Goal: Information Seeking & Learning: Compare options

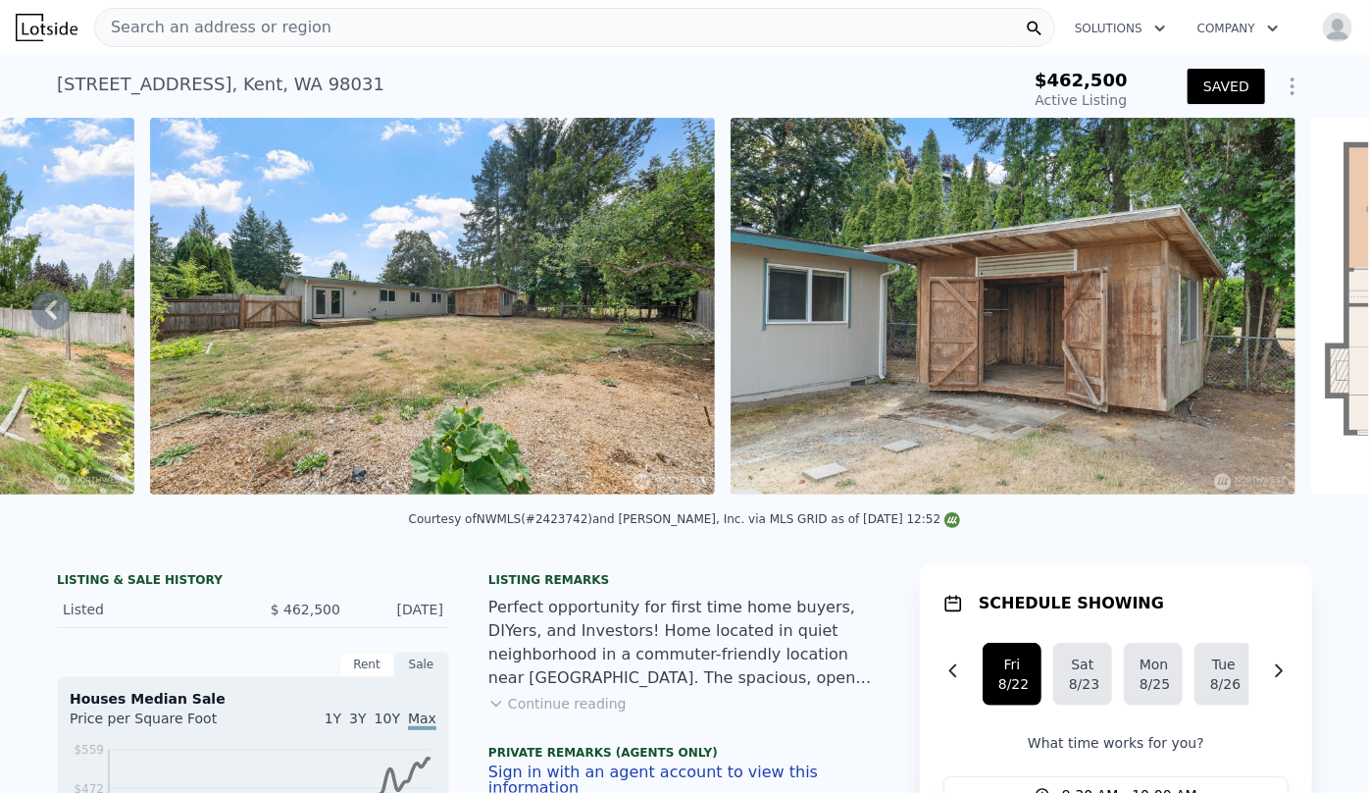
click at [198, 31] on span "Search an address or region" at bounding box center [213, 28] width 236 height 24
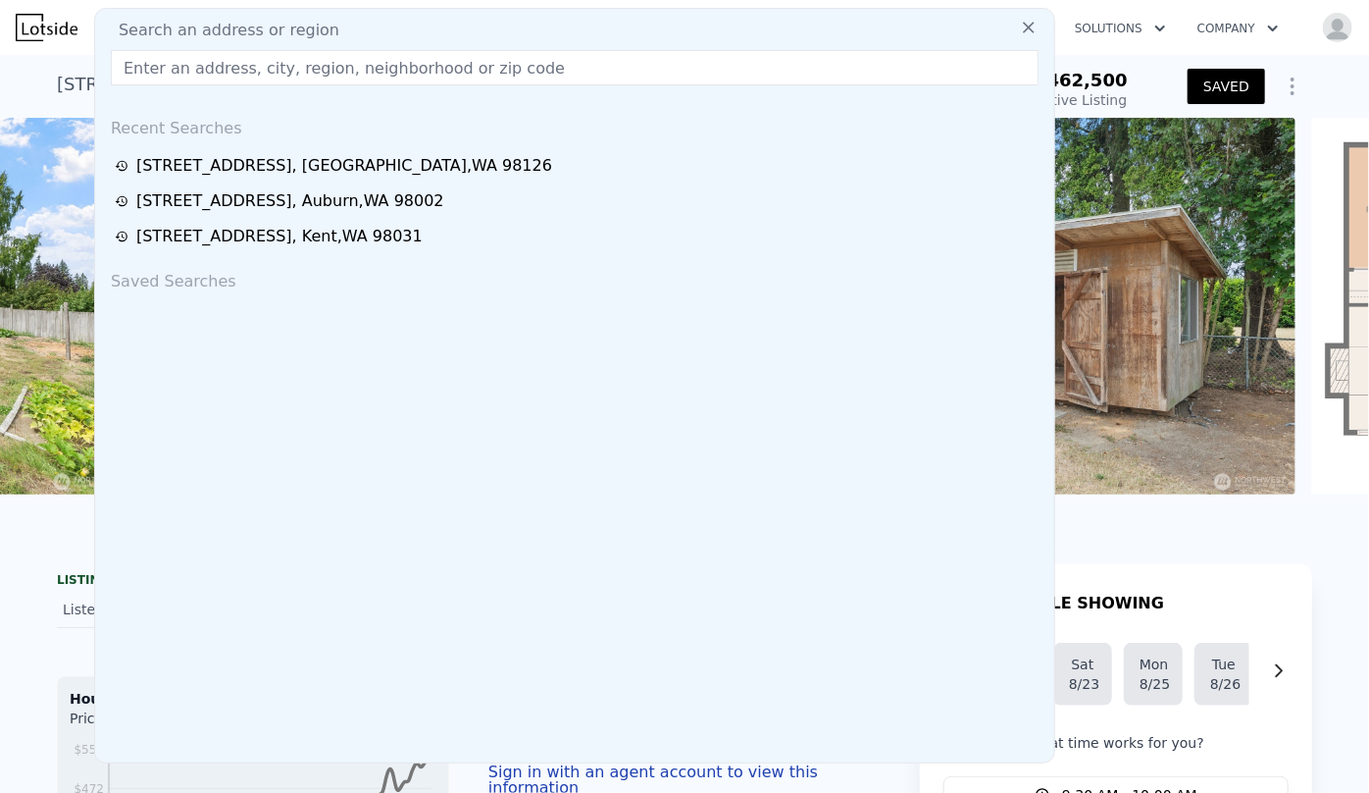
scroll to position [0, 9558]
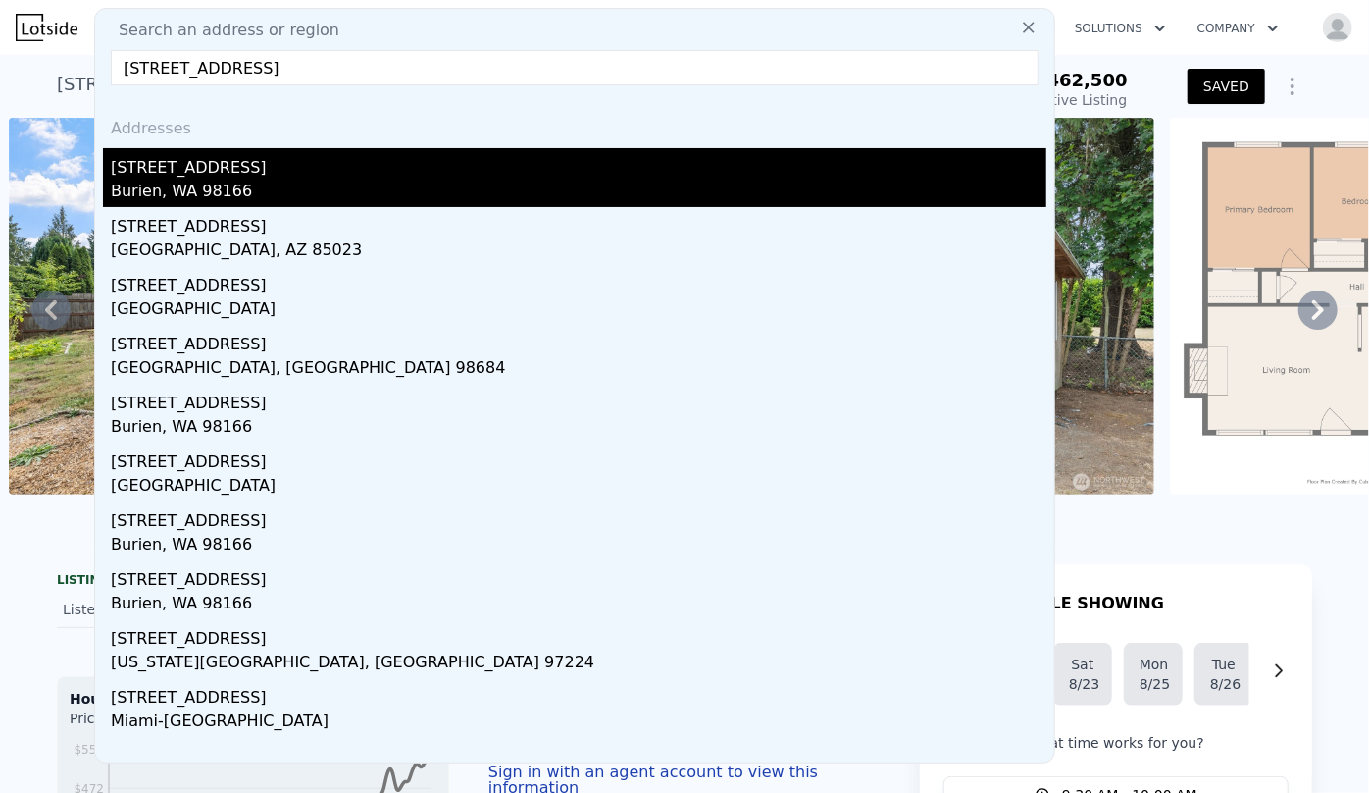
type input "15602 12th ave sw"
click at [238, 191] on div "Burien, WA 98166" at bounding box center [579, 193] width 936 height 27
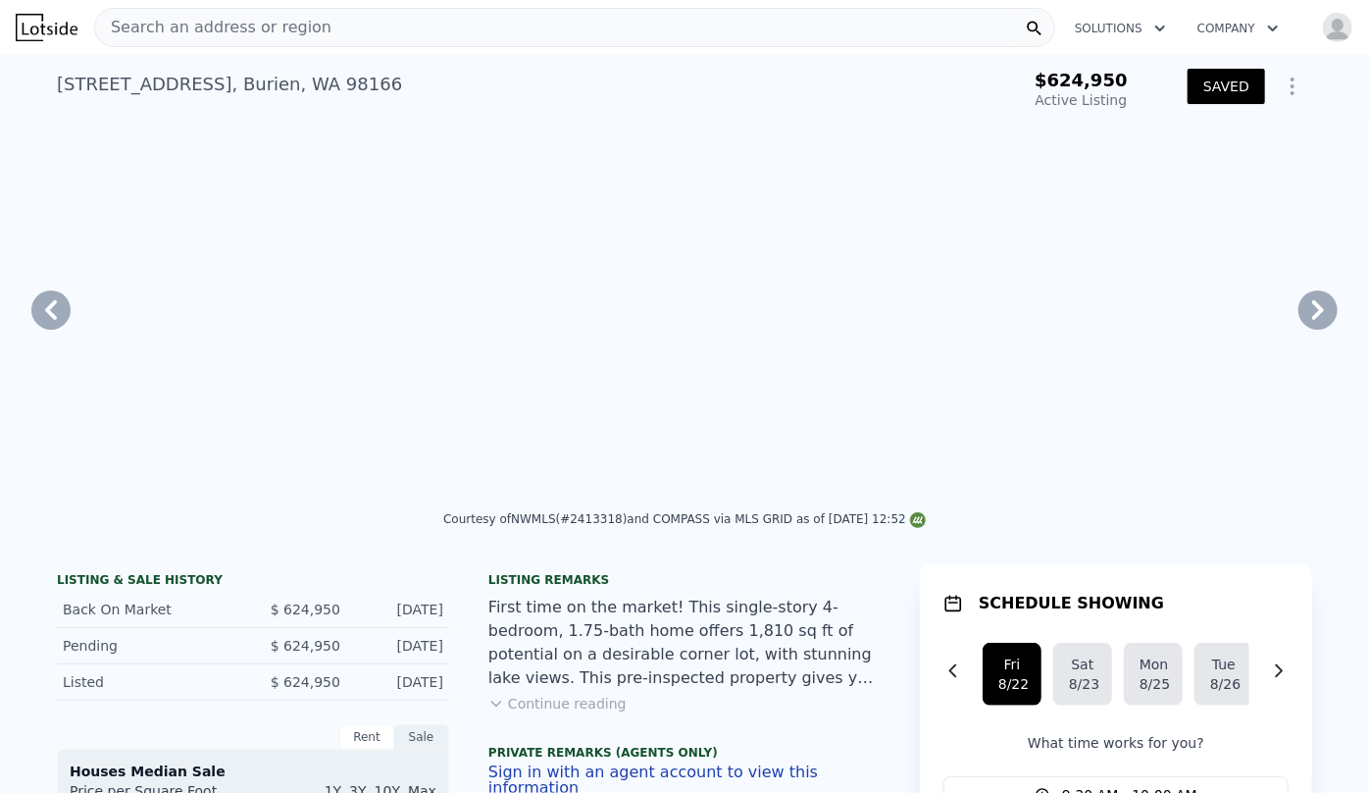
scroll to position [0, 9426]
type input "-$ 758,761"
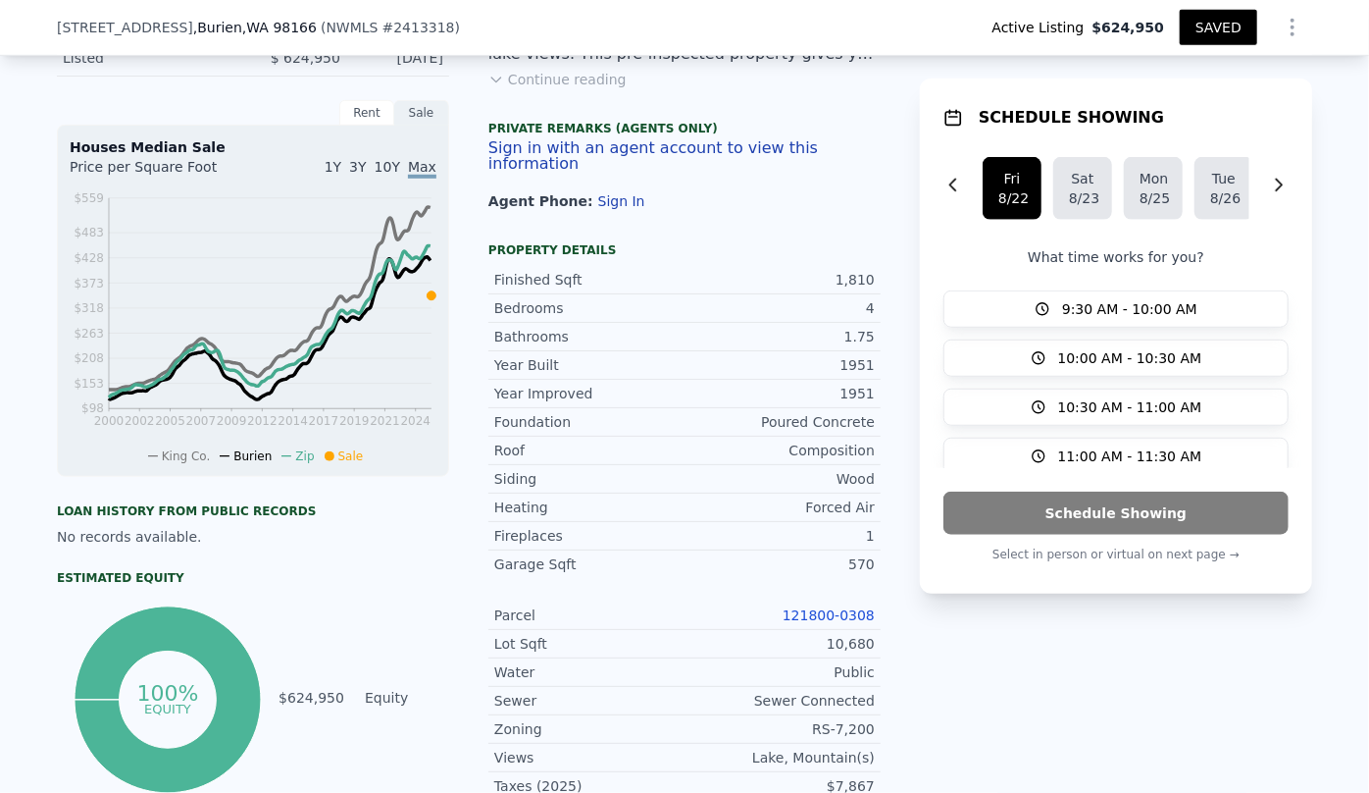
scroll to position [1062, 0]
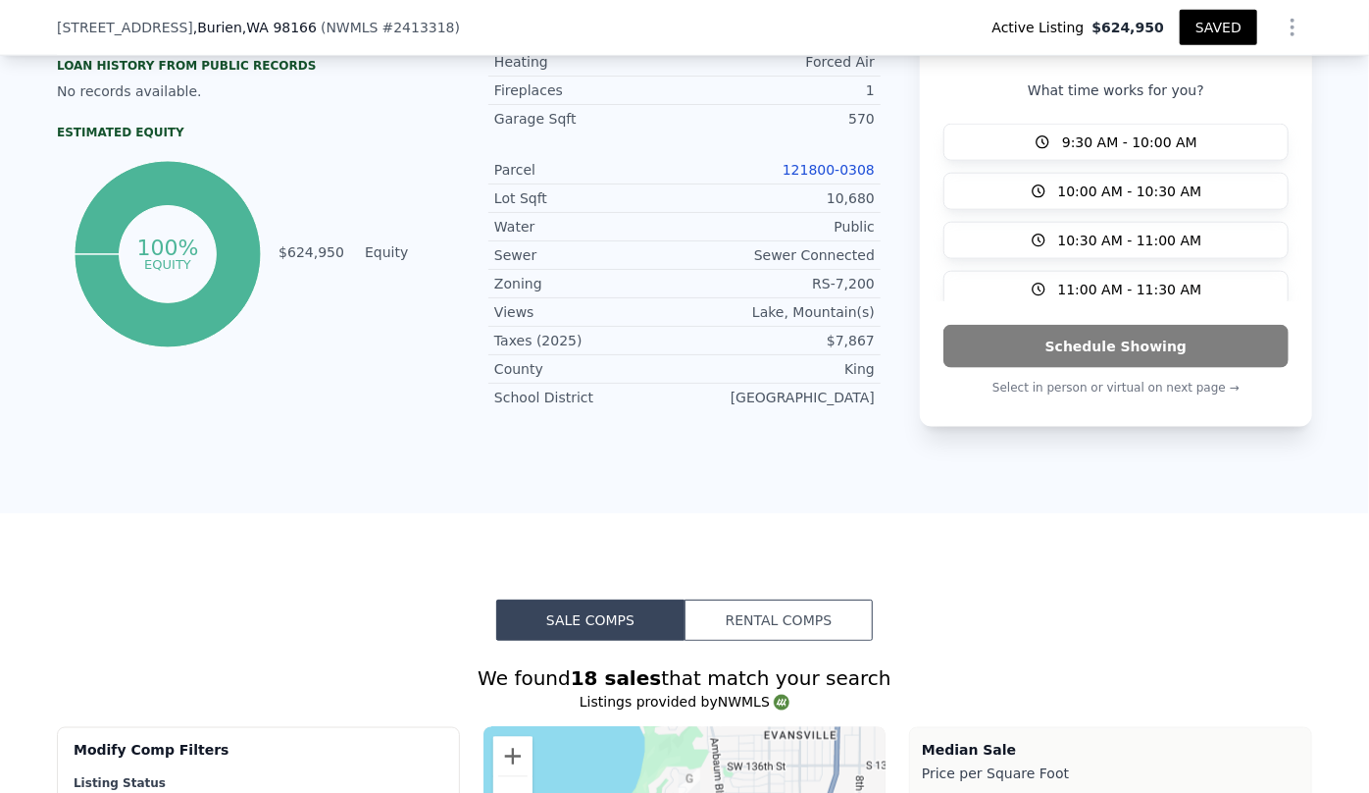
click at [808, 162] on link "121800-0308" at bounding box center [829, 170] width 92 height 16
type input "$ 860,000"
type input "$ 46,660"
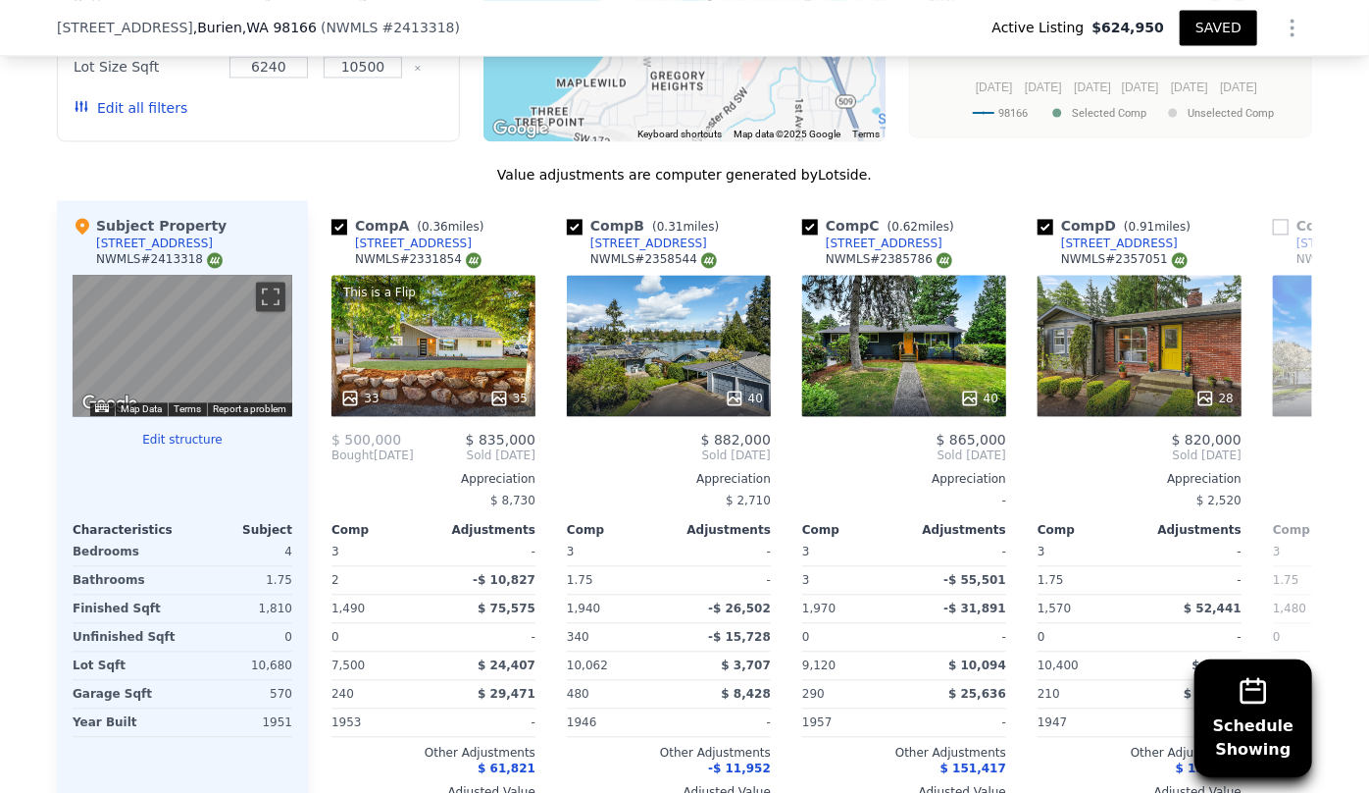
scroll to position [1687, 0]
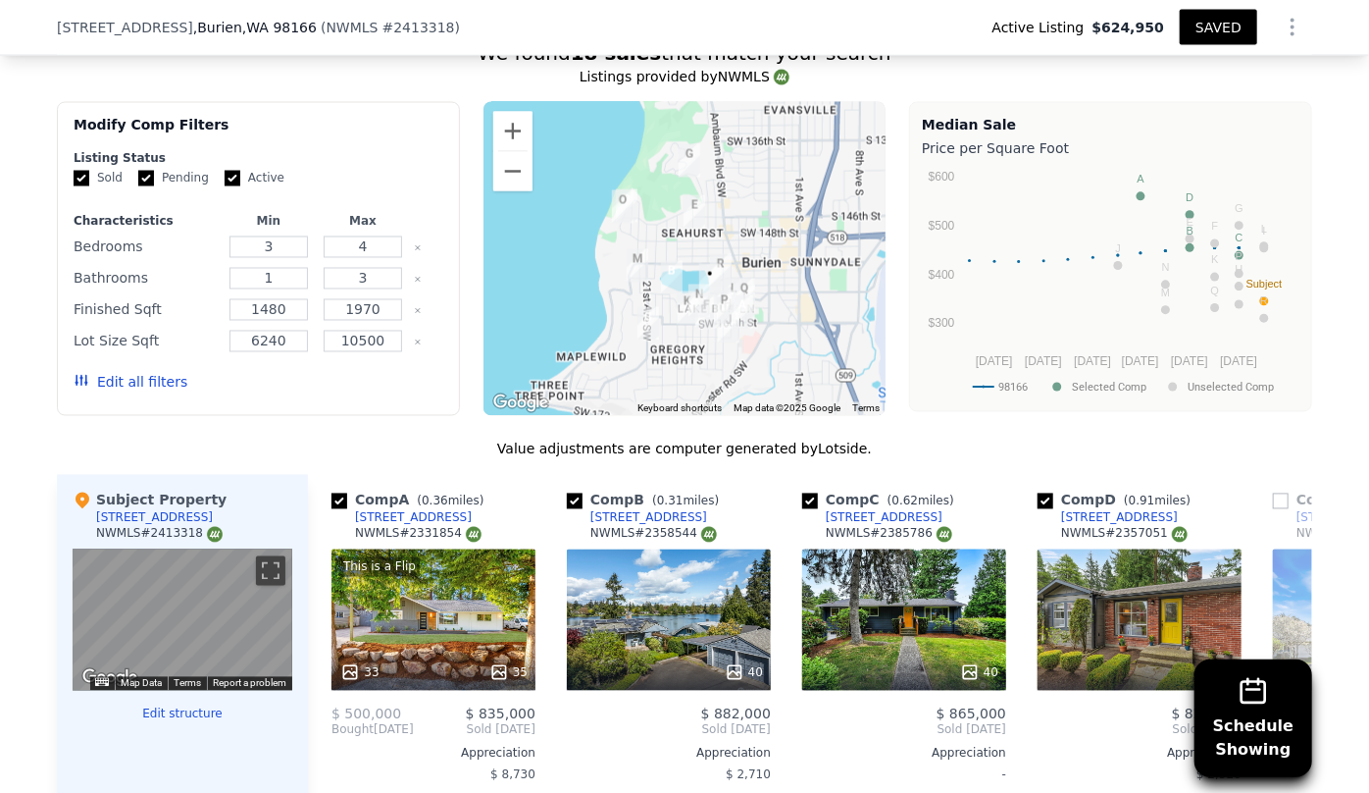
click at [151, 378] on button "Edit all filters" at bounding box center [131, 383] width 114 height 20
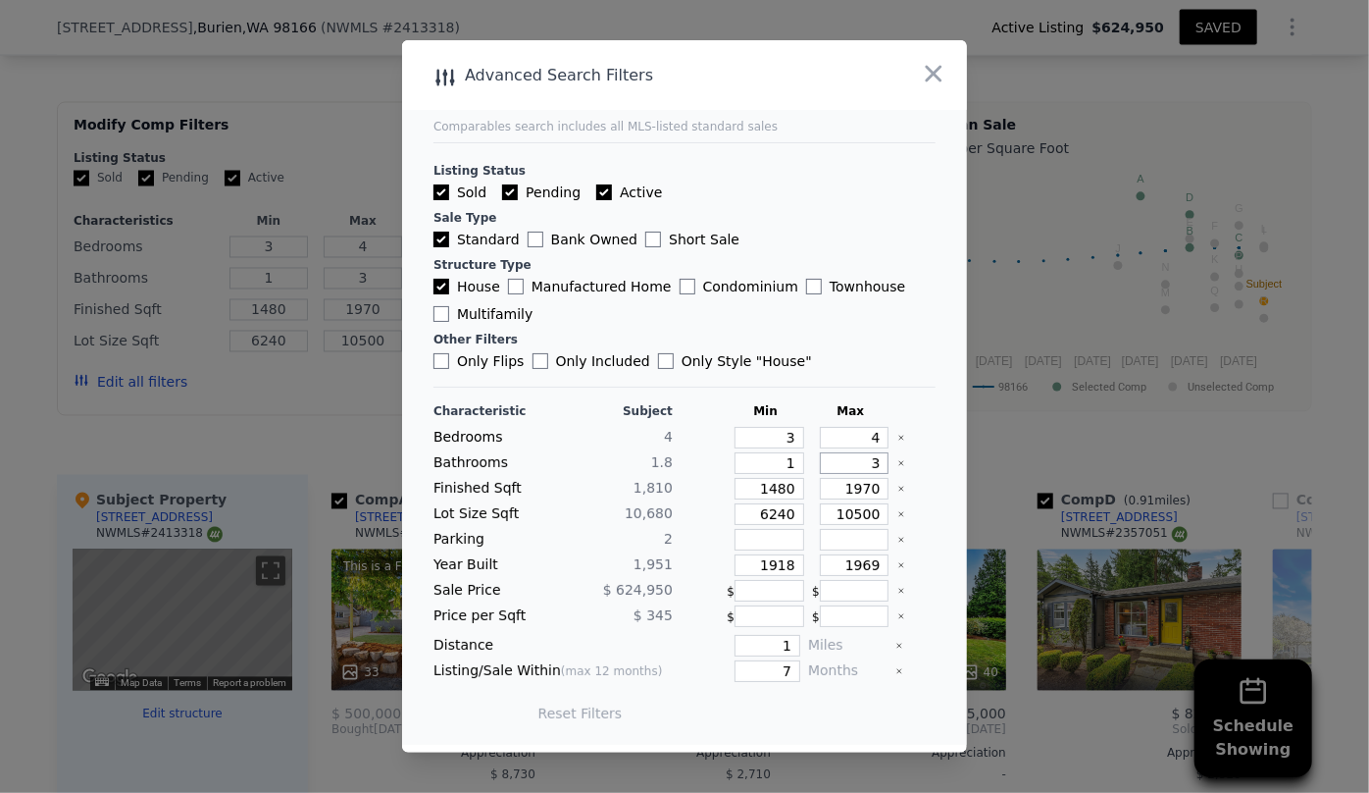
drag, startPoint x: 868, startPoint y: 469, endPoint x: 846, endPoint y: 464, distance: 23.1
click at [846, 464] on input "3" at bounding box center [855, 463] width 70 height 22
drag, startPoint x: 870, startPoint y: 490, endPoint x: 768, endPoint y: 482, distance: 102.3
click at [768, 482] on div "Finished Sqft 1,810 1480 1970" at bounding box center [685, 489] width 502 height 22
type input "2"
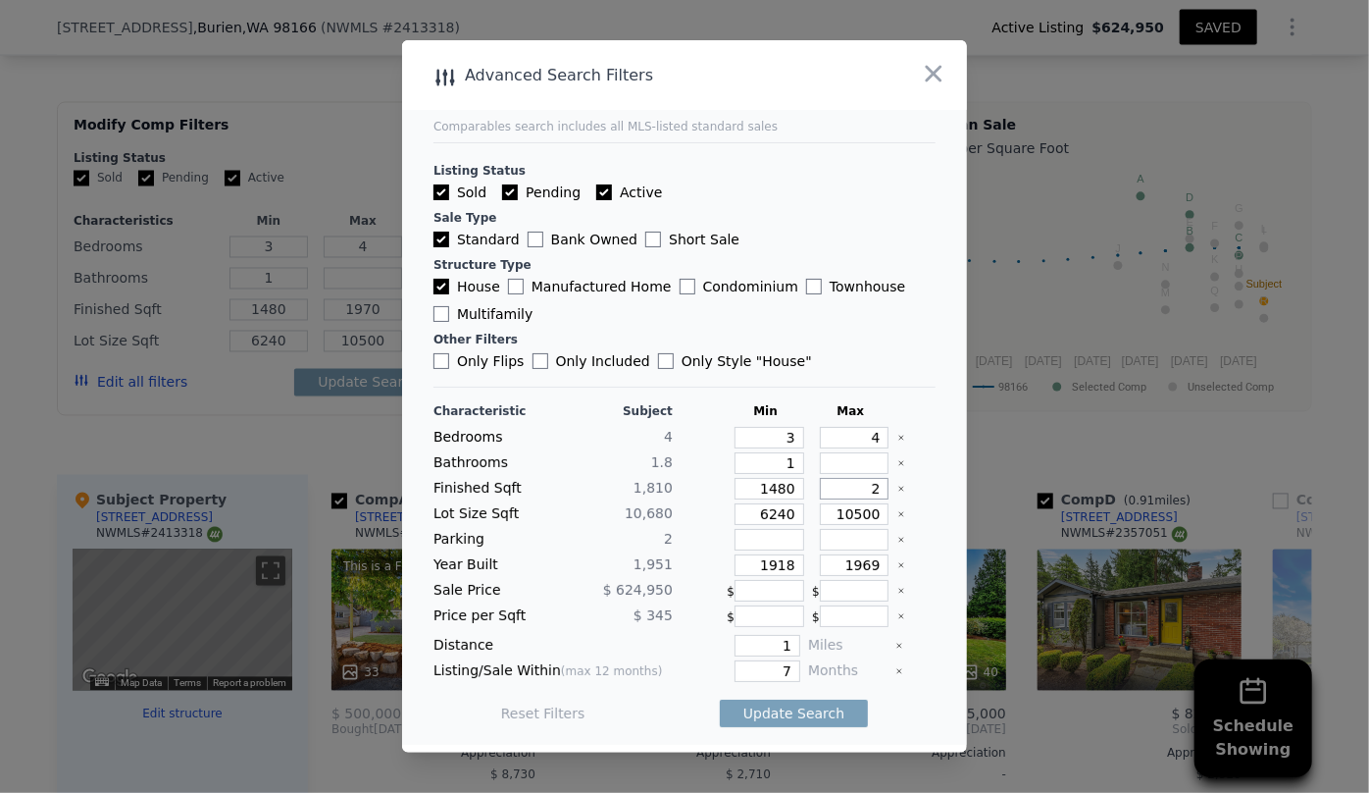
type input "2"
type input "20"
type input "200"
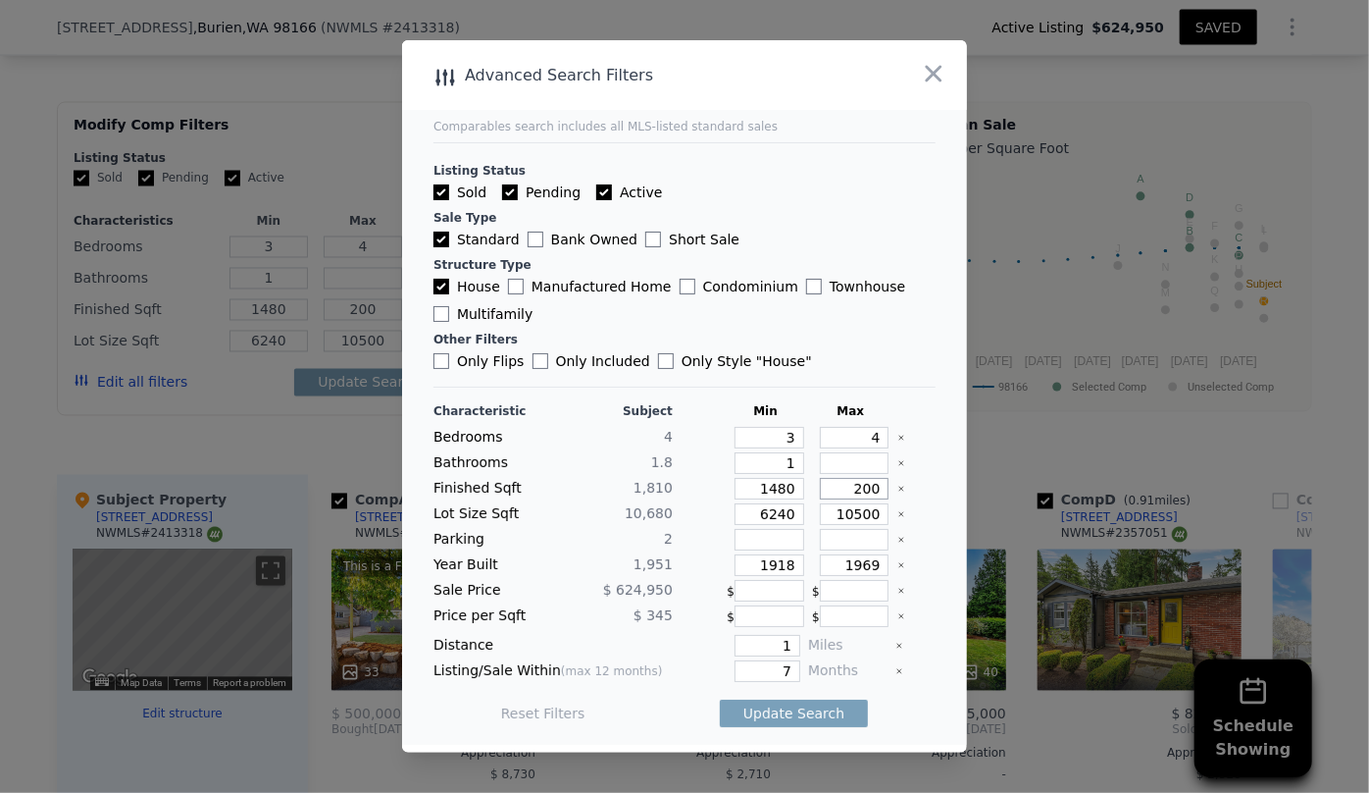
type input "2000"
drag, startPoint x: 795, startPoint y: 510, endPoint x: 707, endPoint y: 510, distance: 87.3
click at [709, 510] on div "Lot Size Sqft 10,680 6240 10500" at bounding box center [685, 514] width 502 height 22
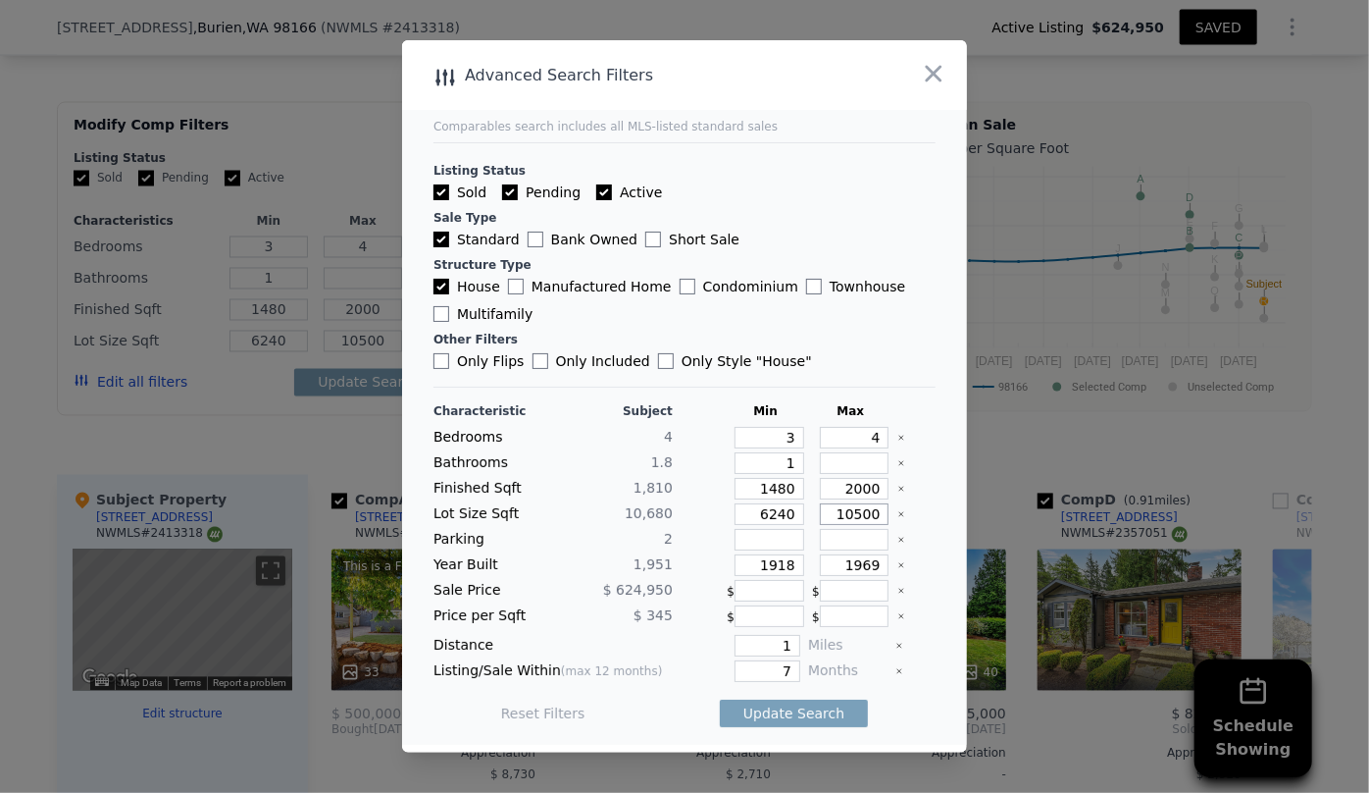
click at [836, 506] on input "10500" at bounding box center [855, 514] width 70 height 22
click at [784, 510] on input "6240" at bounding box center [770, 514] width 70 height 22
type input "62"
type input "624"
type input "62"
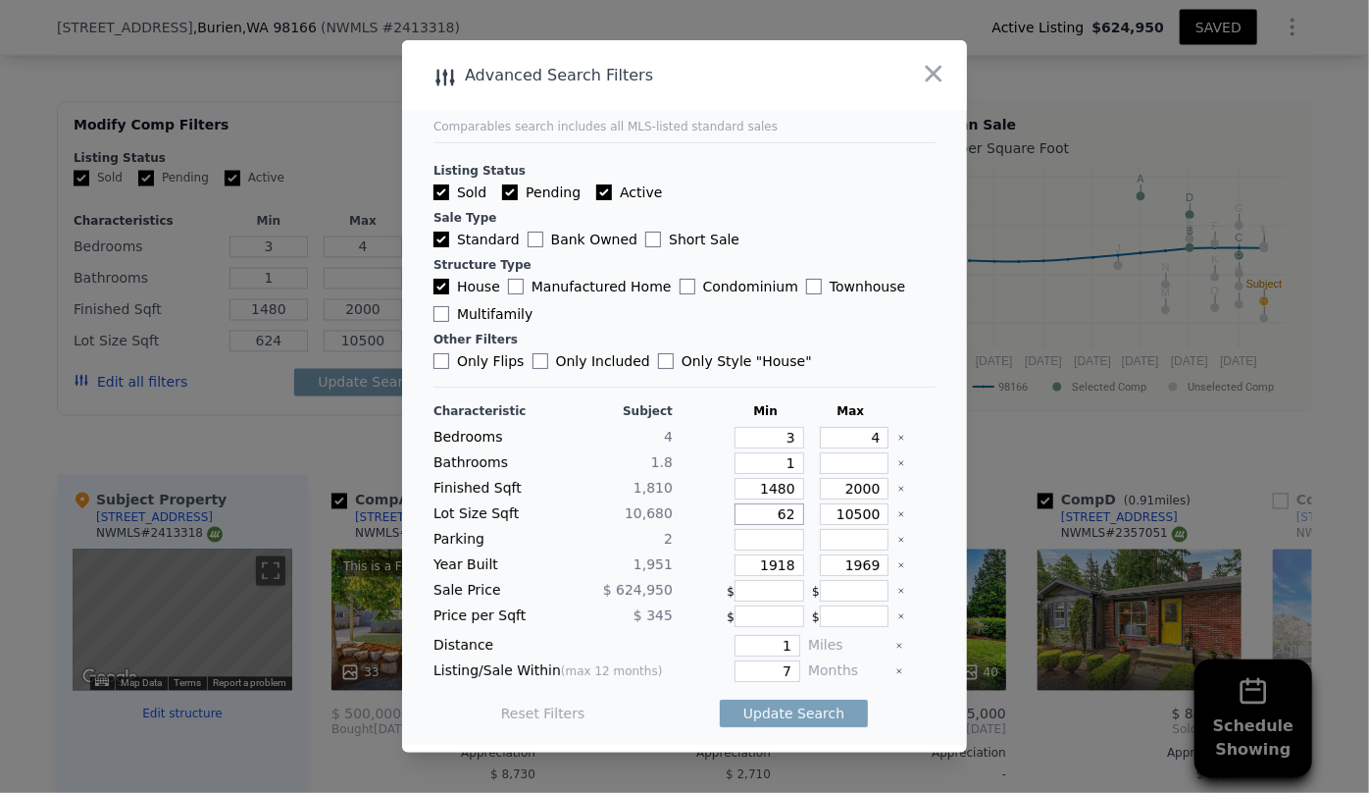
type input "62"
type input "6"
drag, startPoint x: 789, startPoint y: 569, endPoint x: 687, endPoint y: 556, distance: 102.8
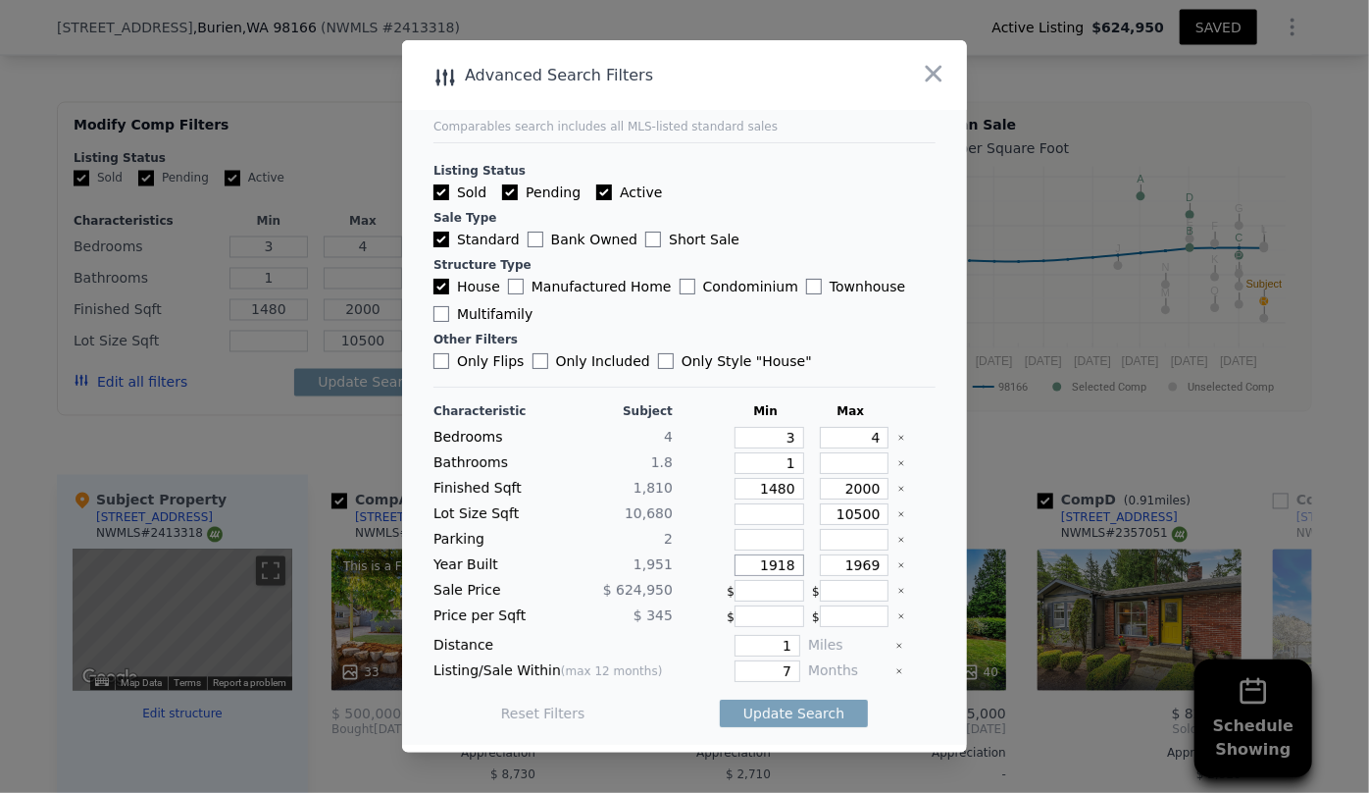
click at [687, 556] on div "Year Built 1,951 1918 1969" at bounding box center [685, 565] width 502 height 22
click at [862, 569] on input "1969" at bounding box center [855, 565] width 70 height 22
type input "1989"
click at [786, 675] on input "7" at bounding box center [768, 671] width 66 height 22
type input "1"
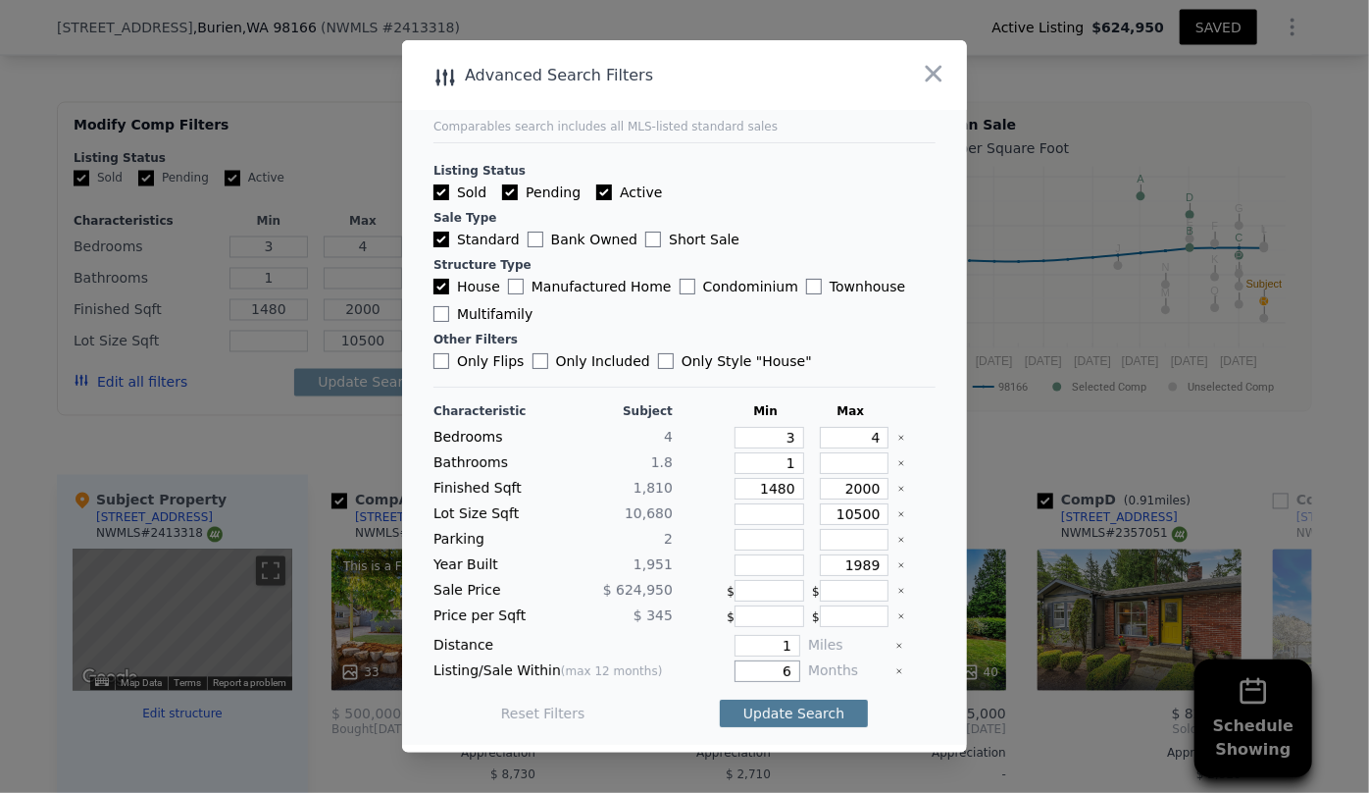
type input "6"
click at [800, 717] on button "Update Search" at bounding box center [794, 712] width 148 height 27
checkbox input "false"
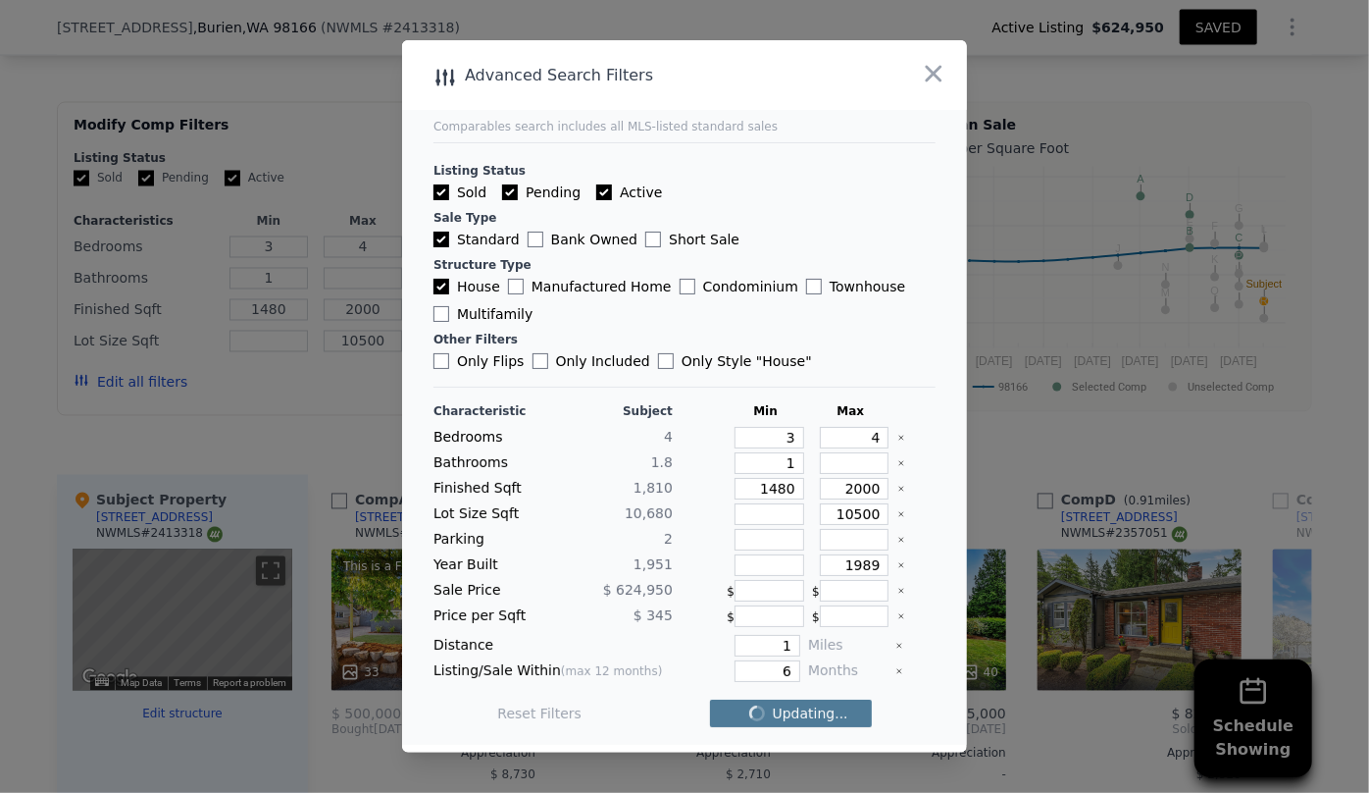
checkbox input "false"
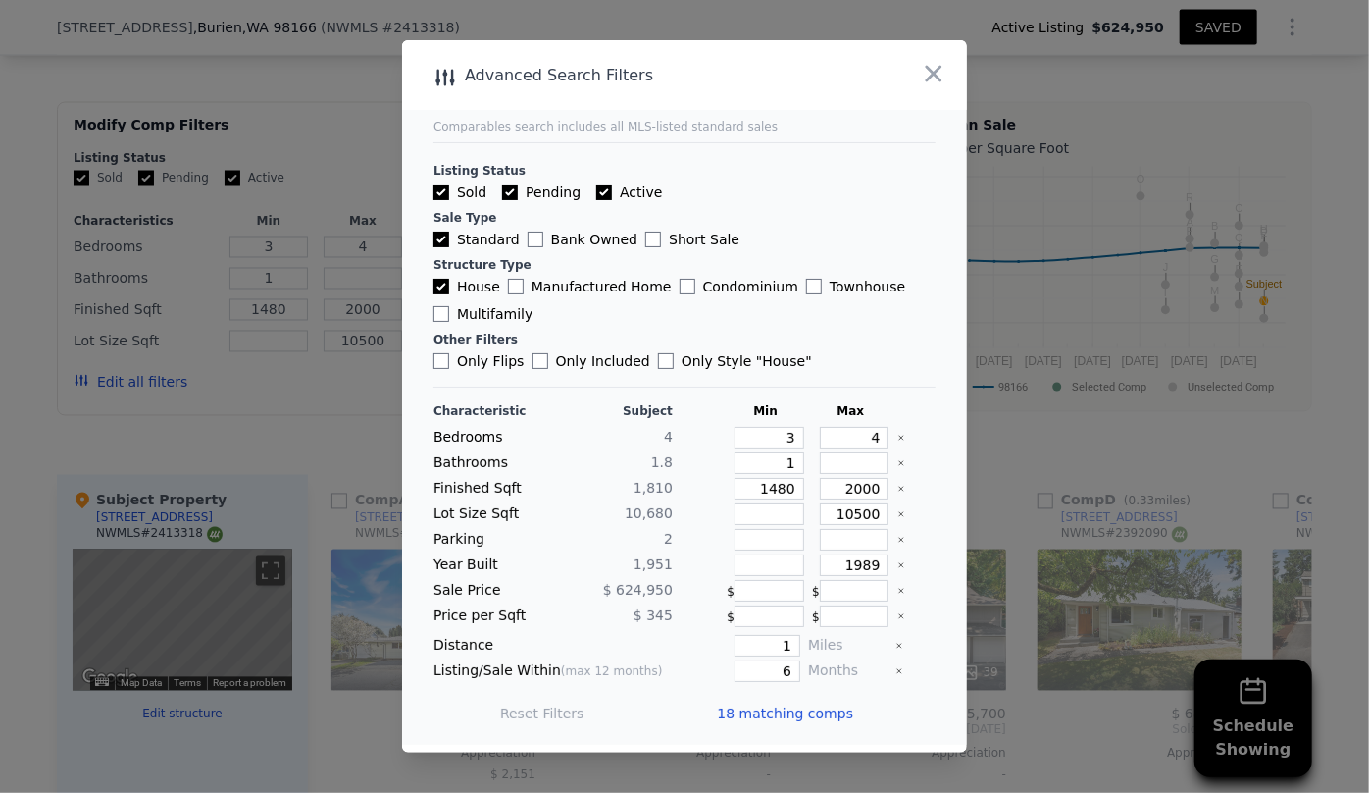
click at [796, 704] on span "18 matching comps" at bounding box center [785, 713] width 136 height 20
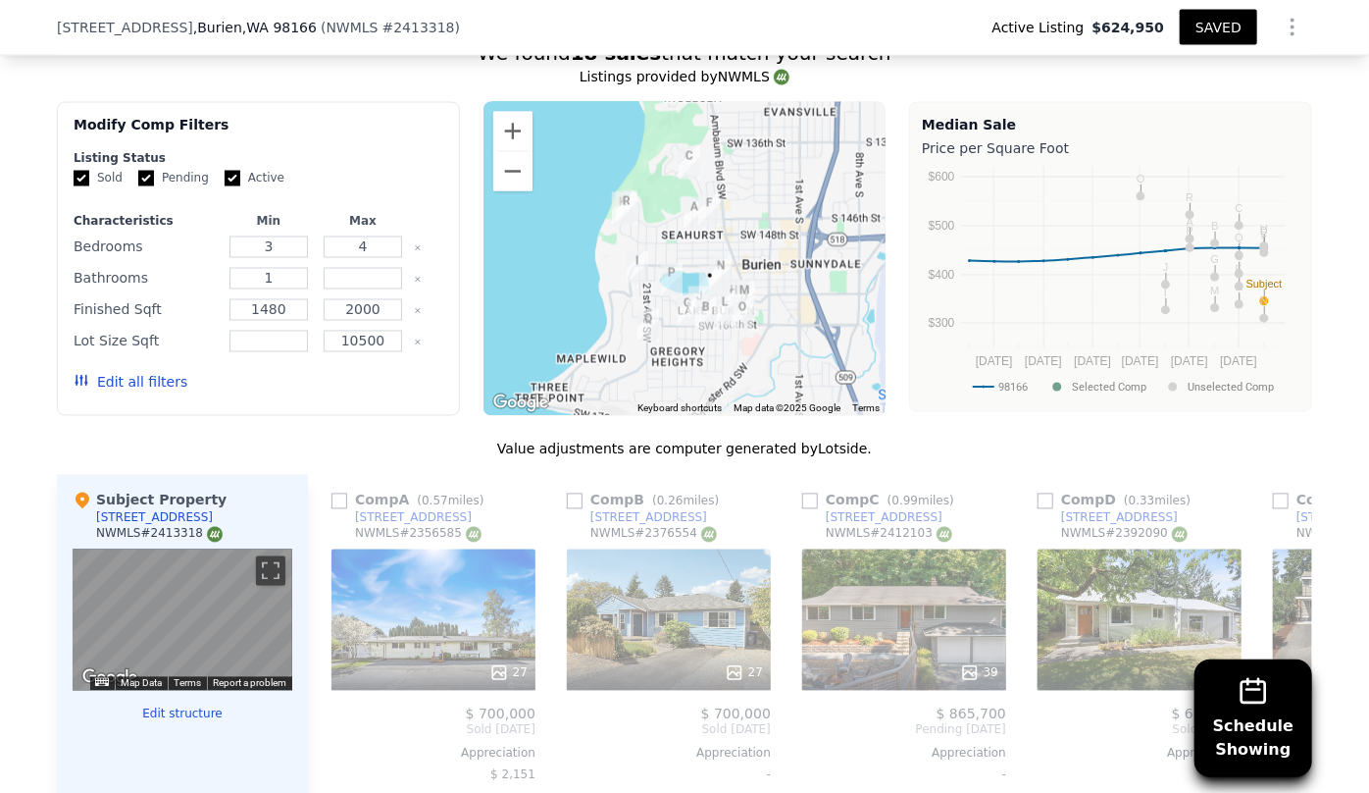
click at [155, 383] on button "Edit all filters" at bounding box center [131, 383] width 114 height 20
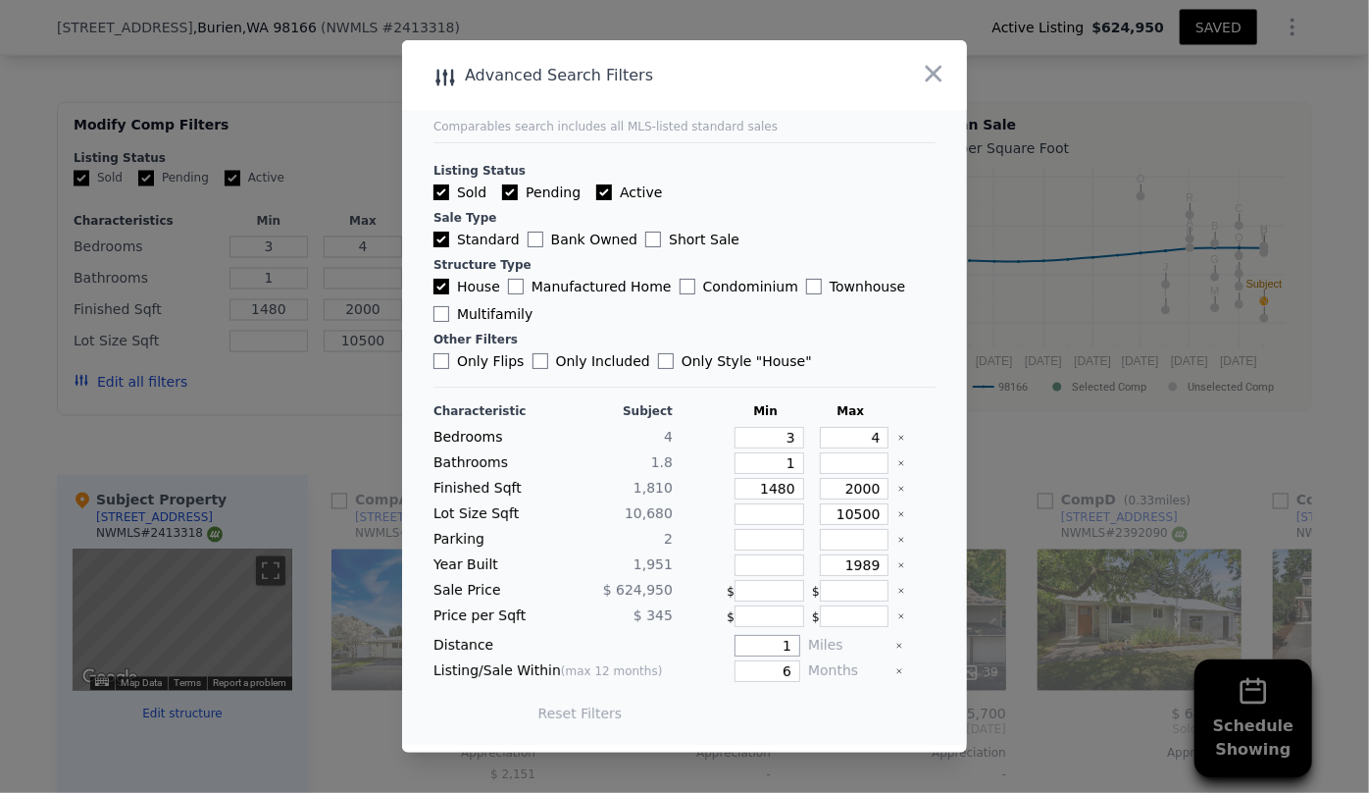
drag, startPoint x: 783, startPoint y: 649, endPoint x: 739, endPoint y: 648, distance: 44.2
click at [739, 648] on input "1" at bounding box center [768, 646] width 66 height 22
type input "0.5"
click at [823, 721] on button "Update Search" at bounding box center [794, 712] width 148 height 27
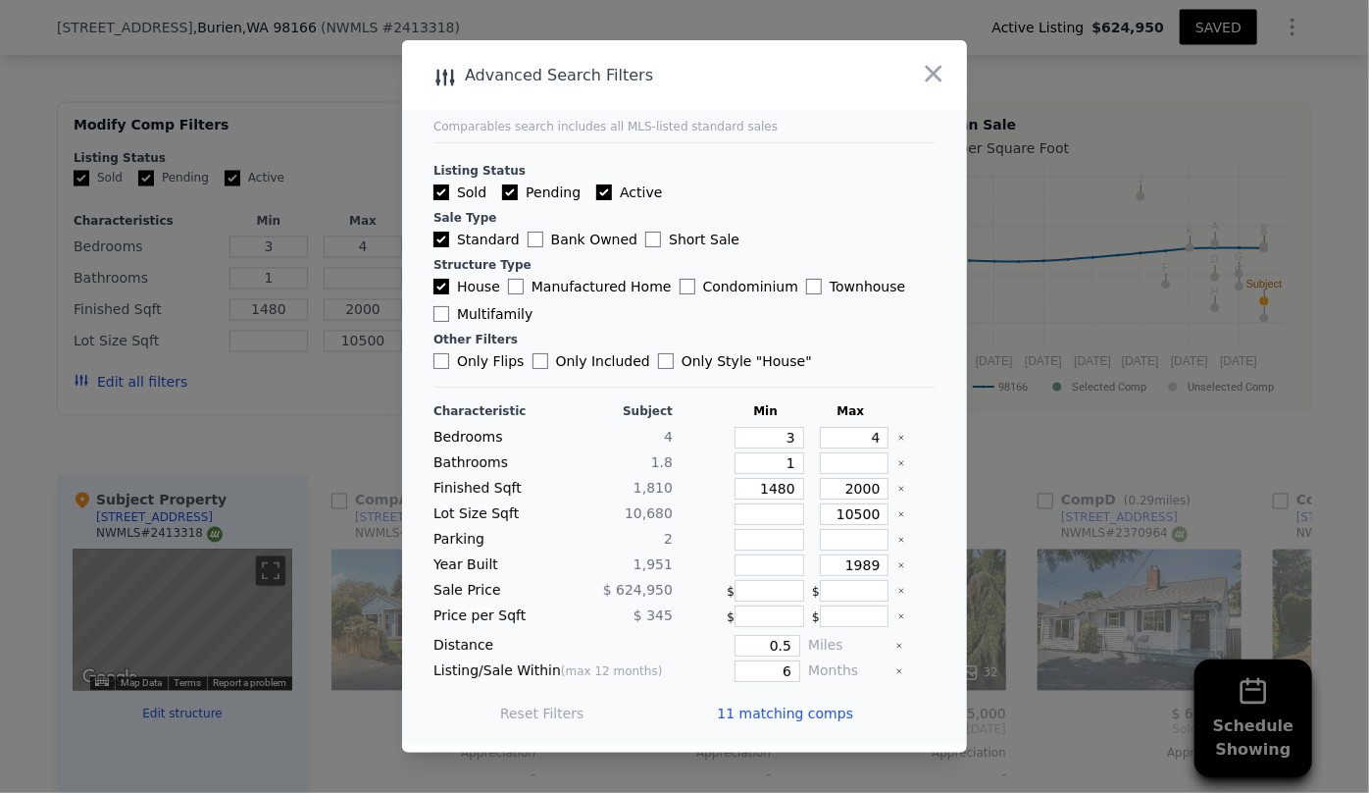
click at [813, 705] on span "11 matching comps" at bounding box center [785, 713] width 136 height 20
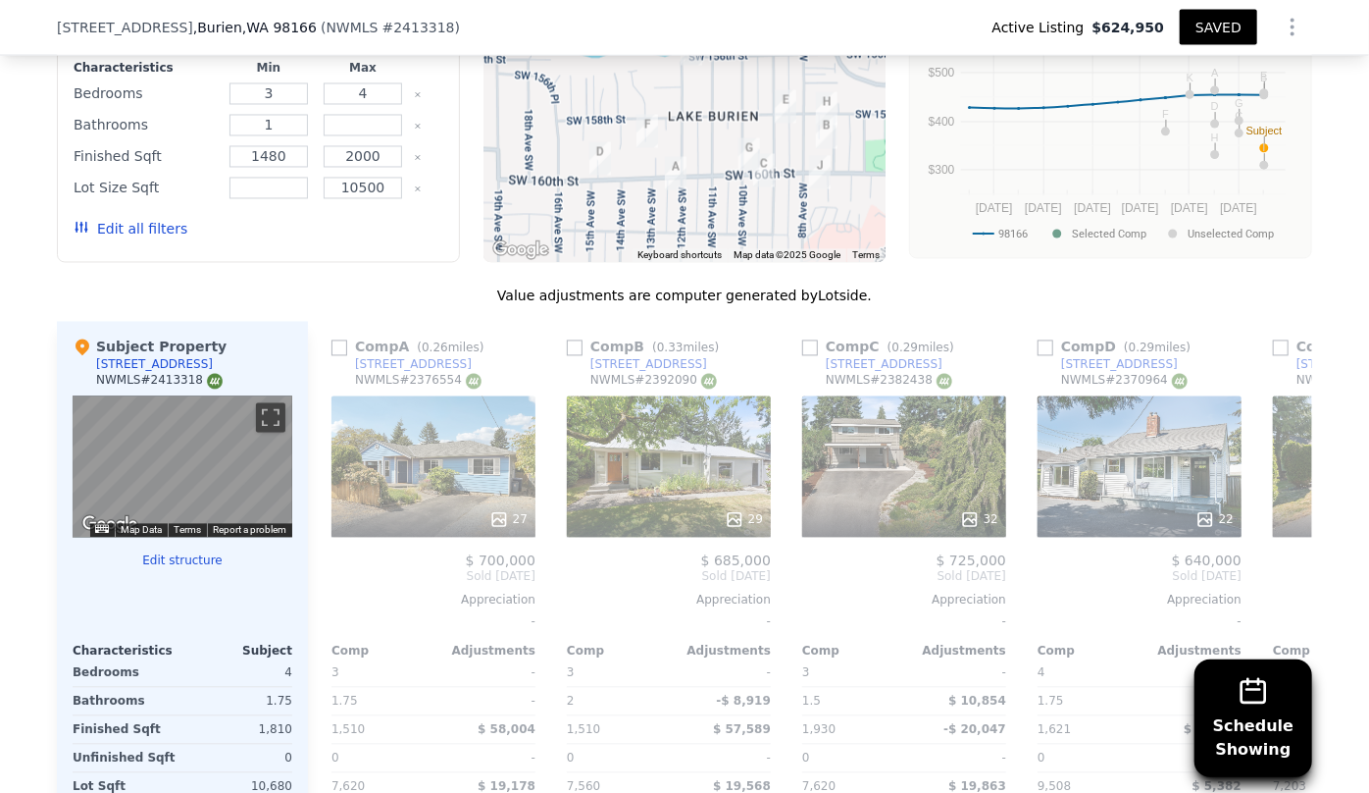
scroll to position [1865, 0]
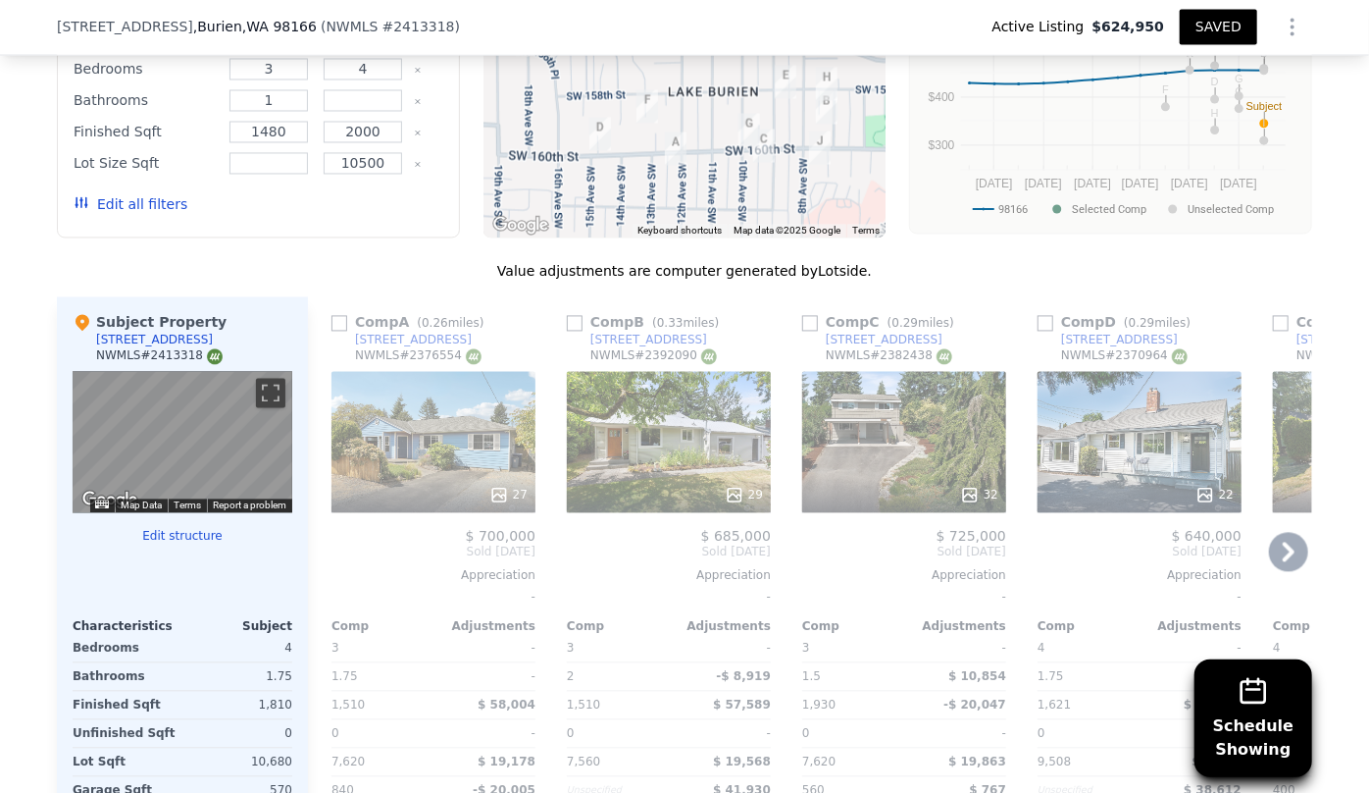
click at [1275, 543] on icon at bounding box center [1288, 552] width 39 height 39
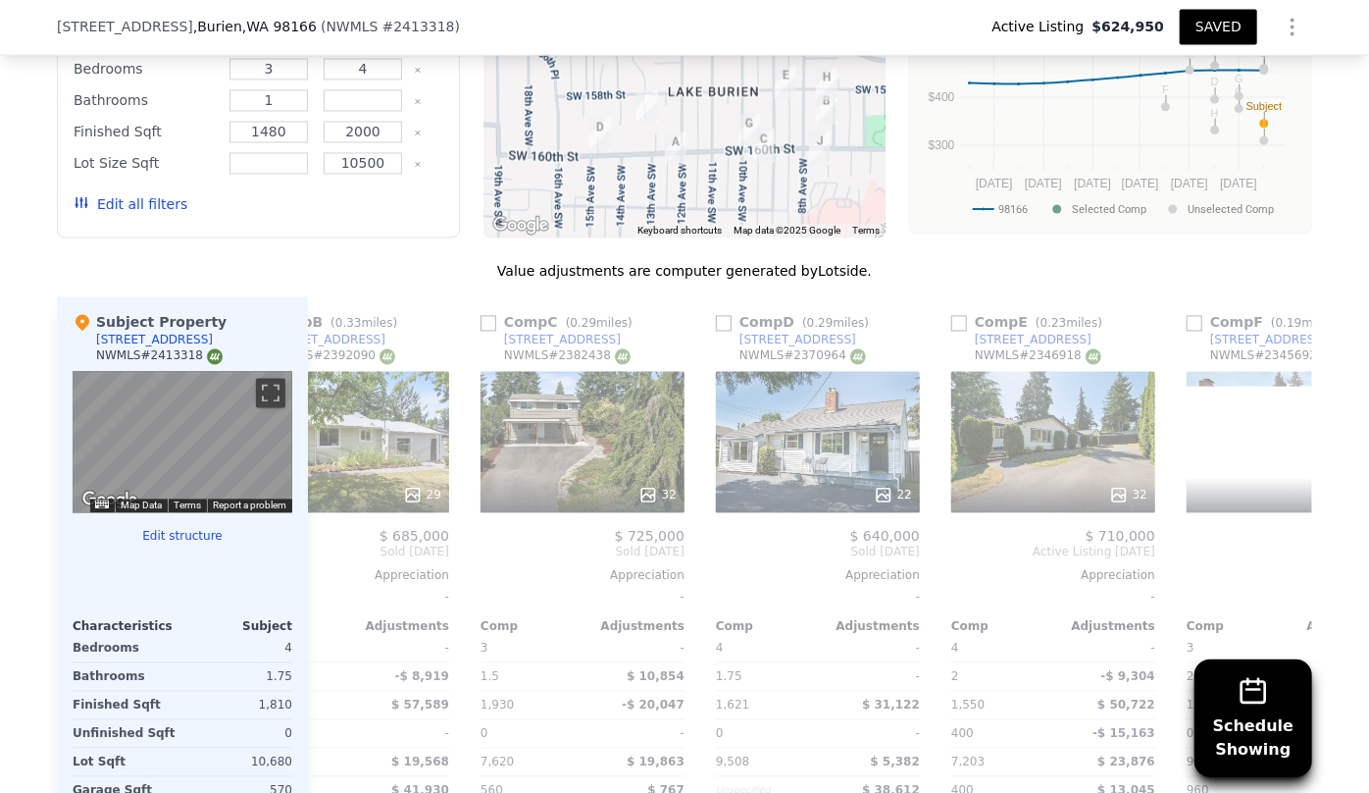
scroll to position [0, 471]
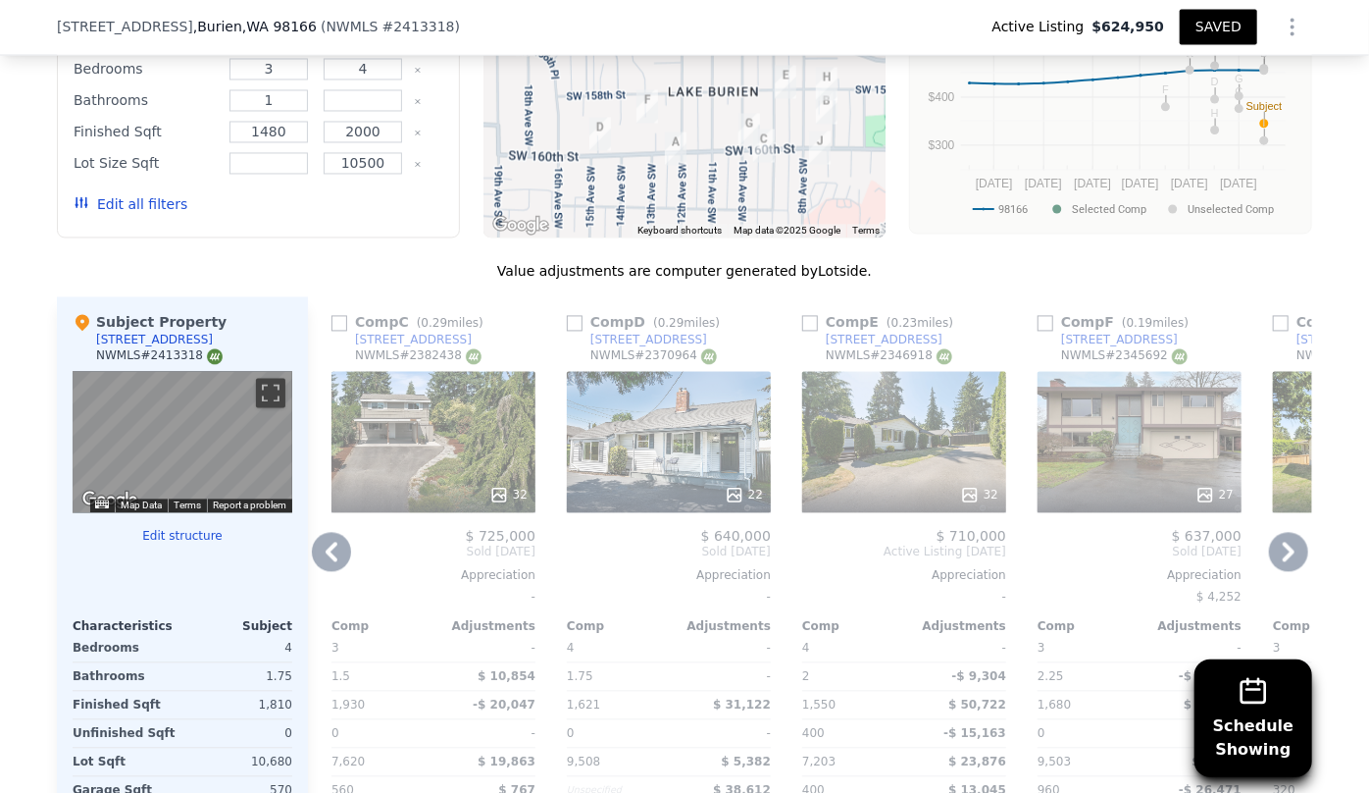
click at [1269, 537] on icon at bounding box center [1288, 552] width 39 height 39
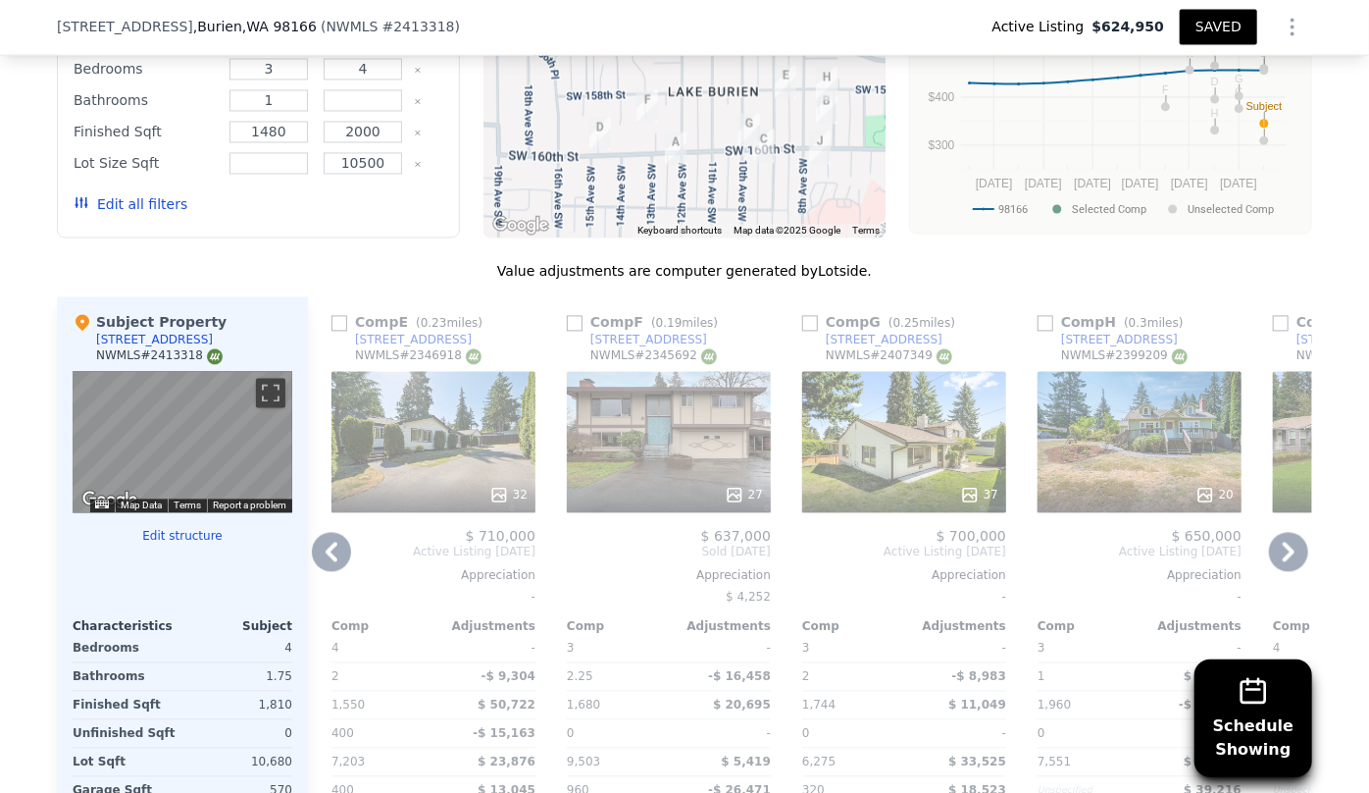
click at [1269, 537] on icon at bounding box center [1288, 552] width 39 height 39
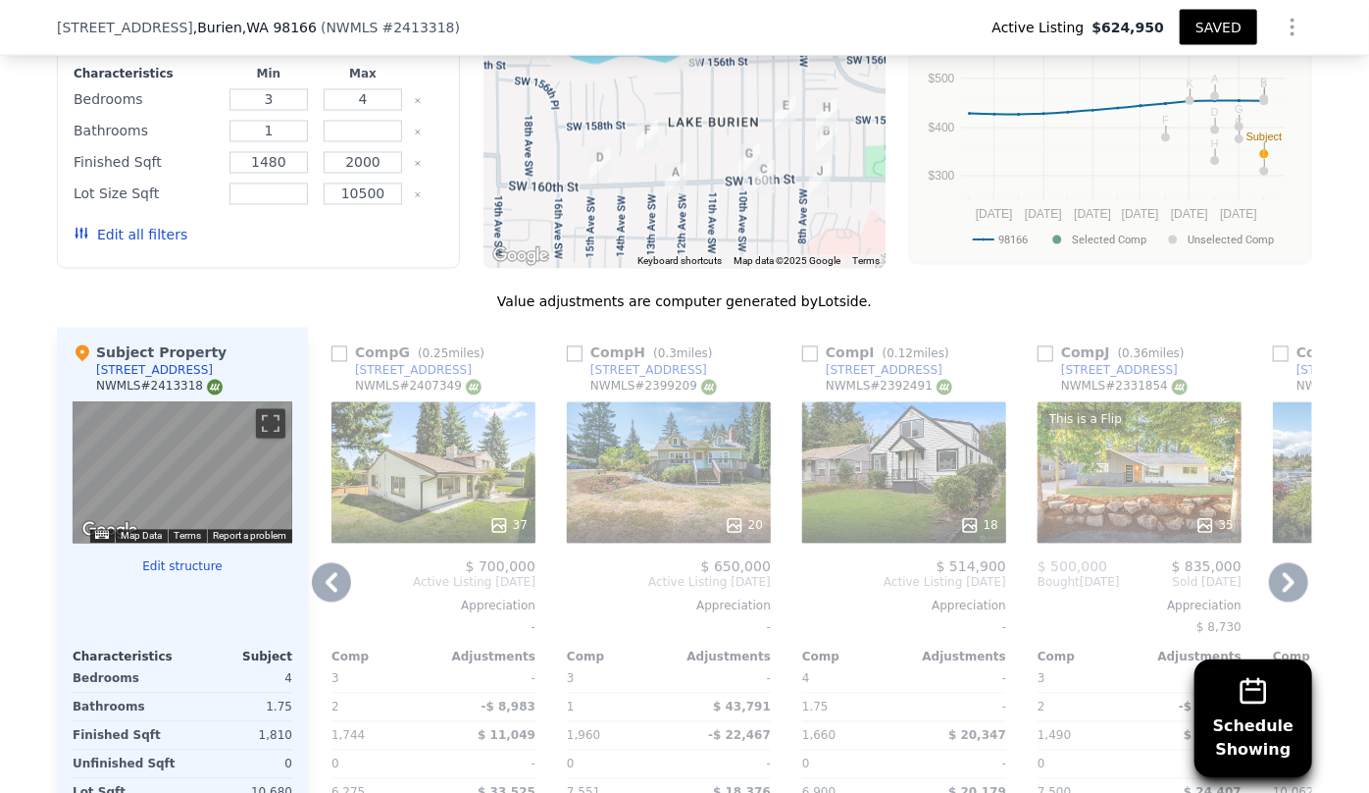
scroll to position [1865, 0]
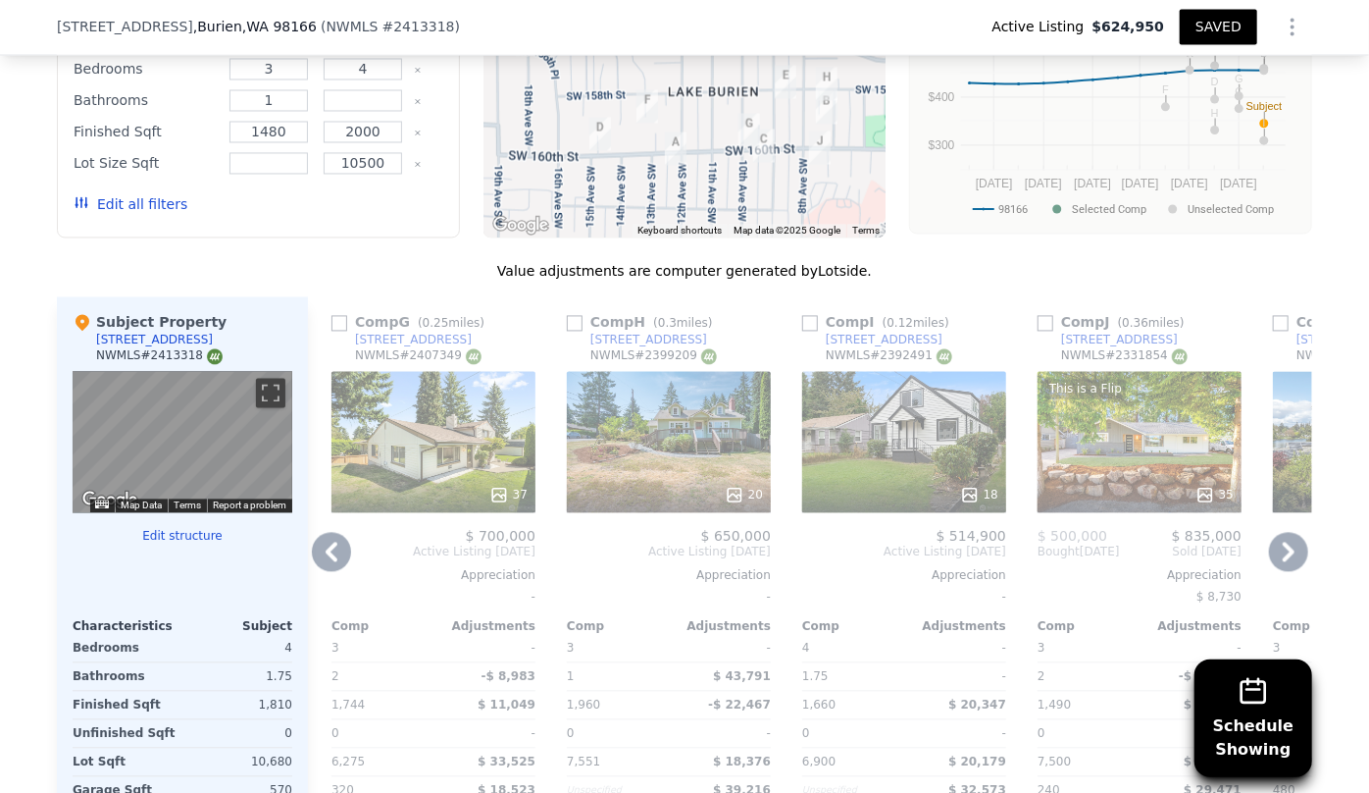
click at [878, 448] on div "18" at bounding box center [904, 442] width 204 height 141
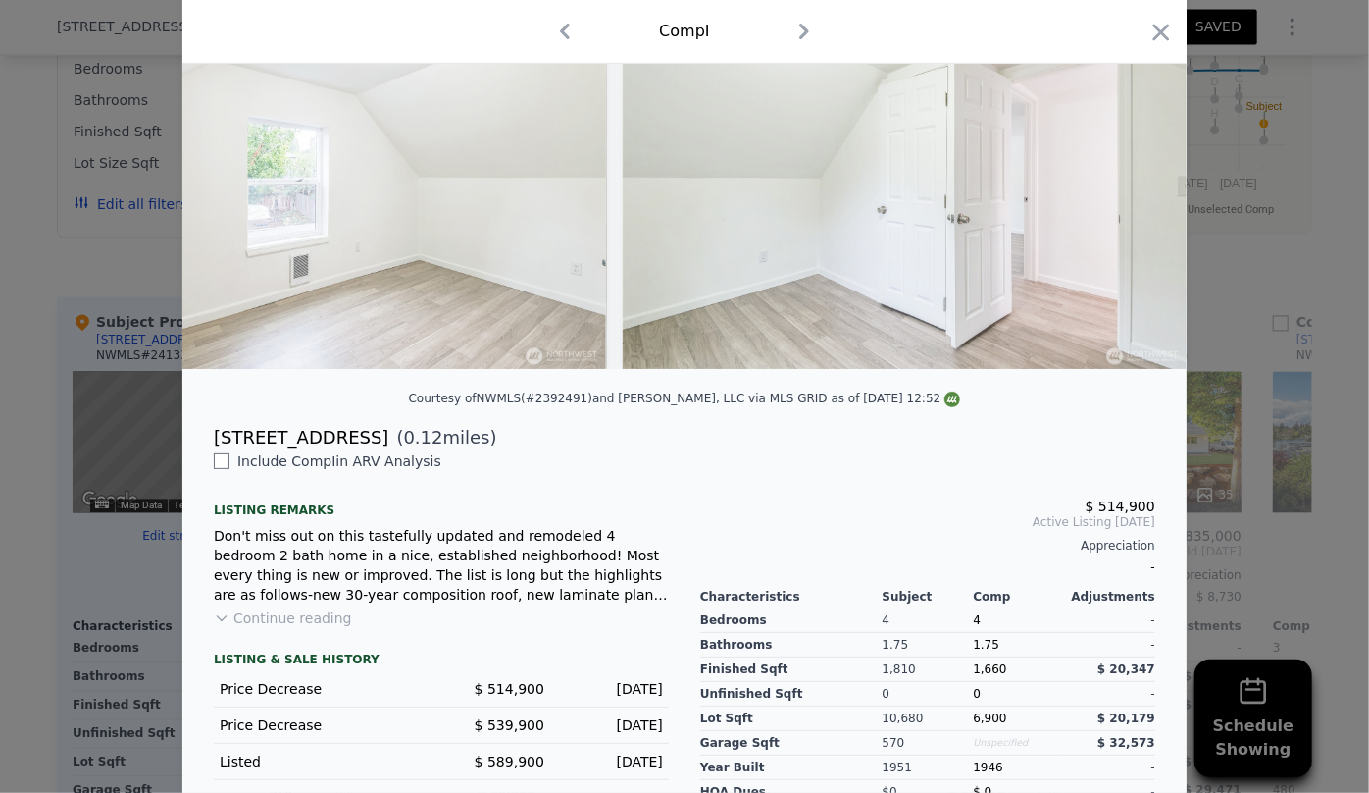
scroll to position [120, 0]
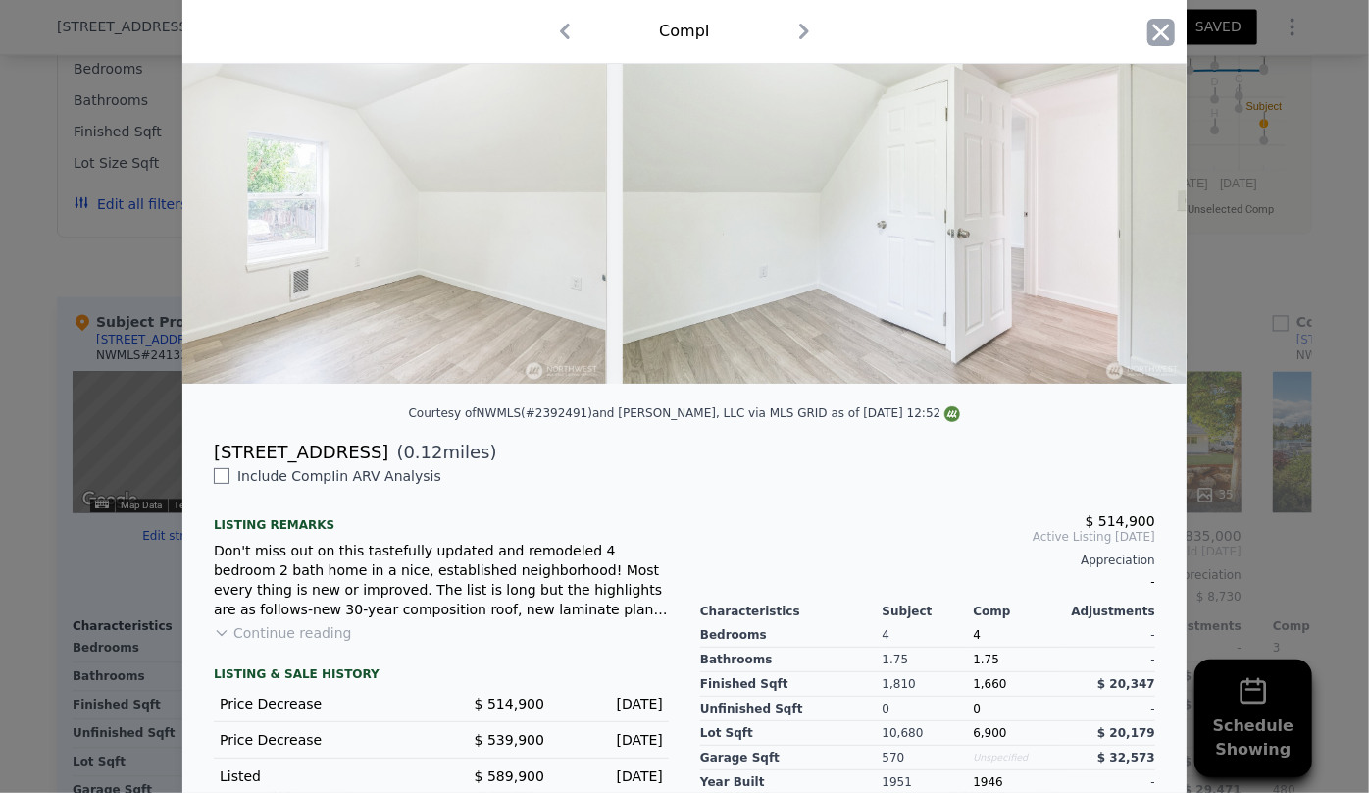
click at [1154, 33] on icon "button" at bounding box center [1162, 32] width 17 height 17
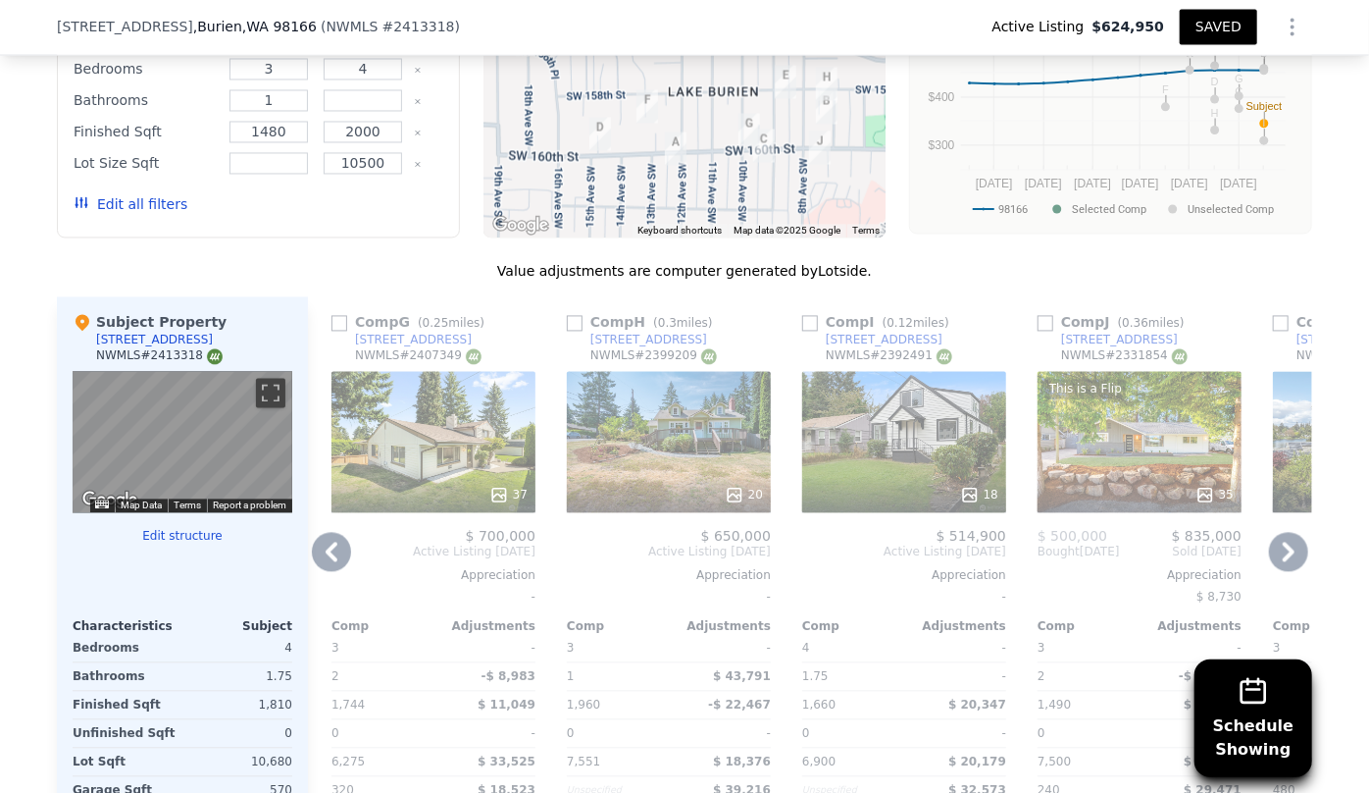
click at [917, 458] on div "18" at bounding box center [904, 442] width 204 height 141
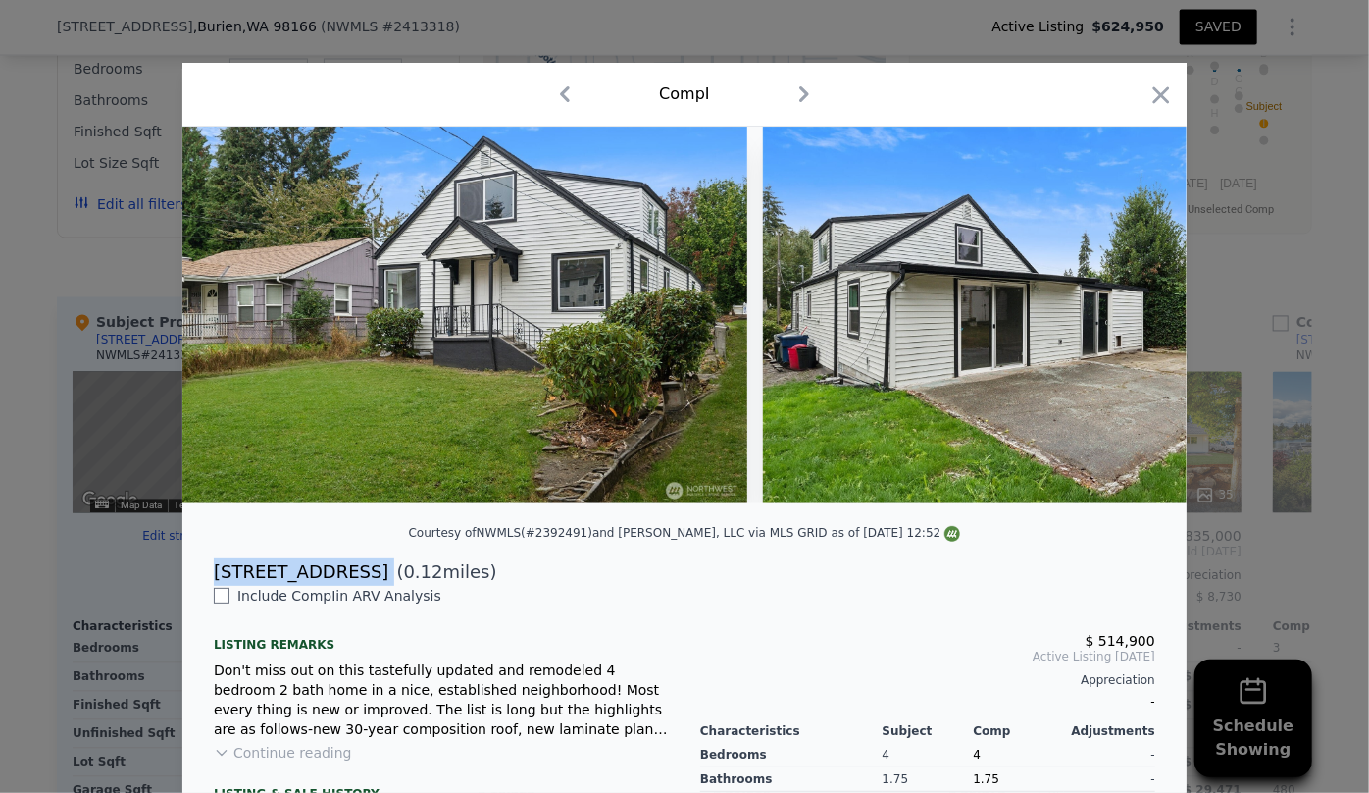
drag, startPoint x: 207, startPoint y: 589, endPoint x: 360, endPoint y: 581, distance: 153.2
click at [360, 581] on div "15421 10th Ave SW ( 0.12 miles)" at bounding box center [684, 571] width 973 height 27
copy div "15421 10th Ave SW"
click at [1158, 93] on icon "button" at bounding box center [1162, 94] width 17 height 17
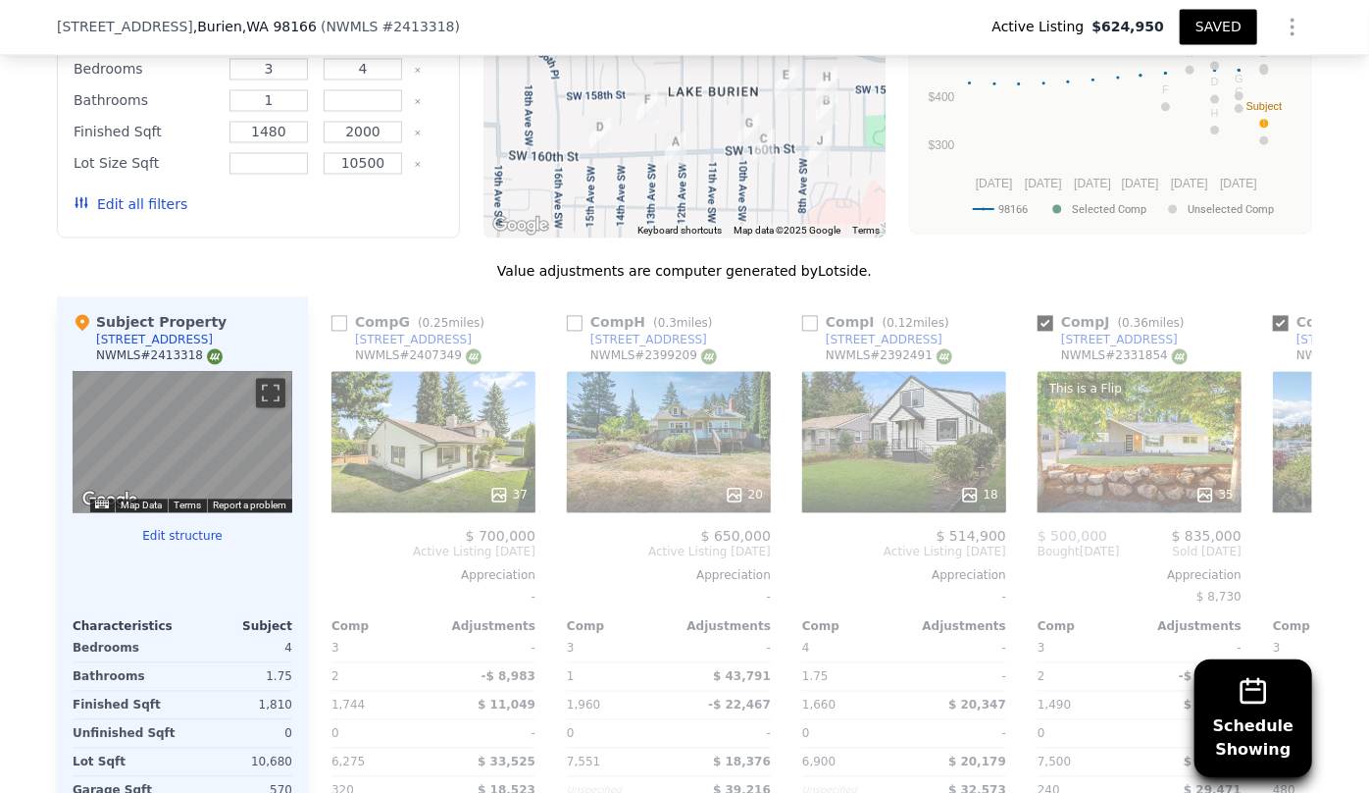
type input "3"
type input "1970"
type input "6240"
checkbox input "true"
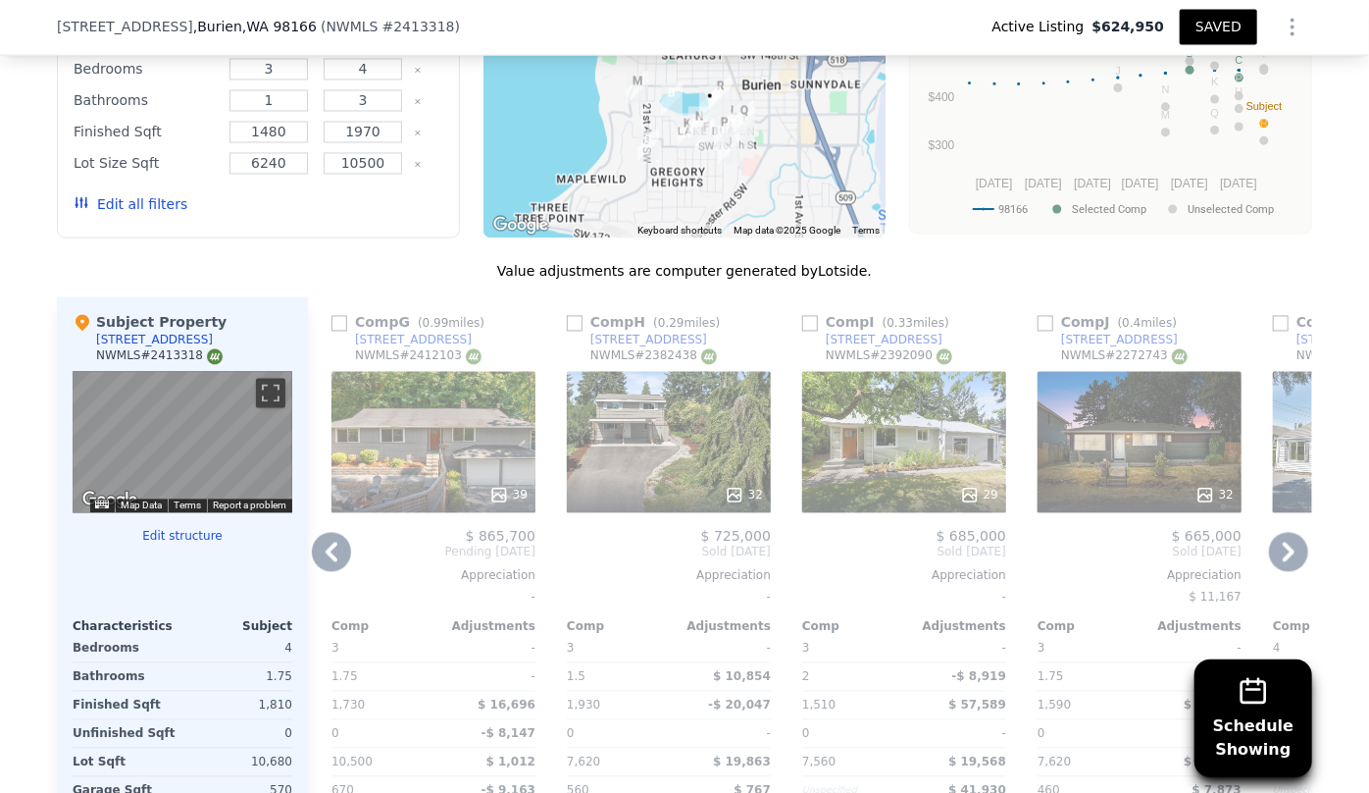
click at [324, 557] on icon at bounding box center [331, 552] width 39 height 39
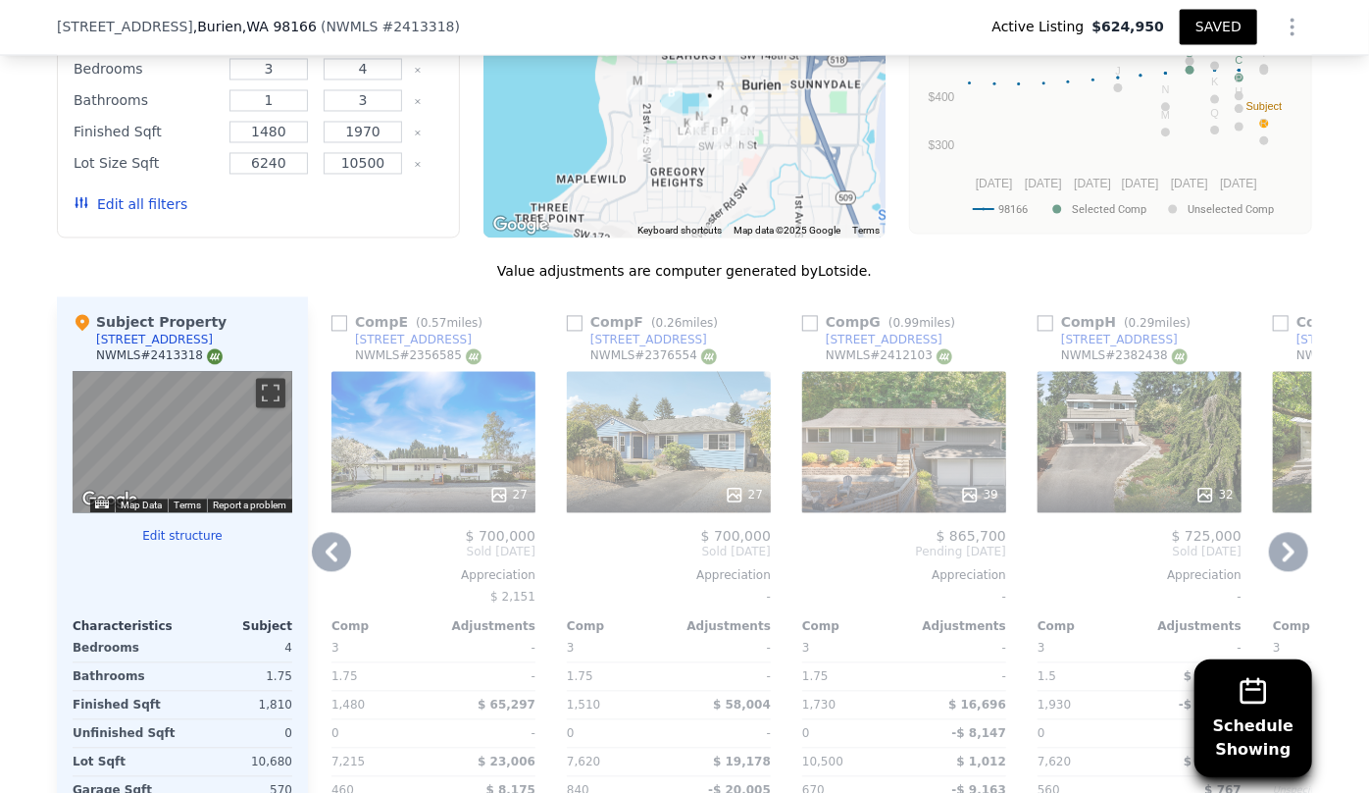
click at [324, 557] on icon at bounding box center [331, 552] width 39 height 39
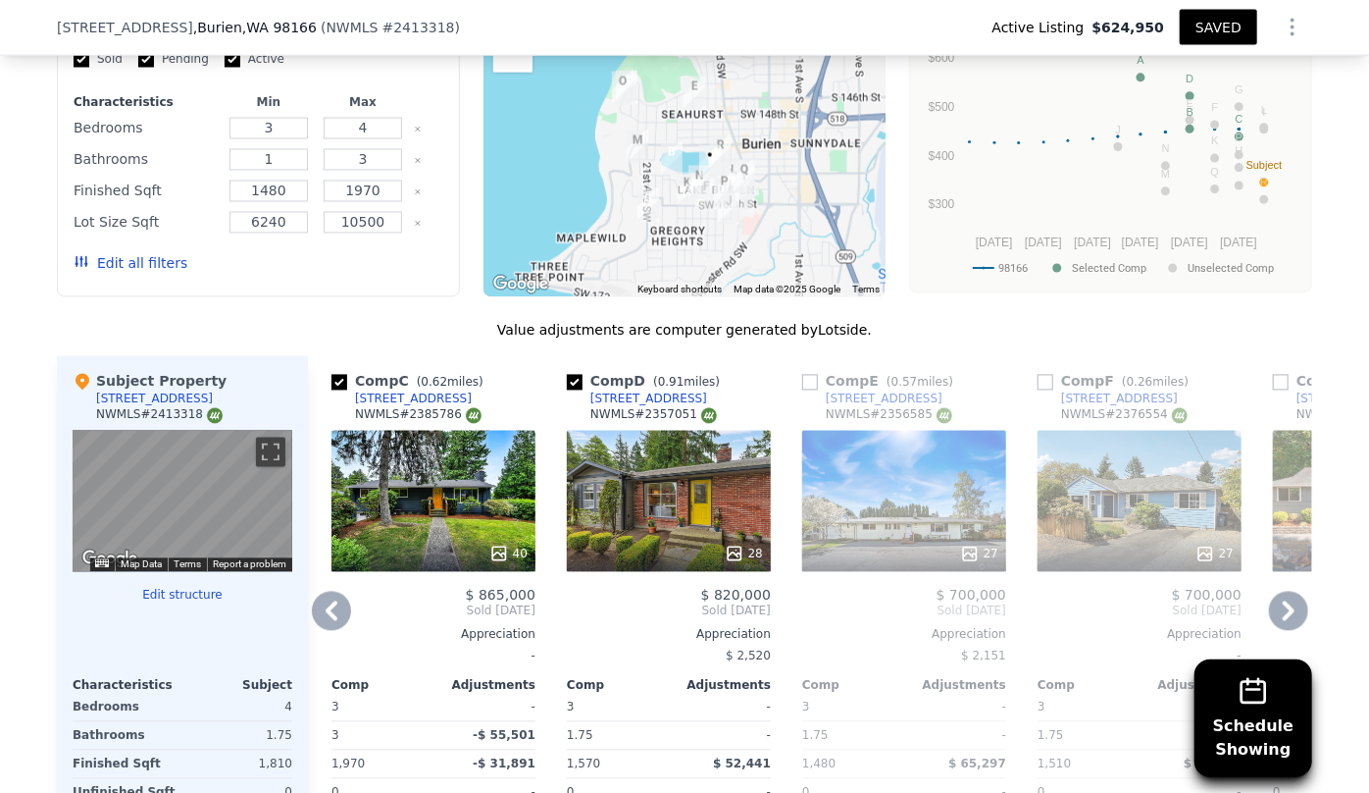
scroll to position [1509, 0]
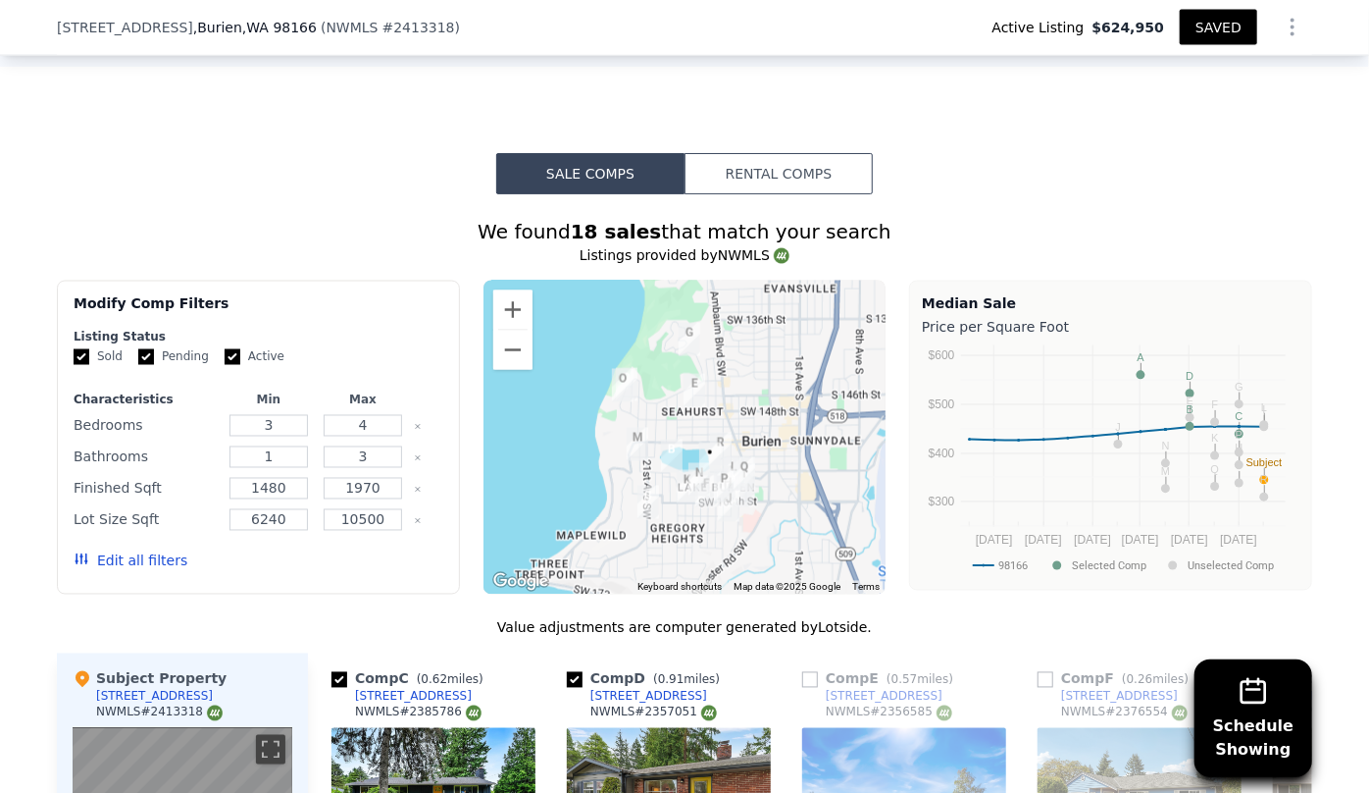
click at [173, 550] on div "Edit all filters" at bounding box center [259, 561] width 370 height 55
click at [167, 559] on button "Edit all filters" at bounding box center [131, 561] width 114 height 20
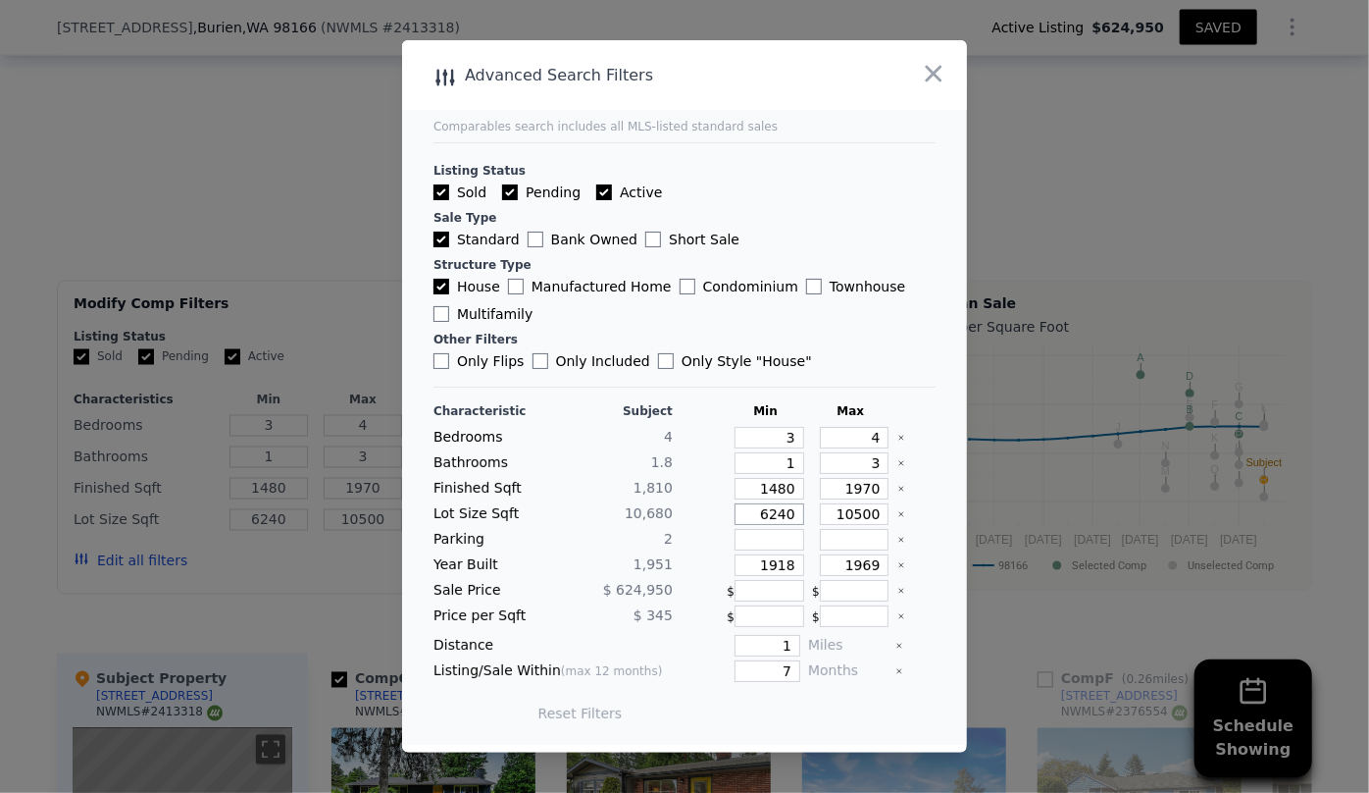
drag, startPoint x: 779, startPoint y: 509, endPoint x: 694, endPoint y: 514, distance: 85.5
click at [694, 514] on div "Lot Size Sqft 10,680 6240 10500" at bounding box center [685, 514] width 502 height 22
drag, startPoint x: 785, startPoint y: 569, endPoint x: 723, endPoint y: 569, distance: 61.8
click at [727, 569] on div "1918" at bounding box center [765, 565] width 77 height 22
click at [862, 565] on input "1969" at bounding box center [855, 565] width 70 height 22
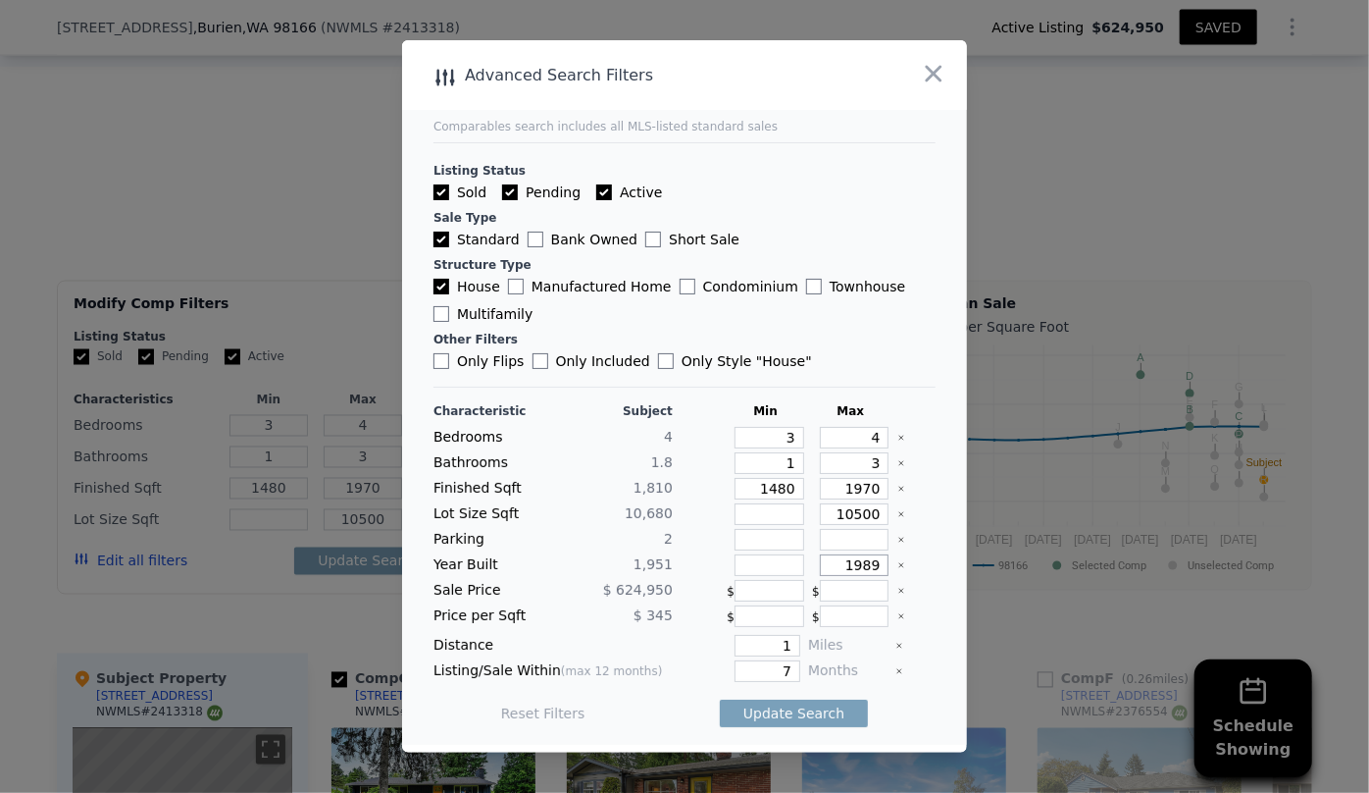
type input "1989"
drag, startPoint x: 779, startPoint y: 669, endPoint x: 689, endPoint y: 663, distance: 90.4
click at [709, 663] on div "7" at bounding box center [741, 671] width 120 height 22
type input "6"
click at [781, 645] on input "1" at bounding box center [768, 646] width 66 height 22
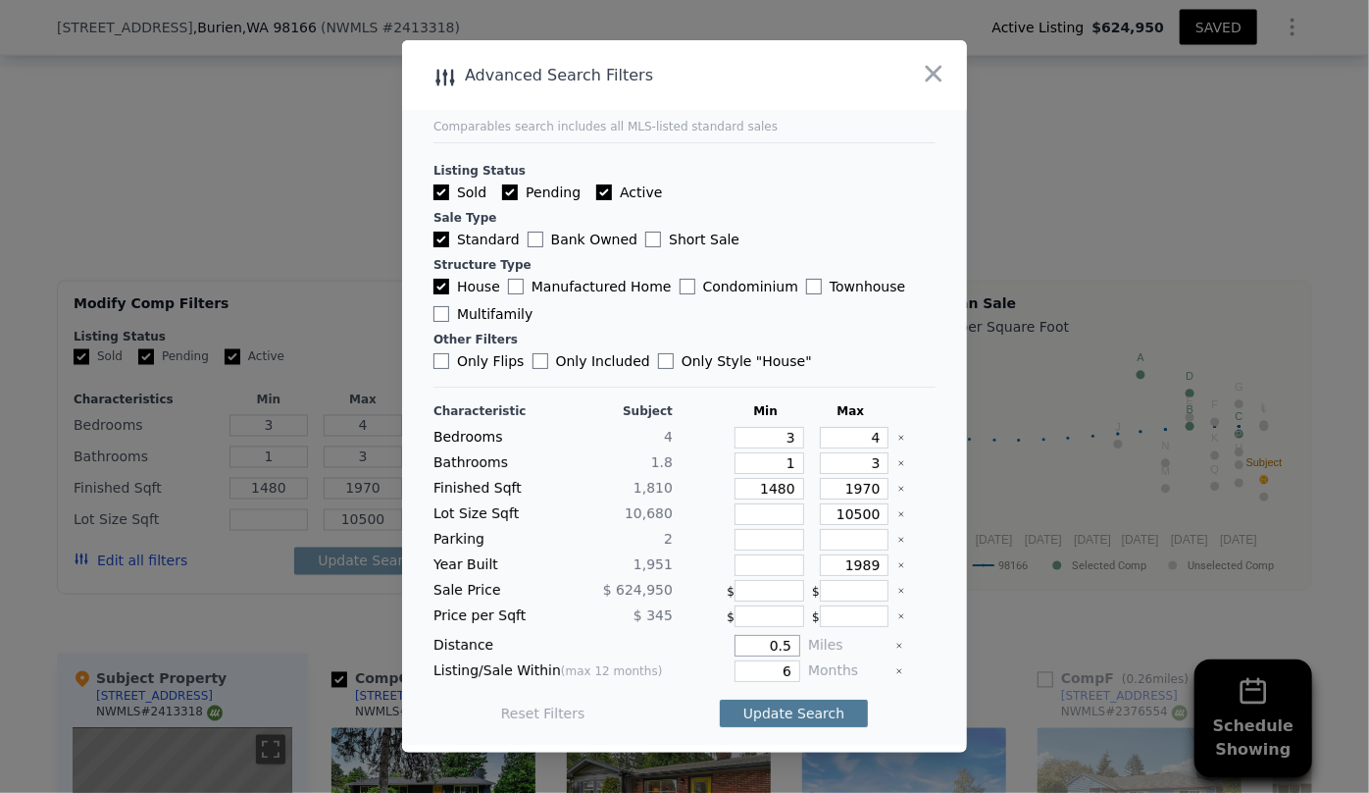
type input "0.5"
click at [823, 717] on button "Update Search" at bounding box center [794, 712] width 148 height 27
checkbox input "false"
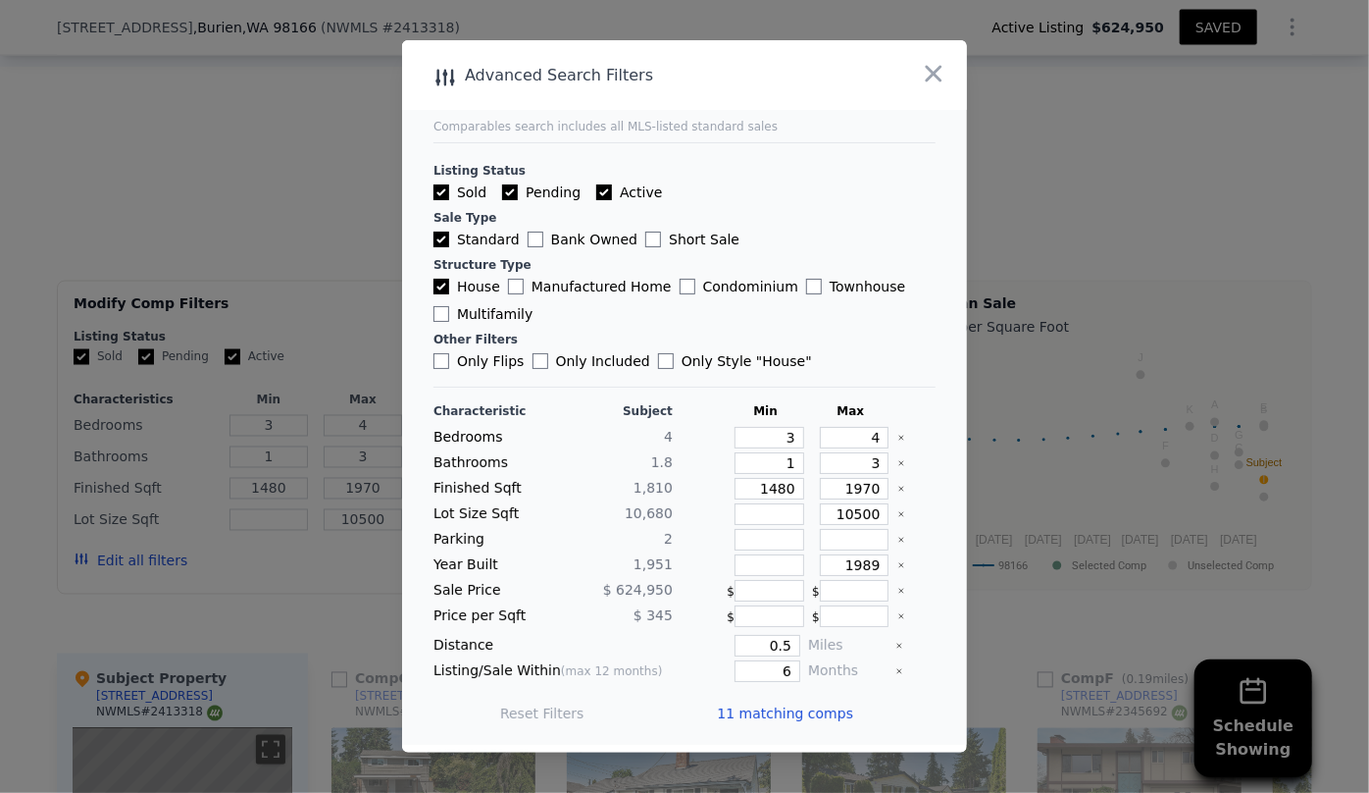
click at [823, 717] on span "11 matching comps" at bounding box center [785, 713] width 136 height 20
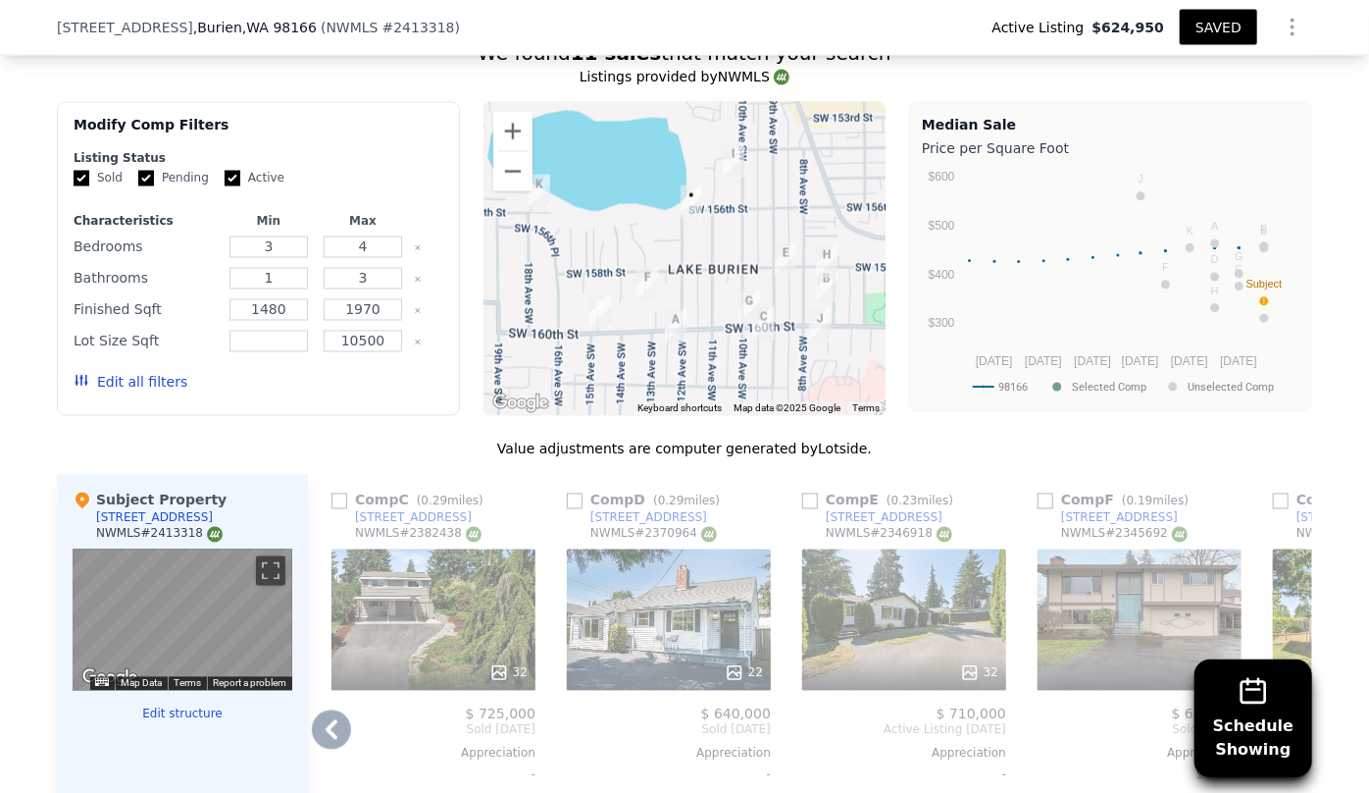
scroll to position [1776, 0]
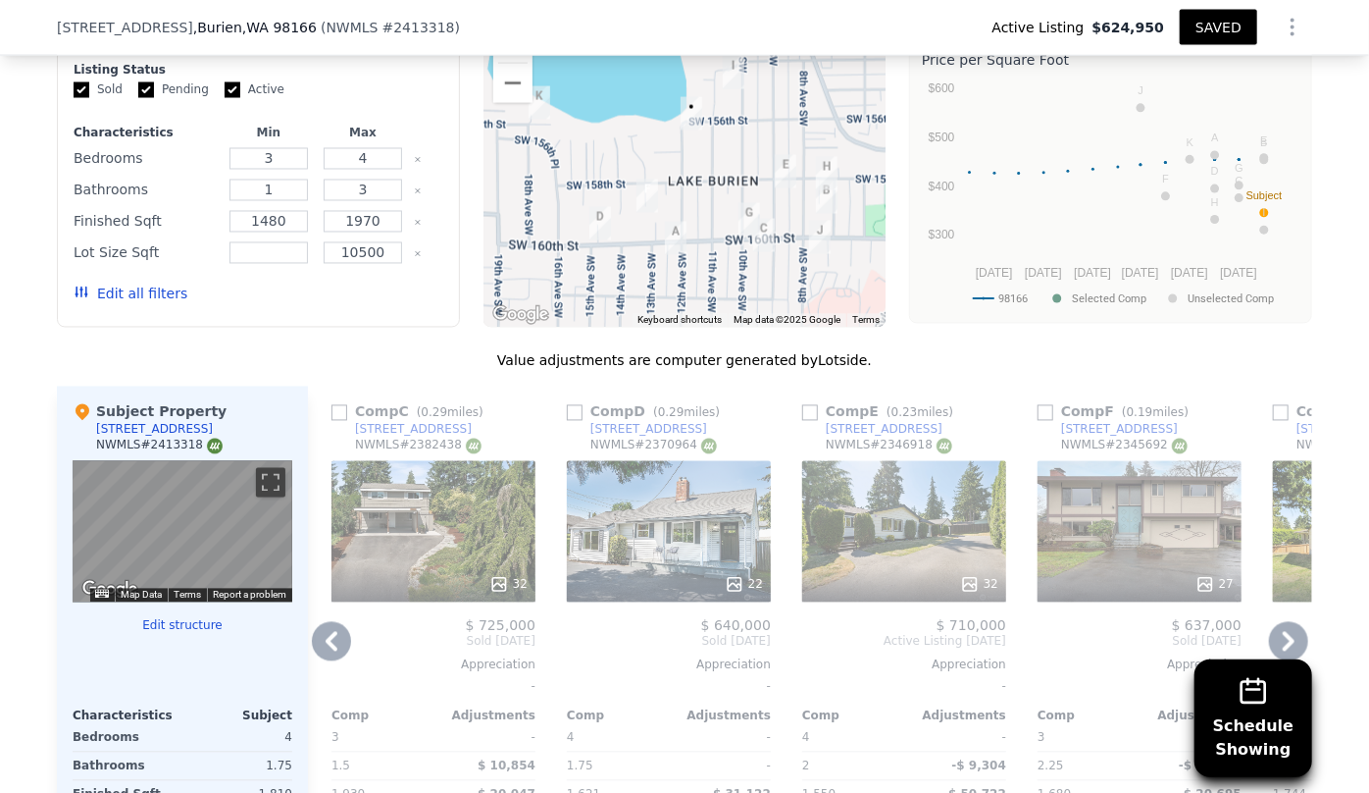
click at [1120, 538] on div "27" at bounding box center [1140, 531] width 204 height 141
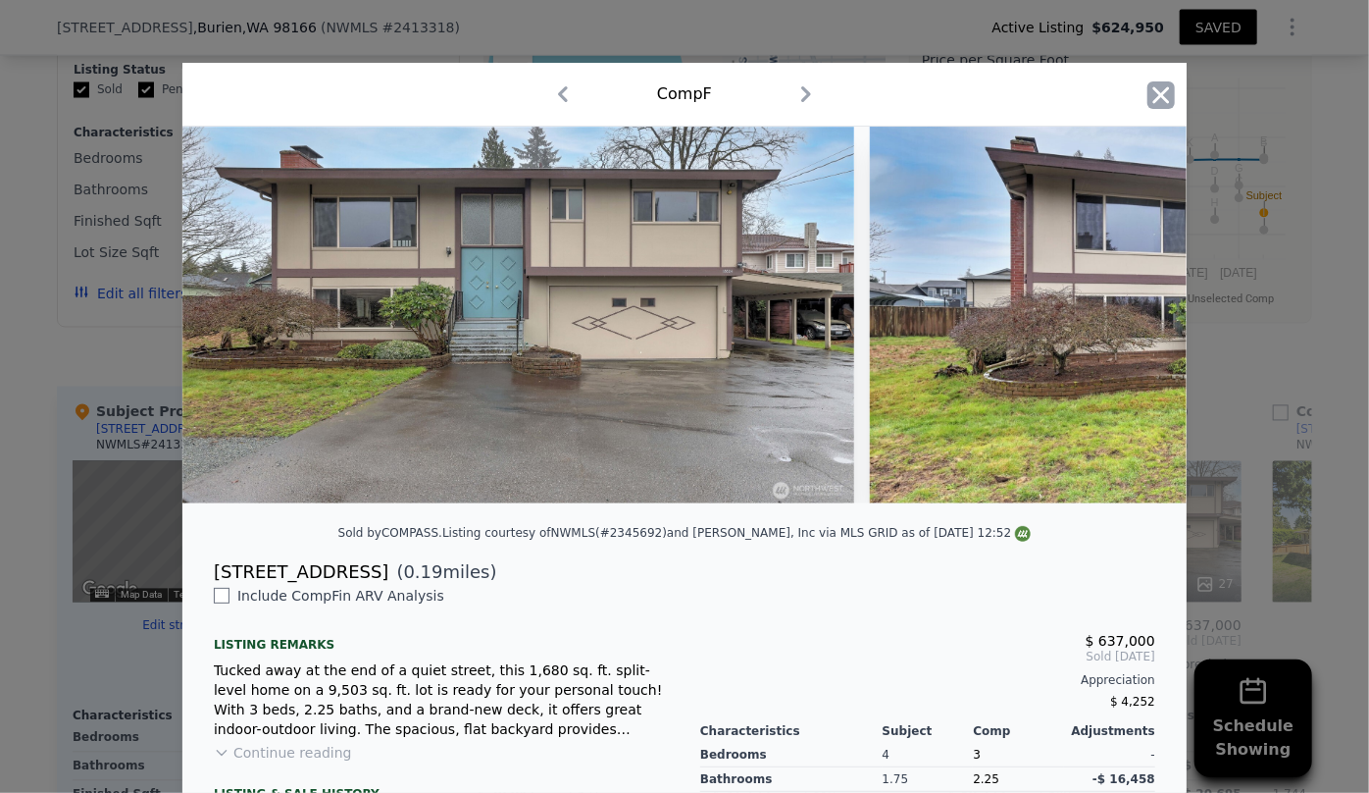
click at [1158, 101] on icon "button" at bounding box center [1161, 94] width 27 height 27
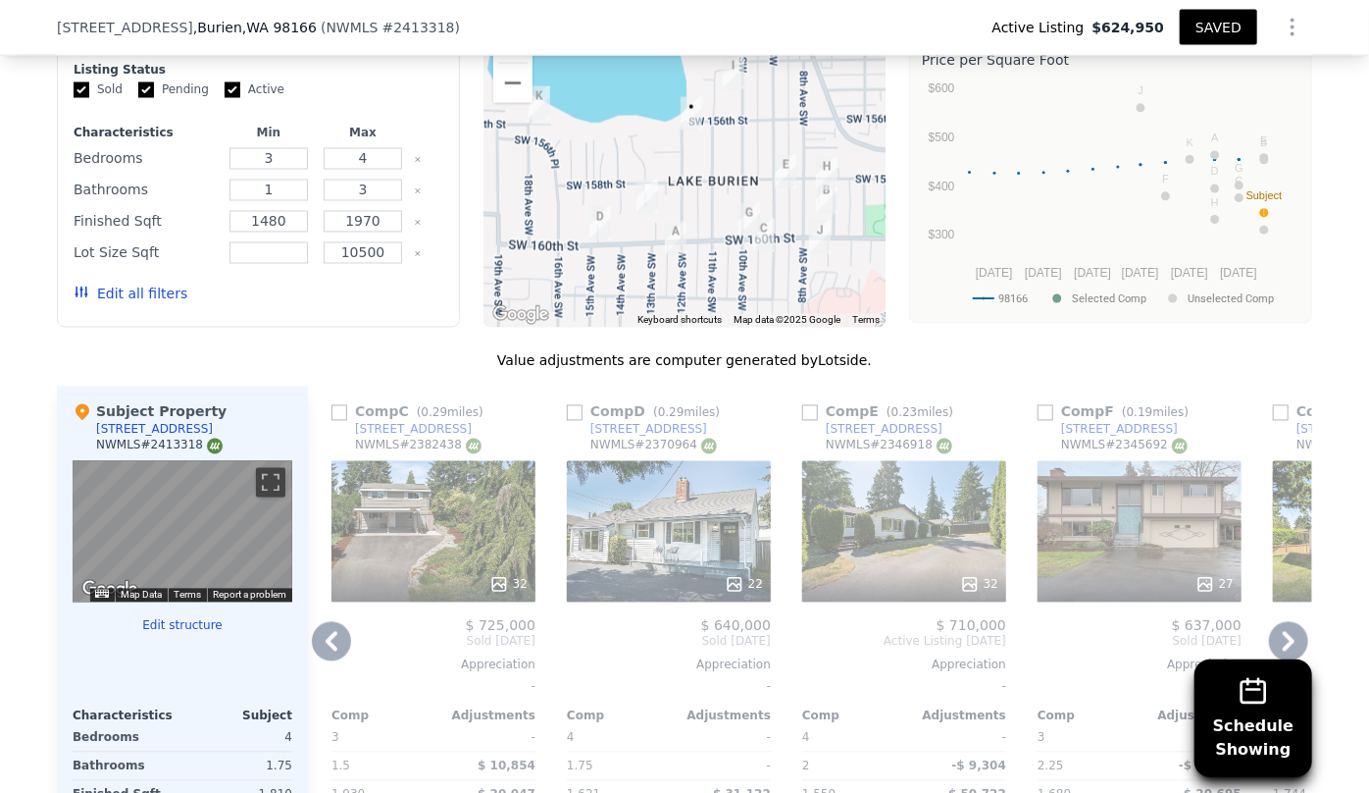
scroll to position [1865, 0]
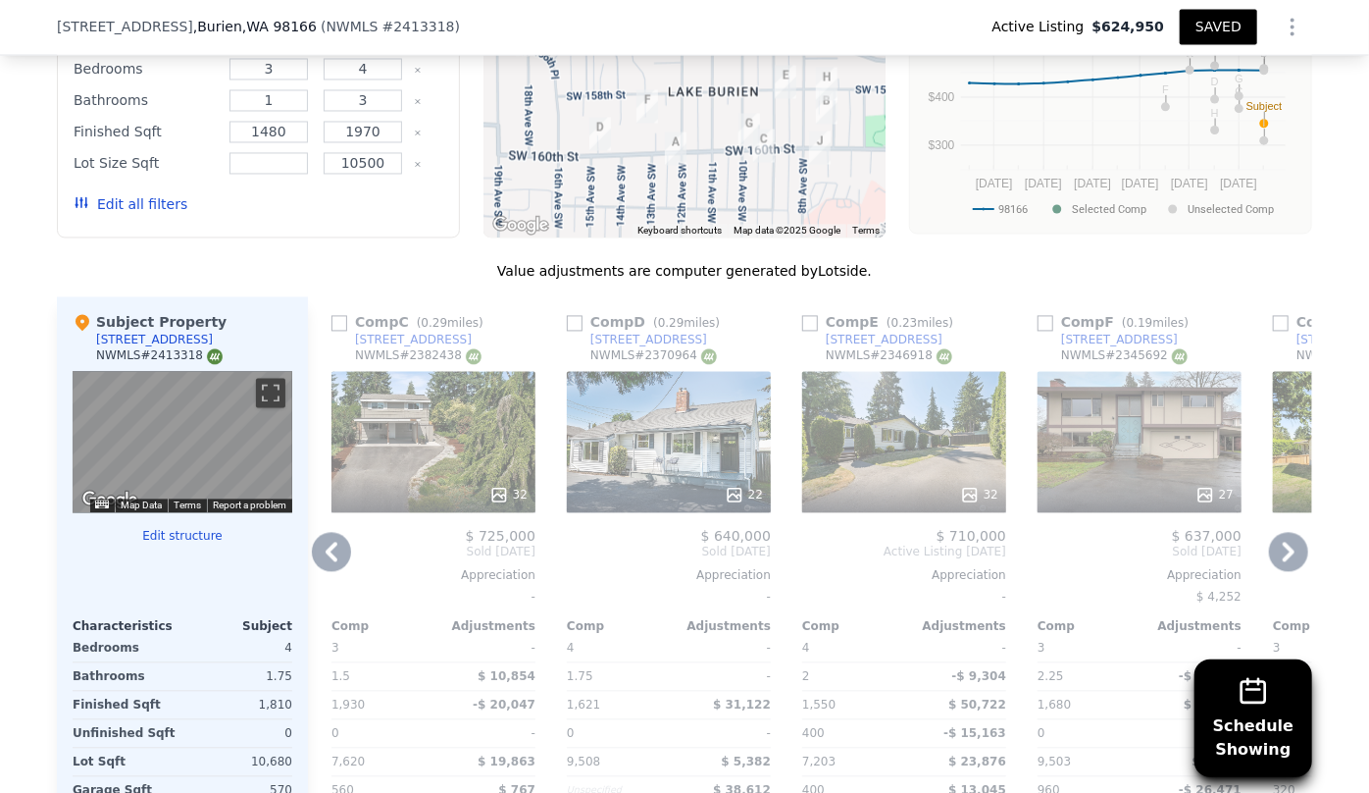
click at [1273, 559] on icon at bounding box center [1288, 552] width 39 height 39
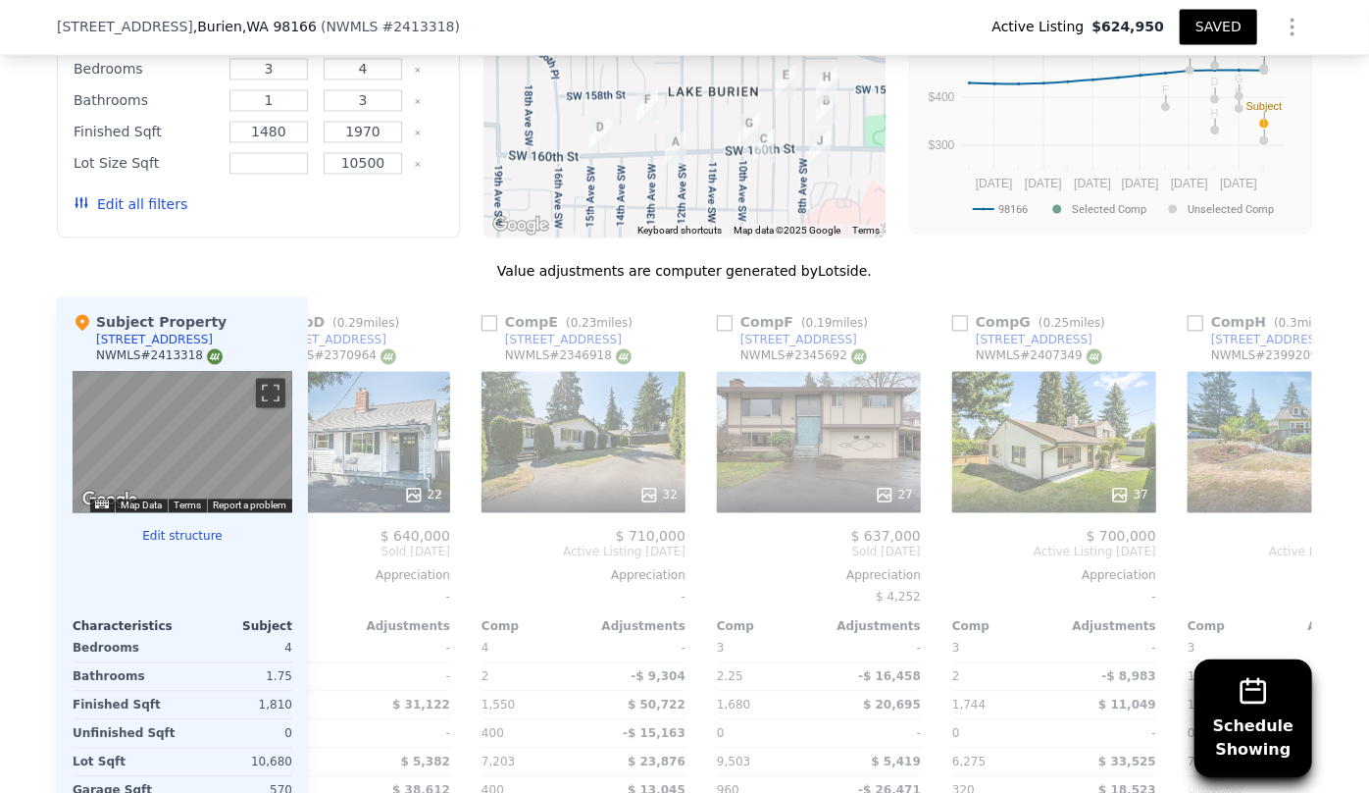
scroll to position [0, 942]
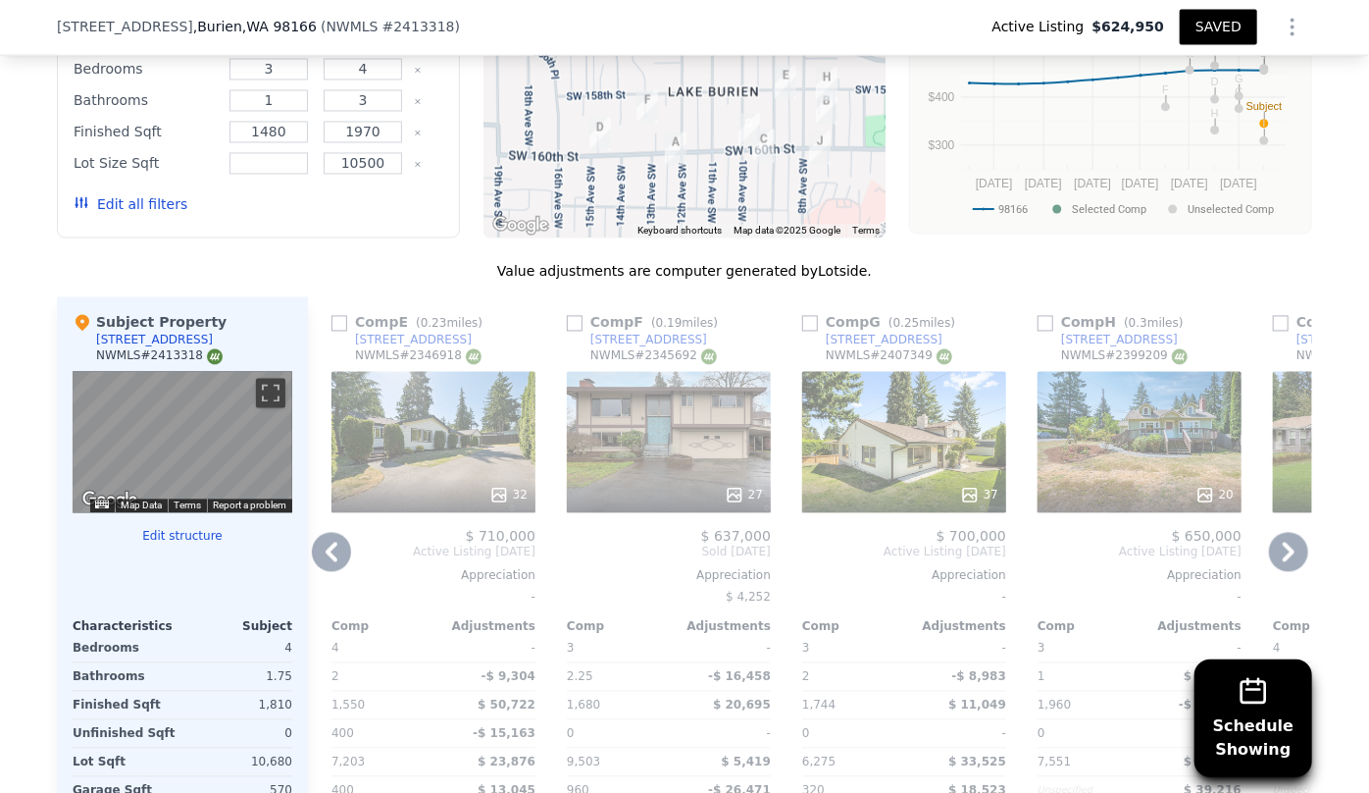
click at [915, 471] on div "37" at bounding box center [904, 442] width 204 height 141
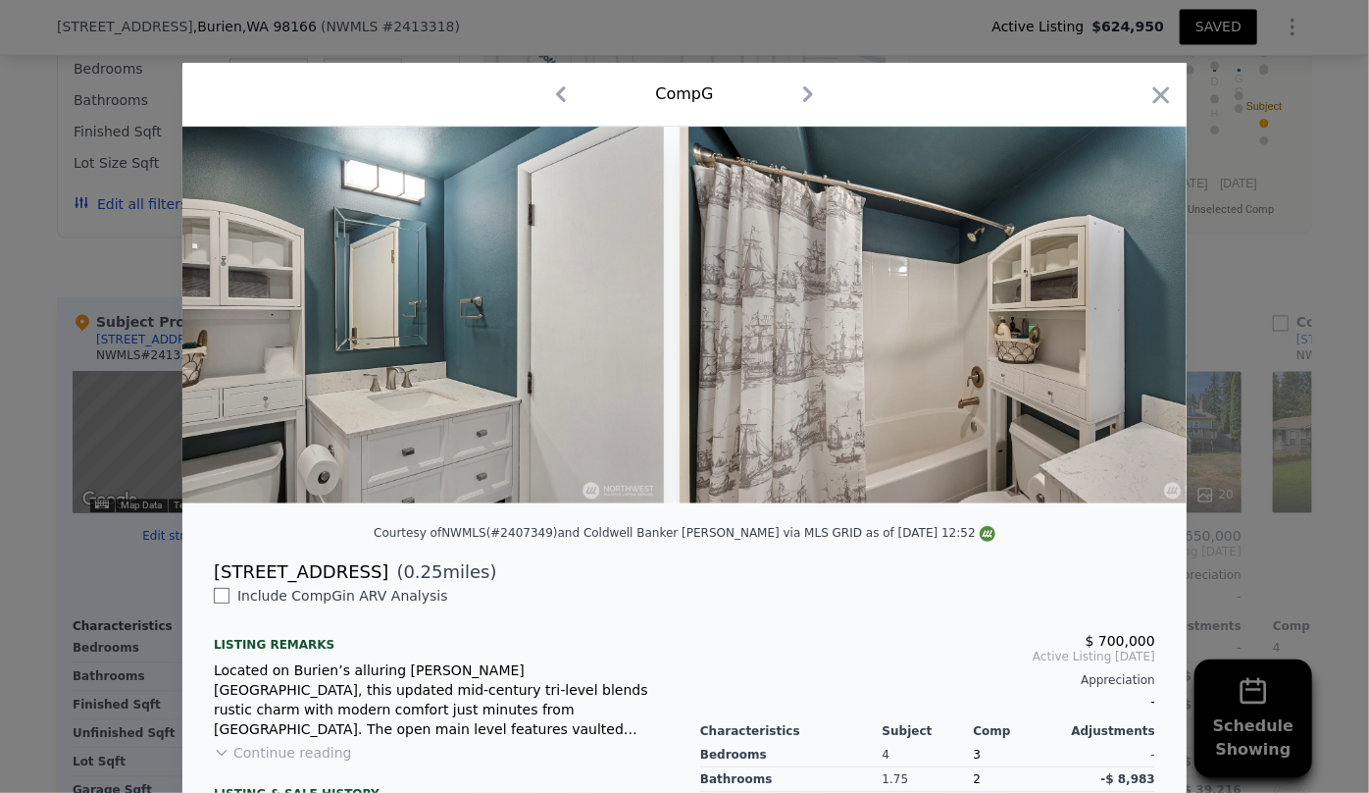
scroll to position [0, 12303]
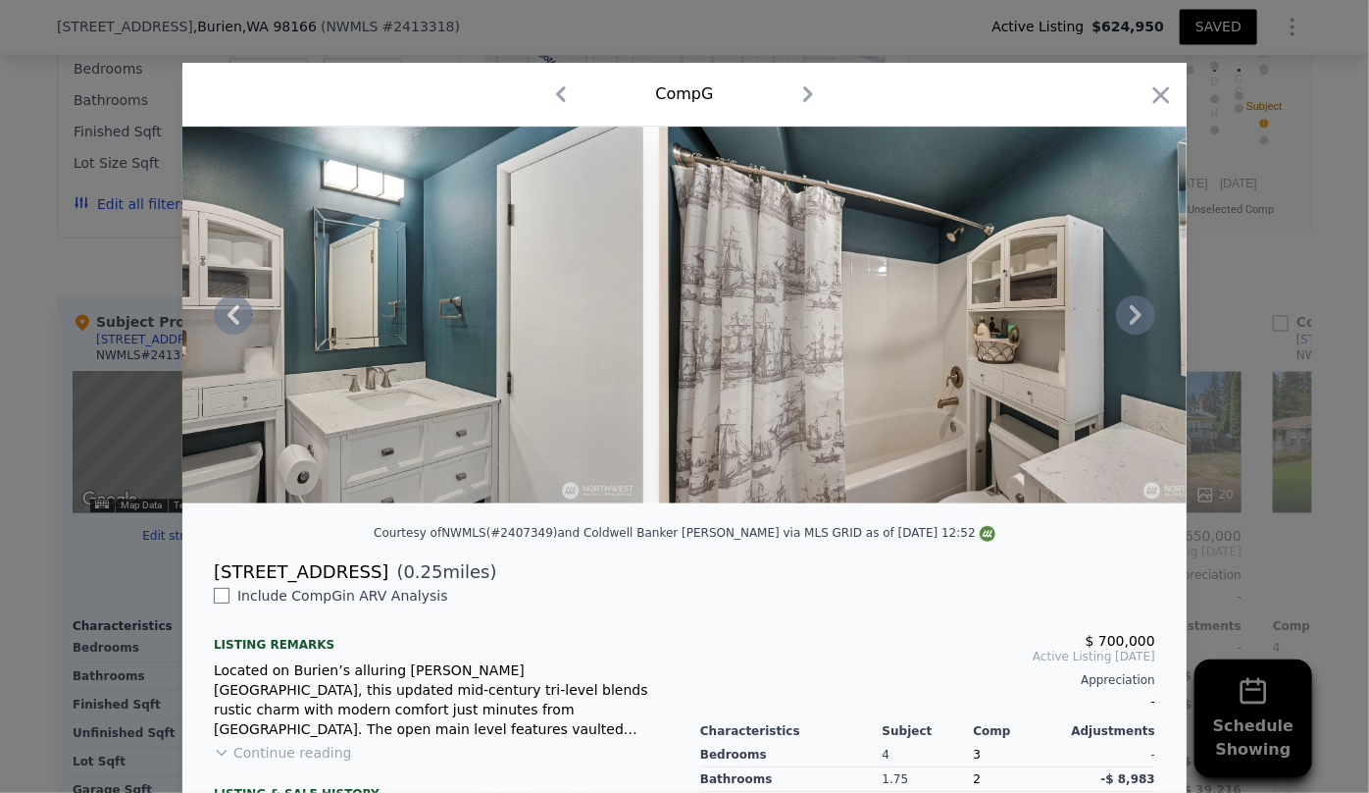
drag, startPoint x: 742, startPoint y: 516, endPoint x: 799, endPoint y: 500, distance: 59.0
click at [799, 500] on div at bounding box center [684, 315] width 1005 height 377
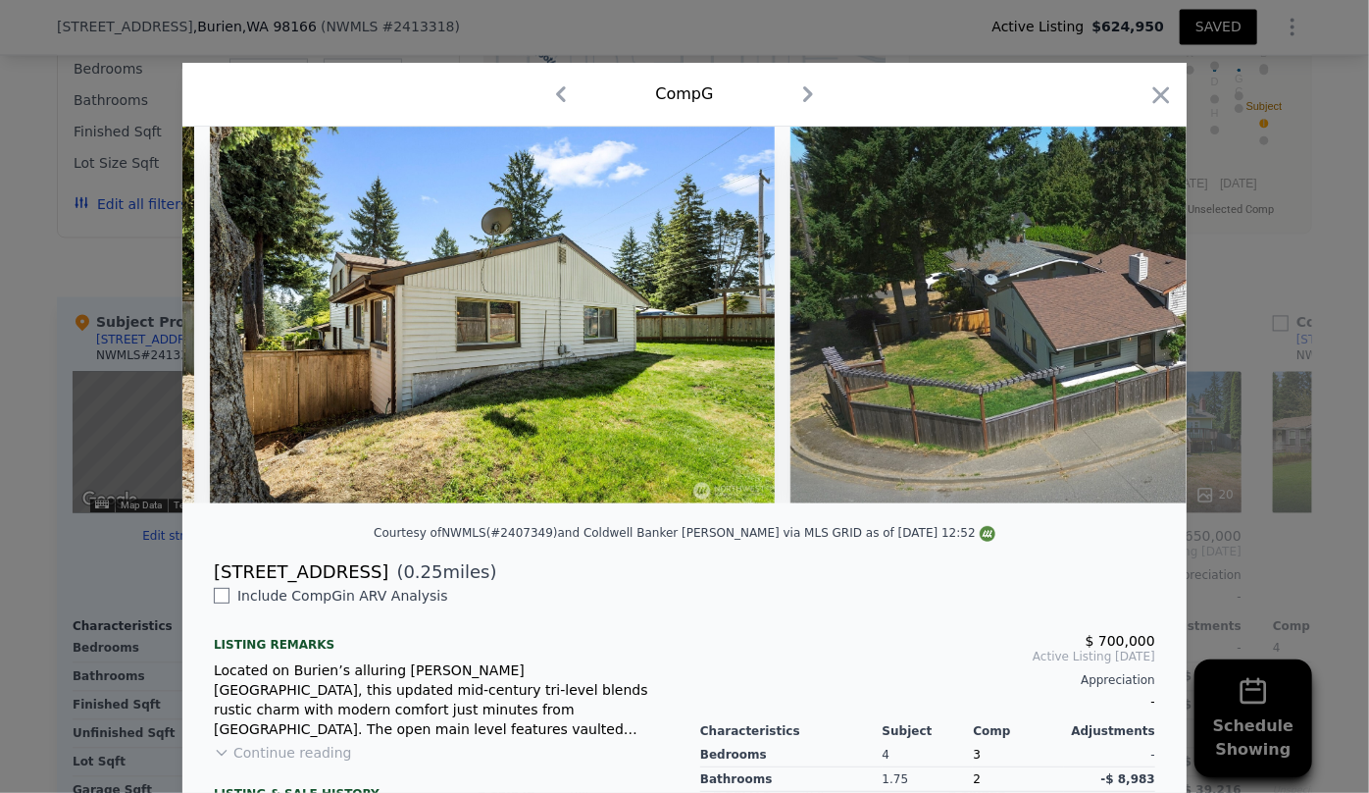
scroll to position [0, 19488]
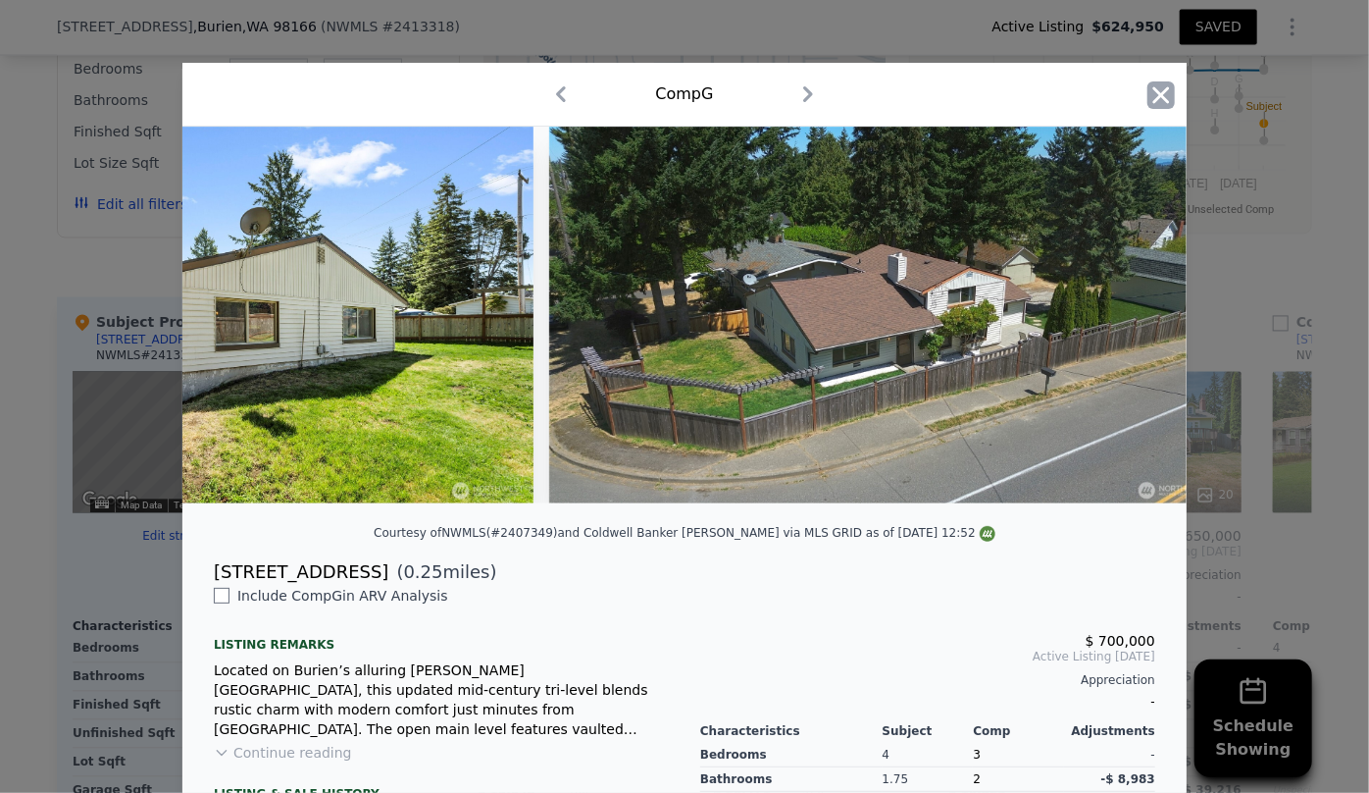
click at [1159, 84] on icon "button" at bounding box center [1161, 94] width 27 height 27
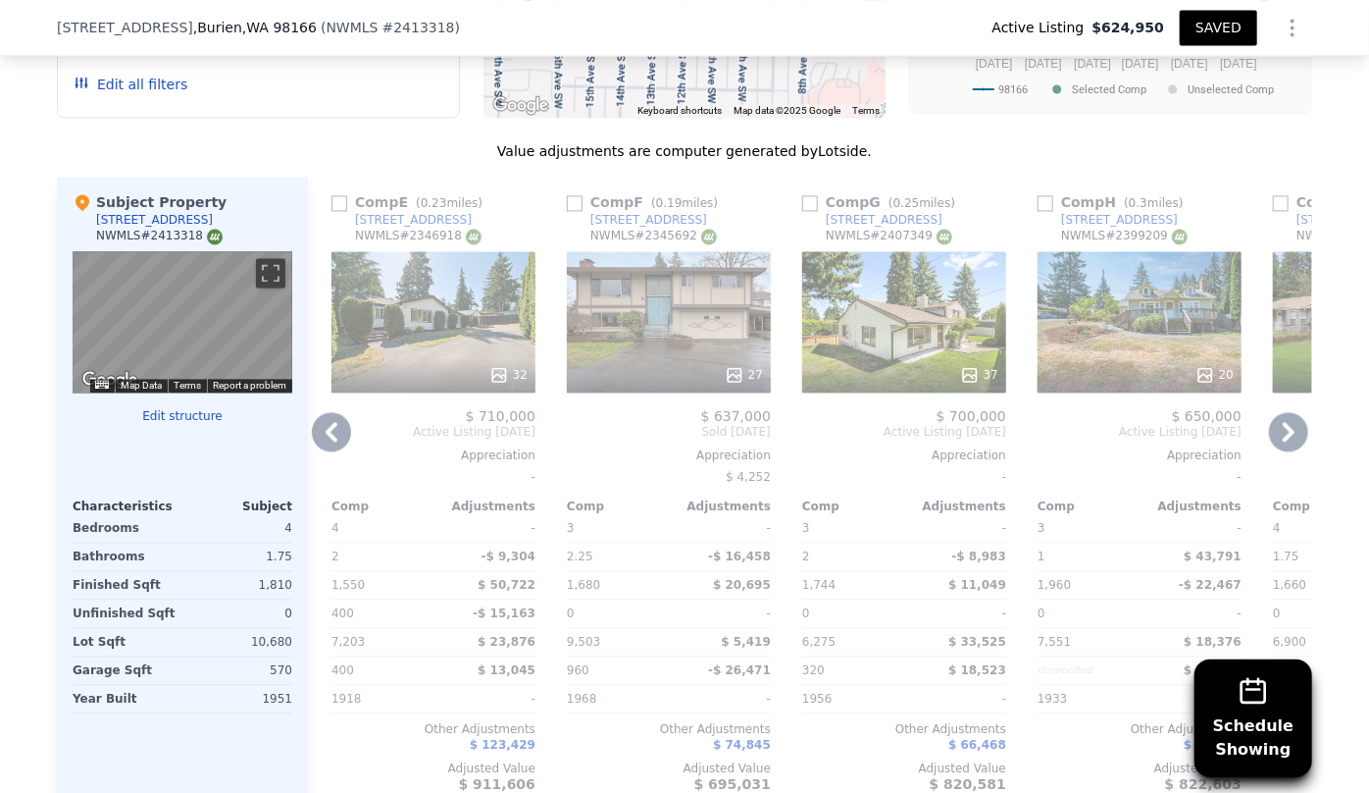
scroll to position [2043, 0]
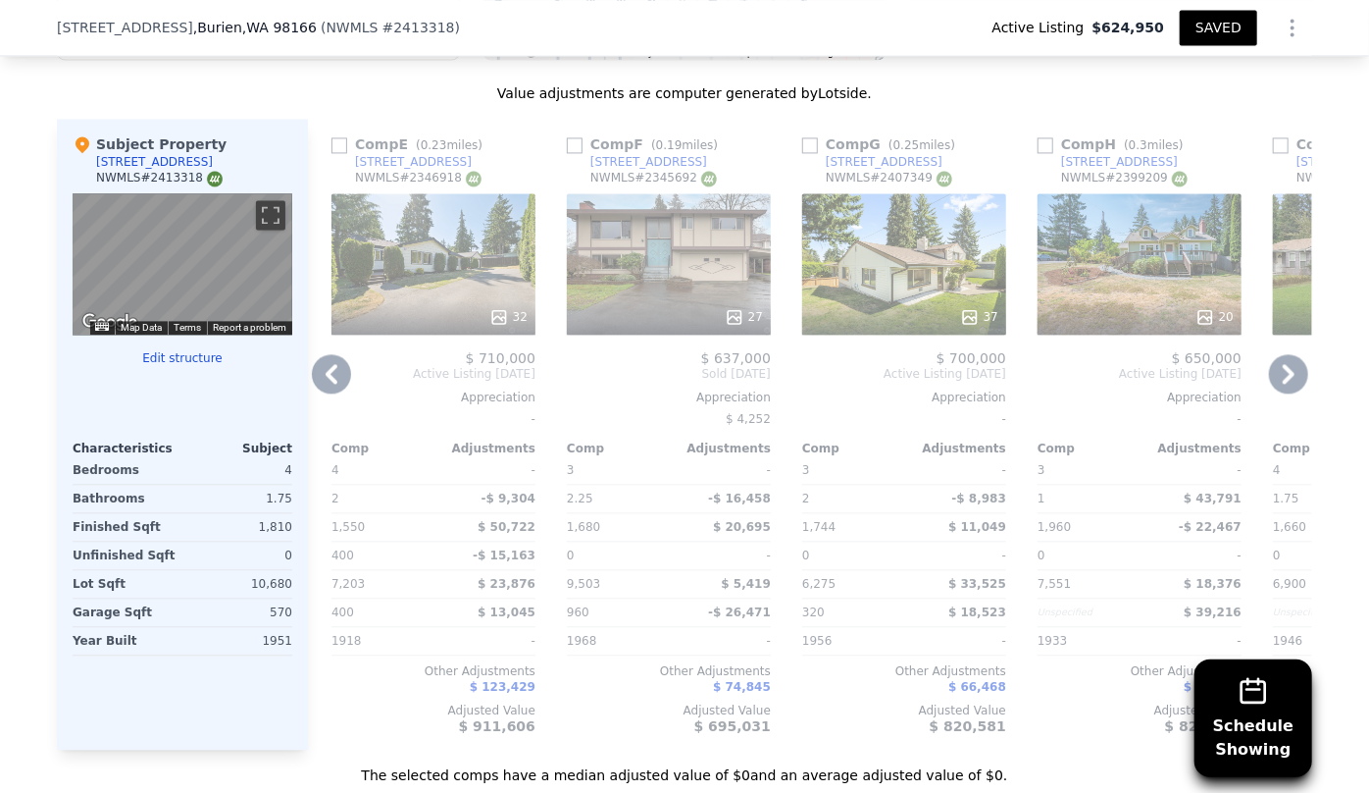
click at [1286, 369] on icon at bounding box center [1288, 373] width 39 height 39
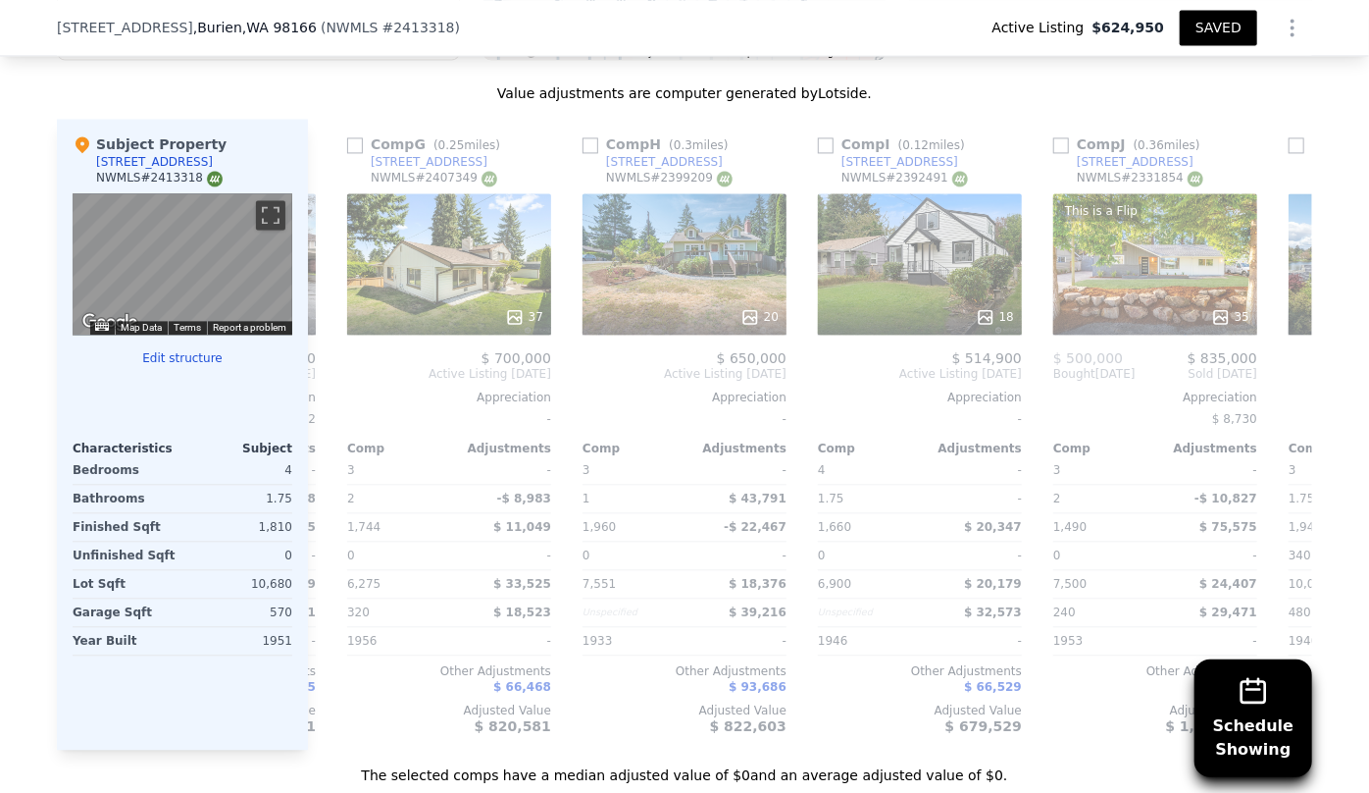
scroll to position [0, 1413]
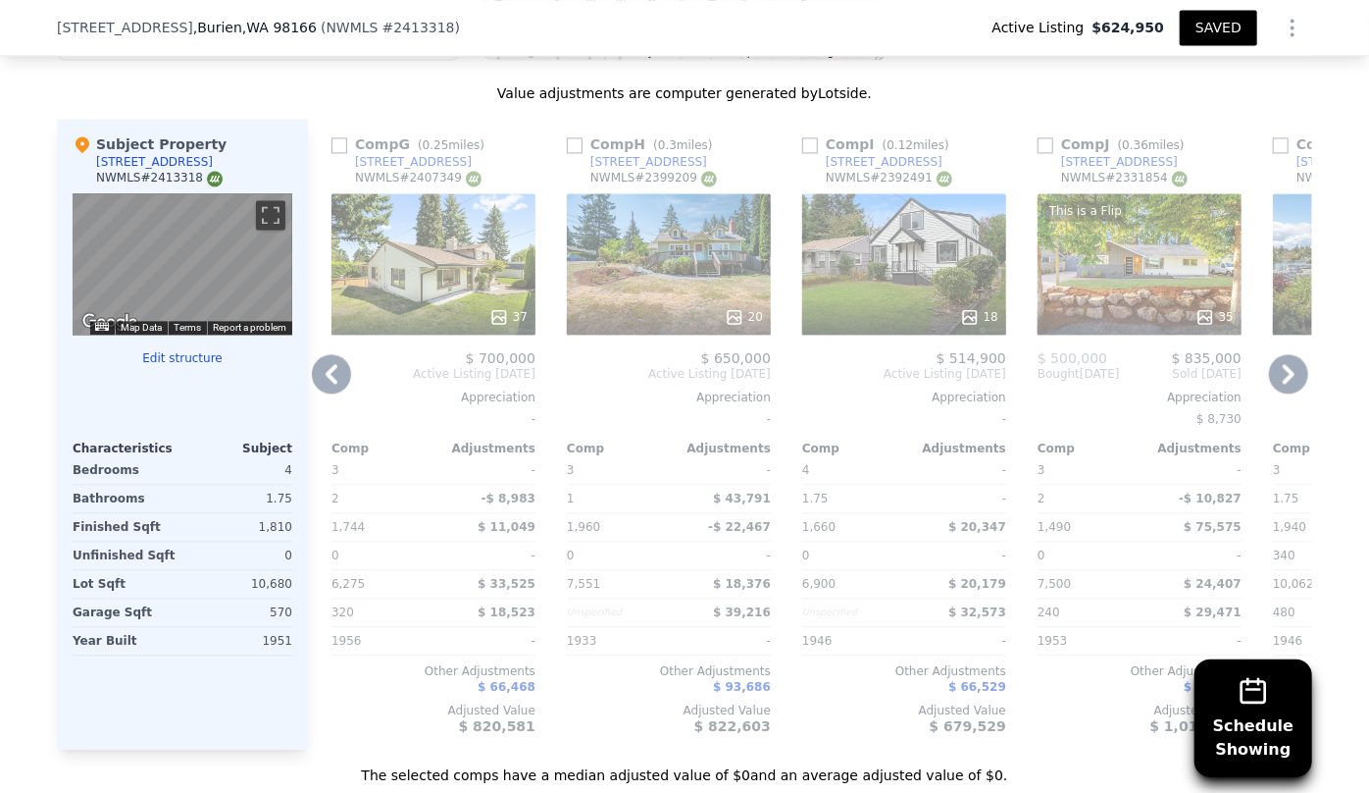
click at [1286, 369] on icon at bounding box center [1289, 374] width 12 height 20
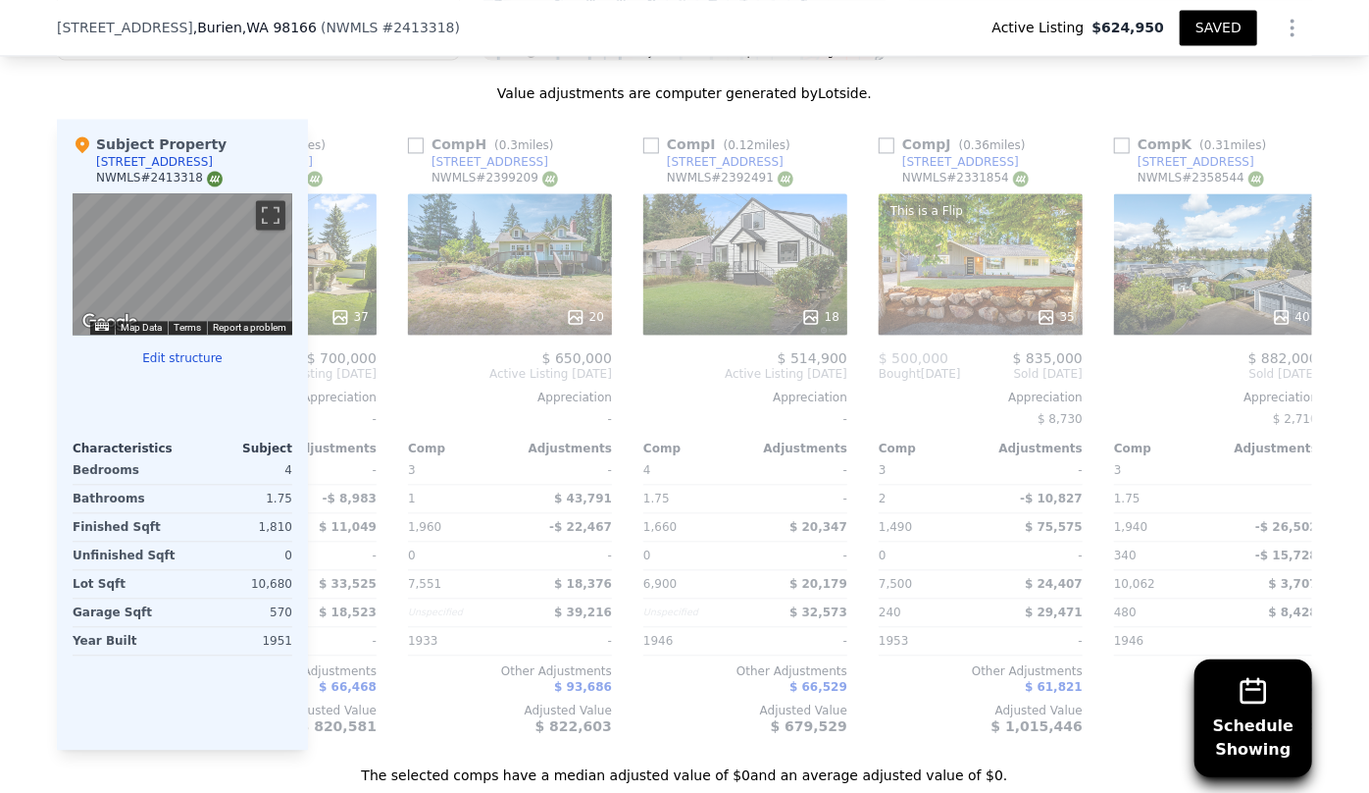
scroll to position [0, 1631]
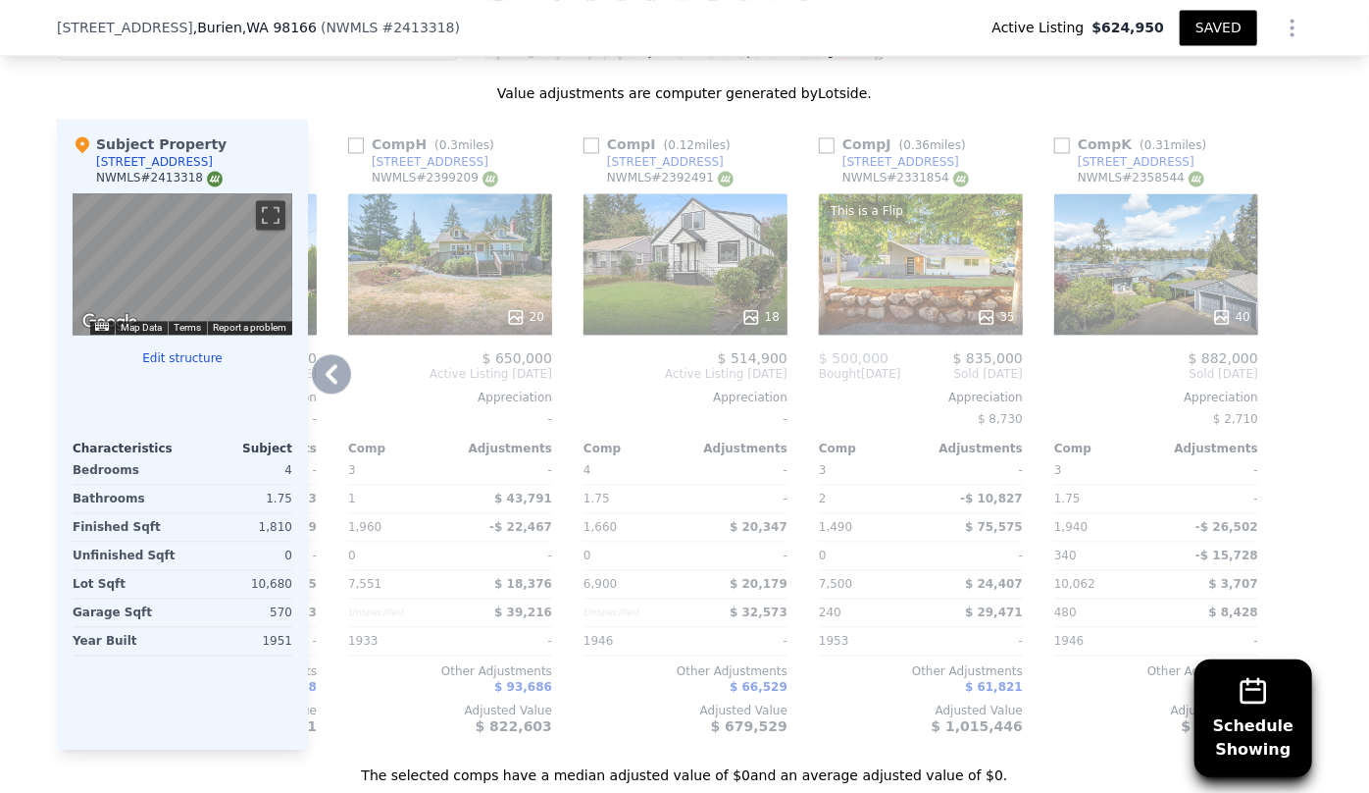
click at [925, 279] on div "This is a Flip 35" at bounding box center [921, 263] width 204 height 141
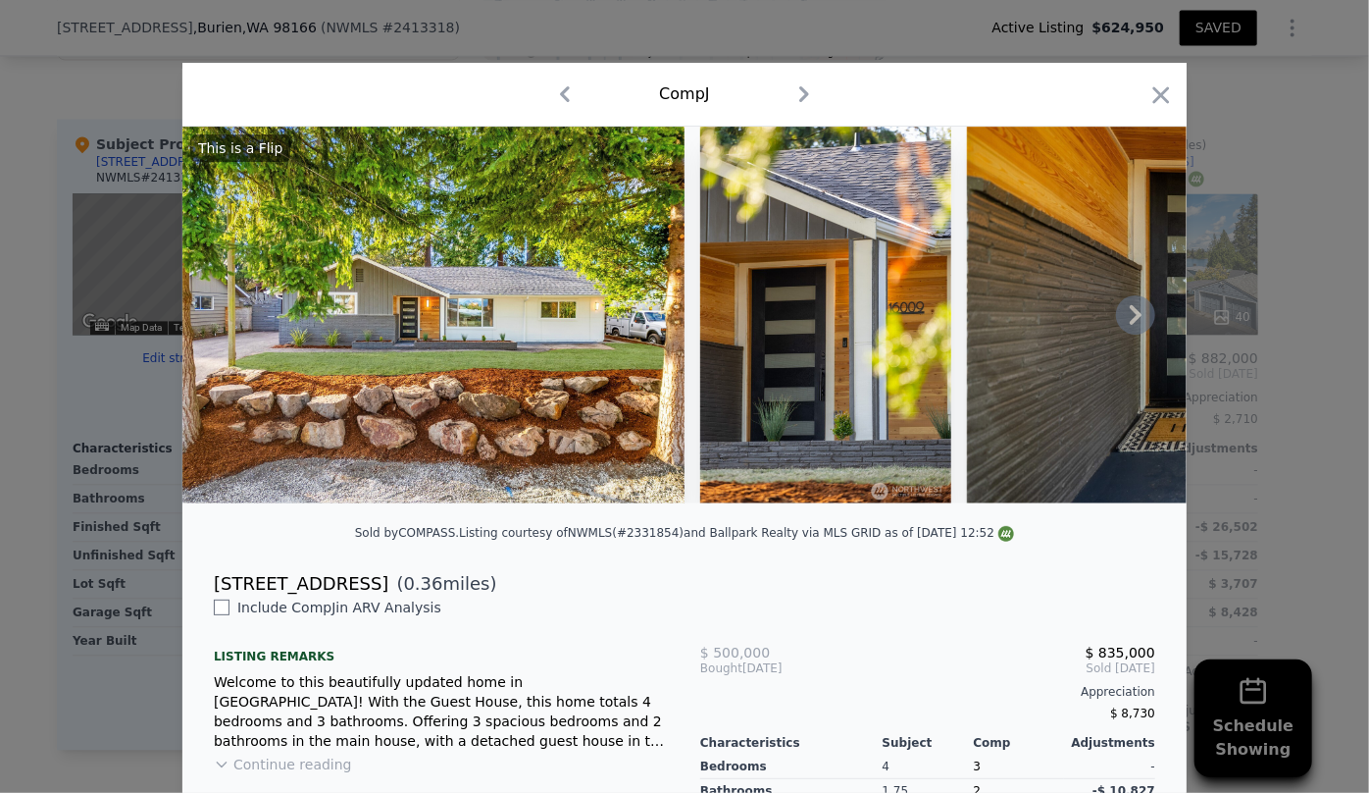
drag, startPoint x: 199, startPoint y: 516, endPoint x: 252, endPoint y: 511, distance: 53.2
click at [252, 503] on div at bounding box center [684, 315] width 1005 height 377
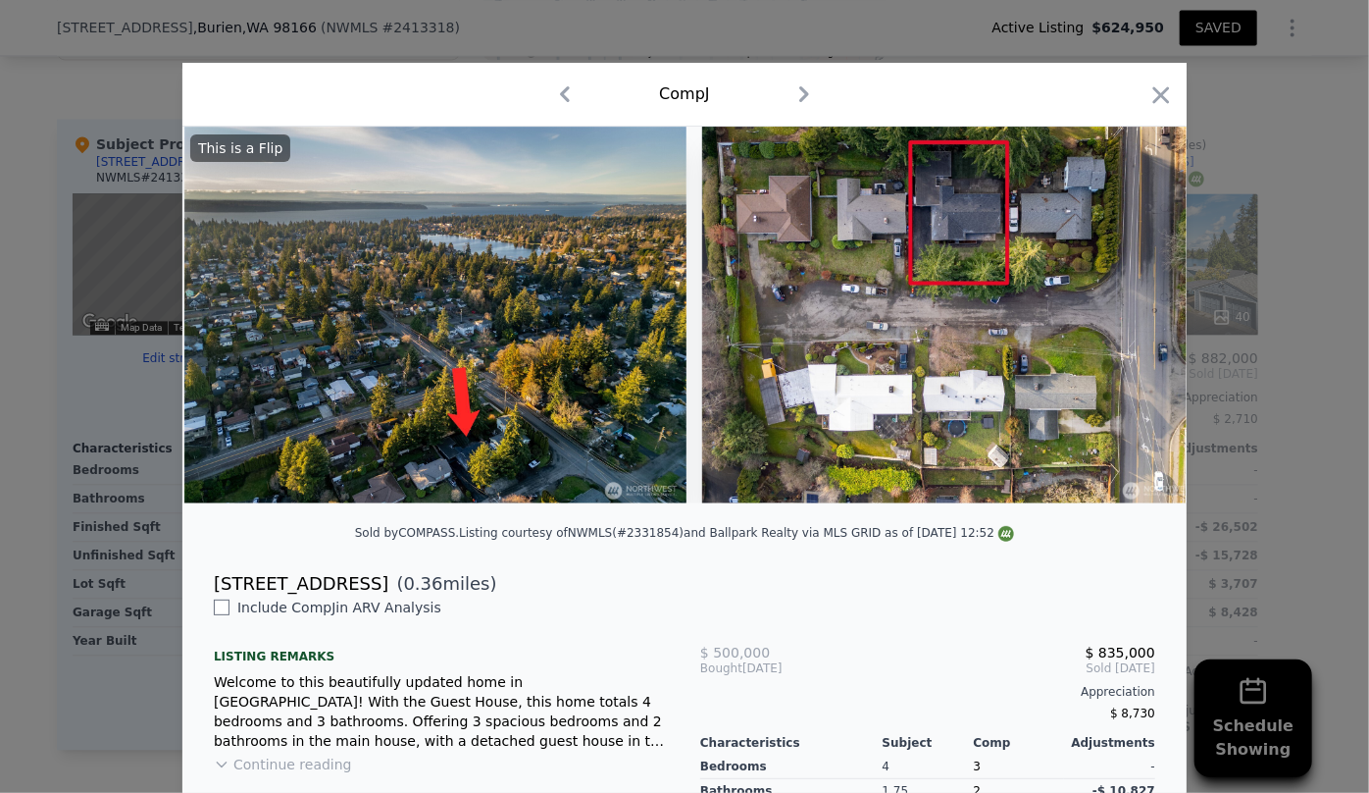
scroll to position [0, 16324]
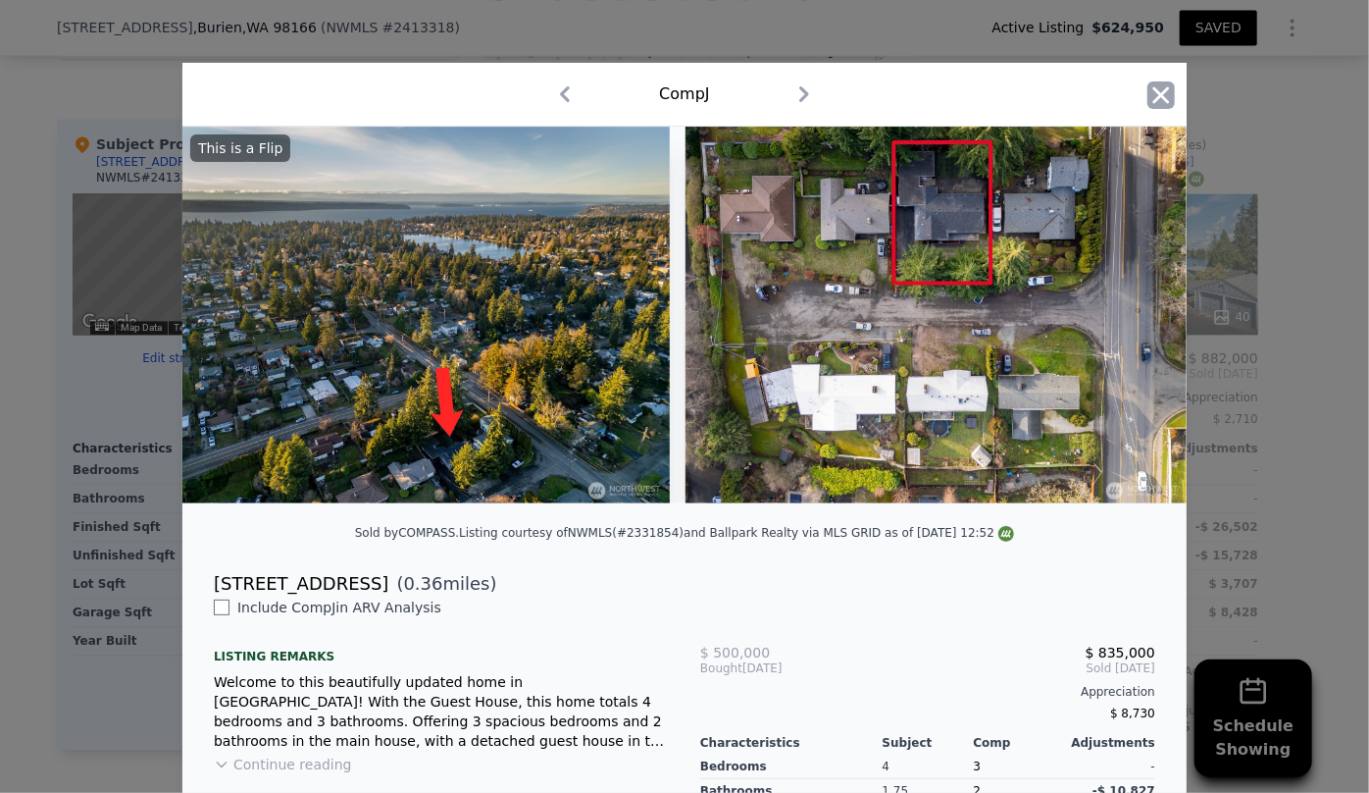
click at [1161, 94] on icon "button" at bounding box center [1161, 94] width 27 height 27
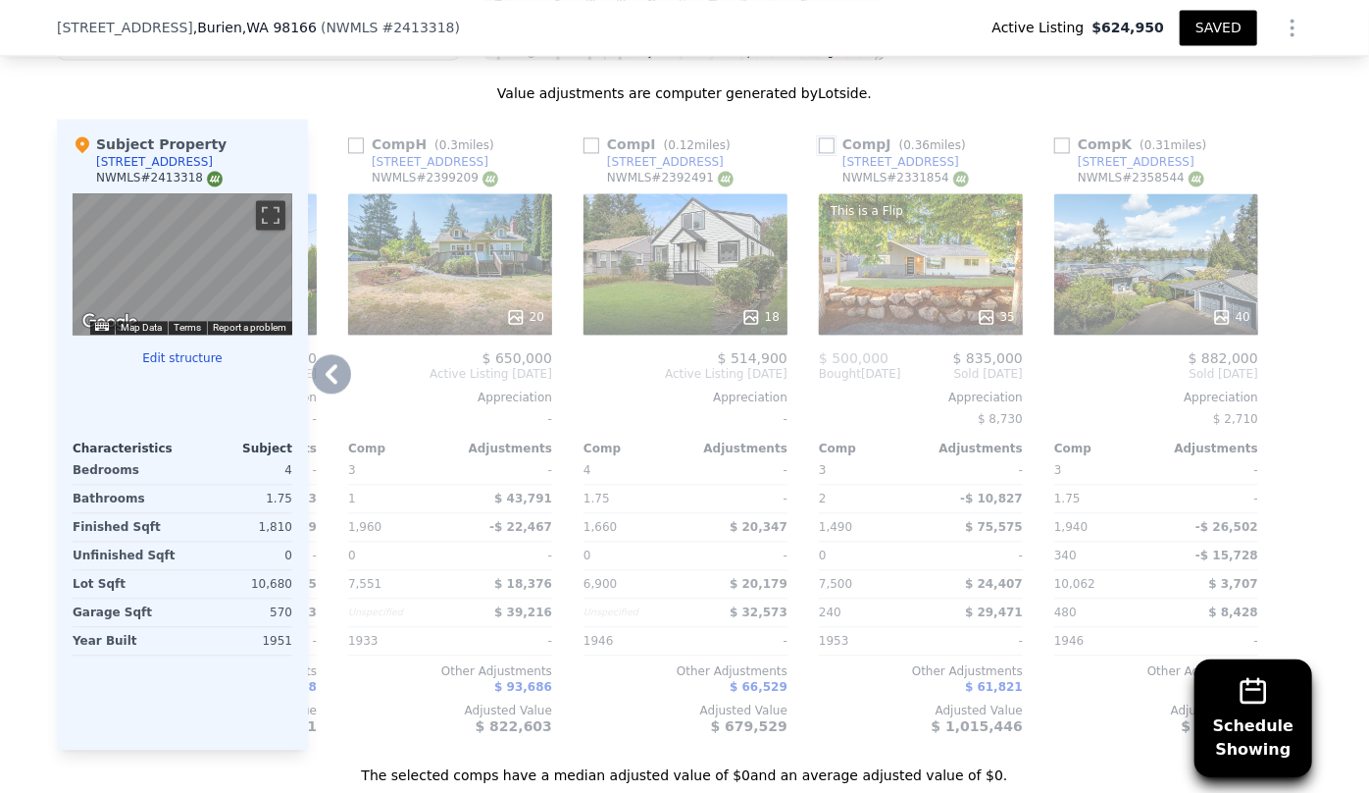
drag, startPoint x: 814, startPoint y: 147, endPoint x: 833, endPoint y: 152, distance: 19.3
click at [819, 147] on input "checkbox" at bounding box center [827, 145] width 16 height 16
checkbox input "true"
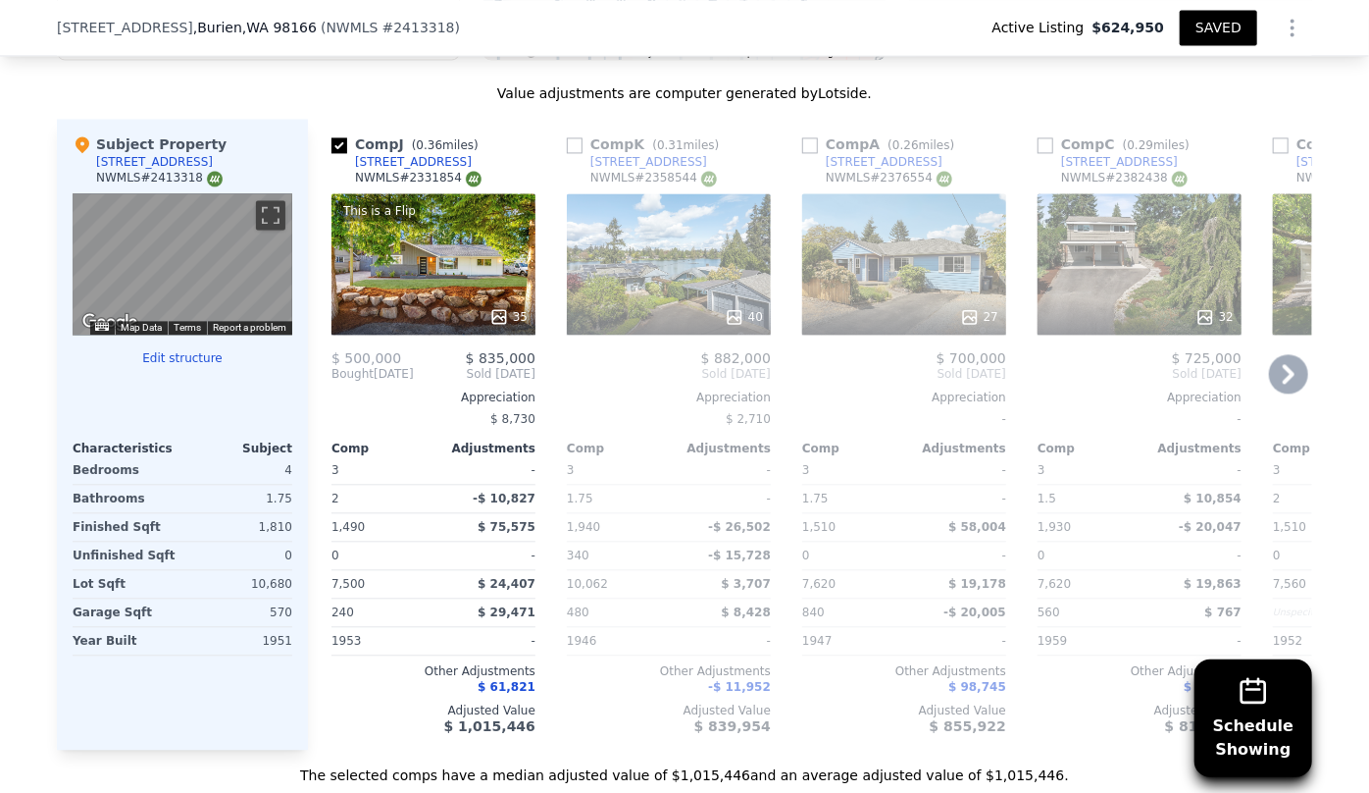
click at [1100, 272] on div "32" at bounding box center [1140, 263] width 204 height 141
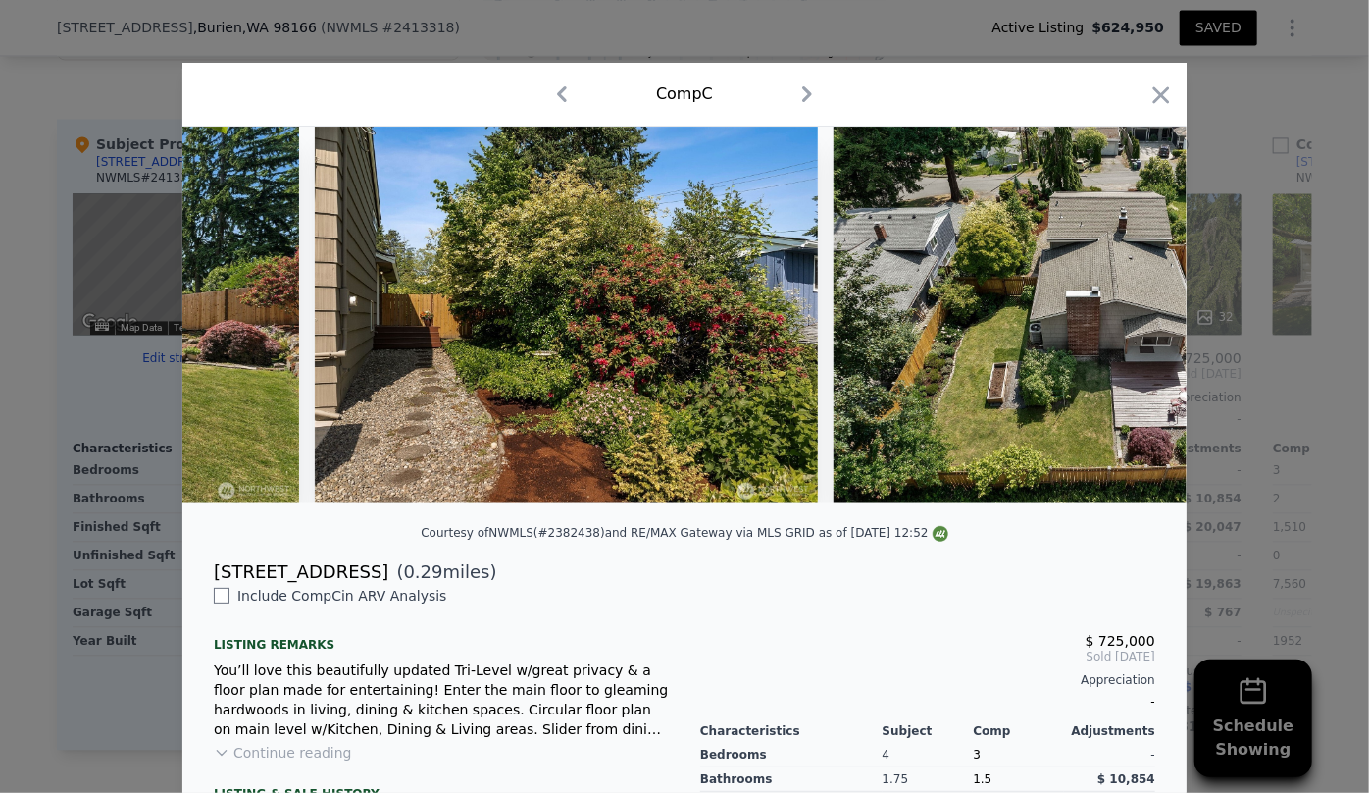
scroll to position [0, 14303]
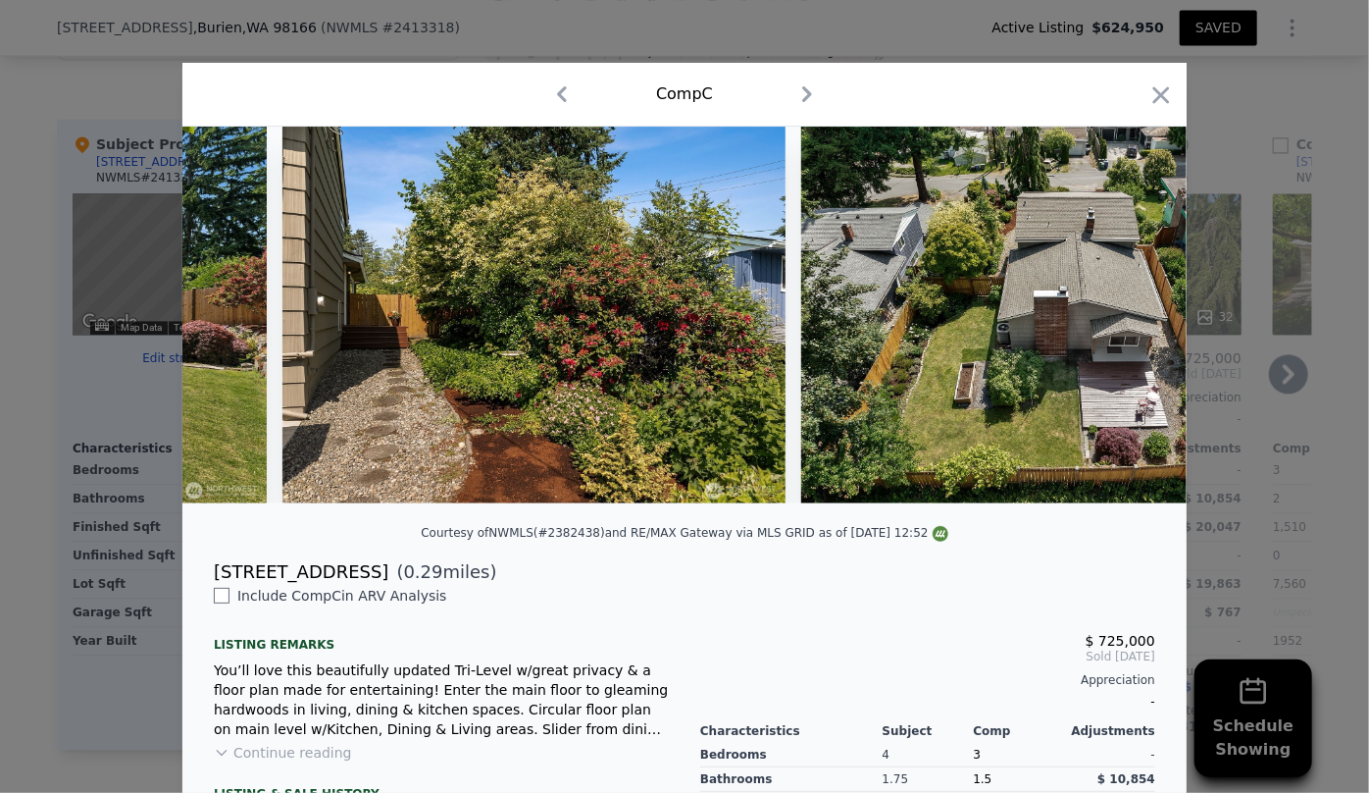
click at [1158, 95] on icon "button" at bounding box center [1161, 94] width 27 height 27
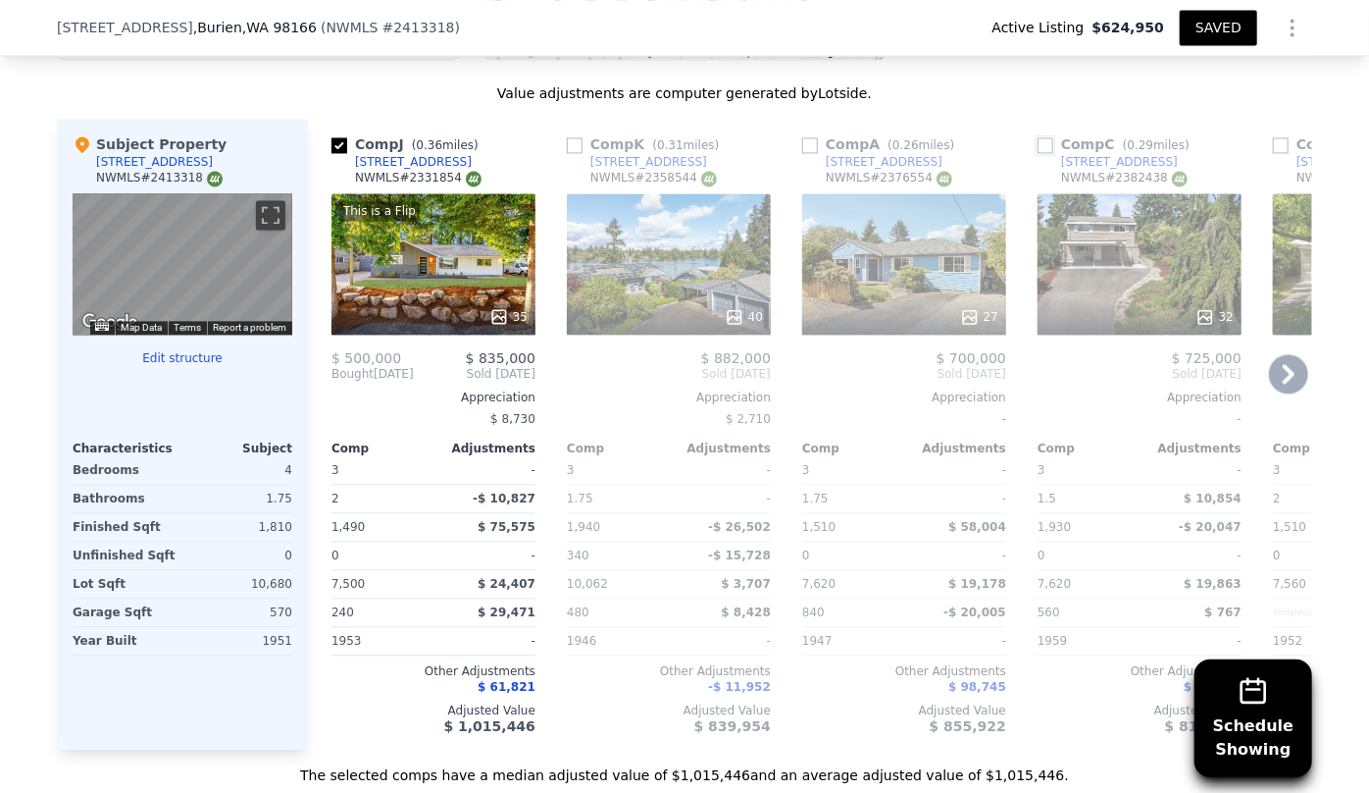
click at [1038, 143] on input "checkbox" at bounding box center [1046, 145] width 16 height 16
checkbox input "true"
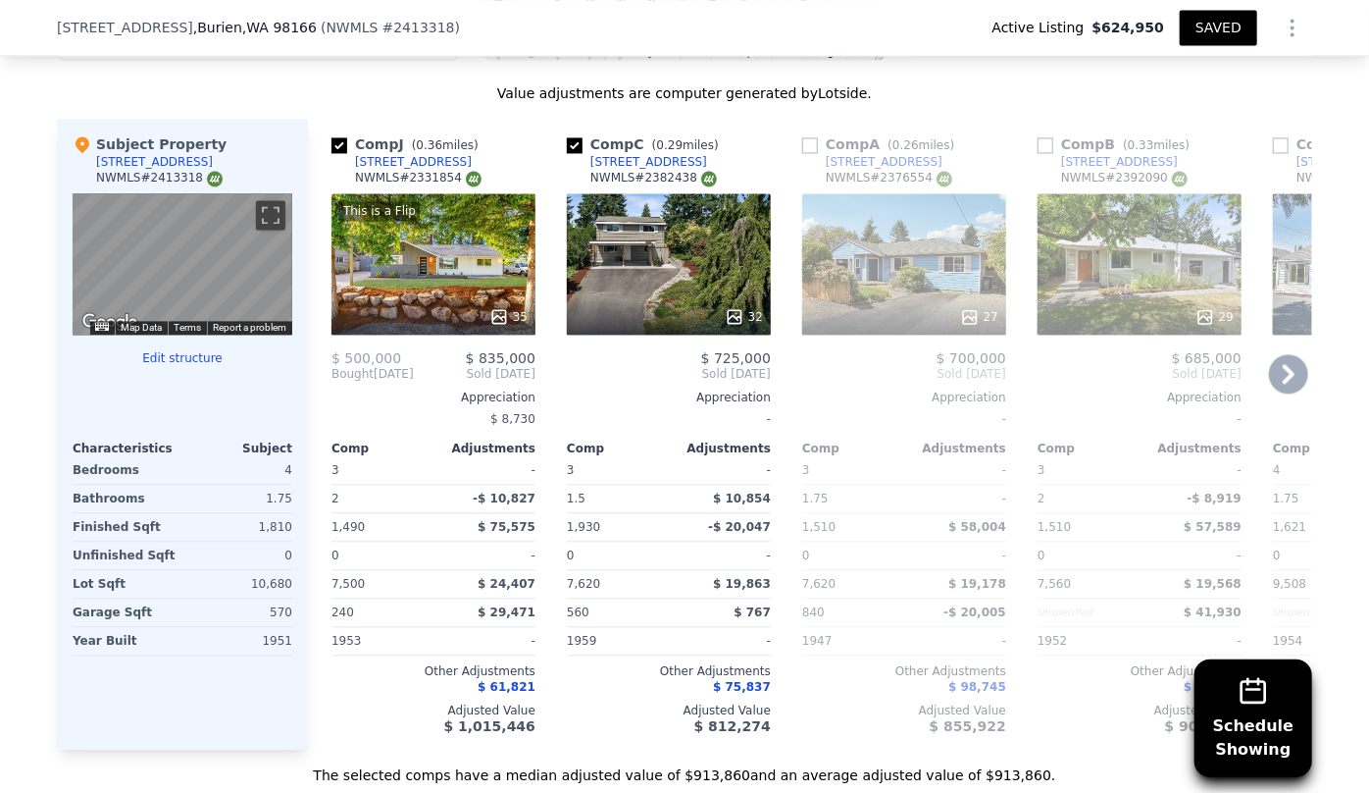
click at [968, 218] on div "27" at bounding box center [904, 263] width 204 height 141
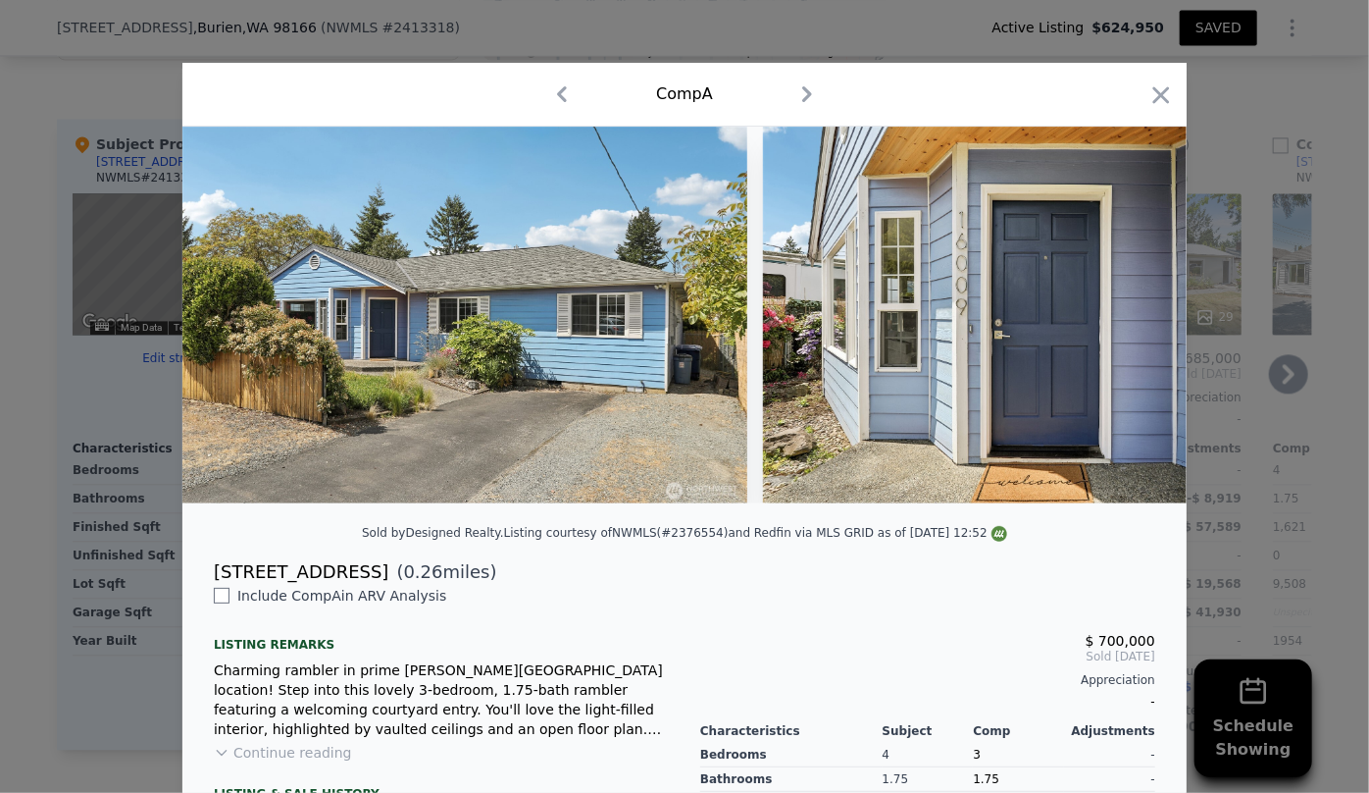
drag, startPoint x: 1160, startPoint y: 102, endPoint x: 998, endPoint y: 278, distance: 238.8
click at [1160, 101] on icon "button" at bounding box center [1161, 94] width 27 height 27
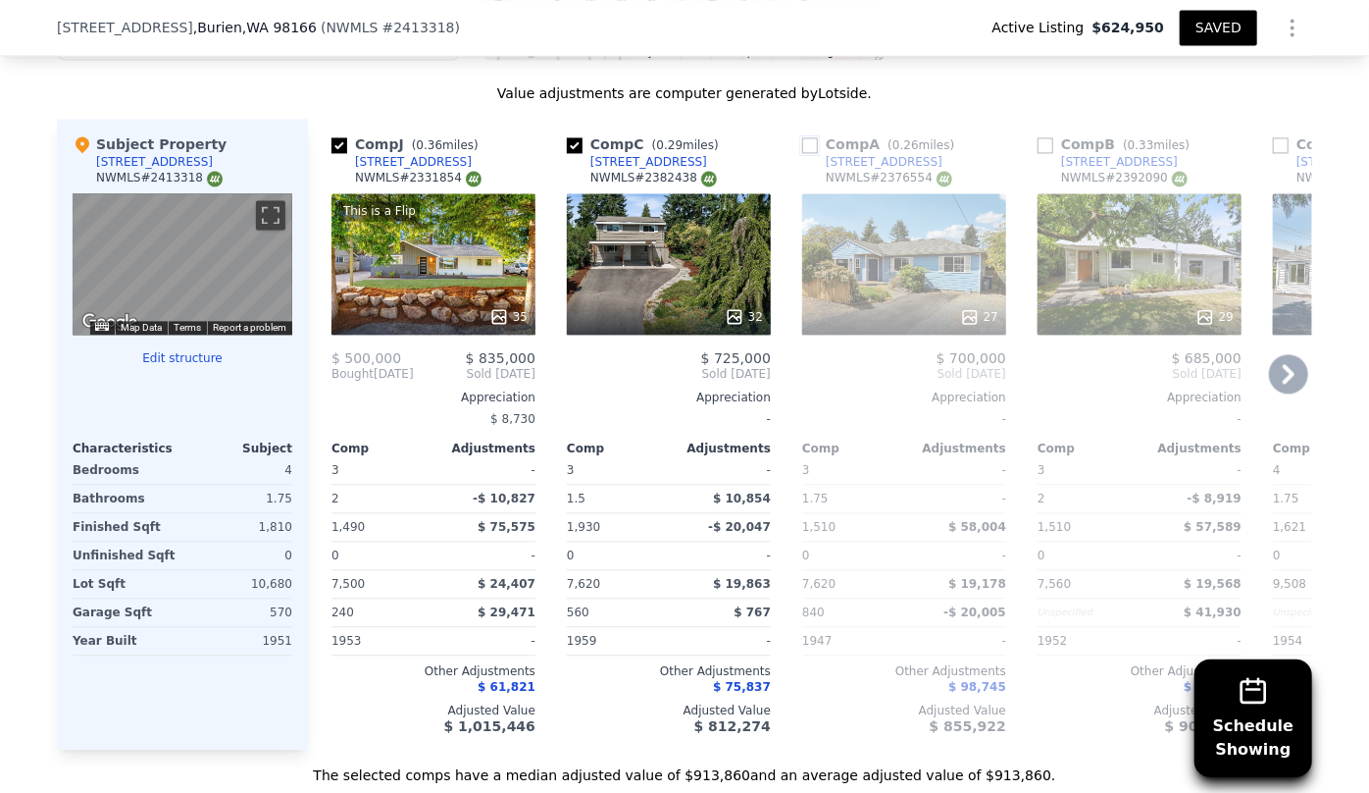
drag, startPoint x: 802, startPoint y: 138, endPoint x: 875, endPoint y: 176, distance: 81.6
click at [802, 137] on input "checkbox" at bounding box center [810, 145] width 16 height 16
checkbox input "true"
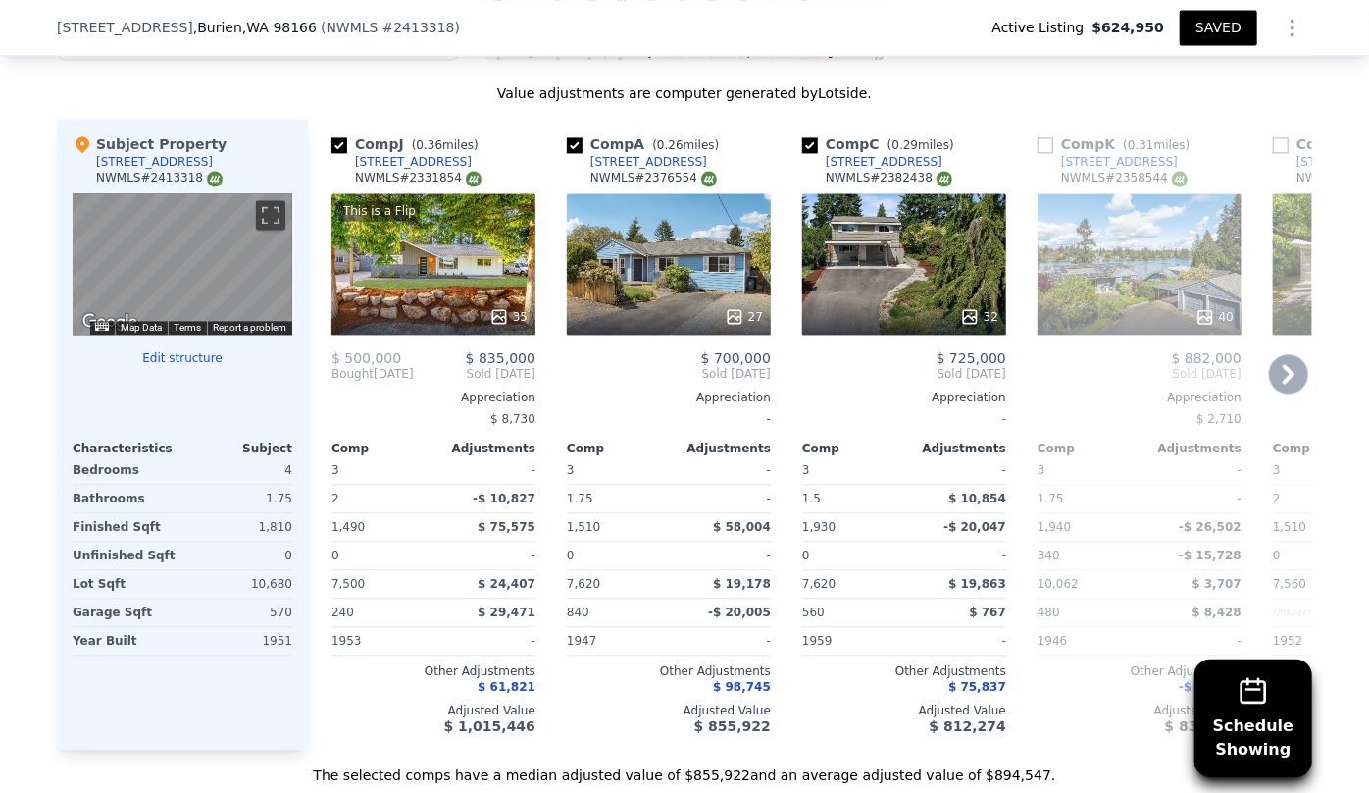
click at [1107, 283] on div "40" at bounding box center [1140, 263] width 204 height 141
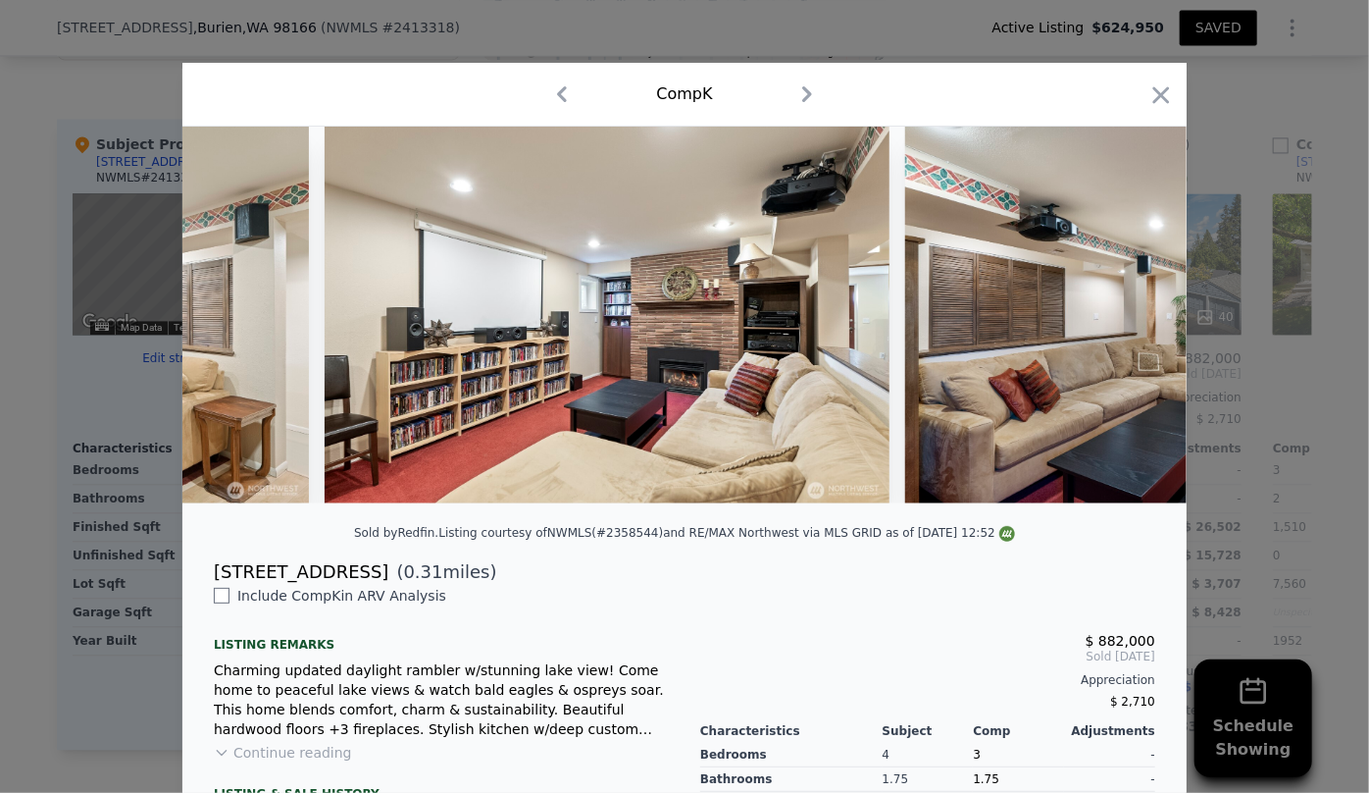
scroll to position [0, 14397]
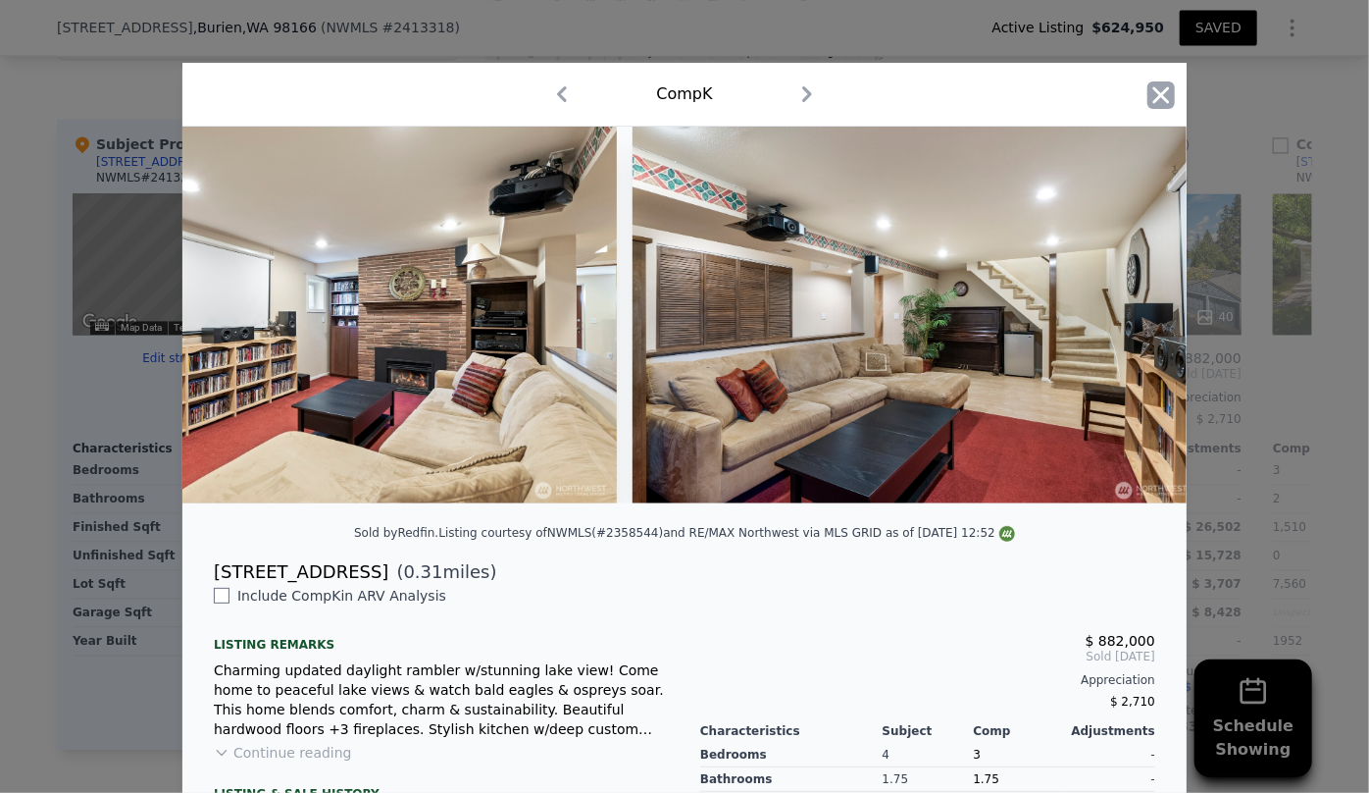
click at [1167, 92] on icon "button" at bounding box center [1161, 94] width 27 height 27
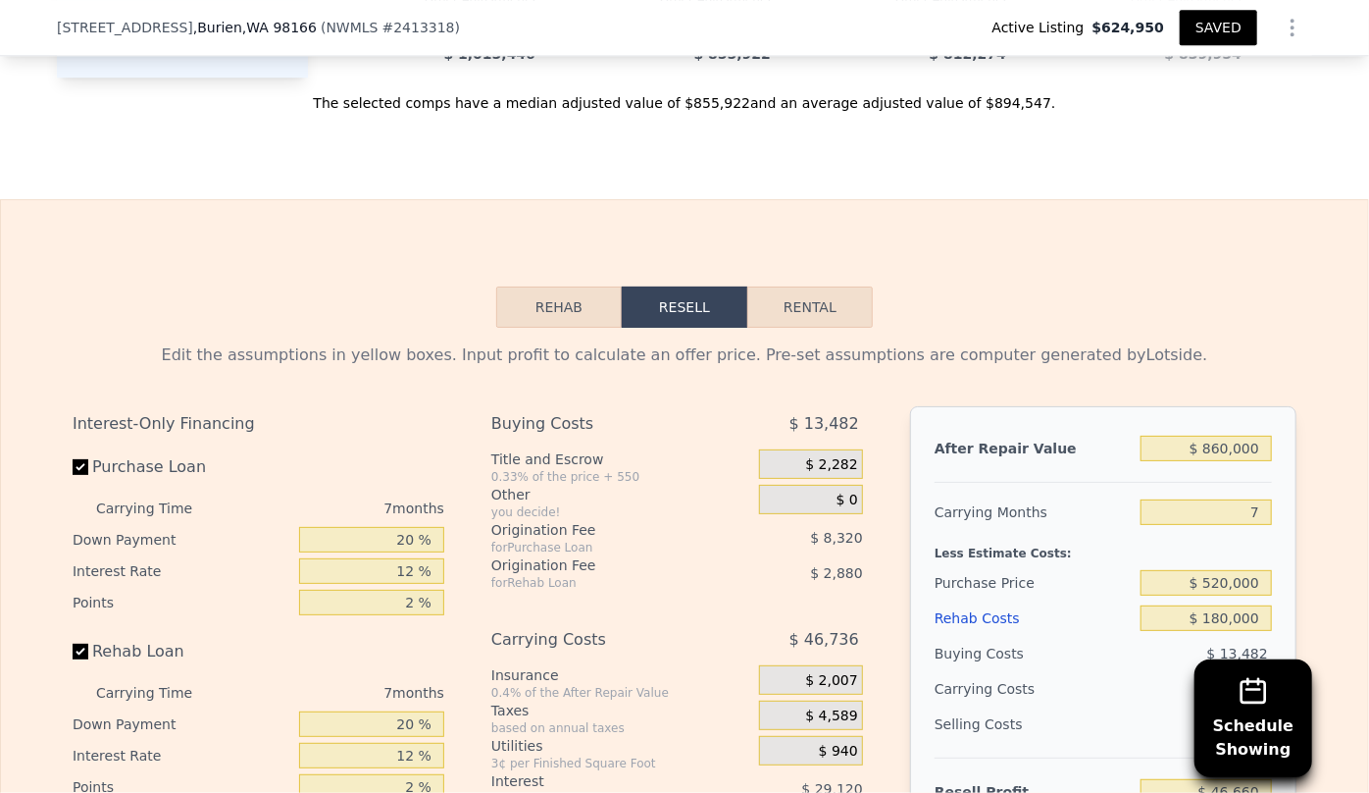
scroll to position [2757, 0]
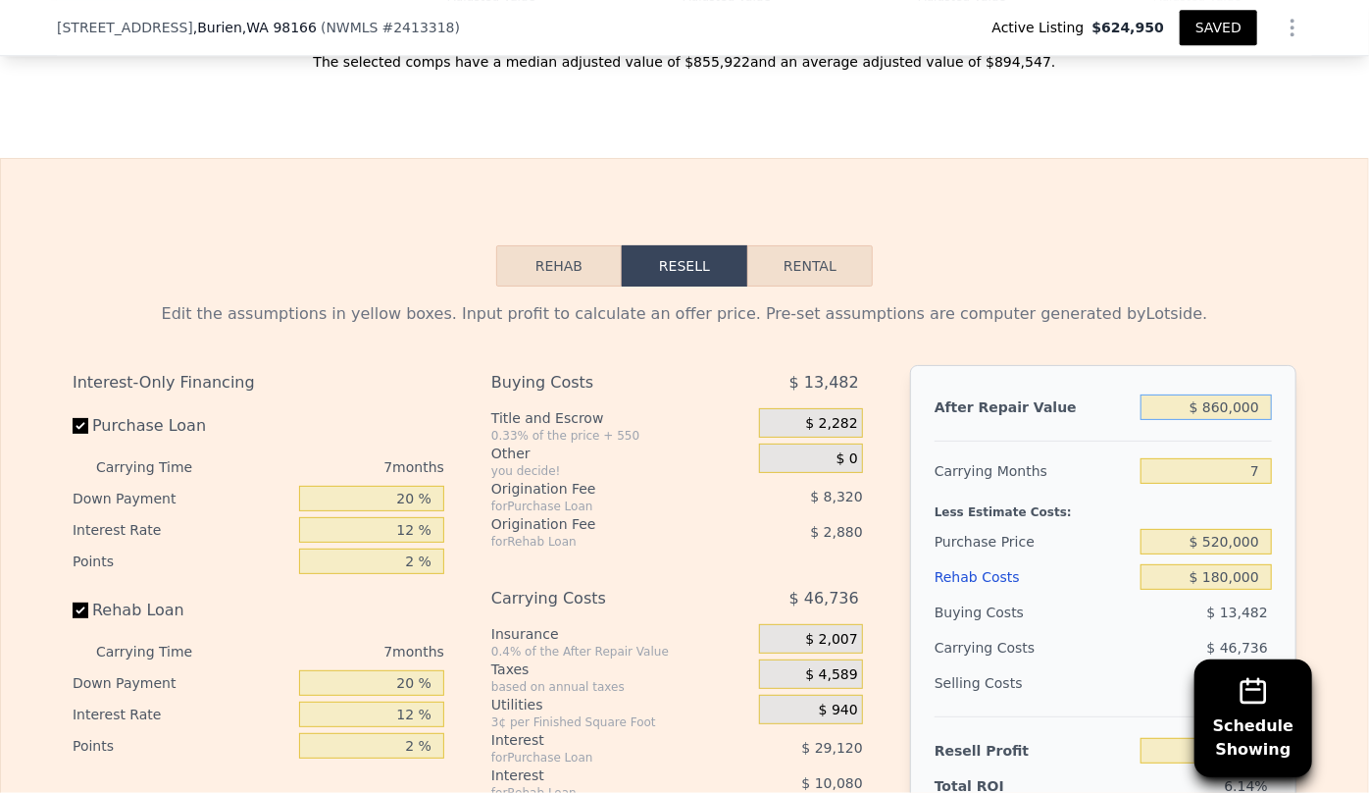
click at [1220, 416] on input "$ 860,000" at bounding box center [1206, 407] width 131 height 26
type input "$ 800,000"
type input "-$ 9,532"
type input "$ 800,000"
click at [1201, 470] on input "7" at bounding box center [1206, 471] width 131 height 26
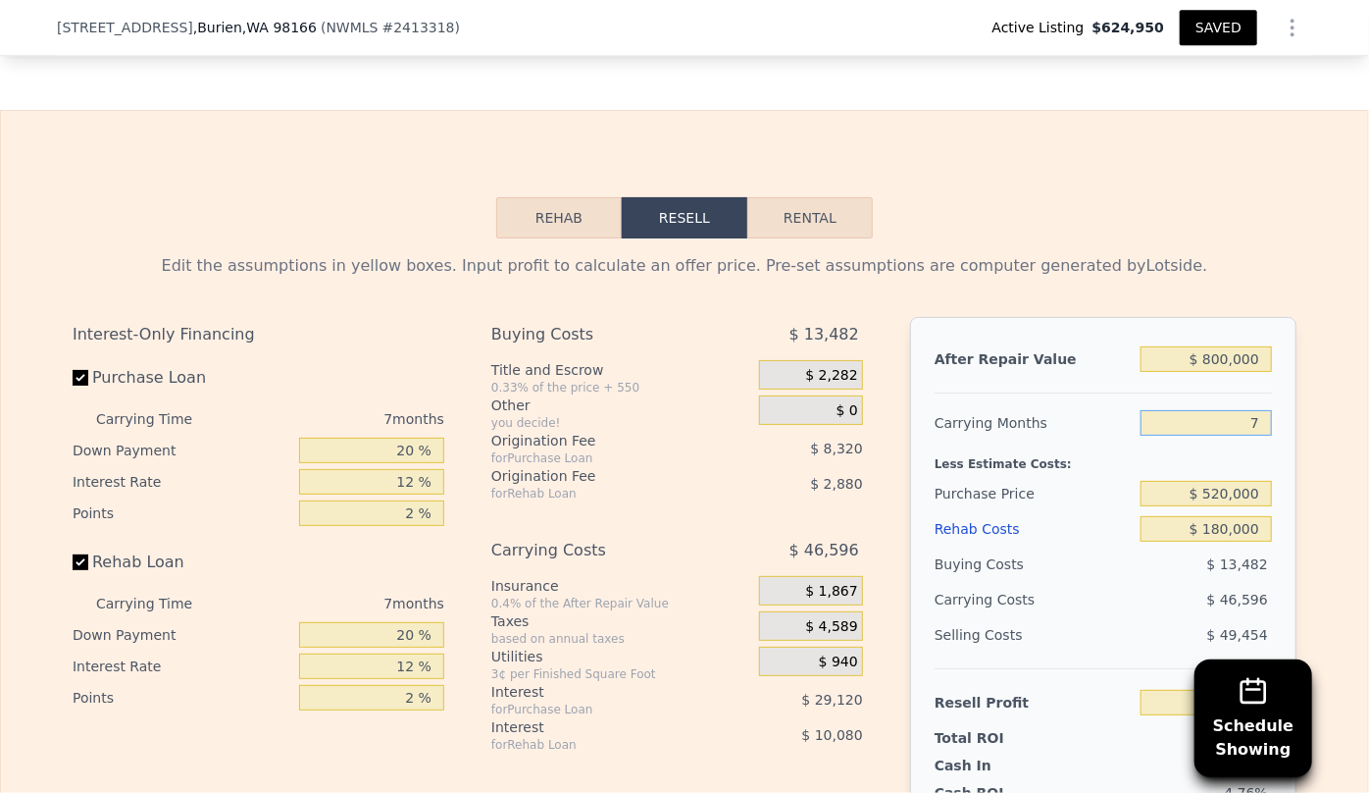
scroll to position [2846, 0]
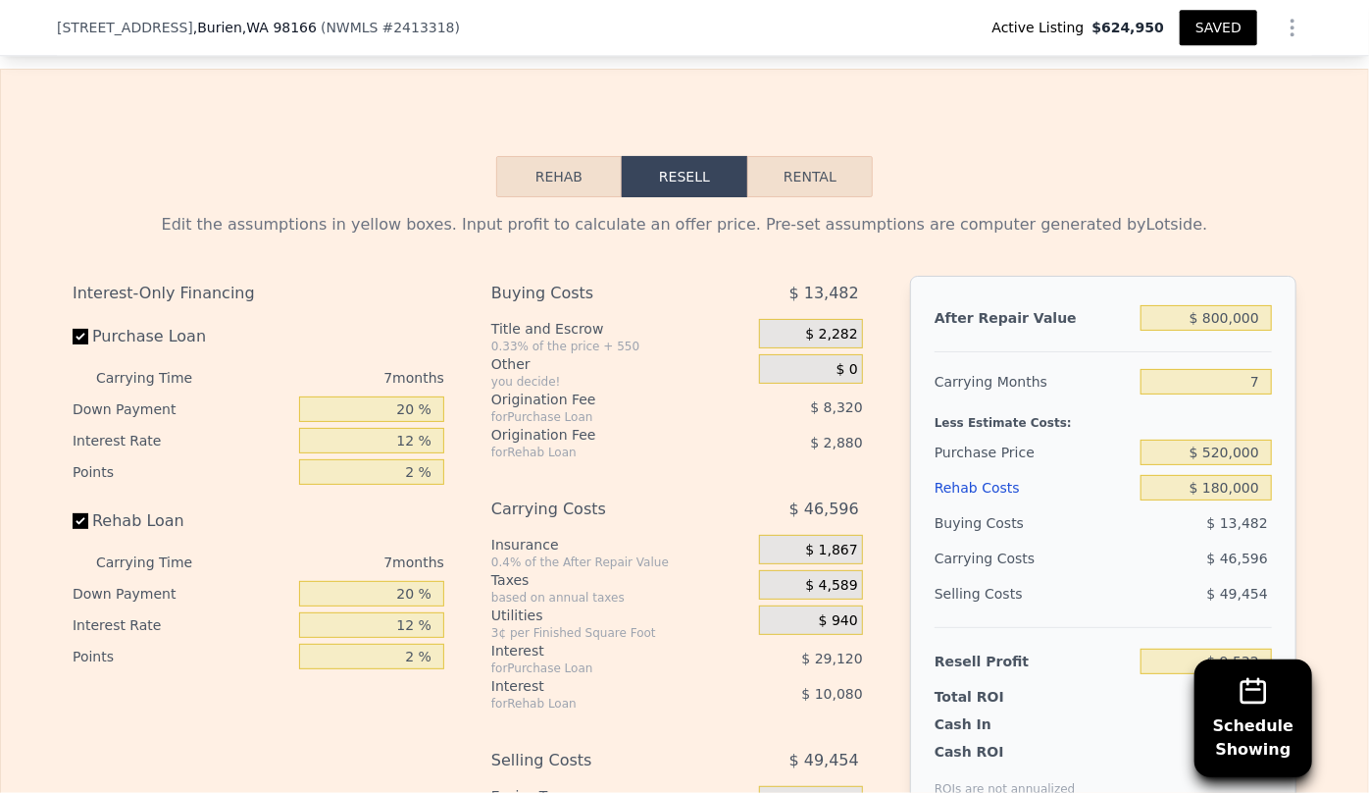
click at [981, 495] on div "Rehab Costs" at bounding box center [1034, 487] width 198 height 35
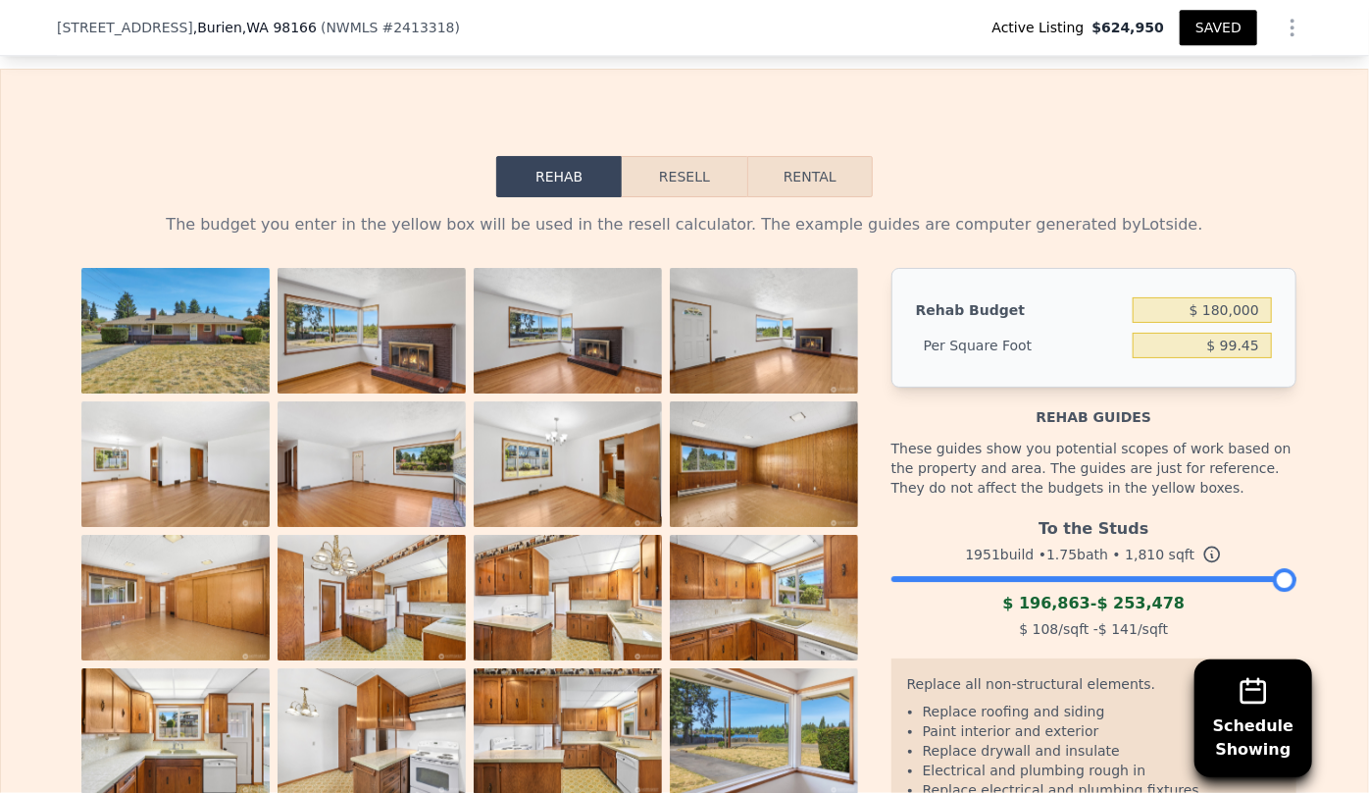
click at [682, 180] on button "Resell" at bounding box center [684, 176] width 125 height 41
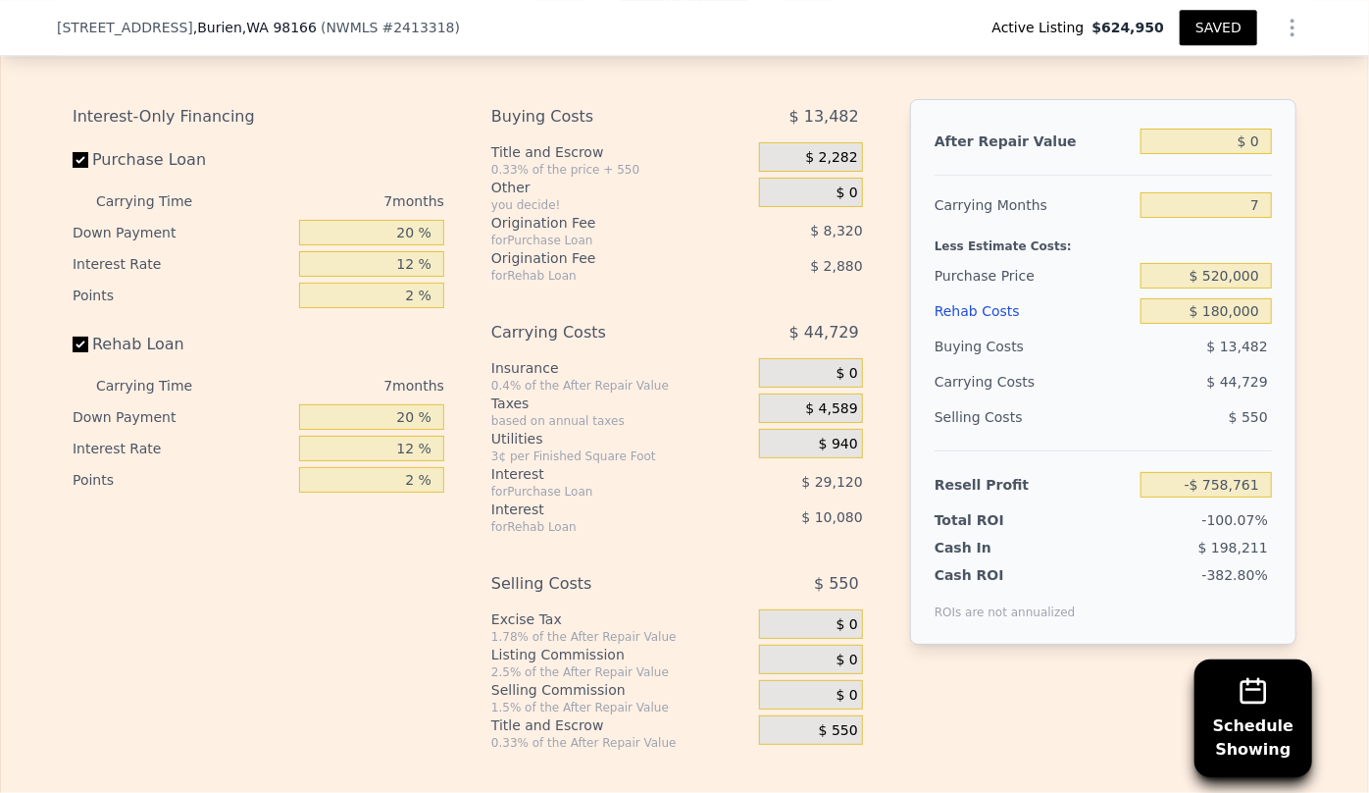
scroll to position [3024, 0]
click at [1221, 286] on input "$ 520,000" at bounding box center [1206, 274] width 131 height 26
type input "$ 500,000"
click at [1176, 372] on div "$ 44,729" at bounding box center [1168, 379] width 207 height 35
type input "-$ 737,254"
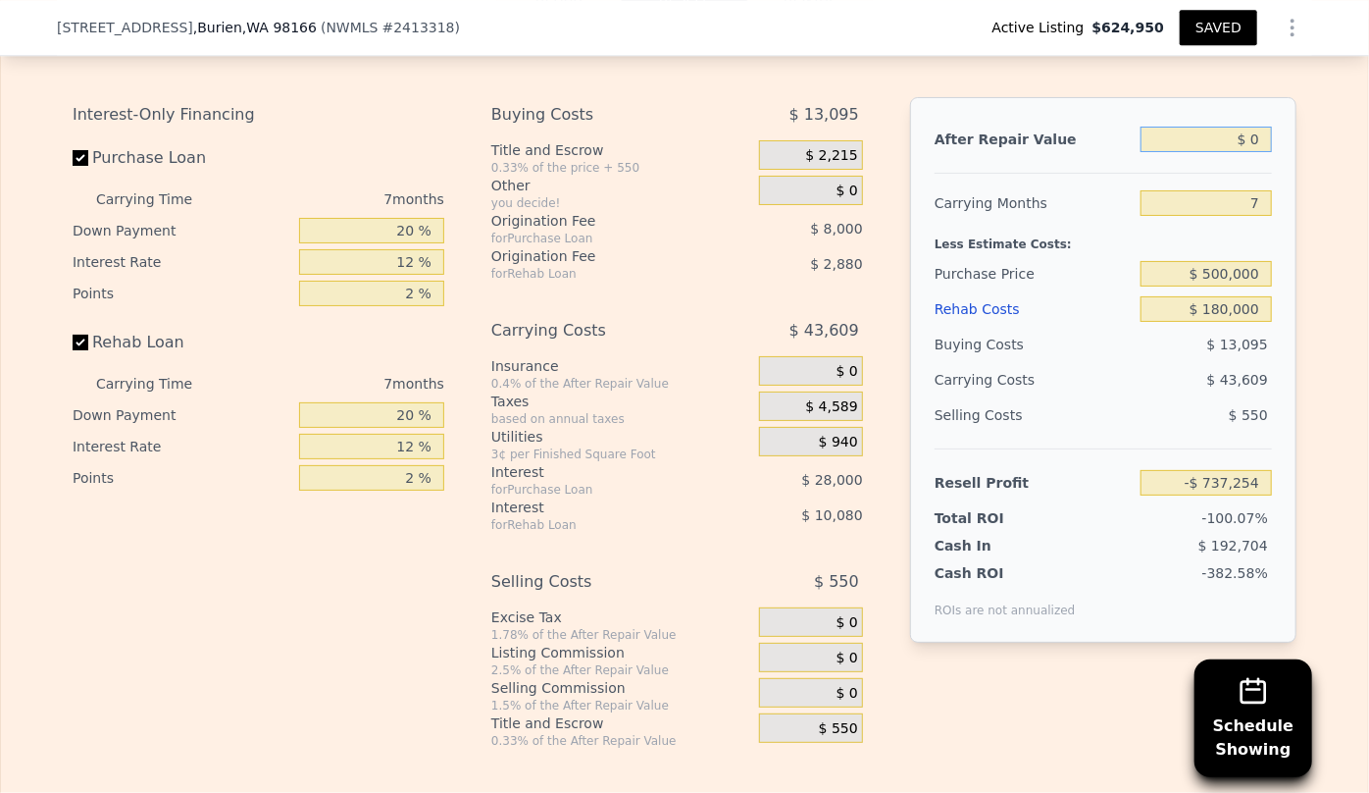
click at [1246, 146] on input "$ 0" at bounding box center [1206, 140] width 131 height 26
type input "$ 80"
type input "-$ 737,178"
type input "$ 800"
type input "-$ 736,505"
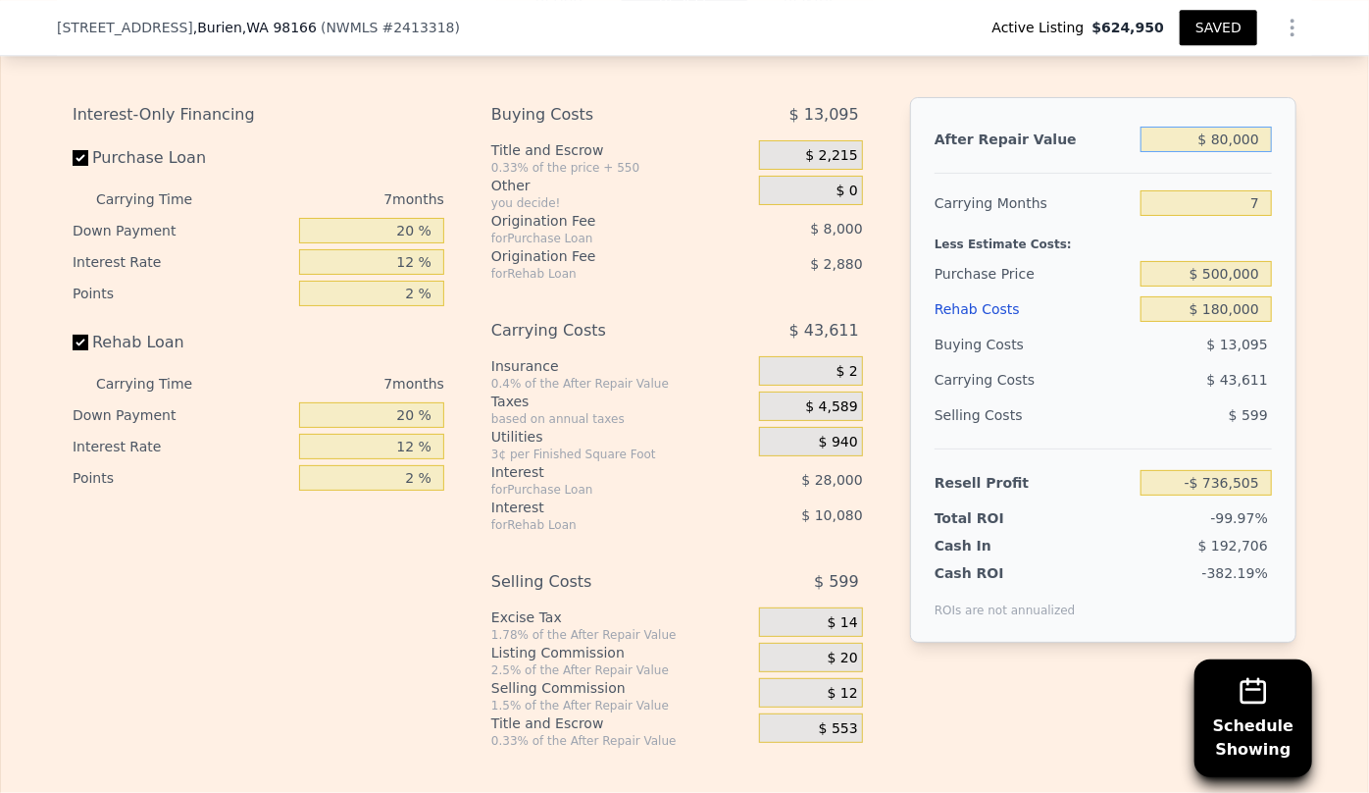
type input "$ 800,000"
type input "$ 11,975"
type input "$ 800,000"
click at [980, 316] on div "Rehab Costs" at bounding box center [1034, 308] width 198 height 35
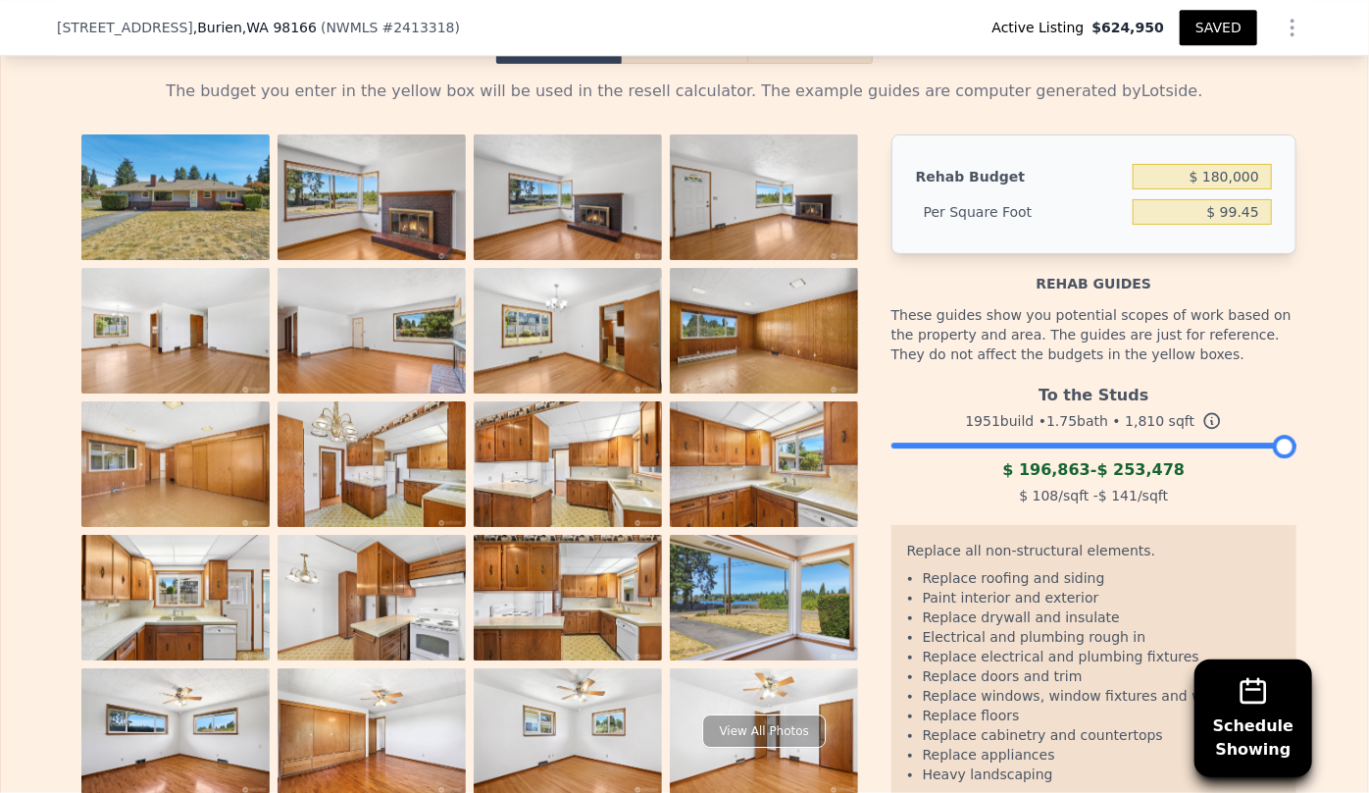
scroll to position [2935, 0]
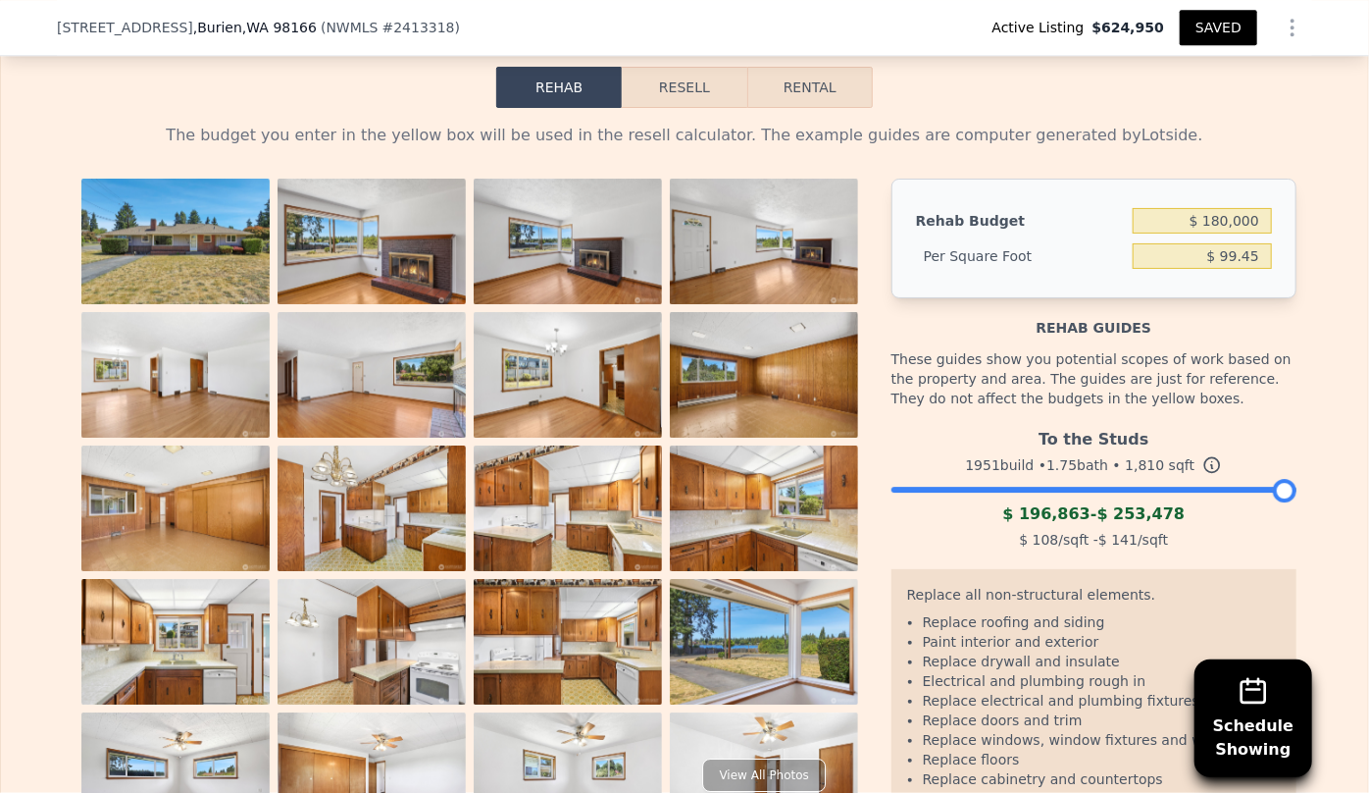
click at [682, 107] on button "Resell" at bounding box center [684, 87] width 125 height 41
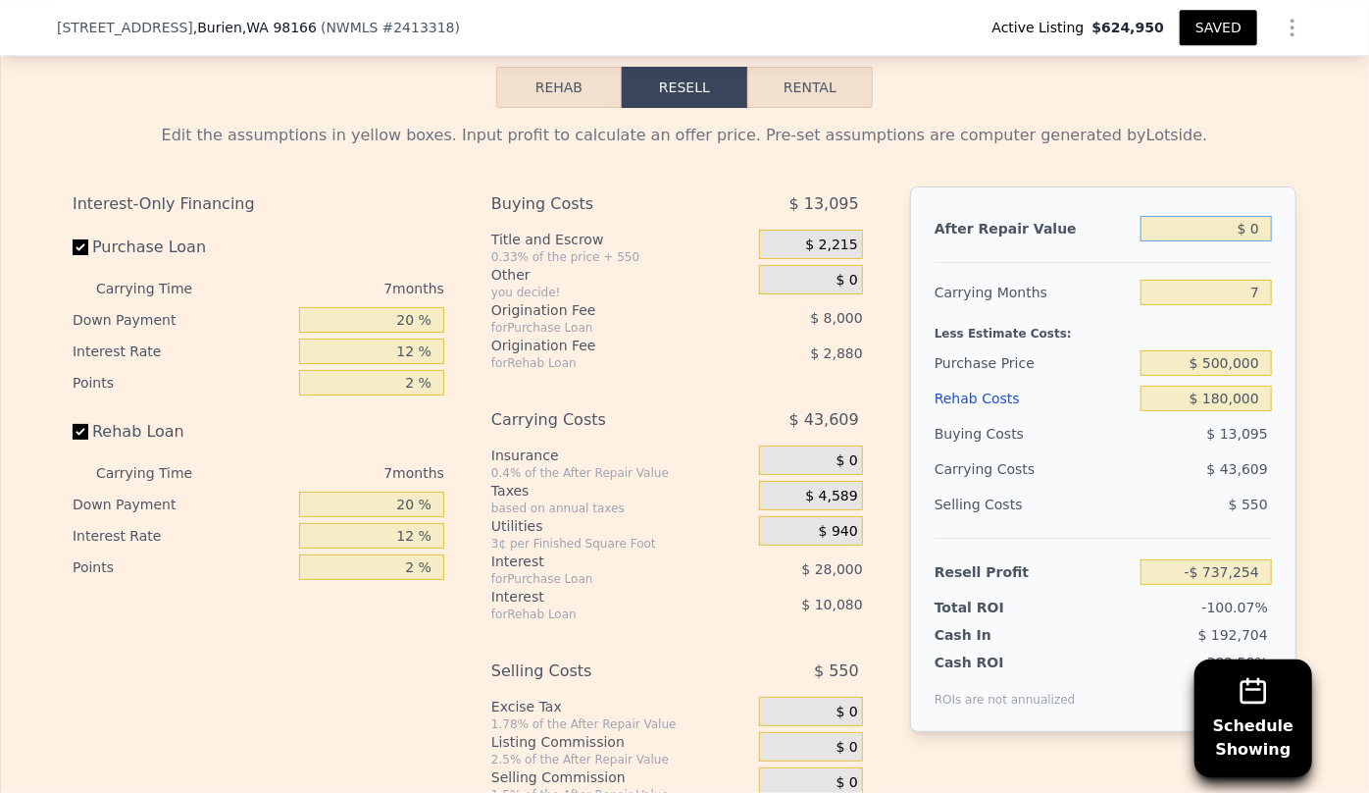
click at [1243, 234] on input "$ 0" at bounding box center [1206, 229] width 131 height 26
type input "$ 80"
type input "-$ 737,178"
type input "$ 800,000"
type input "$ 11,975"
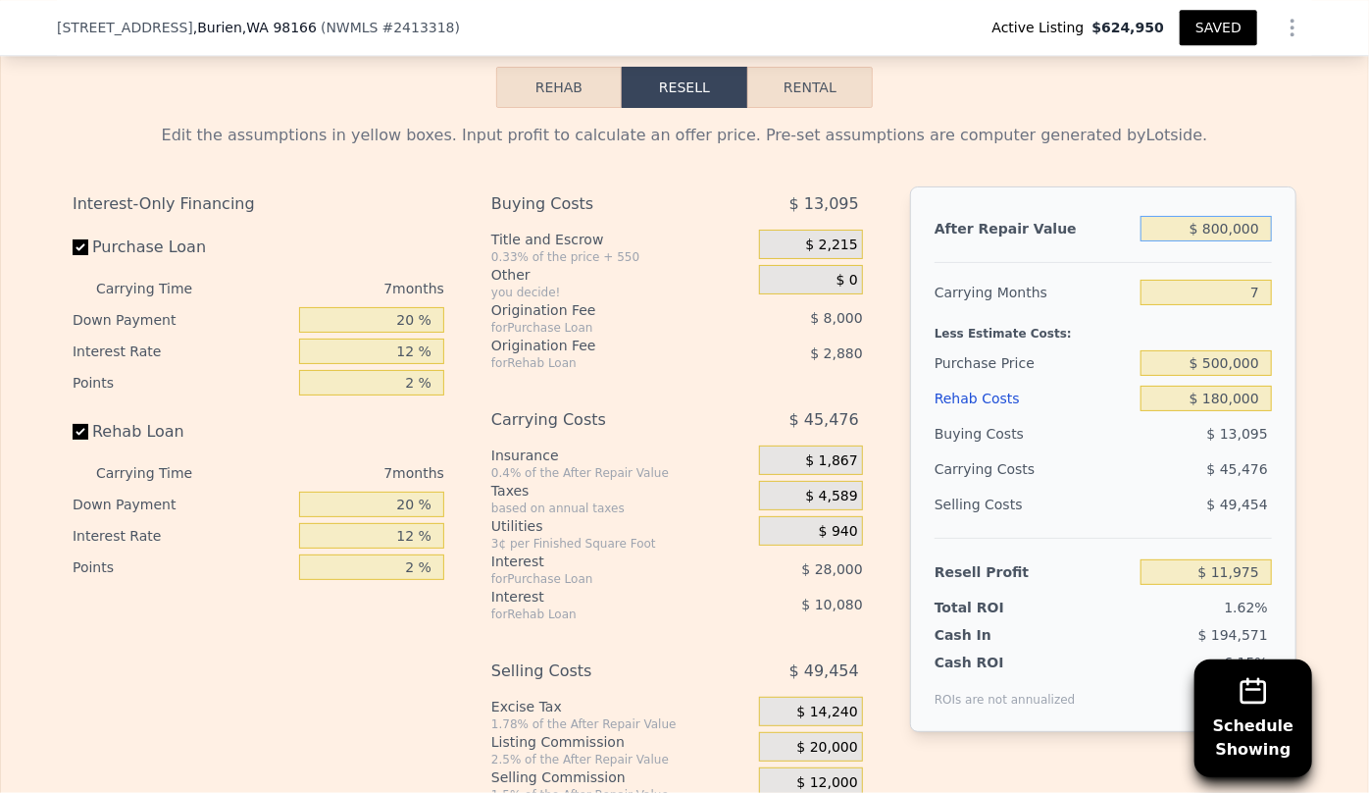
type input "$ 8,000,000"
type input "$ 6,755,039"
type input "$ 800,000"
type input "$ 11,975"
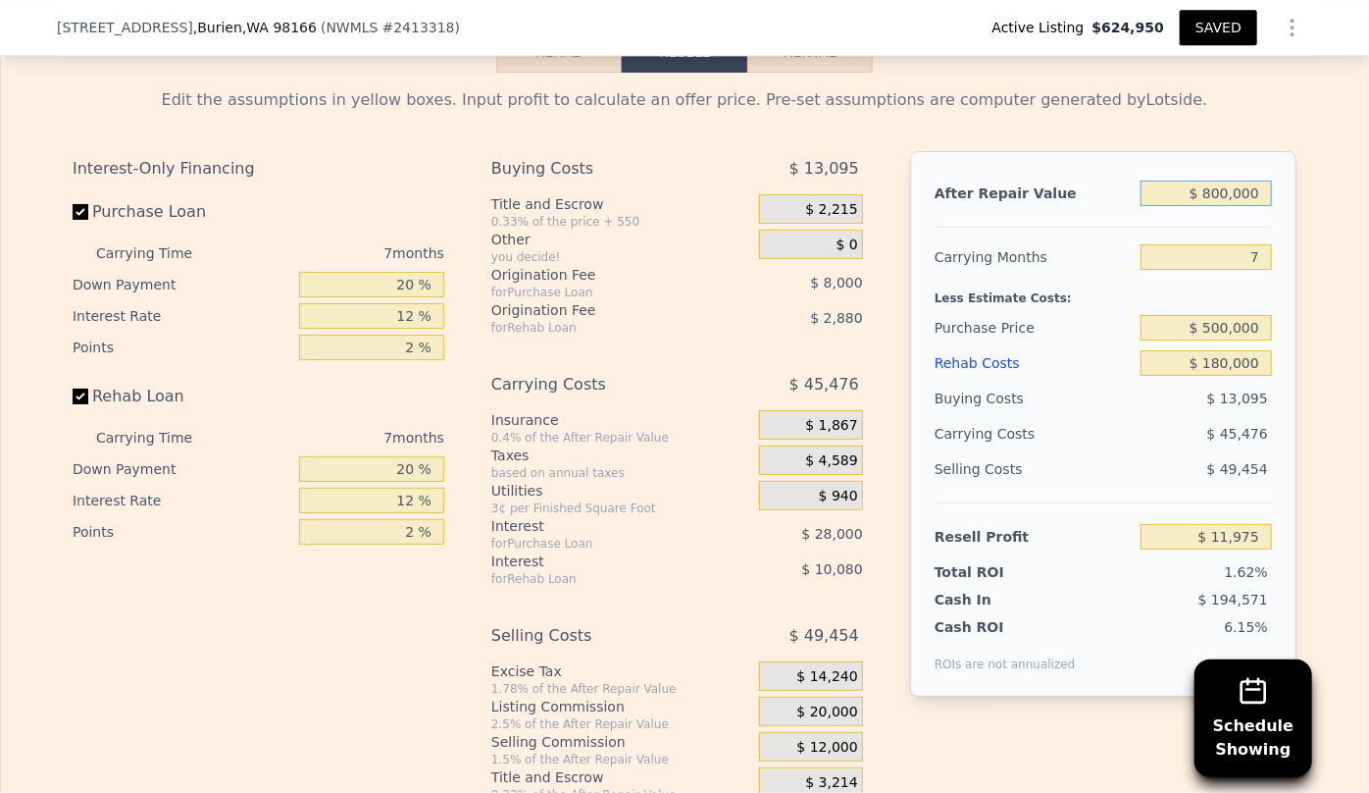
scroll to position [3024, 0]
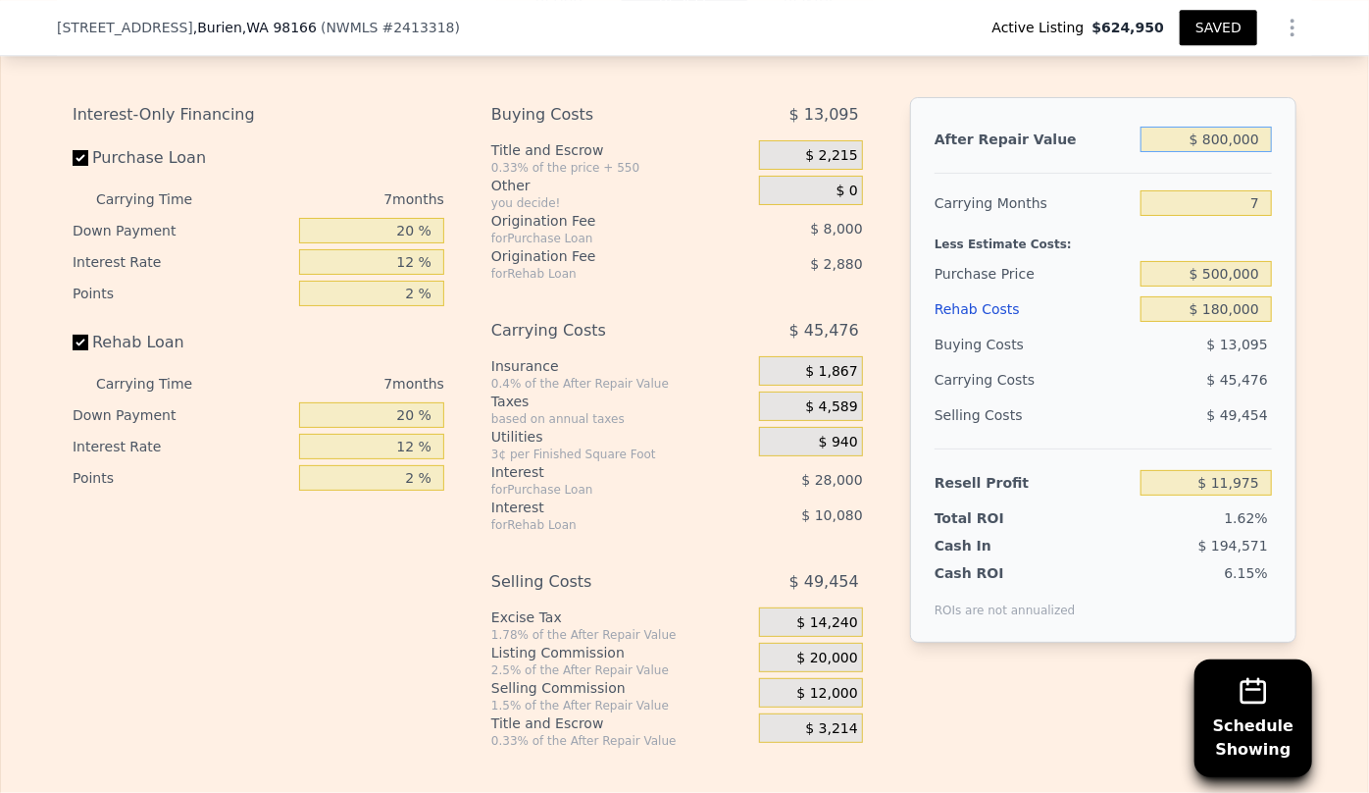
click at [1225, 151] on input "$ 800,000" at bounding box center [1206, 140] width 131 height 26
type input "$ 80,000"
type input "-$ 662,331"
type input "$ 8,000"
type input "-$ 729,762"
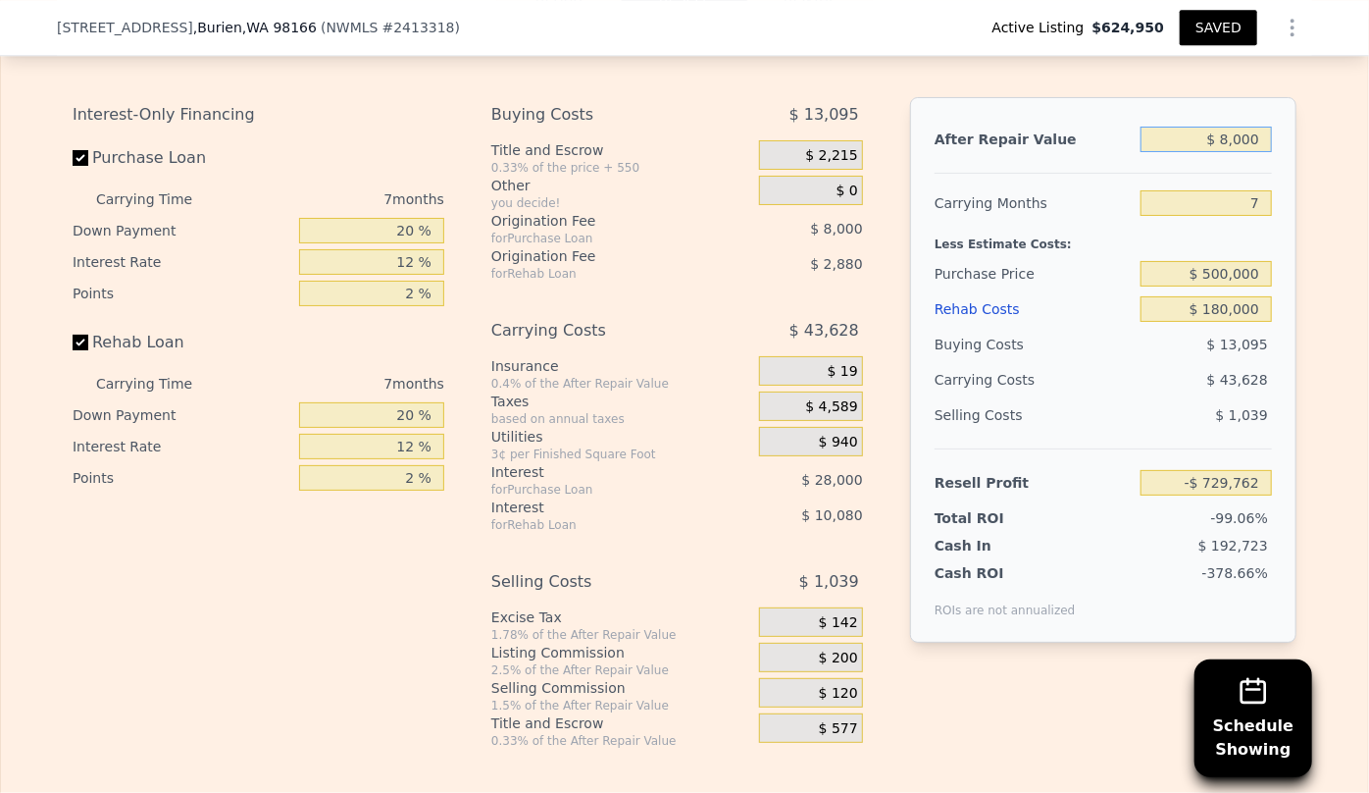
type input "$ 84,000"
type input "-$ 658,585"
type input "$ 8,000"
type input "-$ 729,762"
type input "$ 84,000"
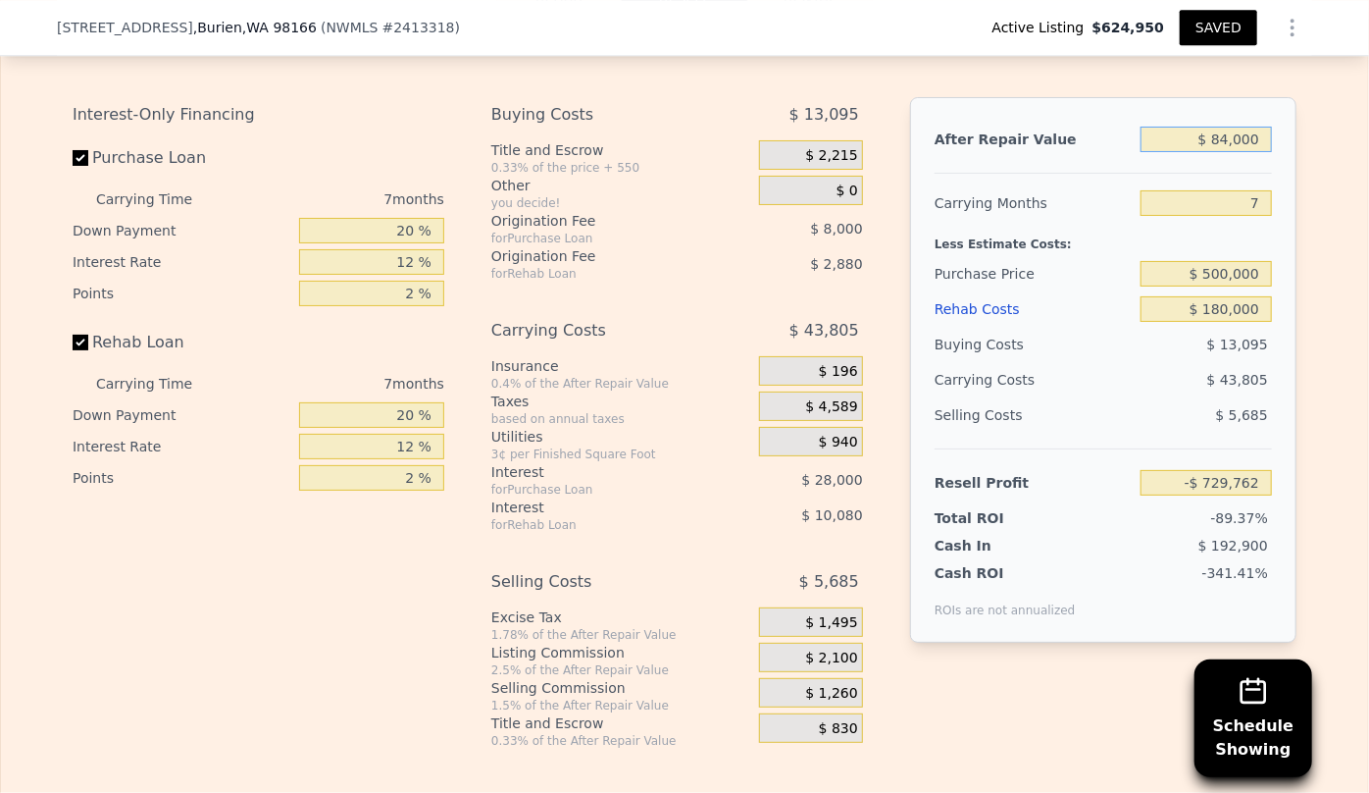
type input "-$ 658,585"
type input "$ 840,000"
type input "$ 49,437"
type input "$ 840,000"
click at [1149, 210] on input "7" at bounding box center [1206, 203] width 131 height 26
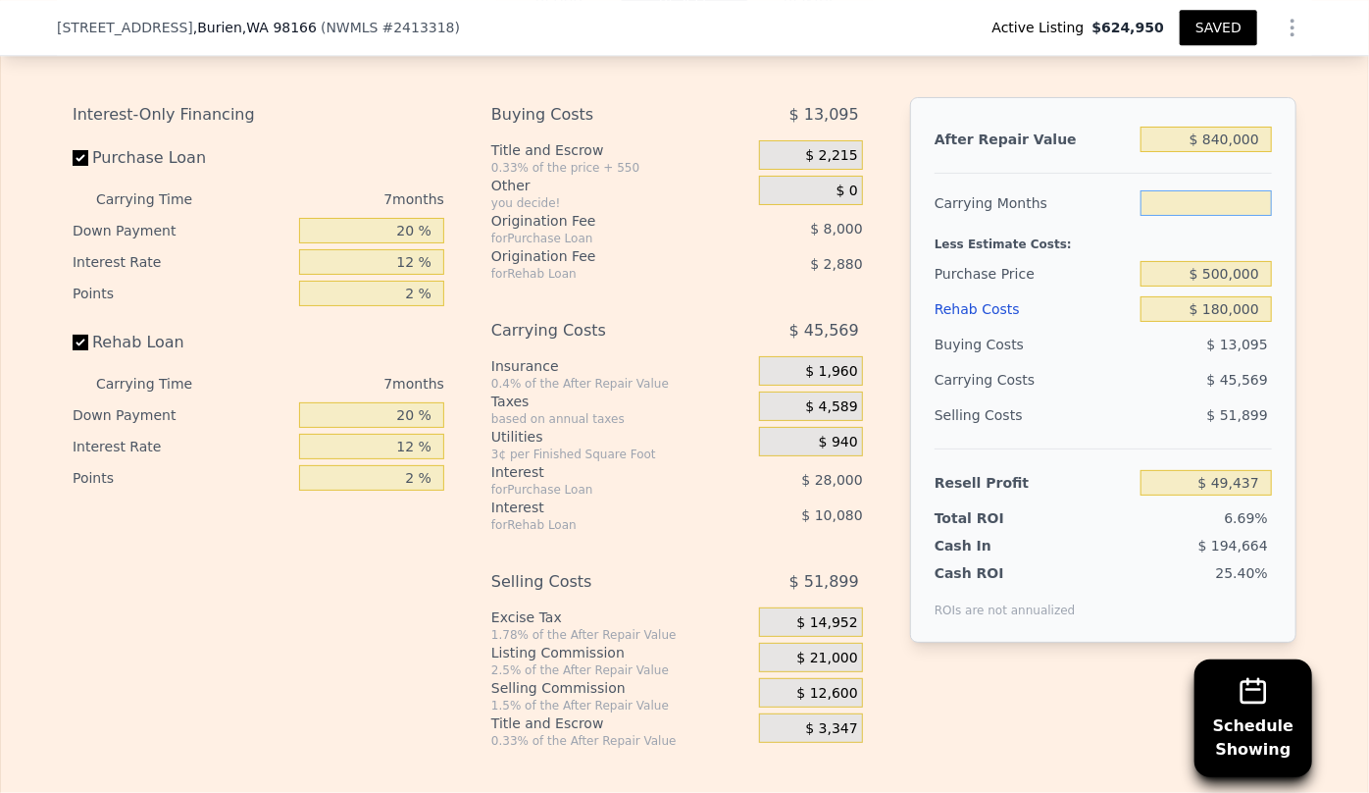
type input "8"
type input "$ 42,927"
type input "8"
click at [1141, 341] on div "$ 13,095" at bounding box center [1207, 344] width 132 height 35
click at [1224, 286] on input "$ 500,000" at bounding box center [1206, 274] width 131 height 26
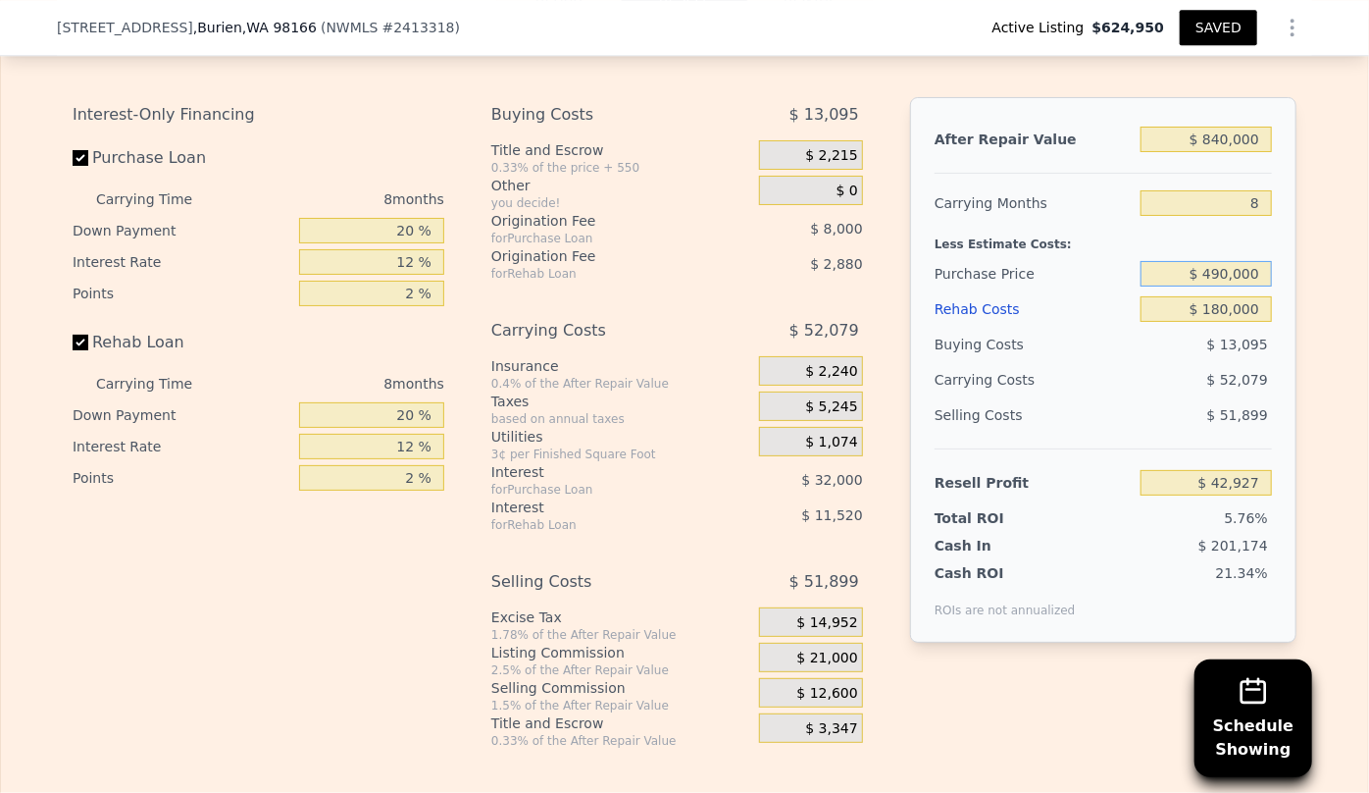
type input "$ 490,000"
click at [1045, 476] on div "Resell Profit" at bounding box center [1034, 482] width 198 height 35
type input "$ 53,760"
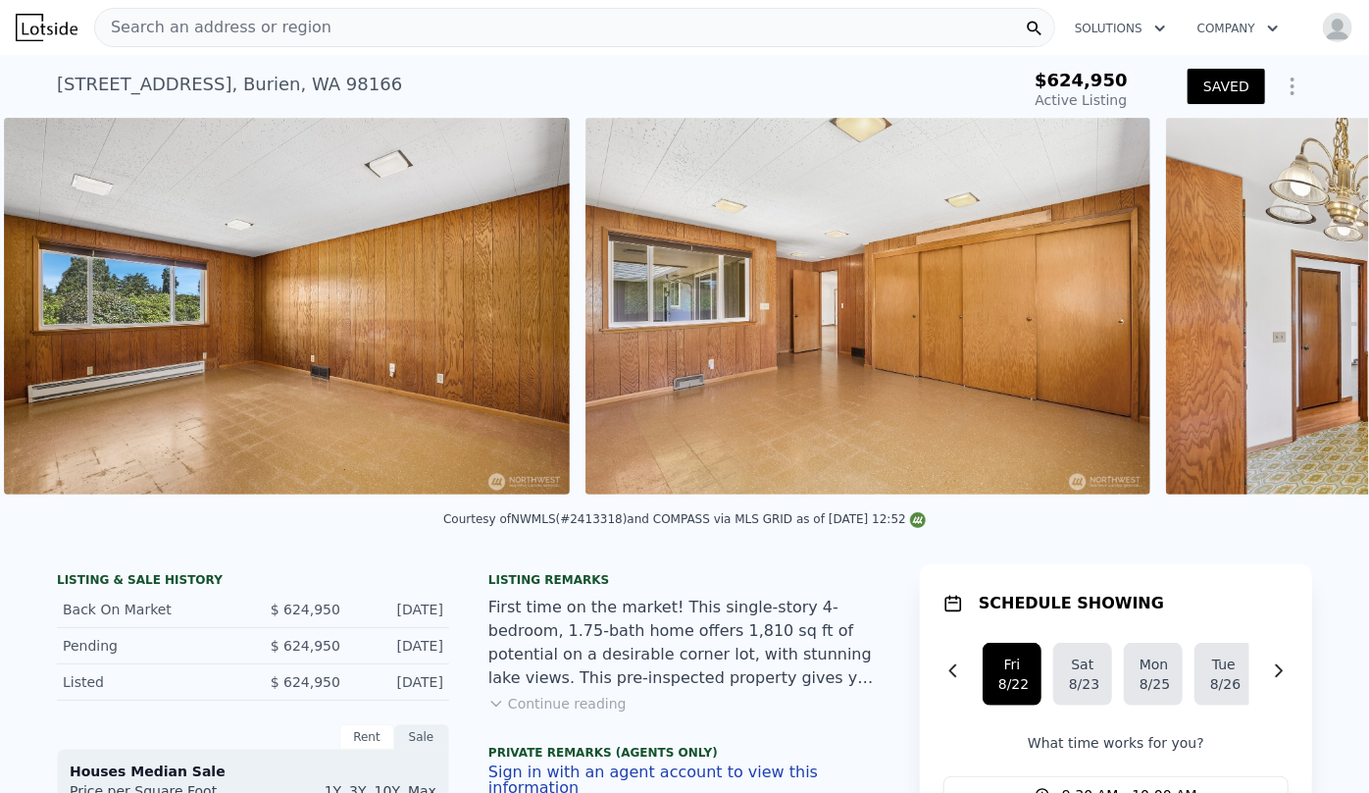
scroll to position [0, 4040]
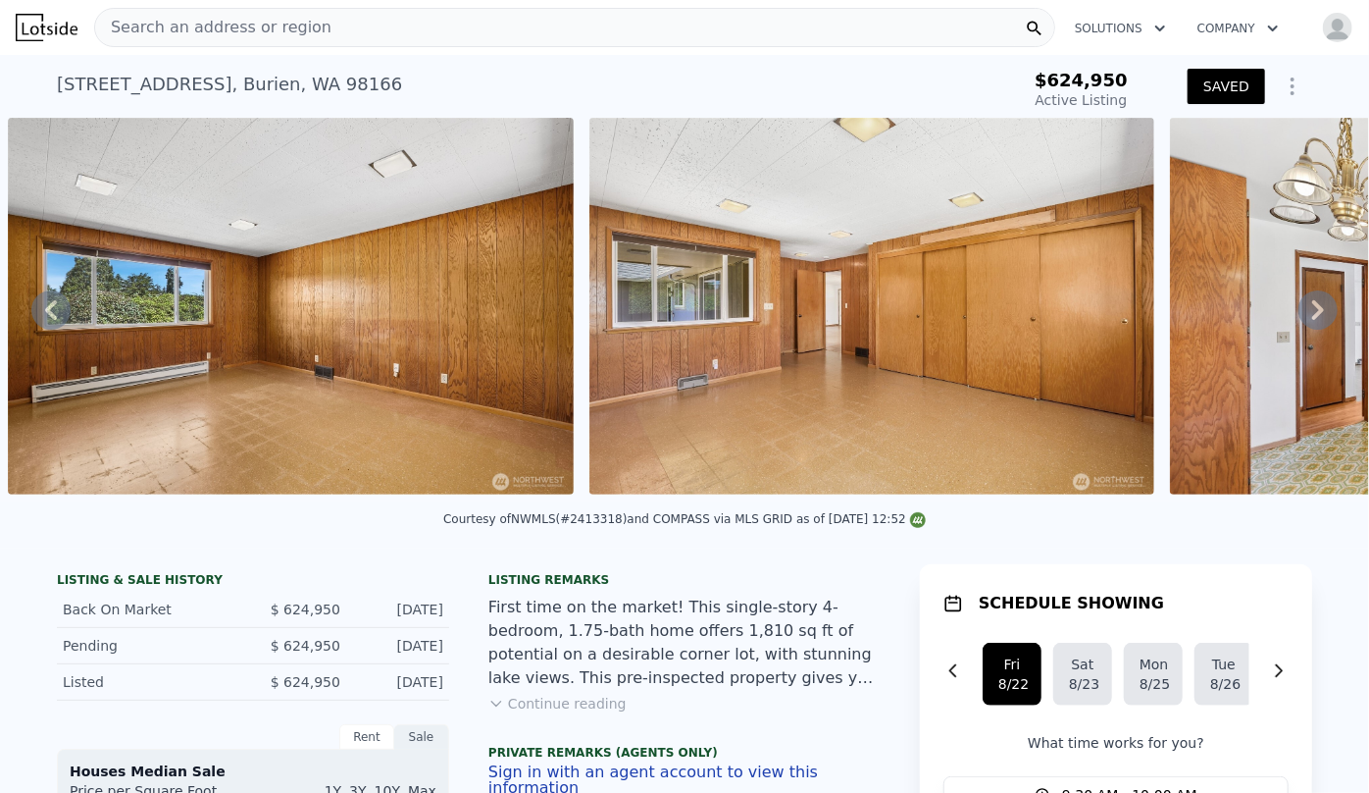
drag, startPoint x: 331, startPoint y: 497, endPoint x: 0, endPoint y: 502, distance: 330.6
click at [0, 501] on div "• + − • + − STREET VIEW Loading... SATELLITE VIEW" at bounding box center [684, 310] width 1369 height 384
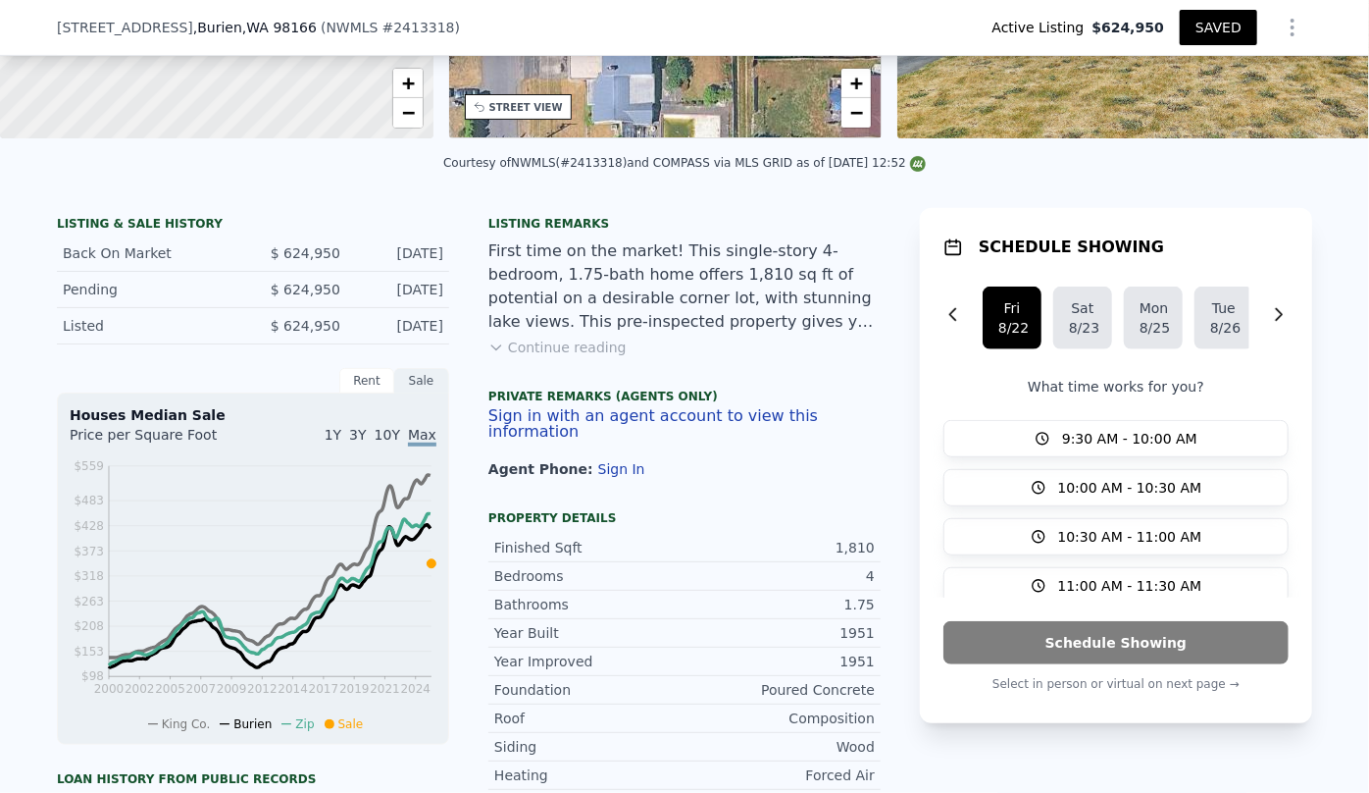
scroll to position [0, 0]
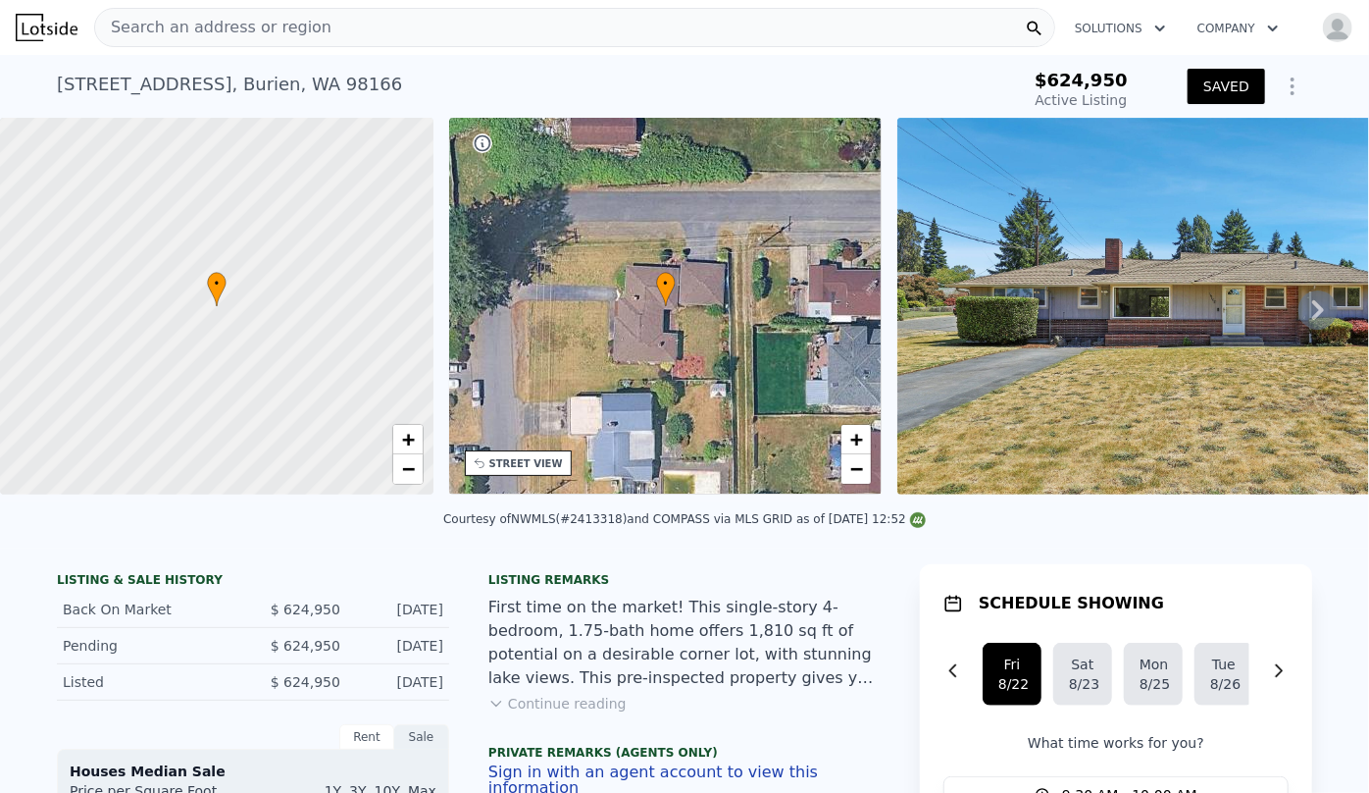
click at [1322, 32] on img "button" at bounding box center [1337, 27] width 31 height 31
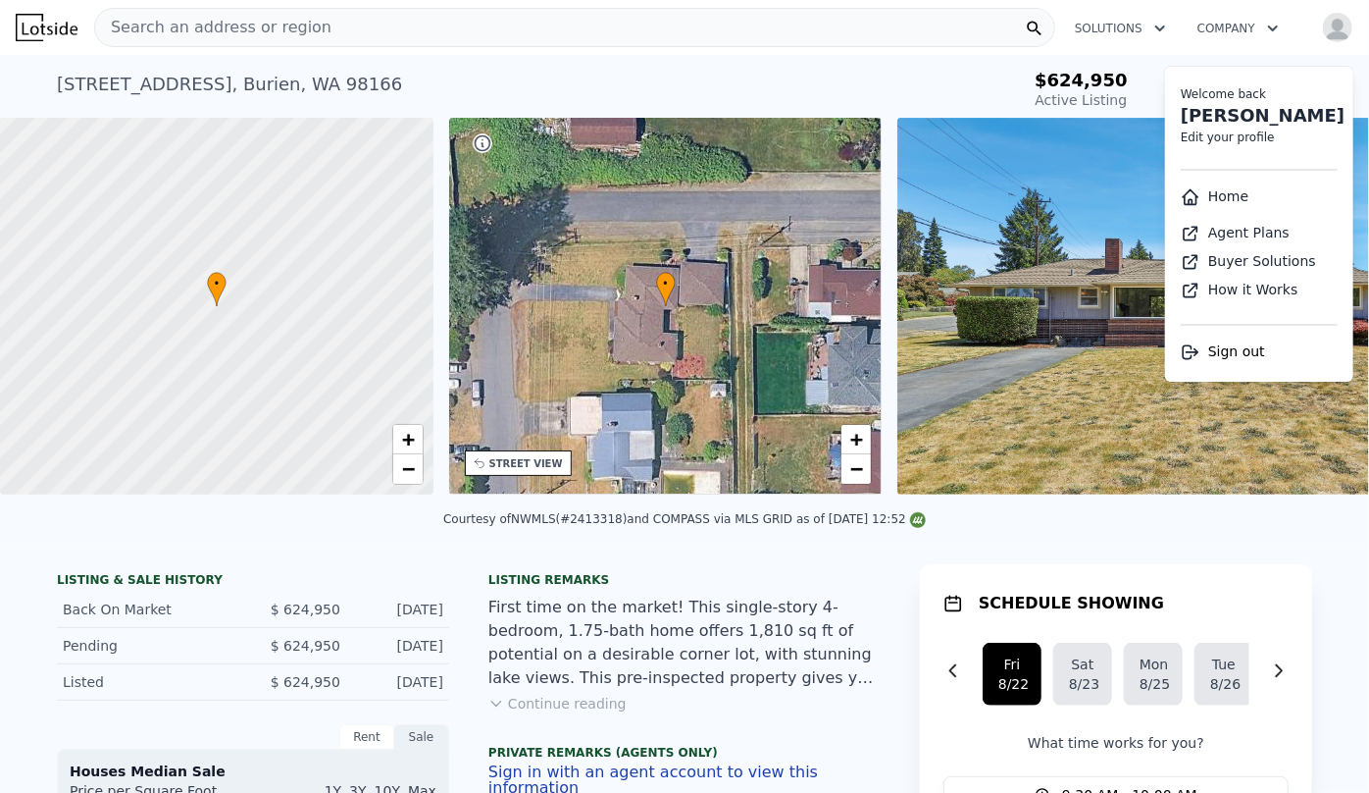
click at [1220, 197] on link "Home" at bounding box center [1215, 196] width 68 height 16
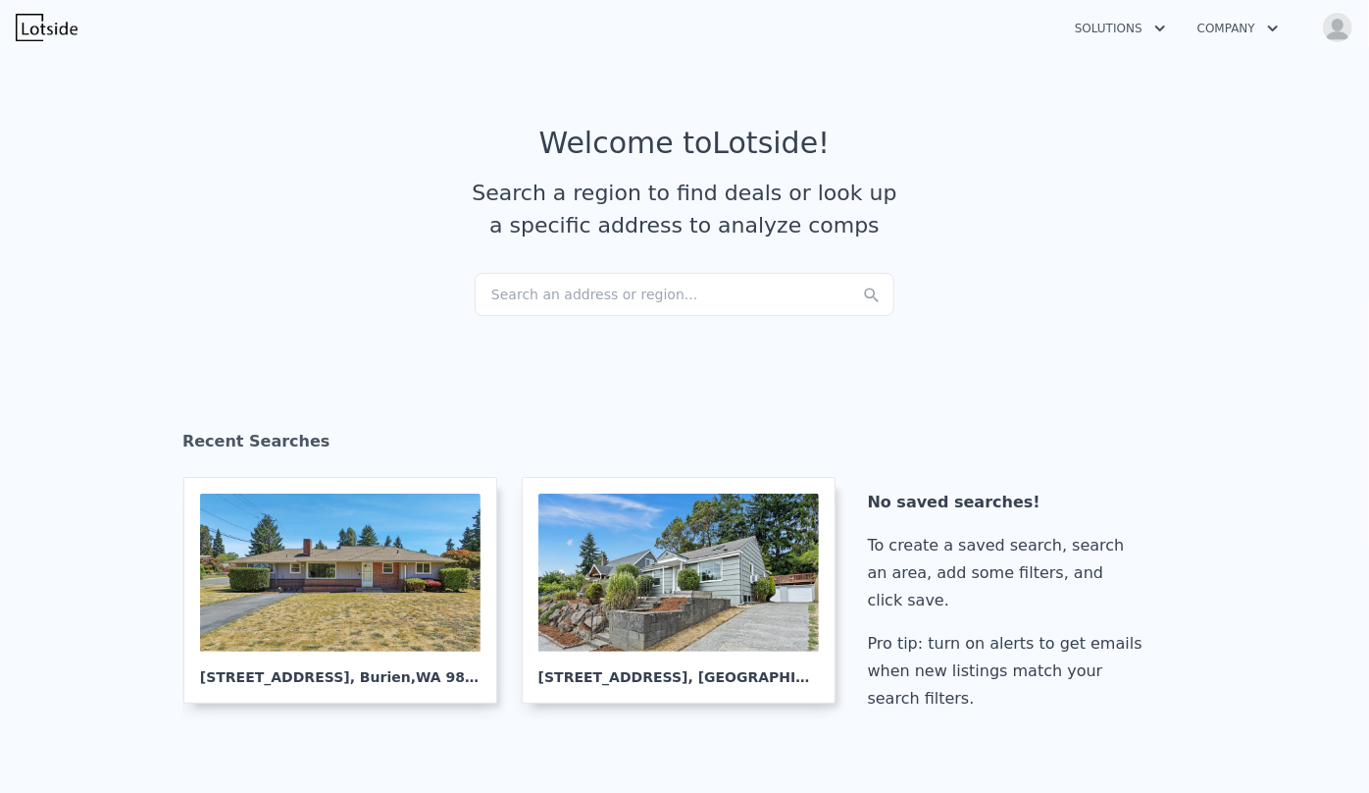
click at [57, 22] on img at bounding box center [47, 27] width 62 height 27
click at [524, 296] on div "Search an address or region..." at bounding box center [685, 294] width 420 height 43
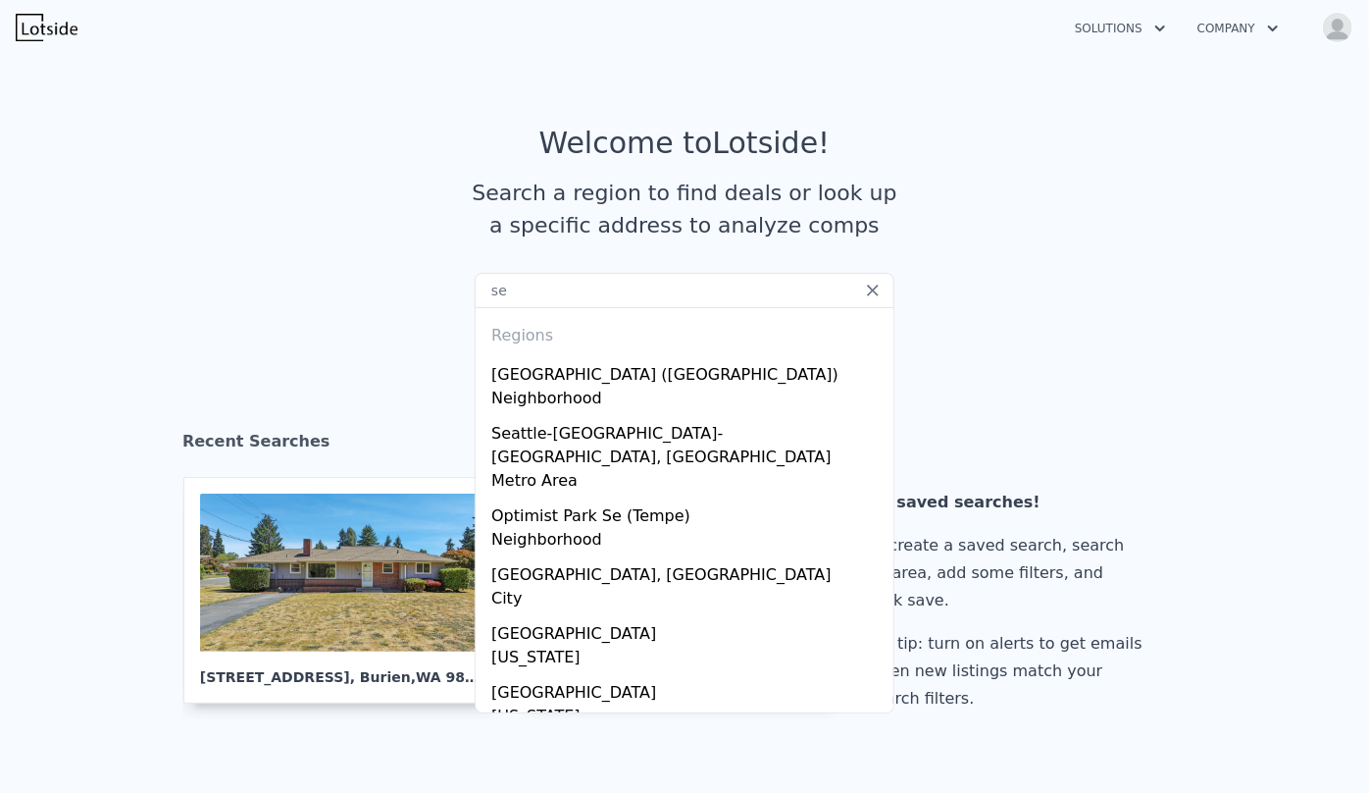
type input "s"
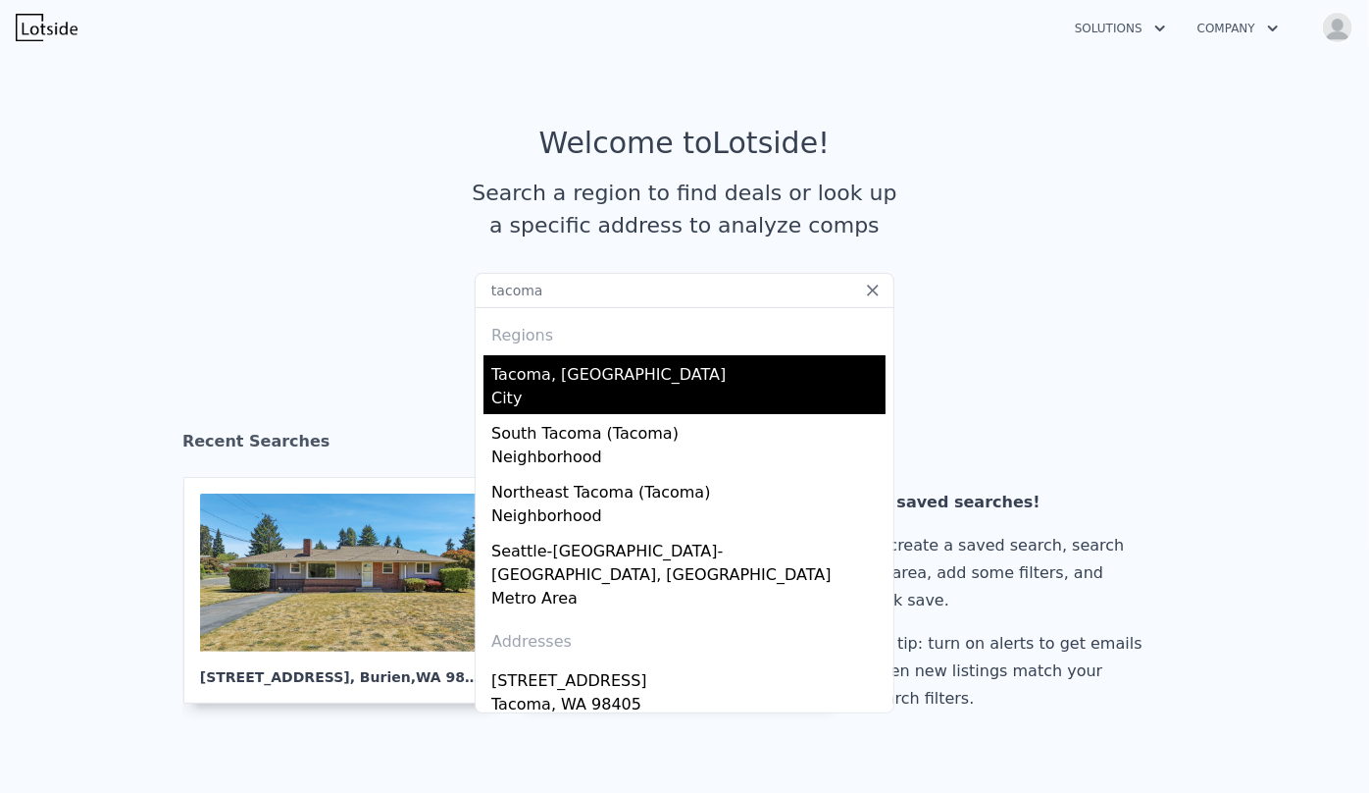
type input "tacoma"
click at [549, 399] on div "City" at bounding box center [688, 400] width 394 height 27
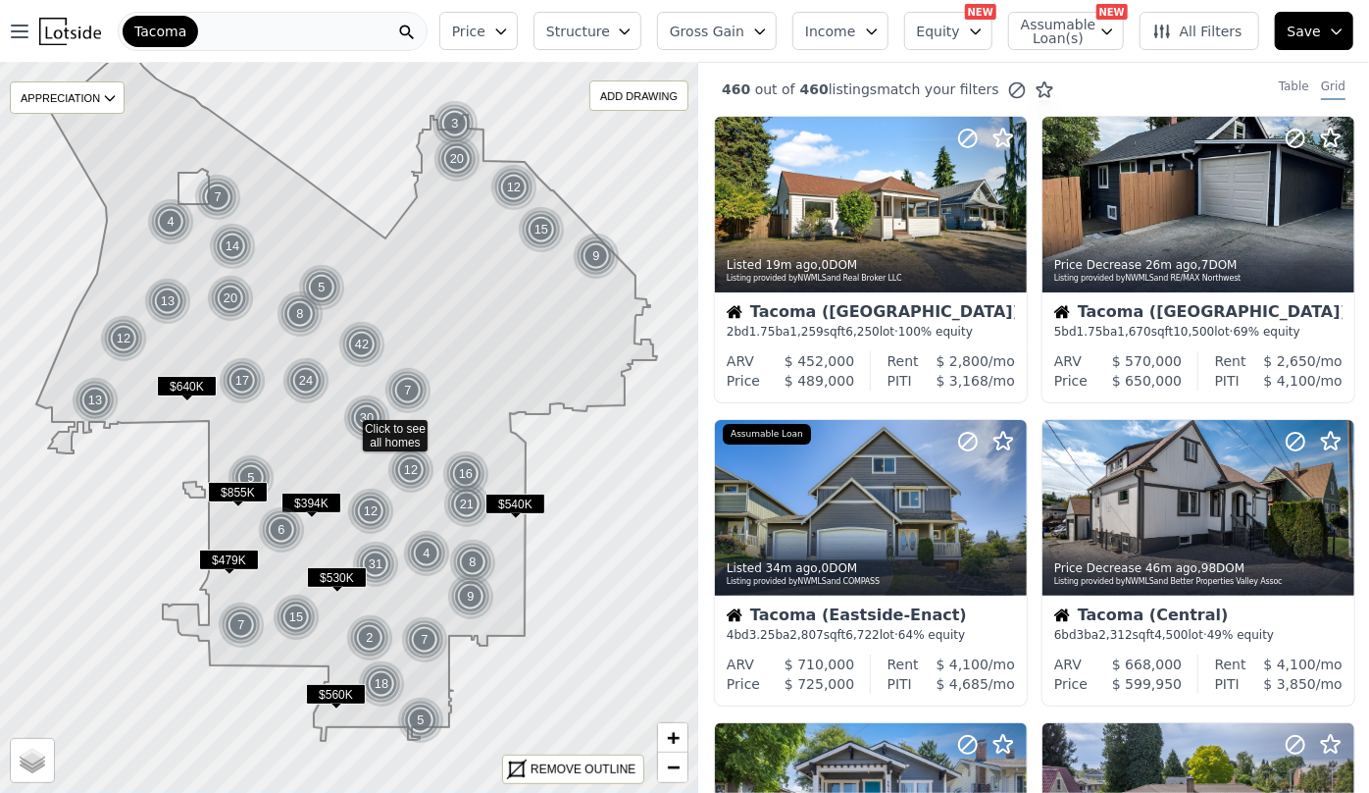
click at [605, 28] on span "Structure" at bounding box center [577, 32] width 63 height 20
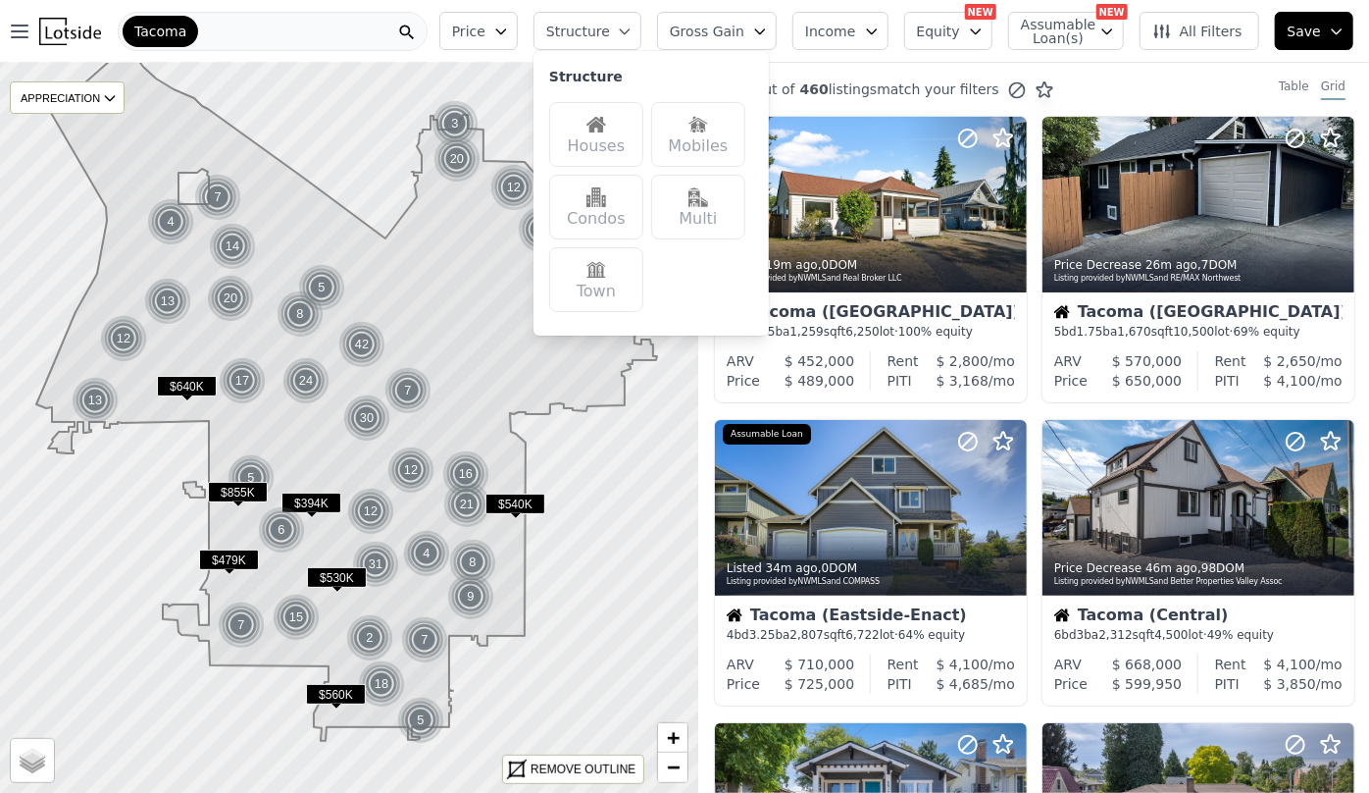
click at [618, 141] on div "Houses" at bounding box center [596, 134] width 94 height 65
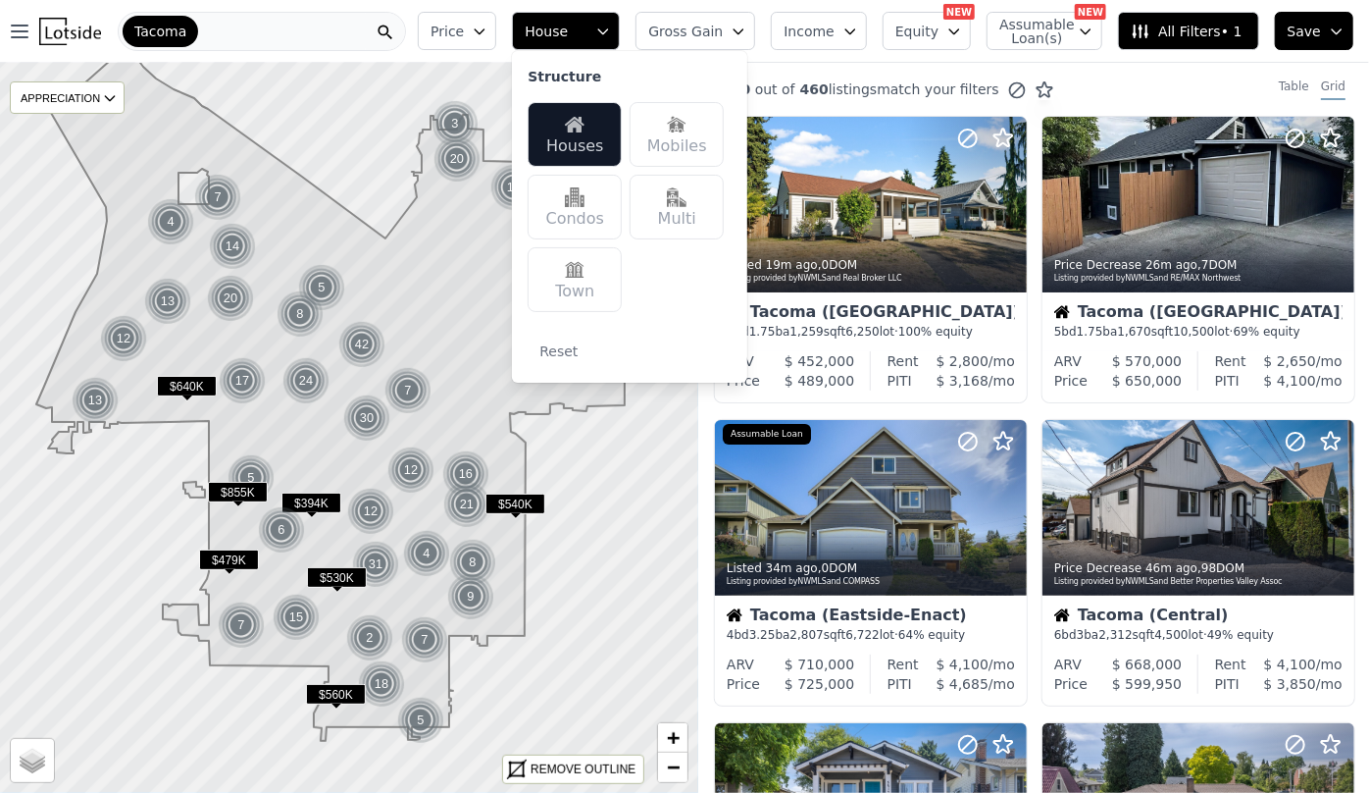
click at [464, 28] on span "Price" at bounding box center [447, 32] width 33 height 20
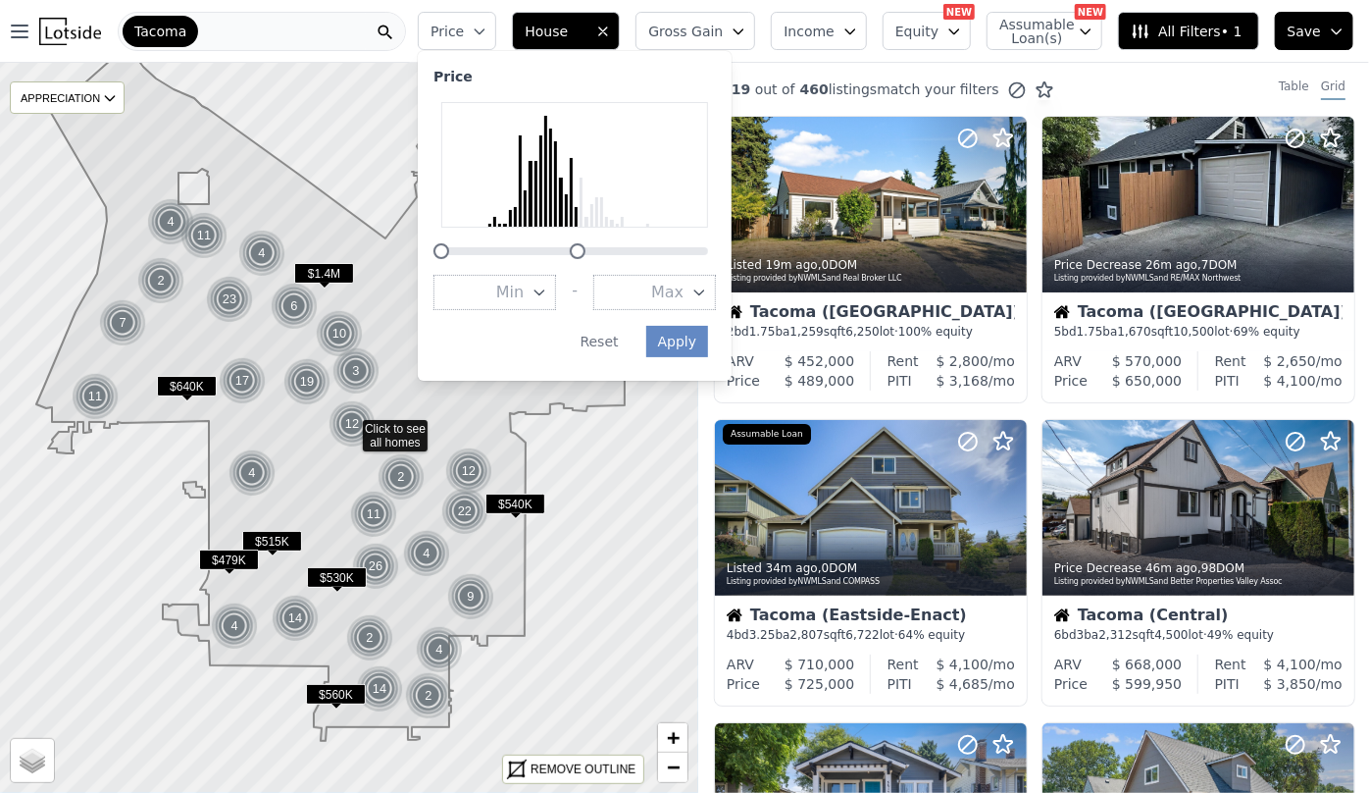
drag, startPoint x: 748, startPoint y: 245, endPoint x: 617, endPoint y: 254, distance: 131.7
click at [586, 254] on div at bounding box center [578, 251] width 16 height 16
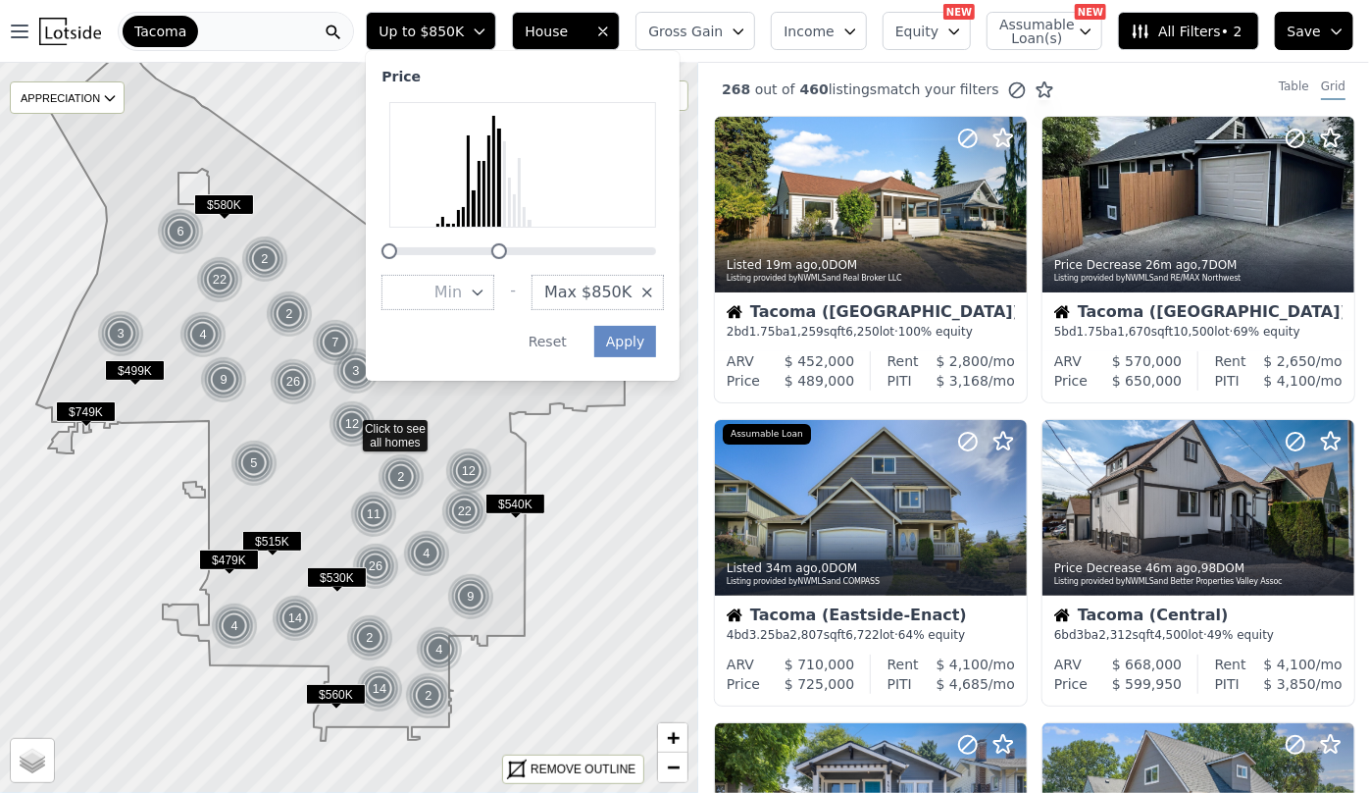
drag, startPoint x: 558, startPoint y: 248, endPoint x: 530, endPoint y: 251, distance: 28.6
click at [507, 251] on div at bounding box center [499, 251] width 16 height 16
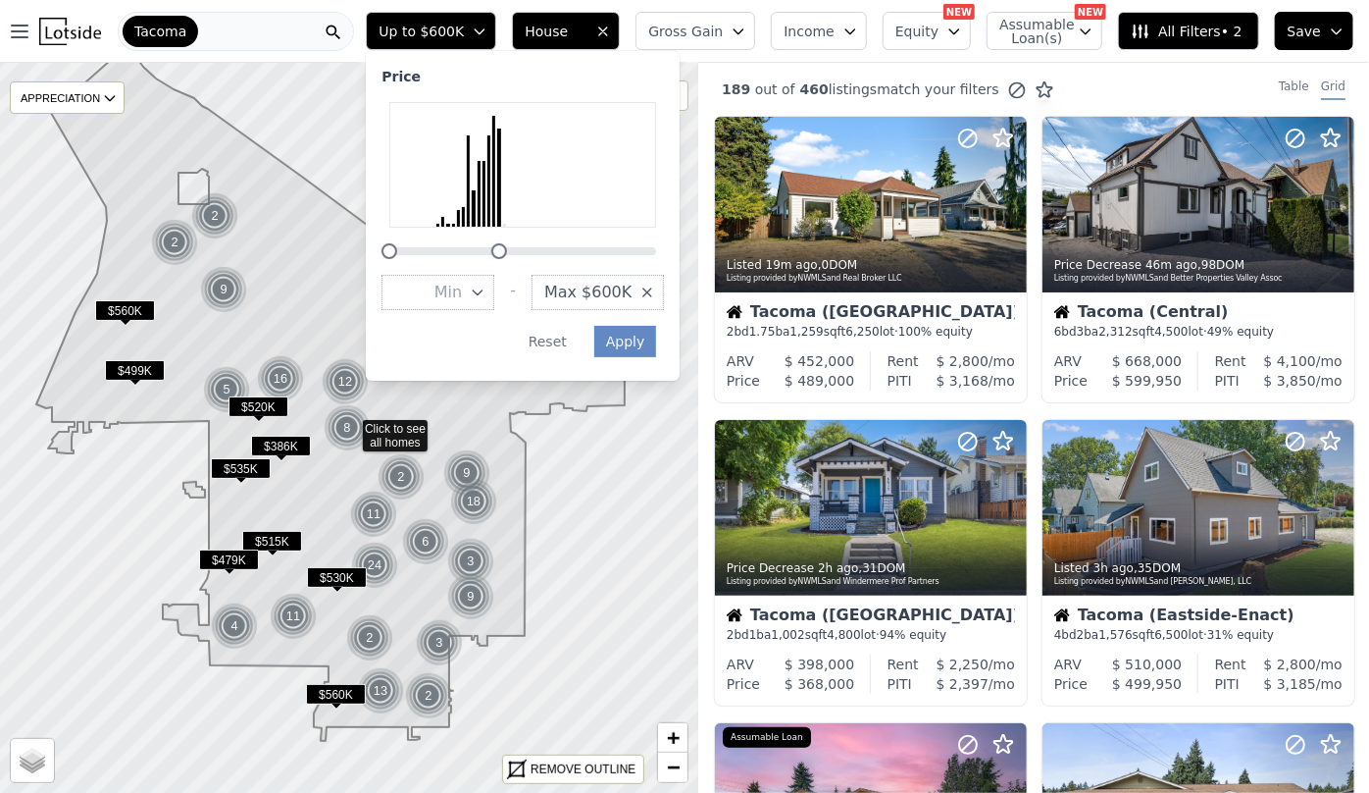
drag, startPoint x: 532, startPoint y: 245, endPoint x: 520, endPoint y: 248, distance: 12.1
click at [507, 248] on div at bounding box center [499, 251] width 16 height 16
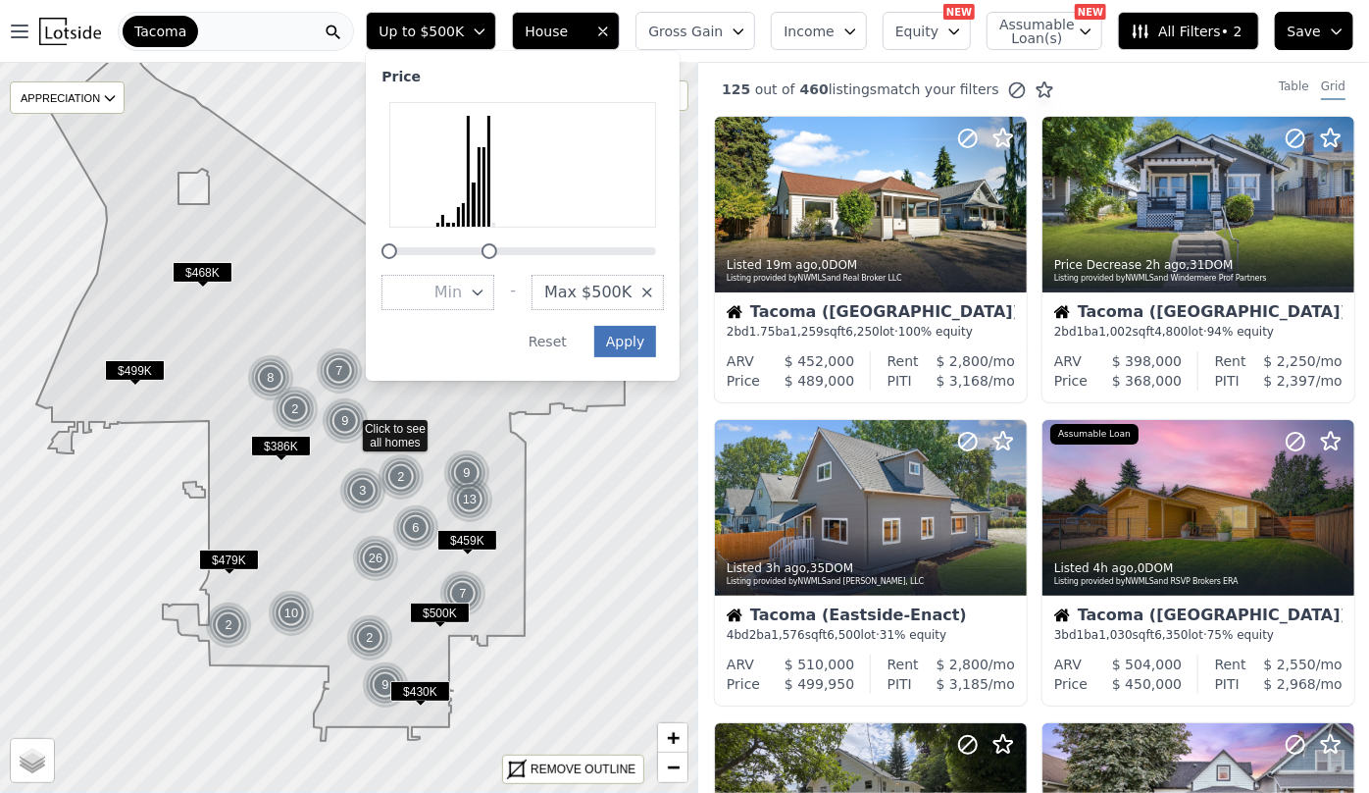
click at [657, 338] on button "Apply" at bounding box center [625, 341] width 63 height 31
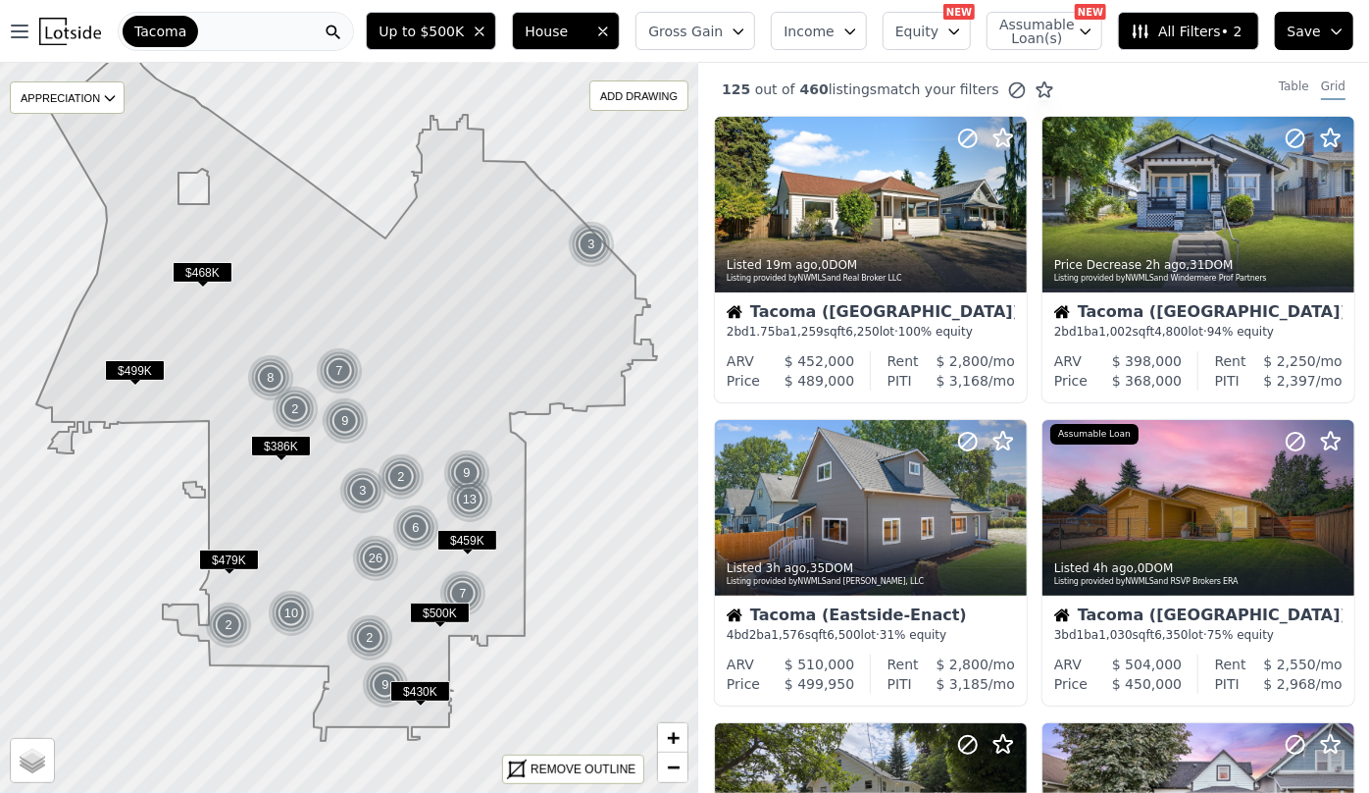
click at [736, 18] on button "Gross Gain" at bounding box center [696, 31] width 120 height 38
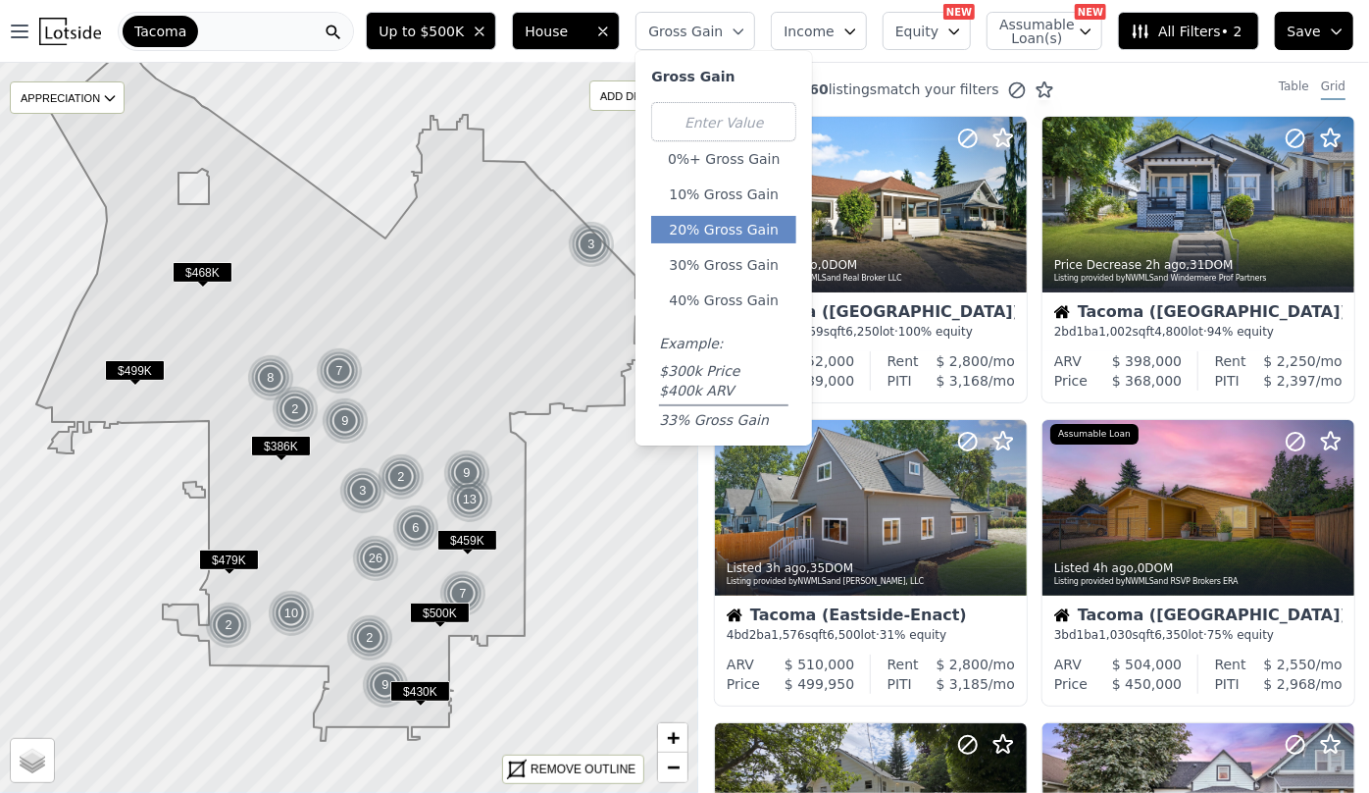
click at [746, 224] on button "20% Gross Gain" at bounding box center [723, 229] width 145 height 27
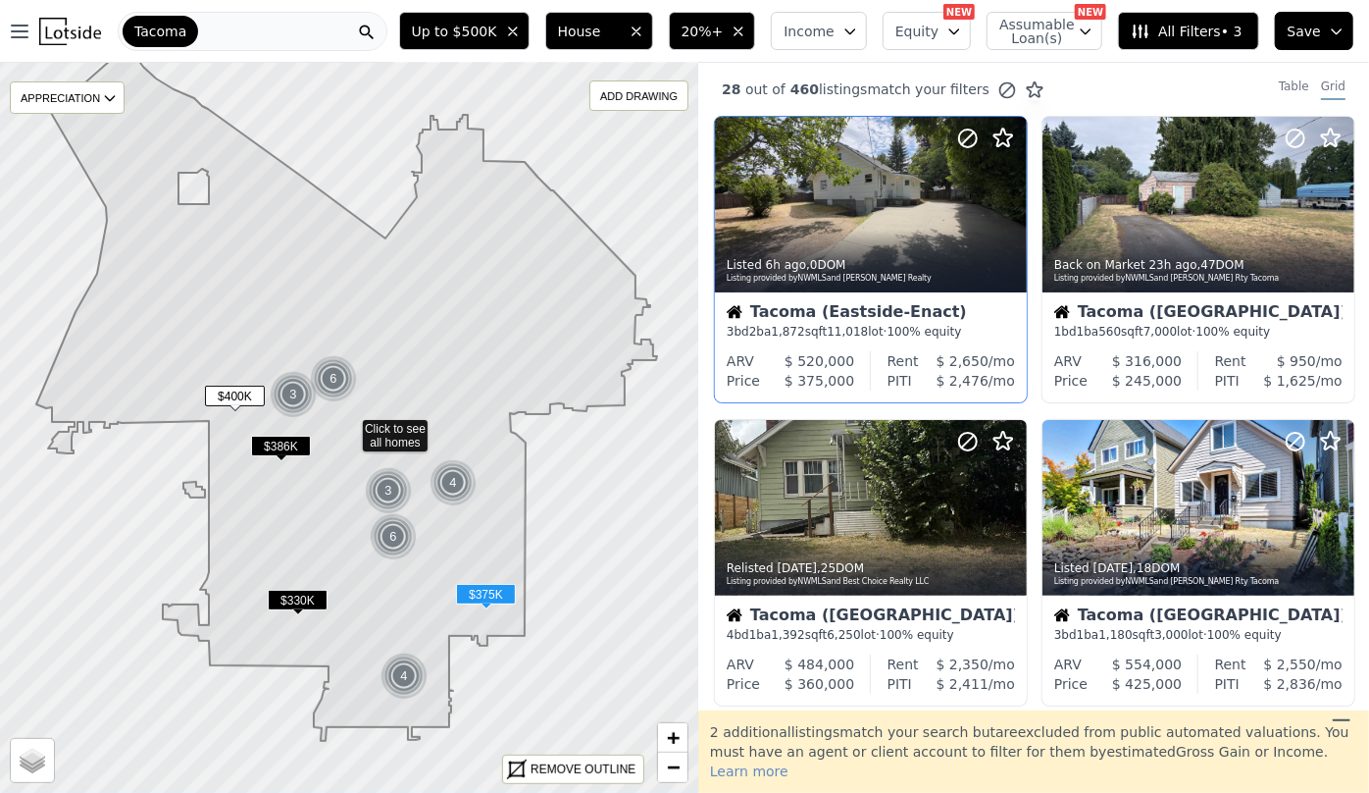
click at [905, 293] on div "Tacoma (Eastside-Enact) 3 bd 2 ba 1,872 sqft 11,018 lot · 100% equity" at bounding box center [871, 321] width 312 height 59
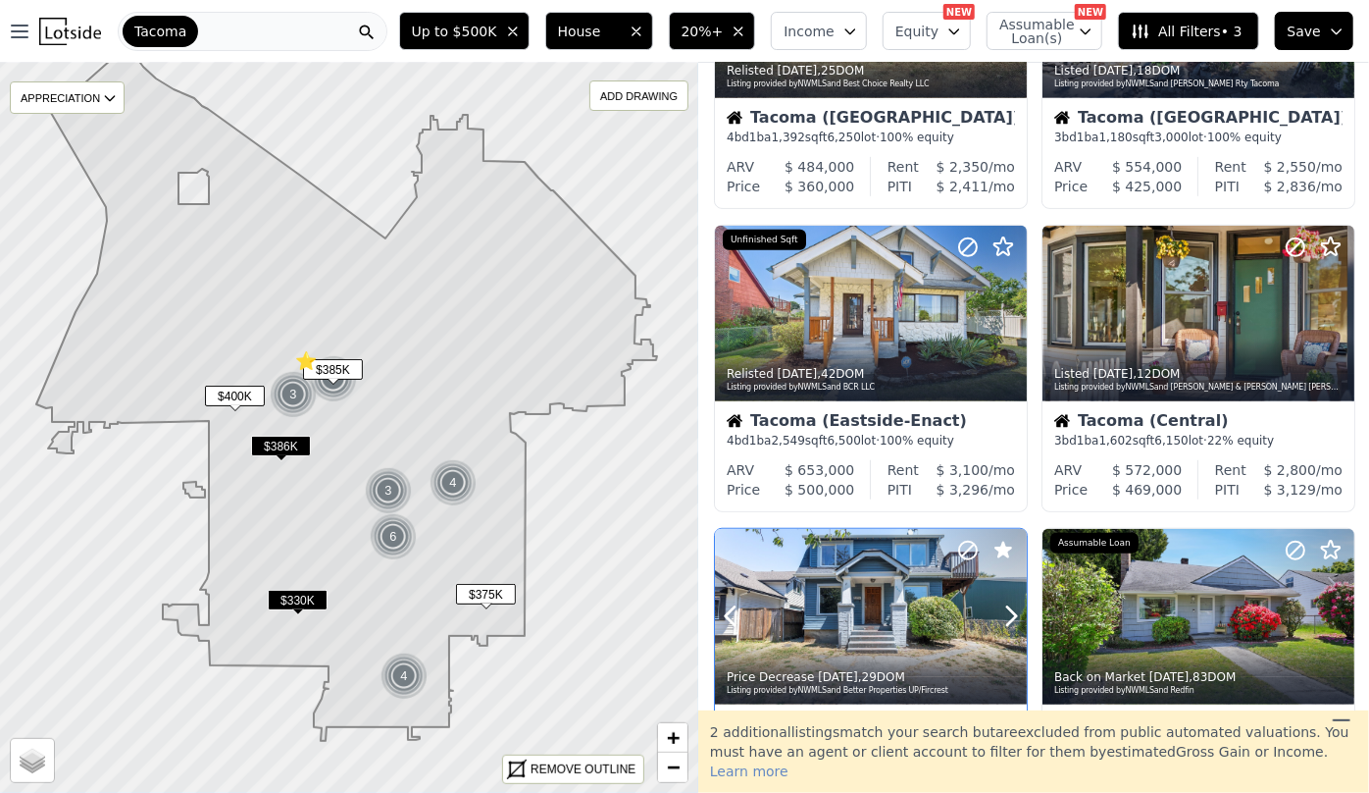
scroll to position [624, 0]
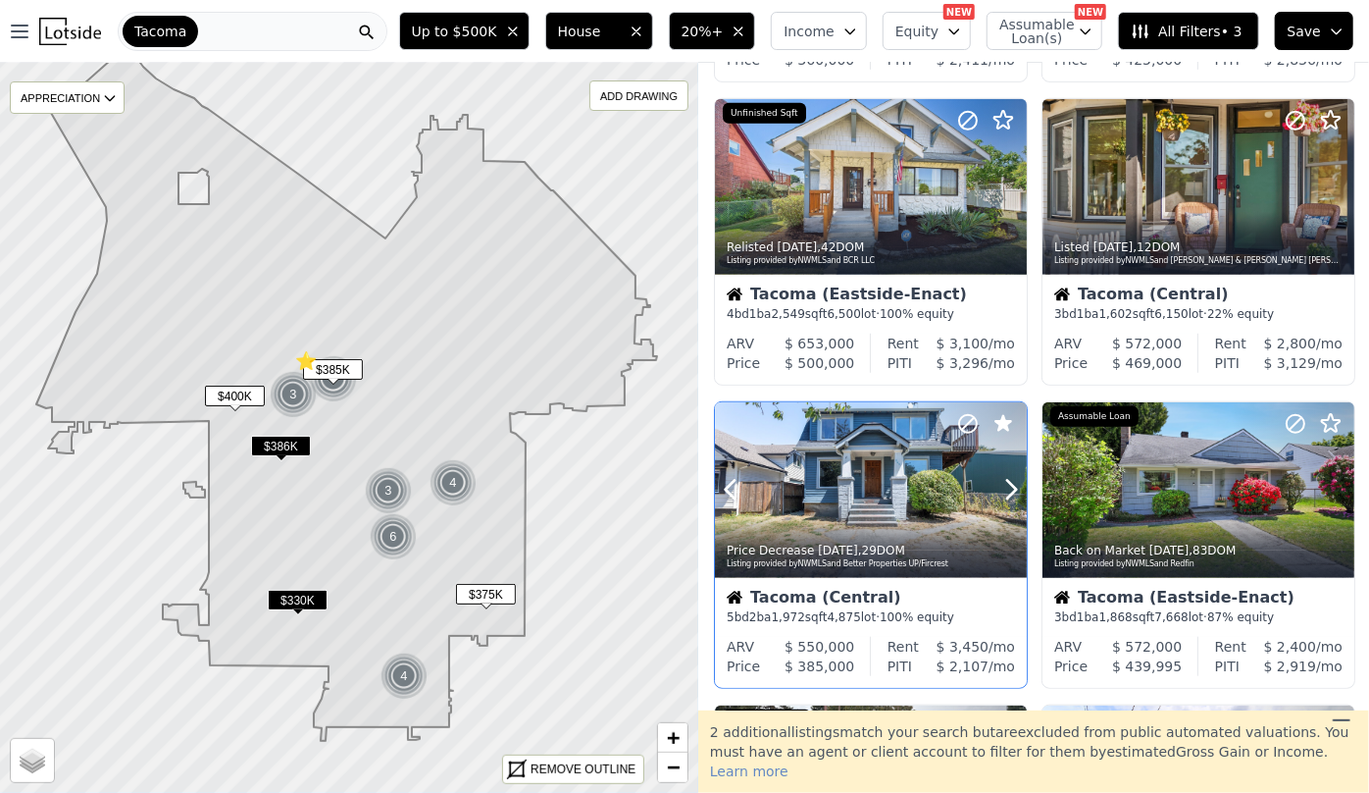
click at [891, 531] on div "Price Decrease 3d ago , 29 DOM Listing provided by NWMLS and Better Properties …" at bounding box center [871, 554] width 312 height 47
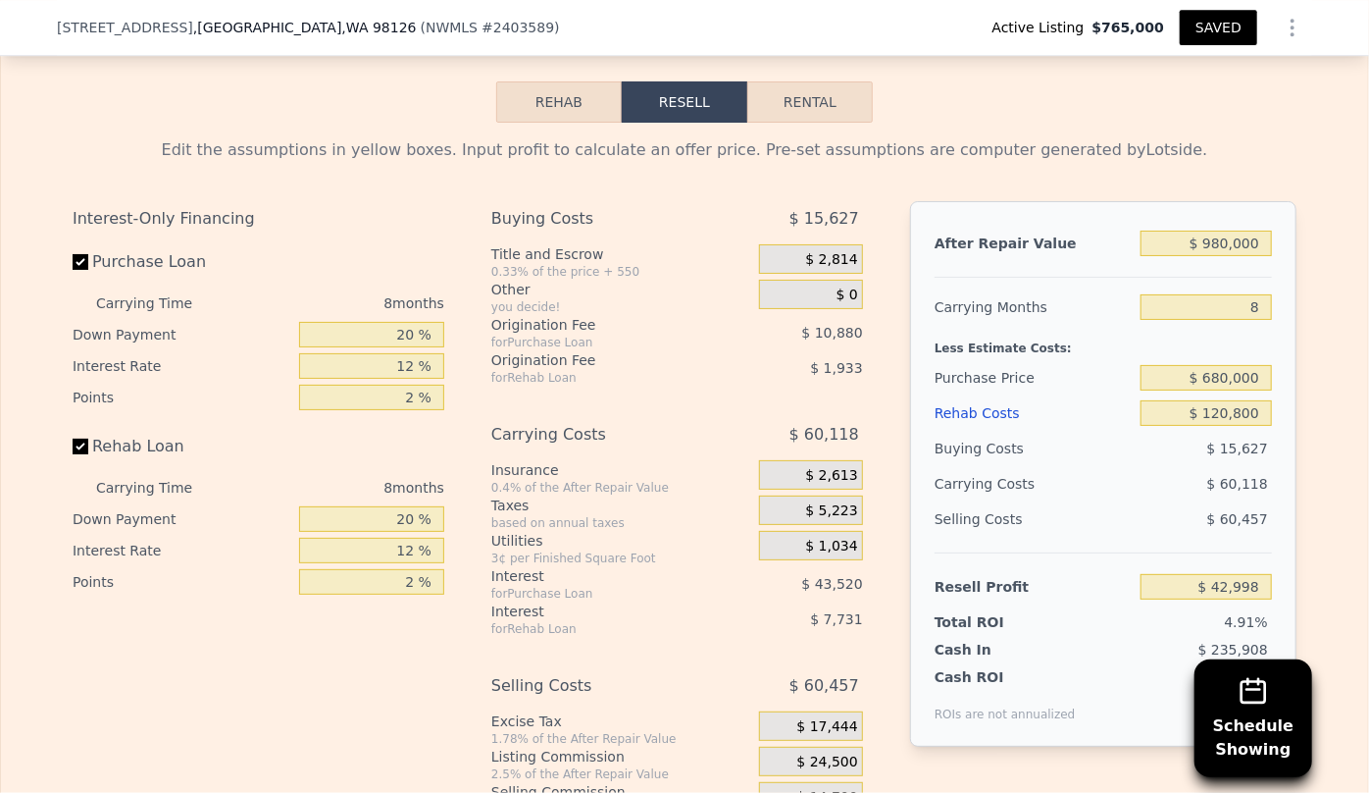
scroll to position [3388, 0]
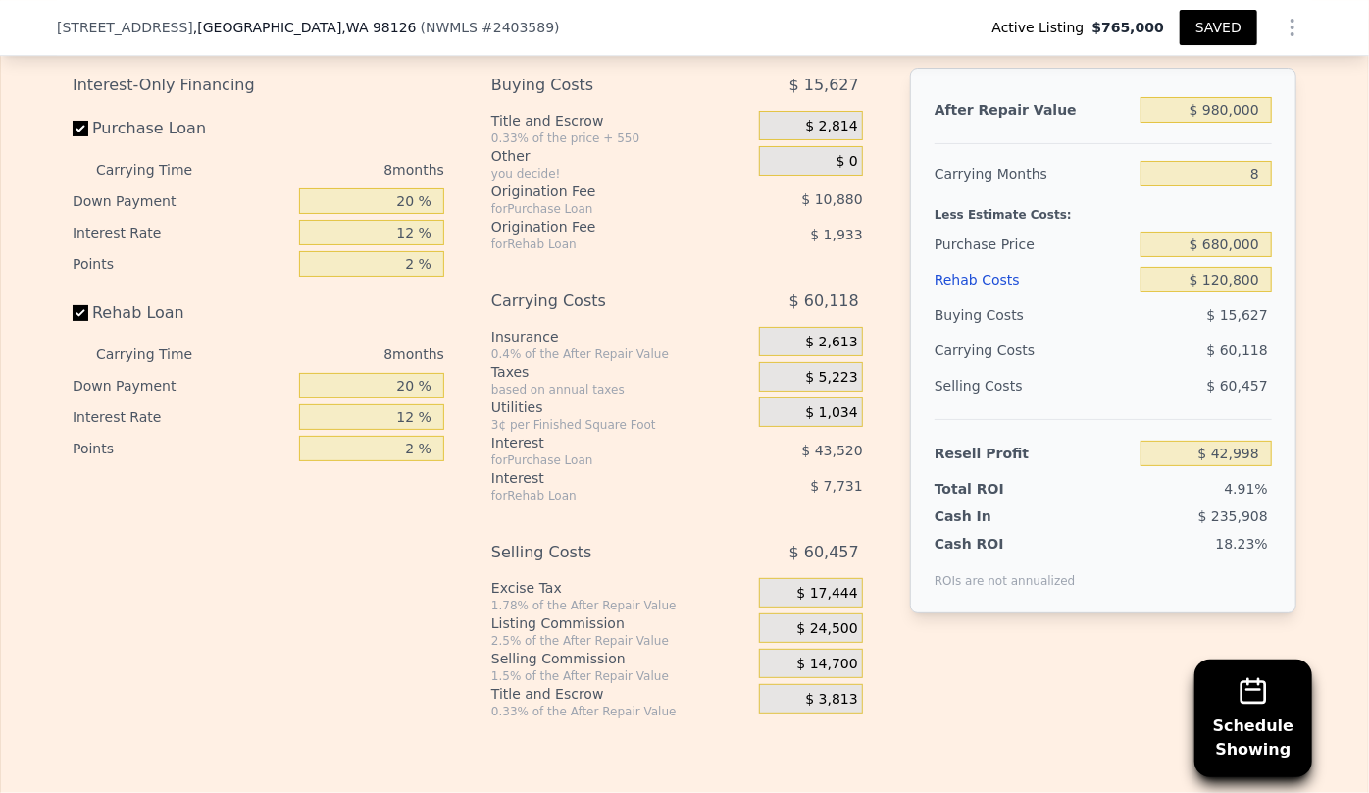
click at [943, 263] on div "Rehab Costs" at bounding box center [1034, 279] width 198 height 35
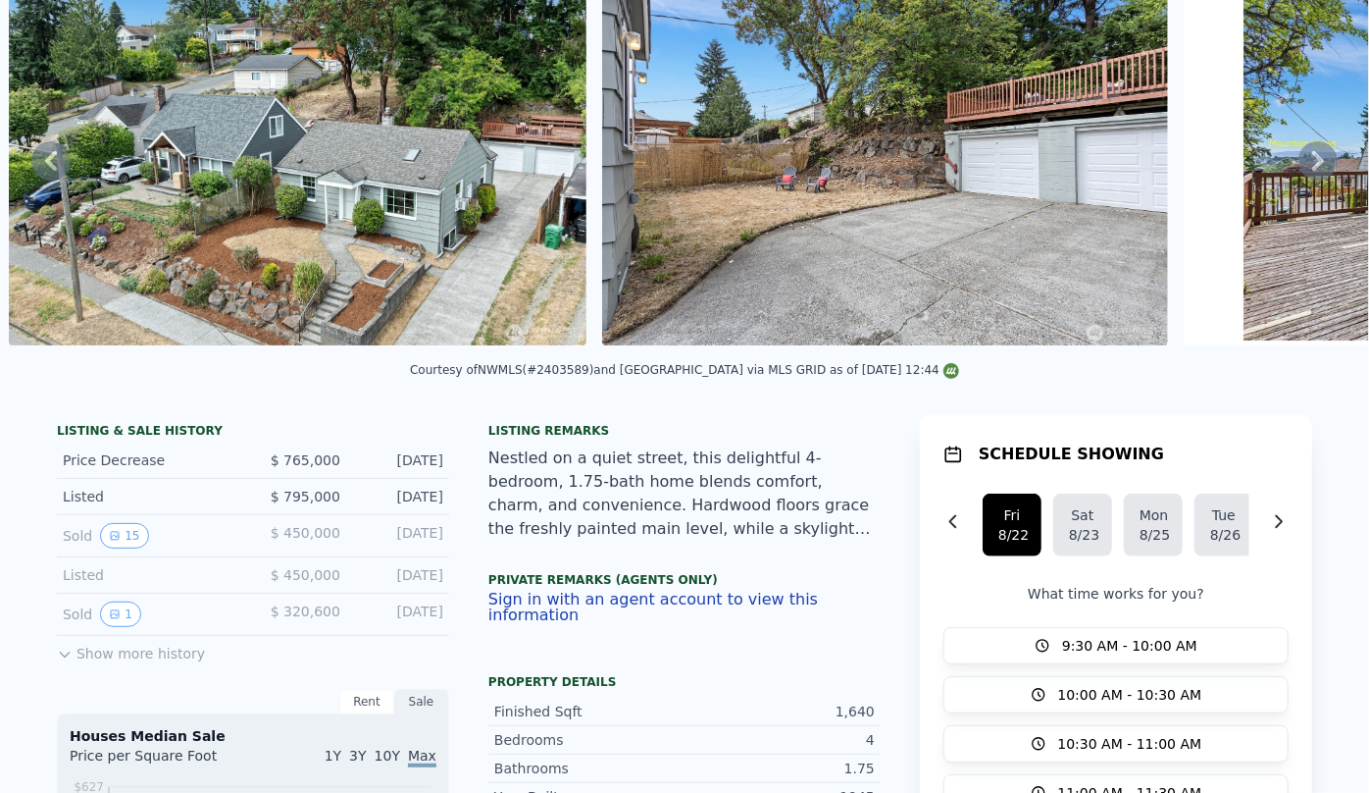
scroll to position [0, 0]
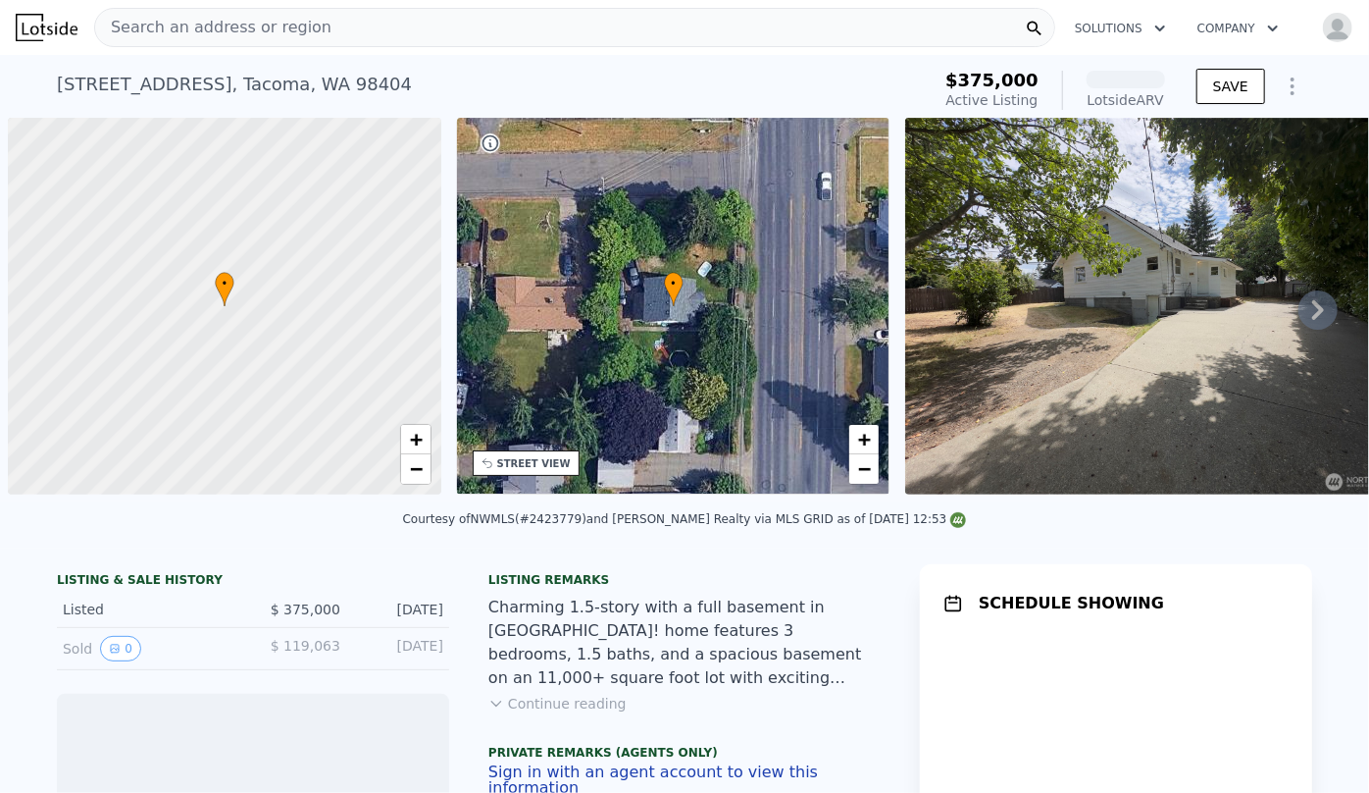
scroll to position [0, 8]
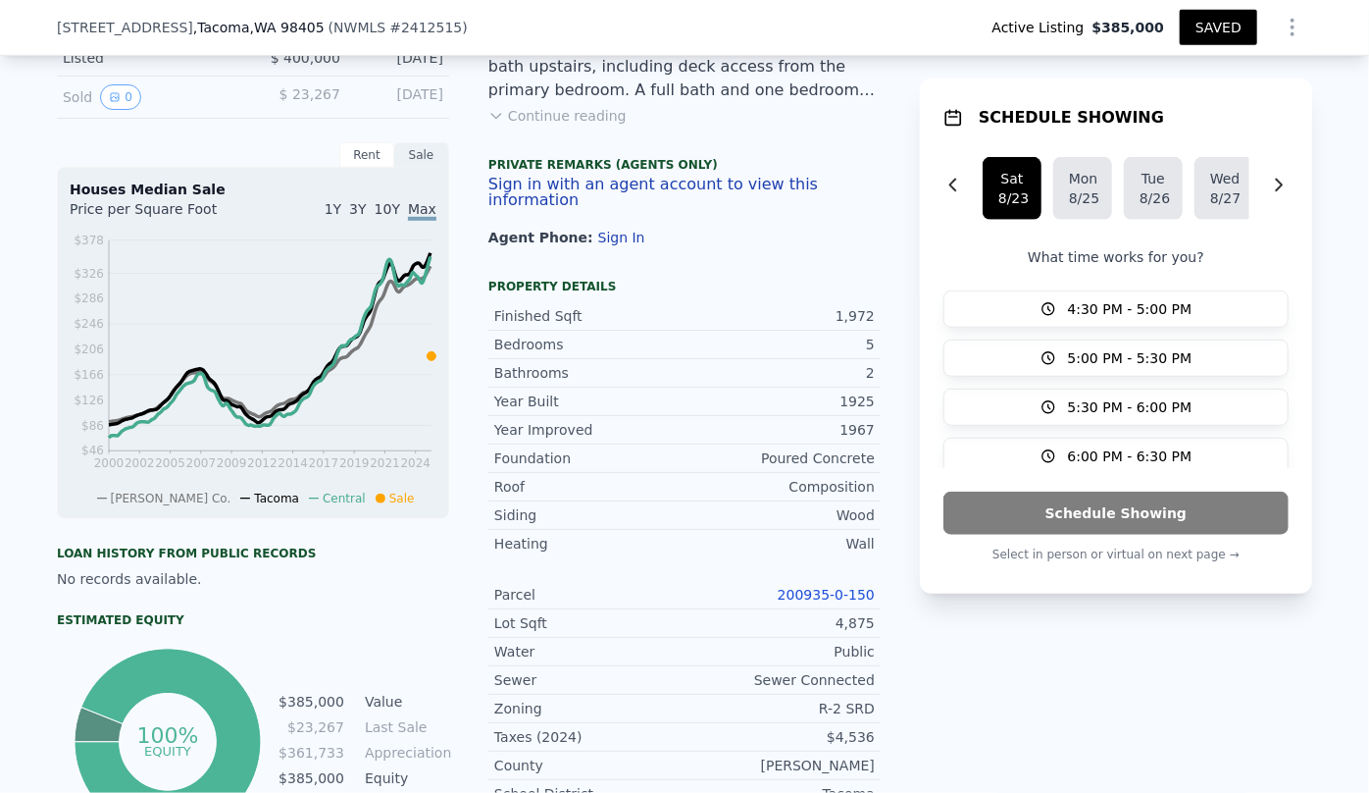
scroll to position [617, 0]
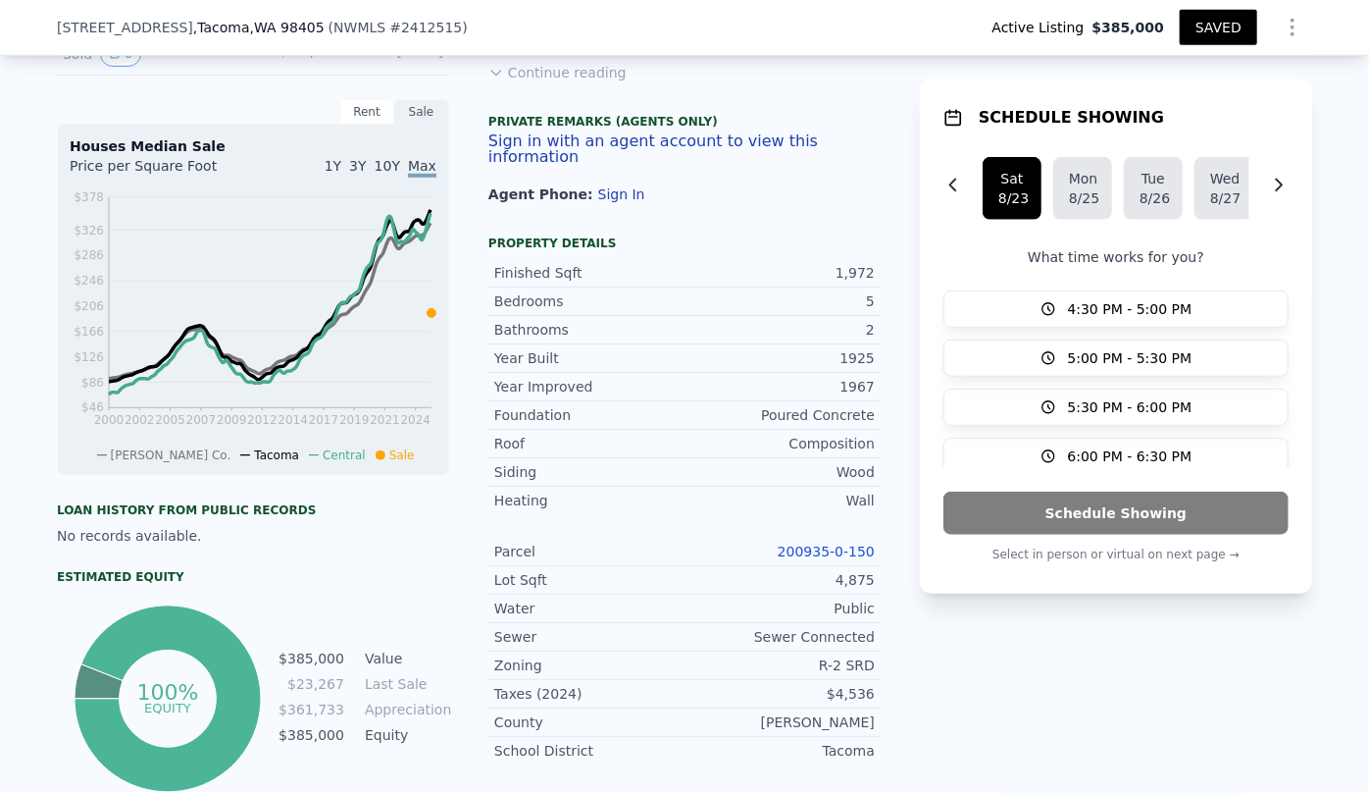
click at [835, 552] on link "200935-0-150" at bounding box center [826, 551] width 97 height 16
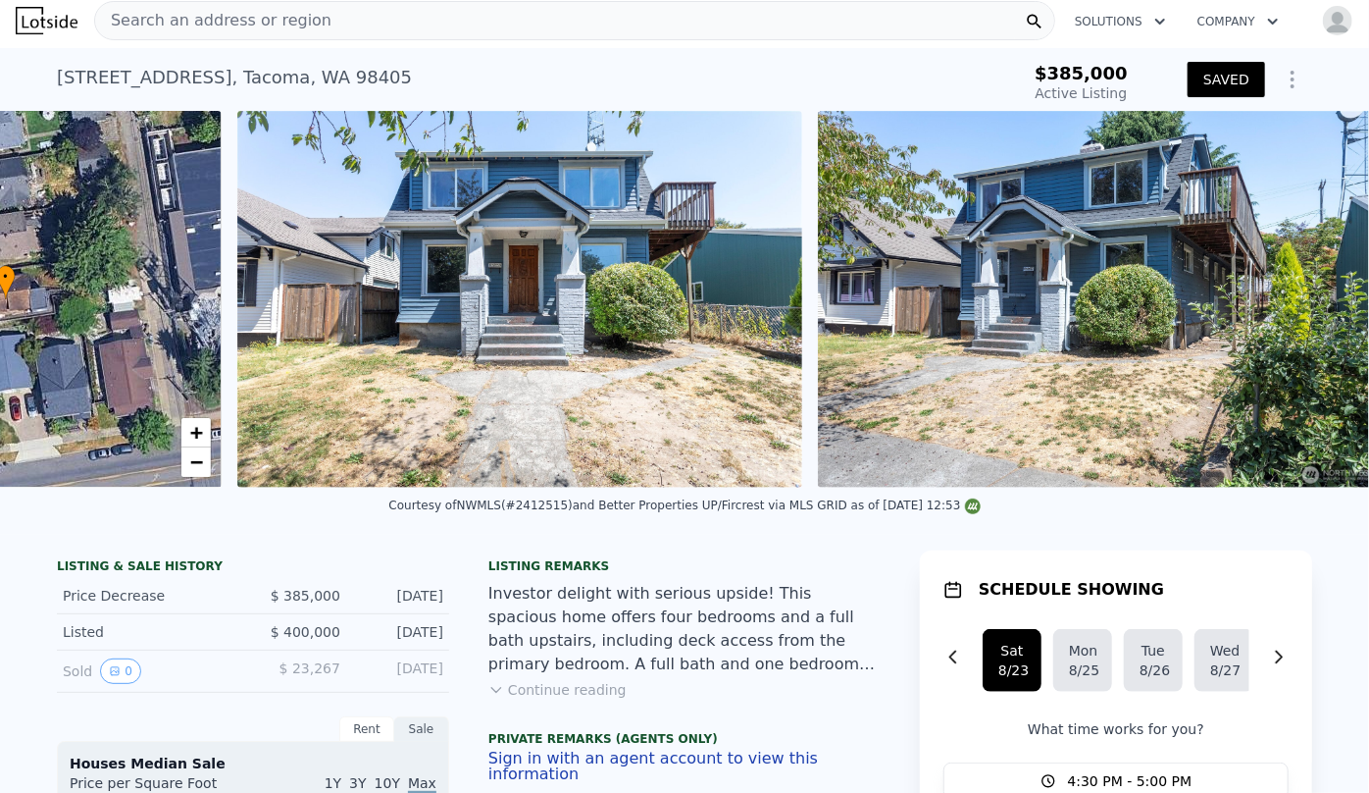
scroll to position [0, 456]
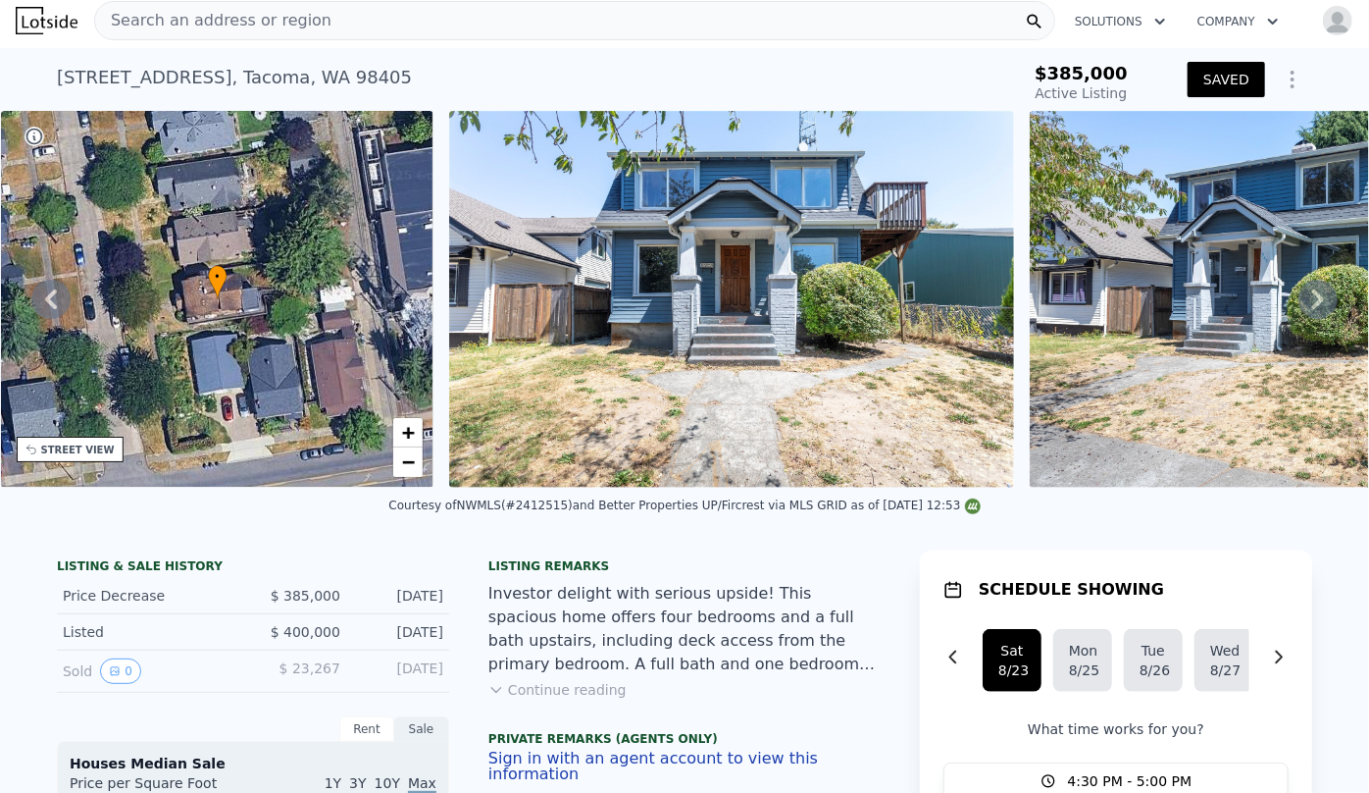
click at [49, 455] on div "STREET VIEW" at bounding box center [78, 449] width 74 height 15
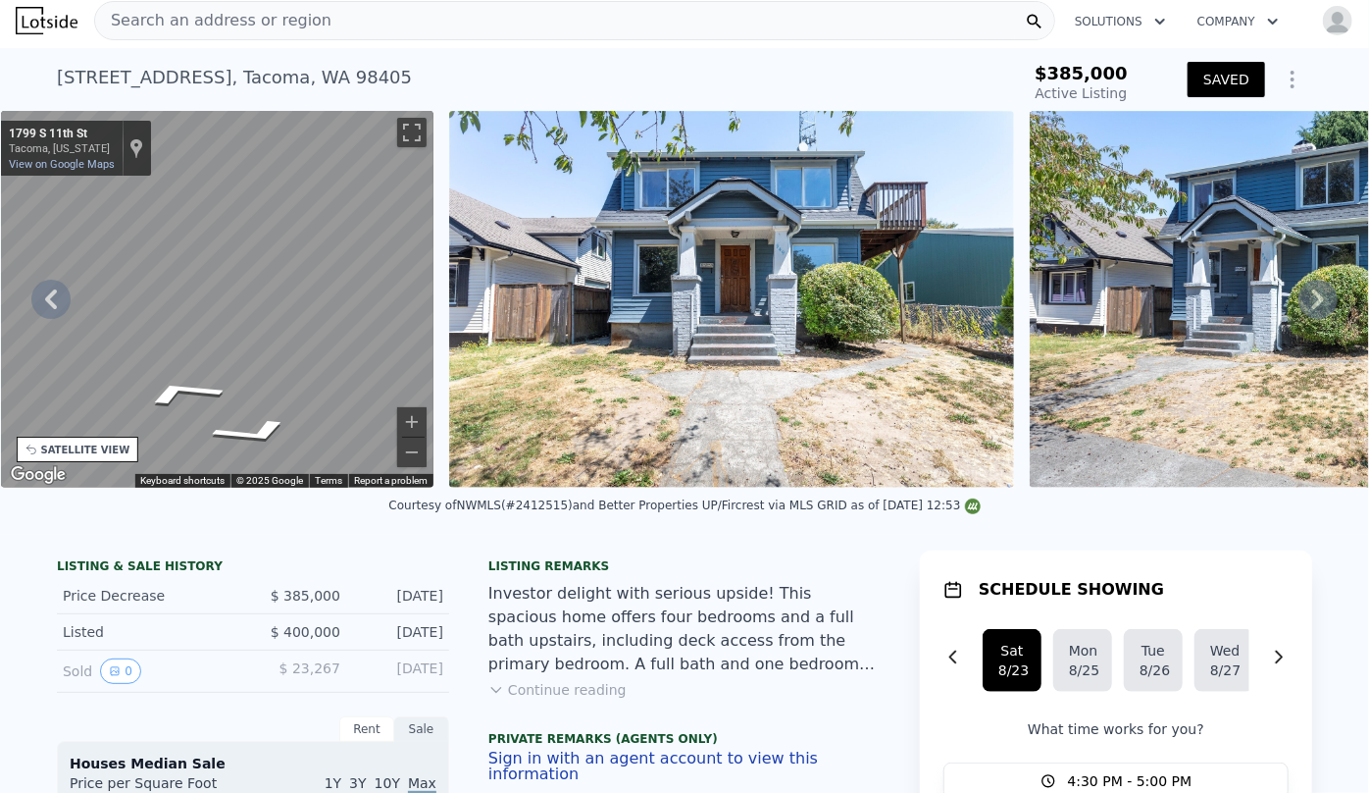
click at [450, 290] on div "• + − • + − STREET VIEW ← Move left → Move right ↑ Move up ↓ Move down + Zoom i…" at bounding box center [684, 299] width 1369 height 377
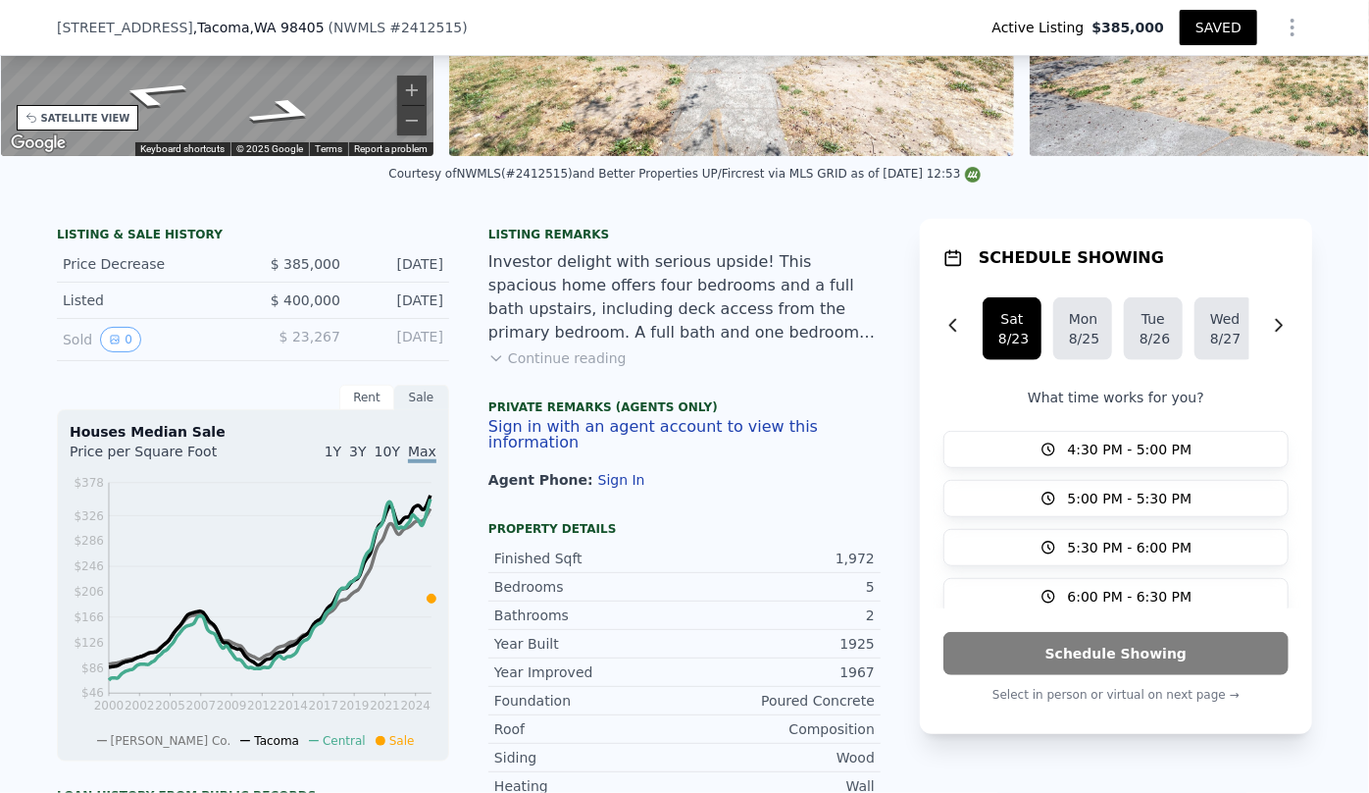
scroll to position [356, 0]
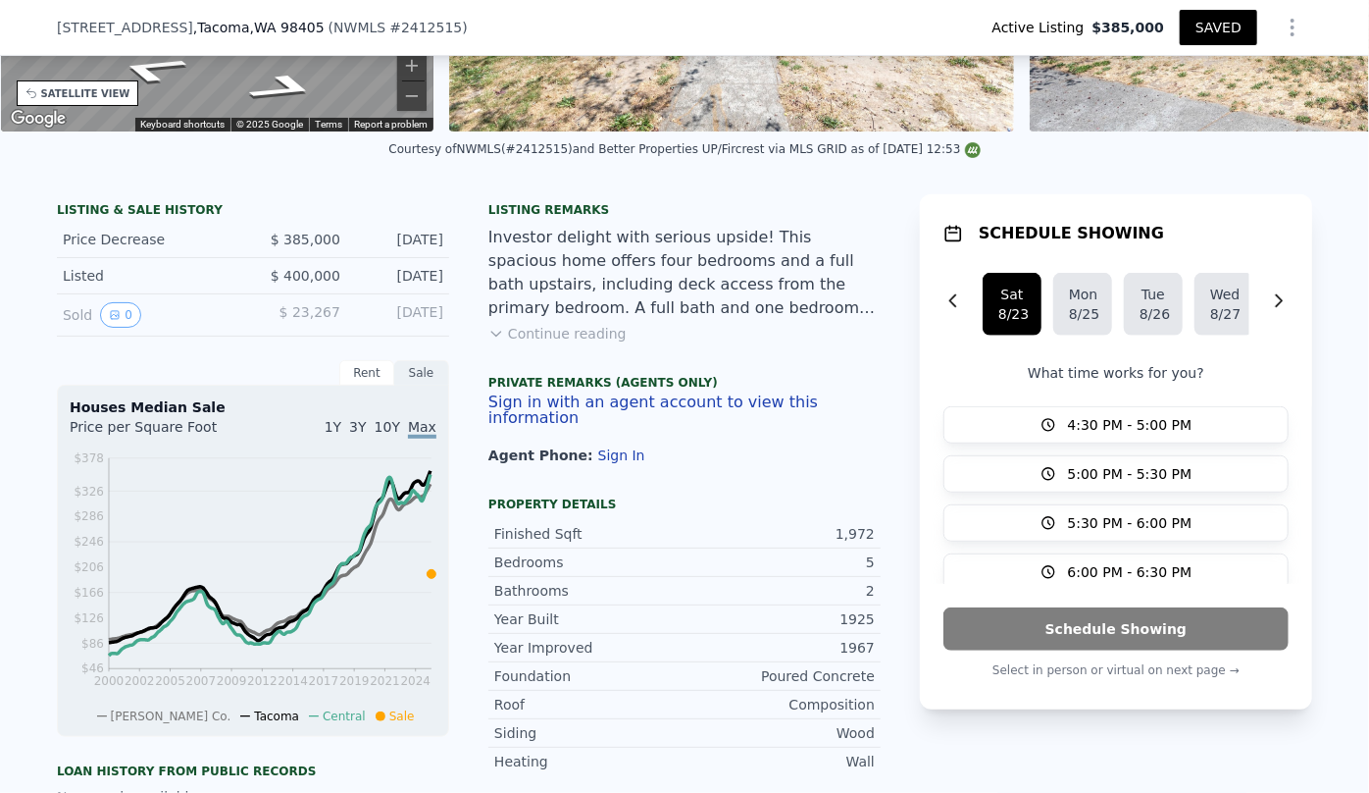
click at [534, 343] on button "Continue reading" at bounding box center [558, 334] width 138 height 20
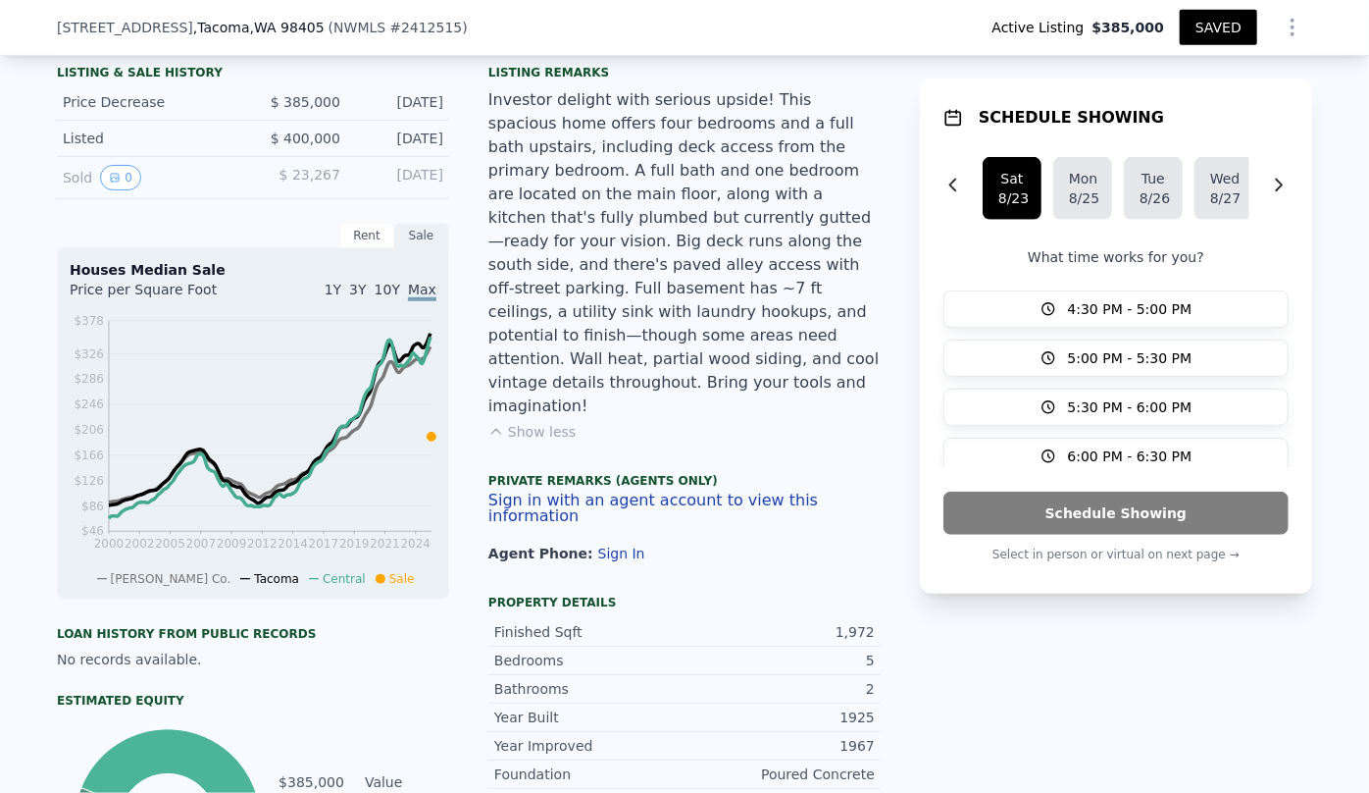
scroll to position [675, 0]
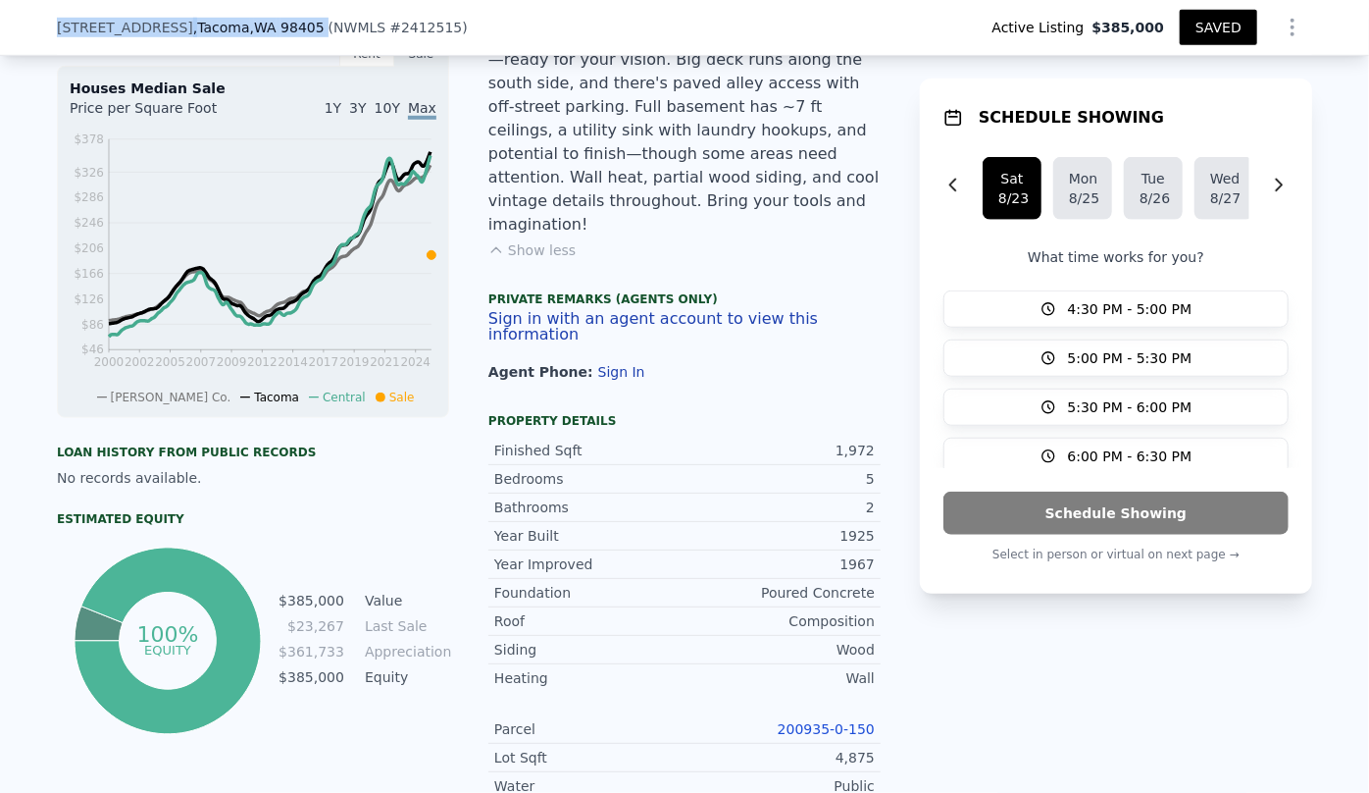
drag, startPoint x: 49, startPoint y: 24, endPoint x: 315, endPoint y: 20, distance: 265.9
click at [315, 20] on div "949 S Ridgewood Ave , Tacoma , WA 98405 ( NWMLS # 2412515 ) Active Listing $385…" at bounding box center [684, 28] width 1369 height 56
copy div "949 S Ridgewood Ave , Tacoma , WA 98405"
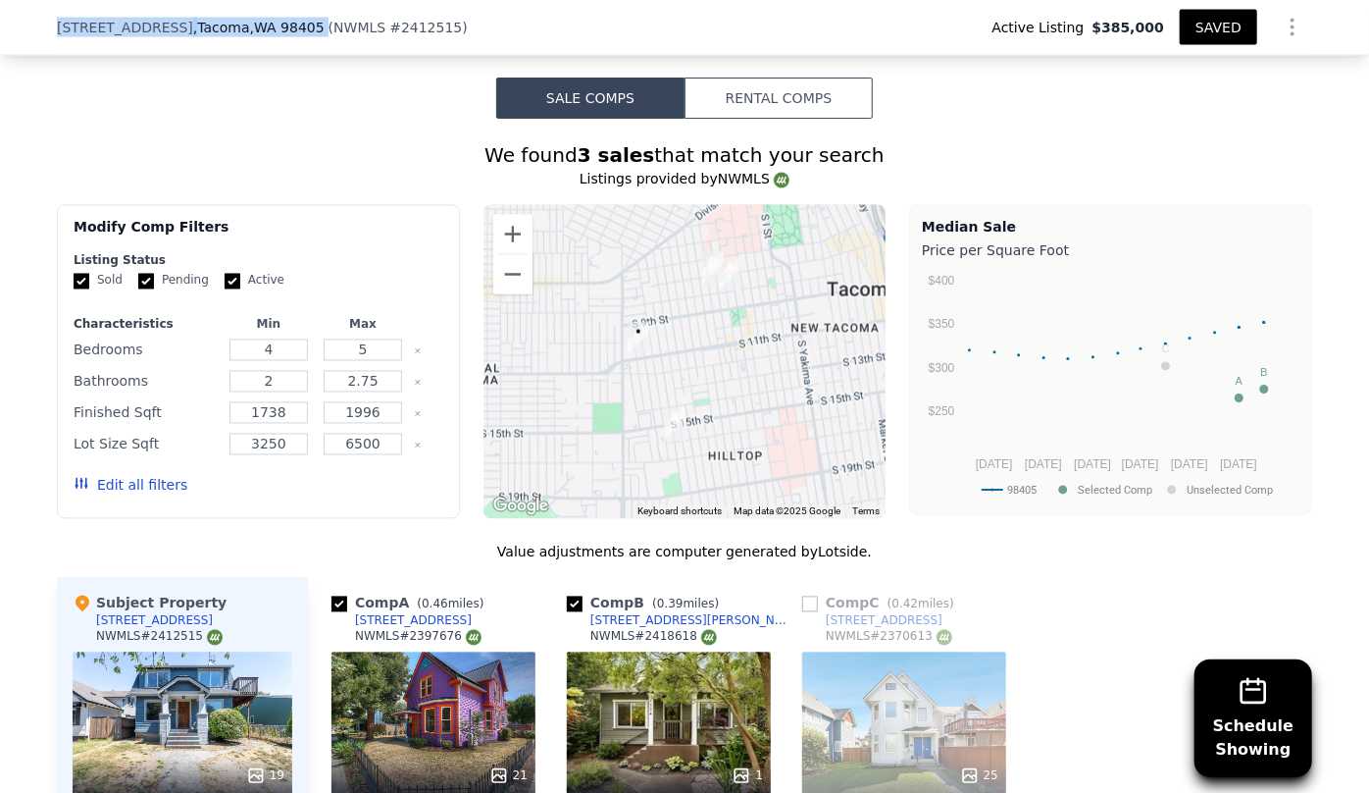
scroll to position [1745, 0]
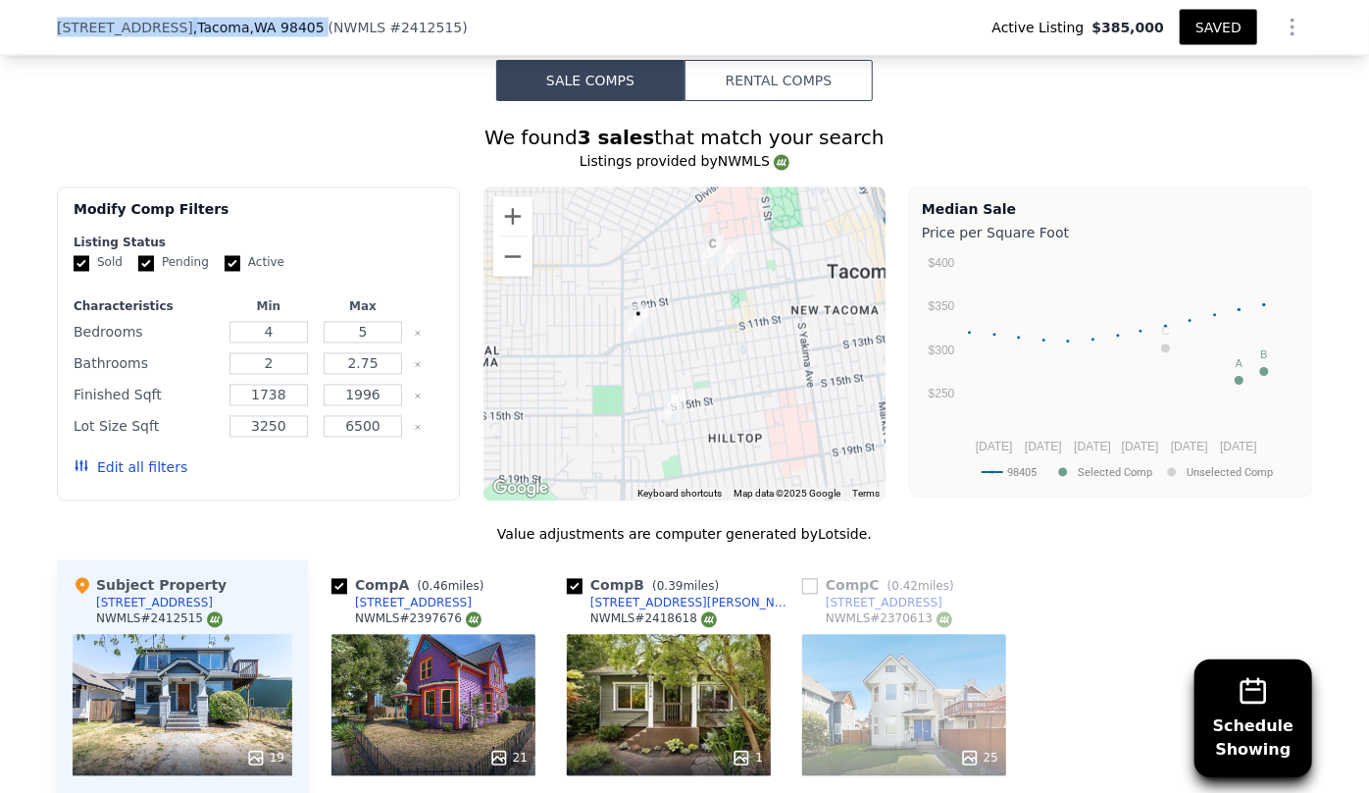
click at [133, 458] on button "Edit all filters" at bounding box center [131, 468] width 114 height 20
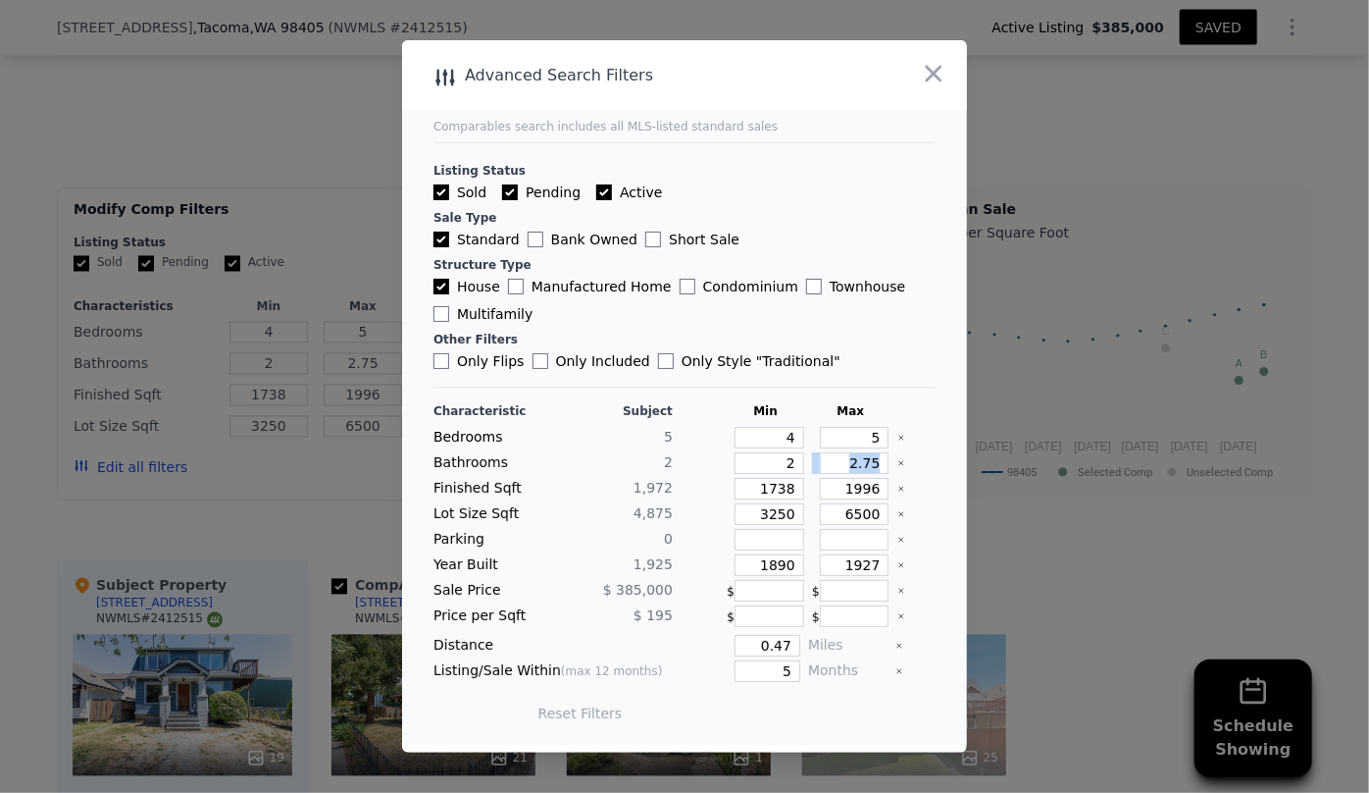
drag, startPoint x: 878, startPoint y: 463, endPoint x: 823, endPoint y: 463, distance: 54.9
click at [823, 463] on div "Bathrooms 2 2 2.75" at bounding box center [685, 463] width 502 height 22
click at [864, 461] on input "2.75" at bounding box center [855, 463] width 70 height 22
click at [867, 461] on input "2.75" at bounding box center [855, 463] width 70 height 22
type input "2"
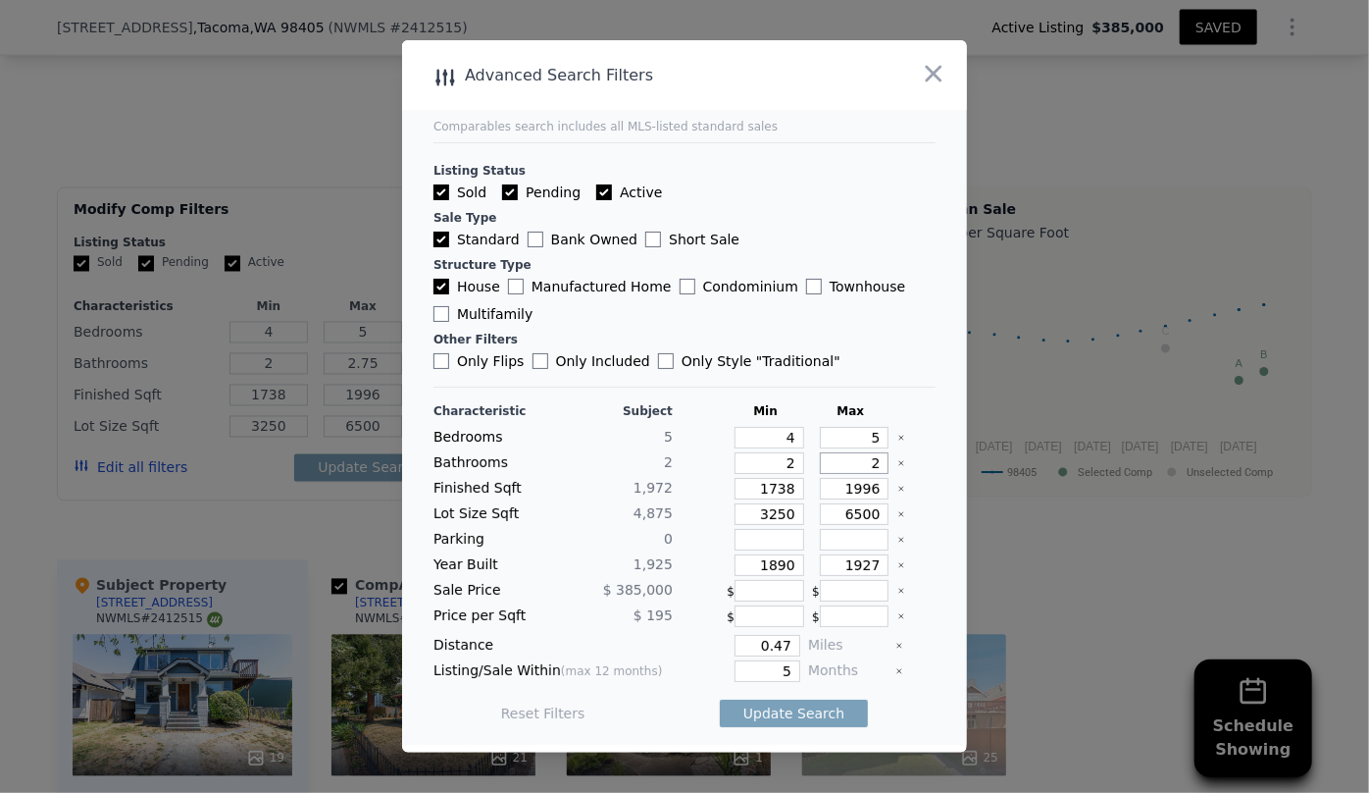
type input "2.7"
type input "2"
click at [789, 461] on input "2" at bounding box center [770, 463] width 70 height 22
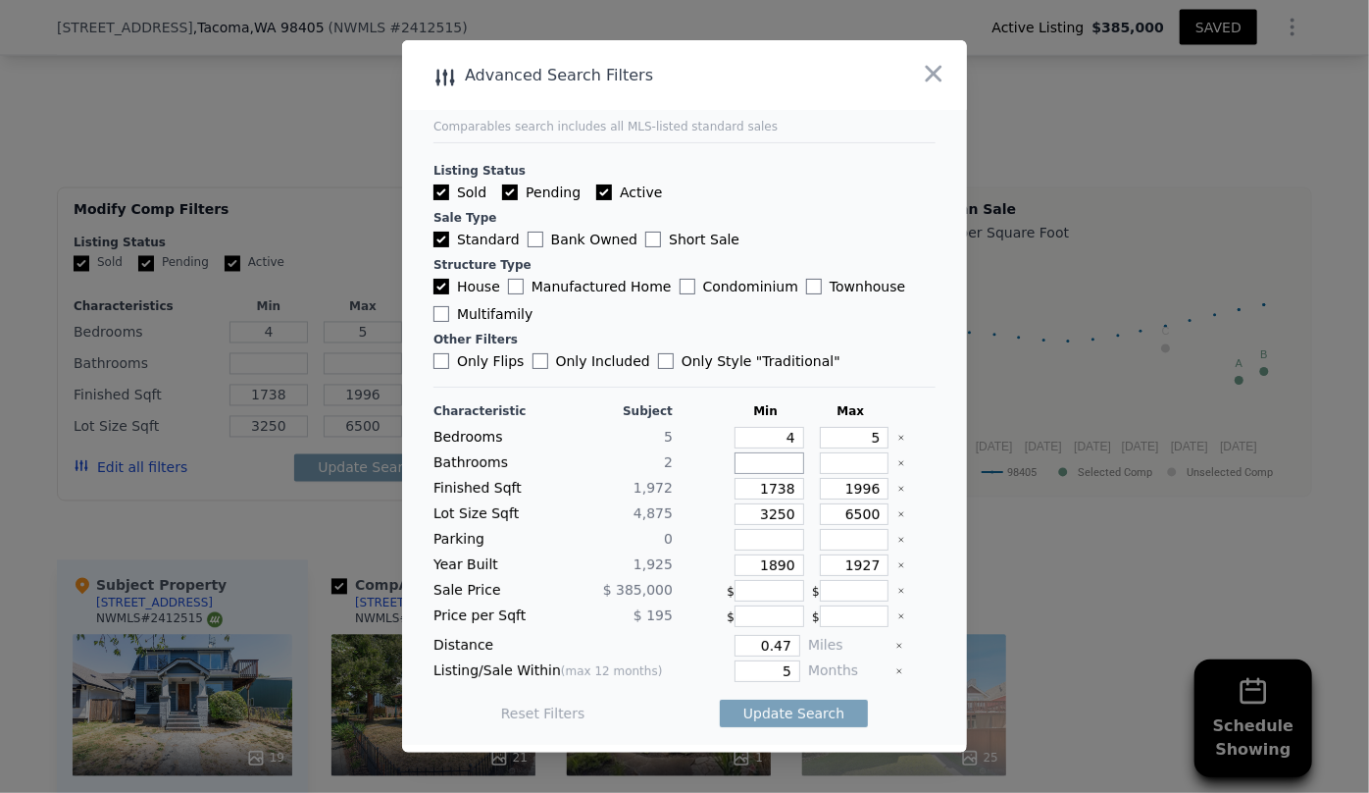
type input "1"
drag, startPoint x: 872, startPoint y: 490, endPoint x: 744, endPoint y: 495, distance: 128.6
click at [744, 495] on div "Finished Sqft 1,972 1738 1996" at bounding box center [685, 489] width 502 height 22
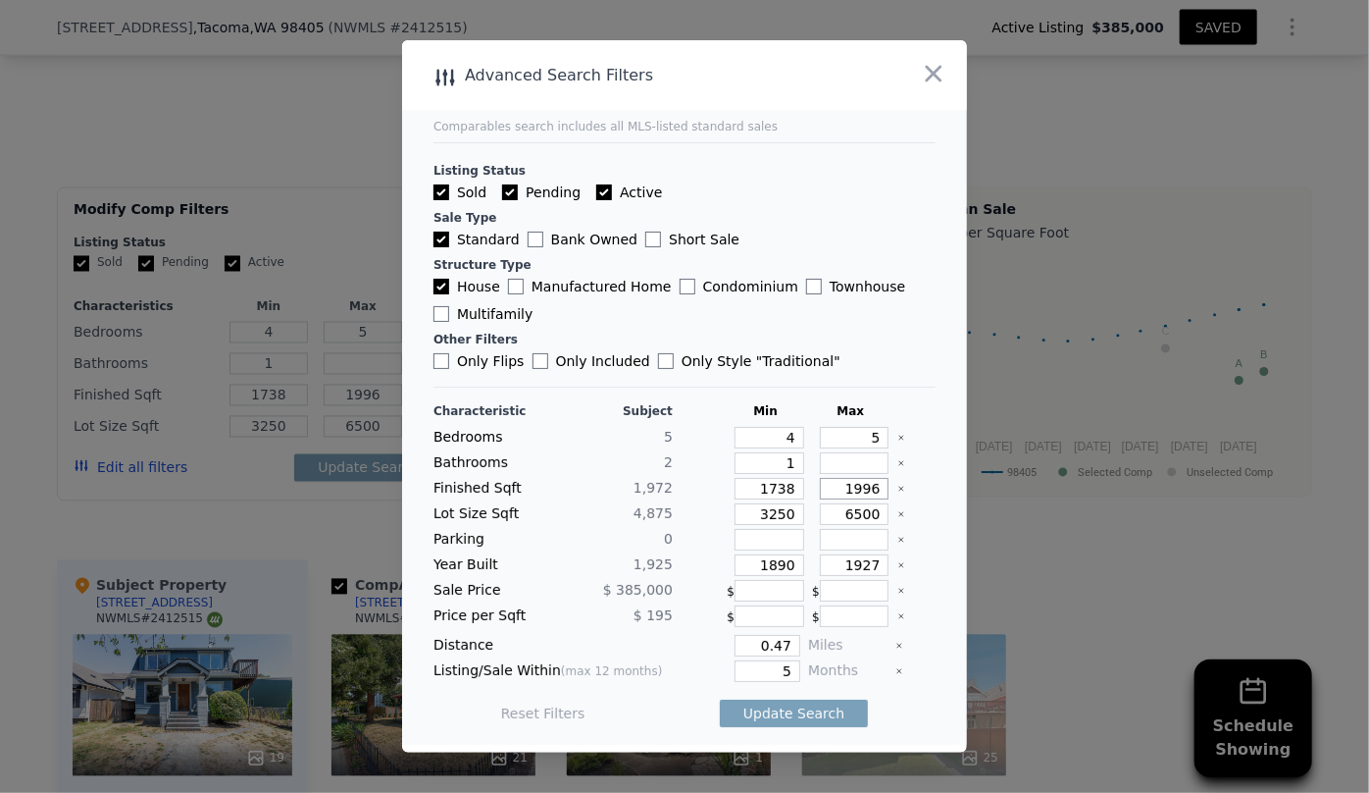
type input "2"
type input "21"
type input "210"
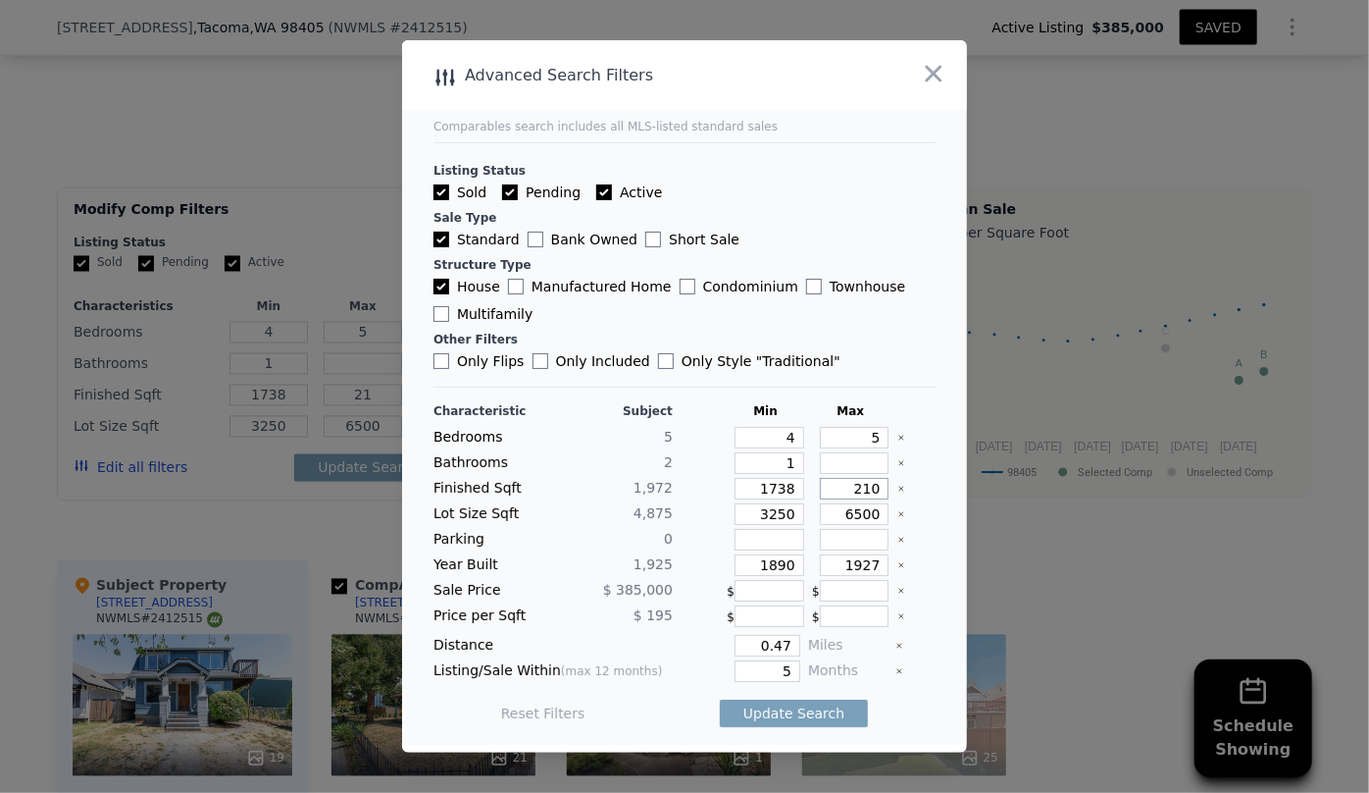
type input "210"
type input "2100"
drag, startPoint x: 787, startPoint y: 516, endPoint x: 700, endPoint y: 521, distance: 86.5
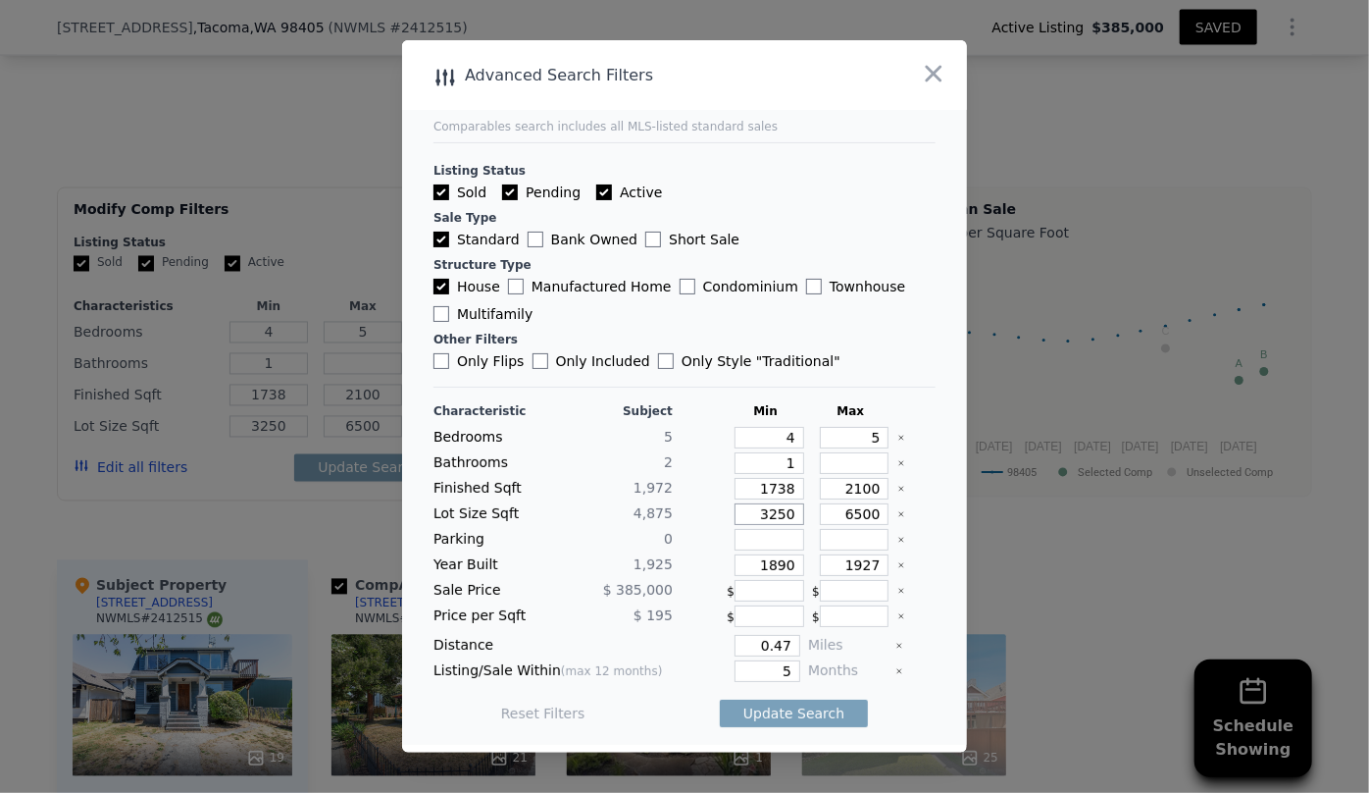
click at [700, 521] on div "Lot Size Sqft 4,875 3250 6500" at bounding box center [685, 514] width 502 height 22
drag, startPoint x: 791, startPoint y: 564, endPoint x: 745, endPoint y: 565, distance: 46.1
click at [745, 565] on input "1890" at bounding box center [770, 565] width 70 height 22
click at [860, 564] on input "1927" at bounding box center [855, 565] width 70 height 22
type input "1987"
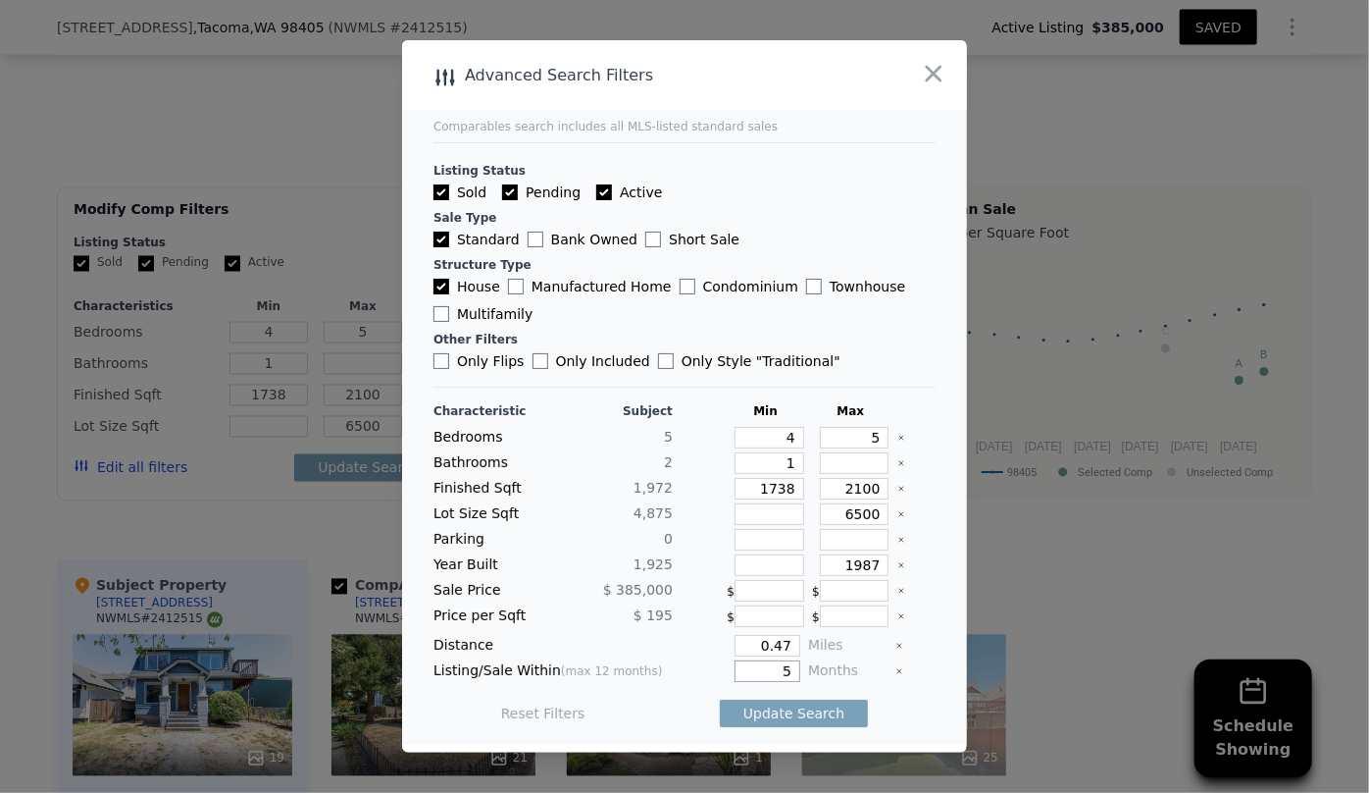
drag, startPoint x: 783, startPoint y: 671, endPoint x: 751, endPoint y: 671, distance: 31.4
click at [751, 668] on input "5" at bounding box center [768, 671] width 66 height 22
type input "6"
click at [793, 702] on button "Update Search" at bounding box center [794, 712] width 148 height 27
checkbox input "false"
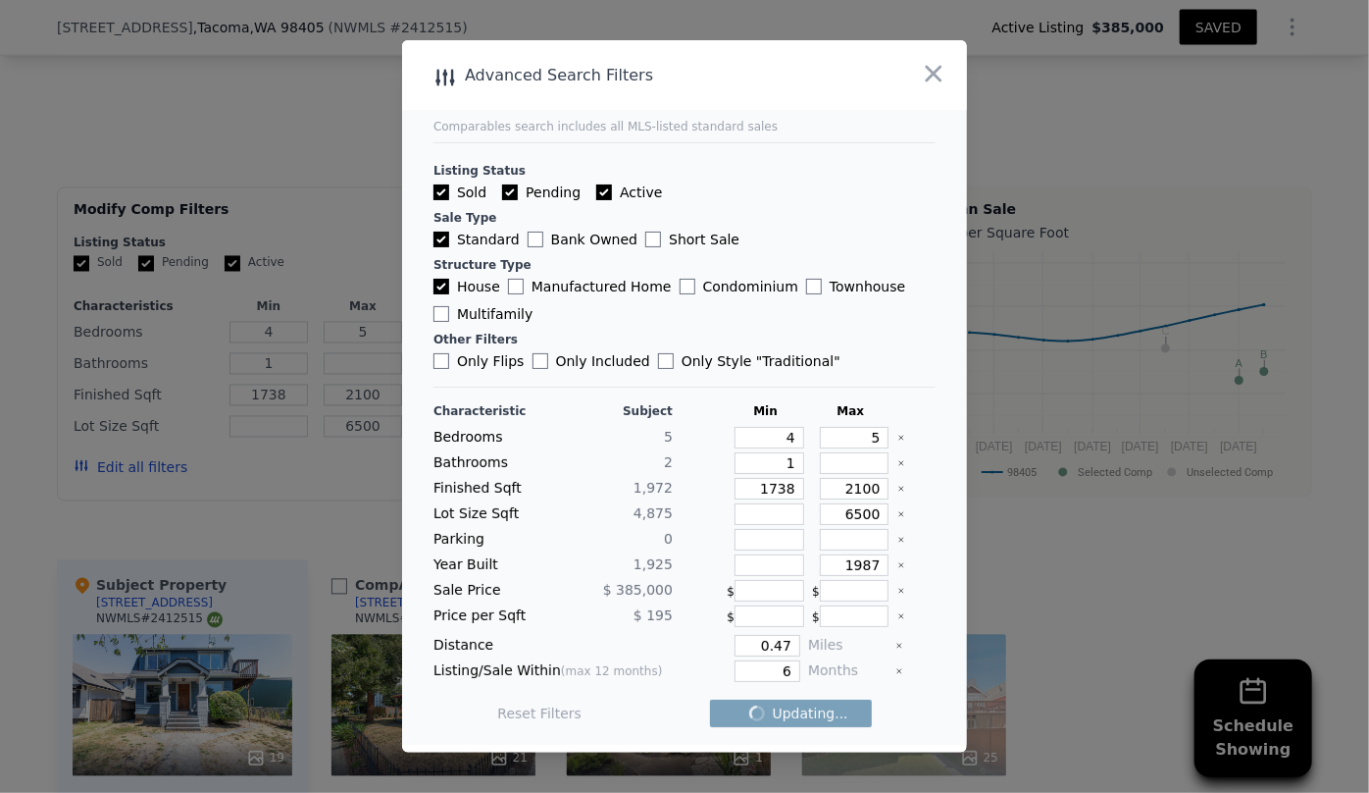
checkbox input "false"
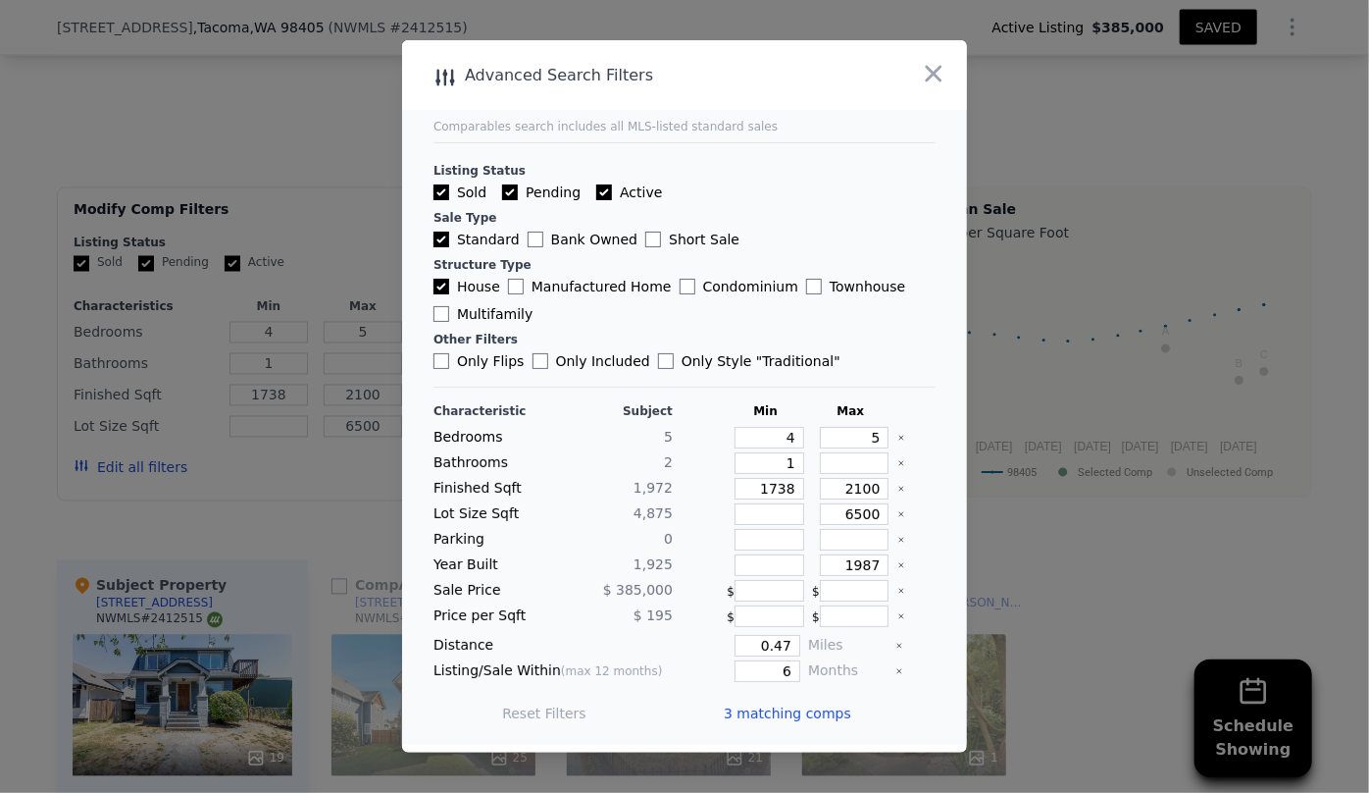
click at [794, 711] on span "3 matching comps" at bounding box center [788, 713] width 128 height 20
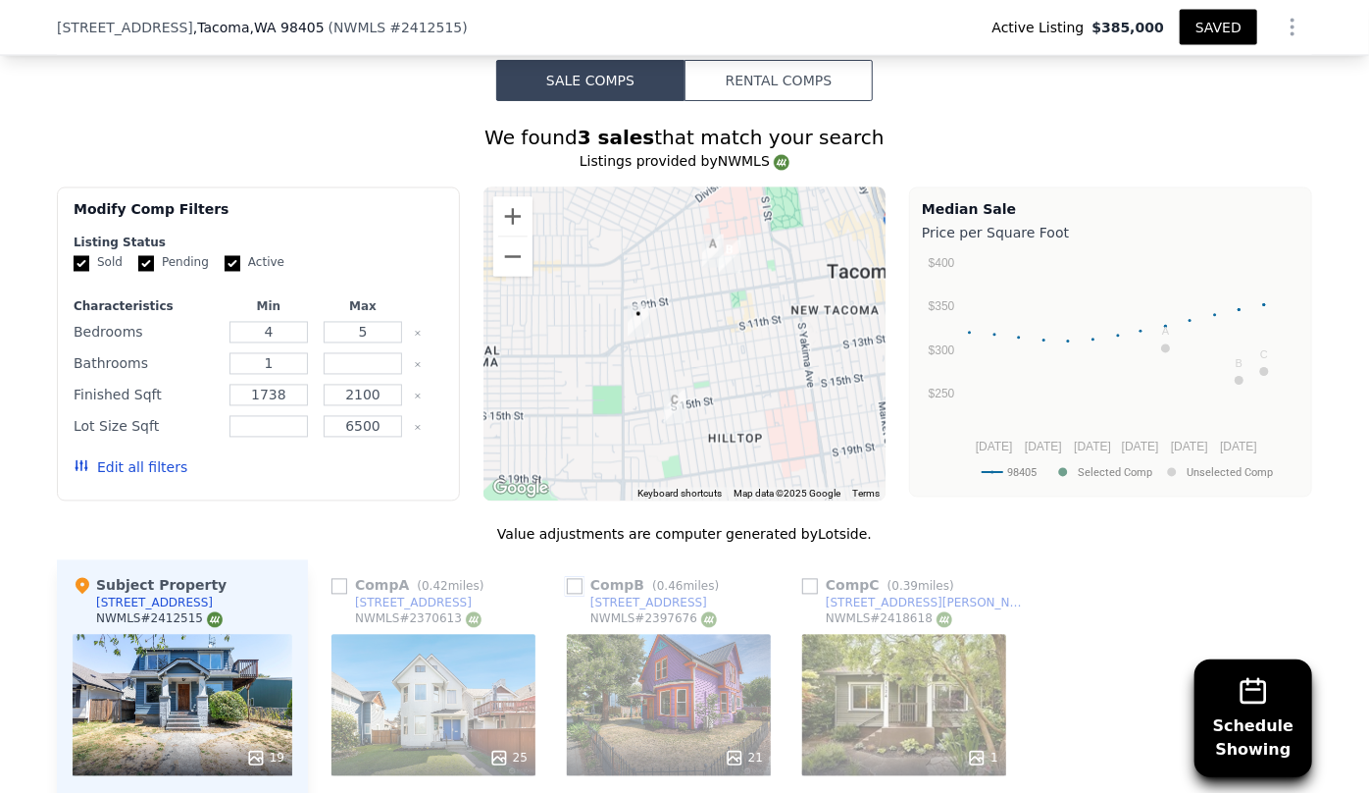
click at [567, 579] on input "checkbox" at bounding box center [575, 587] width 16 height 16
checkbox input "true"
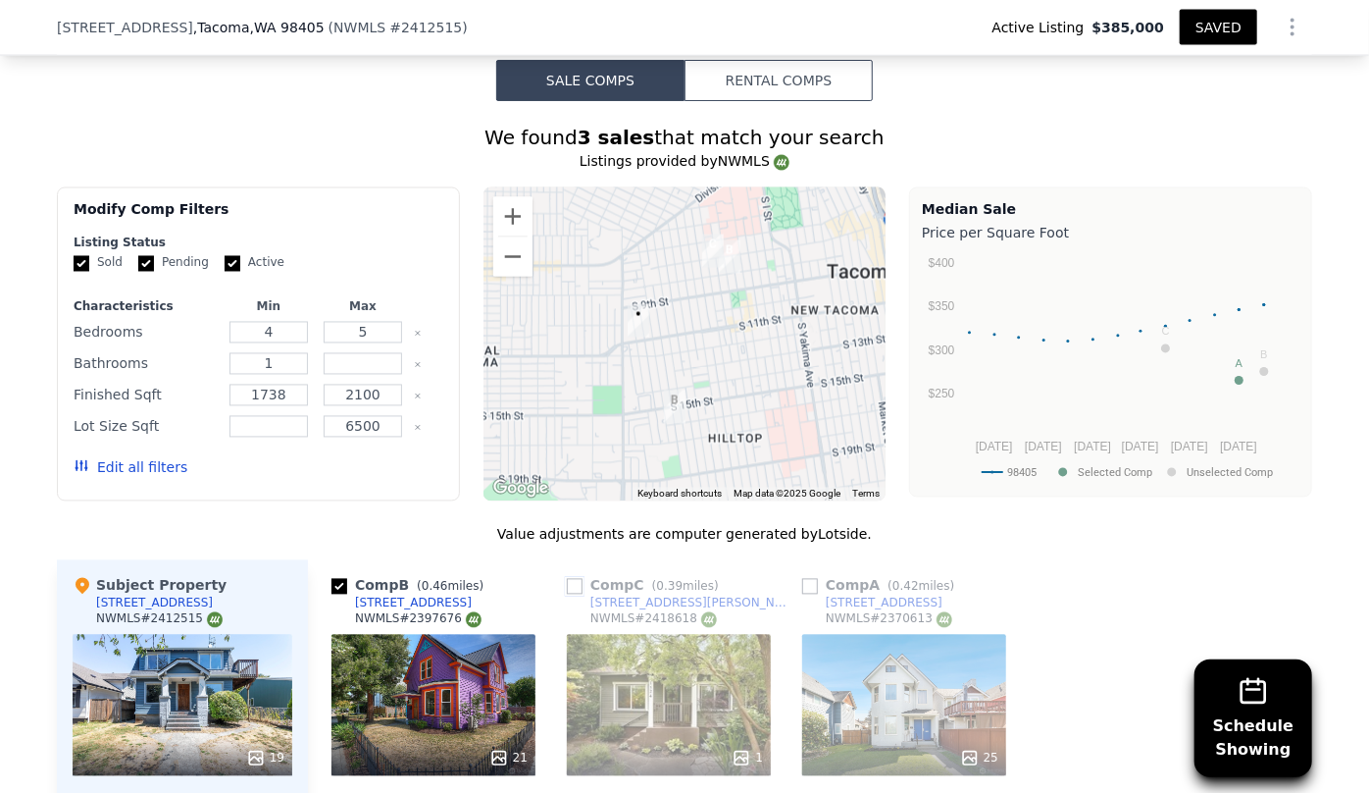
click at [569, 579] on input "checkbox" at bounding box center [575, 587] width 16 height 16
checkbox input "true"
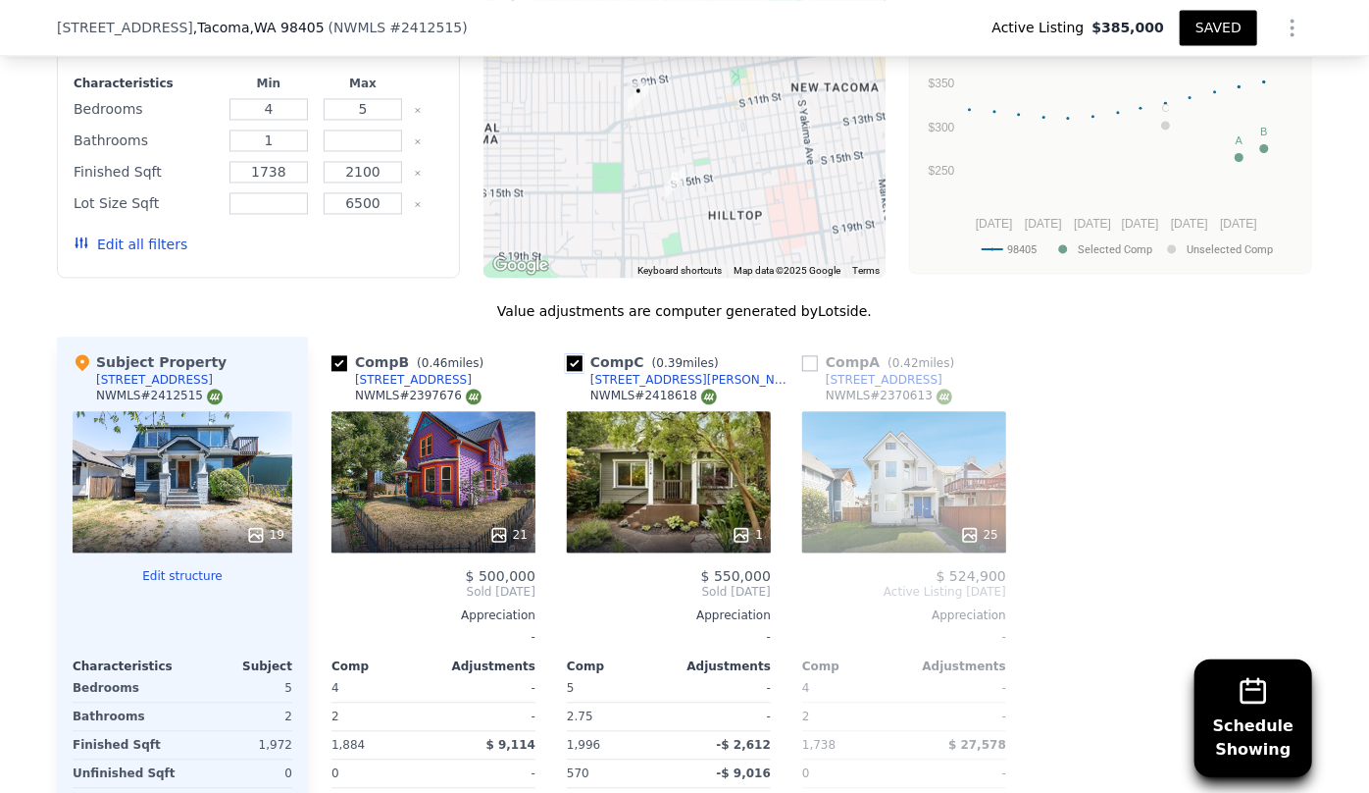
scroll to position [2012, 0]
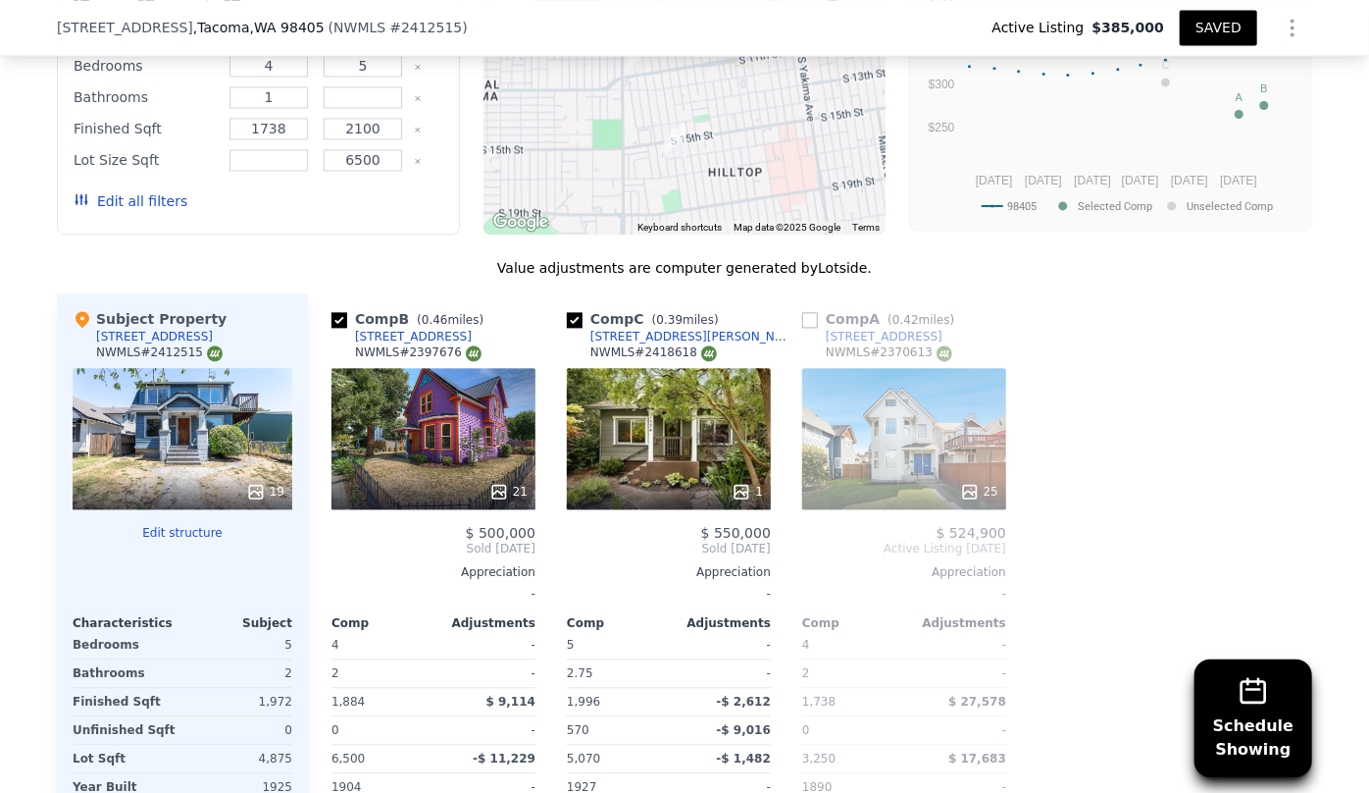
click at [644, 390] on div "1" at bounding box center [669, 438] width 204 height 141
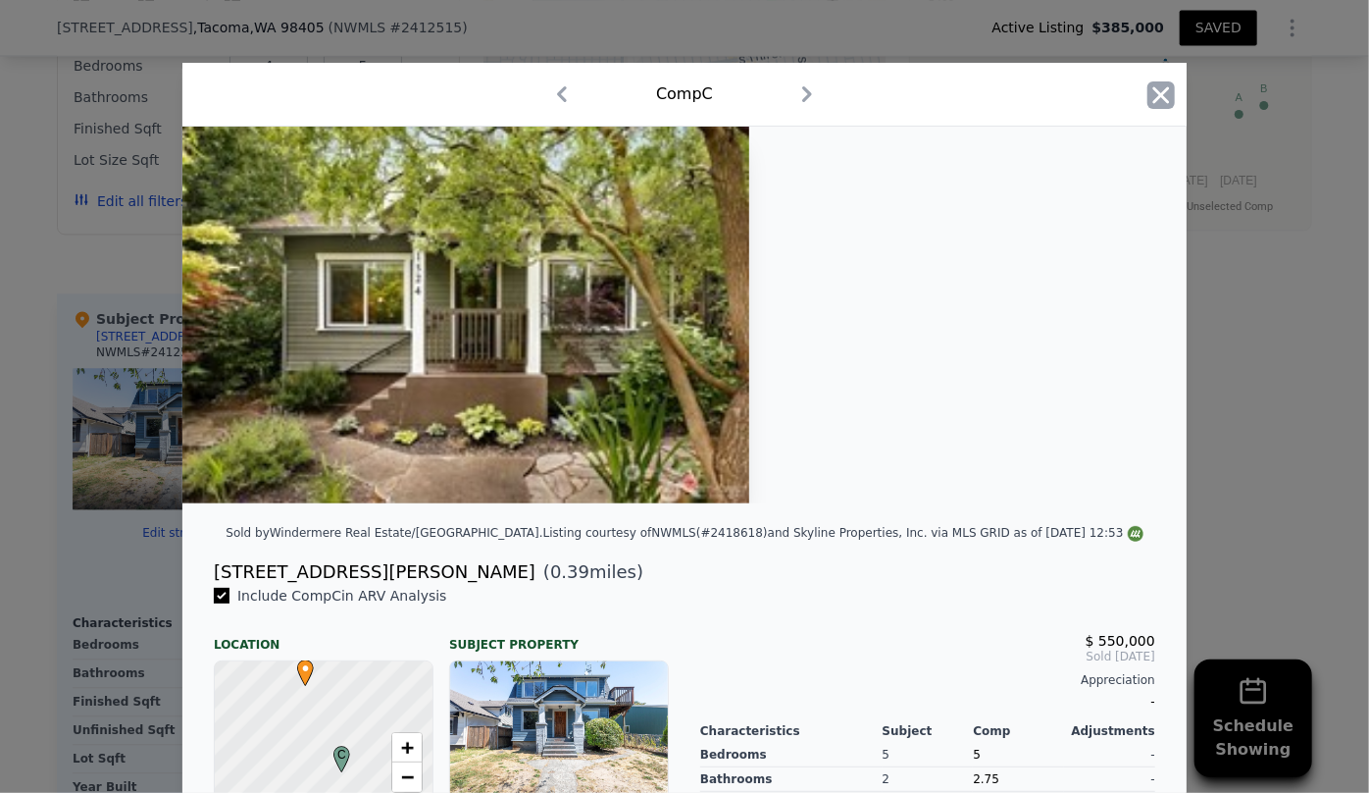
click at [1165, 95] on icon "button" at bounding box center [1161, 94] width 27 height 27
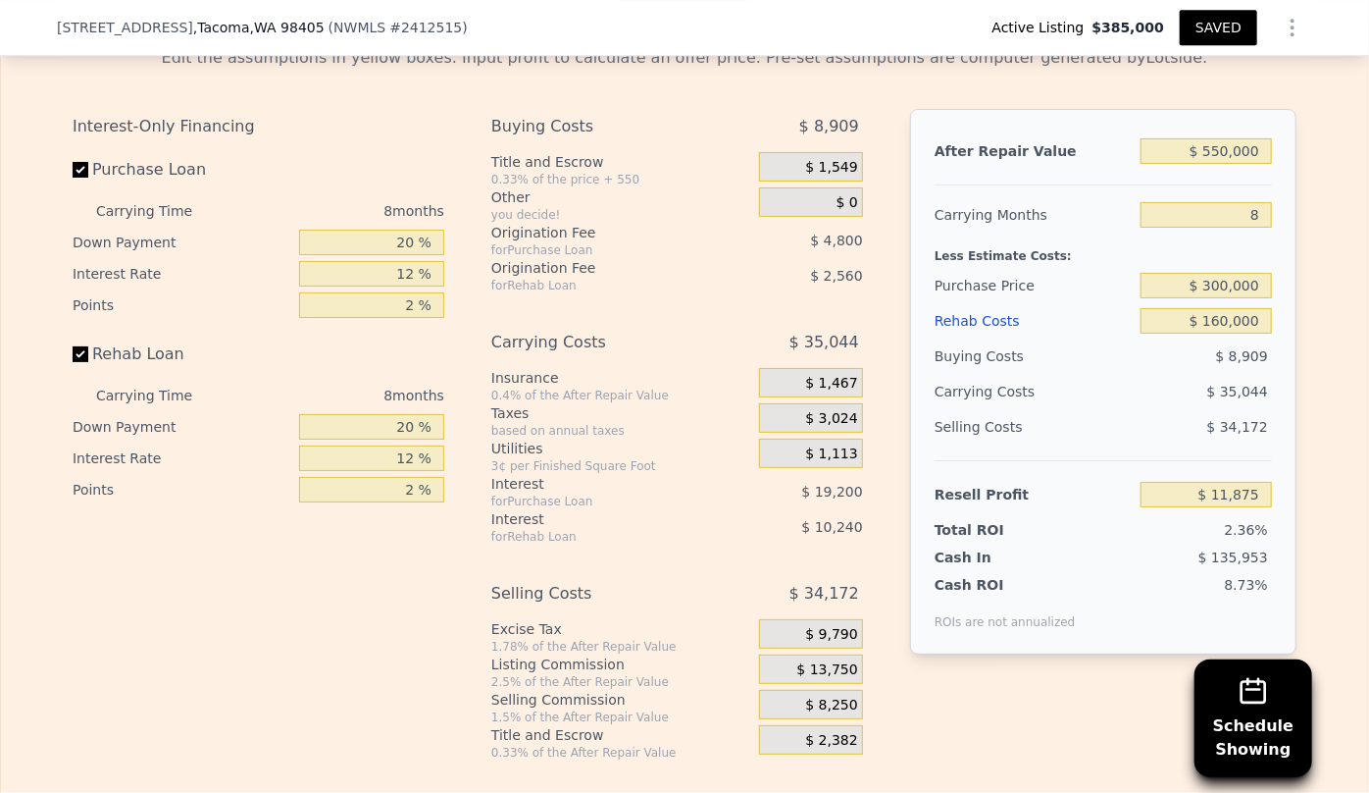
scroll to position [3172, 0]
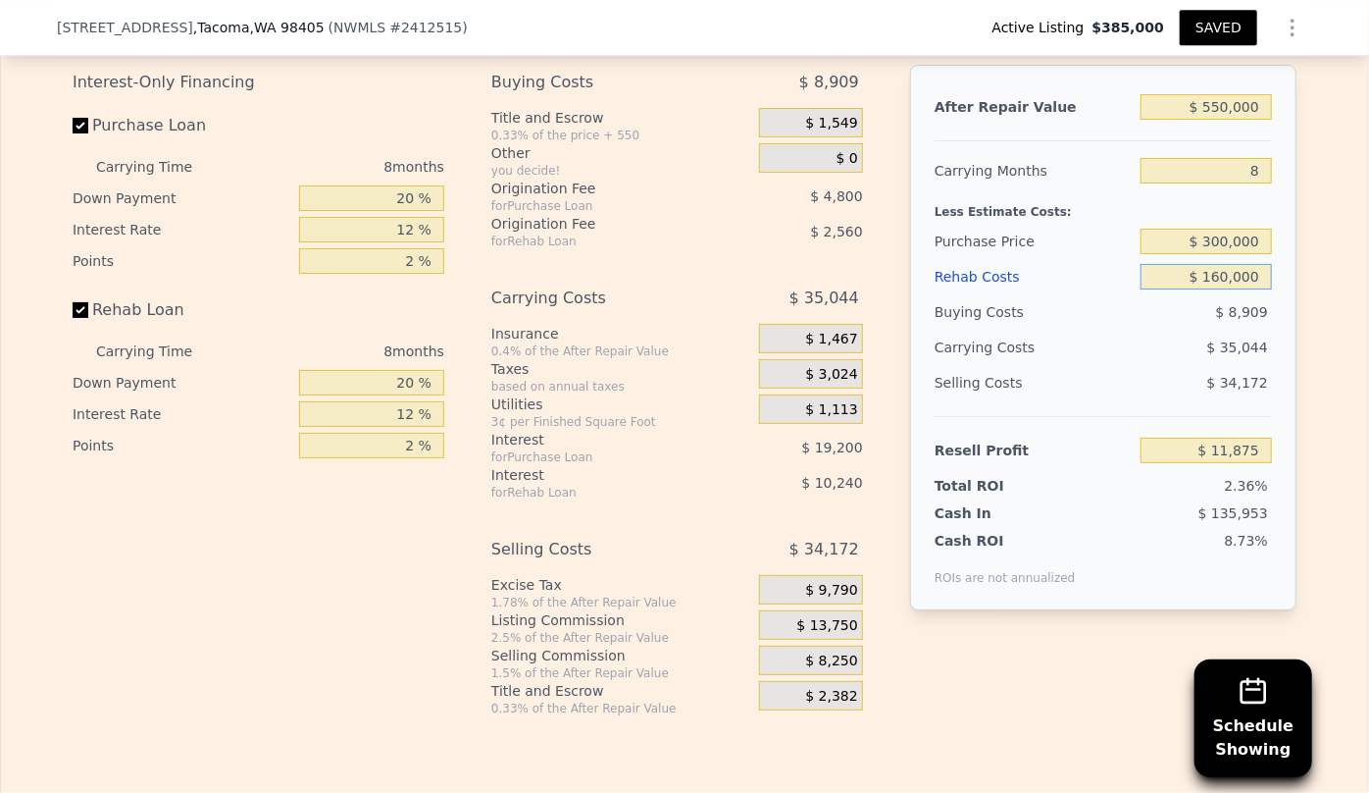
click at [1222, 264] on input "$ 160,000" at bounding box center [1206, 277] width 131 height 26
type input "$ 10,000"
type input "$ 173,875"
type input "$ 100,000"
type input "$ 76,675"
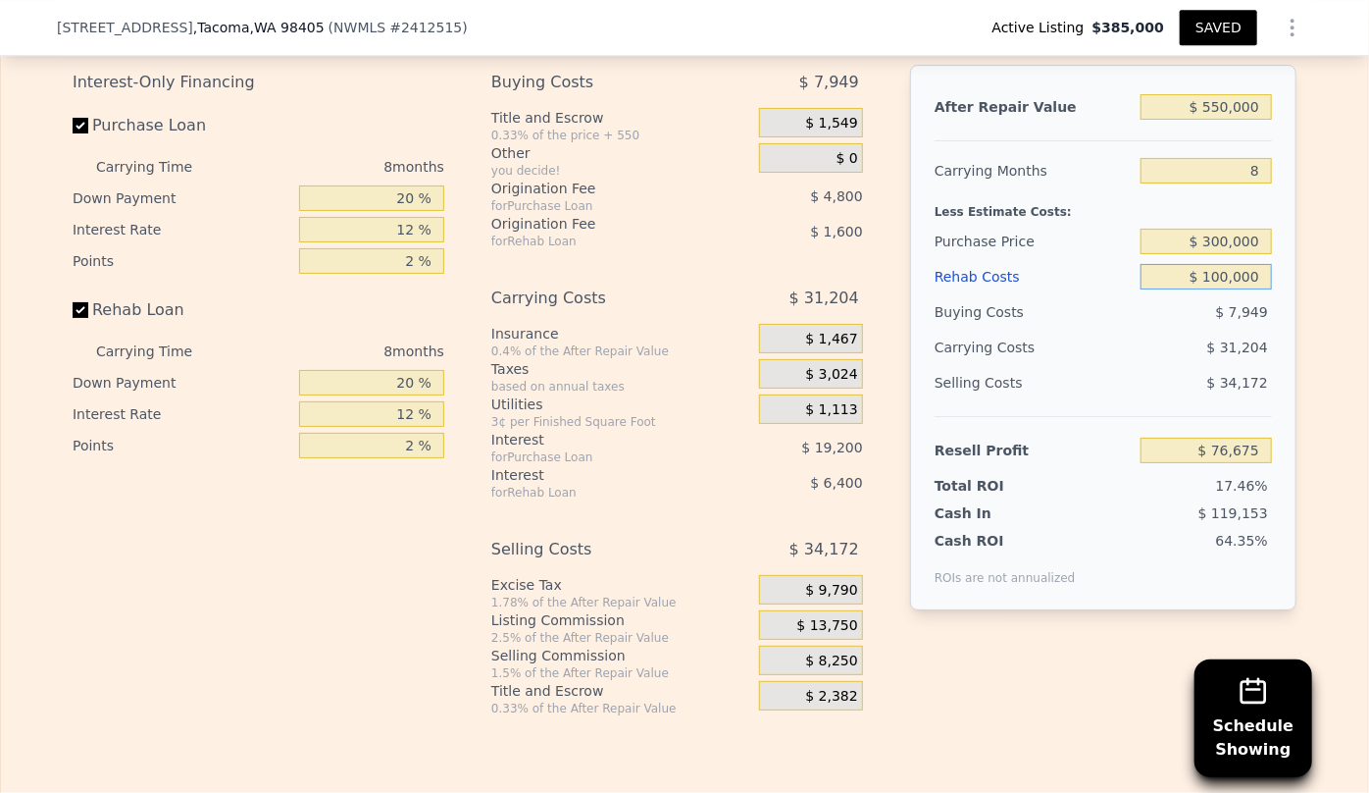
type input "$ 100,000"
click at [1193, 330] on div "$ 31,204" at bounding box center [1168, 347] width 207 height 35
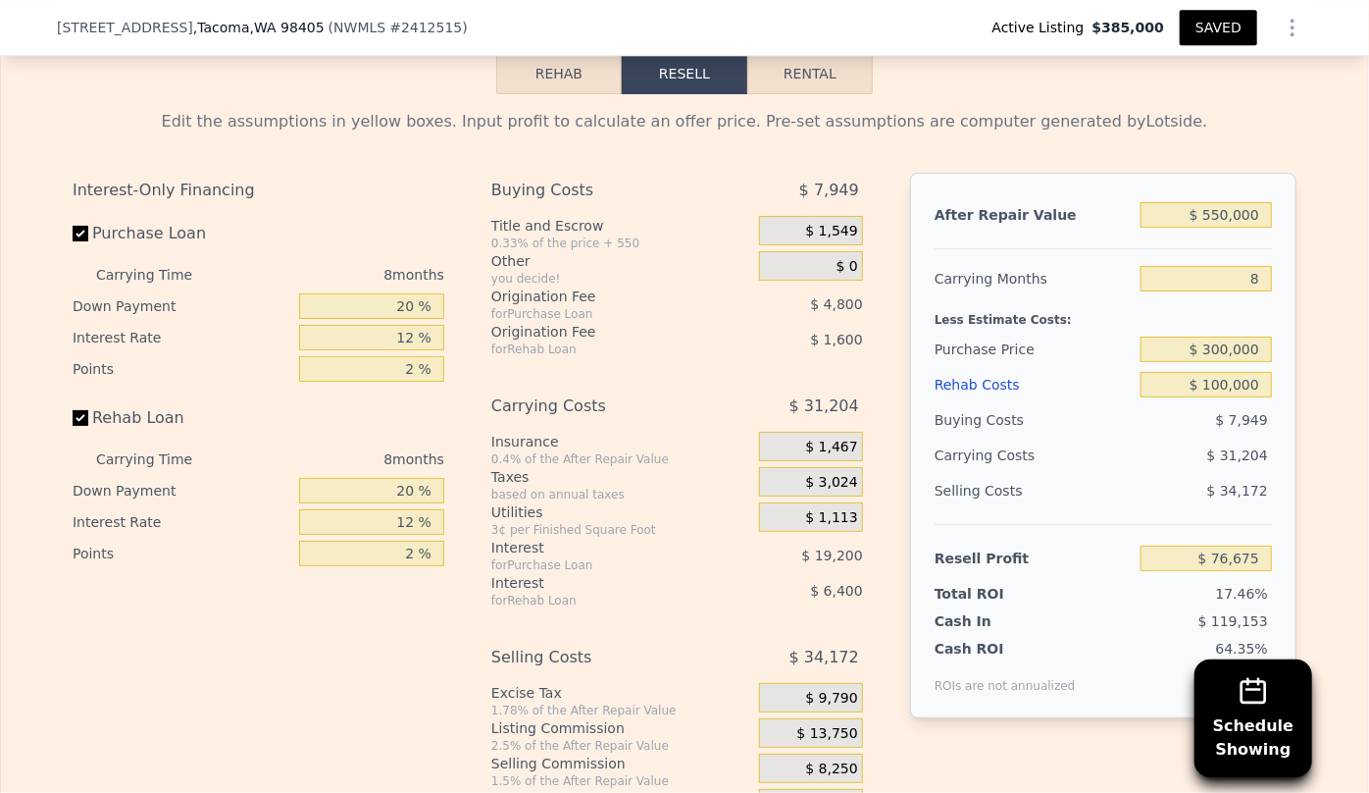
scroll to position [2993, 0]
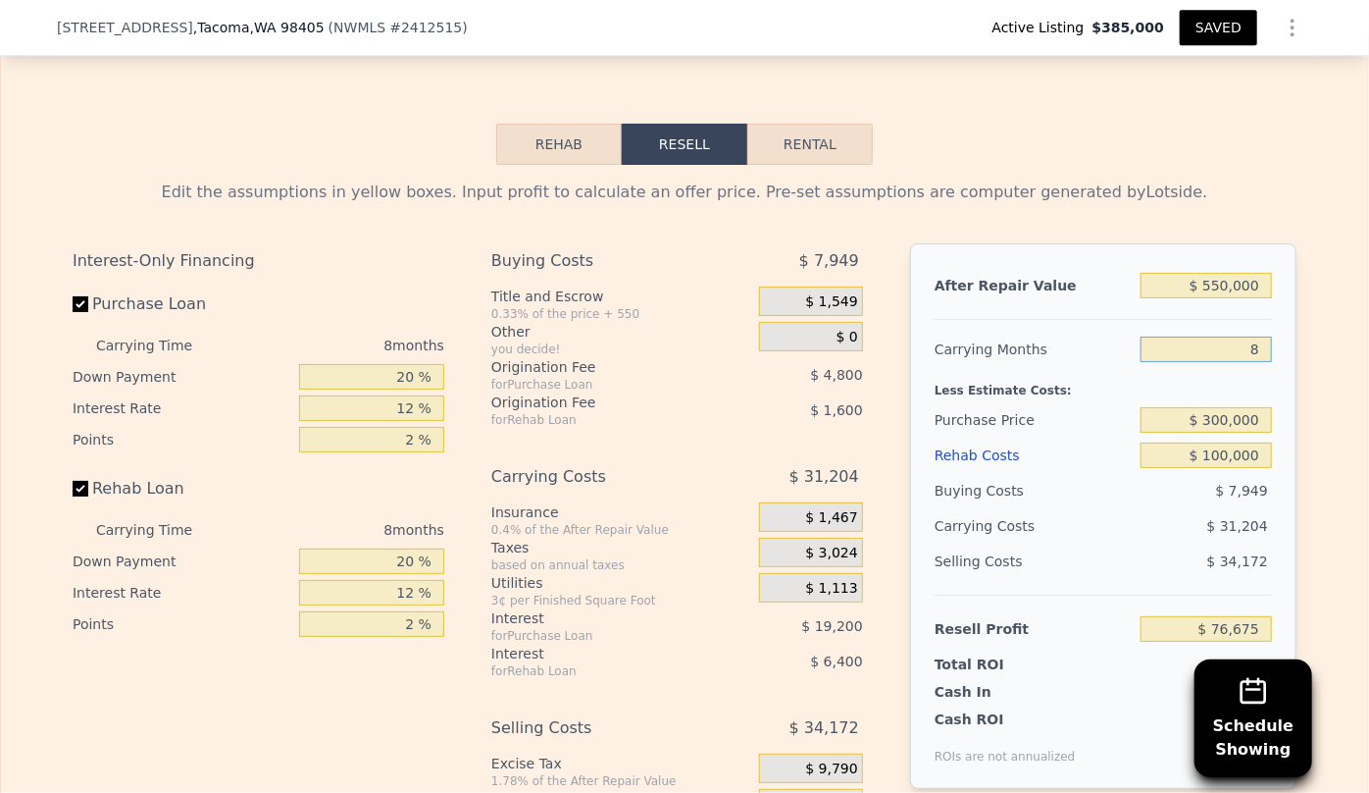
click at [1260, 336] on input "8" at bounding box center [1206, 349] width 131 height 26
type input "6"
type input "$ 84,476"
type input "6"
click at [1128, 508] on div "$ 23,403" at bounding box center [1168, 525] width 207 height 35
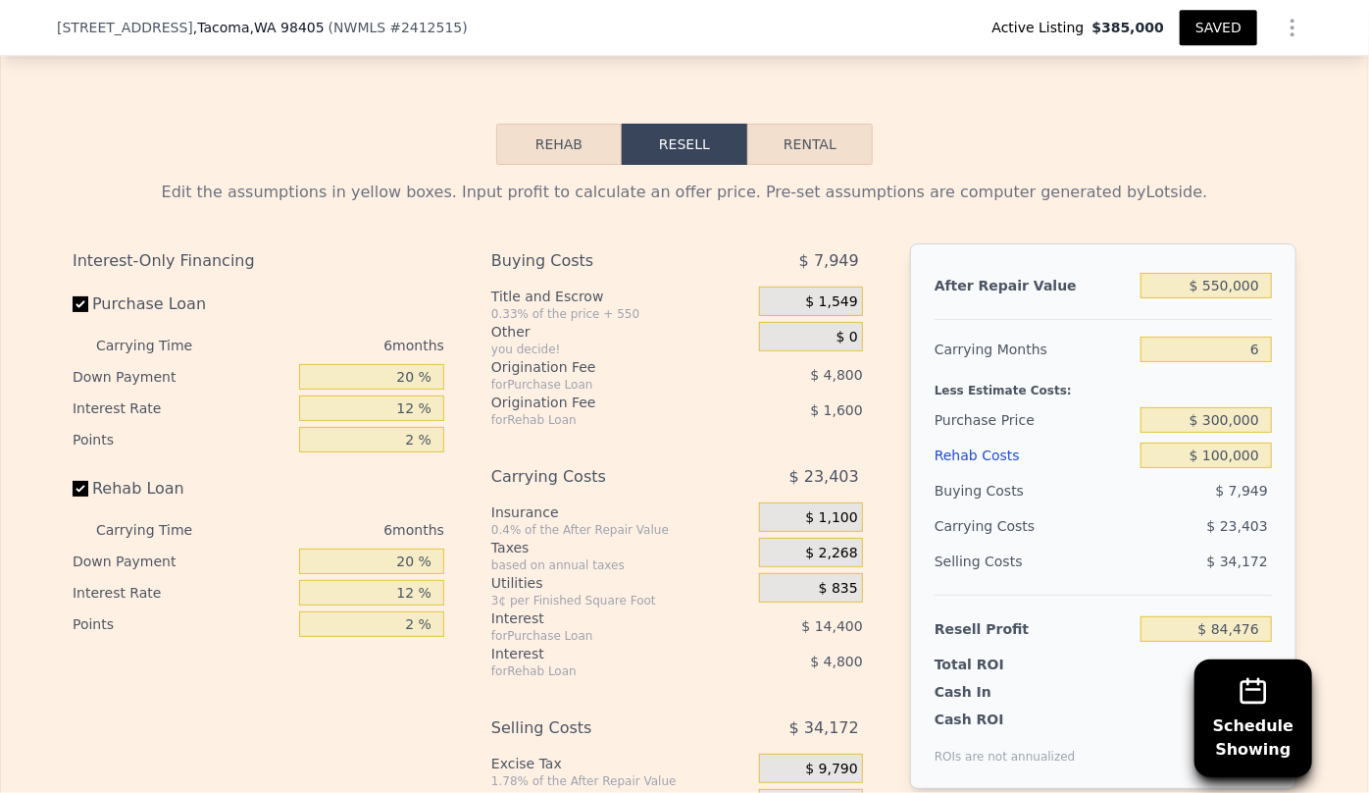
click at [777, 124] on button "Rental" at bounding box center [811, 144] width 126 height 41
select select "30"
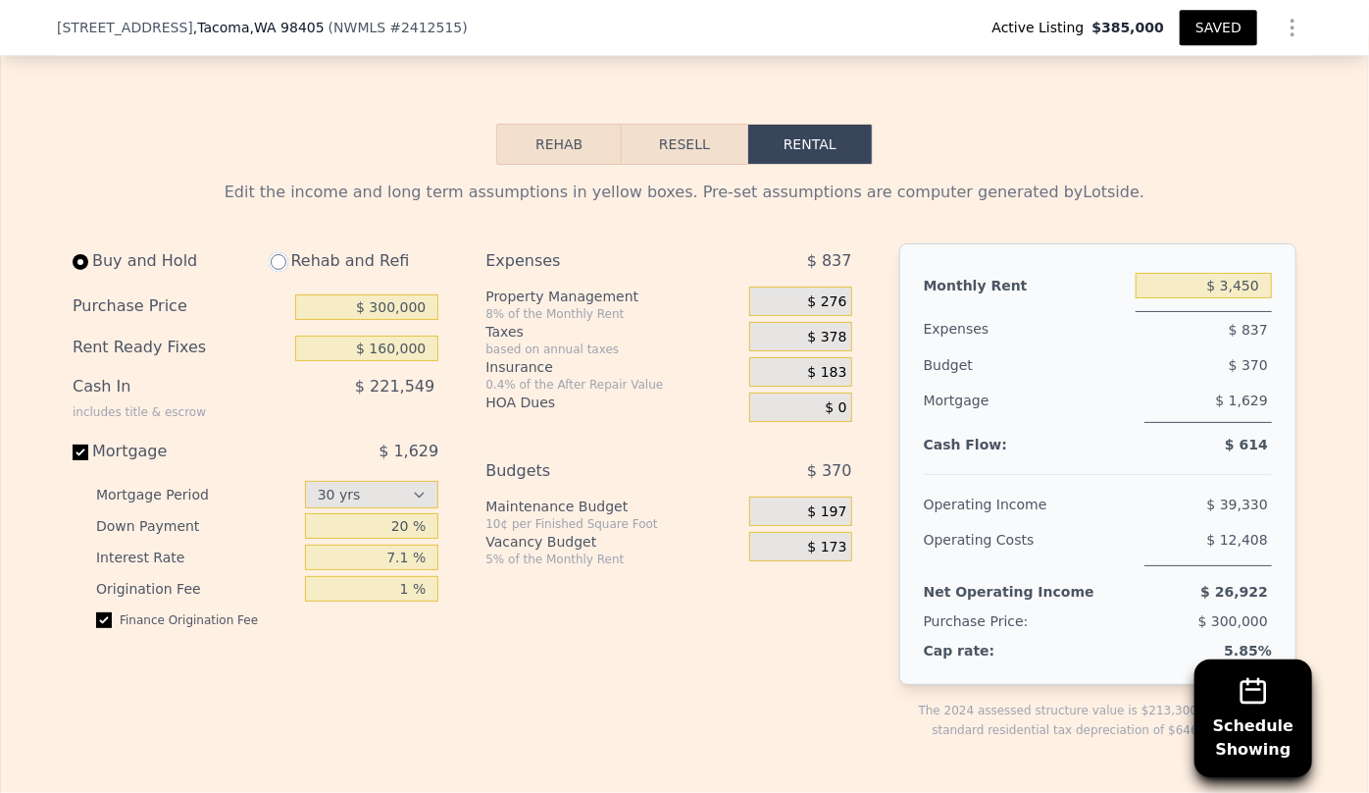
click at [271, 254] on input "radio" at bounding box center [279, 262] width 16 height 16
radio input "true"
type input "$ 100,000"
type input "$ 4,000"
select select "30"
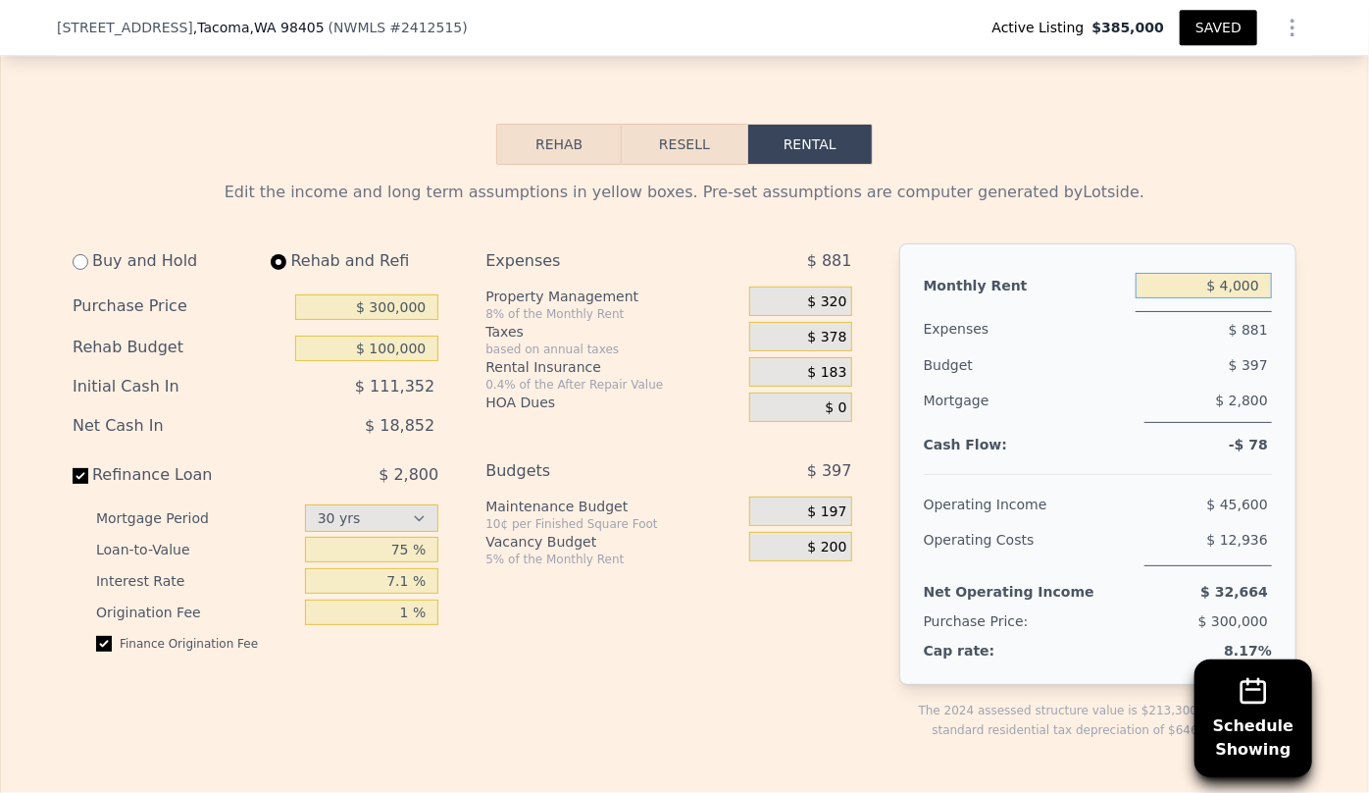
click at [1238, 273] on input "$ 4,000" at bounding box center [1204, 286] width 136 height 26
type input "$ 4,100"
click at [1240, 347] on div "$ 397" at bounding box center [1169, 364] width 205 height 35
click at [840, 286] on div "$ 328" at bounding box center [800, 300] width 102 height 29
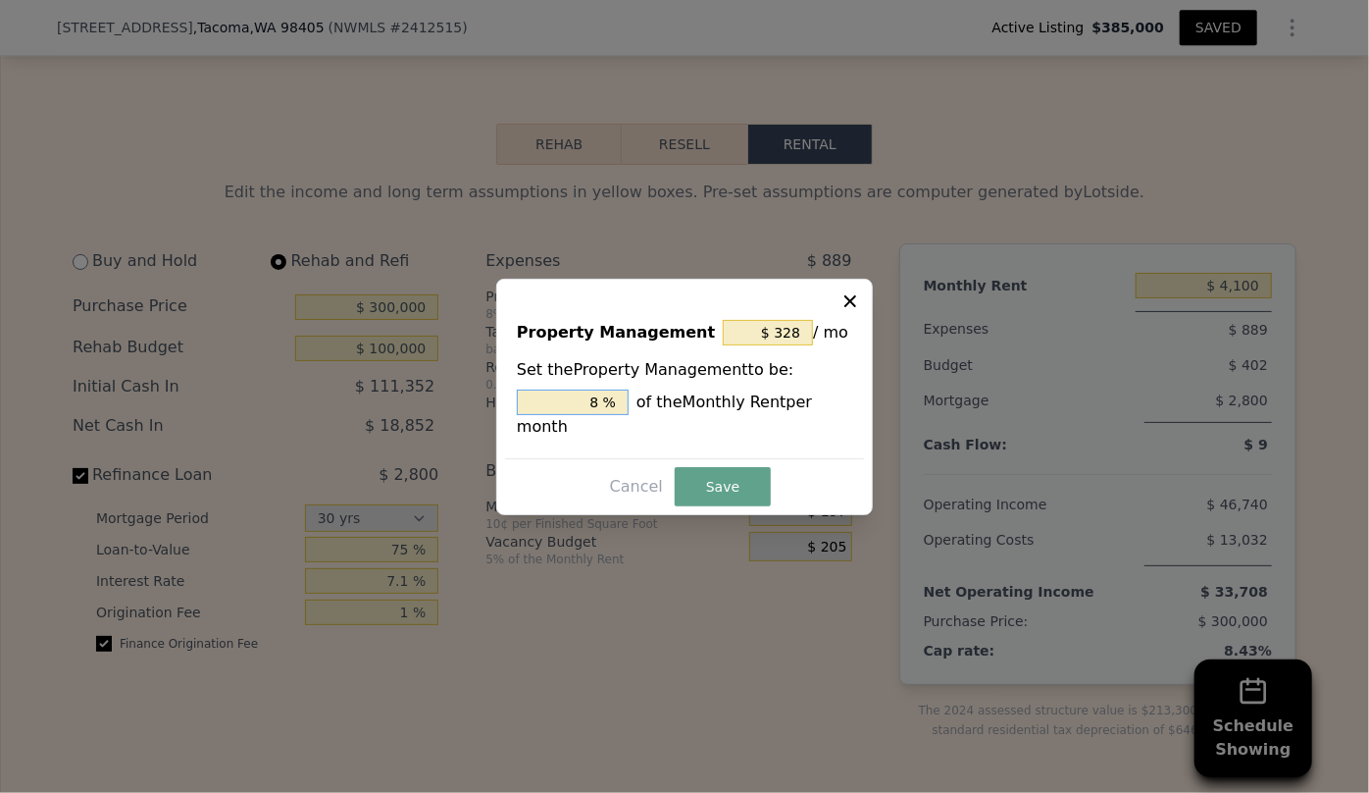
click at [607, 411] on input "8 %" at bounding box center [573, 402] width 112 height 26
type input "$ 0"
type input "0 %"
click at [706, 472] on button "Save" at bounding box center [723, 486] width 96 height 39
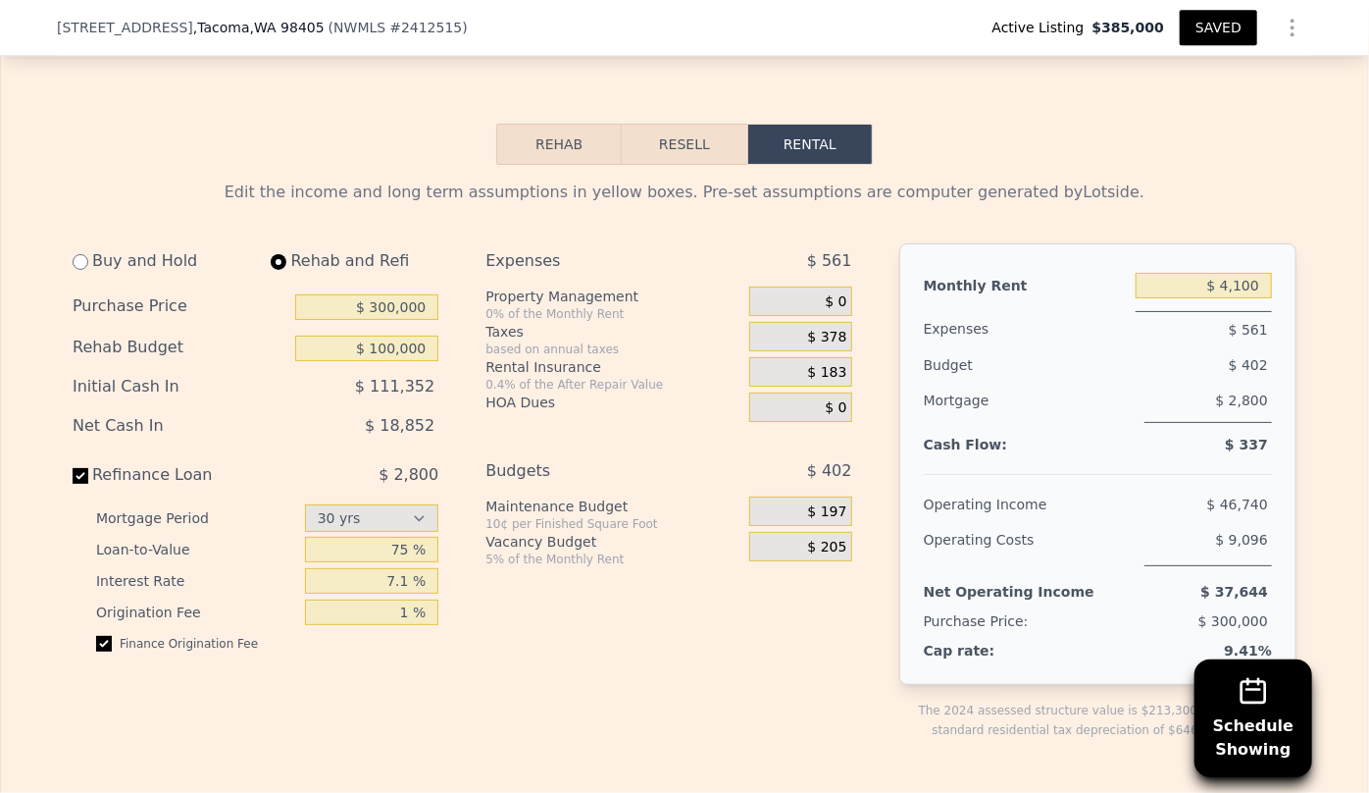
click at [673, 124] on button "Resell" at bounding box center [684, 144] width 125 height 41
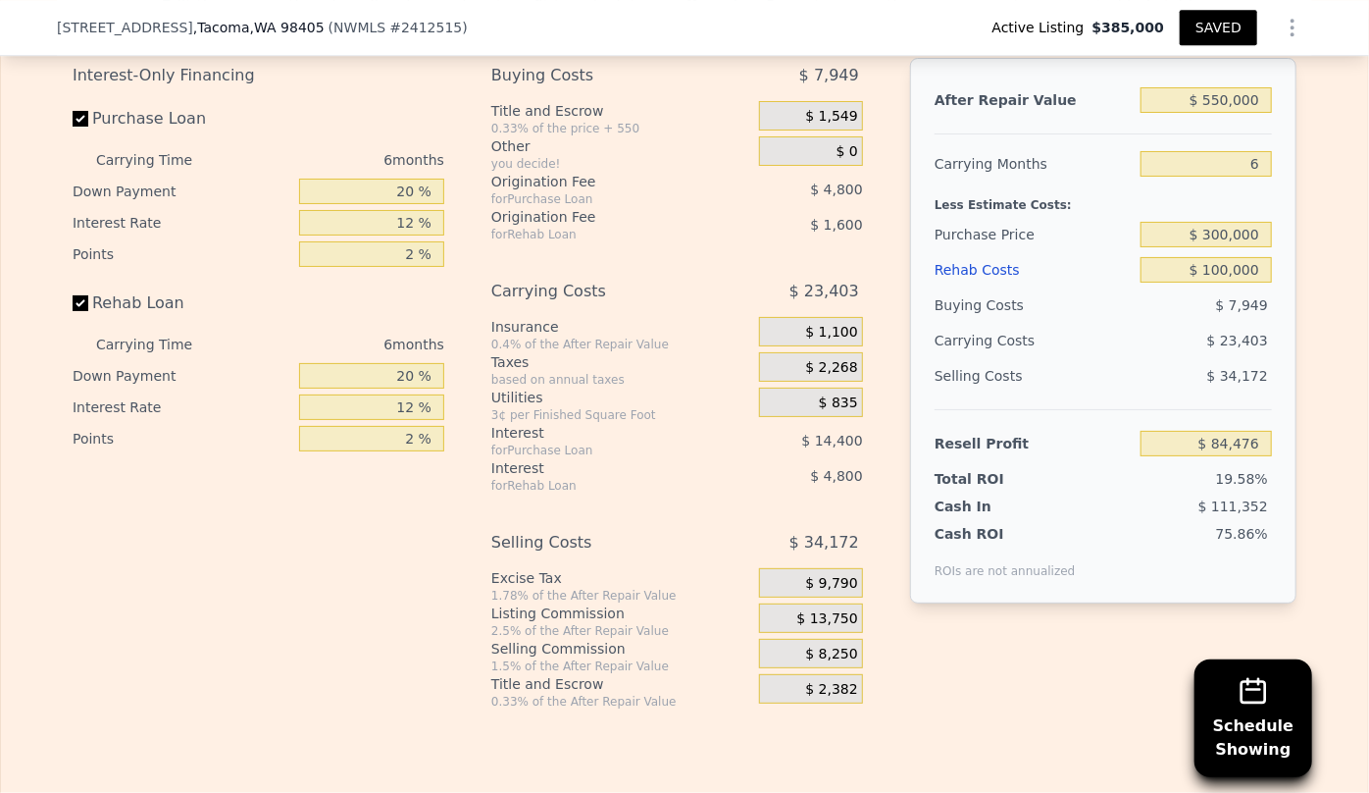
scroll to position [3261, 0]
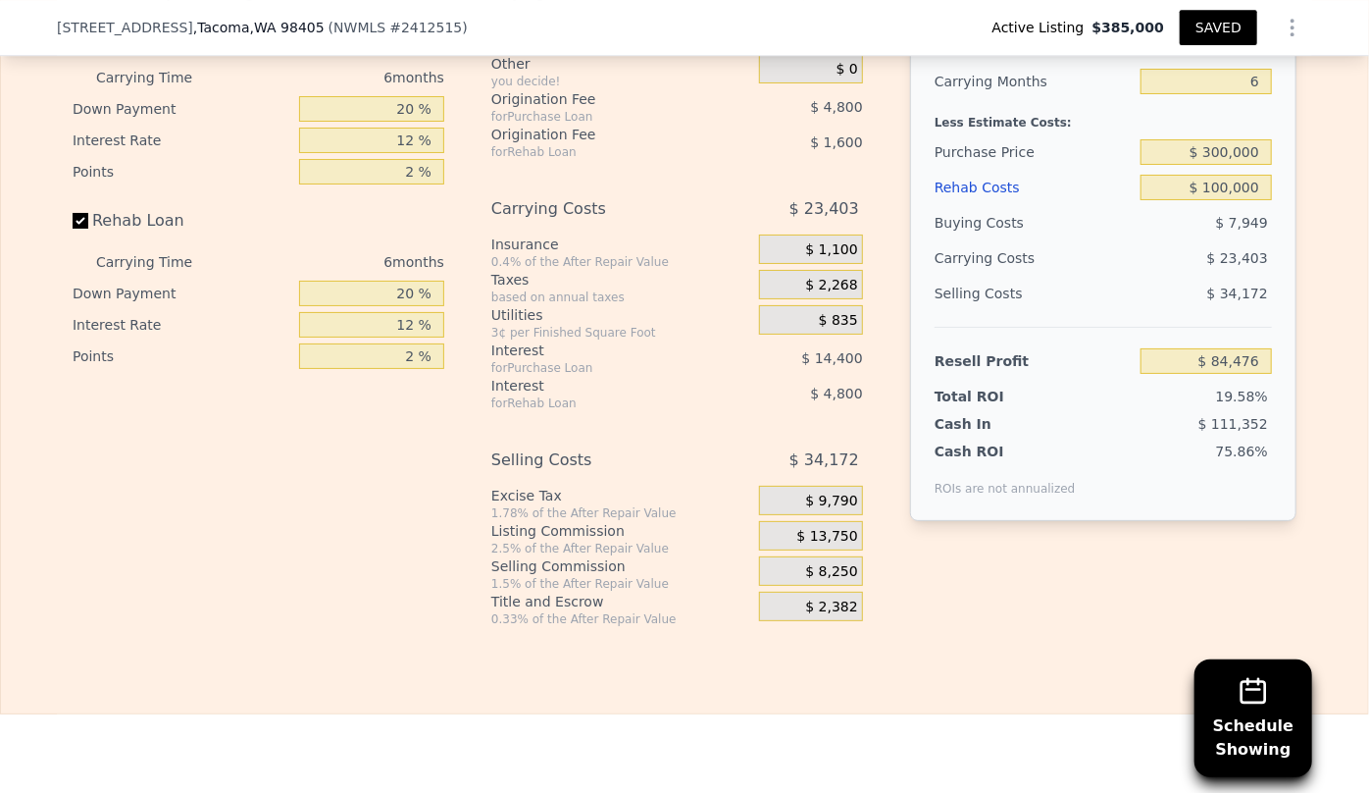
click at [816, 563] on span "$ 8,250" at bounding box center [831, 572] width 52 height 18
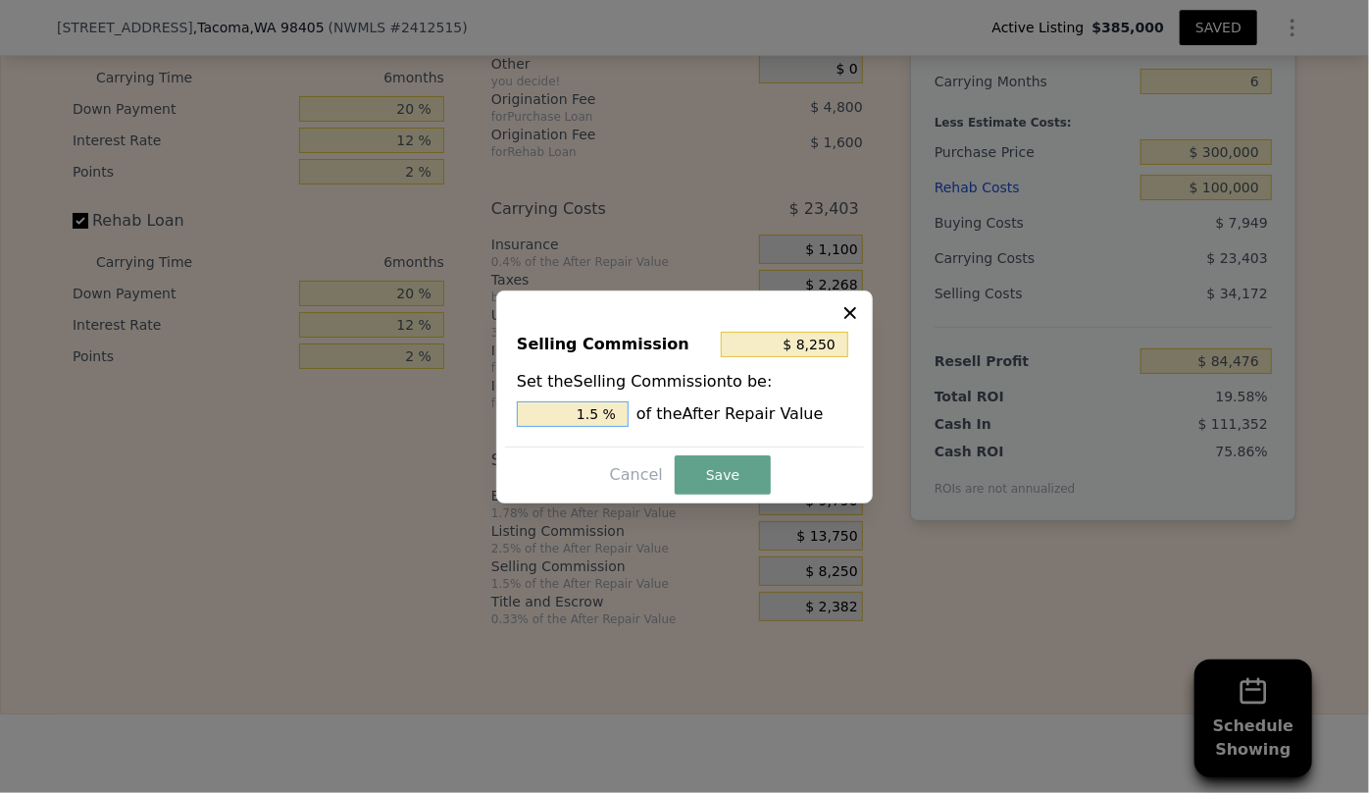
click at [587, 415] on input "1.5 %" at bounding box center [573, 414] width 112 height 26
click at [589, 415] on input "1.5 %" at bounding box center [573, 414] width 112 height 26
type input "$ 2,750"
type input ".5 %"
type input "$ 13,750"
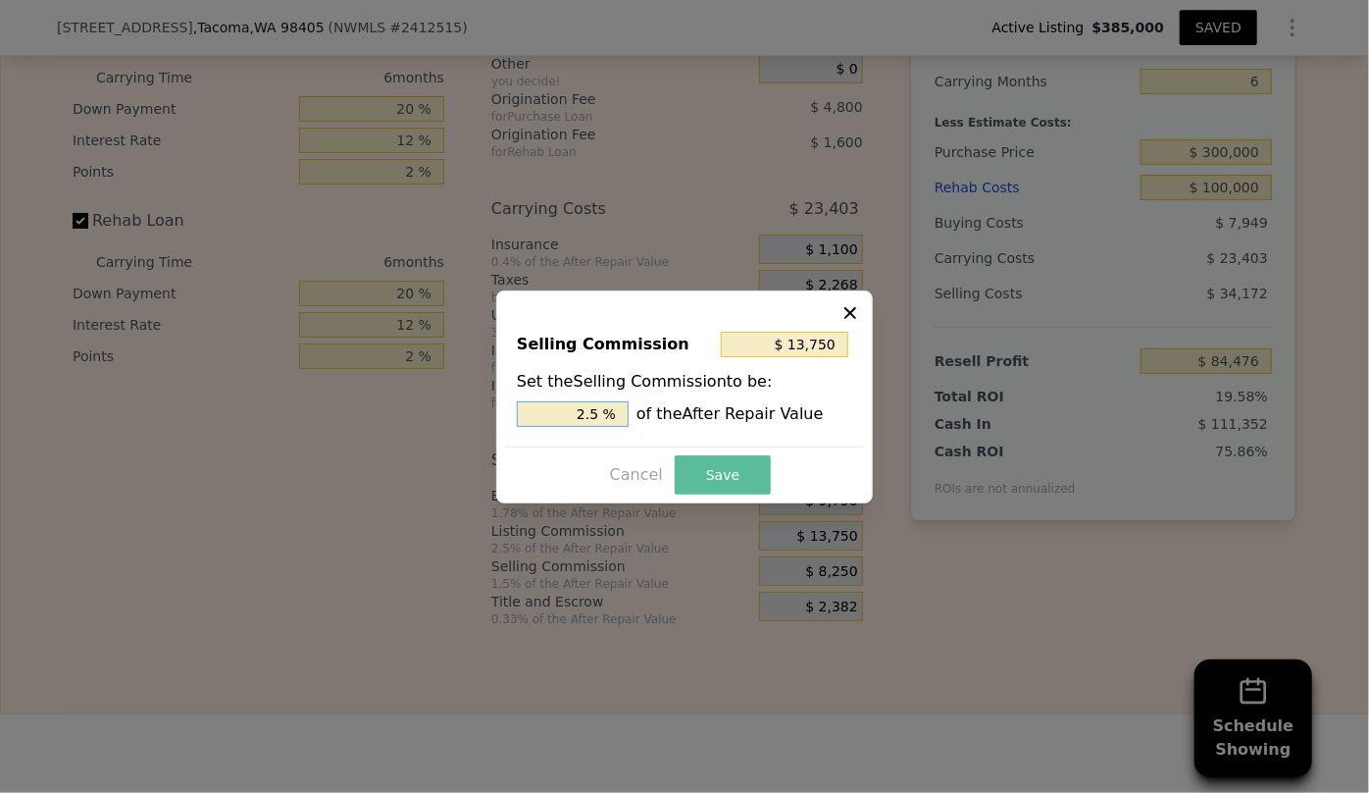
type input "2.5 %"
click at [701, 468] on button "Save" at bounding box center [723, 474] width 96 height 39
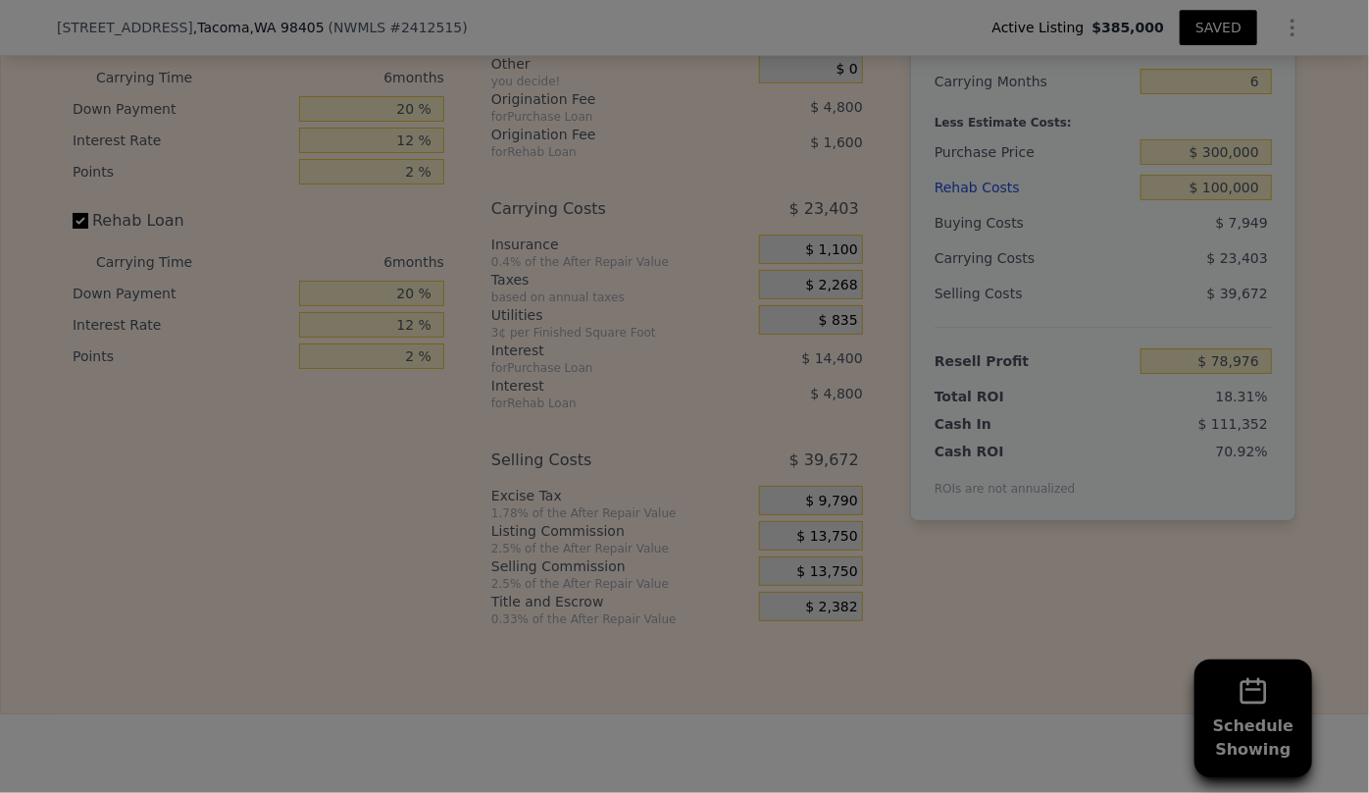
type input "$ 78,976"
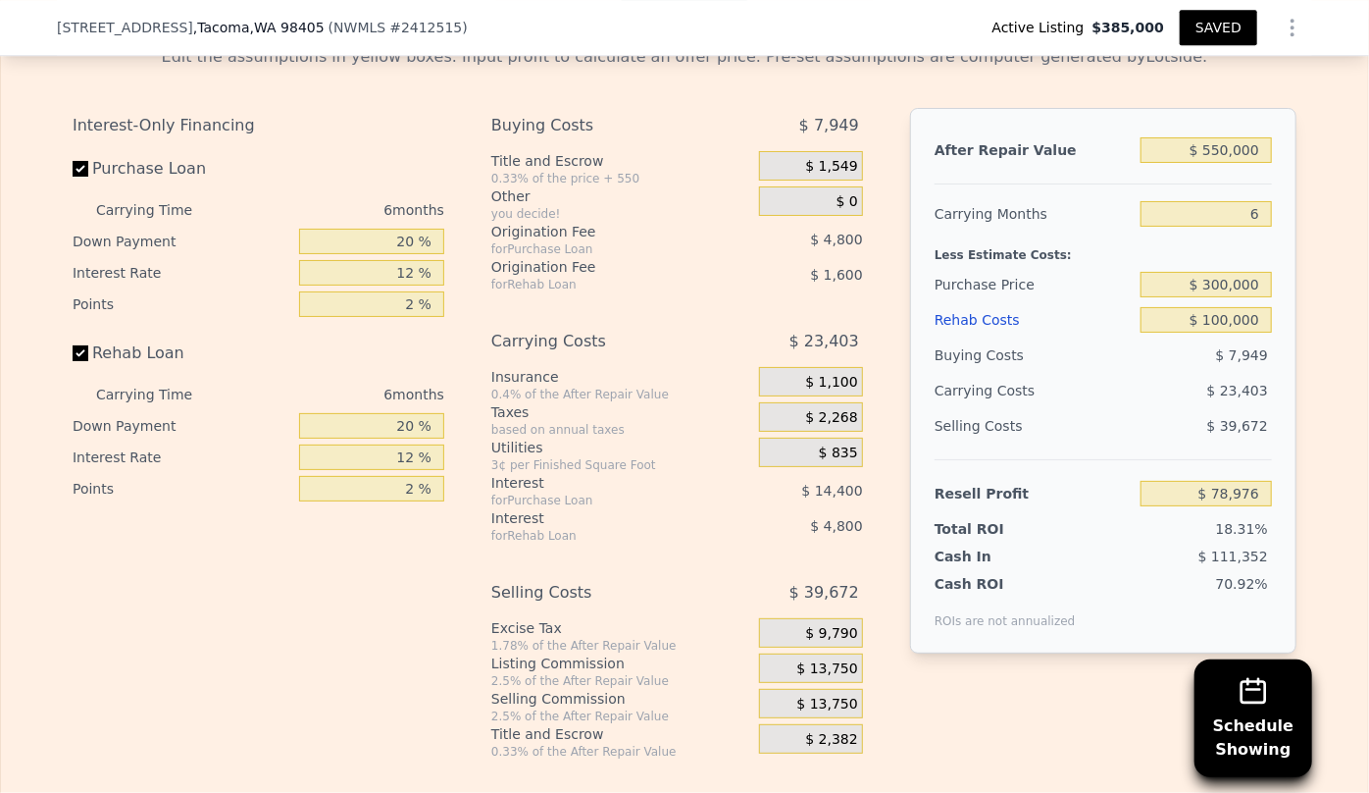
scroll to position [2993, 0]
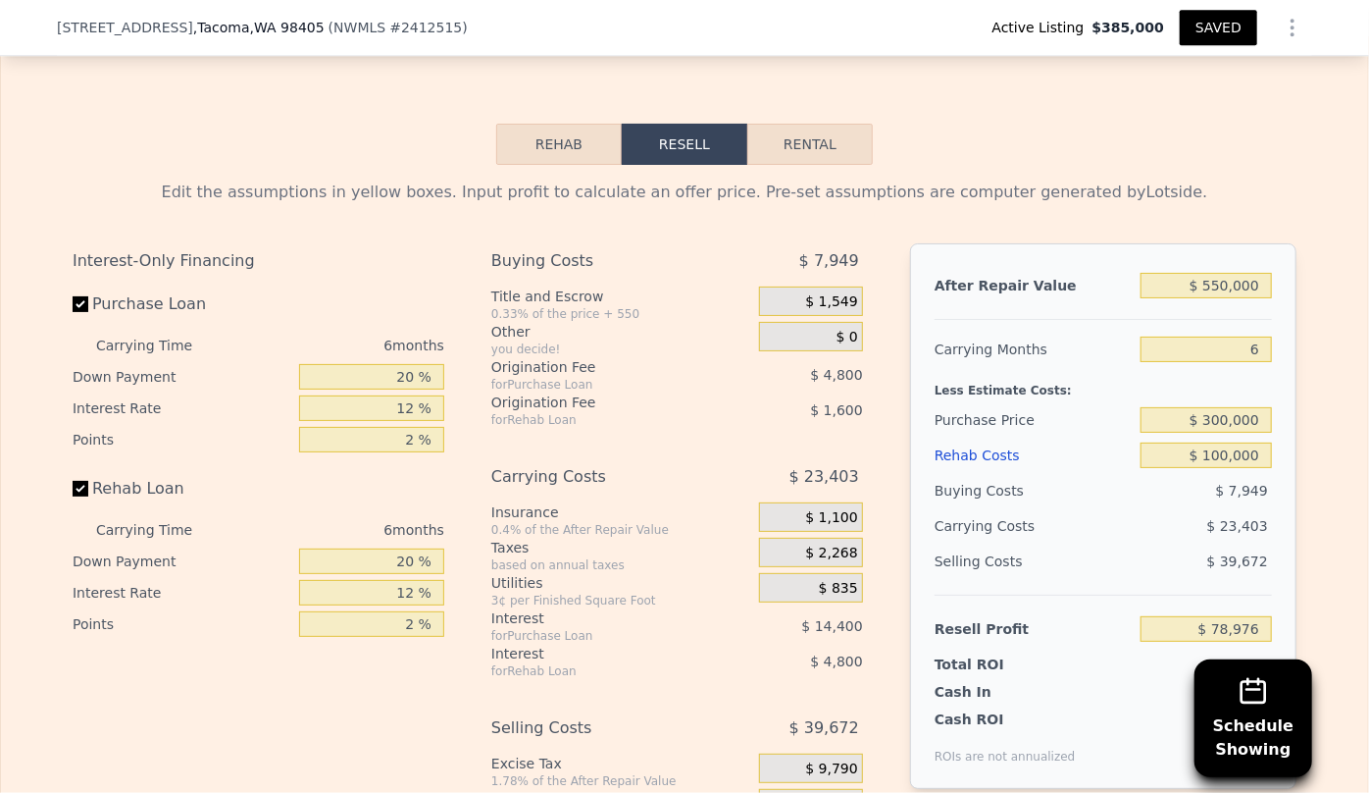
click at [945, 438] on div "Rehab Costs" at bounding box center [1034, 455] width 198 height 35
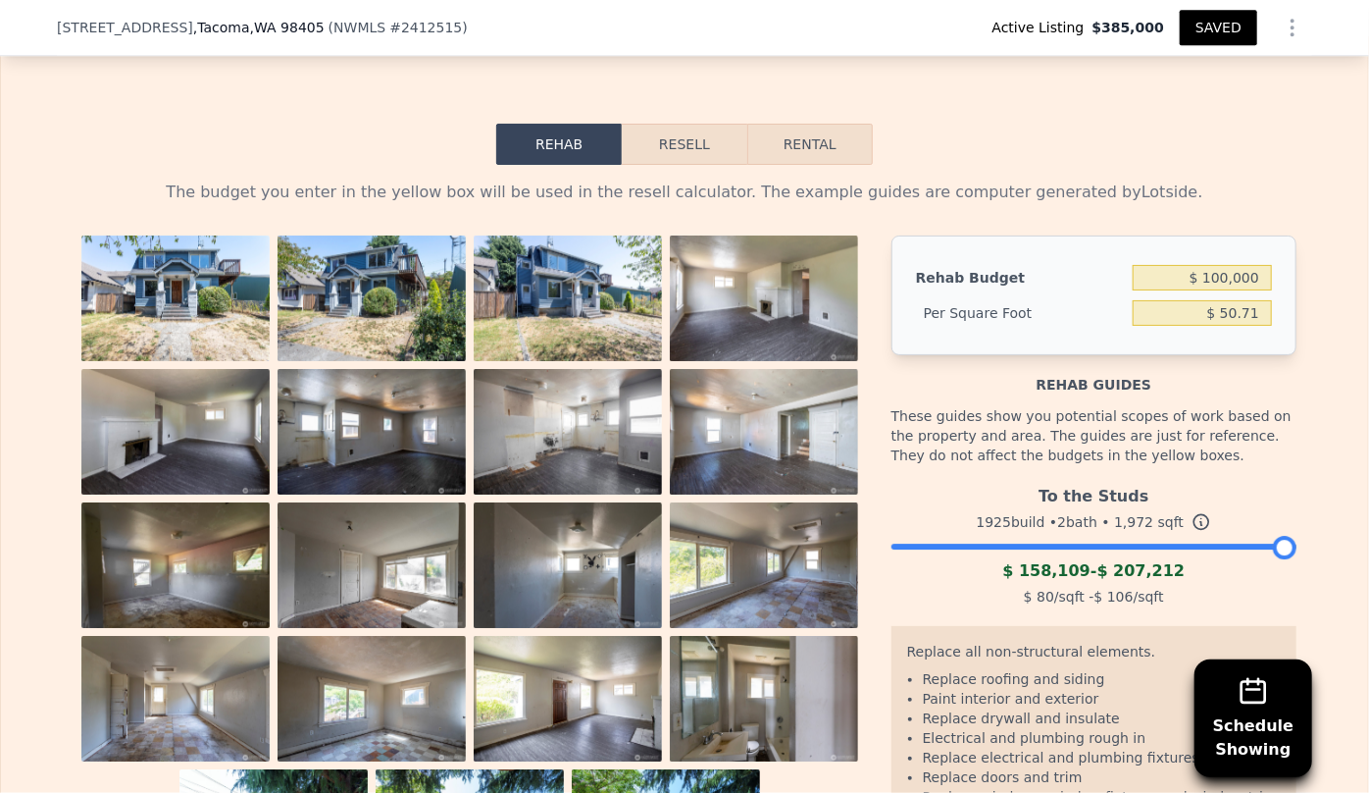
click at [673, 124] on button "Resell" at bounding box center [684, 144] width 125 height 41
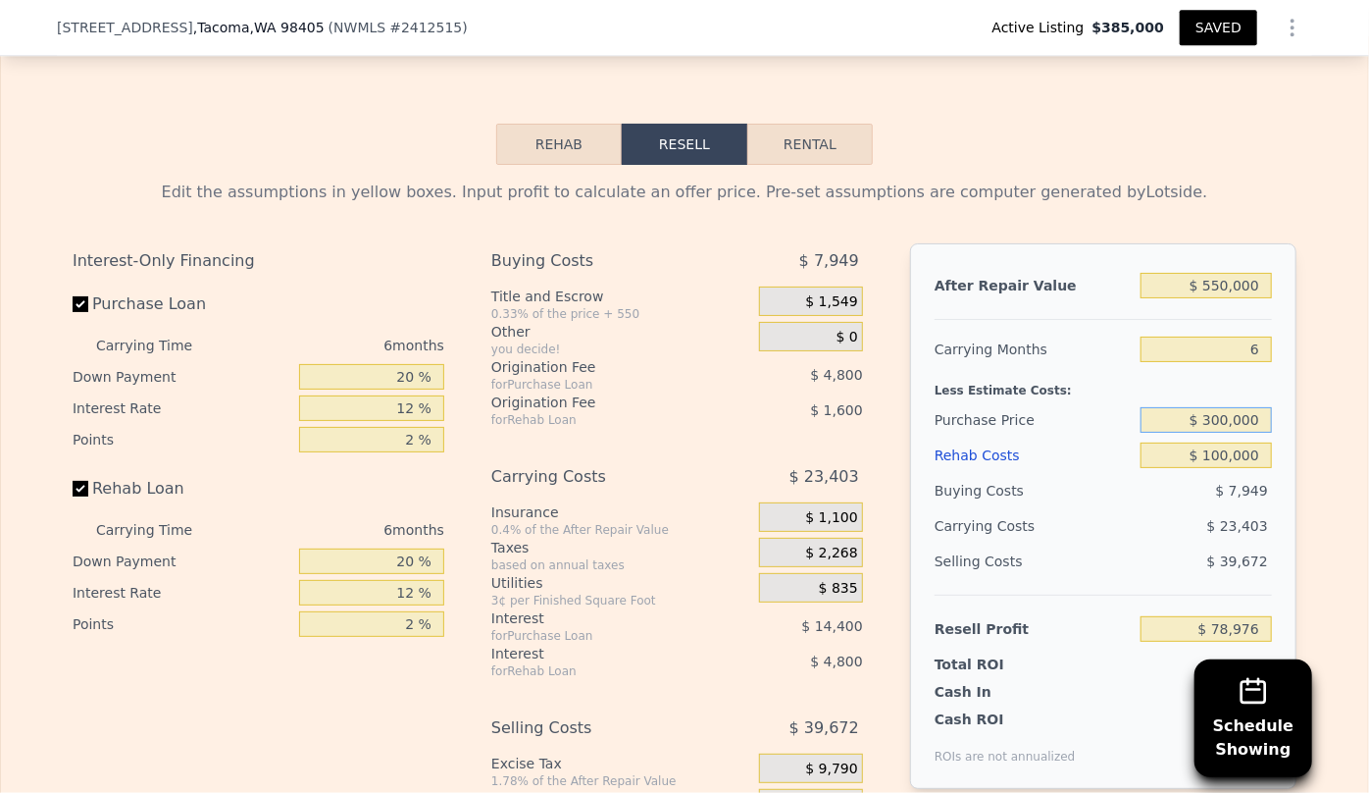
click at [1218, 407] on input "$ 300,000" at bounding box center [1206, 420] width 131 height 26
type input "$ 320,000"
click at [1128, 594] on div "Resell Profit $ 78,976" at bounding box center [1103, 620] width 337 height 52
type input "$ 57,629"
click at [834, 124] on button "Rental" at bounding box center [811, 144] width 126 height 41
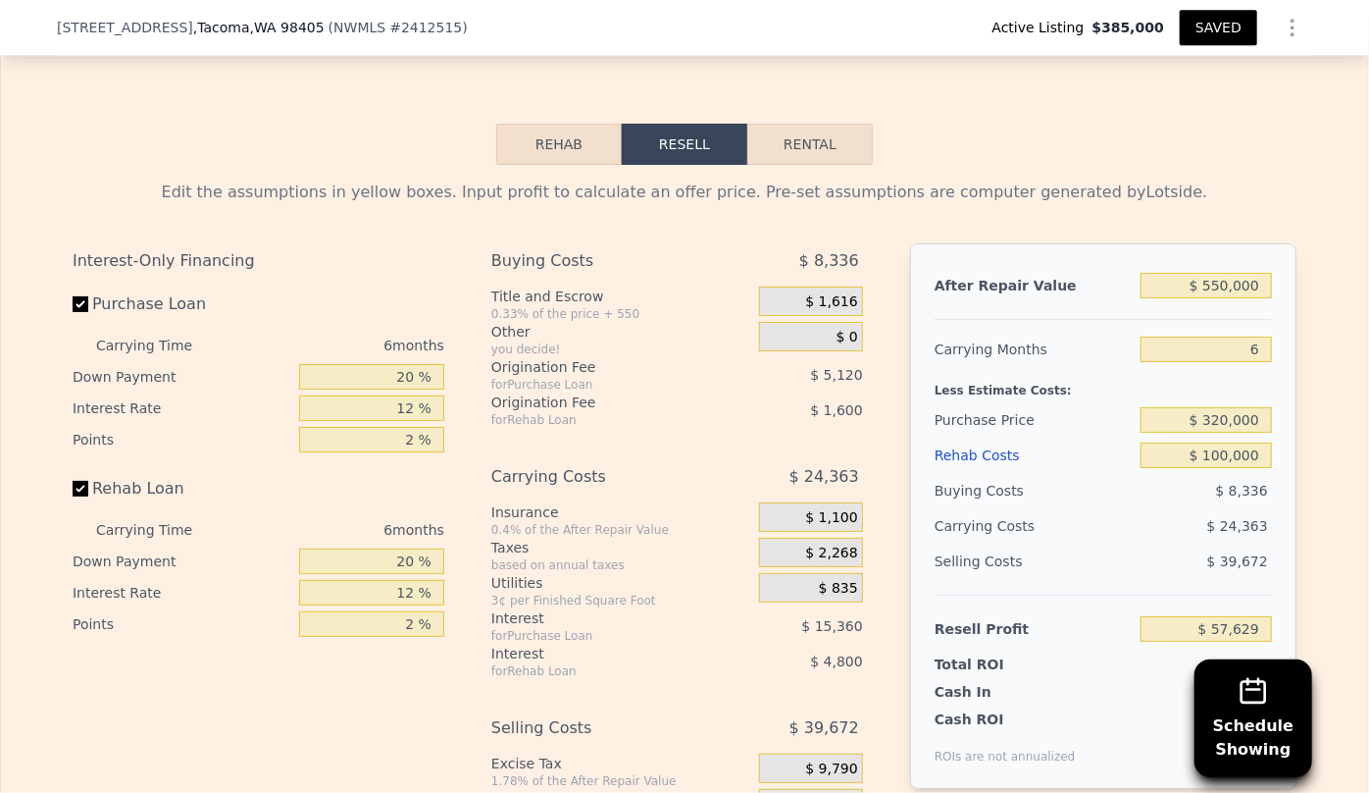
select select "30"
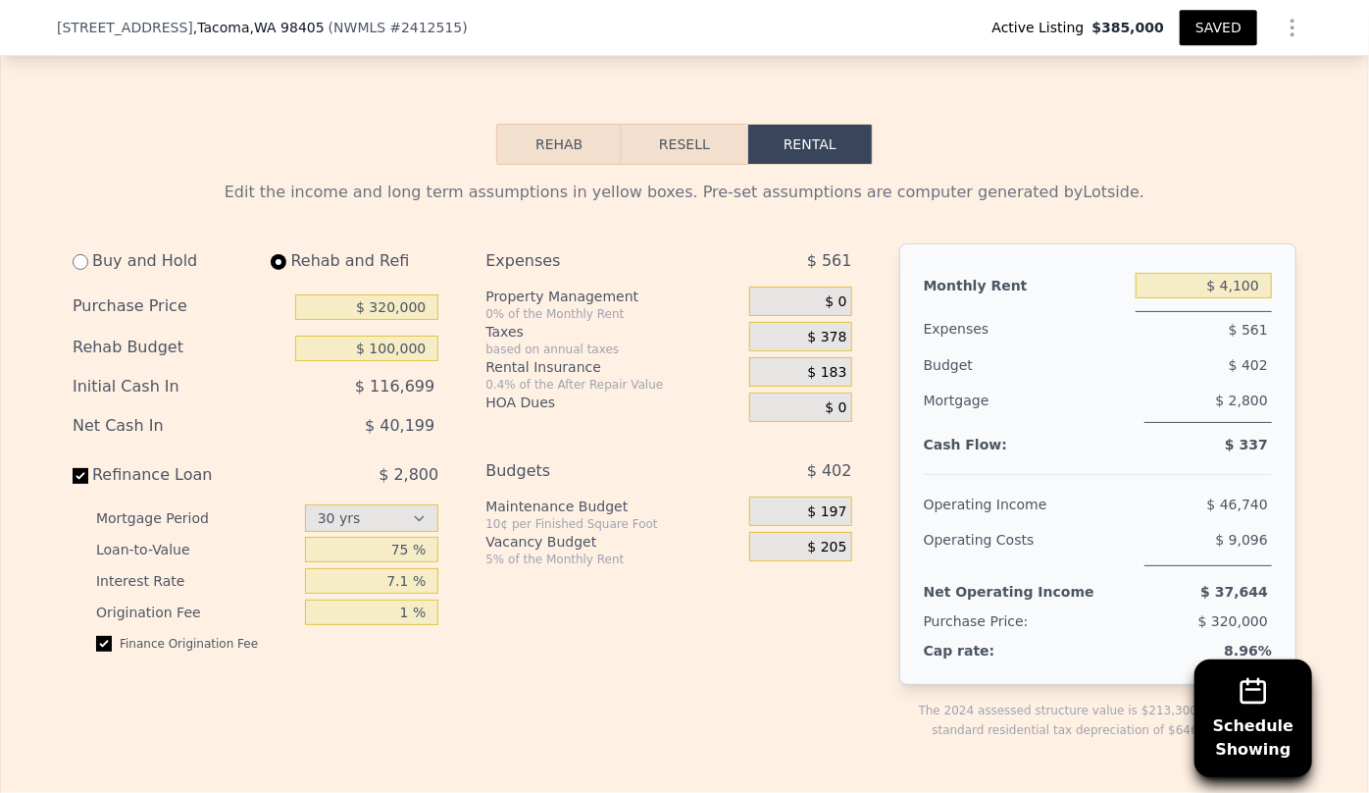
click at [610, 503] on div "Expenses $ 561 Property Management 0% of the Monthly Rent $ 0 Taxes based on an…" at bounding box center [677, 507] width 382 height 528
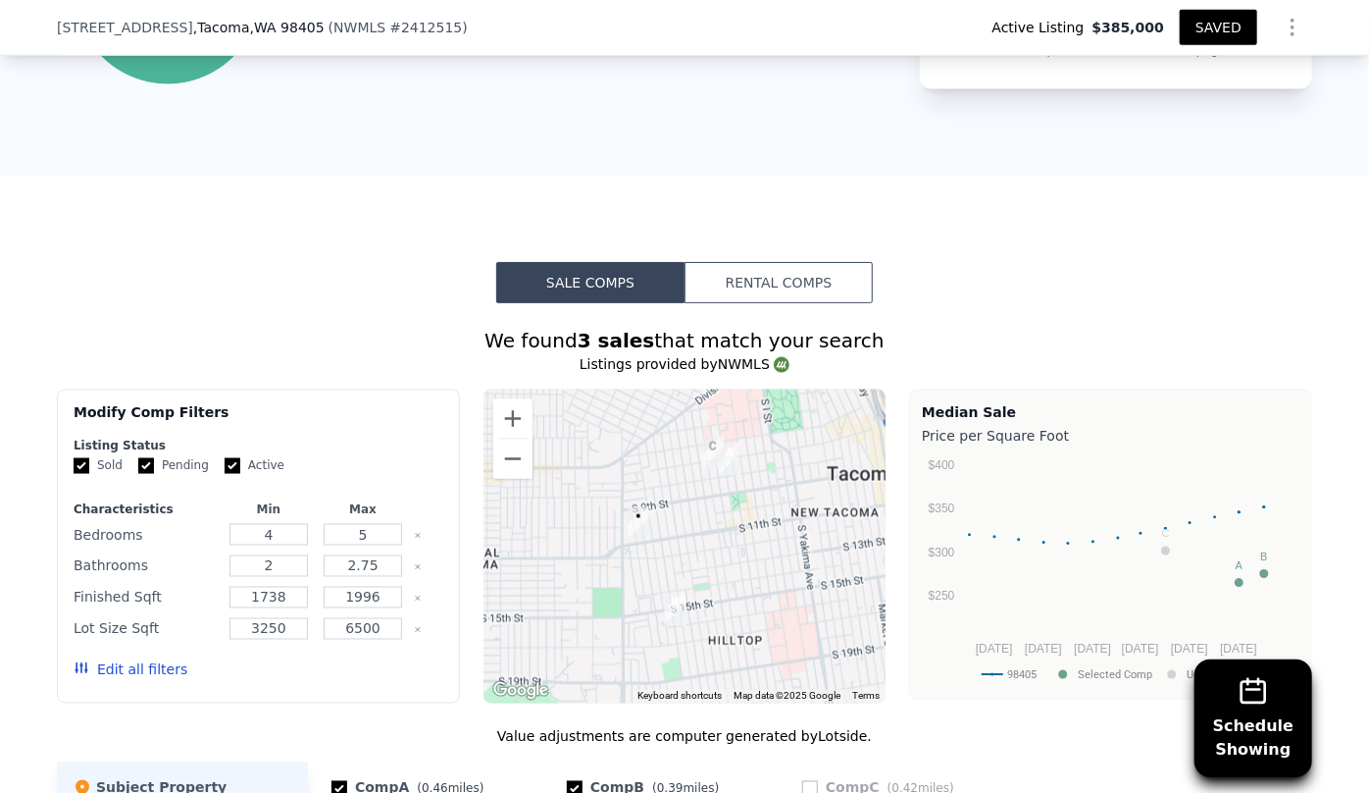
scroll to position [1241, 0]
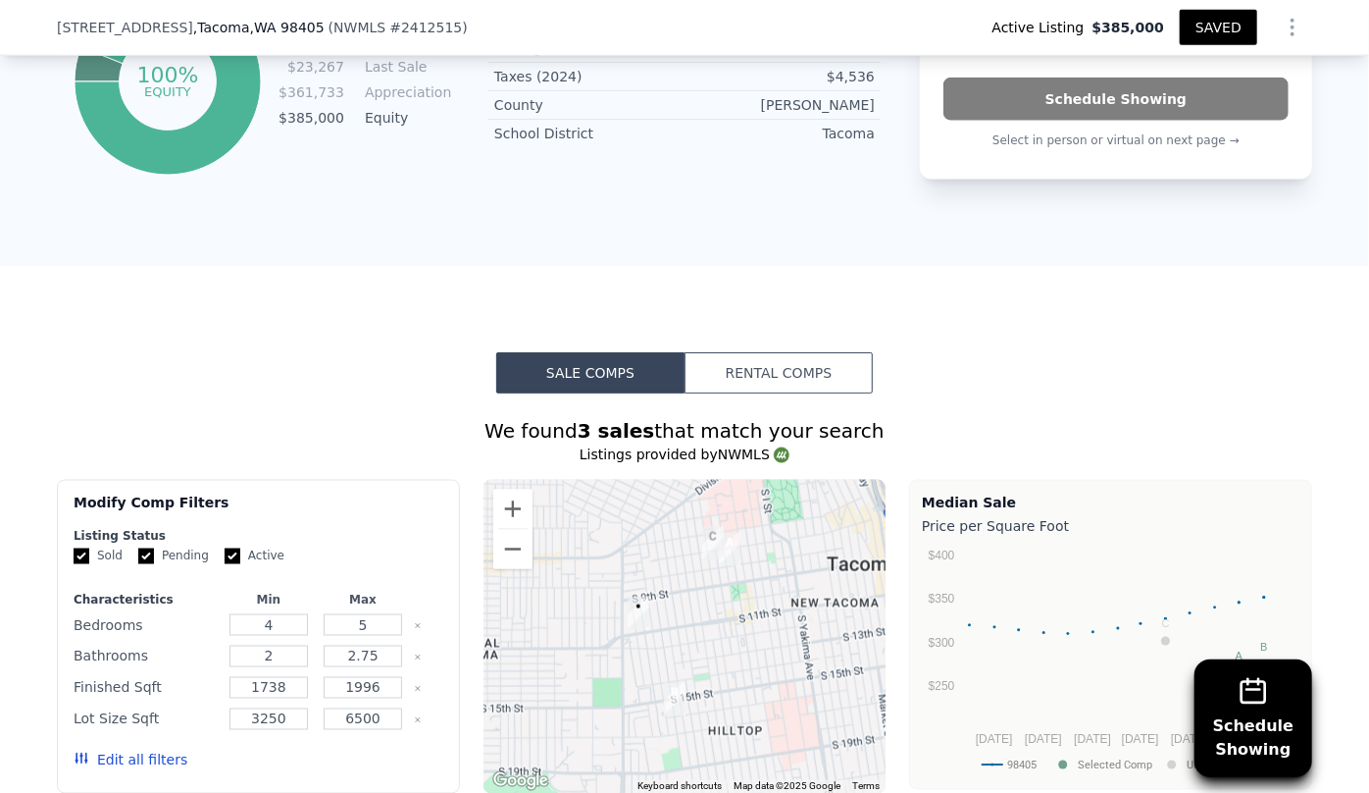
click at [834, 364] on button "Rental Comps" at bounding box center [779, 372] width 188 height 41
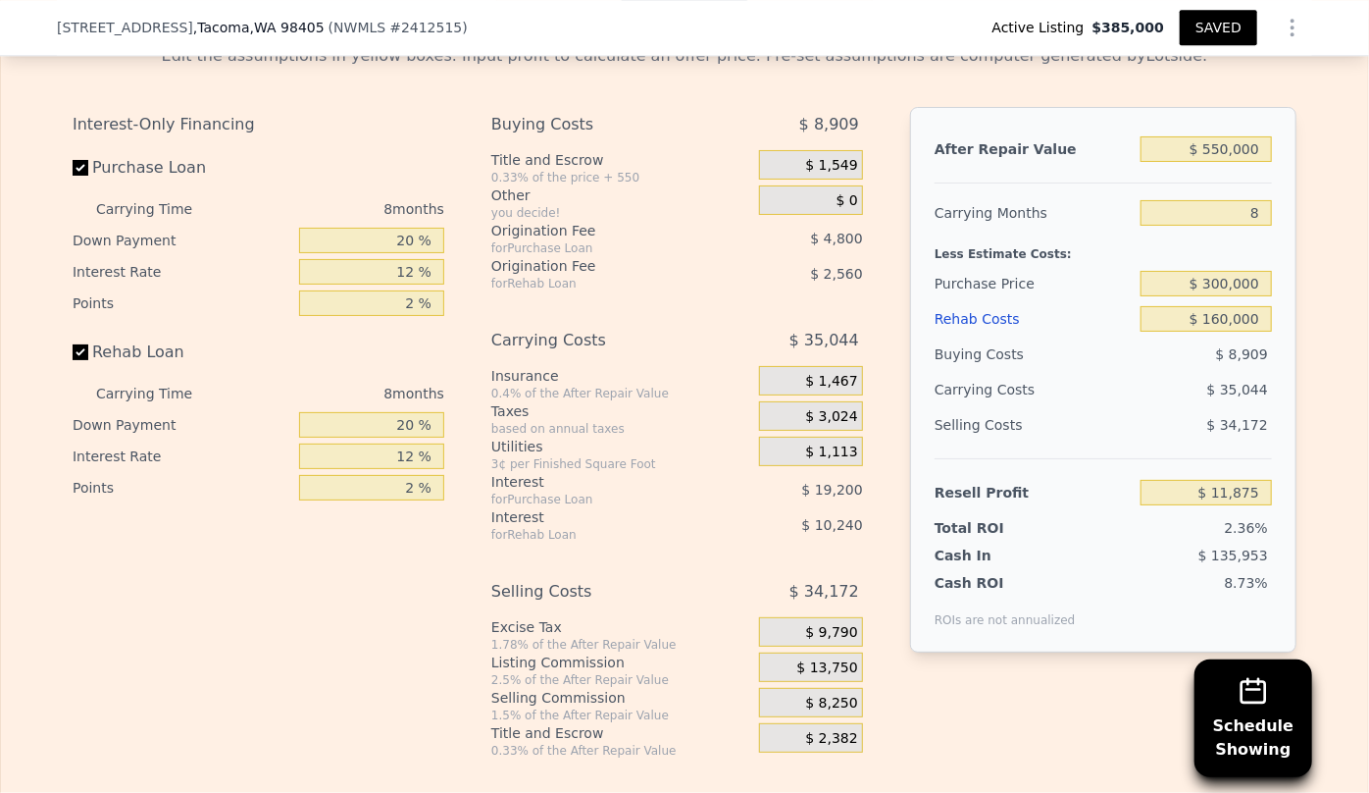
scroll to position [2579, 0]
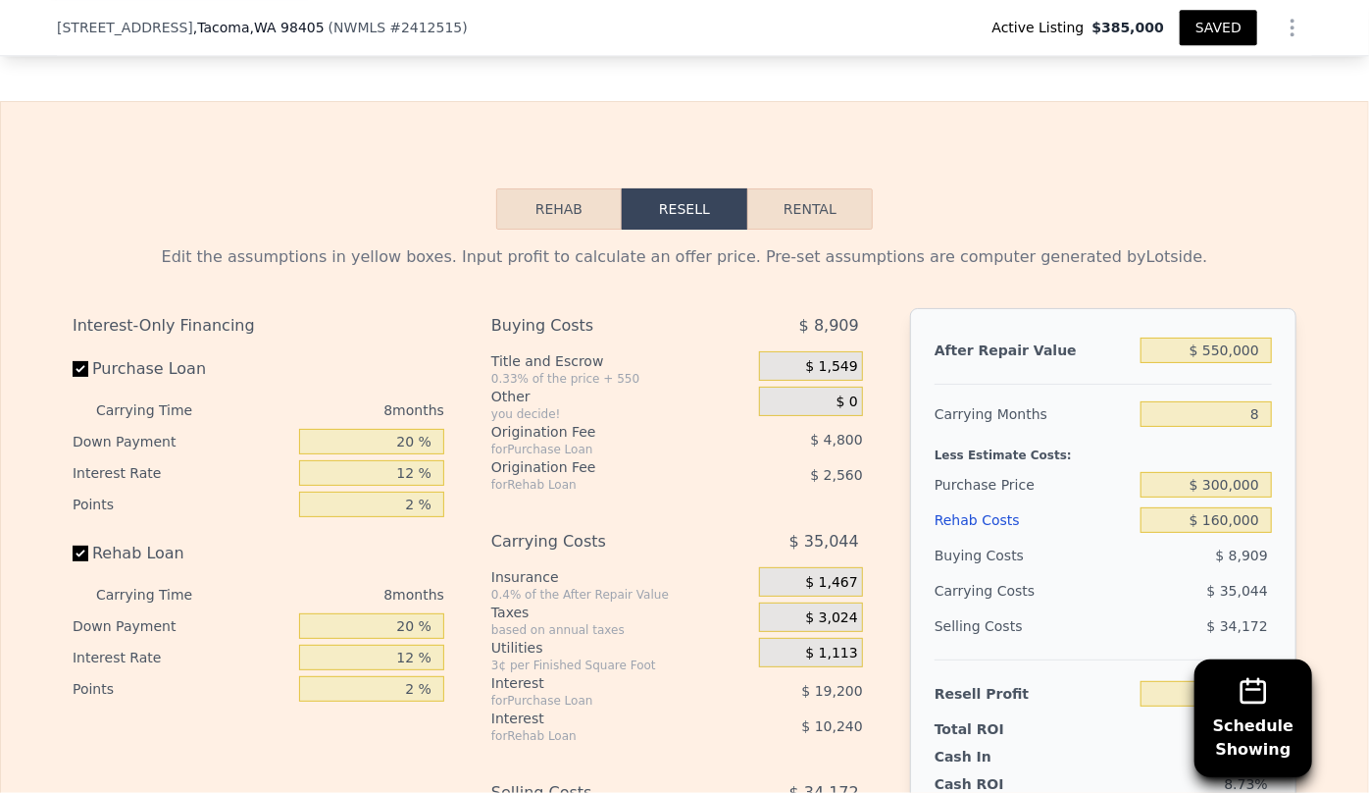
click at [826, 230] on button "Rental" at bounding box center [811, 208] width 126 height 41
select select "30"
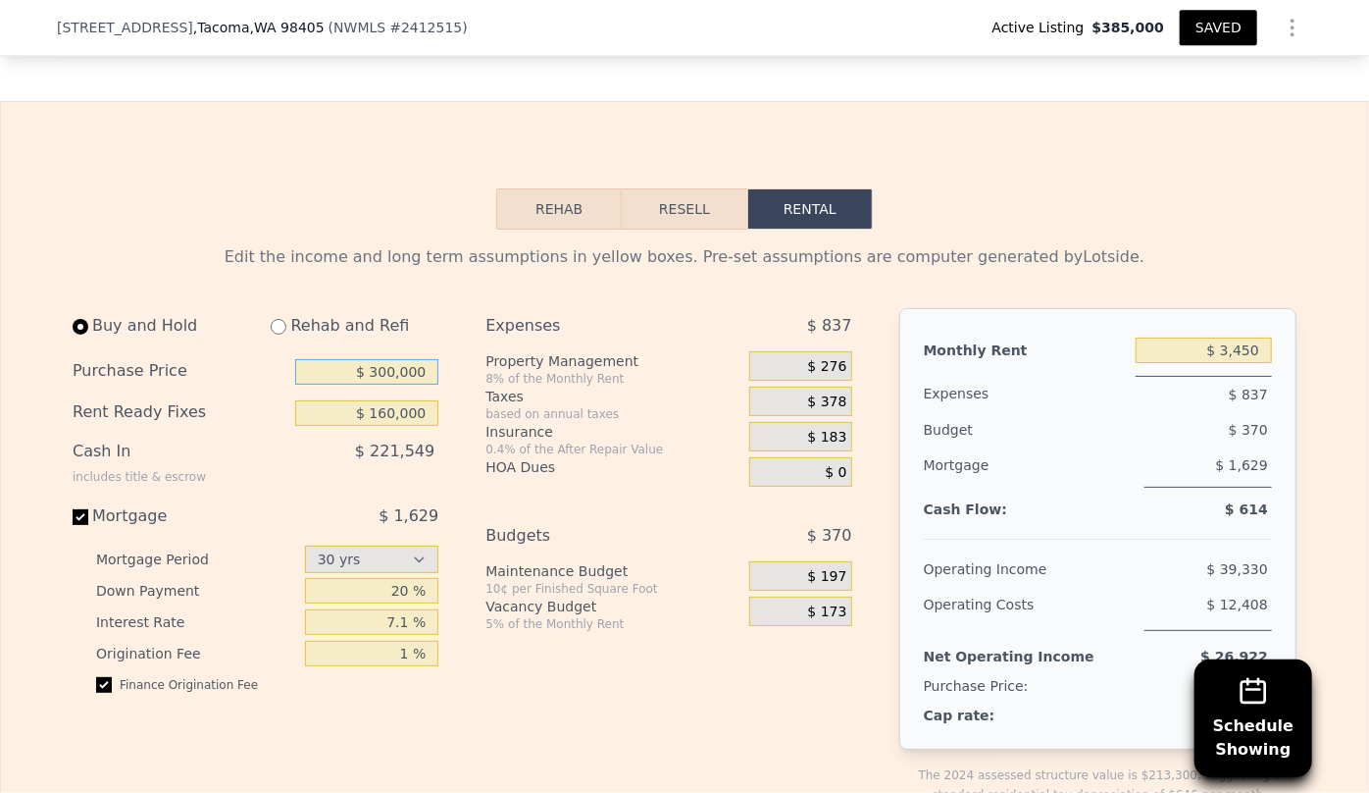
click at [389, 385] on input "$ 300,000" at bounding box center [366, 372] width 143 height 26
type input "$ 320,000"
click at [396, 341] on div "Rehab and Refi" at bounding box center [346, 325] width 183 height 35
click at [281, 343] on div "Rehab and Refi" at bounding box center [346, 325] width 183 height 35
click at [278, 335] on input "radio" at bounding box center [279, 327] width 16 height 16
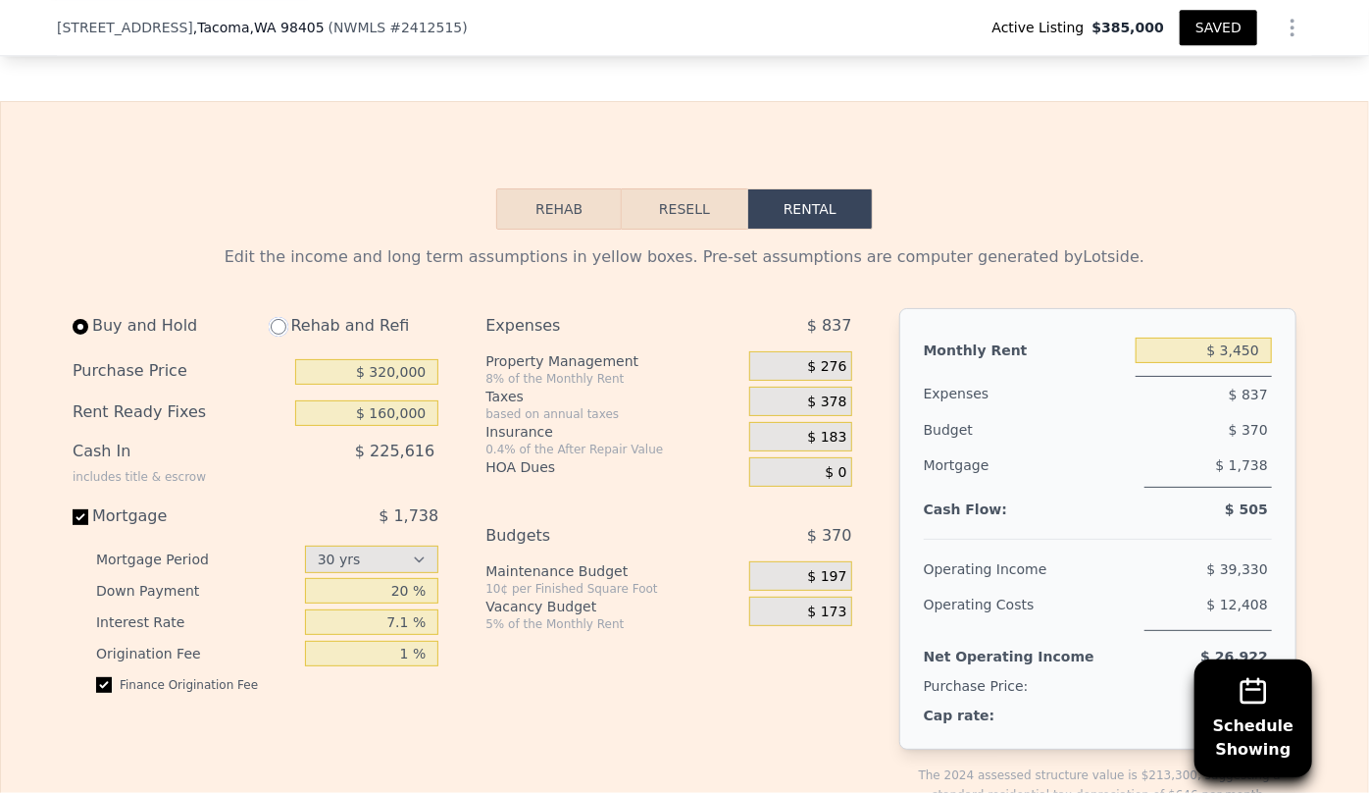
radio input "true"
type input "$ 4,000"
select select "30"
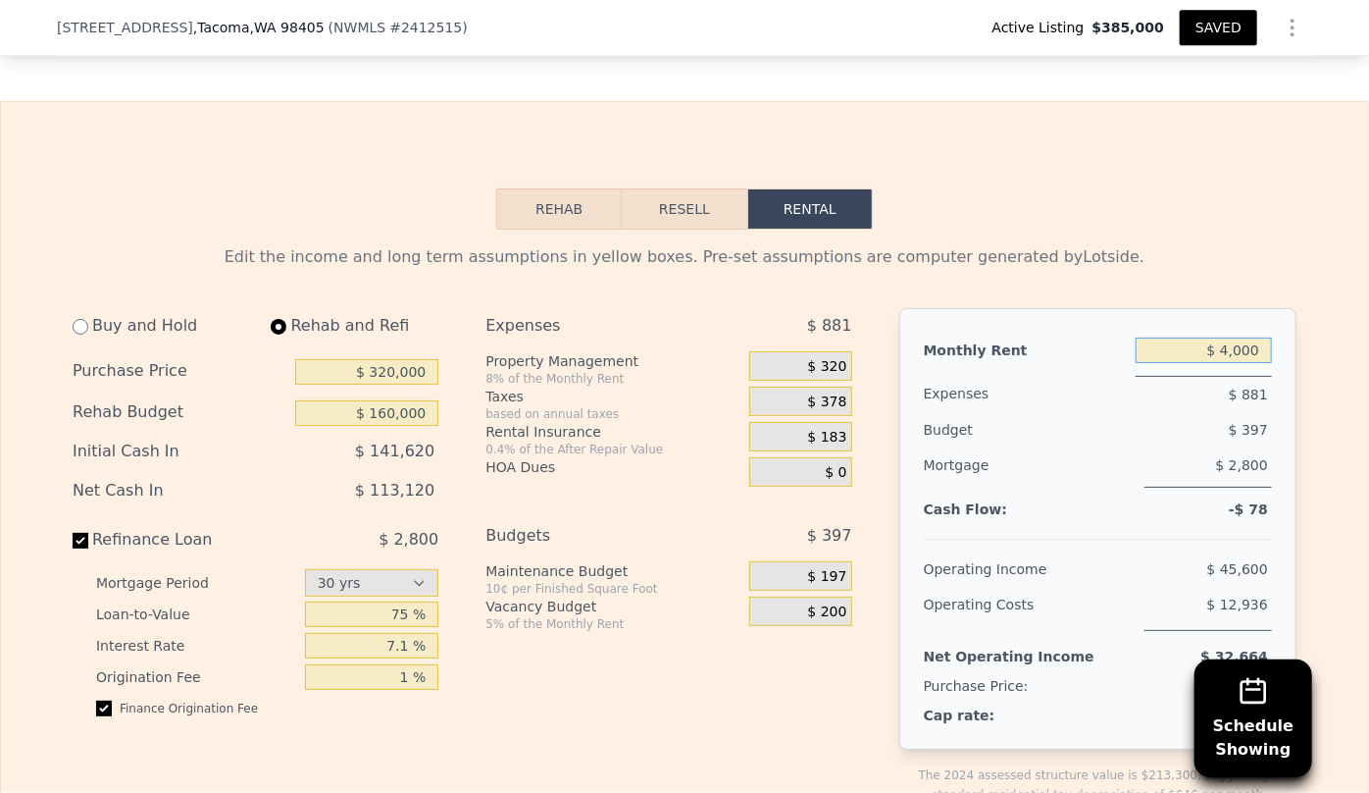
click at [1239, 363] on input "$ 4,000" at bounding box center [1204, 350] width 136 height 26
type input "$ 4,100"
click at [840, 376] on span "$ 328" at bounding box center [827, 367] width 39 height 18
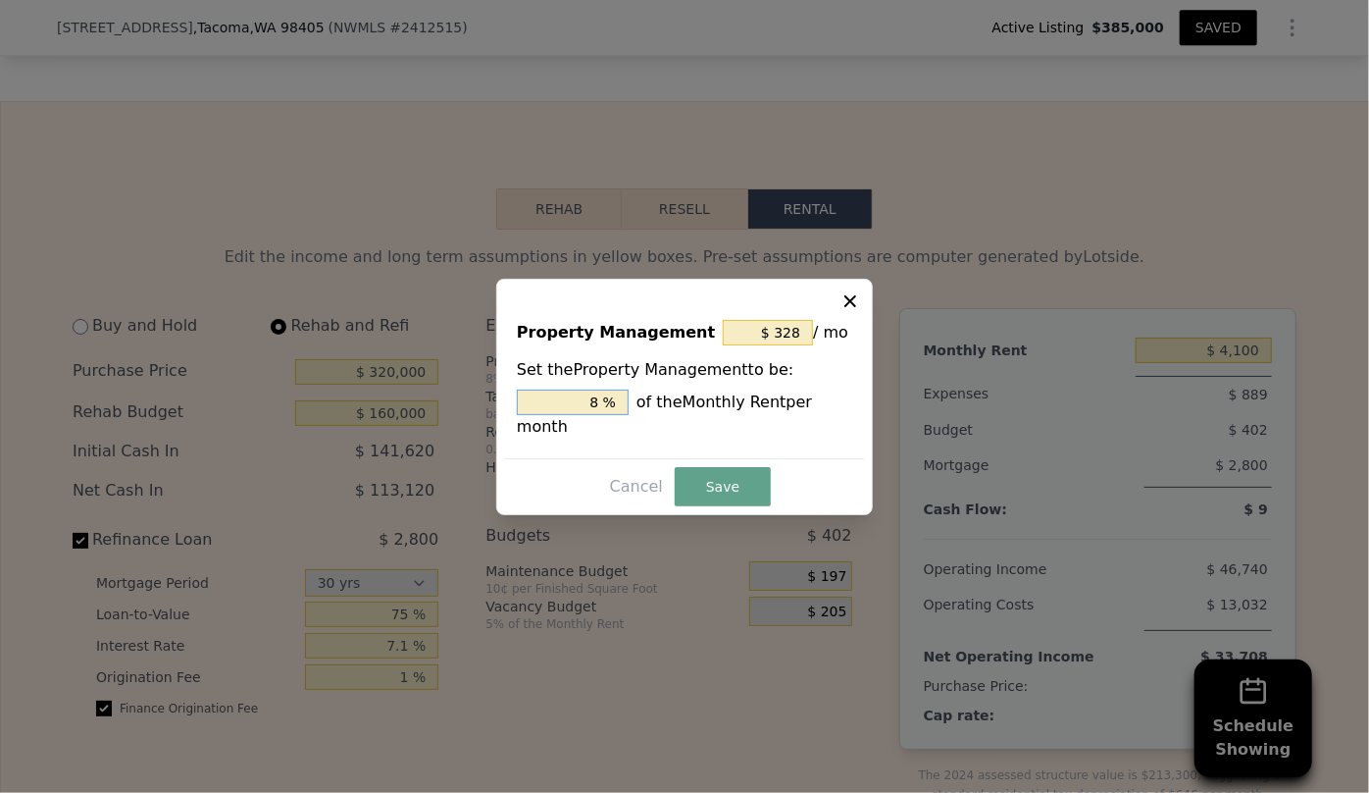
click at [601, 411] on input "8 %" at bounding box center [573, 402] width 112 height 26
type input "$ 0"
type input "0 %"
click at [713, 474] on button "Save" at bounding box center [723, 486] width 96 height 39
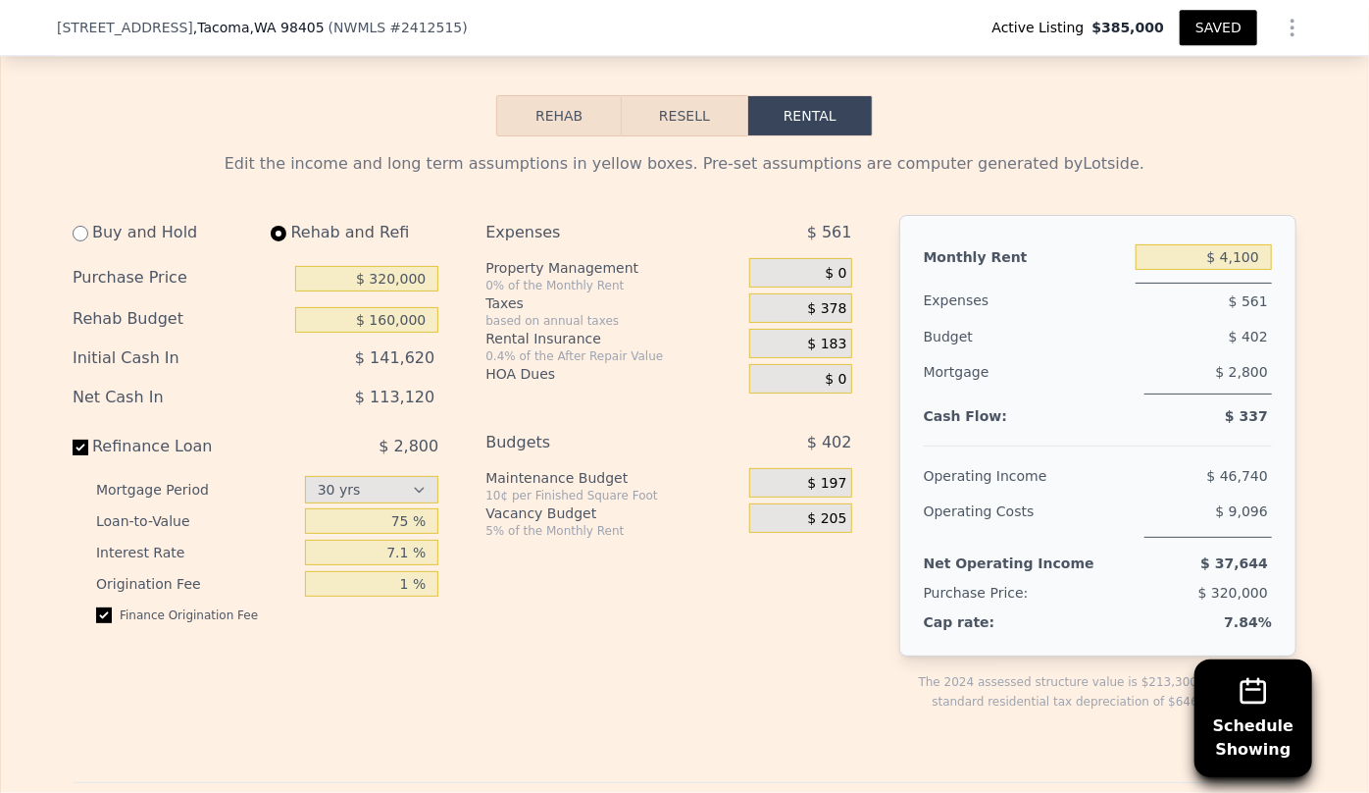
scroll to position [2668, 0]
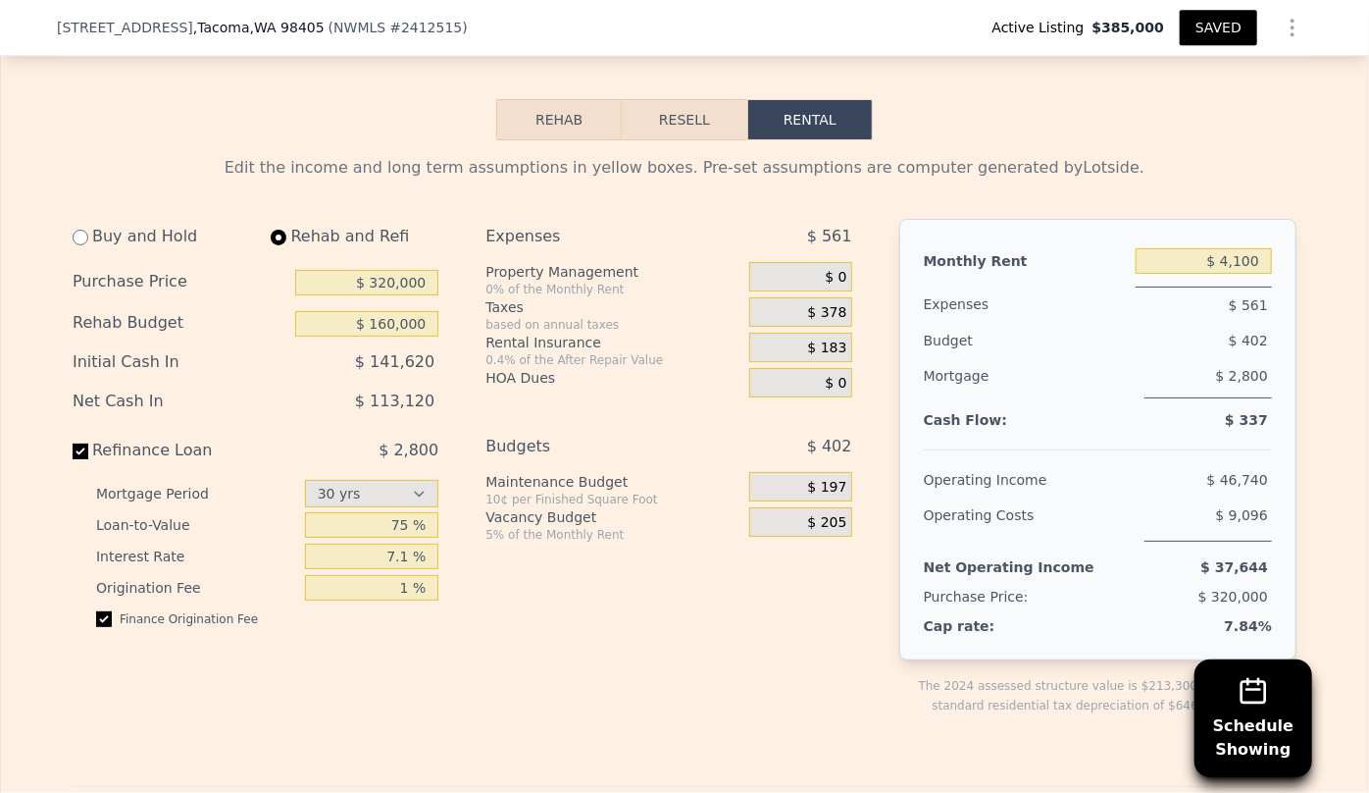
click at [688, 125] on button "Resell" at bounding box center [684, 119] width 125 height 41
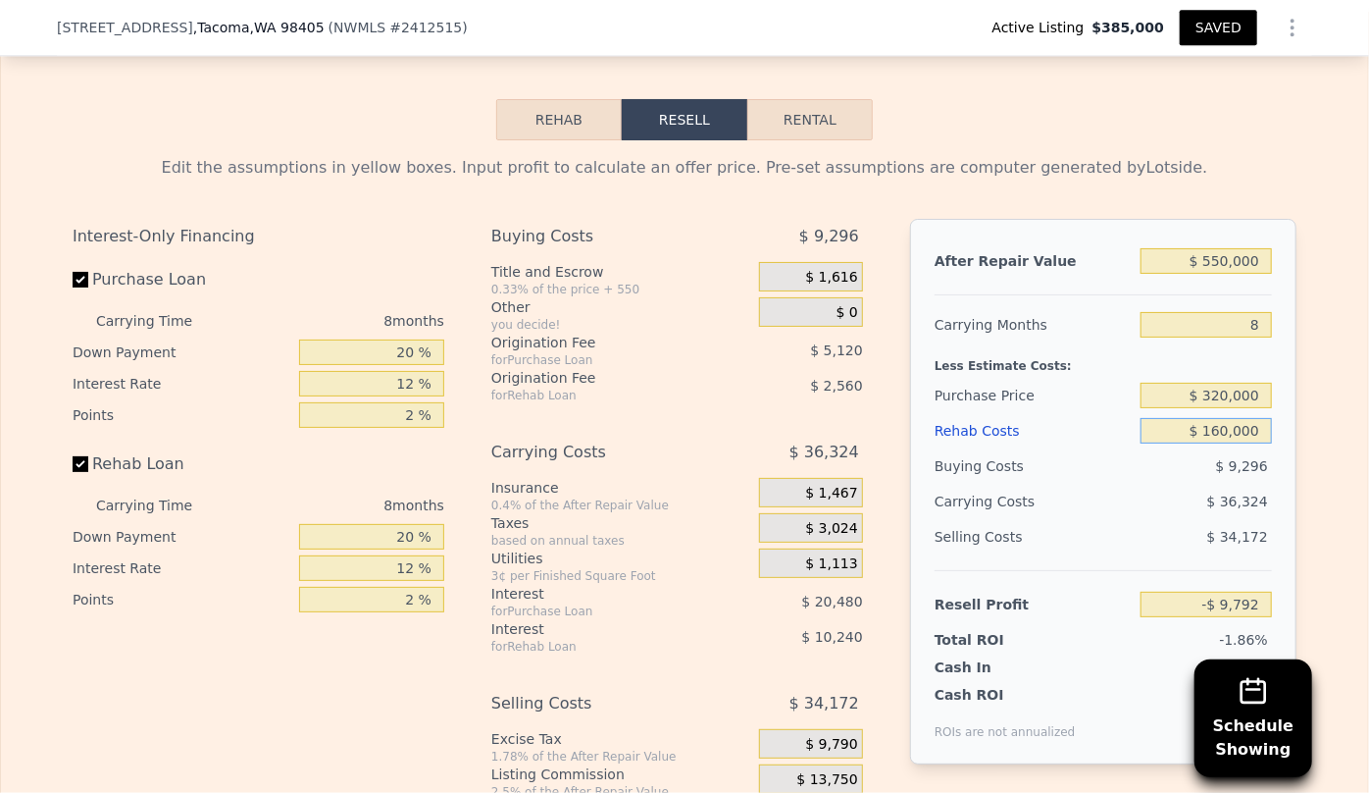
click at [1222, 443] on input "$ 160,000" at bounding box center [1206, 431] width 131 height 26
type input "$ 10,000"
type input "$ 152,208"
type input "$ 120,000"
type input "$ 33,408"
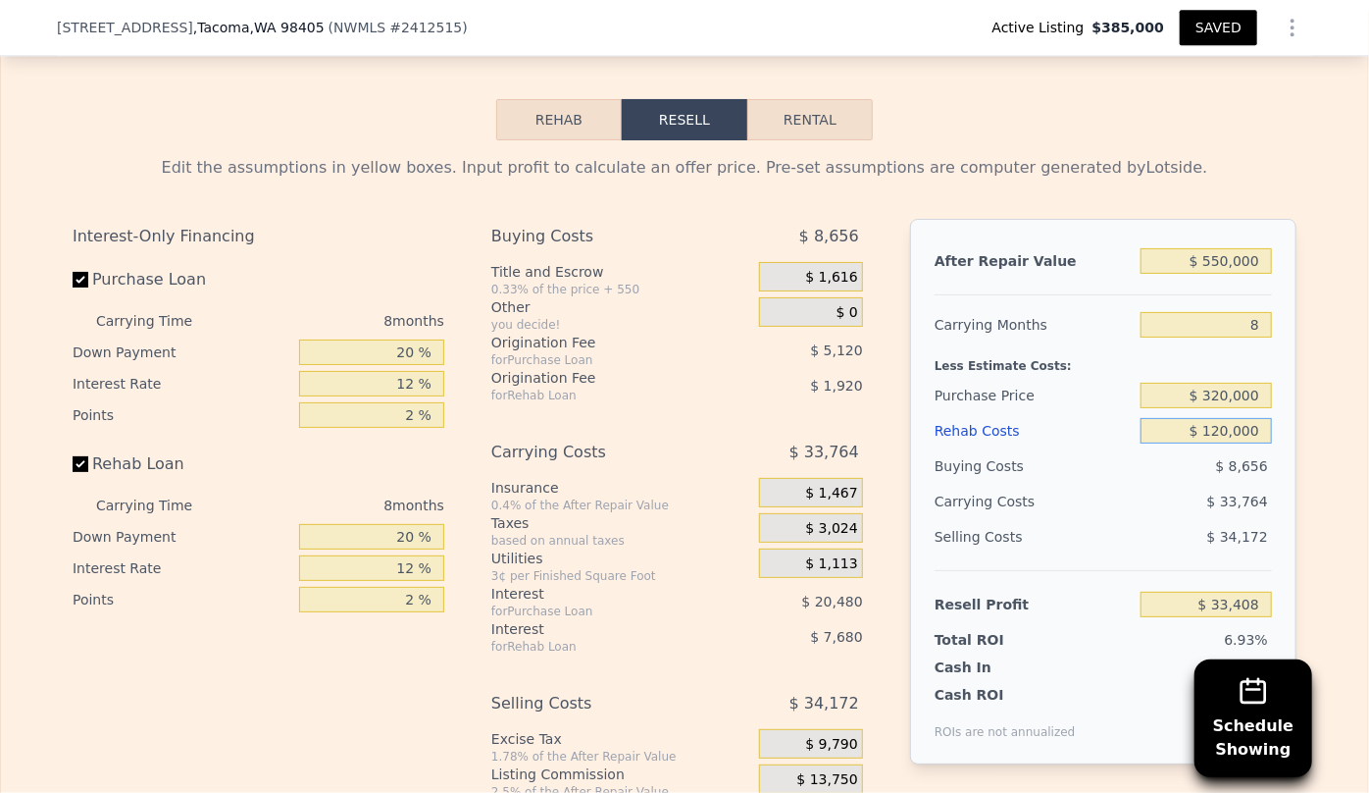
type input "$ 120,000"
click at [1249, 544] on span "$ 34,172" at bounding box center [1238, 537] width 61 height 16
click at [800, 134] on button "Rental" at bounding box center [811, 119] width 126 height 41
select select "30"
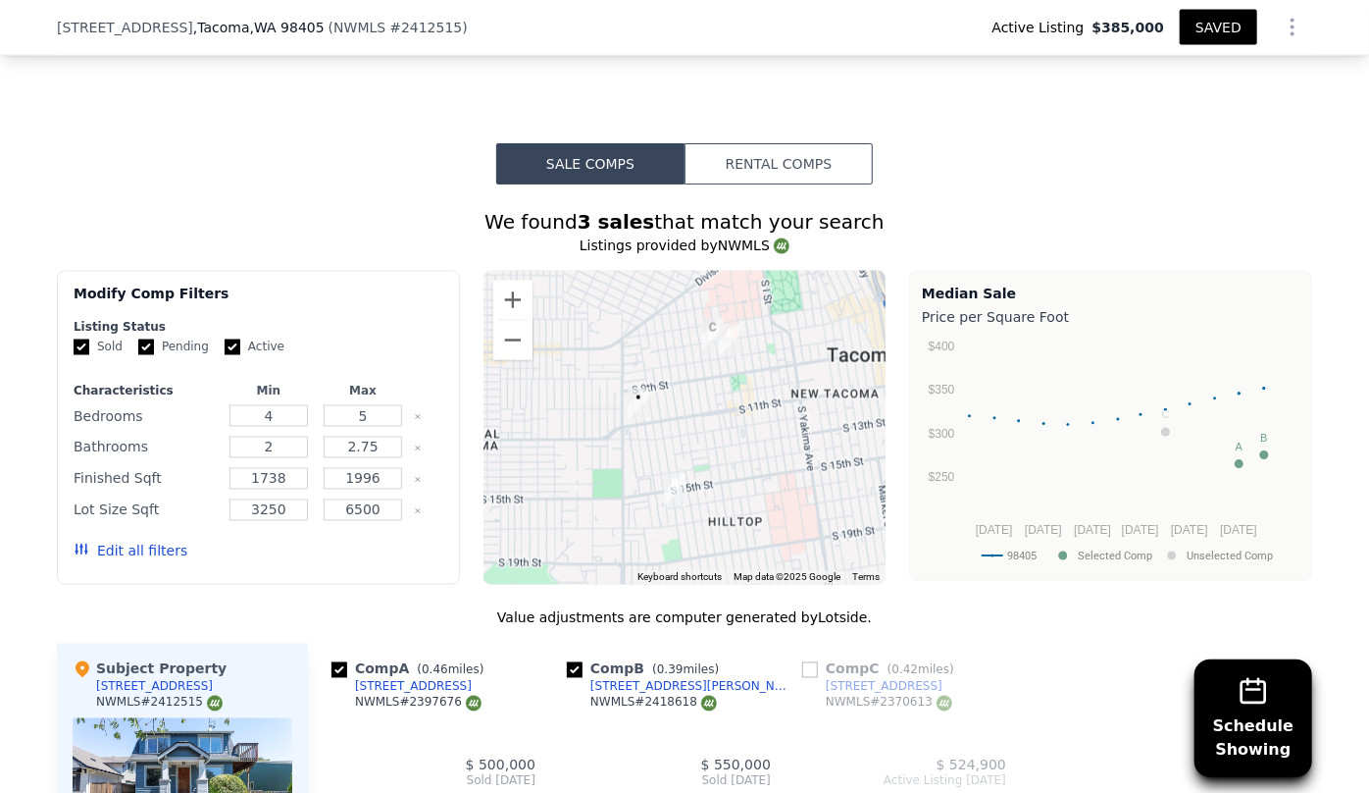
scroll to position [1508, 0]
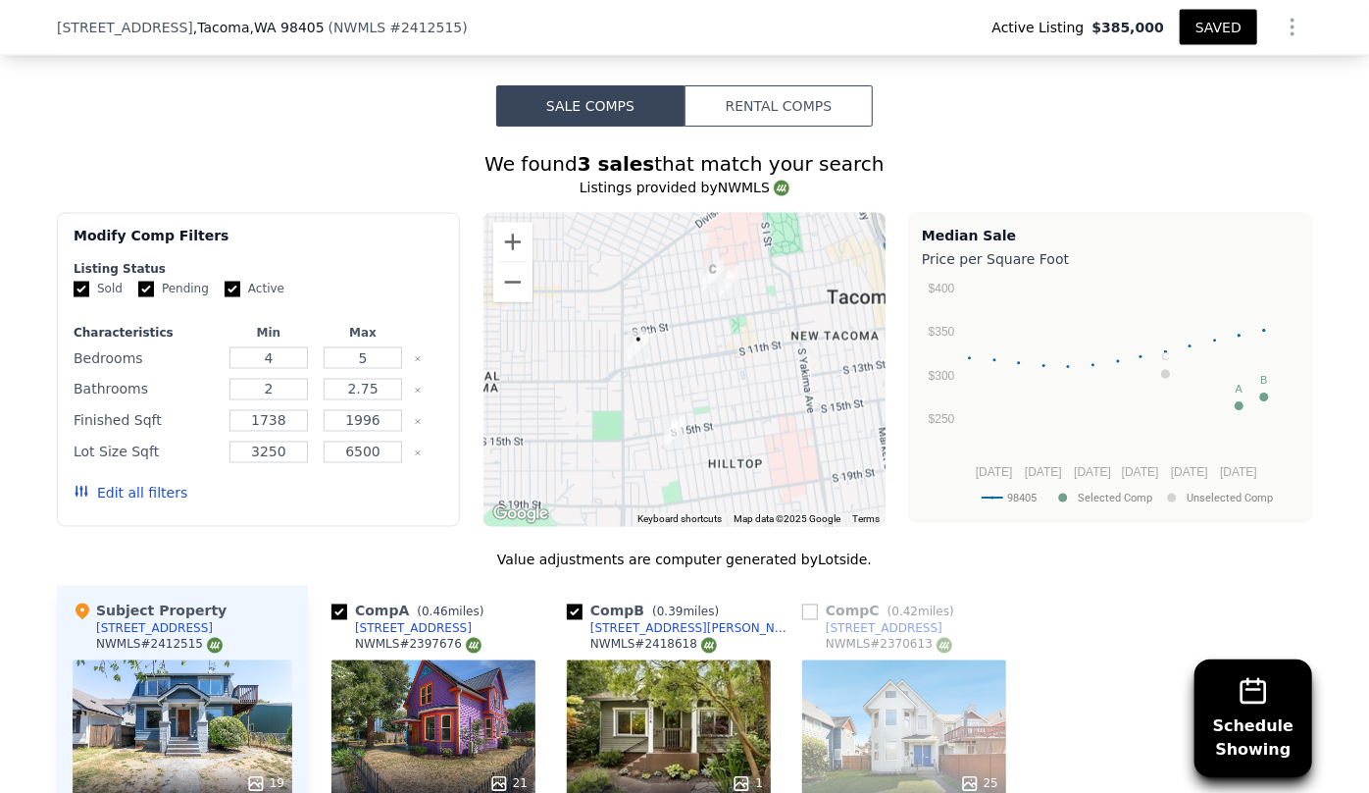
click at [851, 122] on button "Rental Comps" at bounding box center [779, 105] width 188 height 41
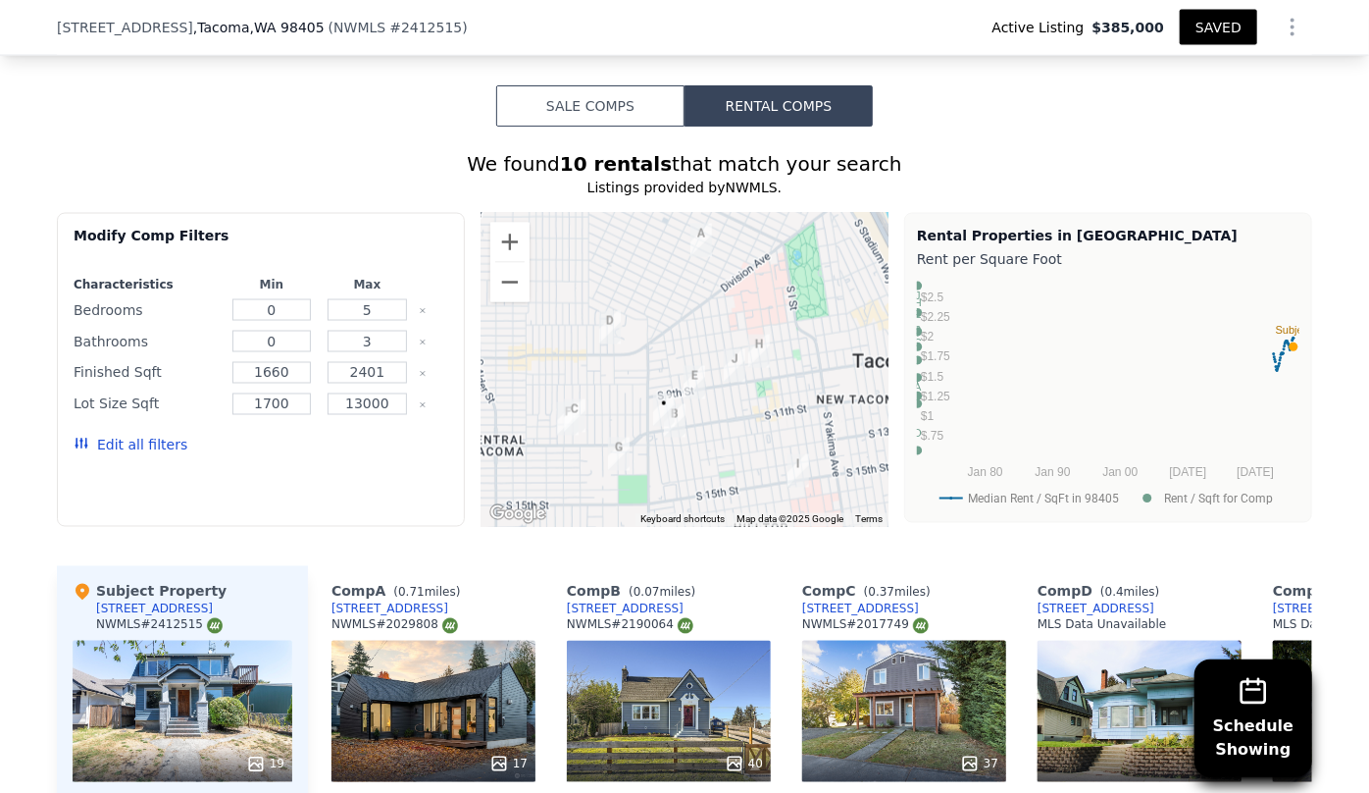
click at [108, 454] on button "Edit all filters" at bounding box center [131, 446] width 114 height 20
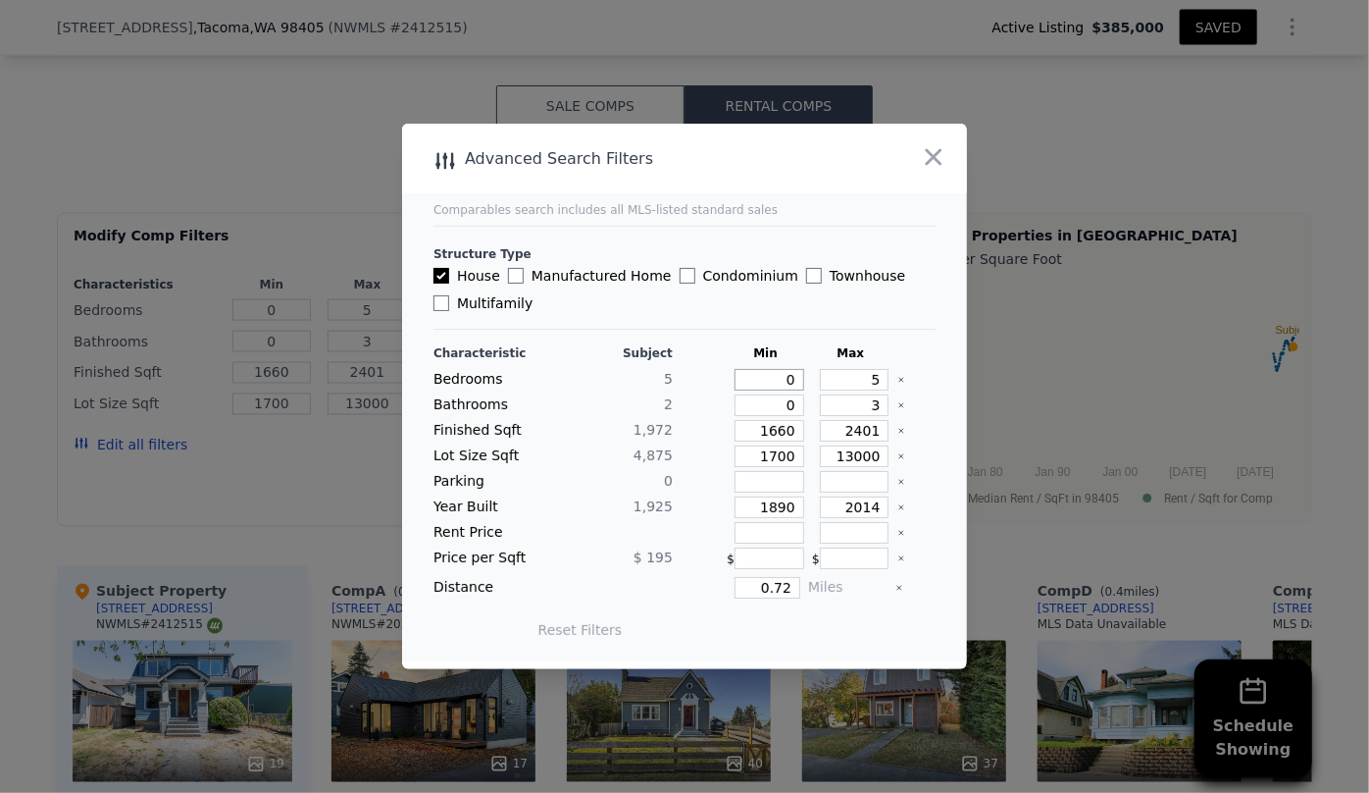
click at [782, 383] on input "0" at bounding box center [770, 380] width 70 height 22
type input "4"
drag, startPoint x: 870, startPoint y: 413, endPoint x: 851, endPoint y: 410, distance: 19.8
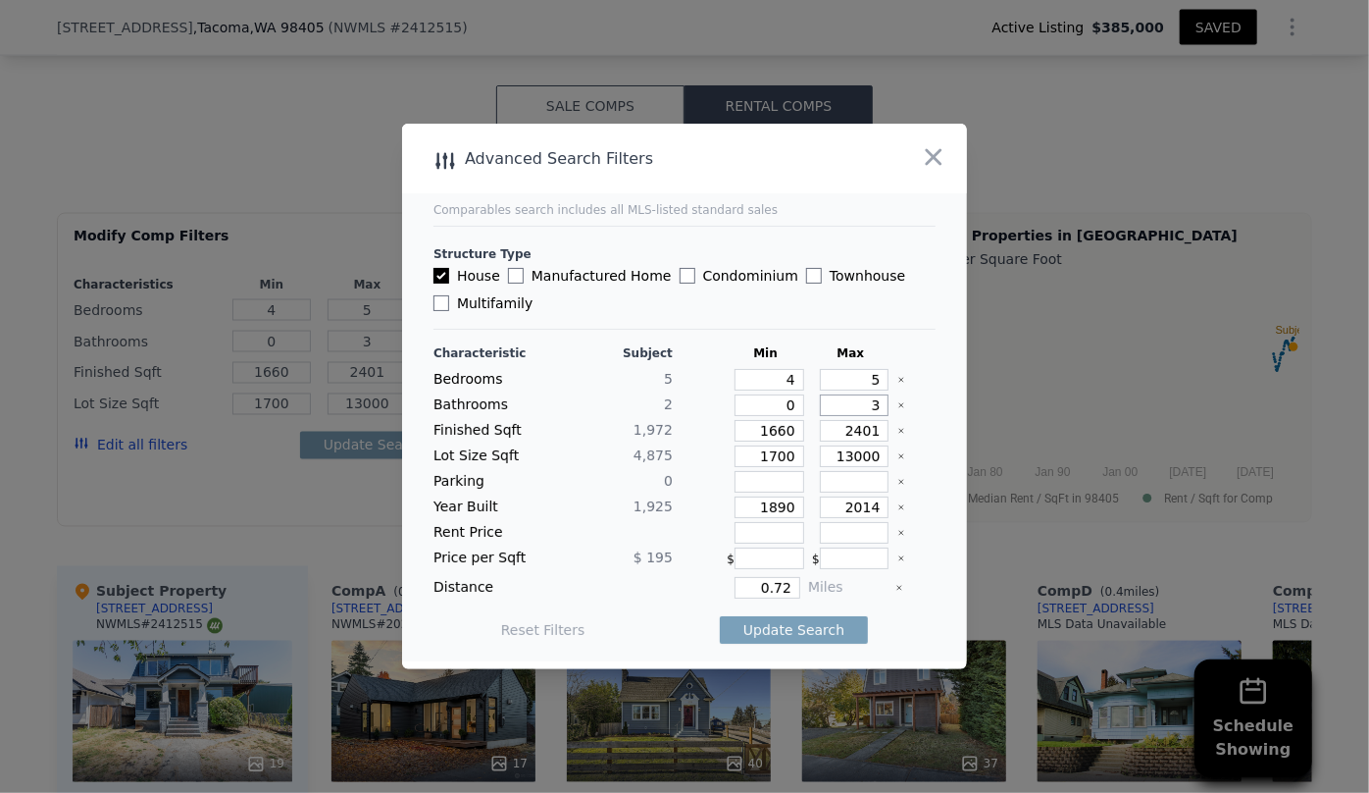
click at [851, 410] on input "3" at bounding box center [855, 405] width 70 height 22
click at [784, 398] on input "0" at bounding box center [770, 405] width 70 height 22
type input "2"
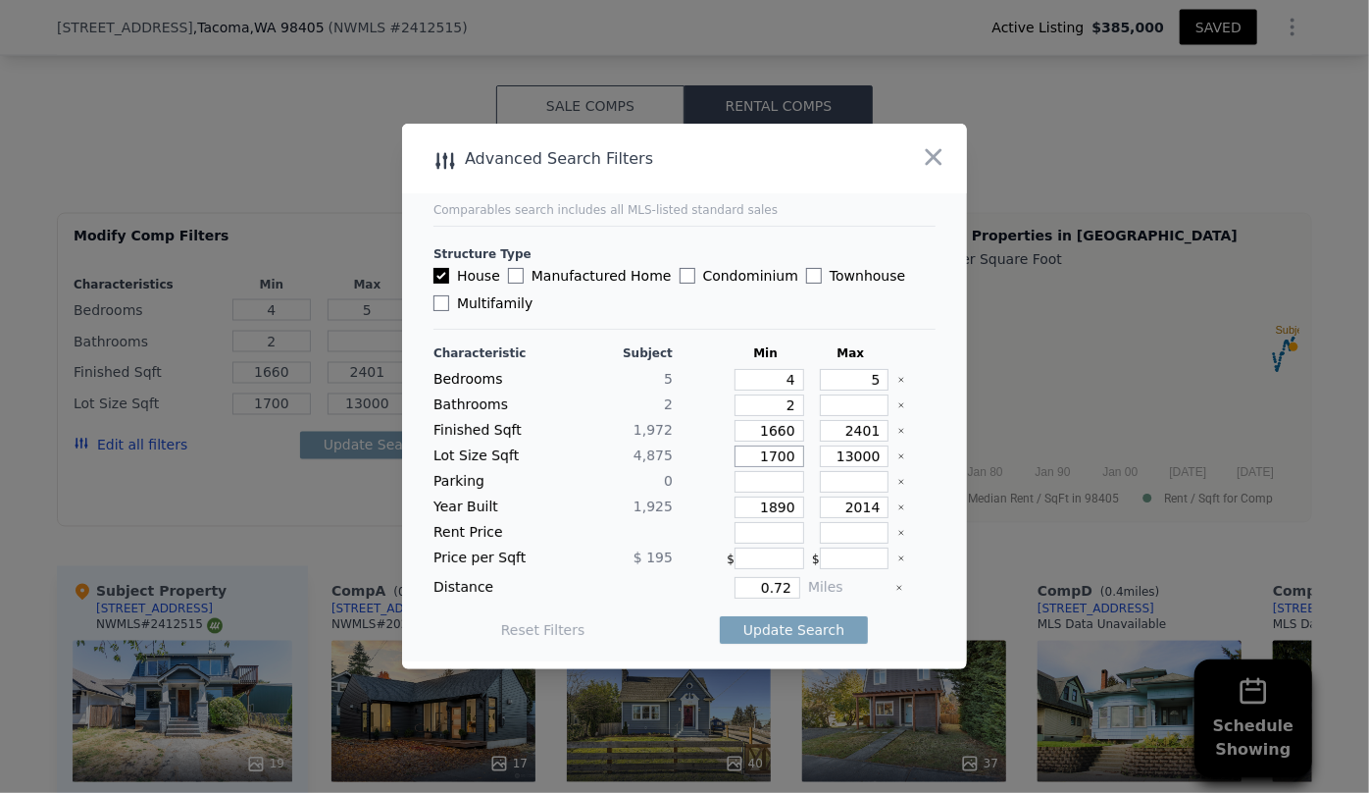
click at [788, 462] on input "1700" at bounding box center [770, 456] width 70 height 22
type input "170"
type input "1"
type input "17"
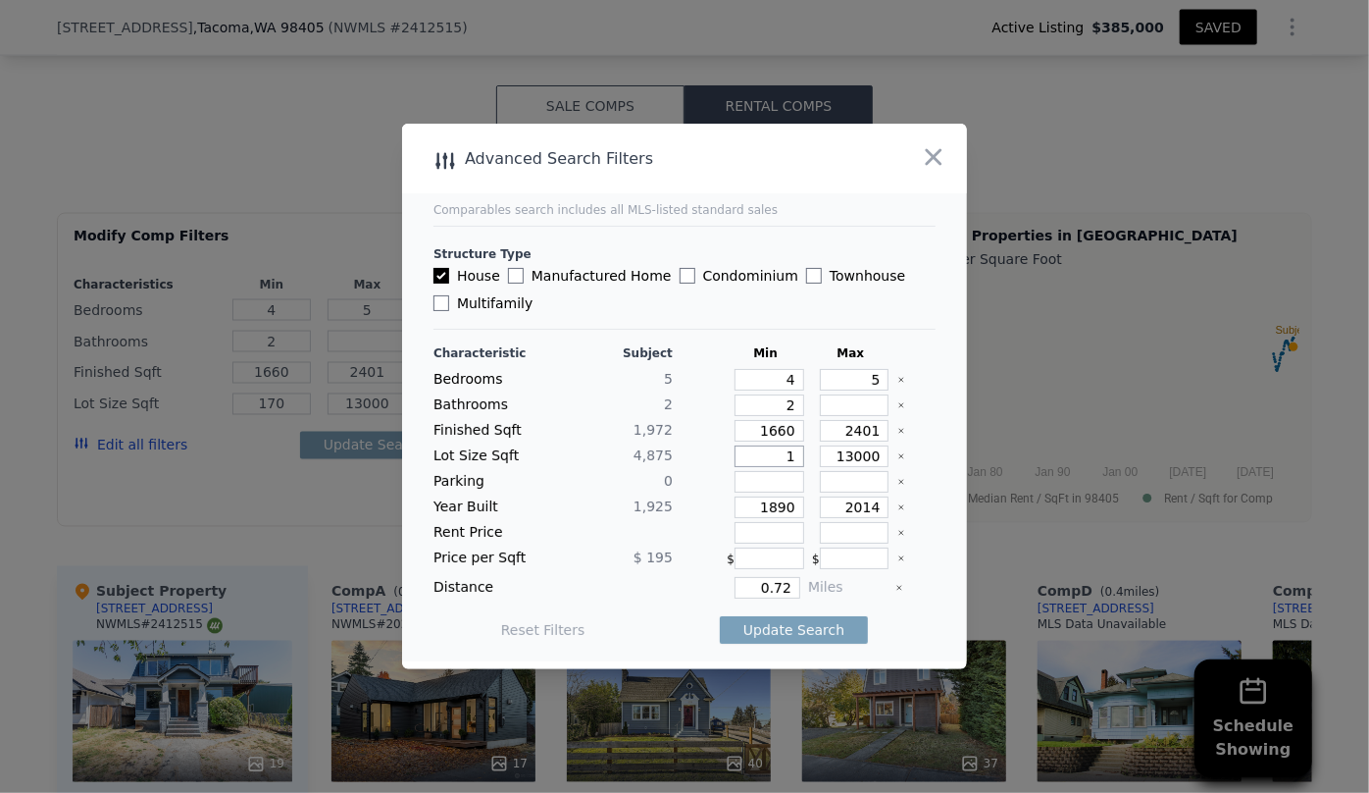
type input "17"
type input "1"
drag, startPoint x: 786, startPoint y: 510, endPoint x: 657, endPoint y: 512, distance: 128.5
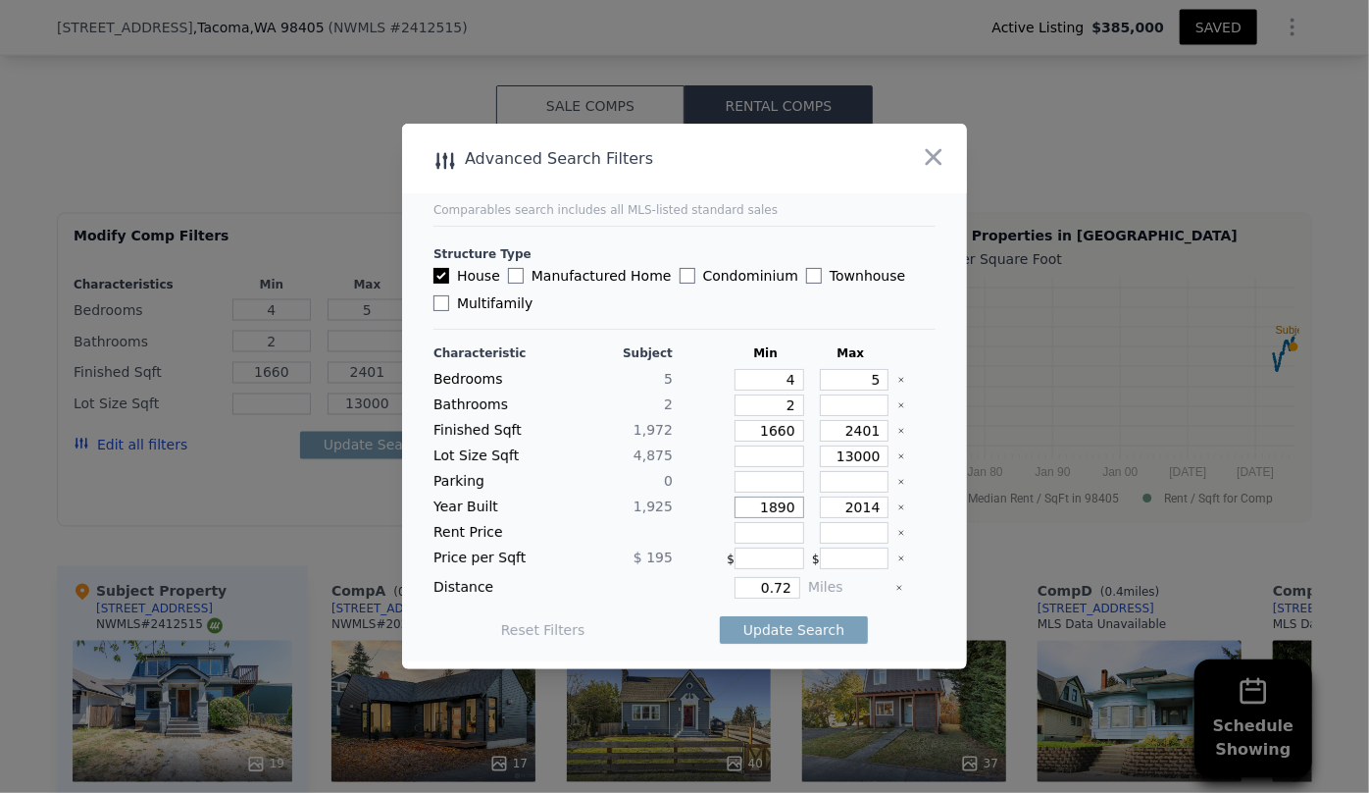
click at [661, 510] on div "Year Built 1,925 1890 2014" at bounding box center [685, 507] width 502 height 22
click at [770, 616] on button "Update Search" at bounding box center [794, 629] width 148 height 27
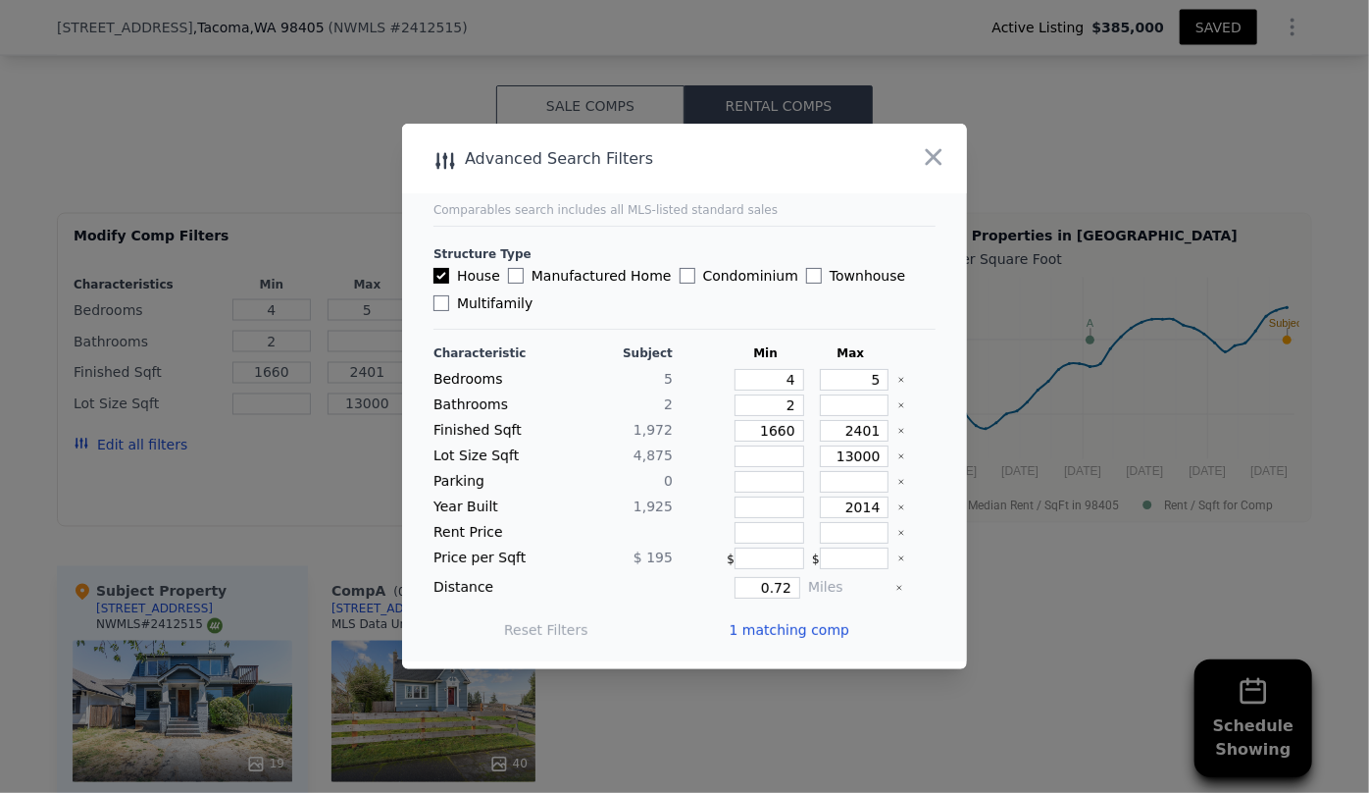
click at [770, 627] on span "1 matching comp" at bounding box center [789, 630] width 121 height 20
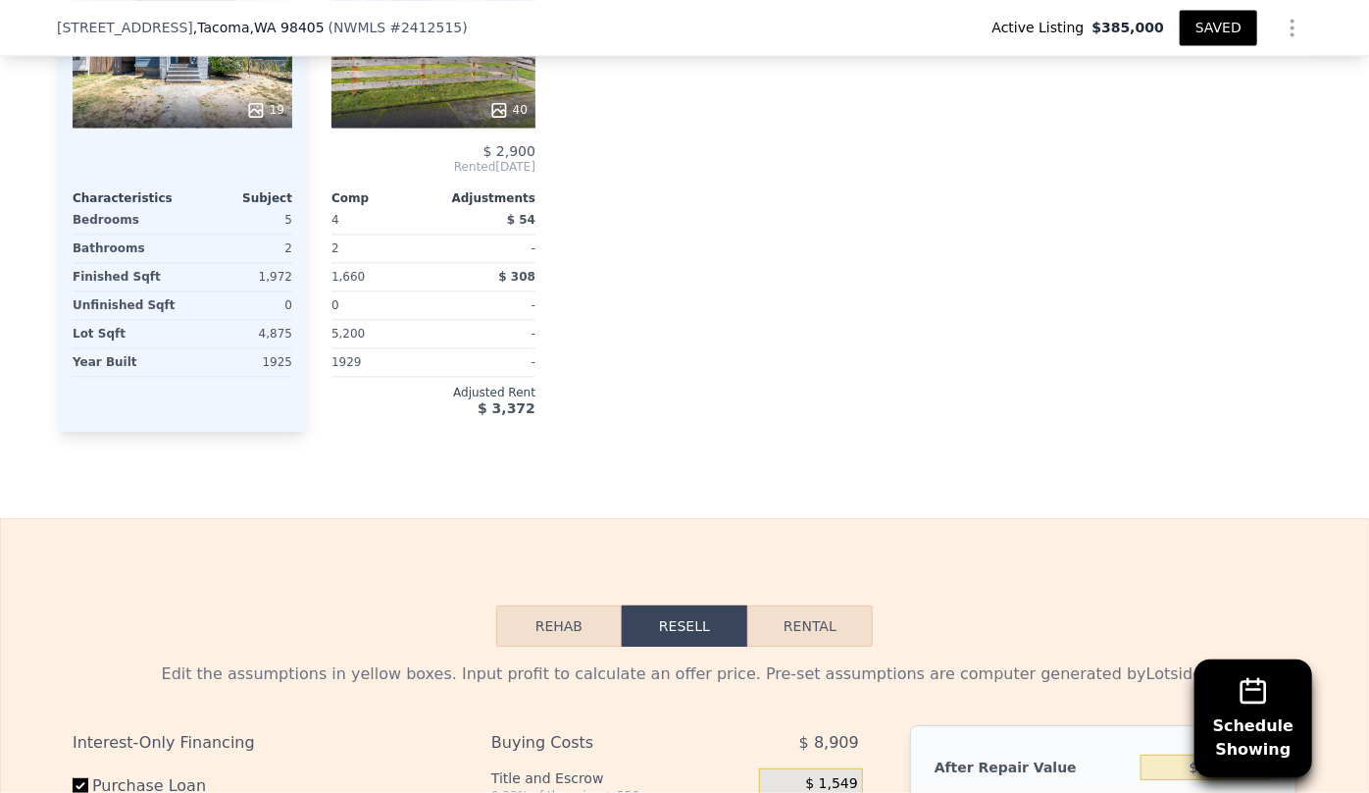
scroll to position [2489, 0]
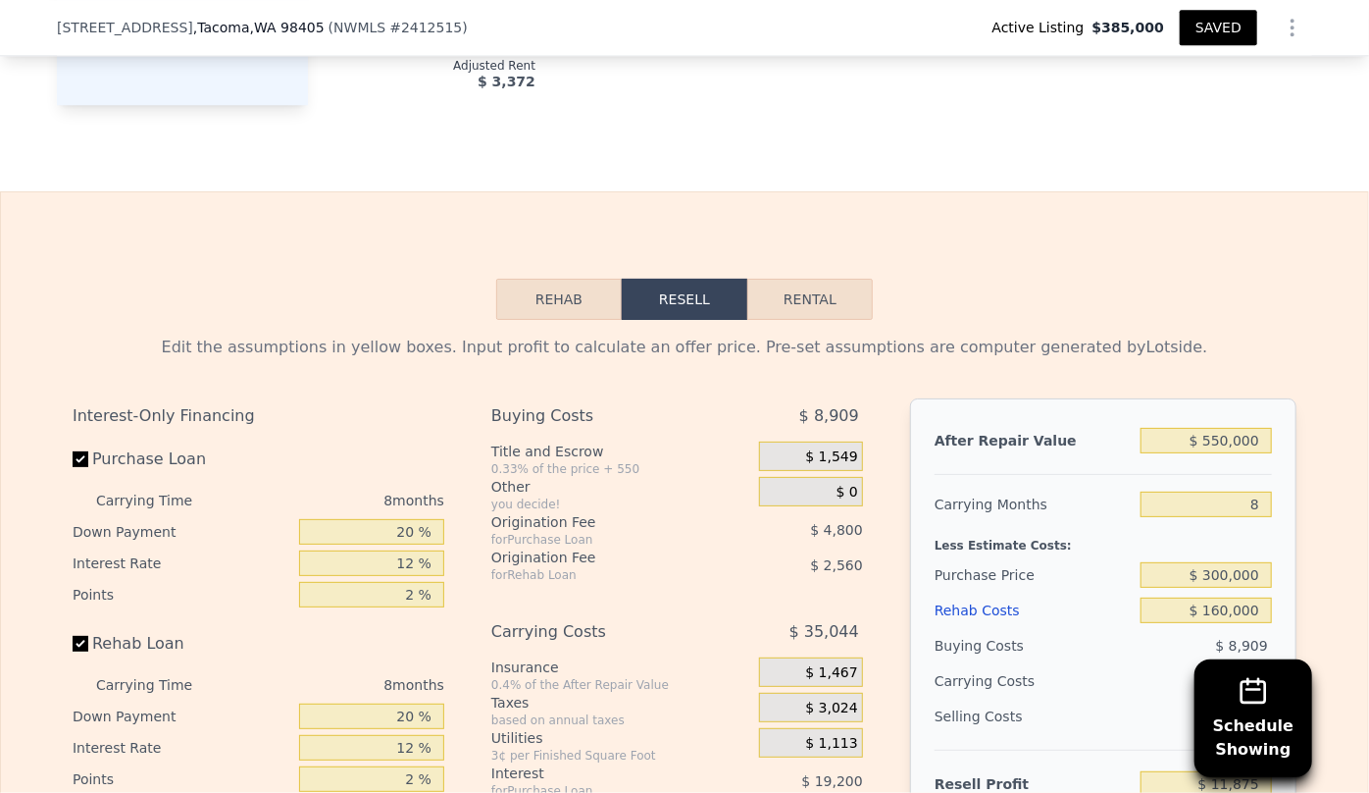
click at [827, 320] on button "Rental" at bounding box center [811, 299] width 126 height 41
select select "30"
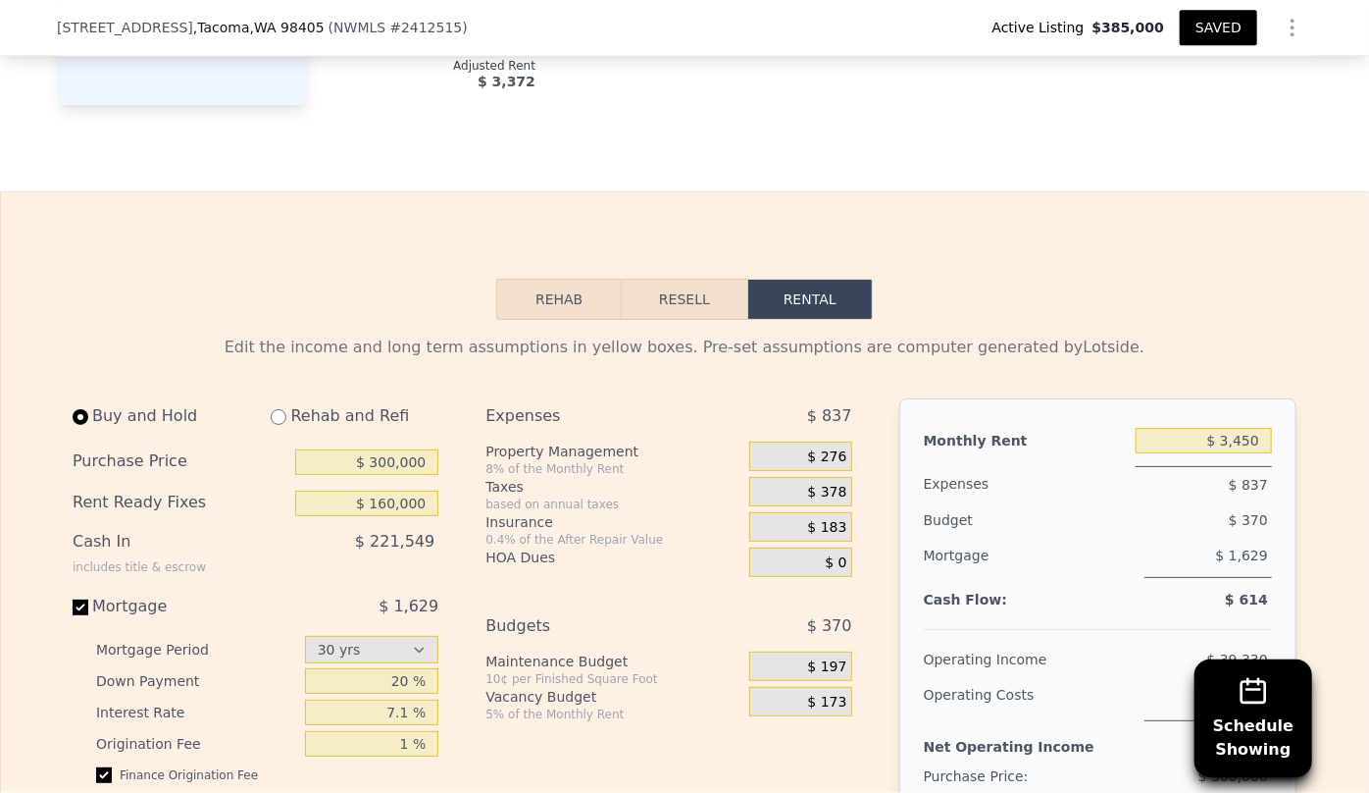
click at [689, 295] on button "Resell" at bounding box center [684, 299] width 125 height 41
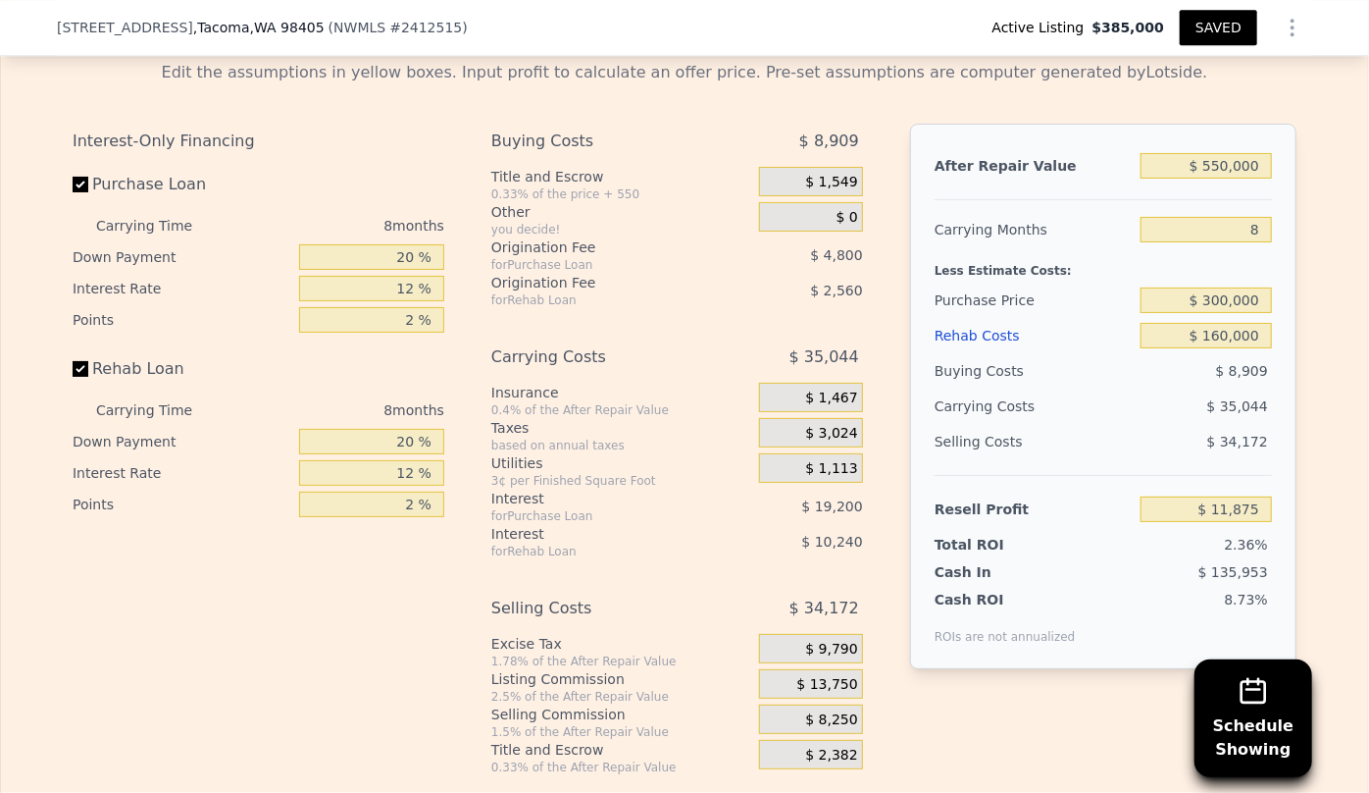
scroll to position [2934, 0]
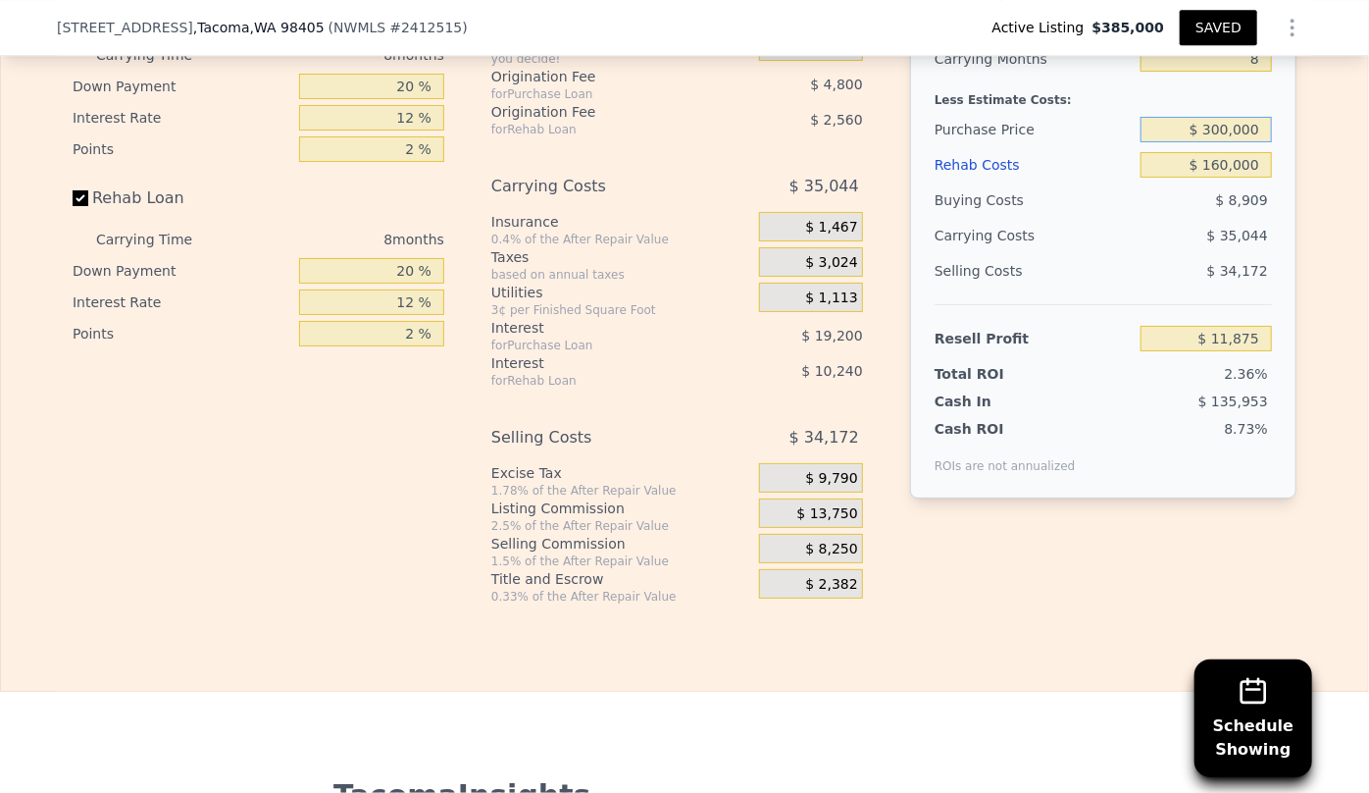
click at [1224, 137] on input "$ 300,000" at bounding box center [1206, 130] width 131 height 26
type input "$ 320,000"
click at [1181, 271] on div "$ 34,172" at bounding box center [1207, 270] width 132 height 35
type input "-$ 9,792"
click at [1225, 177] on input "$ 160,000" at bounding box center [1206, 165] width 131 height 26
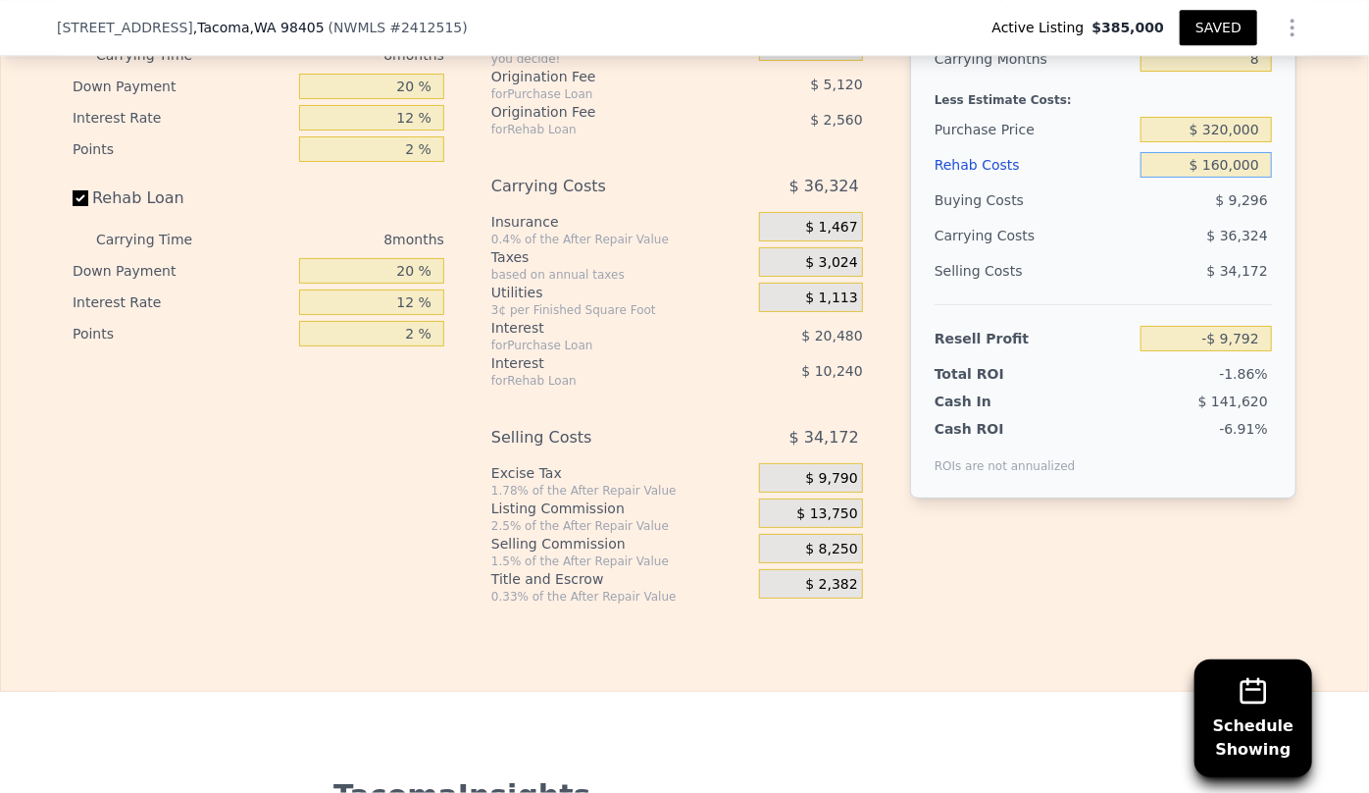
type input "$ 16,000"
type input "$ 145,728"
type input "$ 1,000"
type input "$ 161,928"
type input "$ 12,000"
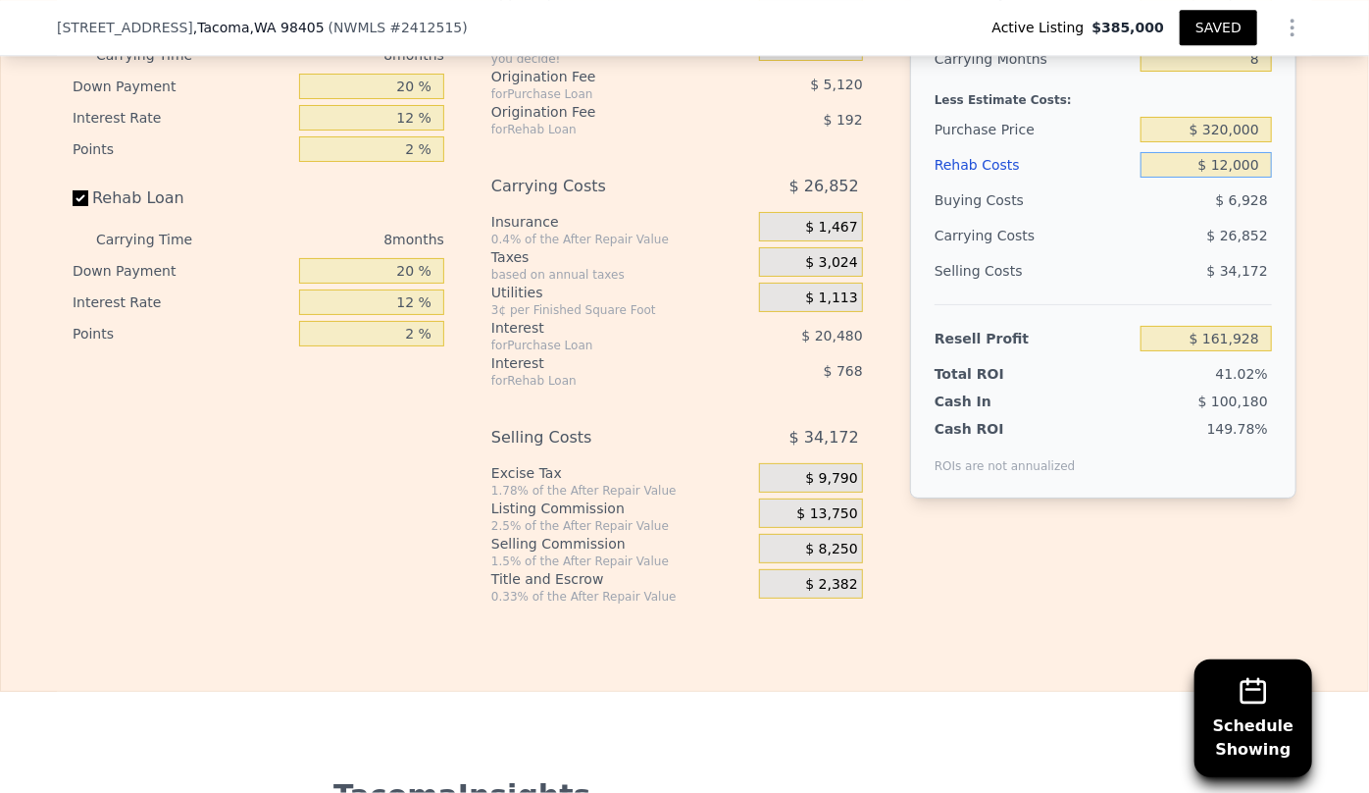
type input "$ 150,048"
type input "$ 120,000"
type input "$ 33,408"
type input "$ 120,000"
click at [1199, 297] on div "Selling Costs $ 34,172" at bounding box center [1103, 278] width 337 height 51
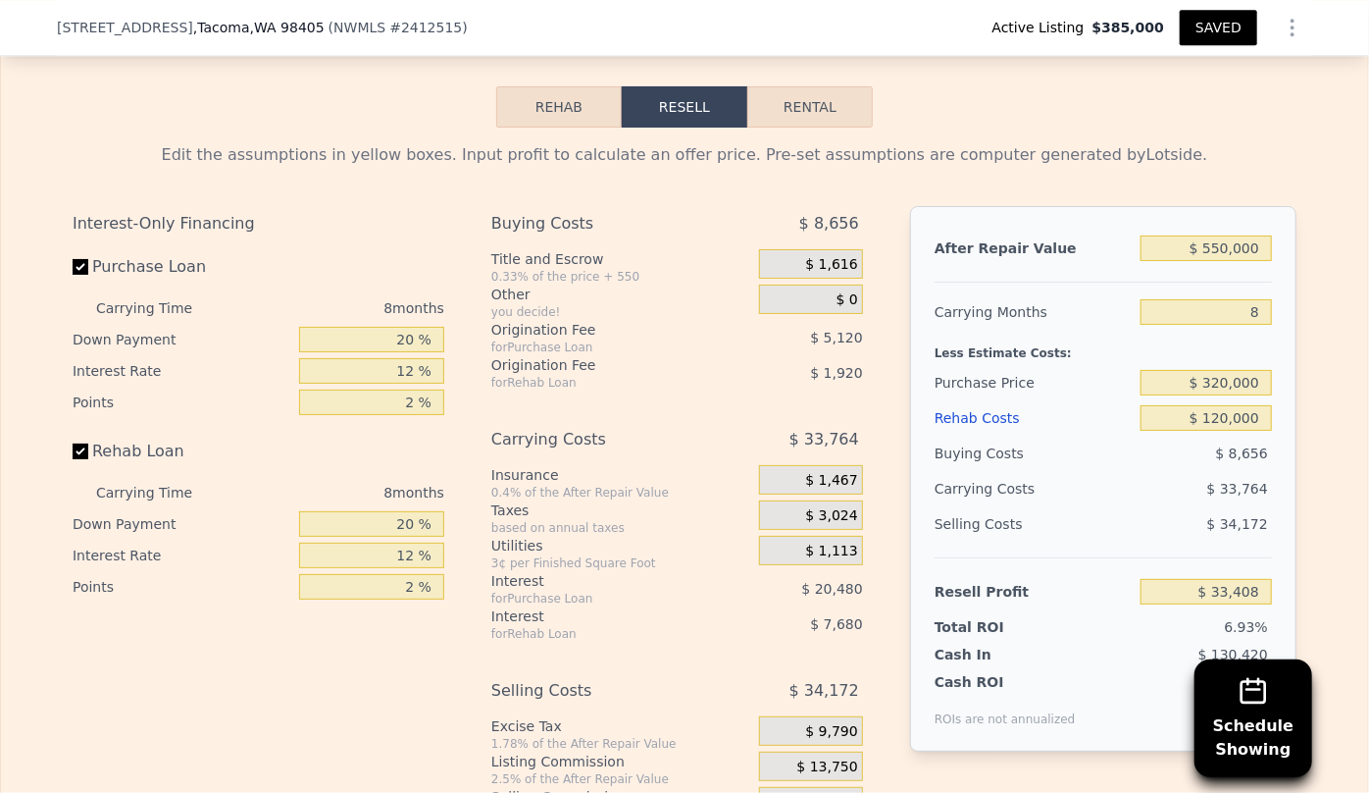
scroll to position [2667, 0]
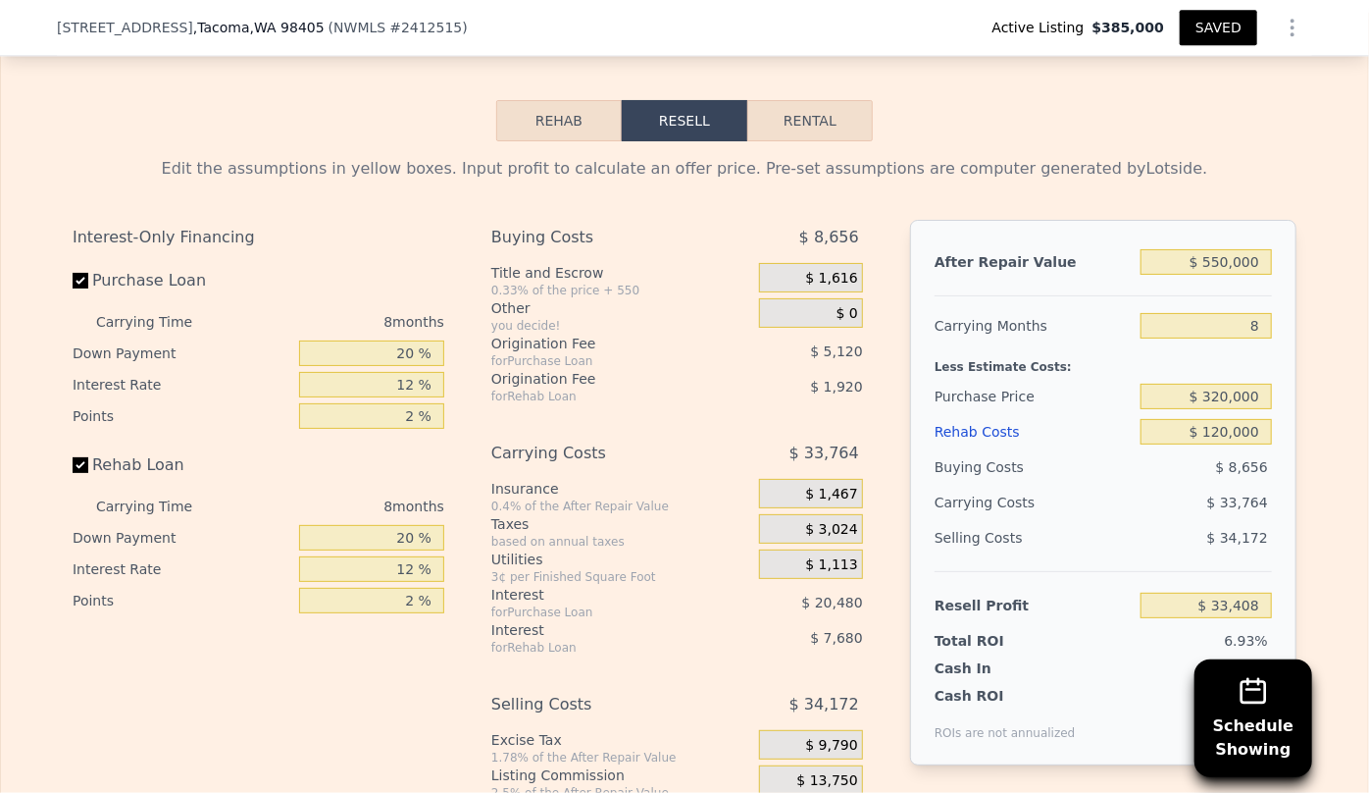
click at [813, 137] on button "Rental" at bounding box center [811, 120] width 126 height 41
select select "30"
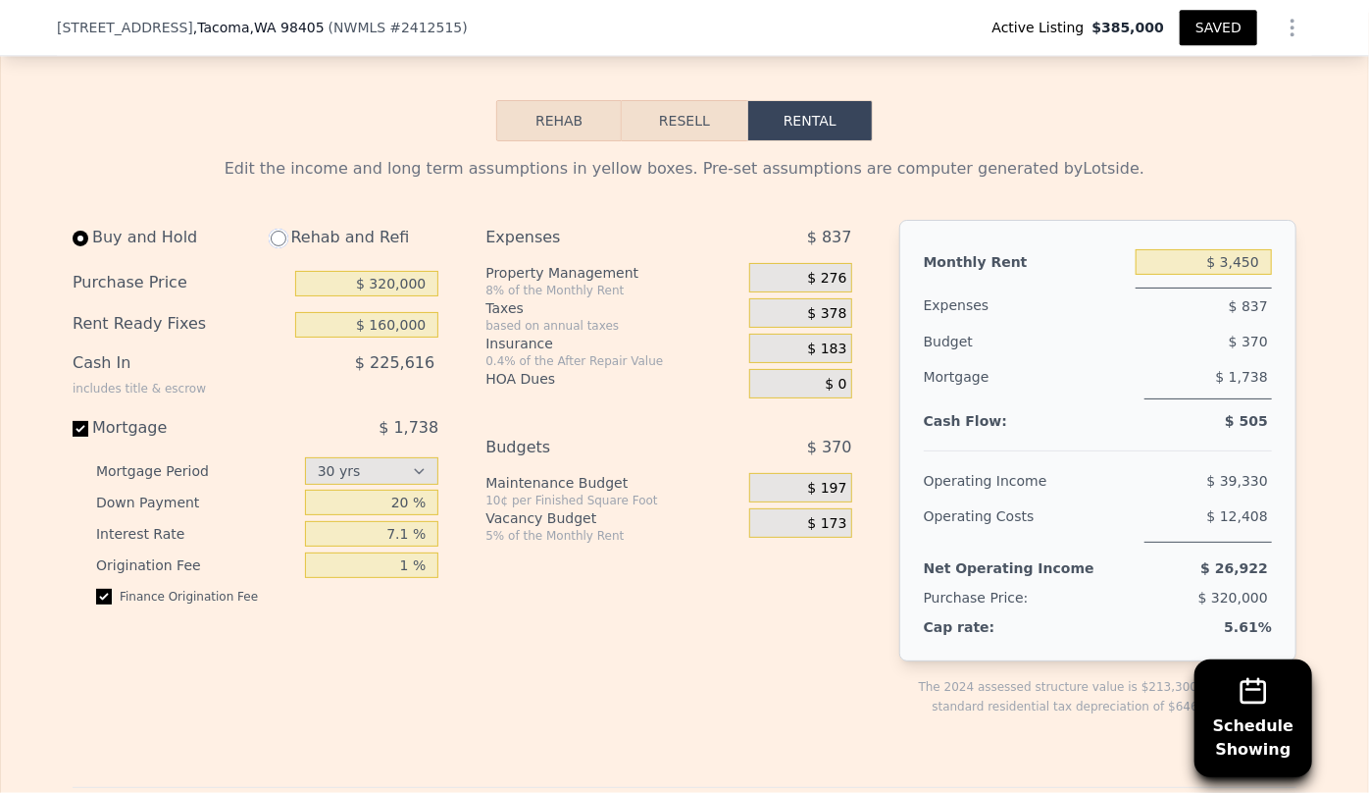
click at [275, 246] on input "radio" at bounding box center [279, 239] width 16 height 16
radio input "true"
type input "$ 120,000"
type input "$ 4,000"
select select "30"
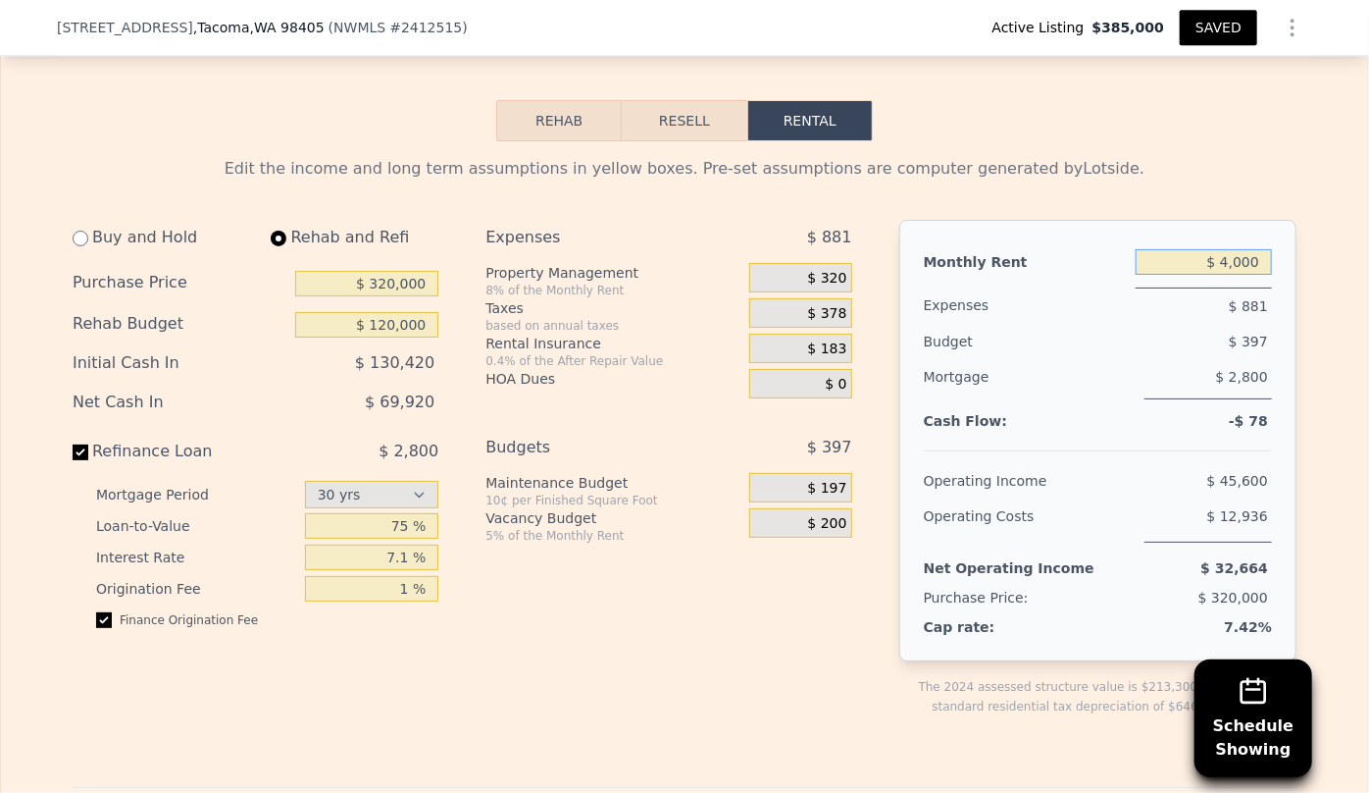
click at [1237, 268] on input "$ 4,000" at bounding box center [1204, 262] width 136 height 26
type input "$ 4,100"
click at [1039, 343] on div "Budget" at bounding box center [991, 341] width 135 height 35
click at [836, 287] on span "$ 328" at bounding box center [827, 279] width 39 height 18
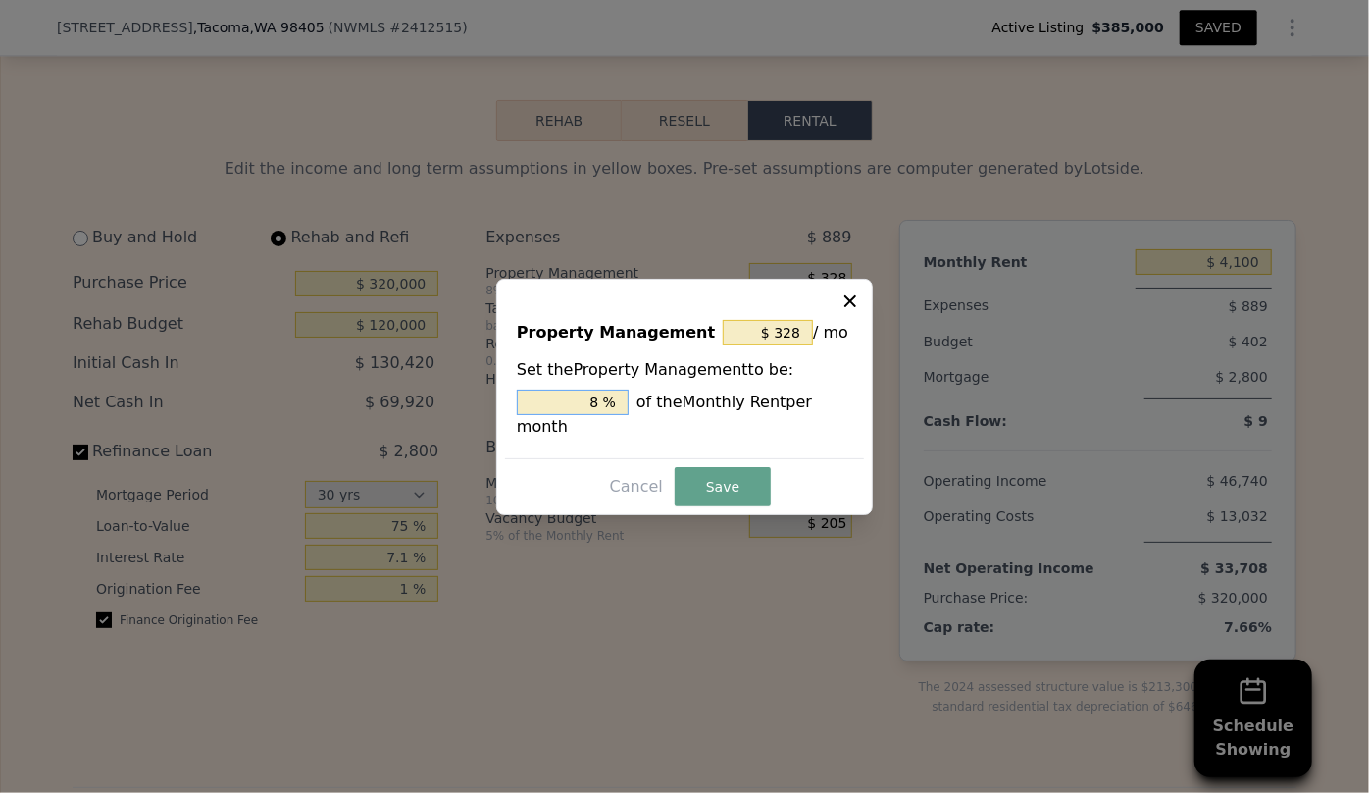
click at [604, 415] on input "8 %" at bounding box center [573, 402] width 112 height 26
type input "$ 0"
type input "0 %"
click at [719, 486] on button "Save" at bounding box center [723, 486] width 96 height 39
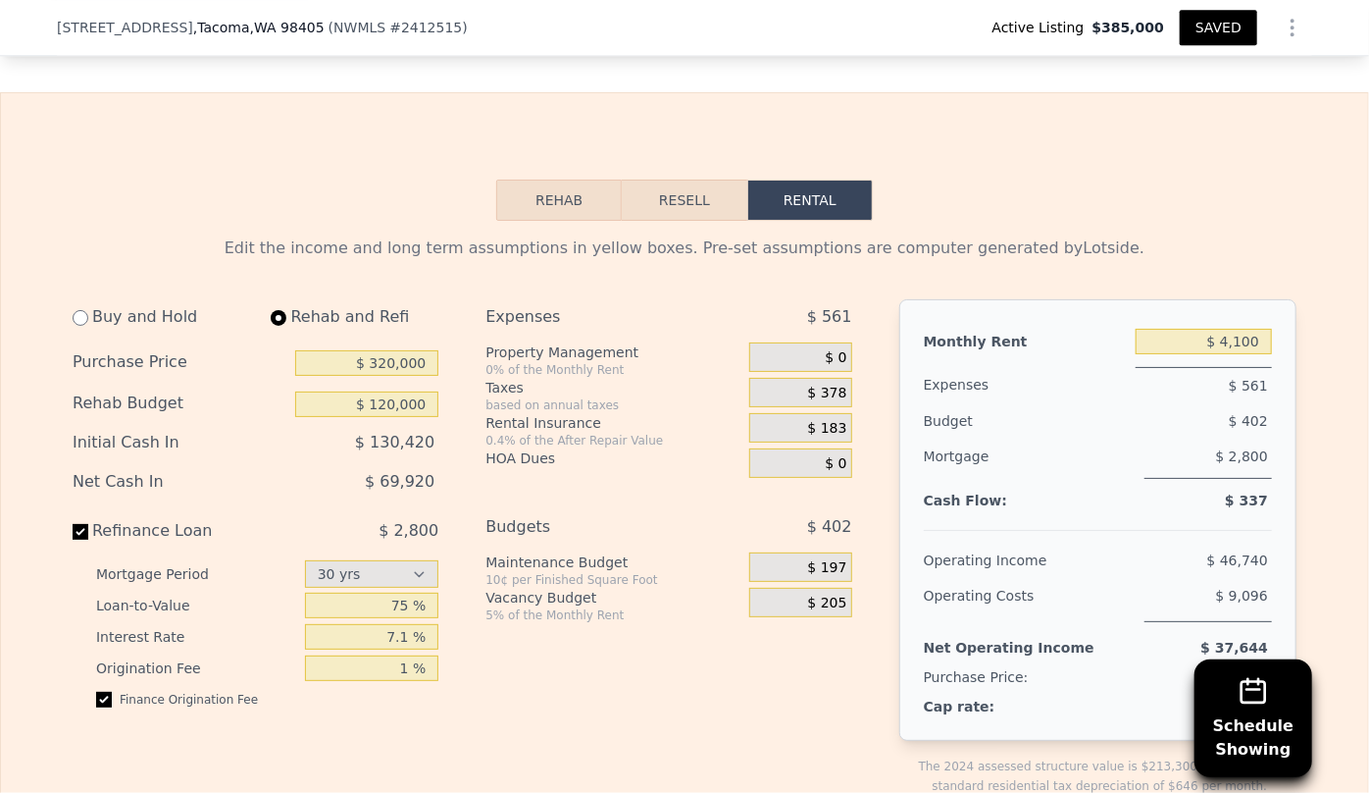
scroll to position [2489, 0]
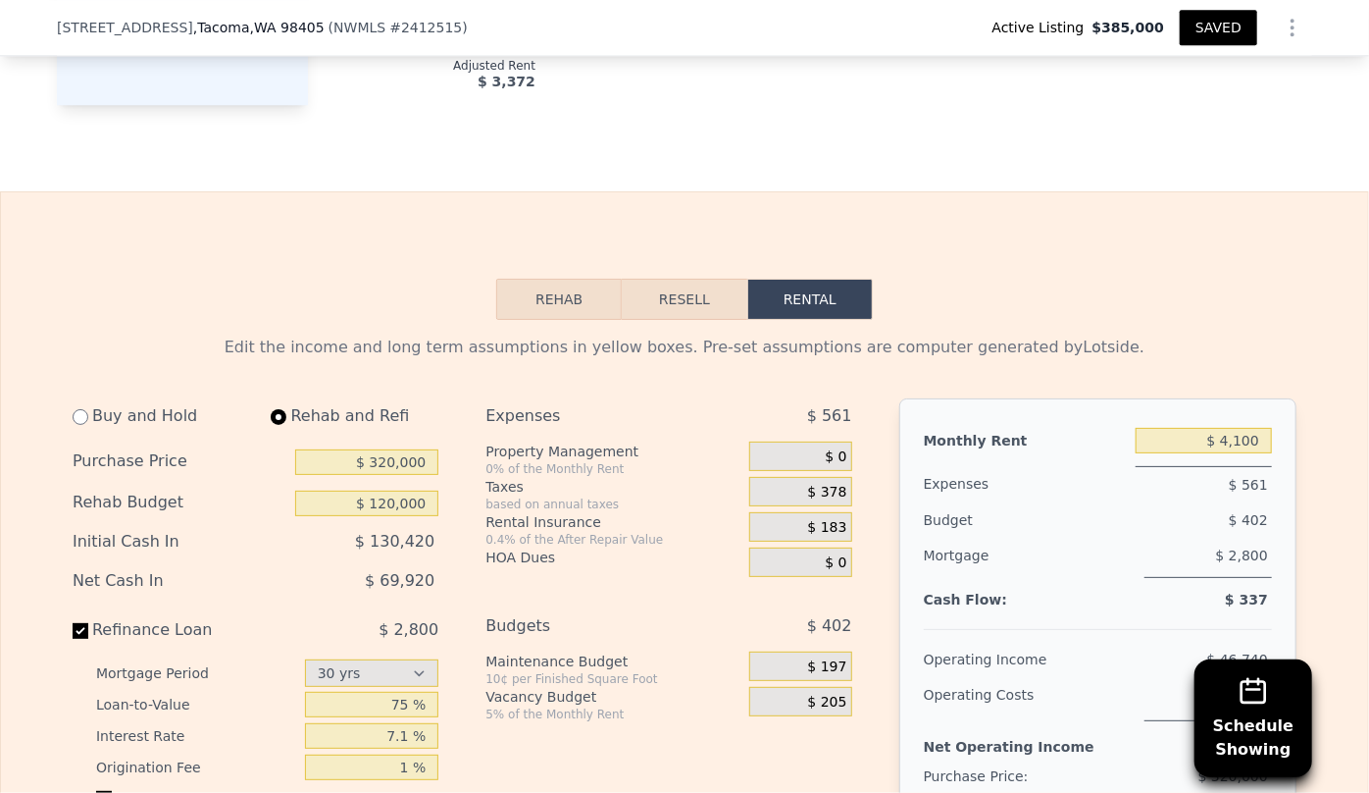
click at [690, 307] on button "Resell" at bounding box center [684, 299] width 125 height 41
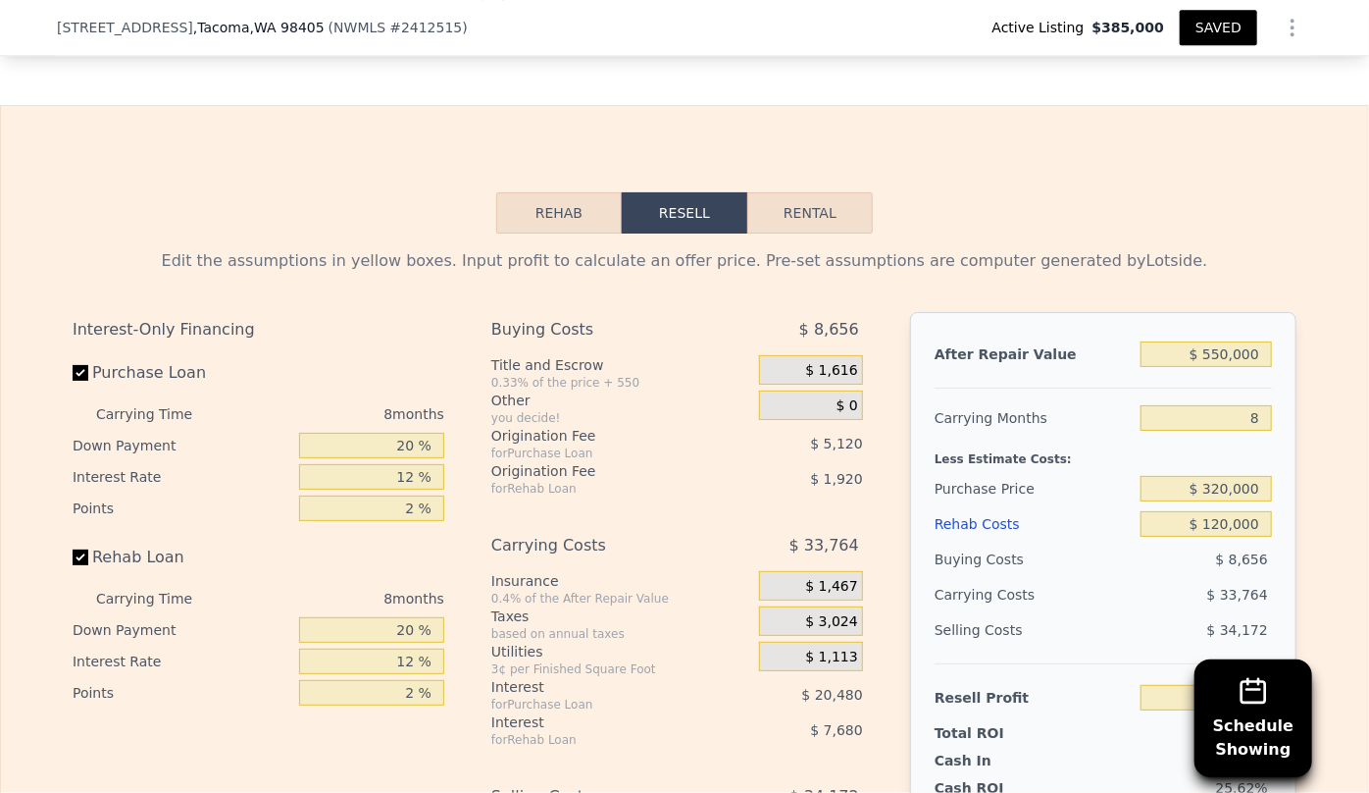
scroll to position [2578, 0]
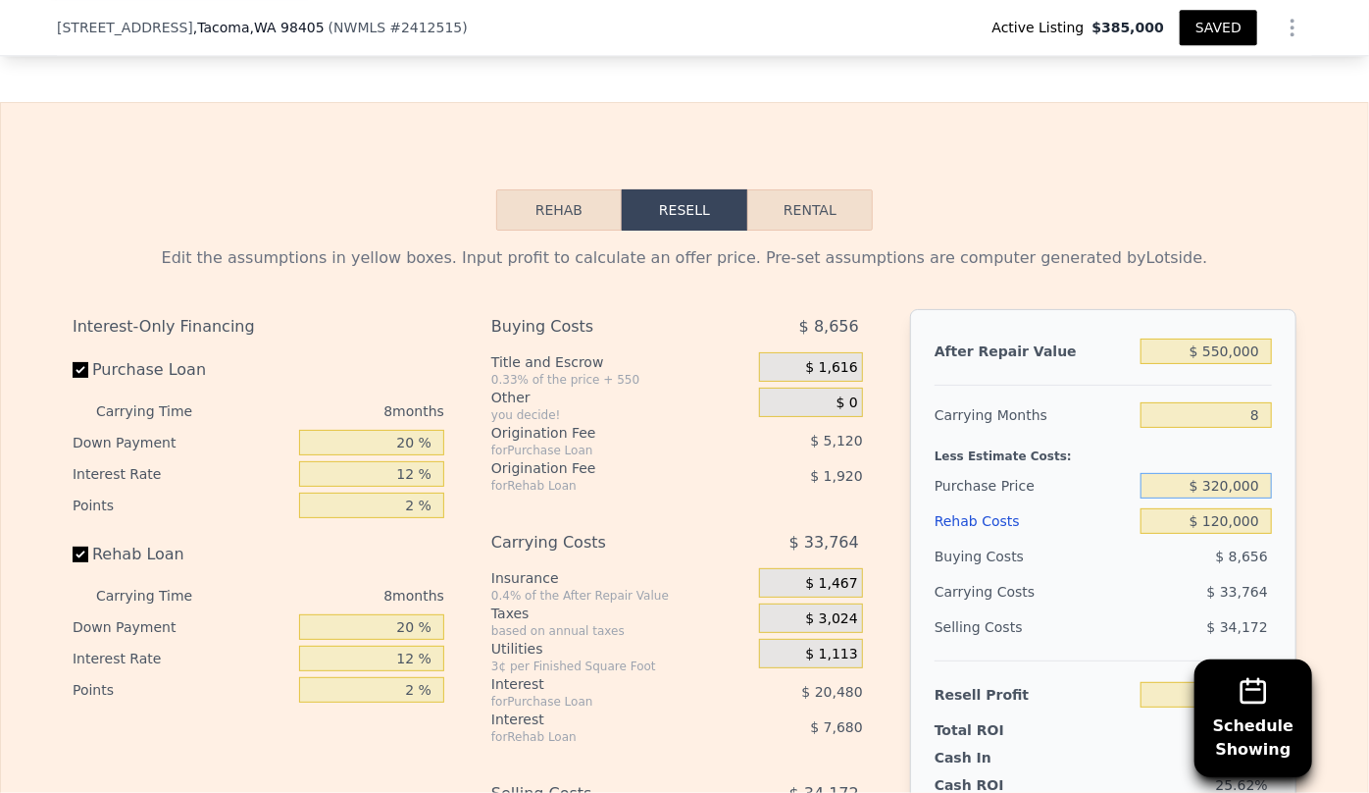
click at [1218, 495] on input "$ 320,000" at bounding box center [1206, 486] width 131 height 26
type input "$ 340,000"
click at [1150, 645] on div "$ 34,172" at bounding box center [1207, 626] width 132 height 35
type input "$ 11,742"
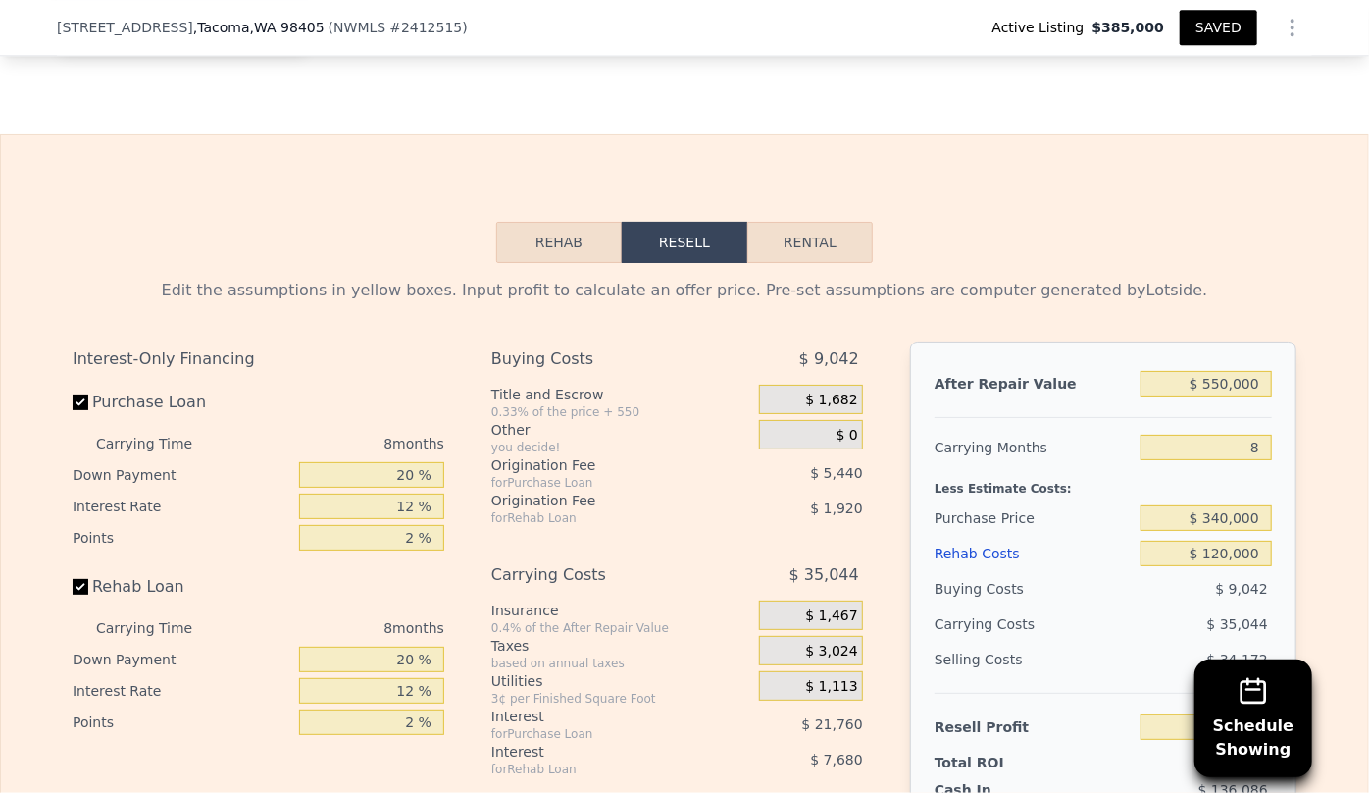
scroll to position [2489, 0]
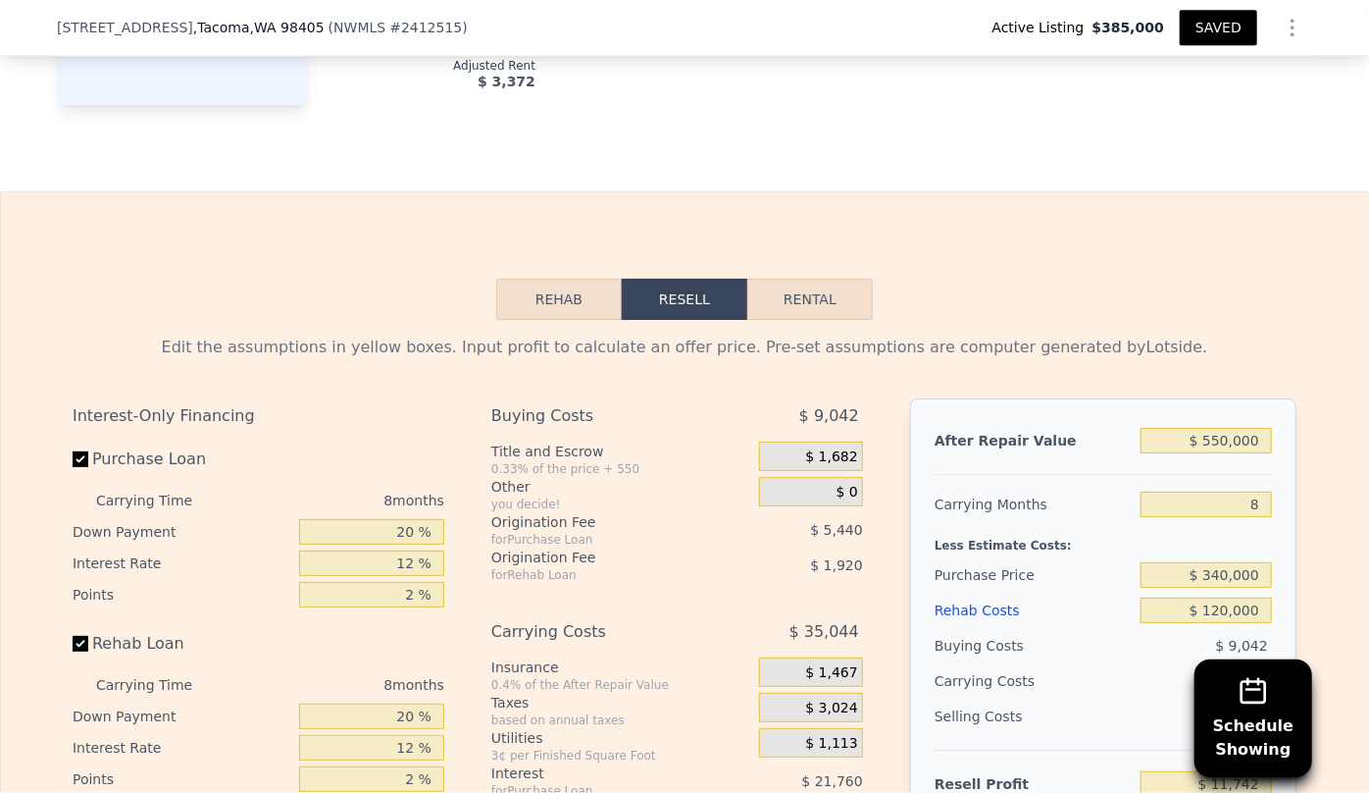
click at [828, 310] on button "Rental" at bounding box center [811, 299] width 126 height 41
select select "30"
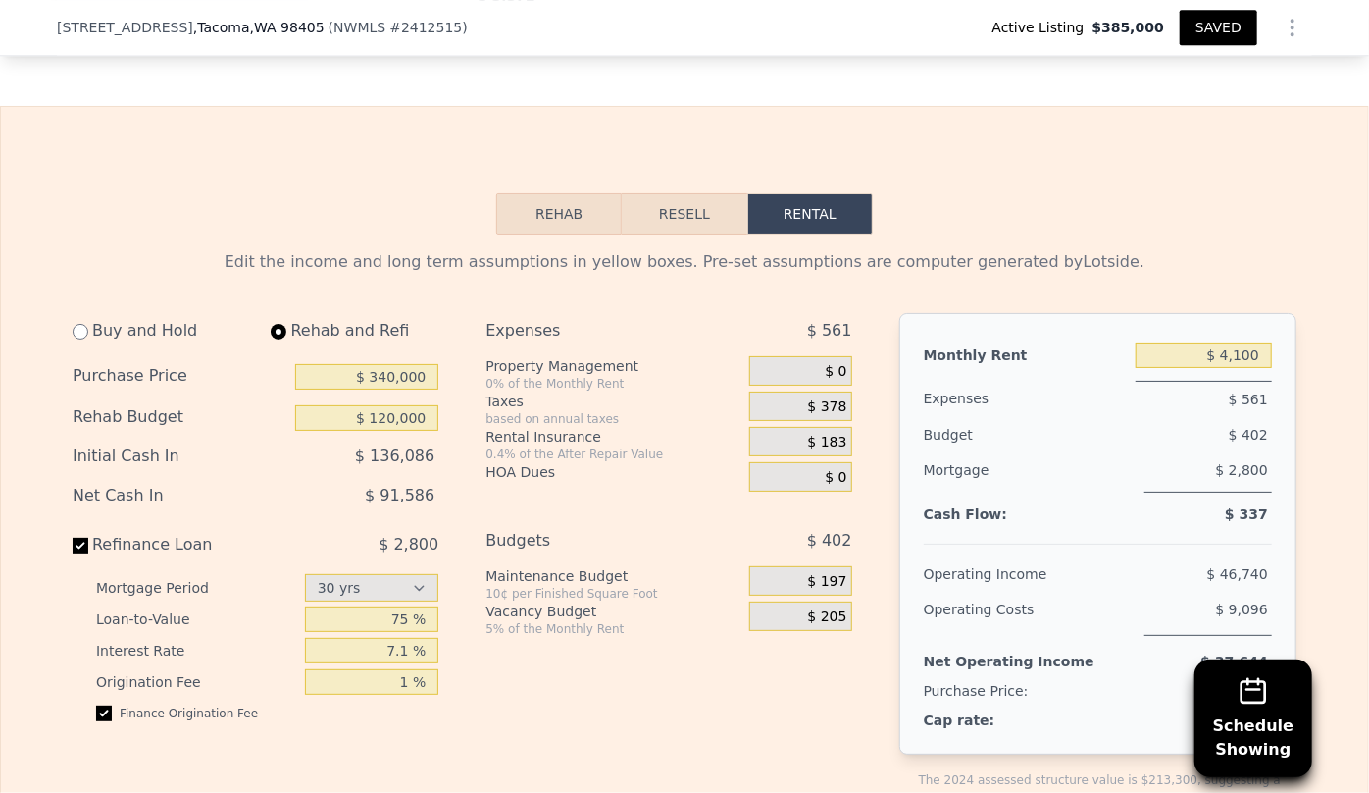
scroll to position [2578, 0]
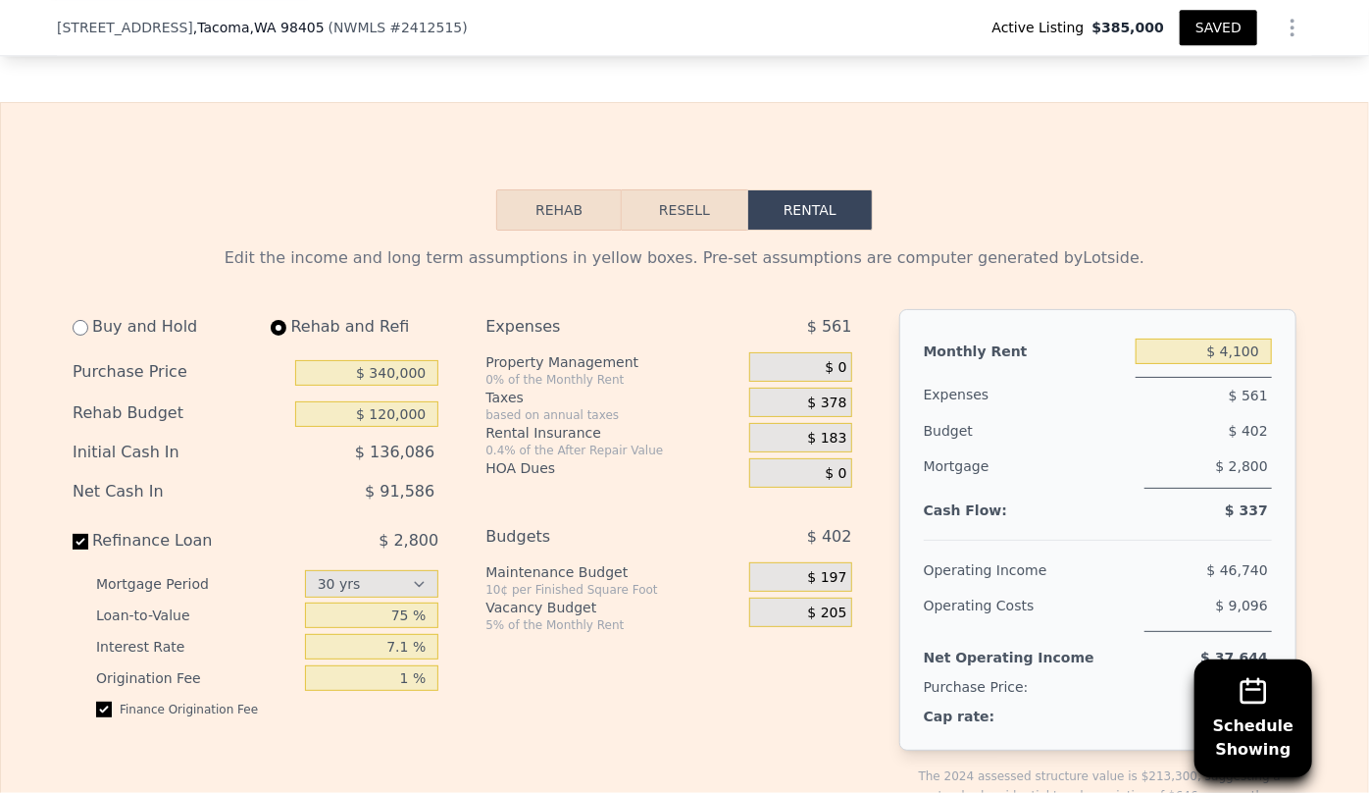
click at [720, 225] on button "Resell" at bounding box center [684, 209] width 125 height 41
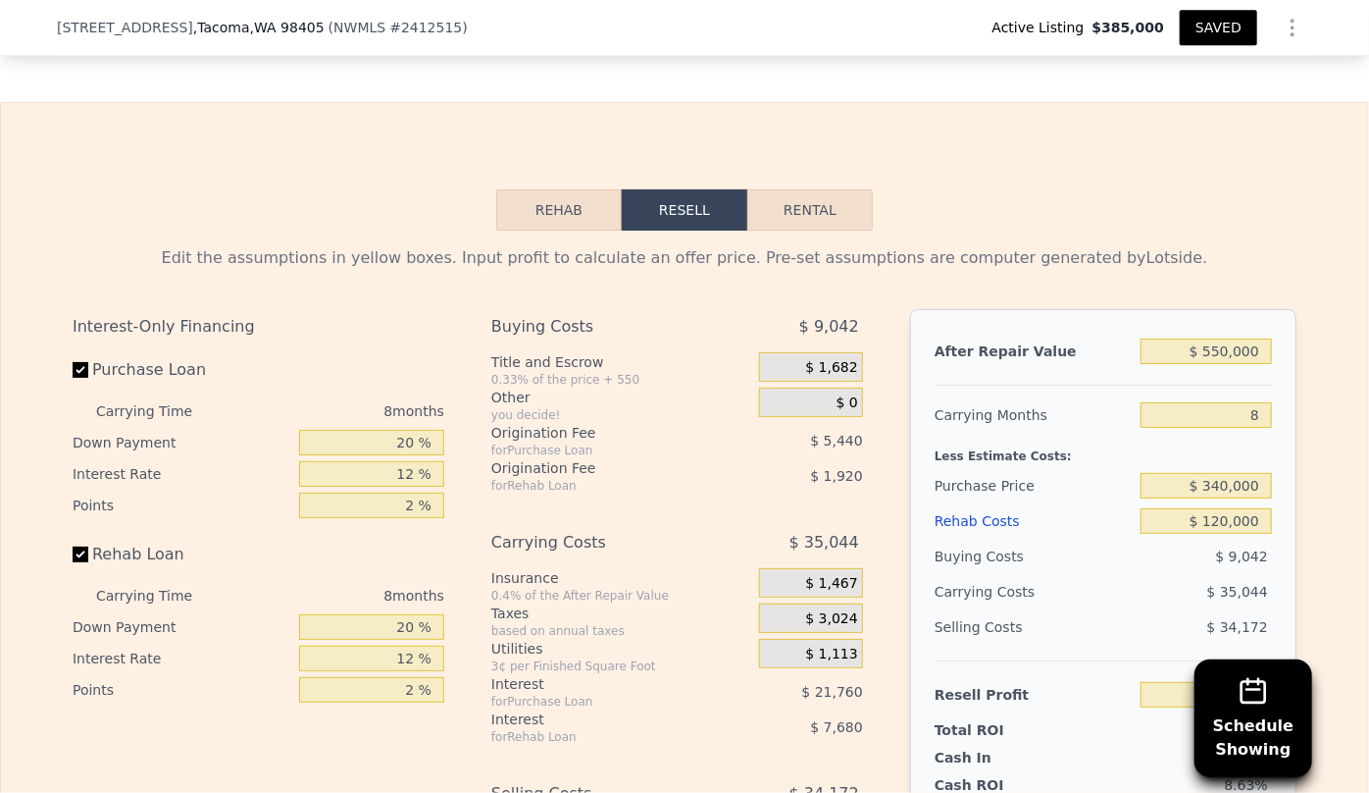
click at [821, 230] on button "Rental" at bounding box center [811, 209] width 126 height 41
select select "30"
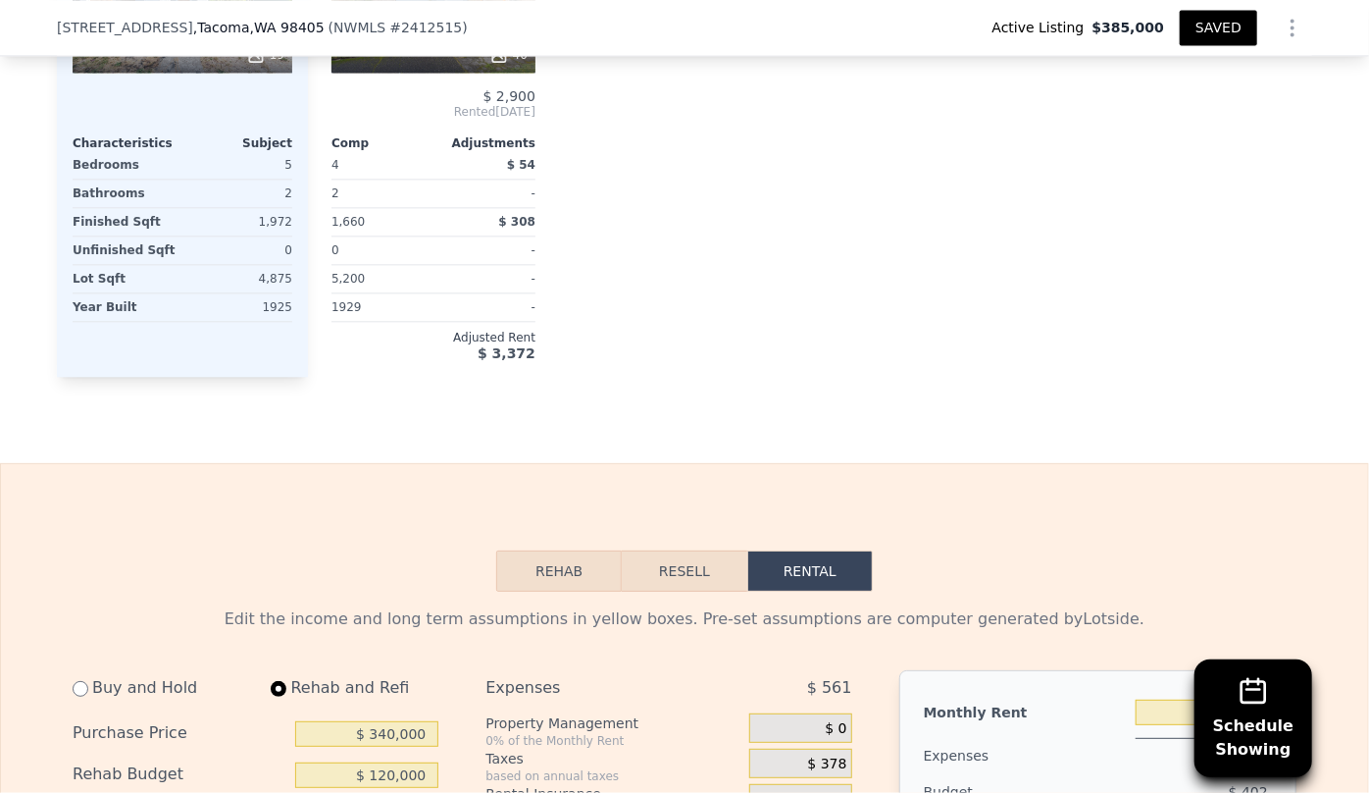
scroll to position [2221, 0]
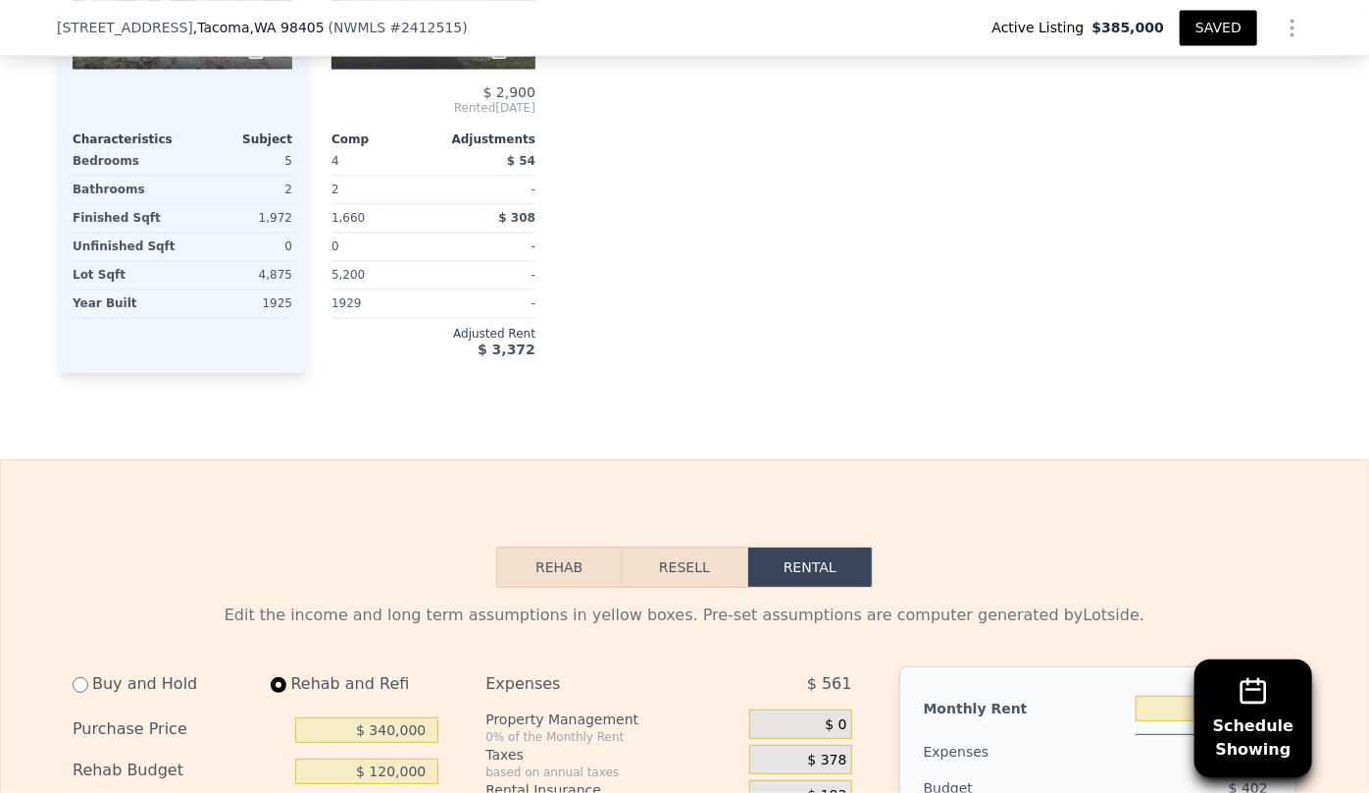
type input "0"
type input "3"
type input "1700"
type input "$ 160,000"
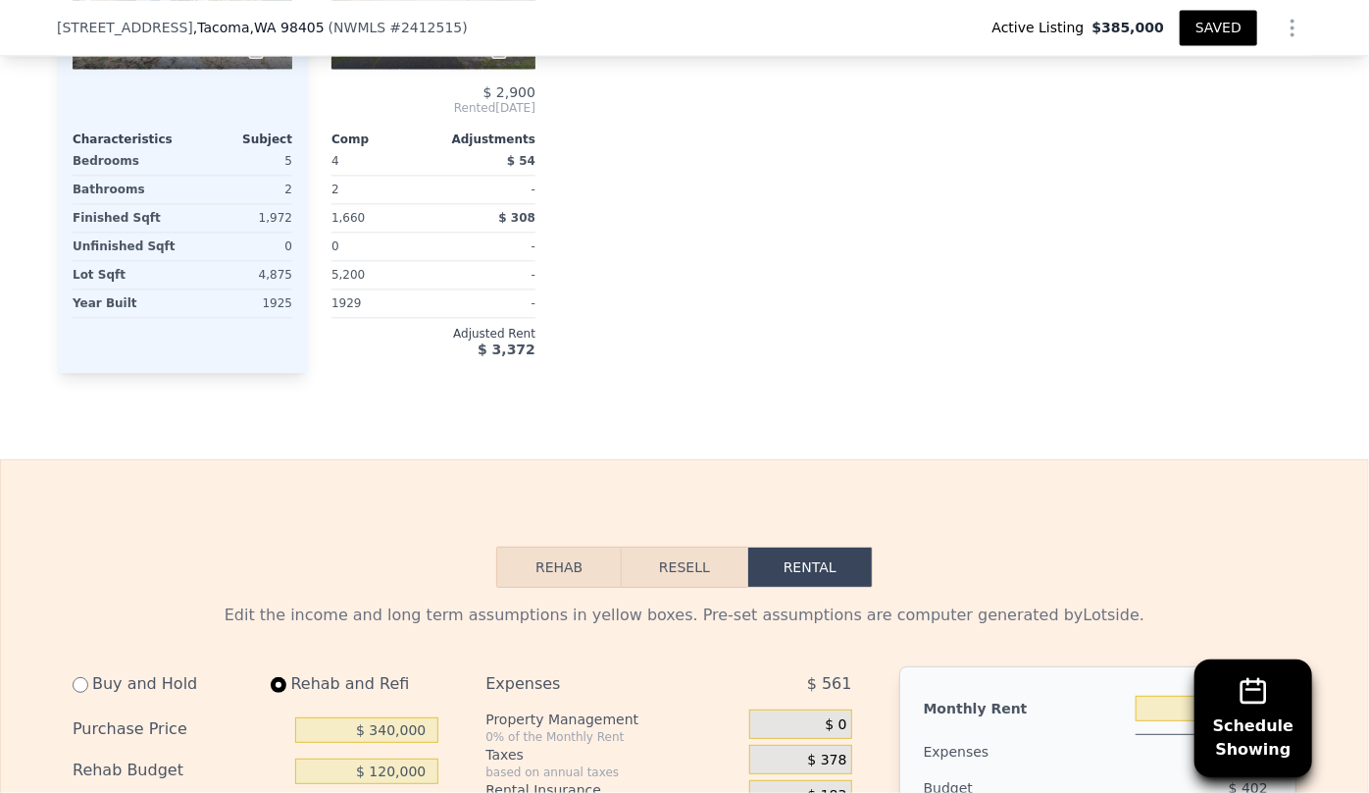
type input "$ 3,450"
select select "30"
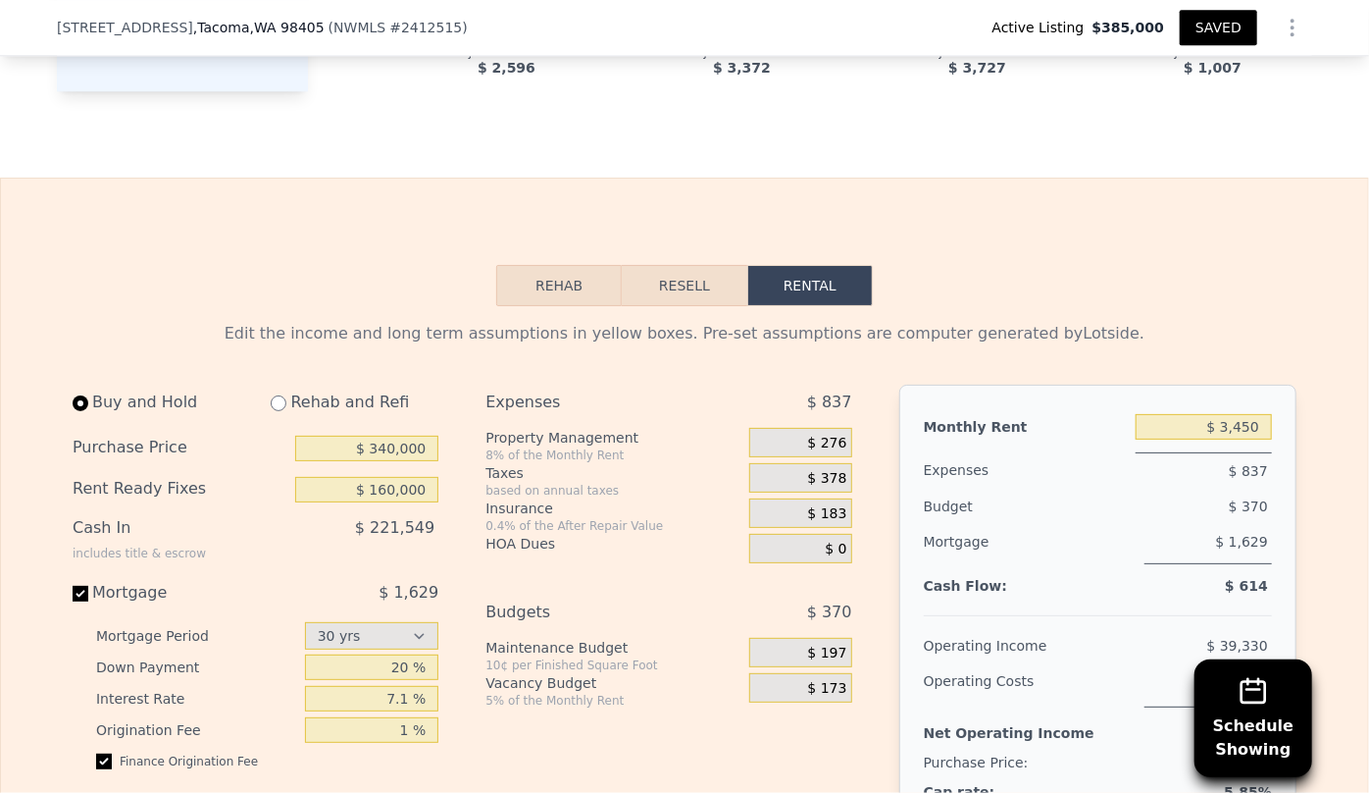
scroll to position [2497, 0]
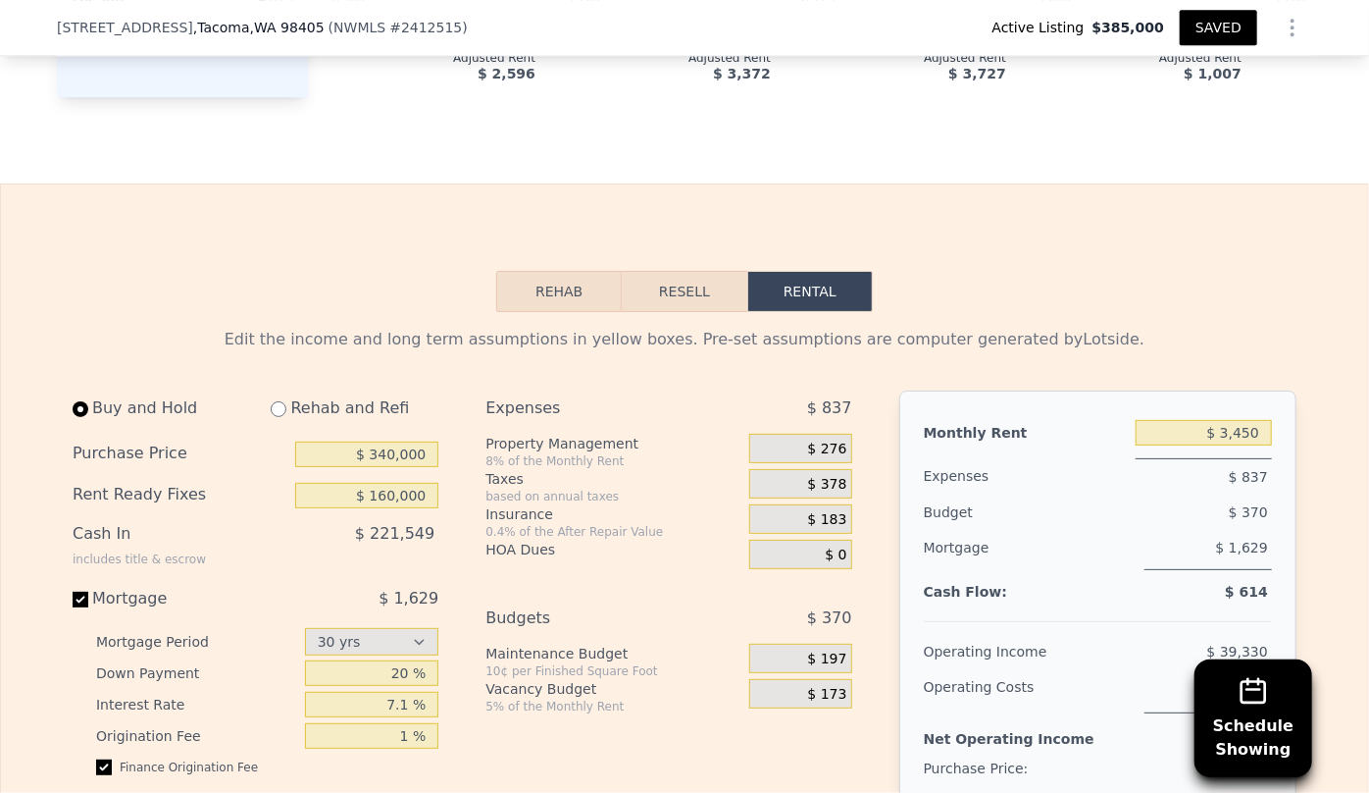
click at [673, 312] on button "Resell" at bounding box center [684, 291] width 125 height 41
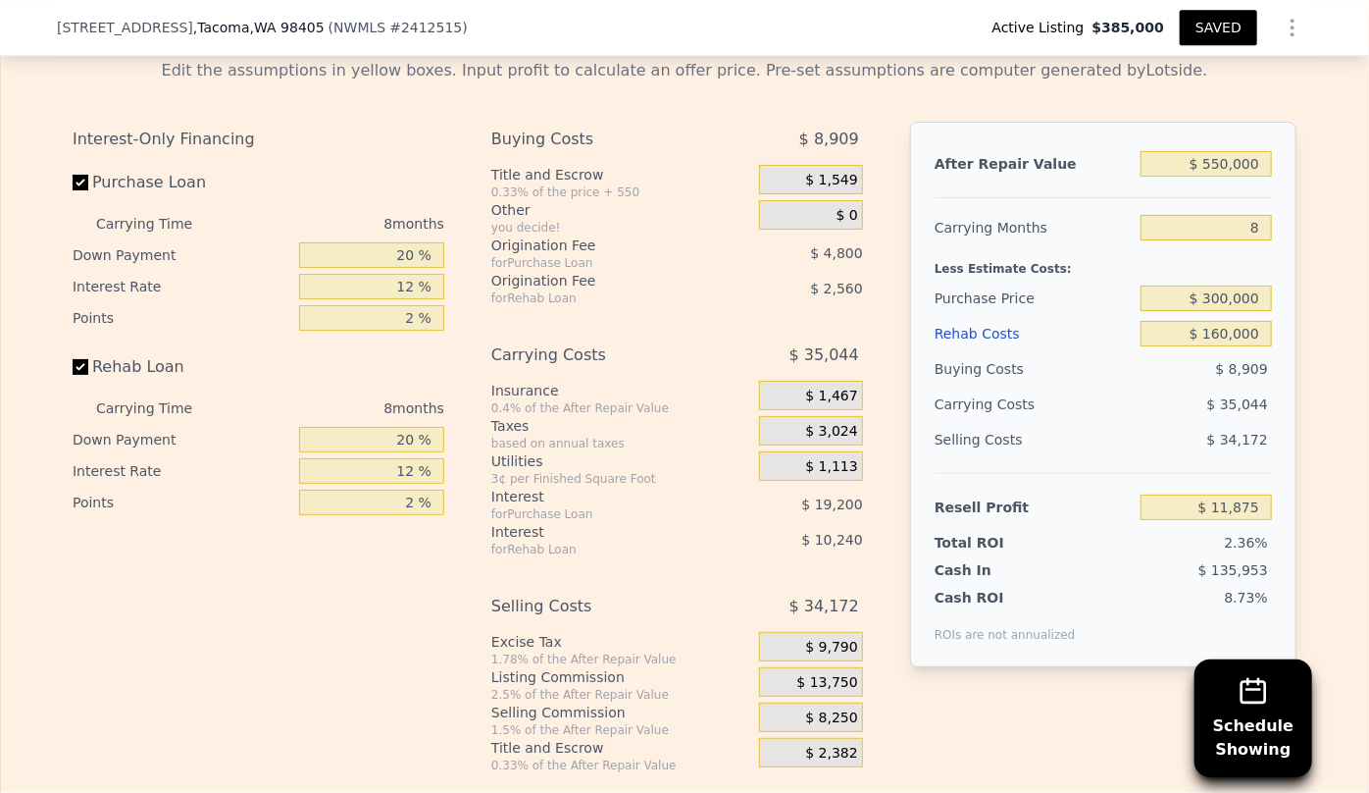
scroll to position [2764, 0]
click at [1268, 255] on div "After Repair Value $ 550,000 Carrying Months 8 Less Estimate Costs: Purchase Pr…" at bounding box center [1103, 395] width 387 height 545
click at [1256, 241] on input "8" at bounding box center [1206, 229] width 131 height 26
type input "6"
type input "$ 20,636"
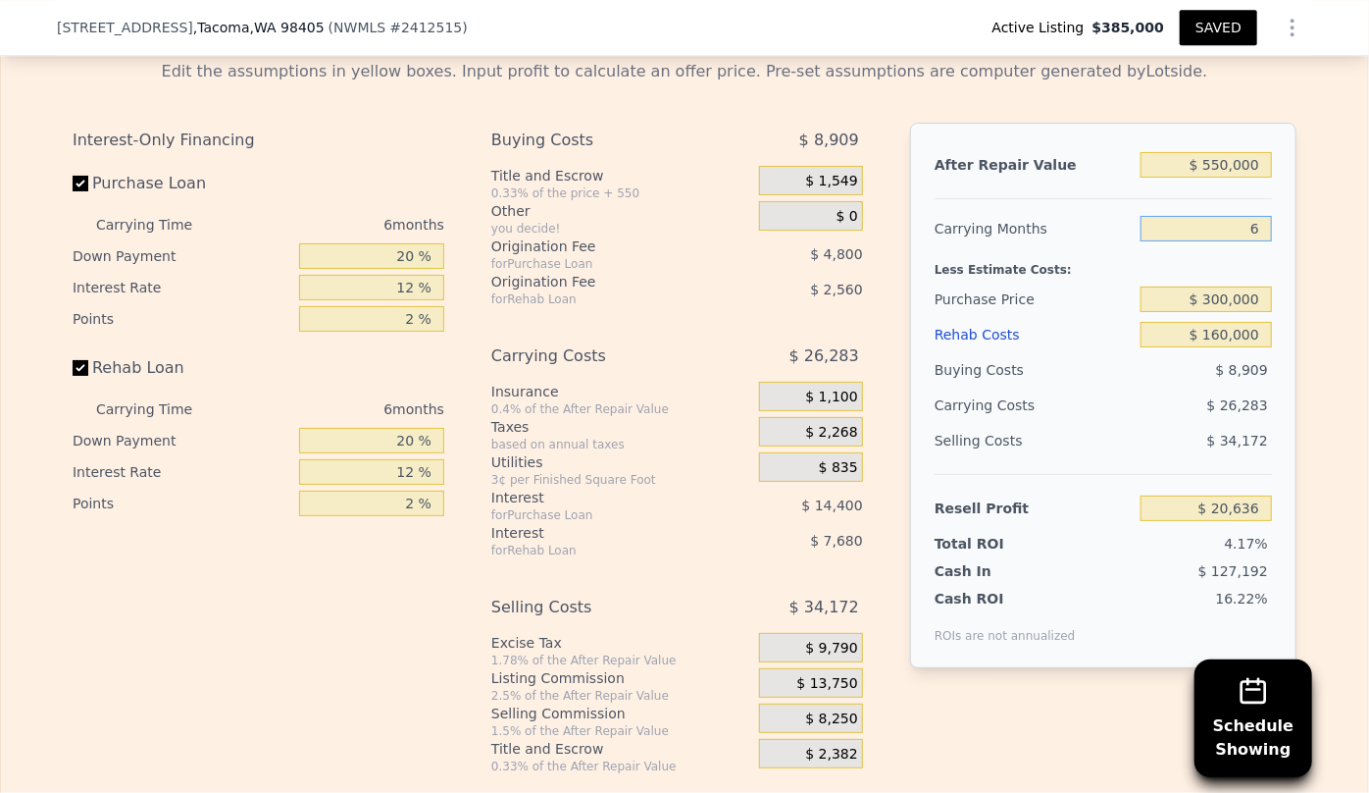
type input "6"
click at [1280, 303] on div "After Repair Value $ 550,000 Carrying Months 6 Less Estimate Costs: Purchase Pr…" at bounding box center [1103, 395] width 387 height 545
click at [1223, 312] on input "$ 300,000" at bounding box center [1206, 299] width 131 height 26
type input "$ 340,000"
click at [1158, 458] on div "$ 34,172" at bounding box center [1207, 440] width 132 height 35
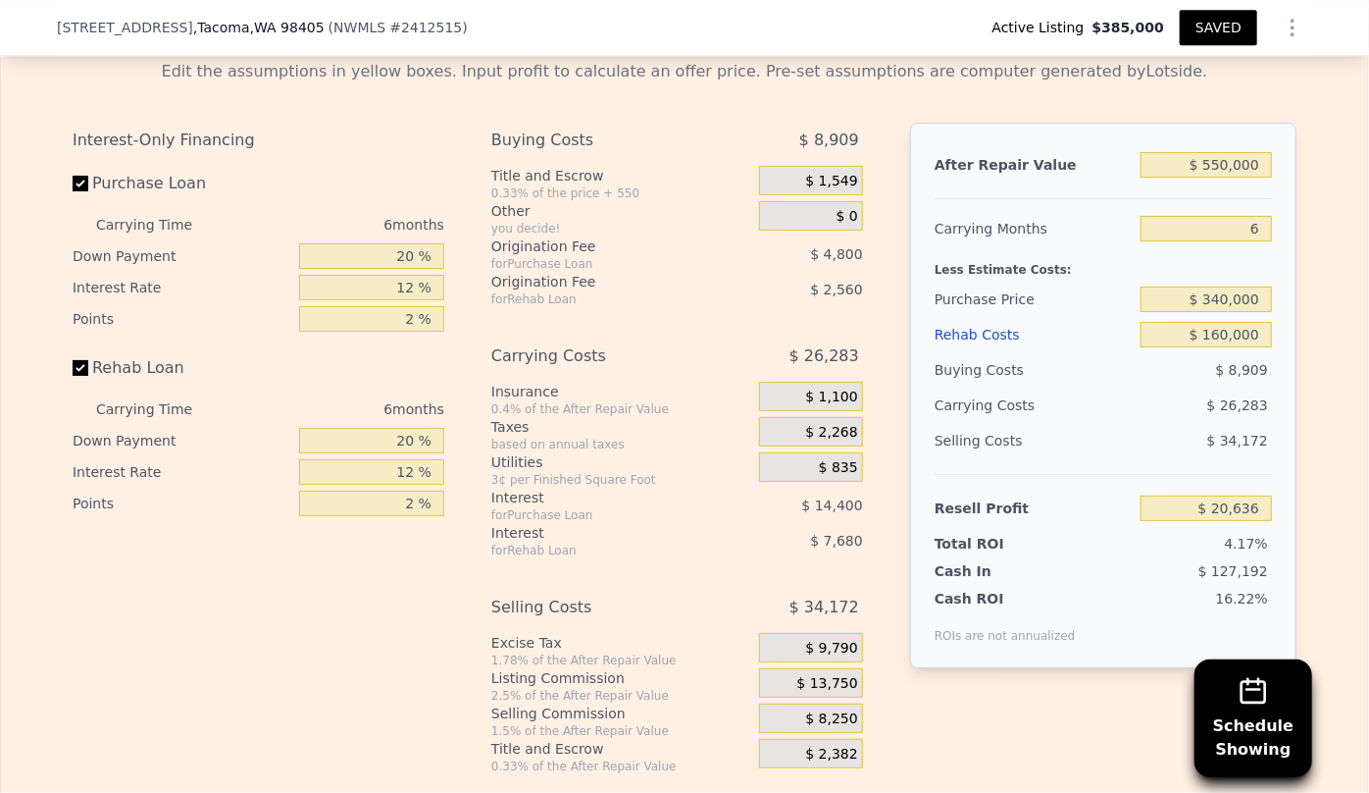
type input "-$ 22,057"
click at [1222, 347] on input "$ 160,000" at bounding box center [1206, 335] width 131 height 26
type input "$ 10,000"
type input "$ 137,543"
type input "$ 120,000"
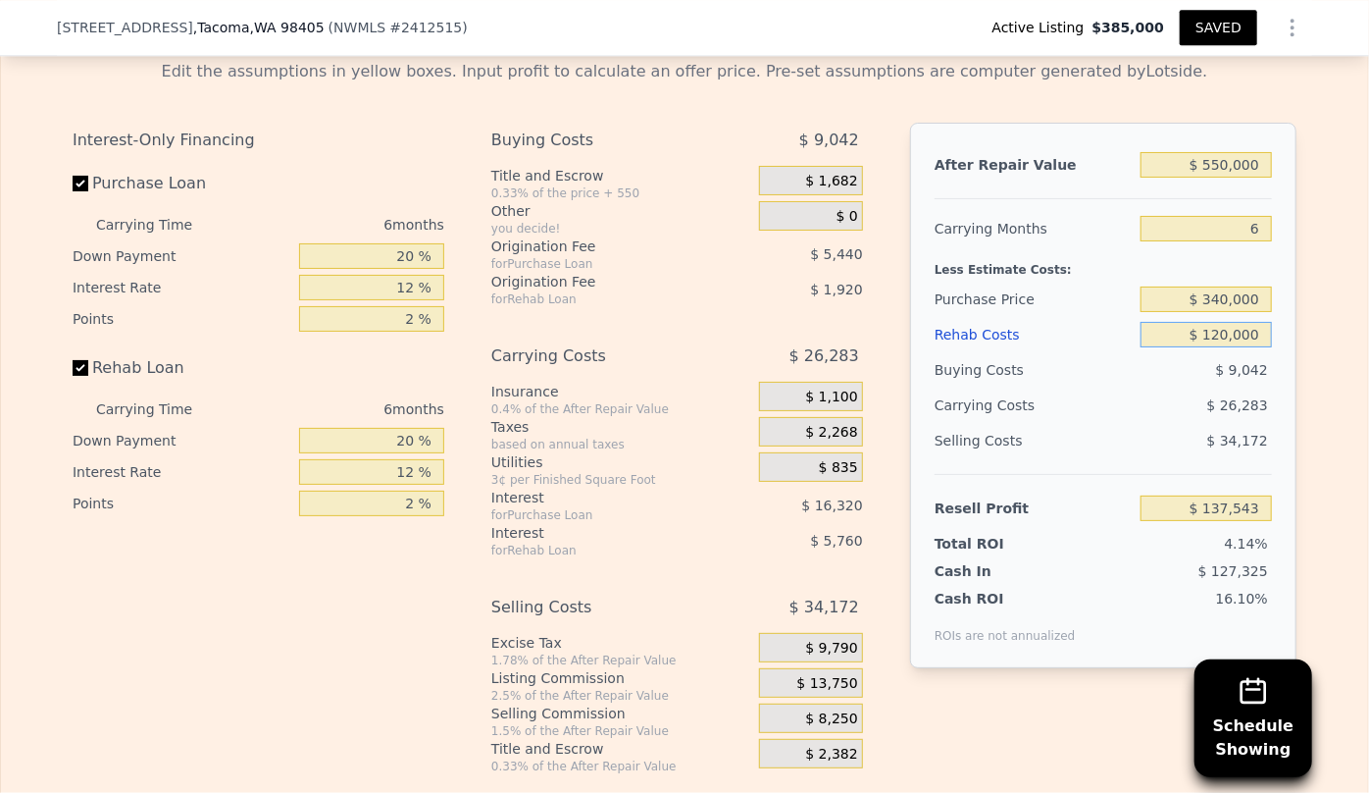
type input "$ 20,503"
click at [1194, 450] on div "$ 34,172" at bounding box center [1207, 440] width 132 height 35
click at [1225, 347] on input "$ 120,000" at bounding box center [1206, 335] width 131 height 26
type input "$ 12,000"
type input "$ 135,415"
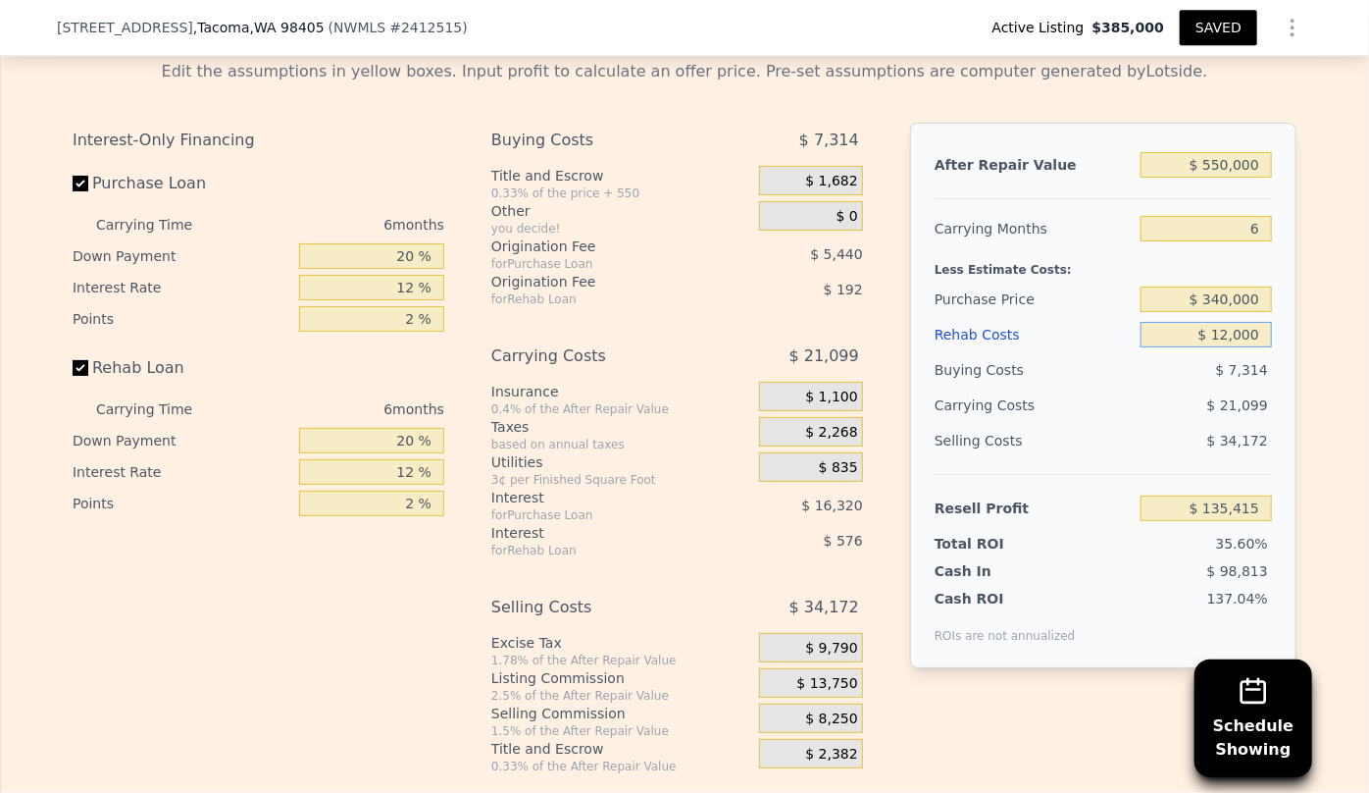
type input "$ 1,000"
type input "$ 147,119"
type input "$ 10,000"
type input "$ 137,543"
type input "$ 1,000"
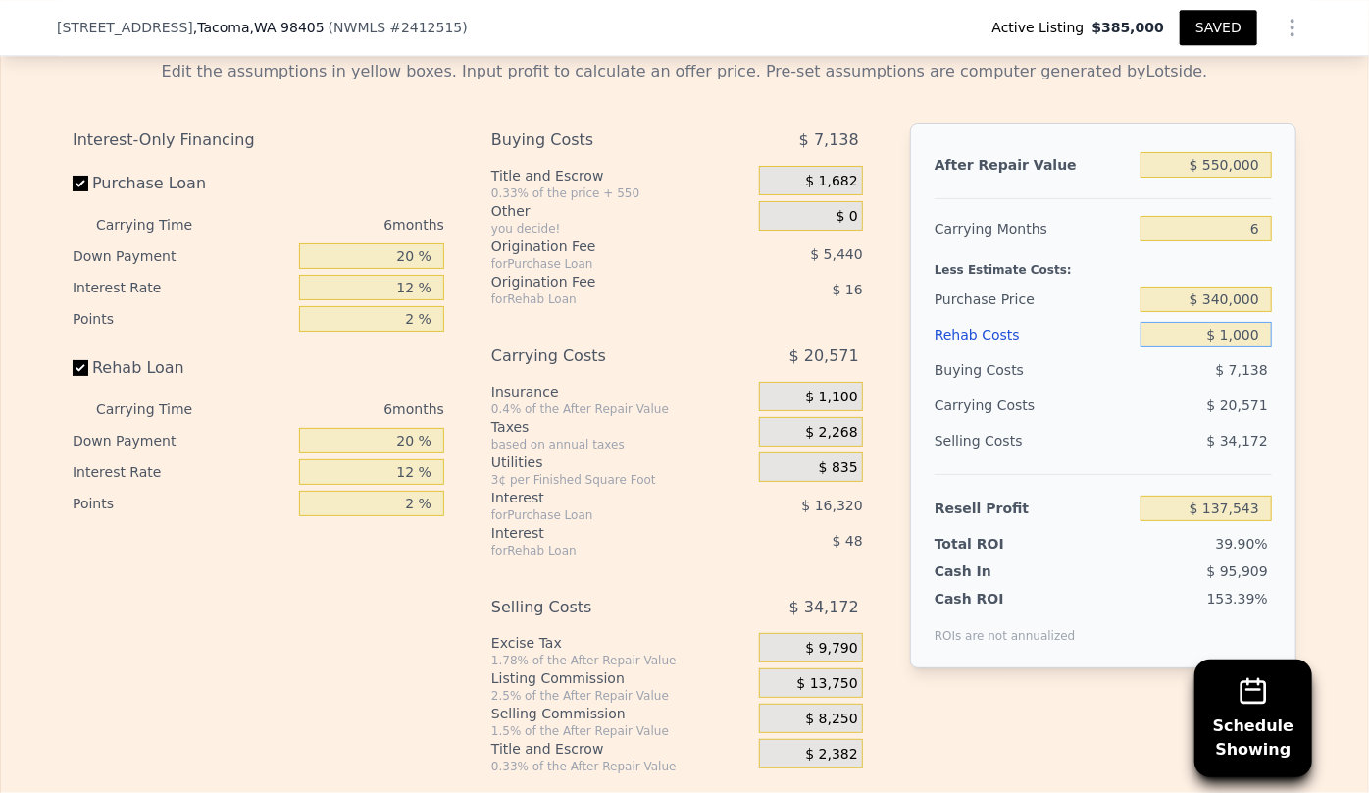
type input "$ 147,119"
type input "$ 11,000"
type input "$ 136,479"
type input "$ 110,000"
type input "$ 31,143"
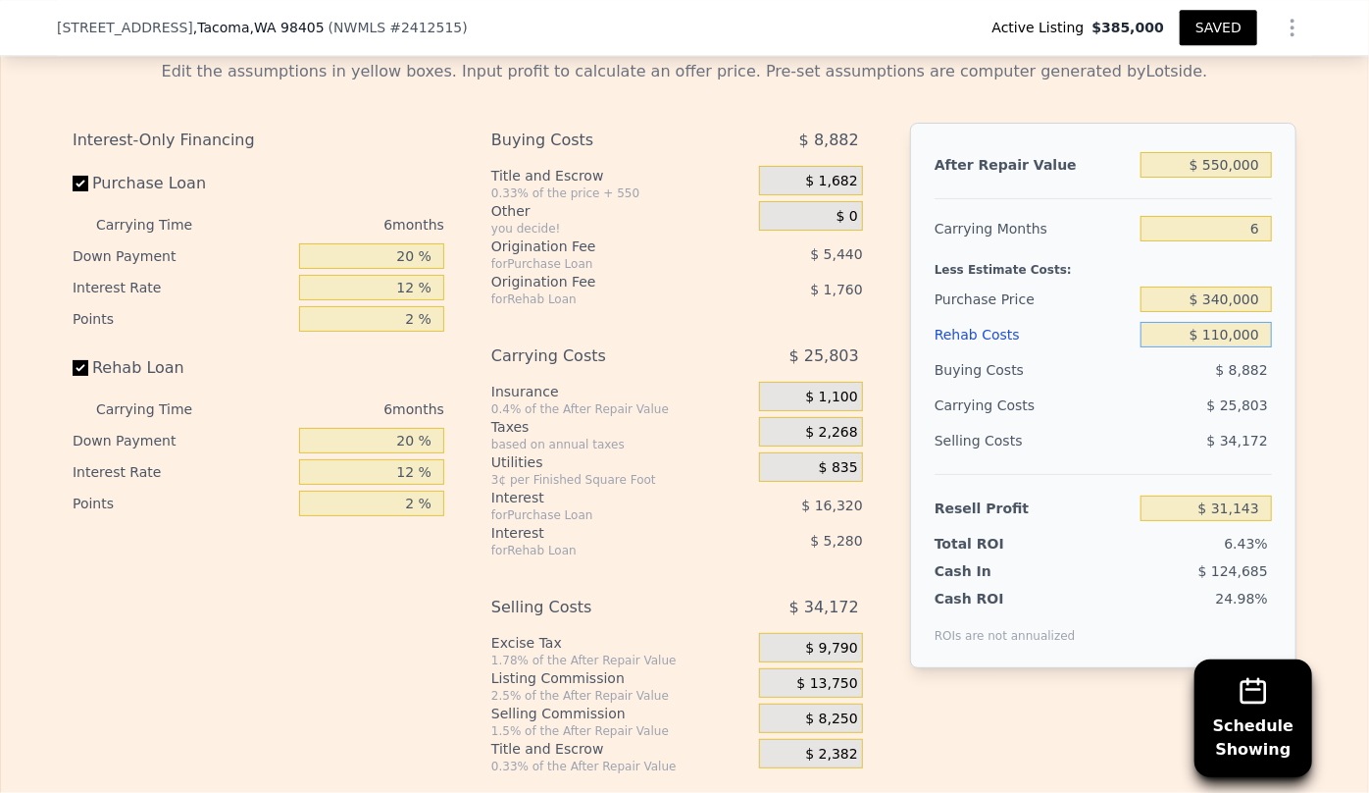
type input "$ 110,000"
click at [1141, 455] on div "$ 34,172" at bounding box center [1207, 440] width 132 height 35
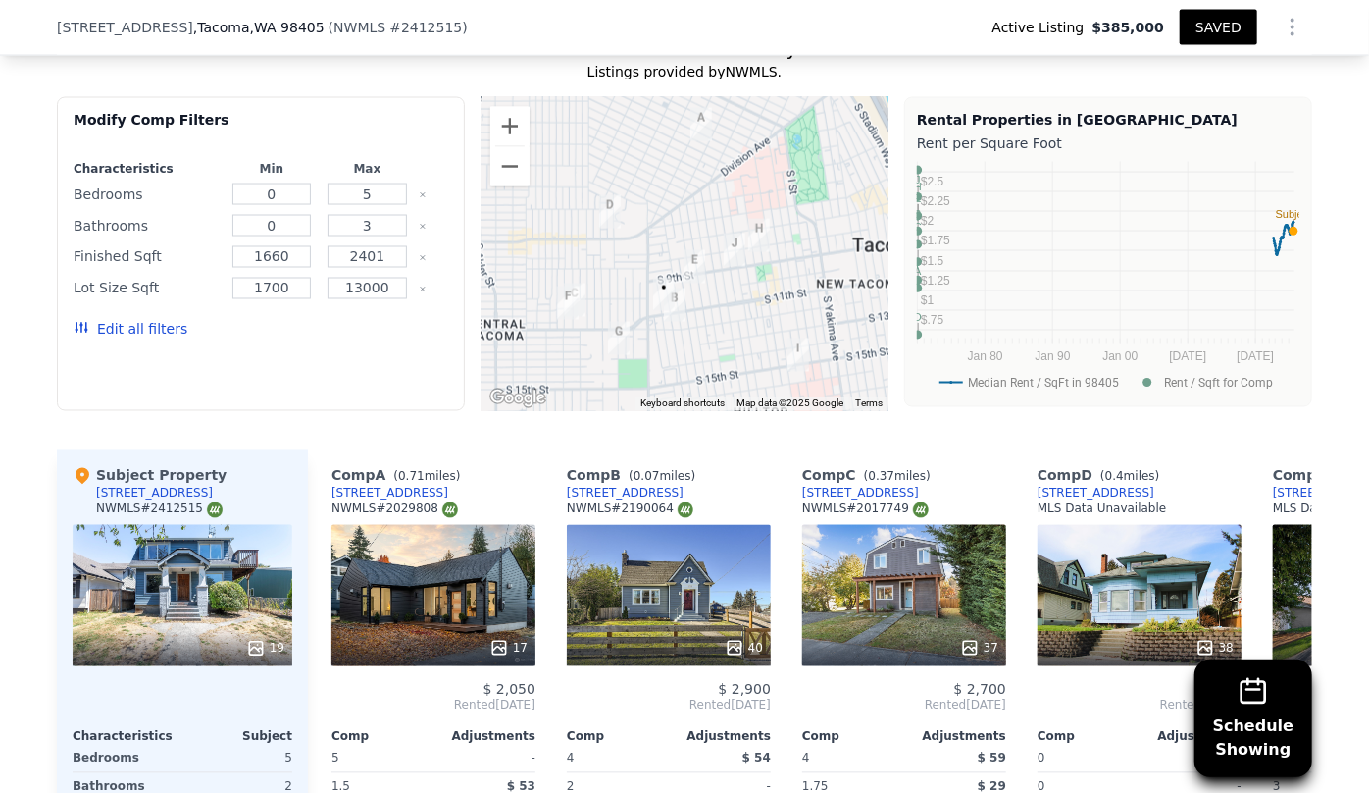
scroll to position [1516, 0]
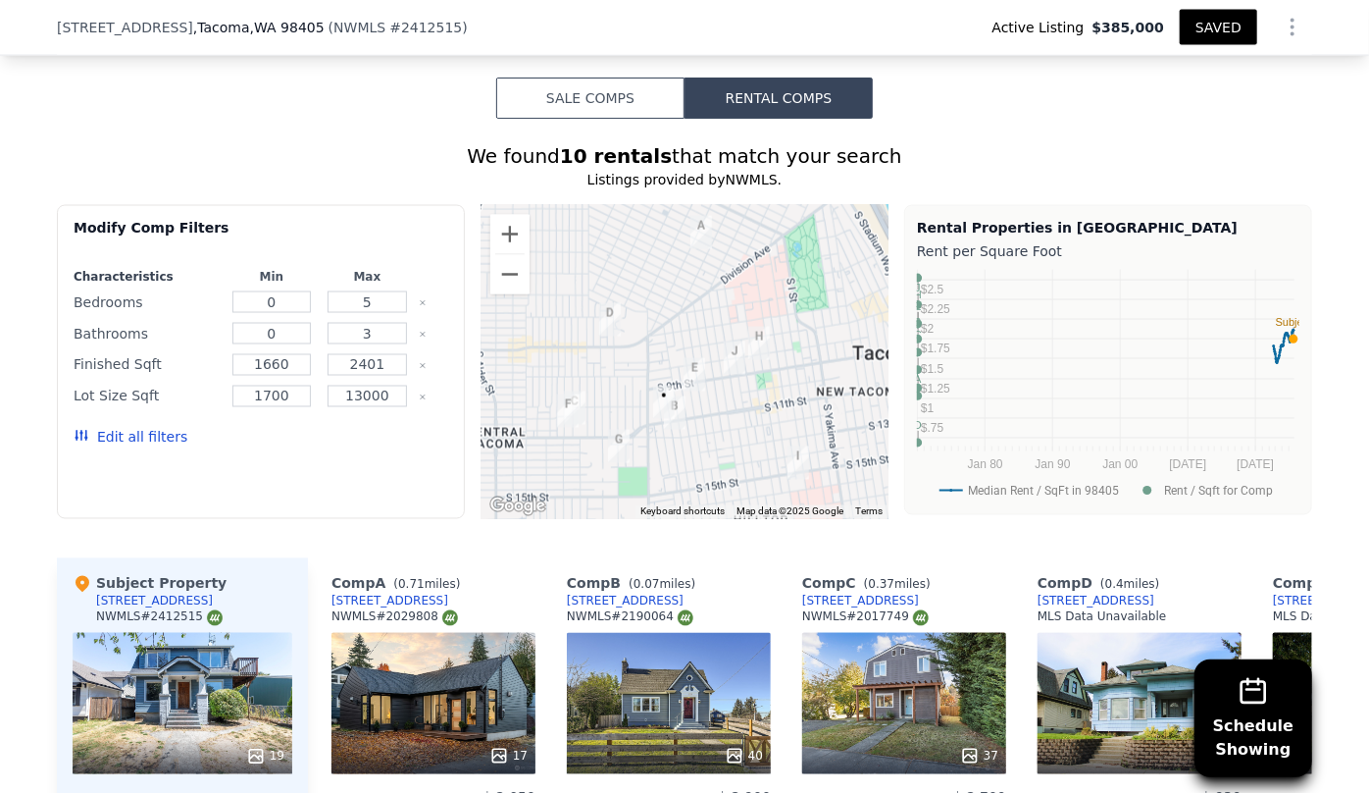
click at [685, 117] on button "Rental Comps" at bounding box center [779, 97] width 188 height 41
click at [657, 114] on button "Sale Comps" at bounding box center [590, 97] width 188 height 41
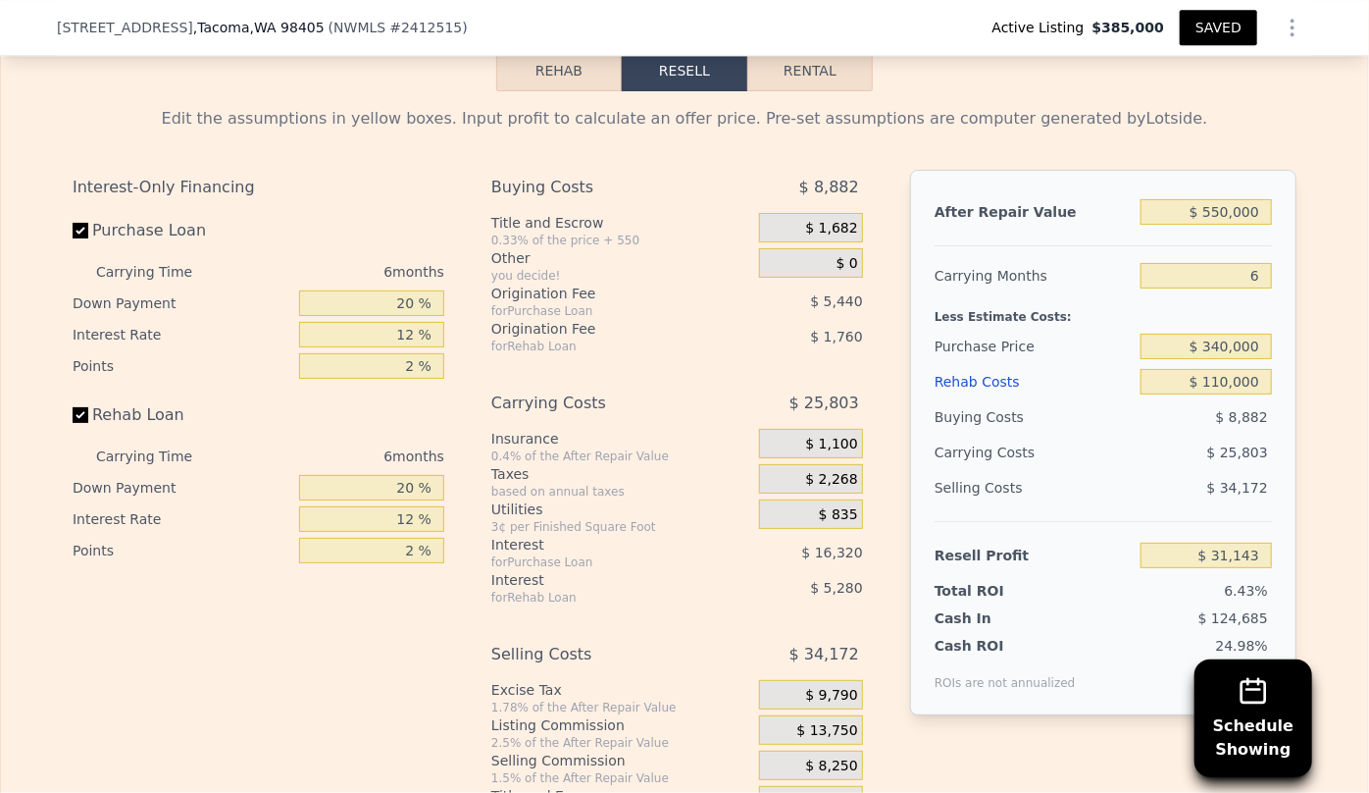
scroll to position [2854, 0]
click at [852, 76] on button "Rental" at bounding box center [811, 71] width 126 height 41
select select "30"
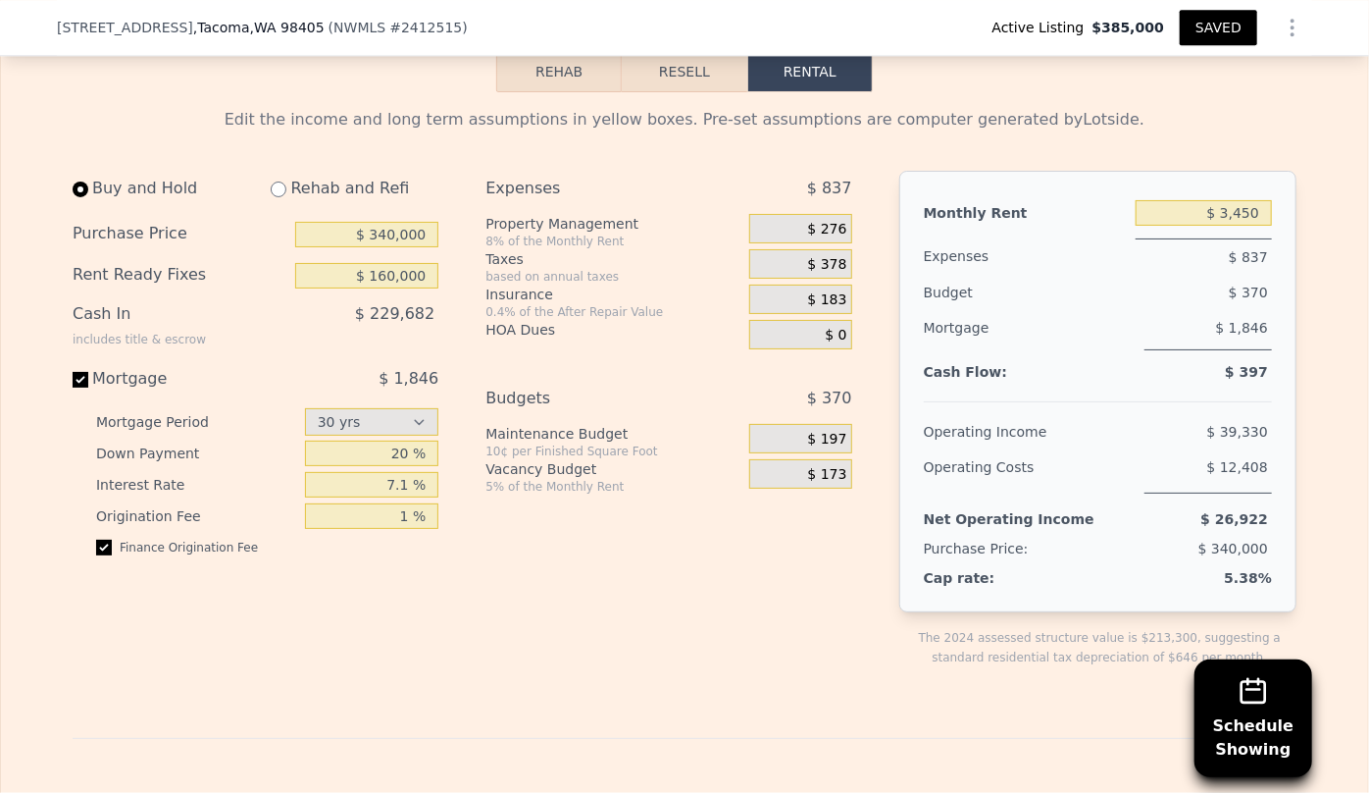
click at [671, 73] on button "Resell" at bounding box center [684, 71] width 125 height 41
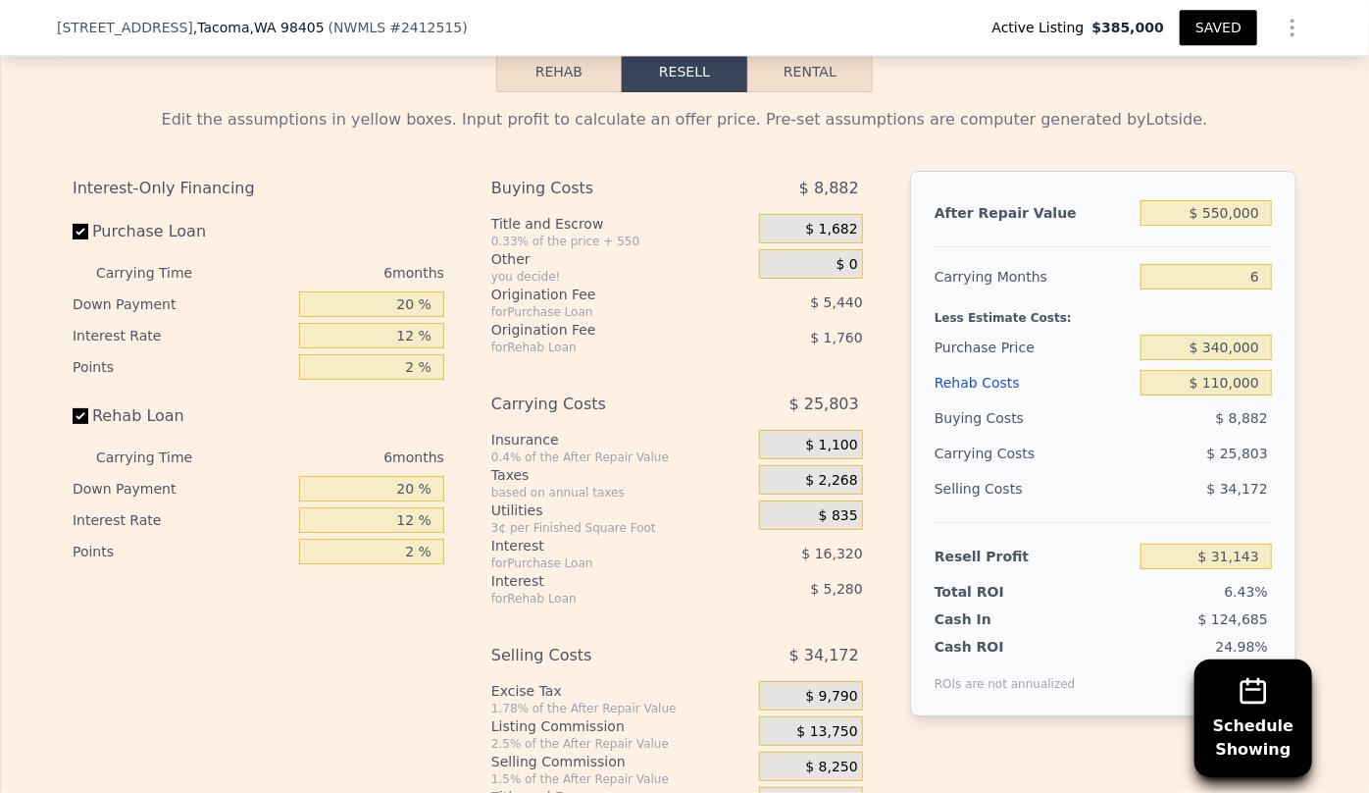
click at [765, 85] on button "Rental" at bounding box center [811, 71] width 126 height 41
select select "30"
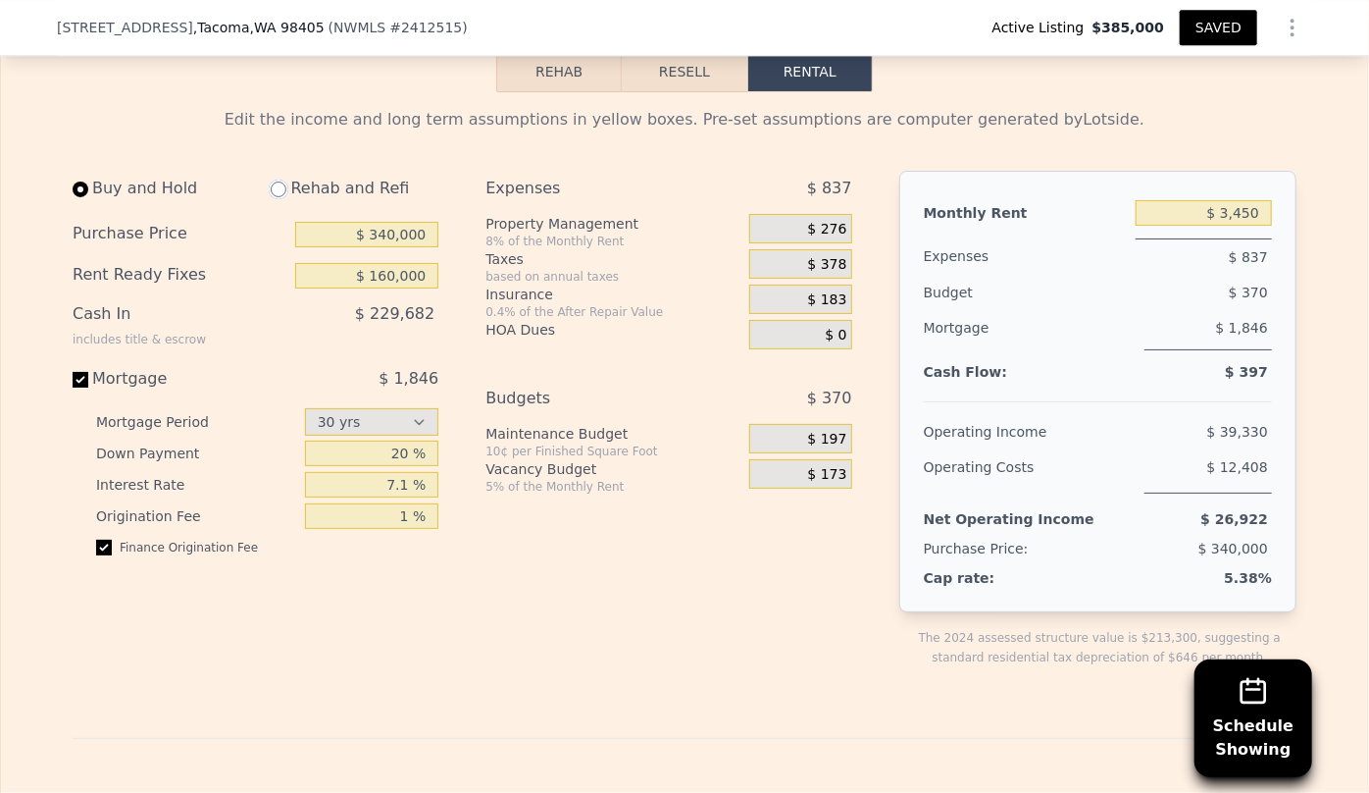
click at [271, 197] on input "radio" at bounding box center [279, 189] width 16 height 16
radio input "true"
type input "$ 110,000"
type input "$ 4,000"
select select "30"
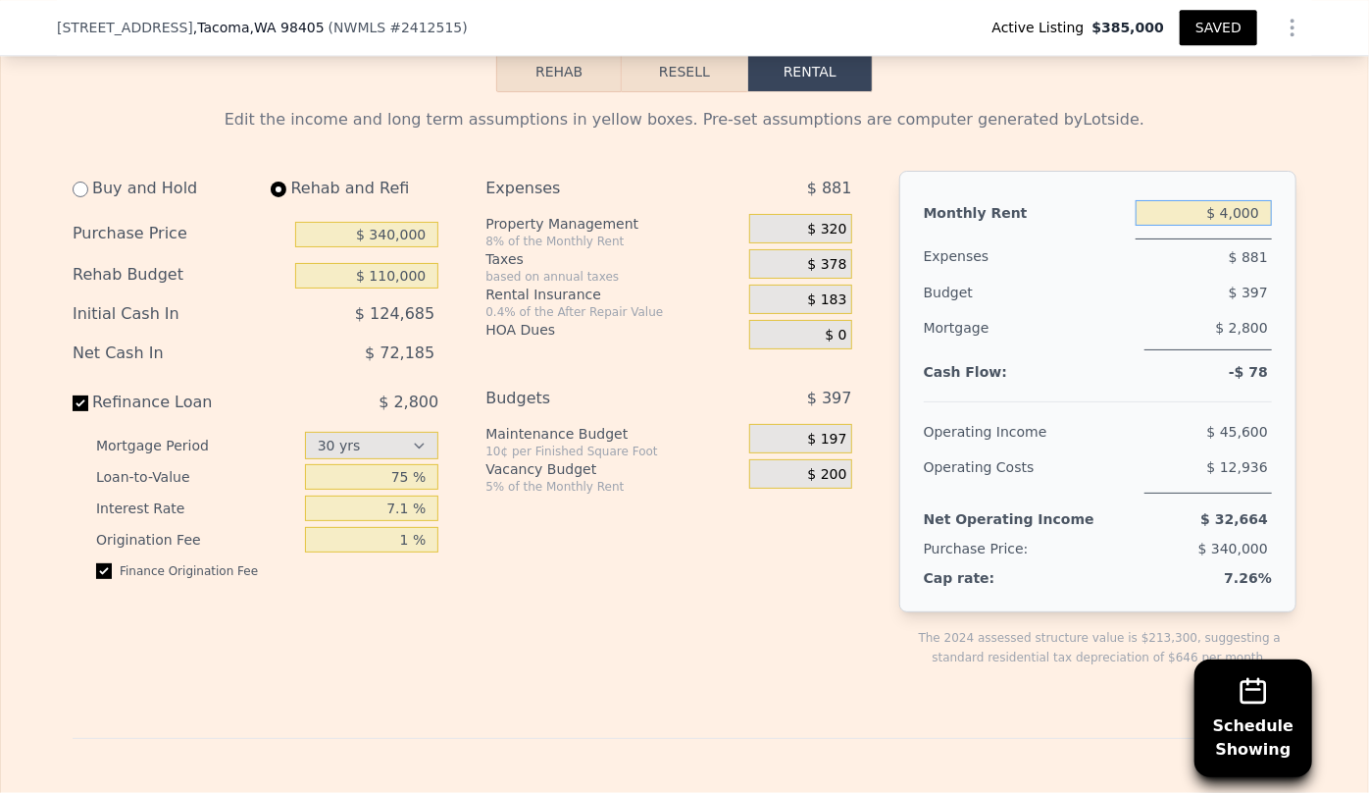
click at [1240, 226] on input "$ 4,000" at bounding box center [1204, 213] width 136 height 26
type input "$ 4,100"
click at [1262, 436] on span "$ 45,600" at bounding box center [1238, 432] width 61 height 16
click at [832, 238] on span "$ 328" at bounding box center [827, 230] width 39 height 18
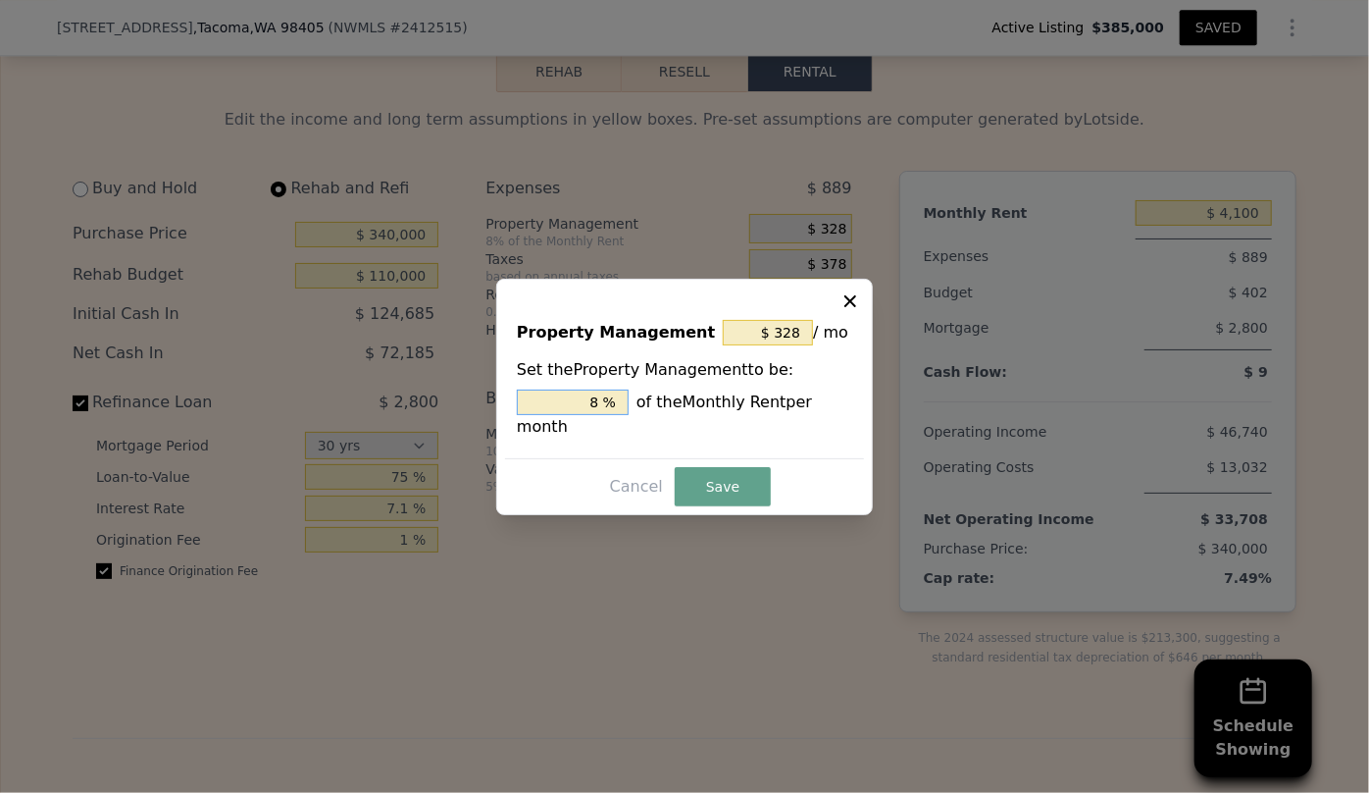
click at [607, 415] on input "8 %" at bounding box center [573, 402] width 112 height 26
type input "$ 0"
type input "0 %"
click at [730, 487] on button "Save" at bounding box center [723, 486] width 96 height 39
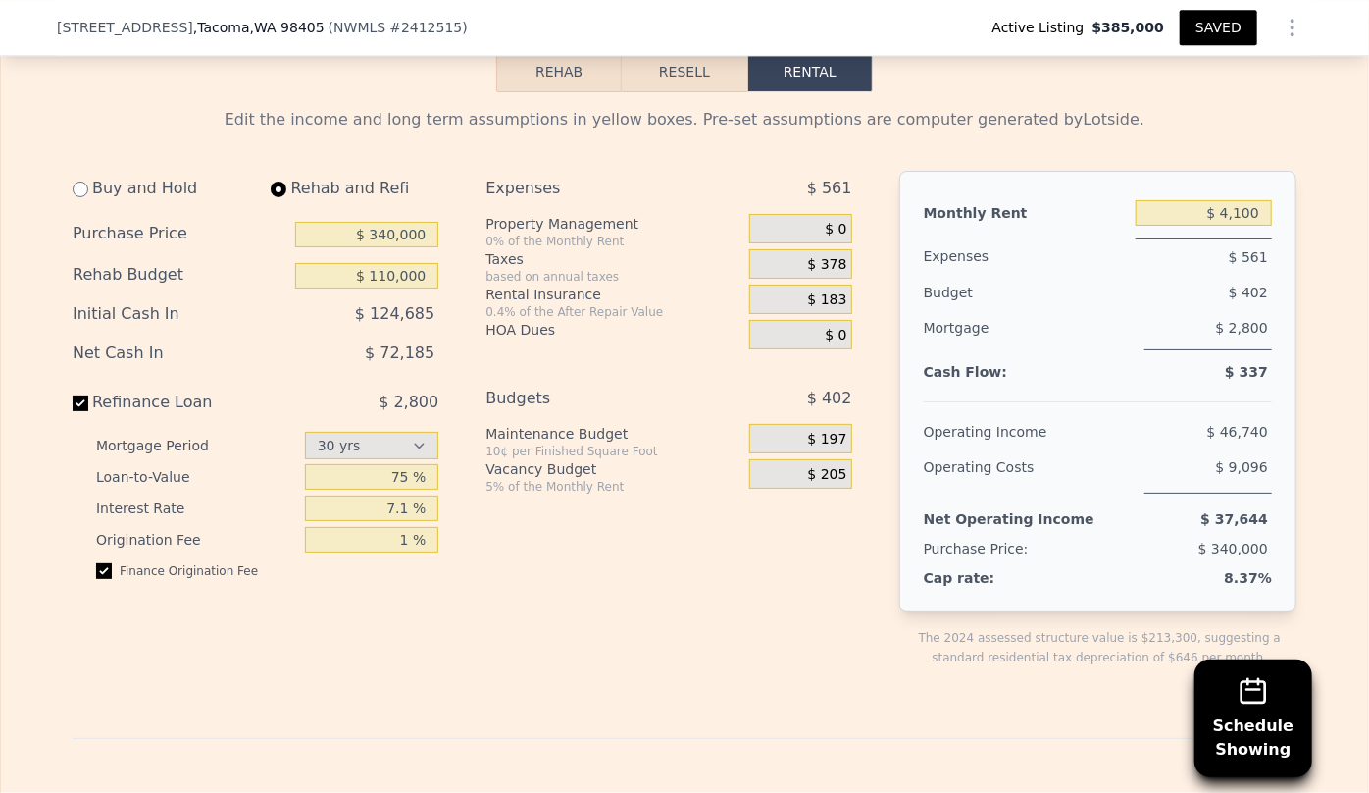
type input "$ 160,000"
type input "$ 3,450"
select select "30"
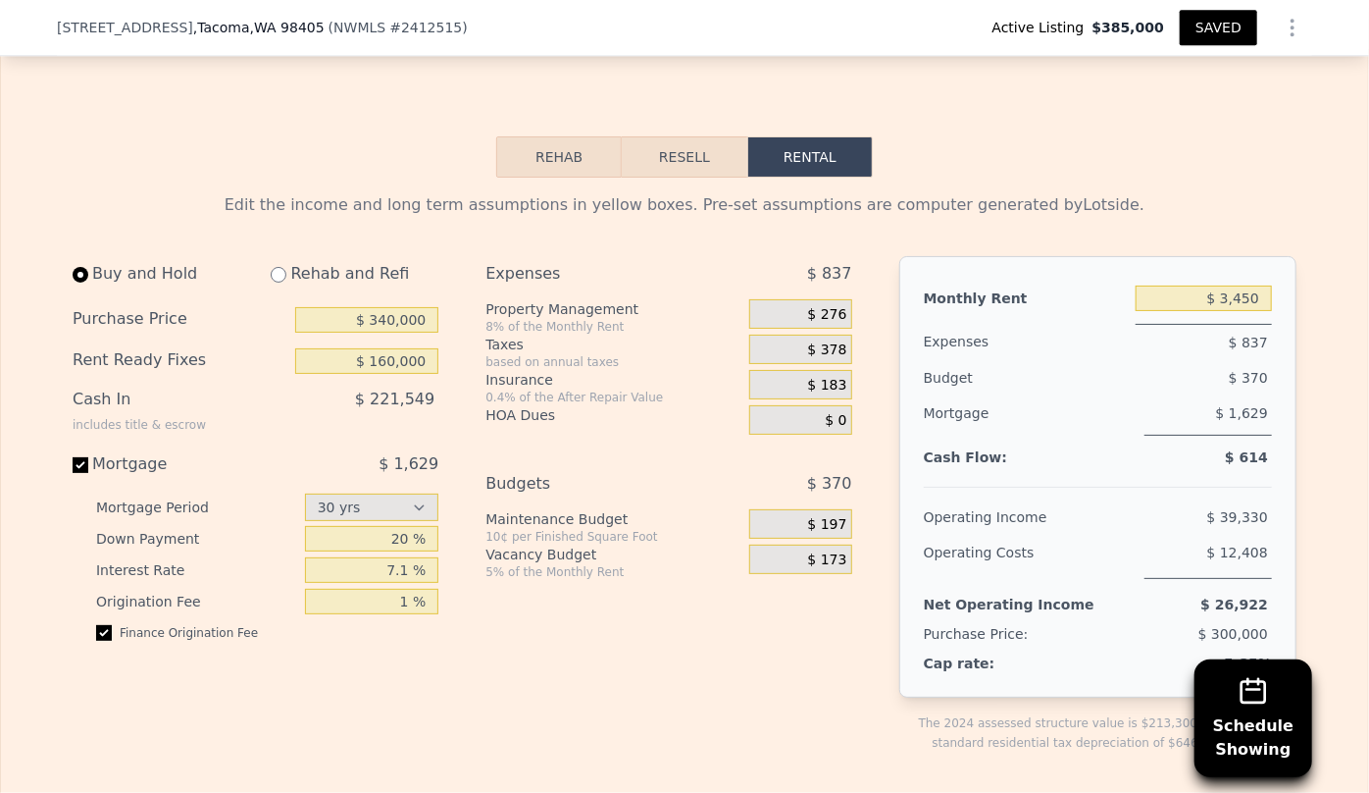
scroll to position [2764, 0]
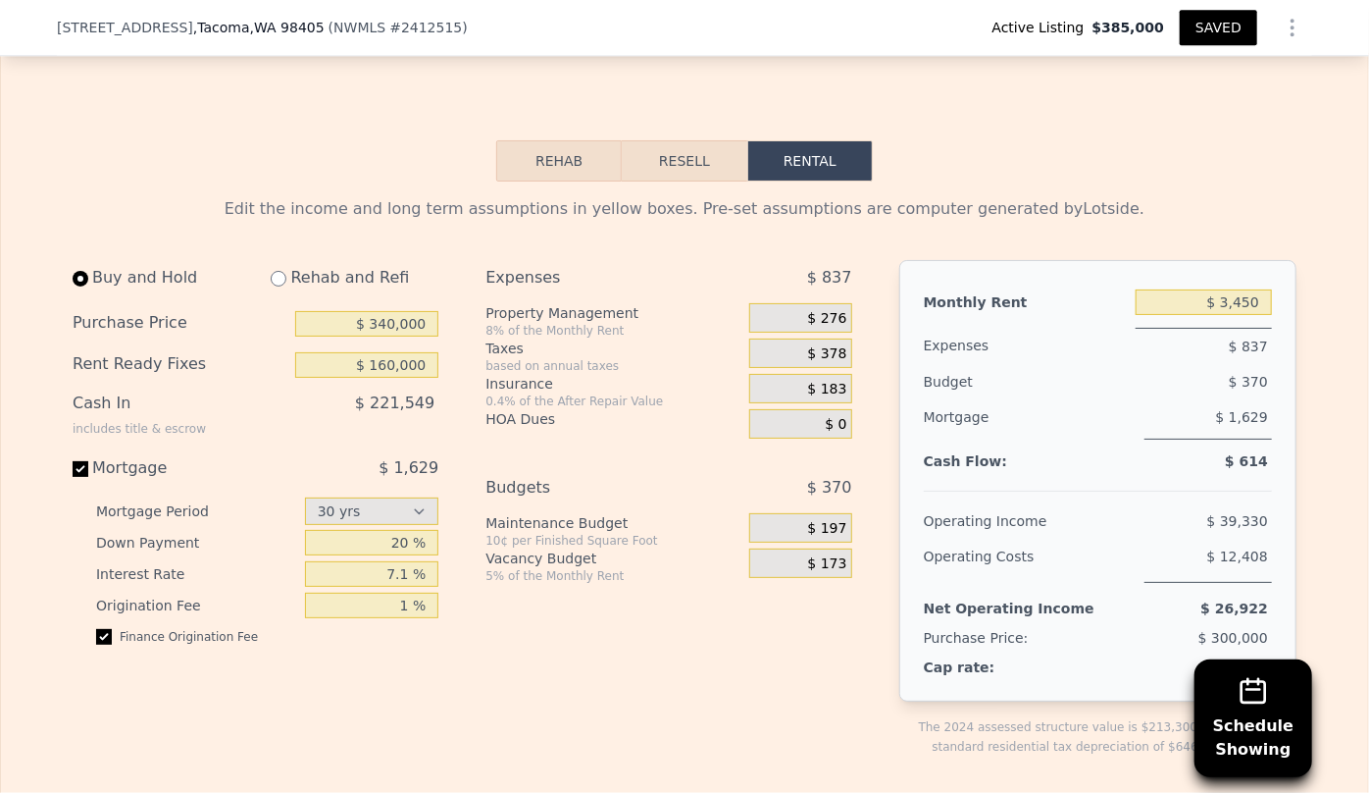
click at [683, 177] on button "Resell" at bounding box center [684, 160] width 125 height 41
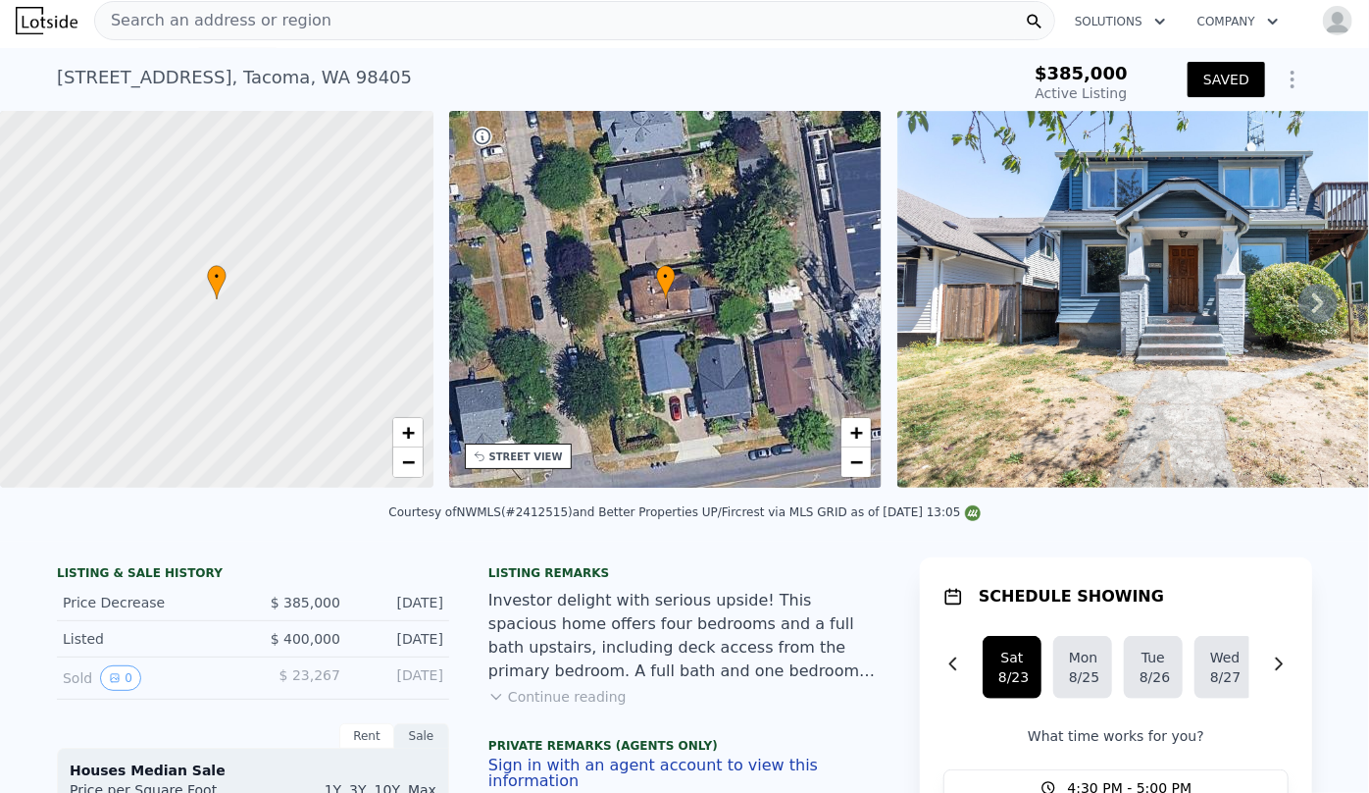
scroll to position [0, 0]
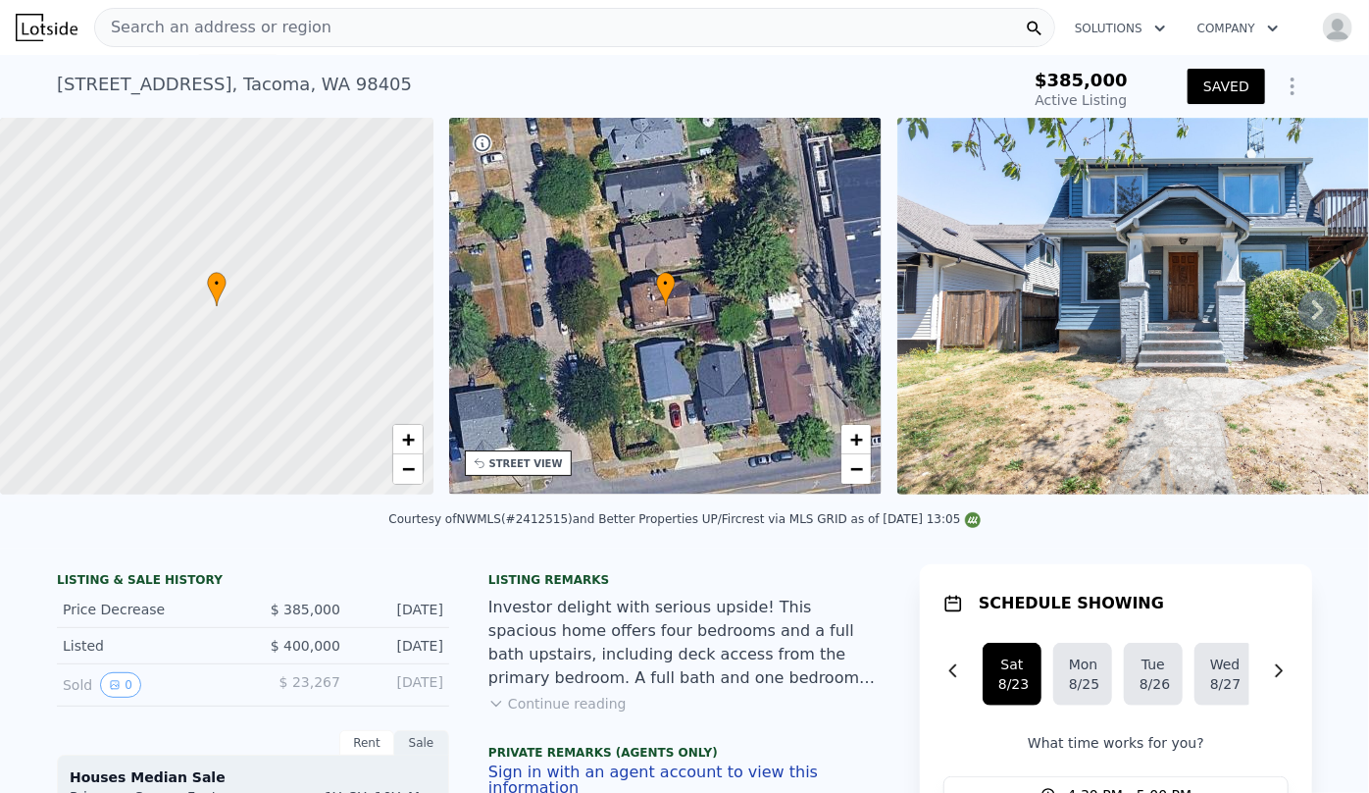
click at [451, 77] on div "949 S Ridgewood Ave , Tacoma , WA 98405 Active at $385k" at bounding box center [520, 90] width 926 height 55
drag, startPoint x: 50, startPoint y: 78, endPoint x: 418, endPoint y: 80, distance: 367.9
click at [418, 80] on div "949 S Ridgewood Ave , Tacoma , WA 98405 Active at $385k" at bounding box center [520, 90] width 926 height 55
copy div "949 S Ridgewood Ave , Tacoma , WA 98405"
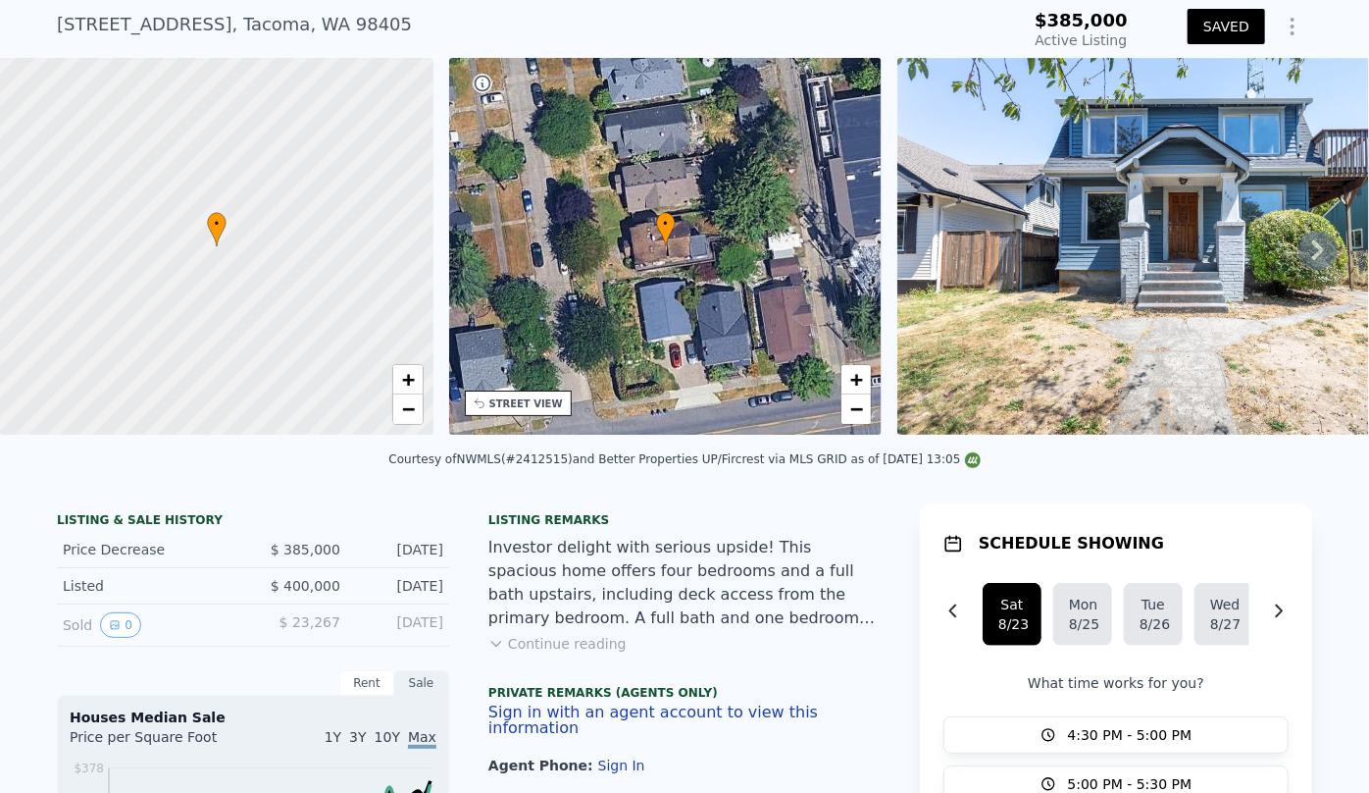
scroll to position [88, 0]
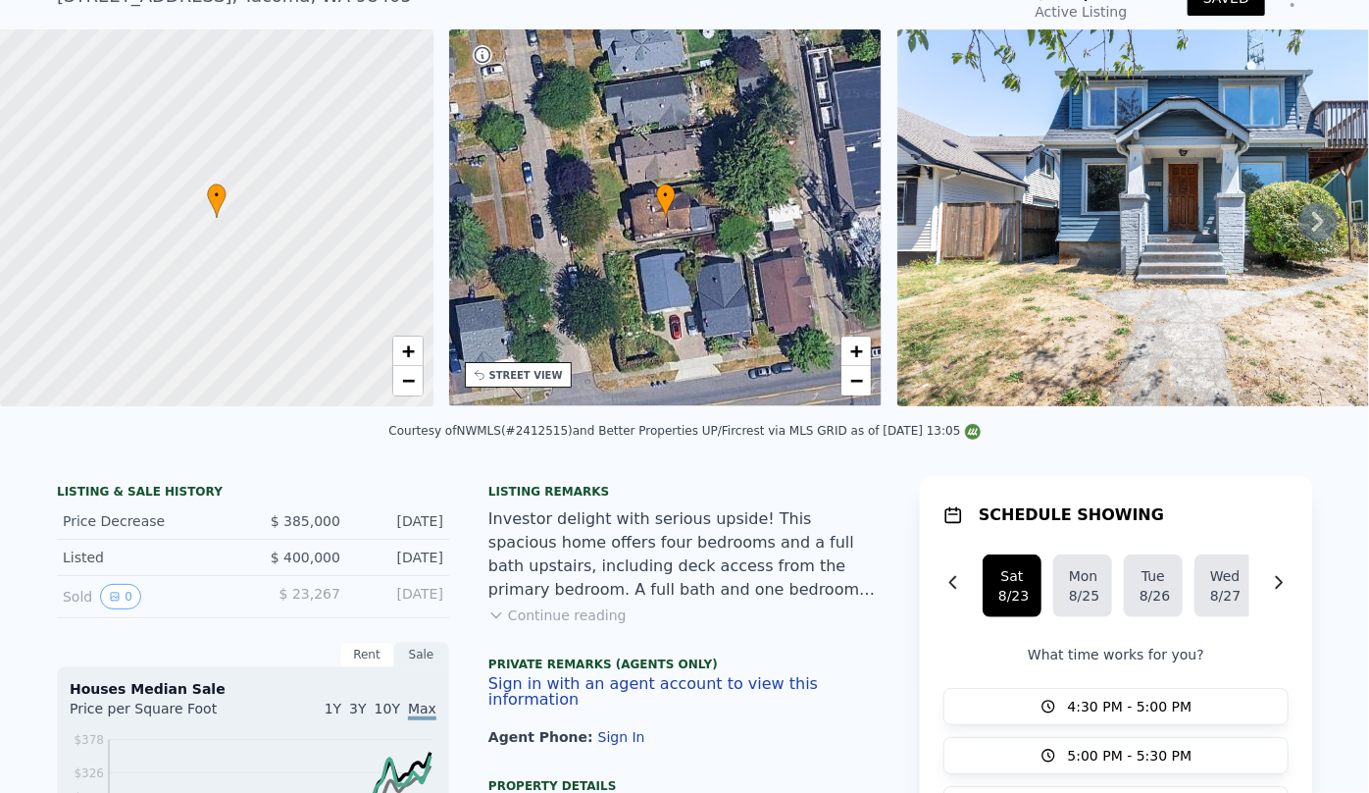
click at [556, 625] on button "Continue reading" at bounding box center [558, 615] width 138 height 20
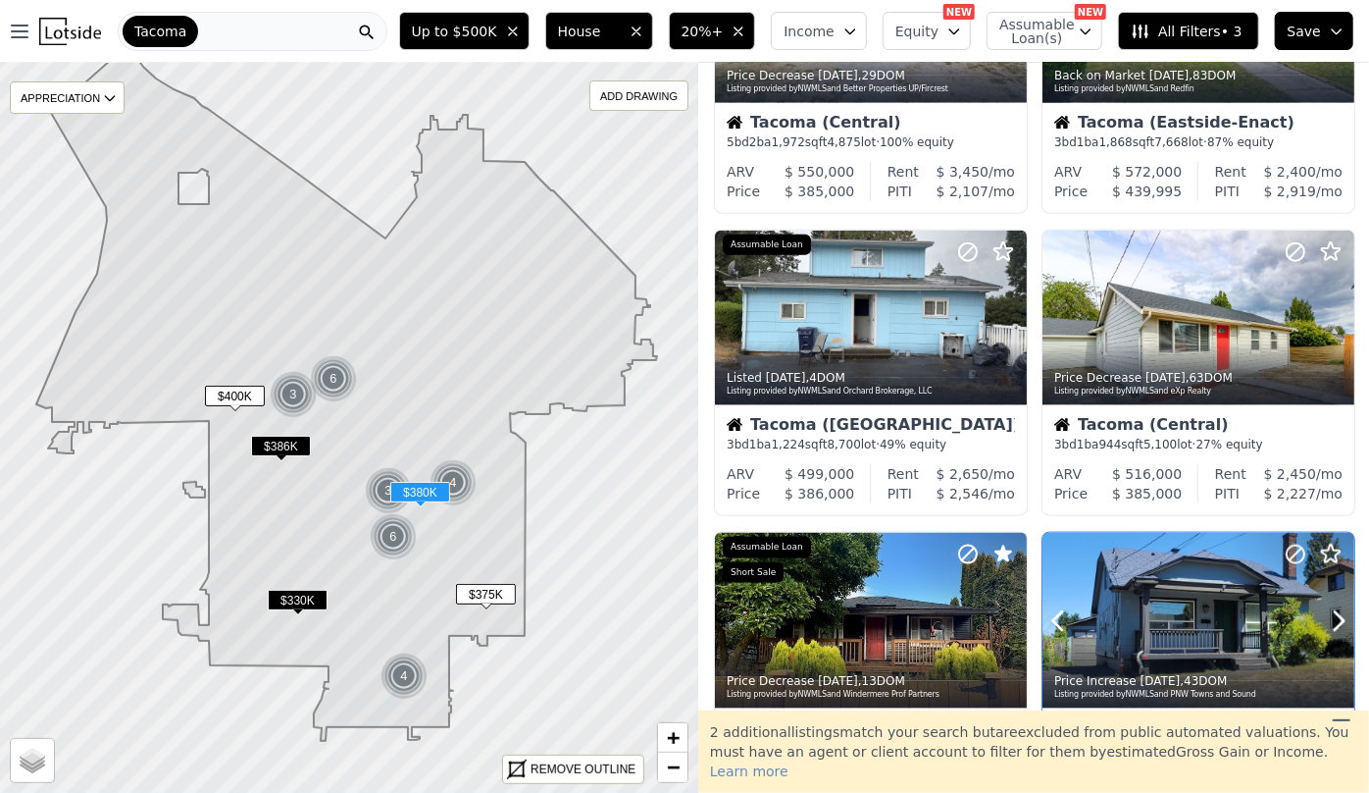
scroll to position [1159, 0]
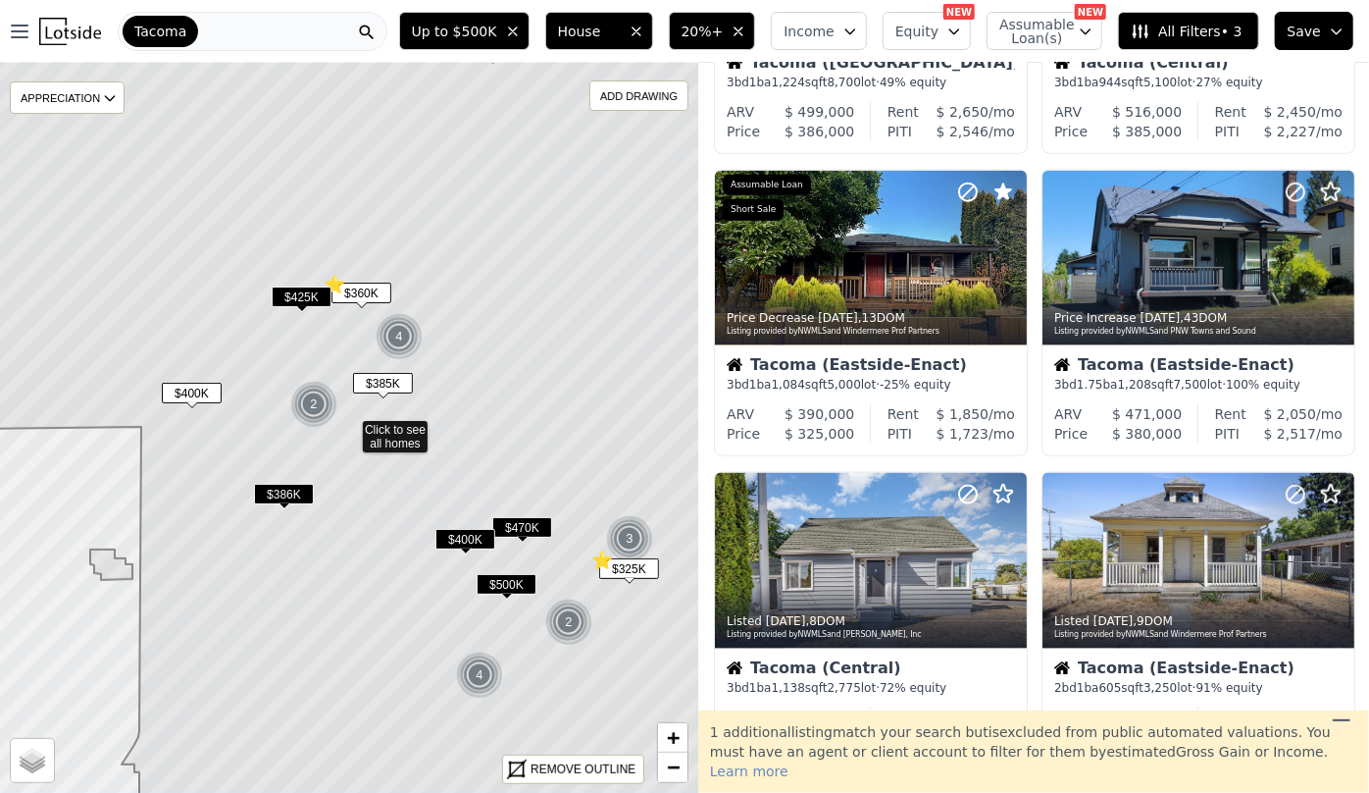
click at [309, 406] on img at bounding box center [314, 404] width 48 height 47
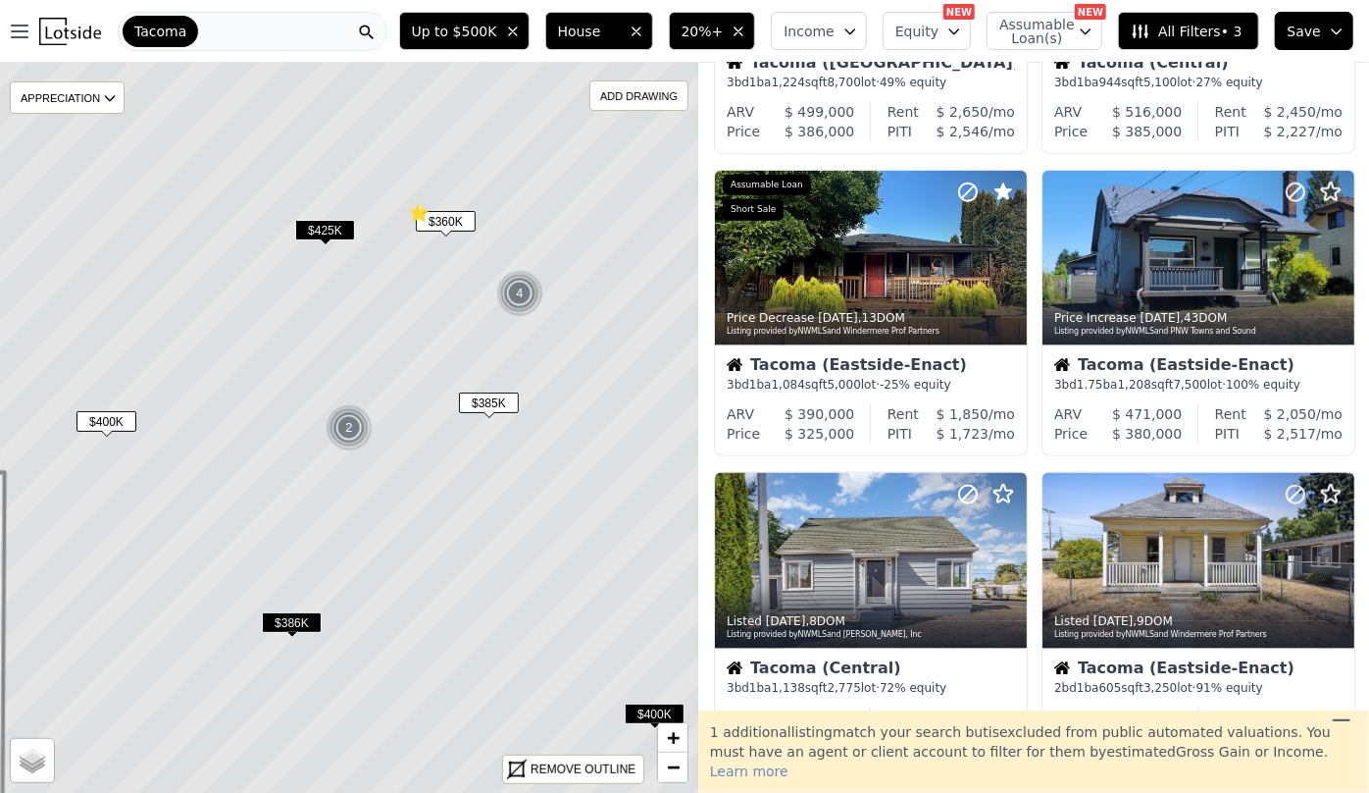
scroll to position [856, 0]
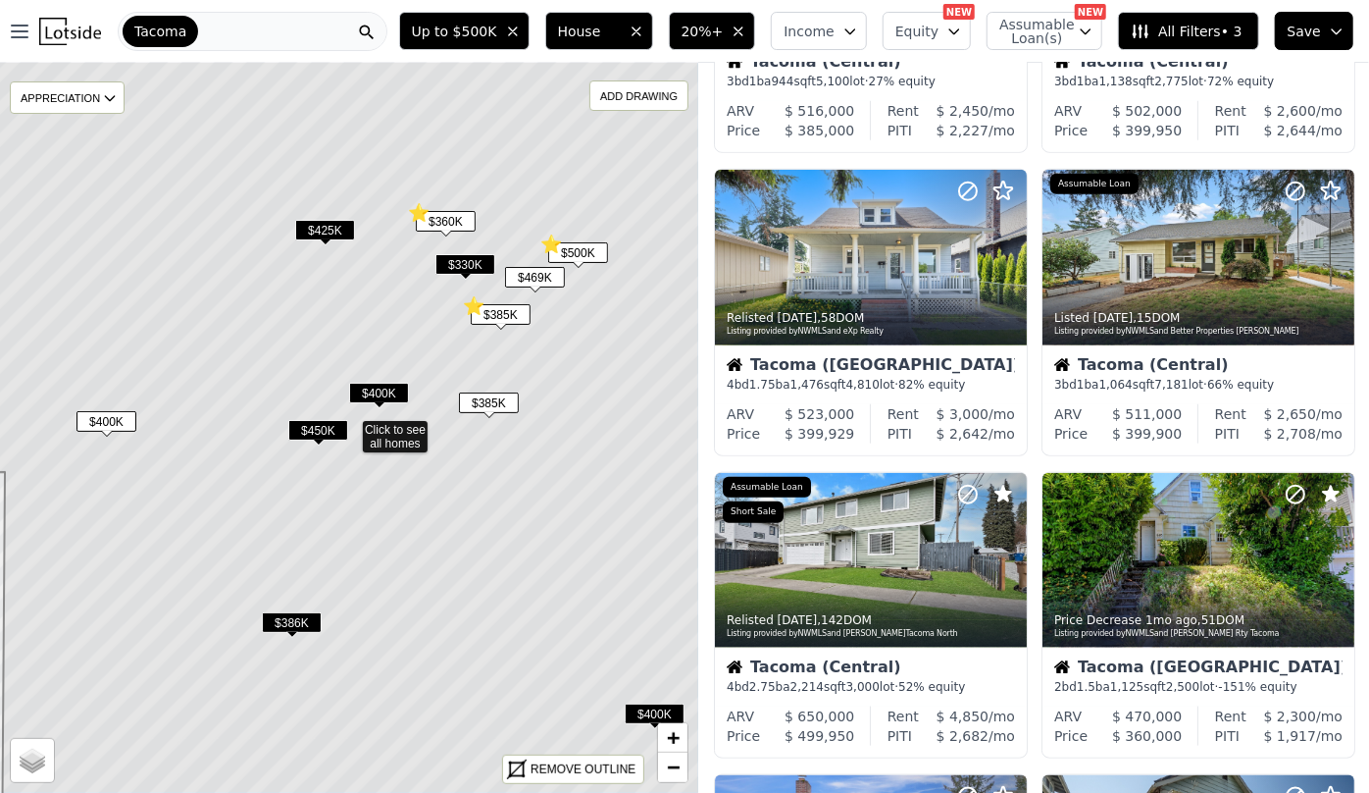
click at [379, 397] on span "$400K" at bounding box center [379, 393] width 60 height 21
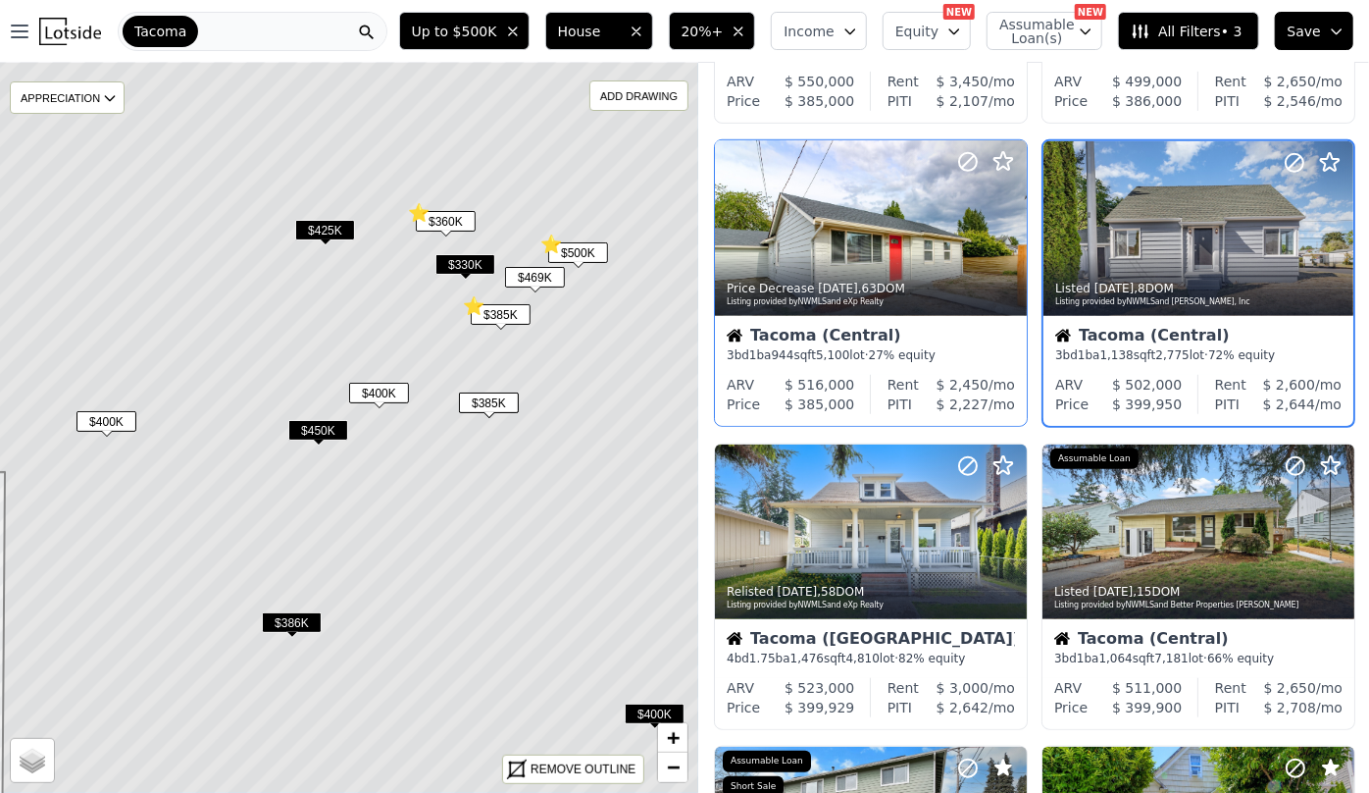
scroll to position [585, 0]
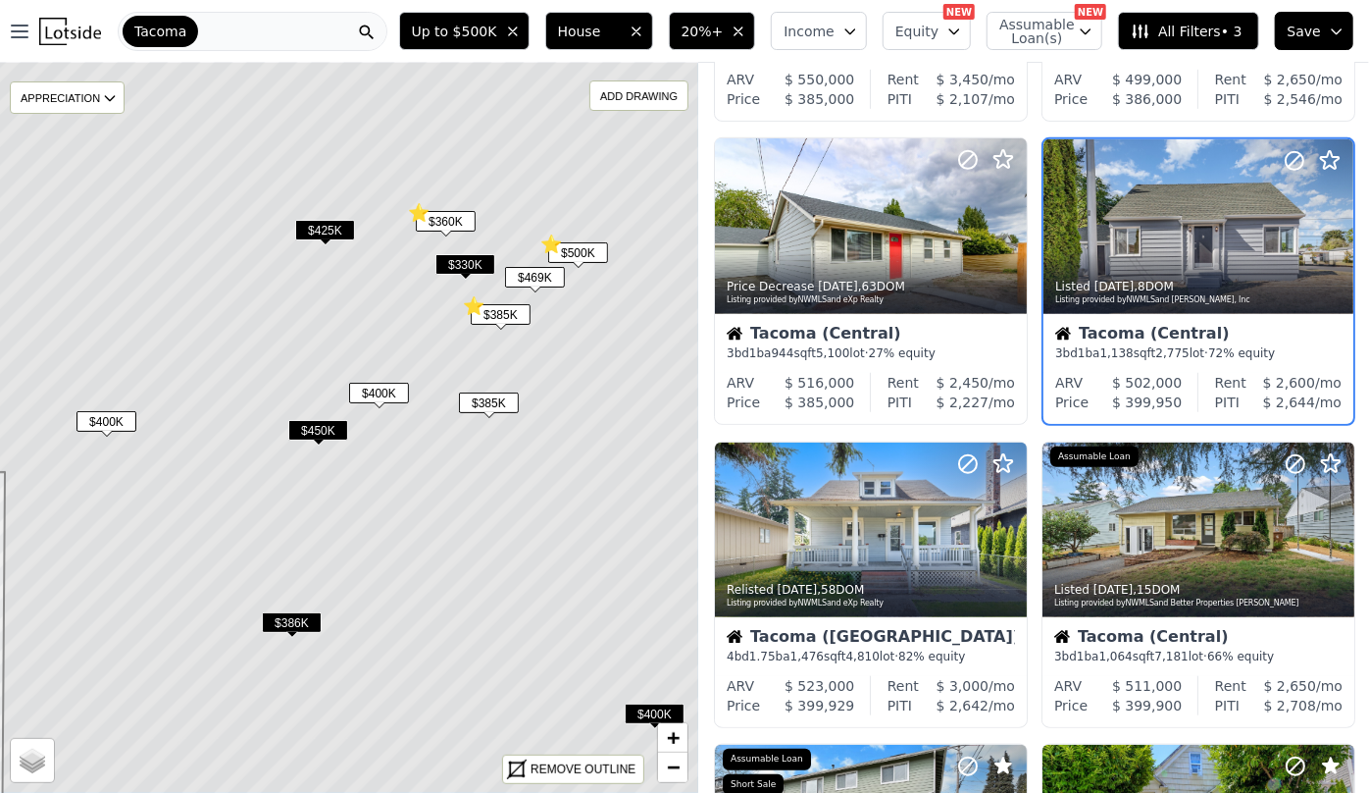
click at [387, 393] on span "$400K" at bounding box center [379, 393] width 60 height 21
click at [508, 399] on span "$385K" at bounding box center [489, 402] width 60 height 21
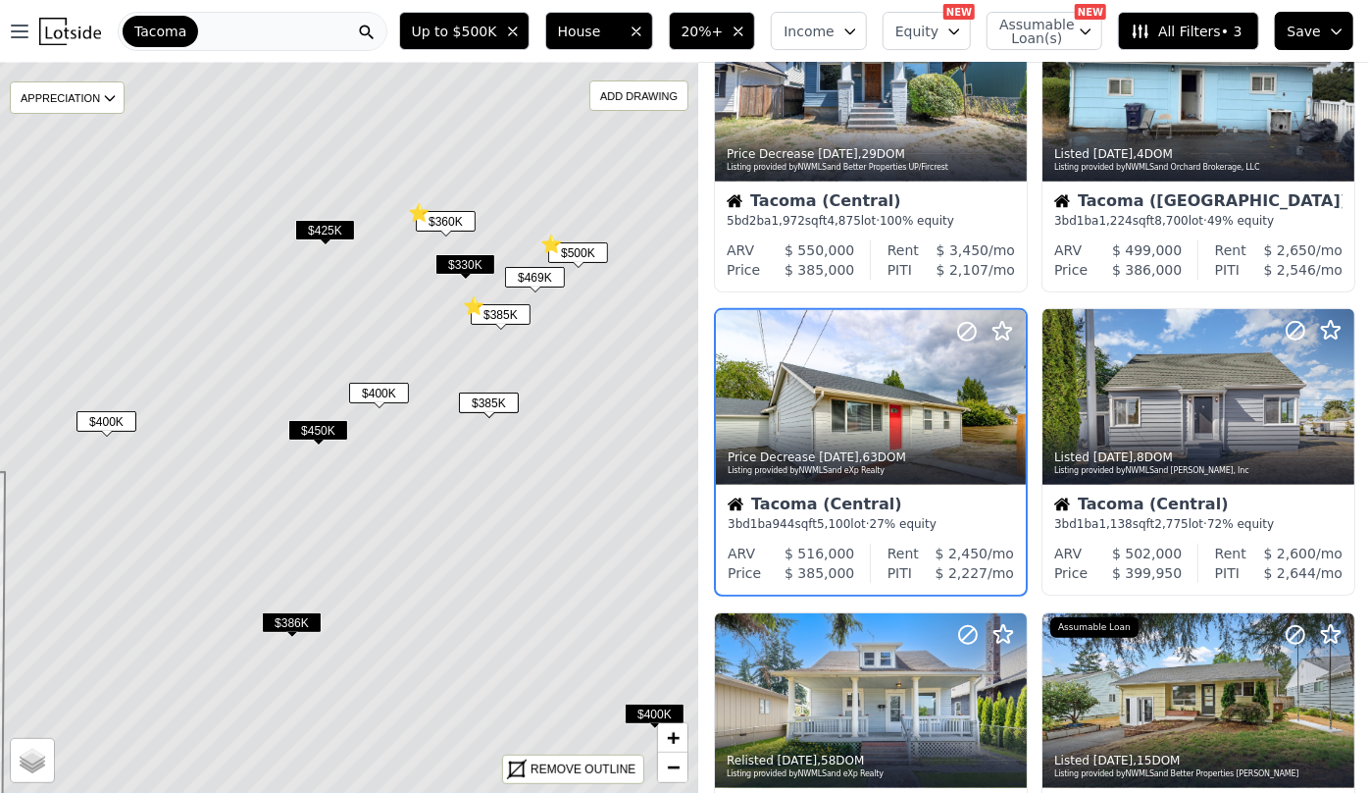
scroll to position [406, 0]
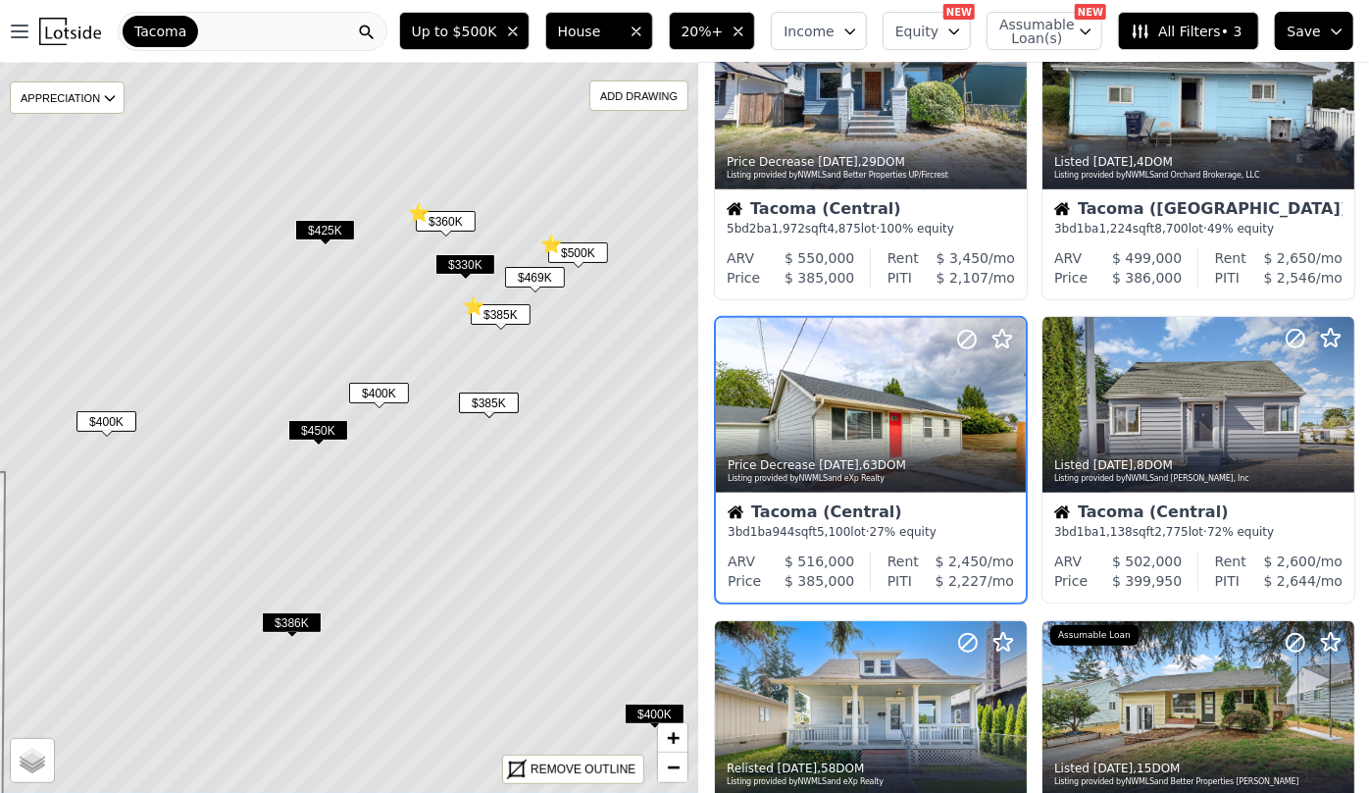
click at [584, 249] on span "$500K" at bounding box center [578, 252] width 60 height 21
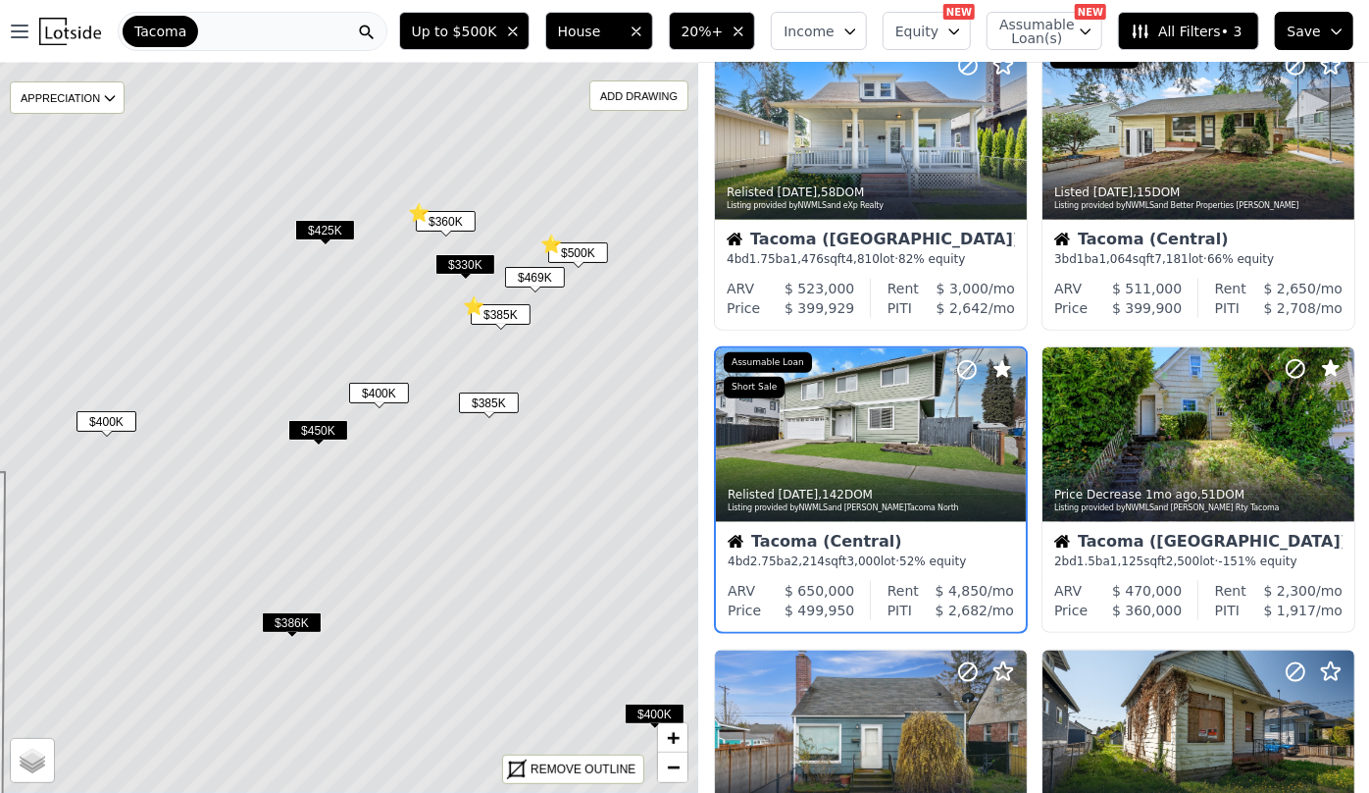
scroll to position [1011, 0]
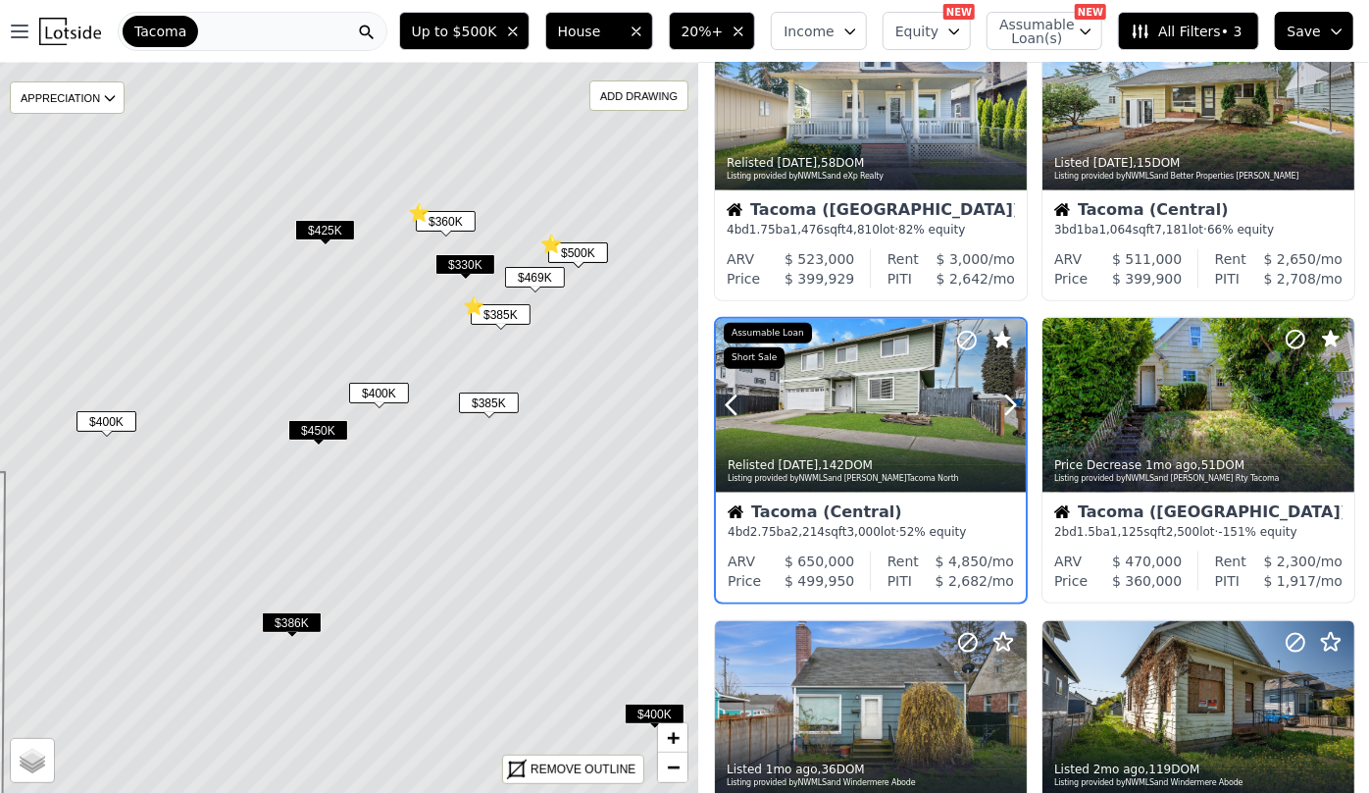
click at [910, 430] on div at bounding box center [871, 447] width 310 height 35
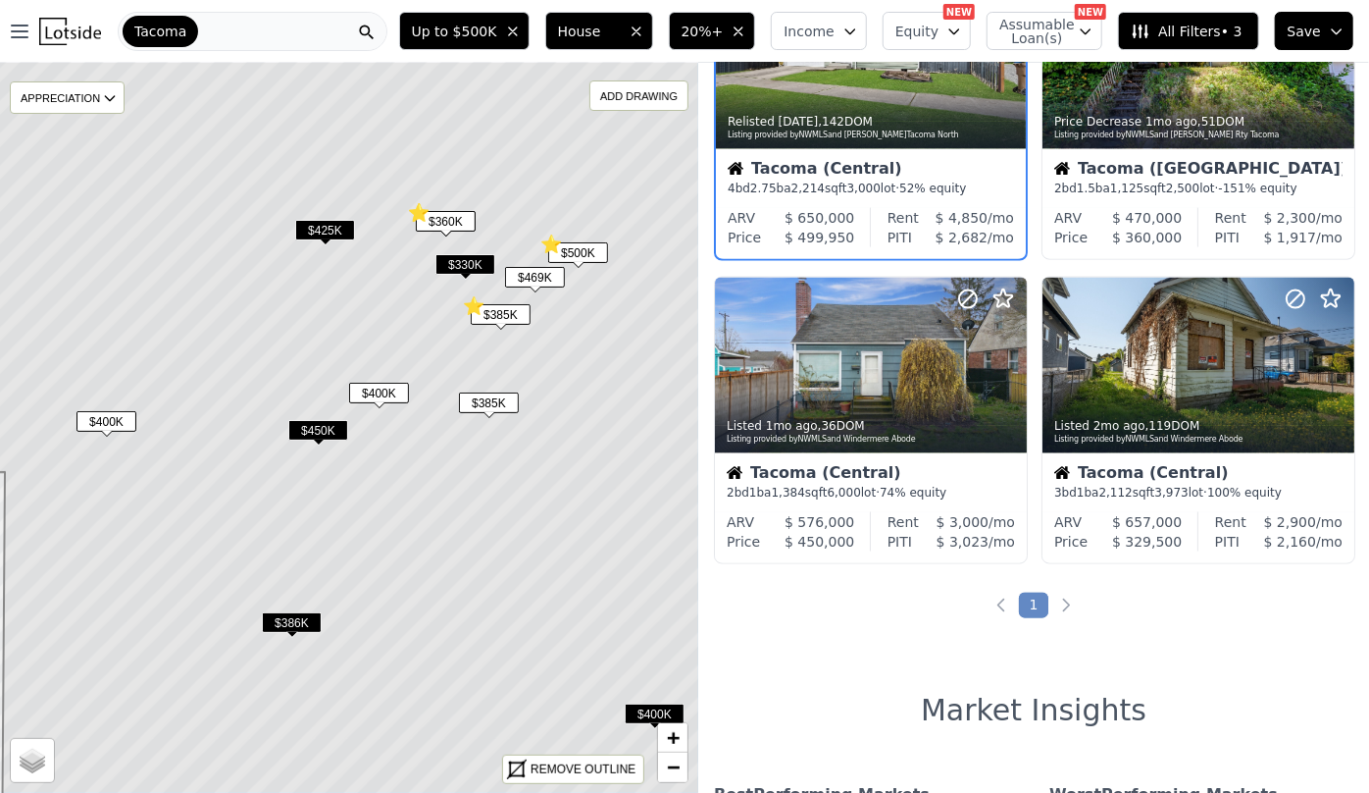
scroll to position [1368, 0]
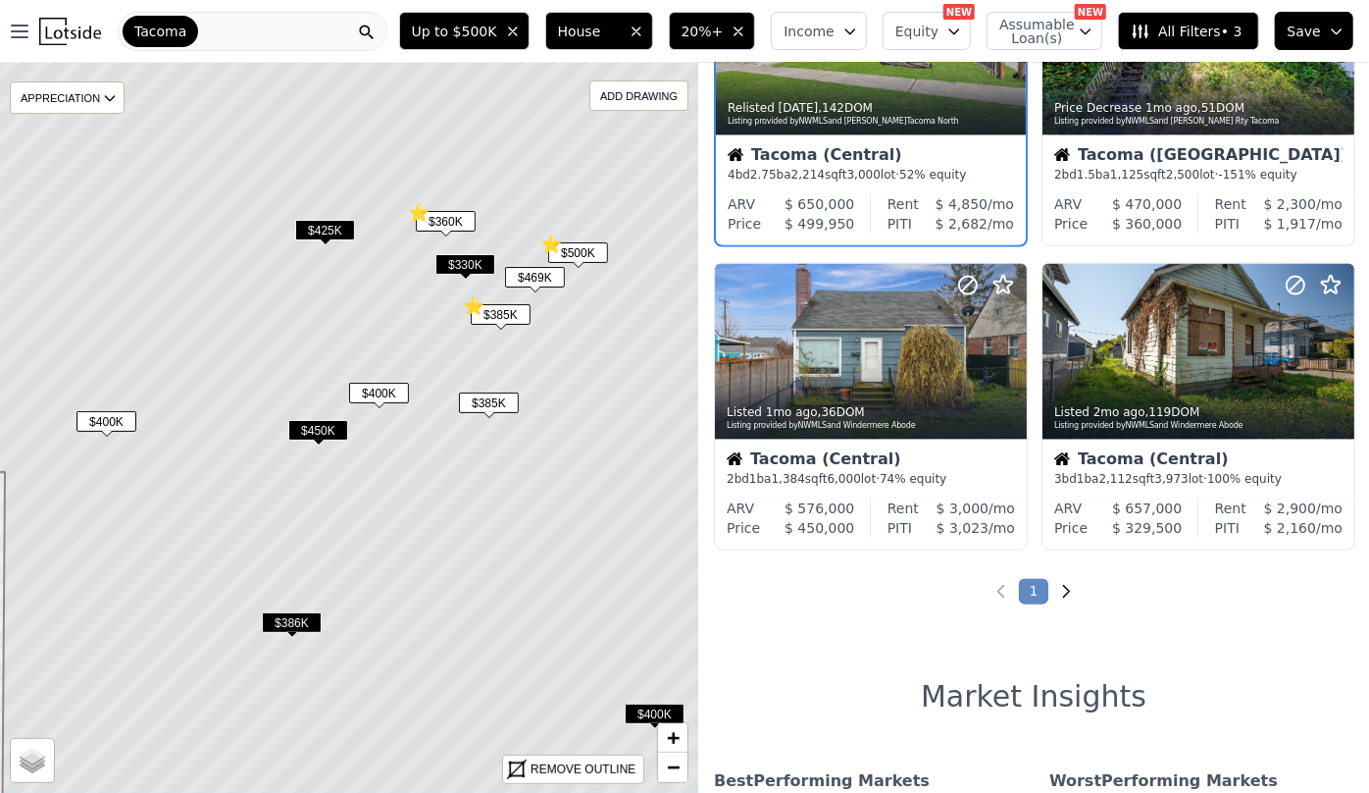
click at [1061, 598] on icon "Next page" at bounding box center [1067, 592] width 20 height 20
click at [1102, 426] on div "Listing provided by NWMLS and Windermere Abode" at bounding box center [1200, 426] width 290 height 12
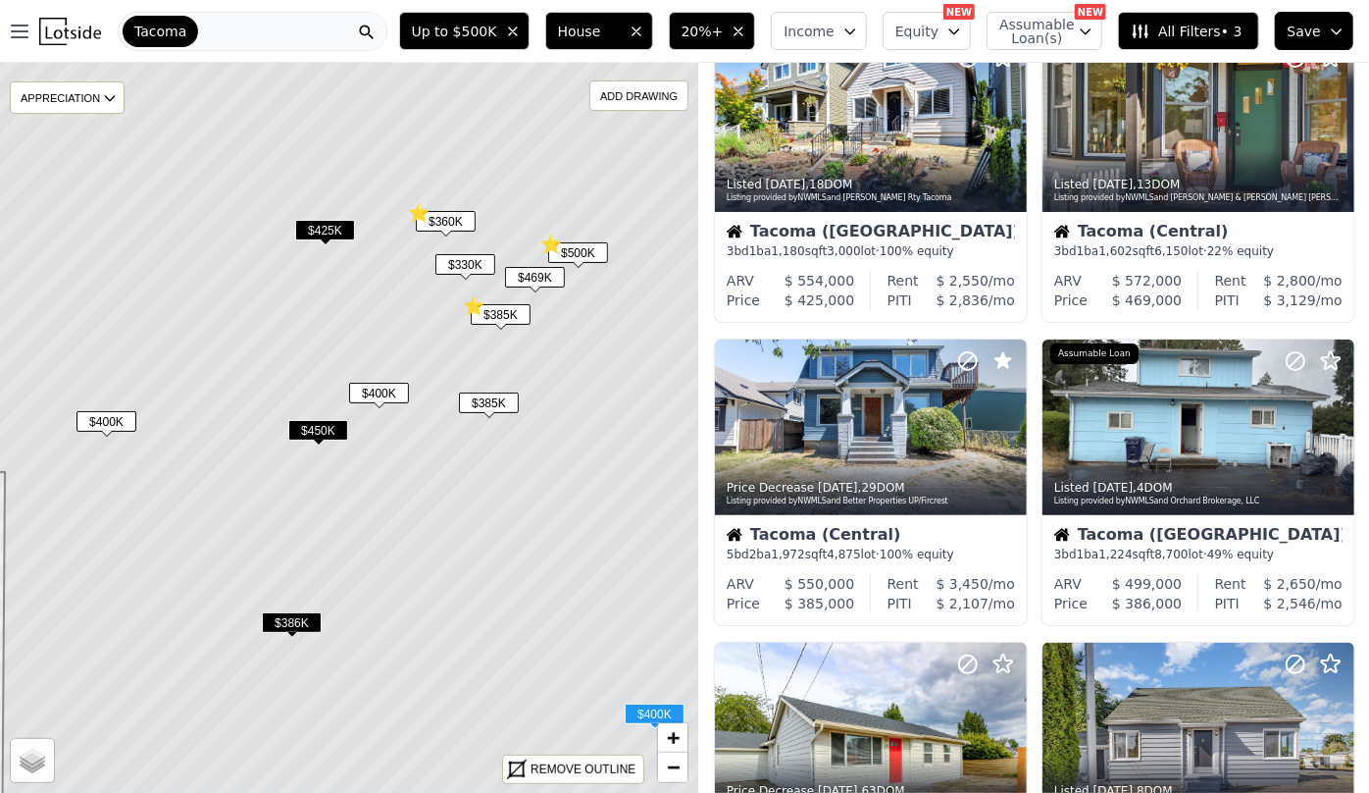
scroll to position [30, 0]
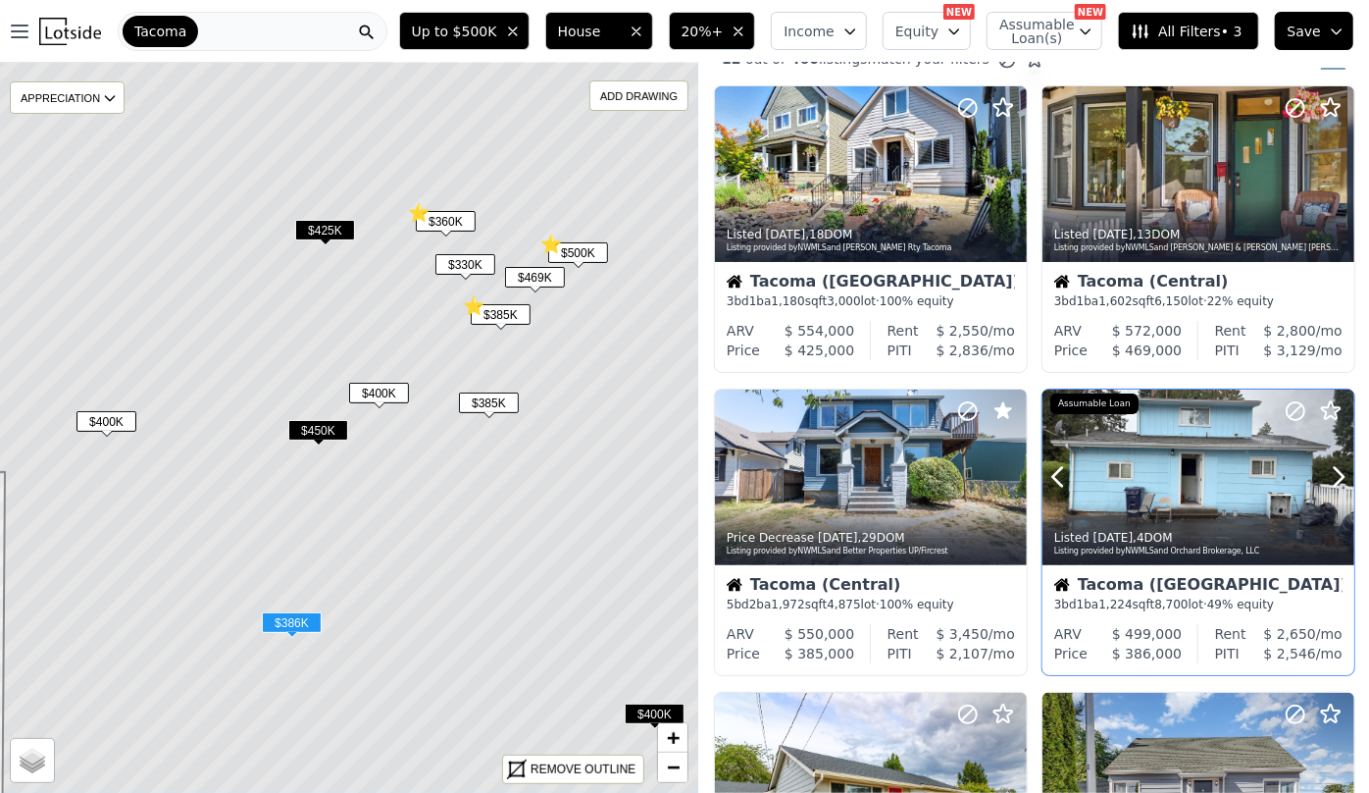
click at [1178, 520] on div "Listed [DATE] , 4 DOM Listing provided by NWMLS and Orchard Brokerage, LLC" at bounding box center [1199, 541] width 312 height 47
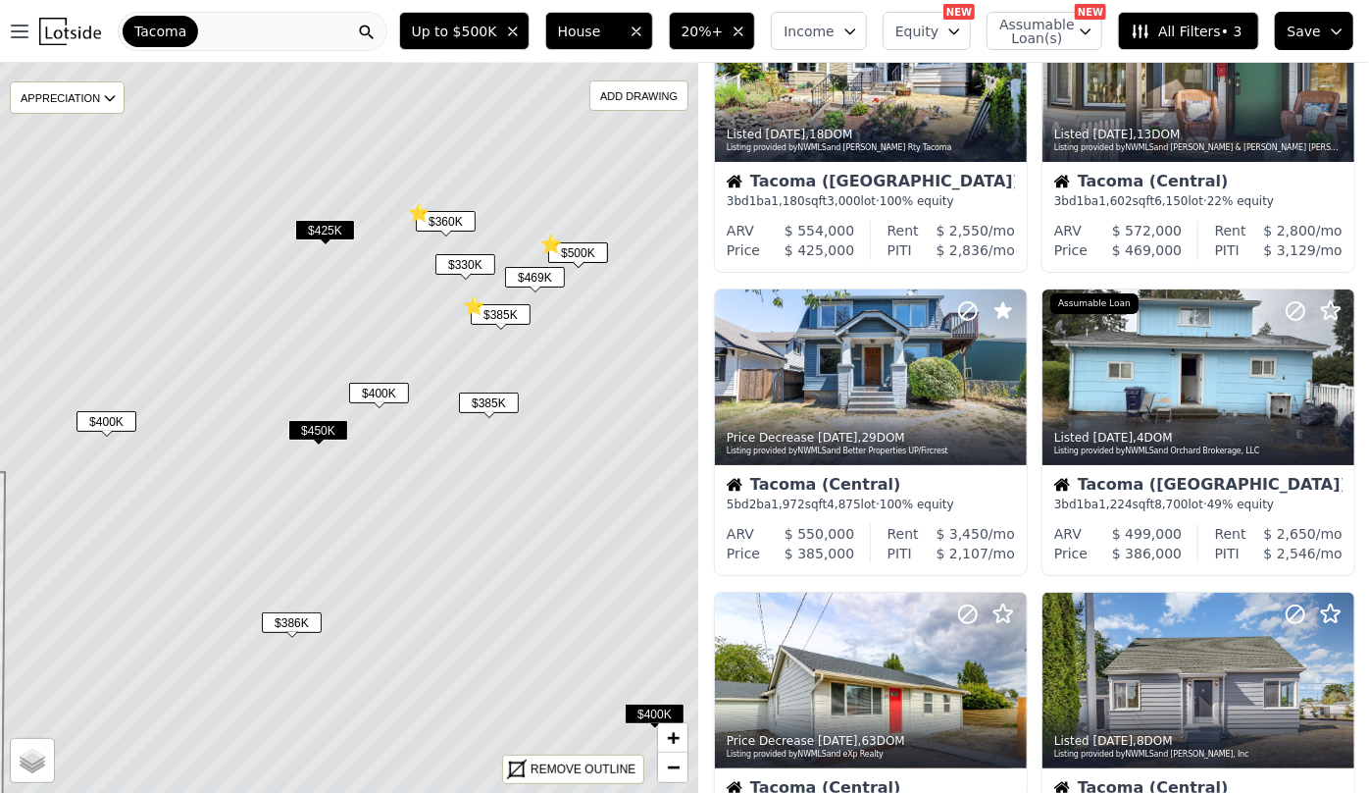
scroll to position [0, 0]
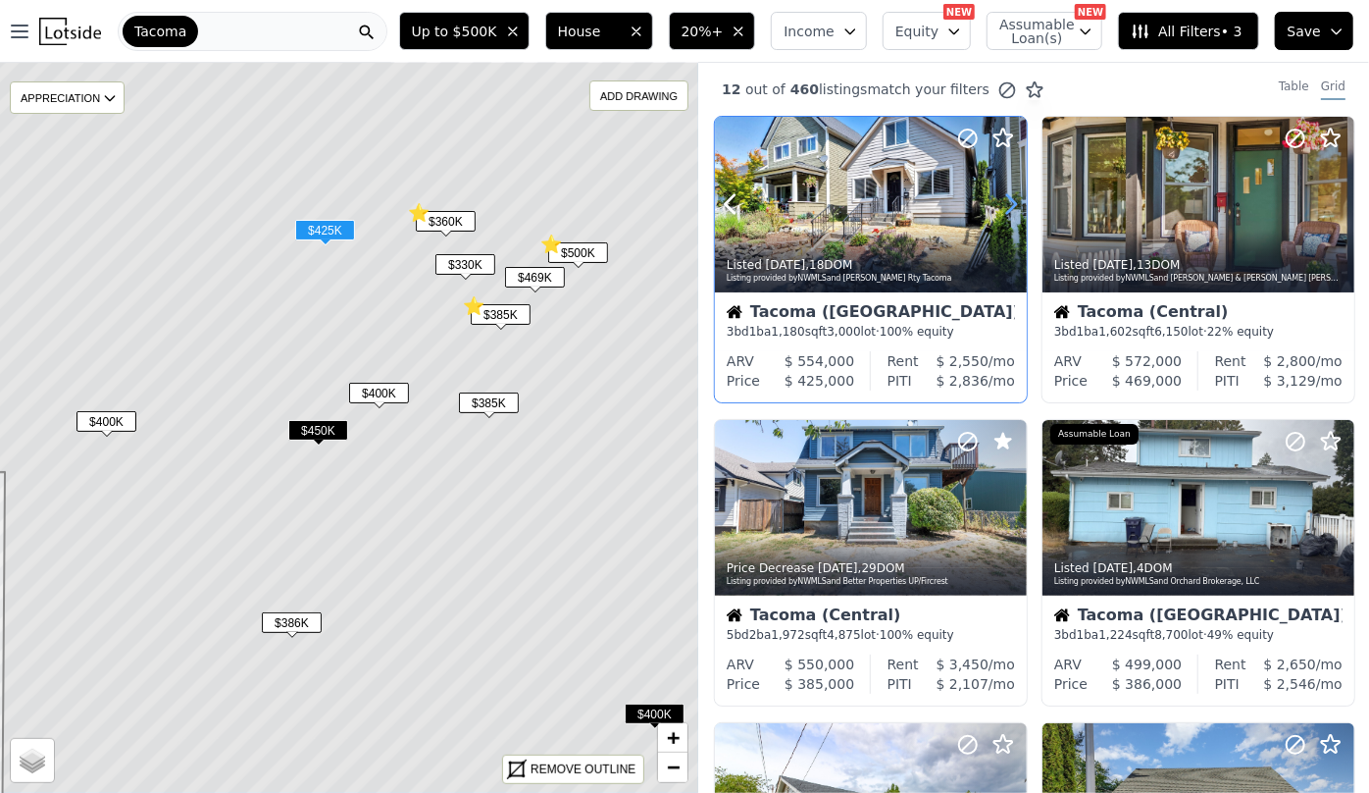
click at [1017, 202] on icon at bounding box center [1011, 203] width 31 height 31
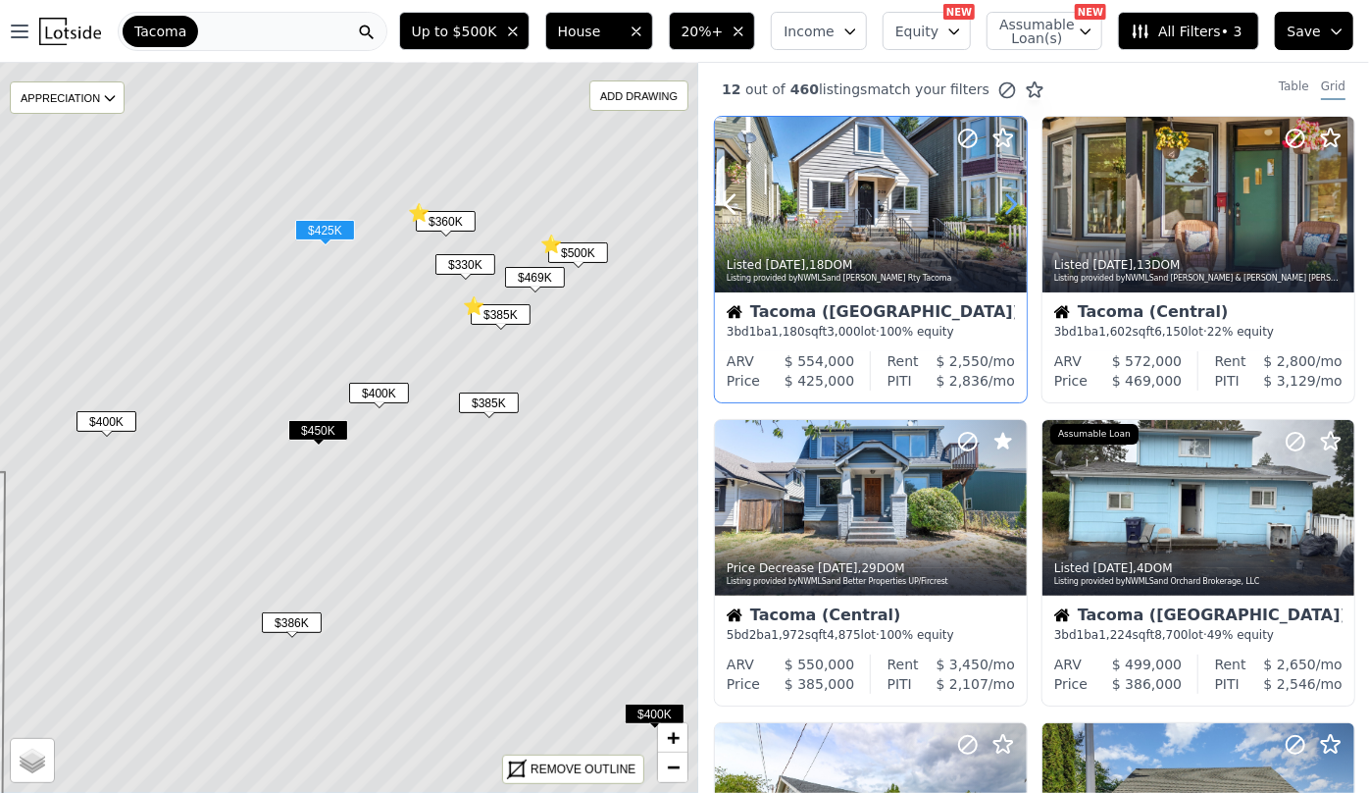
click at [1017, 202] on icon at bounding box center [1011, 203] width 31 height 31
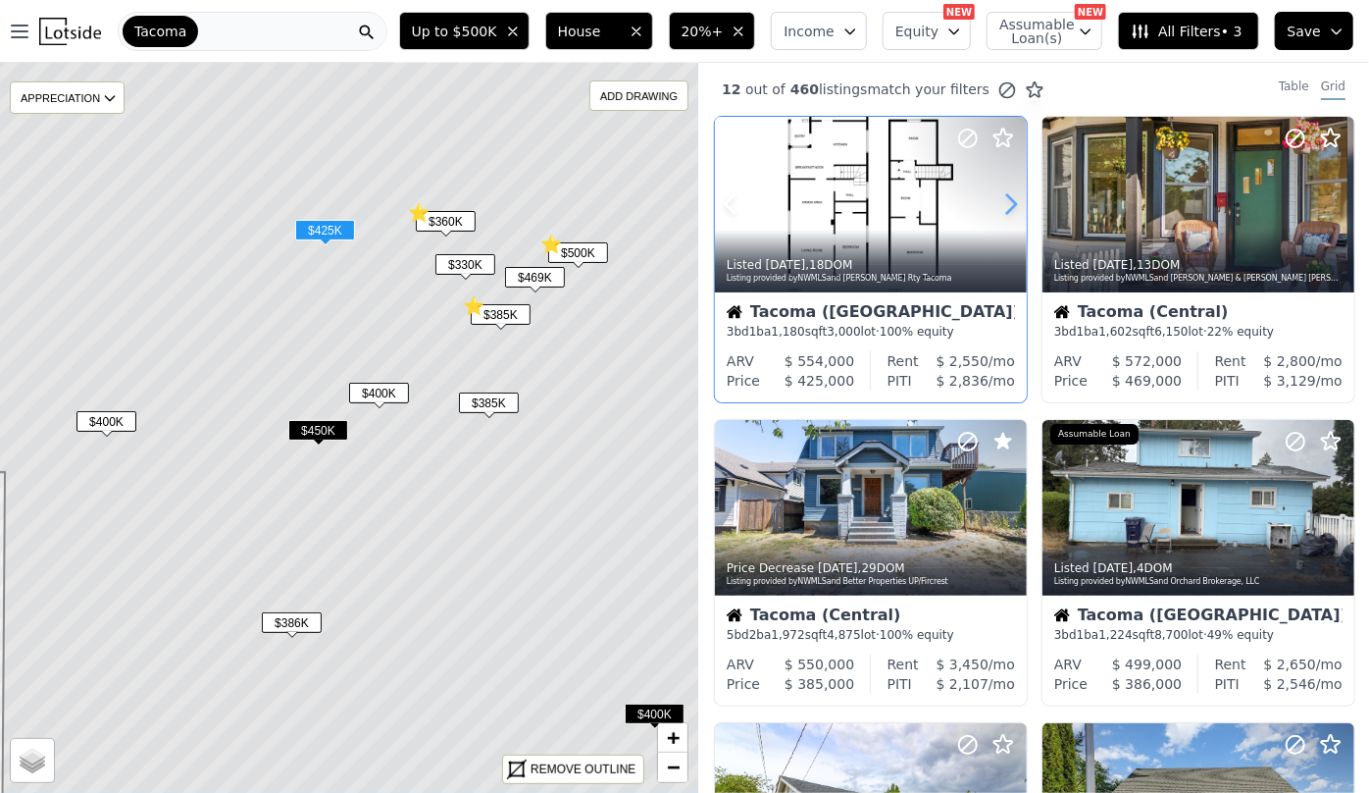
click at [1017, 202] on icon at bounding box center [1011, 203] width 31 height 31
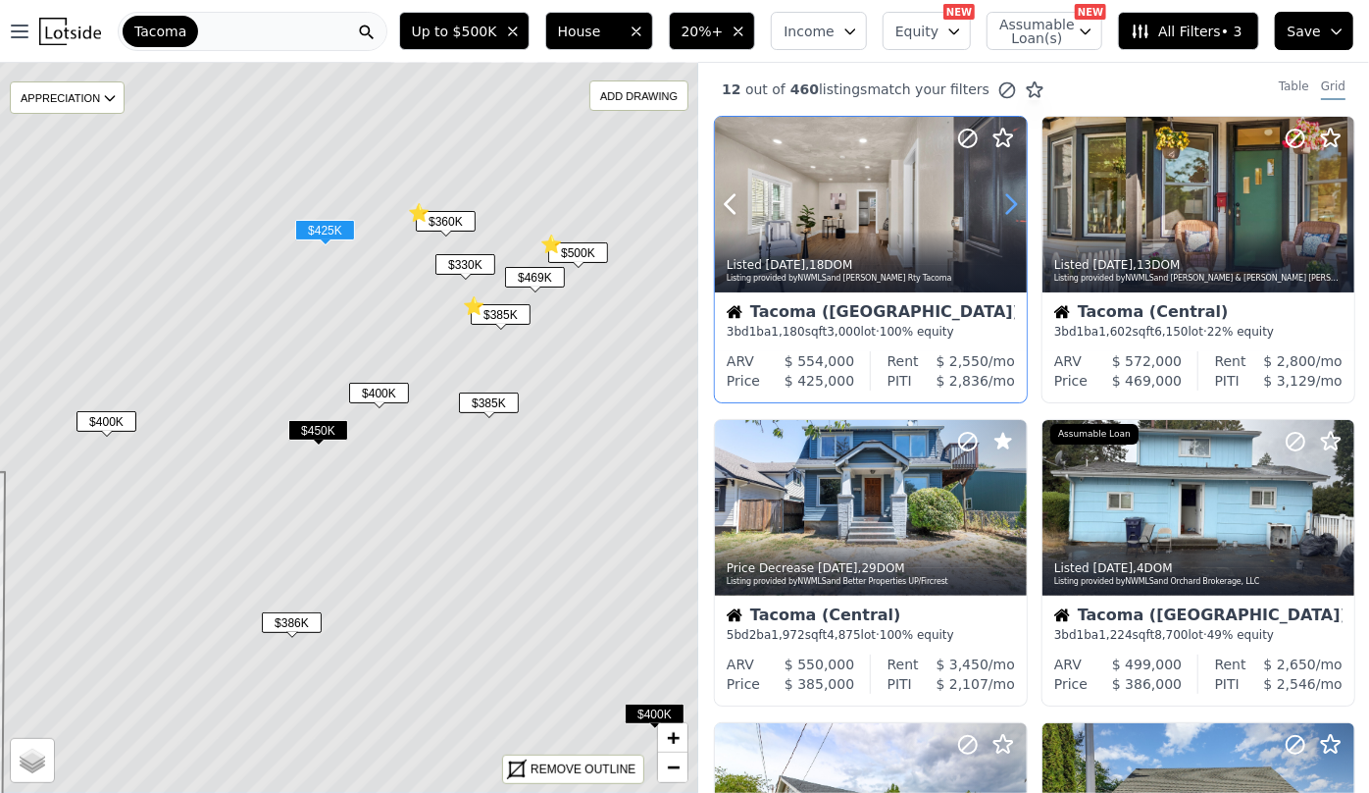
click at [1017, 202] on icon at bounding box center [1011, 203] width 31 height 31
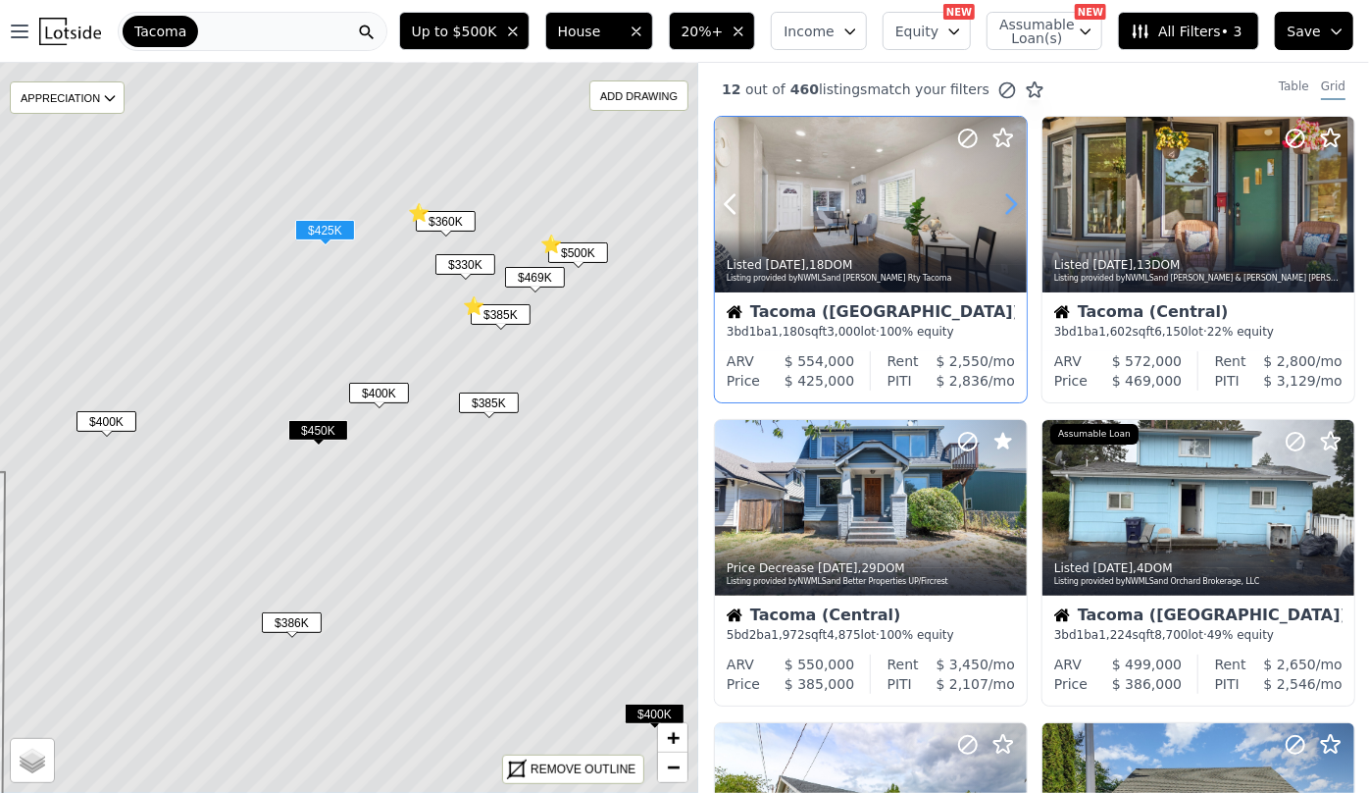
click at [1017, 202] on icon at bounding box center [1011, 203] width 31 height 31
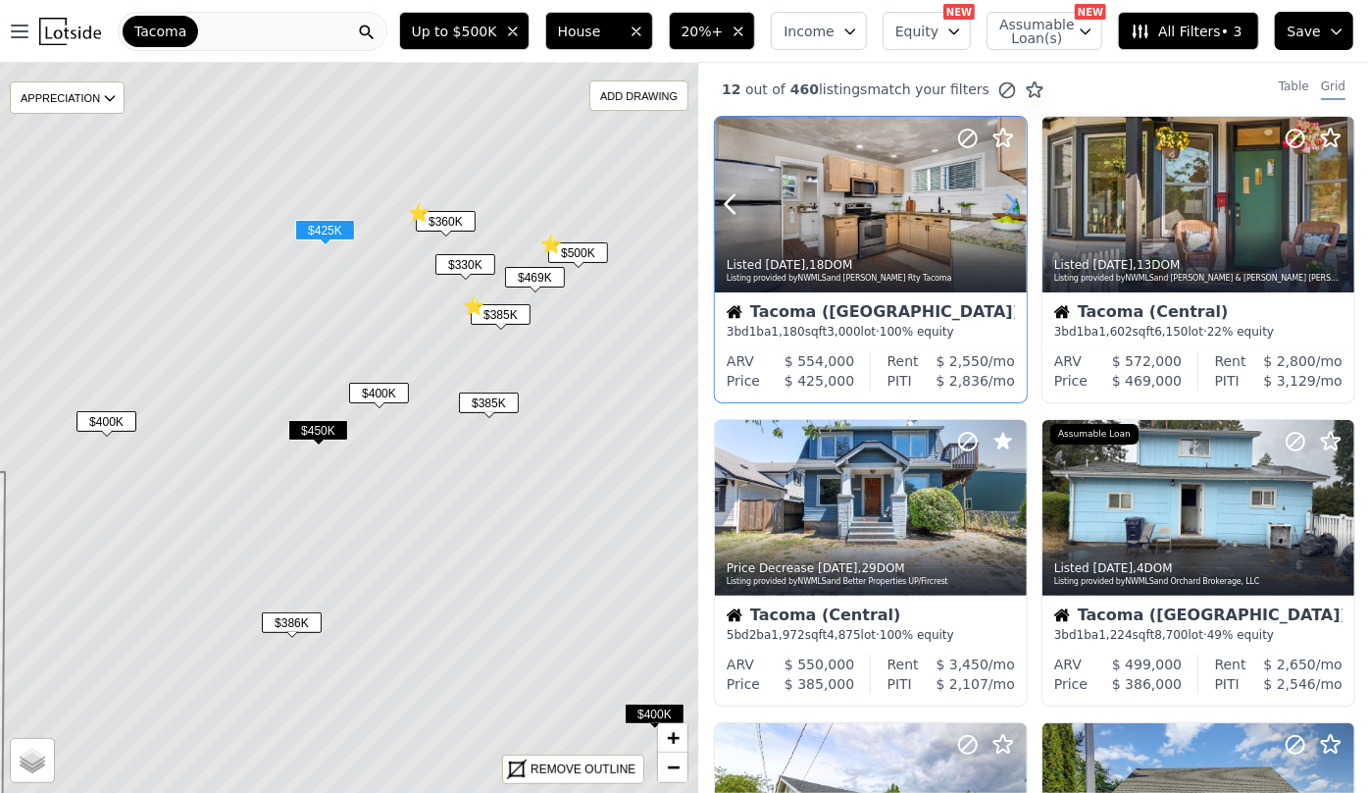
click at [1017, 202] on icon at bounding box center [1011, 203] width 31 height 31
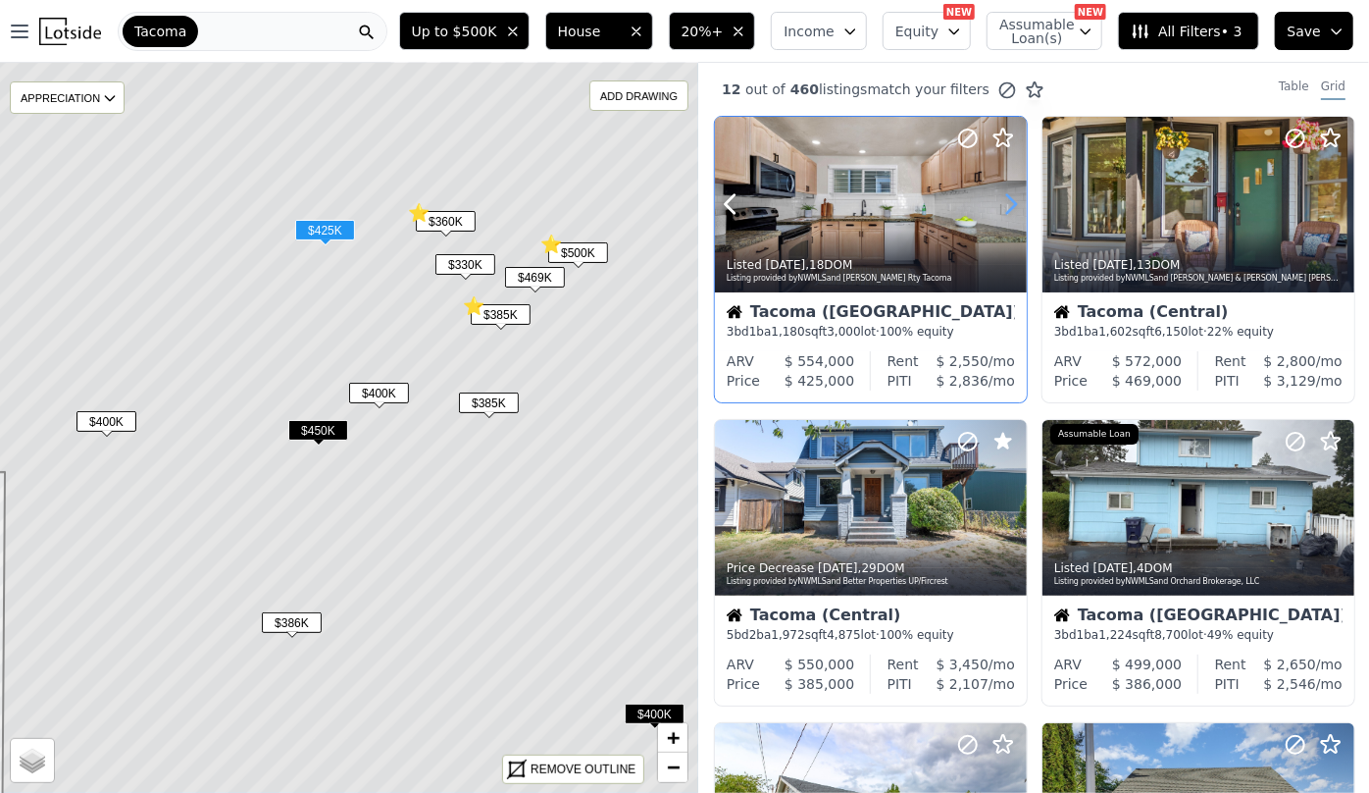
click at [1017, 202] on icon at bounding box center [1011, 203] width 31 height 31
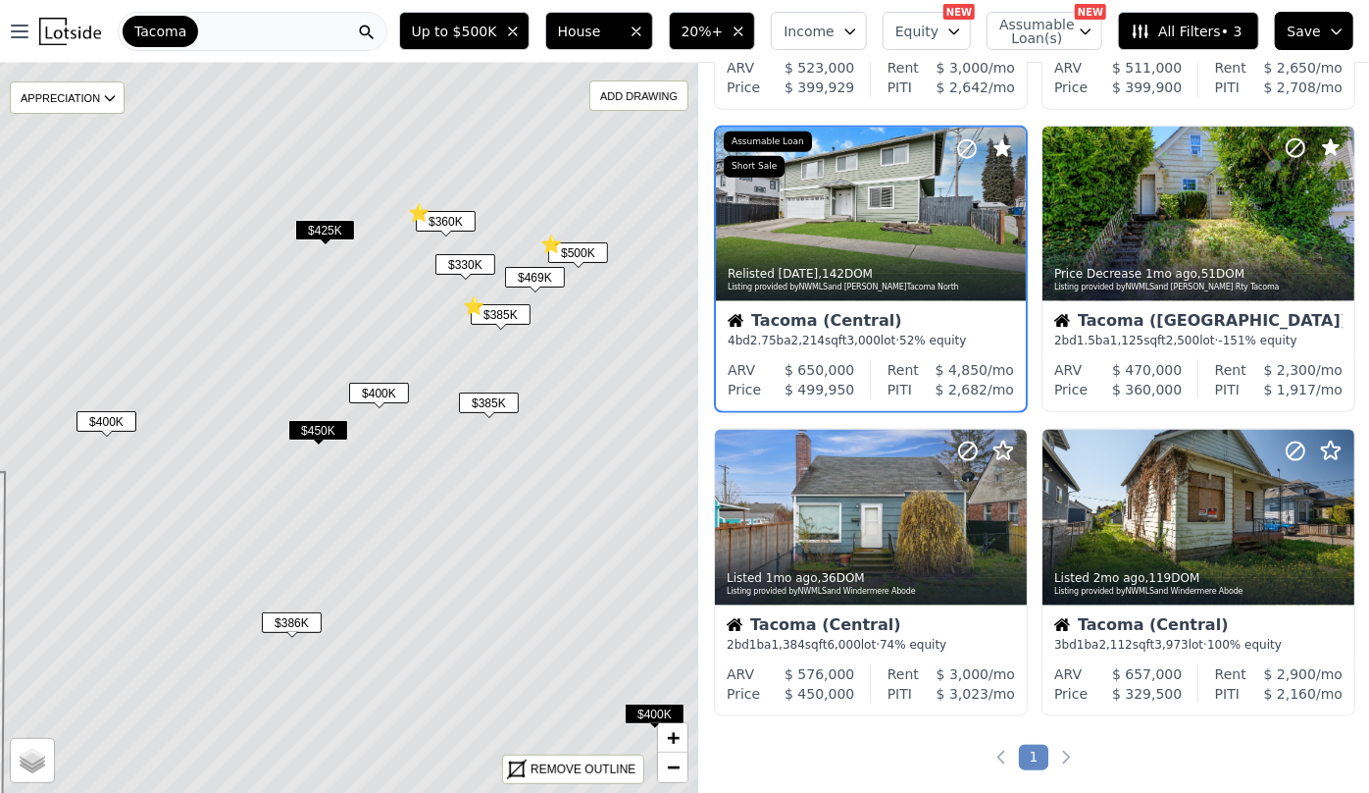
scroll to position [1337, 0]
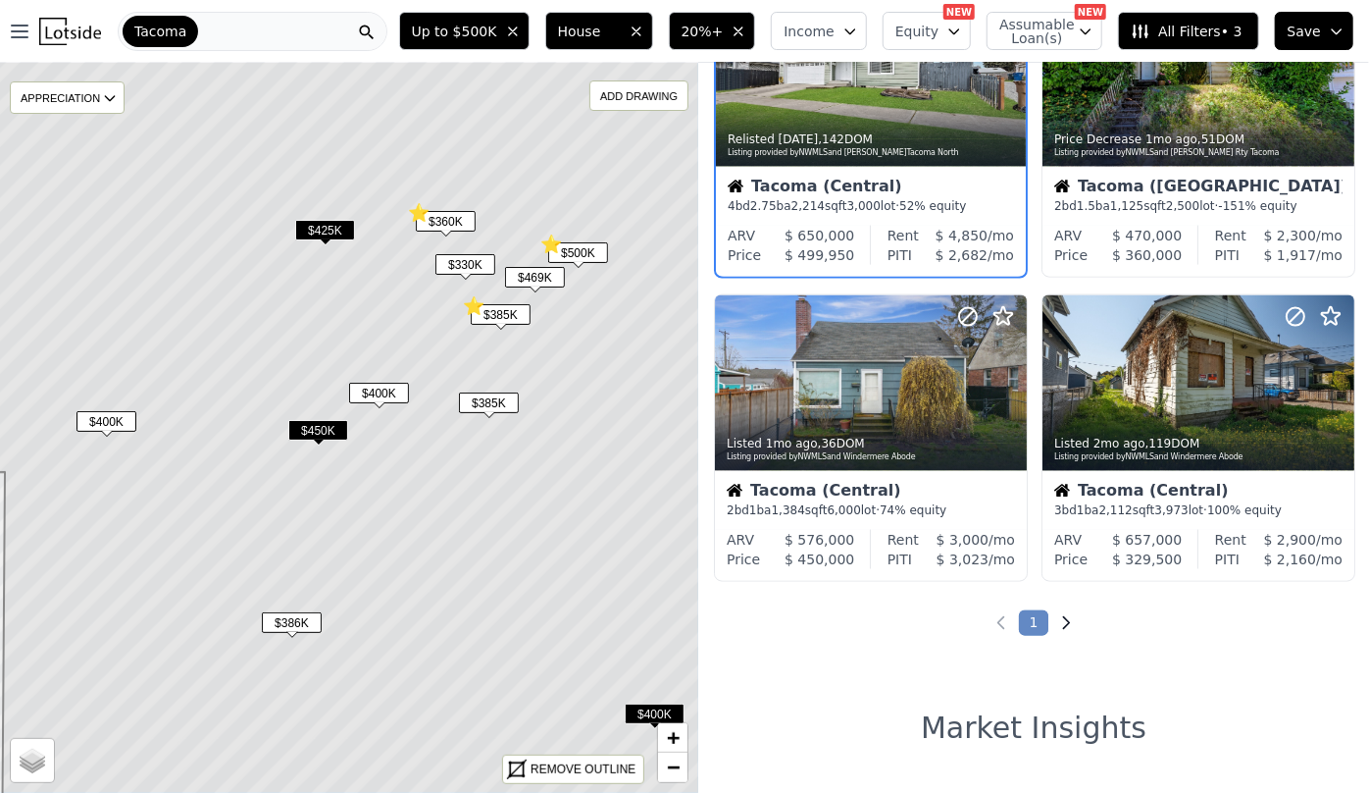
click at [1057, 630] on icon "Next page" at bounding box center [1067, 623] width 20 height 20
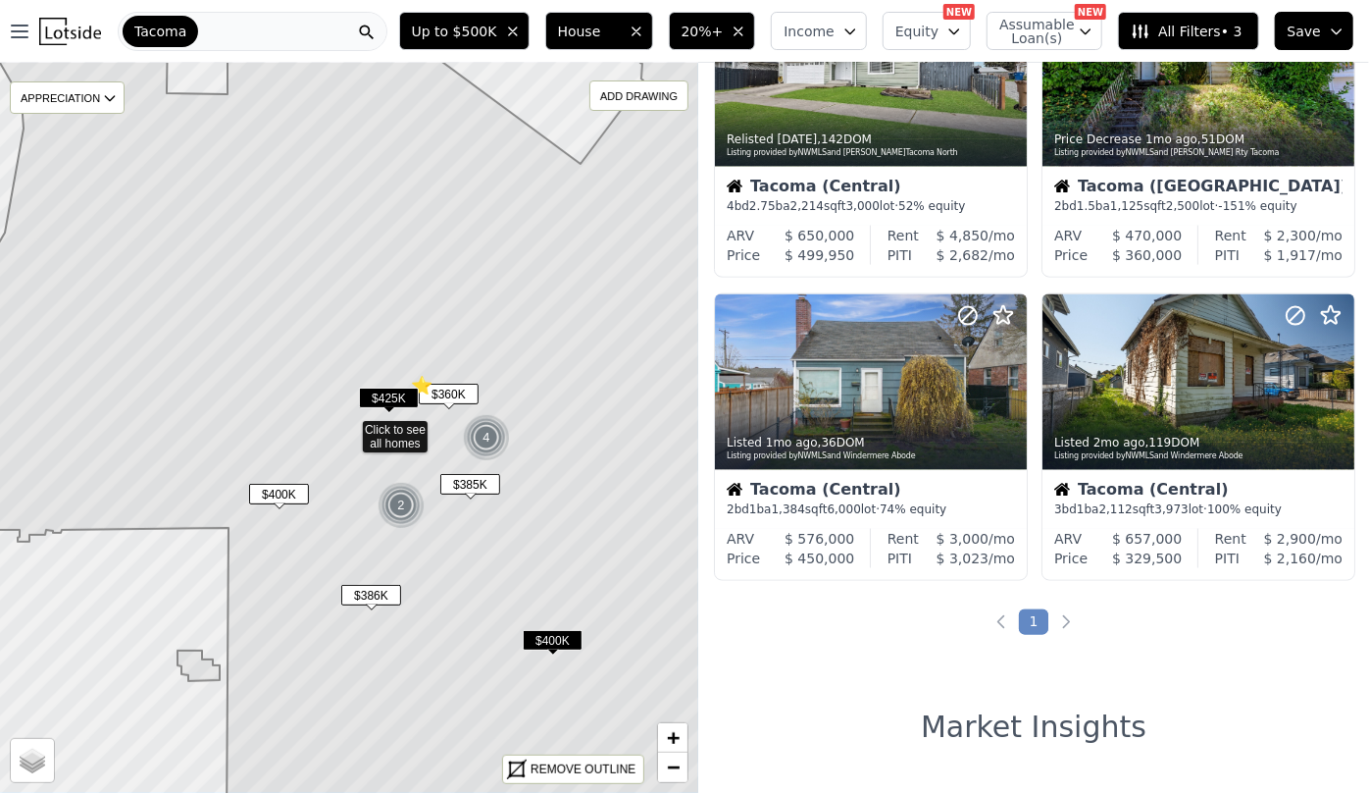
scroll to position [1336, 0]
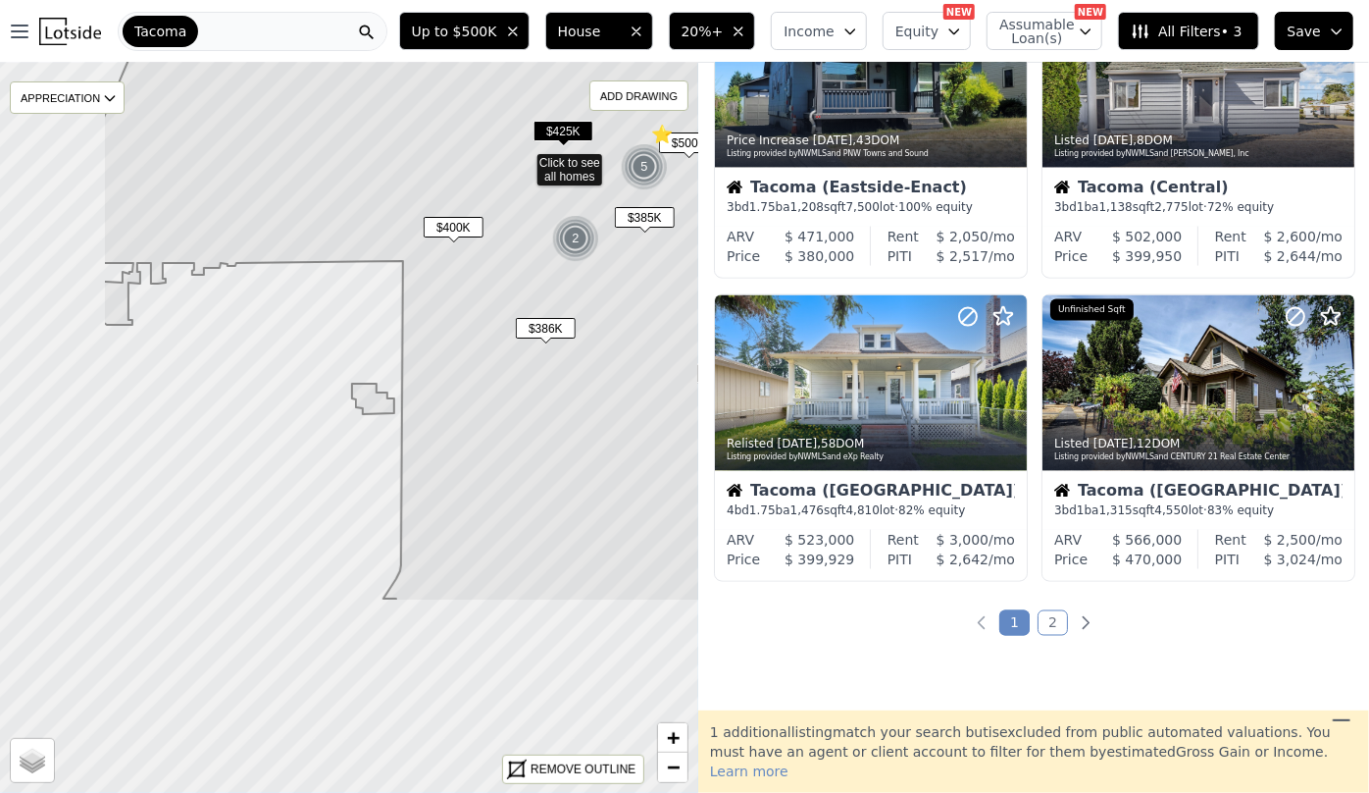
click at [541, 388] on icon at bounding box center [524, 161] width 842 height 880
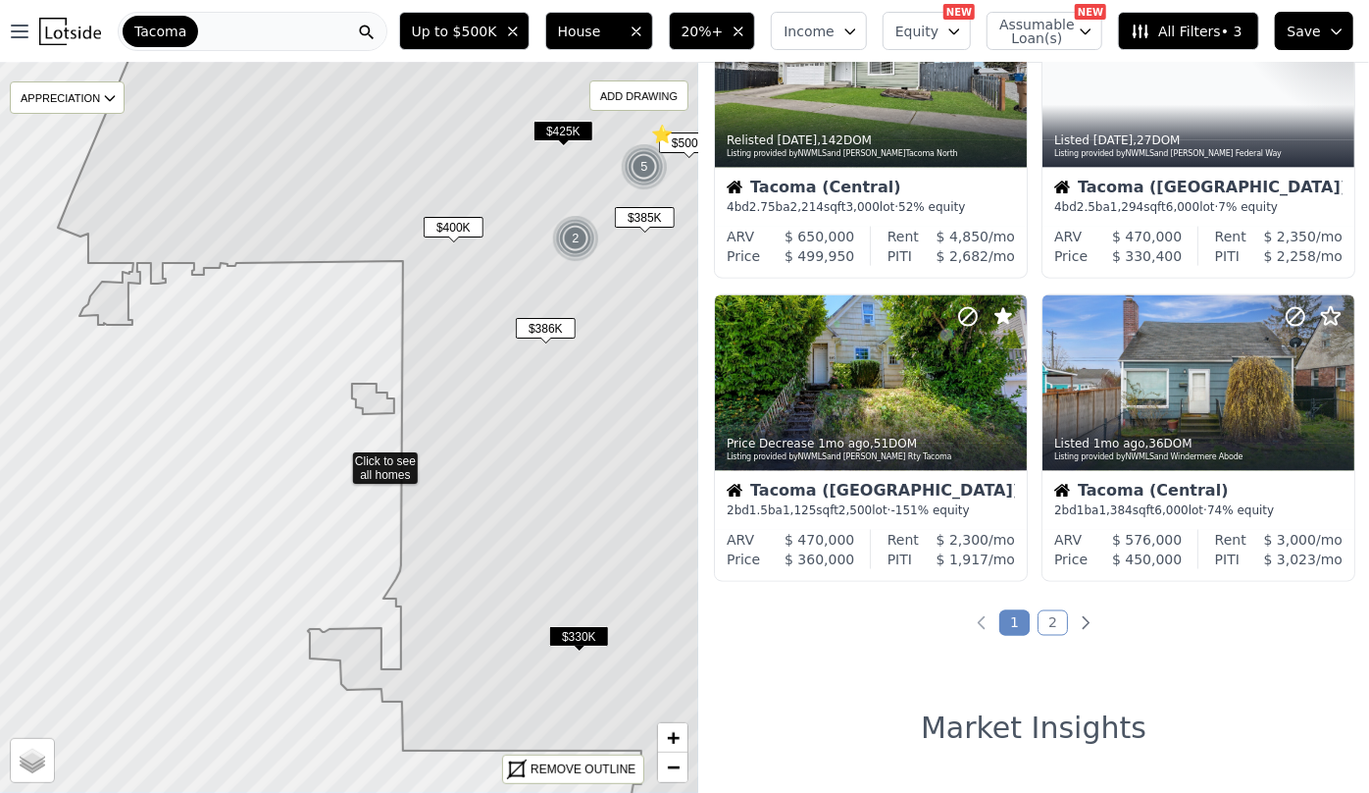
scroll to position [1033, 0]
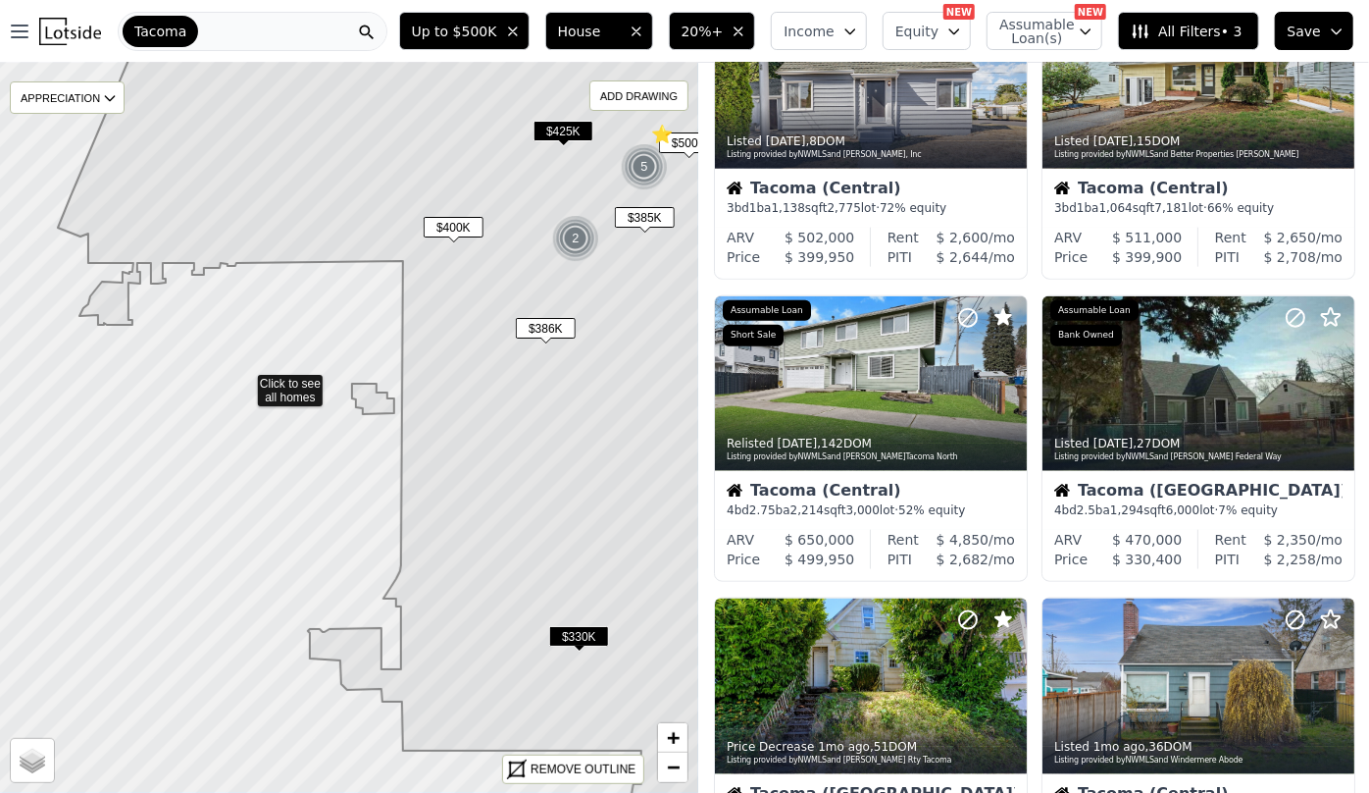
click at [244, 377] on icon at bounding box center [349, 428] width 844 height 882
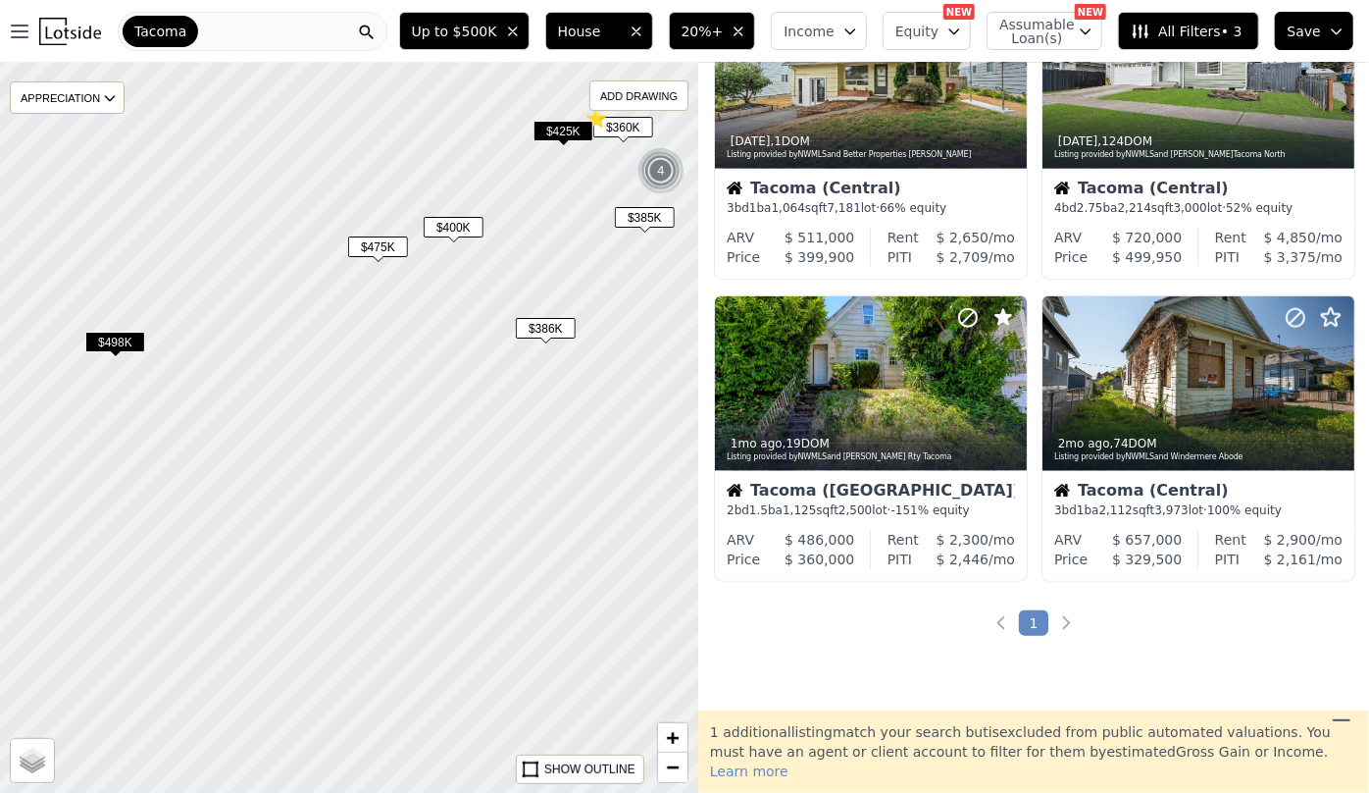
click at [127, 343] on span "$498K" at bounding box center [115, 342] width 60 height 21
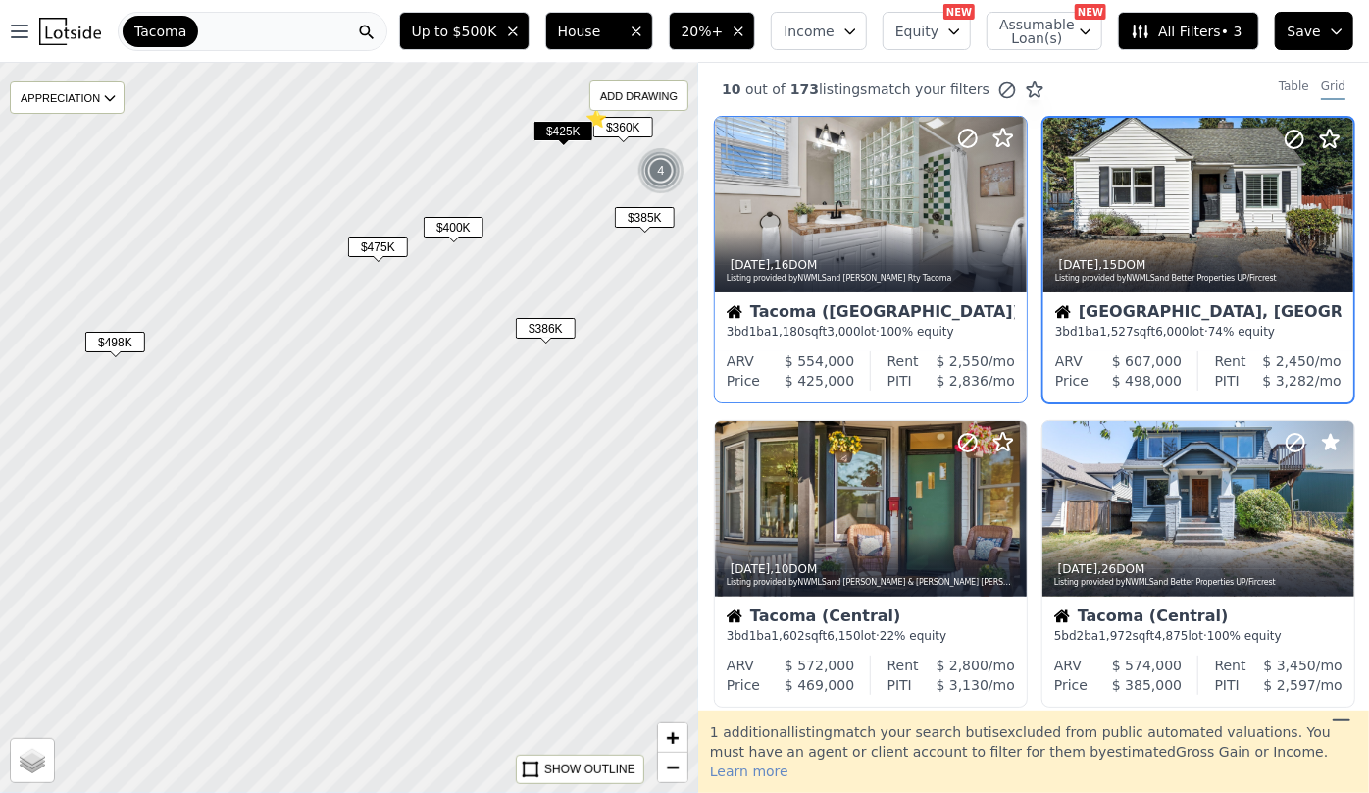
drag, startPoint x: 188, startPoint y: 534, endPoint x: 1158, endPoint y: 335, distance: 989.3
click at [314, 280] on div at bounding box center [349, 428] width 838 height 876
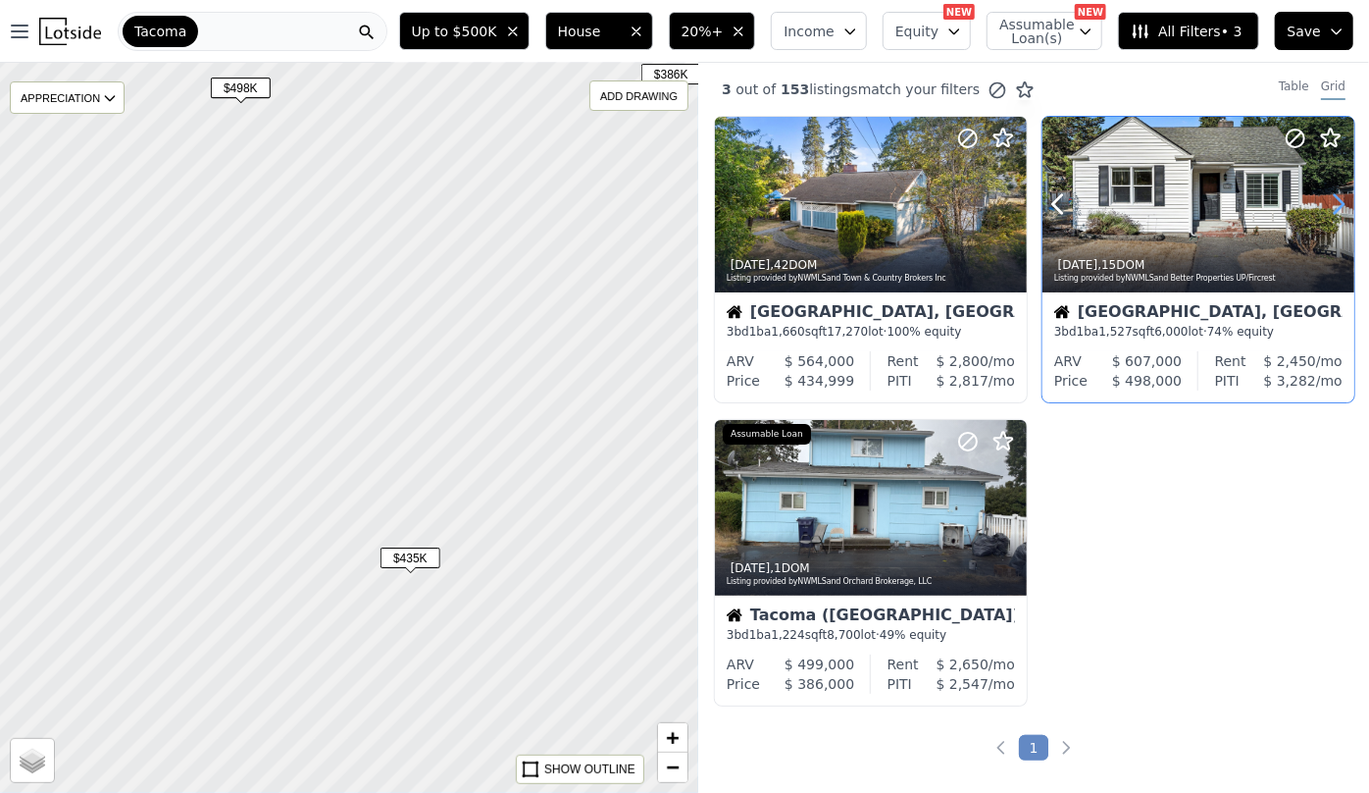
click at [1330, 216] on icon at bounding box center [1338, 203] width 31 height 31
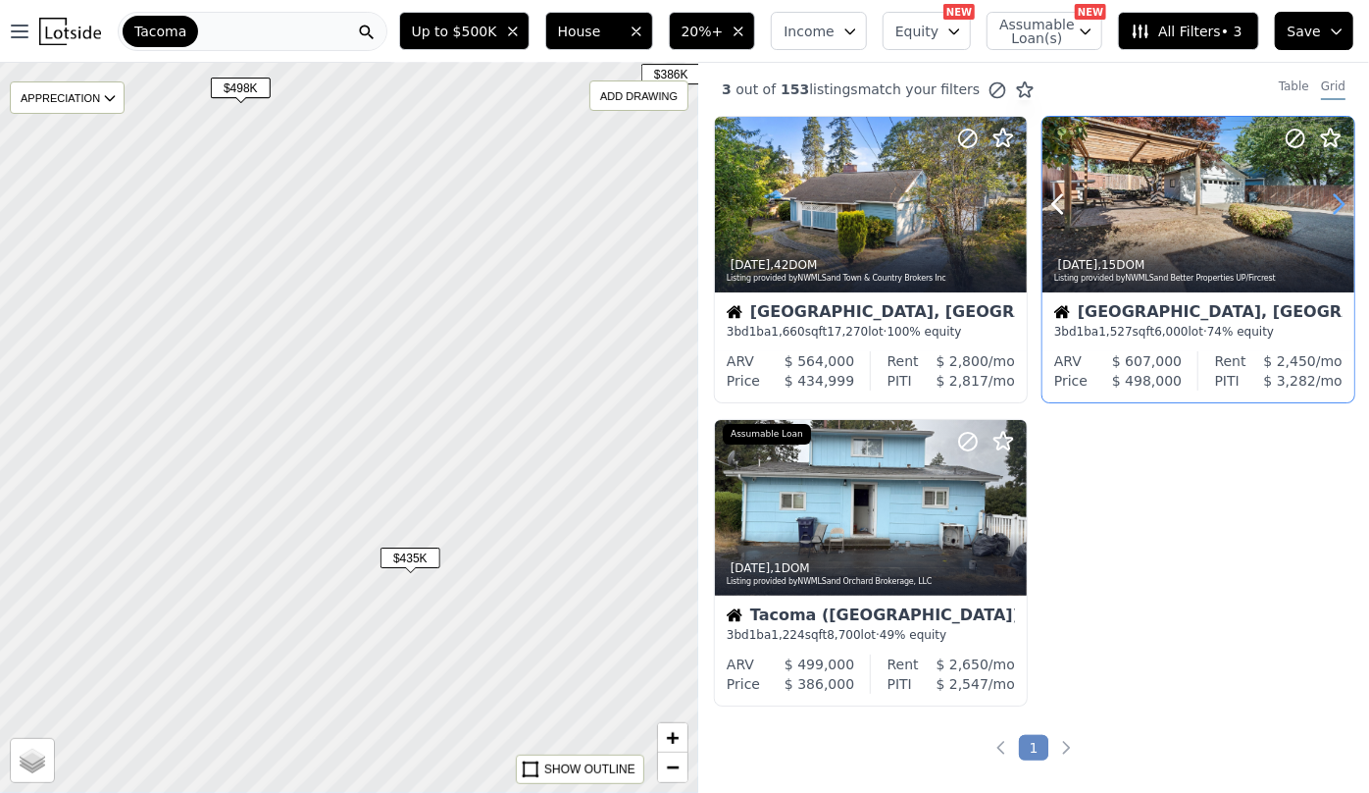
click at [1330, 216] on icon at bounding box center [1338, 203] width 31 height 31
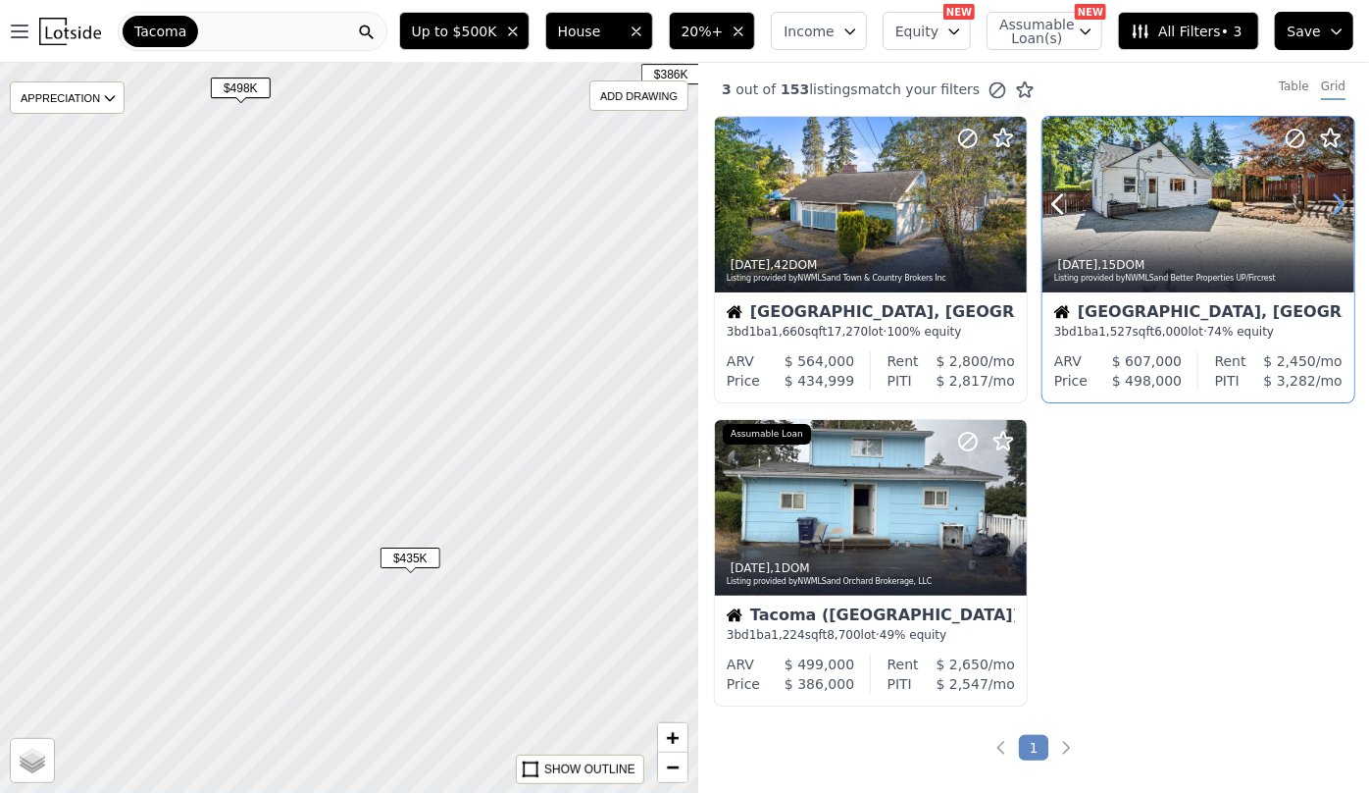
click at [1330, 216] on icon at bounding box center [1338, 203] width 31 height 31
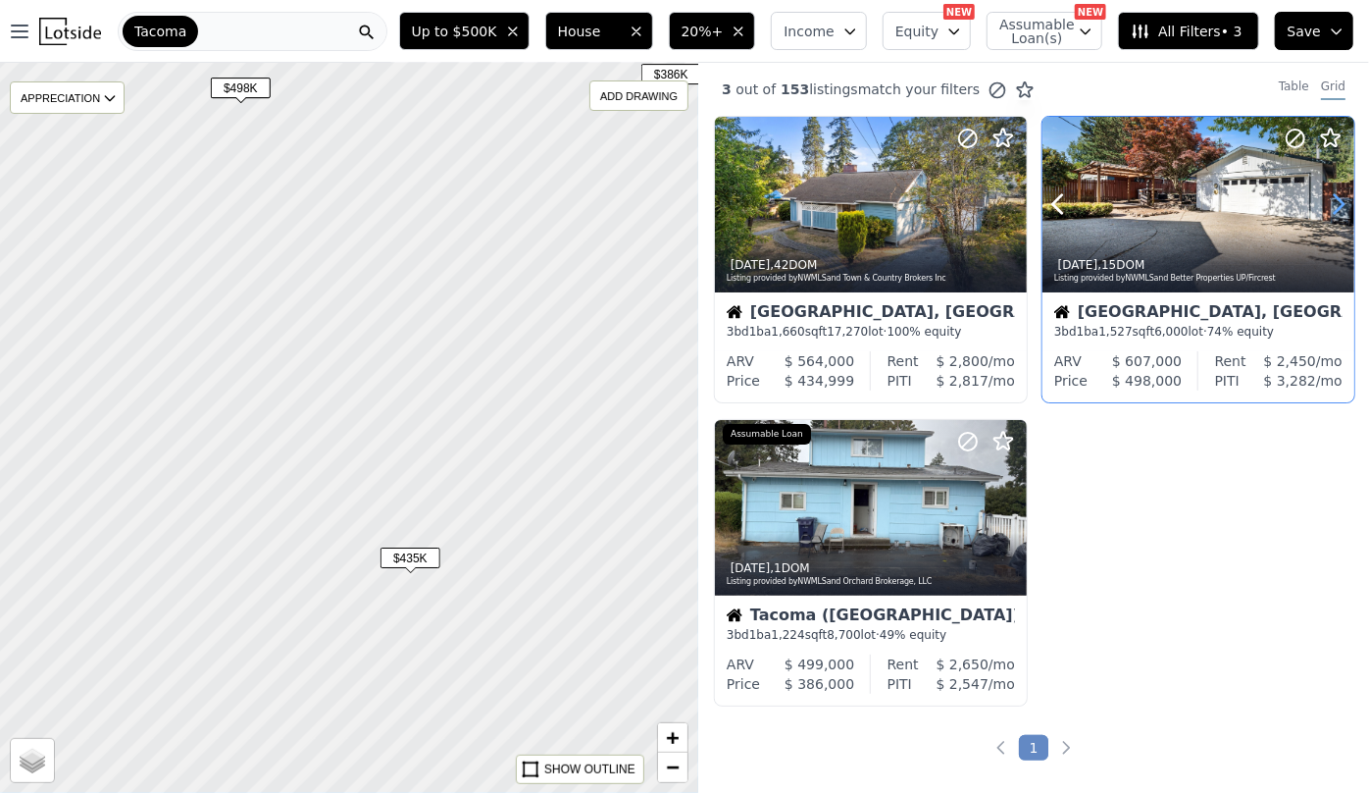
click at [1330, 216] on icon at bounding box center [1338, 203] width 31 height 31
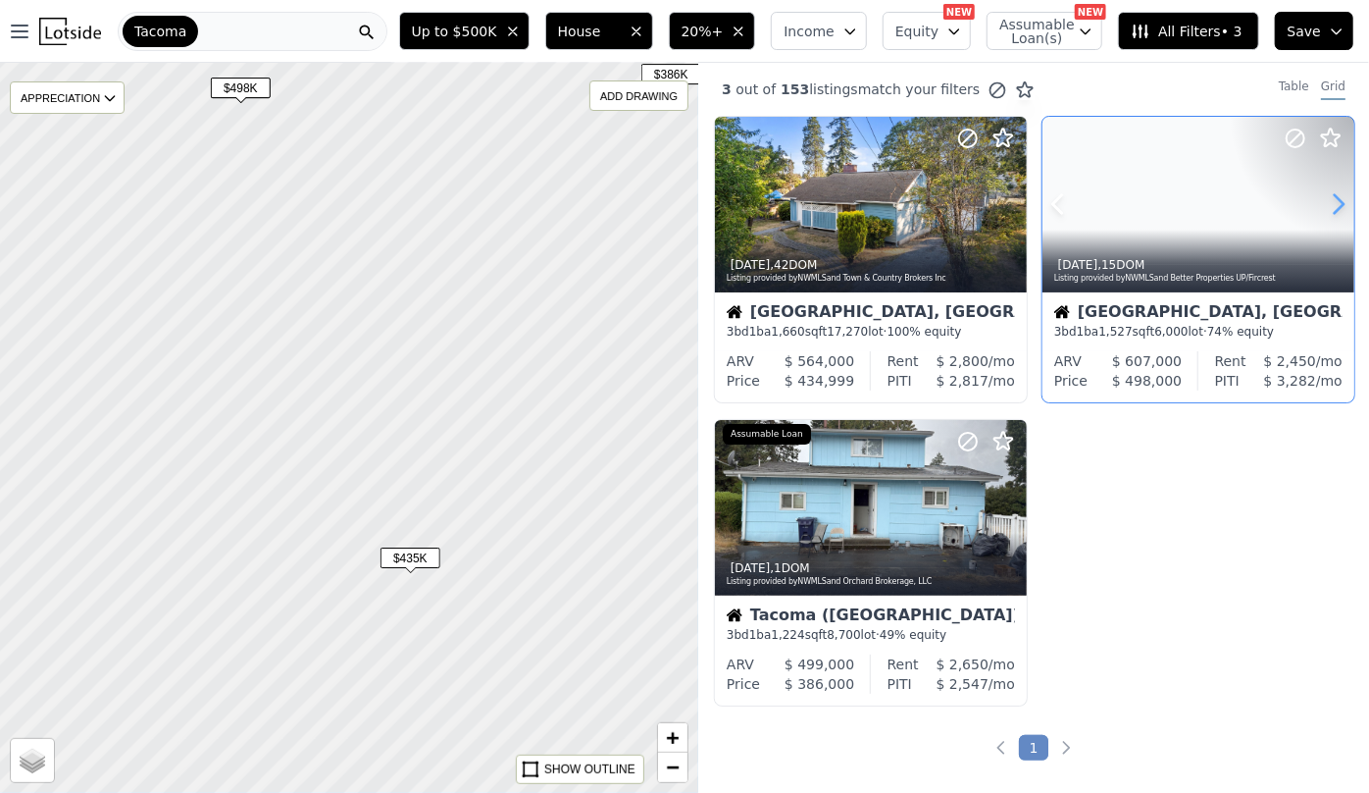
click at [1330, 216] on icon at bounding box center [1338, 203] width 31 height 31
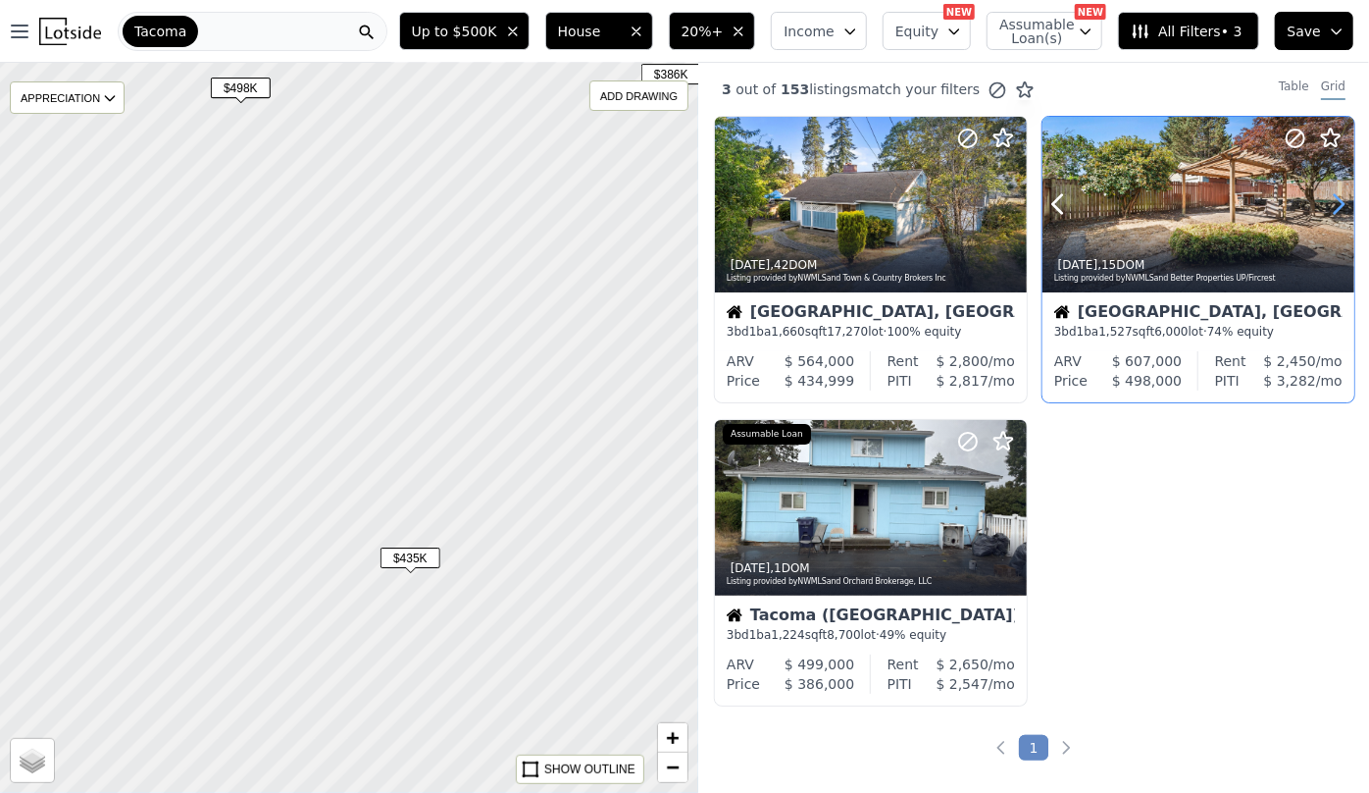
click at [1330, 216] on icon at bounding box center [1338, 203] width 31 height 31
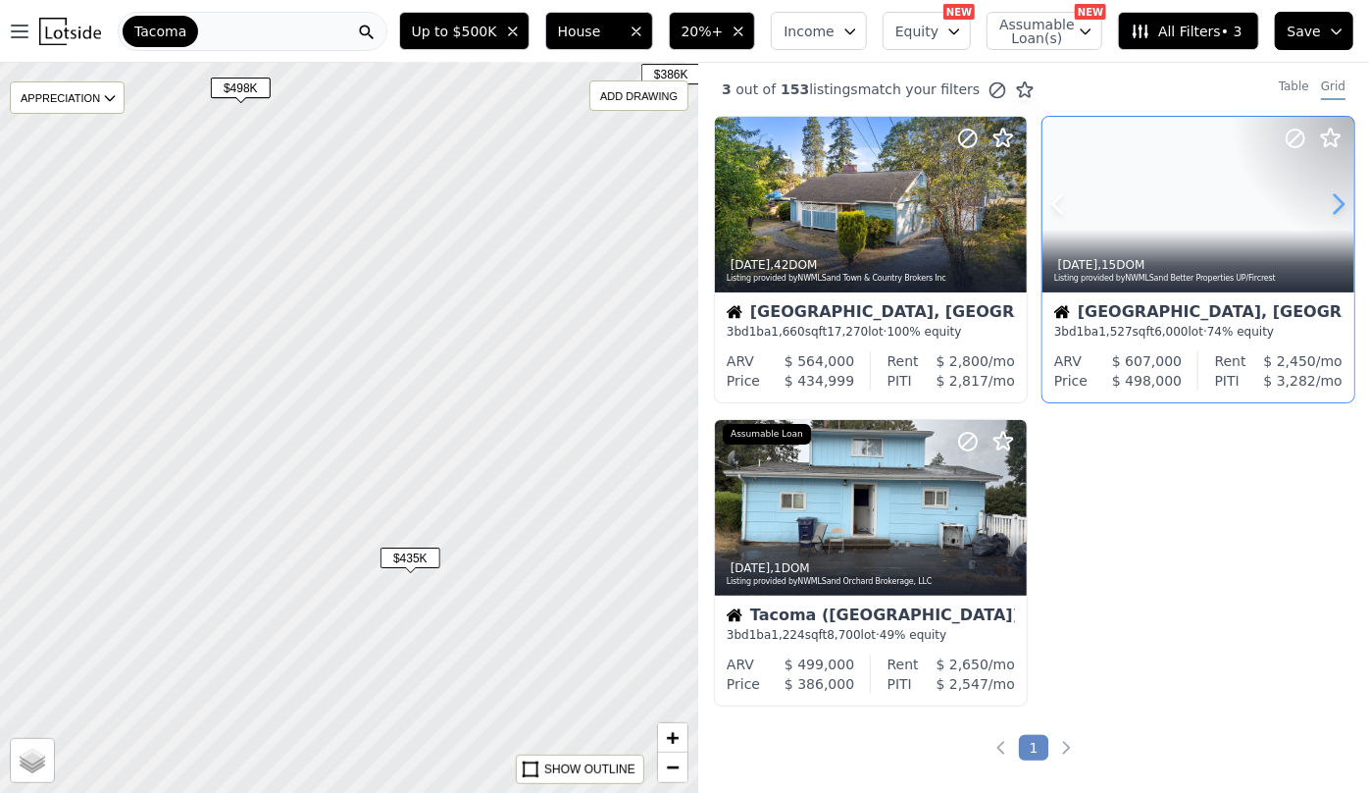
click at [1335, 209] on icon at bounding box center [1339, 204] width 9 height 19
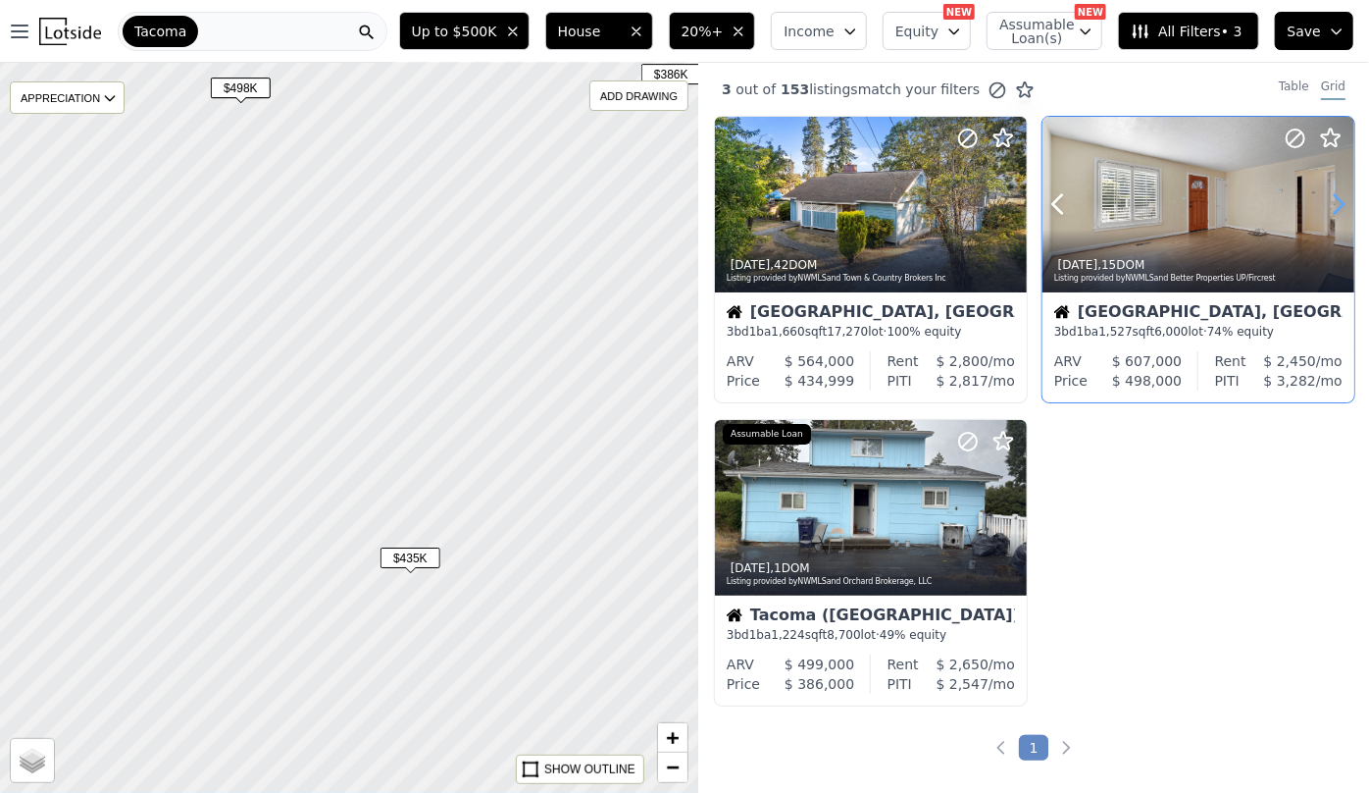
click at [1335, 209] on icon at bounding box center [1339, 204] width 9 height 19
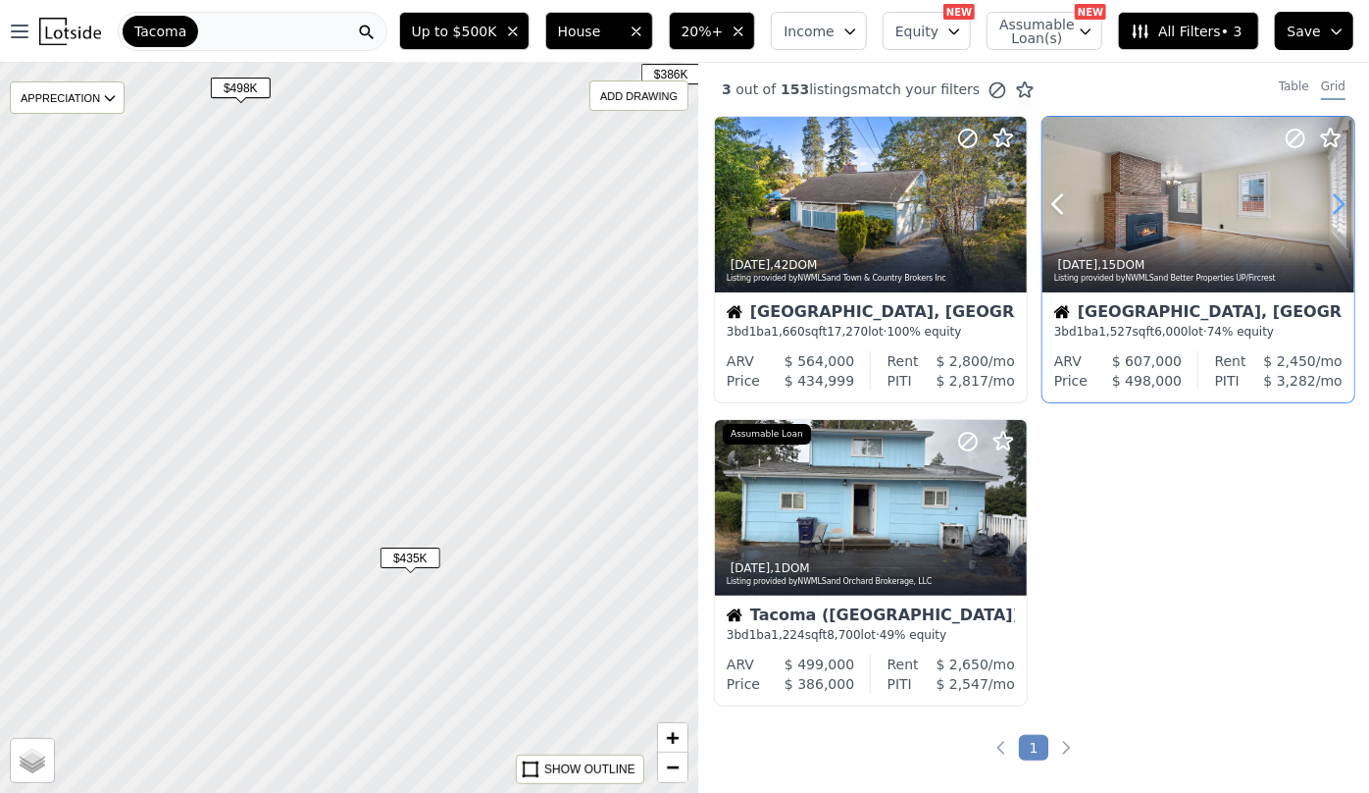
click at [1335, 209] on icon at bounding box center [1339, 204] width 9 height 19
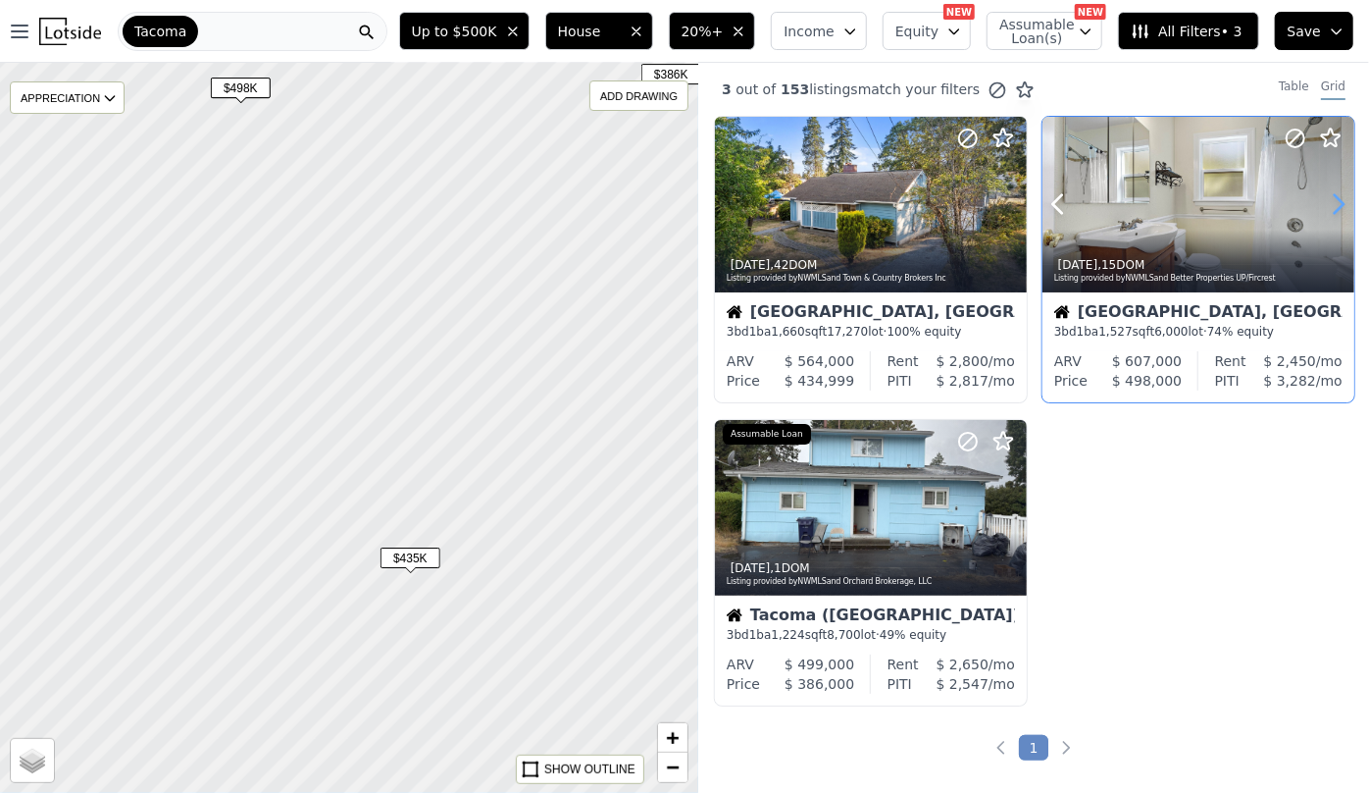
click at [1335, 209] on icon at bounding box center [1339, 204] width 9 height 19
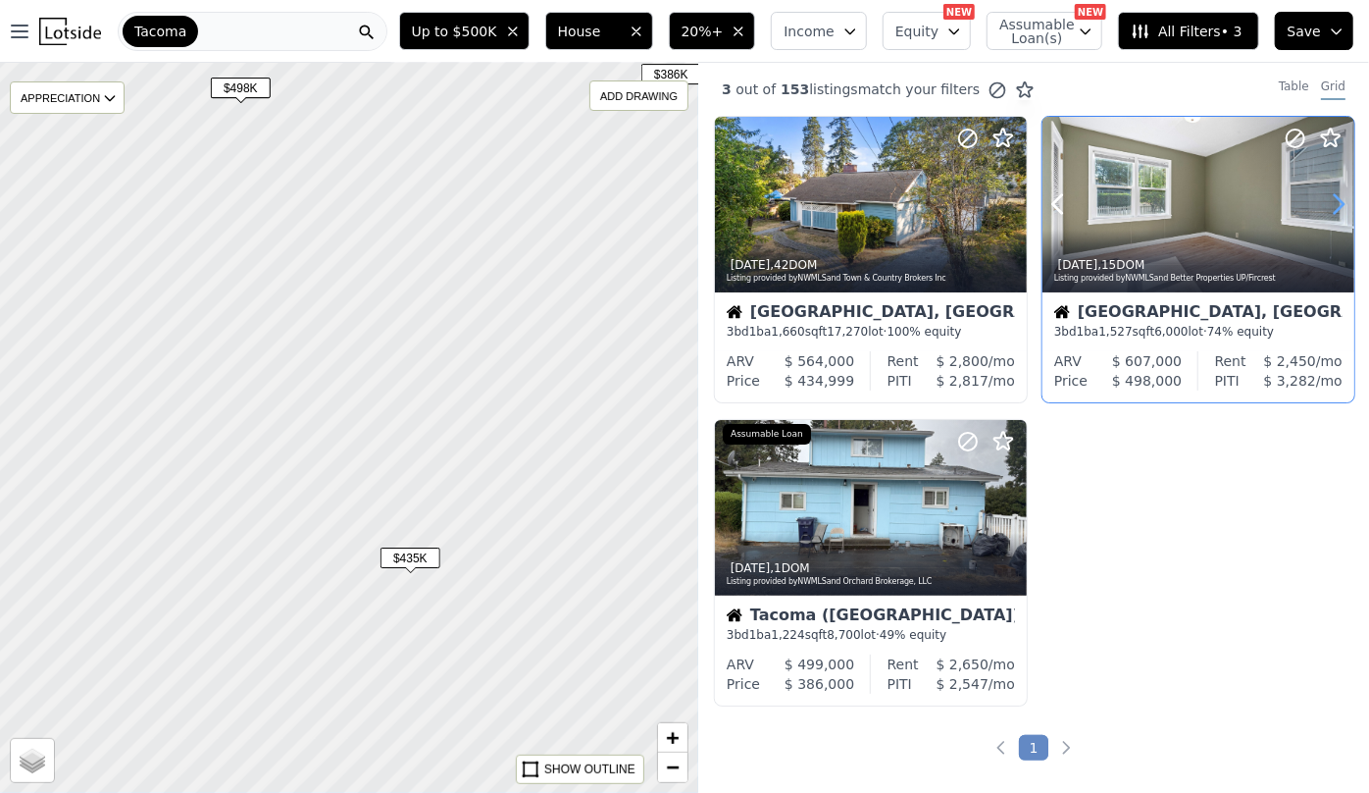
click at [1335, 209] on icon at bounding box center [1339, 204] width 9 height 19
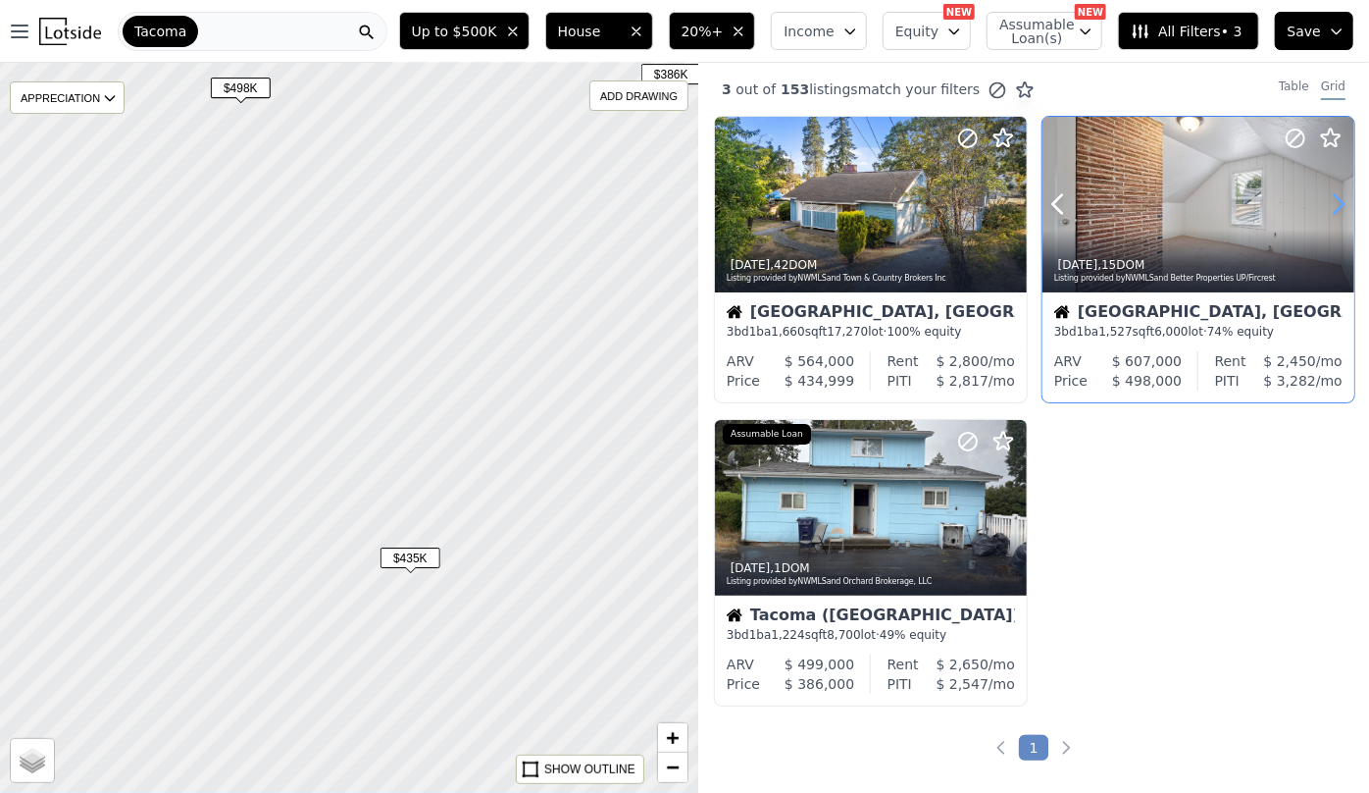
click at [1335, 209] on icon at bounding box center [1339, 204] width 9 height 19
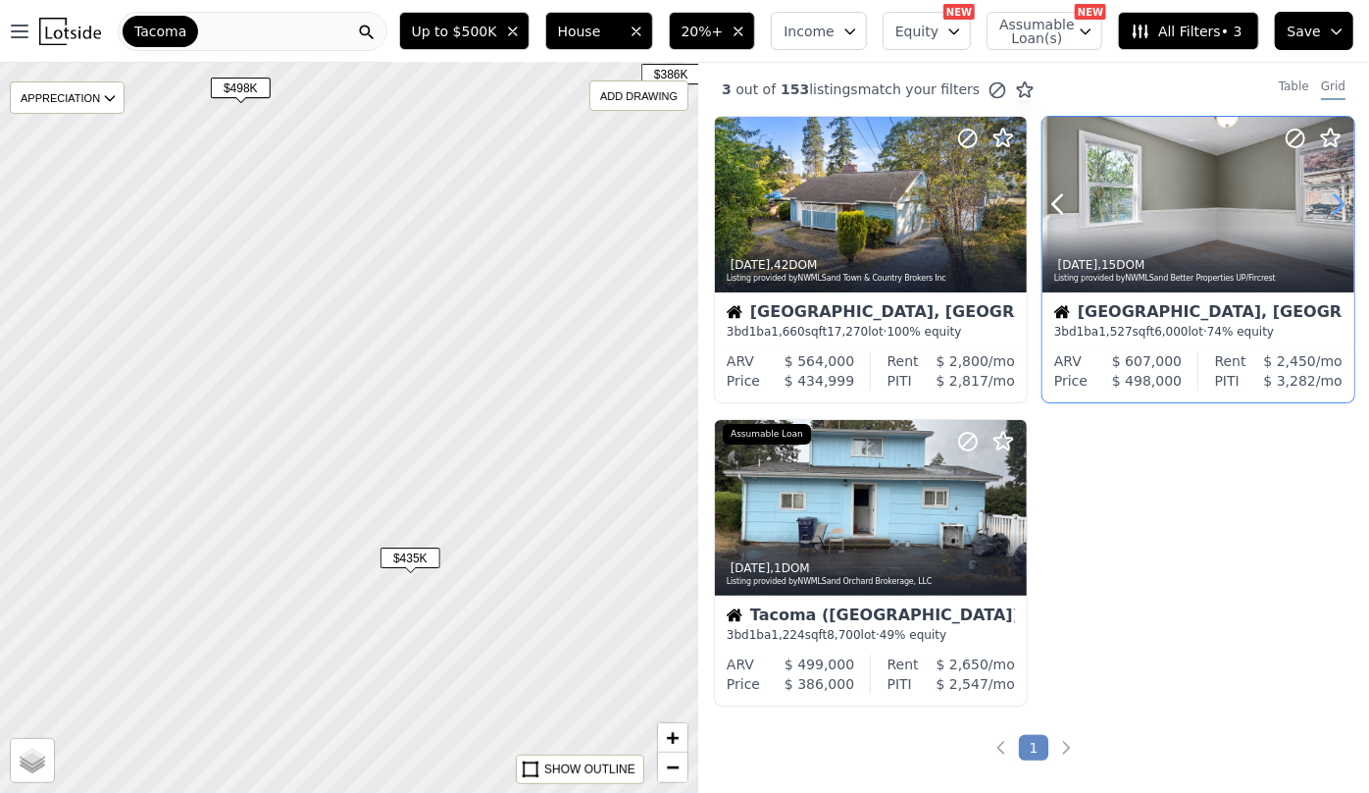
click at [1335, 209] on icon at bounding box center [1339, 204] width 9 height 19
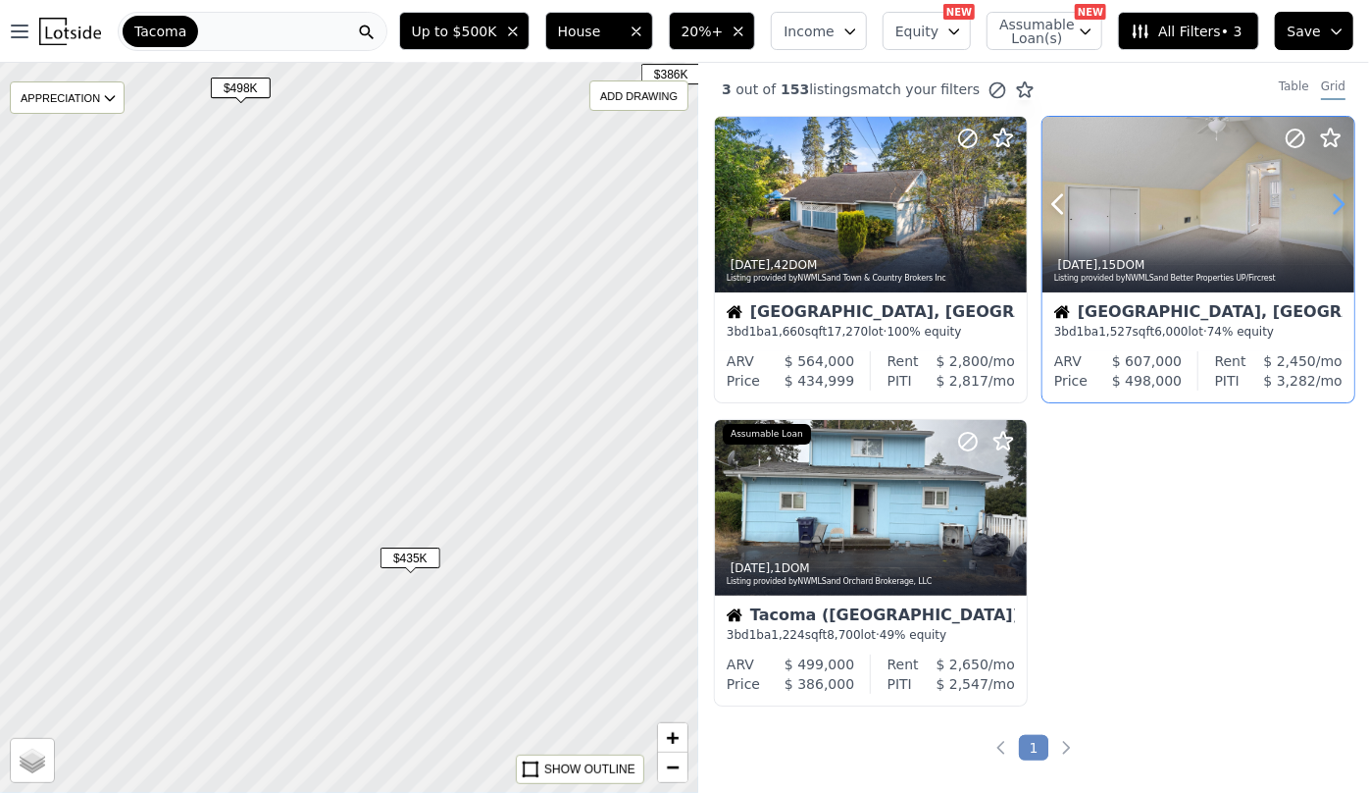
click at [1335, 209] on icon at bounding box center [1339, 204] width 9 height 19
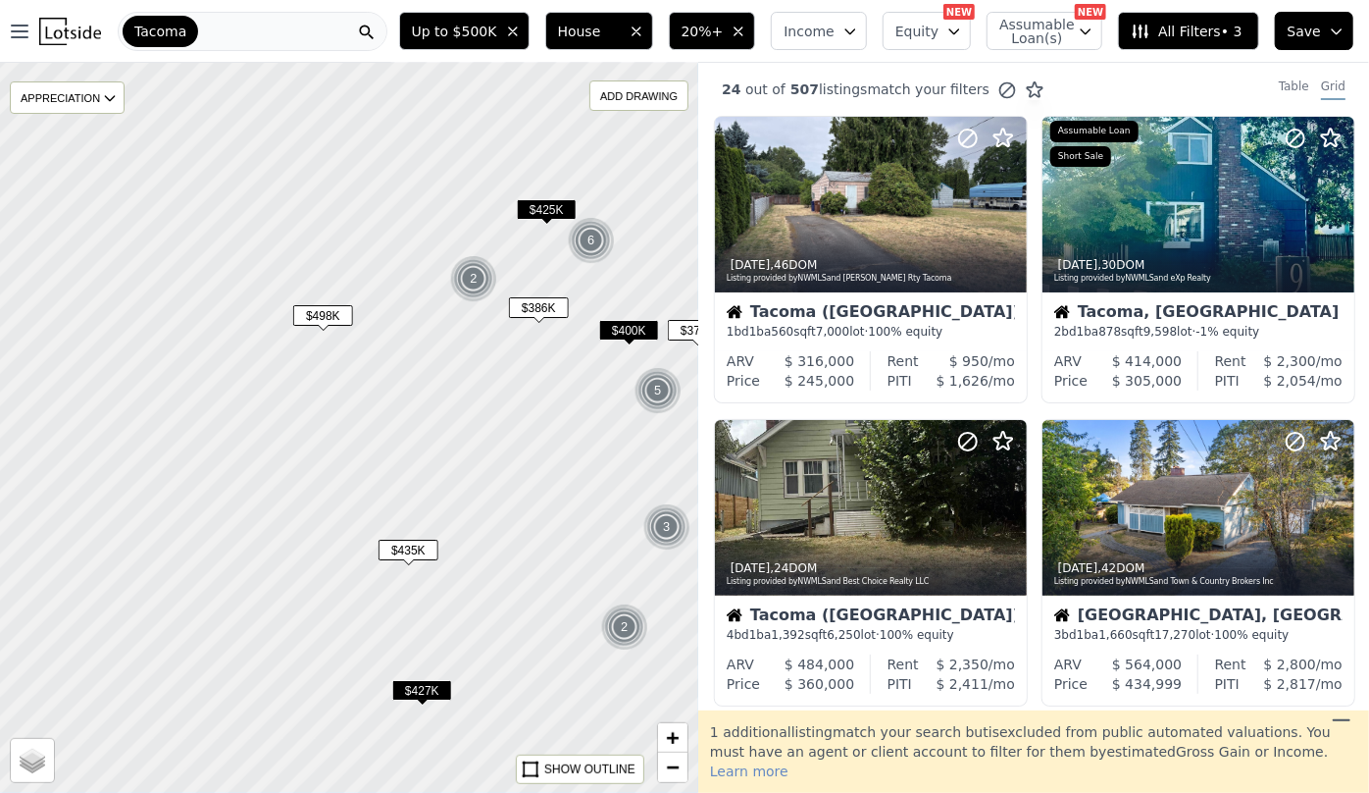
click at [412, 547] on span "$435K" at bounding box center [409, 550] width 60 height 21
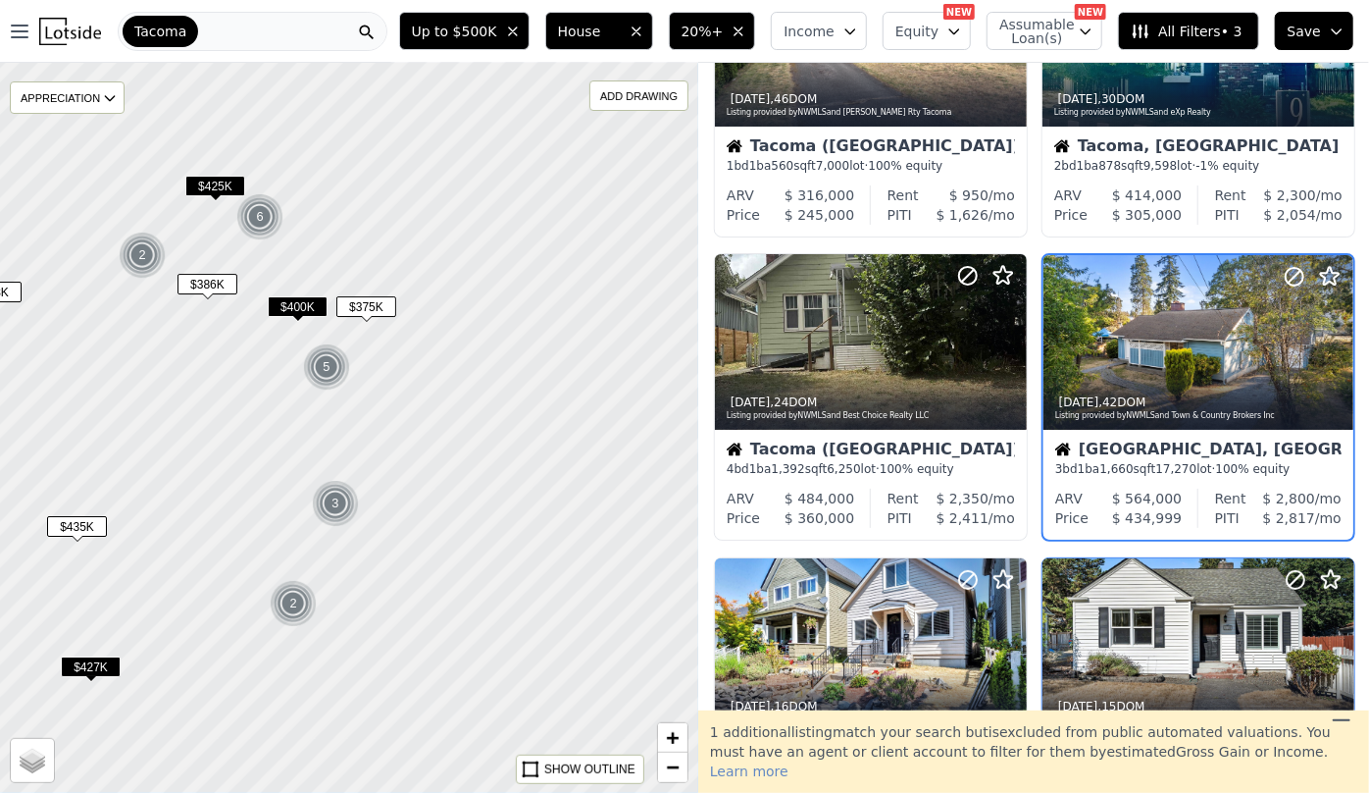
drag, startPoint x: 638, startPoint y: 440, endPoint x: 306, endPoint y: 417, distance: 332.4
click at [306, 417] on div at bounding box center [349, 428] width 838 height 876
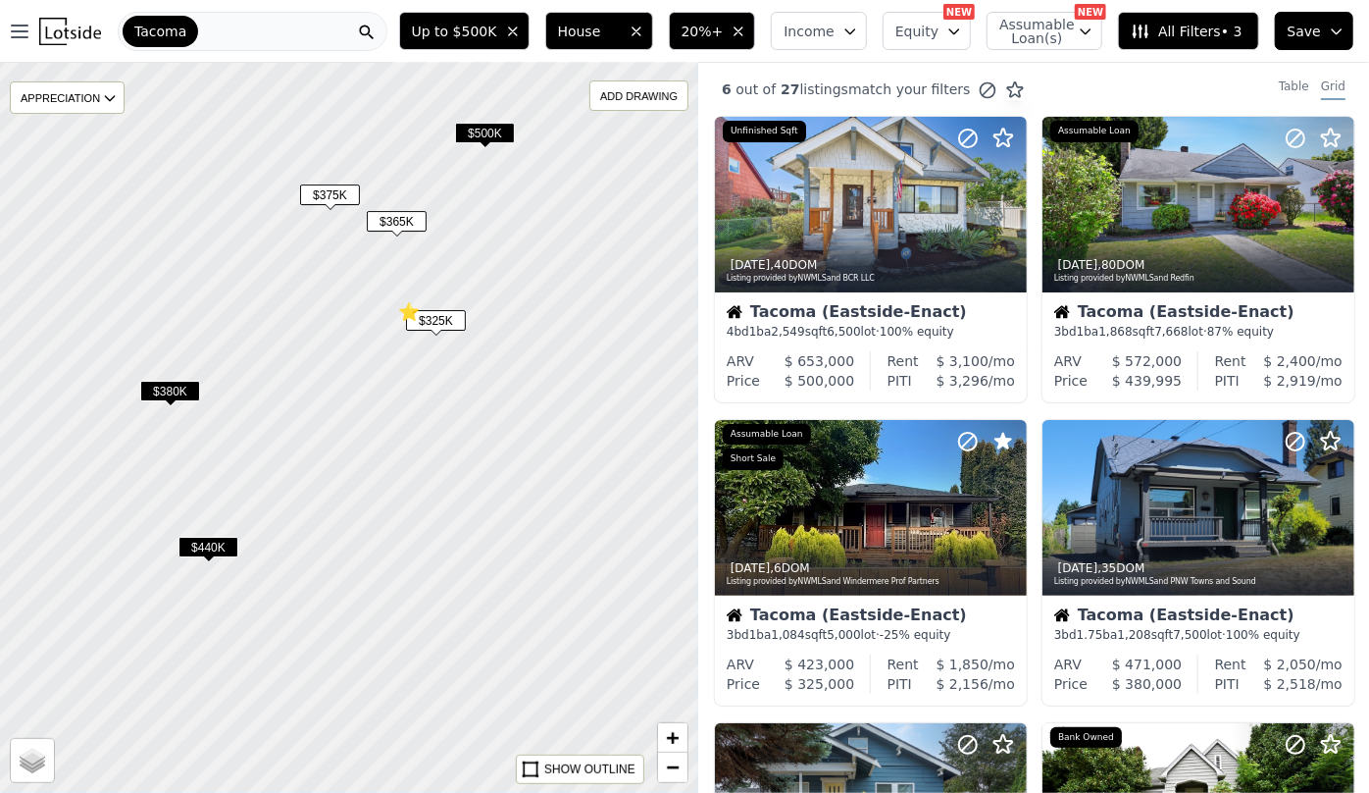
click at [440, 332] on div "$325K ⭐" at bounding box center [436, 324] width 60 height 28
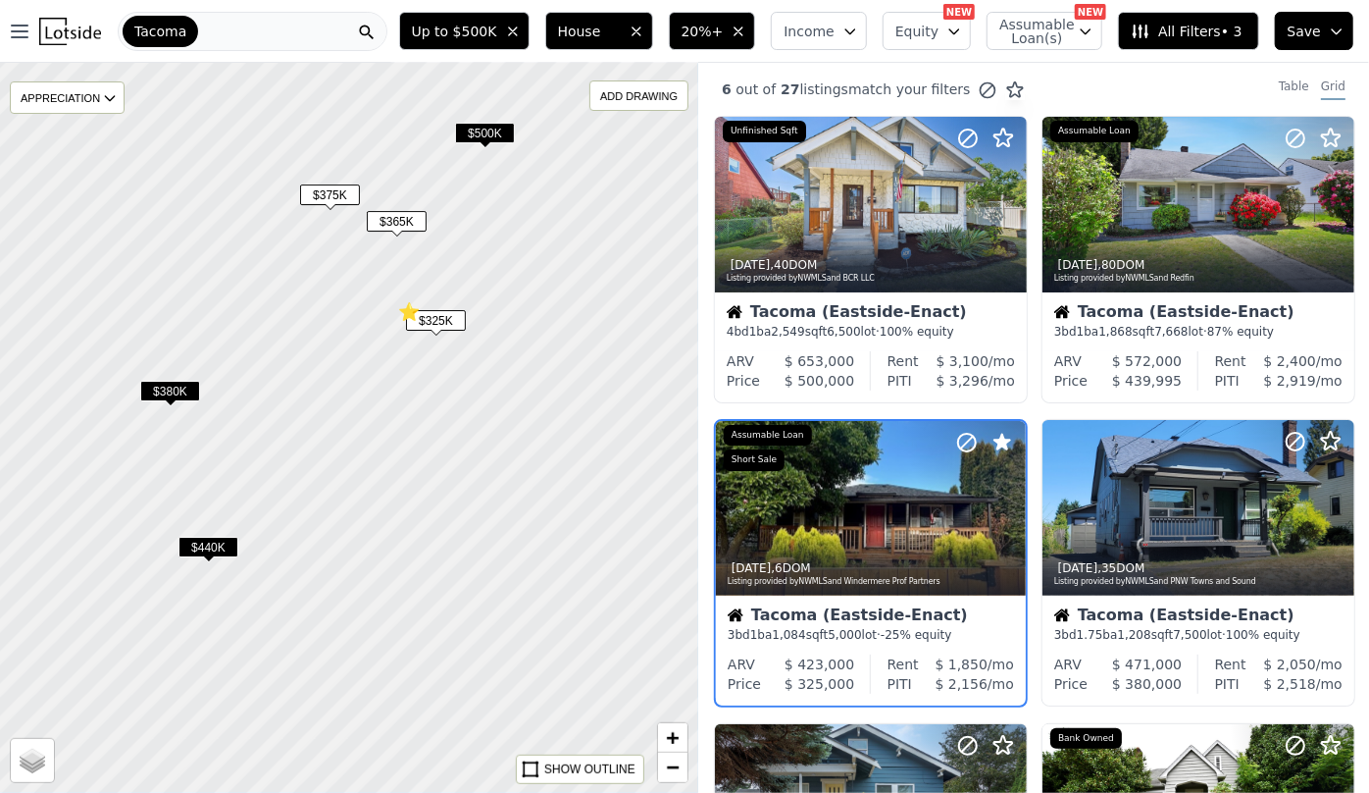
scroll to position [103, 0]
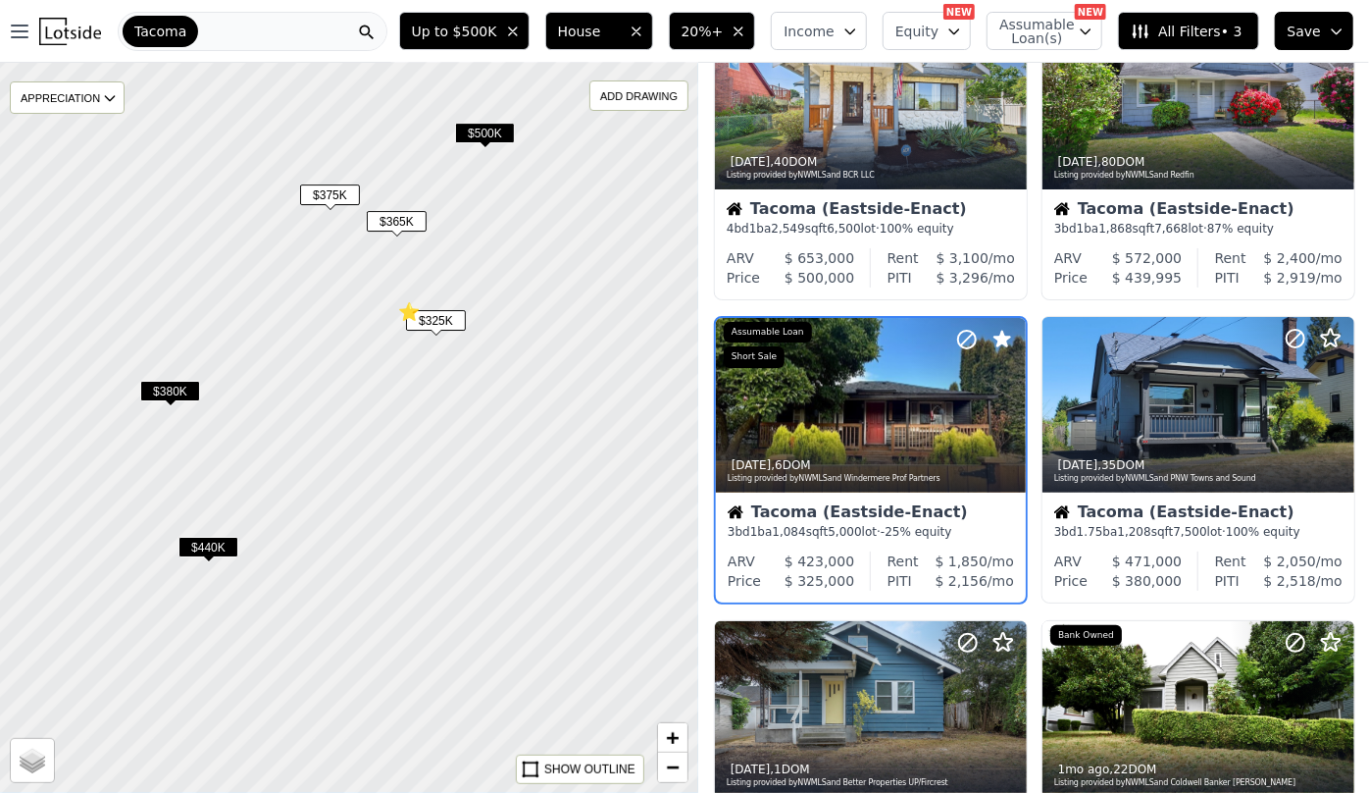
click at [394, 217] on span "$365K" at bounding box center [397, 221] width 60 height 21
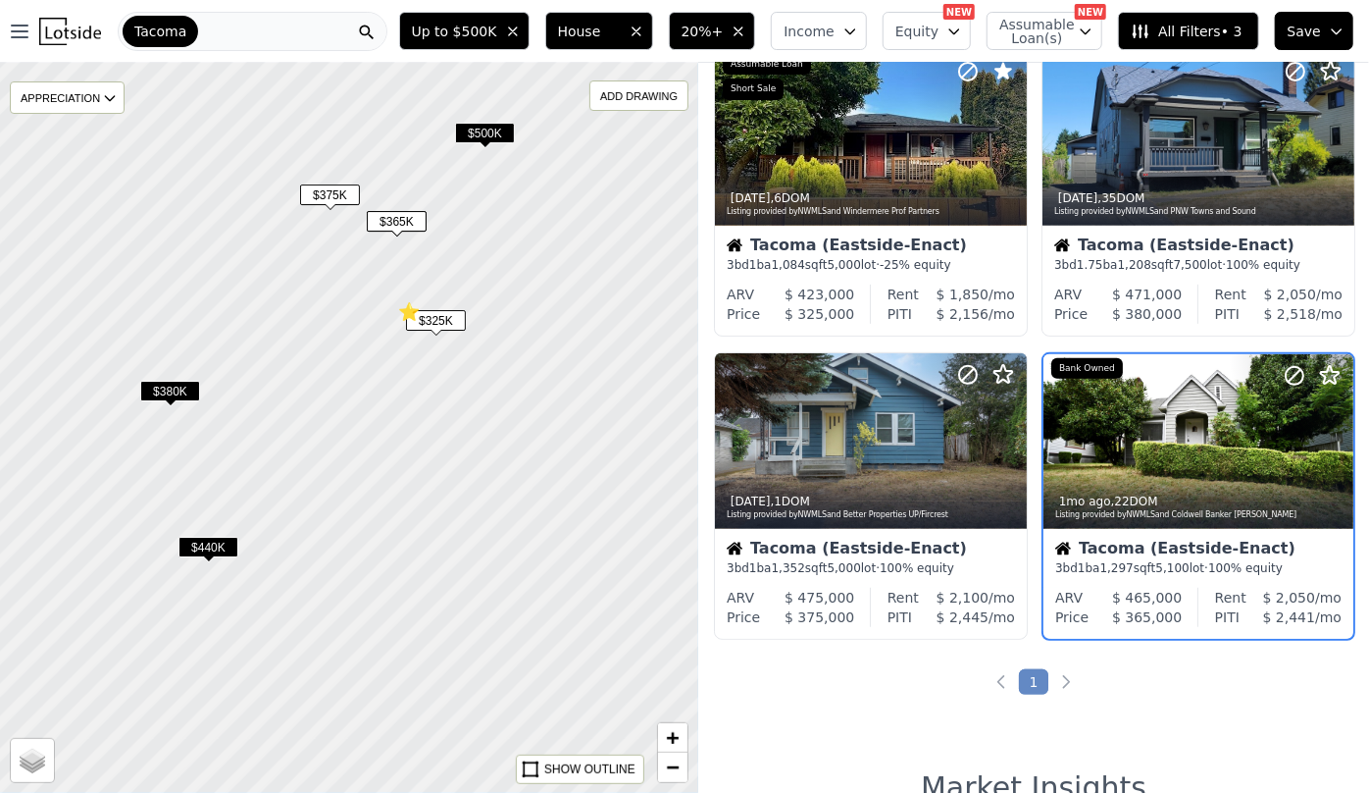
scroll to position [406, 0]
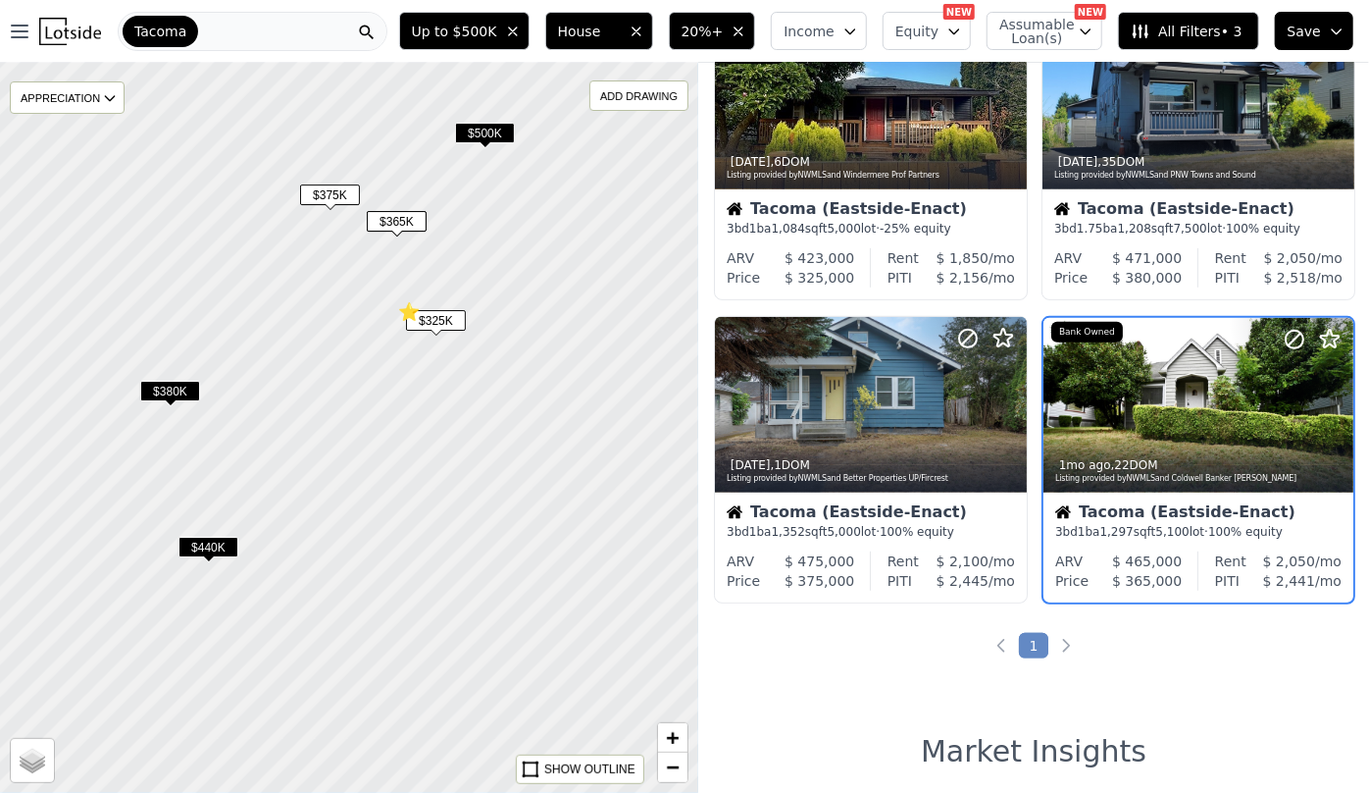
click at [322, 181] on div at bounding box center [349, 428] width 838 height 876
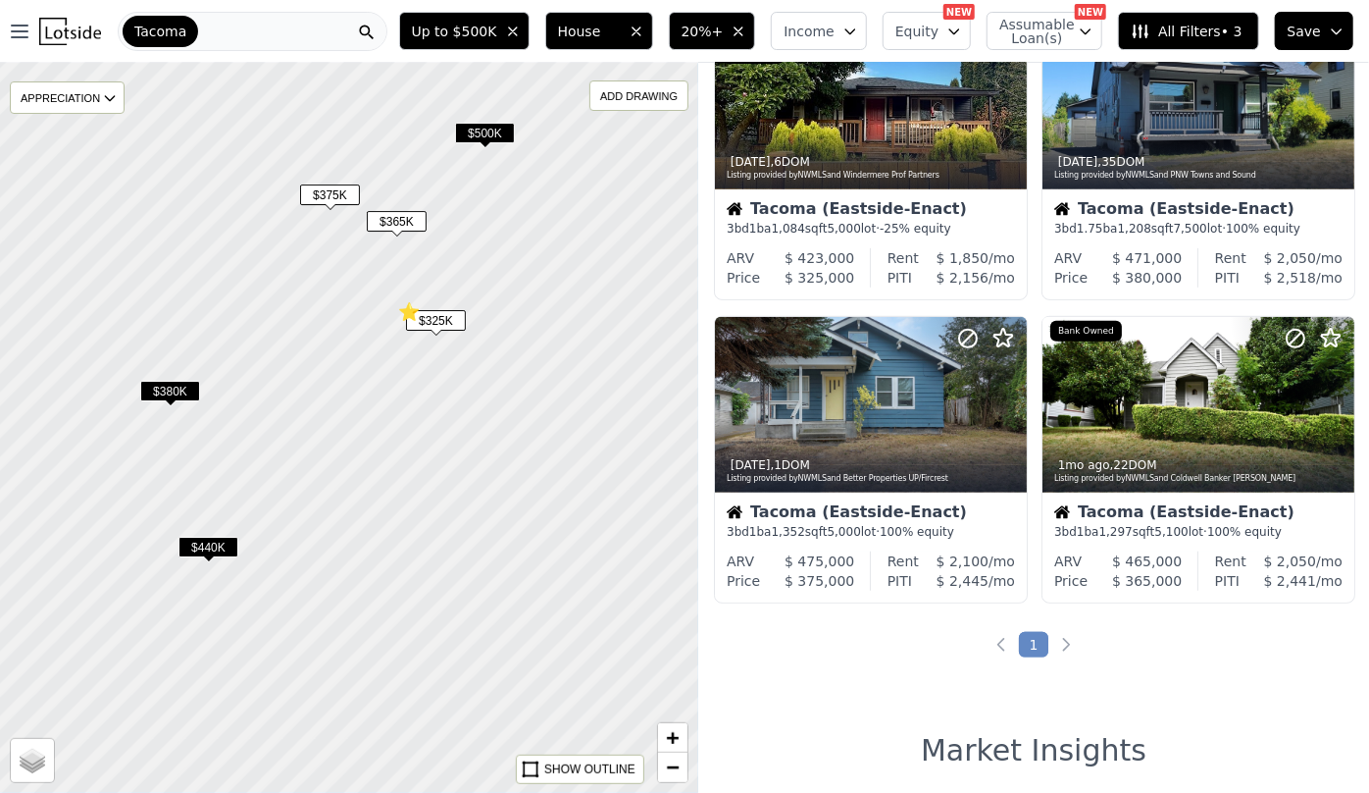
click at [333, 195] on span "$375K" at bounding box center [330, 194] width 60 height 21
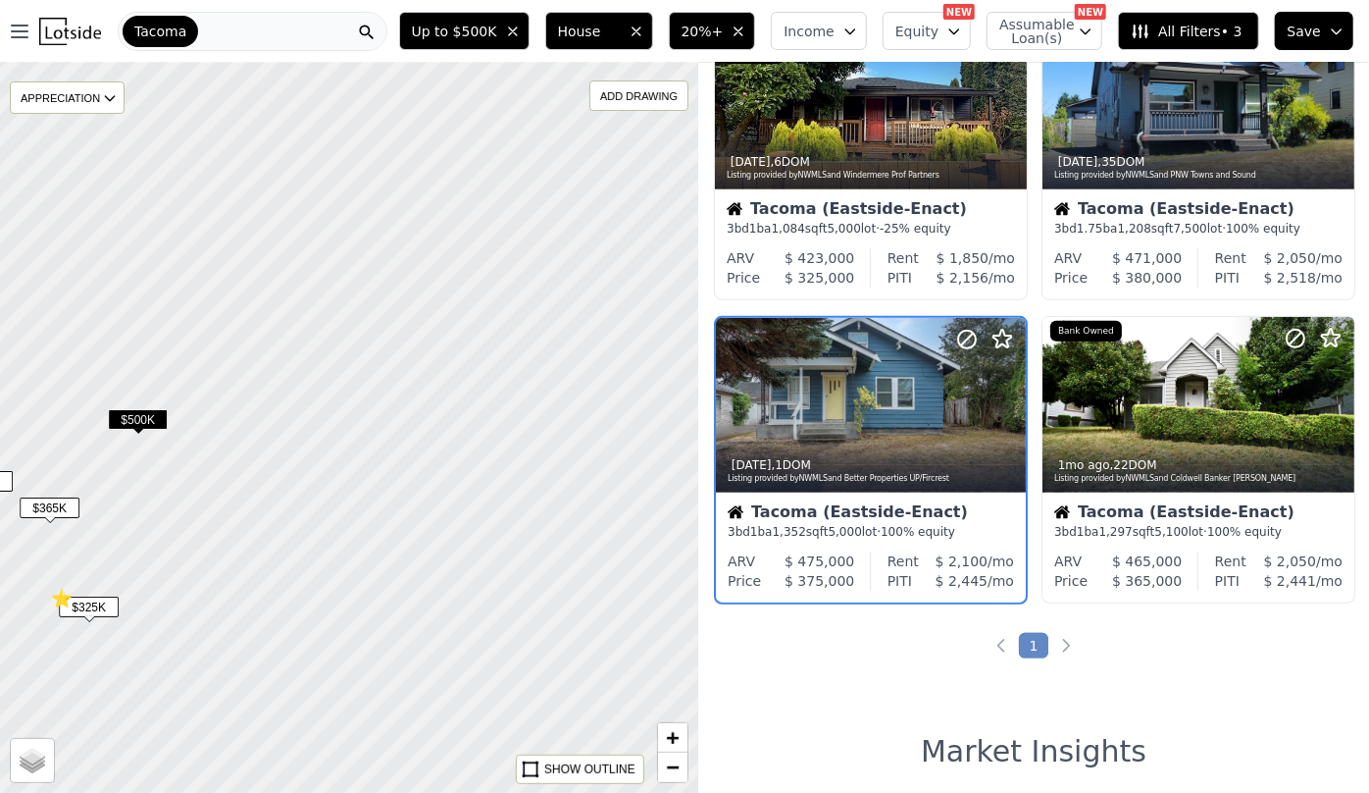
drag, startPoint x: 559, startPoint y: 177, endPoint x: 330, endPoint y: 391, distance: 314.4
click at [206, 464] on div at bounding box center [349, 428] width 838 height 876
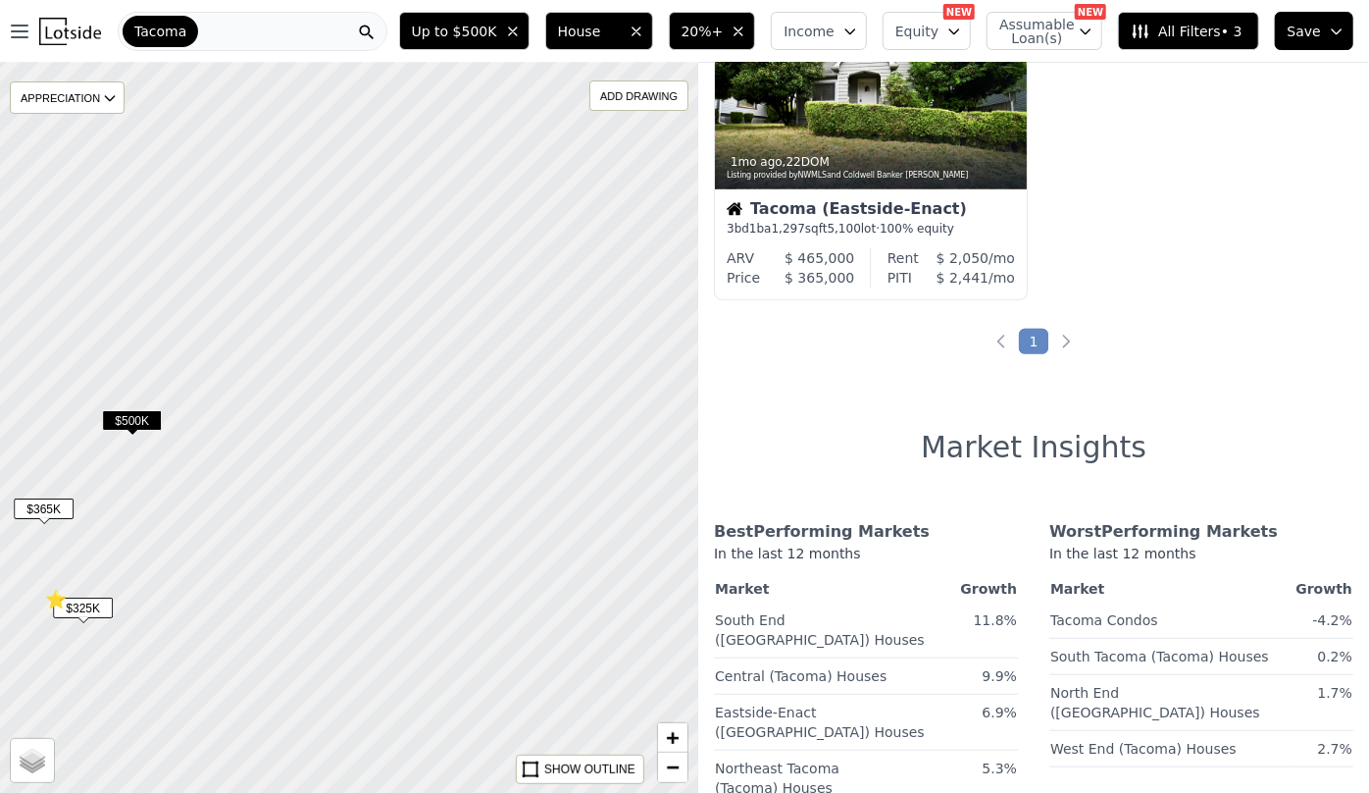
scroll to position [103, 0]
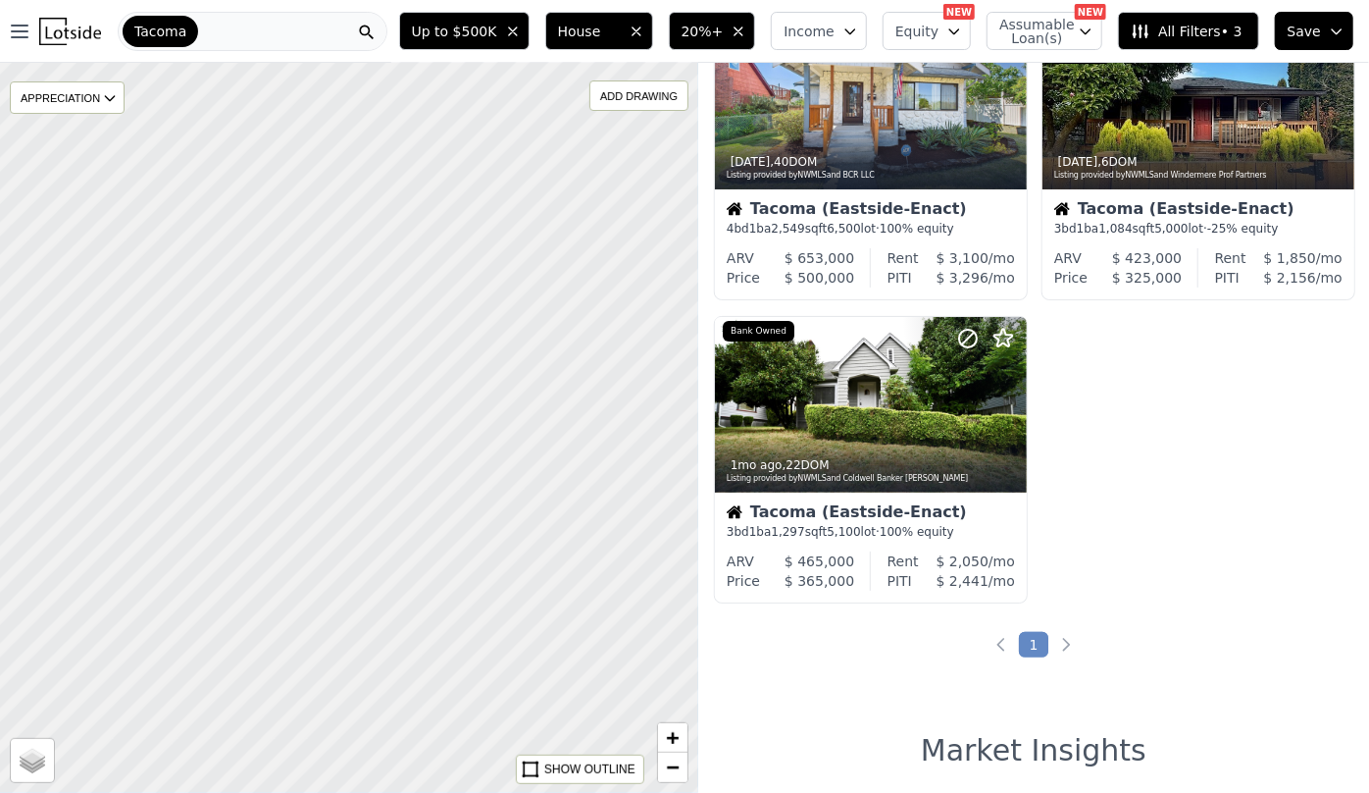
drag, startPoint x: 531, startPoint y: 271, endPoint x: 195, endPoint y: 542, distance: 431.7
click at [195, 542] on div at bounding box center [342, 428] width 838 height 876
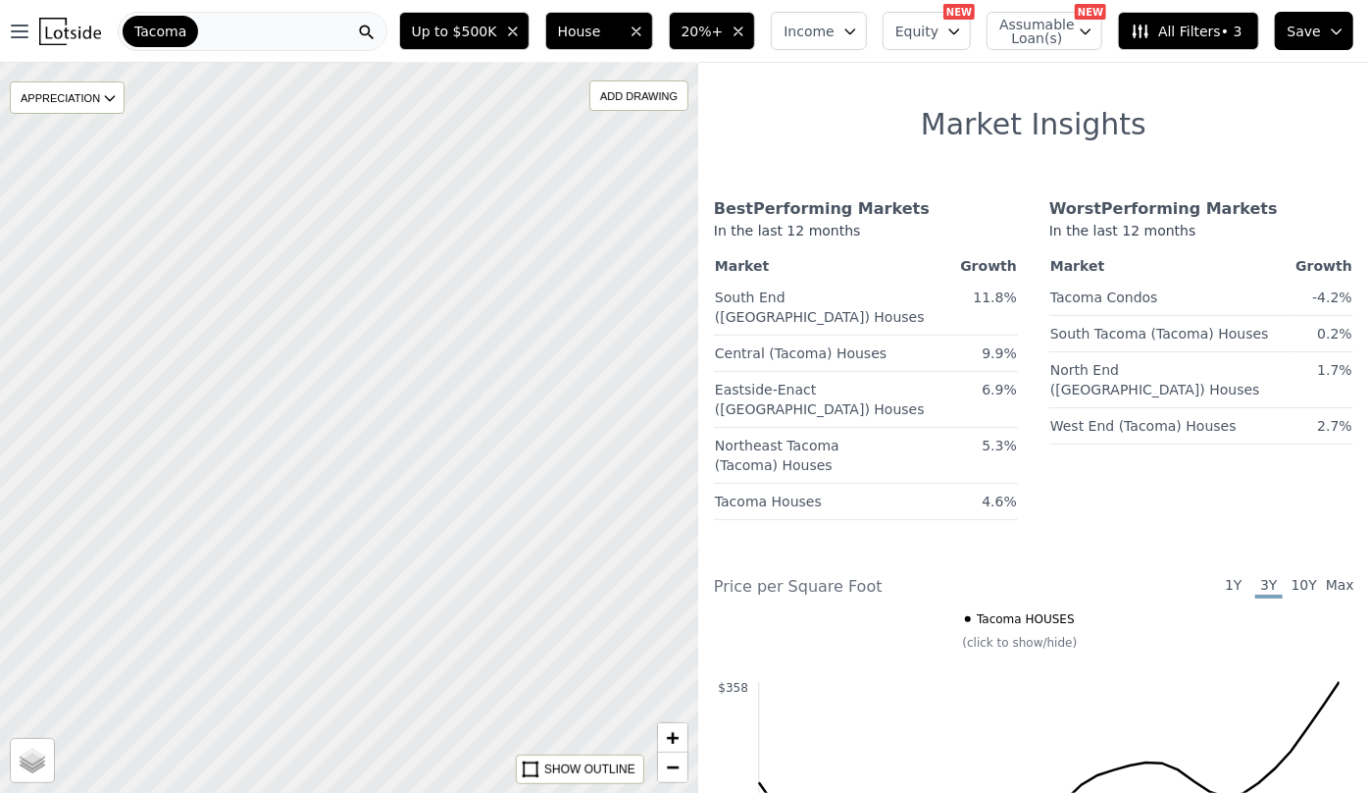
drag, startPoint x: 544, startPoint y: 581, endPoint x: 266, endPoint y: 219, distance: 456.8
click at [266, 219] on div at bounding box center [349, 428] width 838 height 876
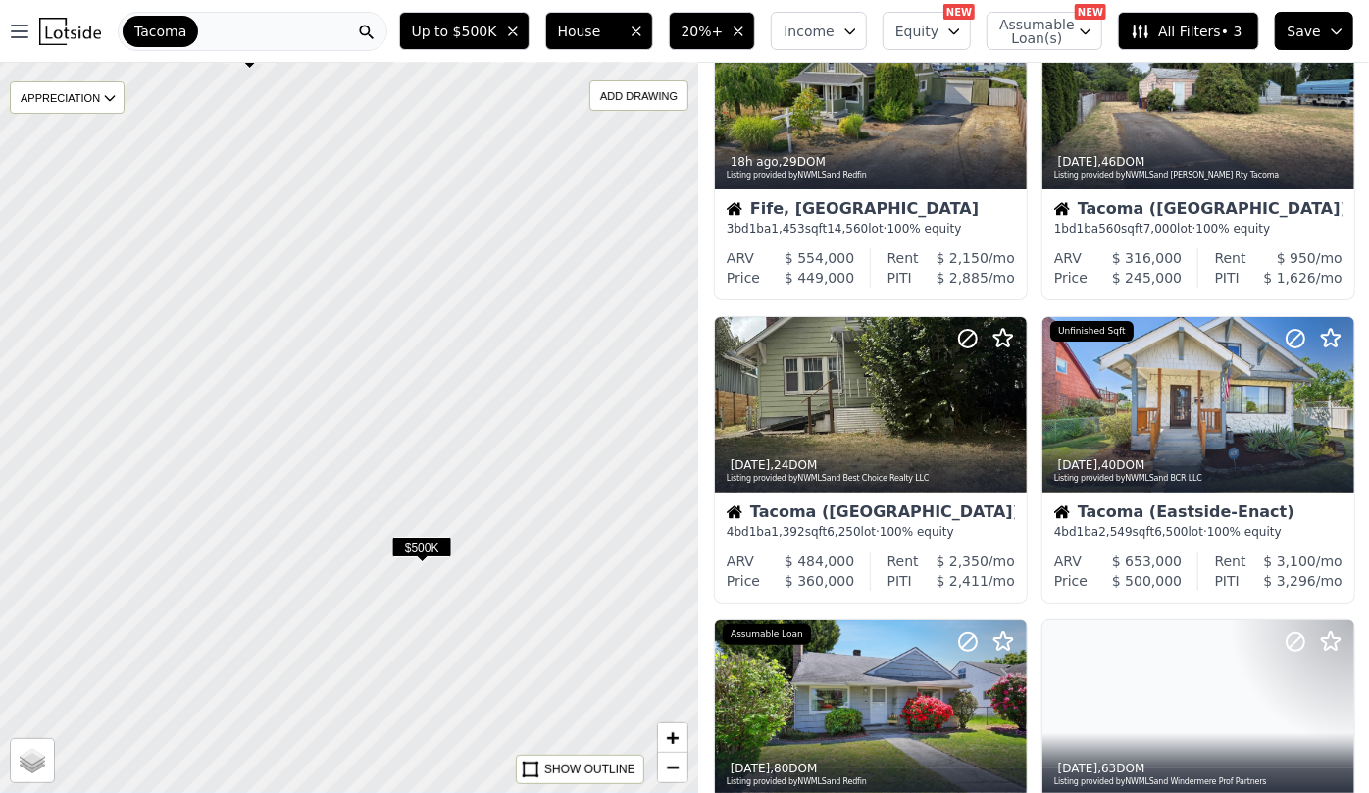
drag, startPoint x: 490, startPoint y: 408, endPoint x: 461, endPoint y: 359, distance: 56.7
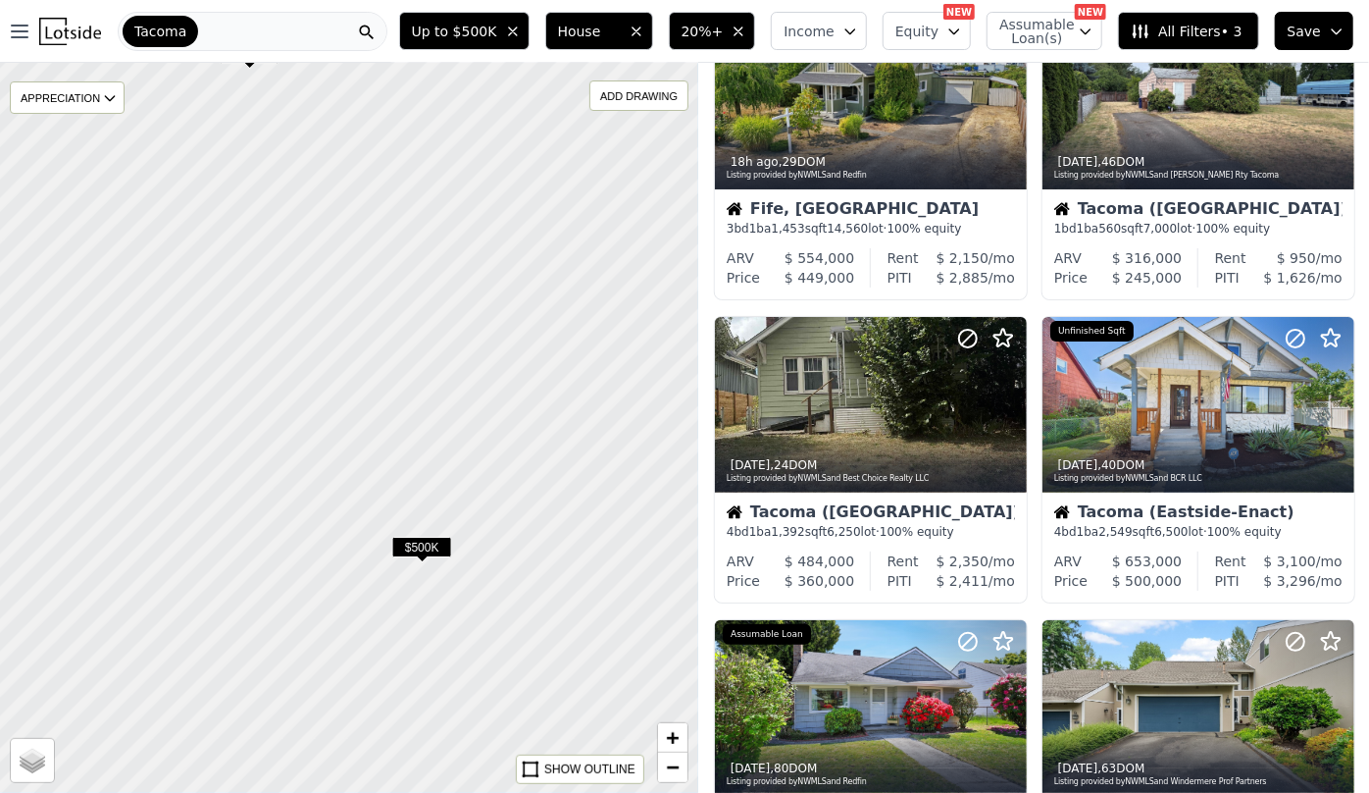
click at [304, 319] on div at bounding box center [349, 428] width 838 height 876
click at [224, 243] on div at bounding box center [349, 428] width 838 height 876
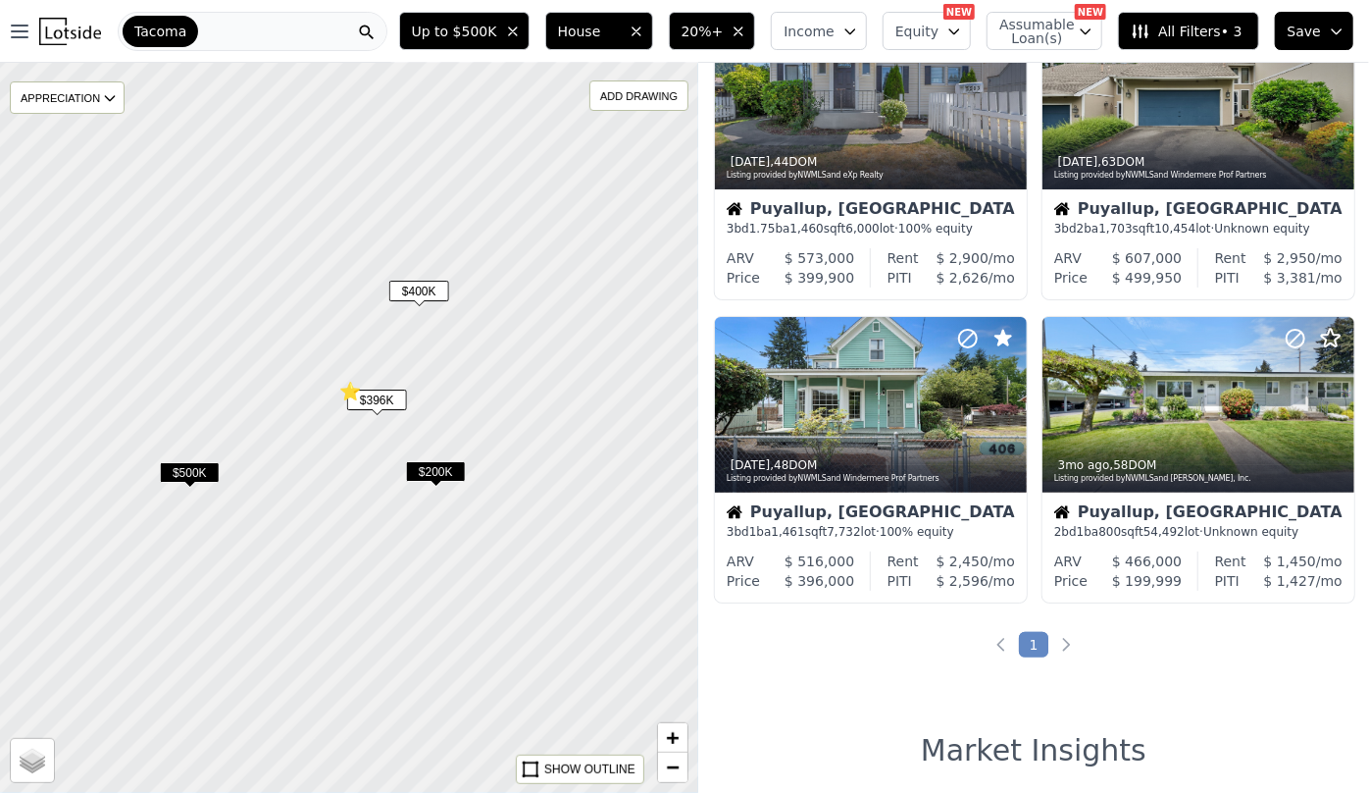
click at [198, 480] on span "$500K" at bounding box center [190, 472] width 60 height 21
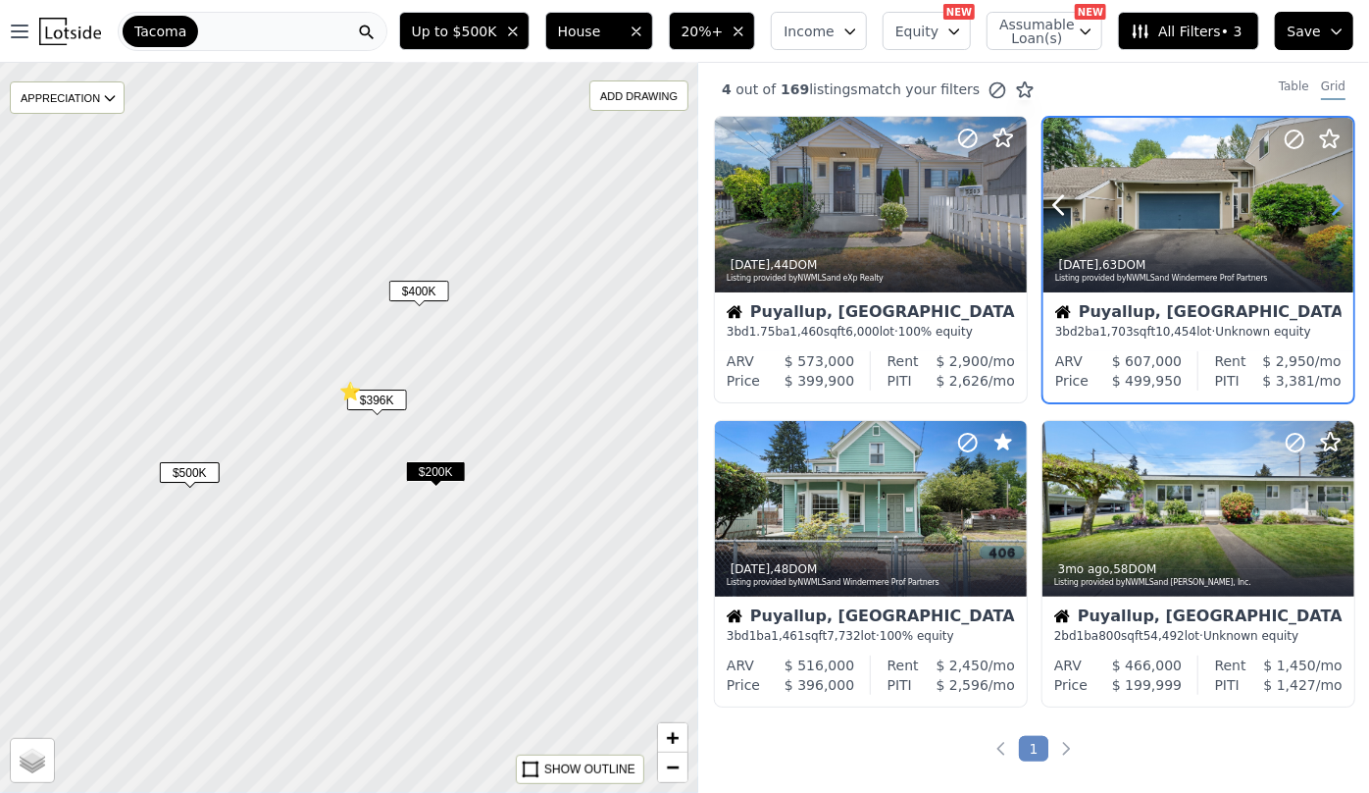
click at [1322, 205] on icon at bounding box center [1337, 204] width 31 height 31
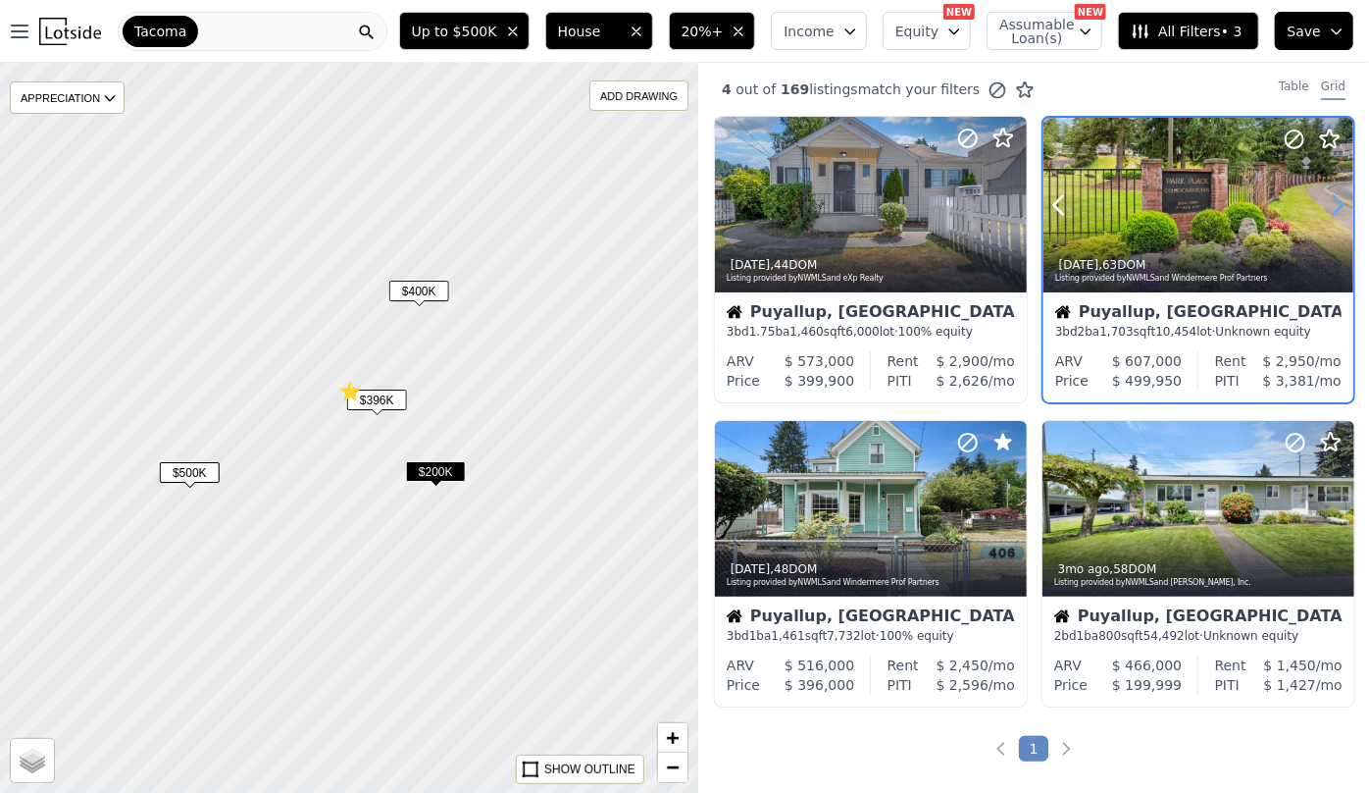
click at [1322, 205] on icon at bounding box center [1337, 204] width 31 height 31
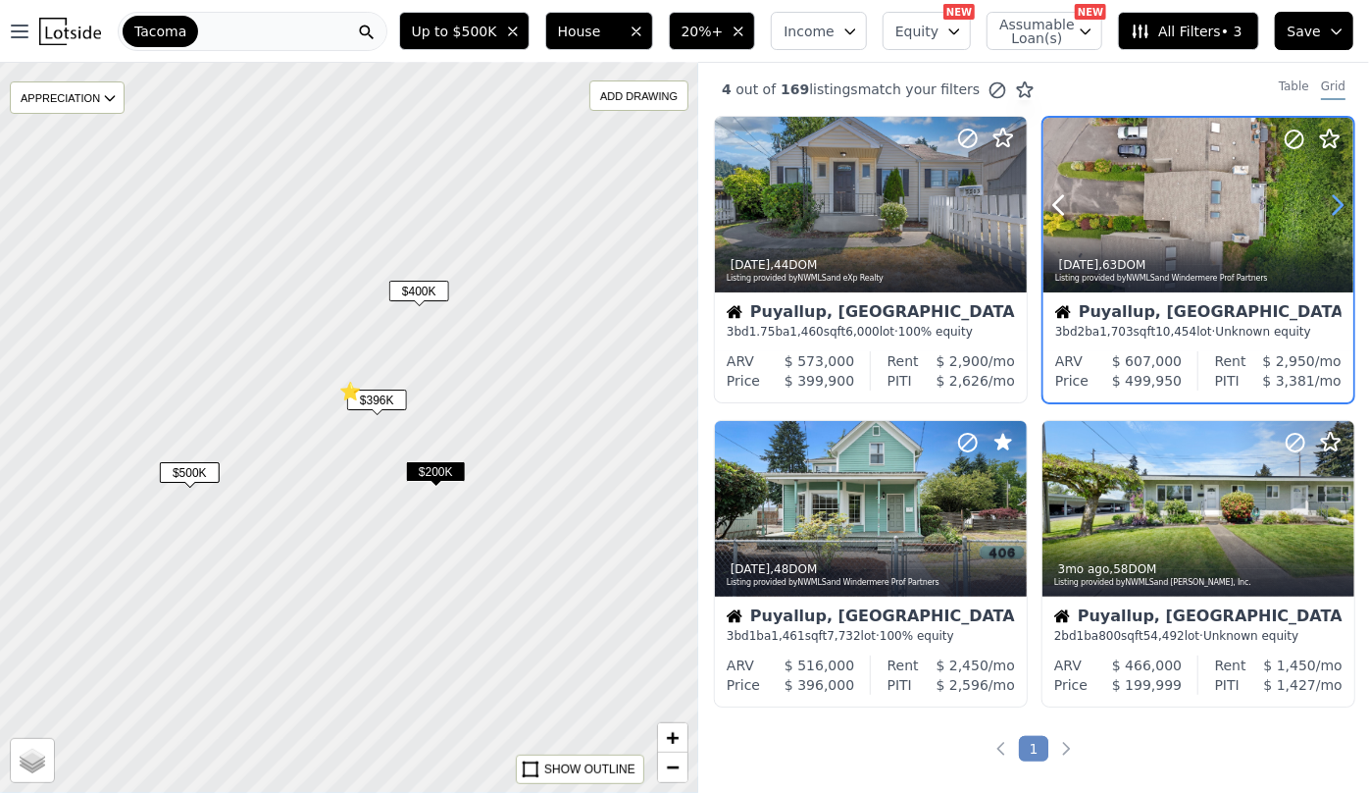
click at [1322, 205] on icon at bounding box center [1337, 204] width 31 height 31
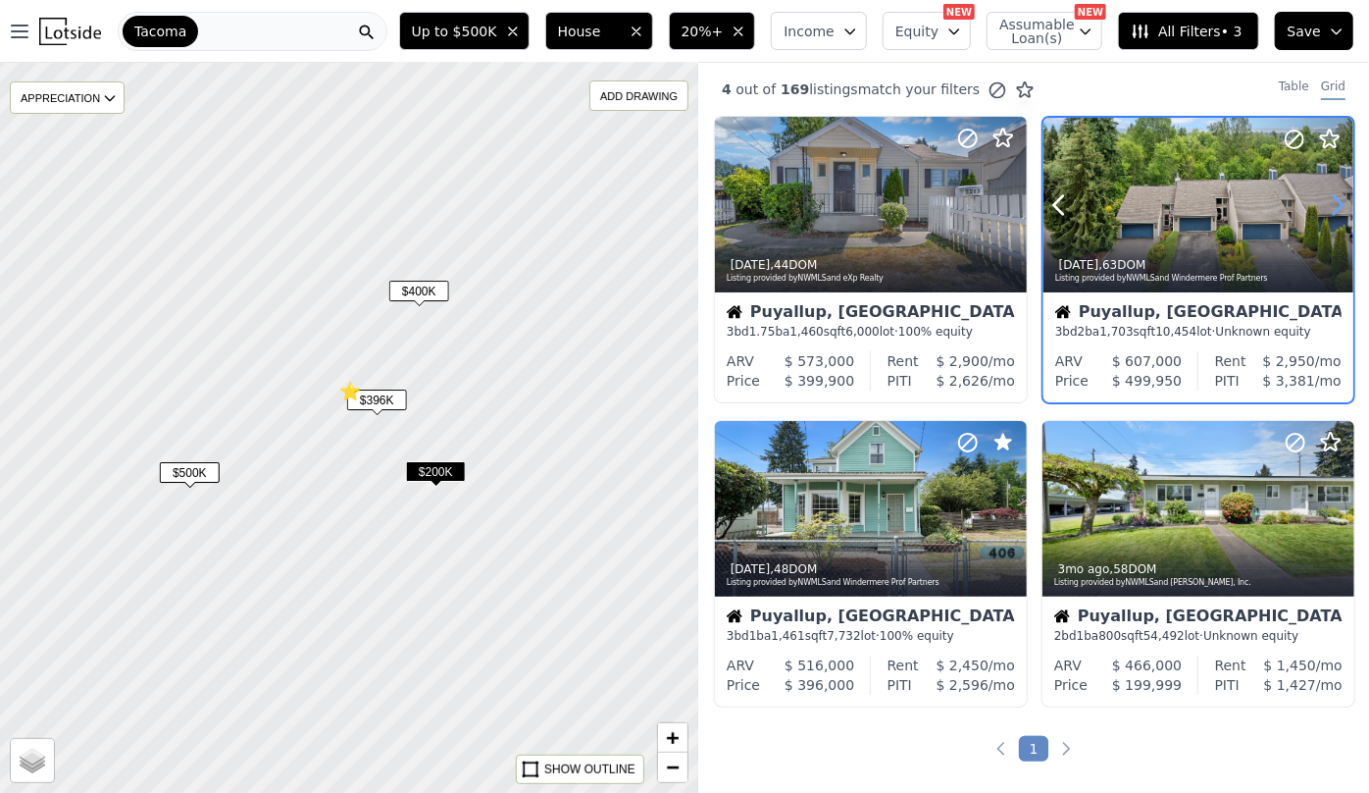
click at [1322, 205] on icon at bounding box center [1337, 204] width 31 height 31
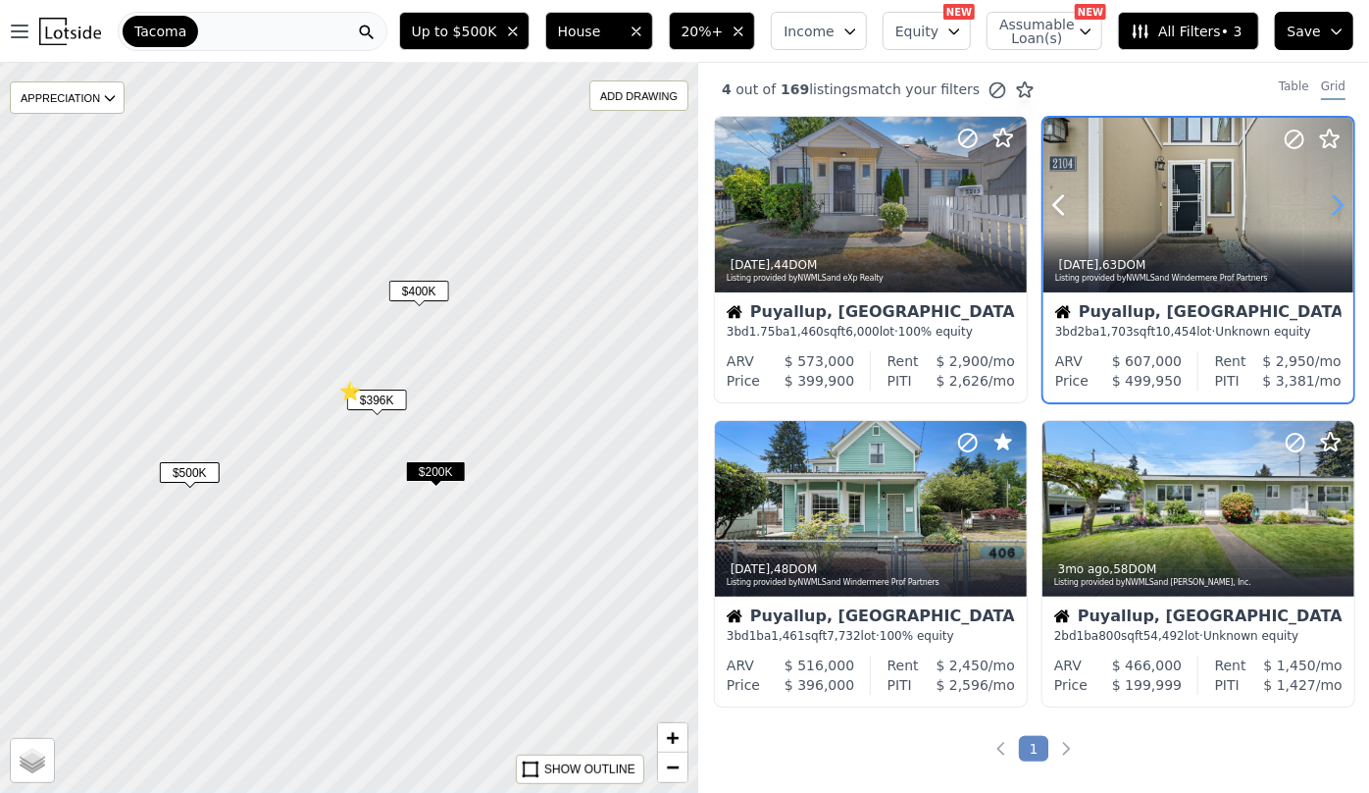
click at [1322, 205] on icon at bounding box center [1337, 204] width 31 height 31
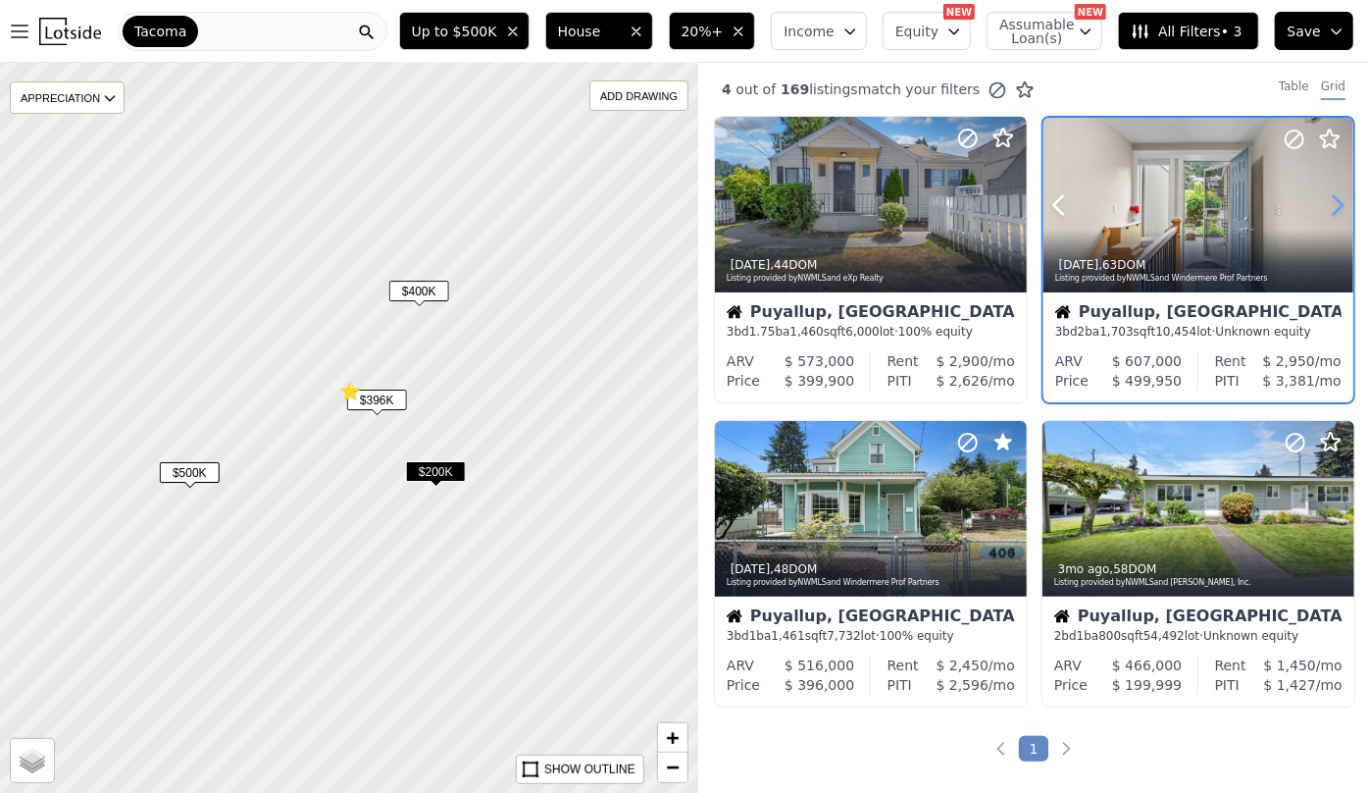
click at [1322, 205] on icon at bounding box center [1337, 204] width 31 height 31
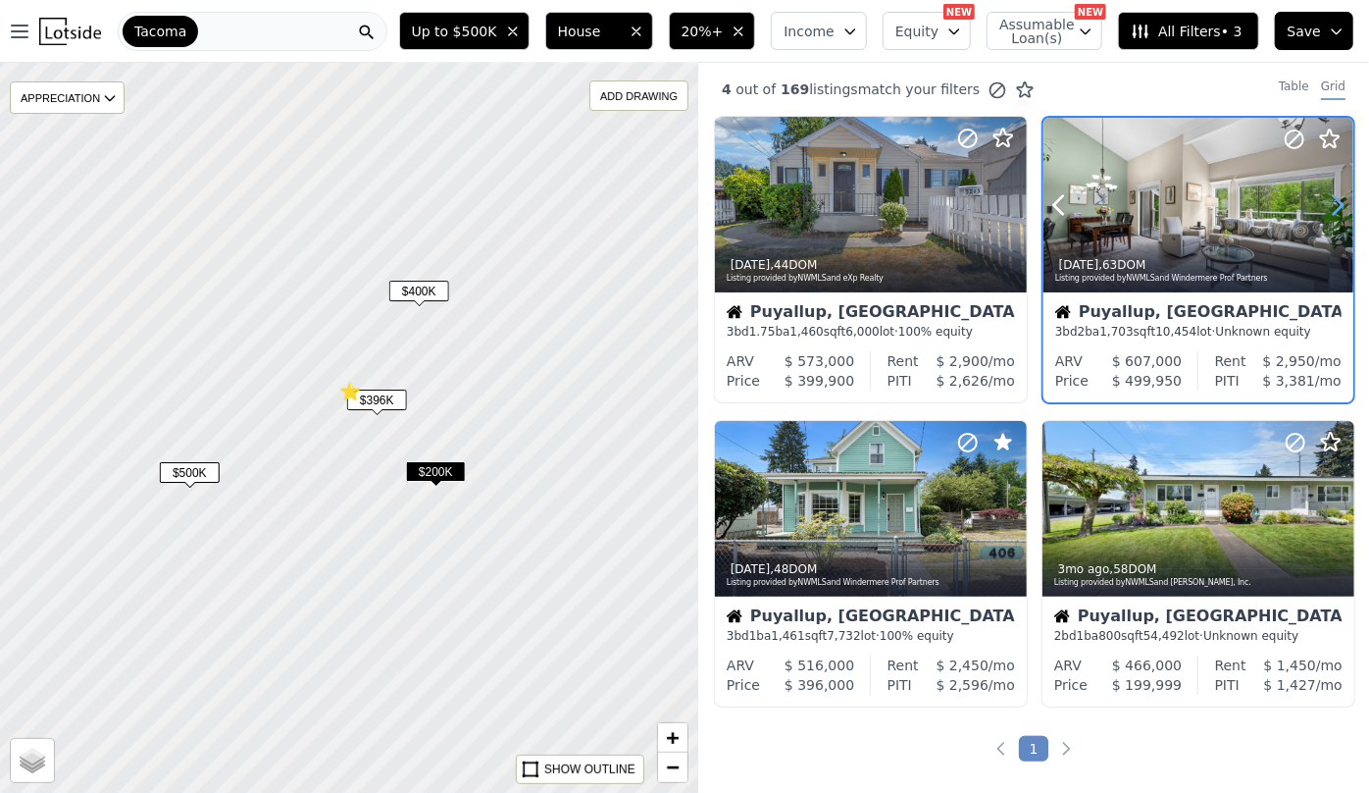
click at [1322, 205] on icon at bounding box center [1337, 204] width 31 height 31
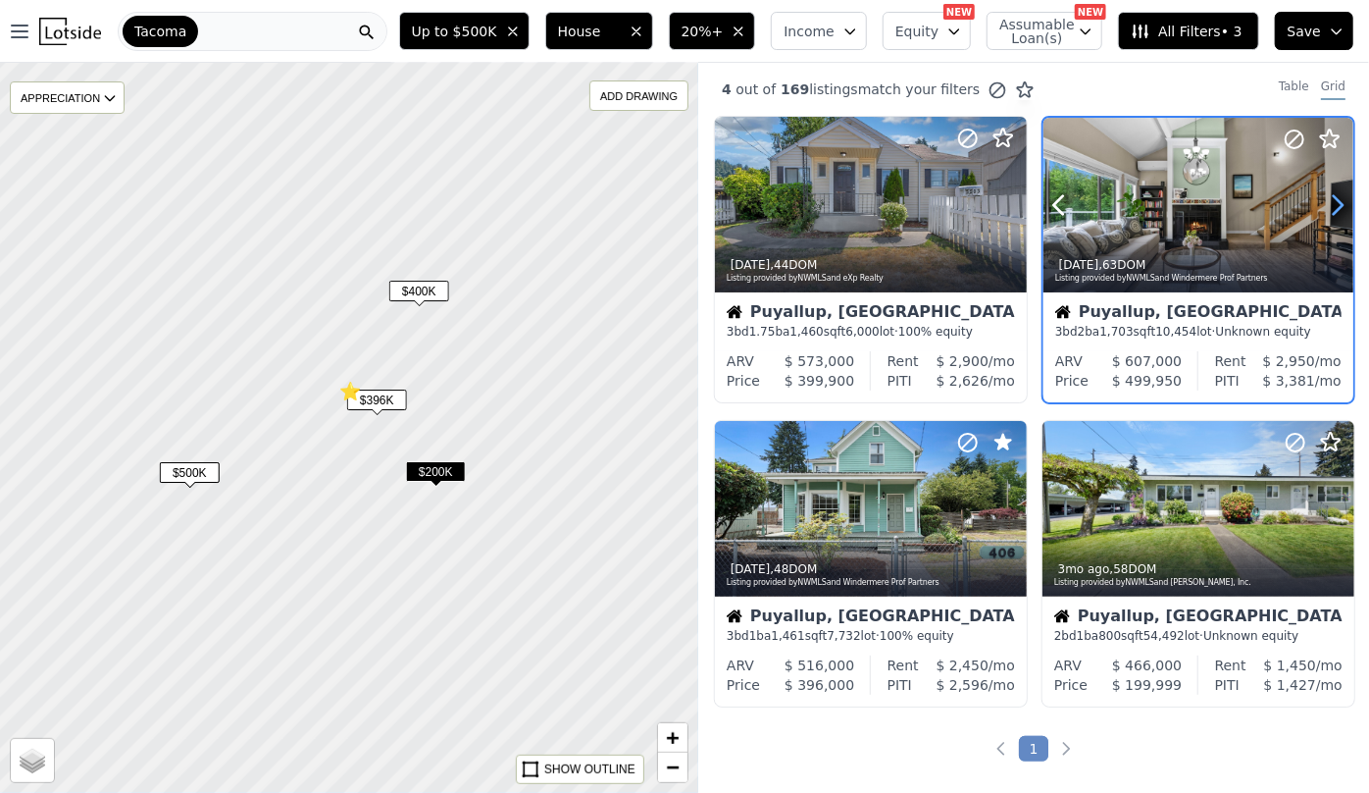
click at [1322, 205] on icon at bounding box center [1337, 204] width 31 height 31
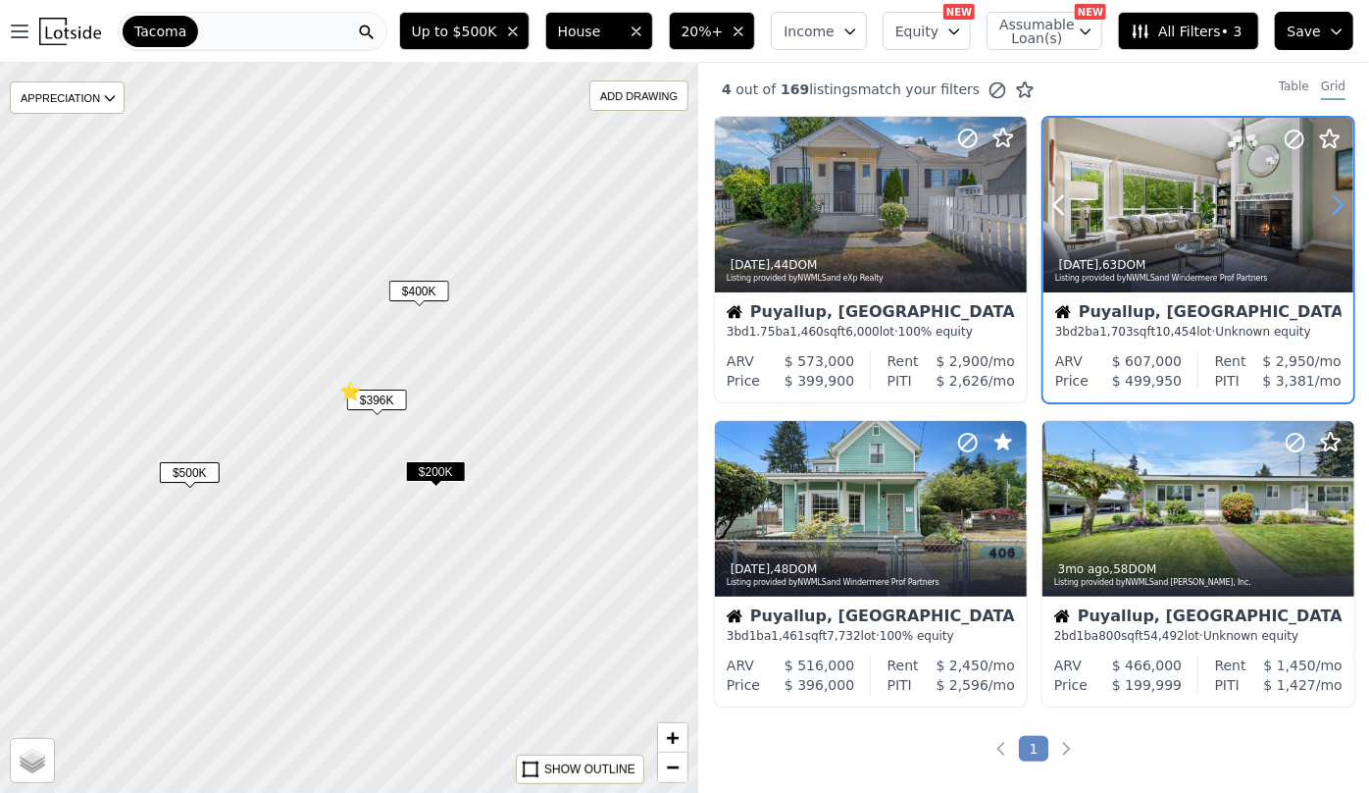
click at [1322, 205] on icon at bounding box center [1337, 204] width 31 height 31
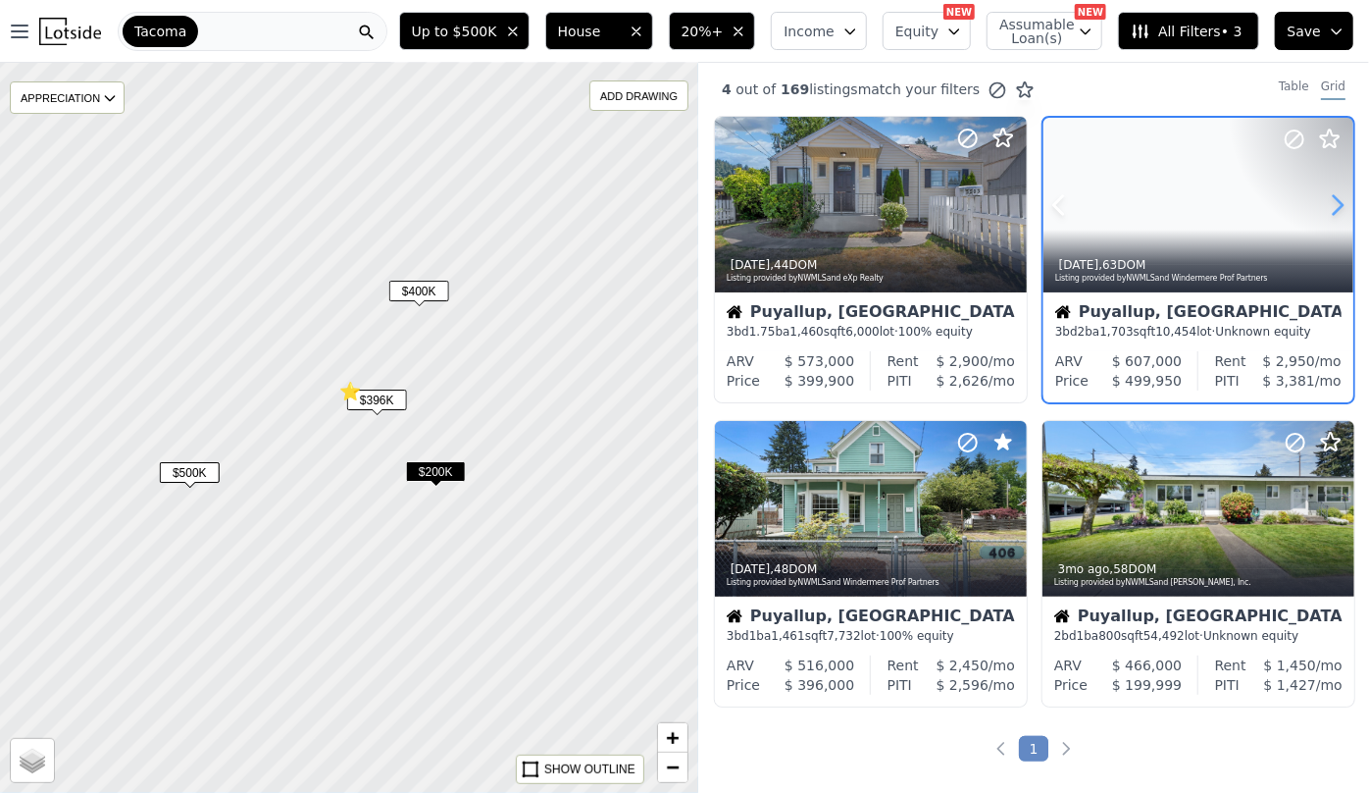
click at [1322, 205] on icon at bounding box center [1337, 204] width 31 height 31
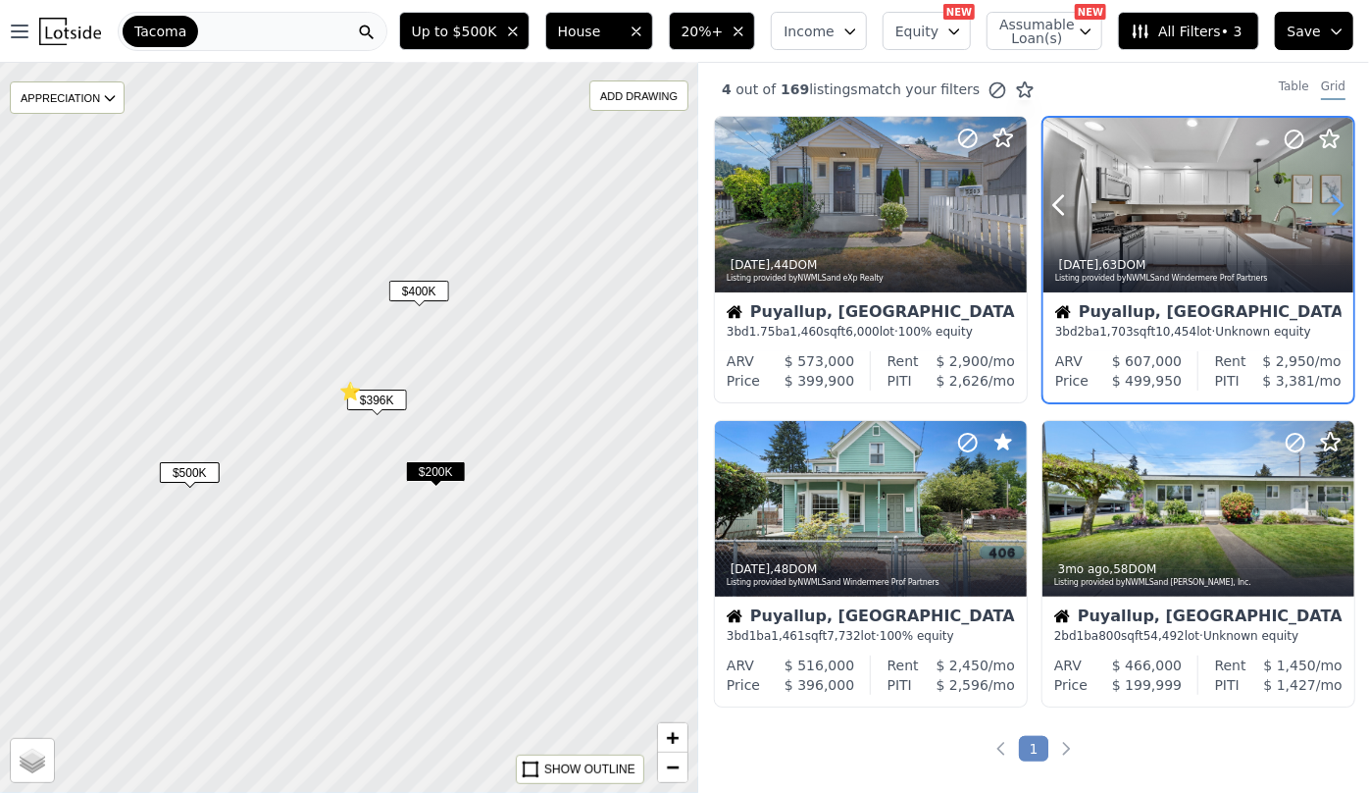
click at [1322, 205] on icon at bounding box center [1337, 204] width 31 height 31
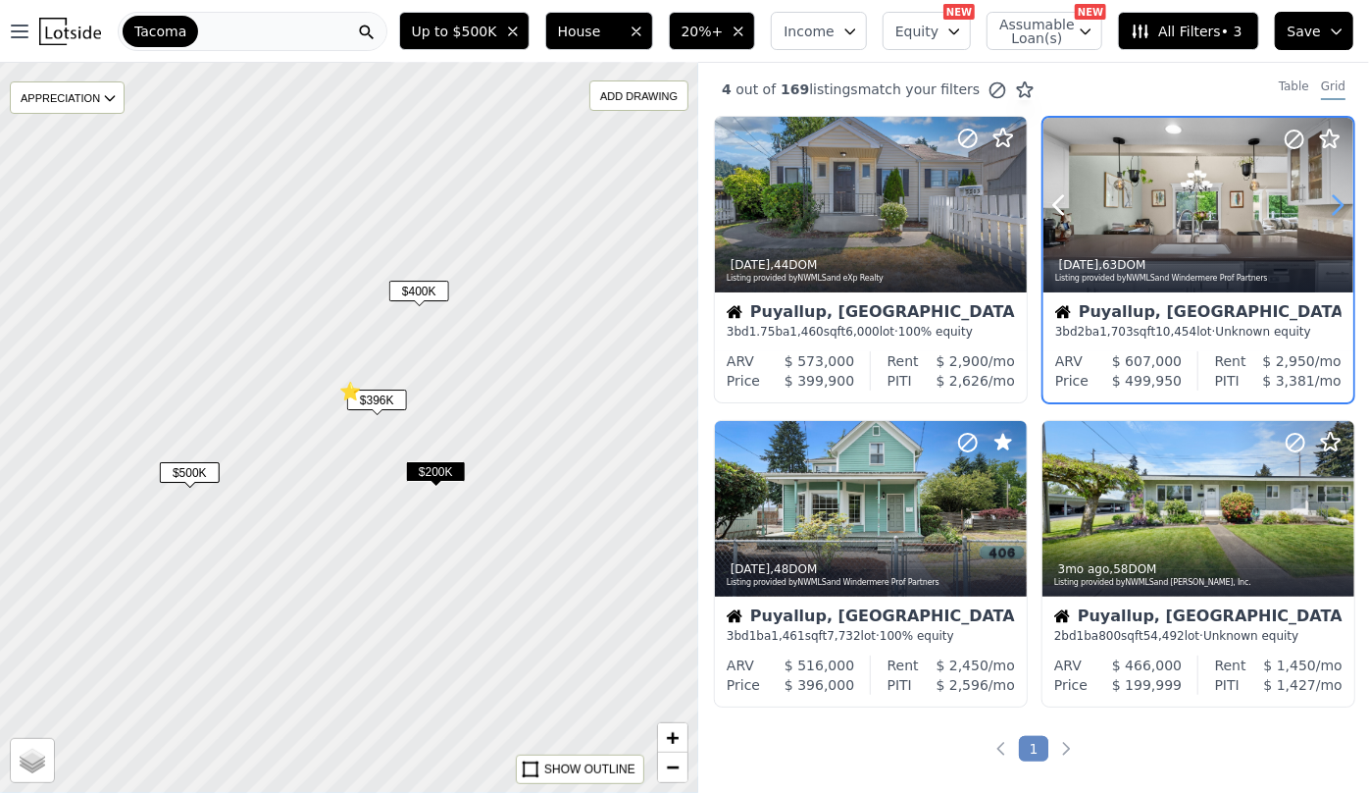
click at [1322, 205] on icon at bounding box center [1337, 204] width 31 height 31
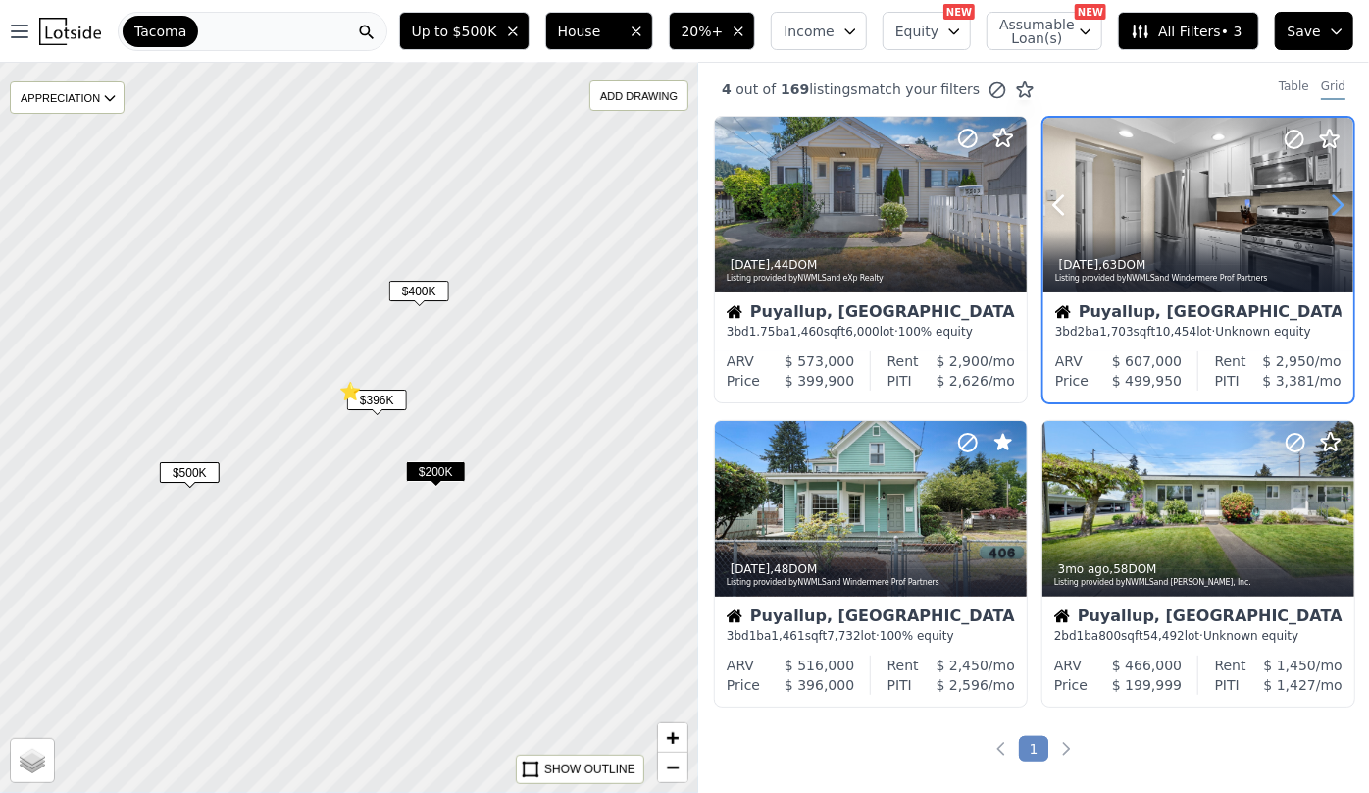
click at [1322, 205] on icon at bounding box center [1337, 204] width 31 height 31
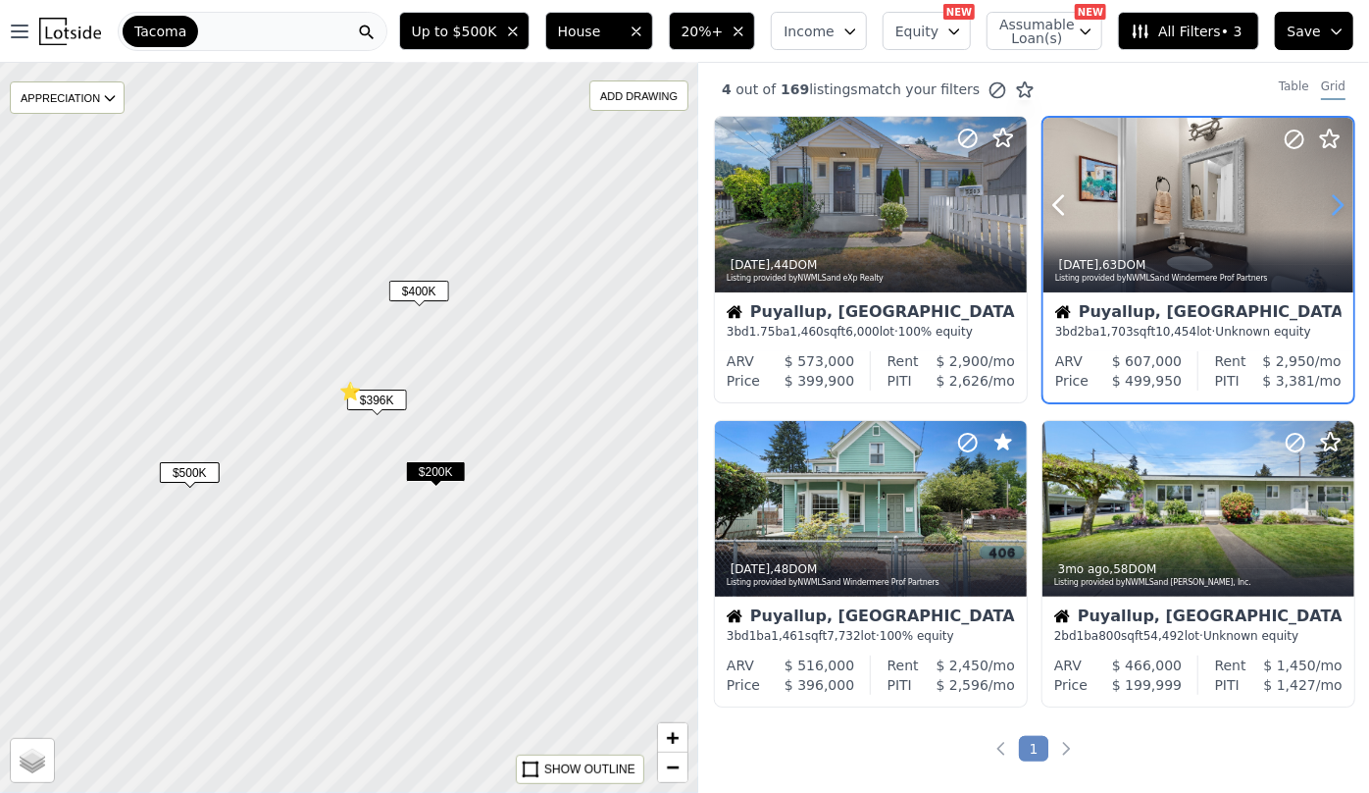
click at [1322, 205] on icon at bounding box center [1337, 204] width 31 height 31
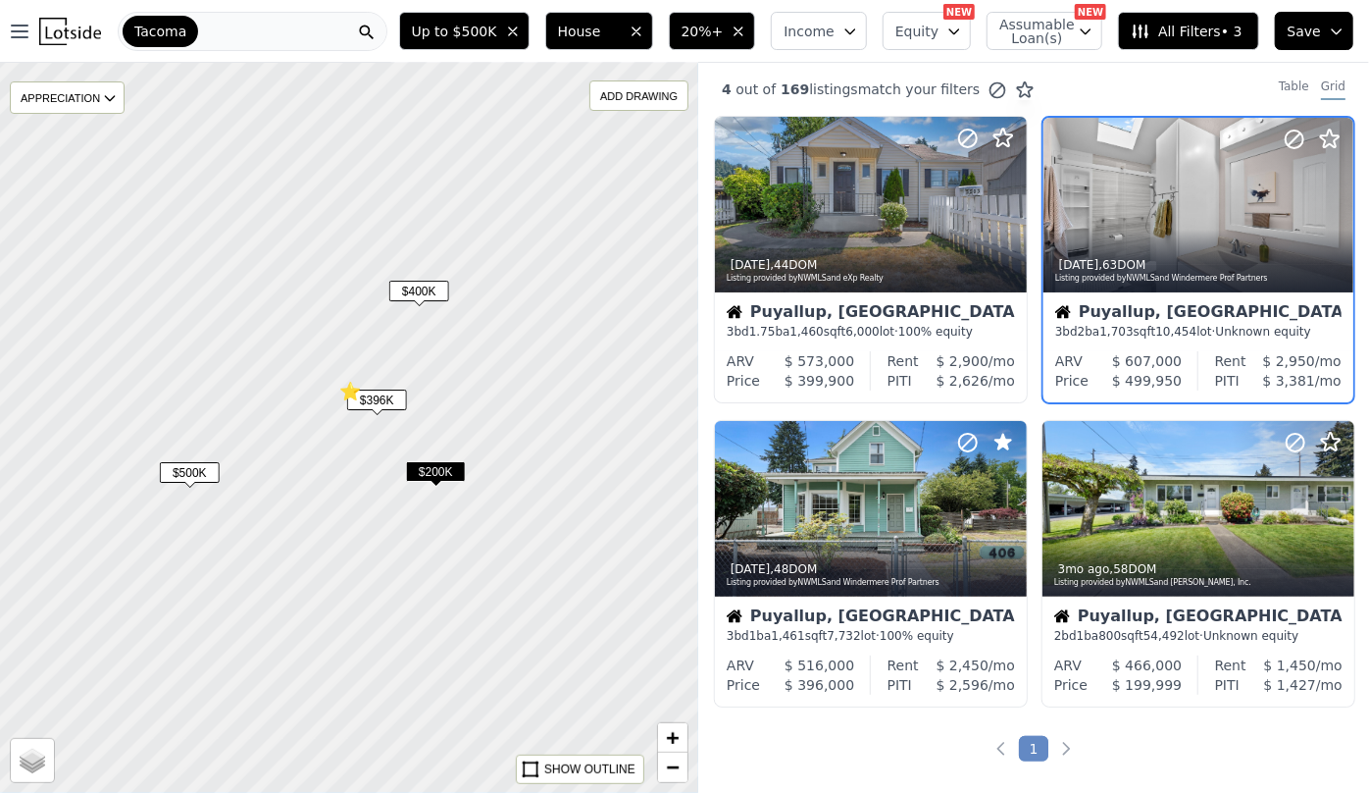
click at [393, 396] on span "$396K" at bounding box center [377, 399] width 60 height 21
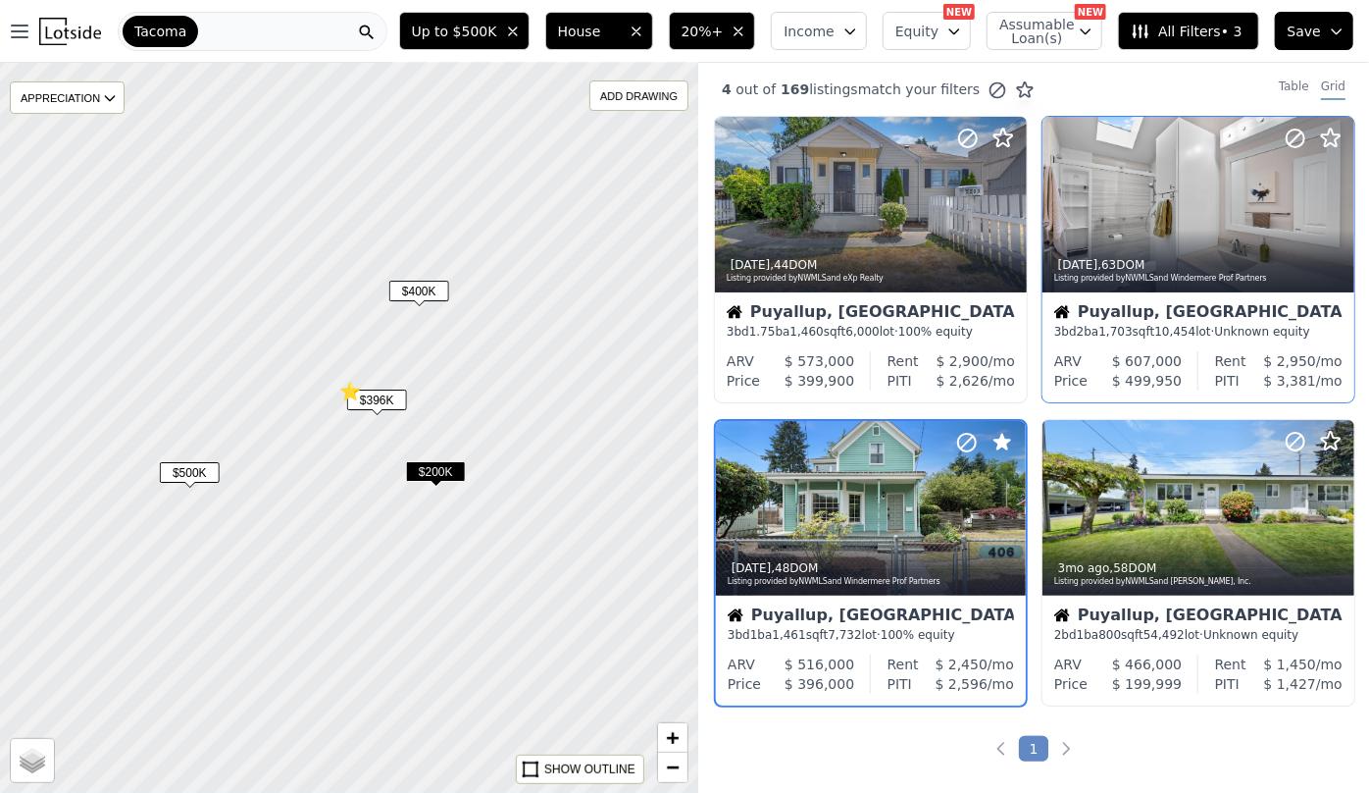
scroll to position [103, 0]
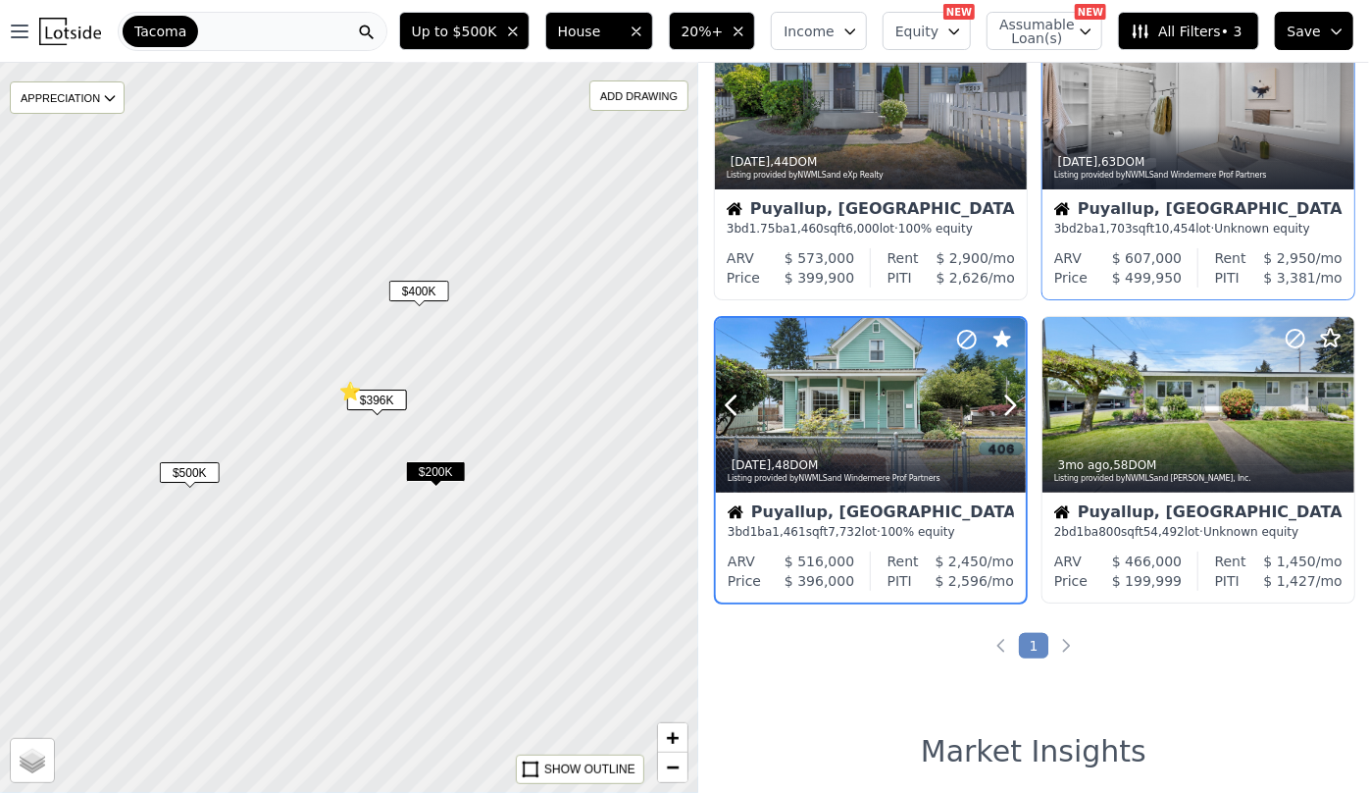
click at [840, 415] on div at bounding box center [871, 405] width 310 height 175
click at [1339, 408] on icon at bounding box center [1338, 403] width 31 height 31
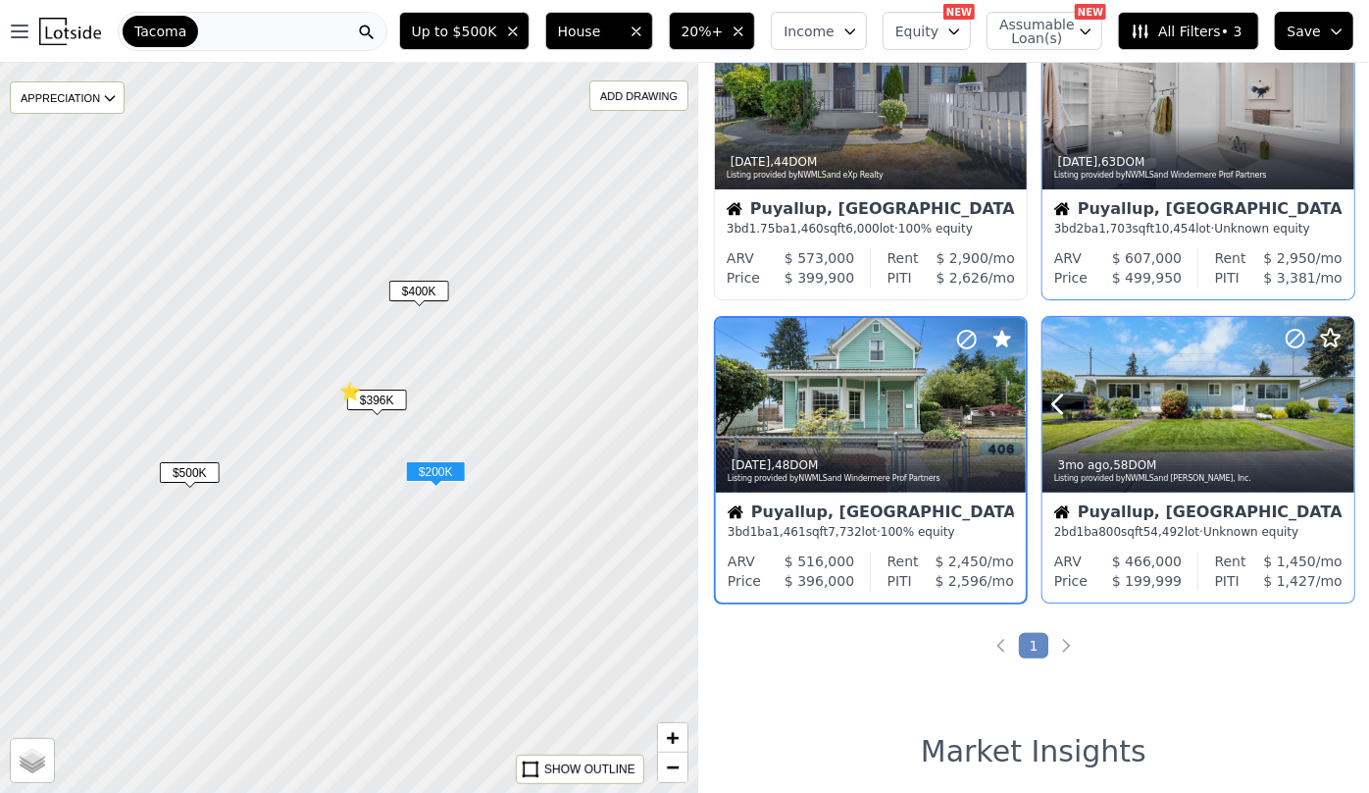
click at [1339, 408] on icon at bounding box center [1338, 403] width 31 height 31
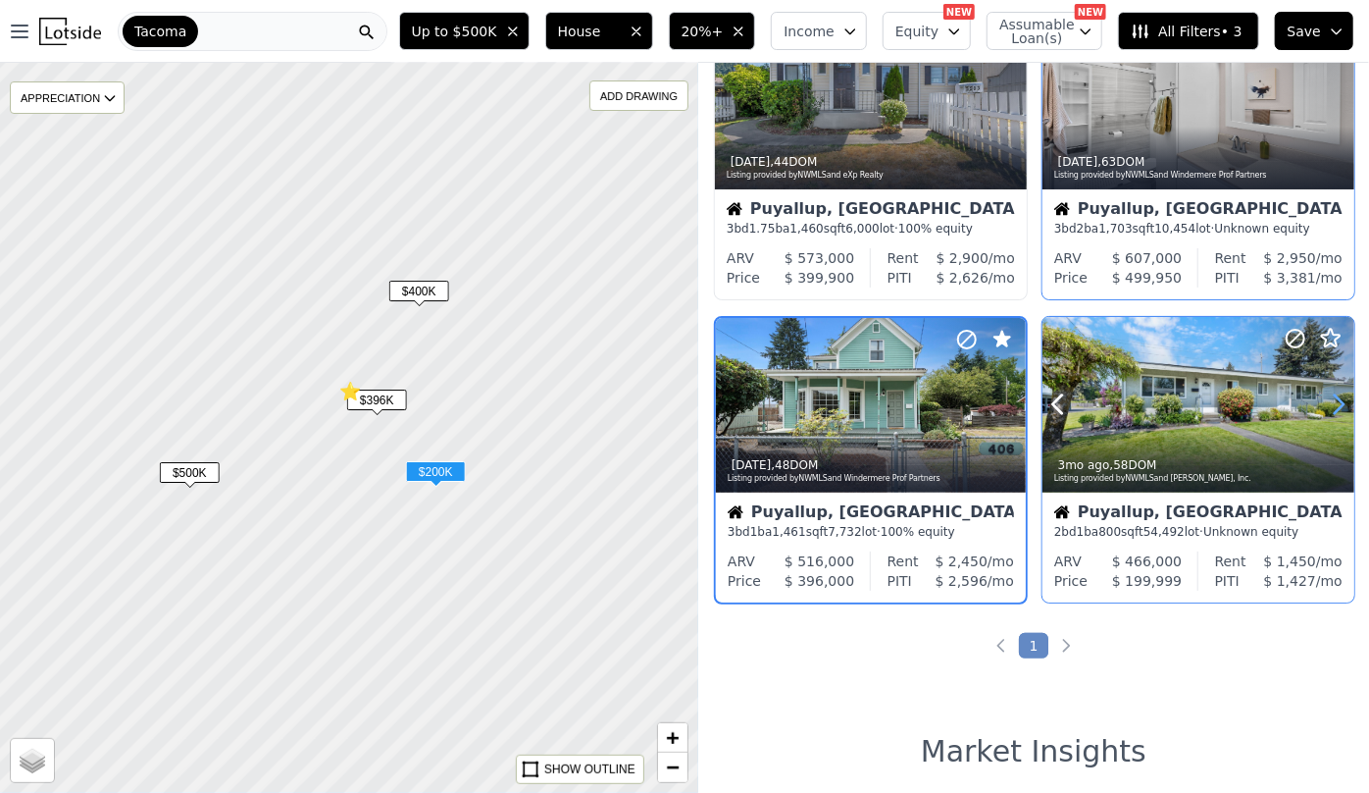
click at [1339, 408] on icon at bounding box center [1338, 403] width 31 height 31
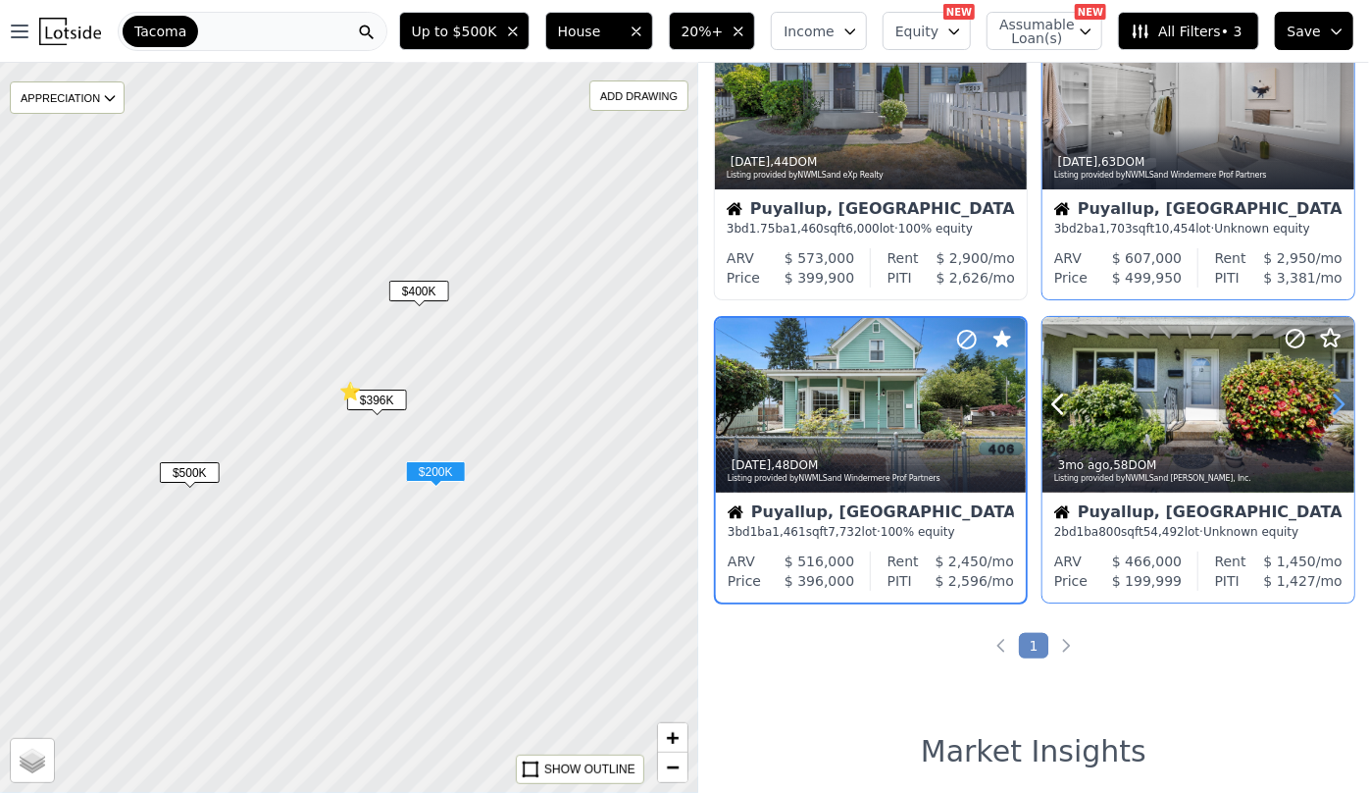
click at [1339, 408] on icon at bounding box center [1338, 403] width 31 height 31
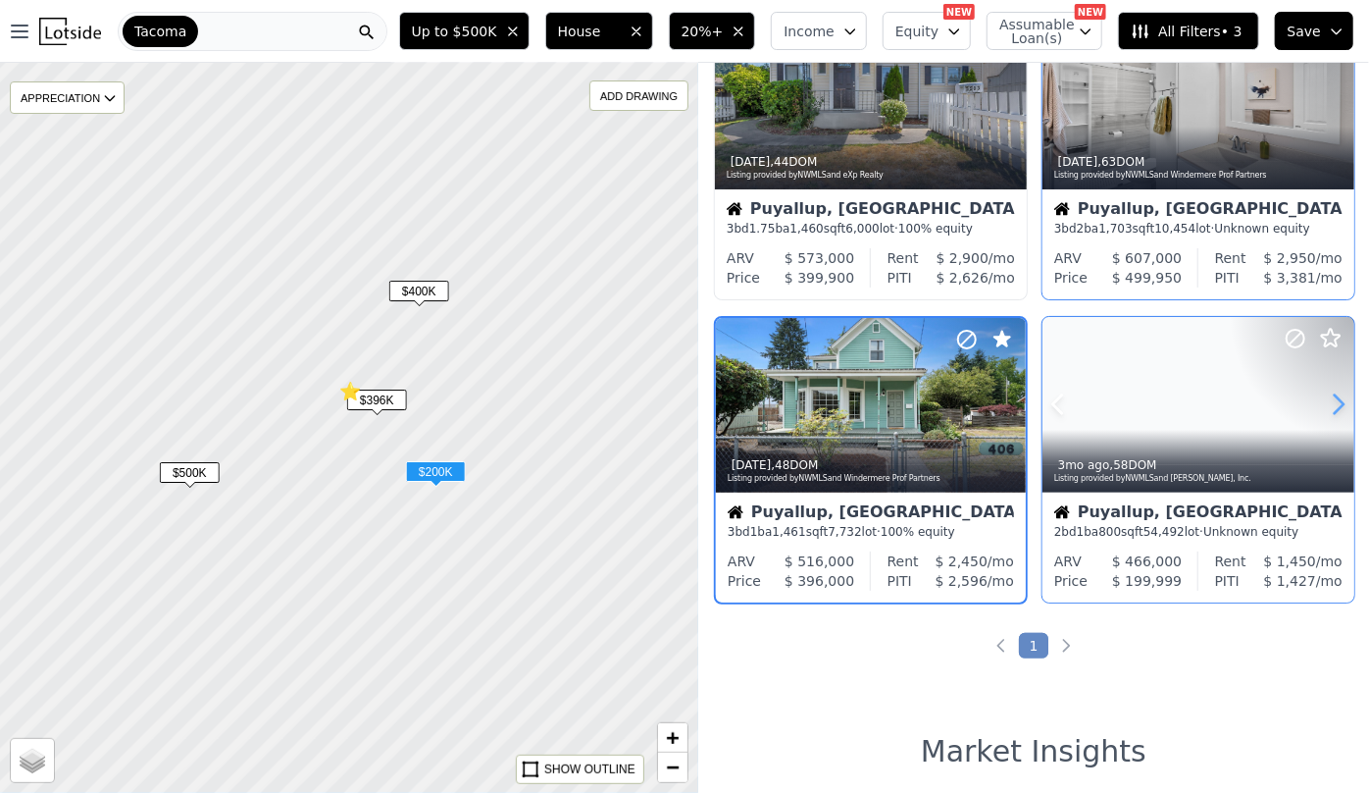
click at [1339, 408] on icon at bounding box center [1338, 403] width 31 height 31
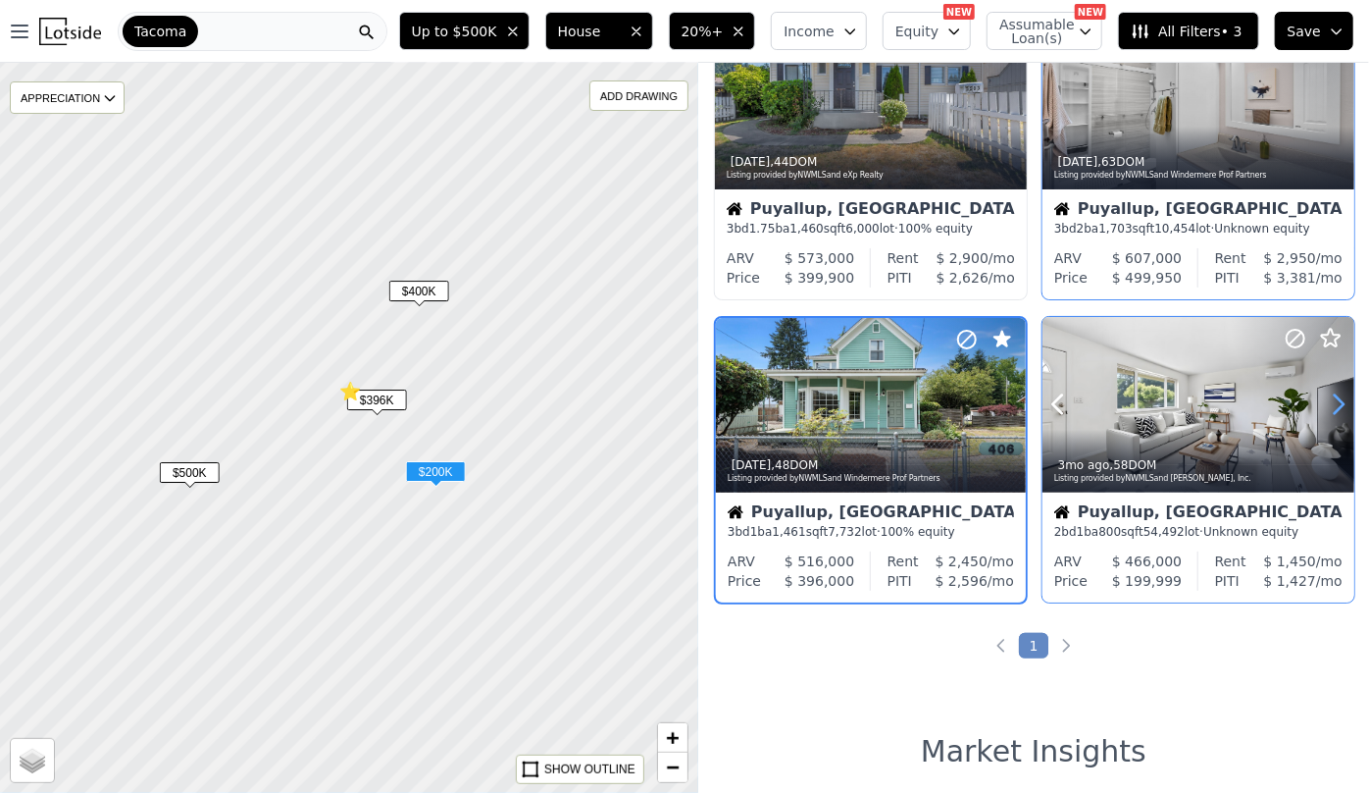
click at [1339, 408] on icon at bounding box center [1338, 403] width 31 height 31
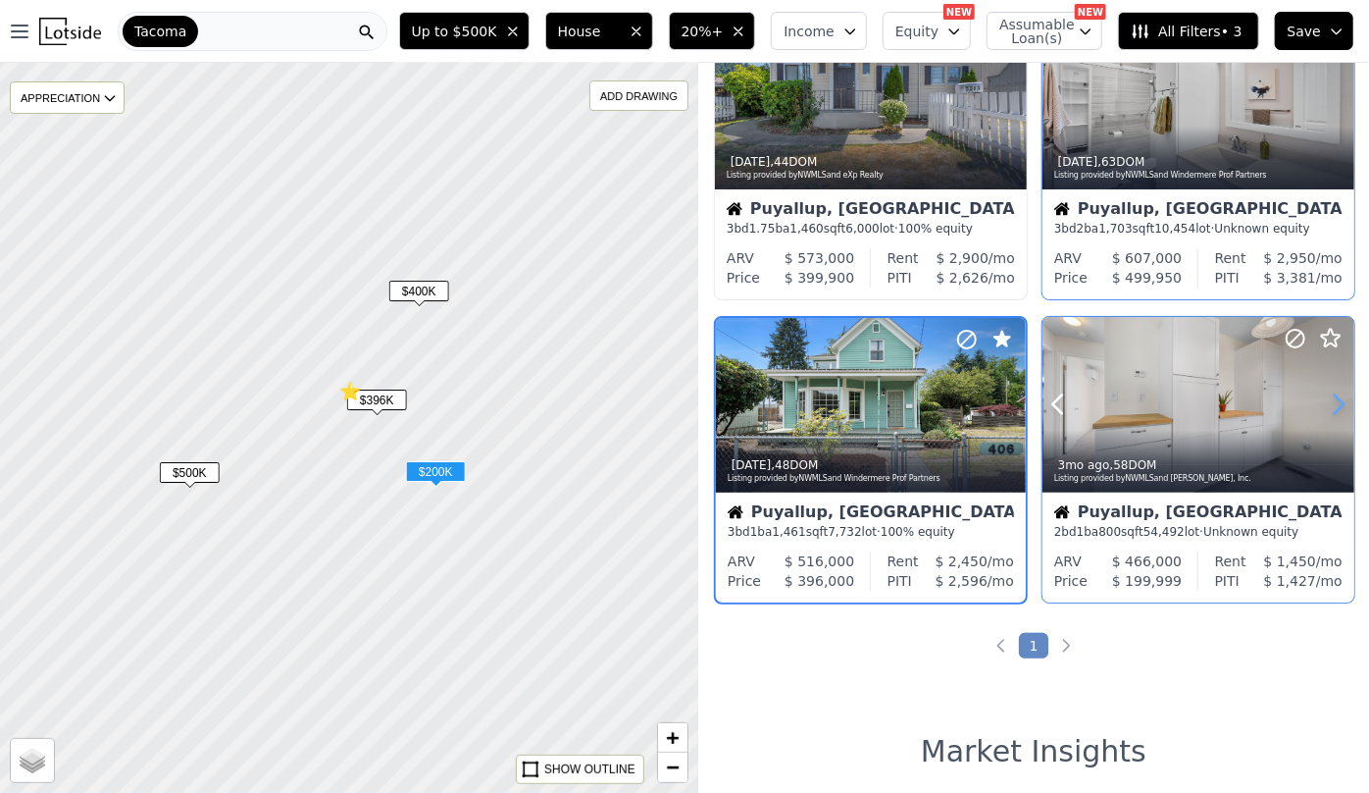
click at [1339, 408] on icon at bounding box center [1338, 403] width 31 height 31
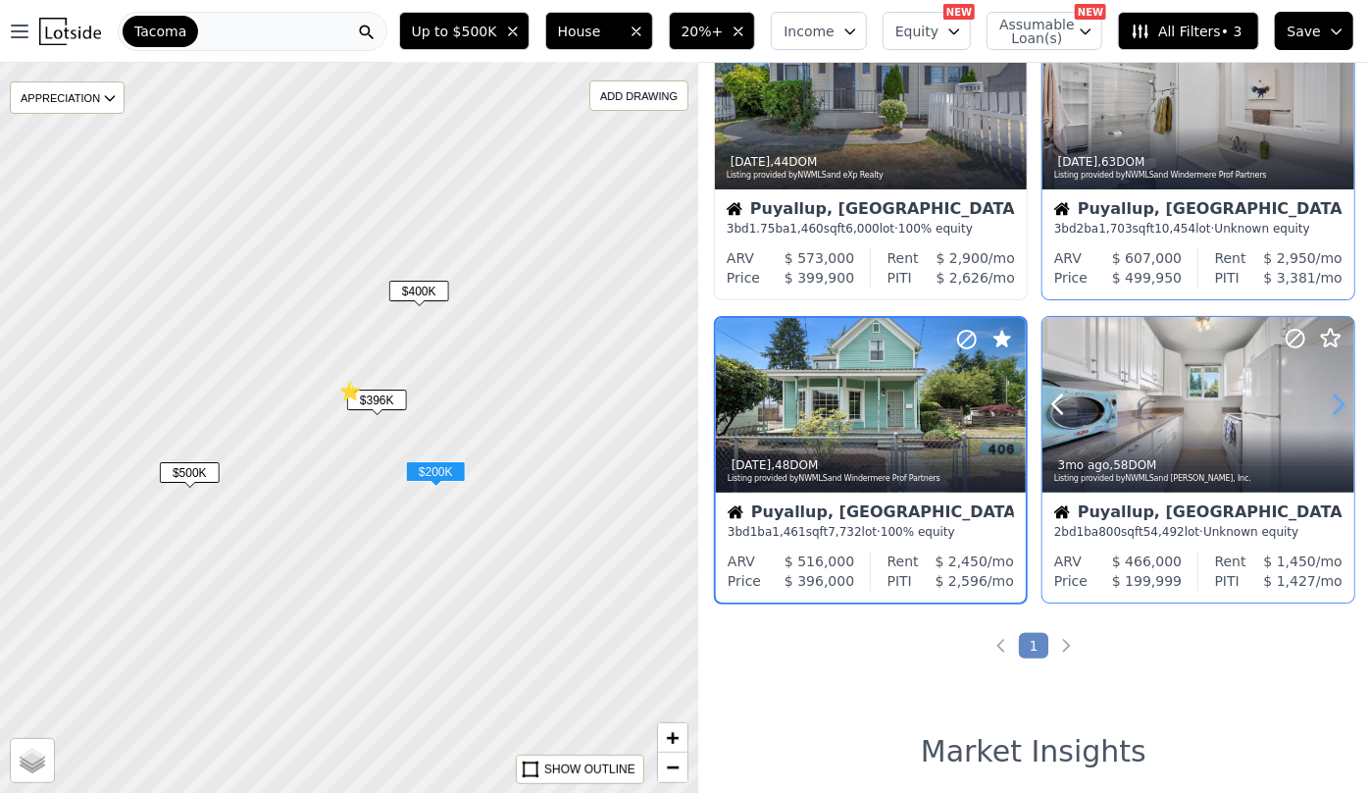
click at [1339, 408] on icon at bounding box center [1338, 403] width 31 height 31
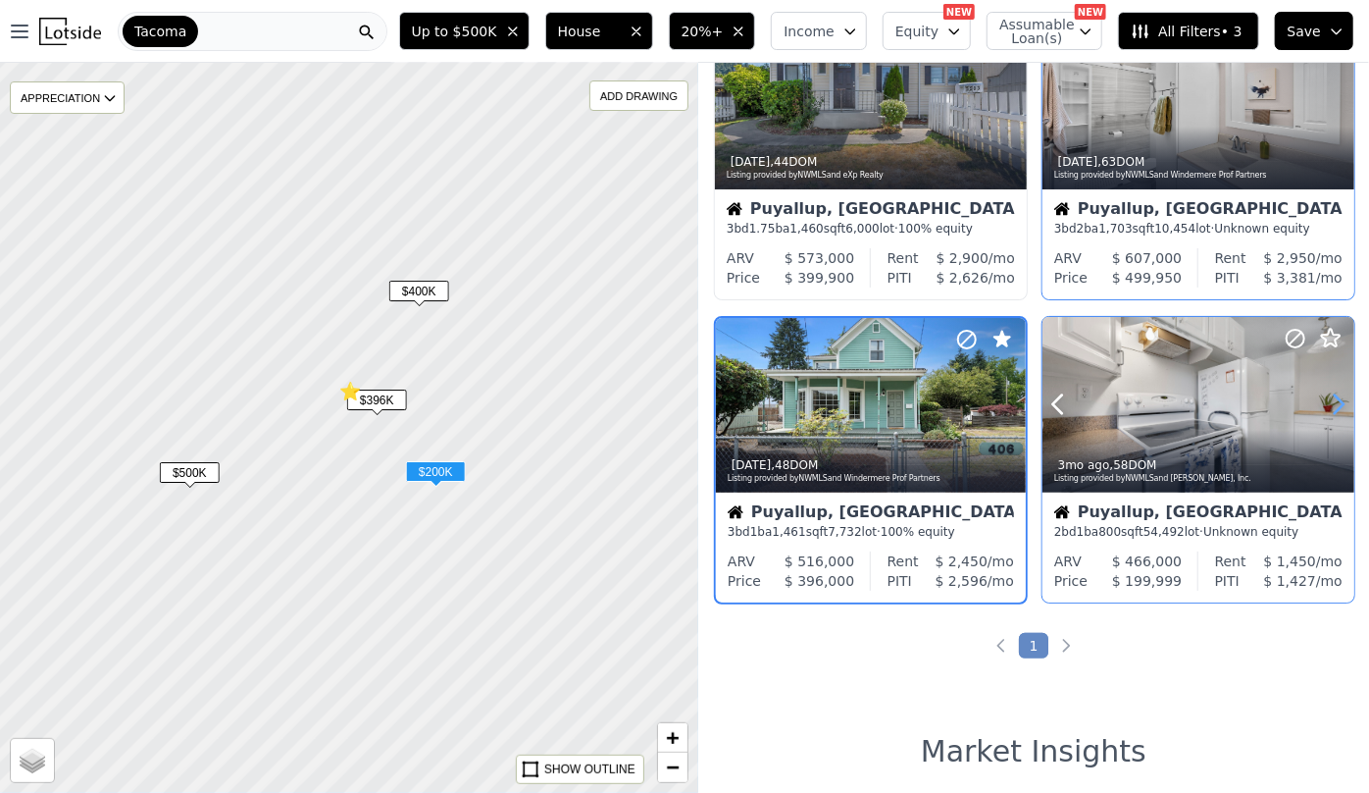
click at [1339, 408] on icon at bounding box center [1338, 403] width 31 height 31
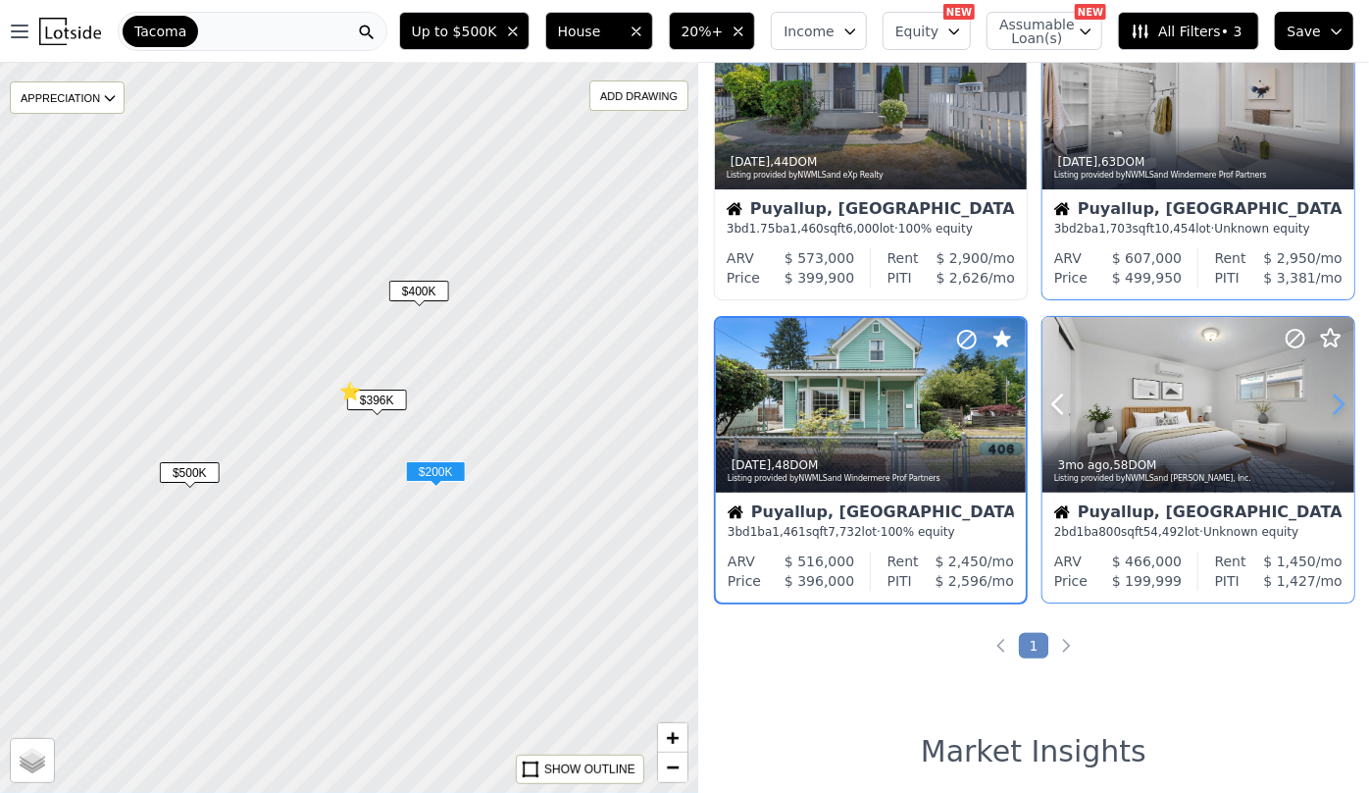
click at [1339, 408] on icon at bounding box center [1338, 403] width 31 height 31
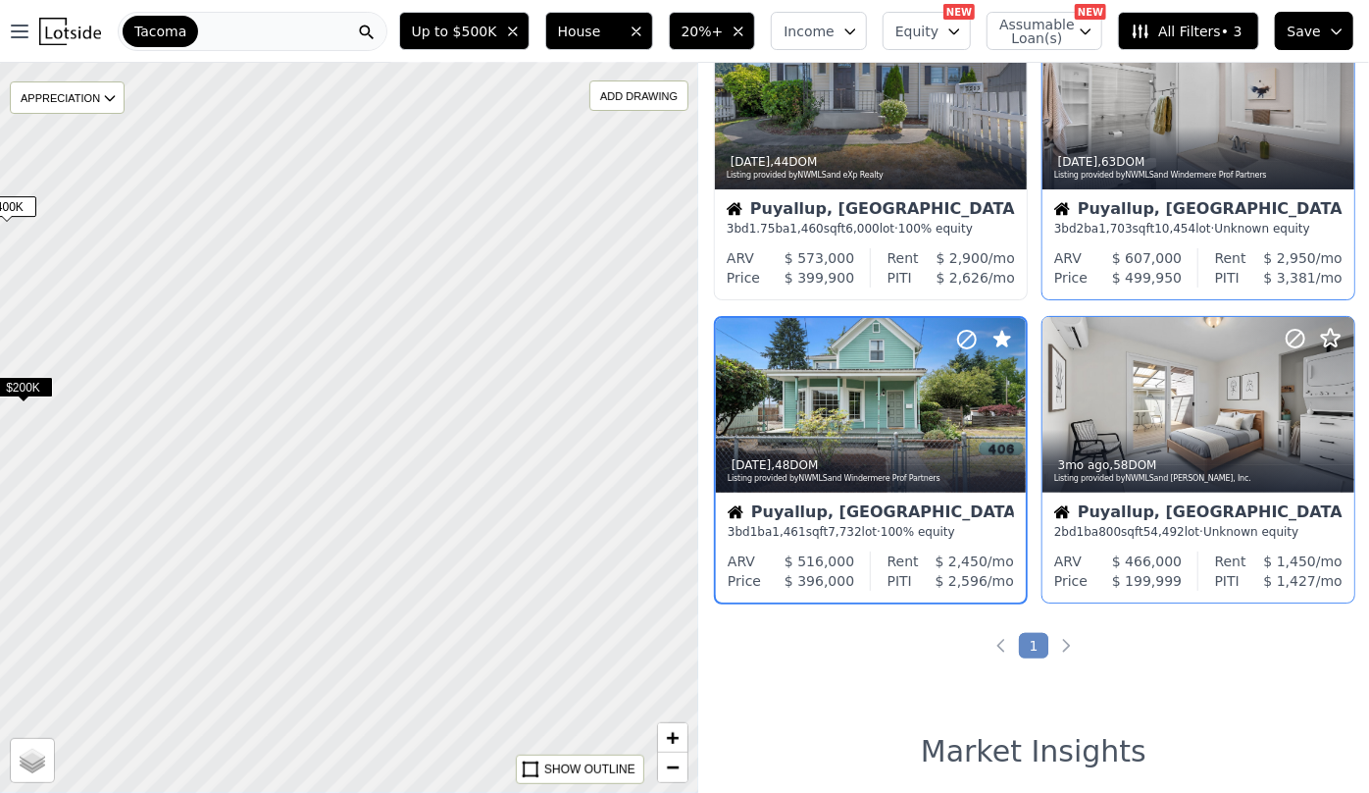
drag, startPoint x: 521, startPoint y: 413, endPoint x: 93, endPoint y: 325, distance: 436.7
click at [93, 325] on div at bounding box center [334, 425] width 838 height 876
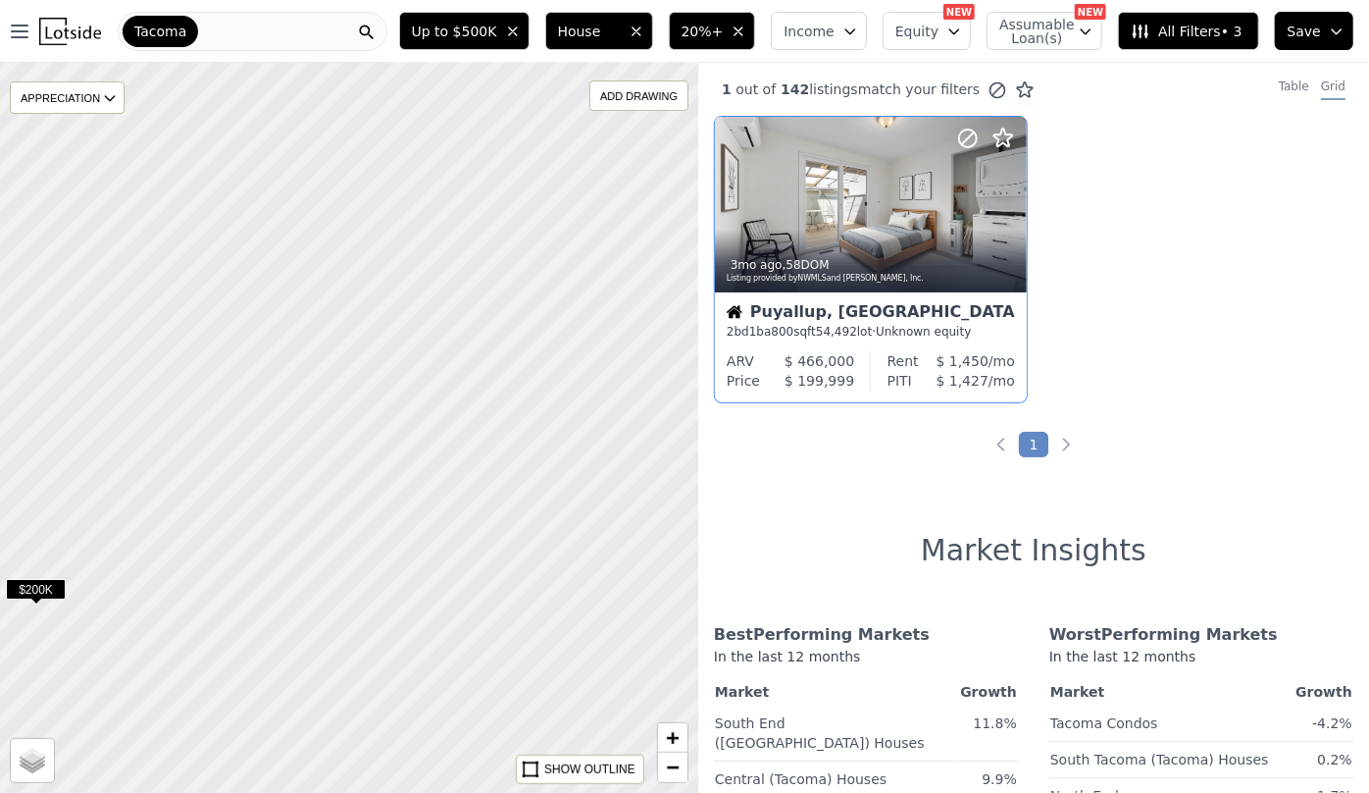
drag, startPoint x: 389, startPoint y: 303, endPoint x: 412, endPoint y: 496, distance: 194.6
click at [412, 496] on div at bounding box center [349, 428] width 838 height 876
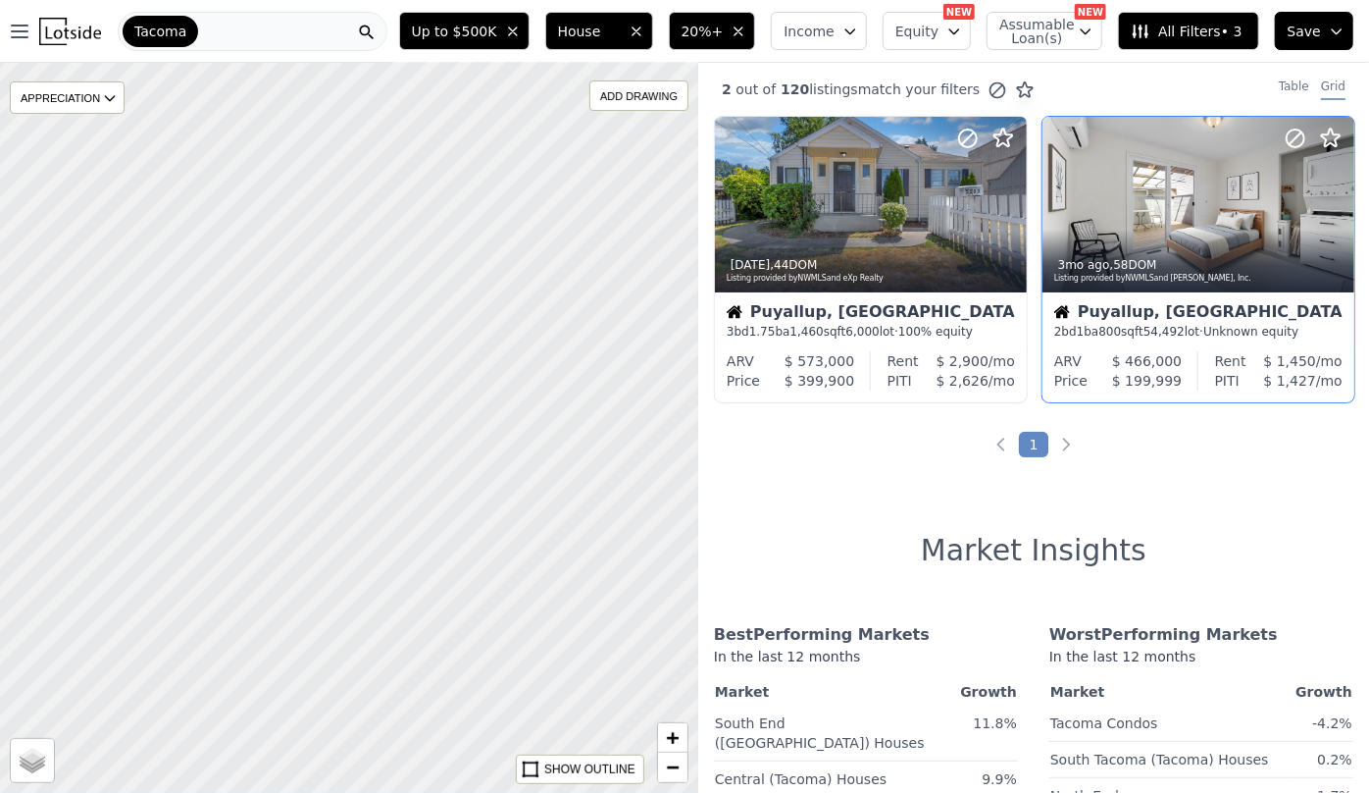
drag, startPoint x: 354, startPoint y: 257, endPoint x: 453, endPoint y: 627, distance: 382.9
click at [453, 627] on div at bounding box center [349, 428] width 838 height 876
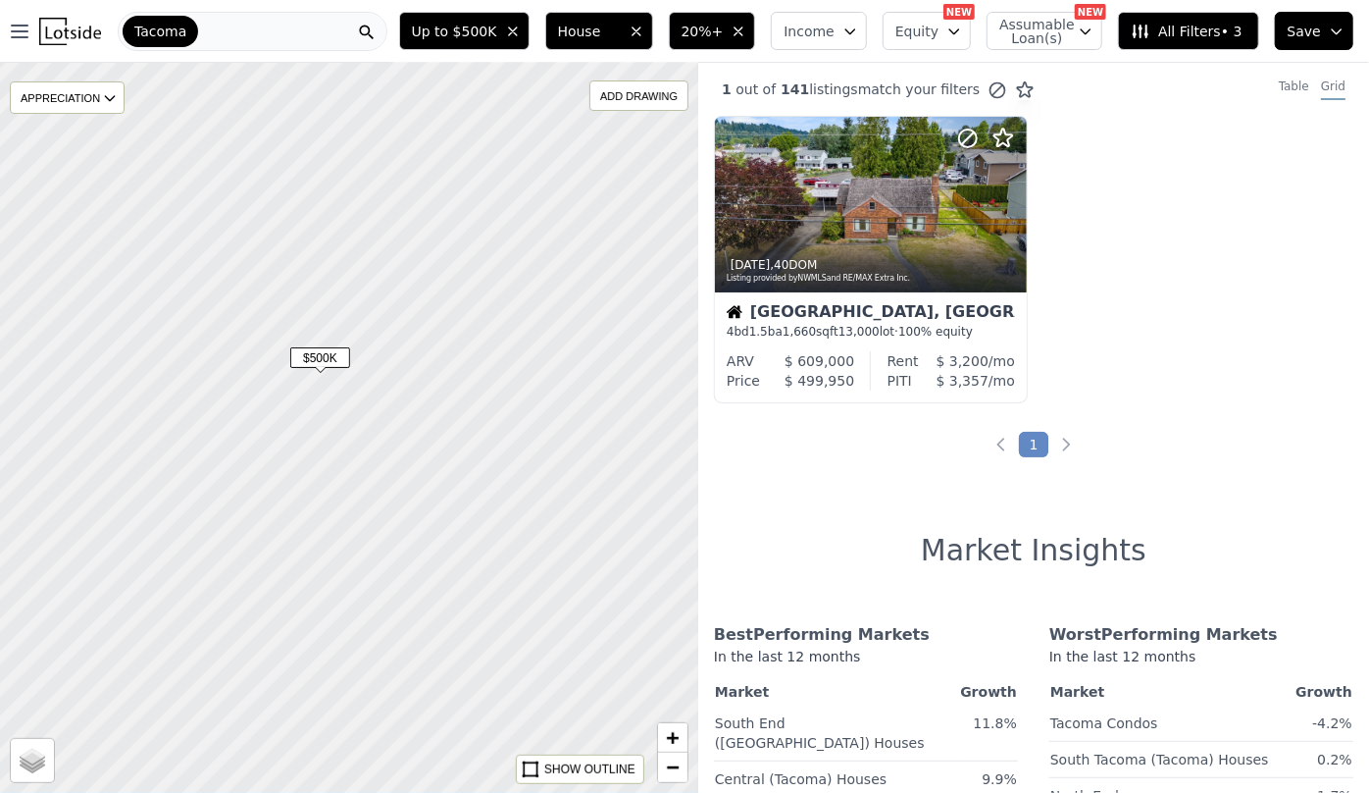
click at [320, 361] on span "$500K" at bounding box center [320, 357] width 60 height 21
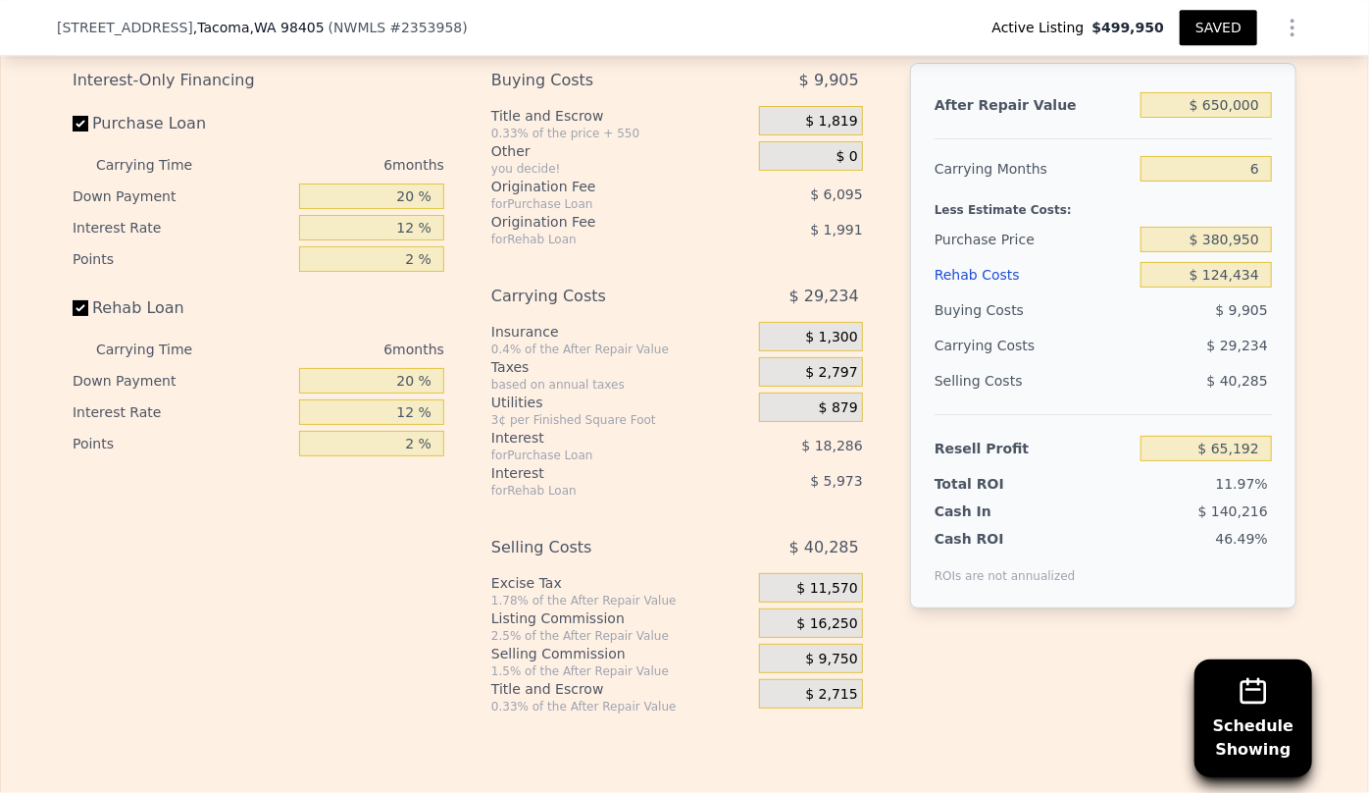
scroll to position [3024, 0]
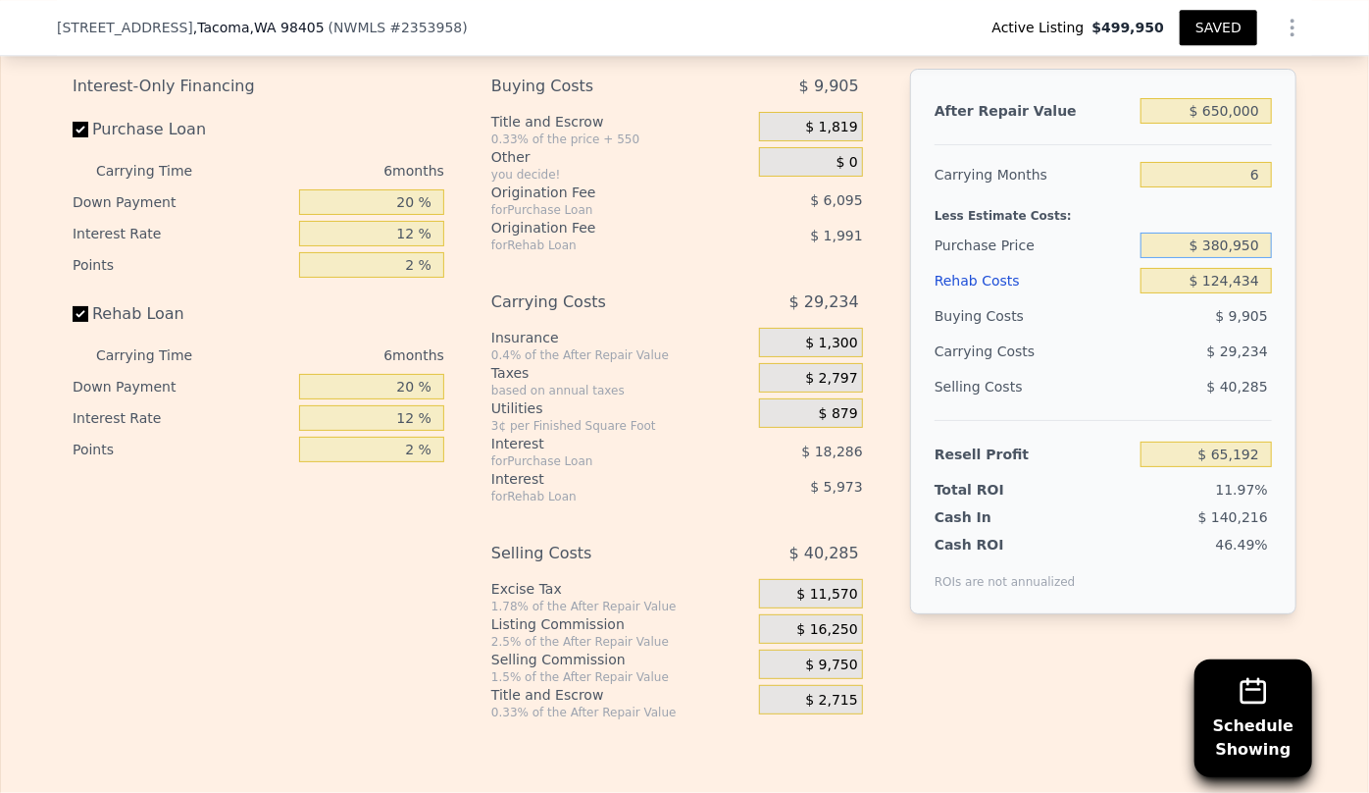
click at [1216, 255] on input "$ 380,950" at bounding box center [1206, 245] width 131 height 26
type input "$ 400,950"
click at [1088, 203] on div "Less Estimate Costs:" at bounding box center [1103, 209] width 337 height 35
type input "$ 43,846"
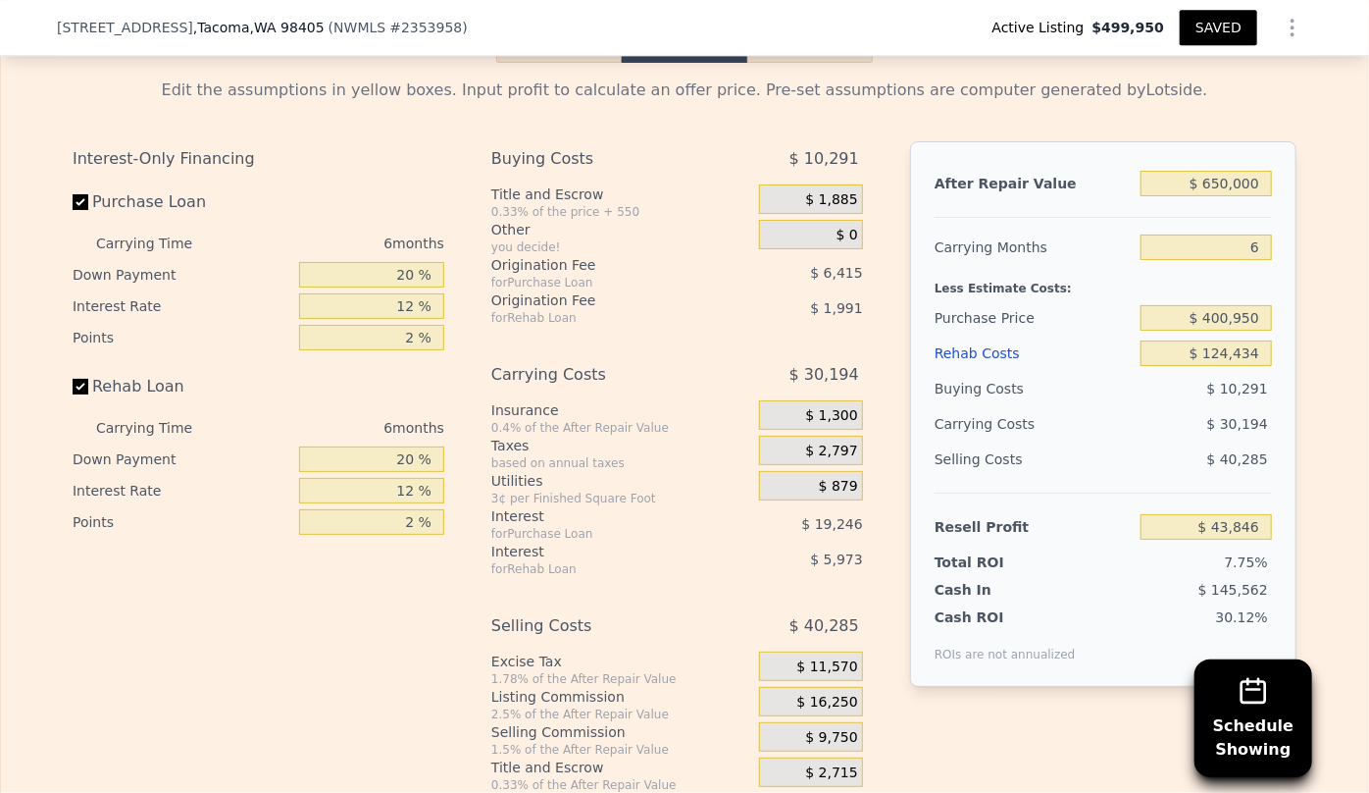
scroll to position [2935, 0]
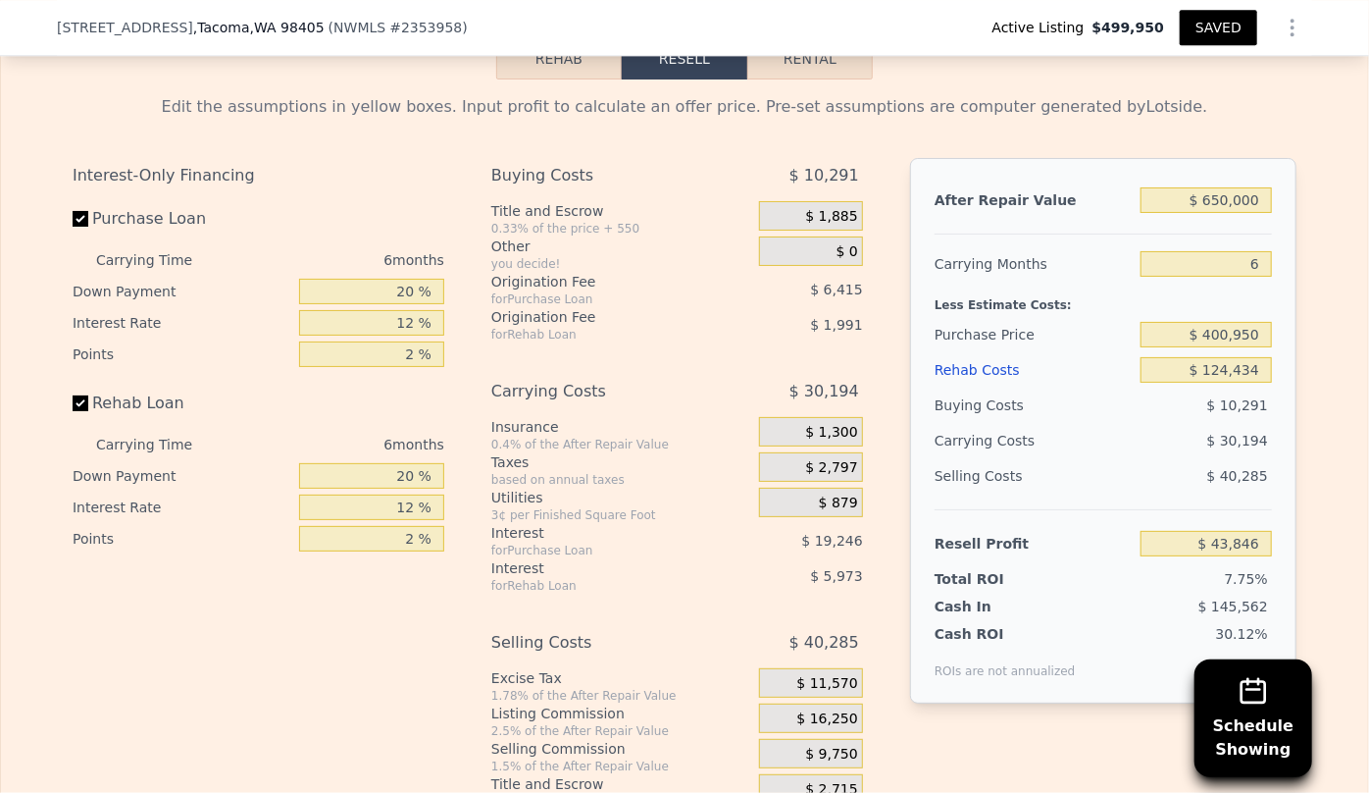
click at [785, 72] on button "Rental" at bounding box center [811, 58] width 126 height 41
select select "30"
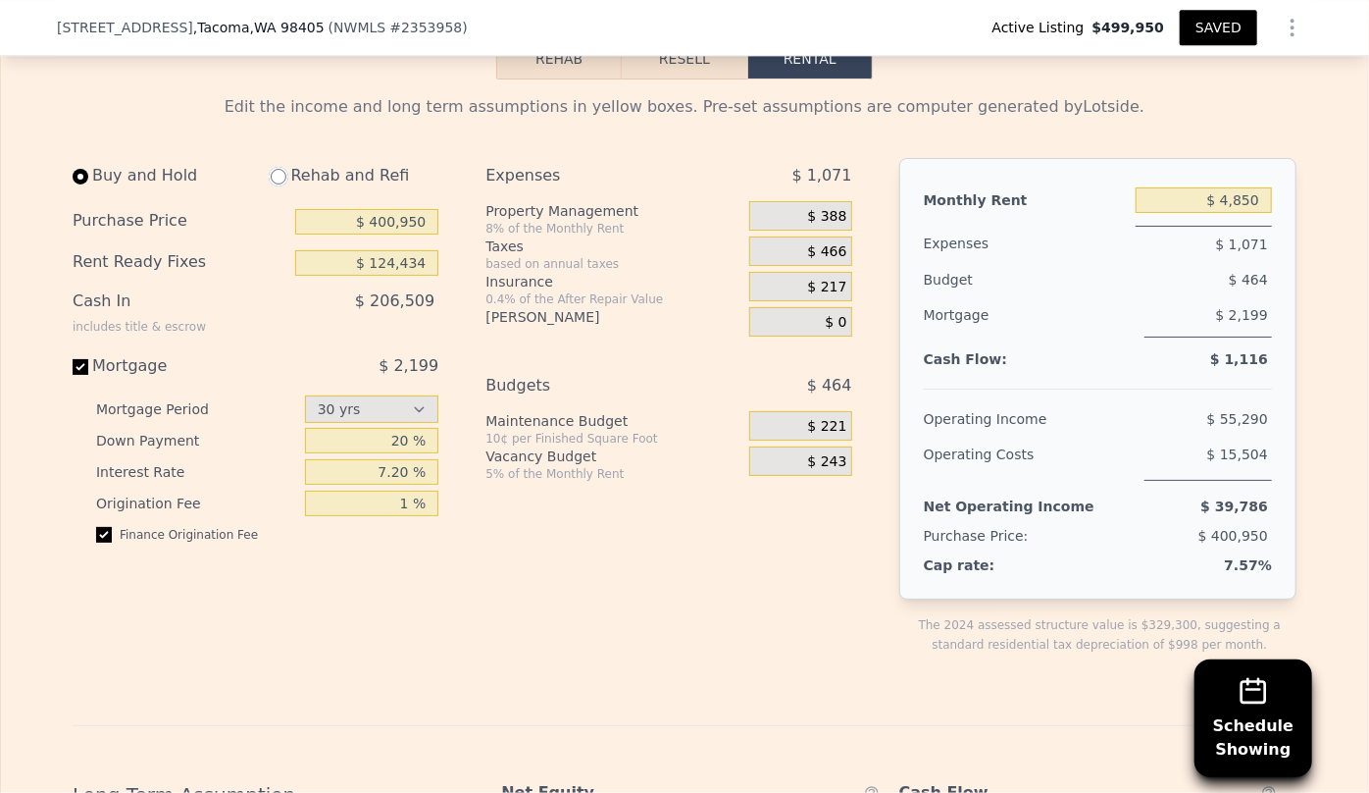
click at [271, 184] on input "radio" at bounding box center [279, 177] width 16 height 16
radio input "true"
type input "$ 5,700"
select select "30"
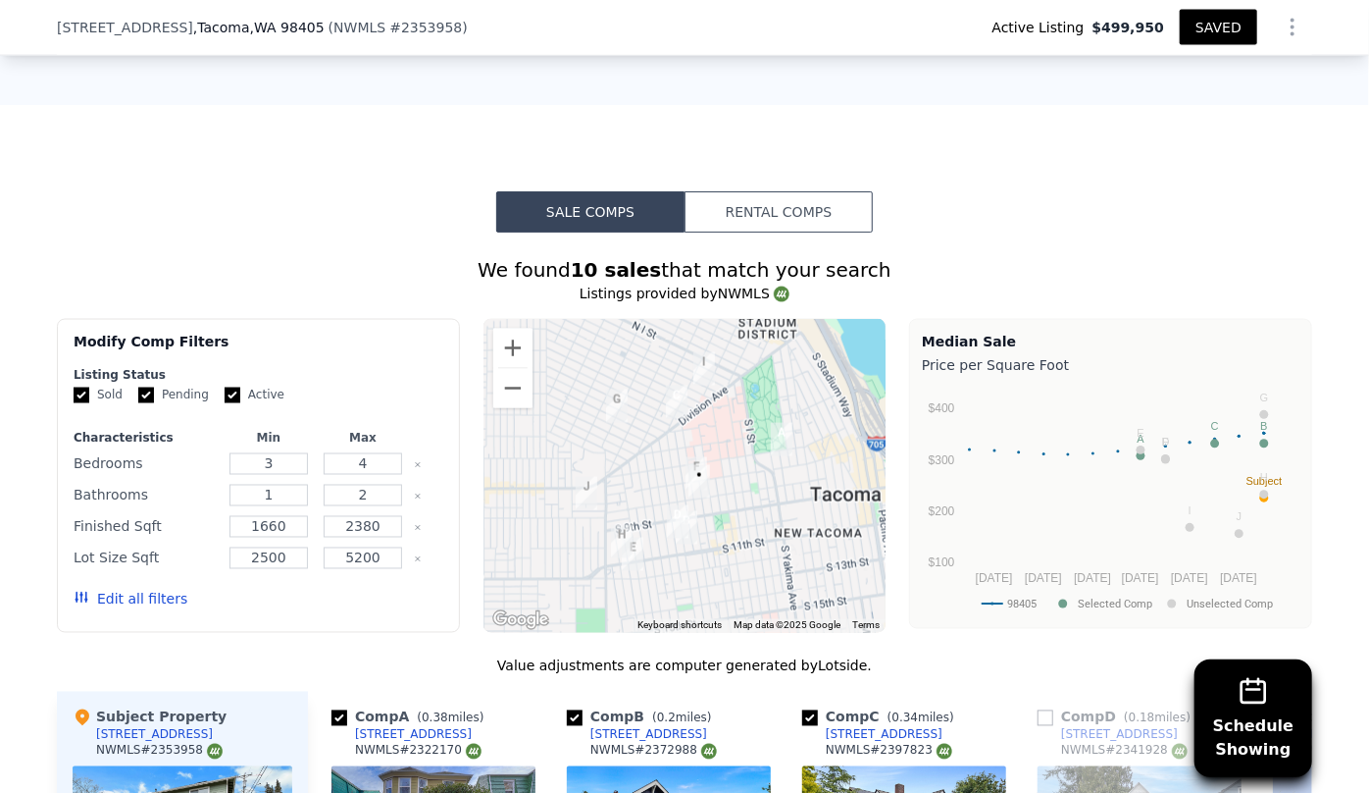
scroll to position [1419, 0]
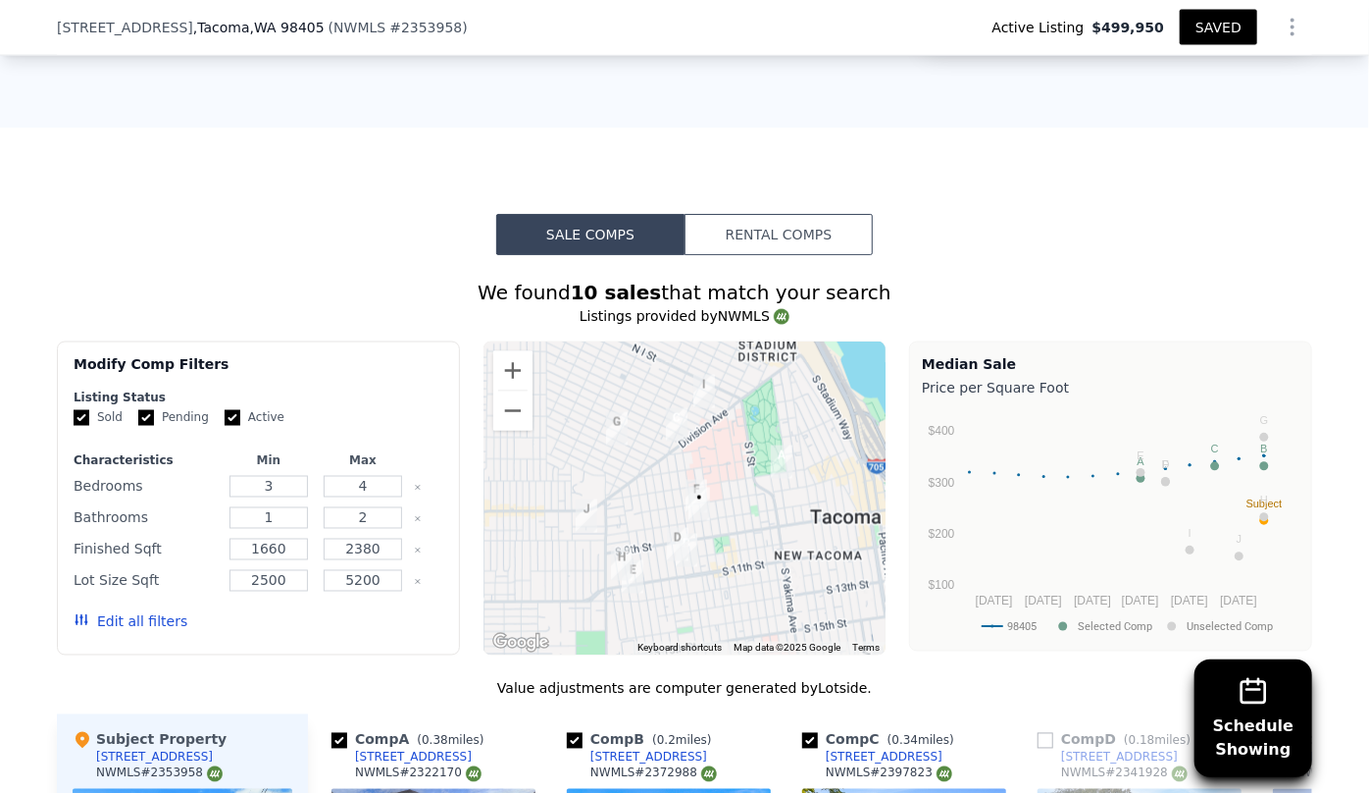
click at [814, 215] on button "Rental Comps" at bounding box center [779, 234] width 188 height 41
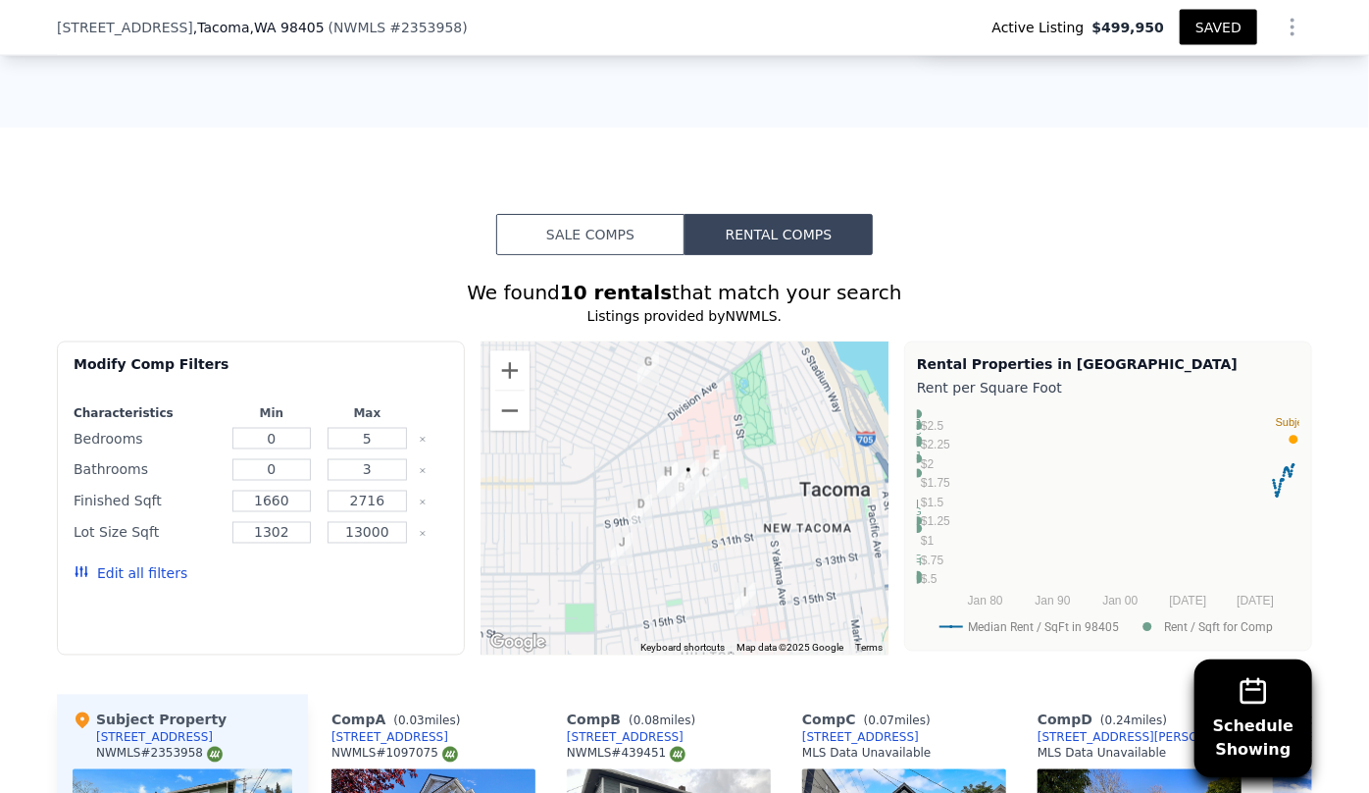
select select "30"
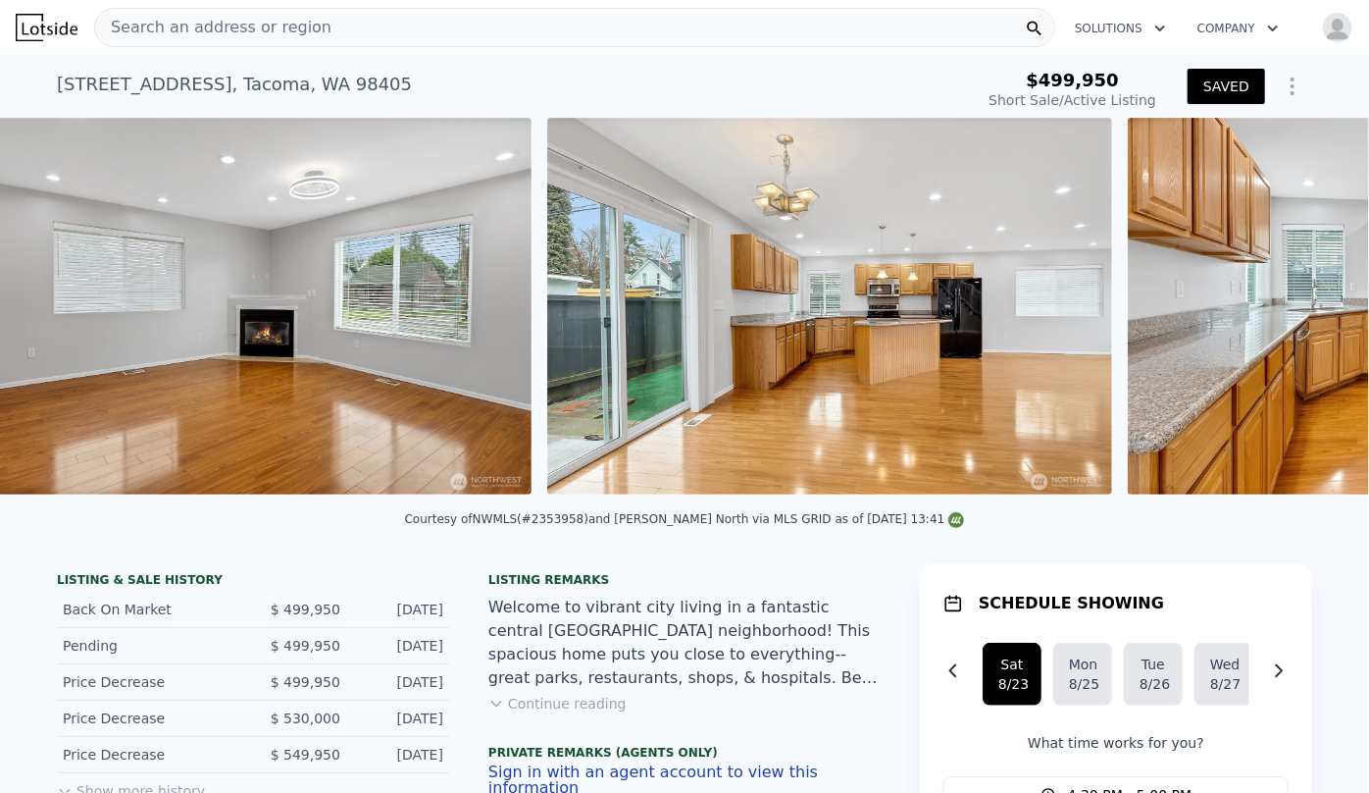
scroll to position [0, 4316]
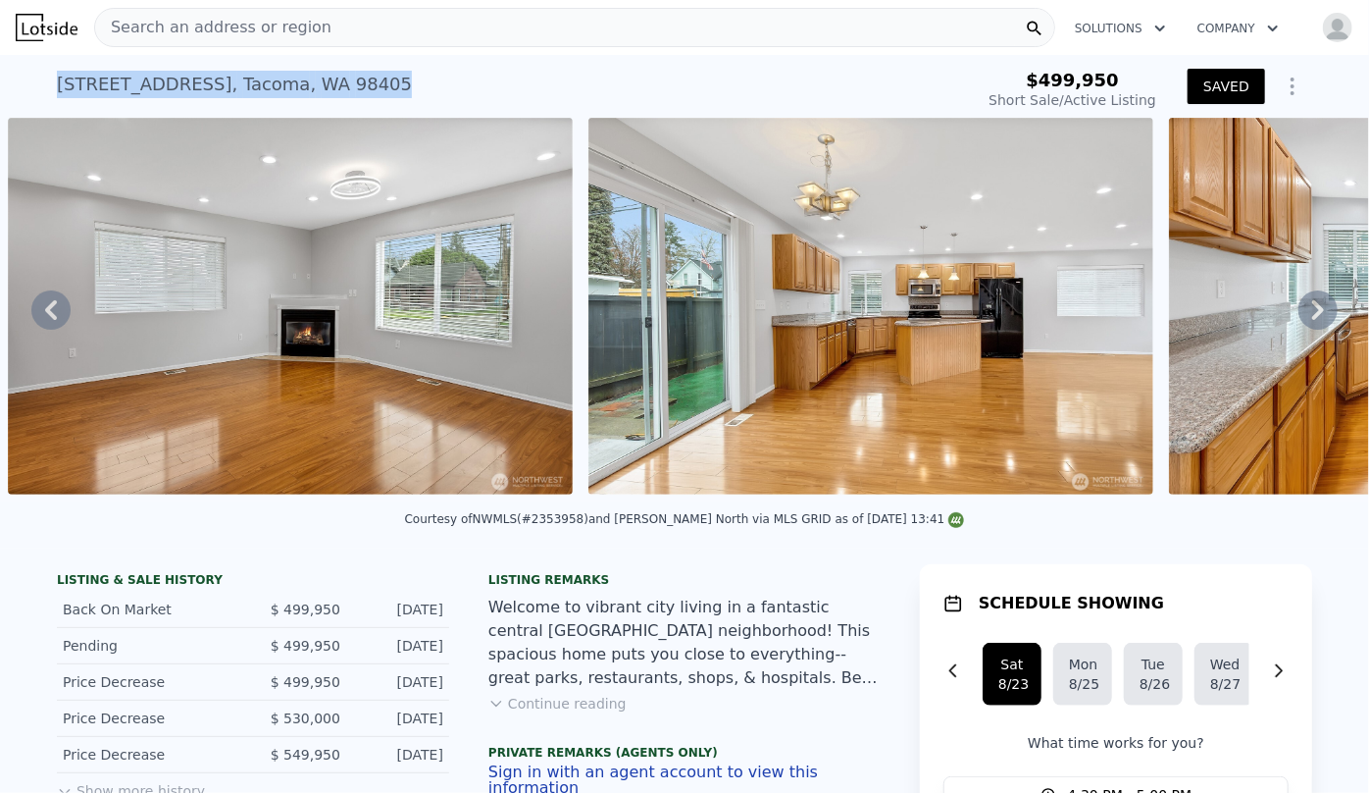
drag, startPoint x: 45, startPoint y: 85, endPoint x: 372, endPoint y: 79, distance: 326.7
click at [372, 79] on div "1215 S 8th St , Tacoma , WA 98405 Short Sale / Active at $499,950 $499,950 Shor…" at bounding box center [684, 86] width 1369 height 63
copy div "1215 S 8th St , Tacoma , WA 98405"
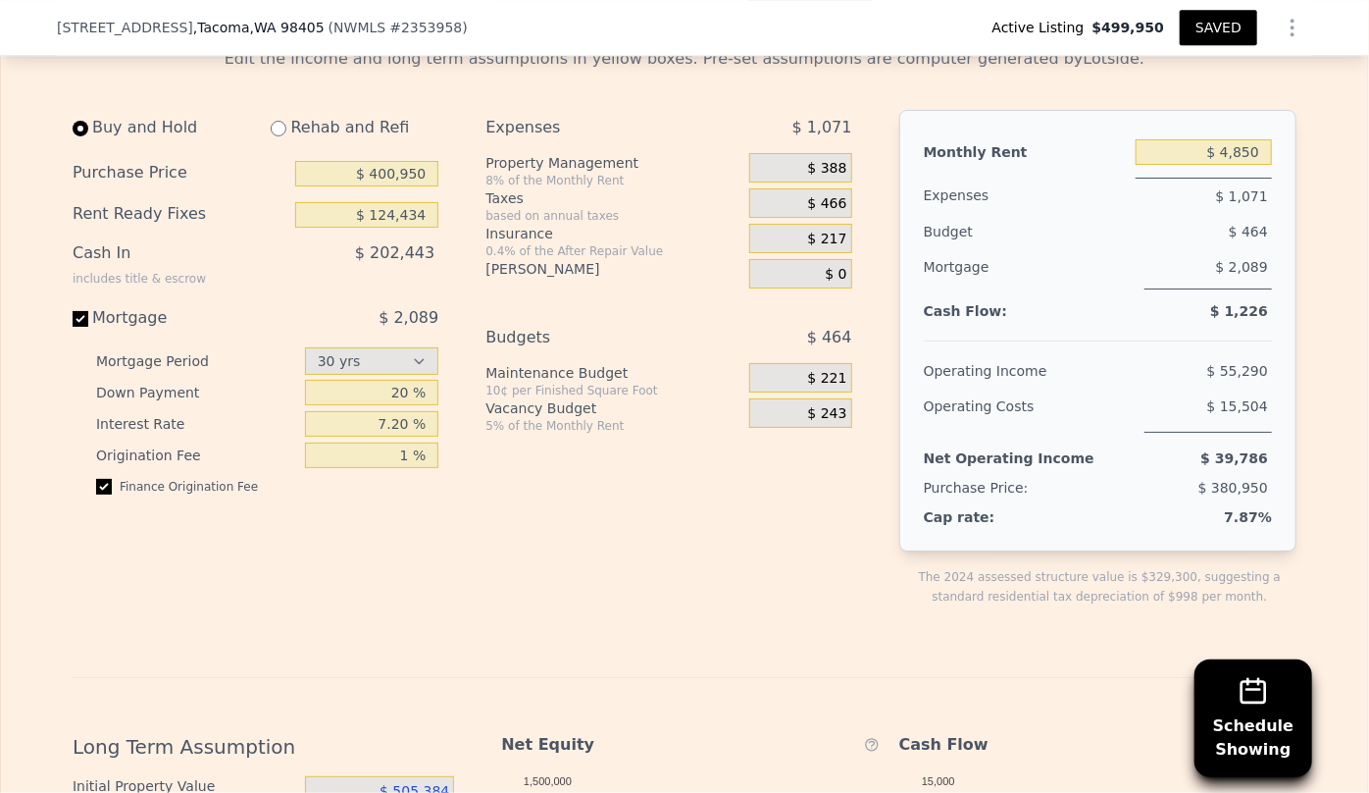
scroll to position [2668, 0]
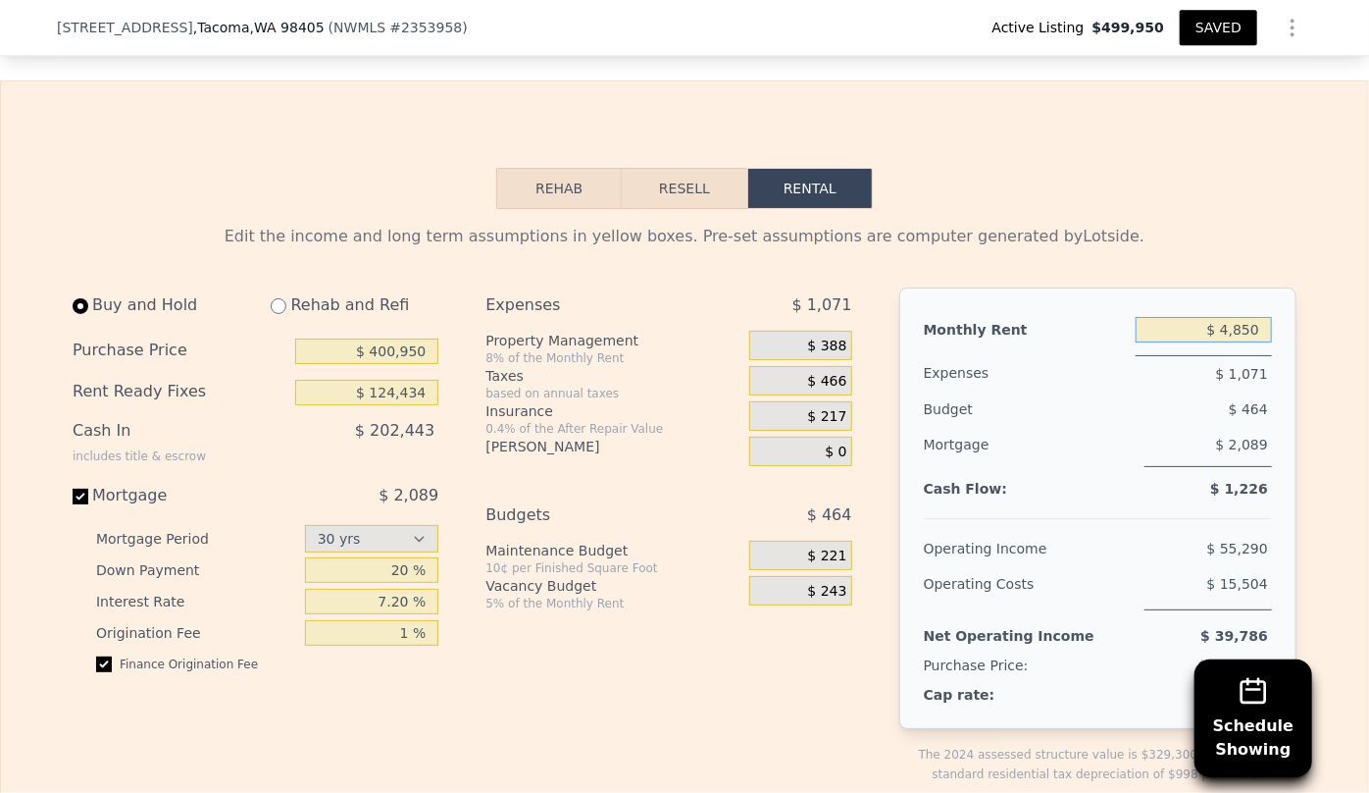
click at [1259, 341] on input "$ 4,850" at bounding box center [1204, 330] width 136 height 26
type input "$ 4"
click at [558, 201] on button "Rehab" at bounding box center [559, 188] width 126 height 41
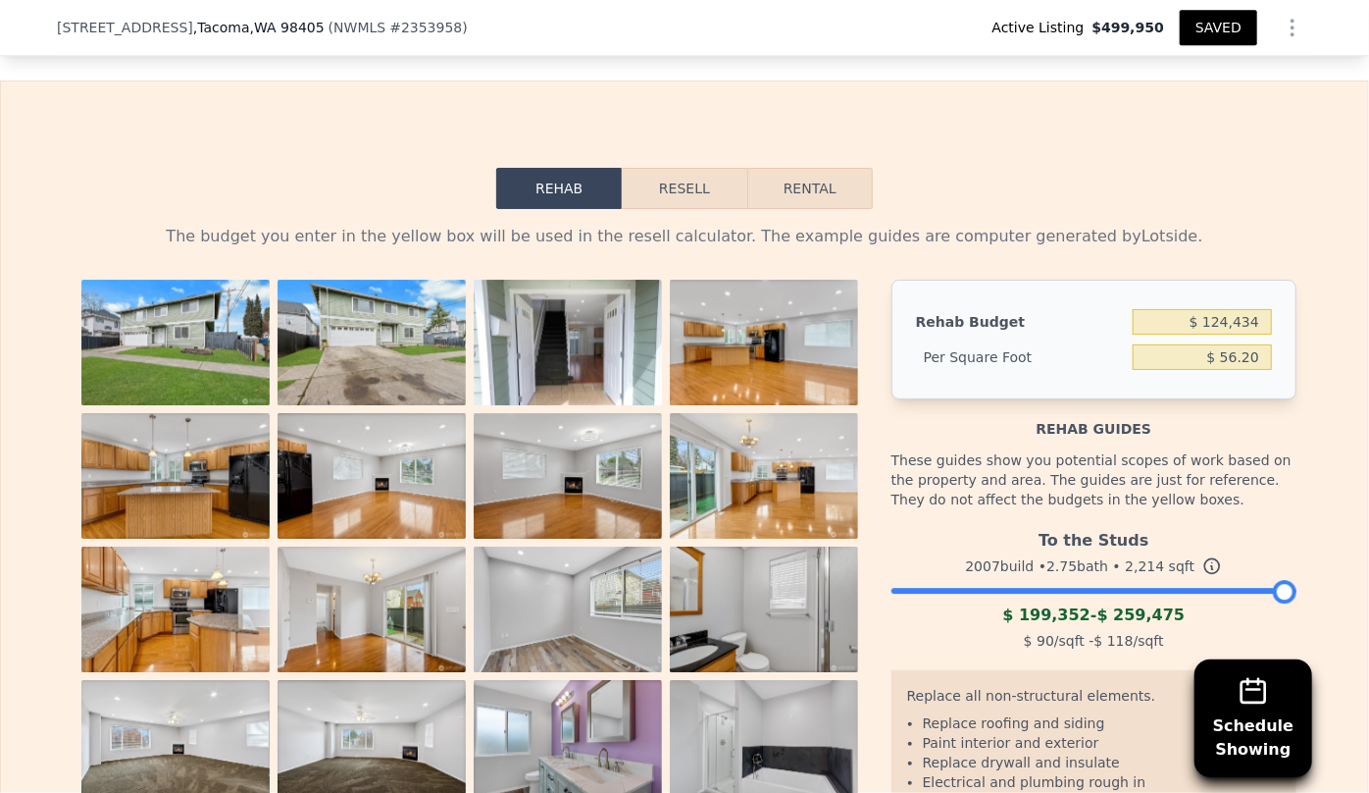
click at [681, 207] on button "Resell" at bounding box center [684, 188] width 125 height 41
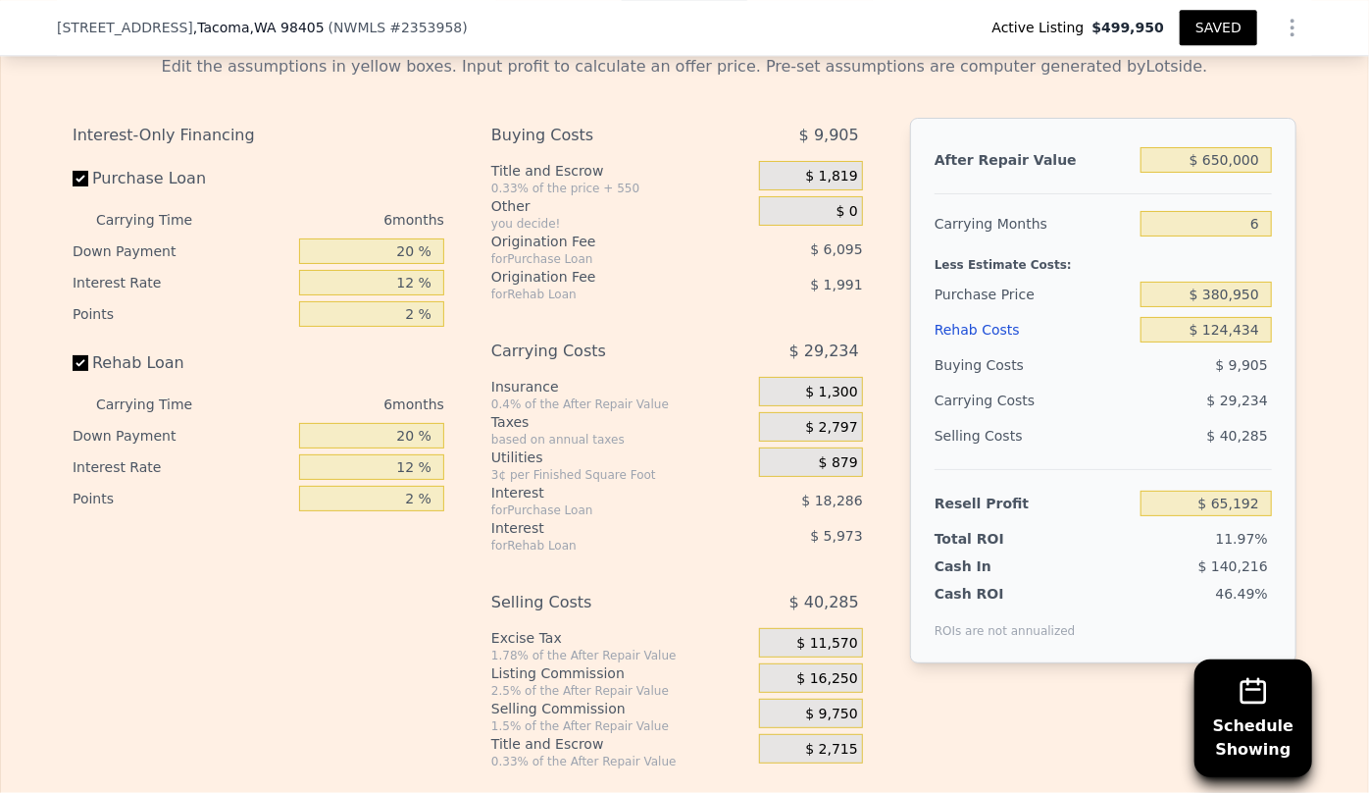
scroll to position [2846, 0]
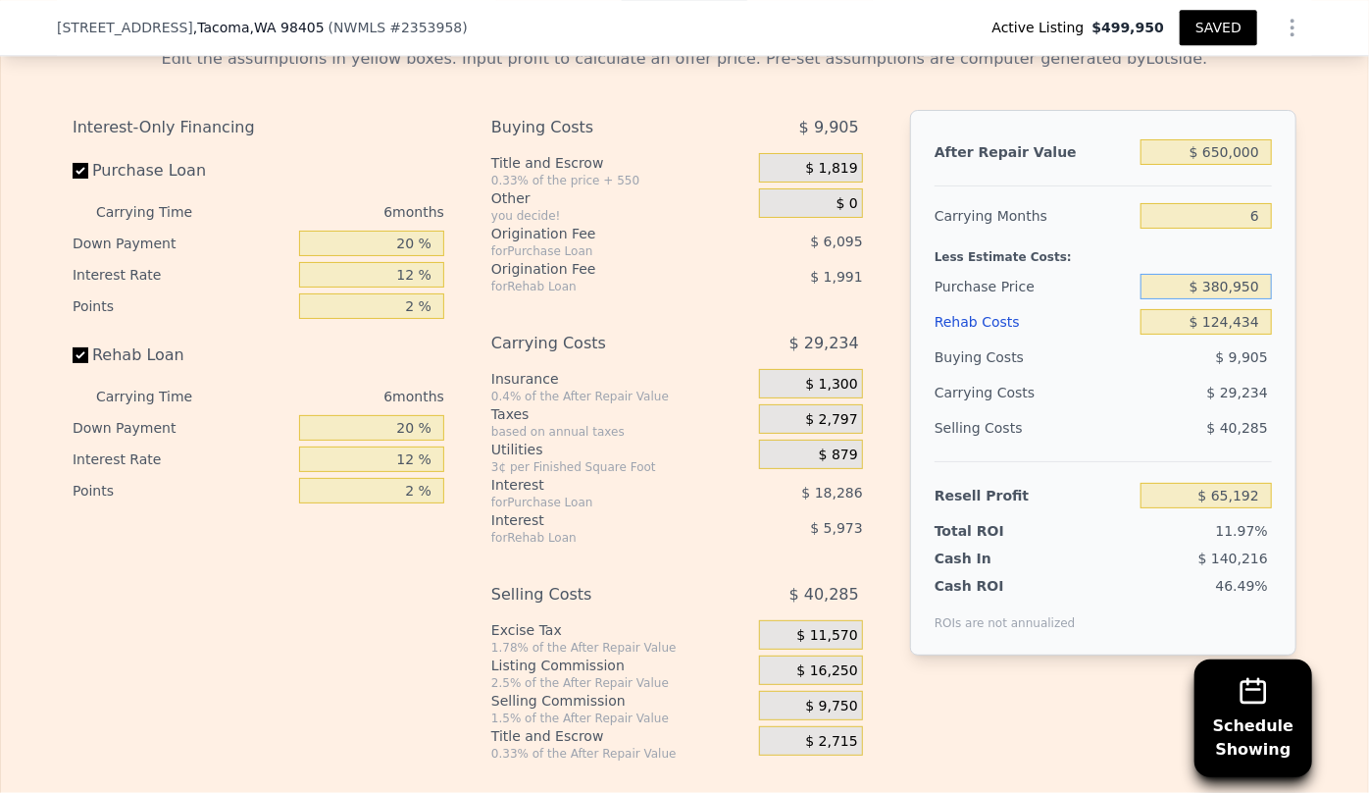
click at [1220, 296] on input "$ 380,950" at bounding box center [1206, 287] width 131 height 26
type input "$ 450,950"
type input "-$ 9,521"
click at [1219, 333] on input "$ 124,434" at bounding box center [1206, 322] width 131 height 26
type input "$ 14,434"
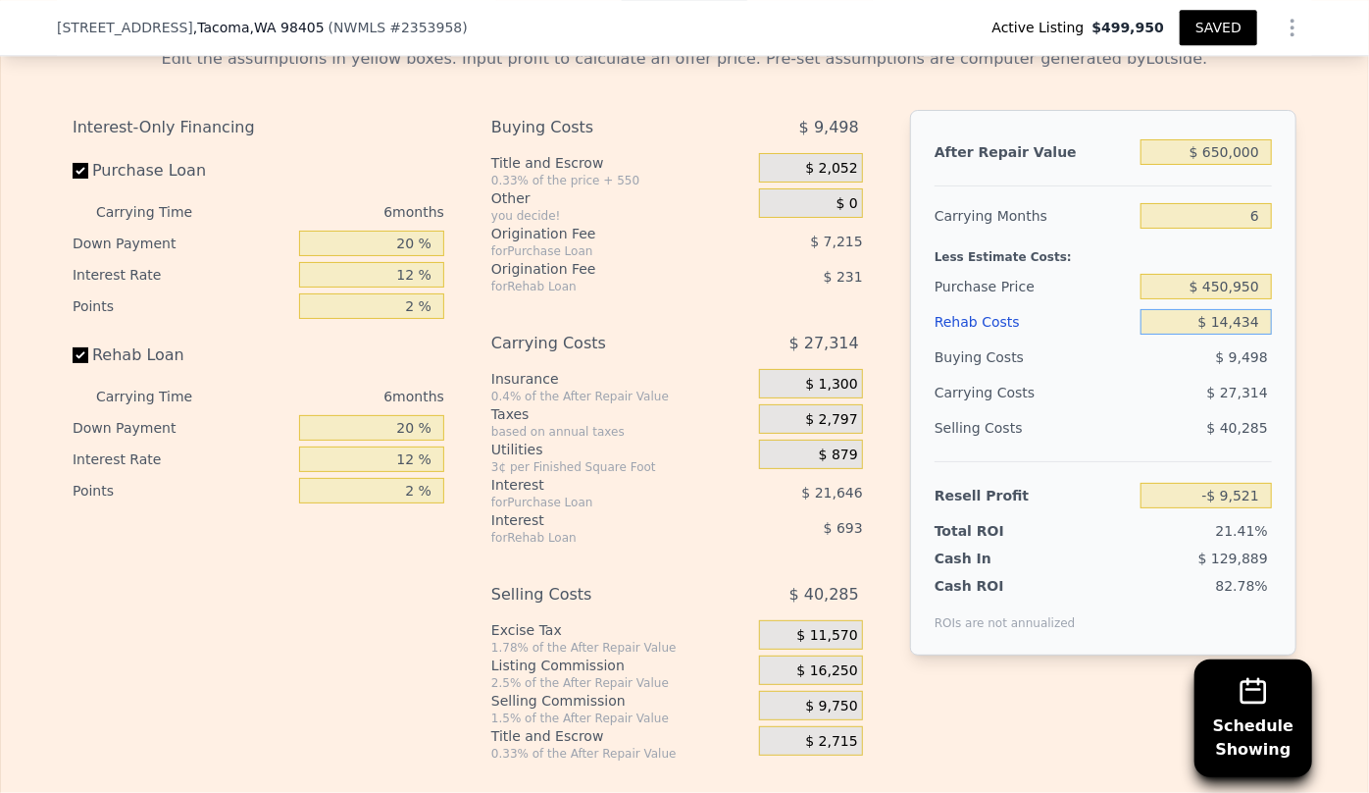
type input "$ 107,519"
type input "$ 104,434"
type input "$ 11,759"
type input "$ 104,434"
click at [1173, 460] on div "Selling Costs $ 40,285" at bounding box center [1103, 435] width 337 height 51
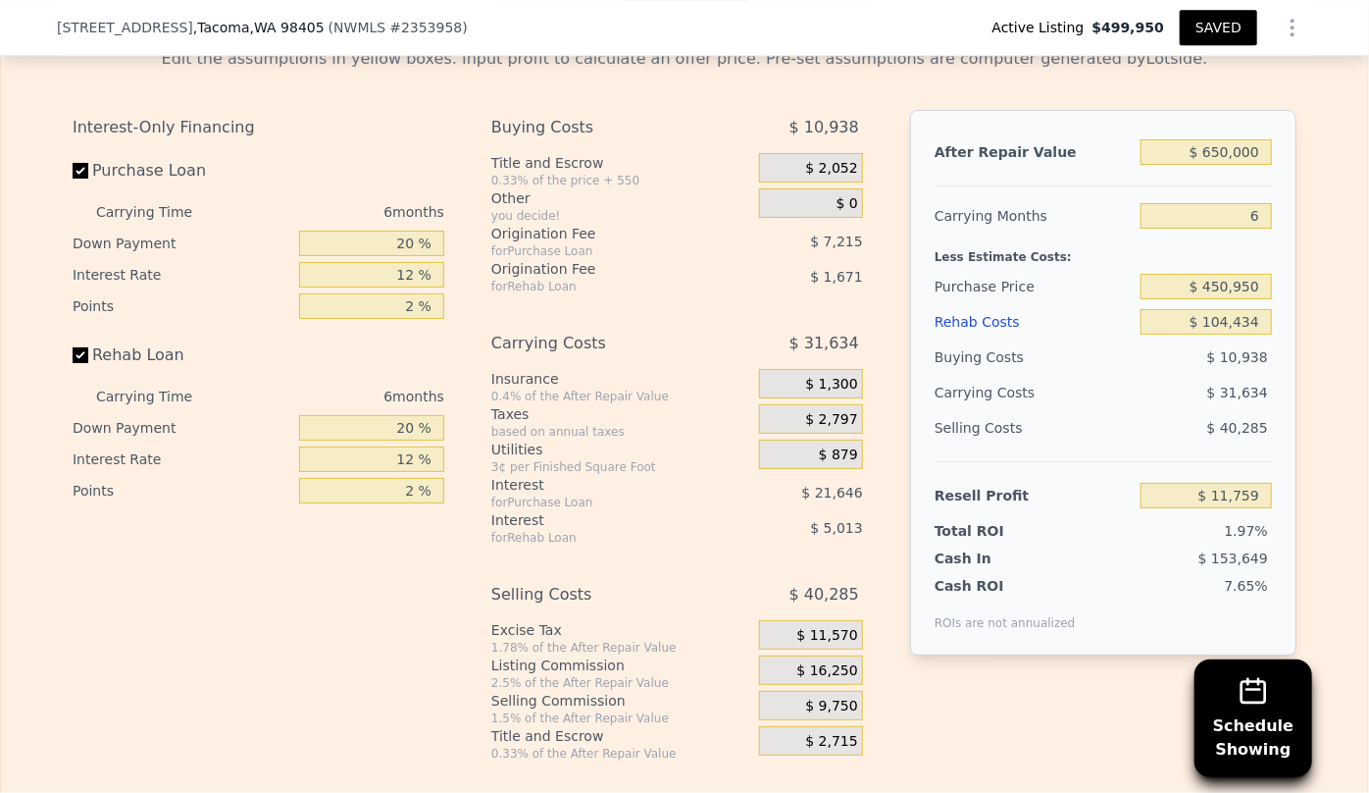
click at [958, 335] on div "Rehab Costs" at bounding box center [1034, 321] width 198 height 35
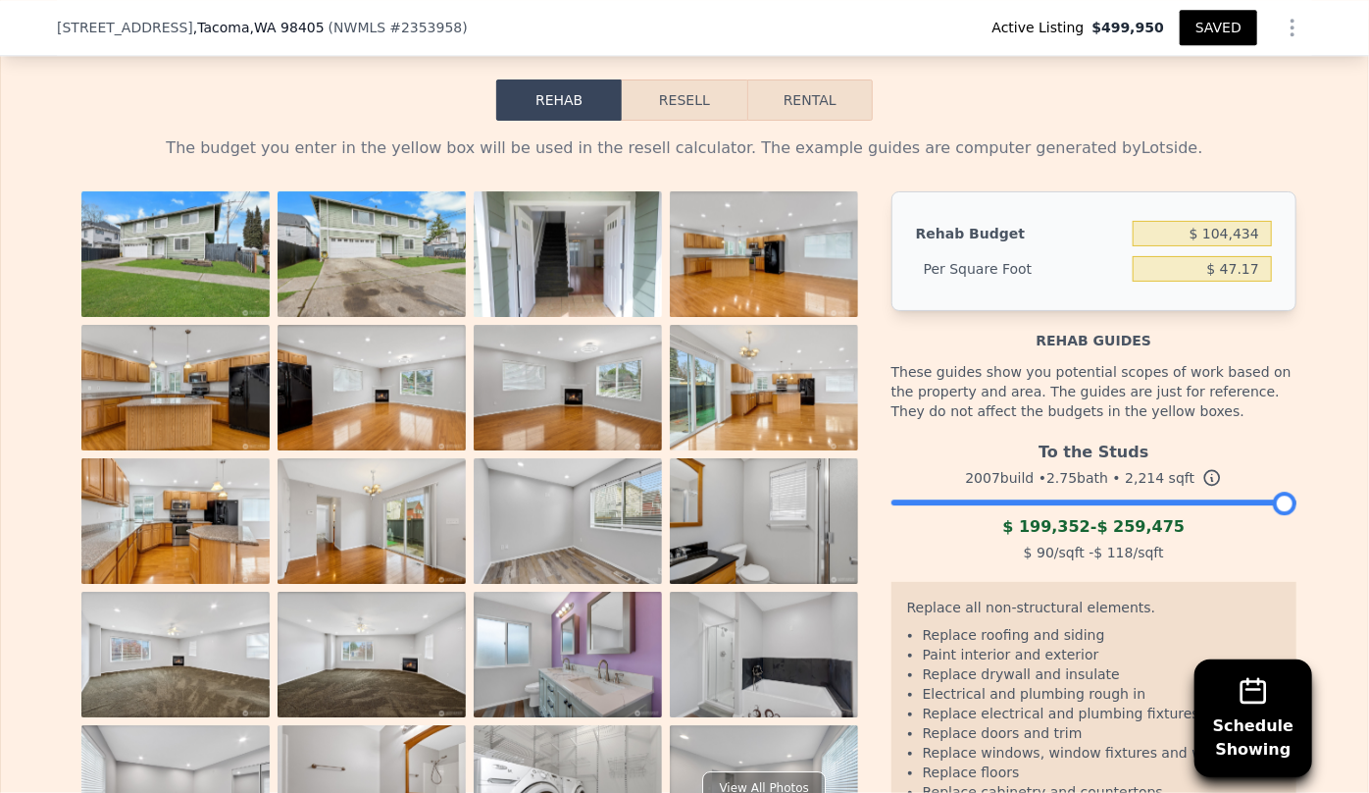
scroll to position [2668, 0]
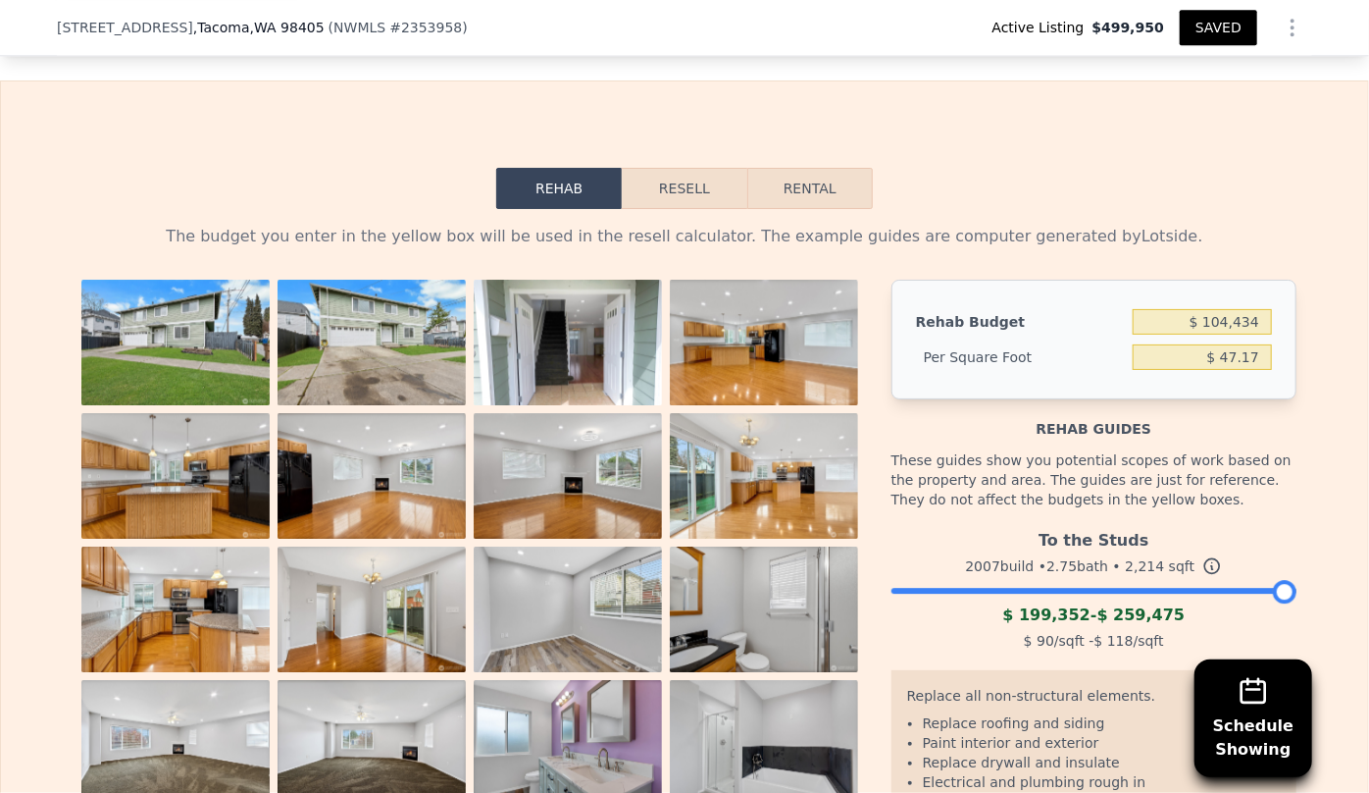
click at [682, 190] on button "Resell" at bounding box center [684, 188] width 125 height 41
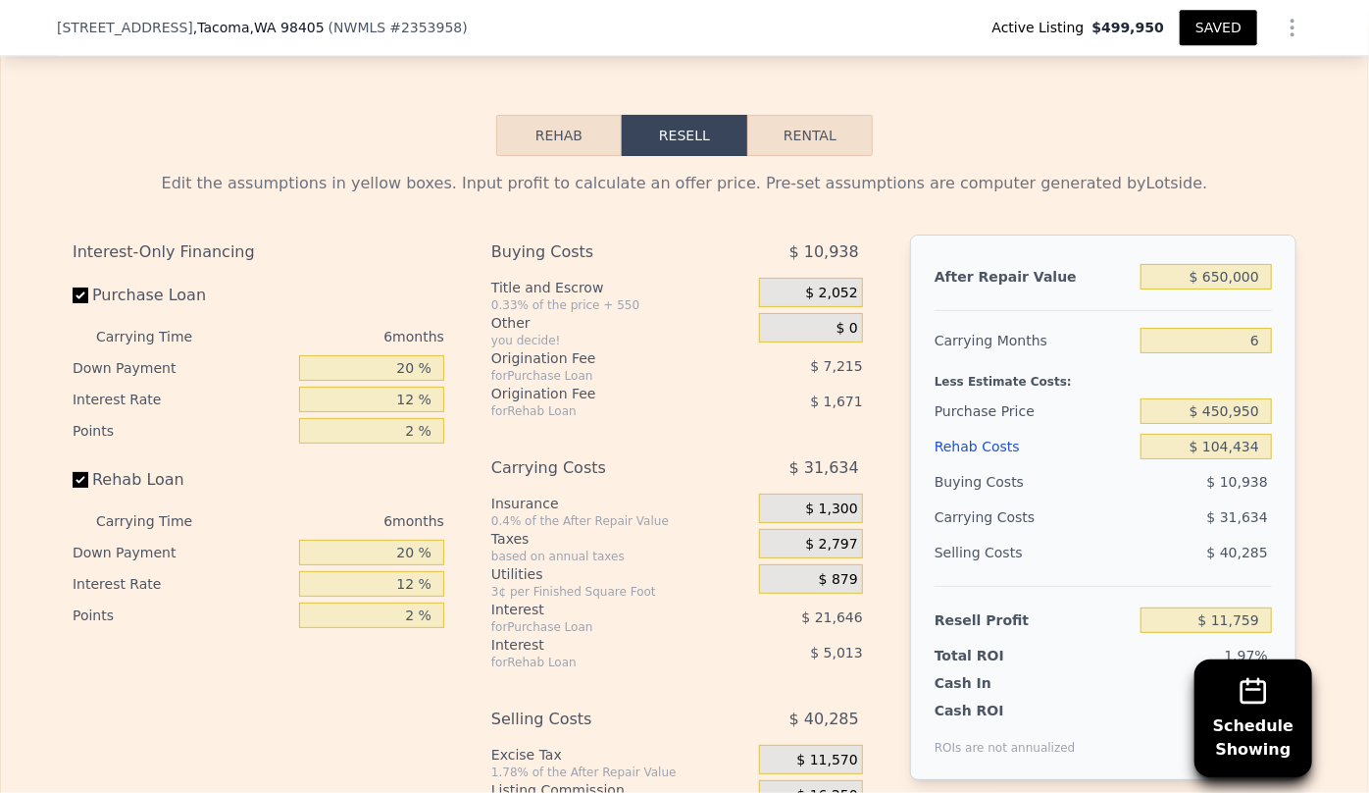
scroll to position [2757, 0]
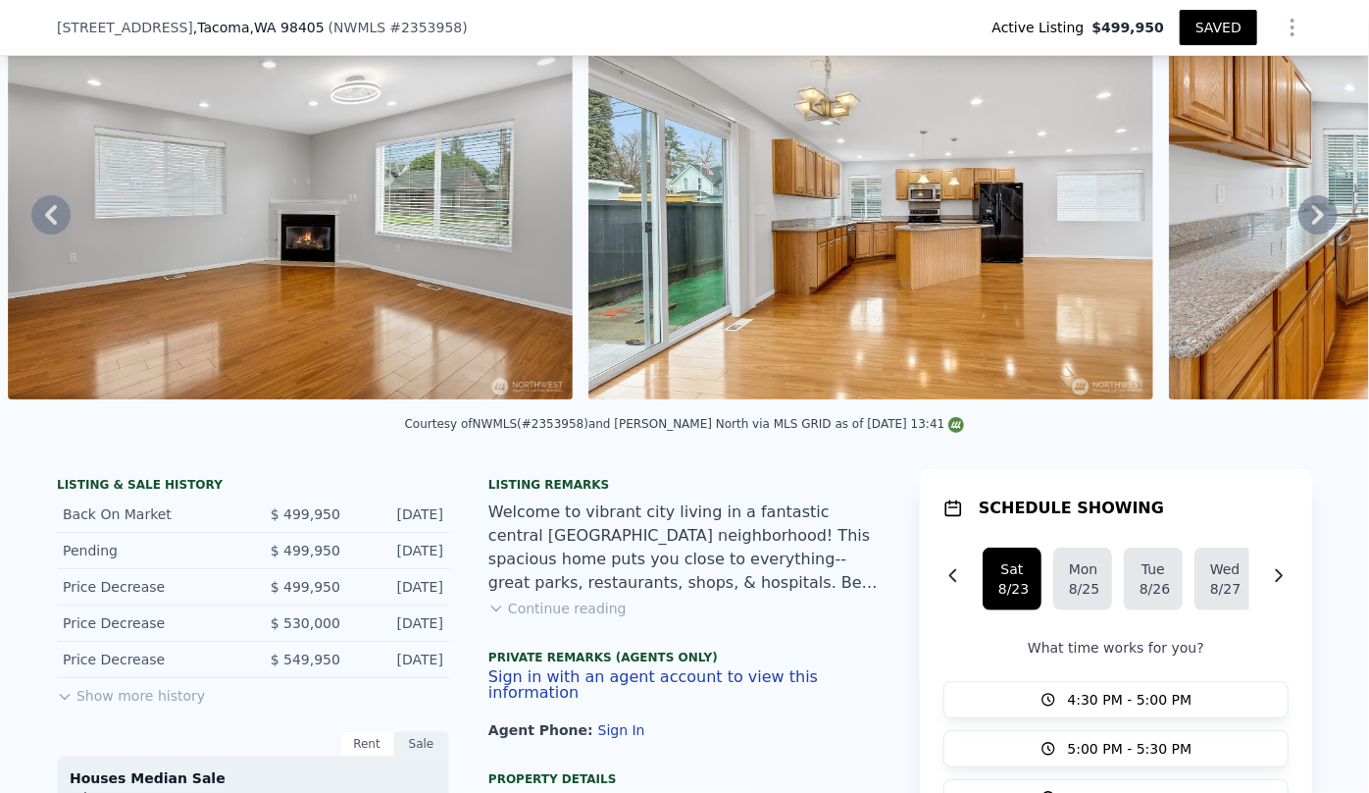
click at [166, 727] on div "LISTING & SALE HISTORY Back On Market $ 499,950 Aug 5, 2025 Pending $ 499,950 J…" at bounding box center [253, 797] width 392 height 657
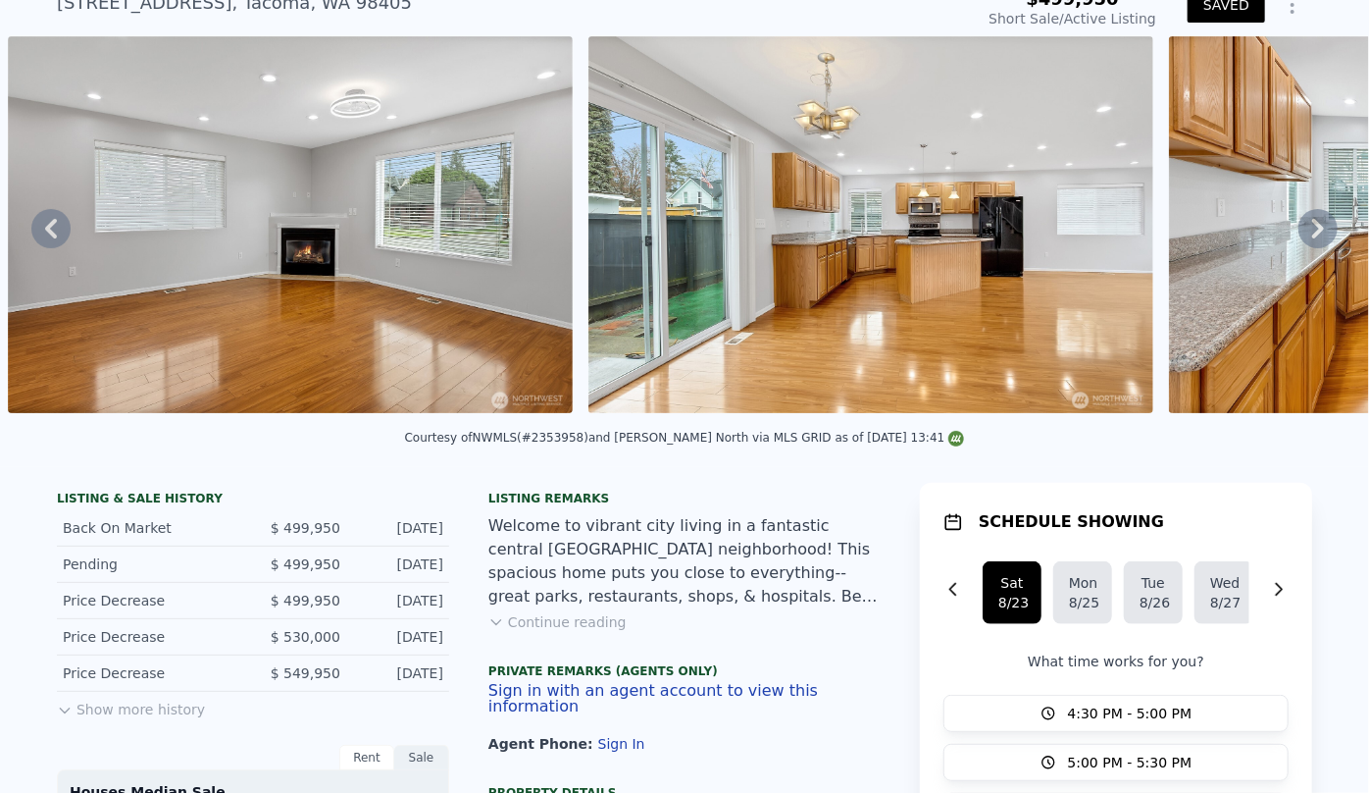
click at [165, 715] on button "Show more history" at bounding box center [131, 705] width 148 height 27
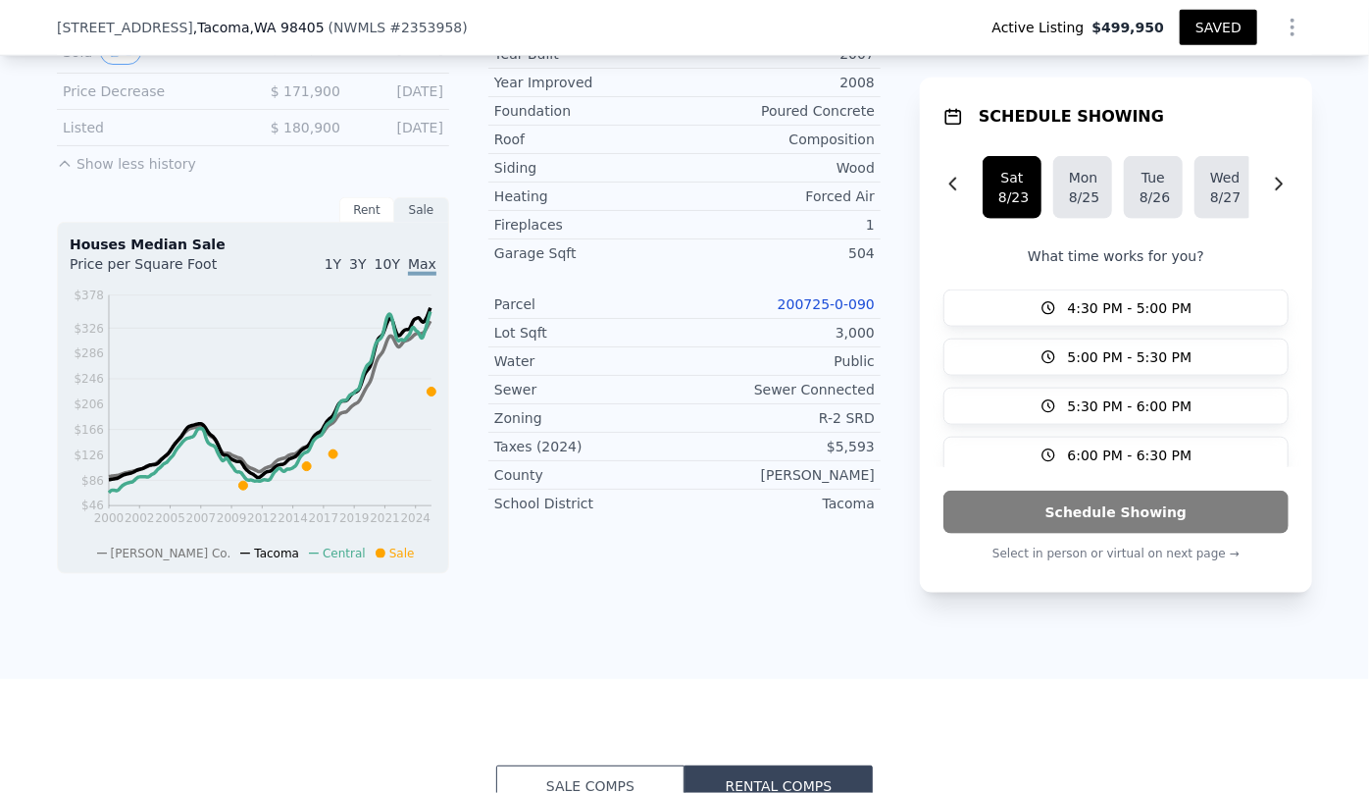
scroll to position [981, 0]
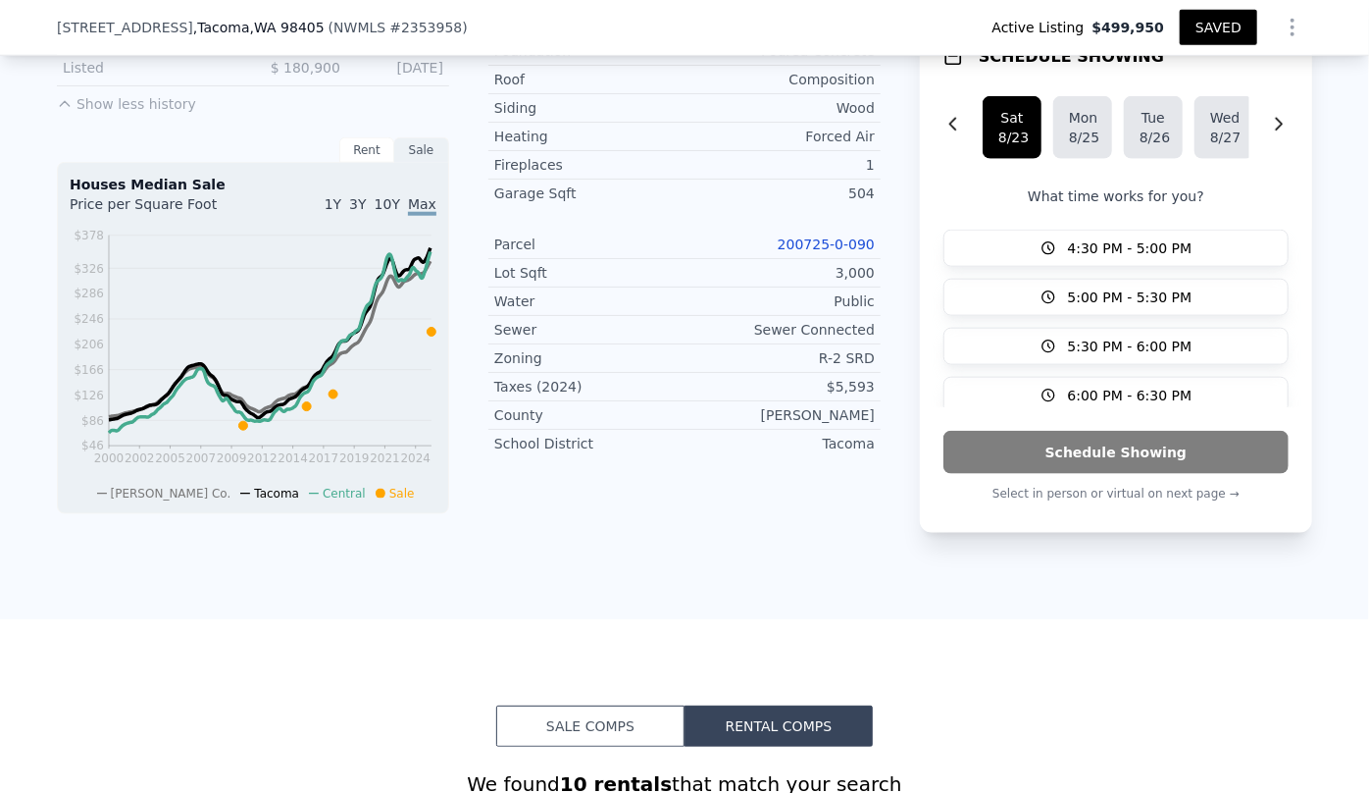
click at [826, 236] on link "200725-0-090" at bounding box center [826, 244] width 97 height 16
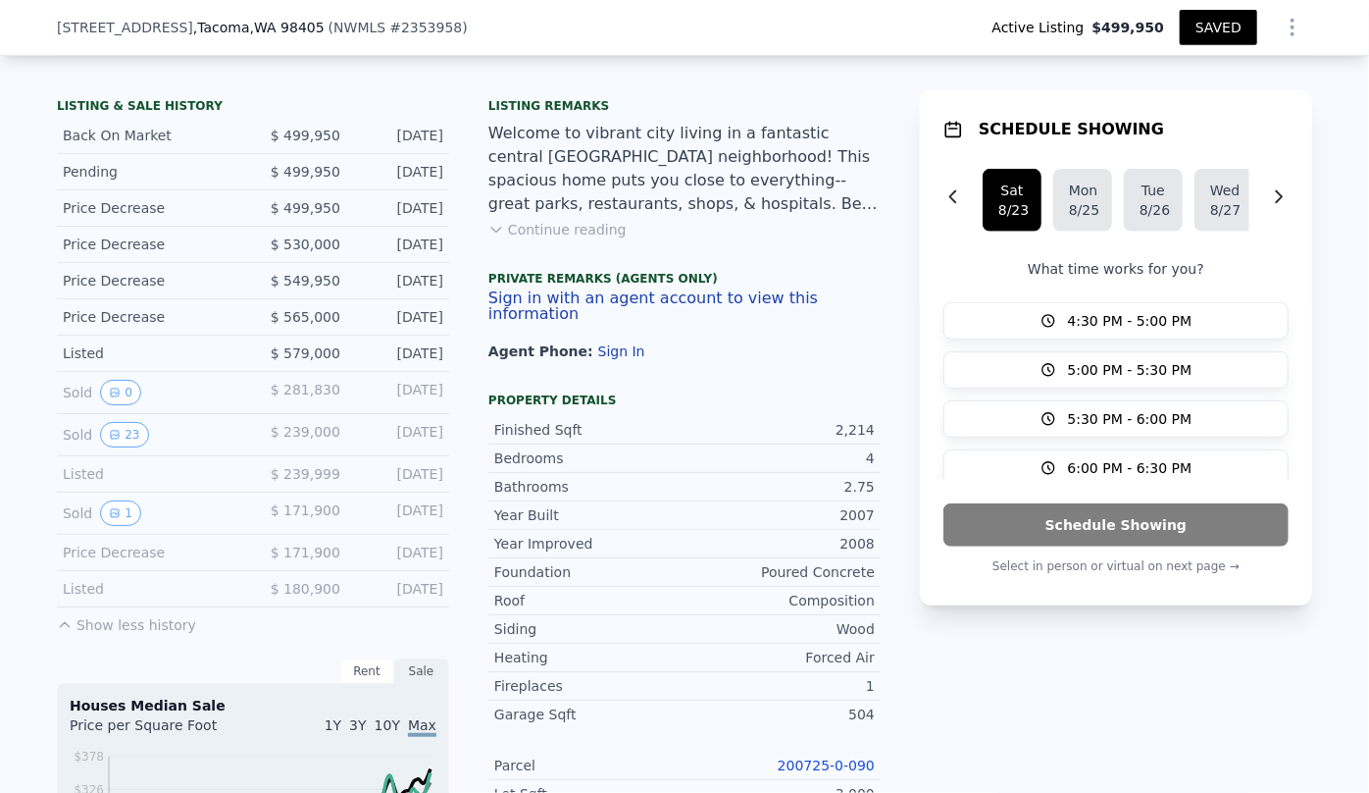
type input "$ 124,434"
type input "$ 65,192"
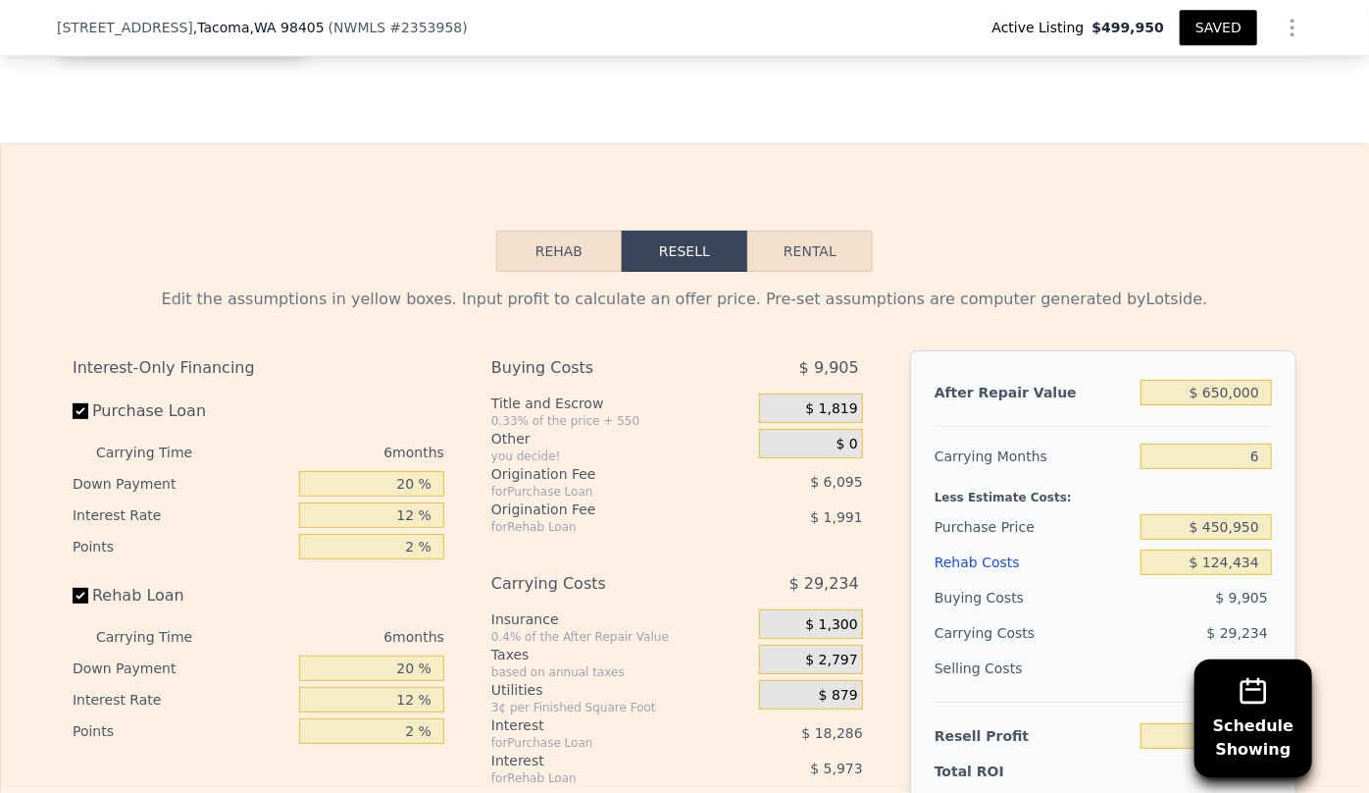
scroll to position [2675, 0]
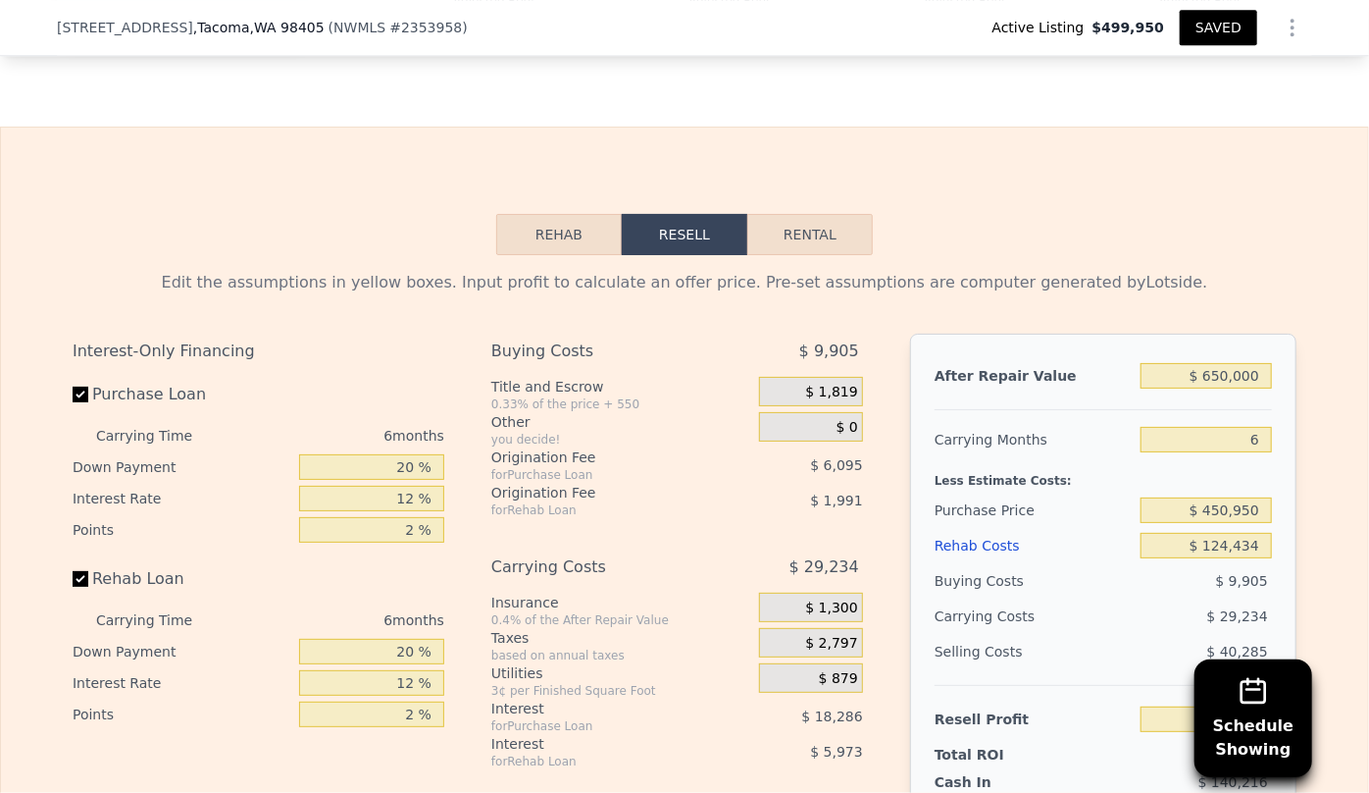
click at [829, 242] on button "Rental" at bounding box center [811, 234] width 126 height 41
select select "30"
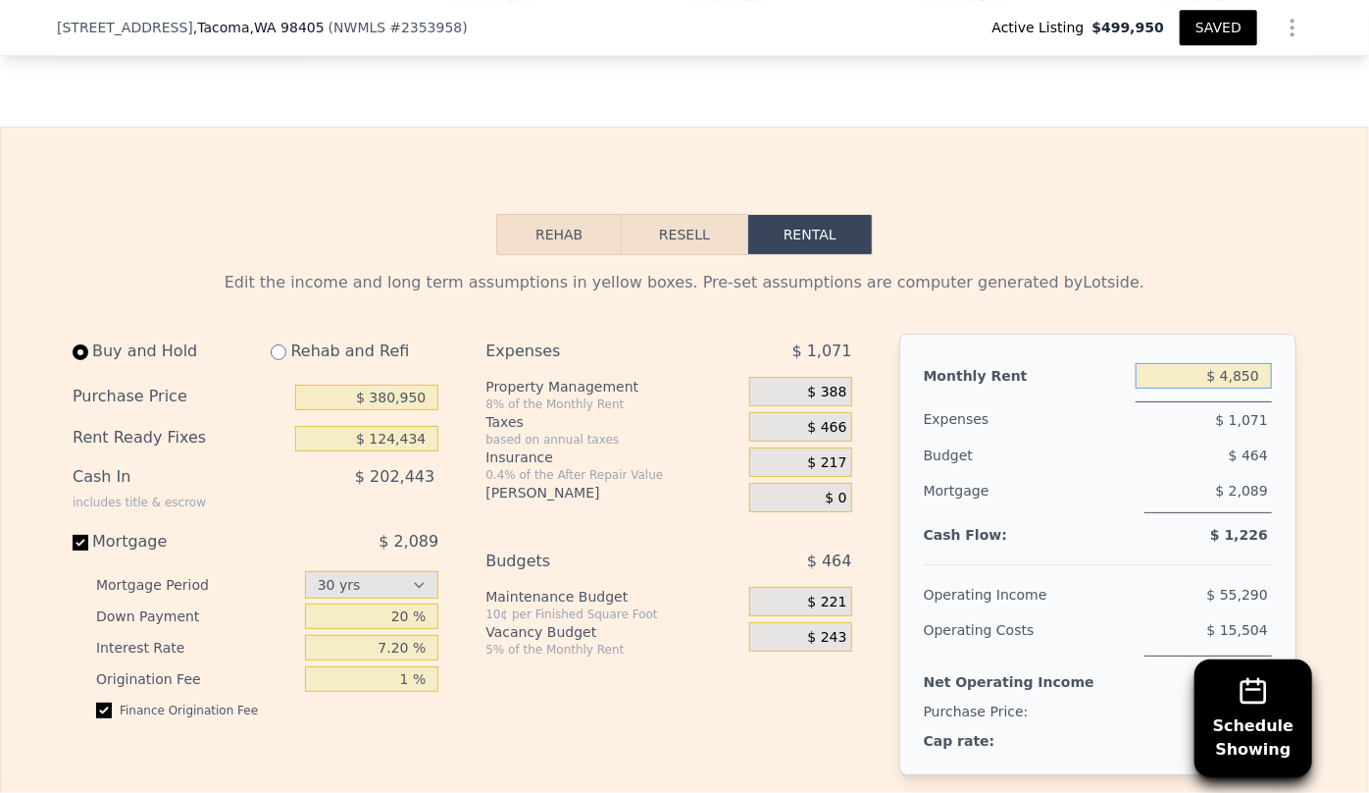
click at [1262, 388] on input "$ 4,850" at bounding box center [1204, 376] width 136 height 26
type input "$ 4"
type input "$ 2,500"
click at [842, 406] on div "$ 200" at bounding box center [800, 391] width 102 height 29
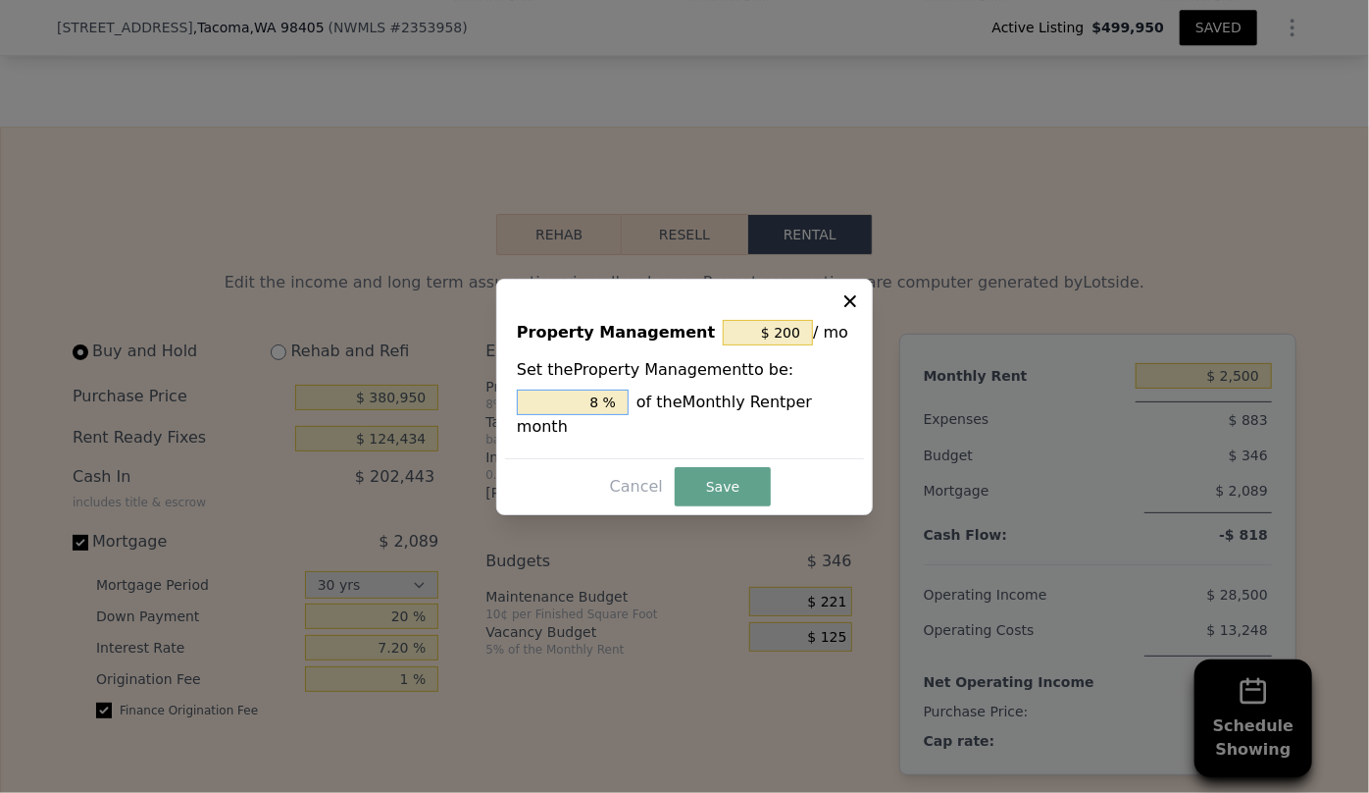
click at [603, 410] on input "8 %" at bounding box center [573, 402] width 112 height 26
type input "$ 0"
type input "0 %"
click at [705, 470] on button "Save" at bounding box center [723, 486] width 96 height 39
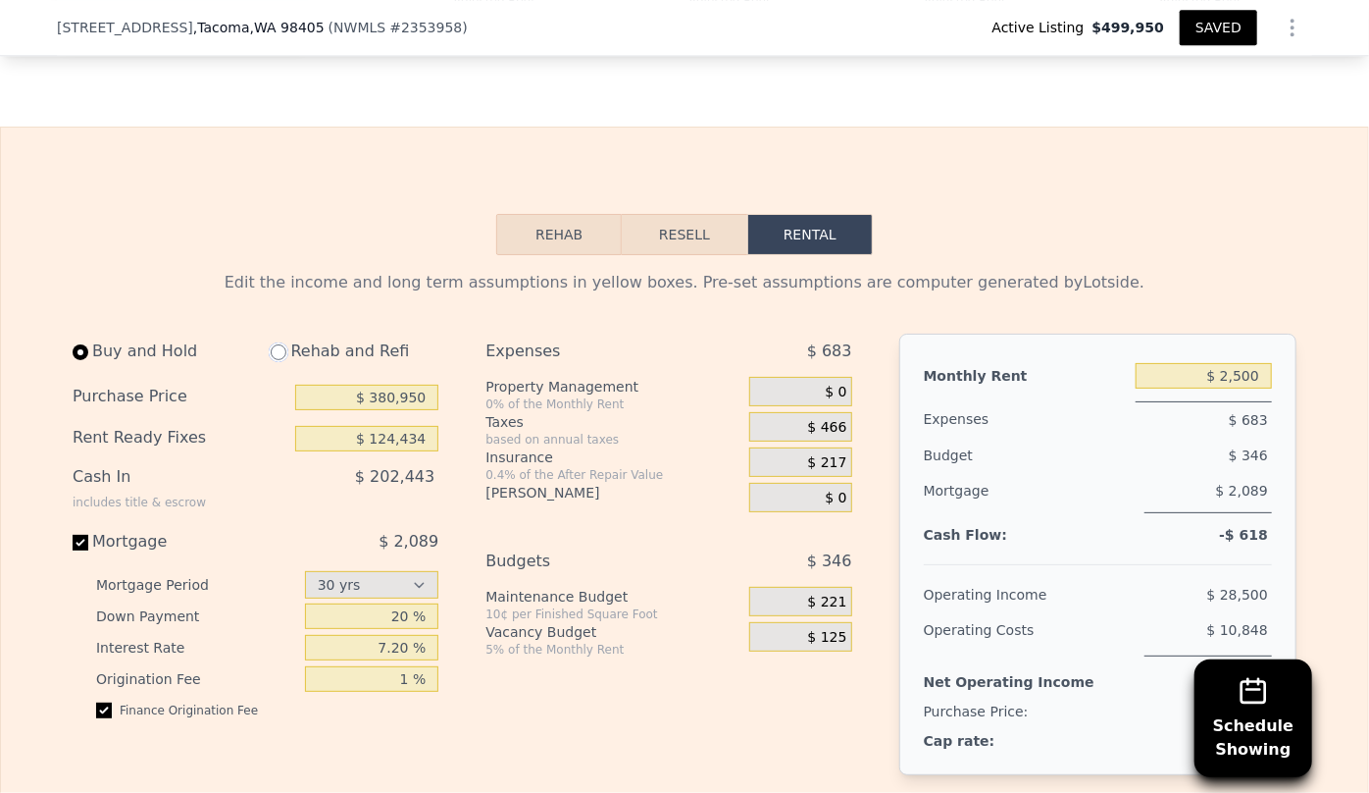
click at [278, 360] on input "radio" at bounding box center [279, 352] width 16 height 16
radio input "true"
type input "$ 5,700"
select select "30"
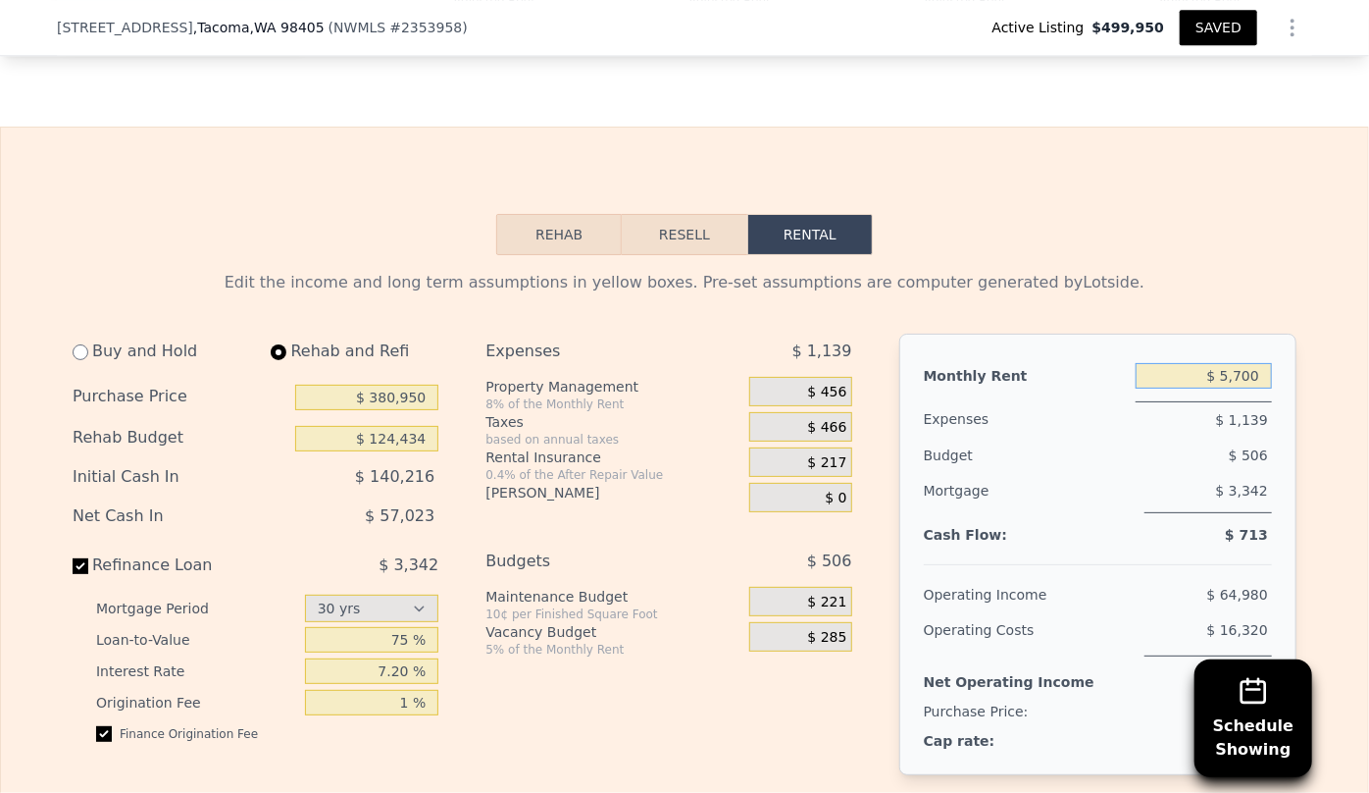
click at [1234, 388] on input "$ 5,700" at bounding box center [1204, 376] width 136 height 26
type input "$ 2,700"
click at [1169, 463] on div "$ 506" at bounding box center [1169, 455] width 205 height 35
click at [681, 255] on button "Resell" at bounding box center [684, 234] width 125 height 41
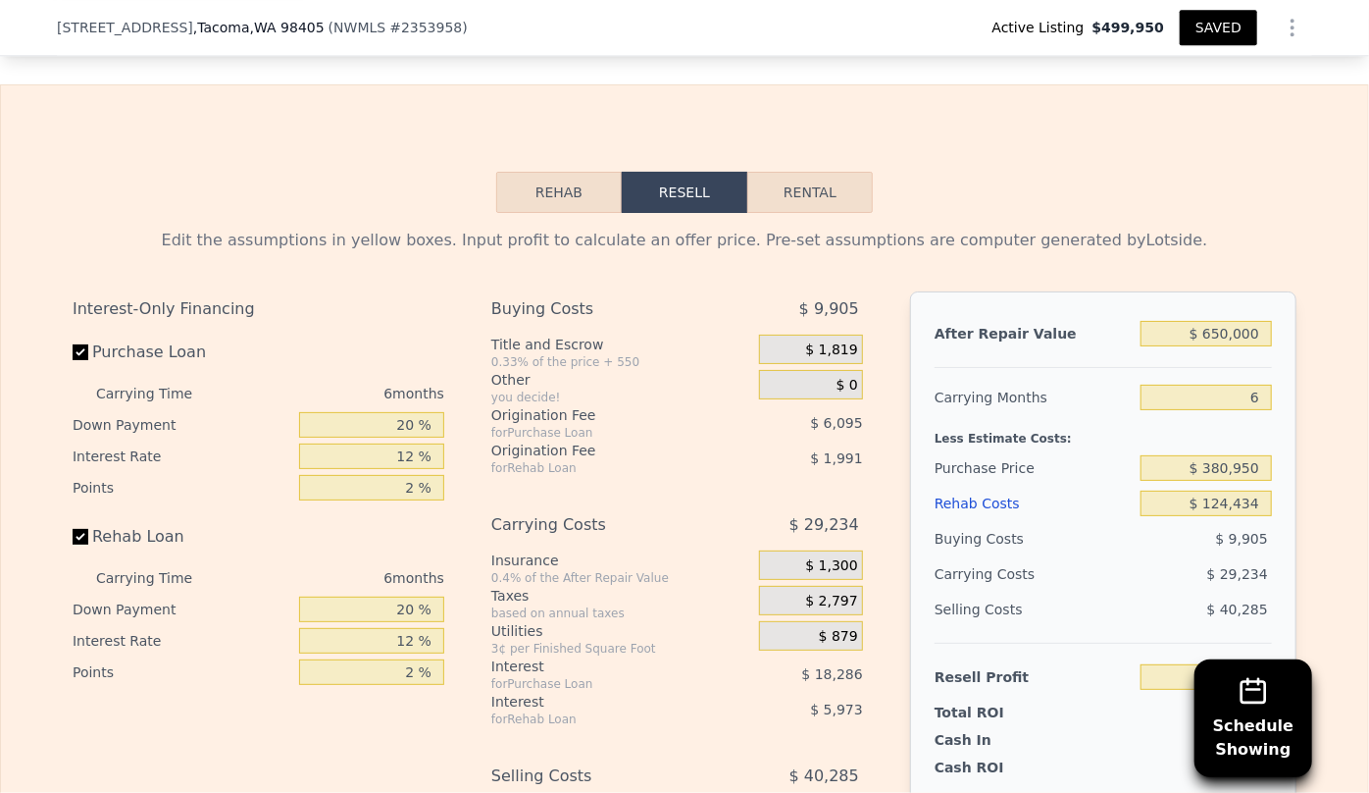
scroll to position [2757, 0]
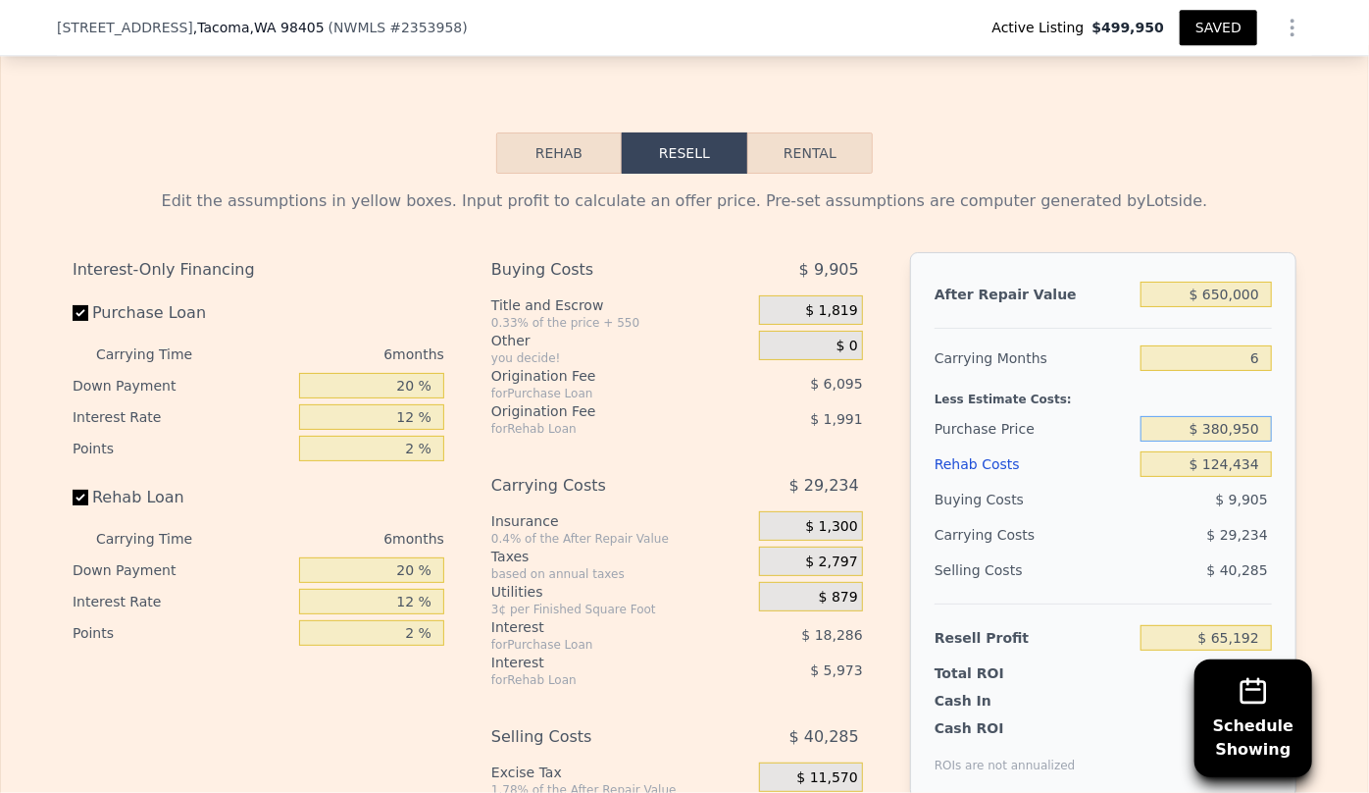
click at [1218, 441] on input "$ 380,950" at bounding box center [1206, 429] width 131 height 26
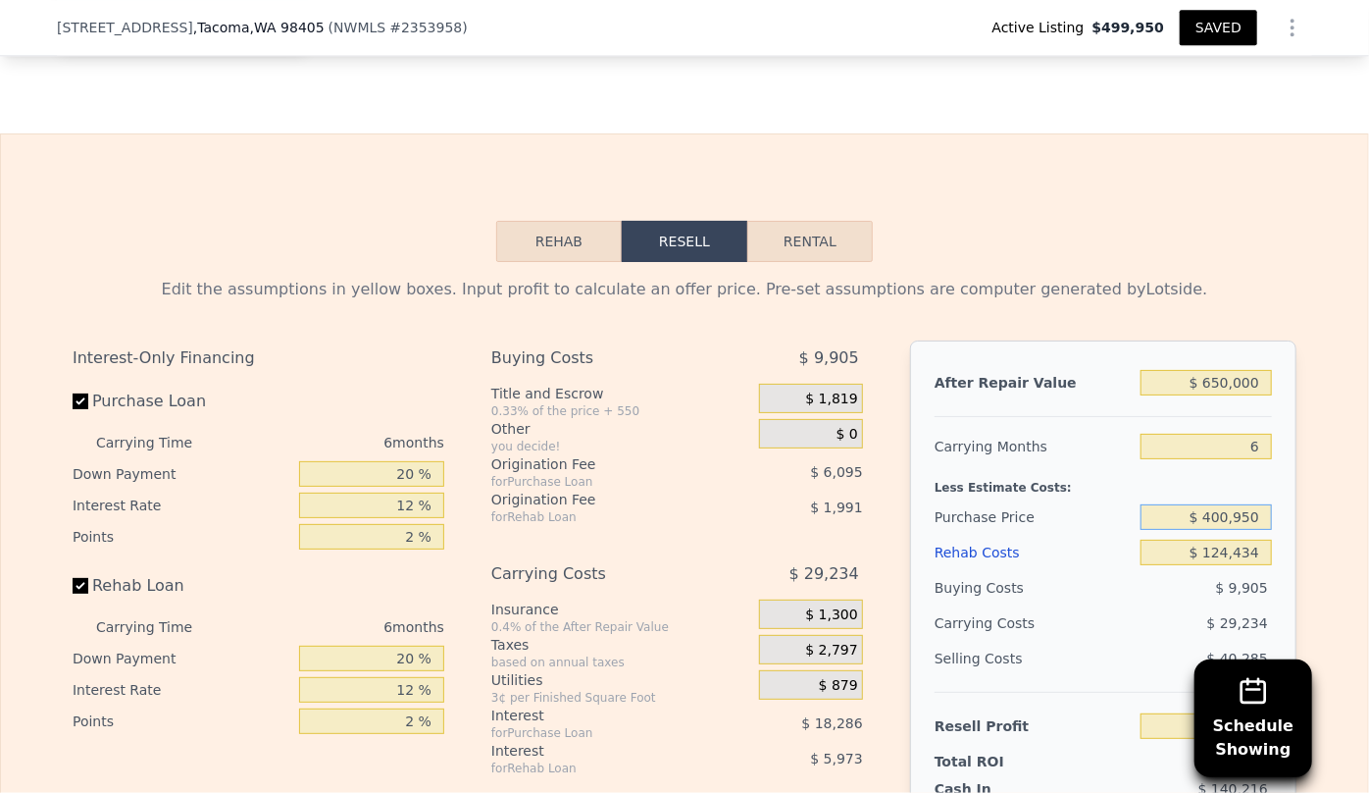
type input "$ 400,950"
click at [1279, 264] on div "Rehab Resell Rental Edit the assumptions in yellow boxes. Input profit to calcu…" at bounding box center [684, 606] width 1369 height 946
type input "$ 43,846"
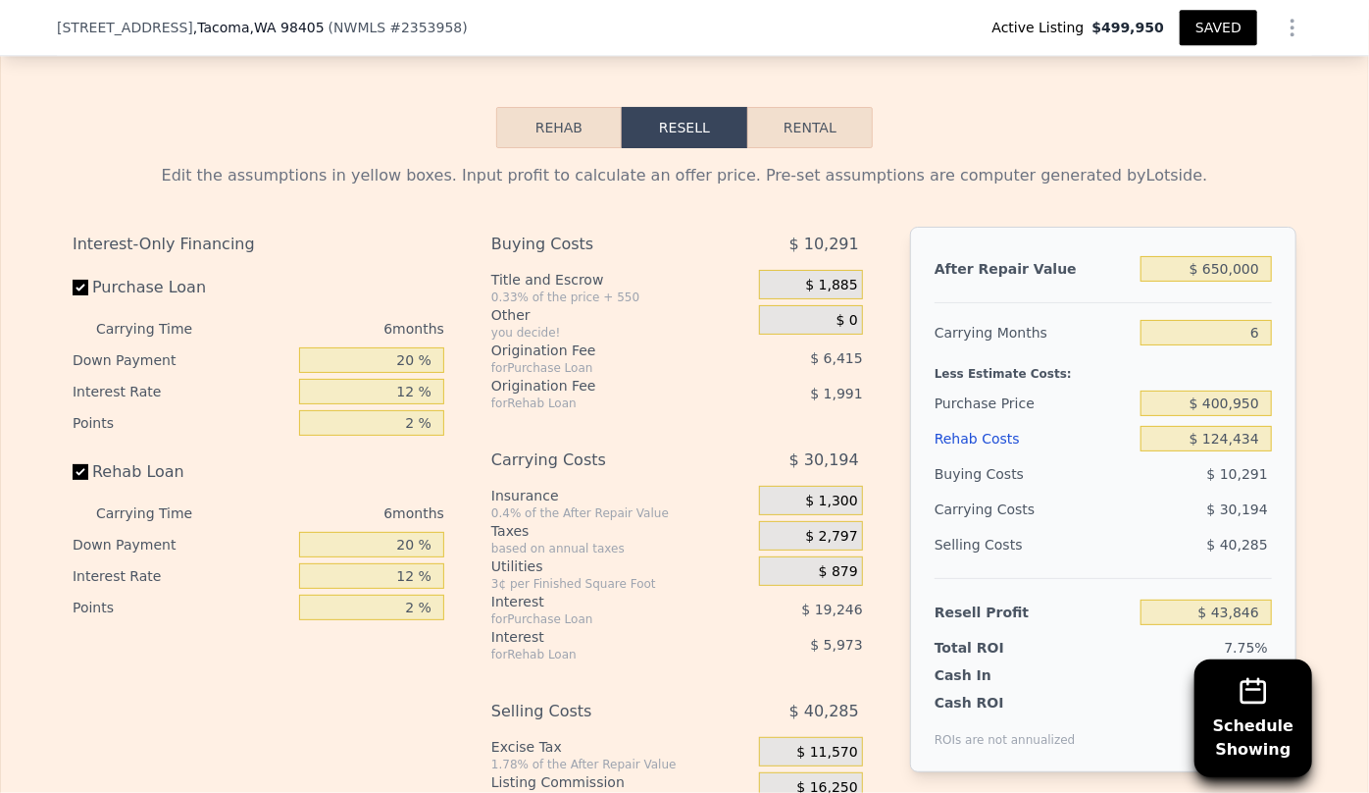
scroll to position [2935, 0]
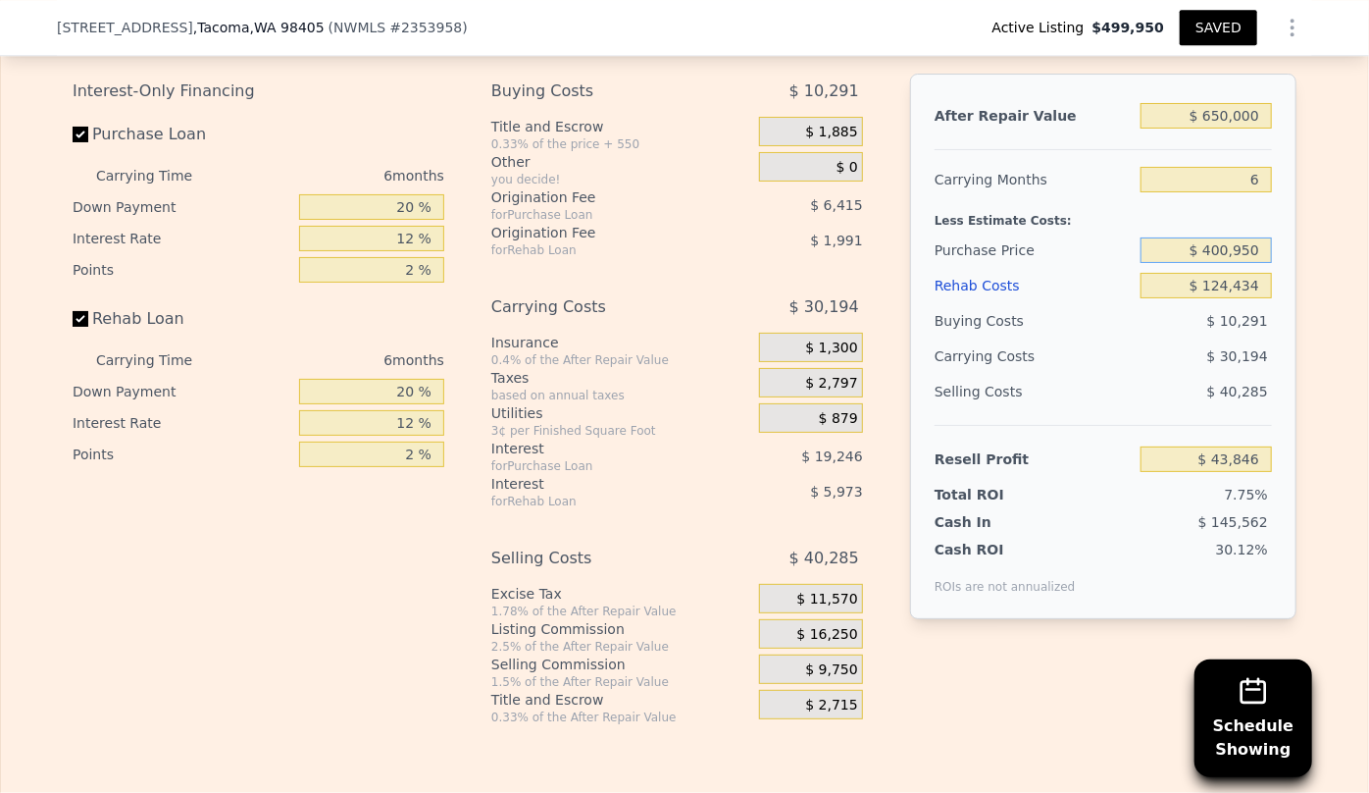
click at [1223, 263] on input "$ 400,950" at bounding box center [1206, 250] width 131 height 26
type input "$ 430,950"
click at [1145, 409] on div "$ 40,285" at bounding box center [1207, 391] width 132 height 35
type input "$ 65,192"
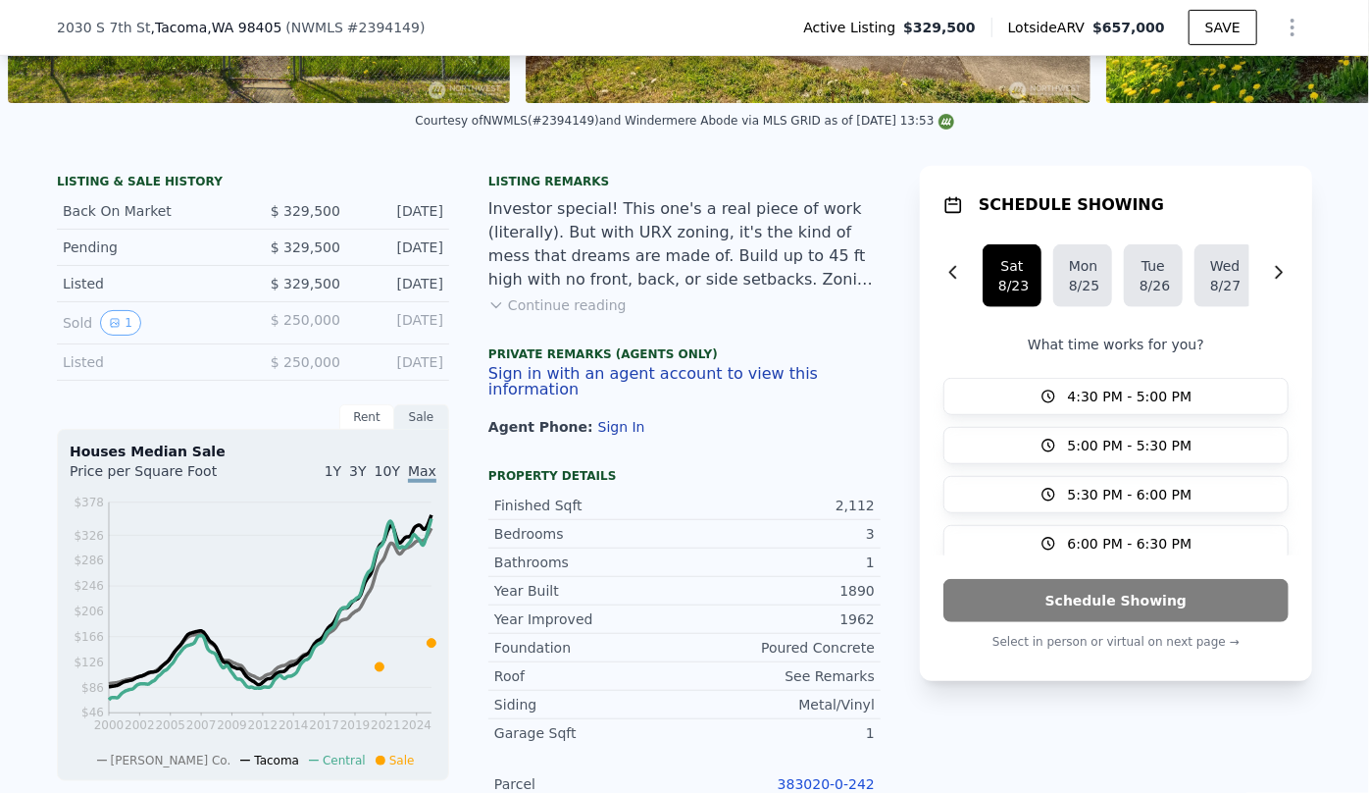
scroll to position [439, 0]
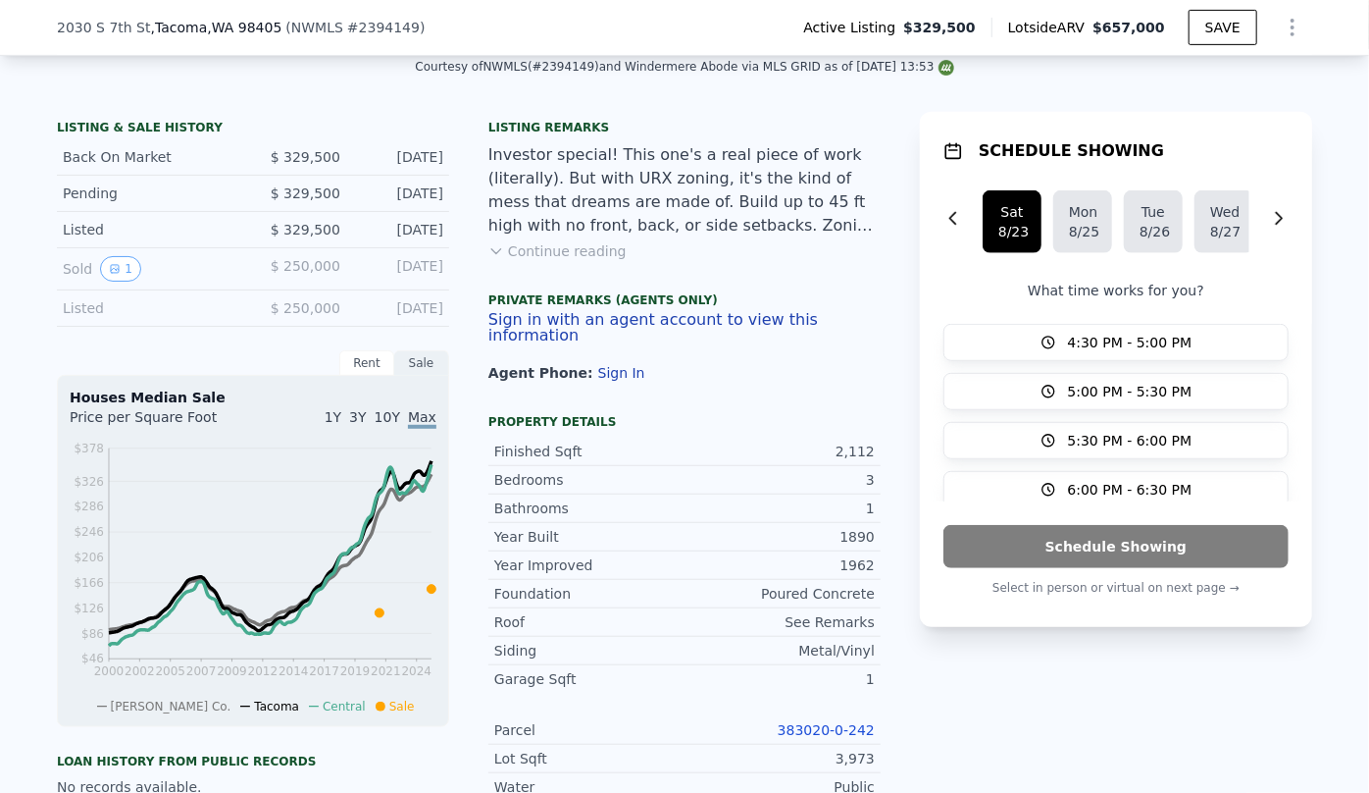
click at [592, 261] on button "Continue reading" at bounding box center [558, 251] width 138 height 20
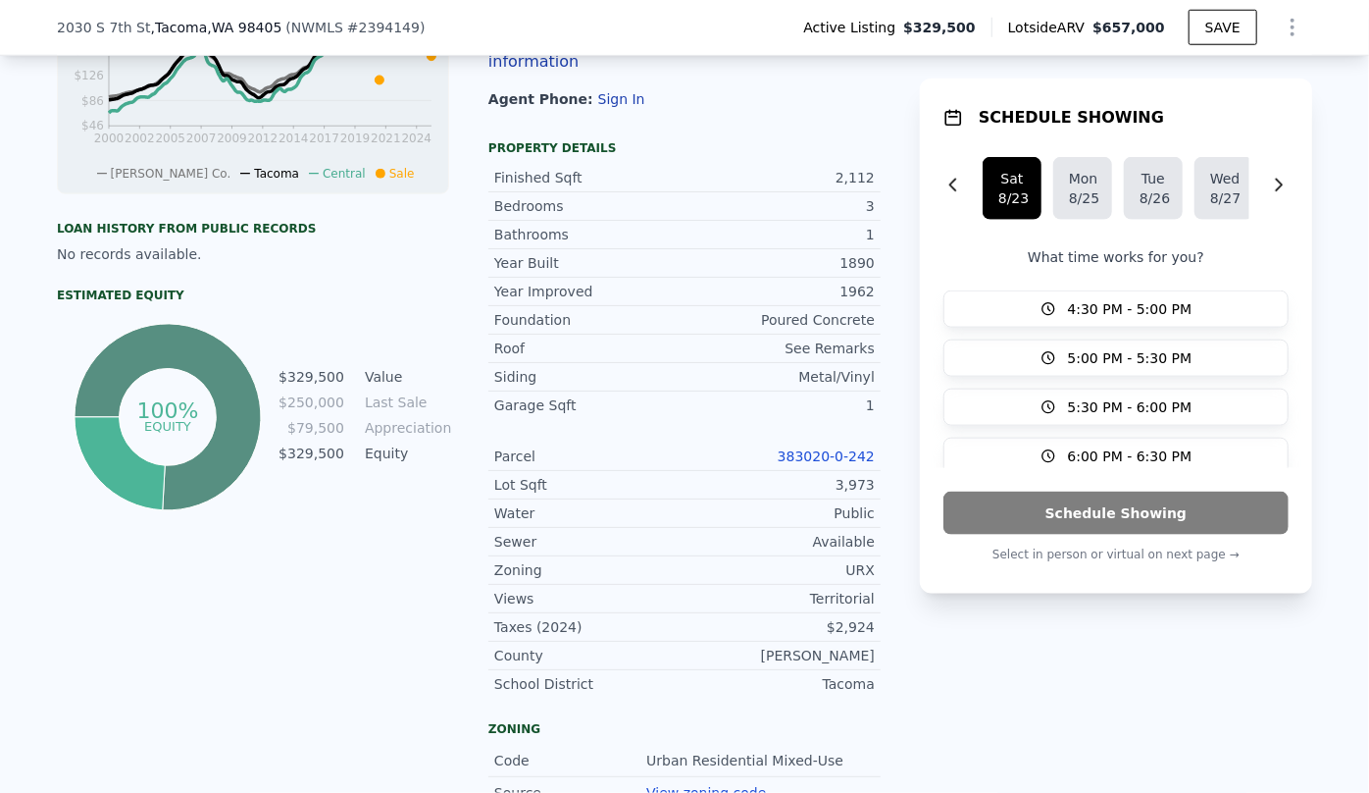
scroll to position [973, 0]
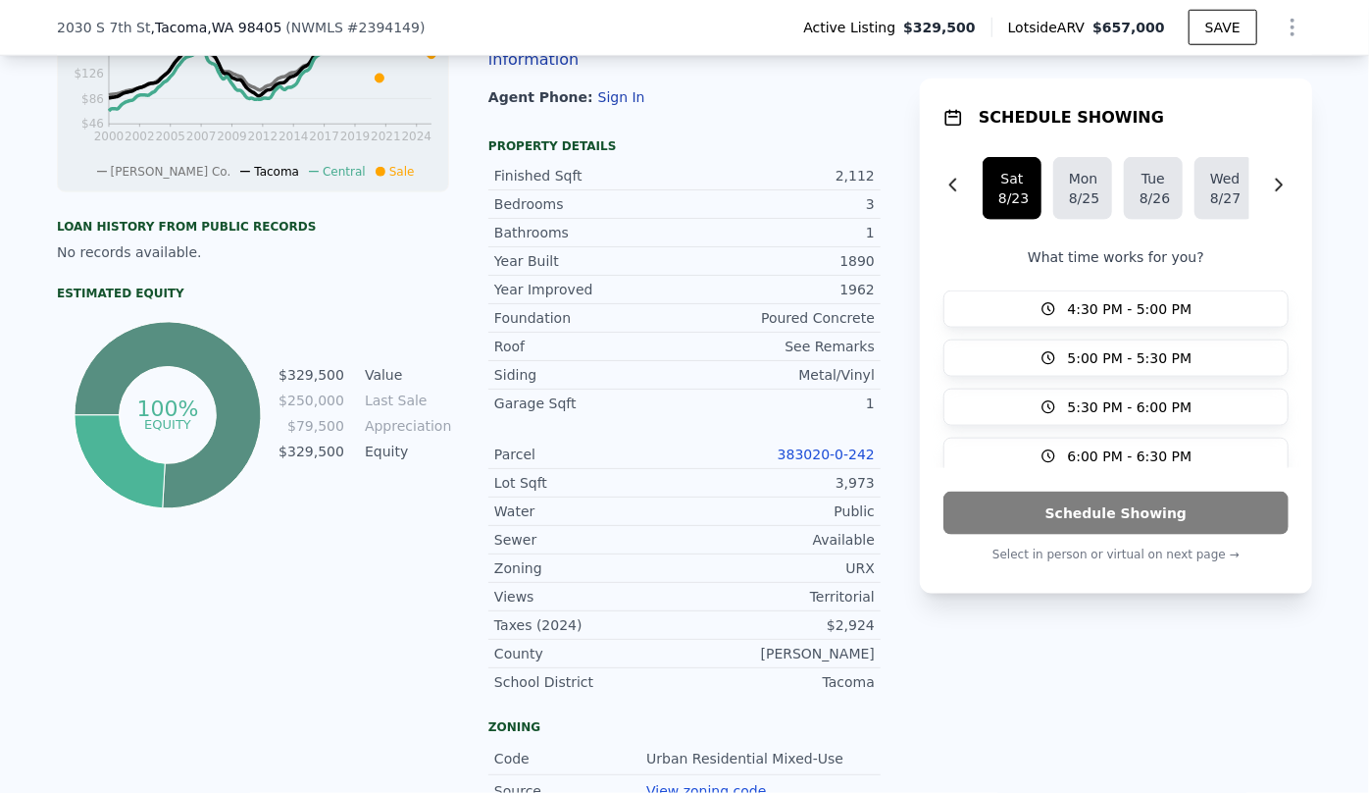
click at [826, 446] on link "383020-0-242" at bounding box center [826, 454] width 97 height 16
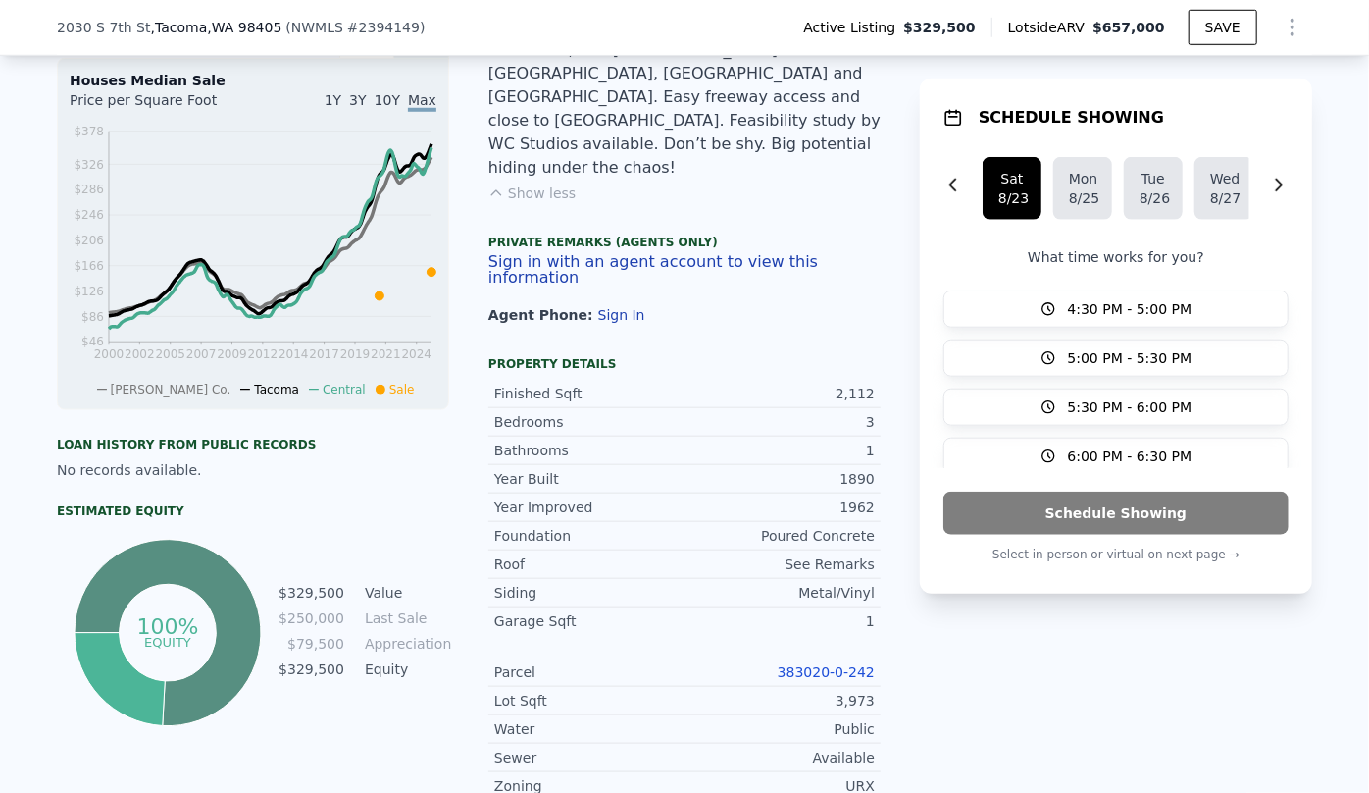
scroll to position [795, 0]
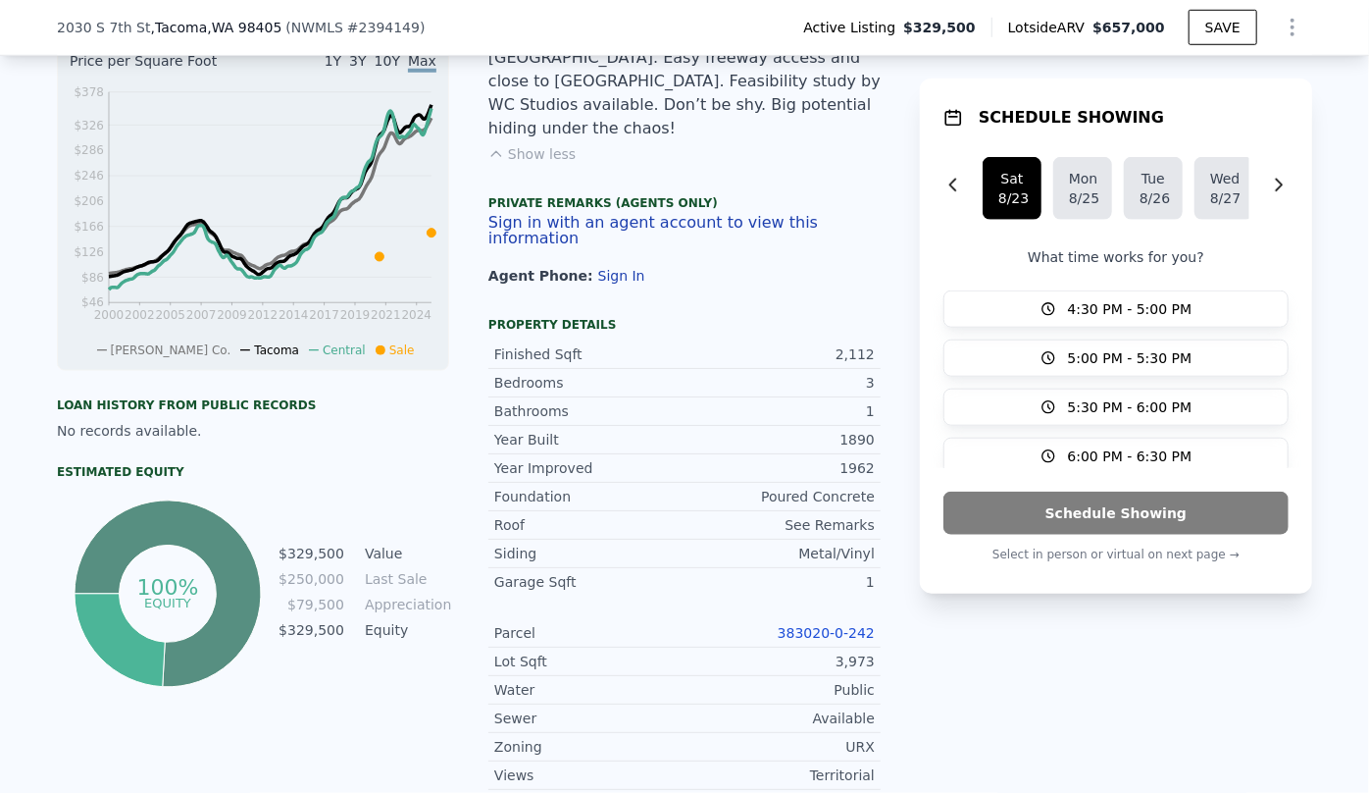
click at [1293, 25] on icon "Show Options" at bounding box center [1293, 28] width 24 height 24
click at [1216, 85] on div "Edit Structure" at bounding box center [1203, 78] width 220 height 39
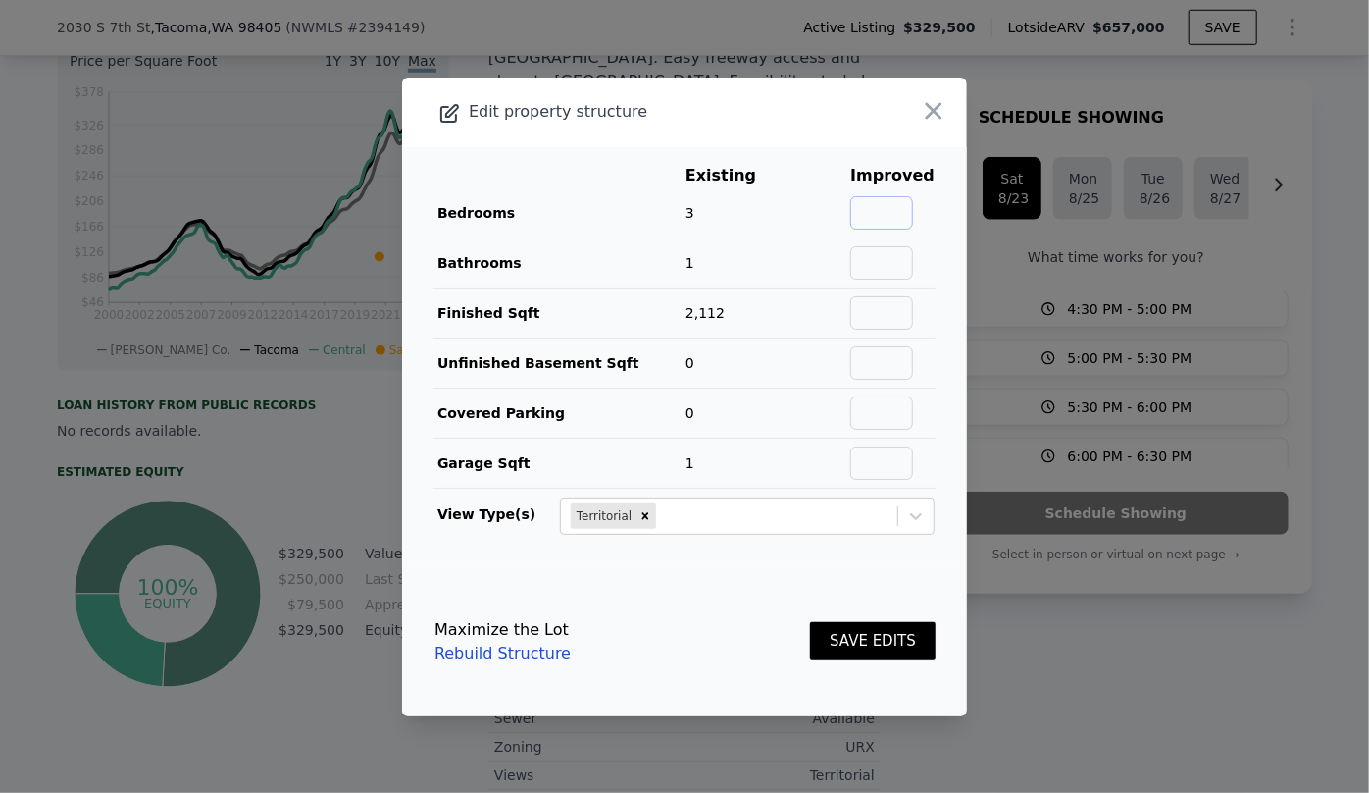
click at [875, 208] on input "text" at bounding box center [882, 212] width 63 height 33
type input "2"
click at [899, 267] on input "text" at bounding box center [882, 262] width 63 height 33
type input "2"
click at [868, 645] on button "SAVE EDITS" at bounding box center [873, 641] width 126 height 38
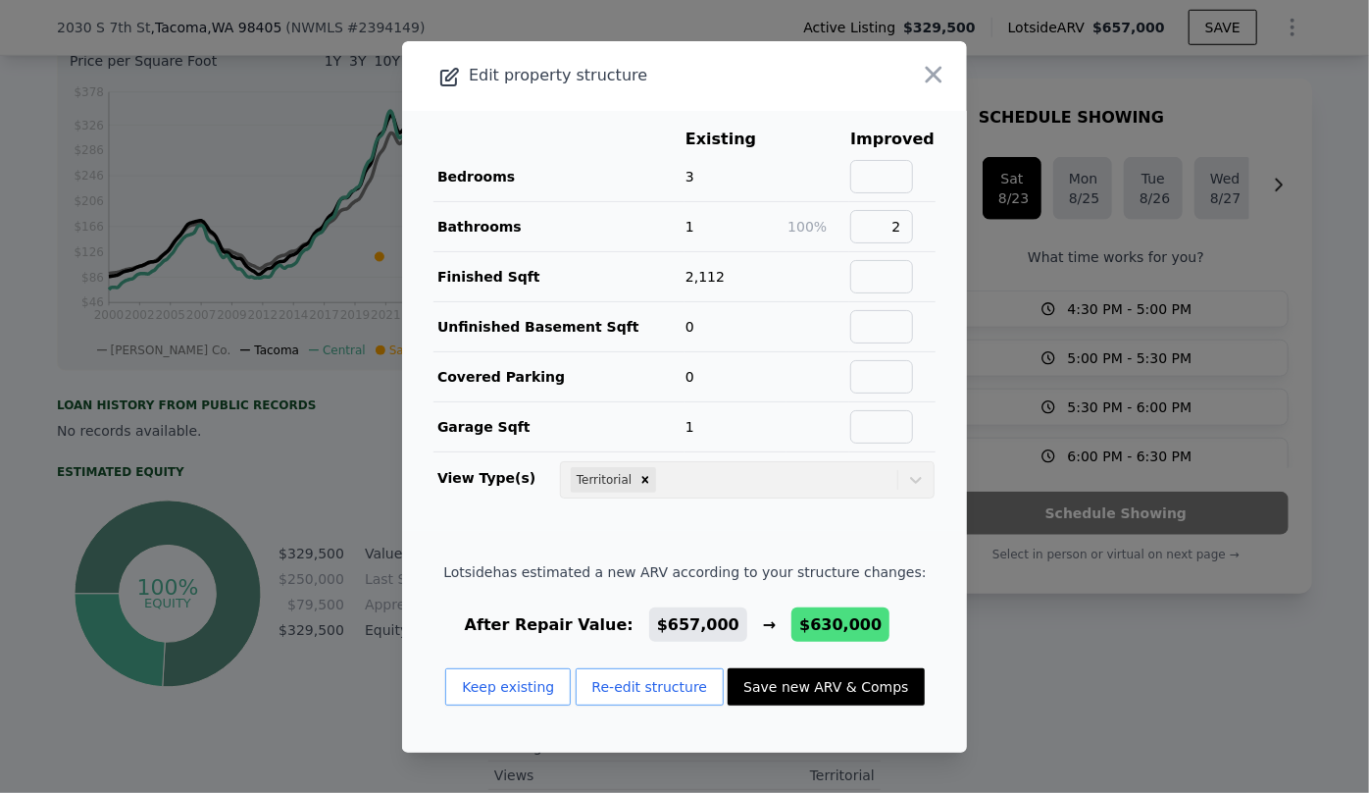
click at [797, 686] on button "Save new ARV & Comps" at bounding box center [826, 686] width 196 height 37
type input "2.5"
type input "1572"
type input "6500"
checkbox input "false"
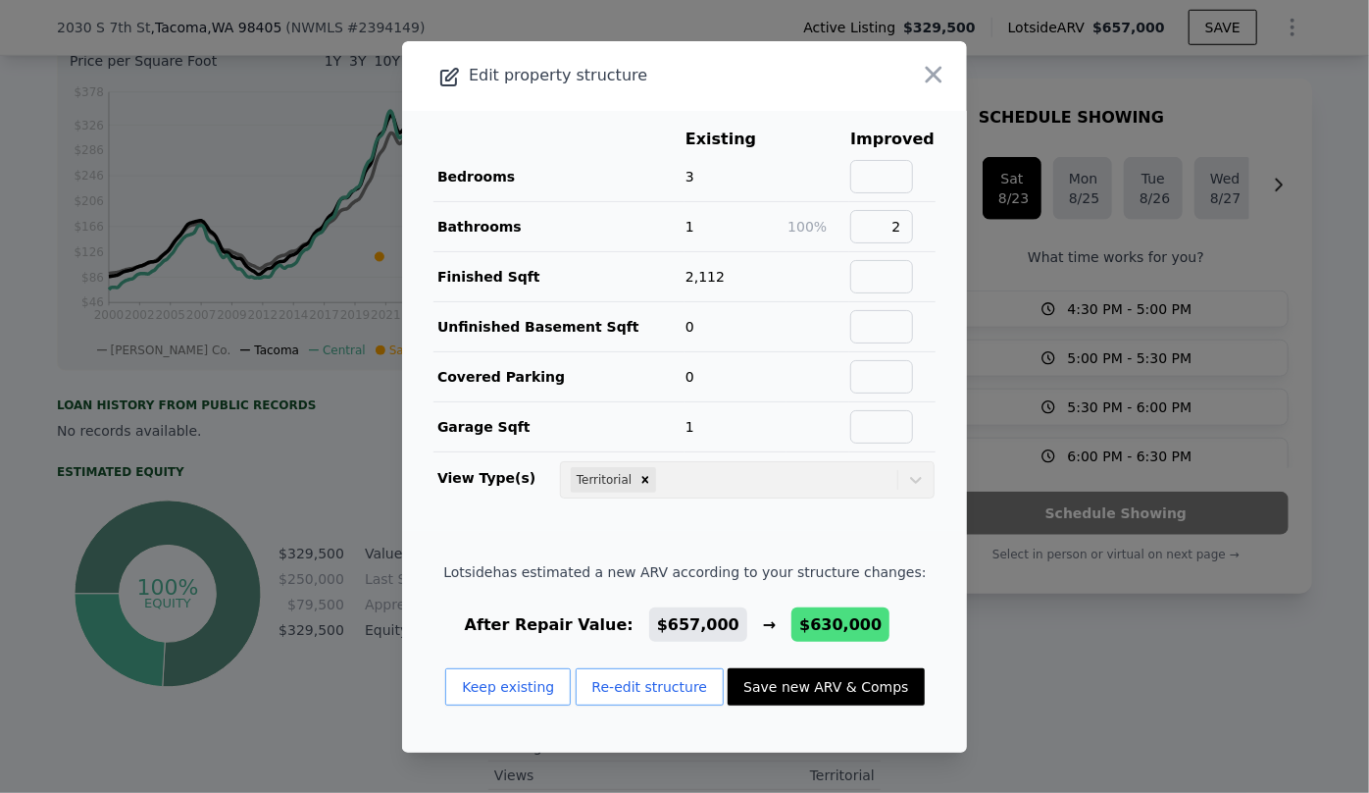
checkbox input "true"
type input "$ 630,000"
type input "$ 225,587"
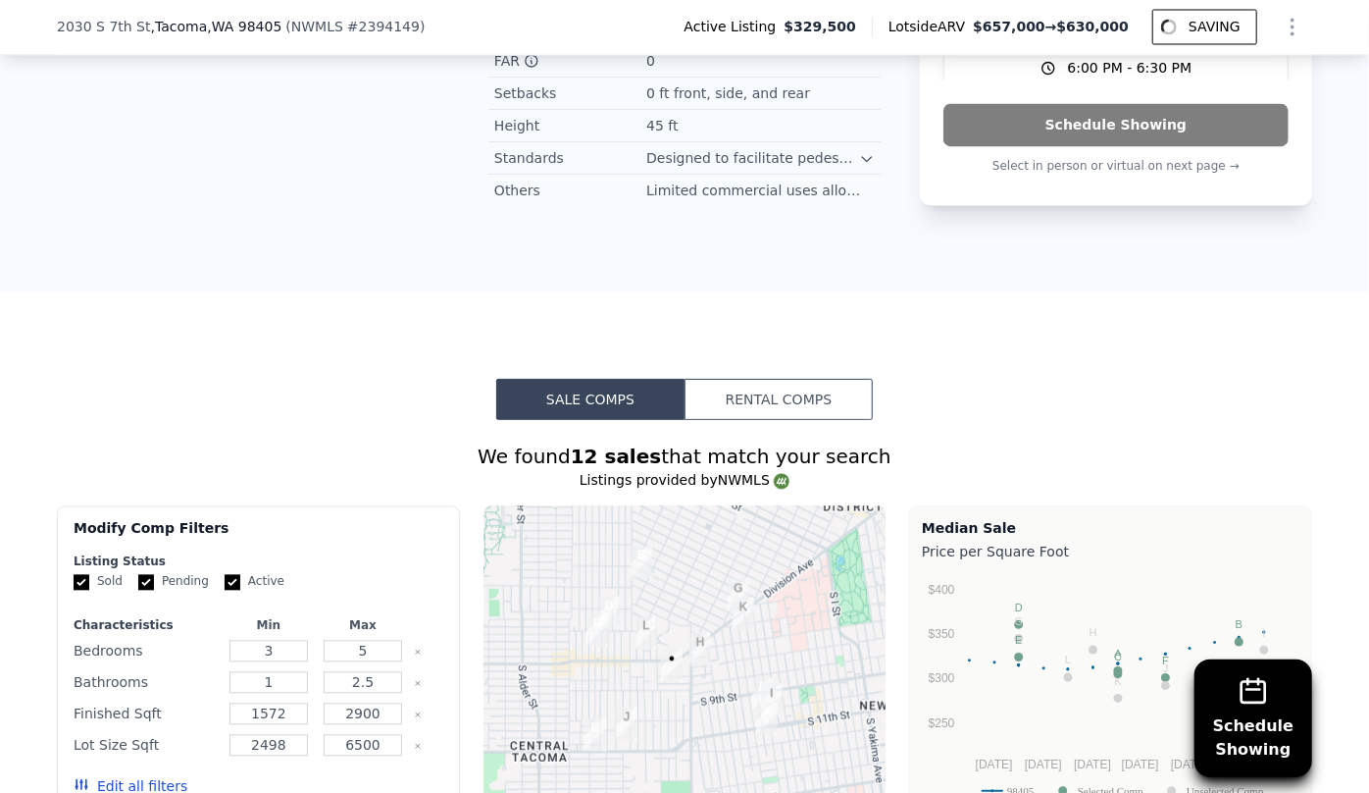
scroll to position [2311, 0]
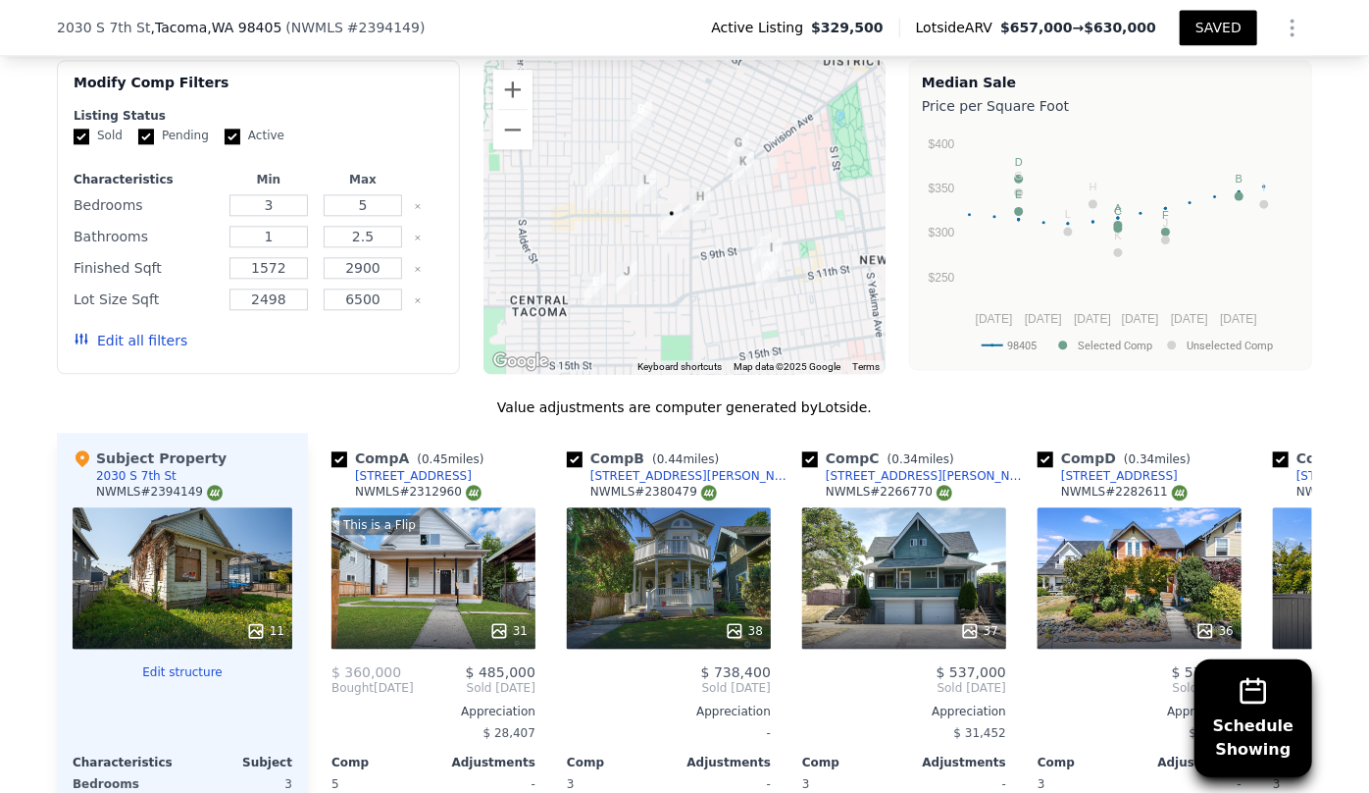
click at [123, 331] on button "Edit all filters" at bounding box center [131, 341] width 114 height 20
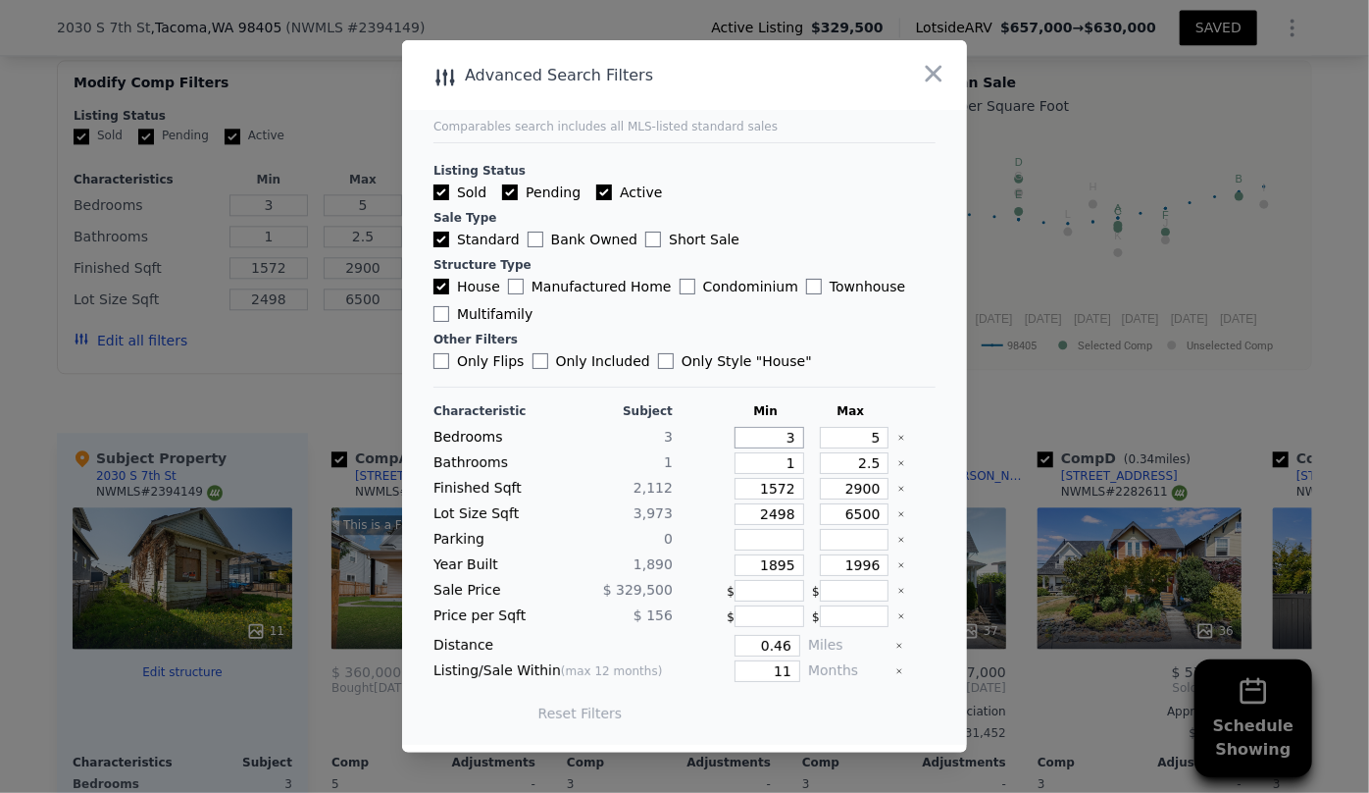
drag, startPoint x: 783, startPoint y: 436, endPoint x: 745, endPoint y: 426, distance: 39.5
click at [746, 426] on div "Characteristic Subject Min Max Bedrooms 3 3 5 Bathrooms 1 1 2.5 Finished Sqft 2…" at bounding box center [685, 571] width 502 height 337
type input "2"
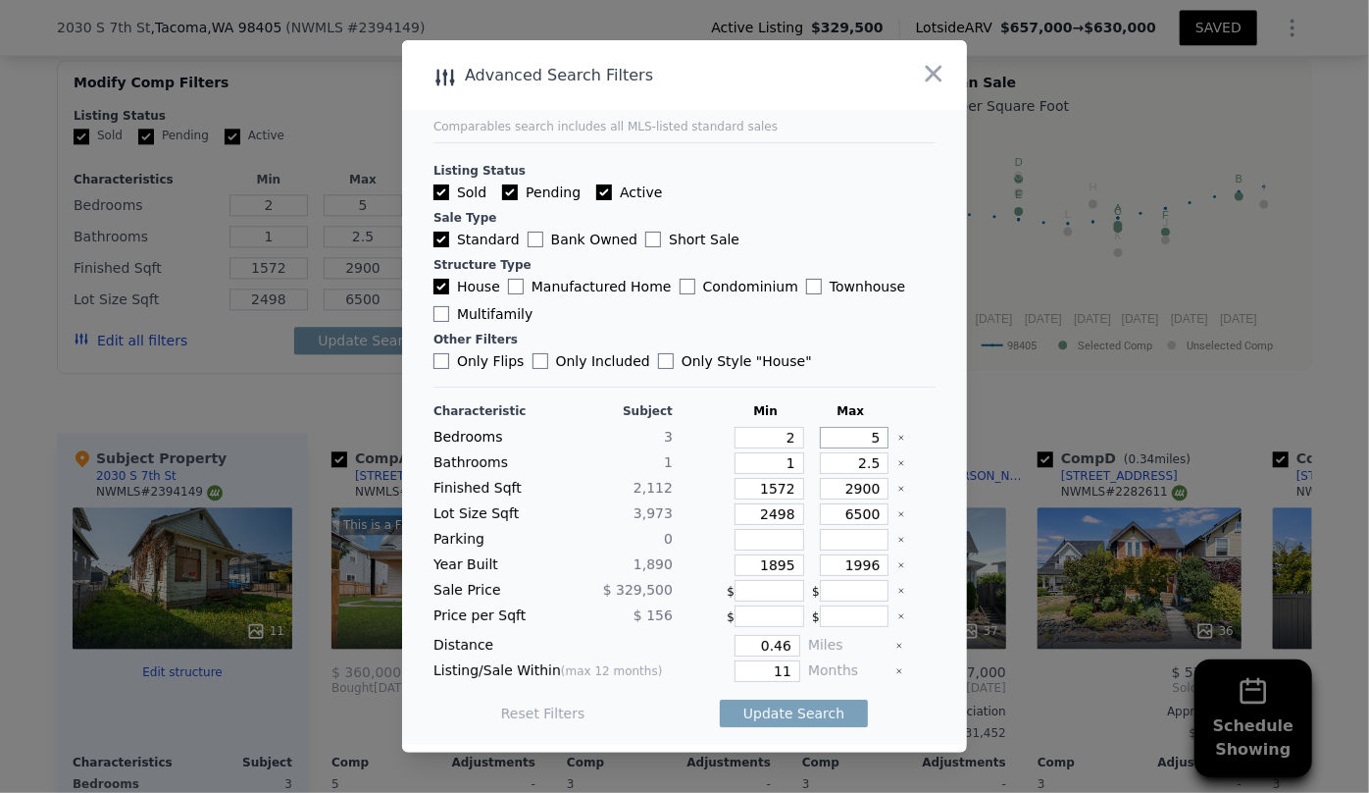
drag, startPoint x: 869, startPoint y: 440, endPoint x: 822, endPoint y: 439, distance: 47.1
click at [822, 439] on input "5" at bounding box center [855, 438] width 70 height 22
type input "3"
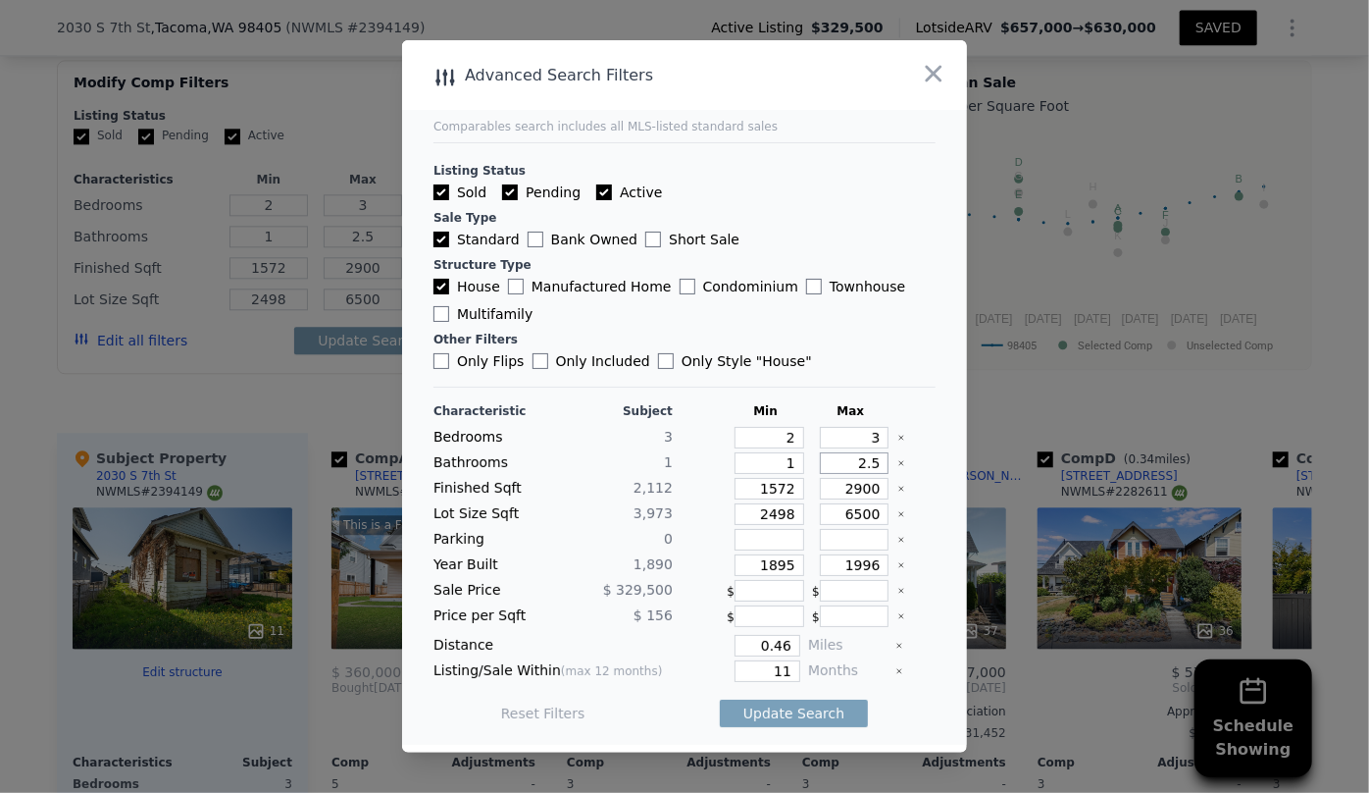
drag, startPoint x: 864, startPoint y: 464, endPoint x: 840, endPoint y: 458, distance: 25.2
click at [840, 458] on input "2.5" at bounding box center [855, 463] width 70 height 22
drag, startPoint x: 869, startPoint y: 490, endPoint x: 852, endPoint y: 486, distance: 17.1
click at [852, 486] on input "2900" at bounding box center [855, 489] width 70 height 22
type input "29"
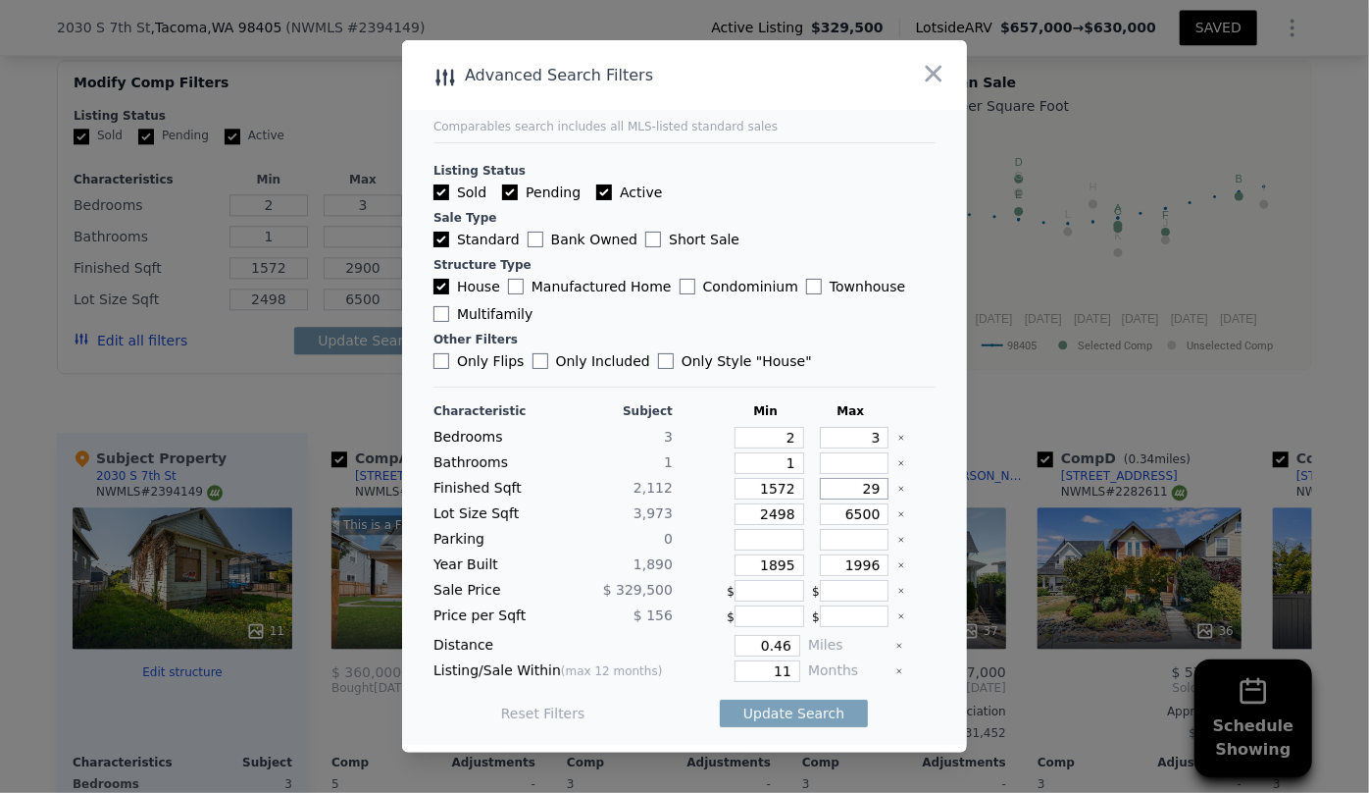
type input "29"
type input "2"
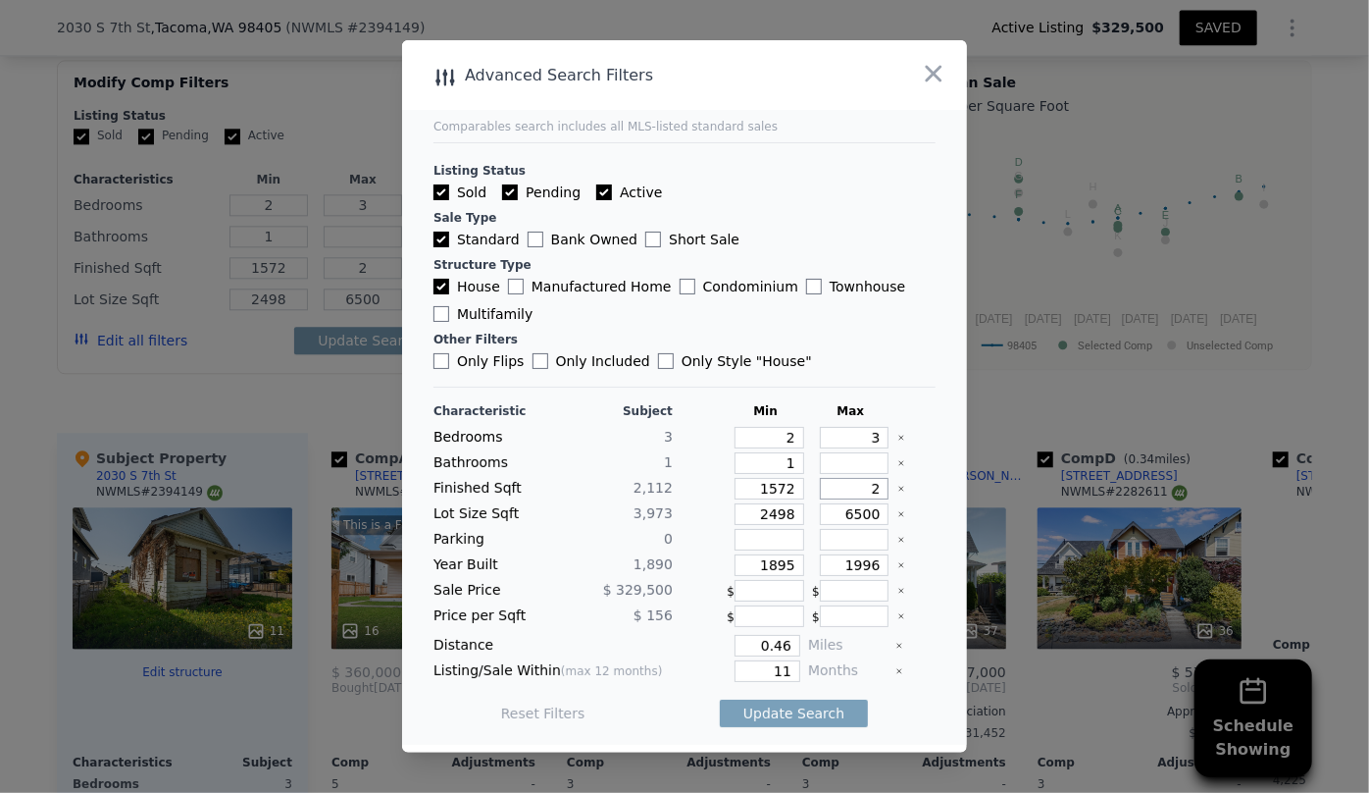
type input "3"
type input "5"
type input "2.5"
type input "2900"
type input "3"
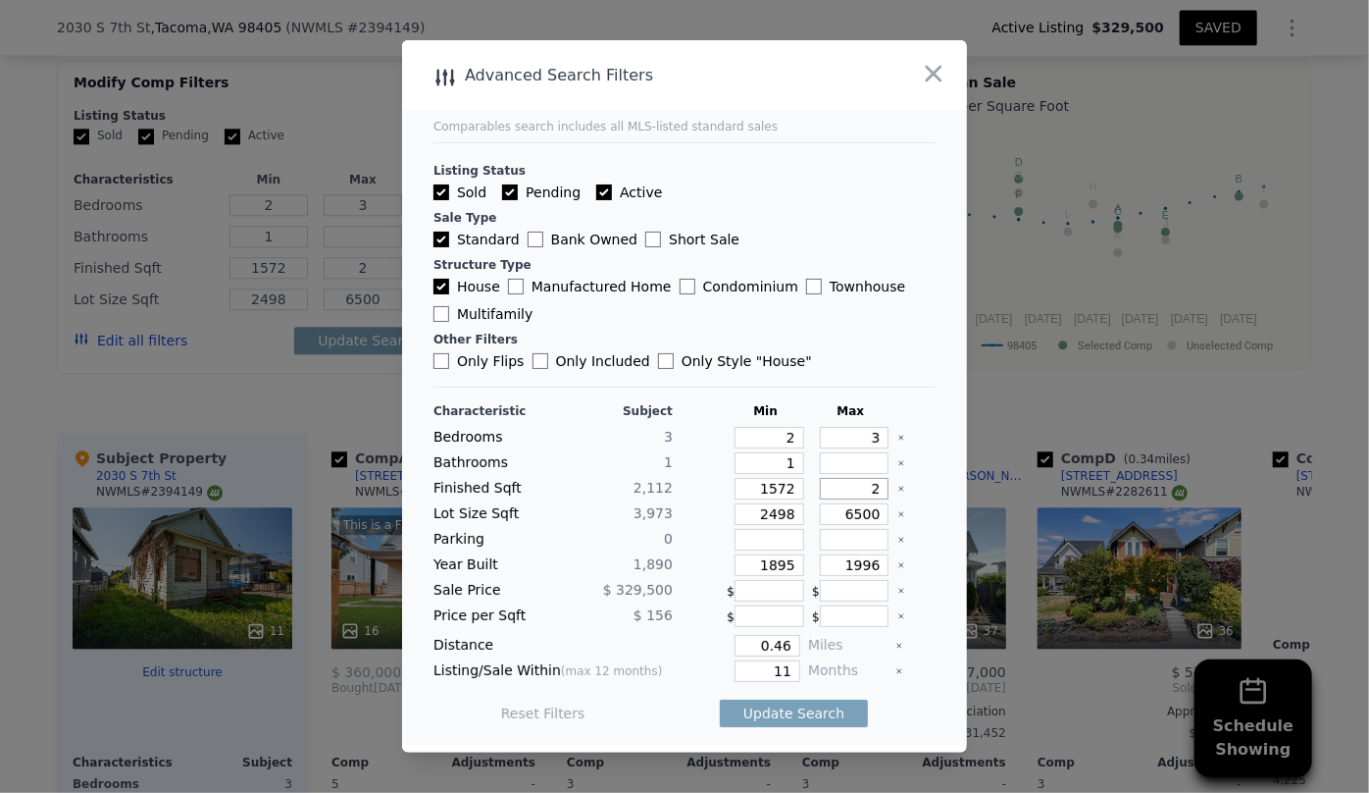
type input "5"
type input "2.5"
type input "2900"
click at [933, 82] on icon "button" at bounding box center [933, 73] width 27 height 27
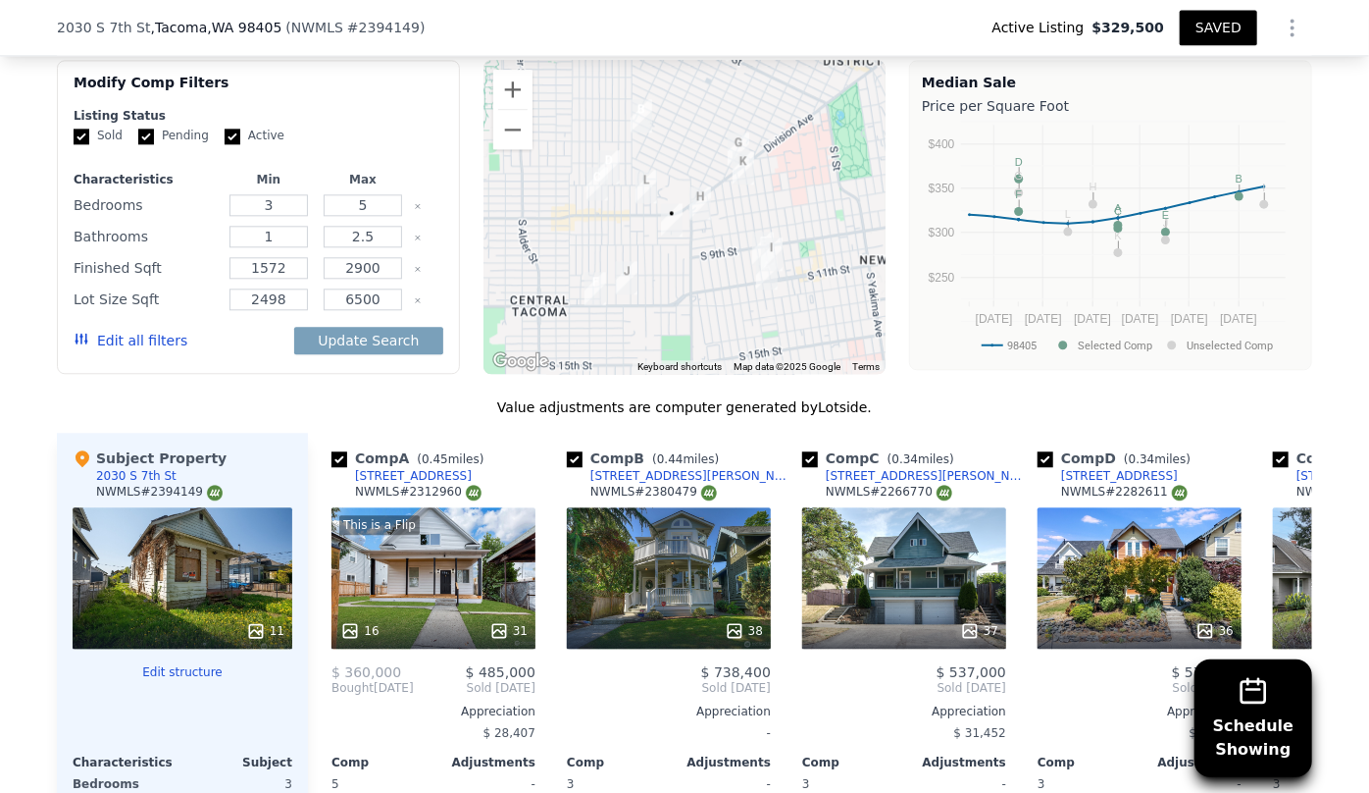
click at [1292, 20] on icon "Show Options" at bounding box center [1293, 28] width 2 height 16
click at [1238, 73] on div "Edit Structure" at bounding box center [1203, 78] width 220 height 39
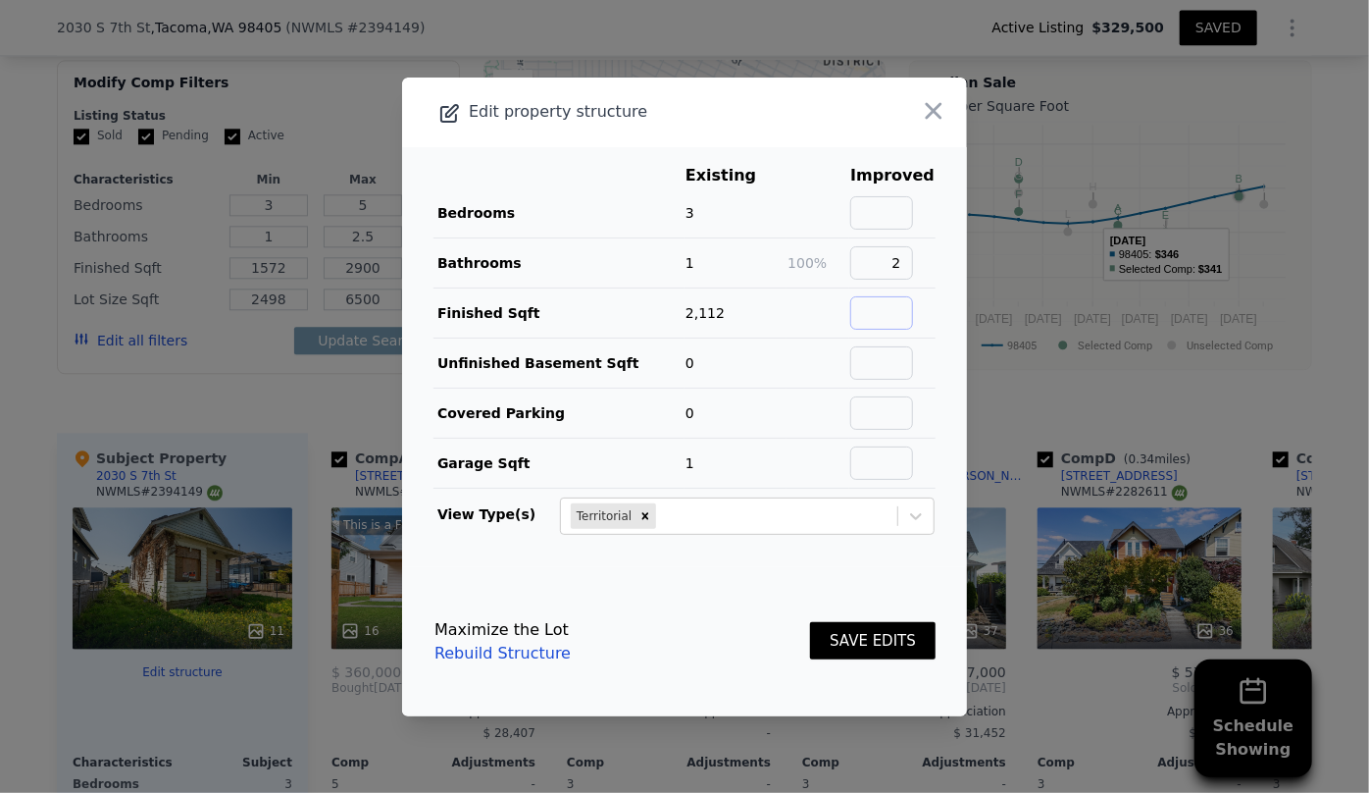
click at [896, 321] on input "text" at bounding box center [882, 312] width 63 height 33
type input "1056"
click at [903, 636] on button "SAVE EDITS" at bounding box center [873, 641] width 126 height 38
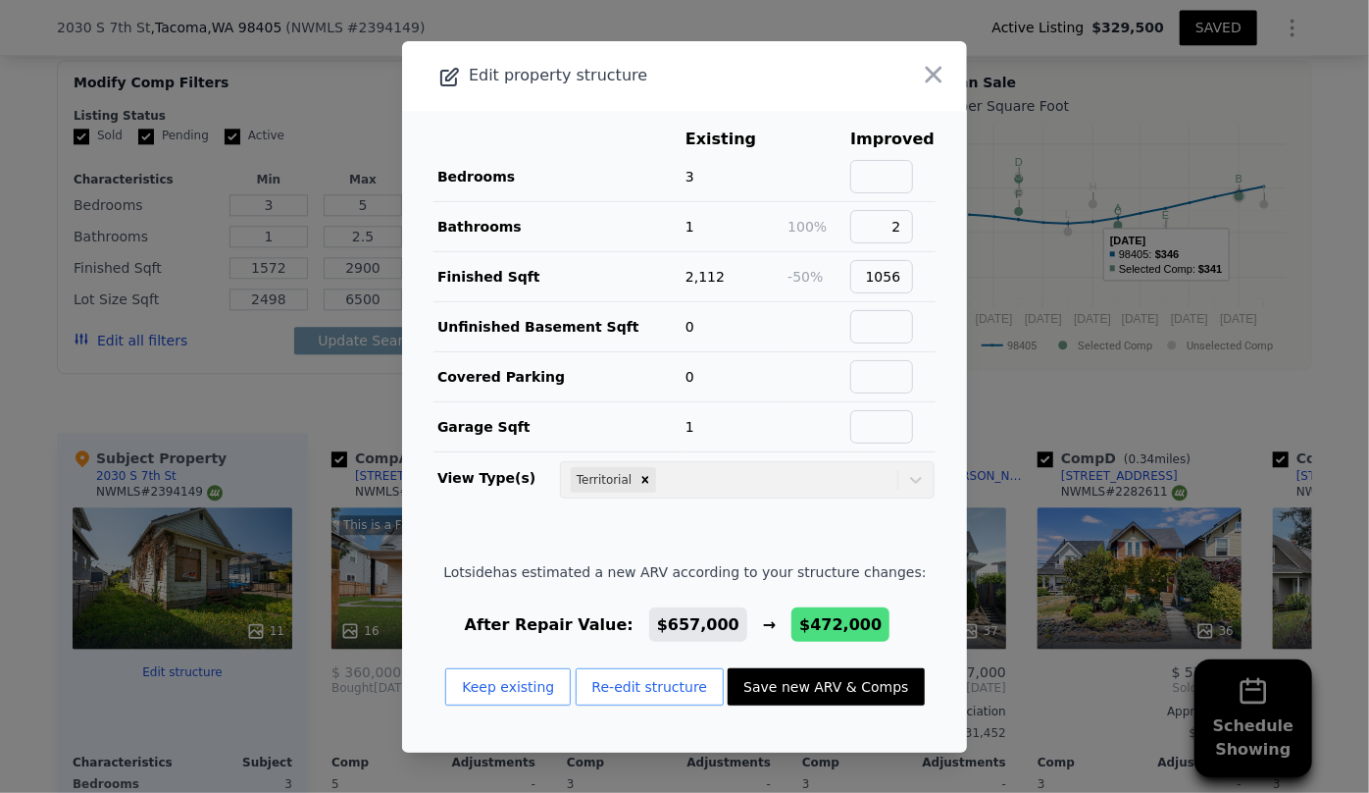
click at [872, 669] on button "Save new ARV & Comps" at bounding box center [826, 686] width 196 height 37
type input "2"
type input "1.75"
type input "992"
type input "1454"
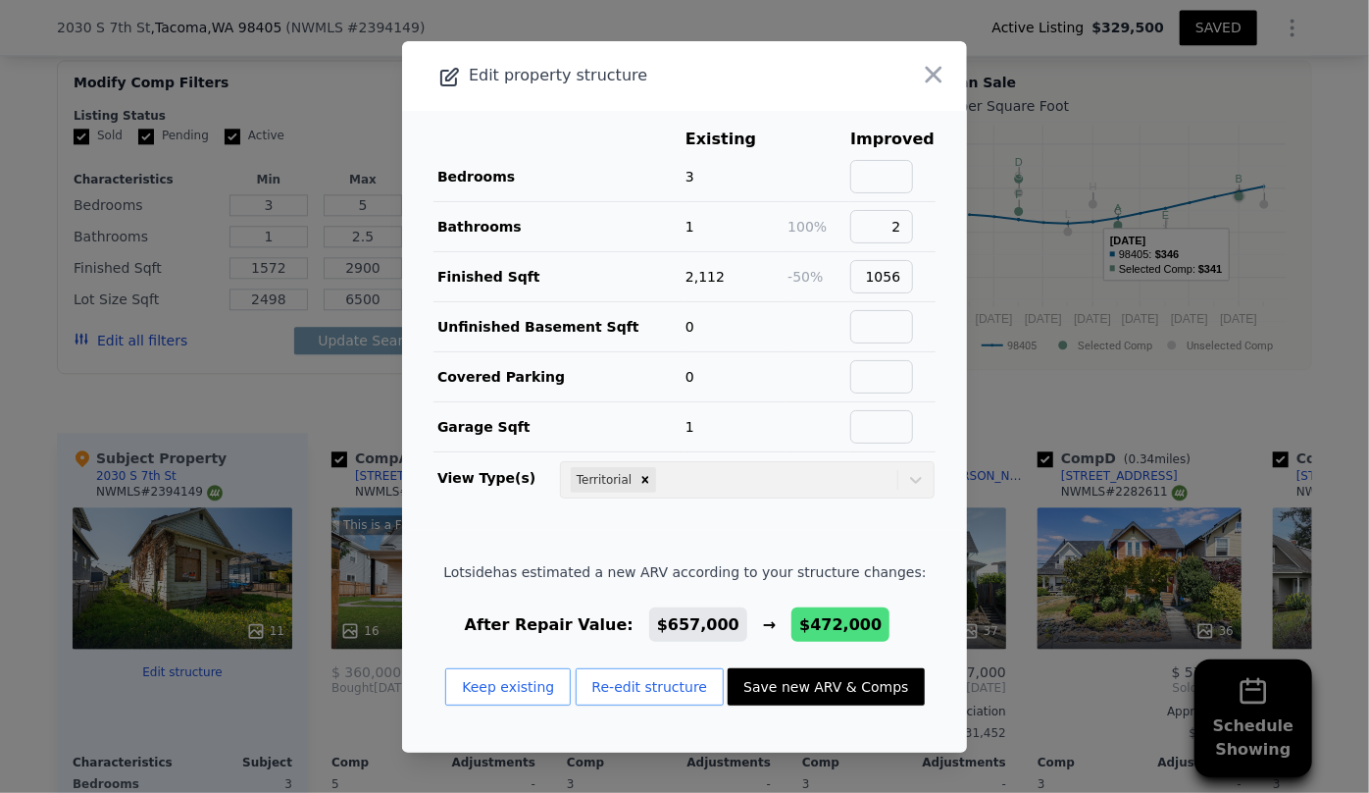
type input "2362"
type input "5750"
type input "$ 472,000"
type input "$ 79,194"
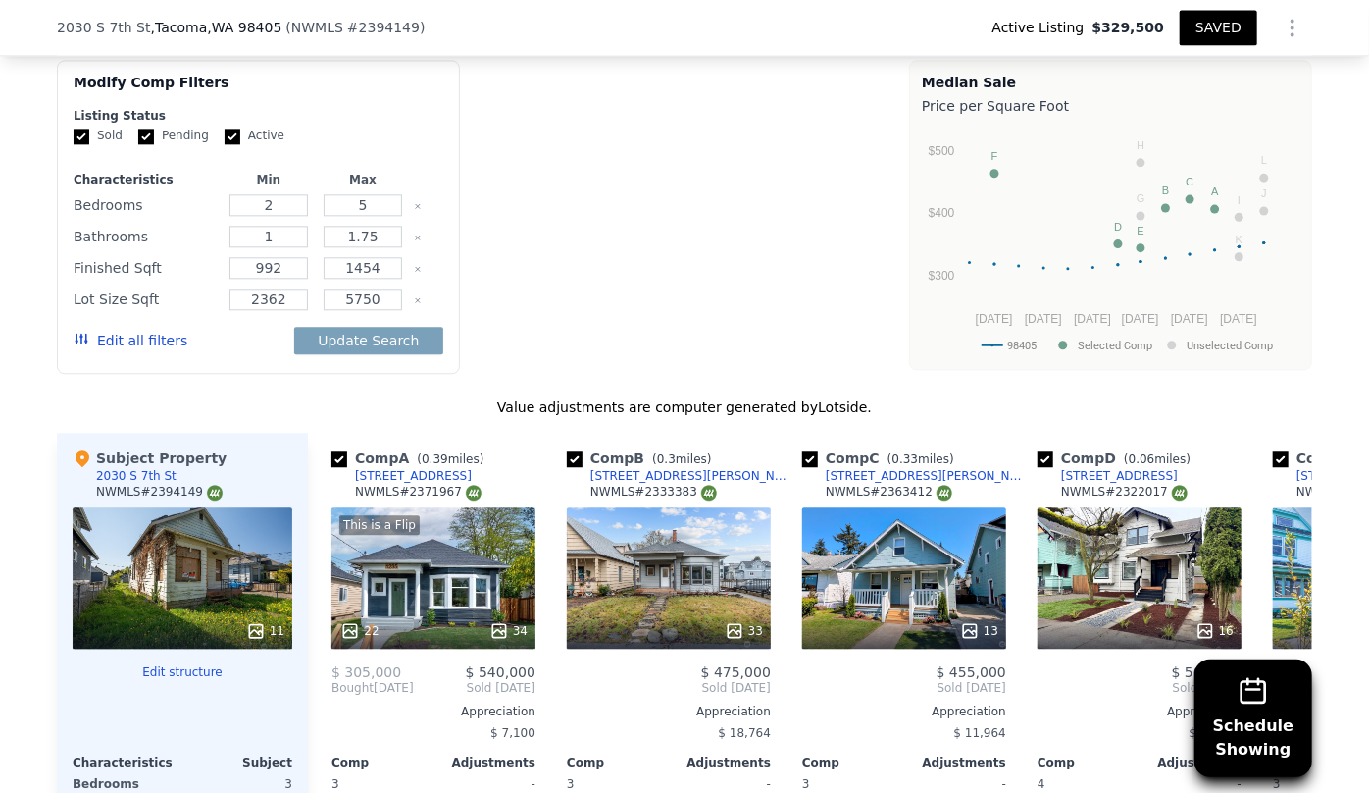
type input "2"
type input "1475"
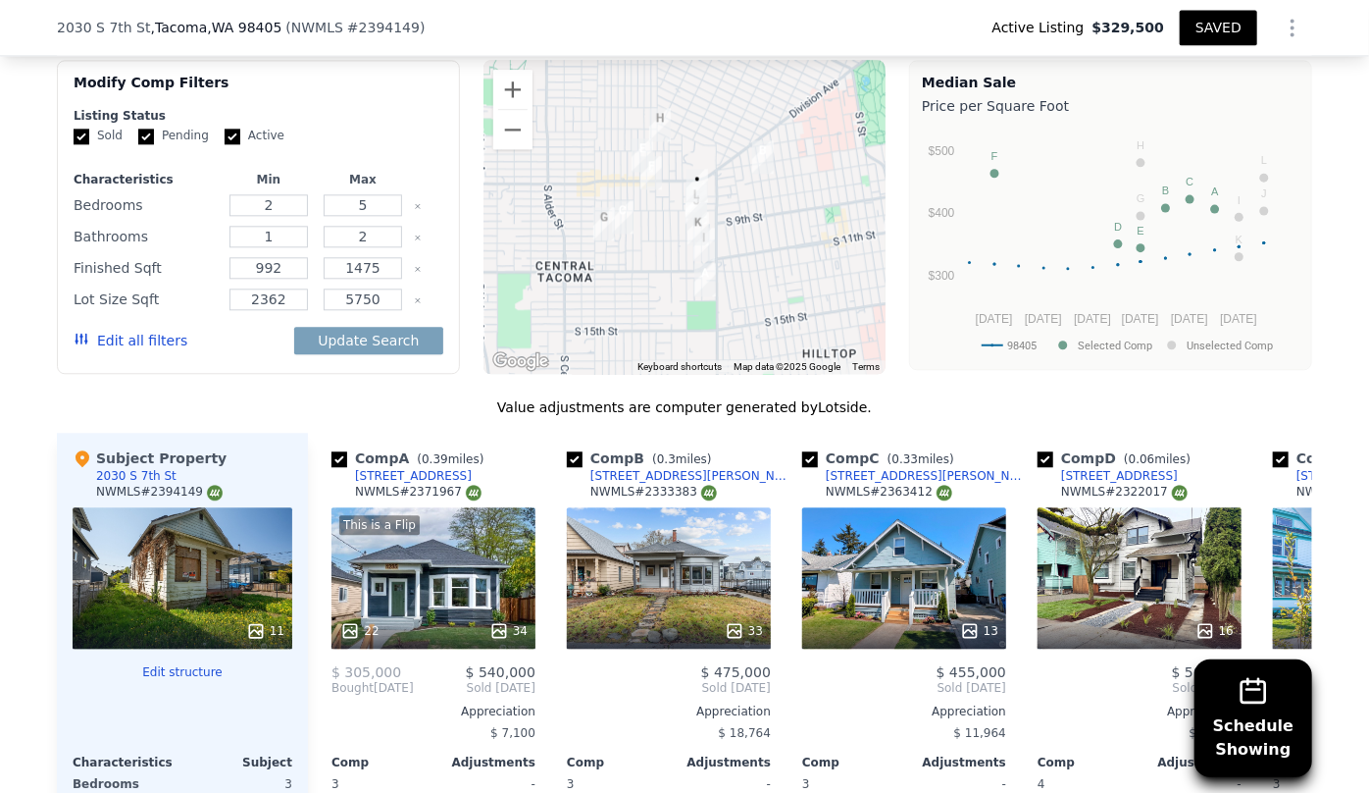
click at [147, 331] on button "Edit all filters" at bounding box center [131, 341] width 114 height 20
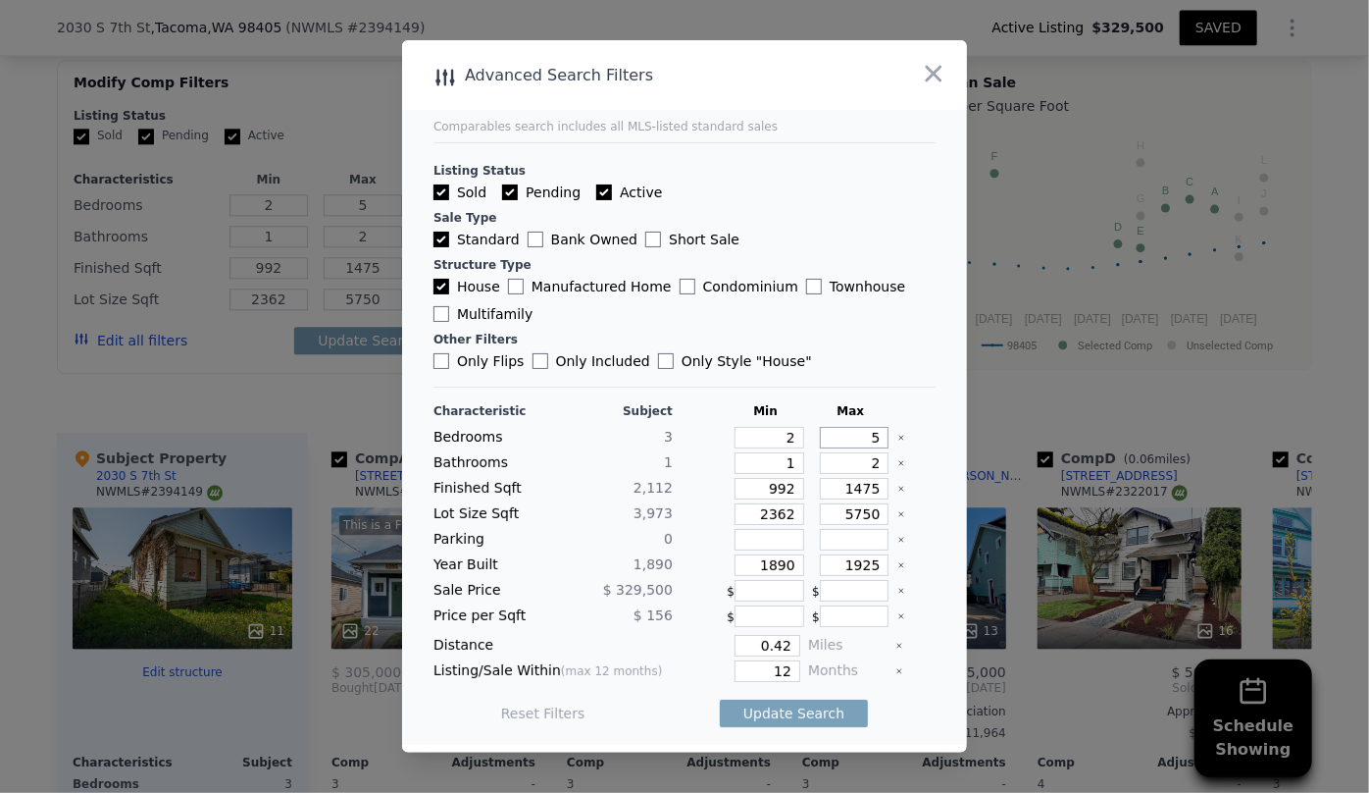
drag, startPoint x: 871, startPoint y: 434, endPoint x: 827, endPoint y: 431, distance: 44.2
click at [827, 431] on input "5" at bounding box center [855, 438] width 70 height 22
type input "3"
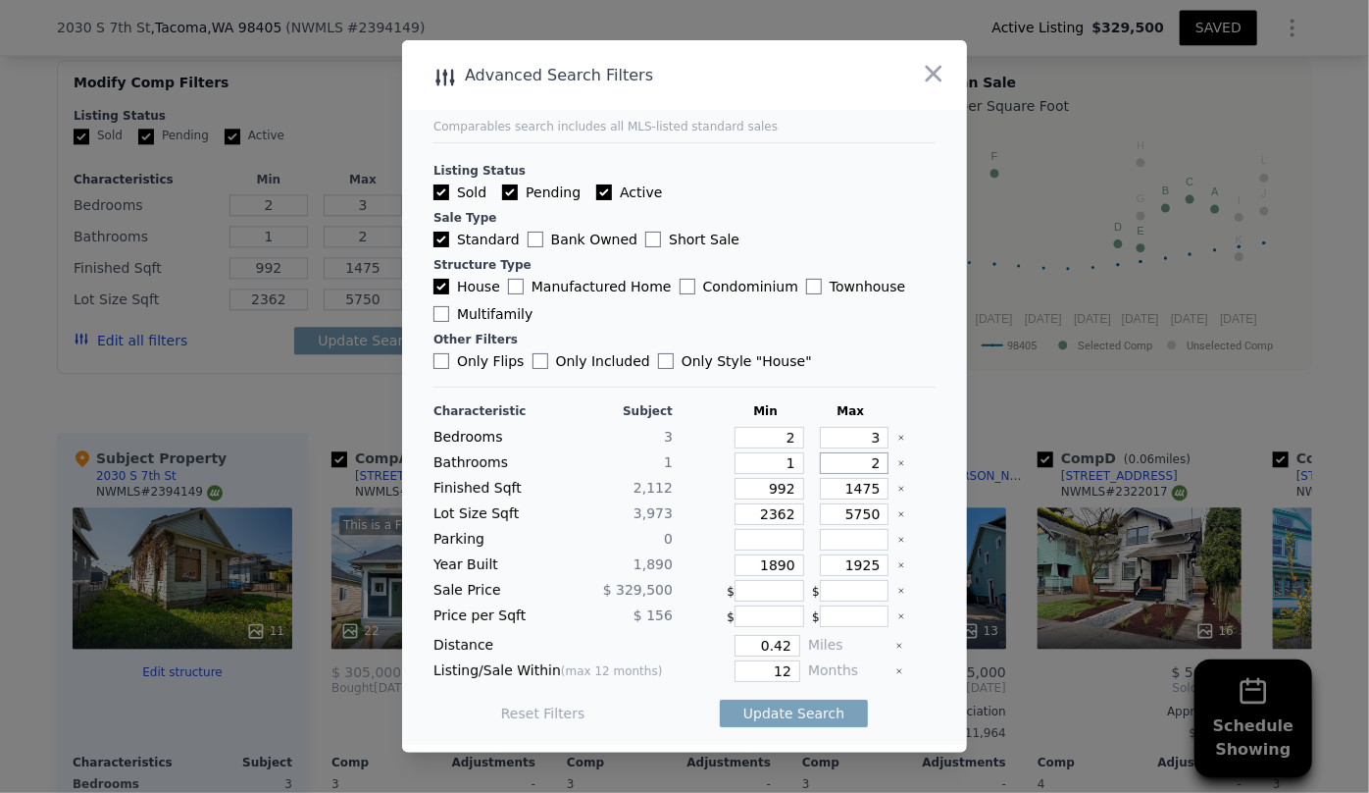
drag, startPoint x: 874, startPoint y: 453, endPoint x: 850, endPoint y: 455, distance: 24.6
click at [850, 455] on input "2" at bounding box center [855, 463] width 70 height 22
drag, startPoint x: 792, startPoint y: 489, endPoint x: 702, endPoint y: 483, distance: 89.5
click at [702, 483] on div "Finished Sqft 2,112 992 1475" at bounding box center [685, 489] width 502 height 22
click at [702, 483] on div at bounding box center [700, 489] width 38 height 22
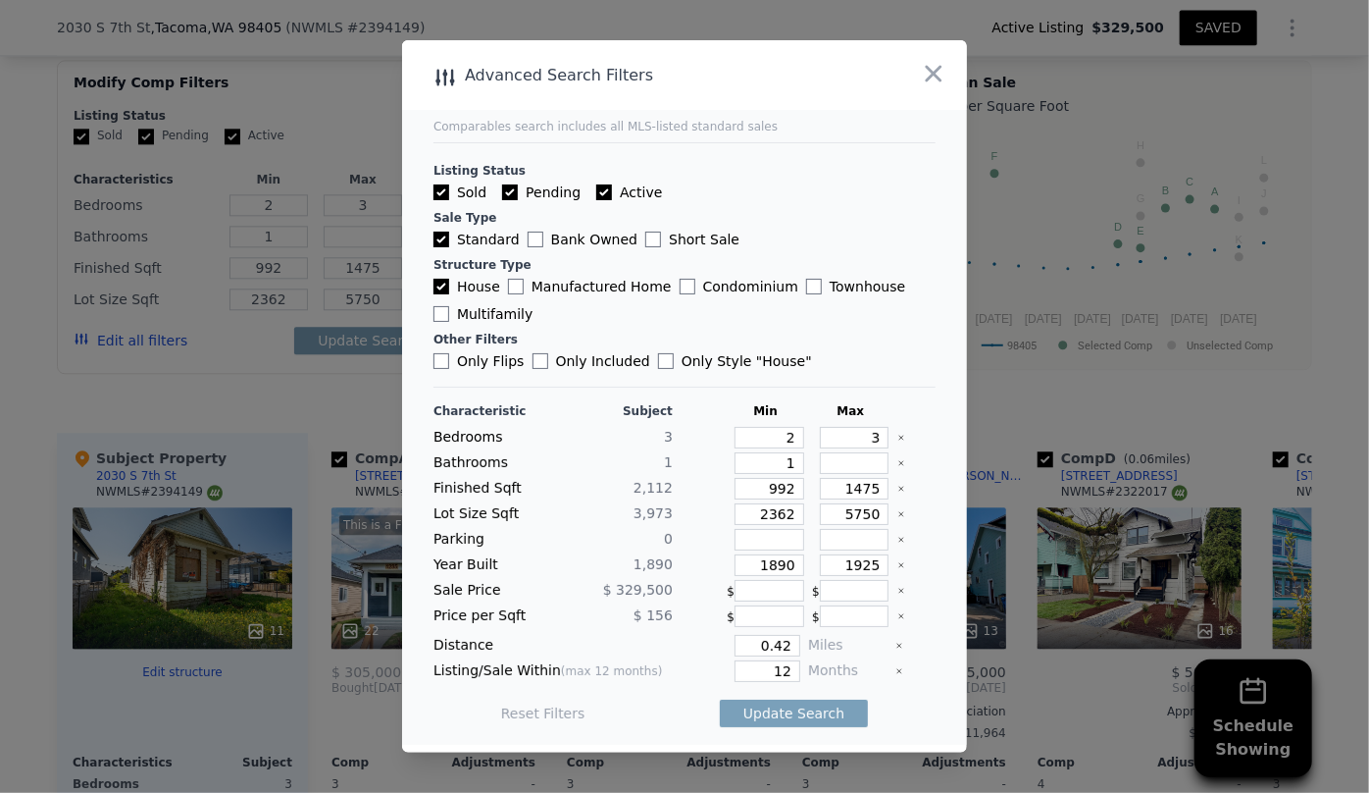
click at [876, 487] on div "1475" at bounding box center [850, 489] width 77 height 22
click at [872, 490] on input "1475" at bounding box center [855, 489] width 70 height 22
type input "14"
type input "147"
type input "14"
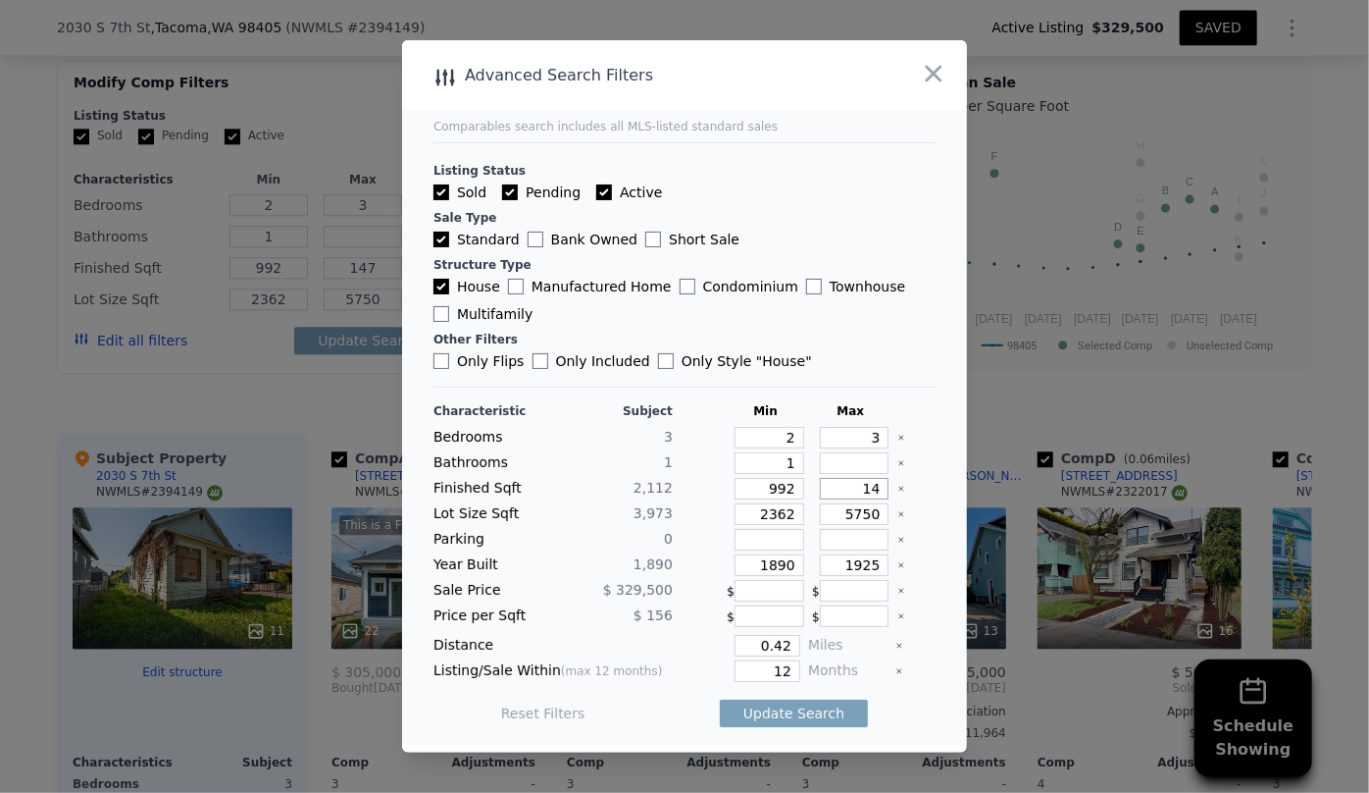
type input "14"
type input "1"
type input "16"
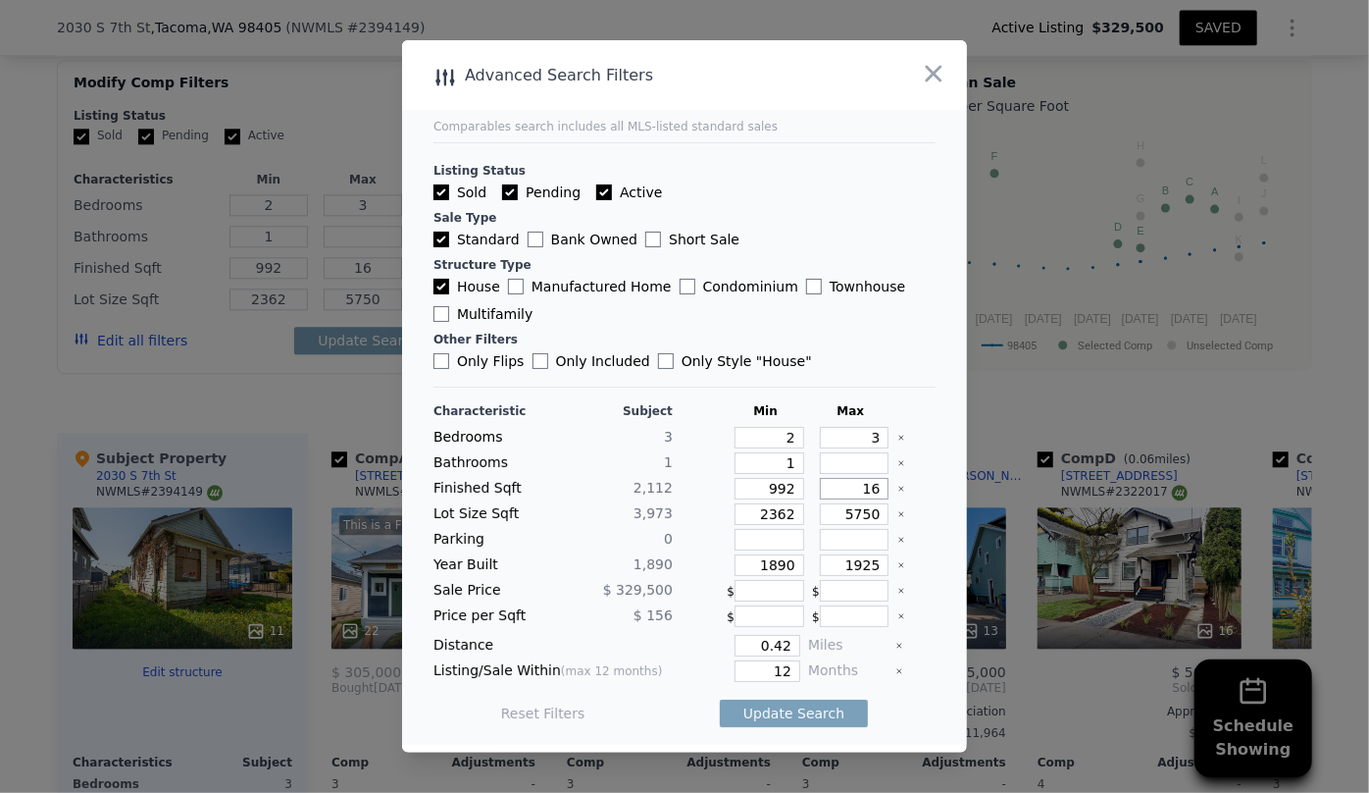
type input "160"
type input "1600"
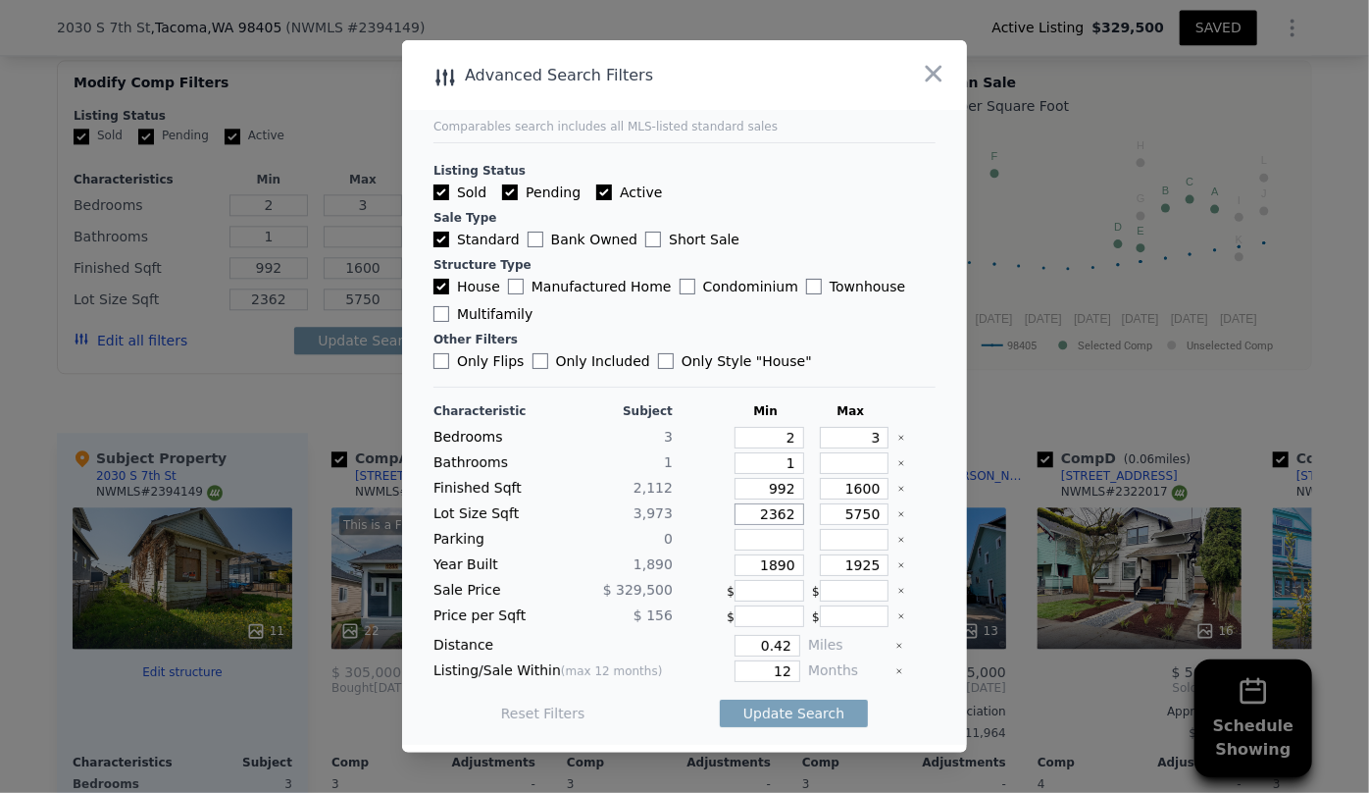
drag, startPoint x: 792, startPoint y: 509, endPoint x: 662, endPoint y: 503, distance: 129.6
click at [662, 503] on div "Lot Size Sqft 3,973 2362 5750" at bounding box center [685, 514] width 502 height 22
drag, startPoint x: 786, startPoint y: 568, endPoint x: 671, endPoint y: 558, distance: 115.2
click at [671, 558] on div "Year Built 1,890 1890 1925" at bounding box center [685, 565] width 502 height 22
click at [945, 73] on icon "button" at bounding box center [933, 73] width 27 height 27
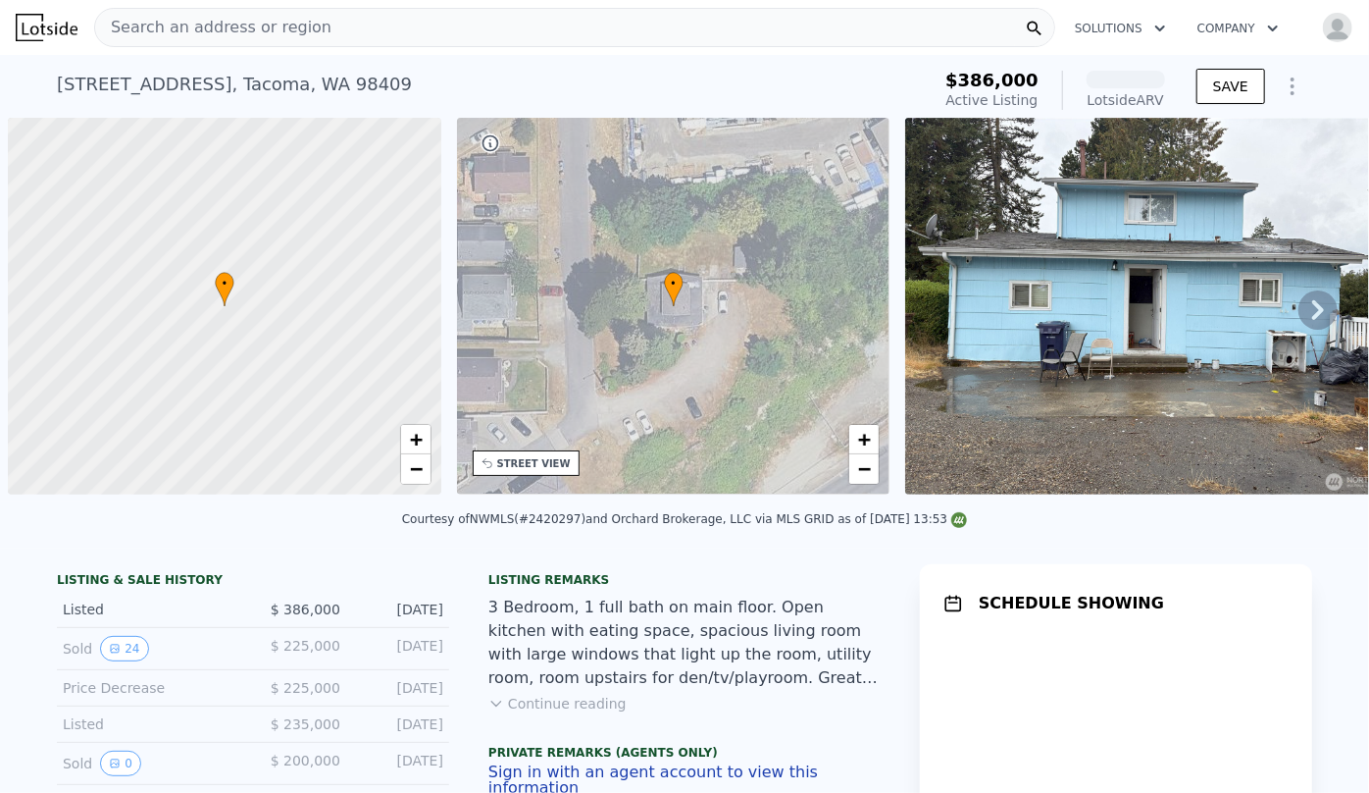
scroll to position [0, 8]
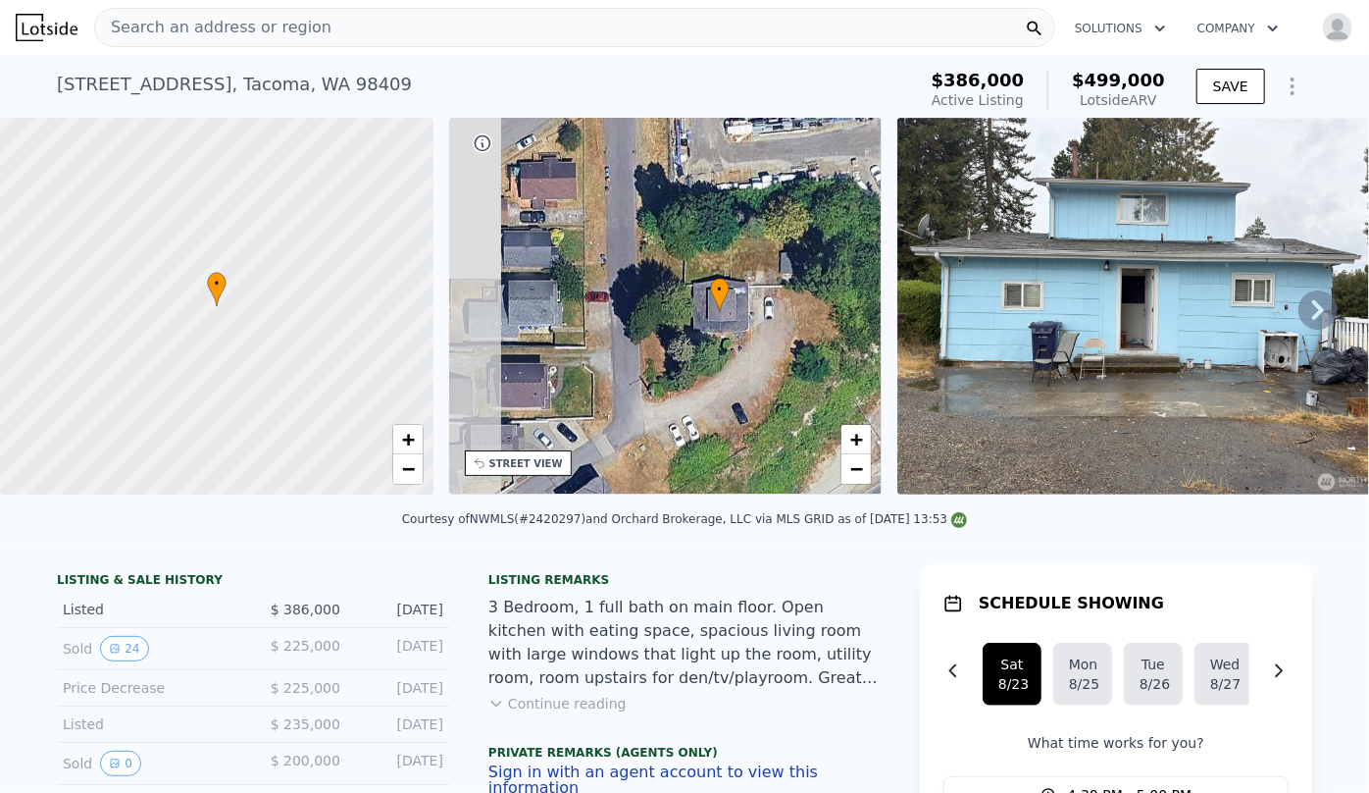
drag, startPoint x: 671, startPoint y: 493, endPoint x: 725, endPoint y: 499, distance: 54.3
click at [725, 499] on div "• + − STREET VIEW" at bounding box center [666, 310] width 434 height 384
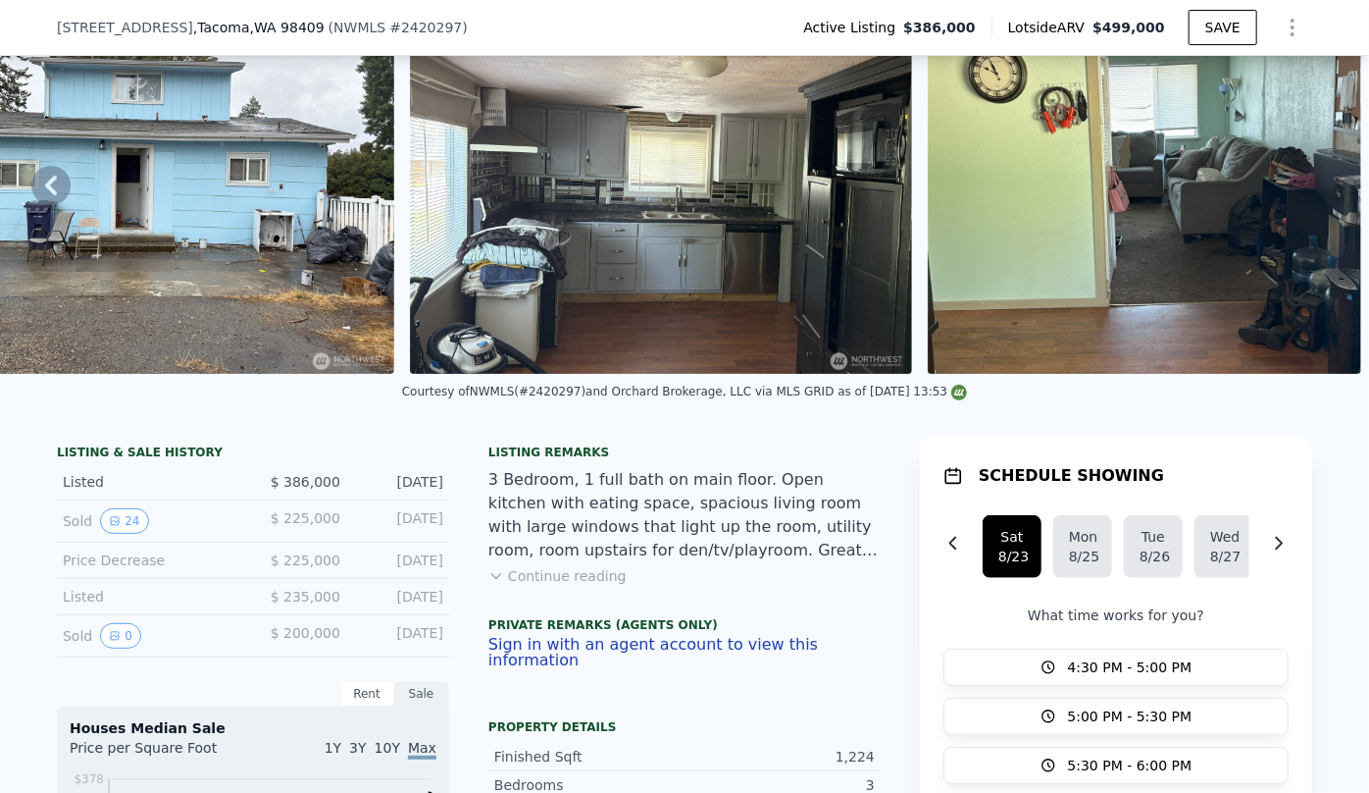
scroll to position [171, 0]
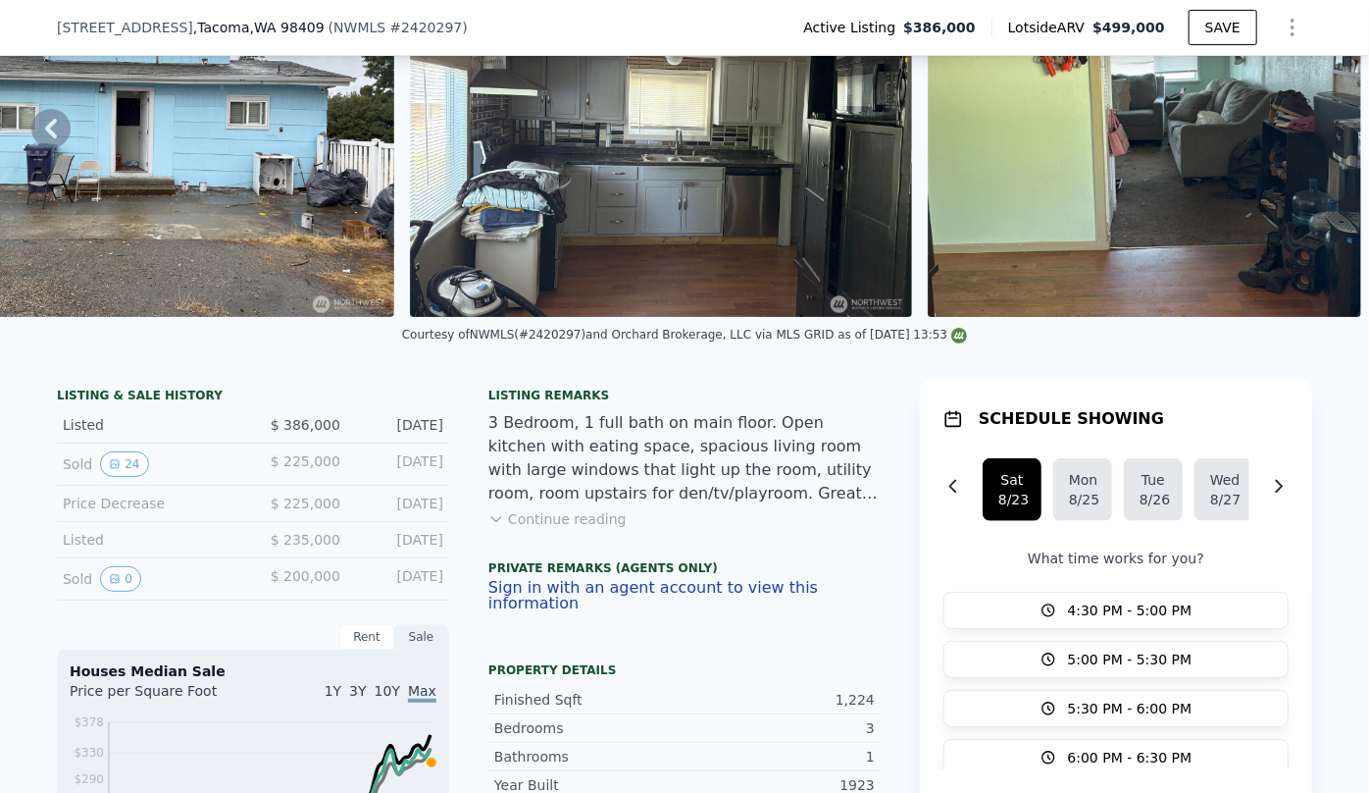
click at [538, 529] on button "Continue reading" at bounding box center [558, 519] width 138 height 20
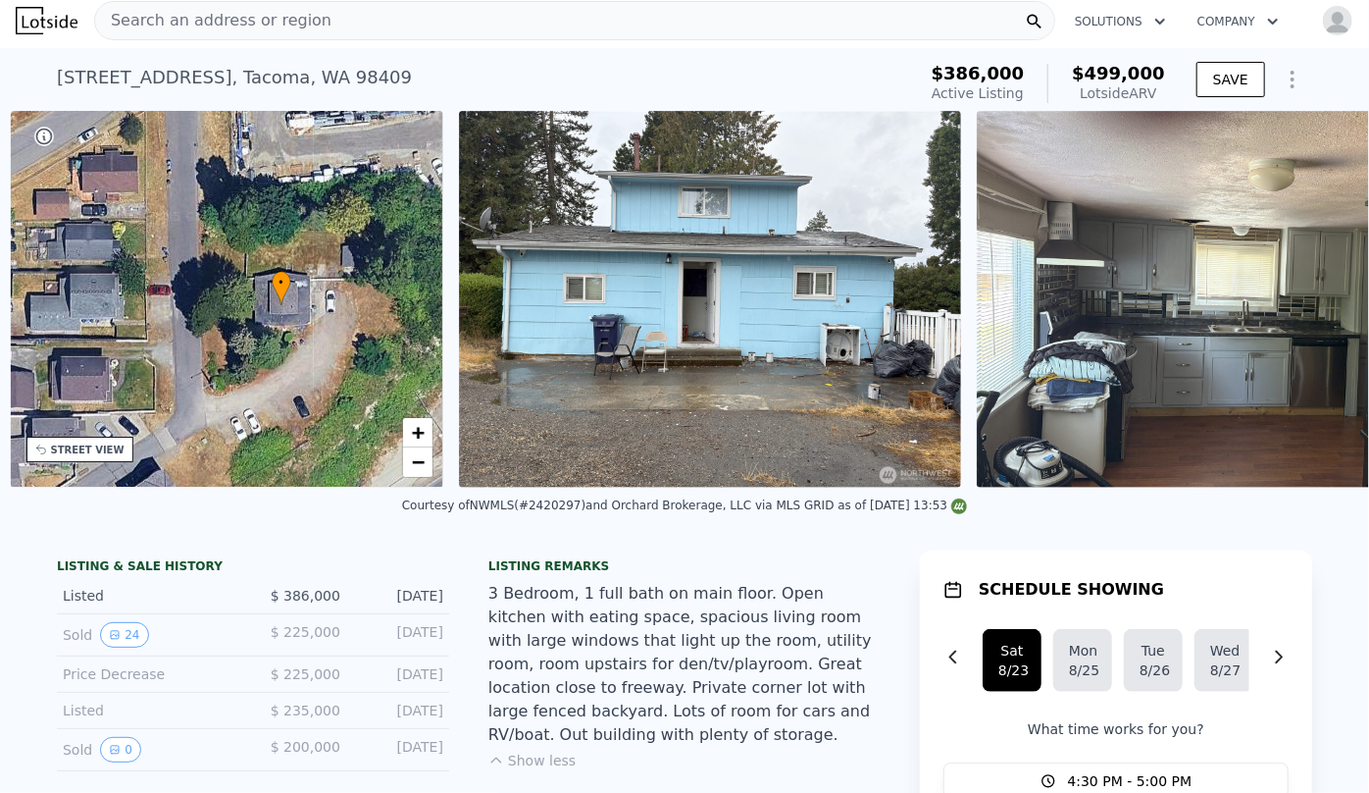
scroll to position [0, 456]
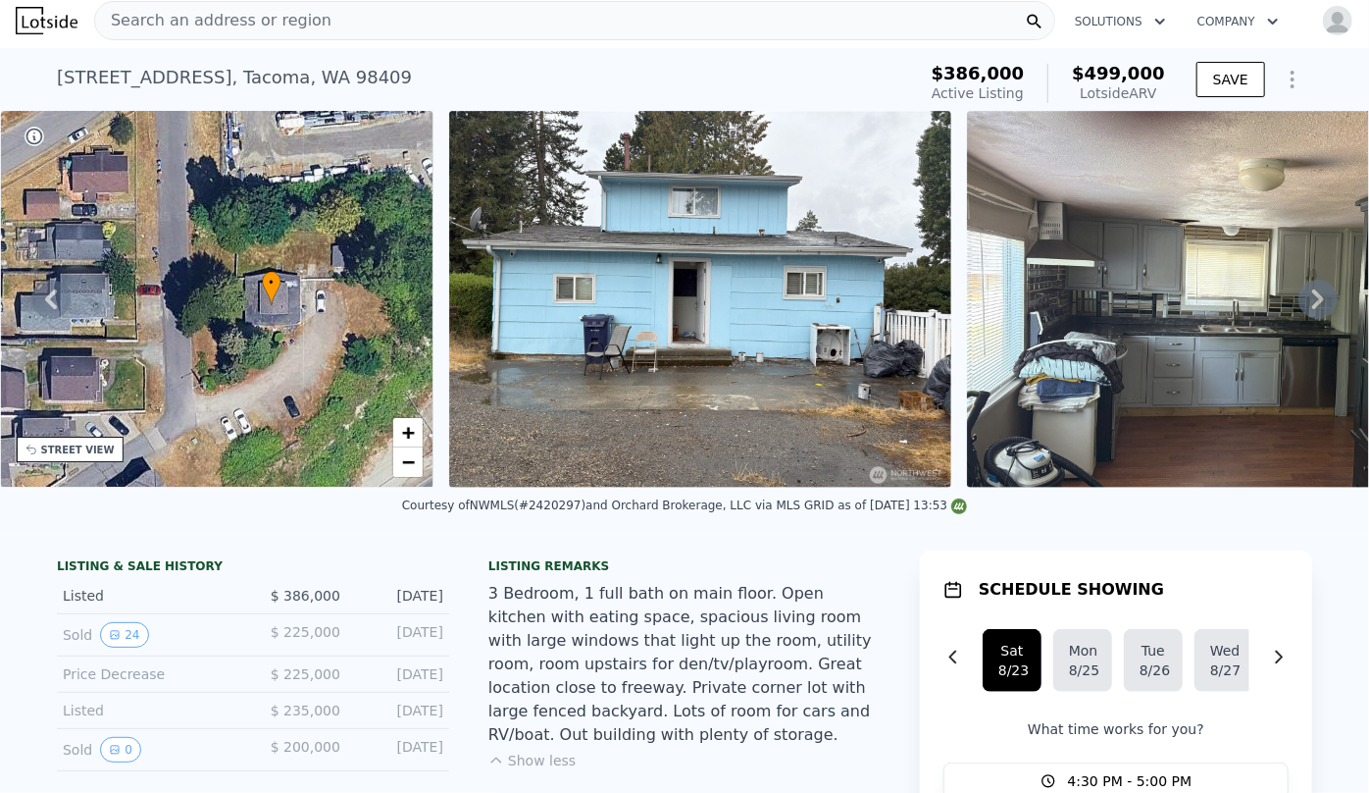
click at [98, 452] on div "STREET VIEW" at bounding box center [78, 449] width 74 height 15
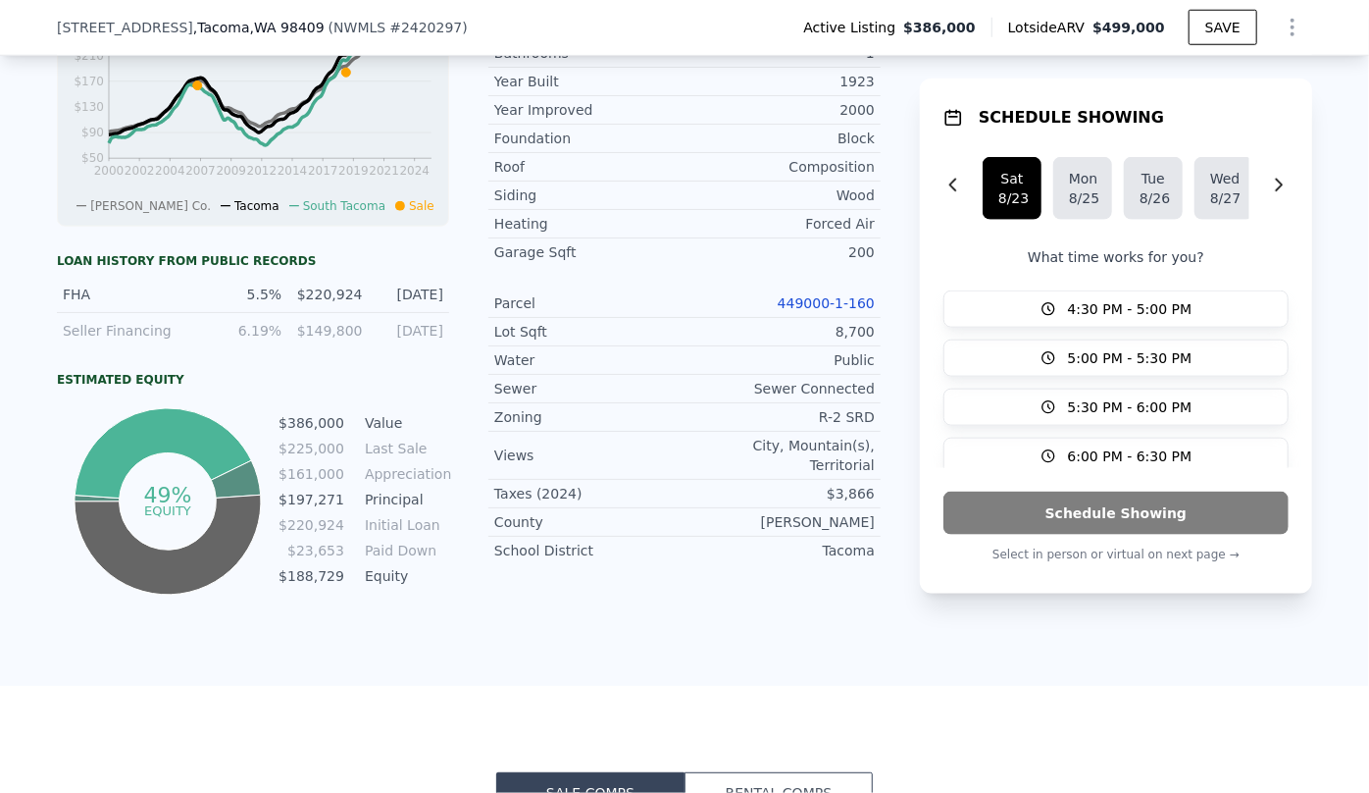
scroll to position [981, 0]
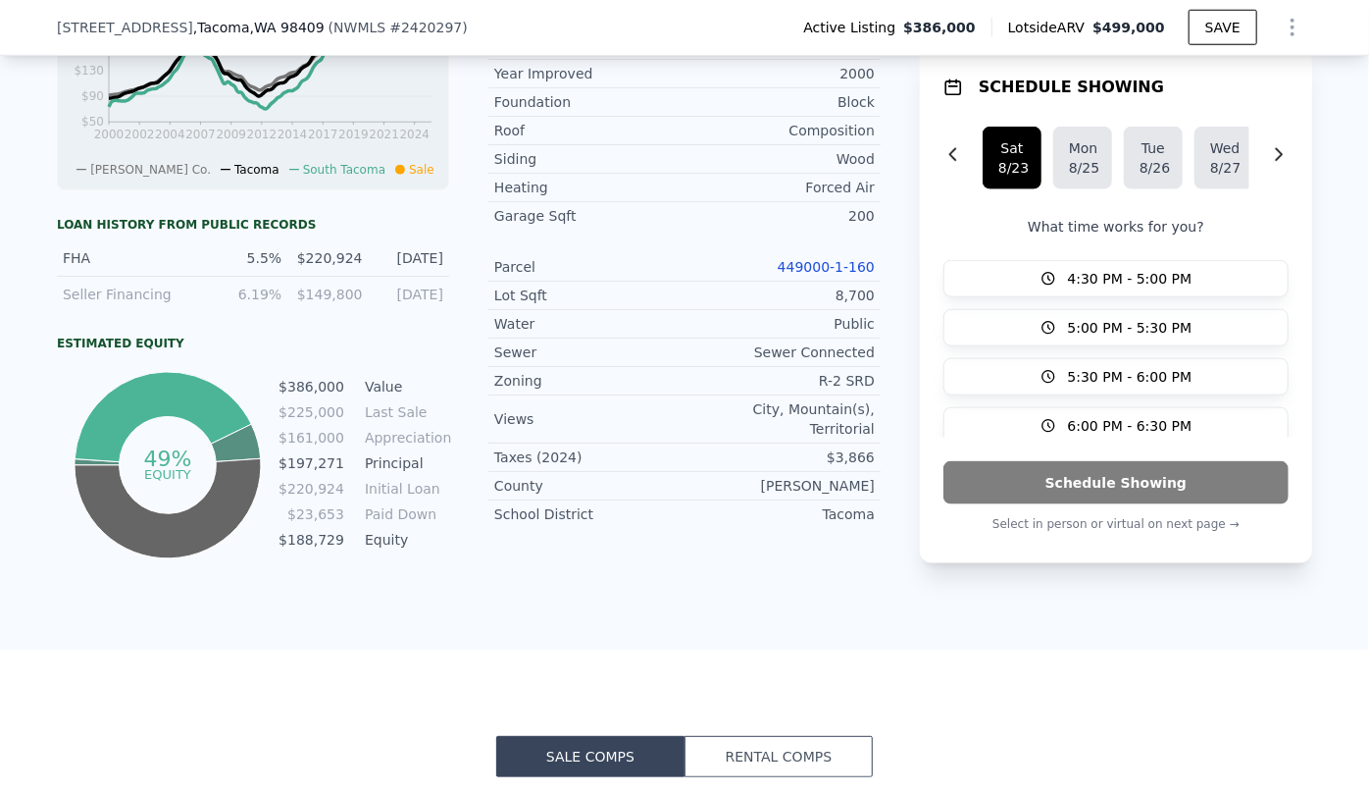
click at [831, 259] on link "449000-1-160" at bounding box center [826, 267] width 97 height 16
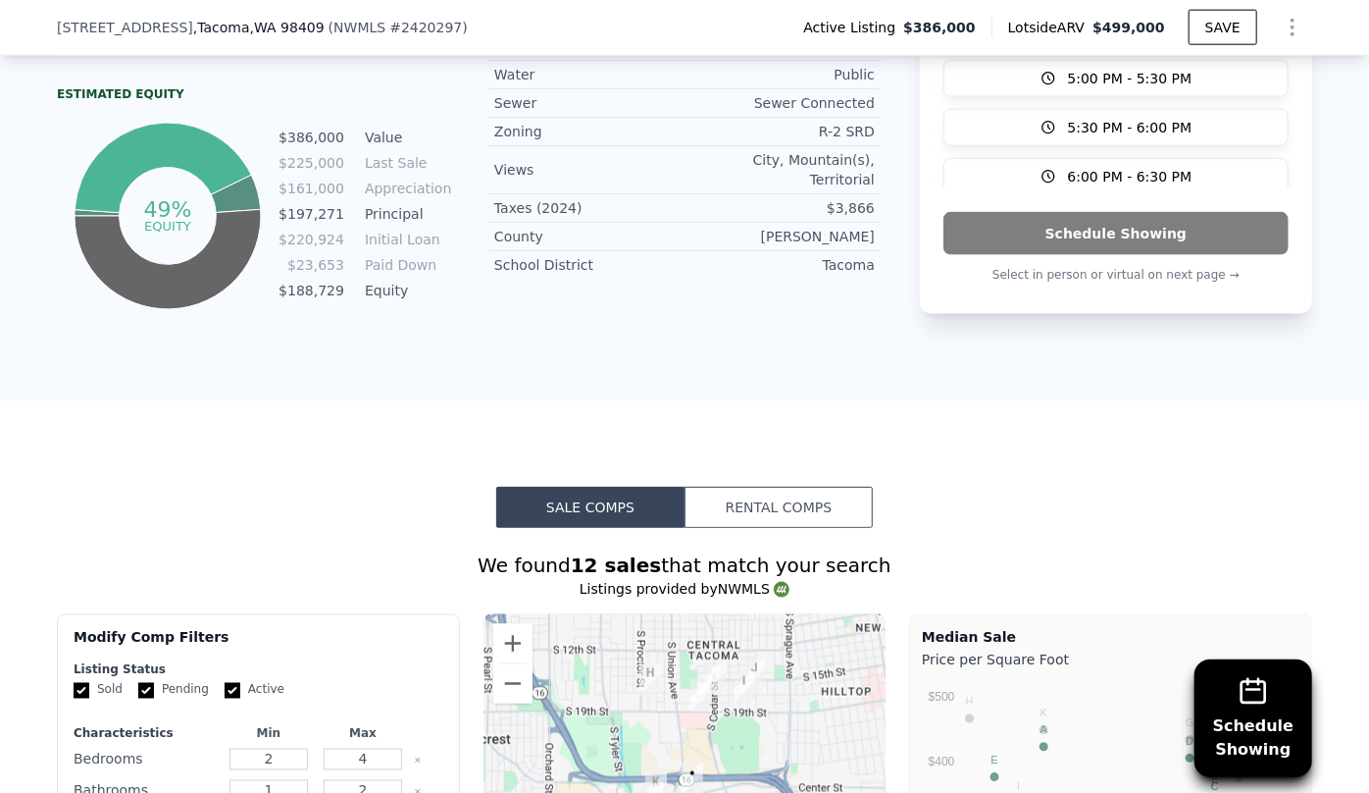
scroll to position [1248, 0]
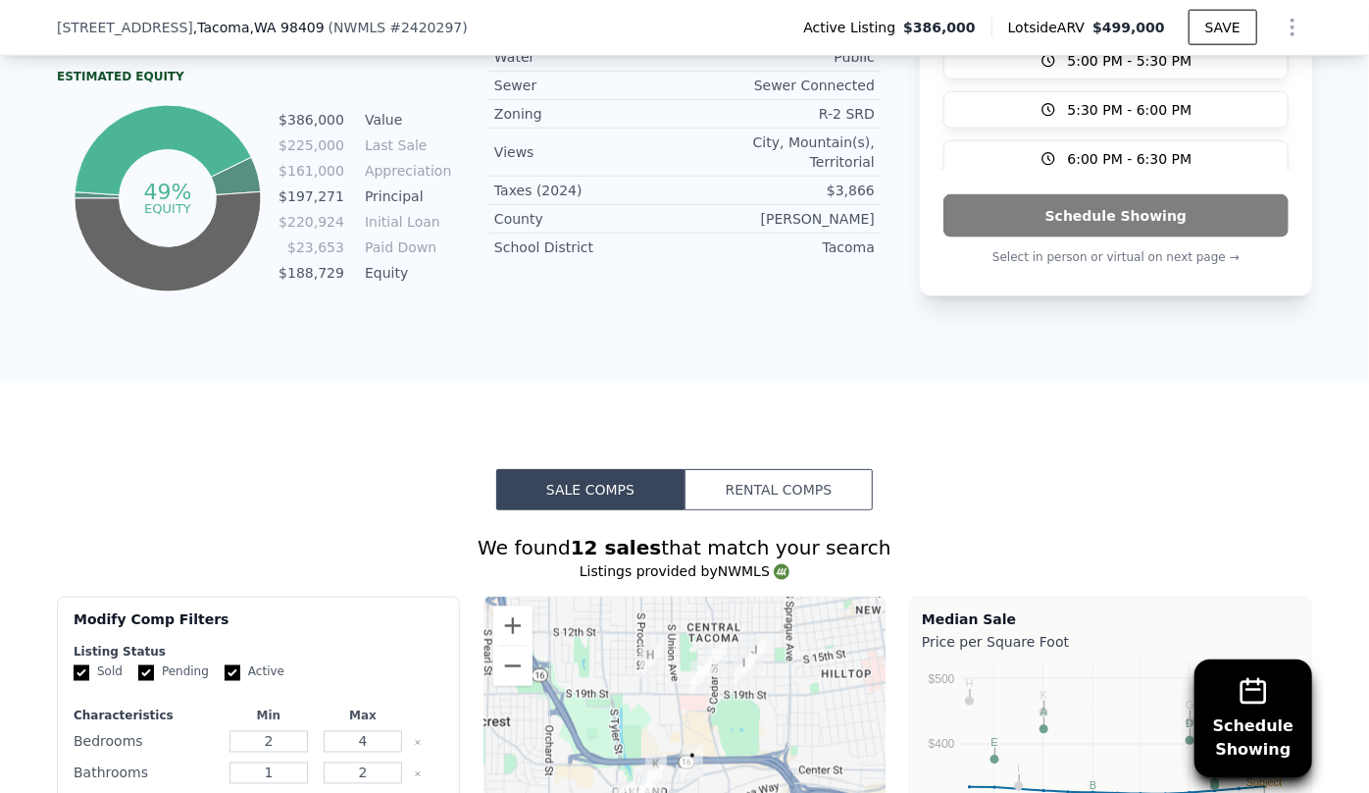
click at [1281, 26] on icon "Show Options" at bounding box center [1293, 28] width 24 height 24
click at [1171, 78] on div "Edit Structure" at bounding box center [1203, 78] width 220 height 39
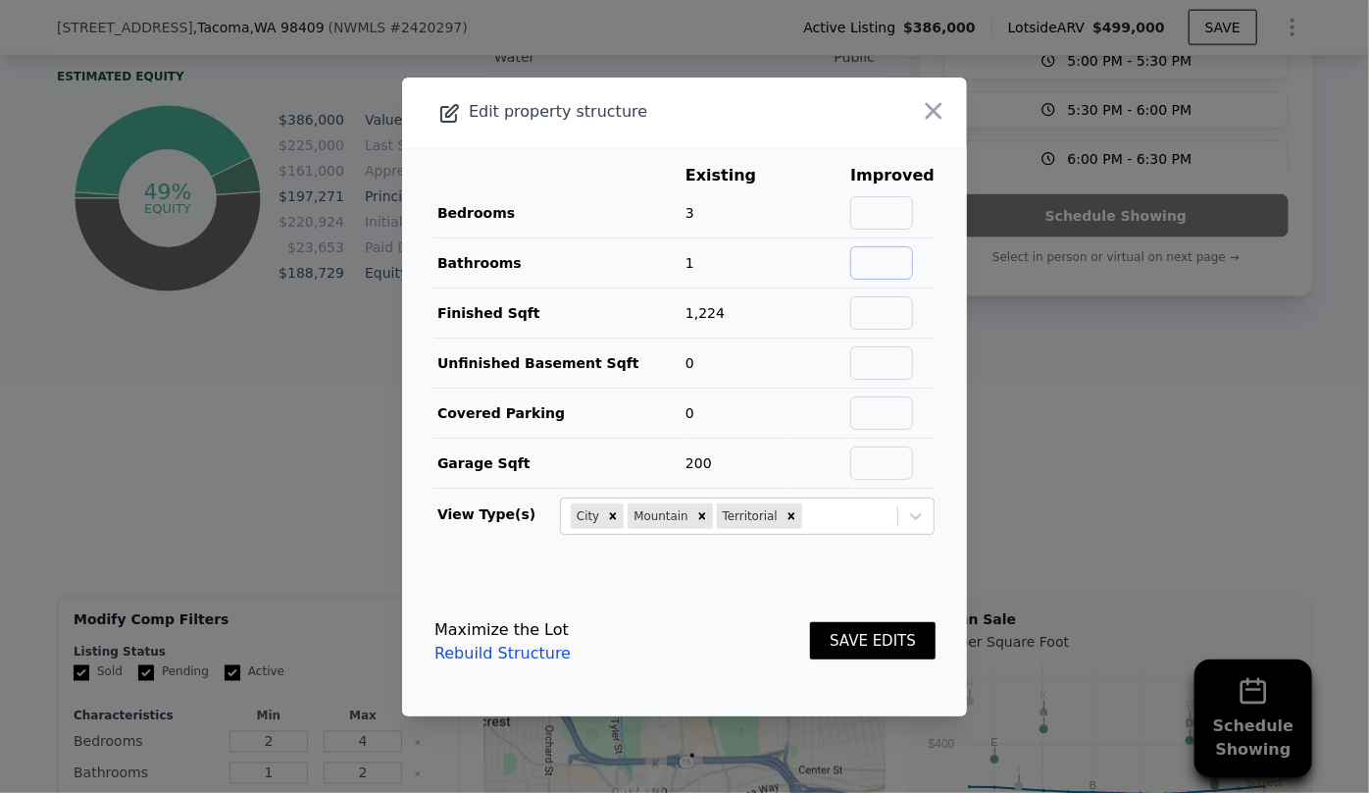
click at [866, 261] on input "text" at bounding box center [882, 262] width 63 height 33
type input "2"
click at [855, 646] on button "SAVE EDITS" at bounding box center [873, 641] width 126 height 38
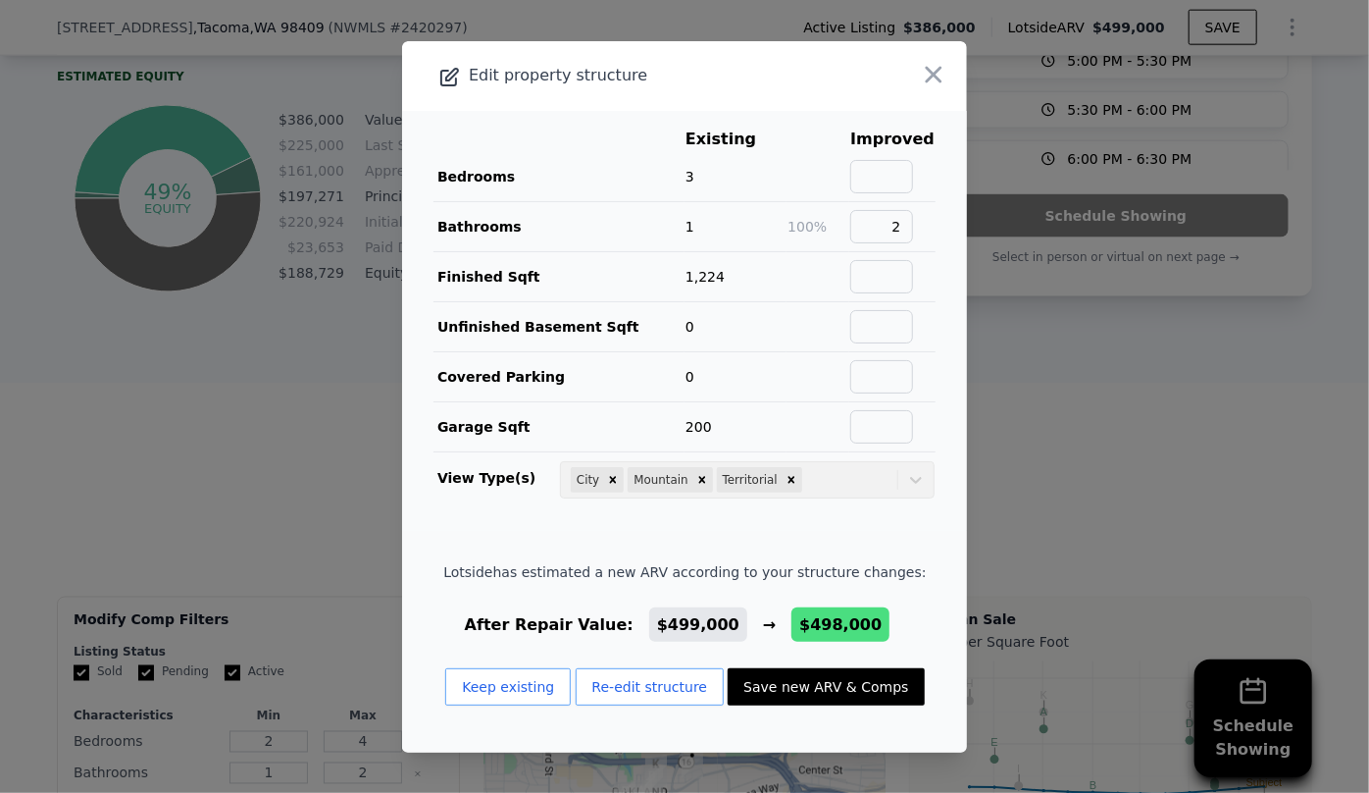
click at [776, 680] on button "Save new ARV & Comps" at bounding box center [826, 686] width 196 height 37
type input "11000"
checkbox input "false"
checkbox input "true"
type input "$ 498,000"
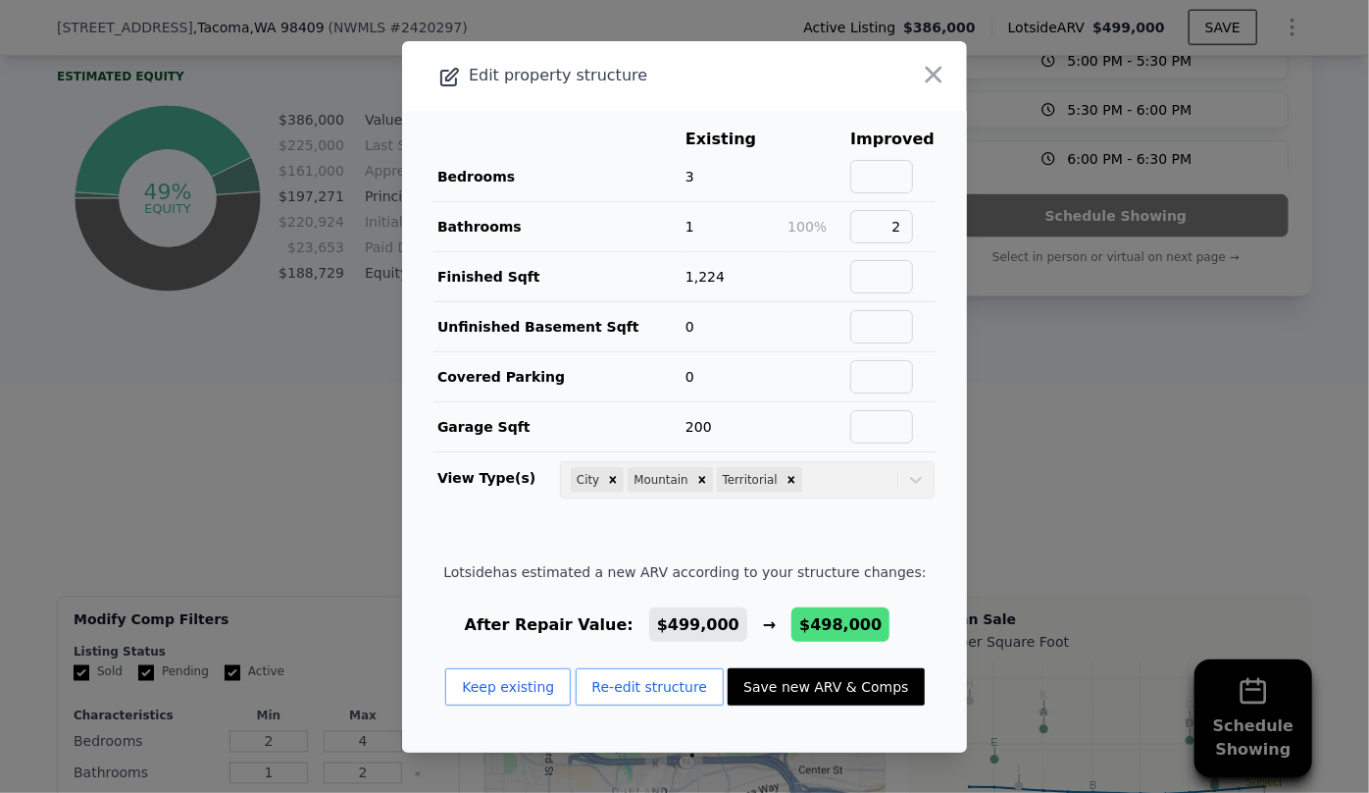
type input "$ 46,756"
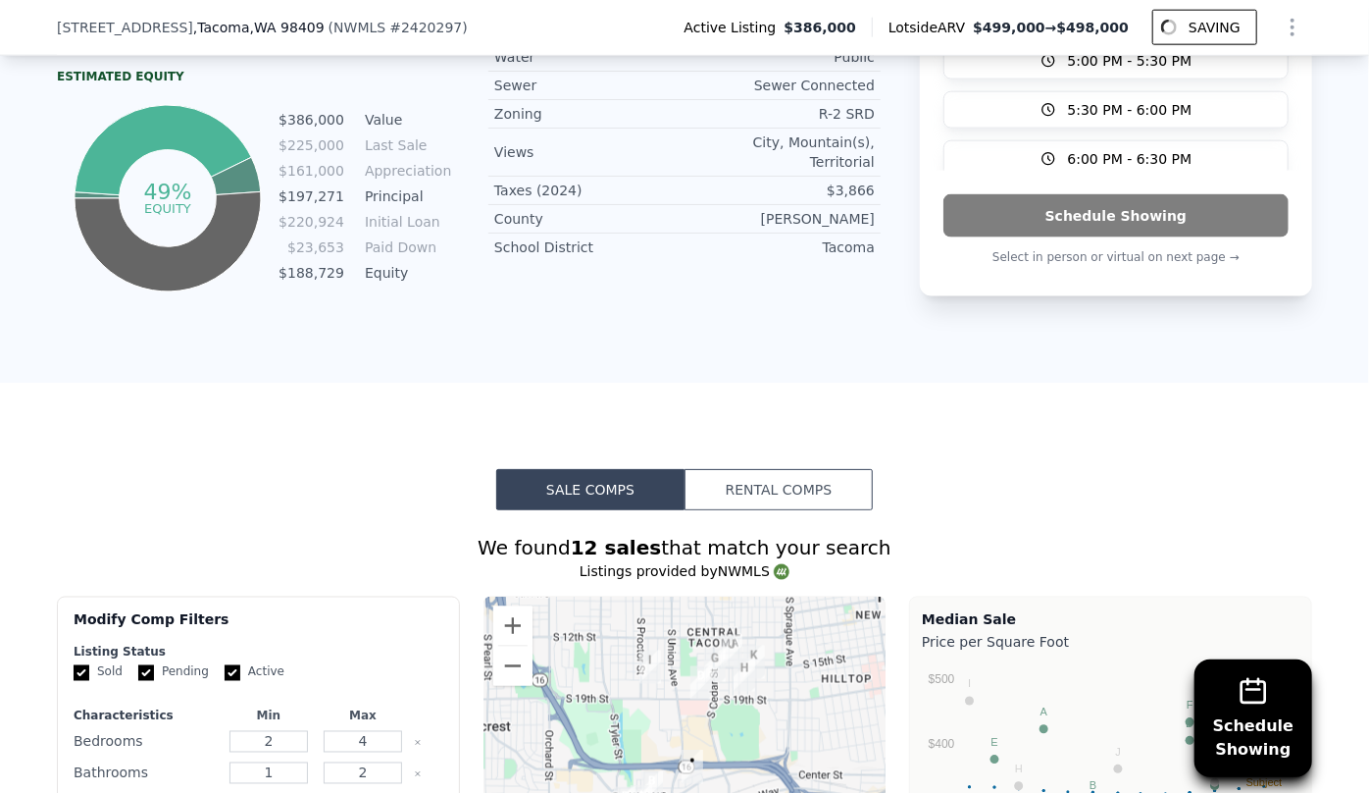
scroll to position [1516, 0]
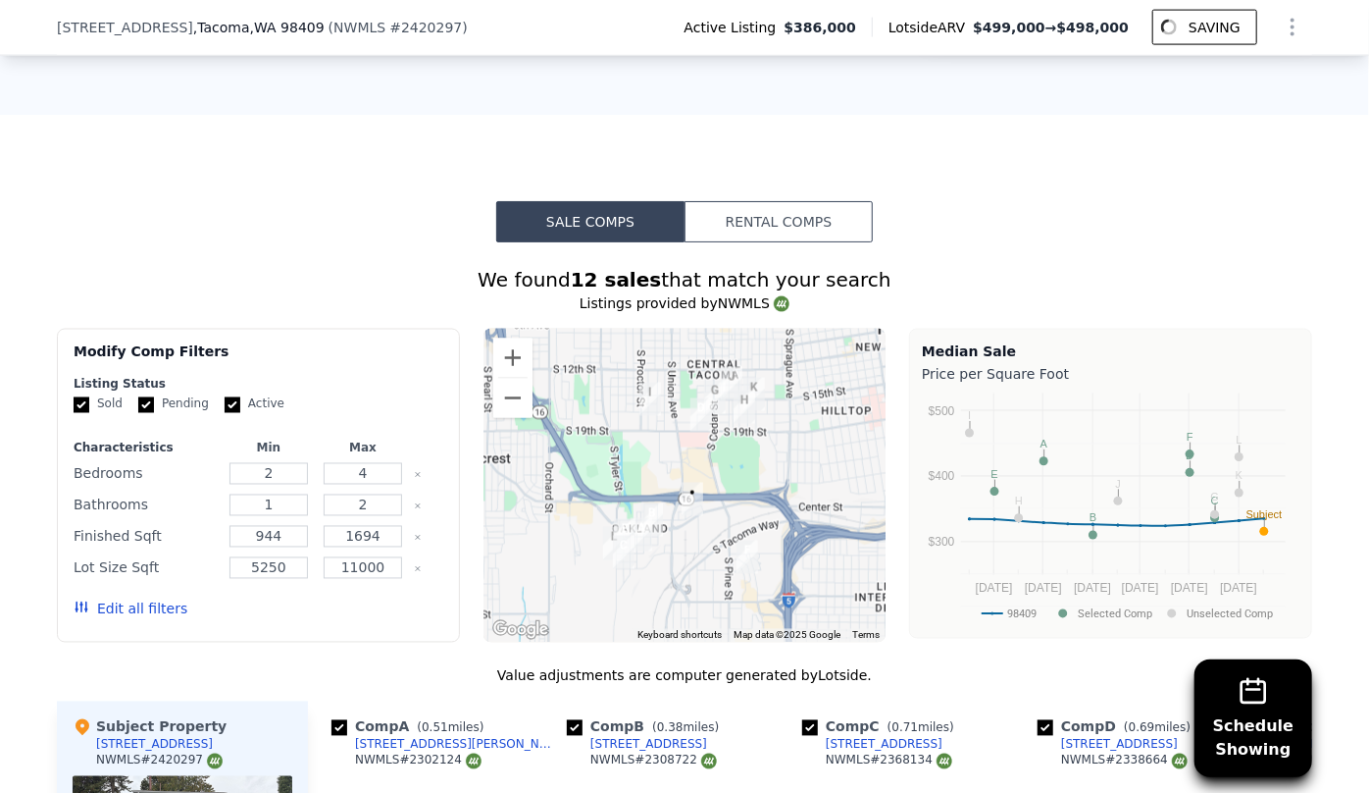
click at [149, 614] on button "Edit all filters" at bounding box center [131, 609] width 114 height 20
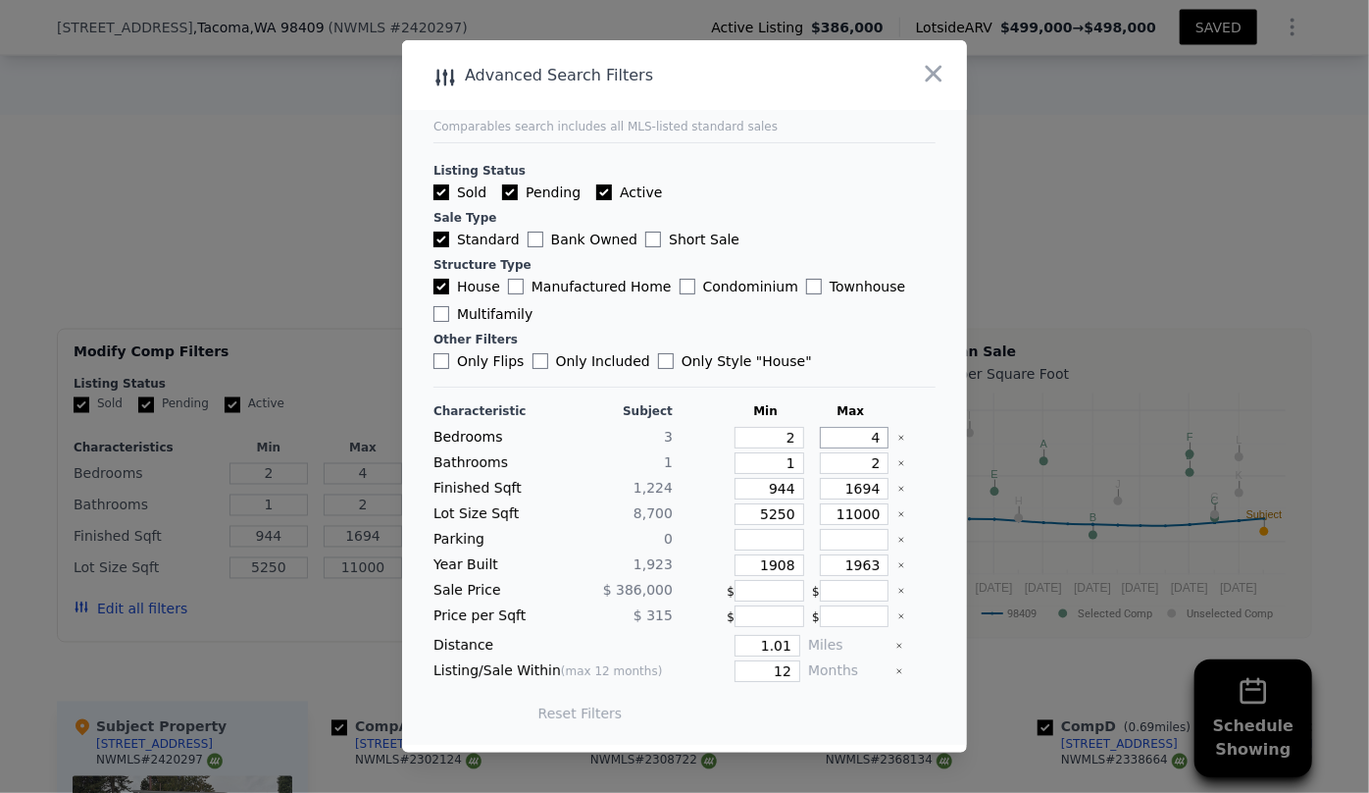
drag, startPoint x: 868, startPoint y: 434, endPoint x: 804, endPoint y: 437, distance: 63.8
click at [812, 437] on div "4" at bounding box center [850, 438] width 77 height 22
type input "3"
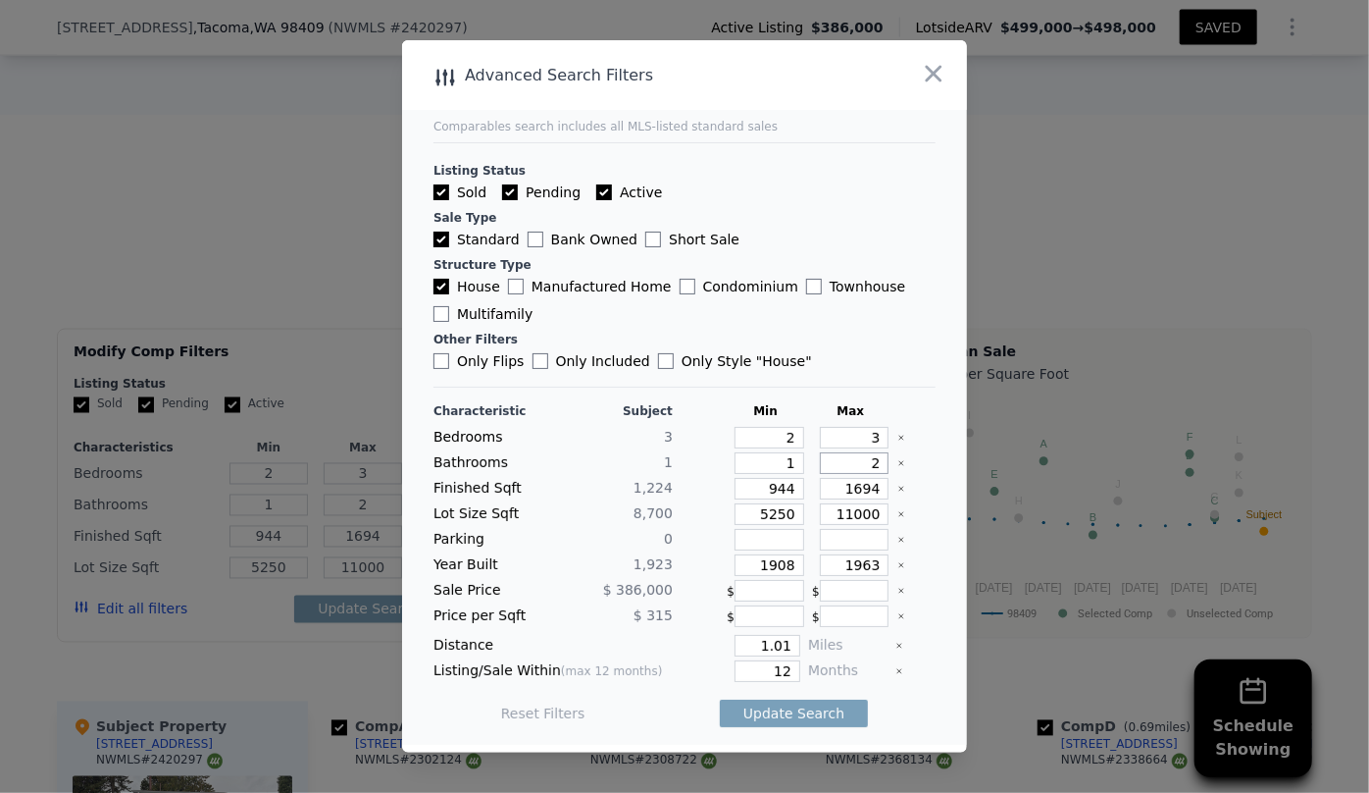
drag, startPoint x: 869, startPoint y: 466, endPoint x: 839, endPoint y: 471, distance: 30.8
click at [841, 468] on input "2" at bounding box center [855, 463] width 70 height 22
drag, startPoint x: 866, startPoint y: 491, endPoint x: 843, endPoint y: 491, distance: 23.5
click at [843, 491] on input "1694" at bounding box center [855, 489] width 70 height 22
type input "11"
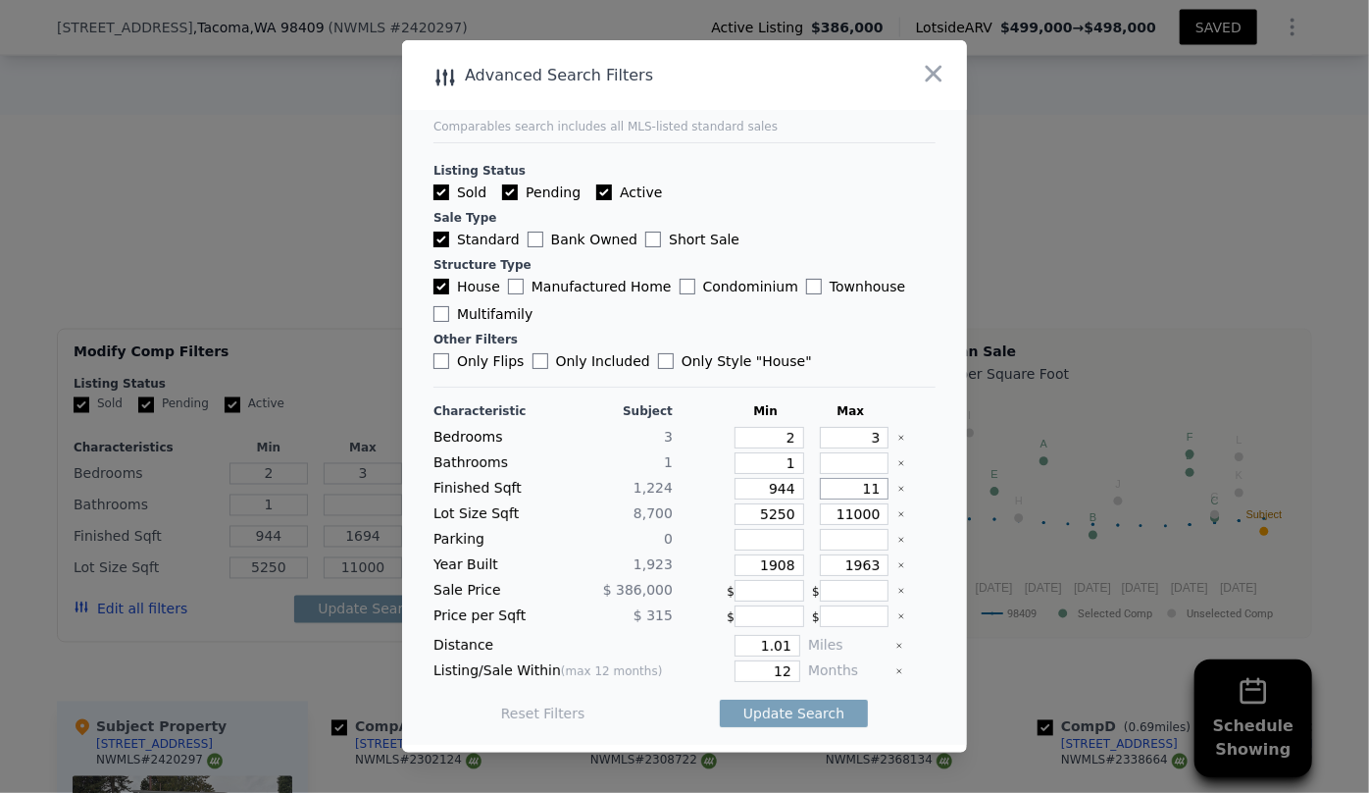
type input "11"
type input "1"
type input "14"
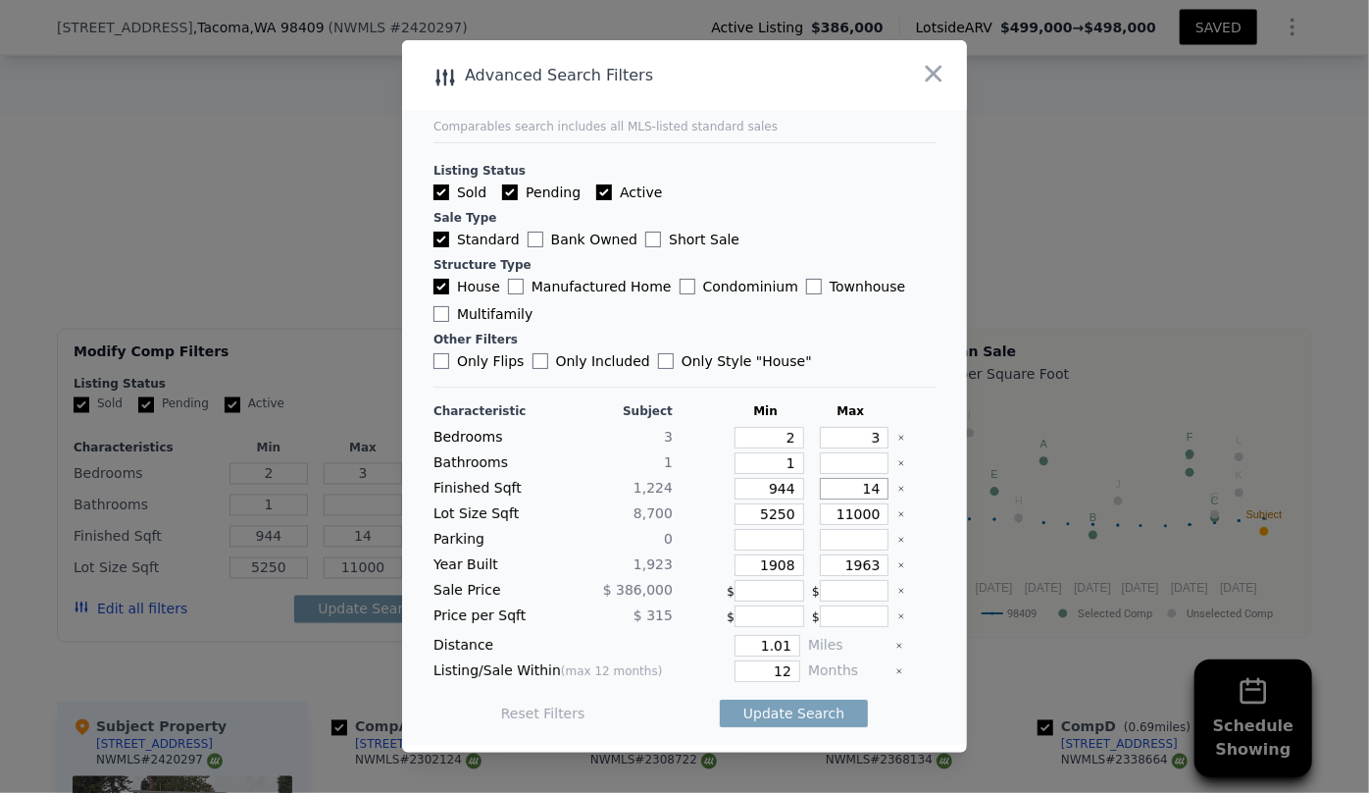
type input "140"
type input "1400"
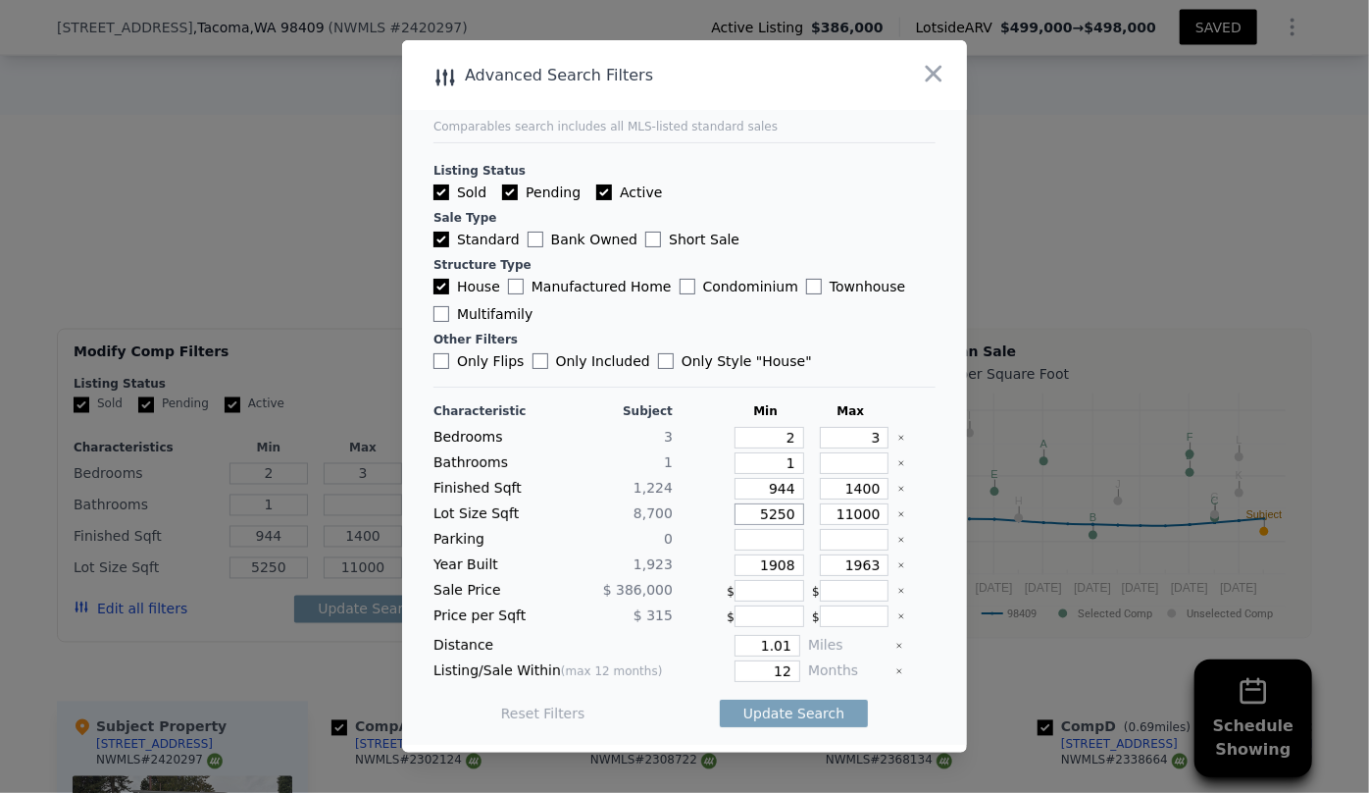
drag, startPoint x: 787, startPoint y: 511, endPoint x: 699, endPoint y: 514, distance: 87.4
click at [699, 514] on div "Lot Size Sqft 8,700 5250 11000" at bounding box center [685, 514] width 502 height 22
drag, startPoint x: 789, startPoint y: 567, endPoint x: 728, endPoint y: 561, distance: 61.1
click at [735, 561] on input "1908" at bounding box center [770, 565] width 70 height 22
click at [861, 566] on input "1963" at bounding box center [855, 565] width 70 height 22
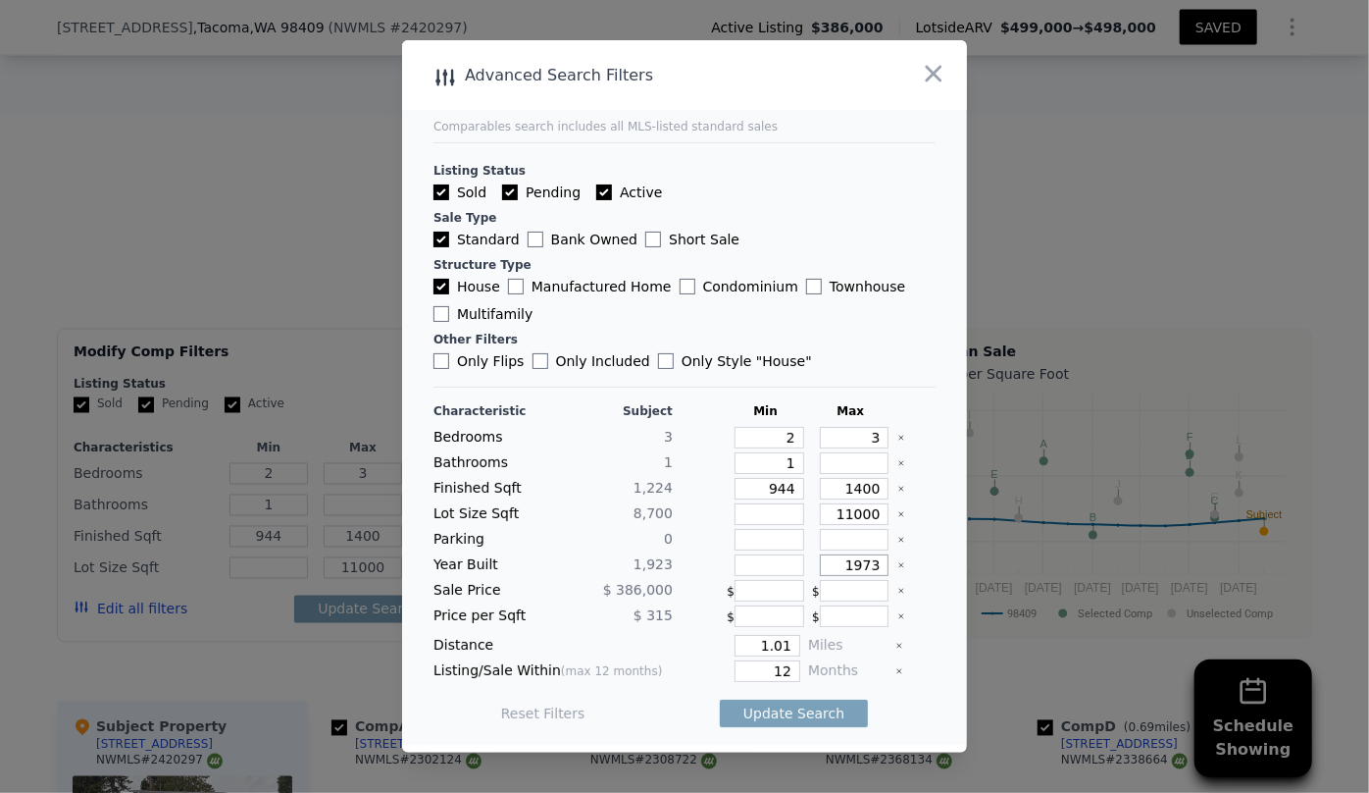
type input "1973"
drag, startPoint x: 785, startPoint y: 644, endPoint x: 721, endPoint y: 649, distance: 64.0
click at [721, 649] on div "1.01" at bounding box center [741, 646] width 120 height 22
type input "0.5"
drag, startPoint x: 785, startPoint y: 667, endPoint x: 736, endPoint y: 666, distance: 49.1
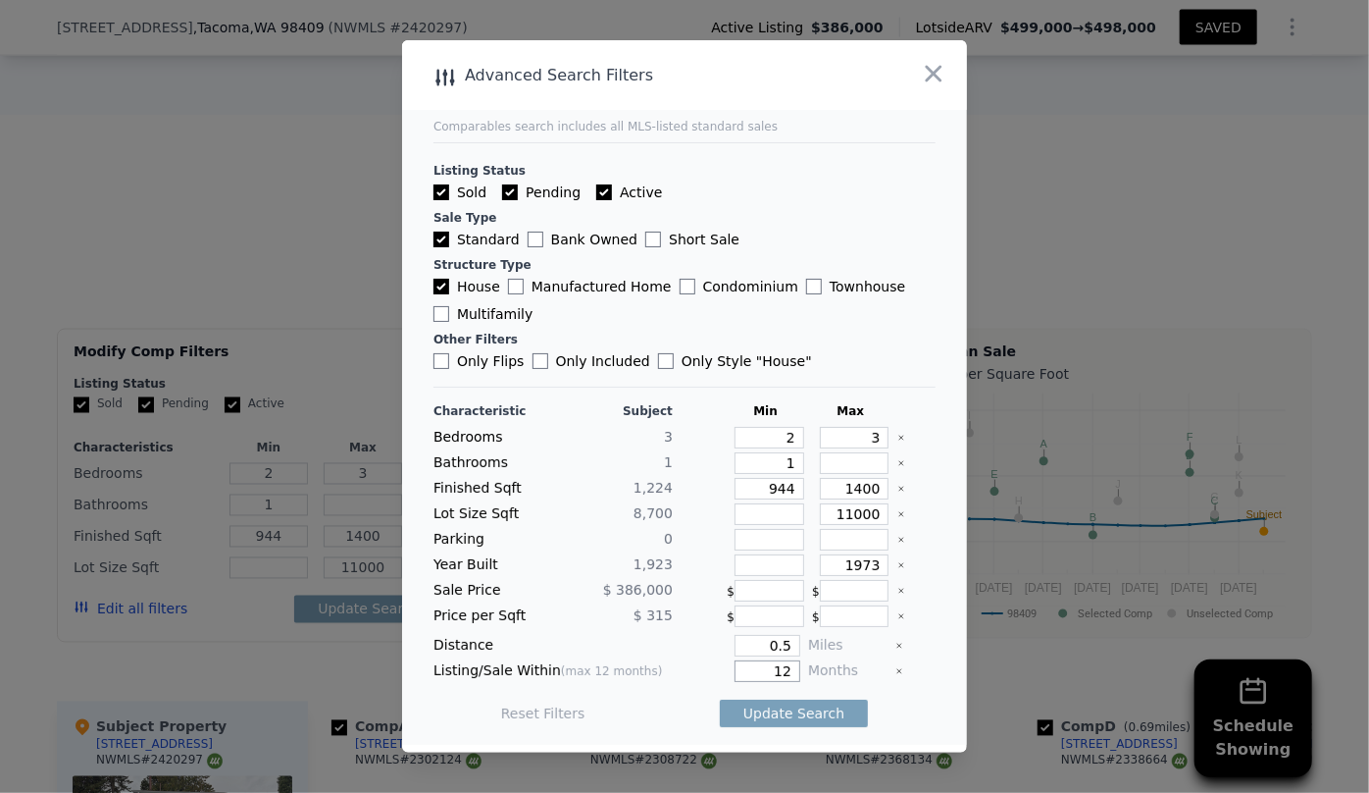
click at [736, 666] on input "12" at bounding box center [768, 671] width 66 height 22
type input "6"
click at [769, 714] on button "Update Search" at bounding box center [794, 712] width 148 height 27
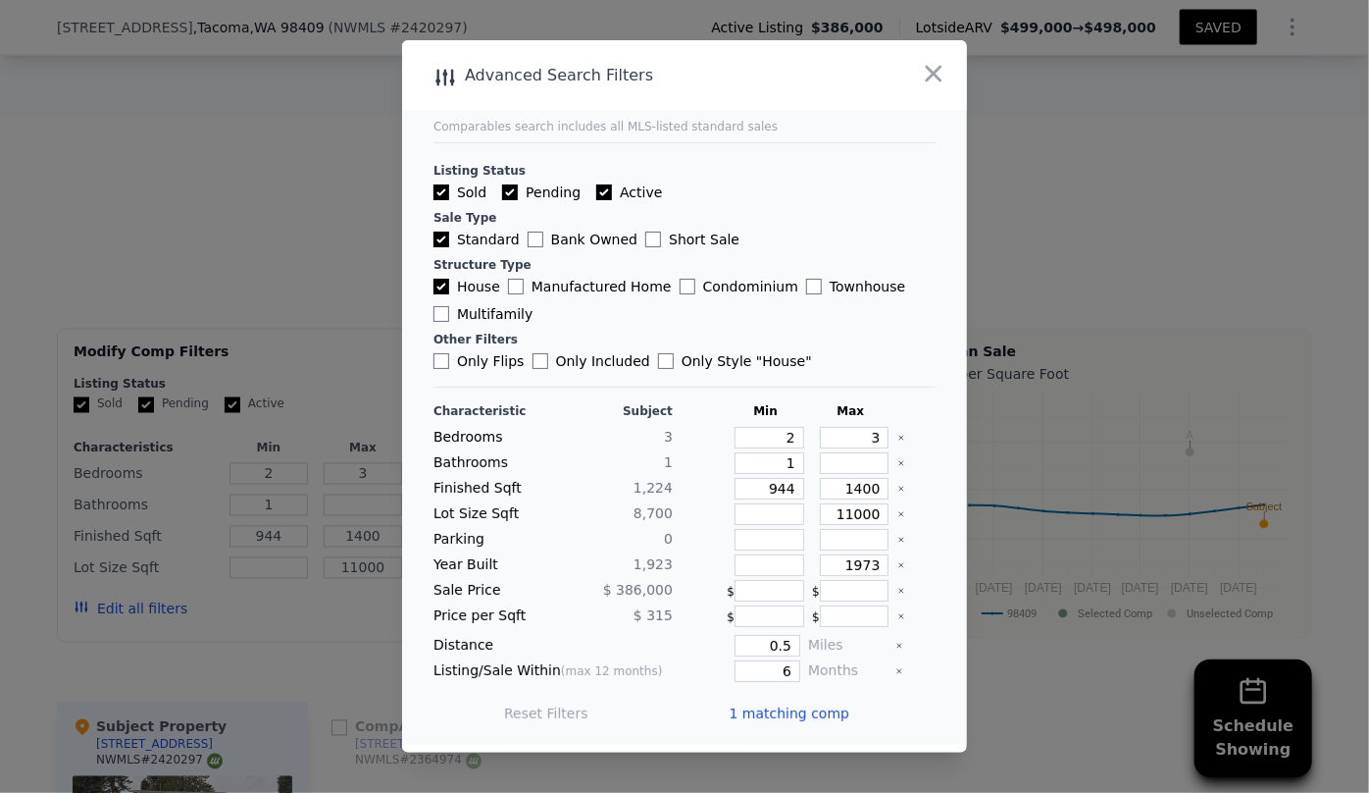
click at [769, 714] on span "1 matching comp" at bounding box center [789, 713] width 121 height 20
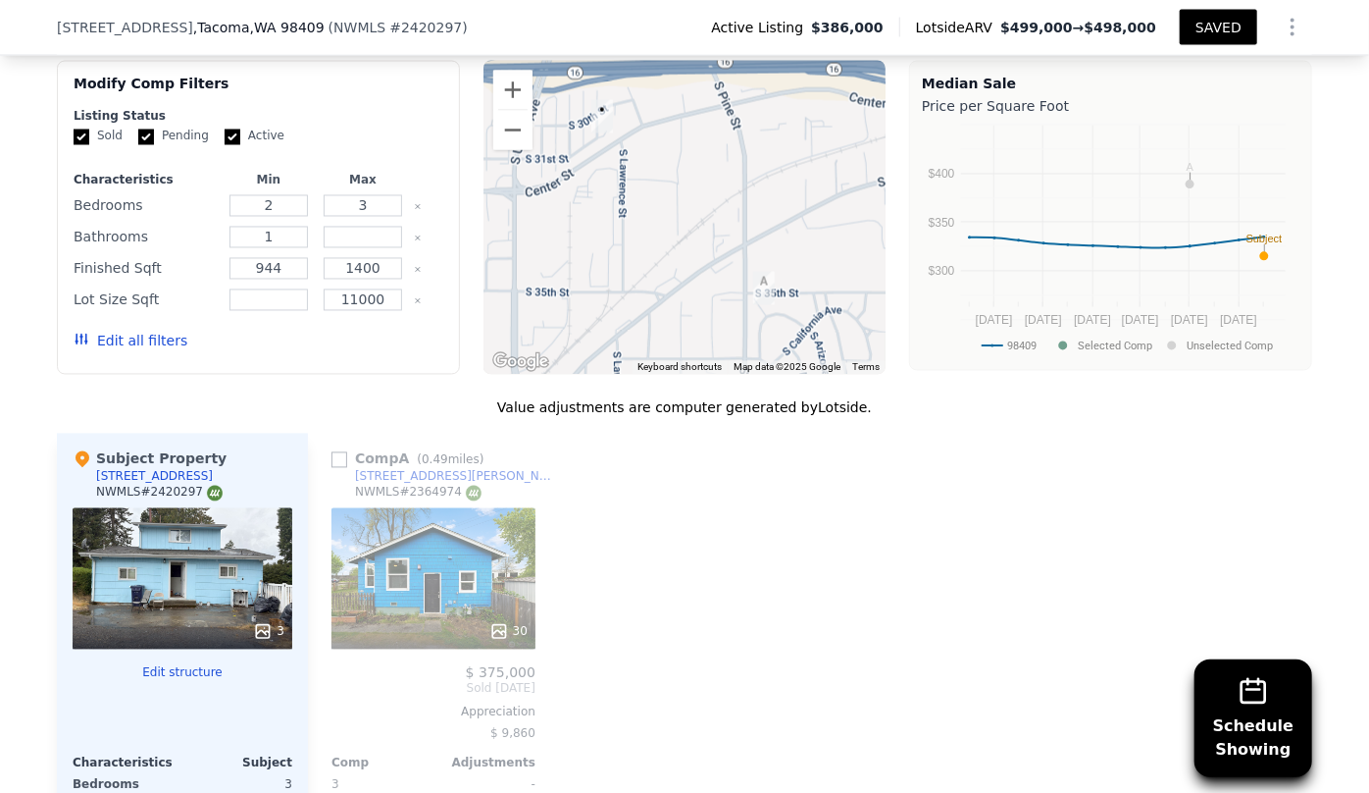
scroll to position [1605, 0]
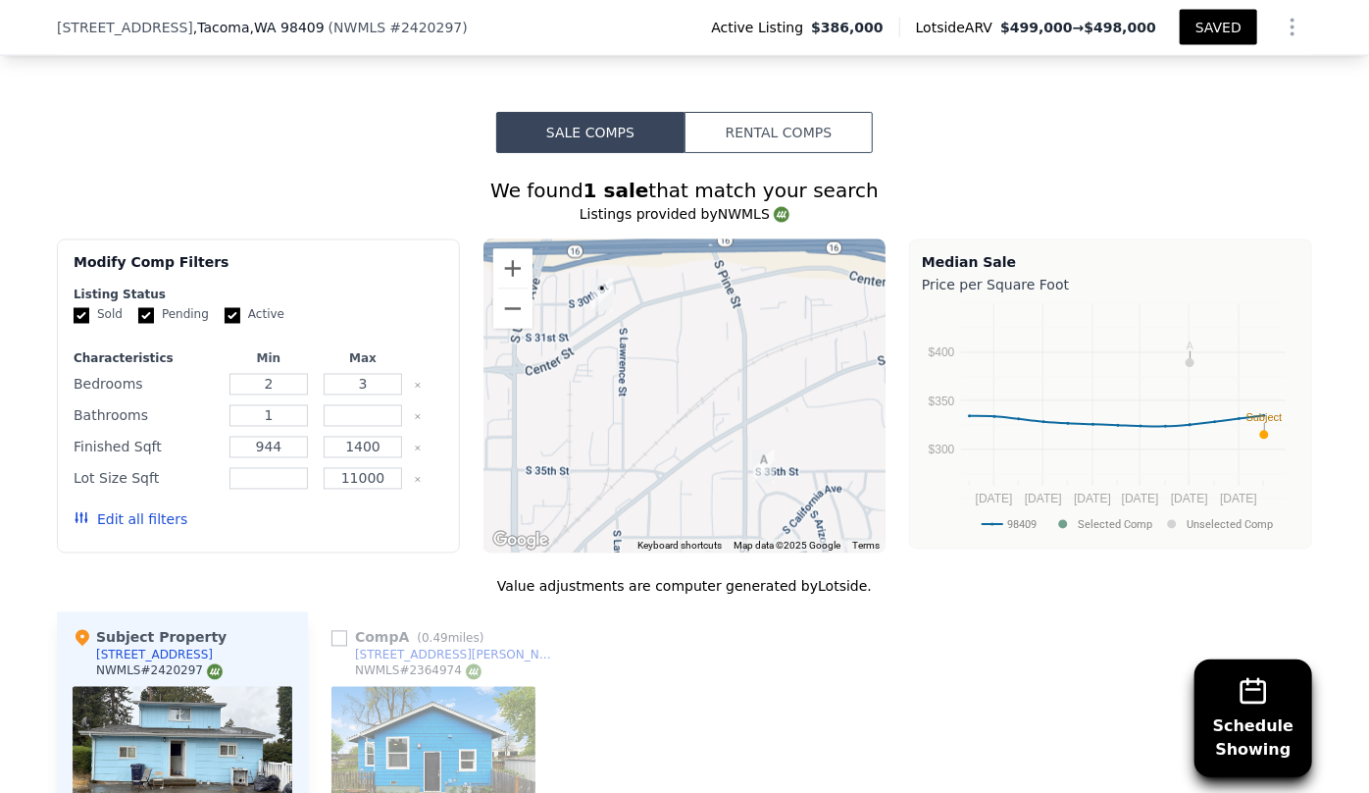
click at [169, 537] on div "Edit all filters" at bounding box center [259, 519] width 370 height 55
click at [157, 530] on button "Edit all filters" at bounding box center [131, 520] width 114 height 20
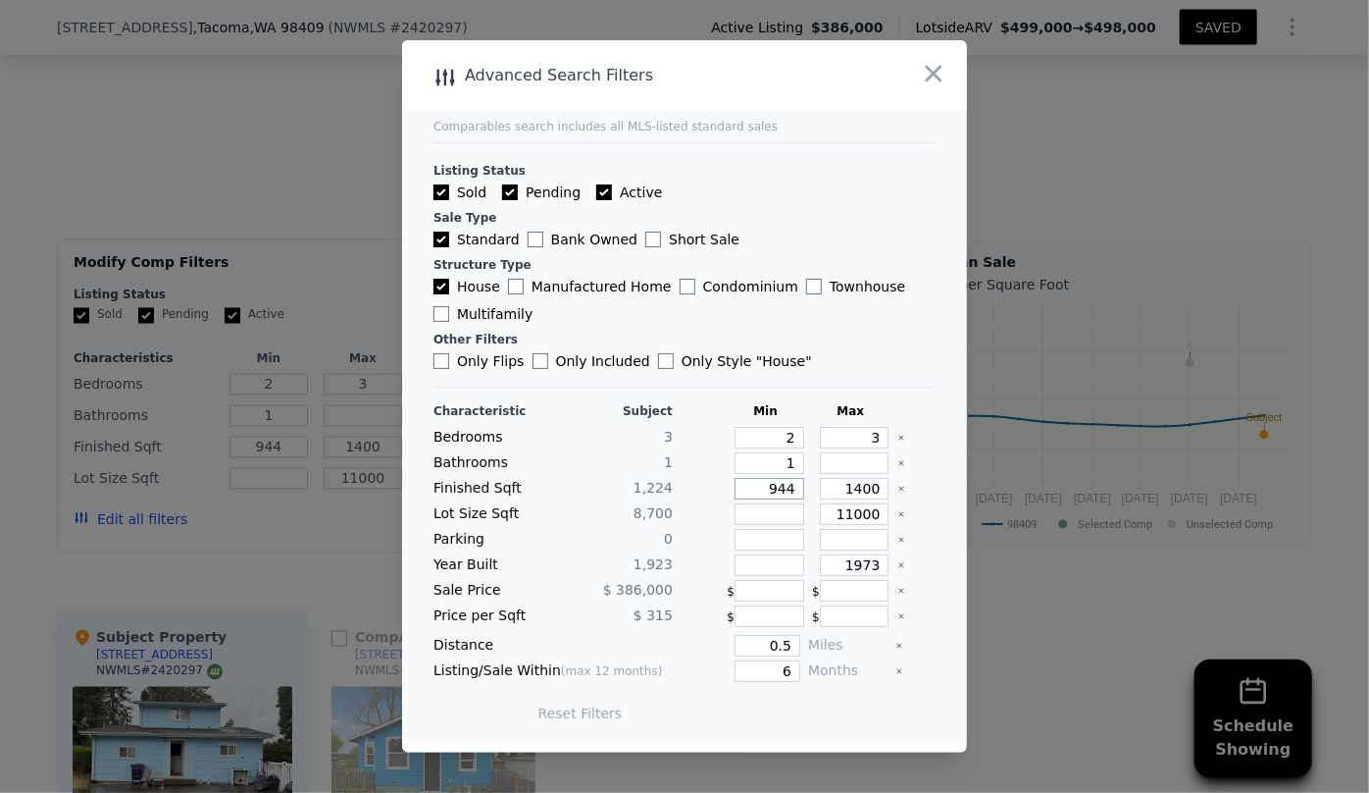
drag, startPoint x: 790, startPoint y: 490, endPoint x: 715, endPoint y: 499, distance: 75.2
click at [717, 499] on div "Finished Sqft 1,224 944 1400" at bounding box center [685, 489] width 502 height 22
drag, startPoint x: 788, startPoint y: 649, endPoint x: 719, endPoint y: 649, distance: 68.7
click at [719, 649] on div "0.5" at bounding box center [741, 646] width 120 height 22
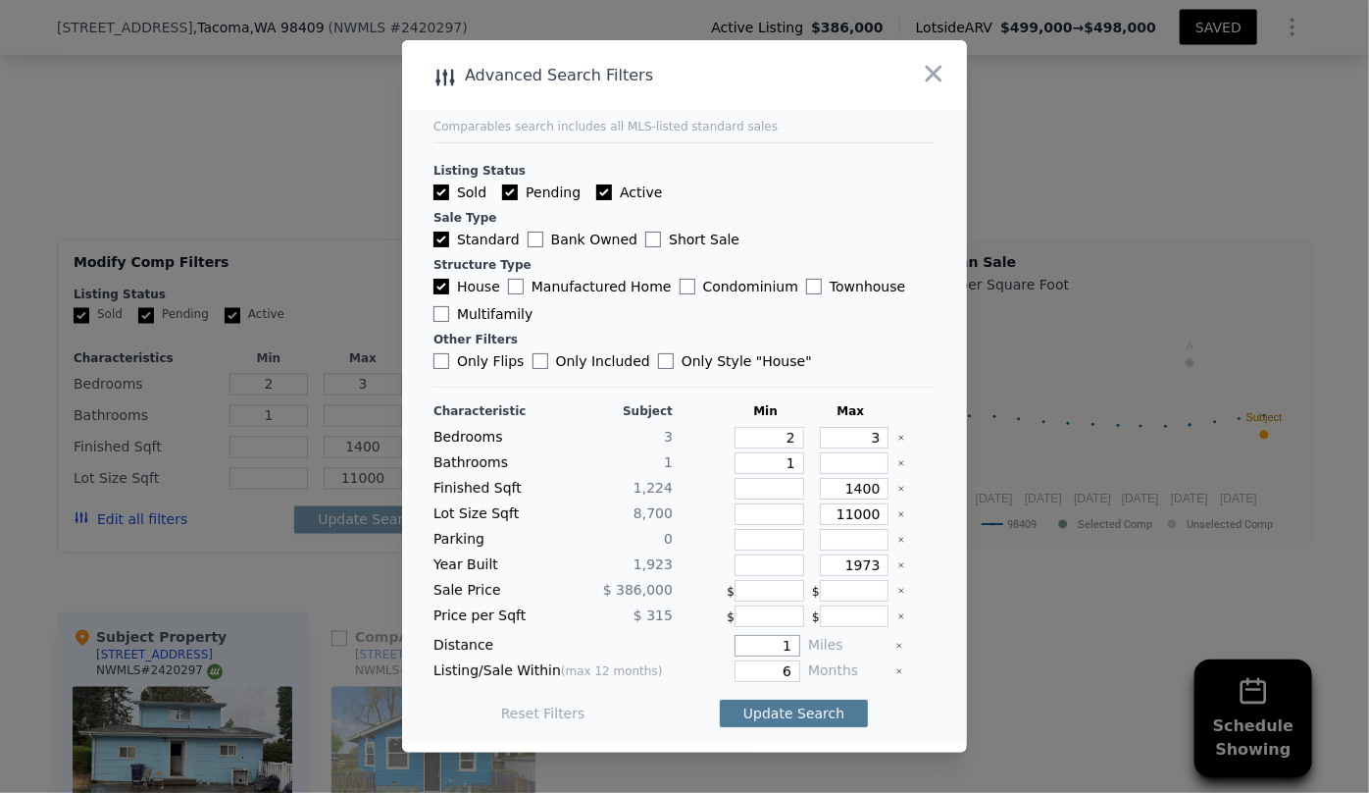
type input "1"
click at [766, 716] on button "Update Search" at bounding box center [794, 712] width 148 height 27
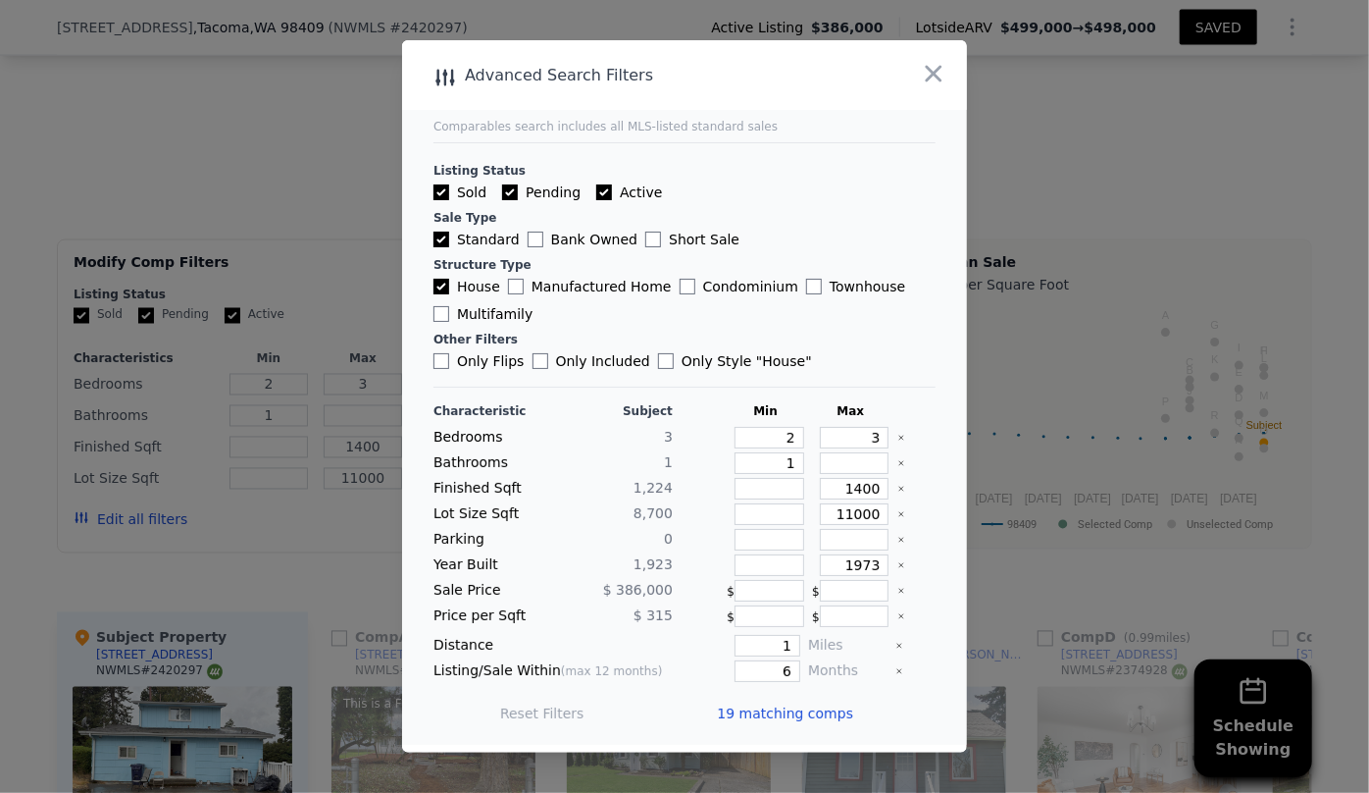
click at [766, 716] on span "19 matching comps" at bounding box center [785, 713] width 136 height 20
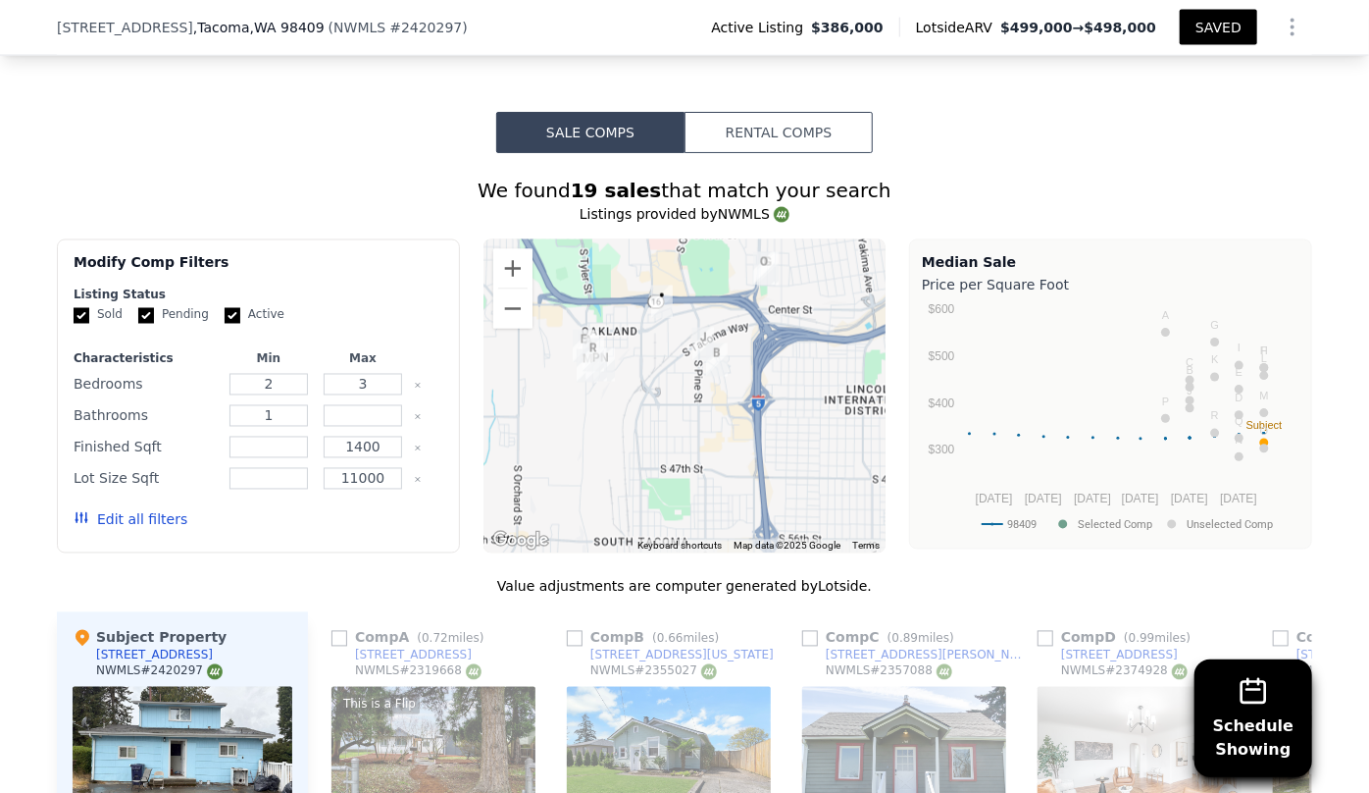
drag, startPoint x: 775, startPoint y: 481, endPoint x: 767, endPoint y: 372, distance: 109.2
click at [767, 372] on div at bounding box center [685, 396] width 403 height 314
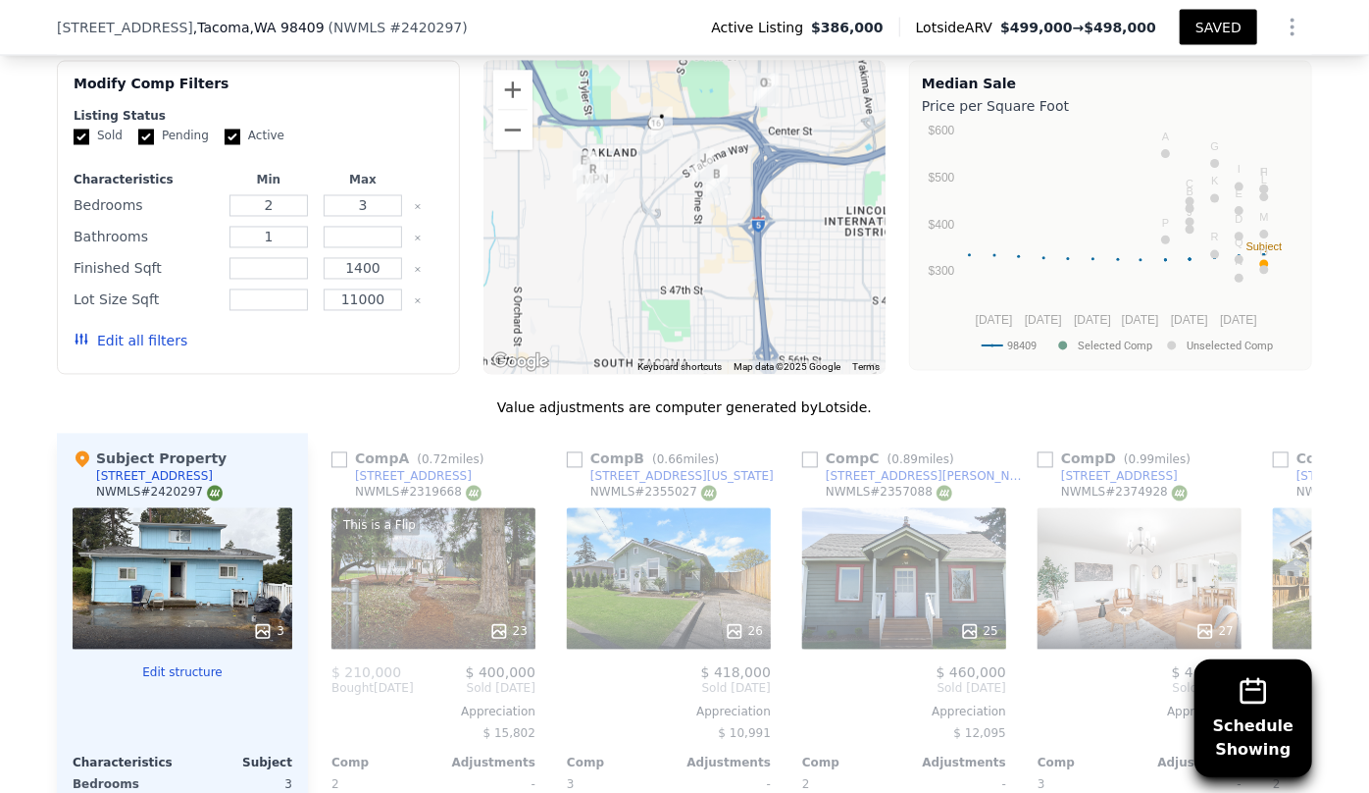
scroll to position [1694, 0]
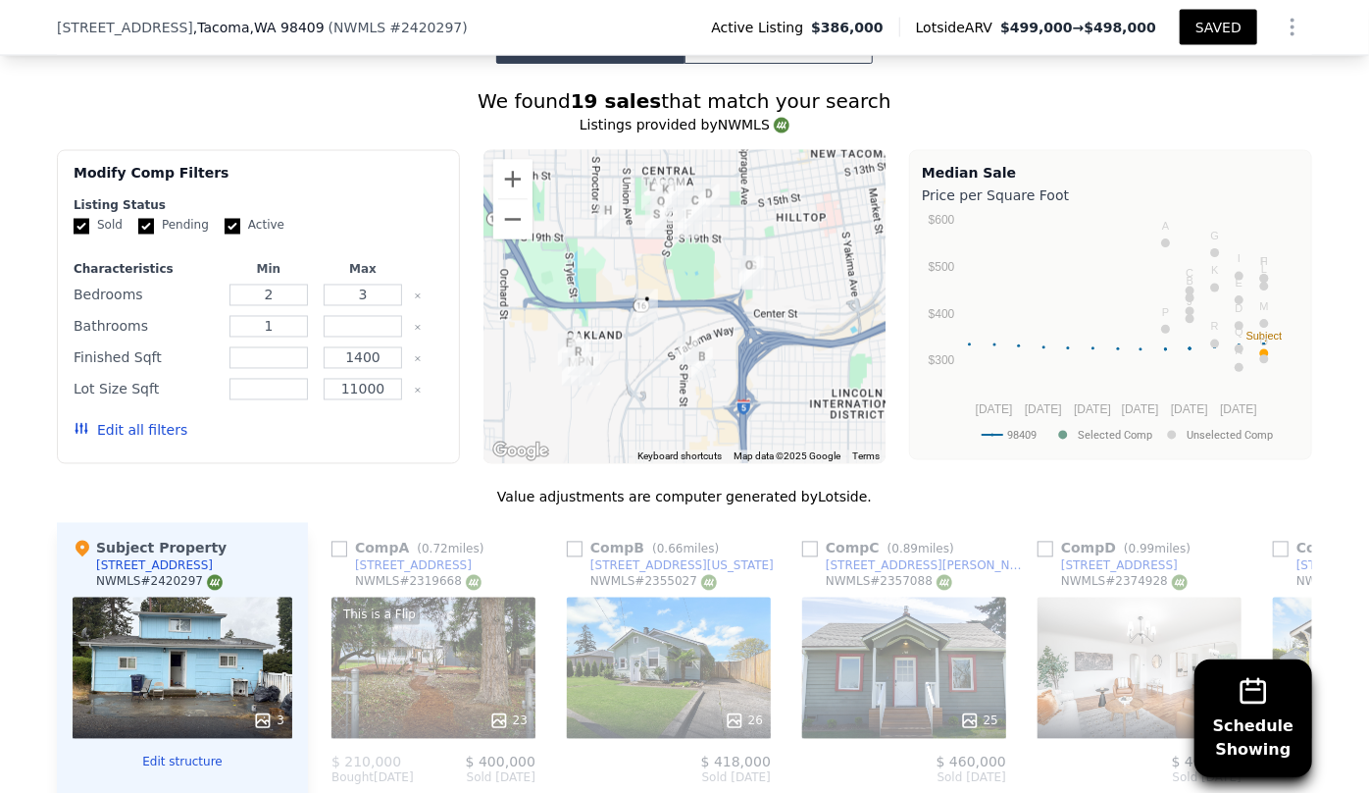
drag, startPoint x: 760, startPoint y: 266, endPoint x: 746, endPoint y: 359, distance: 94.3
click at [746, 359] on div at bounding box center [685, 307] width 403 height 314
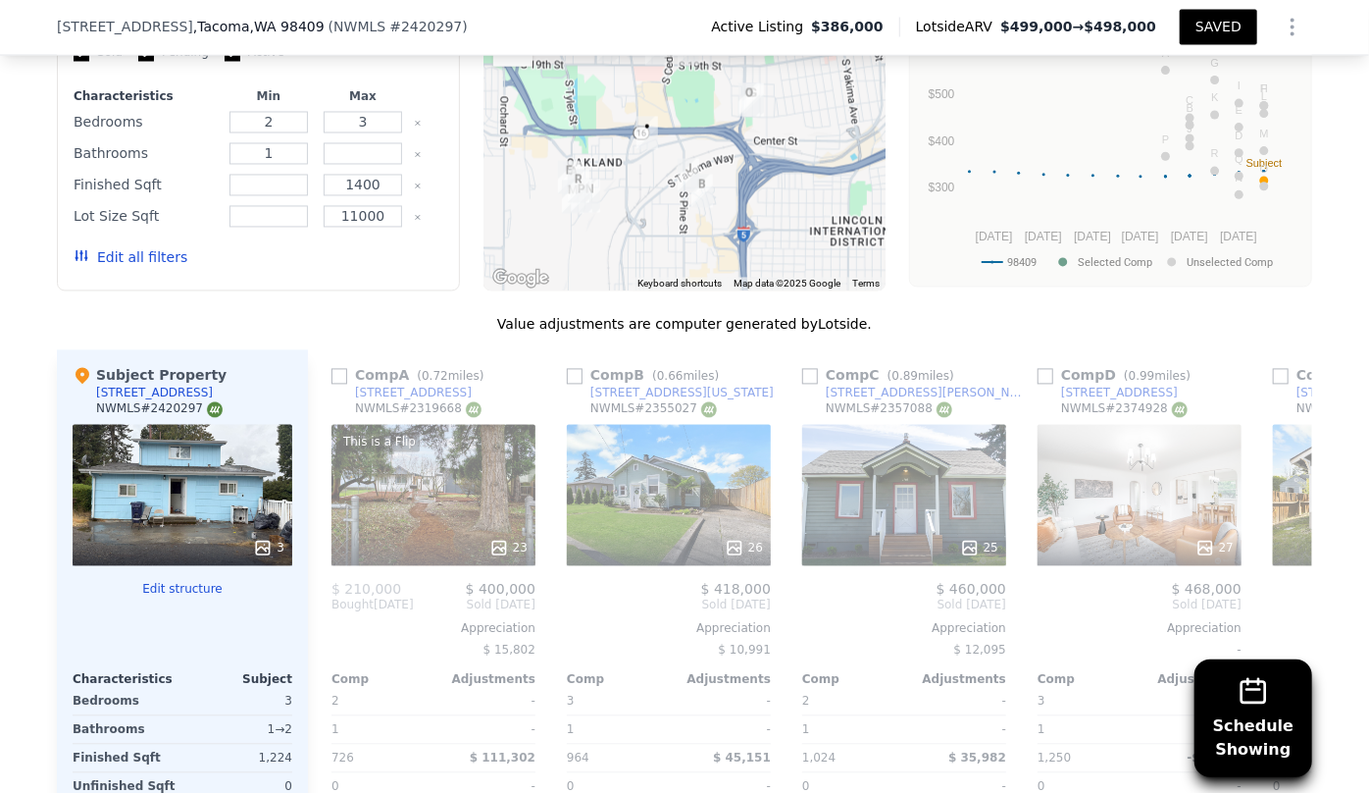
scroll to position [1873, 0]
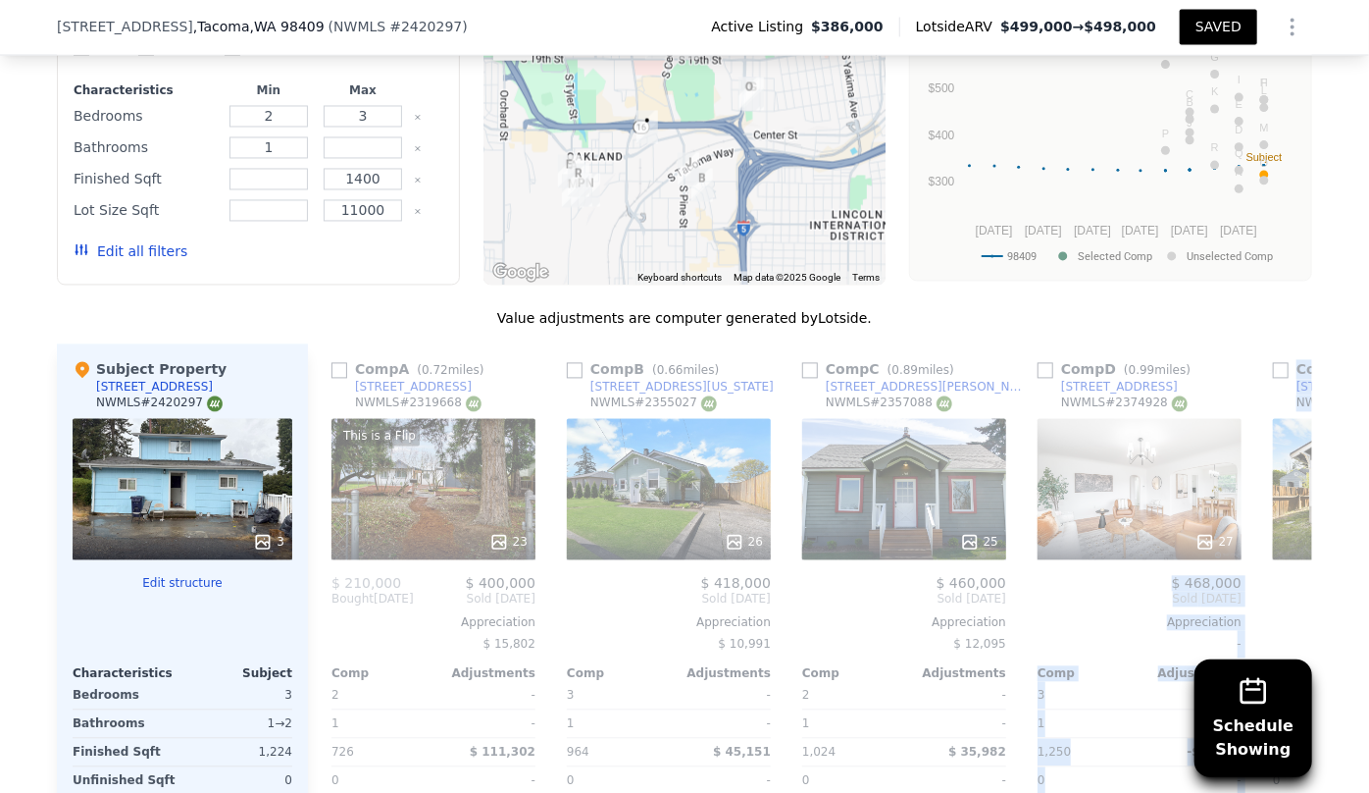
drag, startPoint x: 1178, startPoint y: 570, endPoint x: 1078, endPoint y: 580, distance: 100.5
click at [1078, 580] on div "Comp A ( 0.72 miles) 3519 S Tyler St NWMLS # 2319668 This is a Flip 23 $ 210,00…" at bounding box center [810, 659] width 1005 height 631
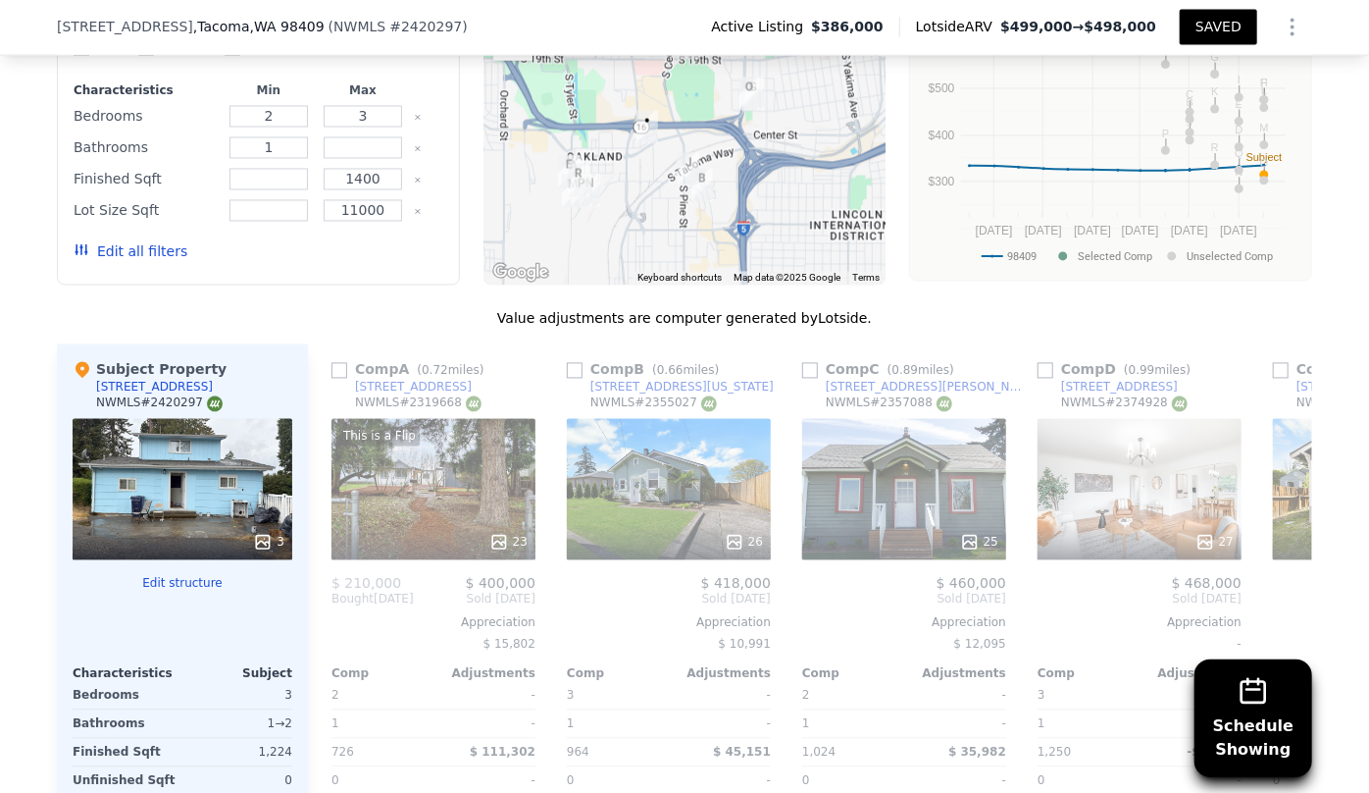
click at [955, 282] on div "Median Sale Price per Square Foot 98409 Selected Comp Unselected Comp Sep 24 No…" at bounding box center [1110, 127] width 403 height 310
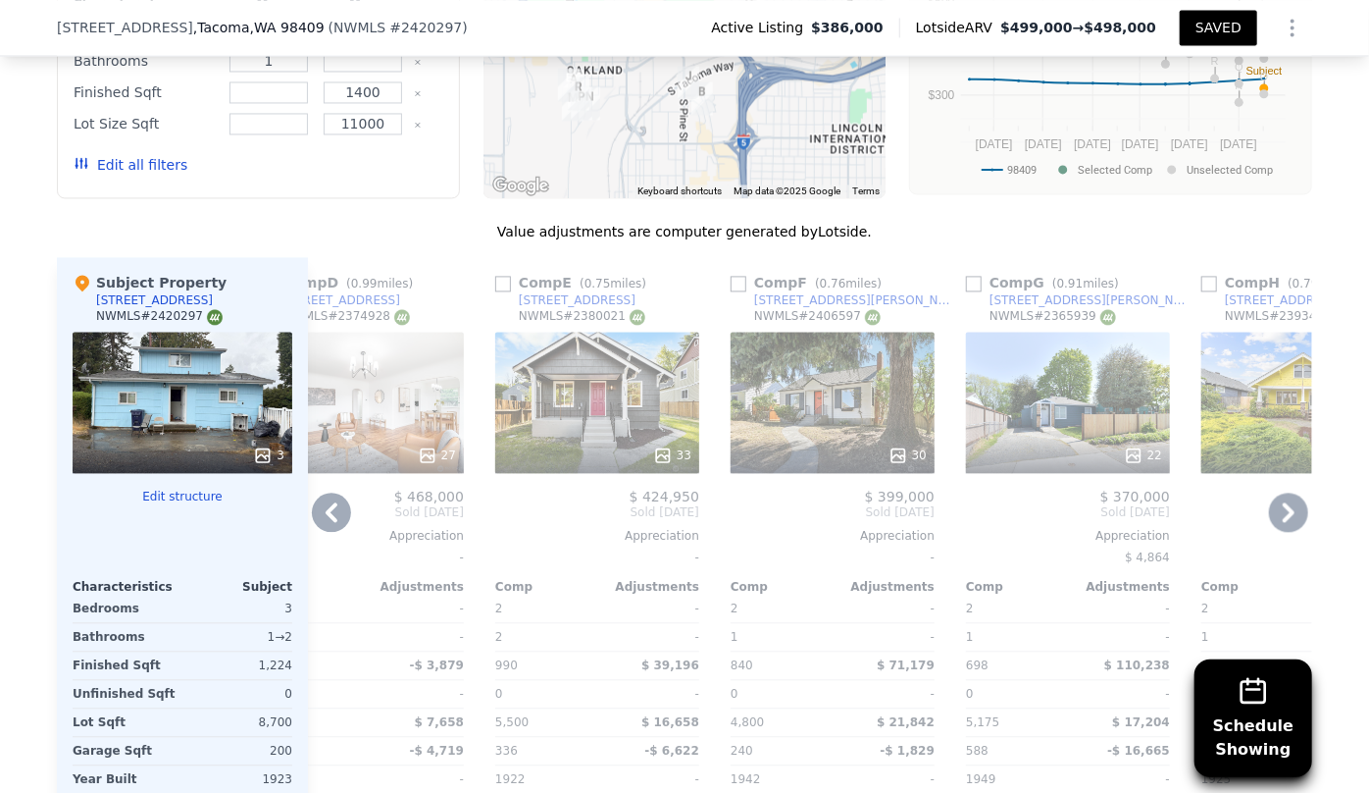
scroll to position [1962, 0]
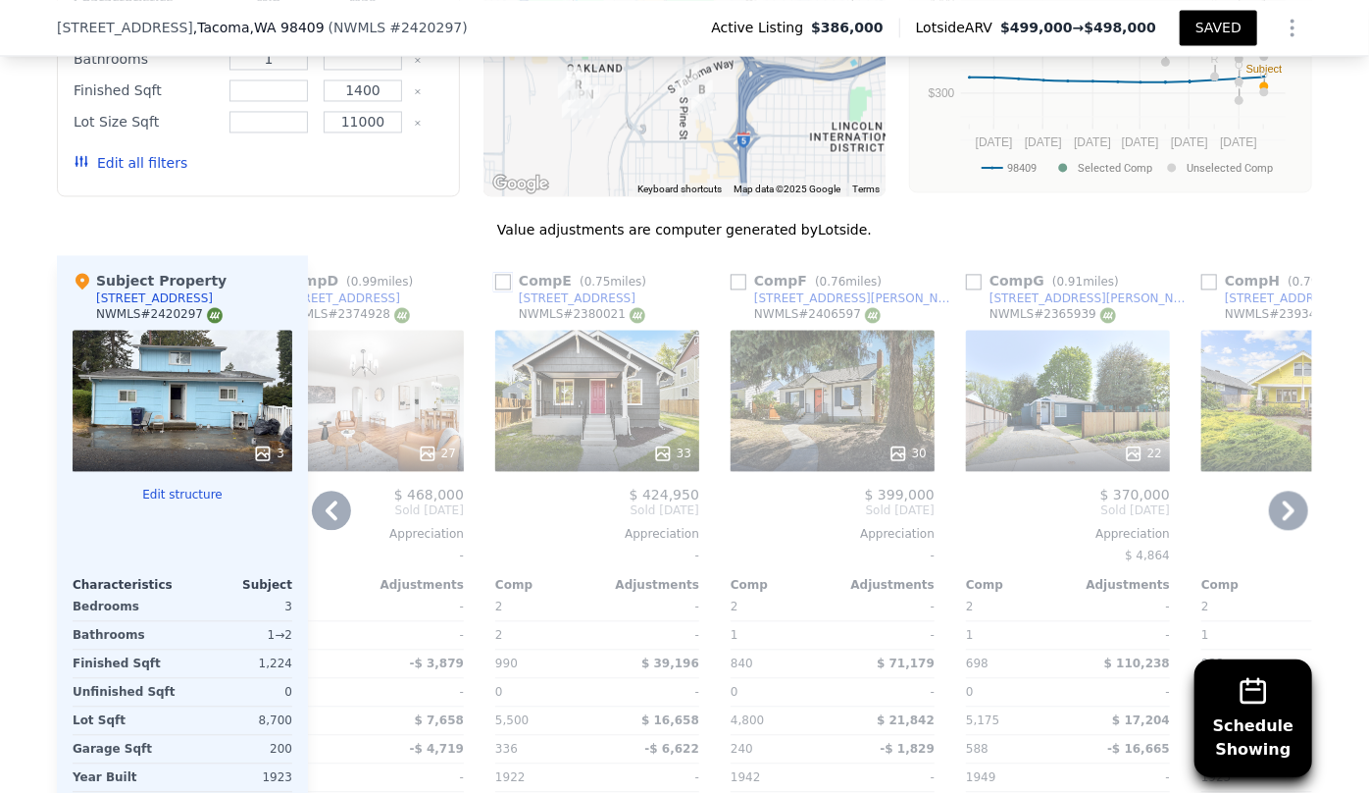
click at [495, 289] on input "checkbox" at bounding box center [503, 282] width 16 height 16
checkbox input "true"
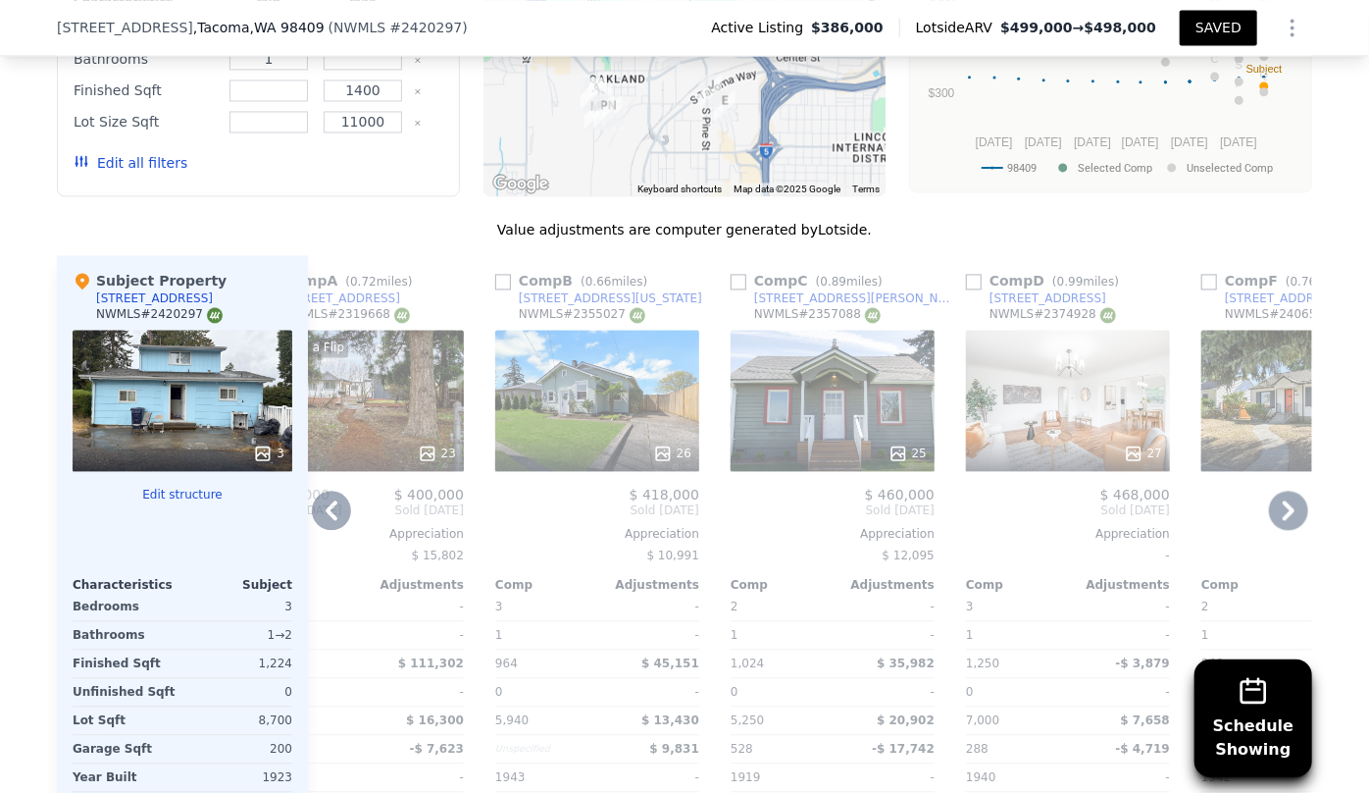
click at [342, 525] on icon at bounding box center [331, 509] width 39 height 39
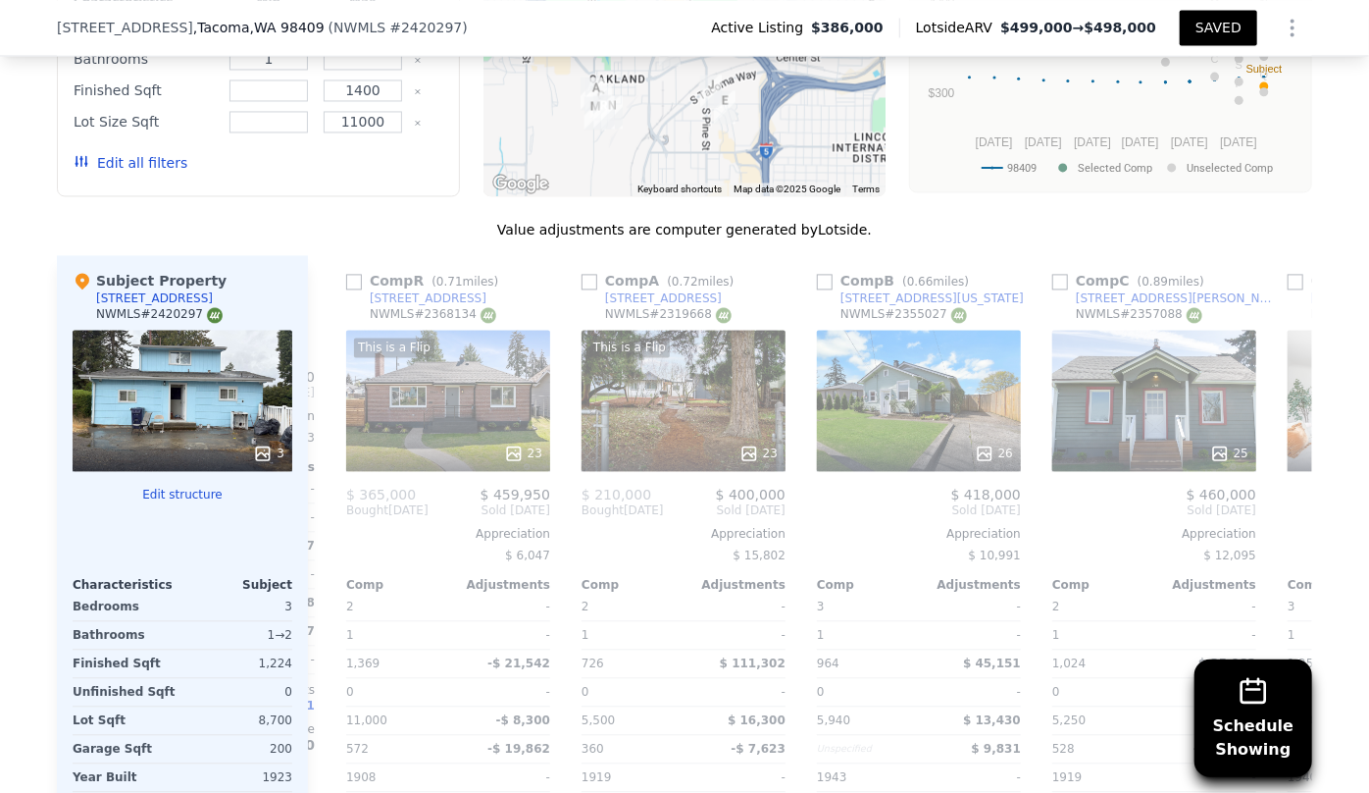
scroll to position [0, 307]
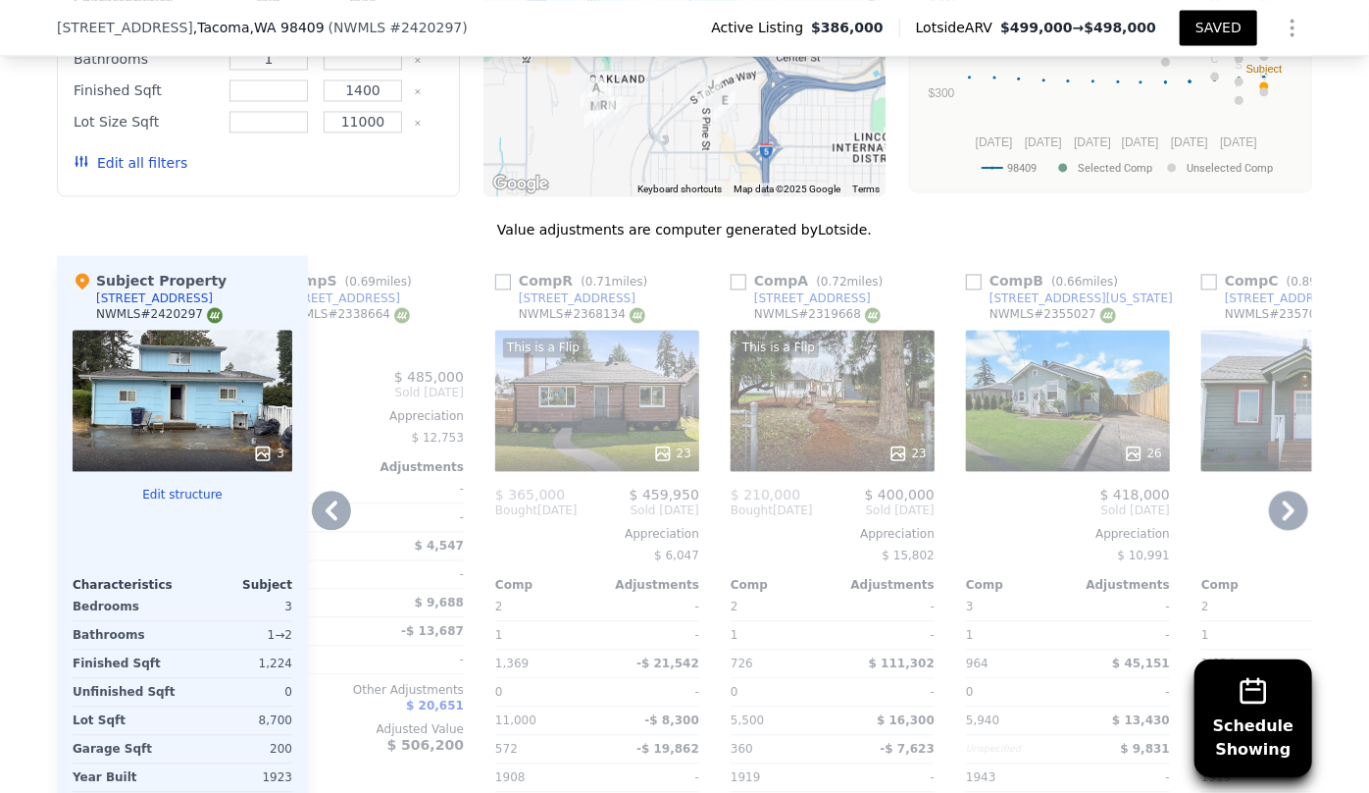
click at [352, 520] on div "1 -" at bounding box center [362, 517] width 204 height 28
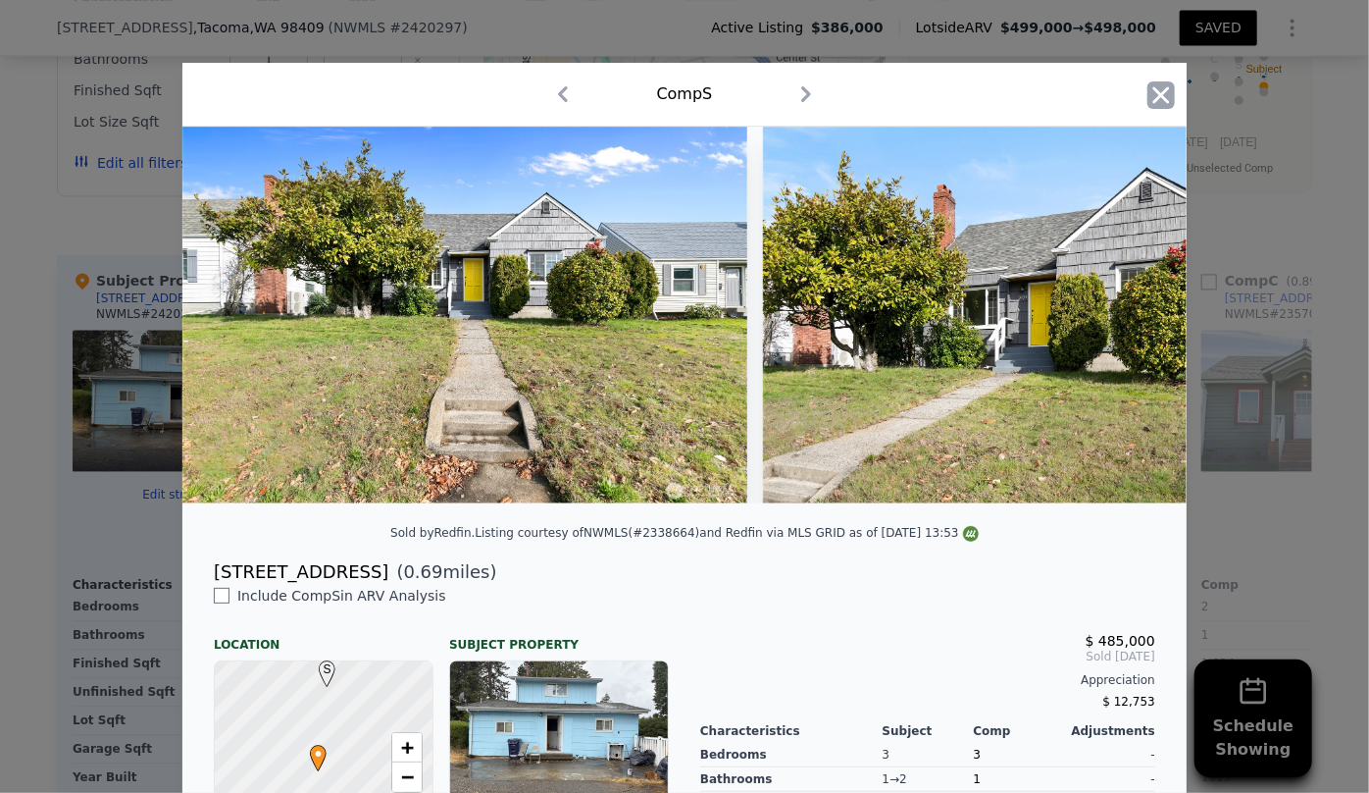
click at [1163, 99] on icon "button" at bounding box center [1161, 94] width 27 height 27
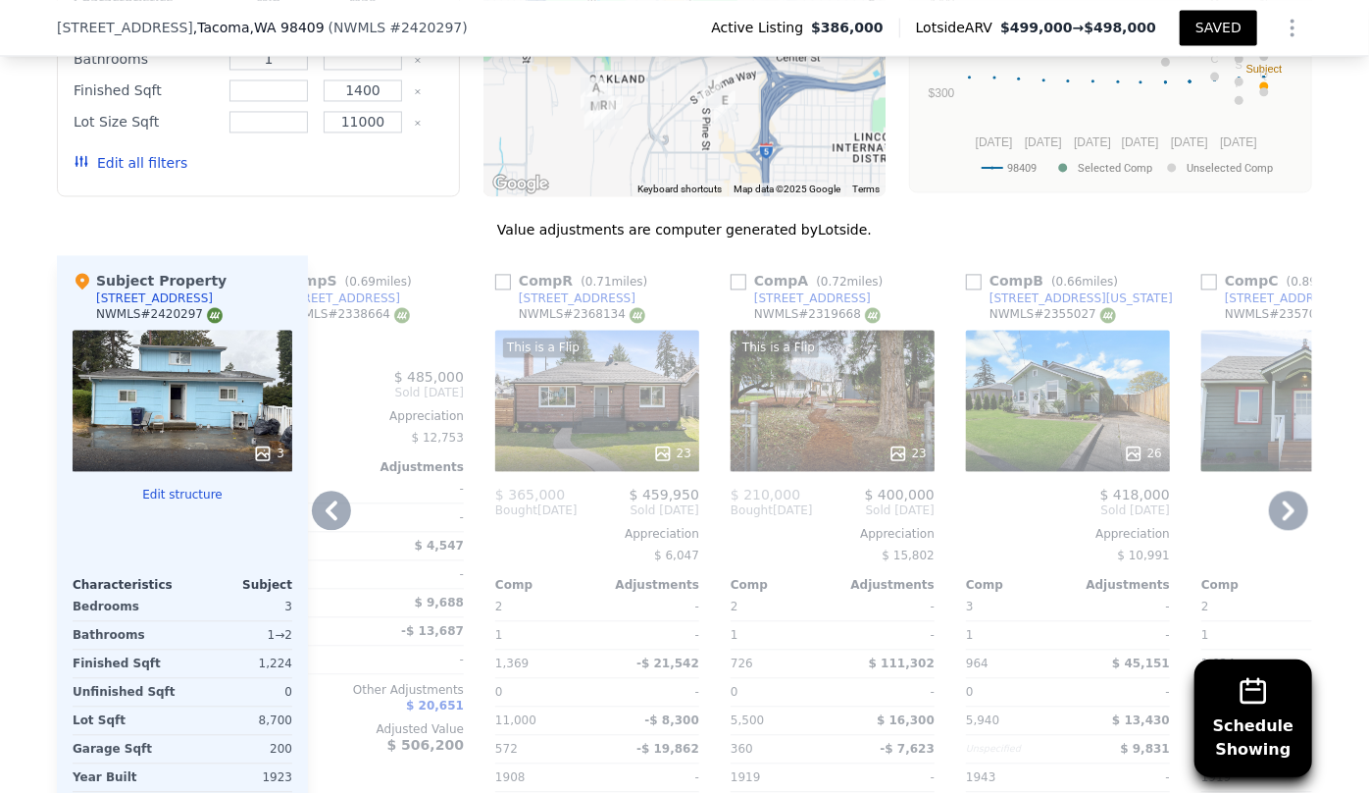
click at [330, 514] on icon at bounding box center [332, 510] width 12 height 20
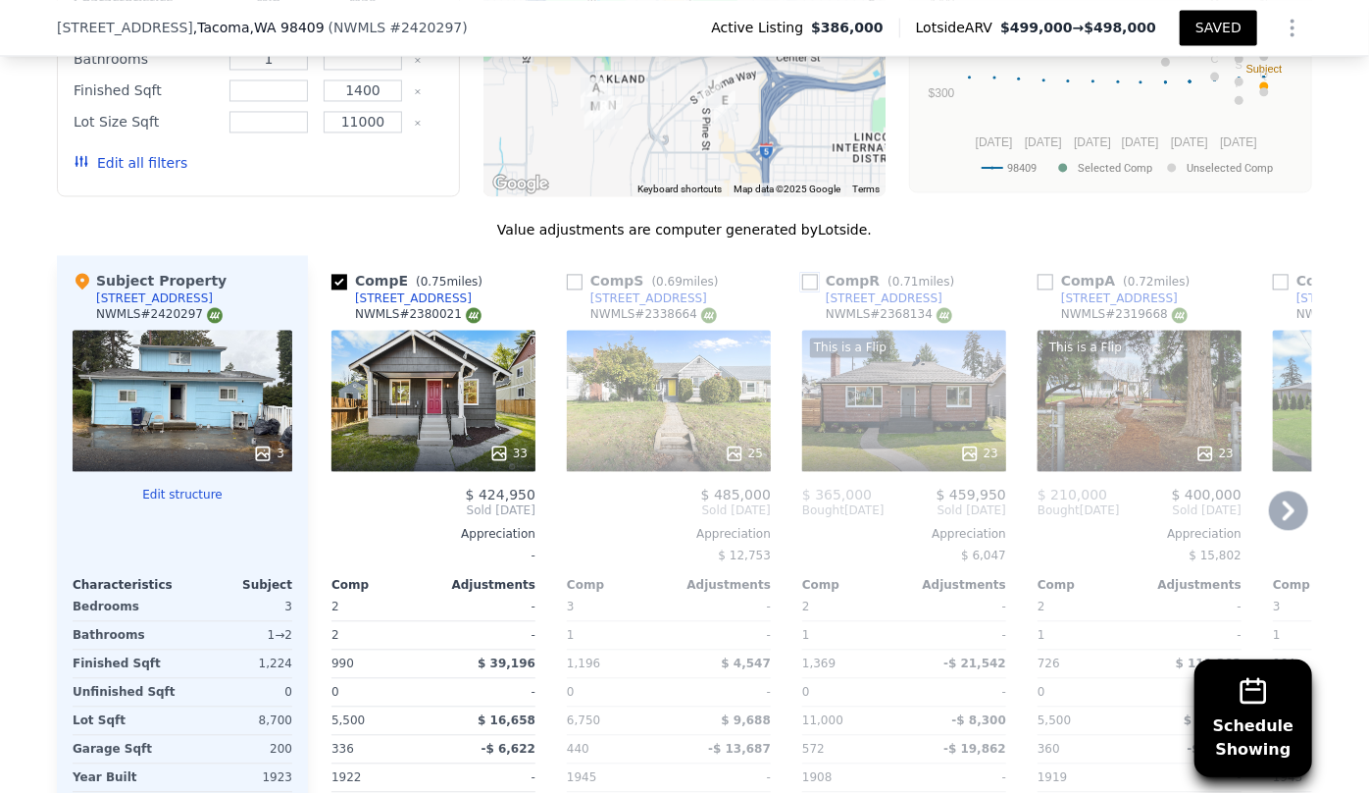
click at [802, 289] on input "checkbox" at bounding box center [810, 282] width 16 height 16
checkbox input "true"
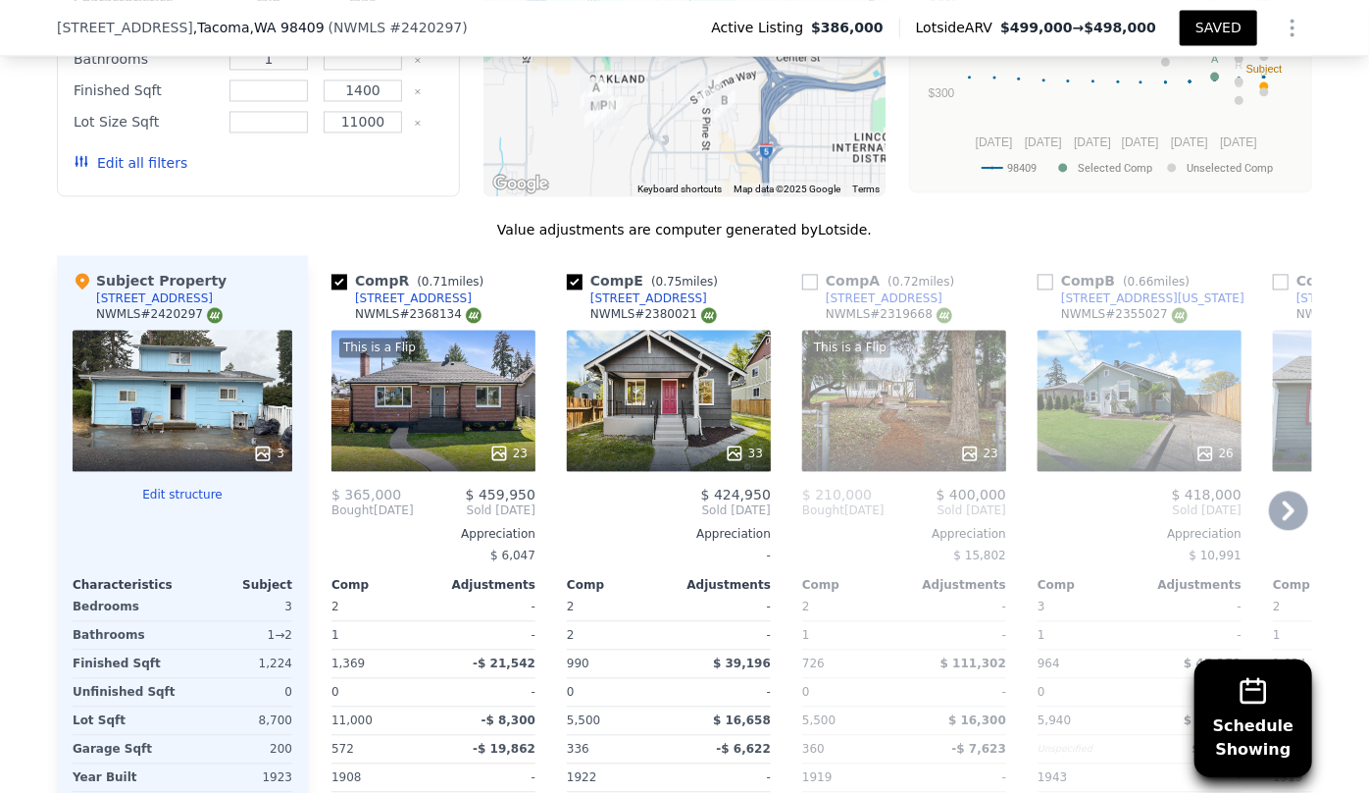
click at [396, 438] on div "This is a Flip 23" at bounding box center [434, 400] width 204 height 141
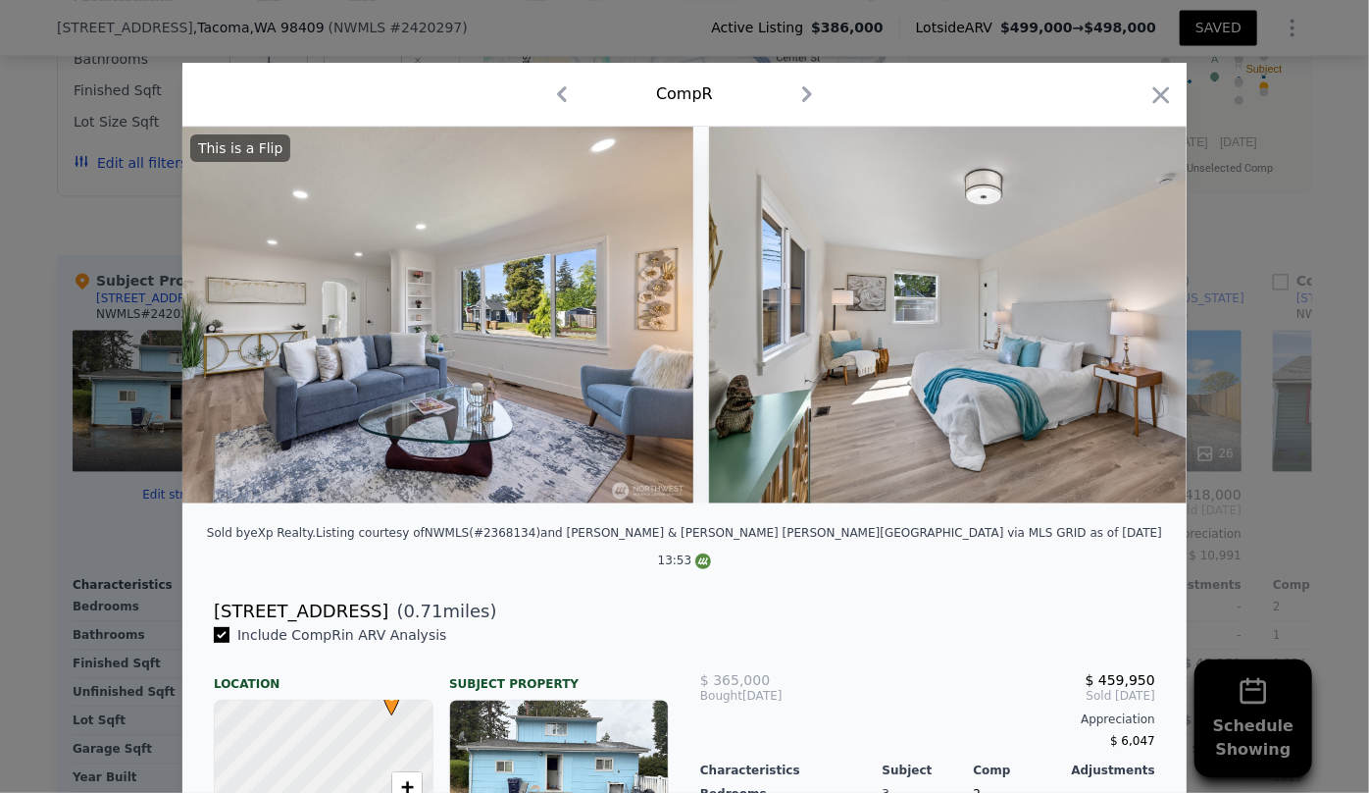
scroll to position [0, 6784]
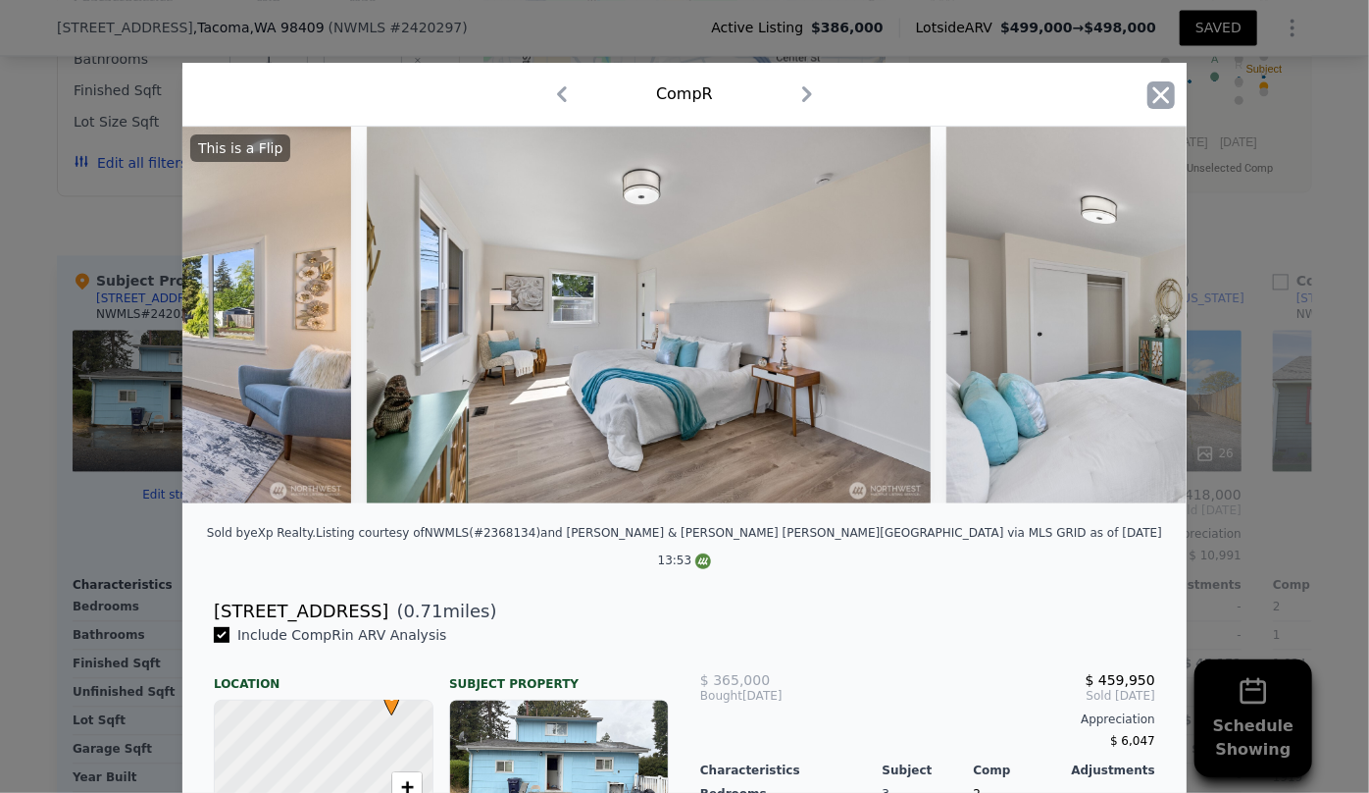
click at [1158, 88] on icon "button" at bounding box center [1161, 94] width 27 height 27
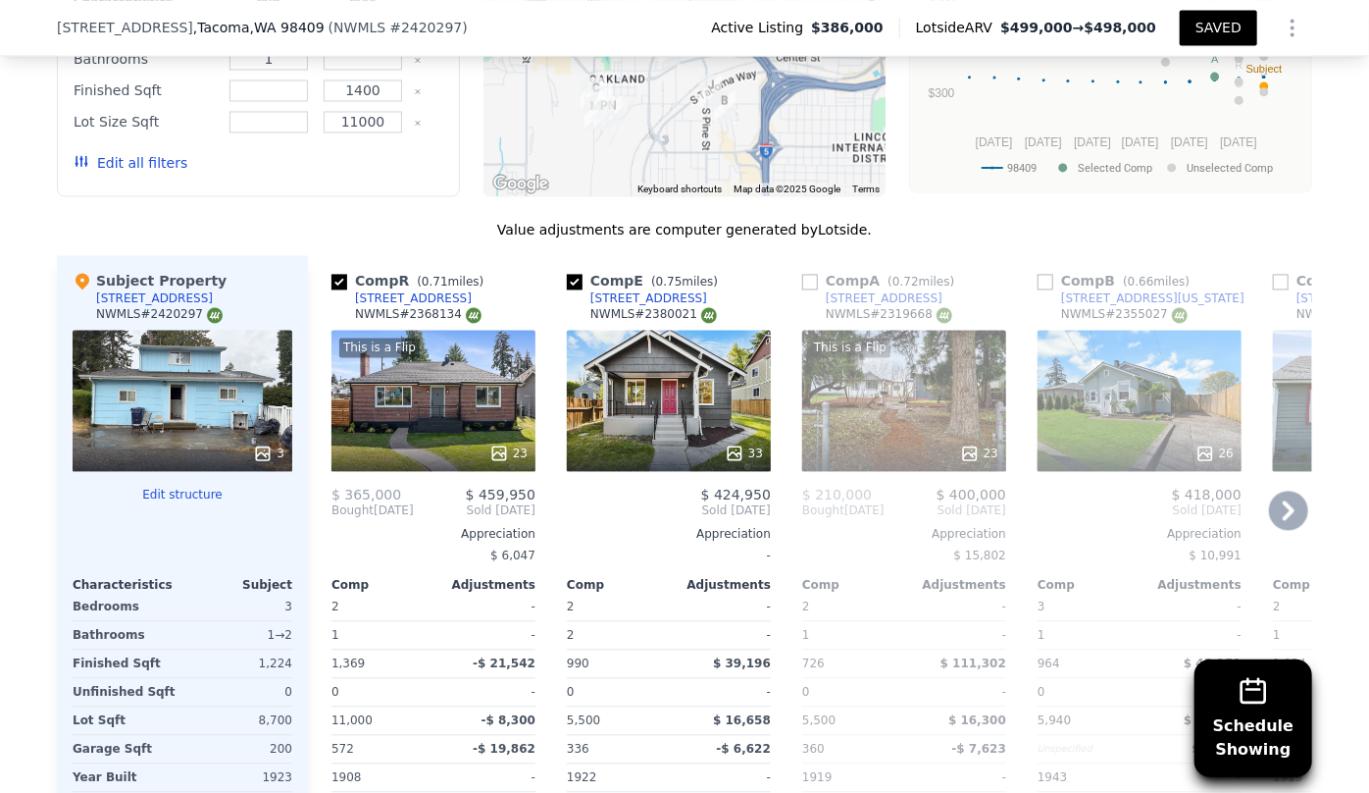
drag, startPoint x: 1006, startPoint y: 302, endPoint x: 955, endPoint y: 331, distance: 58.4
click at [1017, 295] on div "Comp R ( 0.71 miles) 3563 S Monroe St NWMLS # 2368134 This is a Flip 23 $ 365,0…" at bounding box center [810, 570] width 1005 height 631
click at [1053, 290] on div "Comp B ( 0.66 miles)" at bounding box center [1118, 281] width 160 height 20
click at [1038, 289] on input "checkbox" at bounding box center [1046, 282] width 16 height 16
checkbox input "true"
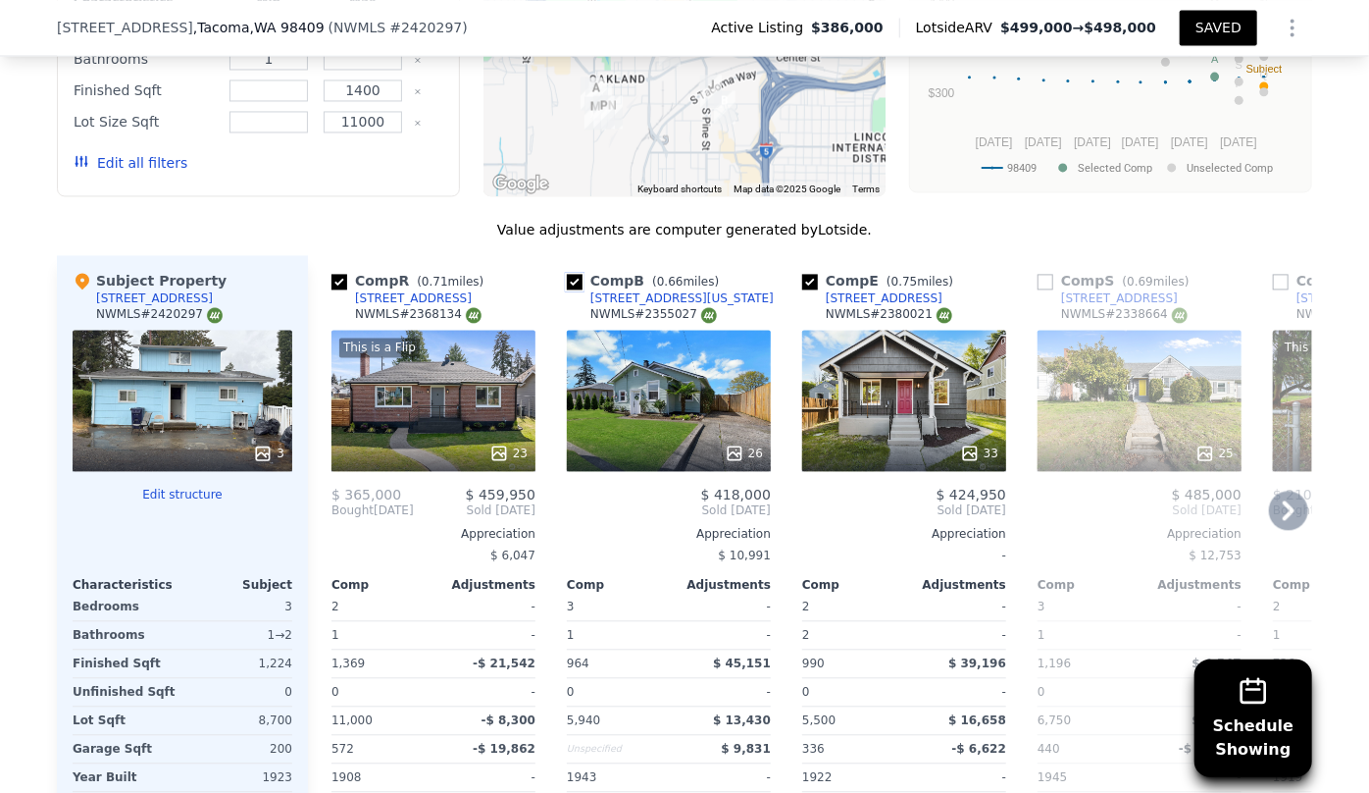
scroll to position [1873, 0]
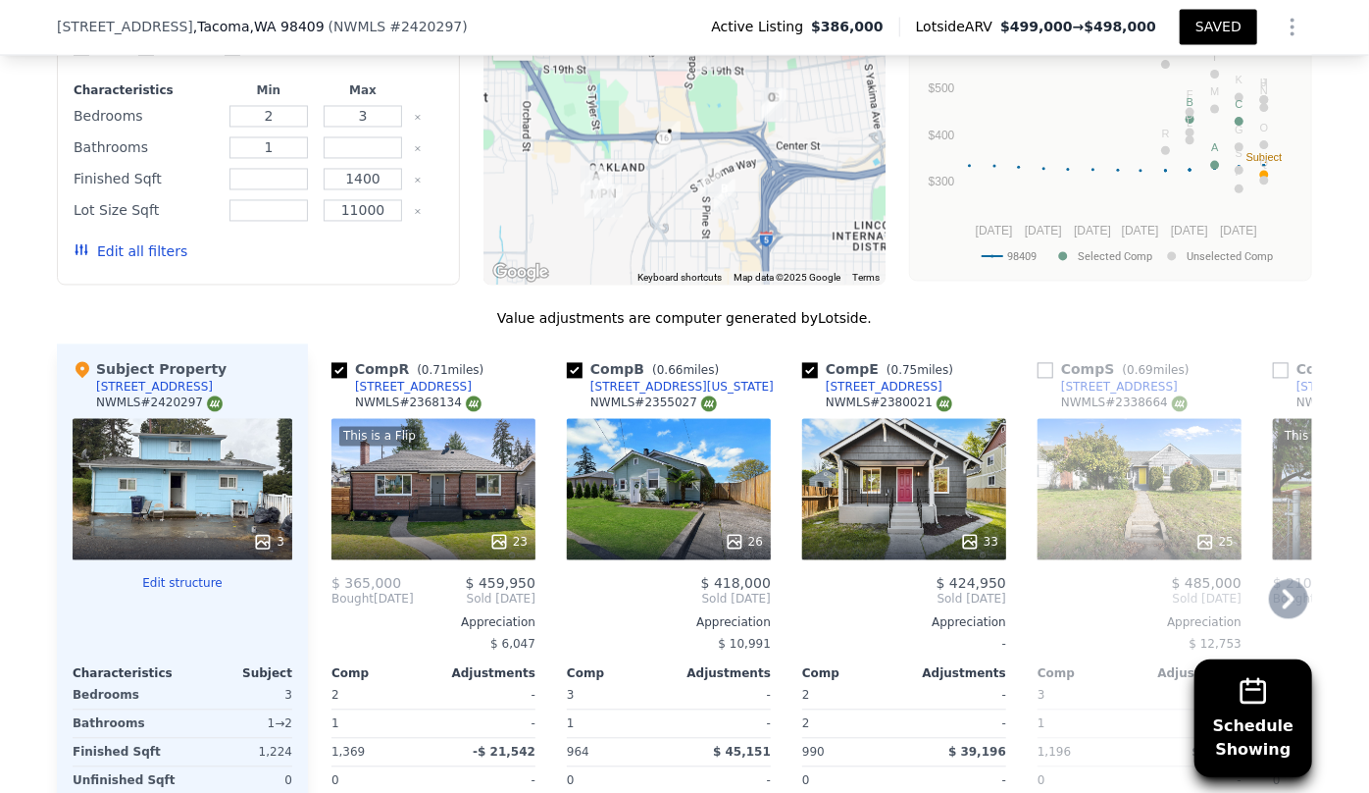
click at [1292, 608] on icon at bounding box center [1288, 599] width 39 height 39
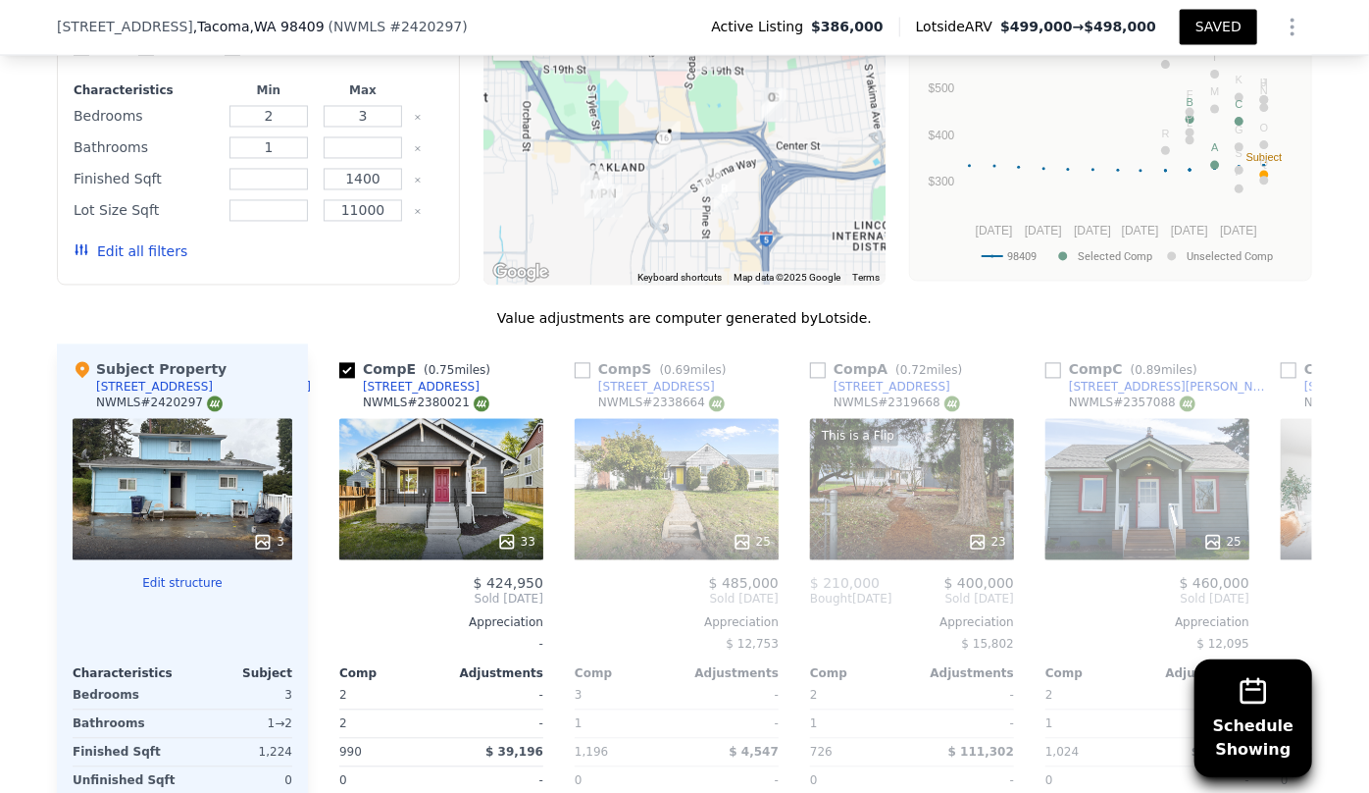
scroll to position [0, 471]
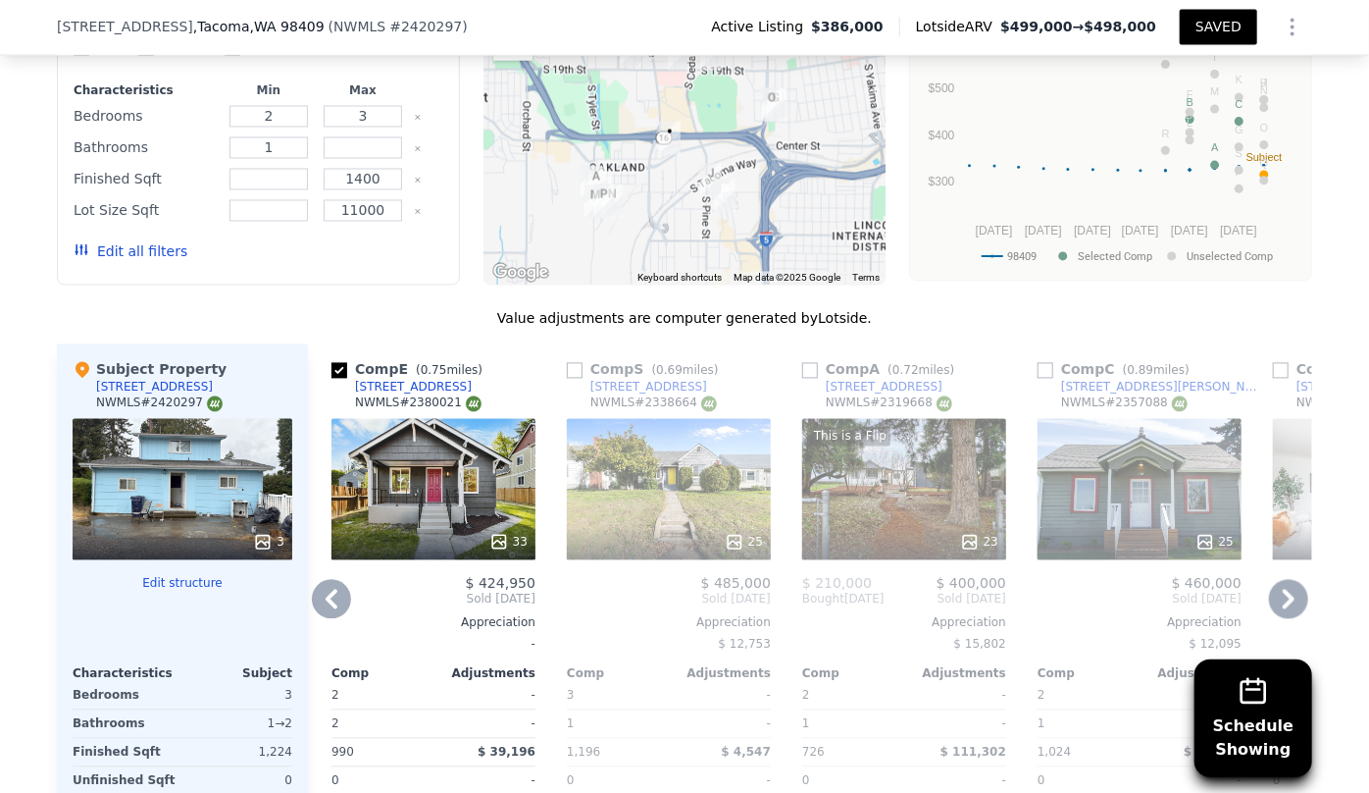
click at [1292, 607] on icon at bounding box center [1288, 599] width 39 height 39
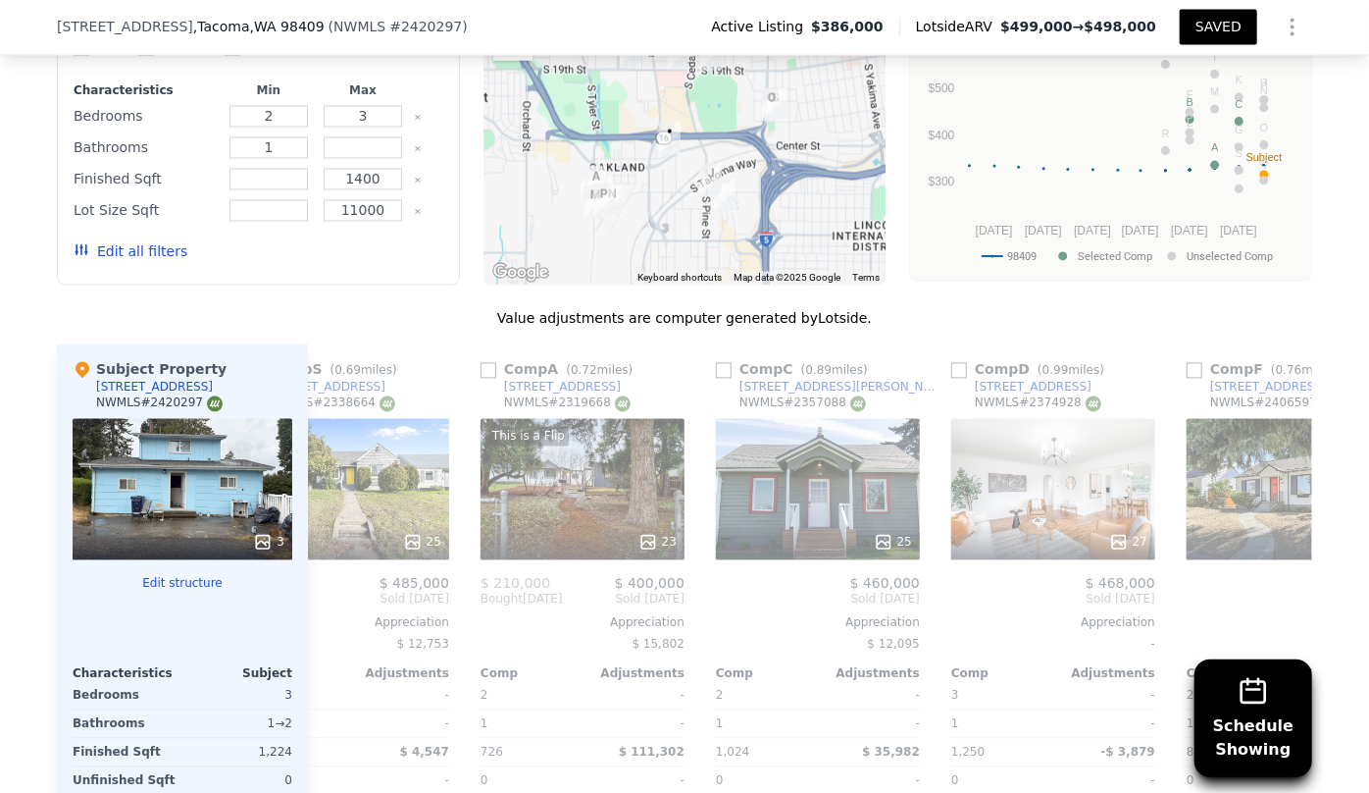
scroll to position [0, 942]
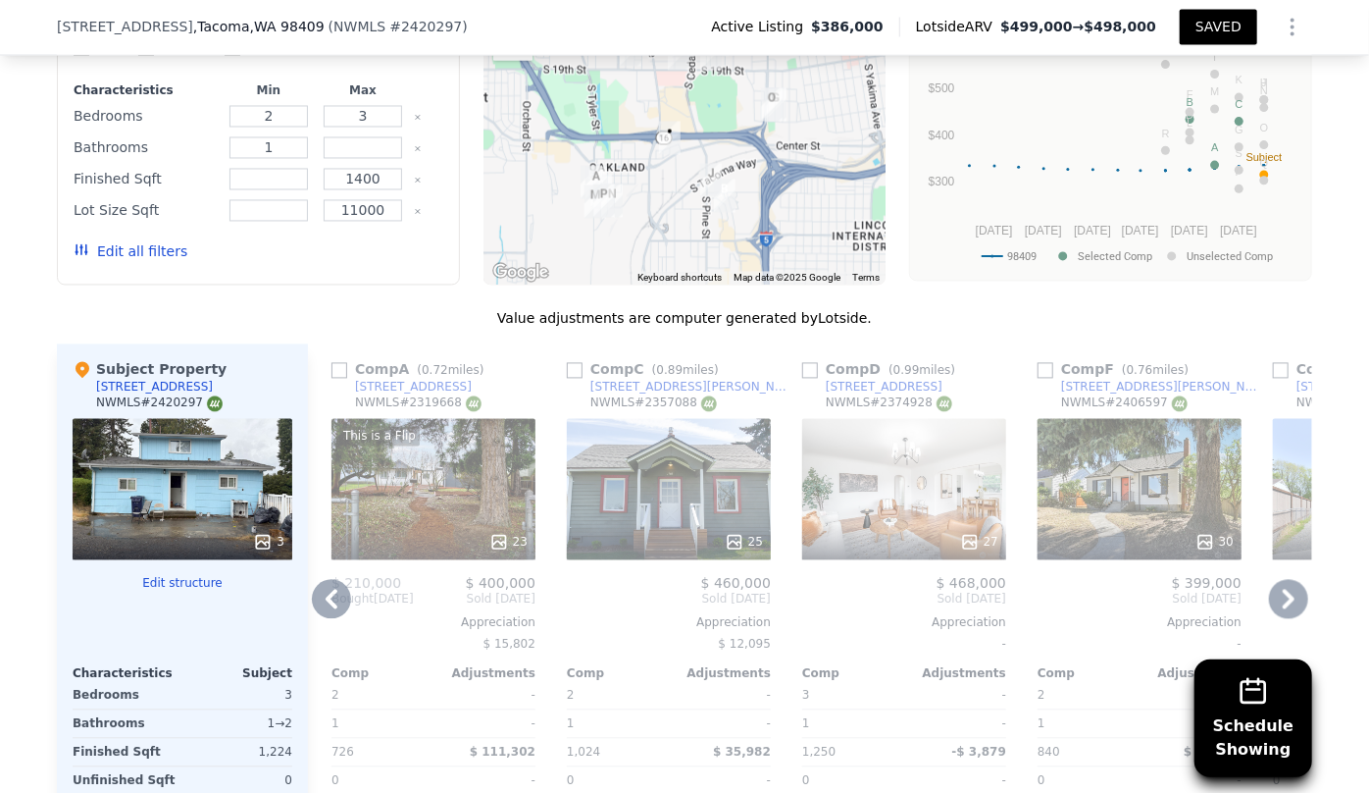
click at [1285, 609] on icon at bounding box center [1289, 600] width 12 height 20
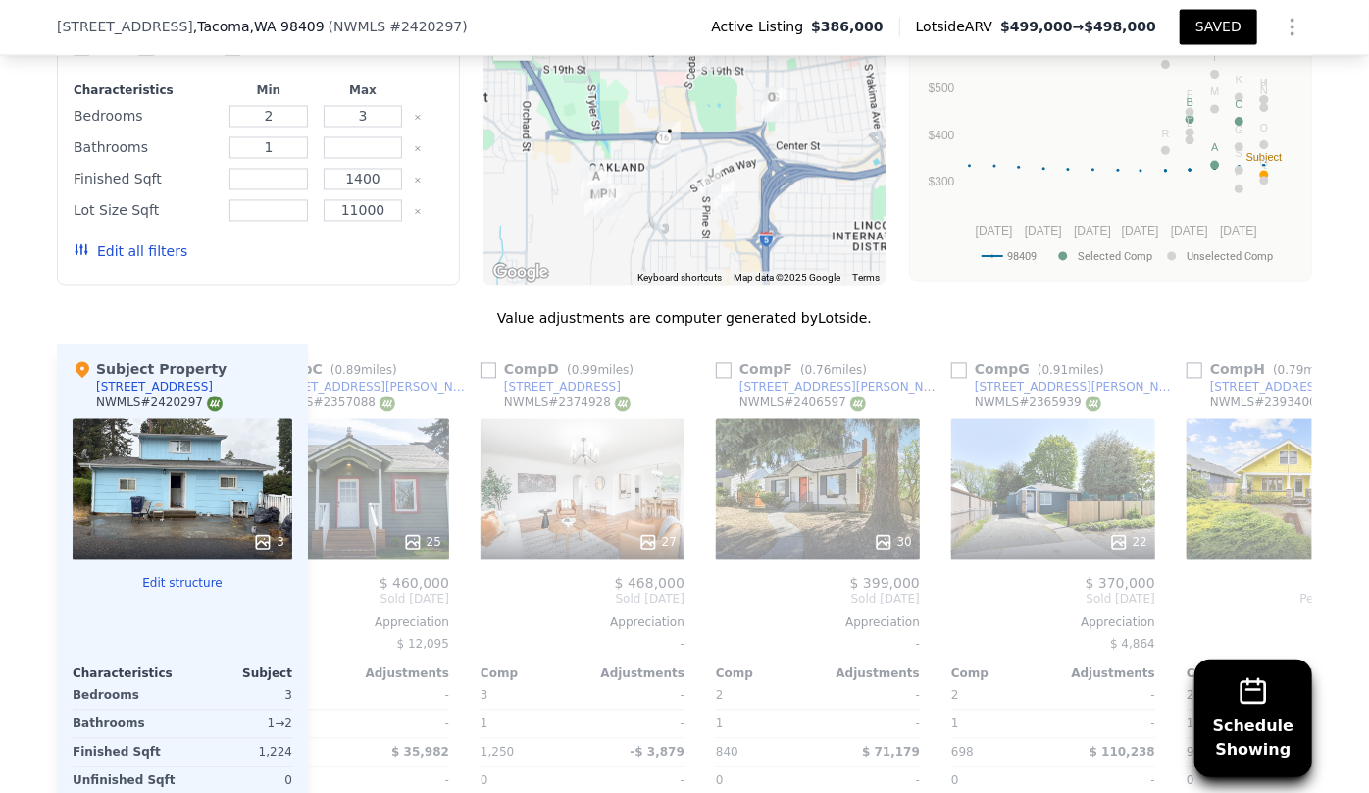
scroll to position [0, 1413]
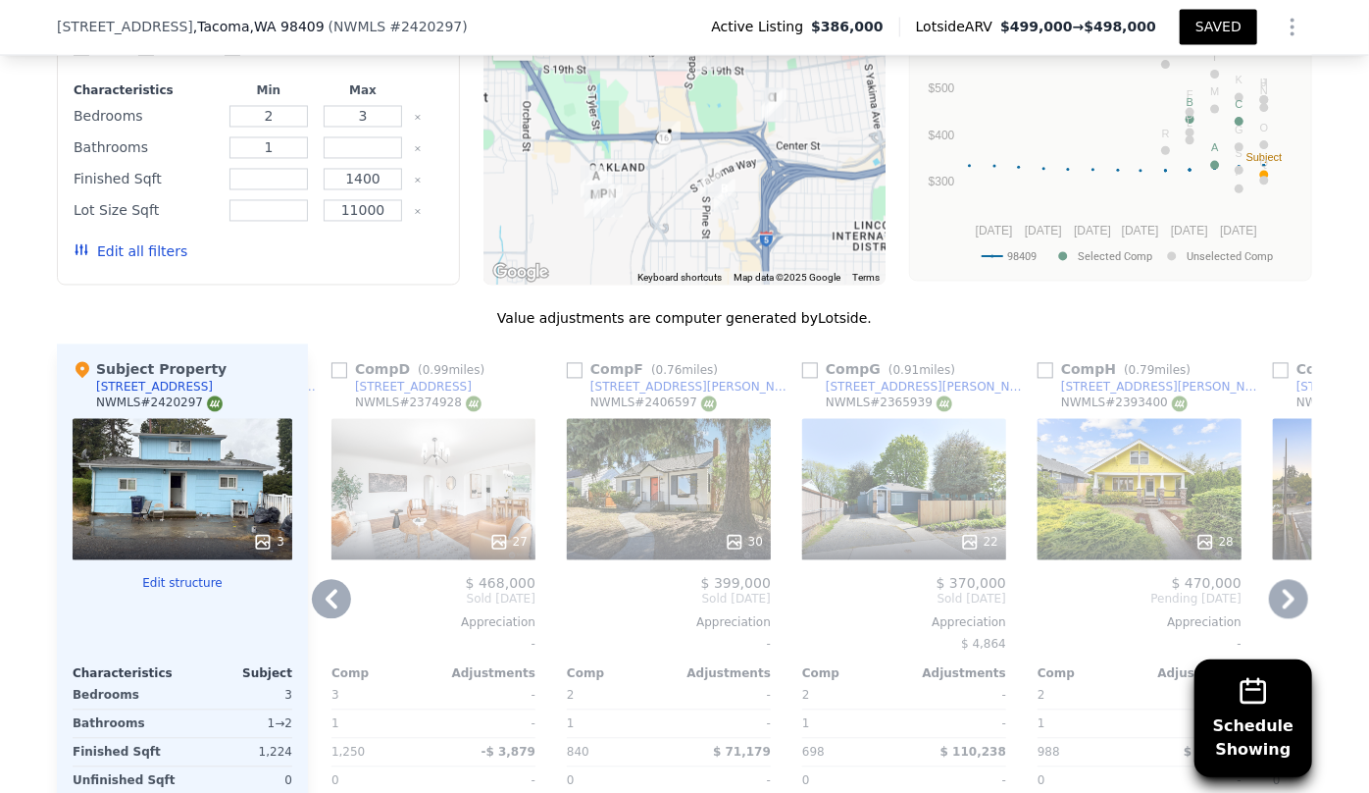
click at [1284, 609] on icon at bounding box center [1289, 600] width 12 height 20
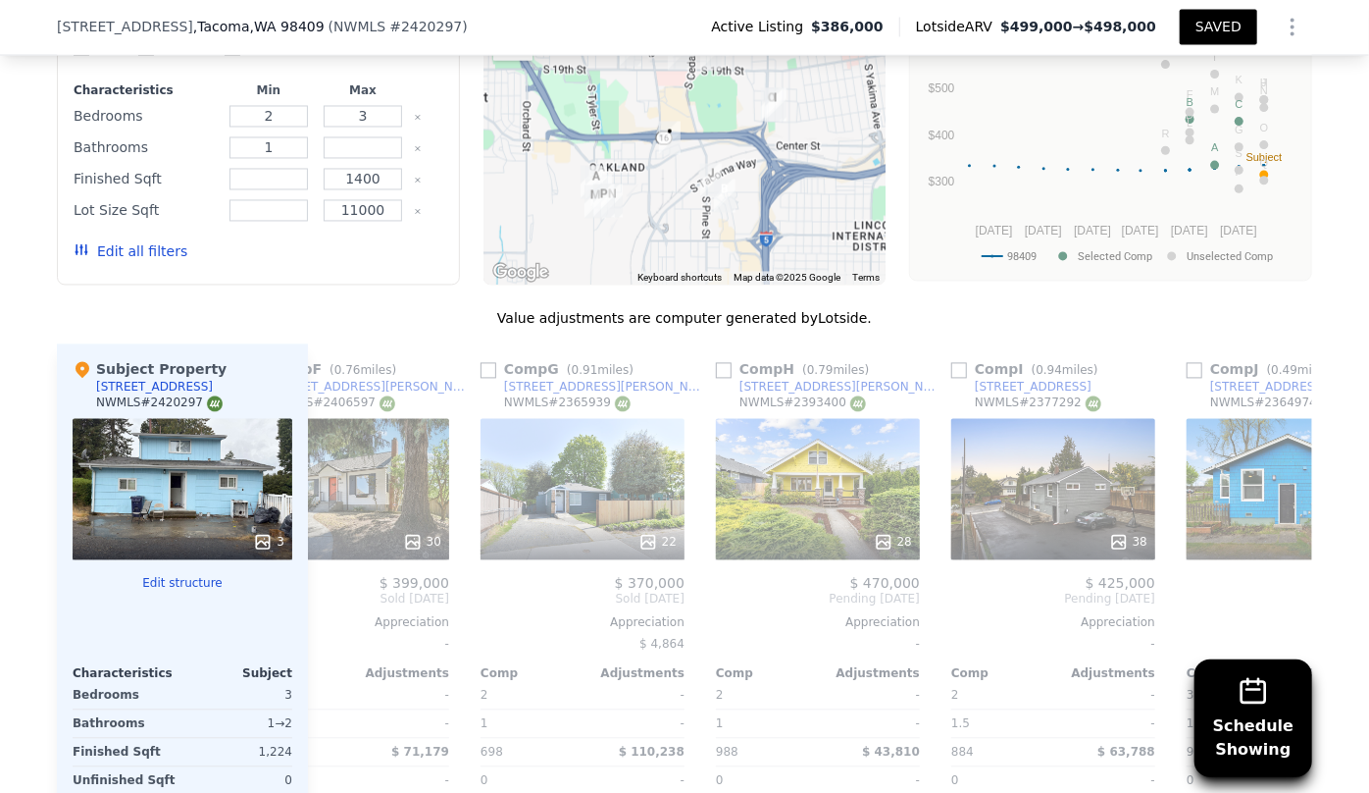
scroll to position [0, 1883]
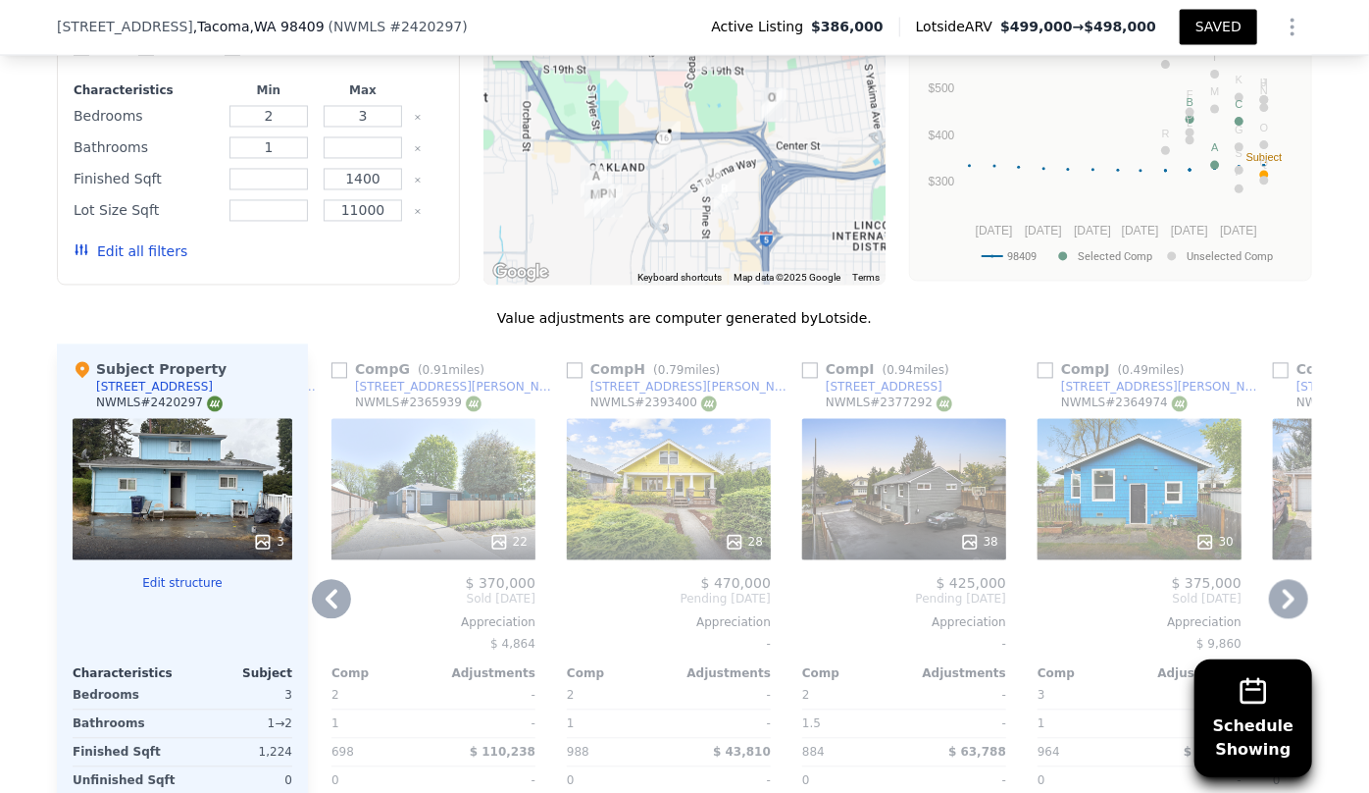
click at [1289, 613] on icon at bounding box center [1288, 599] width 39 height 39
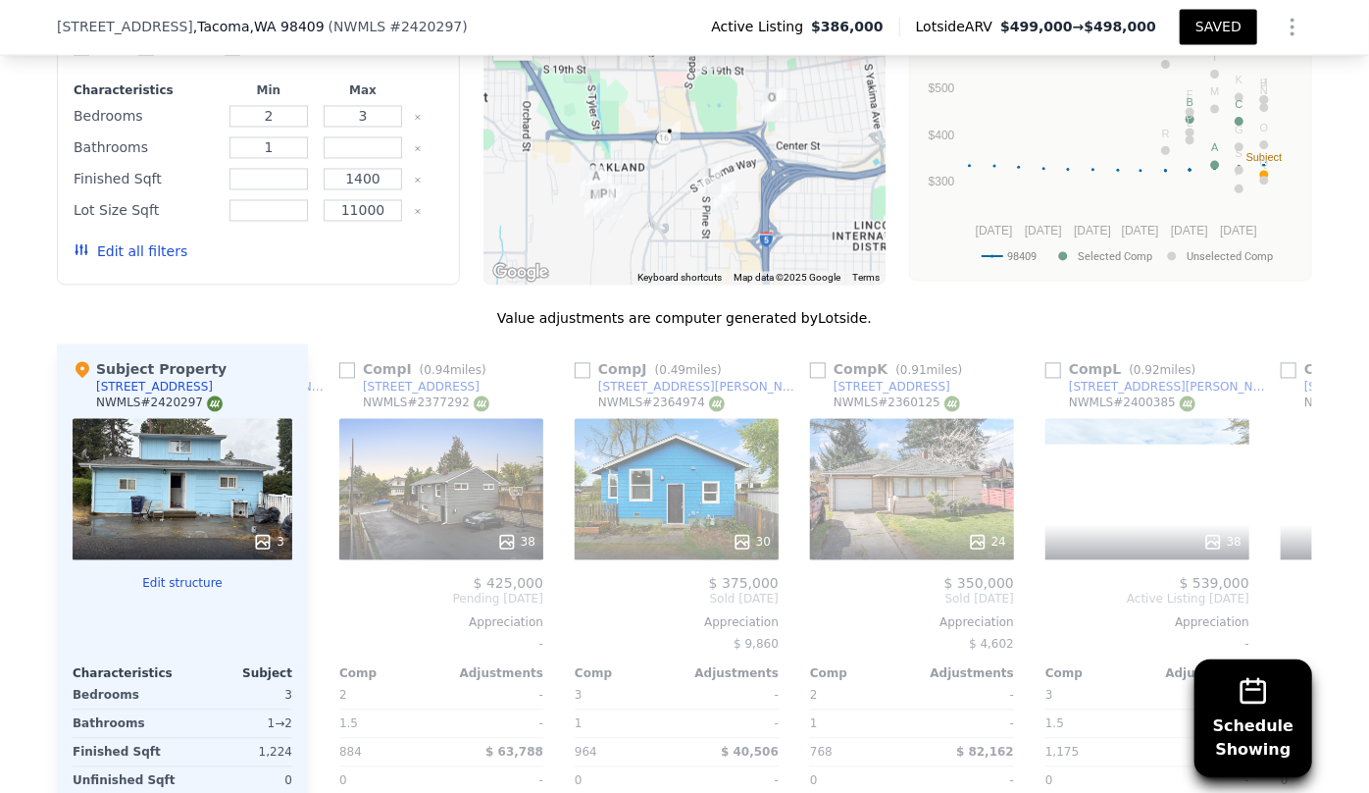
scroll to position [0, 2354]
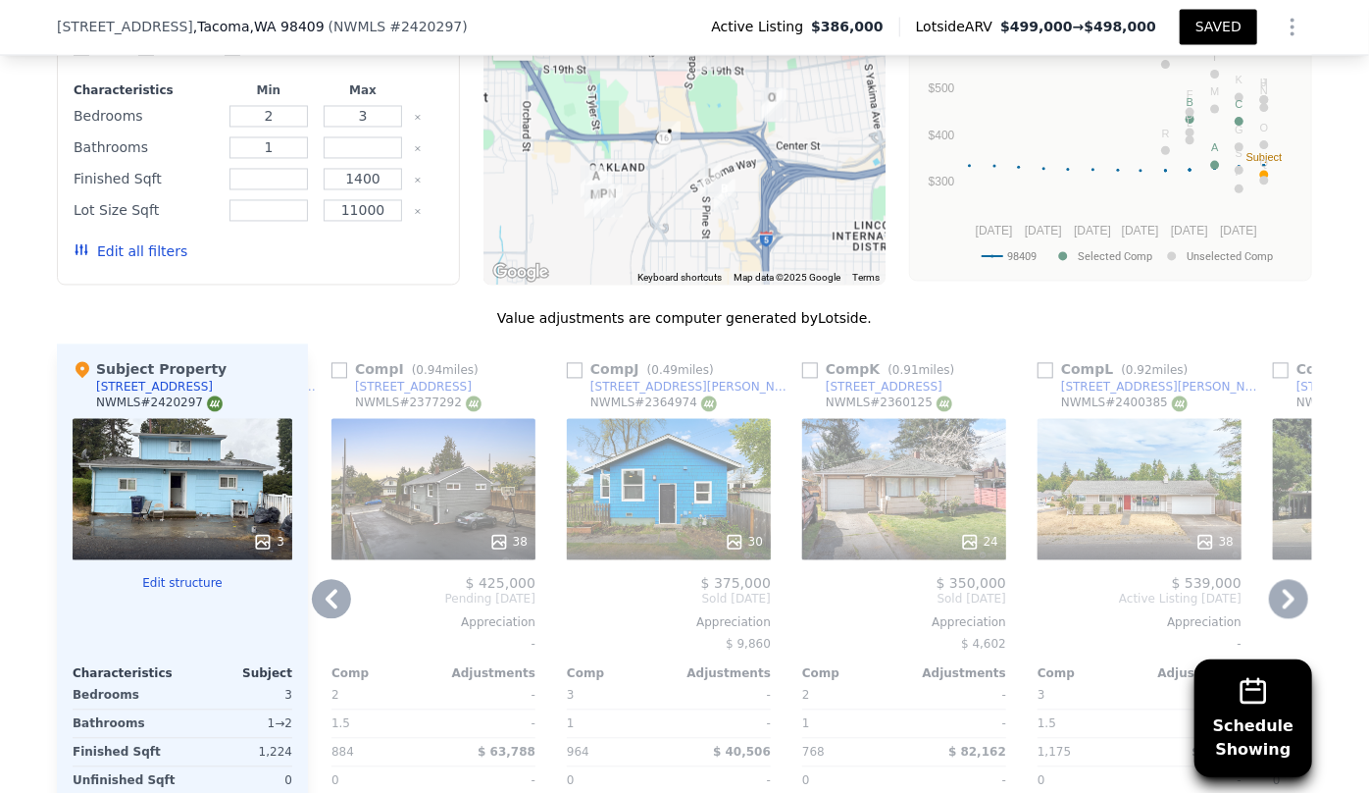
click at [1289, 613] on icon at bounding box center [1288, 599] width 39 height 39
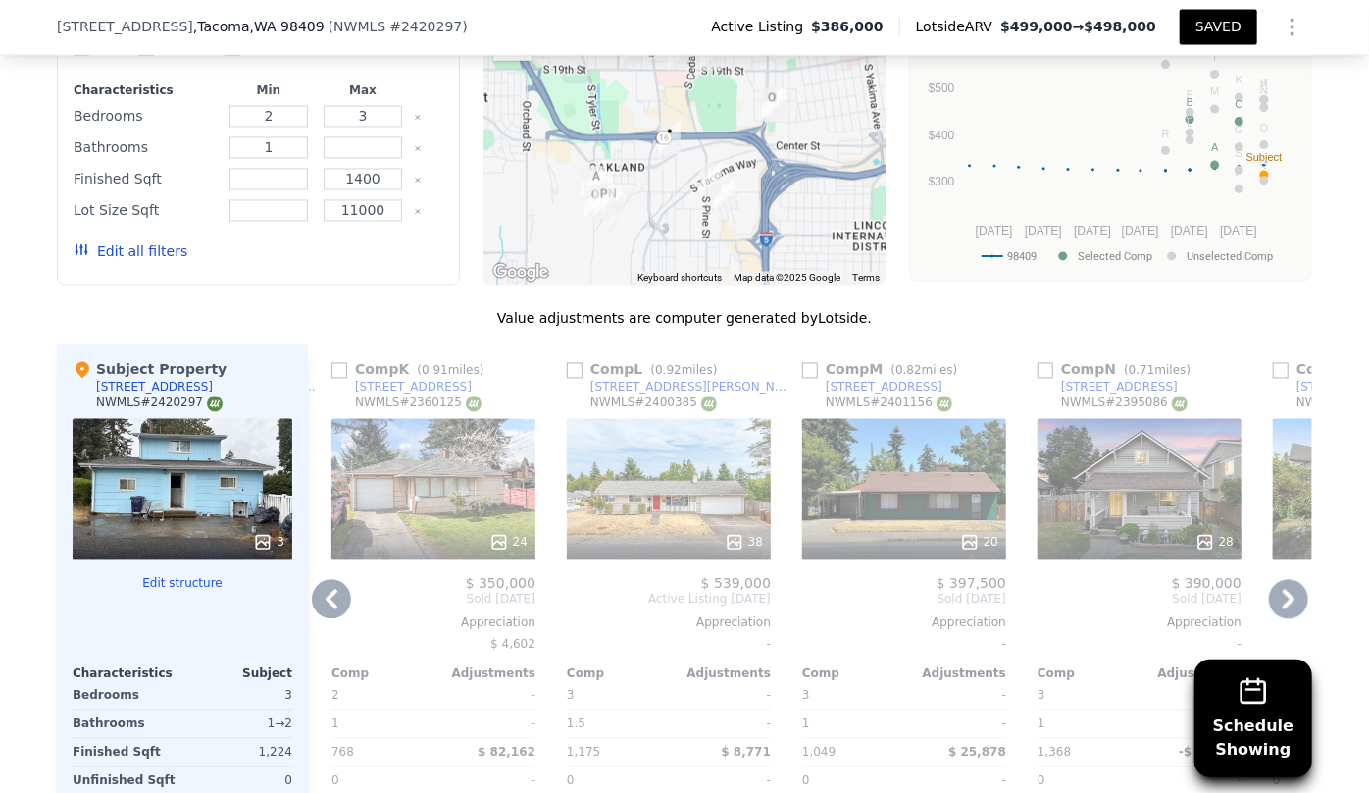
scroll to position [1962, 0]
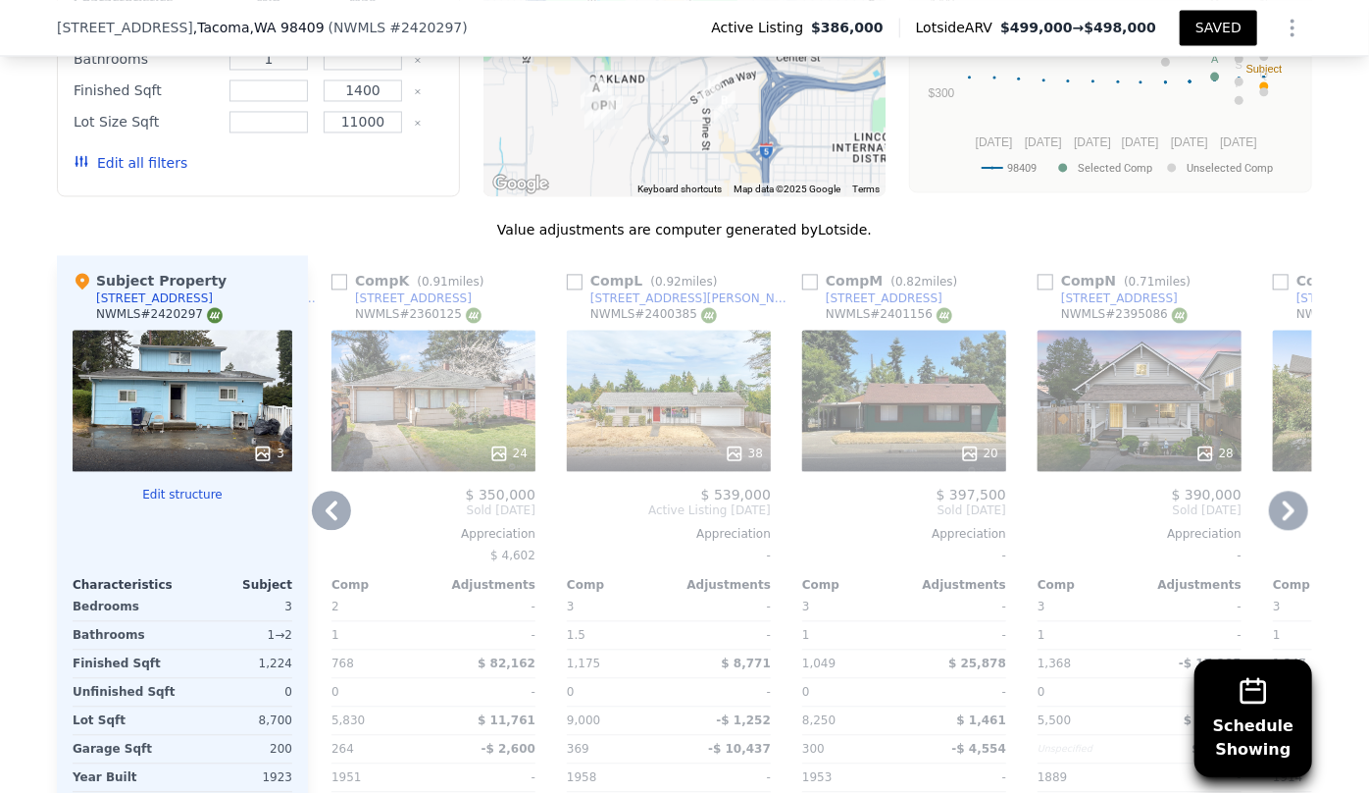
click at [657, 461] on div "38" at bounding box center [669, 453] width 187 height 20
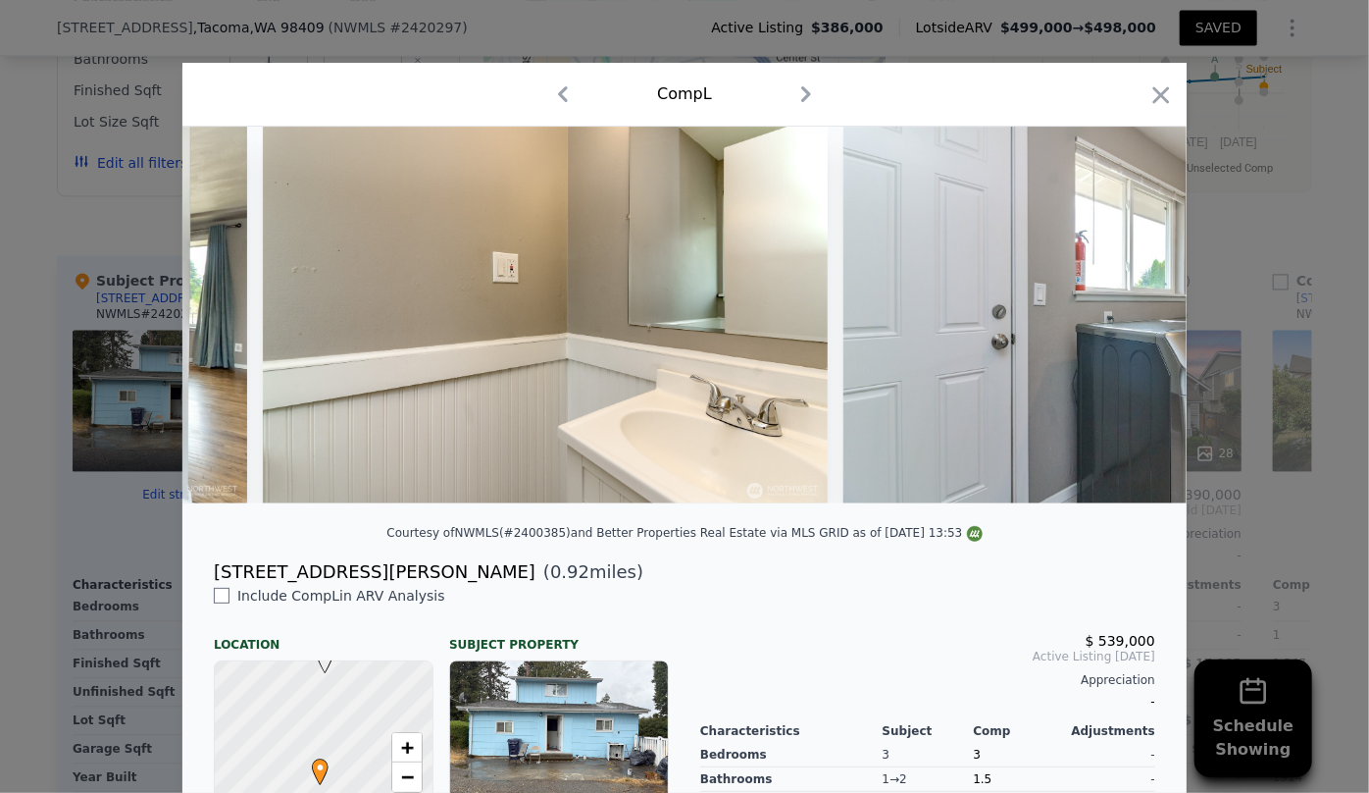
scroll to position [0, 10468]
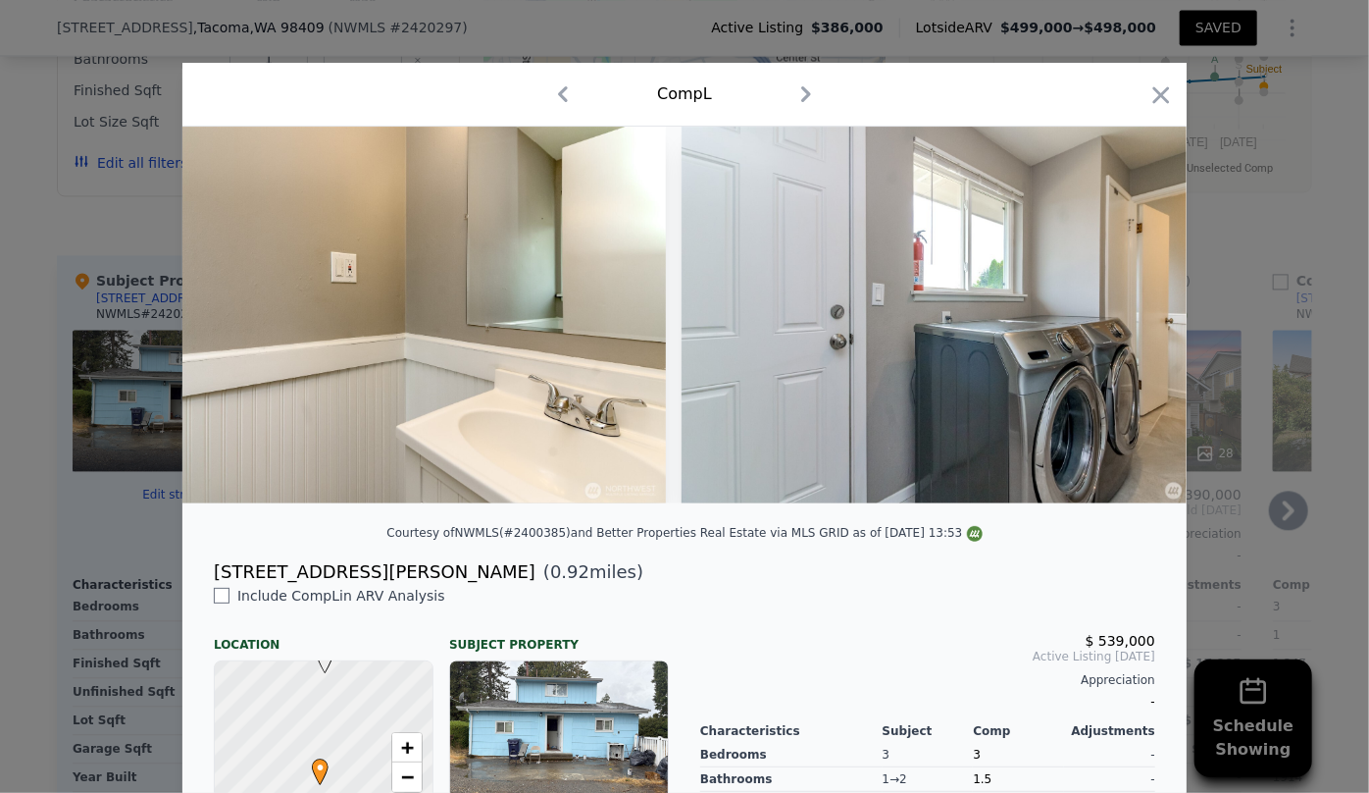
drag, startPoint x: 1163, startPoint y: 95, endPoint x: 855, endPoint y: 427, distance: 452.6
click at [1163, 94] on icon "button" at bounding box center [1161, 94] width 27 height 27
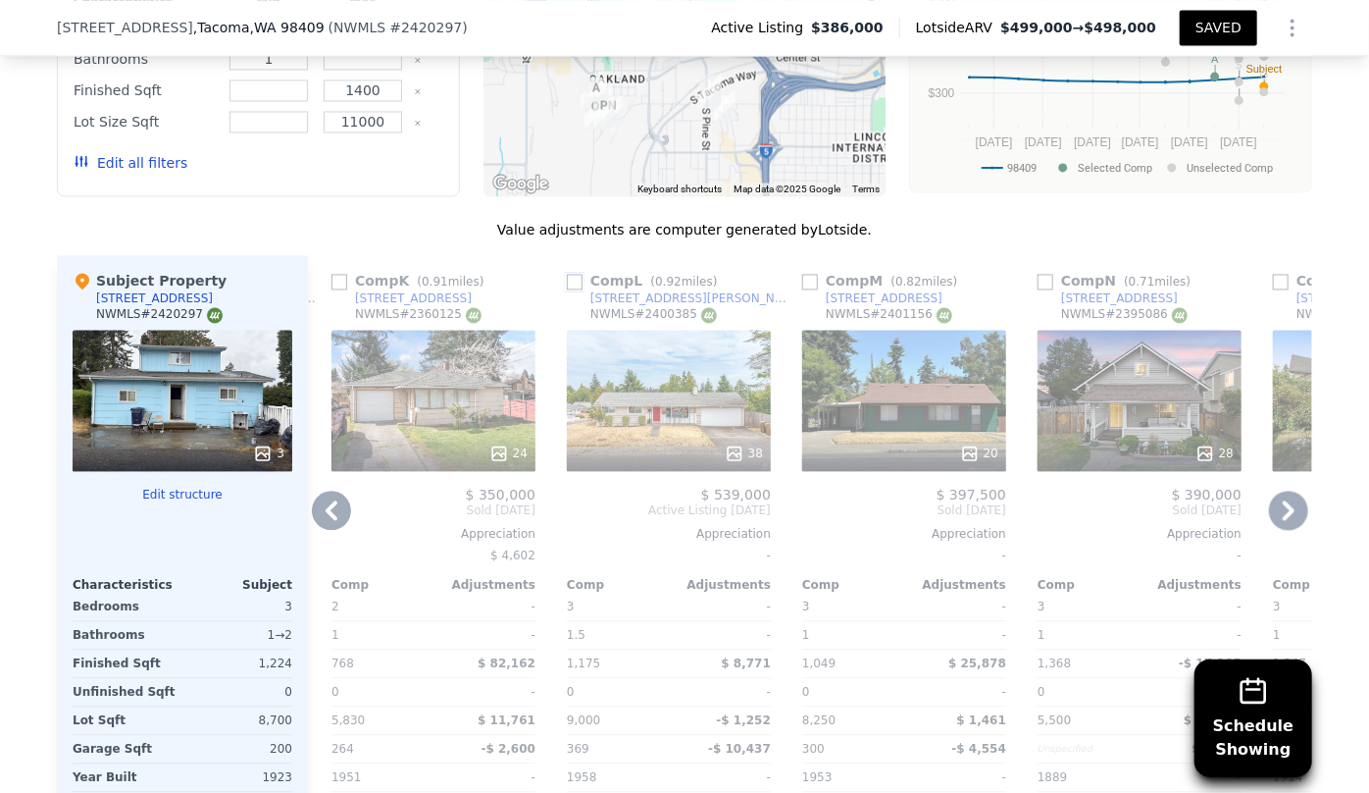
click at [572, 289] on input "checkbox" at bounding box center [575, 282] width 16 height 16
checkbox input "true"
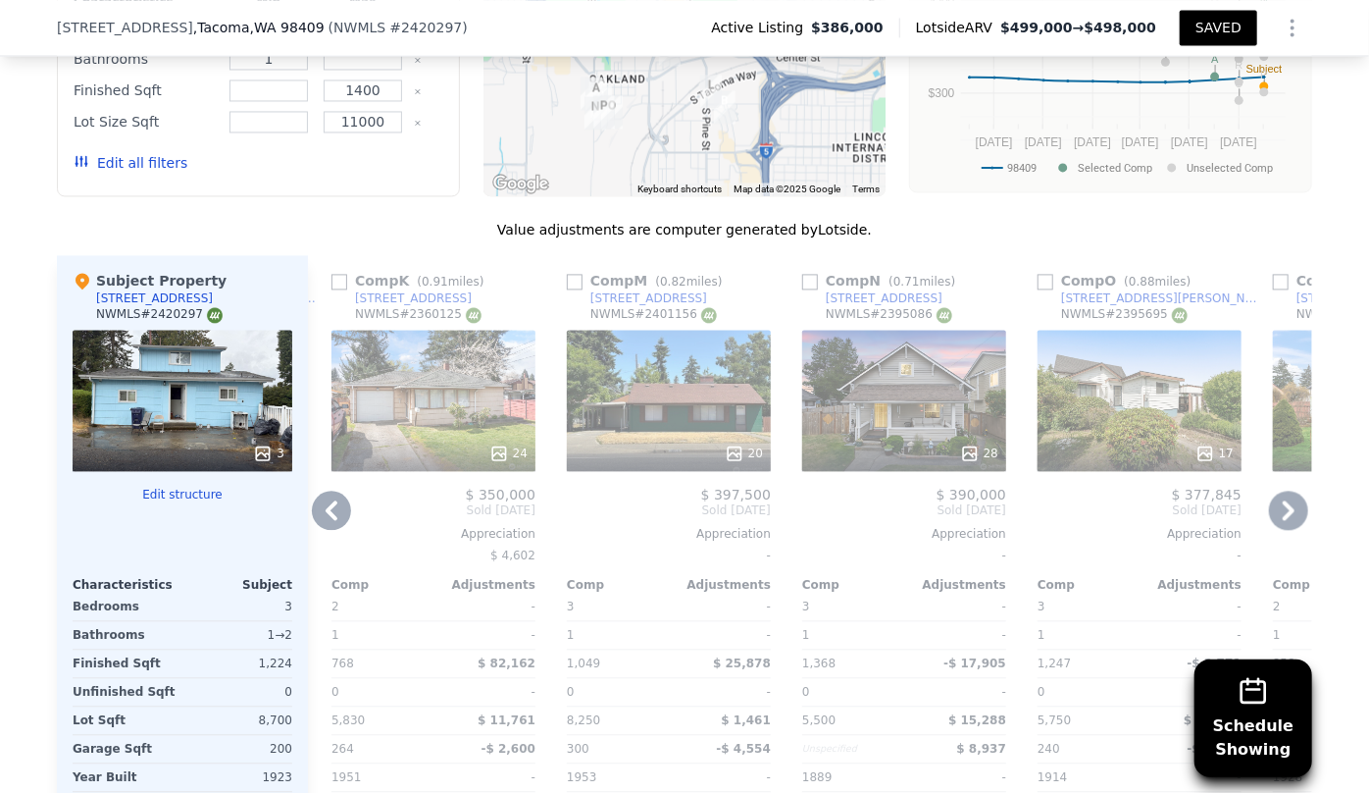
click at [1283, 520] on icon at bounding box center [1289, 510] width 12 height 20
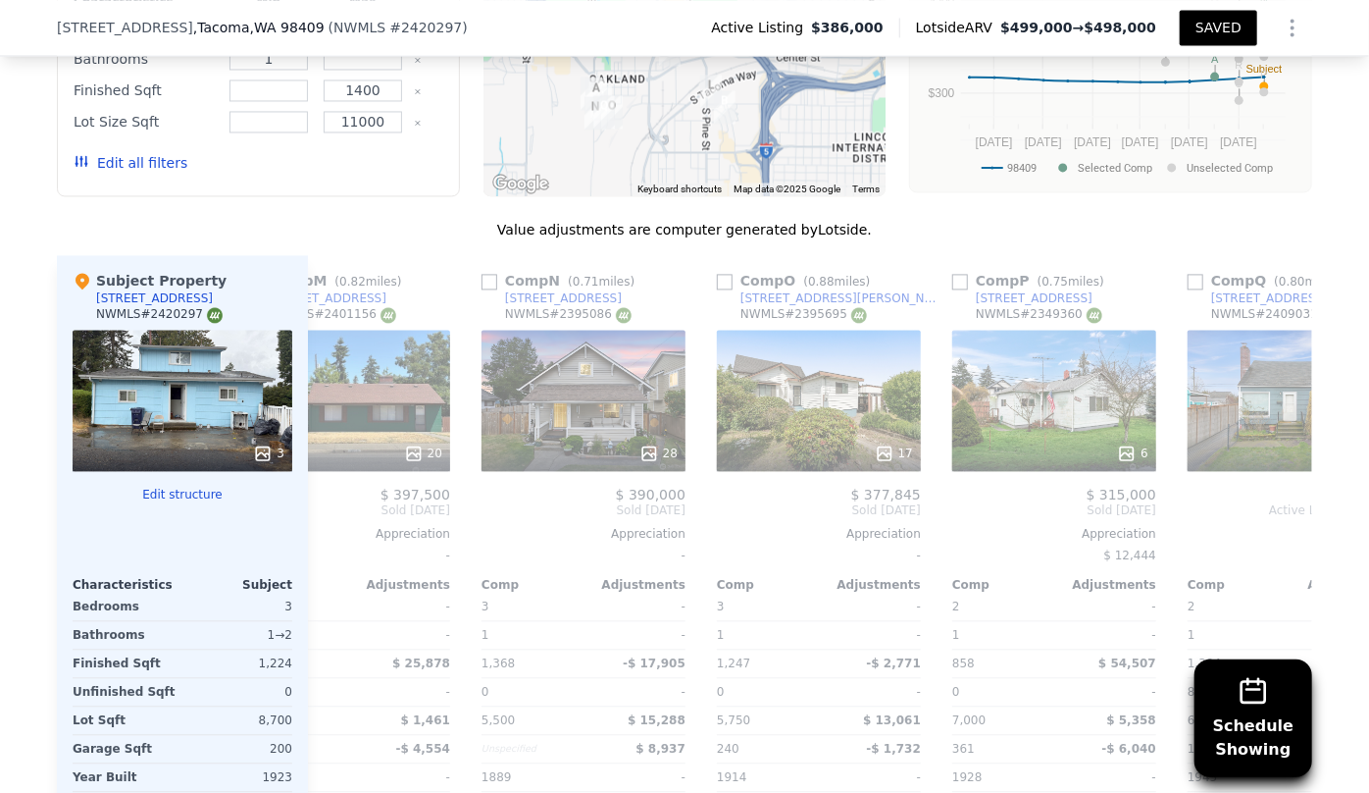
scroll to position [0, 3296]
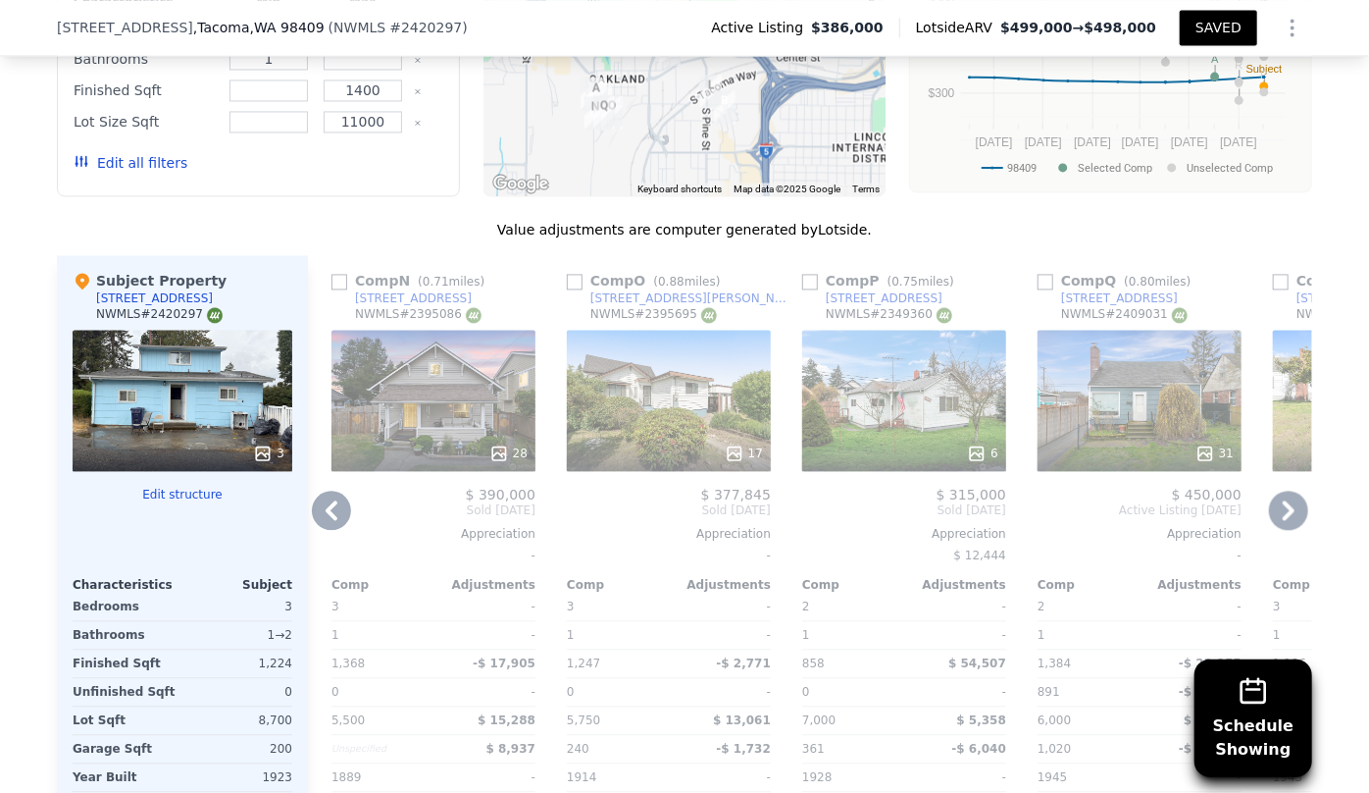
click at [1284, 514] on icon at bounding box center [1288, 509] width 39 height 39
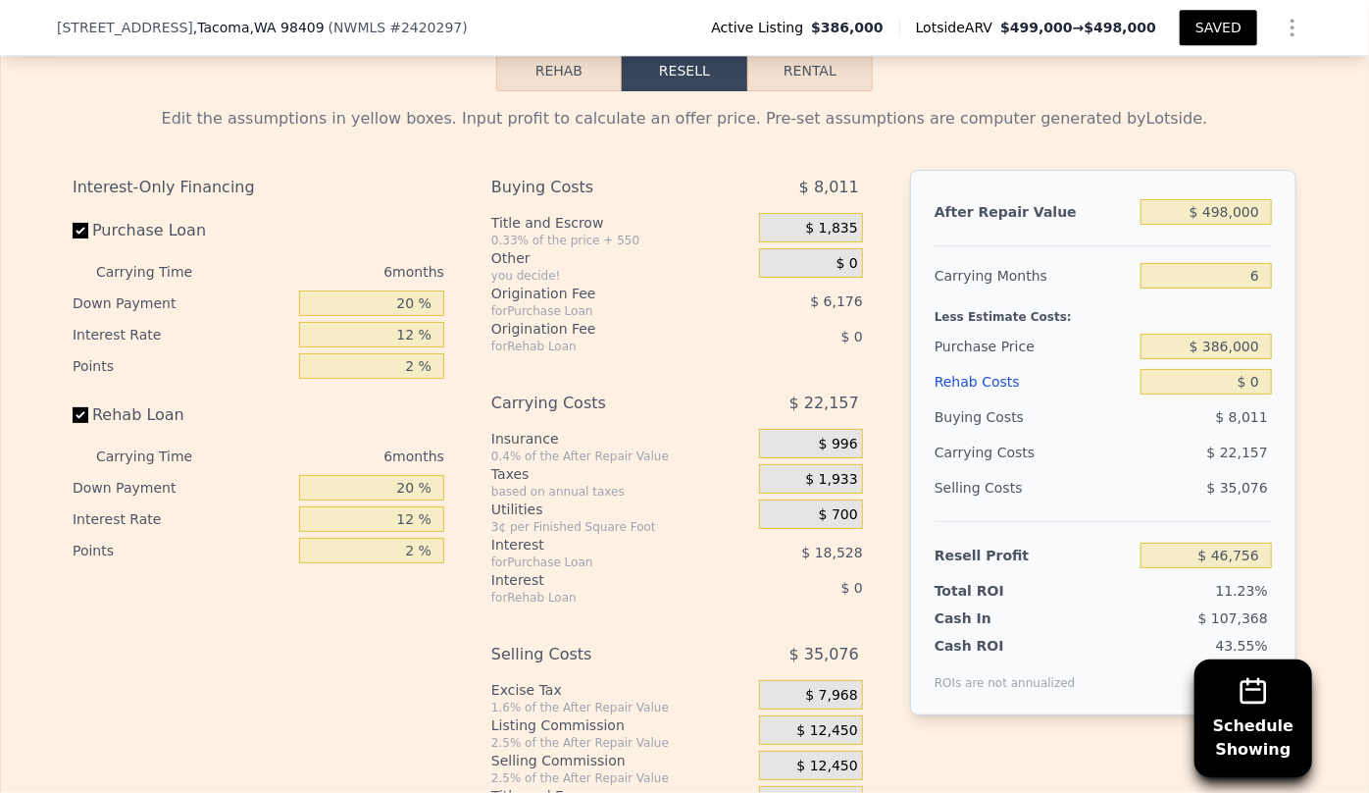
scroll to position [3031, 0]
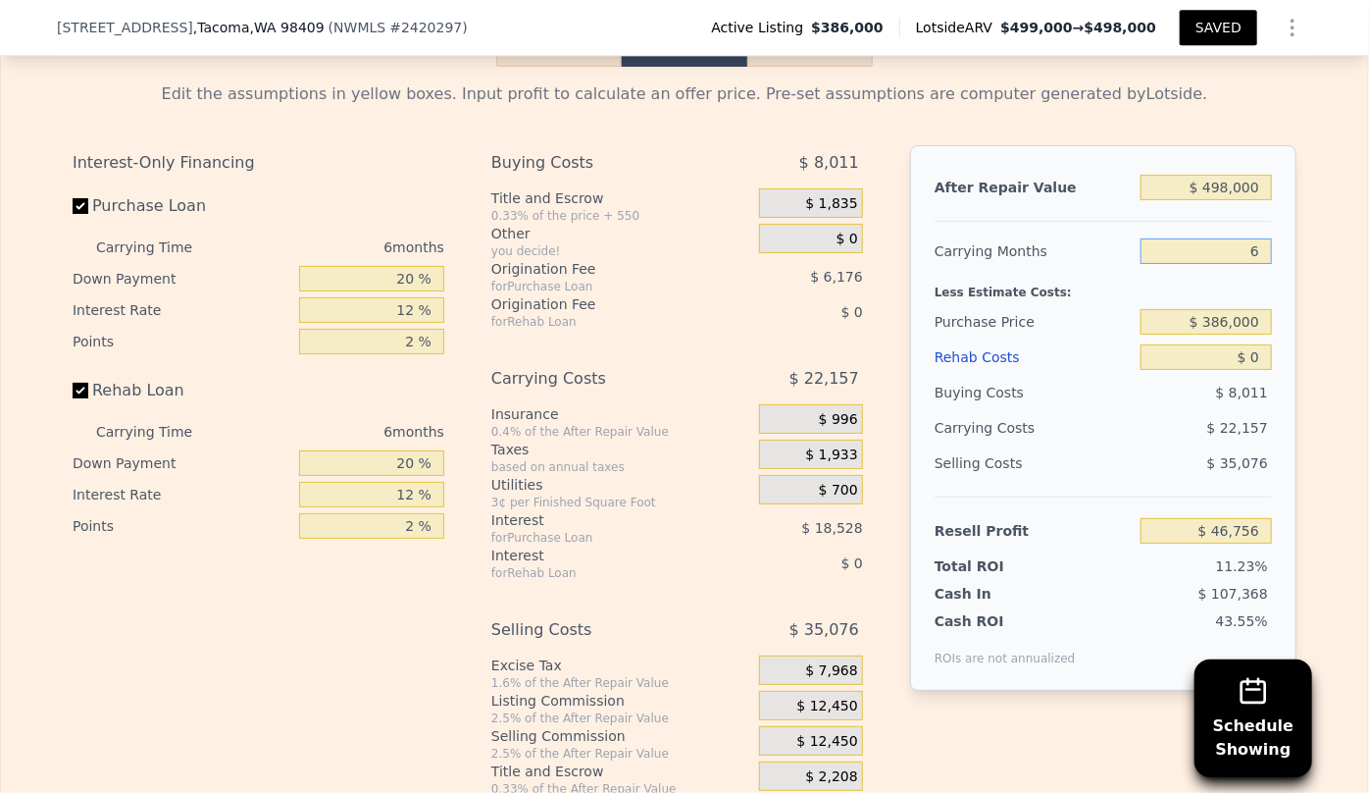
click at [1256, 264] on input "6" at bounding box center [1206, 251] width 131 height 26
type input "8"
type input "$ 39,370"
type input "8"
click at [1045, 409] on div "Buying Costs" at bounding box center [1034, 392] width 198 height 35
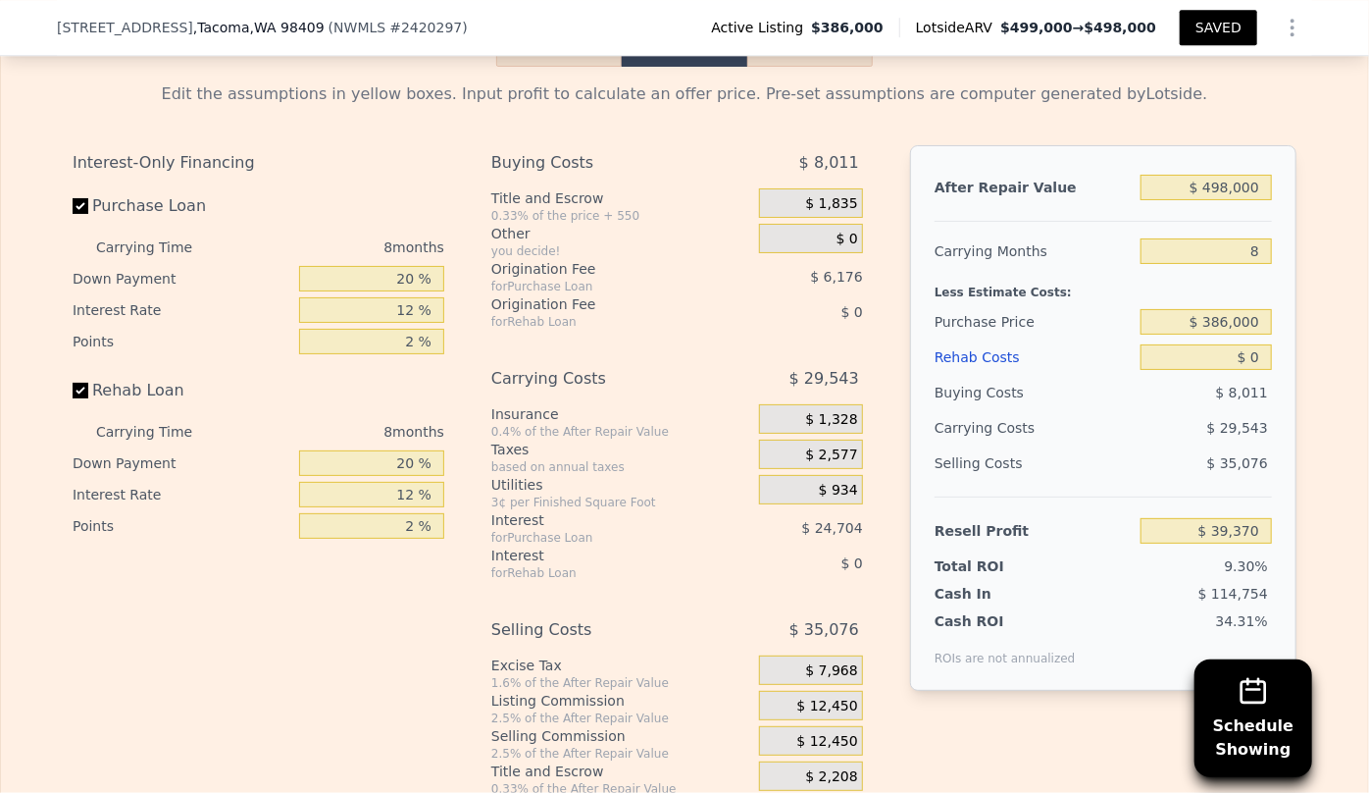
click at [955, 375] on div "Rehab Costs" at bounding box center [1034, 356] width 198 height 35
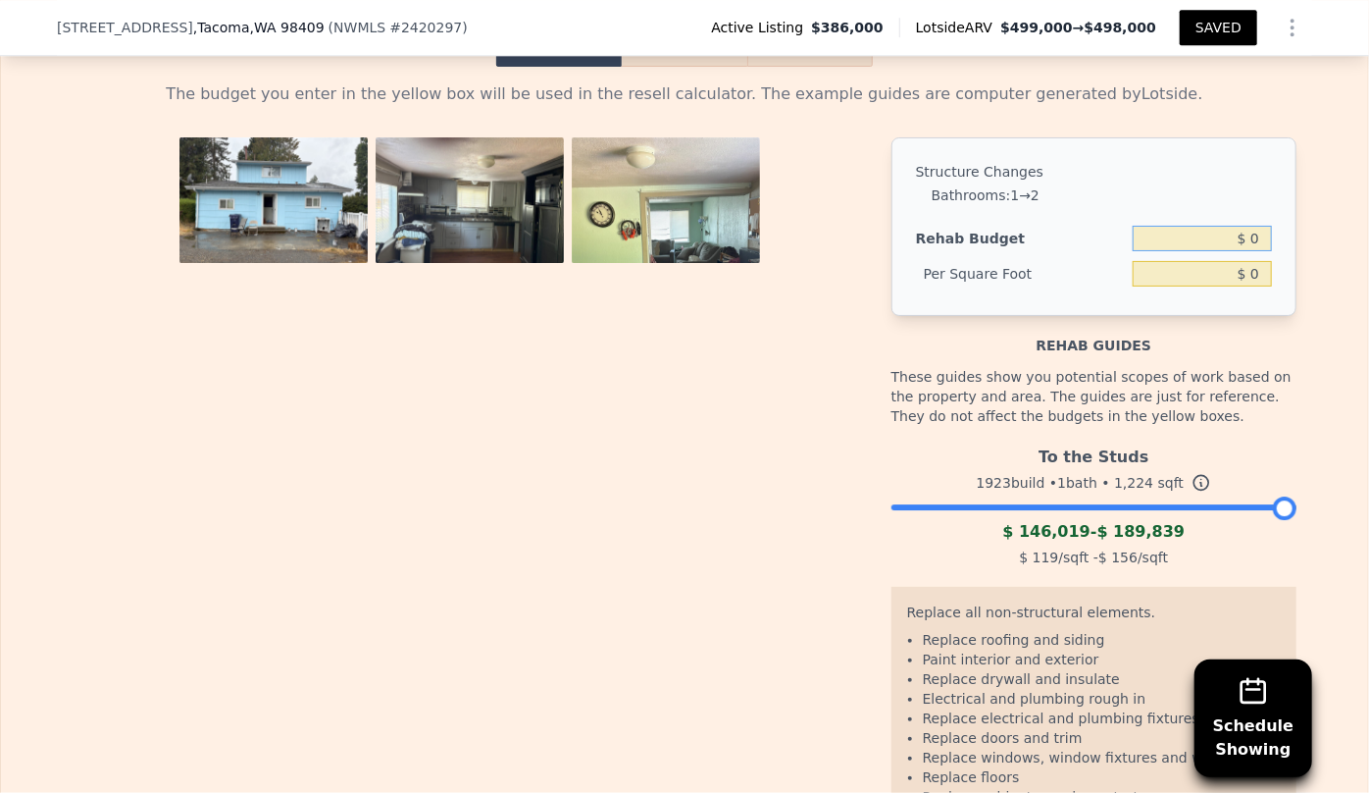
click at [1246, 251] on input "$ 0" at bounding box center [1202, 239] width 139 height 26
type input "$ 12,000"
click at [1122, 166] on div "Structure Changes Bathrooms : 1 → 2 Rehab Budget $ 12,000 Per Square Foot $ 0" at bounding box center [1094, 226] width 405 height 179
type input "$ 9.80"
click at [1226, 251] on input "$ 12,000" at bounding box center [1202, 239] width 139 height 26
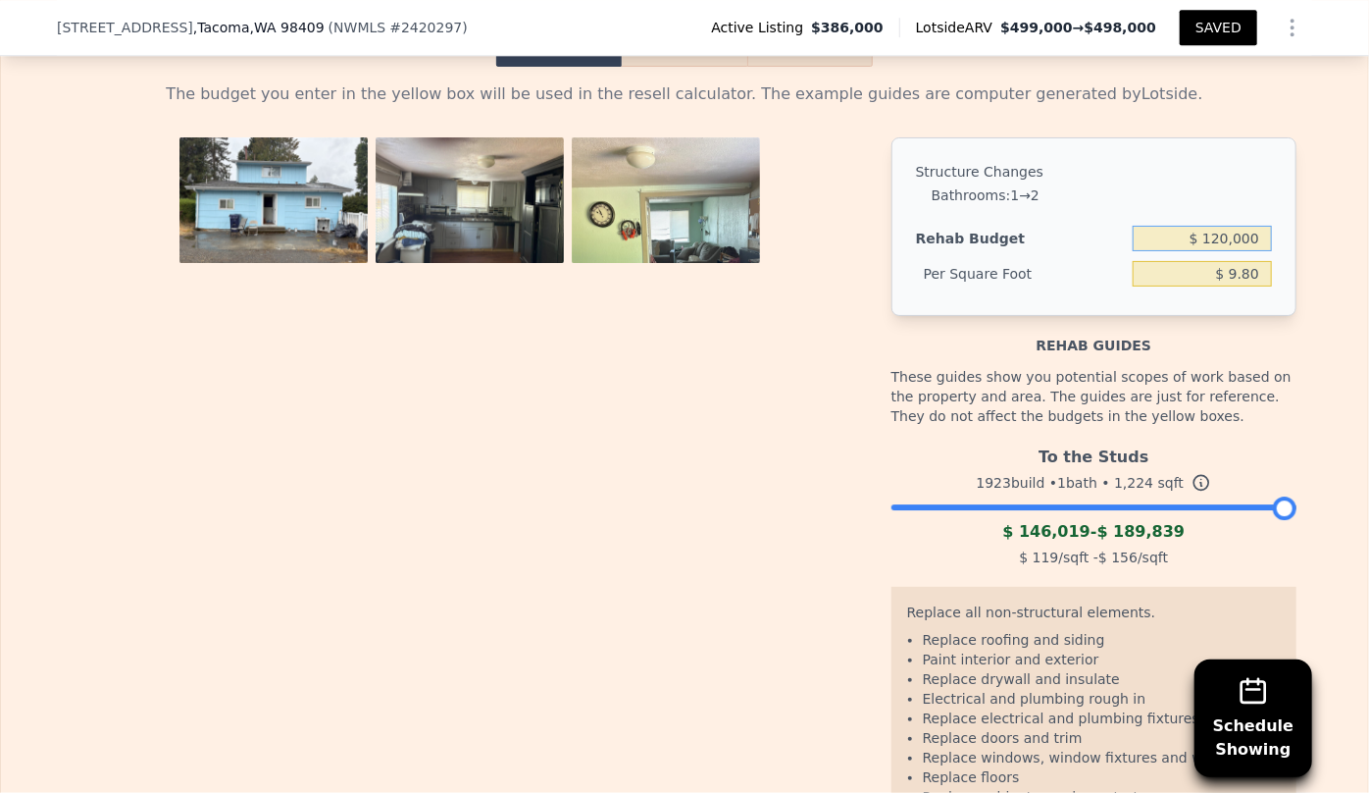
type input "$ 120,000"
click at [1255, 205] on li "Bathrooms : 1 → 2" at bounding box center [1102, 195] width 340 height 20
type input "$ 98.04"
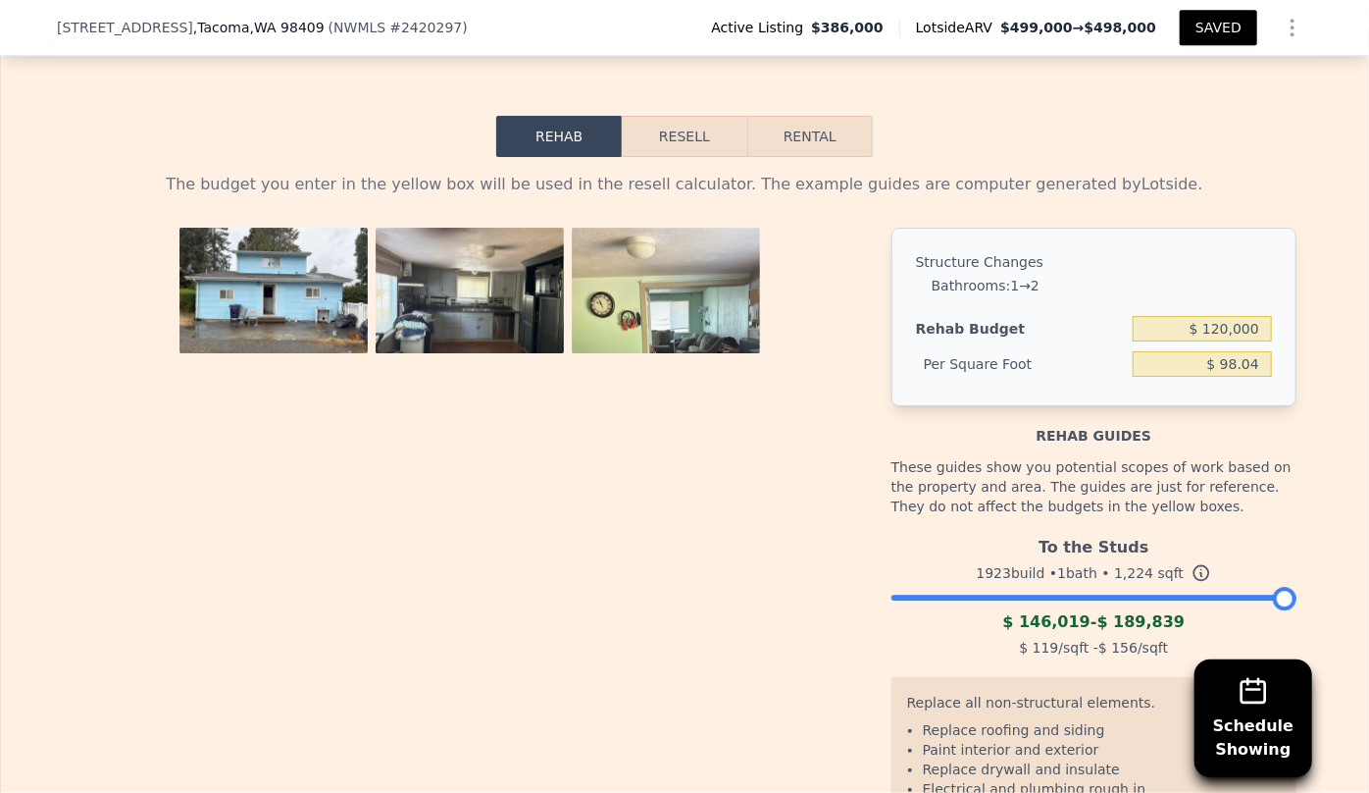
scroll to position [2854, 0]
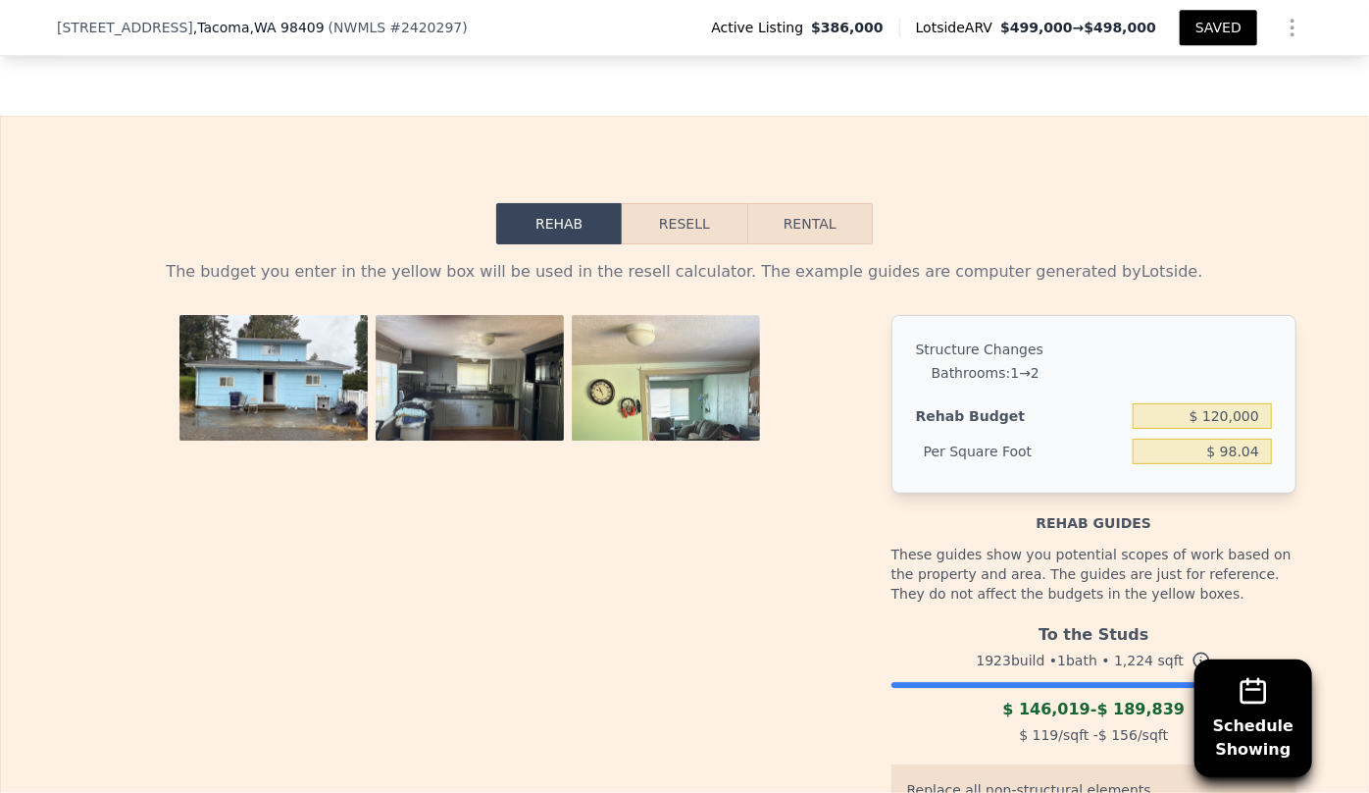
click at [692, 244] on button "Resell" at bounding box center [684, 223] width 125 height 41
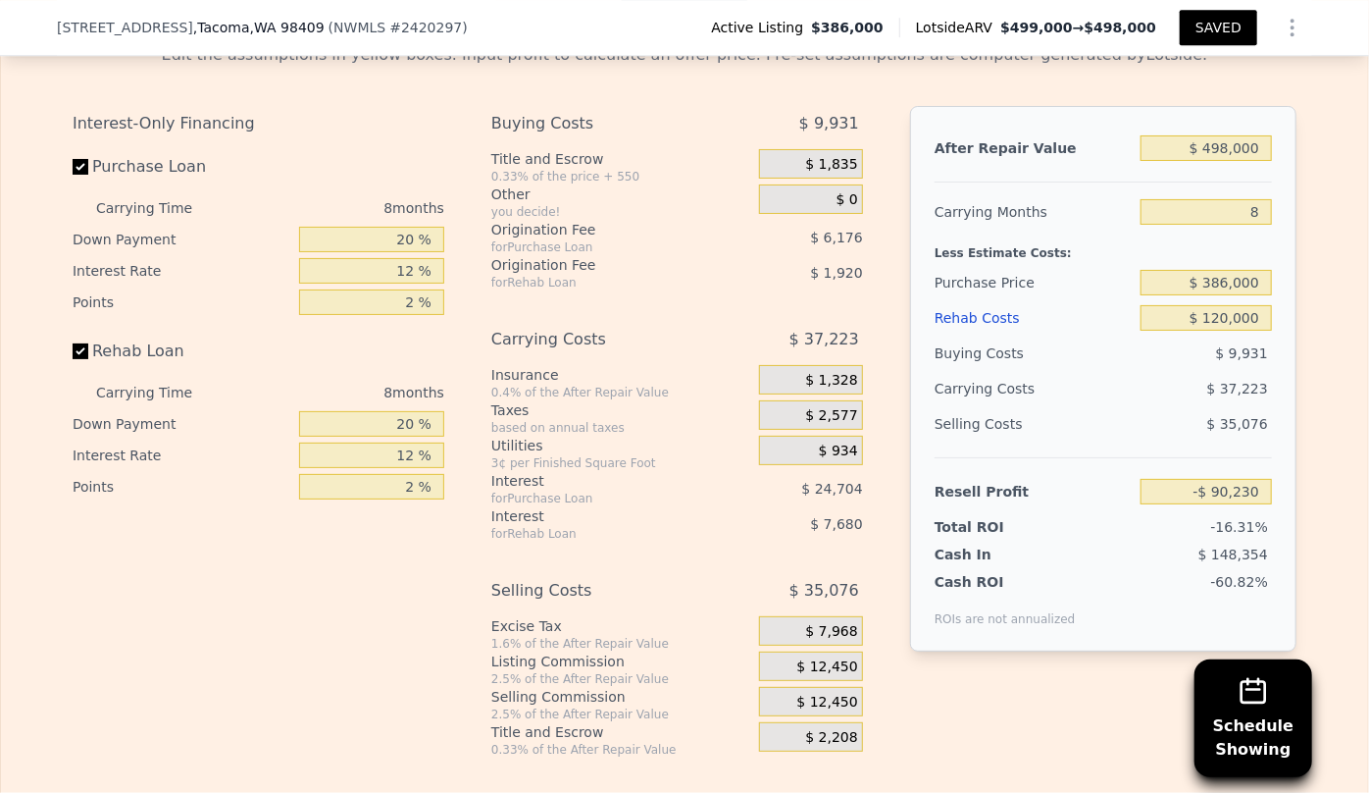
scroll to position [3210, 0]
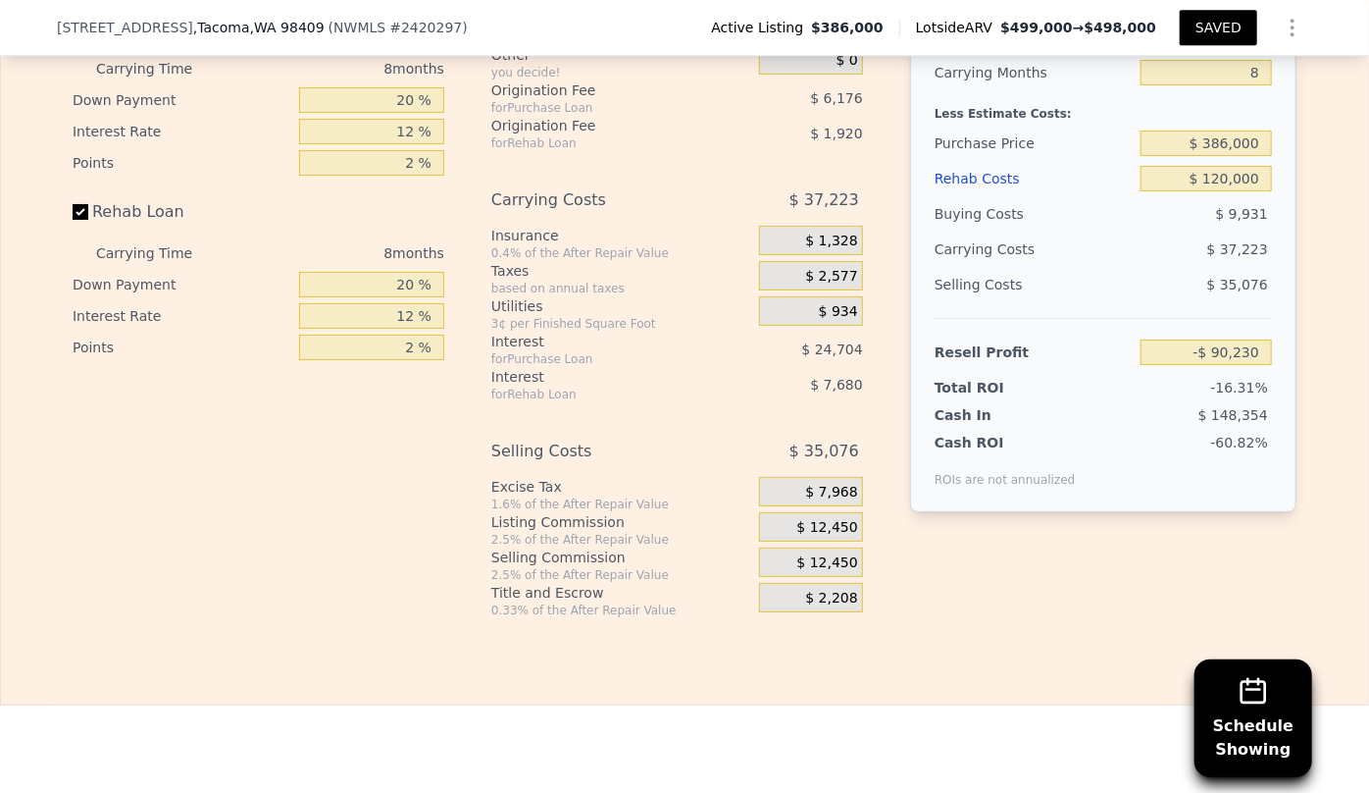
click at [825, 572] on span "$ 12,450" at bounding box center [828, 563] width 61 height 18
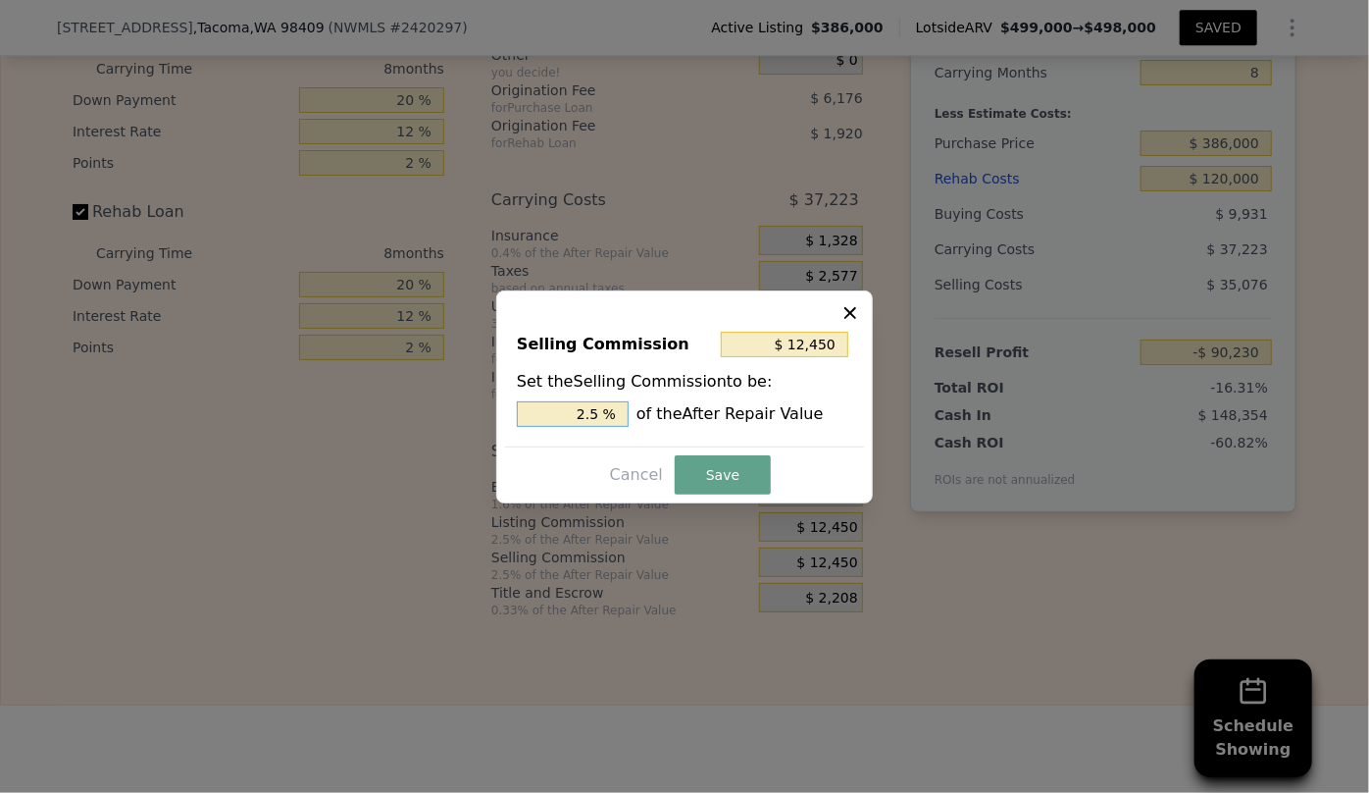
click at [593, 413] on input "2.5 %" at bounding box center [573, 414] width 112 height 26
type input "$ 124,500"
type input "25 %"
type input "$ 1,070,700"
type input "215 %"
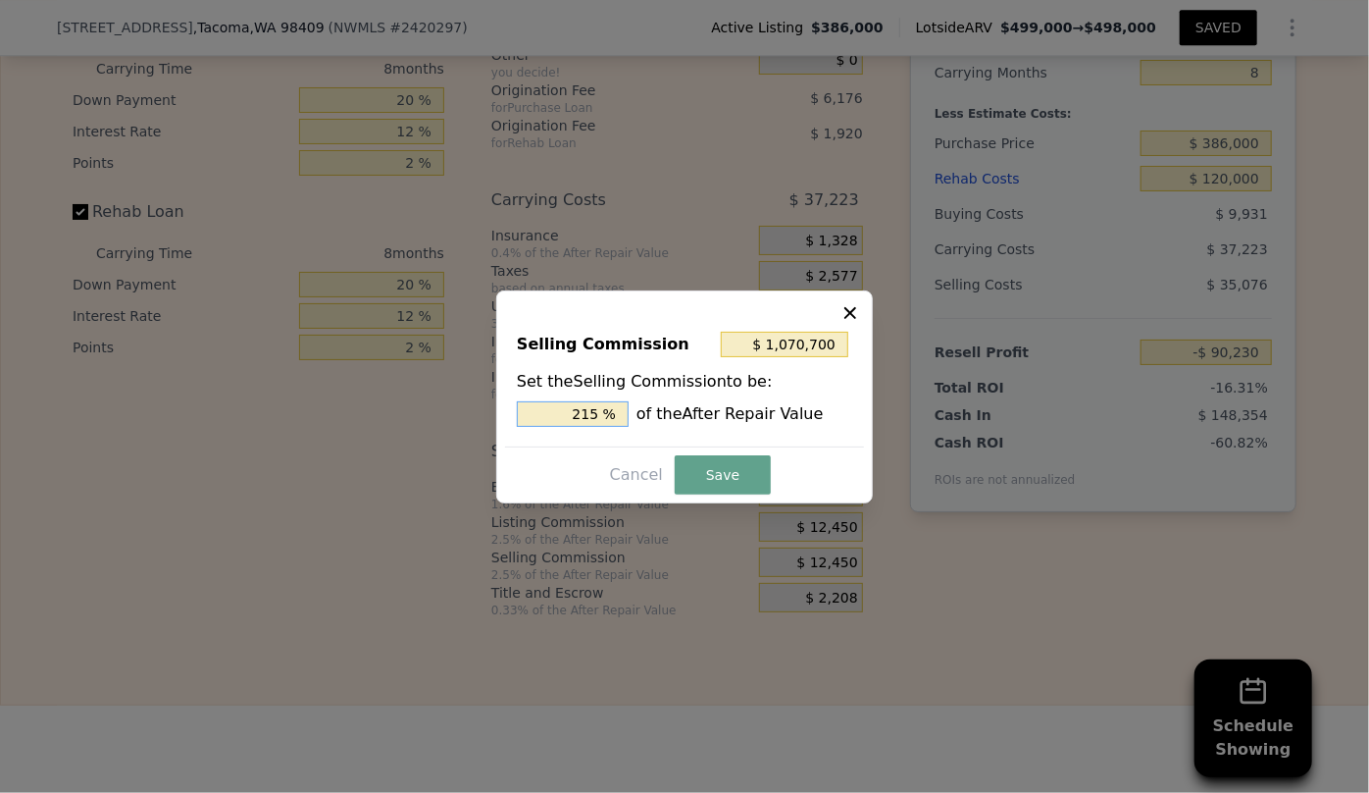
type input "$ 104,580"
type input "21 %"
type input "$ 9,960"
type input "2 %"
type input "$ 4,980"
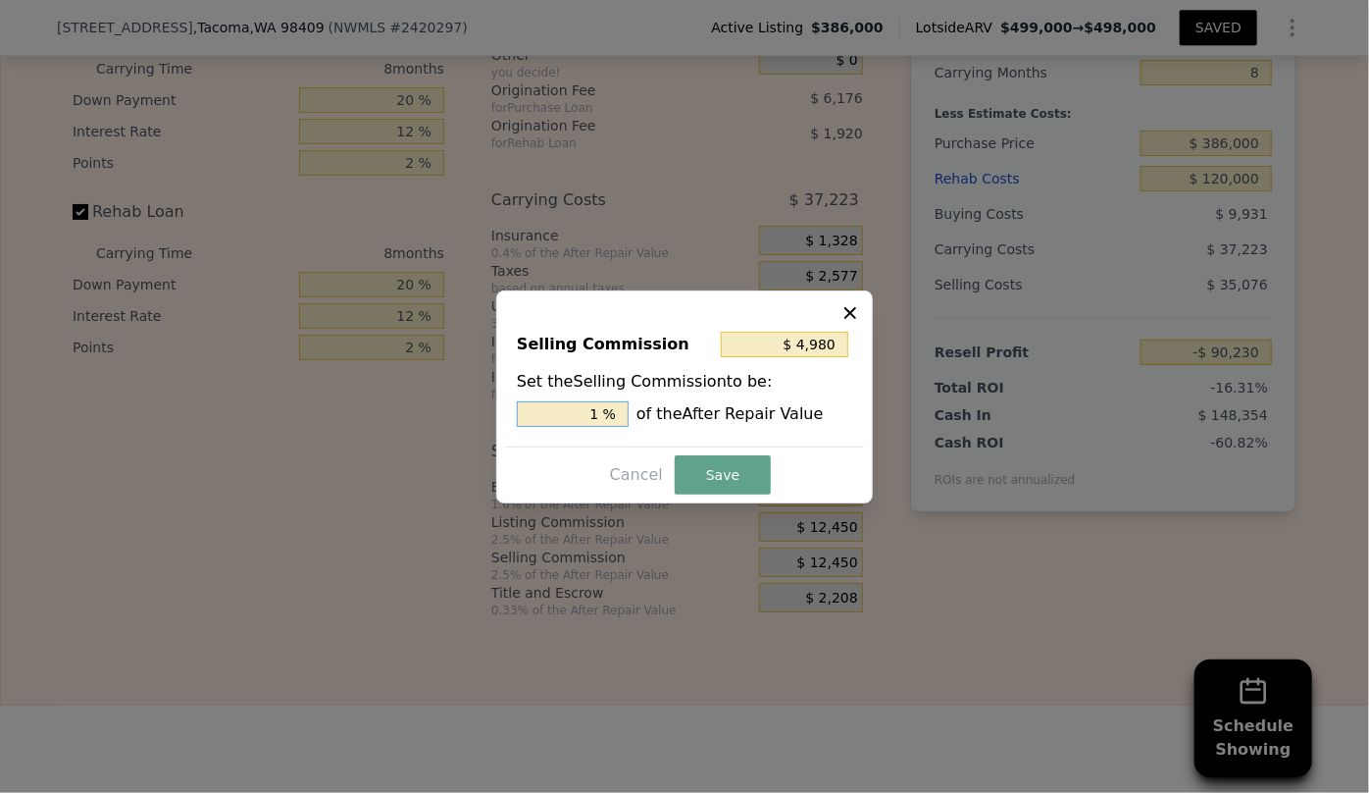
type input "1. %"
type input "$ 7,470"
type input "1.5 %"
click at [705, 463] on button "Save" at bounding box center [723, 474] width 96 height 39
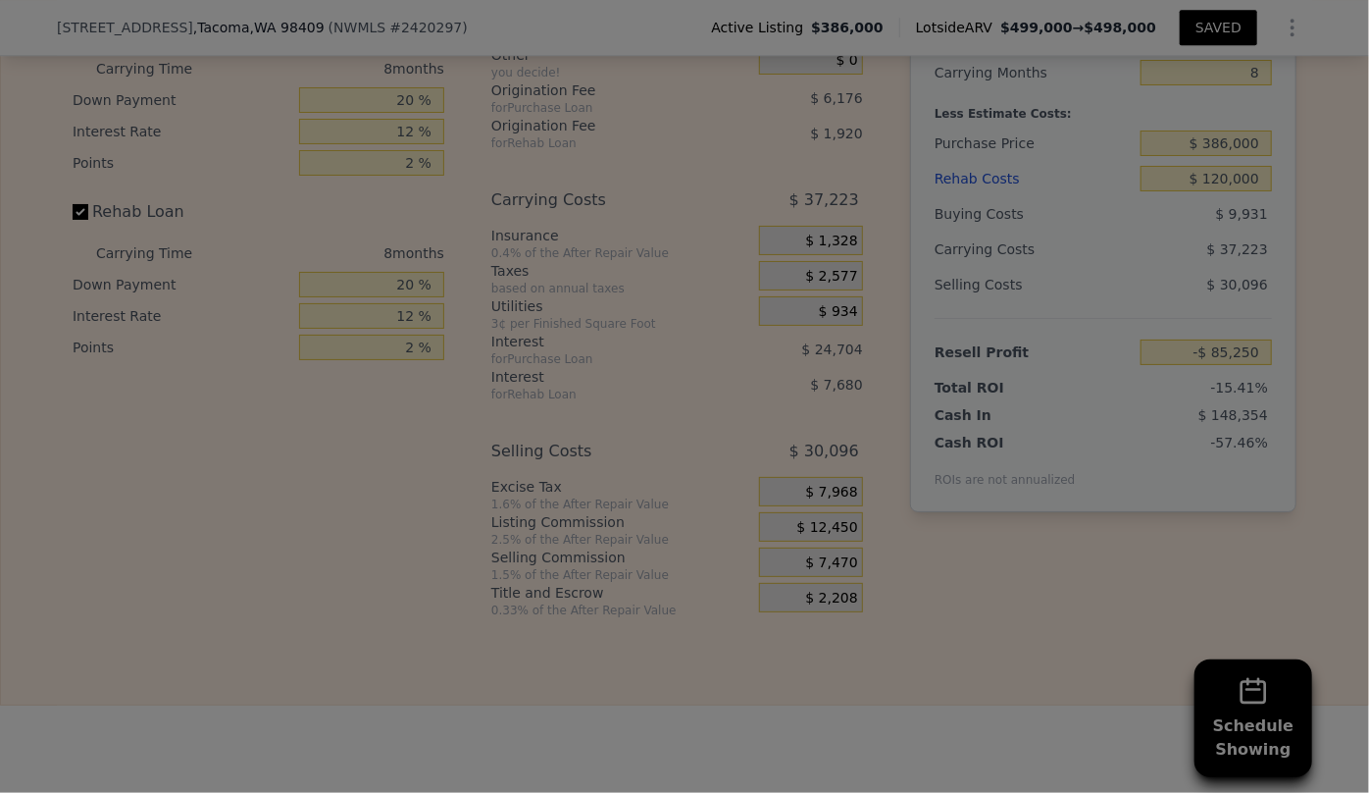
type input "-$ 85,250"
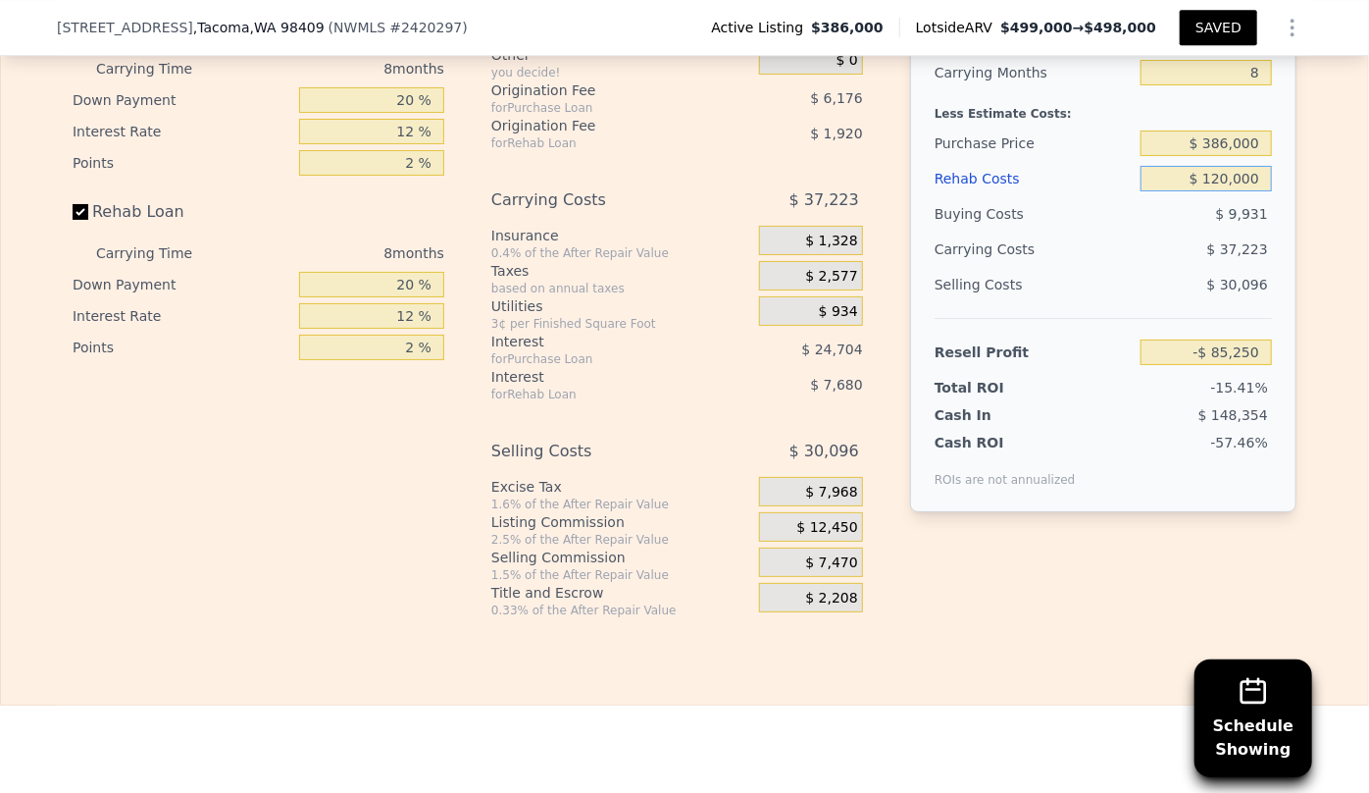
click at [1224, 191] on input "$ 120,000" at bounding box center [1206, 179] width 131 height 26
click at [1223, 156] on input "$ 386,000" at bounding box center [1206, 143] width 131 height 26
type input "$ 306,000"
click at [1088, 267] on div "$ 37,223" at bounding box center [1168, 249] width 207 height 35
type input "$ 1,416"
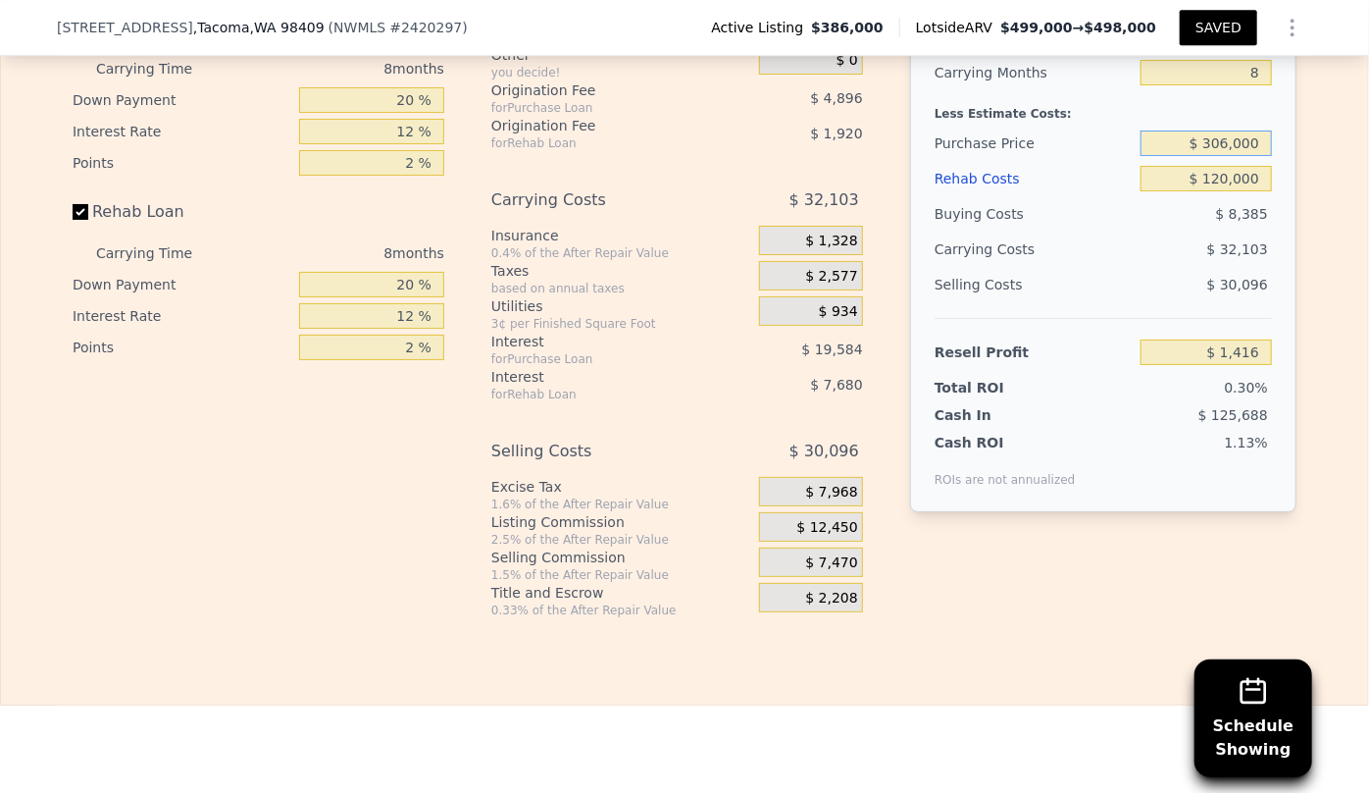
click at [1225, 156] on input "$ 306,000" at bounding box center [1206, 143] width 131 height 26
type input "$ 300,000"
type input "$ 7,916"
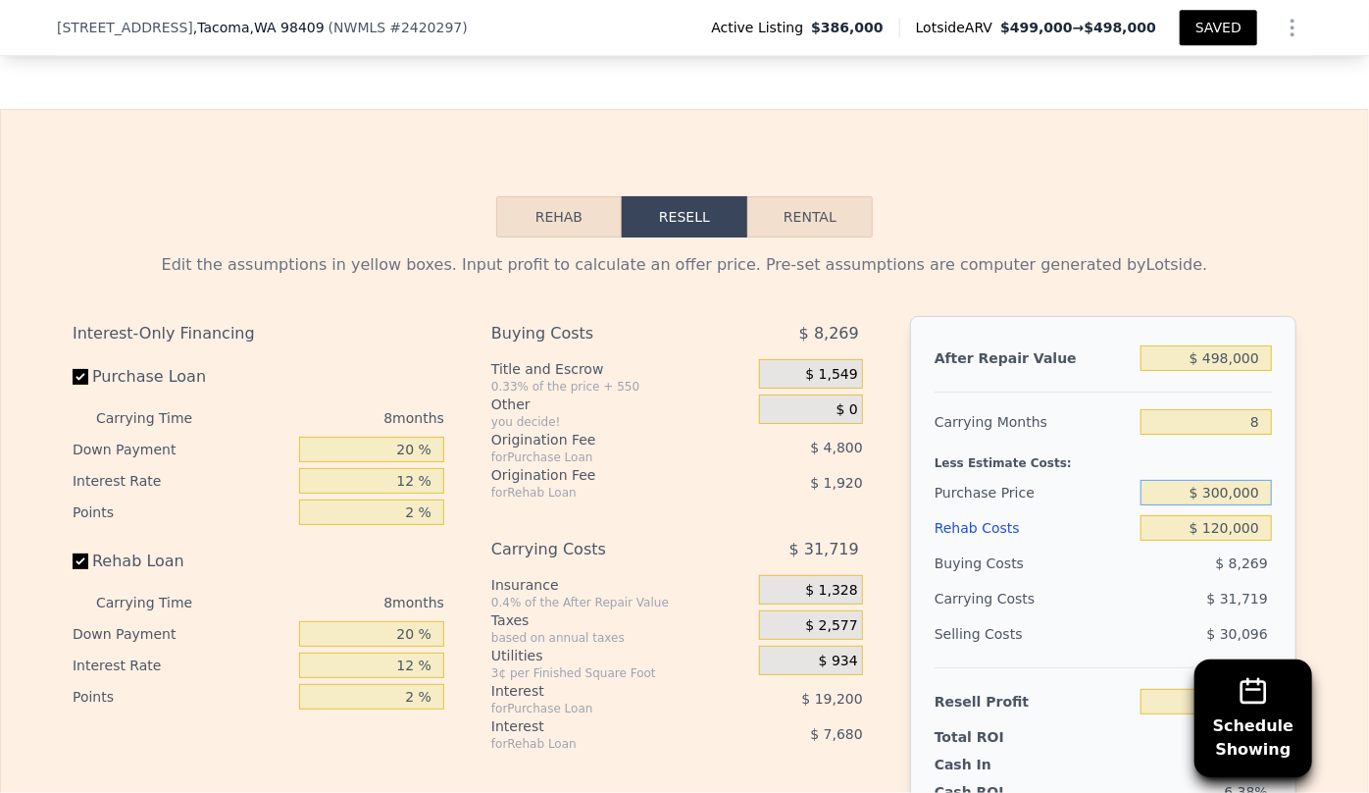
scroll to position [2943, 0]
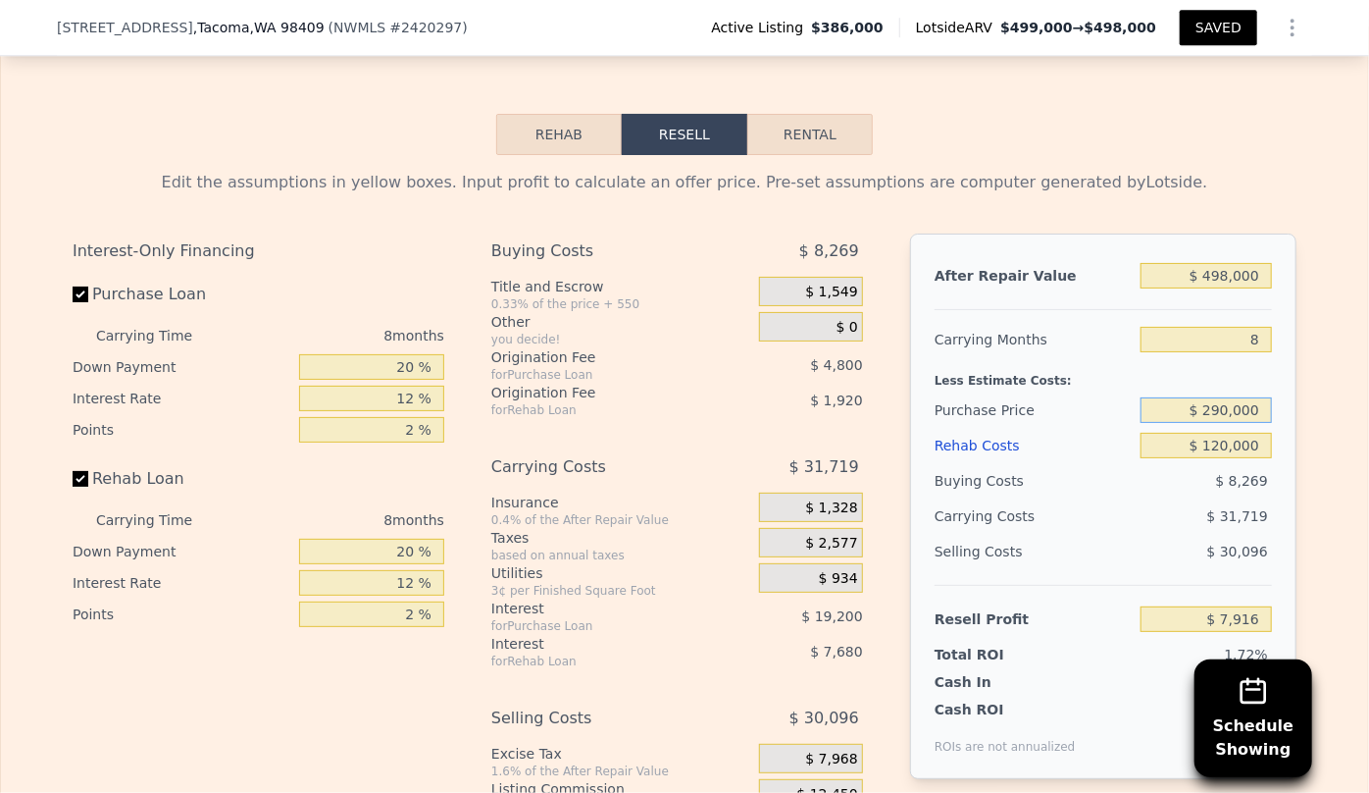
type input "$ 290,000"
type input "$ 18,749"
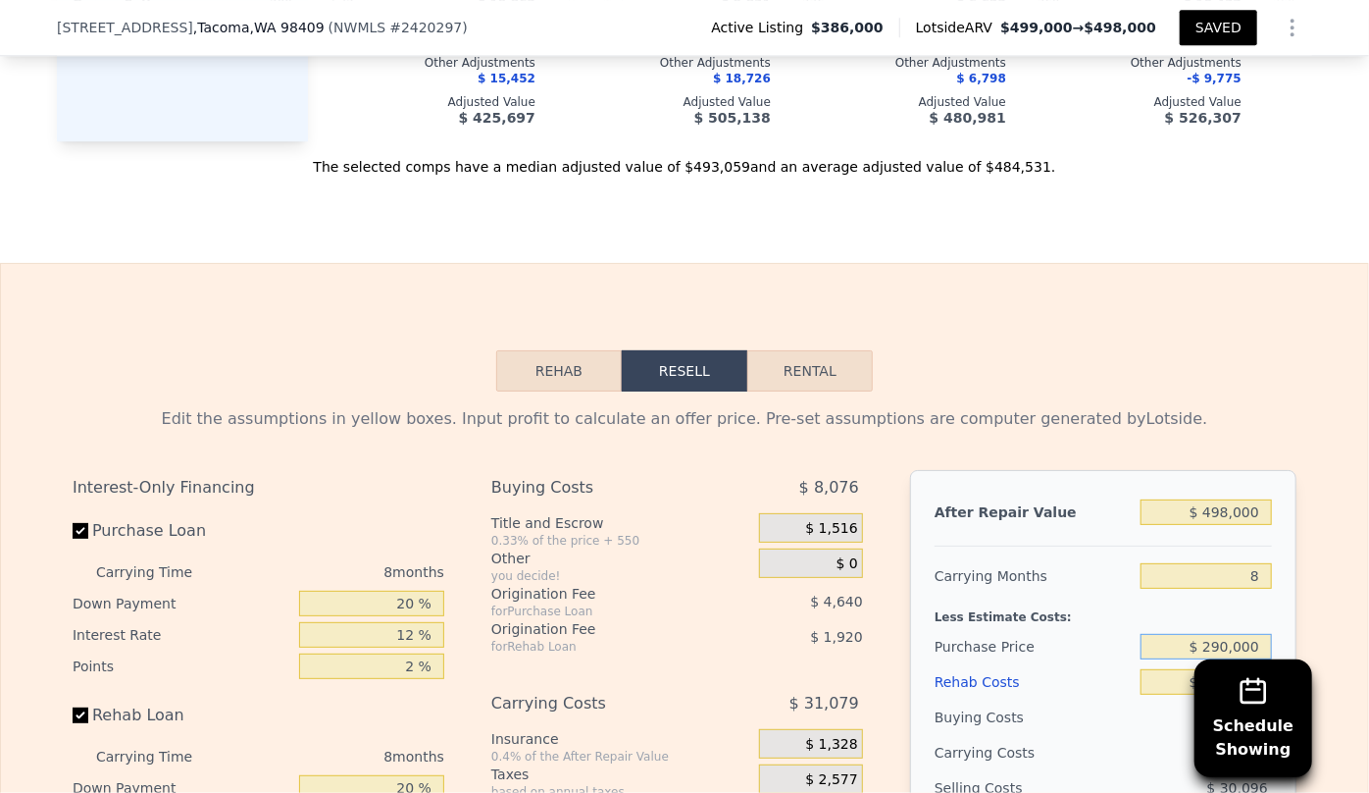
scroll to position [2675, 0]
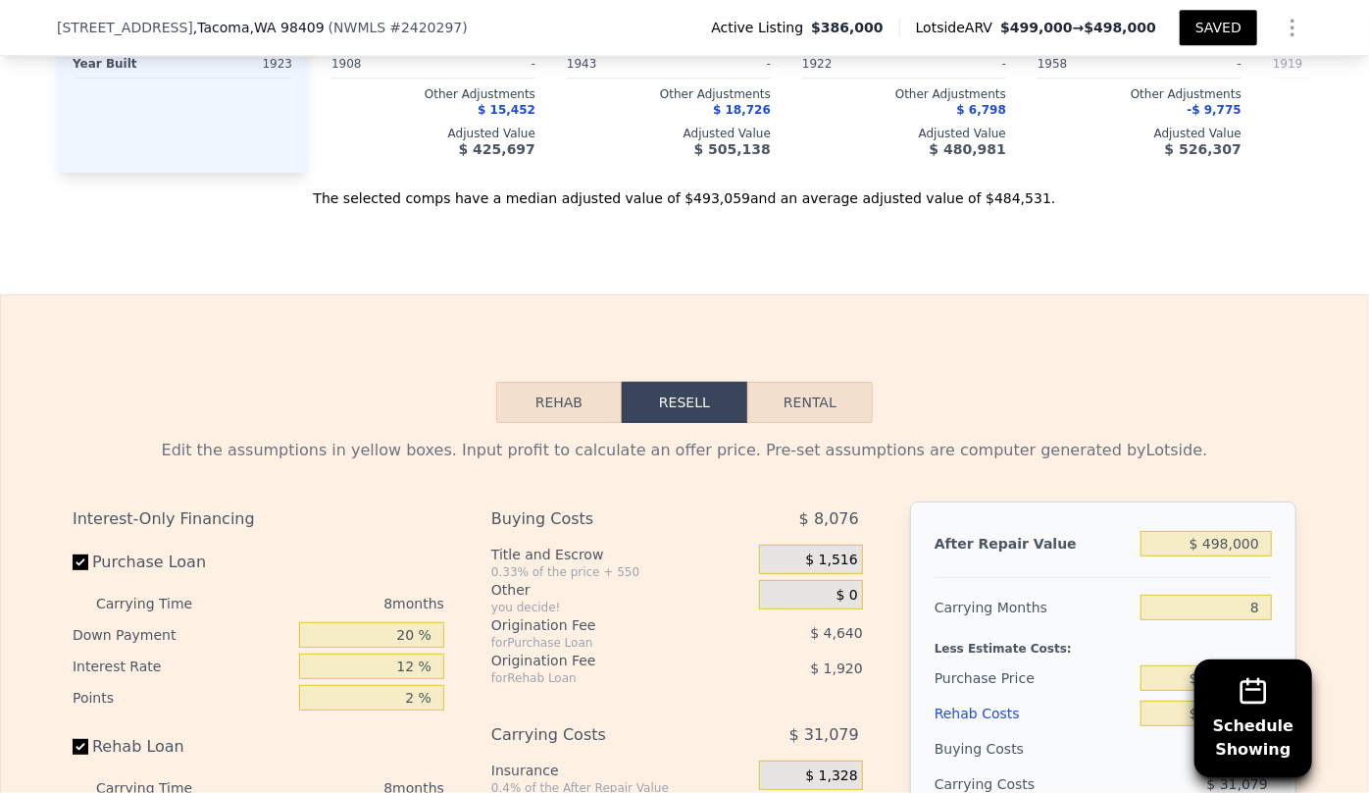
click at [1211, 40] on button "SAVED" at bounding box center [1218, 27] width 77 height 35
click at [1200, 31] on button "SAVED" at bounding box center [1218, 27] width 77 height 35
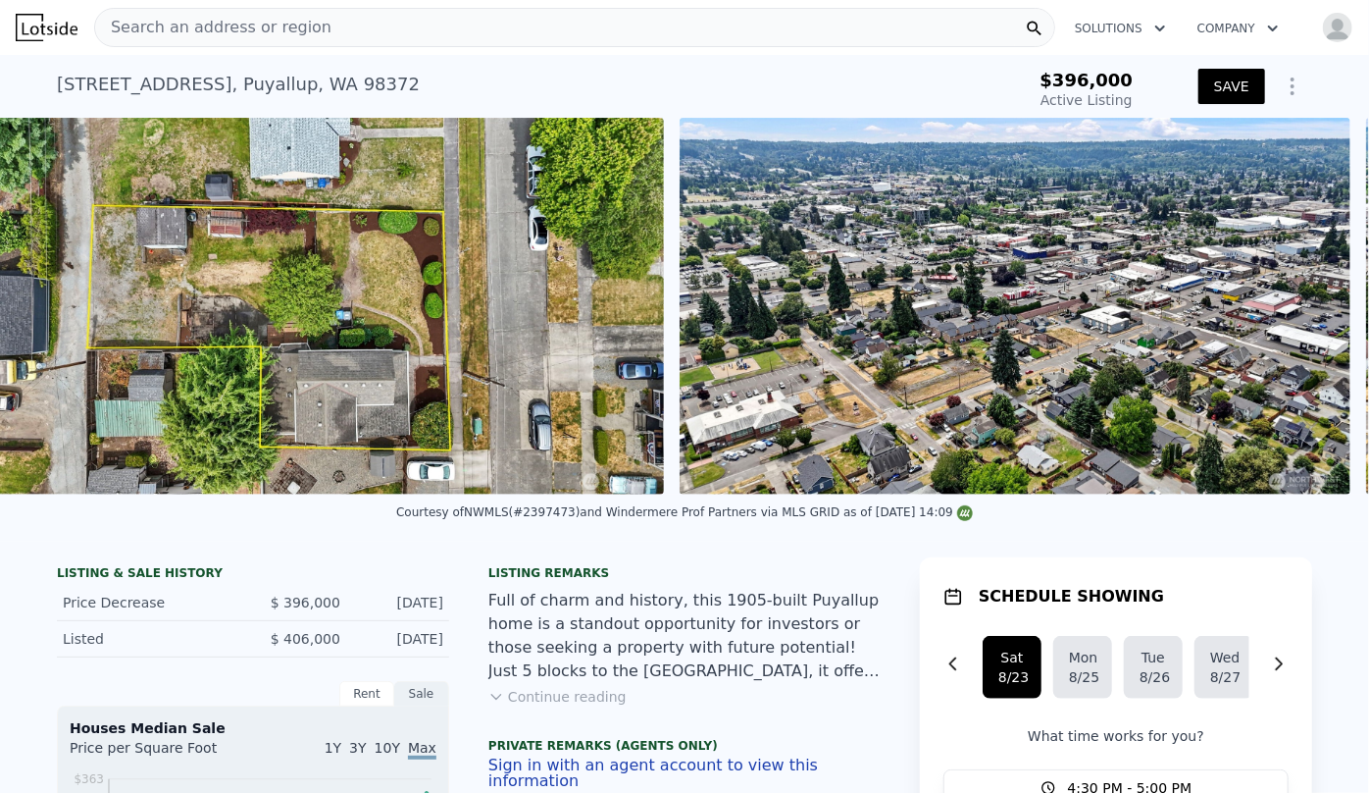
scroll to position [0, 17477]
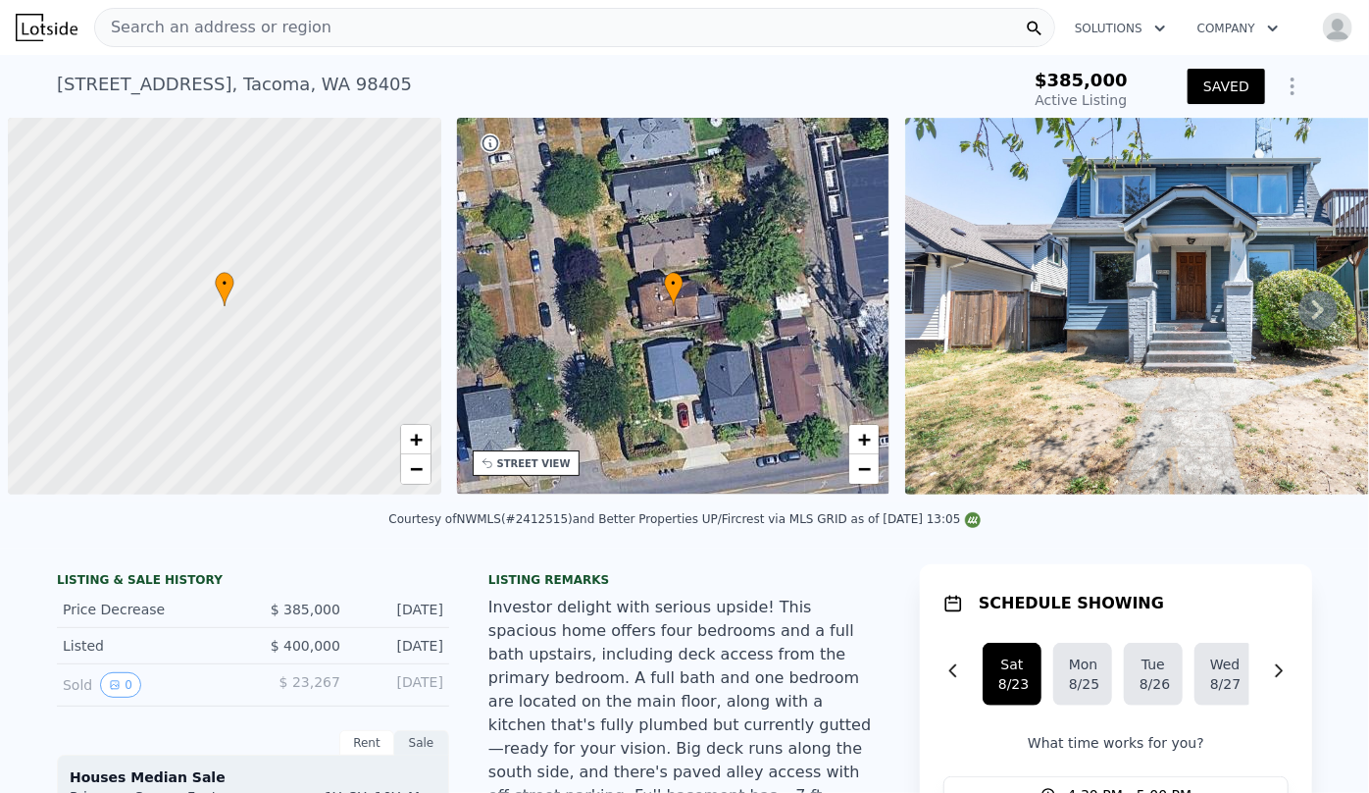
scroll to position [0, 8]
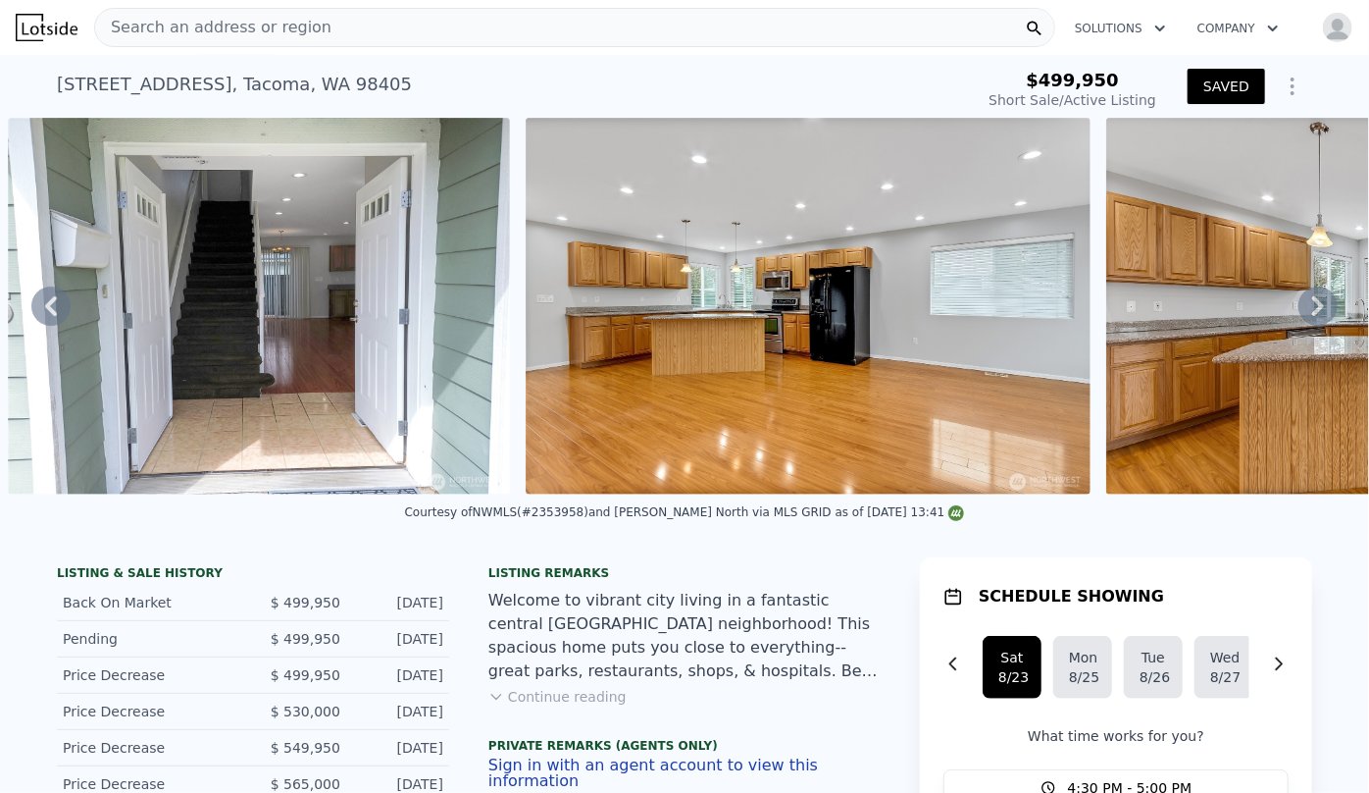
click at [237, 38] on span "Search an address or region" at bounding box center [213, 28] width 236 height 24
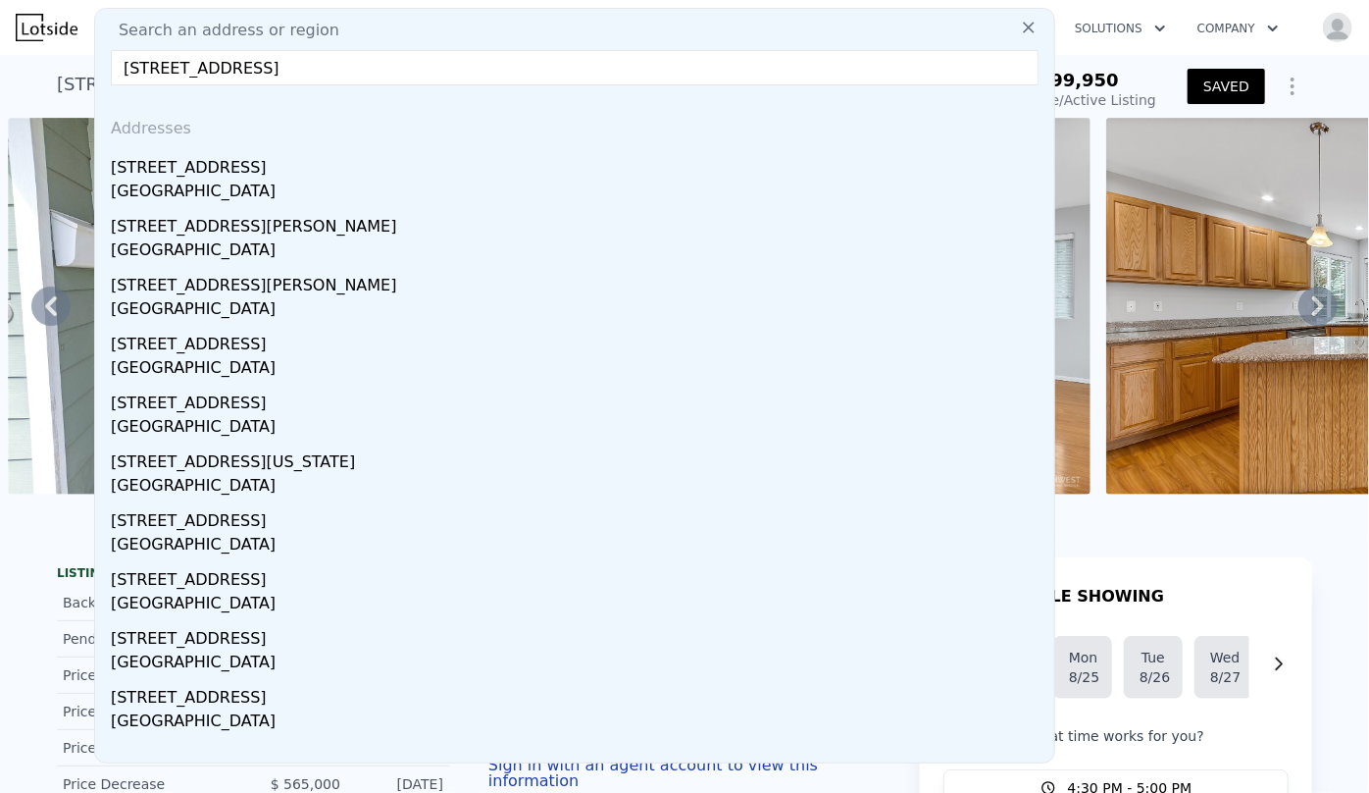
type input "[STREET_ADDRESS]"
drag, startPoint x: 285, startPoint y: 166, endPoint x: 612, endPoint y: 259, distance: 339.7
click at [287, 168] on div "[STREET_ADDRESS]" at bounding box center [579, 163] width 936 height 31
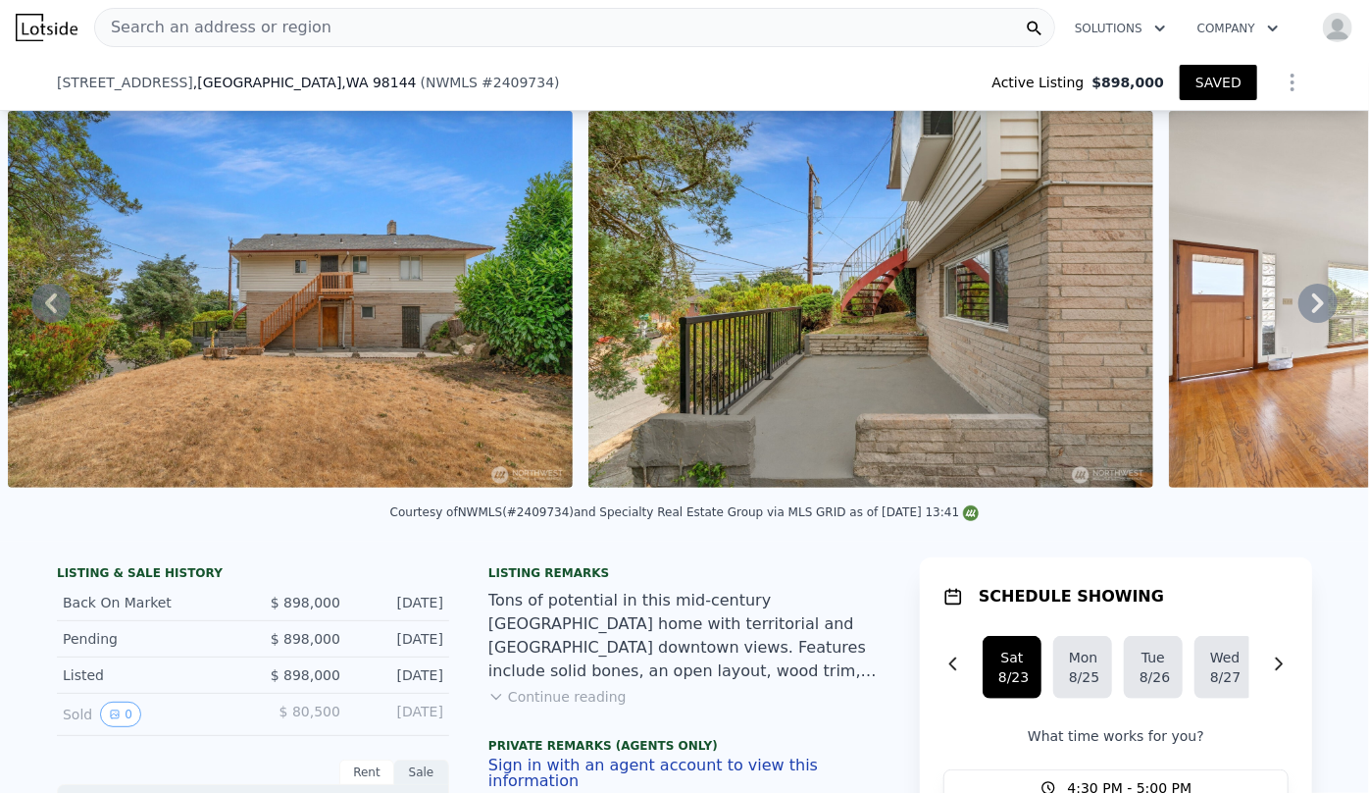
scroll to position [1152, 0]
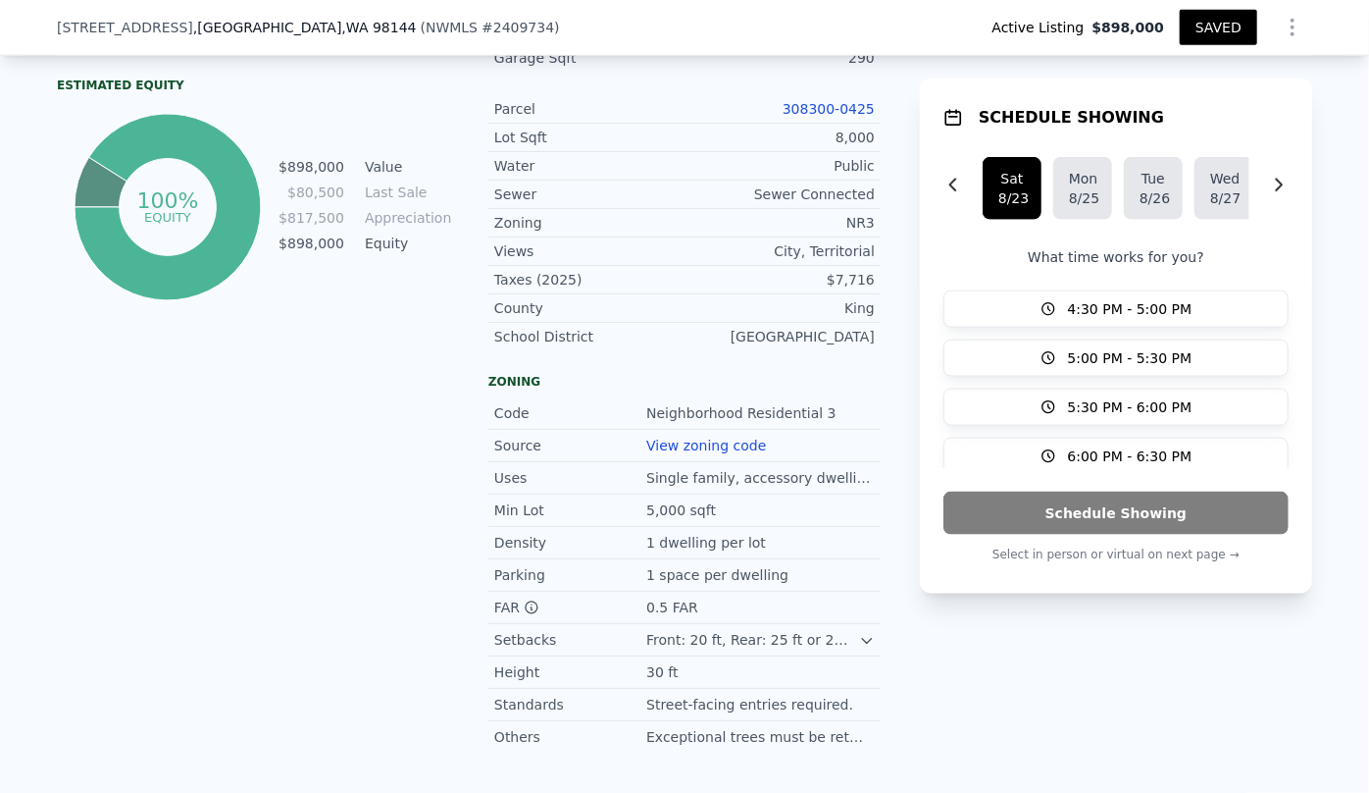
click at [834, 109] on link "308300-0425" at bounding box center [829, 109] width 92 height 16
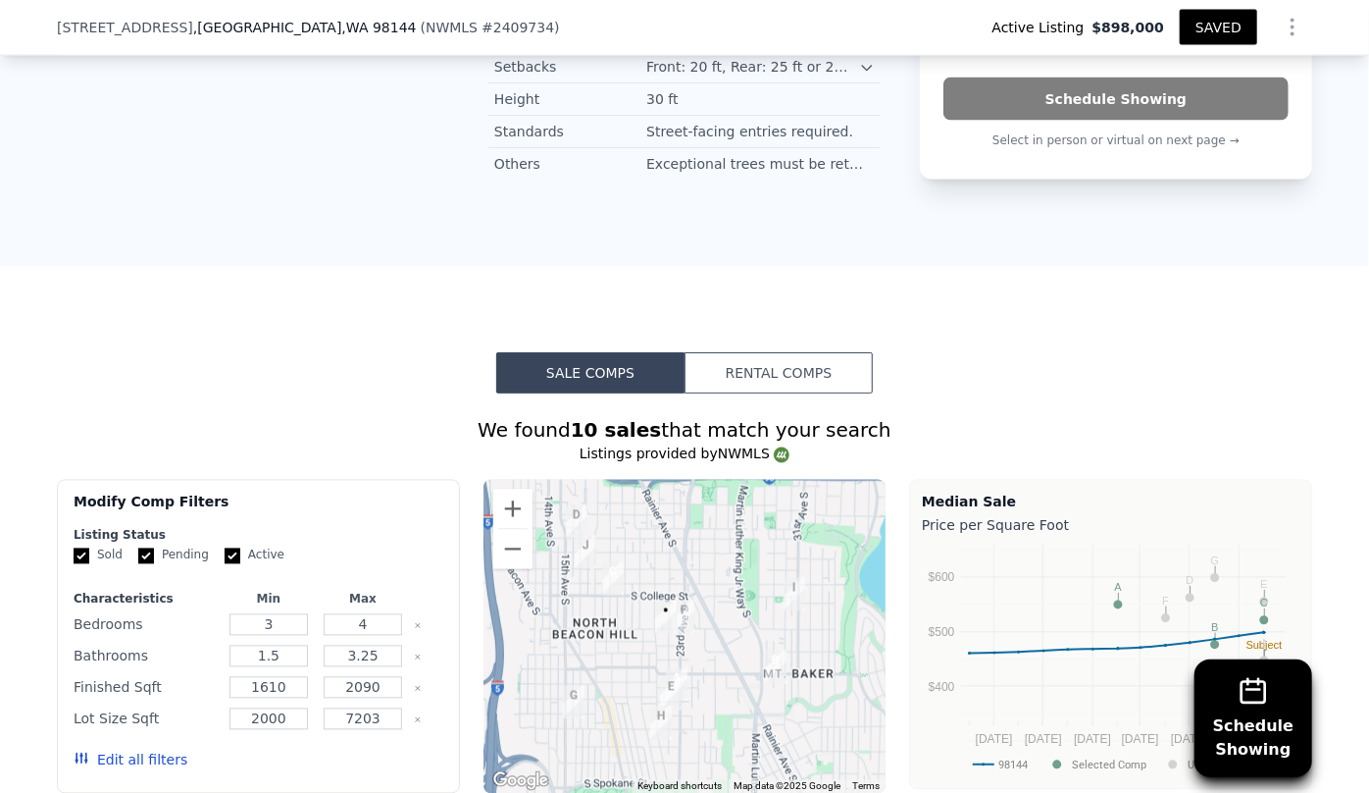
scroll to position [1954, 0]
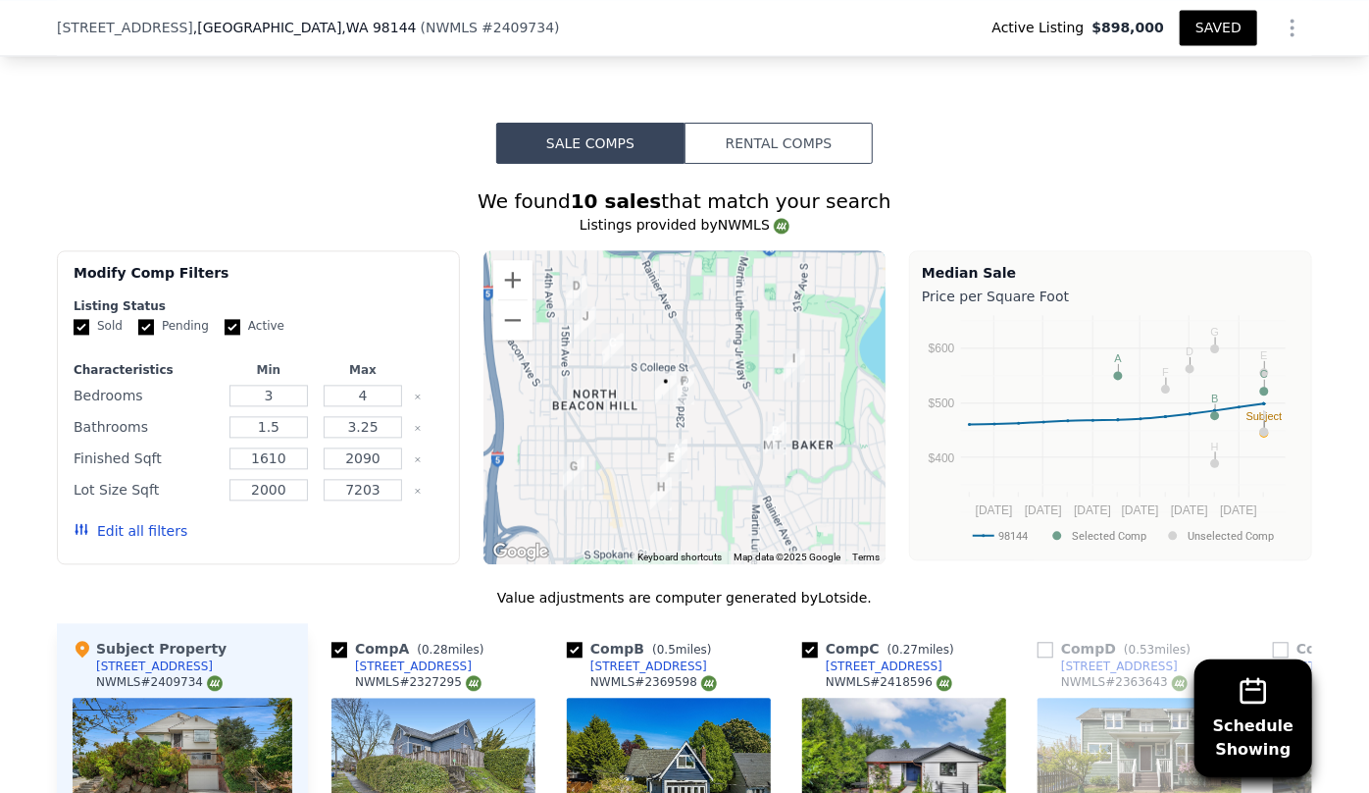
click at [146, 530] on button "Edit all filters" at bounding box center [131, 531] width 114 height 20
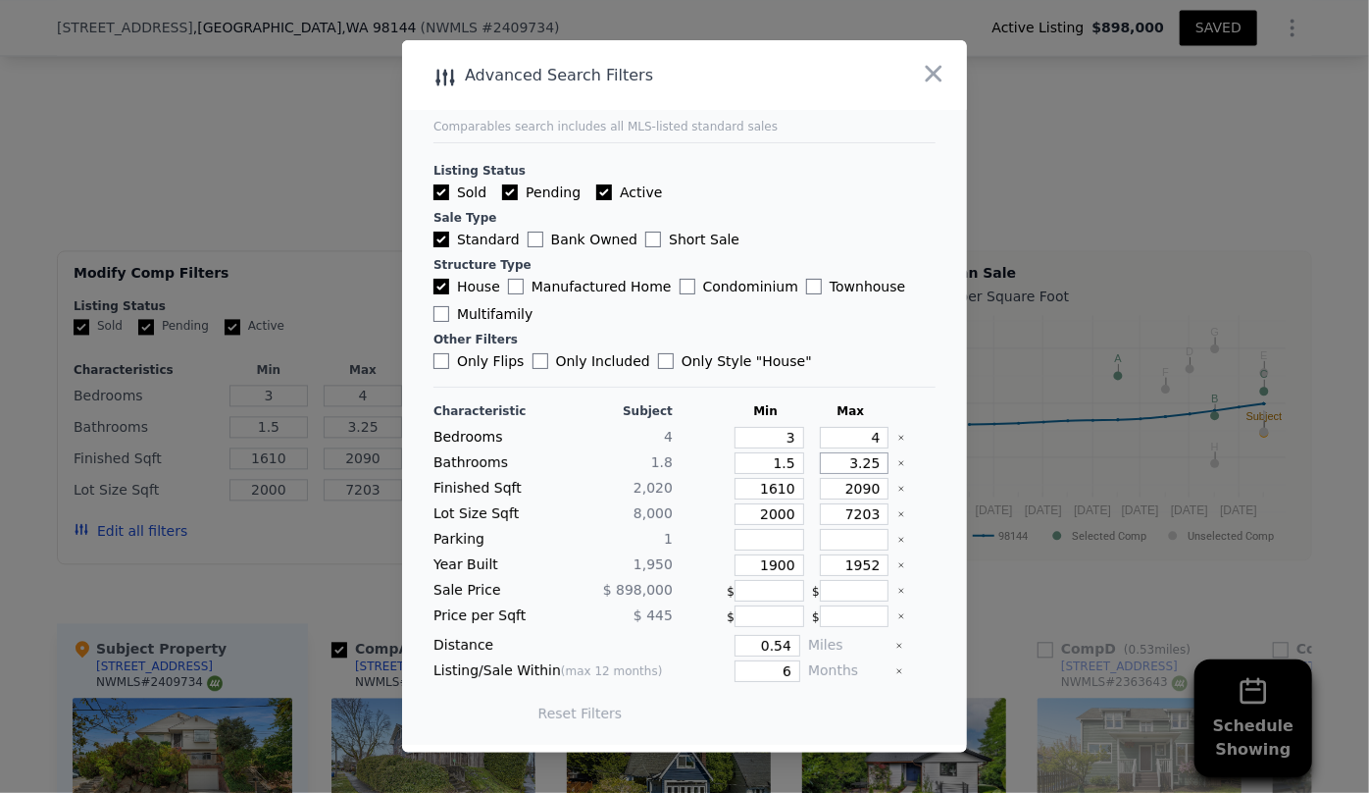
drag, startPoint x: 865, startPoint y: 460, endPoint x: 813, endPoint y: 459, distance: 52.0
click at [820, 459] on input "3.25" at bounding box center [855, 463] width 70 height 22
click at [794, 463] on div "1.5" at bounding box center [765, 463] width 77 height 22
click at [790, 460] on input "1.5" at bounding box center [770, 463] width 70 height 22
type input "1"
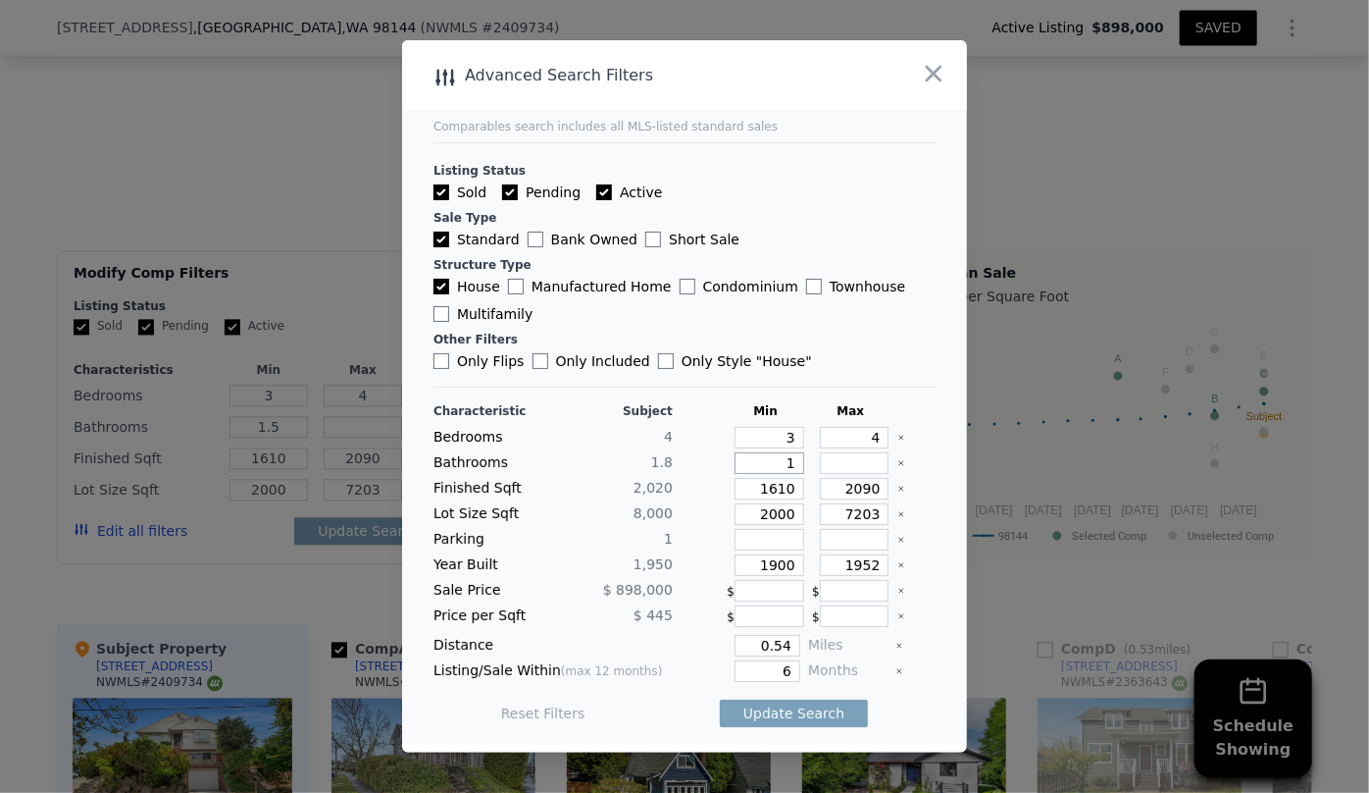
type input "1"
drag, startPoint x: 785, startPoint y: 514, endPoint x: 674, endPoint y: 522, distance: 111.1
click at [674, 522] on div "Lot Size Sqft 8,000 2000 7203" at bounding box center [685, 514] width 502 height 22
drag, startPoint x: 787, startPoint y: 569, endPoint x: 750, endPoint y: 565, distance: 36.5
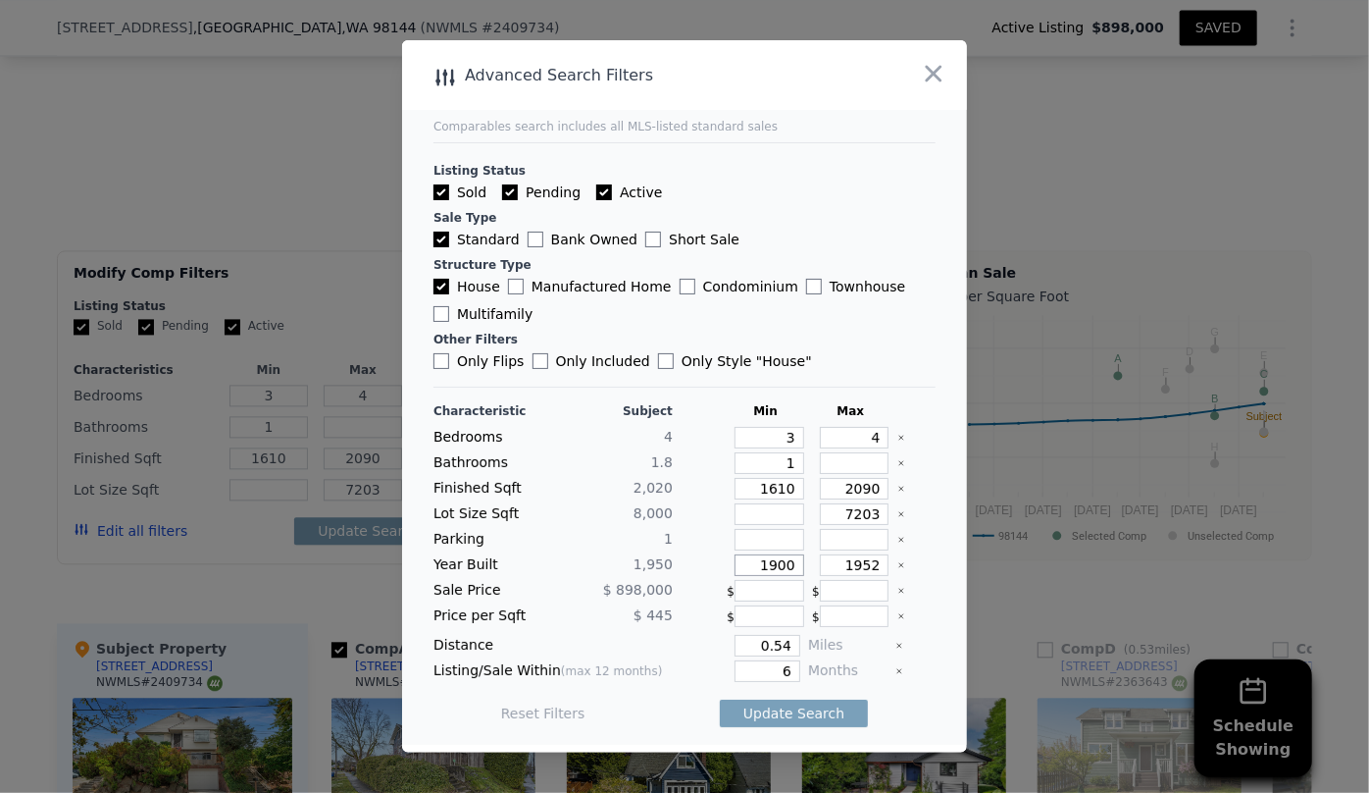
click at [750, 565] on input "1900" at bounding box center [770, 565] width 70 height 22
click at [858, 569] on input "1952" at bounding box center [855, 565] width 70 height 22
type input "1999"
click at [800, 688] on div "Update Search" at bounding box center [794, 713] width 148 height 55
click at [806, 706] on button "Update Search" at bounding box center [794, 712] width 148 height 27
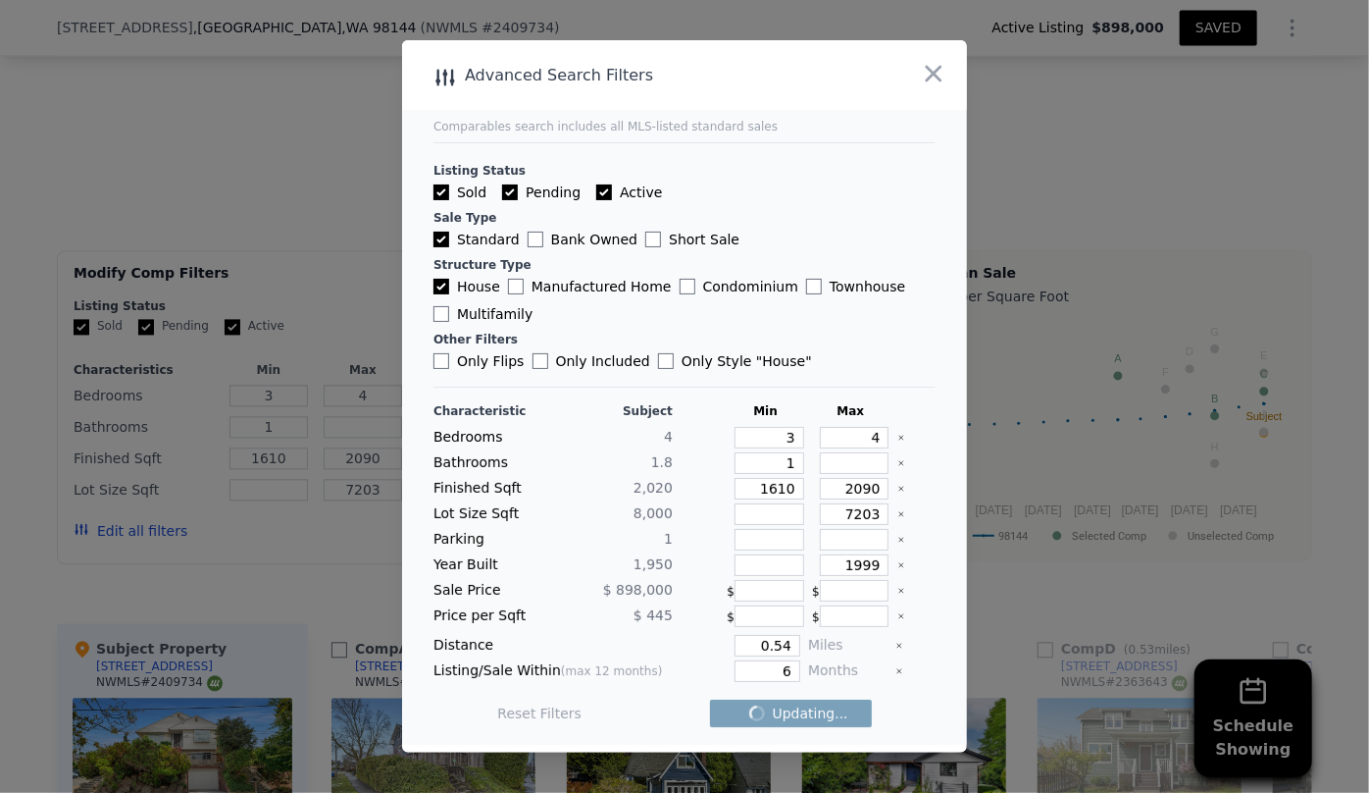
checkbox input "false"
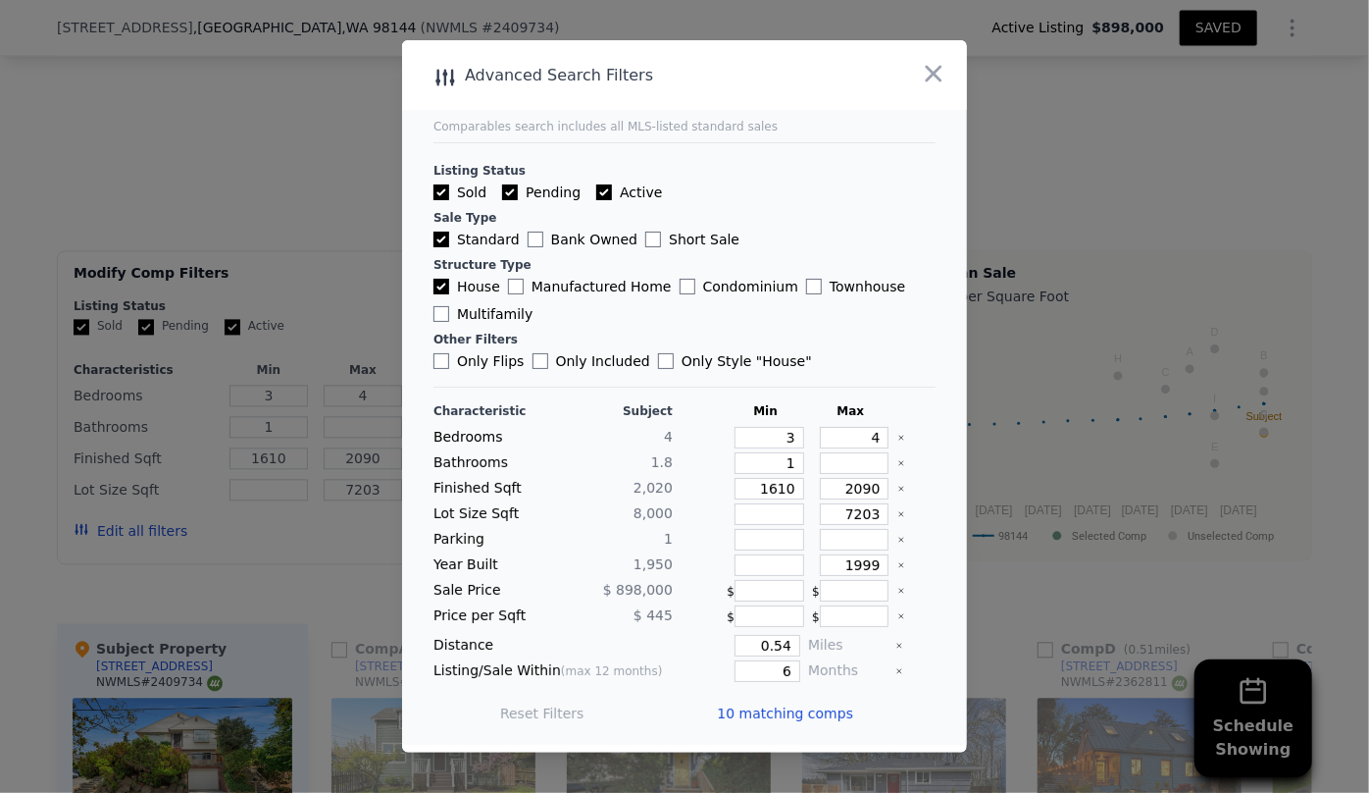
click at [783, 715] on span "10 matching comps" at bounding box center [785, 713] width 136 height 20
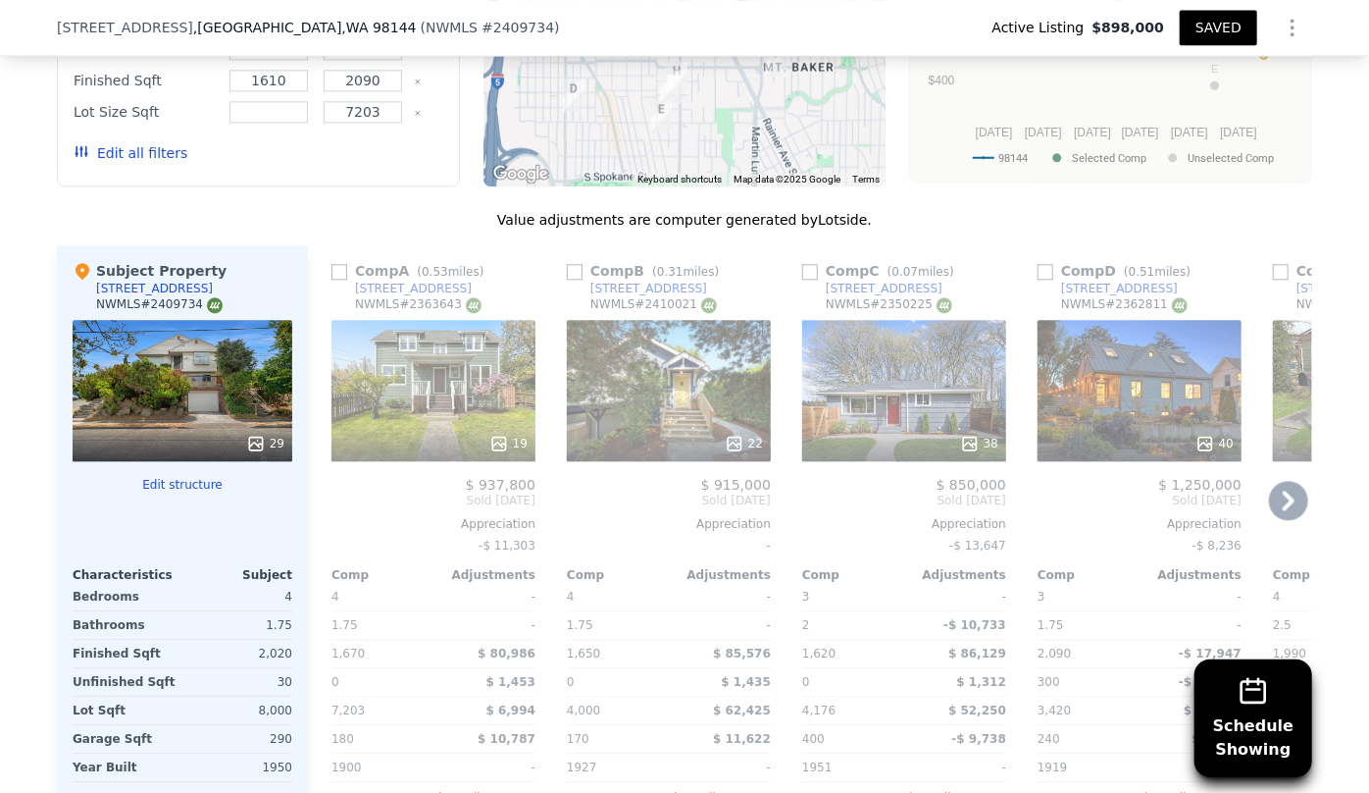
scroll to position [2400, 0]
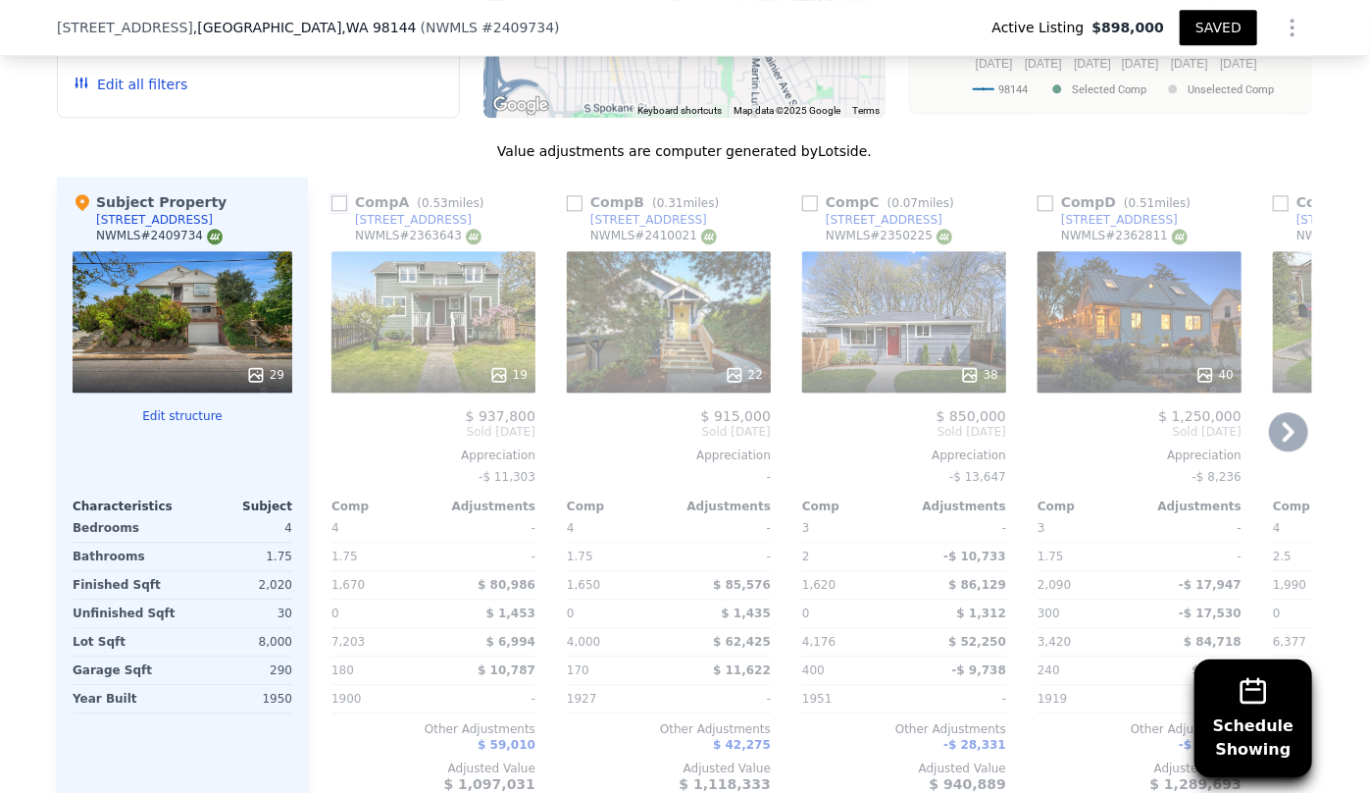
click at [332, 202] on input "checkbox" at bounding box center [340, 203] width 16 height 16
checkbox input "true"
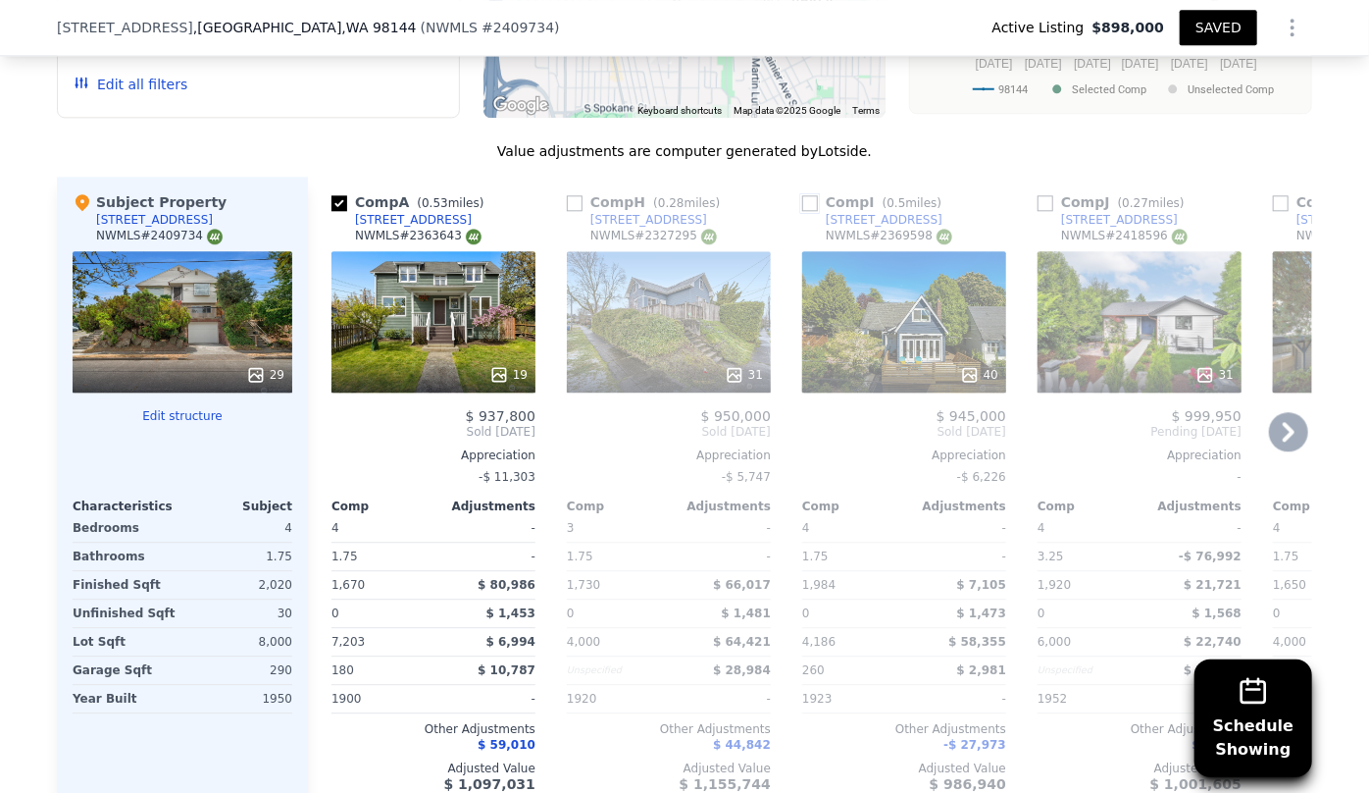
click at [803, 202] on input "checkbox" at bounding box center [810, 203] width 16 height 16
checkbox input "true"
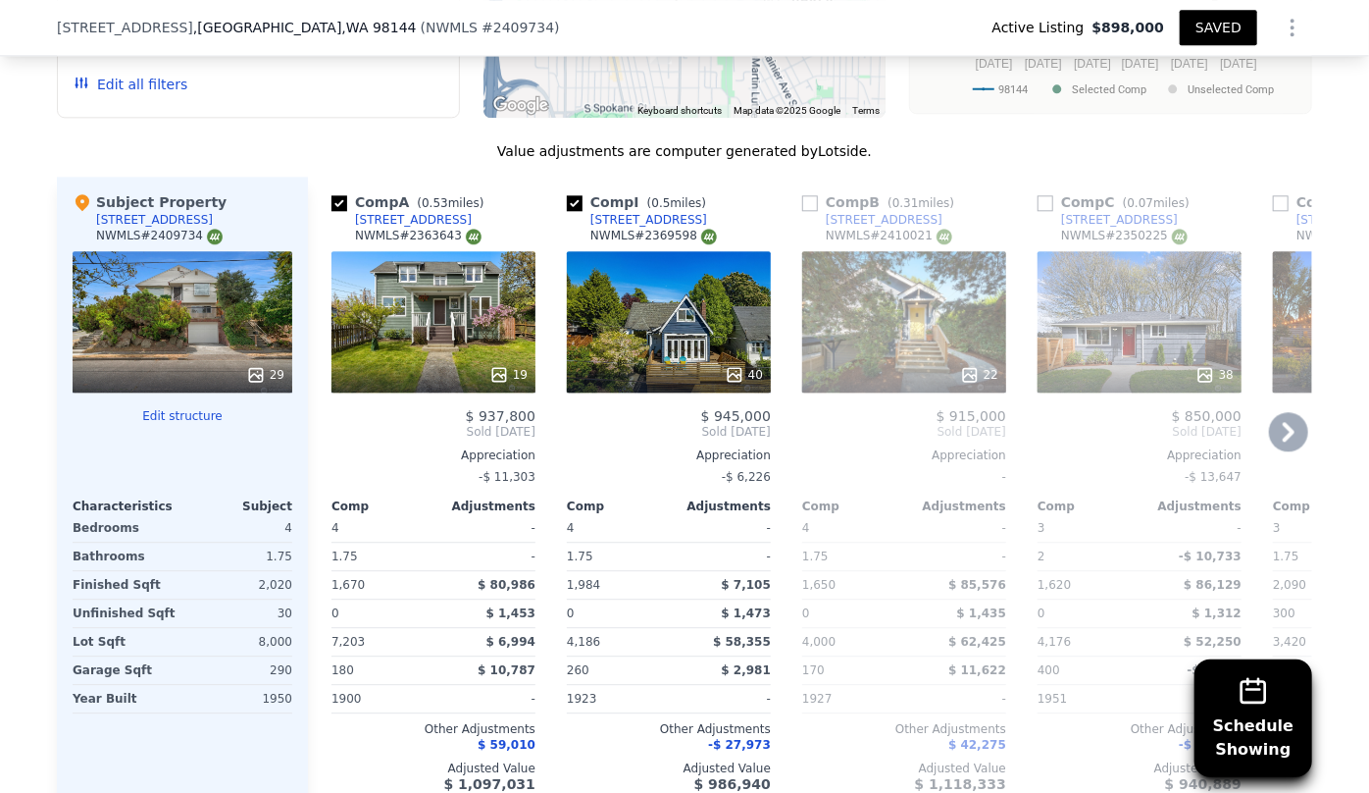
click at [1271, 437] on icon at bounding box center [1288, 431] width 39 height 39
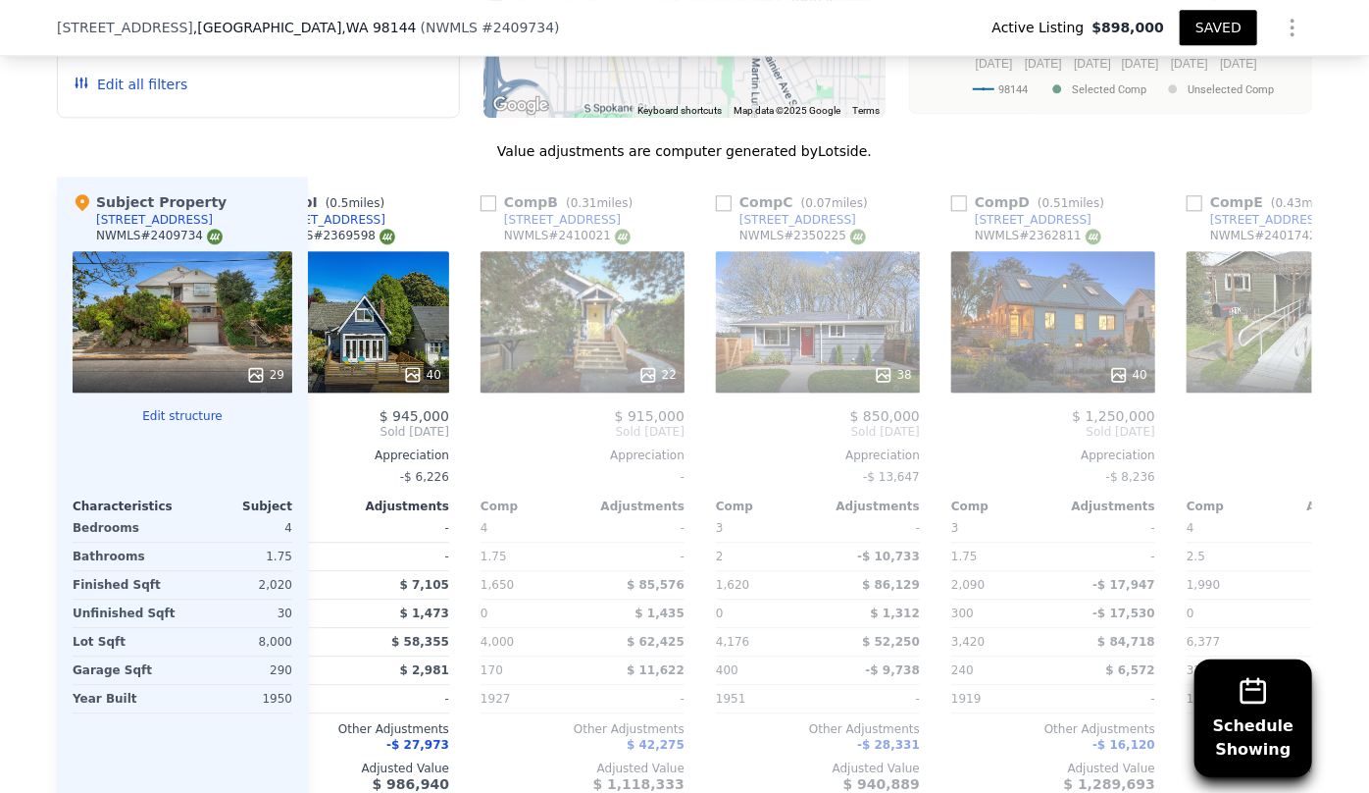
scroll to position [0, 471]
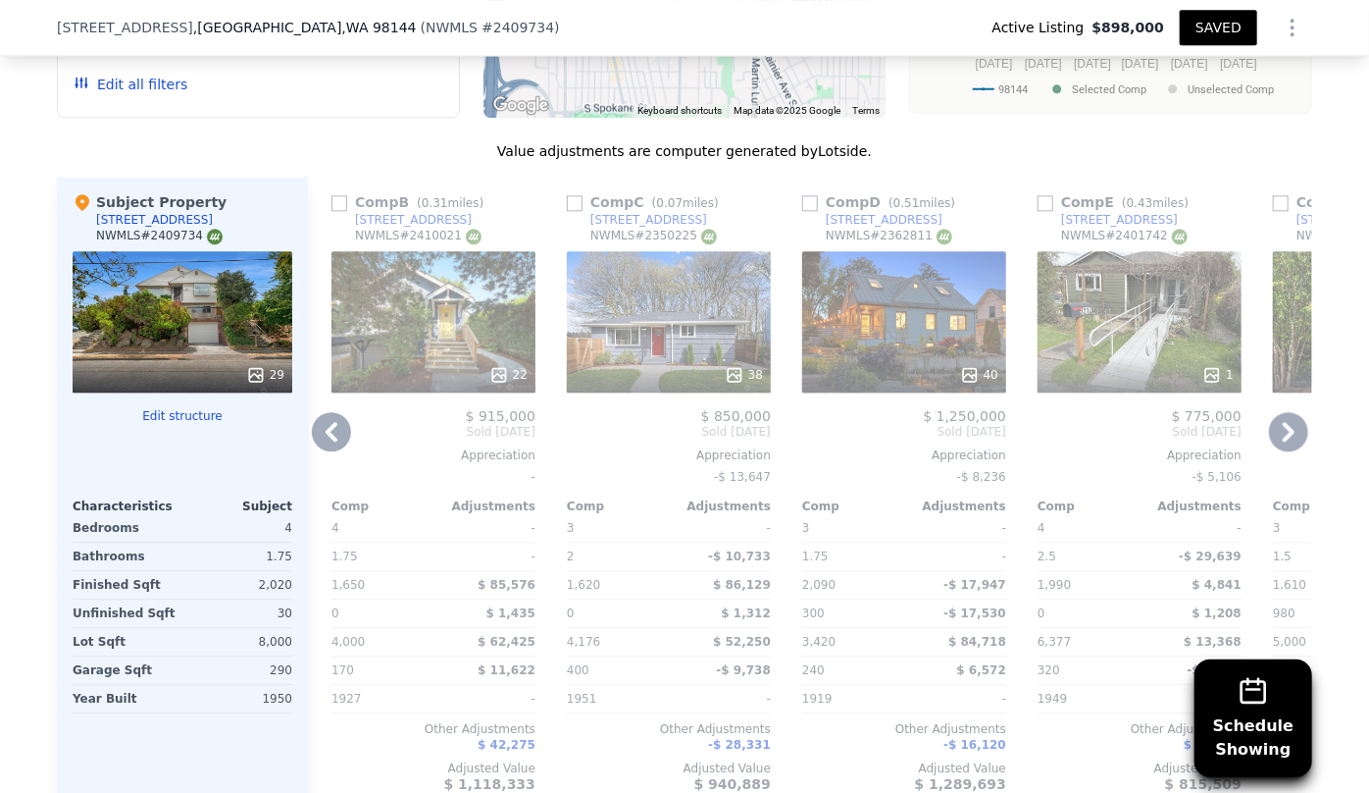
click at [1271, 437] on icon at bounding box center [1288, 431] width 39 height 39
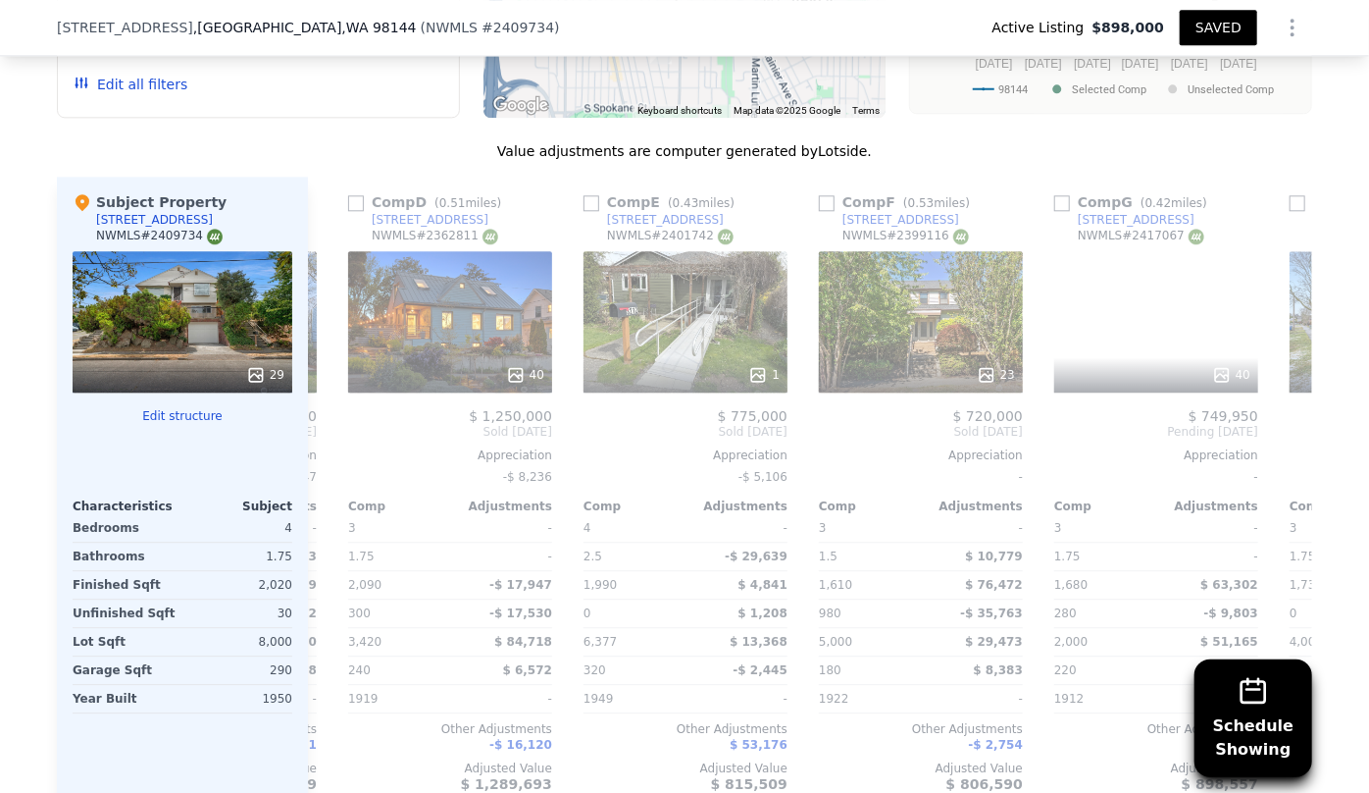
scroll to position [0, 942]
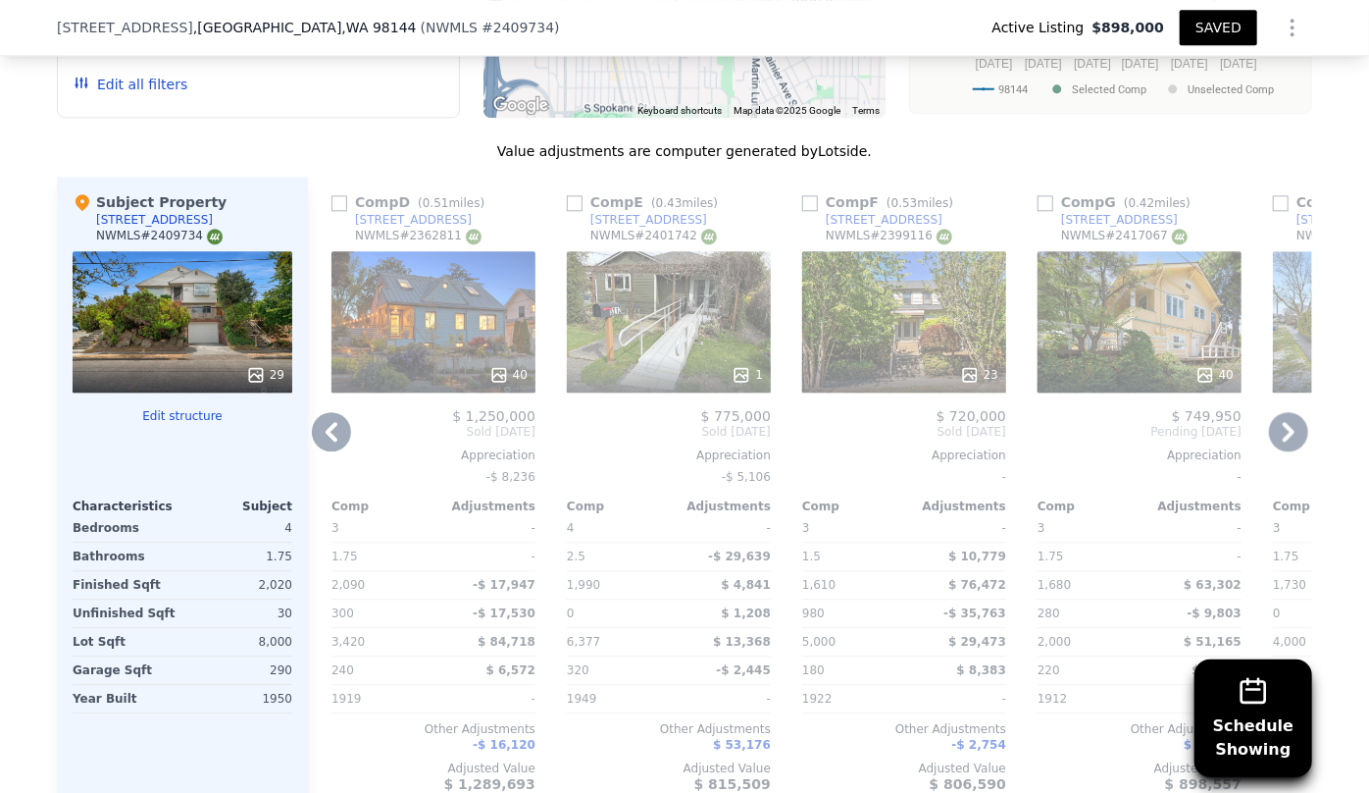
click at [1271, 437] on icon at bounding box center [1288, 431] width 39 height 39
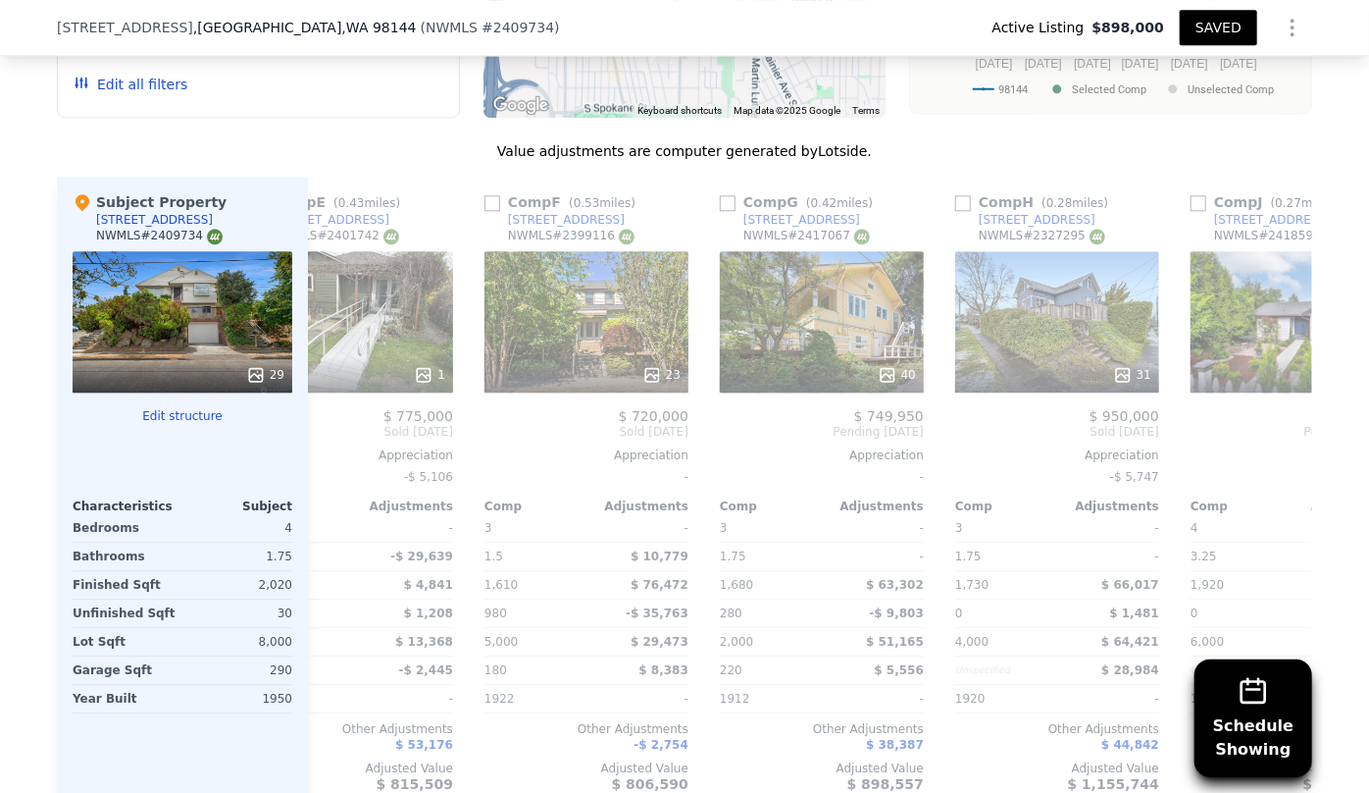
scroll to position [0, 1396]
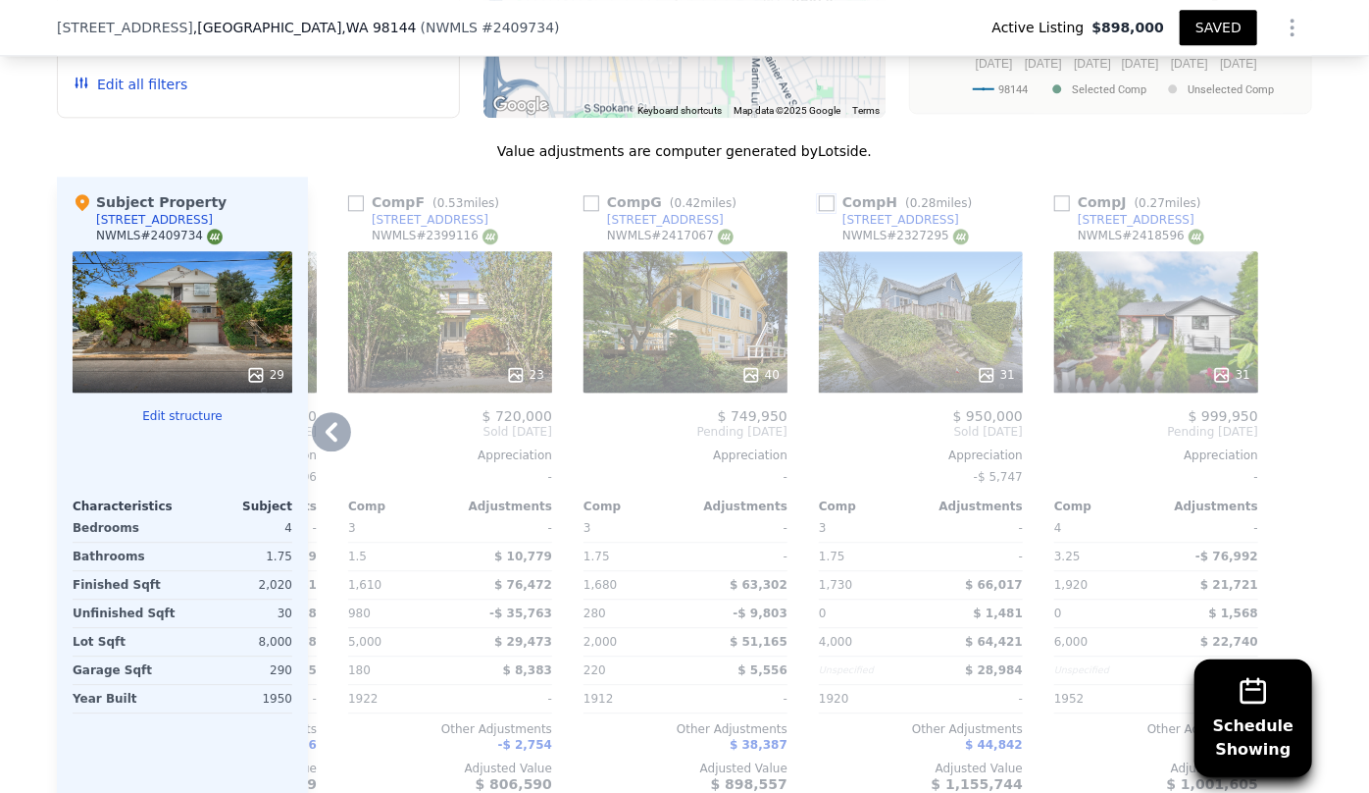
click at [819, 200] on input "checkbox" at bounding box center [827, 203] width 16 height 16
checkbox input "true"
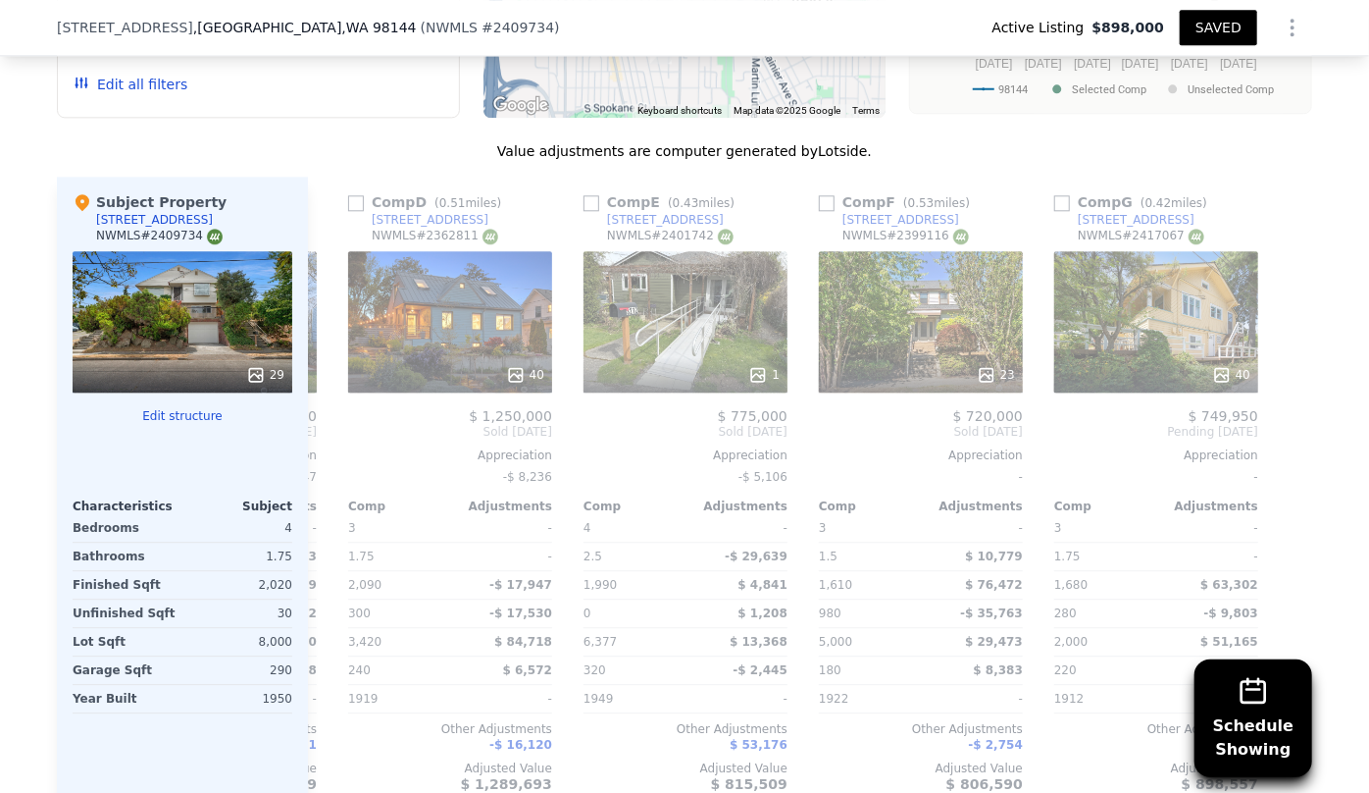
click at [292, 436] on div "Subject Property [STREET_ADDRESS] # 2409734 29 Edit structure Characteristics S…" at bounding box center [182, 492] width 251 height 631
click at [313, 423] on icon at bounding box center [331, 431] width 39 height 39
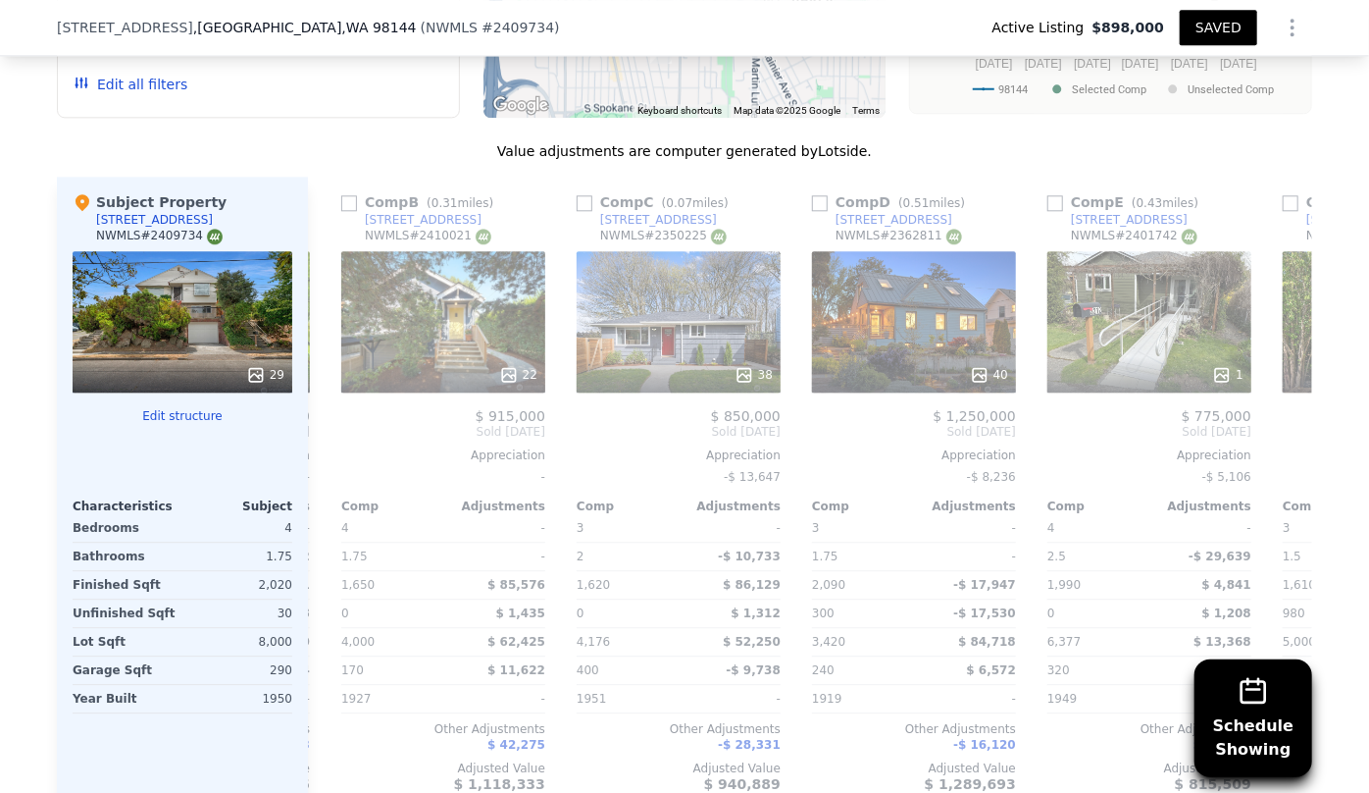
scroll to position [0, 925]
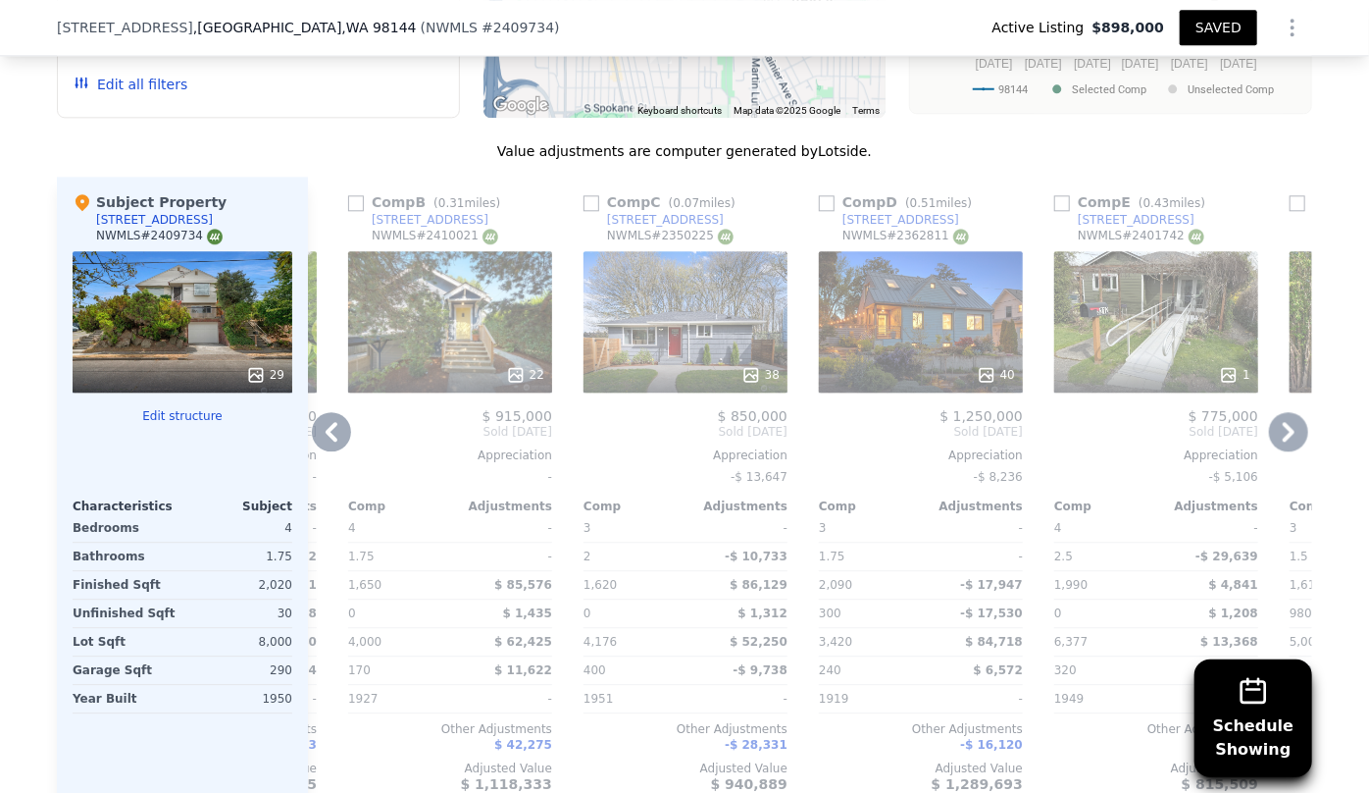
click at [314, 420] on icon at bounding box center [331, 431] width 39 height 39
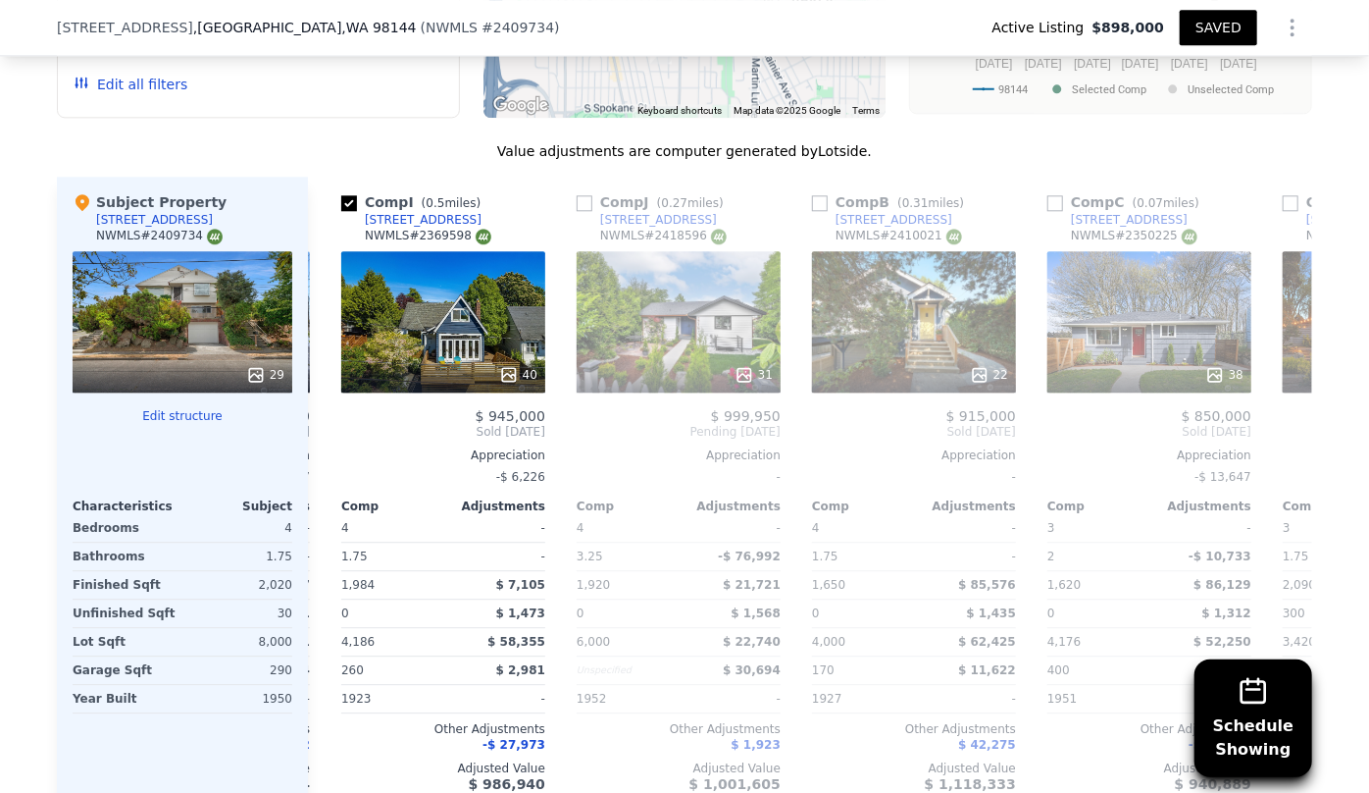
scroll to position [0, 454]
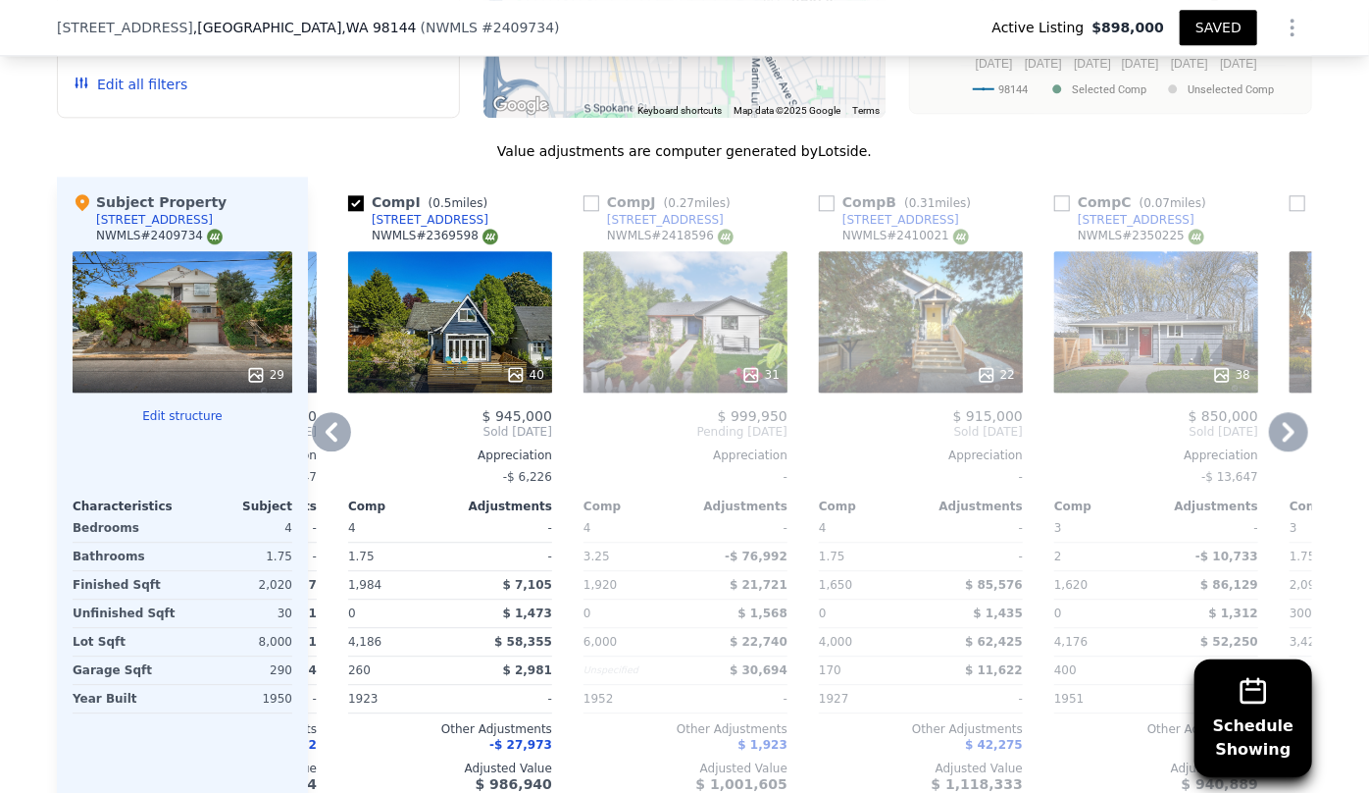
click at [639, 357] on div at bounding box center [686, 374] width 204 height 35
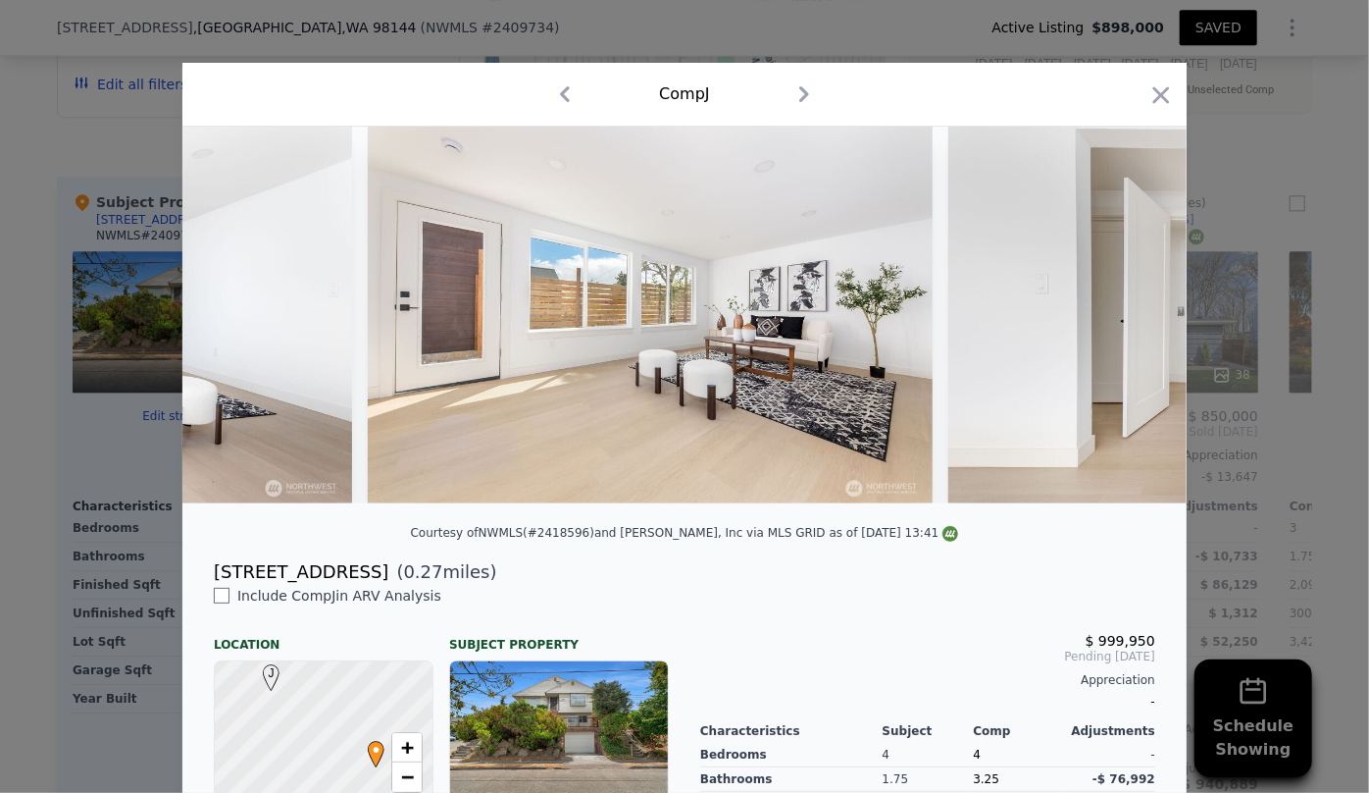
scroll to position [0, 13298]
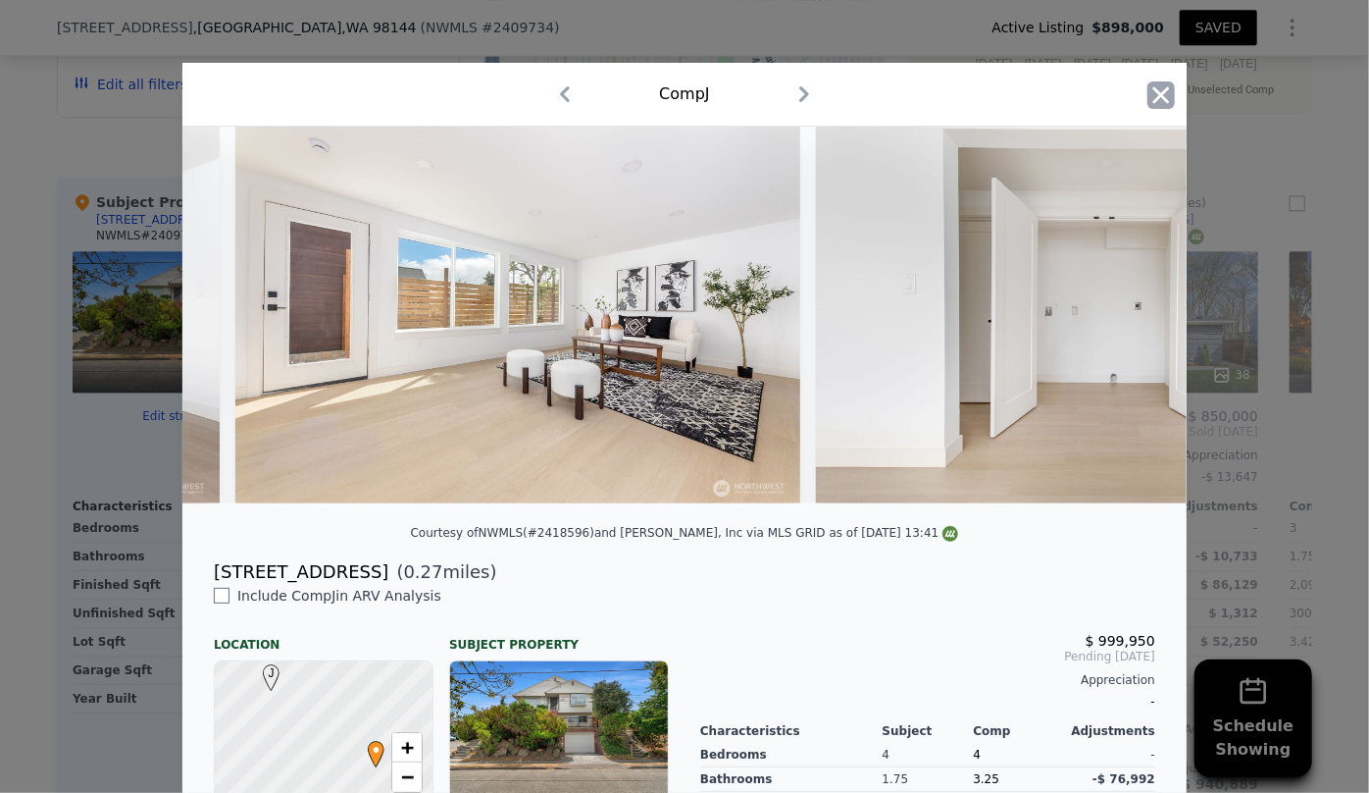
click at [1153, 99] on icon "button" at bounding box center [1161, 94] width 27 height 27
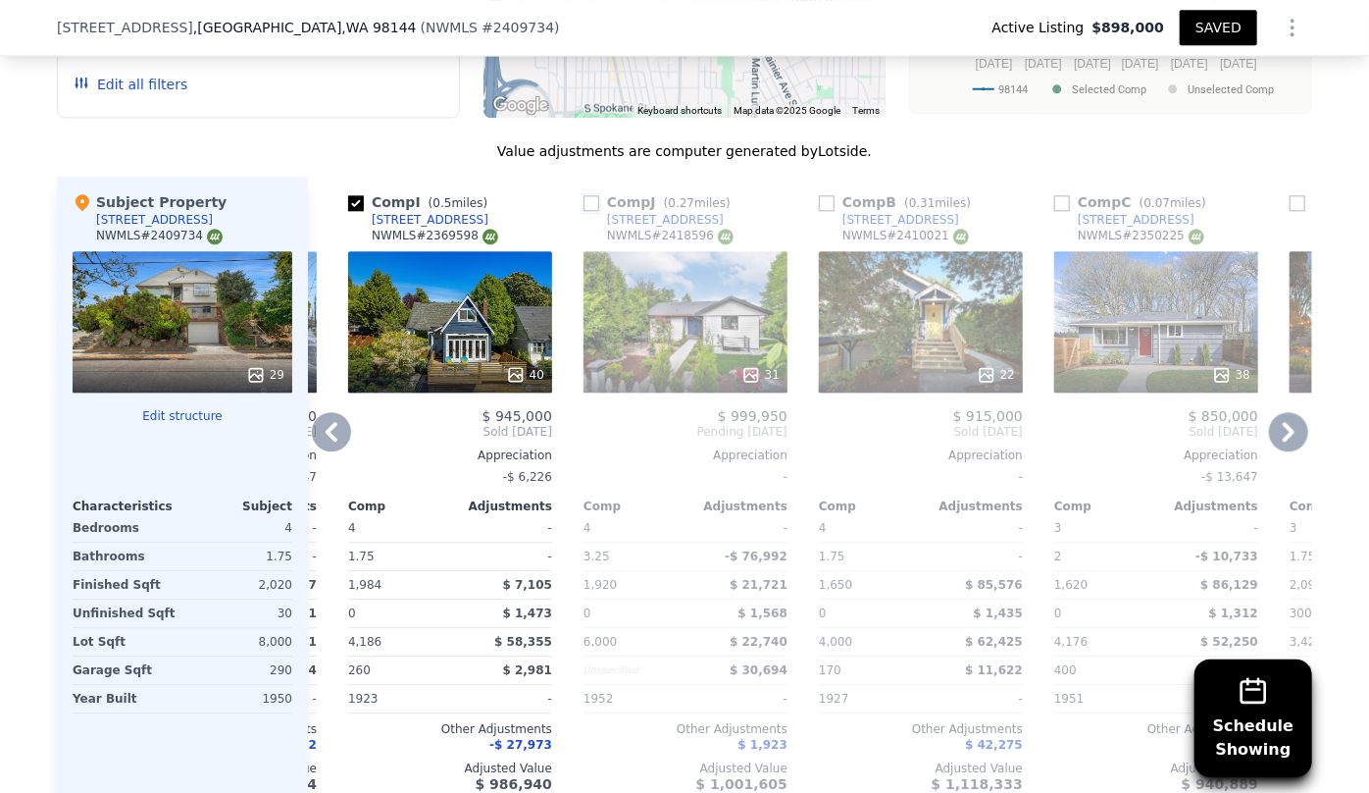
drag, startPoint x: 588, startPoint y: 196, endPoint x: 667, endPoint y: 306, distance: 135.6
click at [588, 196] on input "checkbox" at bounding box center [592, 203] width 16 height 16
checkbox input "true"
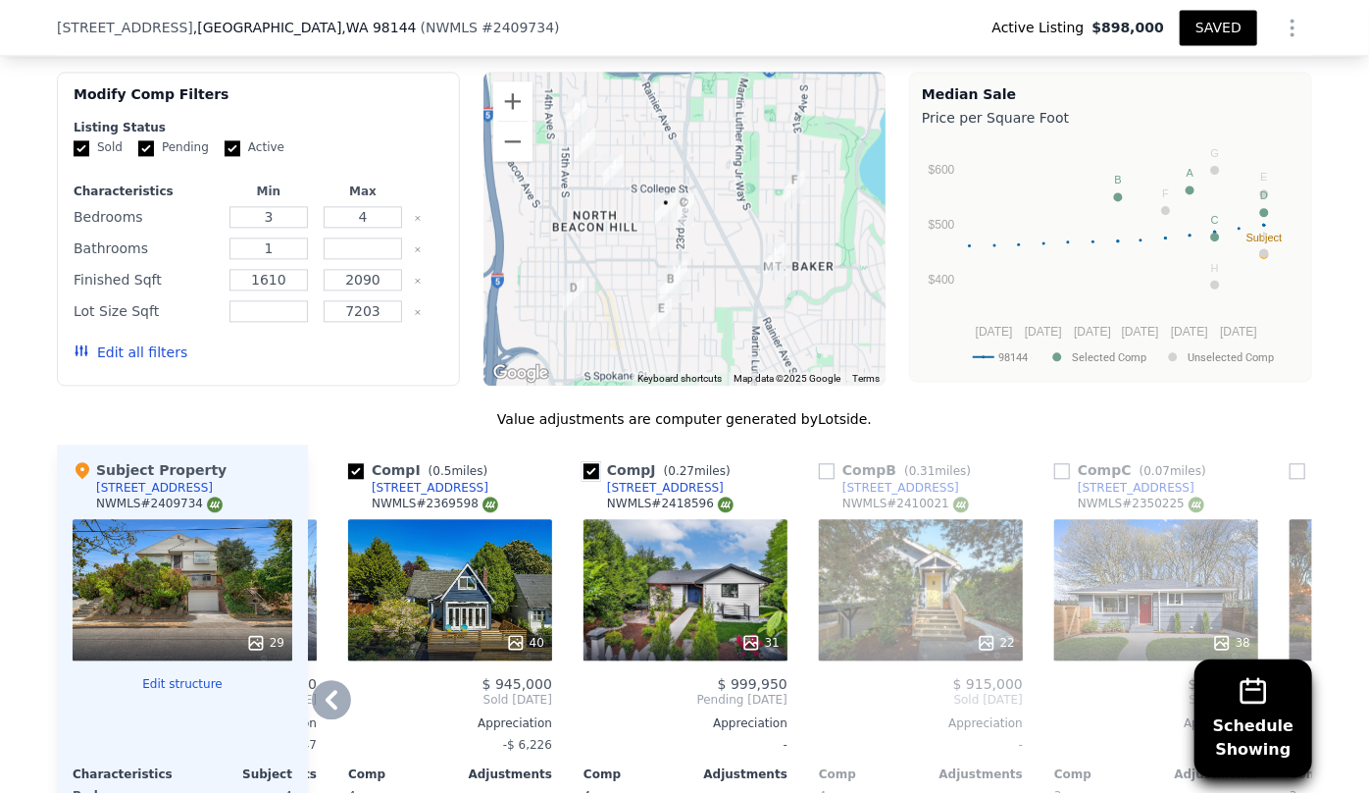
scroll to position [2668, 0]
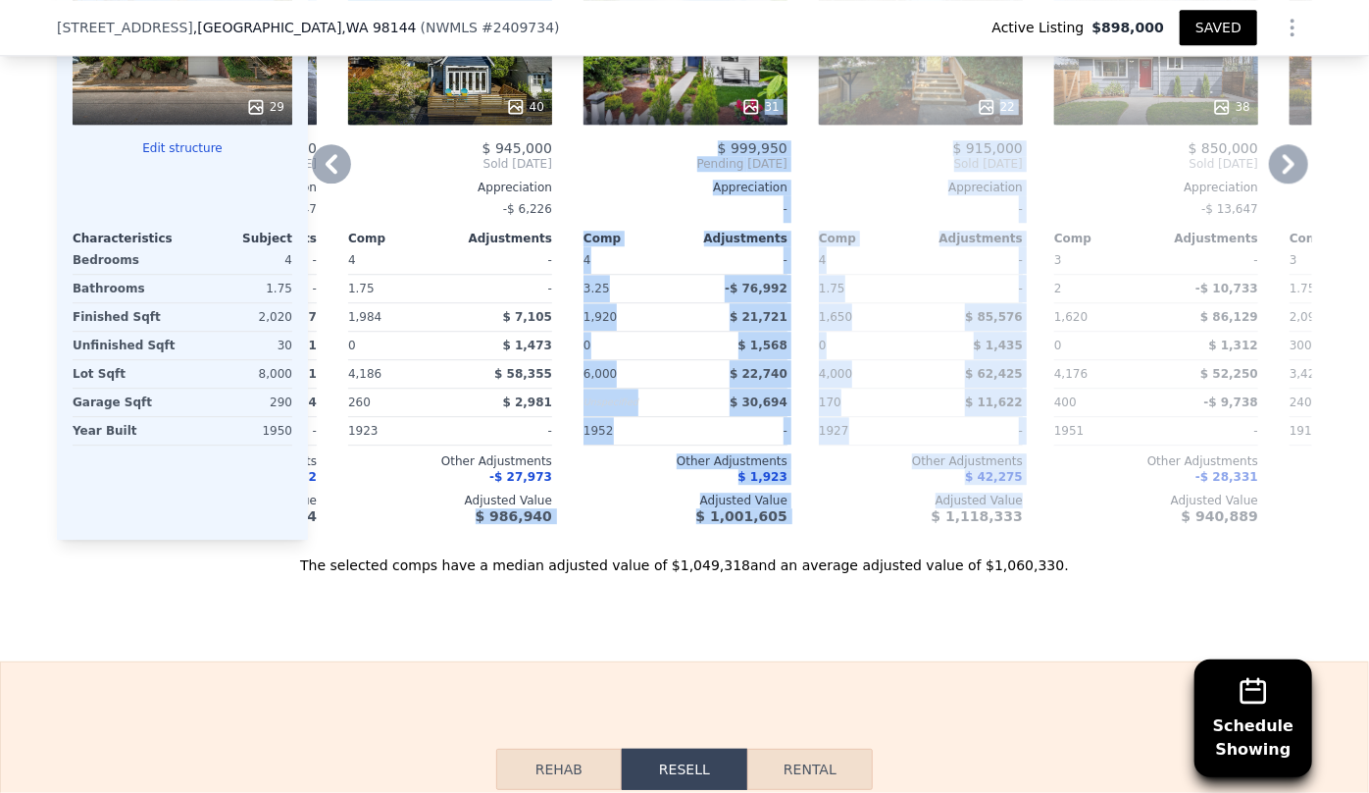
drag, startPoint x: 800, startPoint y: 533, endPoint x: 454, endPoint y: 543, distance: 346.5
click at [454, 540] on div "Comp A ( 0.53 miles) [STREET_ADDRESS] 19 $ 937,800 Sold [DATE] Appreciation -$ …" at bounding box center [810, 224] width 1005 height 631
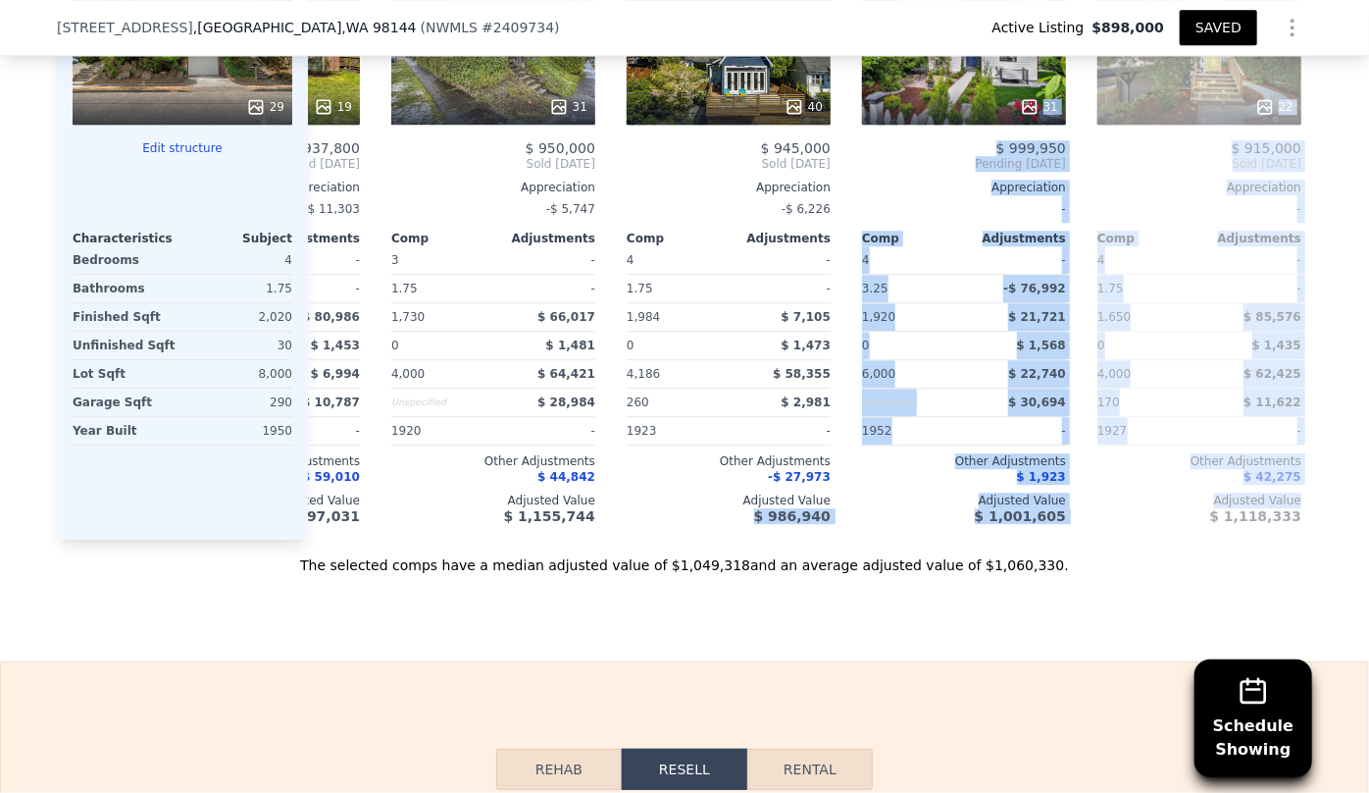
scroll to position [0, 0]
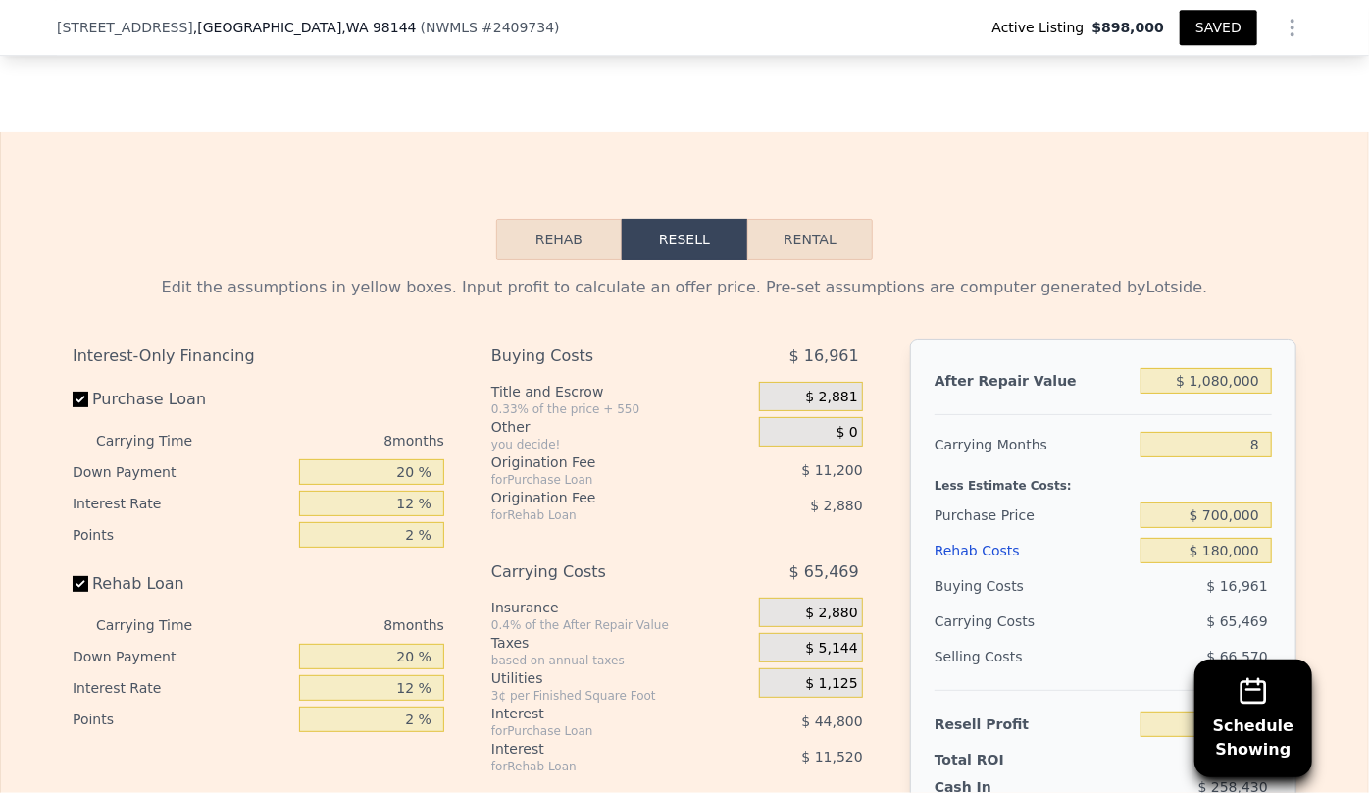
scroll to position [3203, 0]
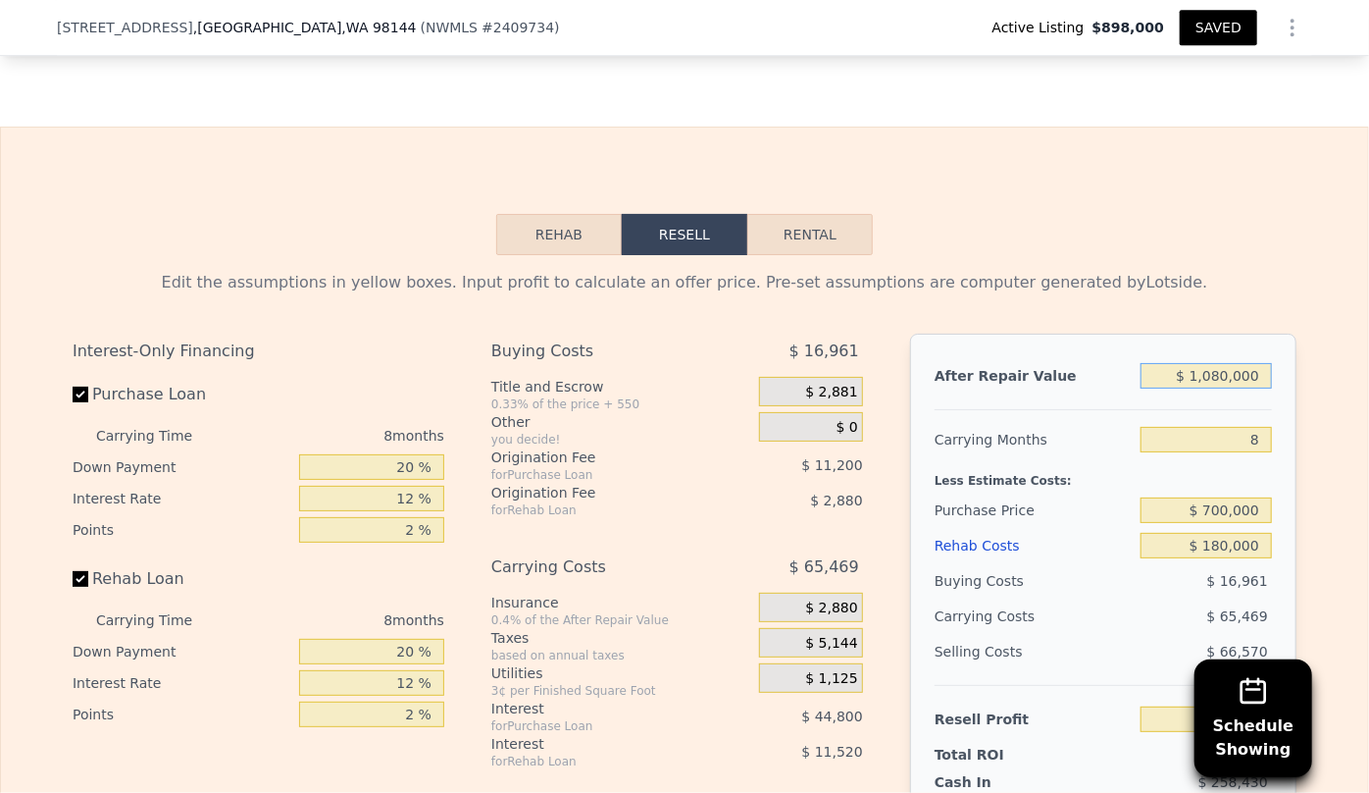
click at [1222, 387] on input "$ 1,080,000" at bounding box center [1206, 376] width 131 height 26
type input "$ 100,000"
type input "-$ 866,480"
type input "$ 10,000"
type input "-$ 950,738"
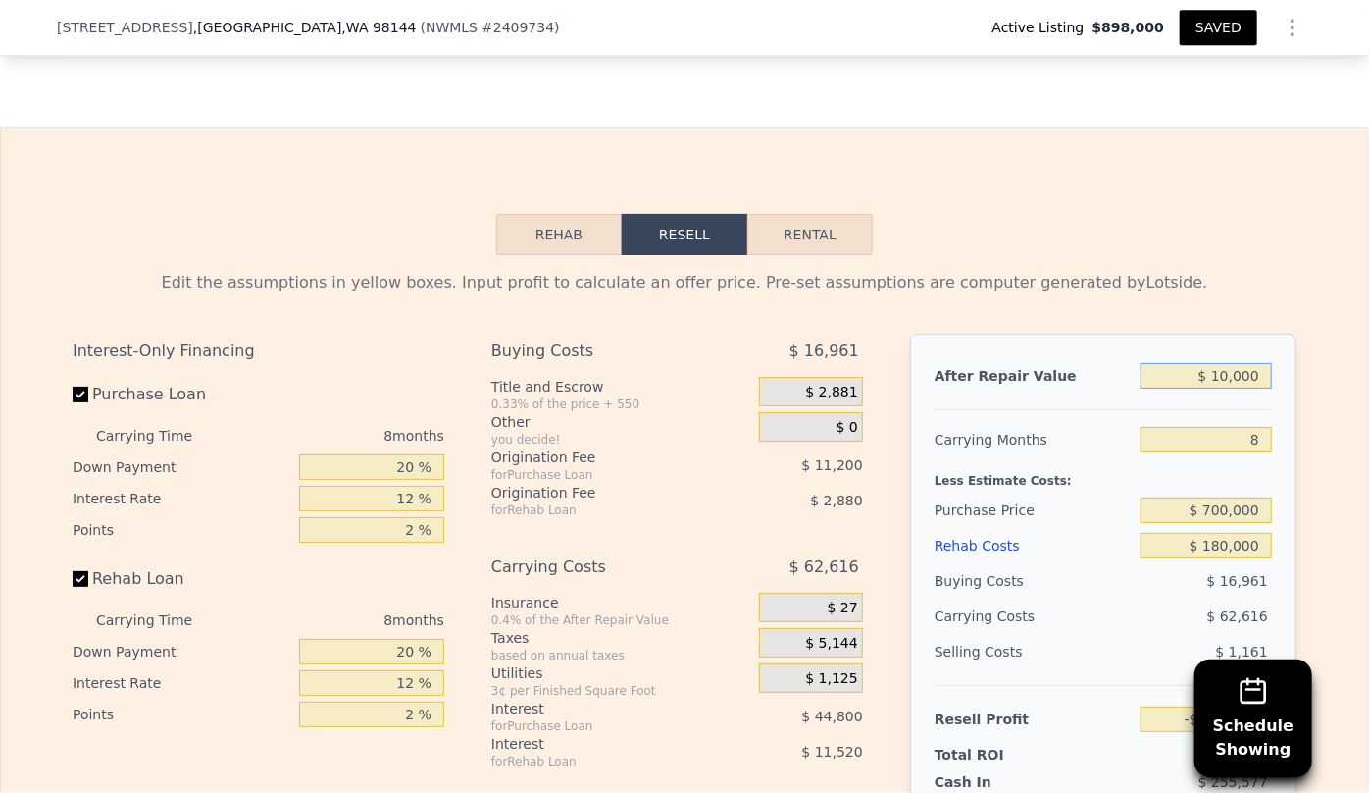
type input "$ 0000"
type input "-$ 960,100"
type input "$ 90,000"
type input "-$ 875,842"
type input "$ 980,000"
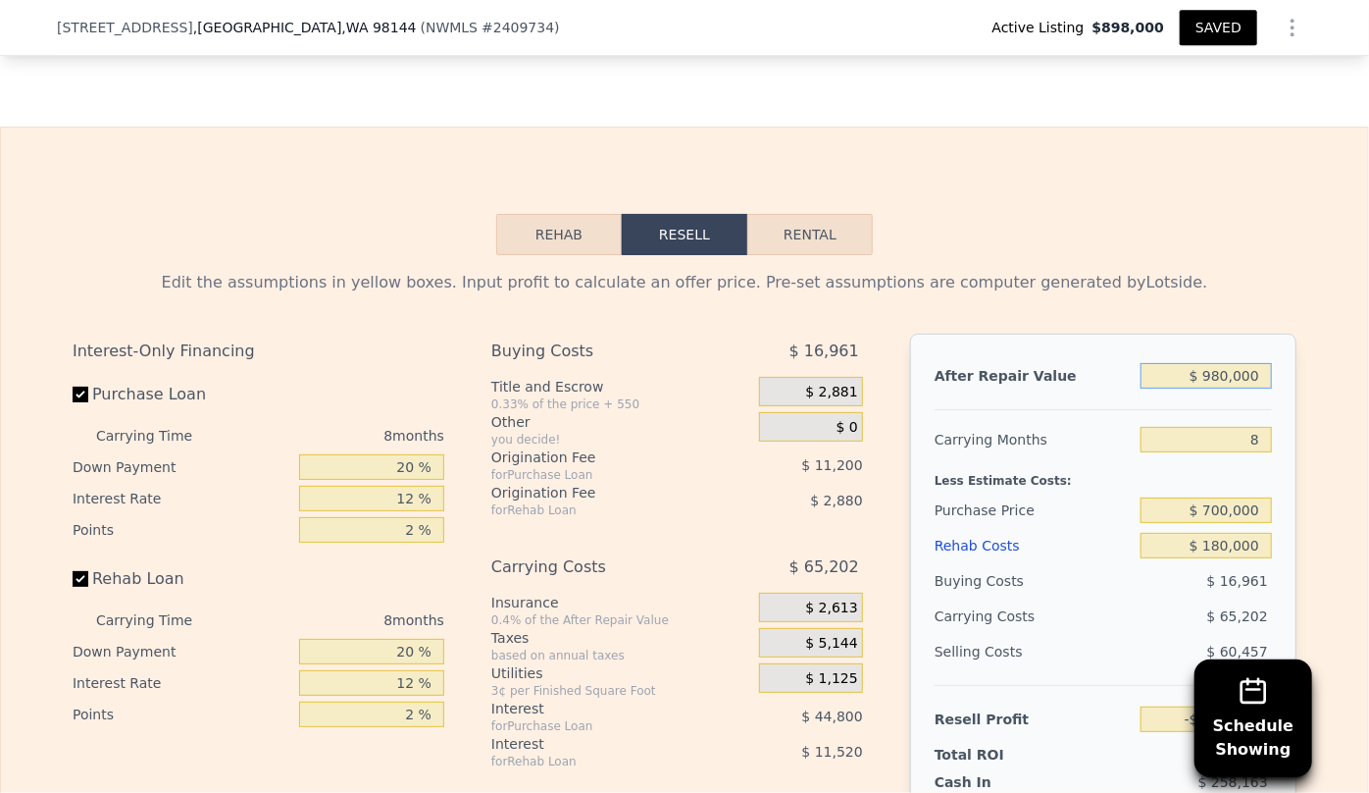
type input "-$ 42,620"
type input "$ 980,000"
click at [1168, 485] on div "Less Estimate Costs:" at bounding box center [1103, 474] width 337 height 35
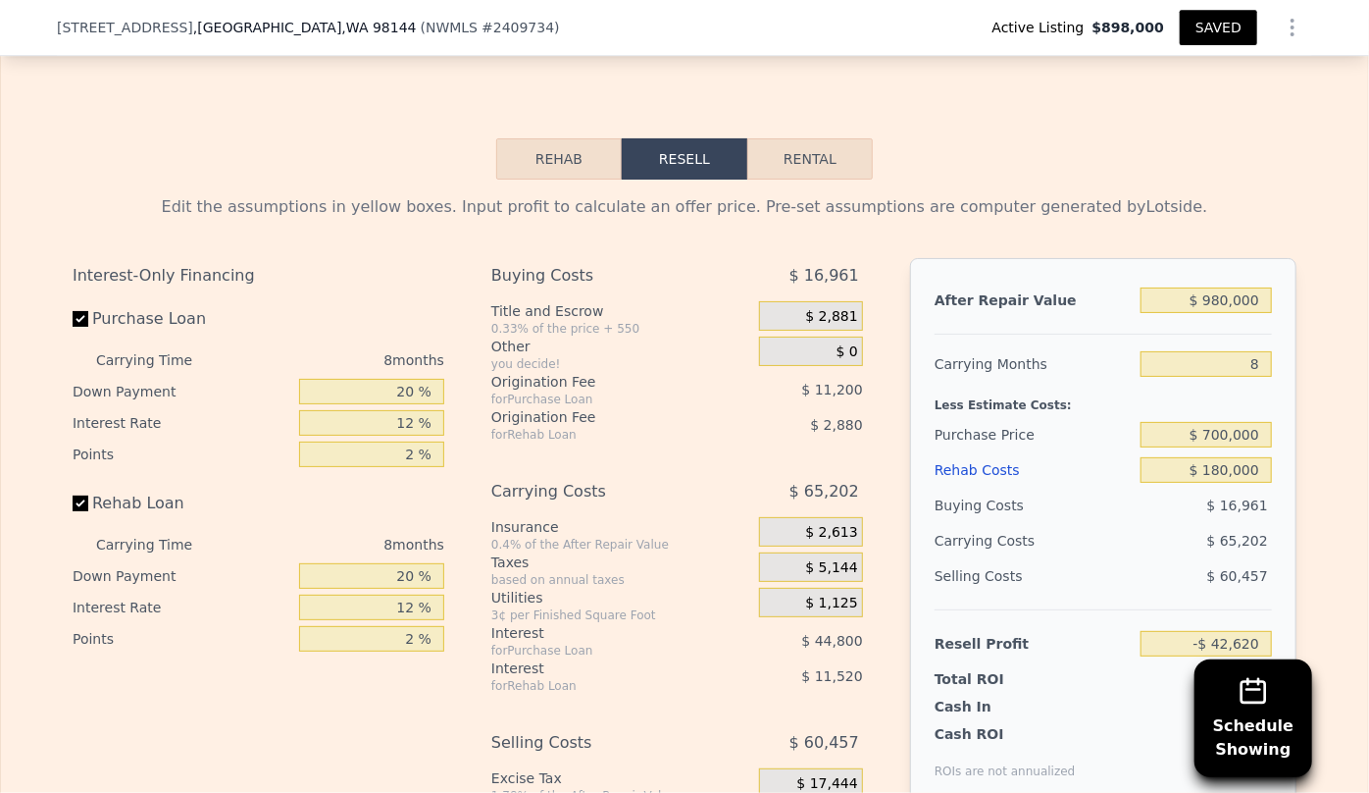
scroll to position [3471, 0]
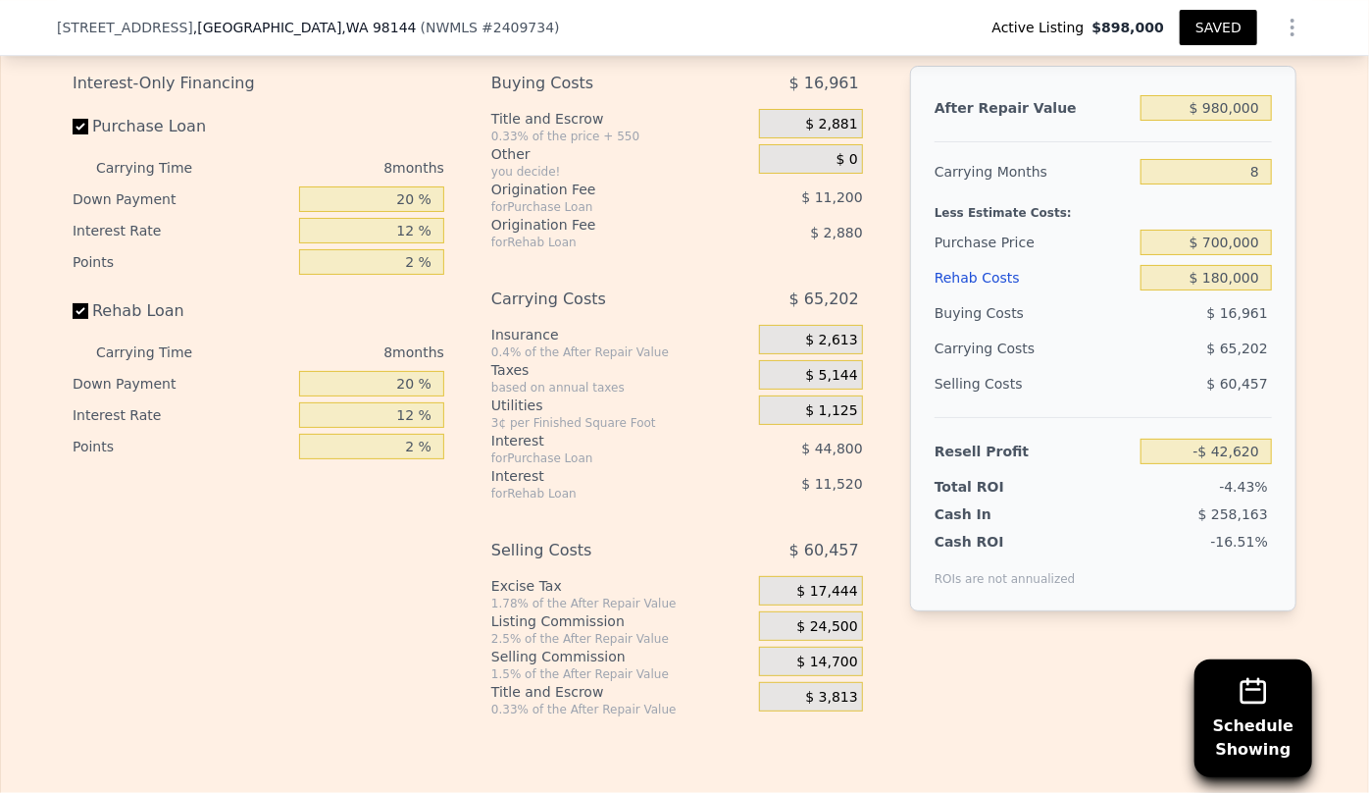
click at [981, 285] on div "Rehab Costs" at bounding box center [1034, 277] width 198 height 35
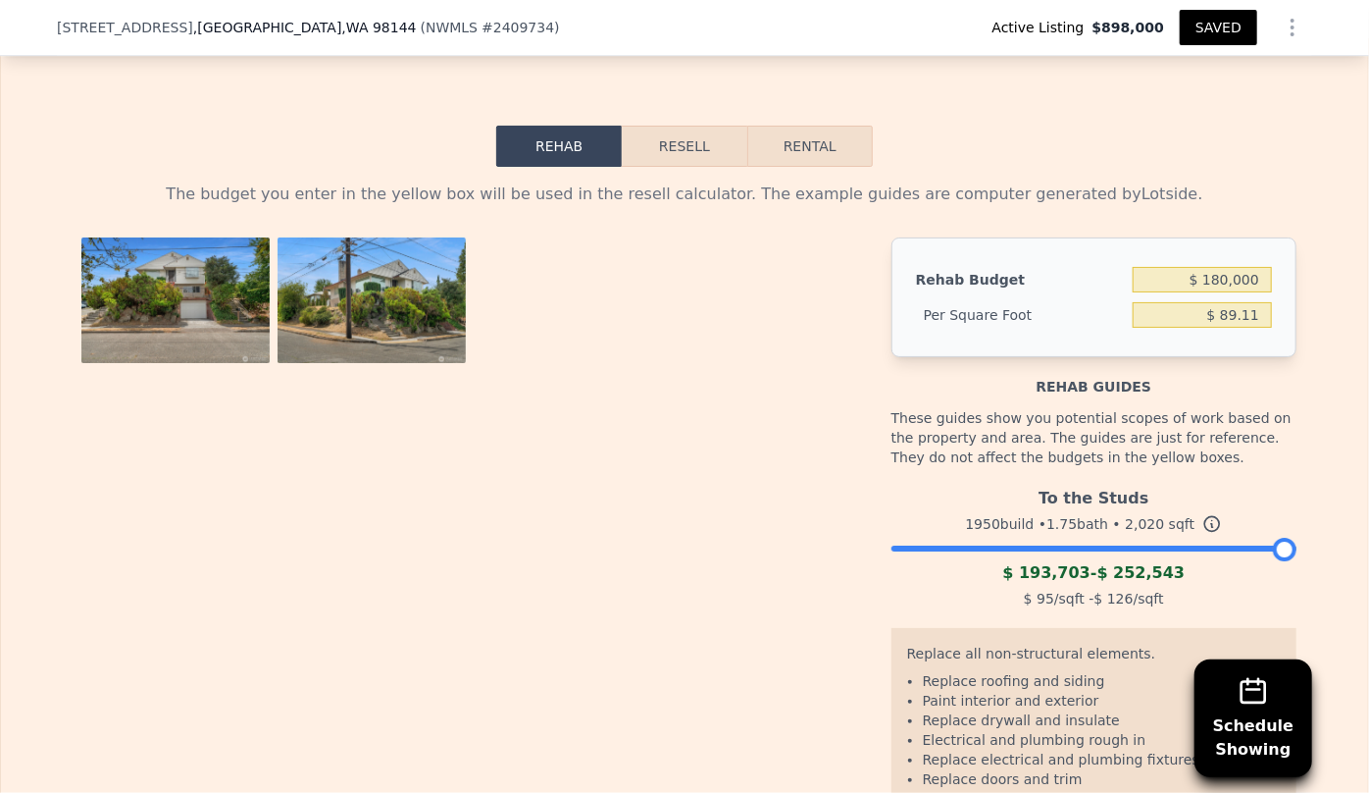
scroll to position [3292, 0]
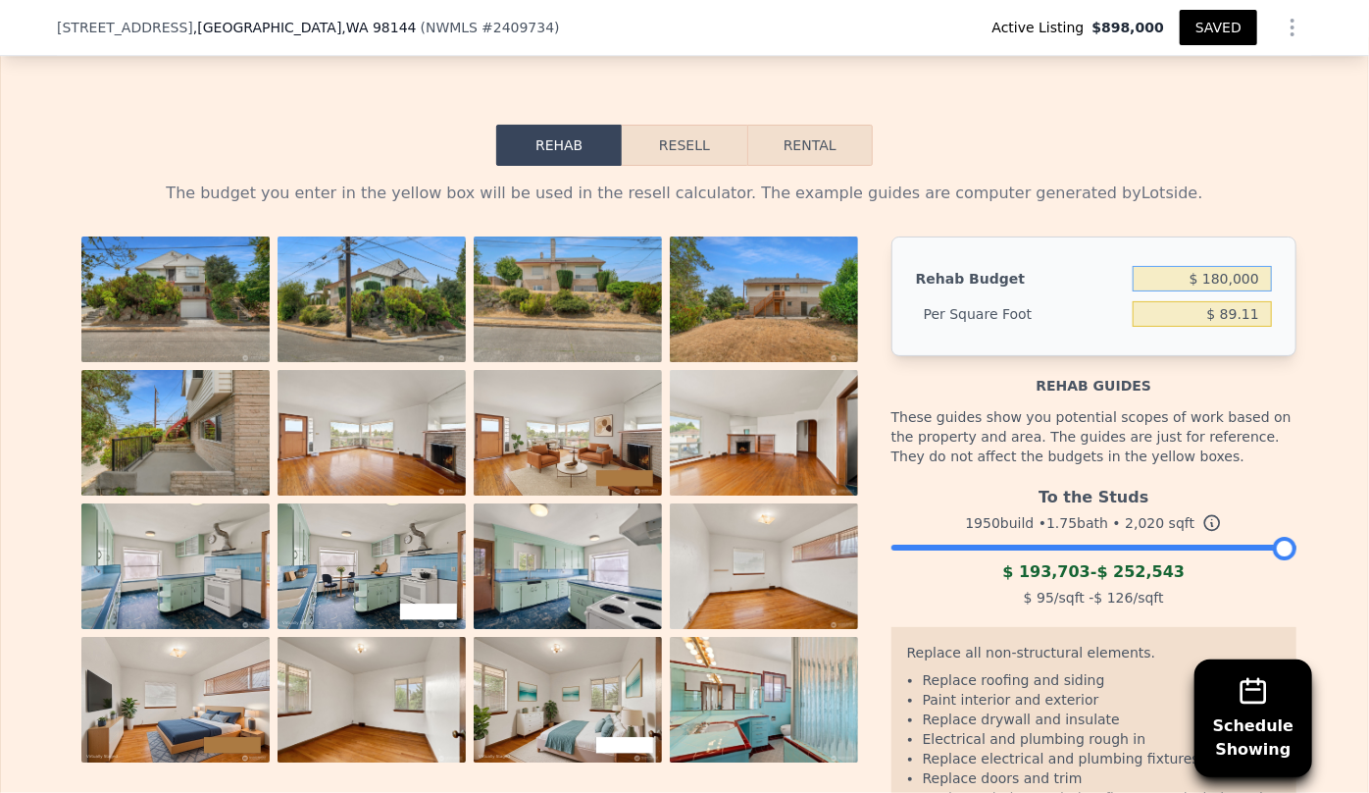
click at [1224, 291] on input "$ 180,000" at bounding box center [1202, 279] width 139 height 26
type input "$ 17,000"
type input "$ 8.42"
click at [1103, 229] on div "The budget you enter in the yellow box will be used in the resell calculator. T…" at bounding box center [685, 564] width 1224 height 767
click at [1226, 291] on input "$ 17,000" at bounding box center [1202, 279] width 139 height 26
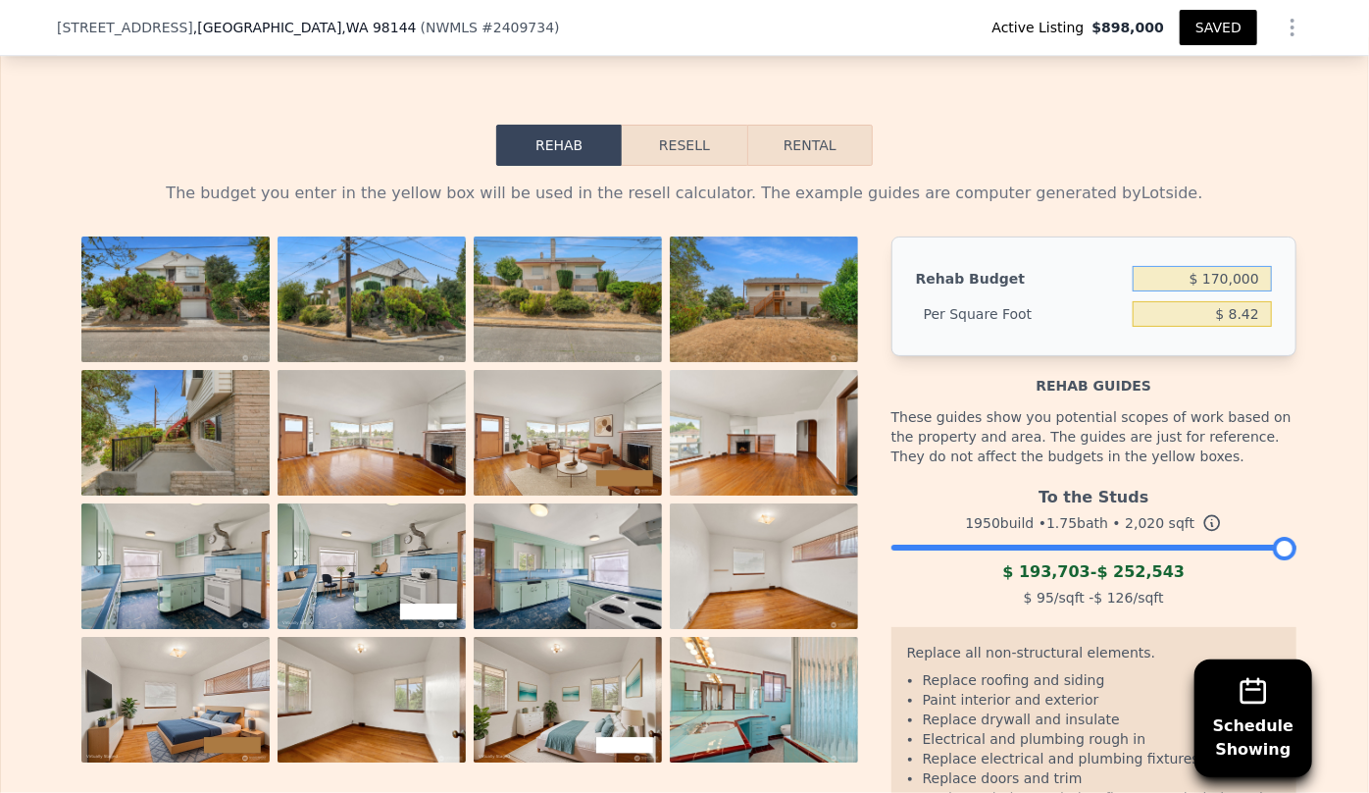
type input "$ 170,000"
click at [1199, 200] on div "The budget you enter in the yellow box will be used in the resell calculator. T…" at bounding box center [685, 193] width 1224 height 24
type input "$ 84.16"
click at [659, 144] on button "Resell" at bounding box center [684, 145] width 125 height 41
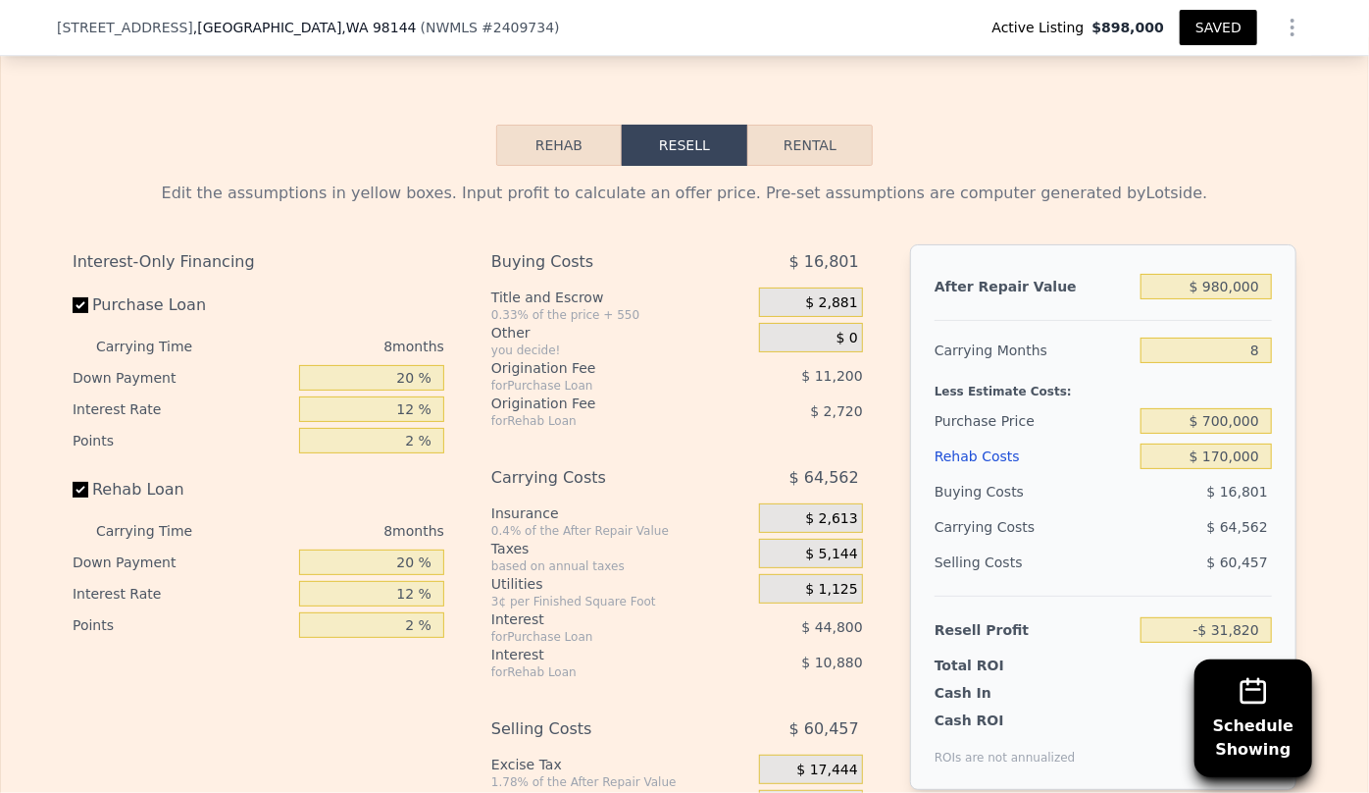
click at [1193, 21] on button "SAVED" at bounding box center [1218, 27] width 77 height 35
click at [1196, 28] on button "SAVED" at bounding box center [1218, 27] width 77 height 35
